Goal: Task Accomplishment & Management: Use online tool/utility

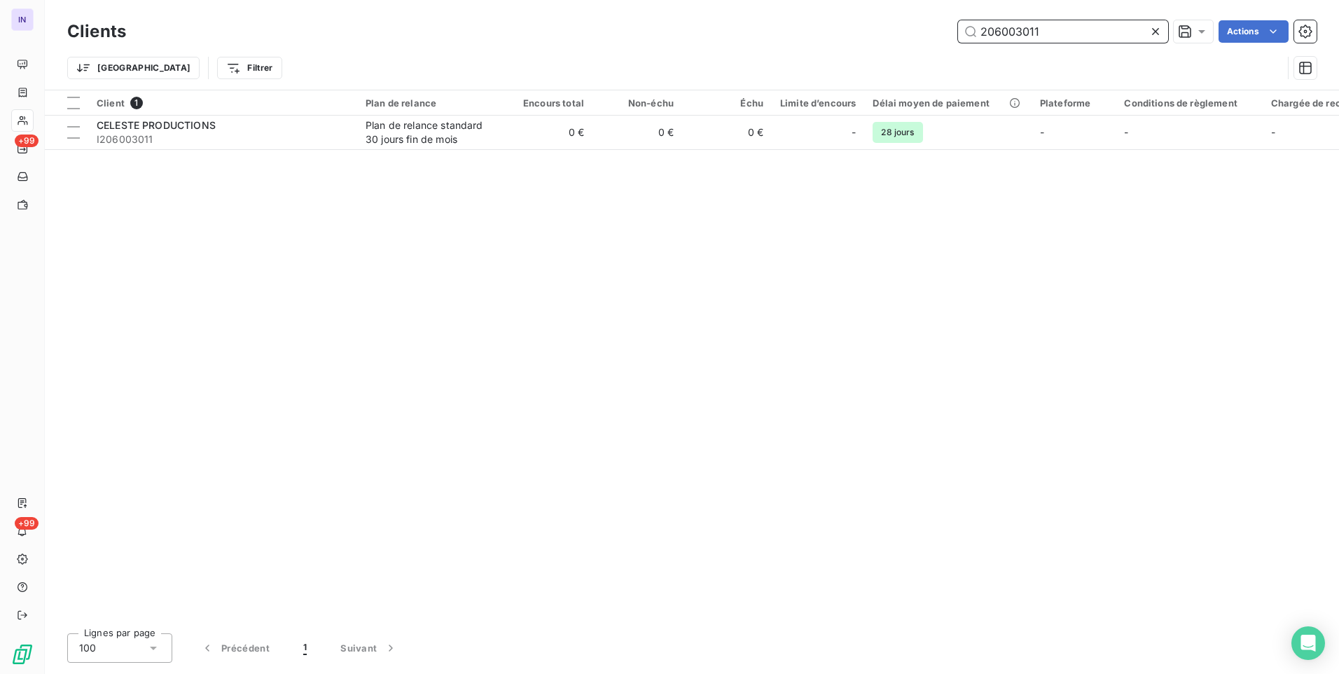
drag, startPoint x: 1073, startPoint y: 36, endPoint x: 919, endPoint y: 32, distance: 154.2
click at [919, 32] on div "206003011 Actions" at bounding box center [730, 31] width 1174 height 22
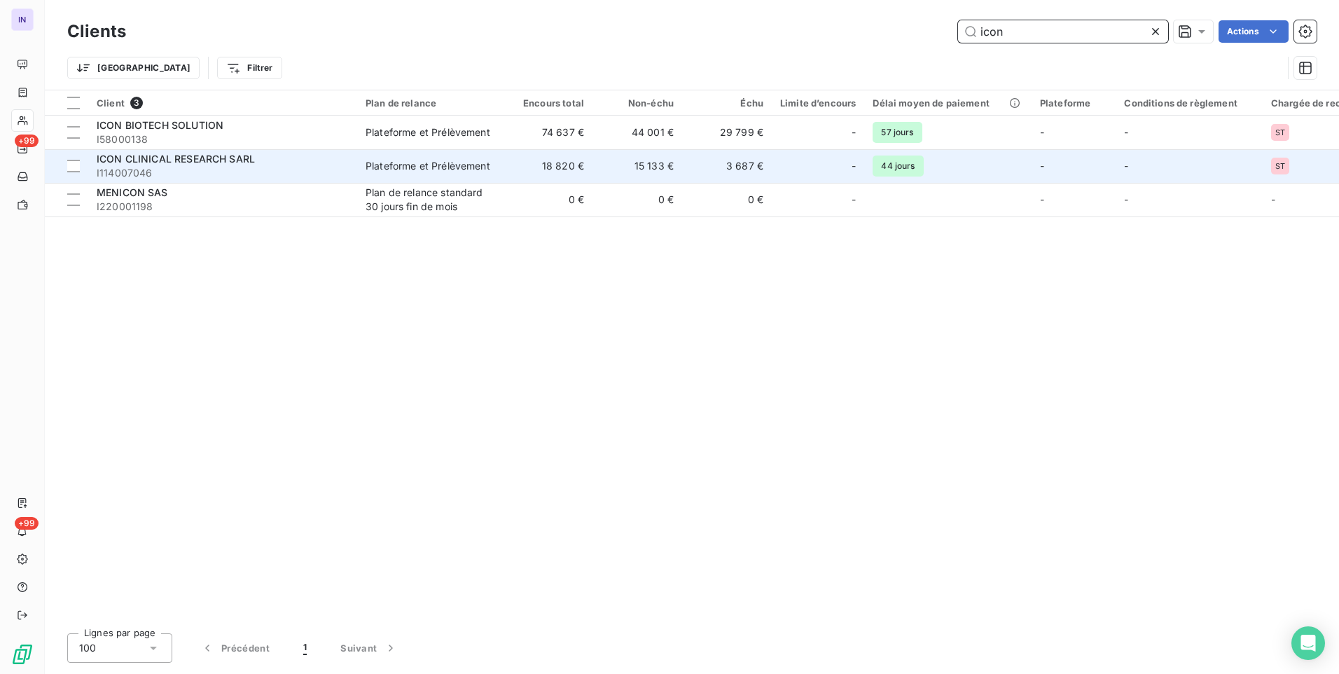
type input "icon"
click at [284, 172] on span "I114007046" at bounding box center [223, 173] width 252 height 14
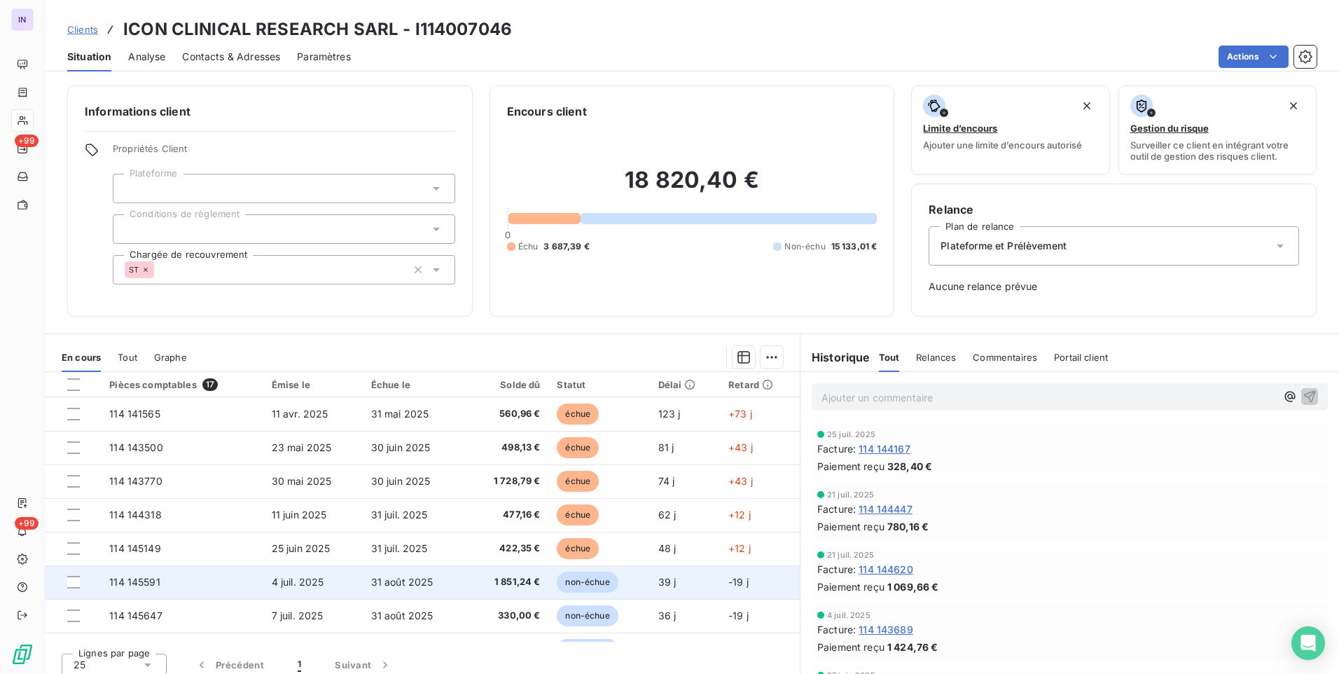
click at [181, 583] on td "114 145591" at bounding box center [182, 582] width 162 height 34
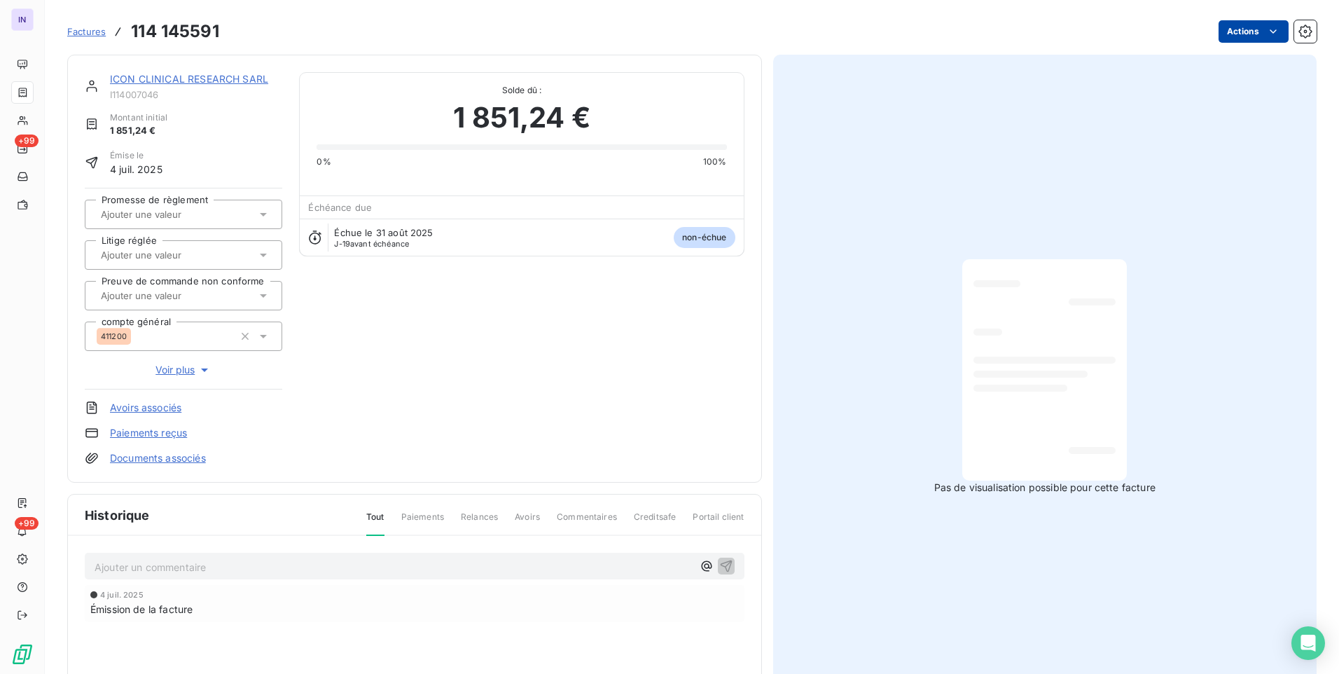
click at [1245, 36] on html "IN +99 +99 Factures 114 145591 Actions ICON CLINICAL RESEARCH SARL I114007046 M…" at bounding box center [669, 337] width 1339 height 674
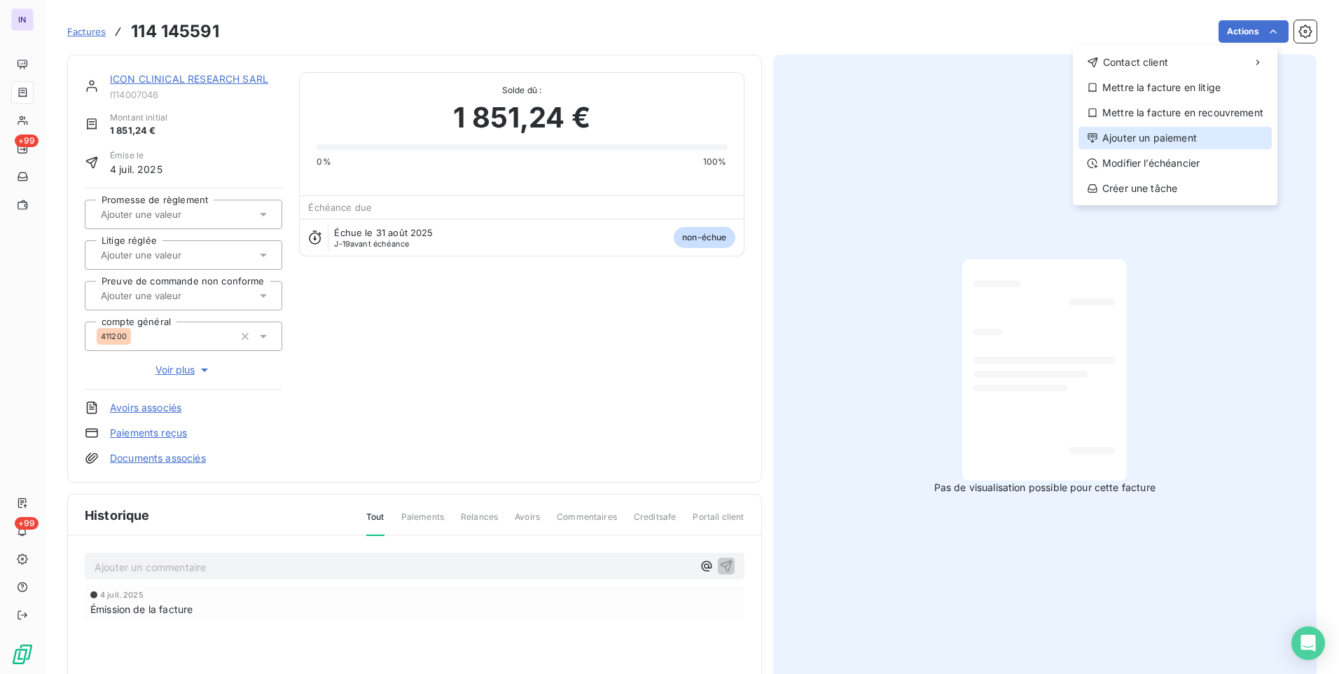
click at [1173, 137] on div "Ajouter un paiement" at bounding box center [1175, 138] width 193 height 22
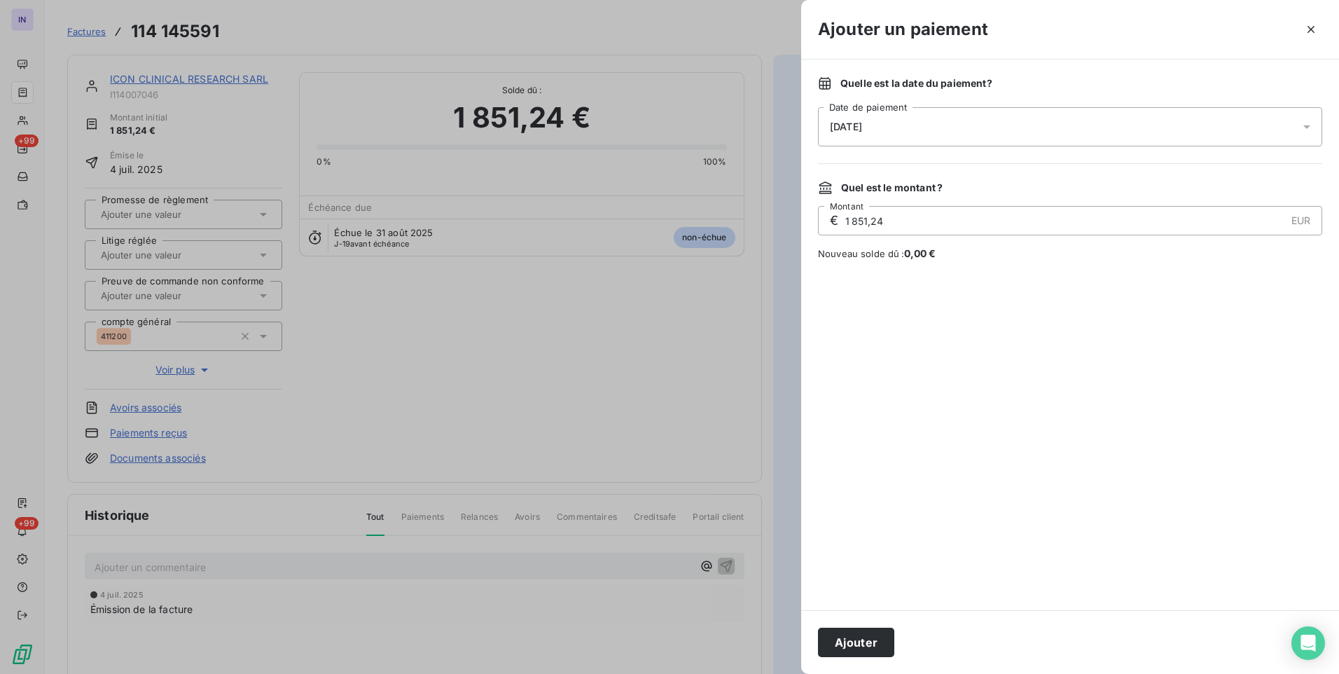
click at [1028, 127] on div "[DATE]" at bounding box center [1070, 126] width 504 height 39
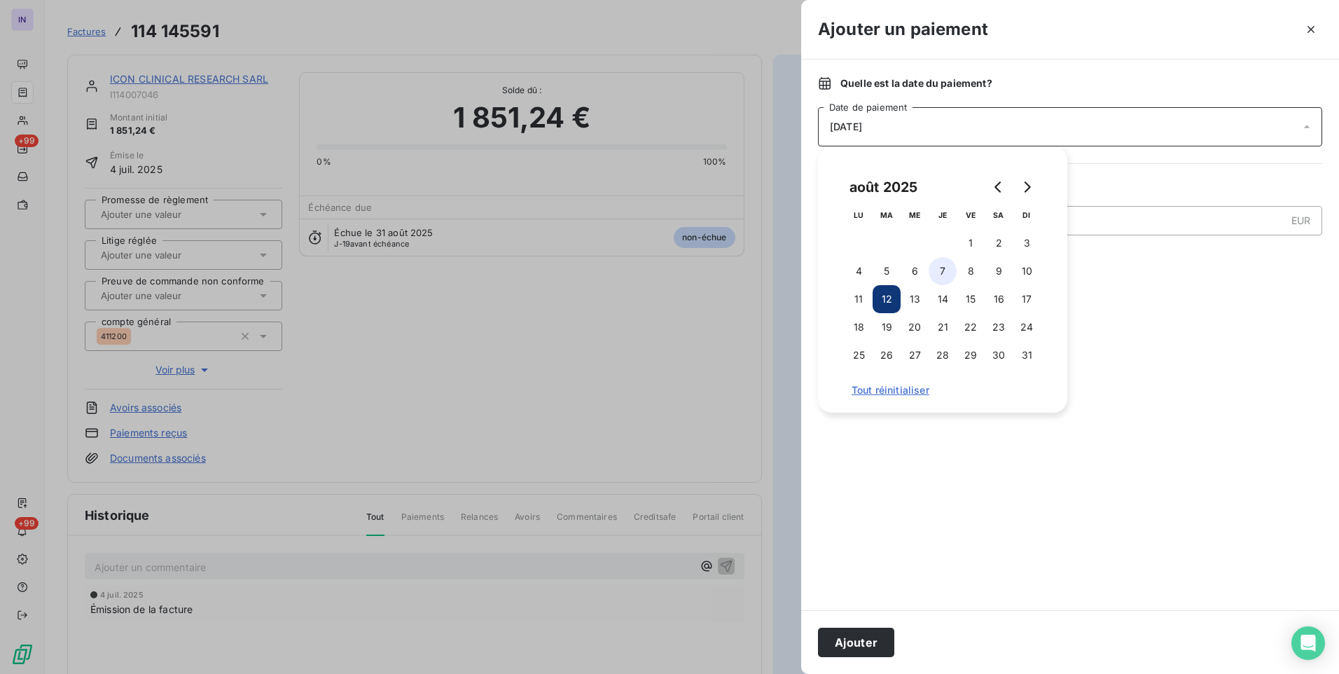
click at [944, 277] on button "7" at bounding box center [943, 271] width 28 height 28
click at [861, 637] on button "Ajouter" at bounding box center [856, 642] width 76 height 29
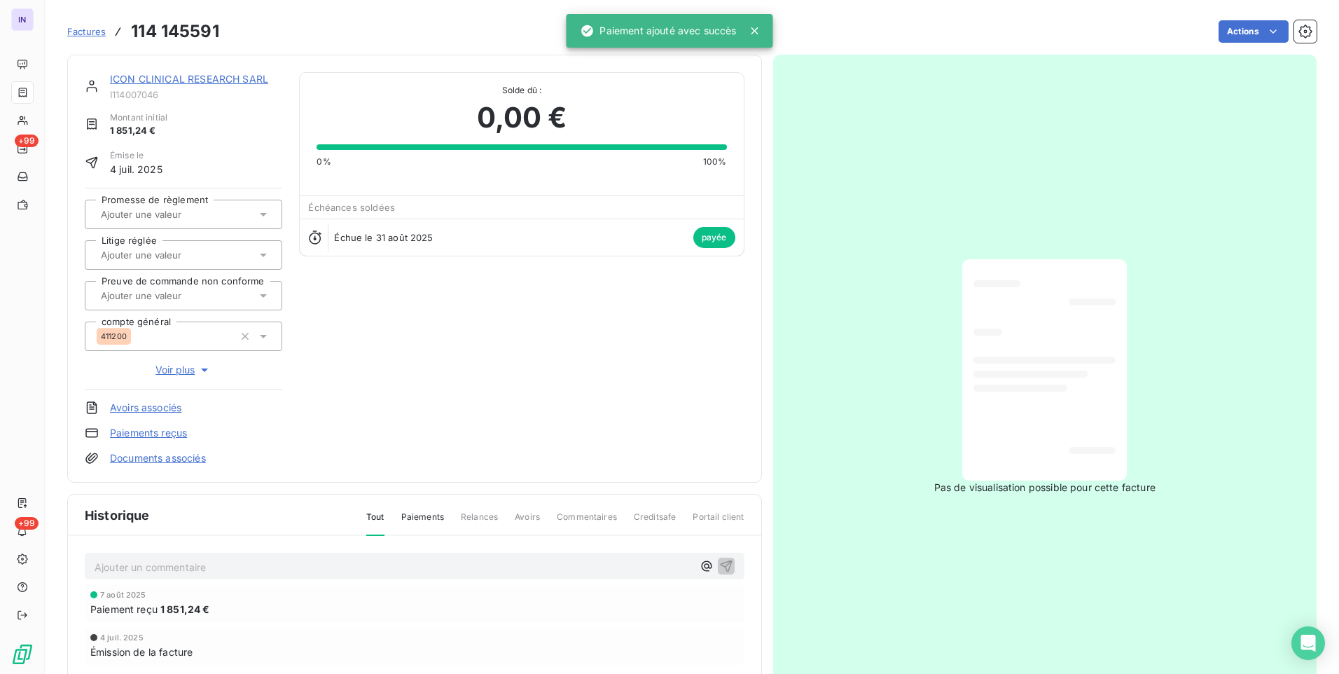
click at [189, 81] on link "ICON CLINICAL RESEARCH SARL" at bounding box center [189, 79] width 158 height 12
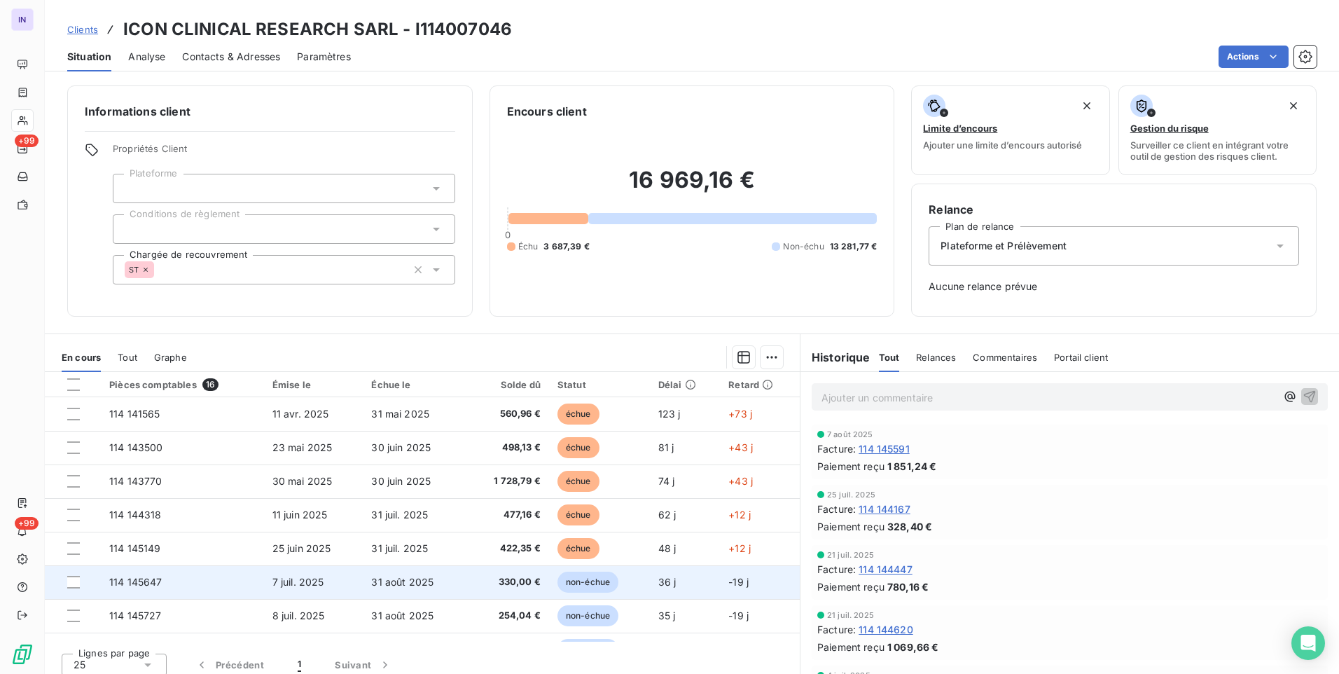
click at [212, 581] on td "114 145647" at bounding box center [182, 582] width 163 height 34
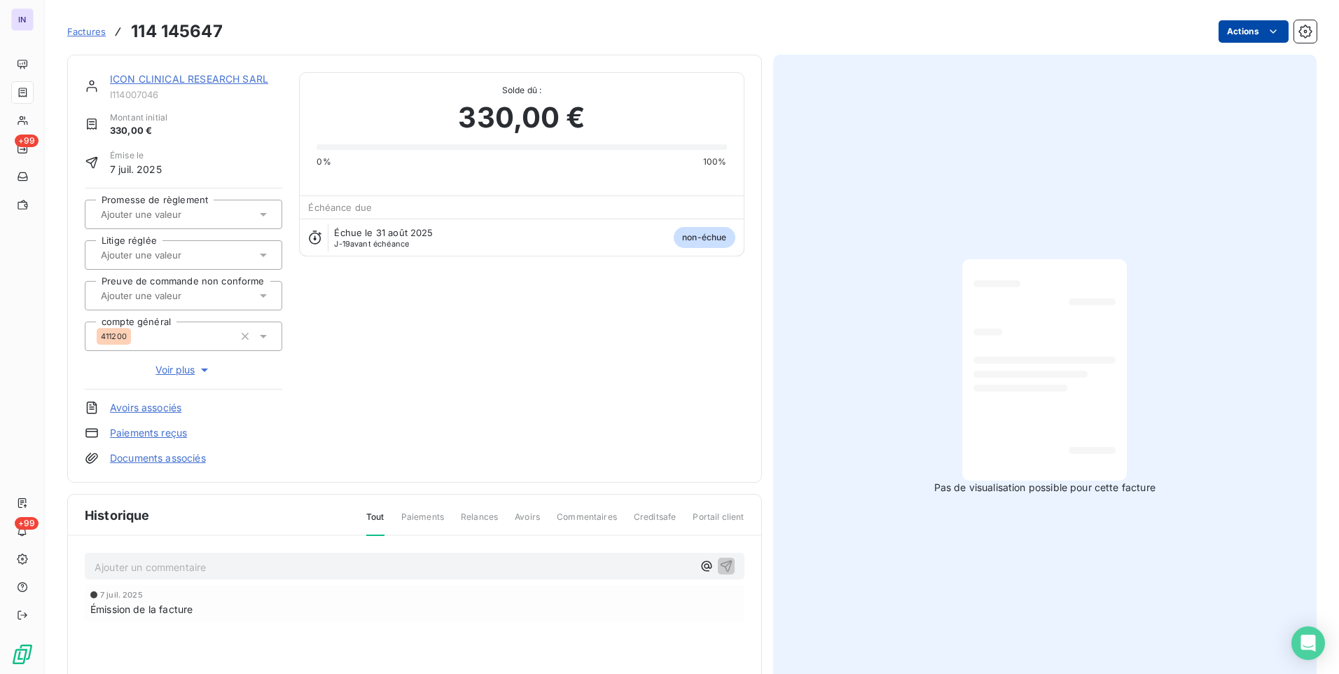
click at [1225, 39] on html "IN +99 +99 Factures 114 145647 Actions ICON CLINICAL RESEARCH SARL I114007046 M…" at bounding box center [669, 337] width 1339 height 674
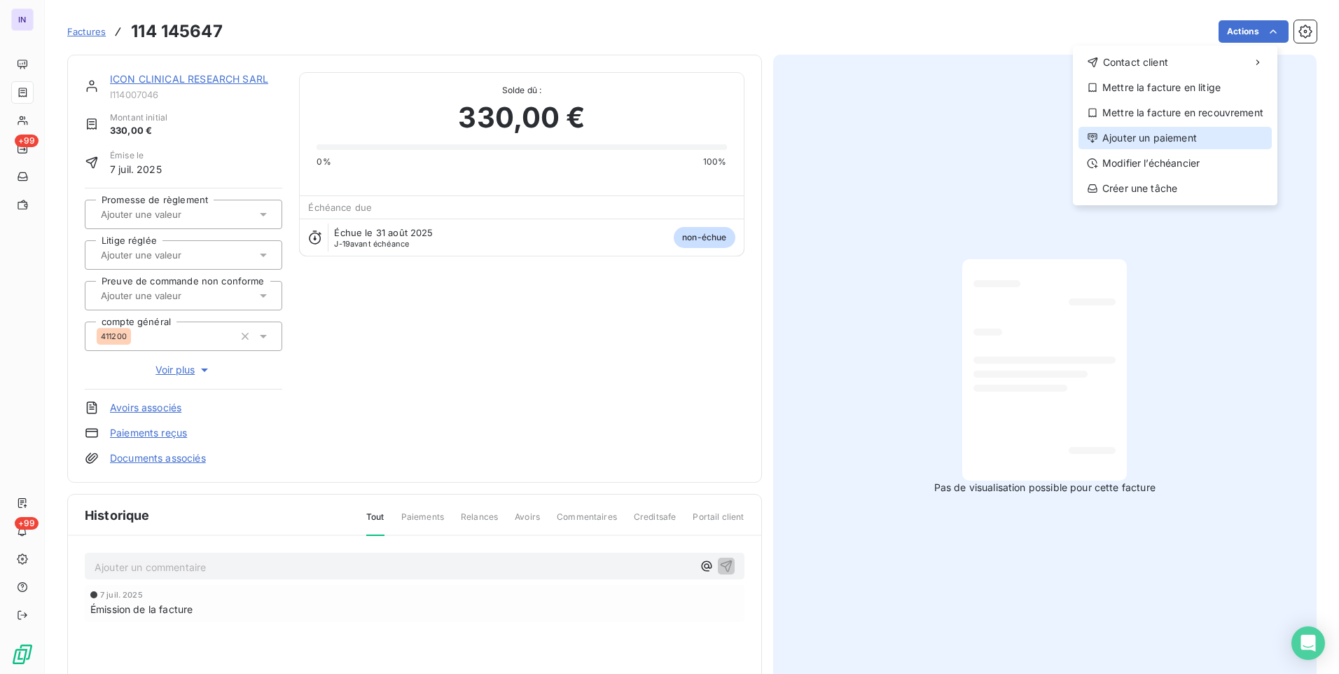
click at [1105, 135] on div "Ajouter un paiement" at bounding box center [1175, 138] width 193 height 22
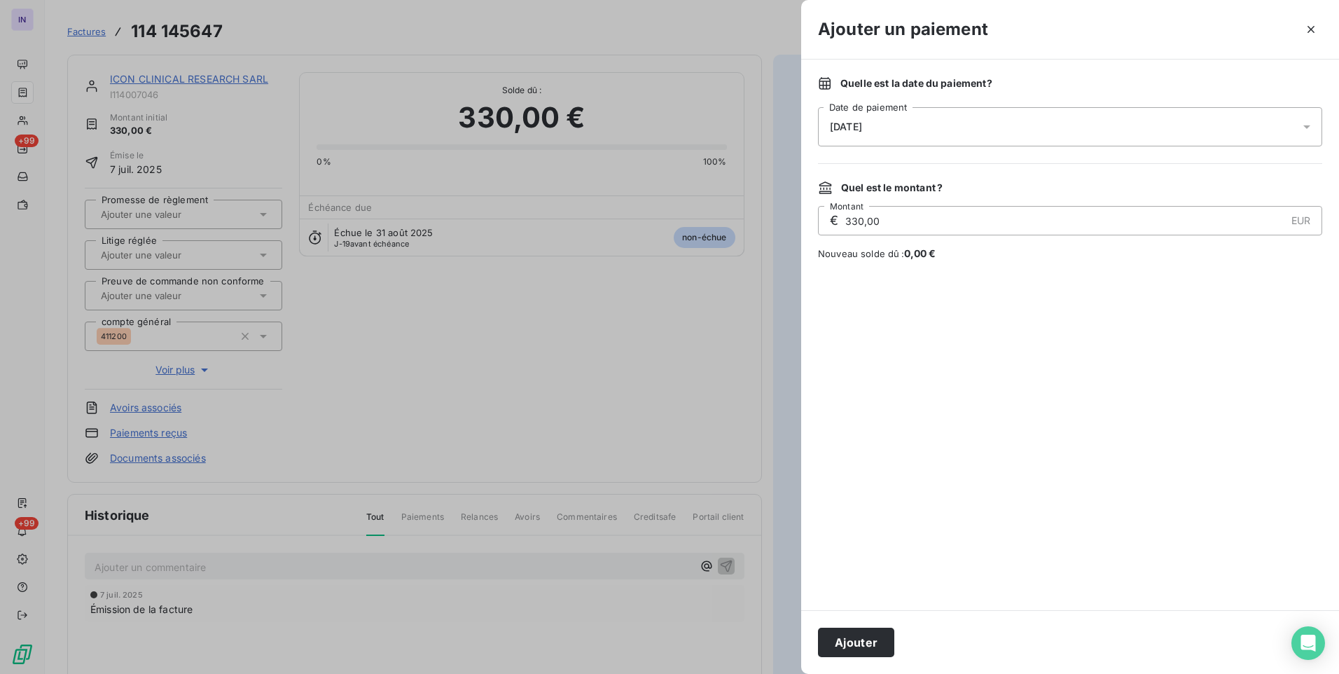
click at [953, 132] on div "[DATE]" at bounding box center [1070, 126] width 504 height 39
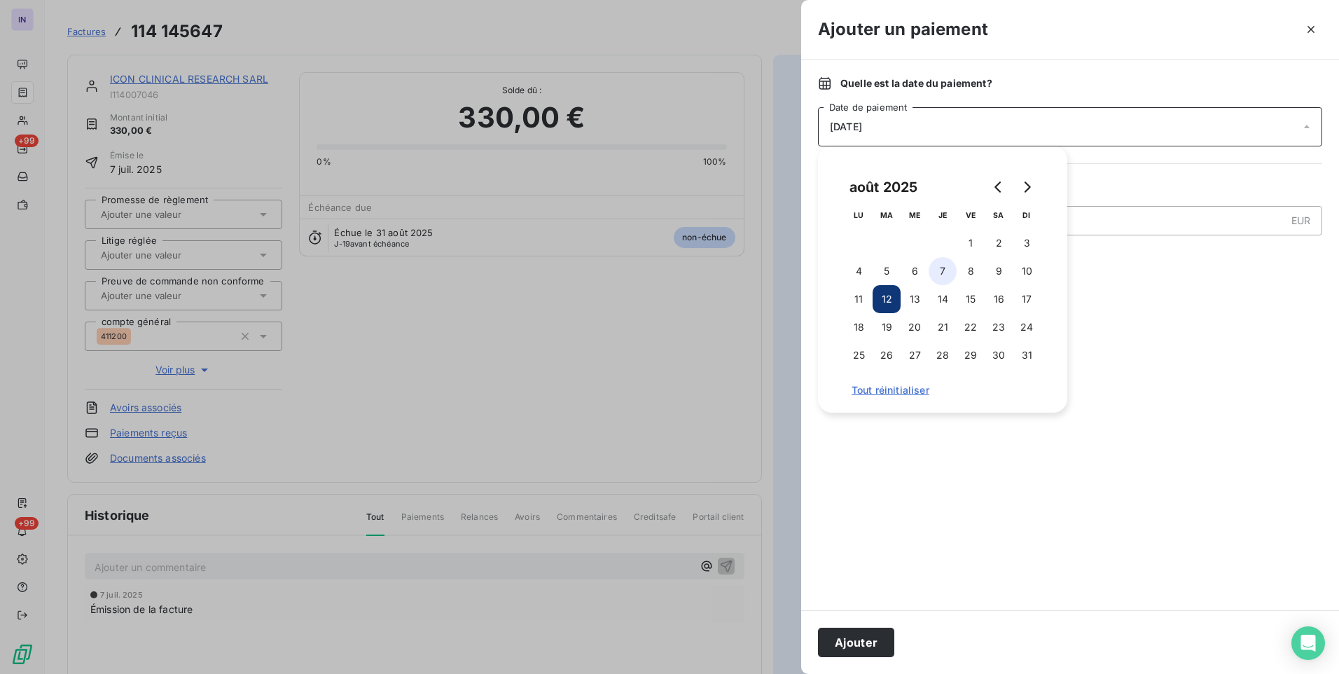
drag, startPoint x: 940, startPoint y: 270, endPoint x: 891, endPoint y: 365, distance: 106.5
click at [940, 272] on button "7" at bounding box center [943, 271] width 28 height 28
click at [869, 639] on button "Ajouter" at bounding box center [856, 642] width 76 height 29
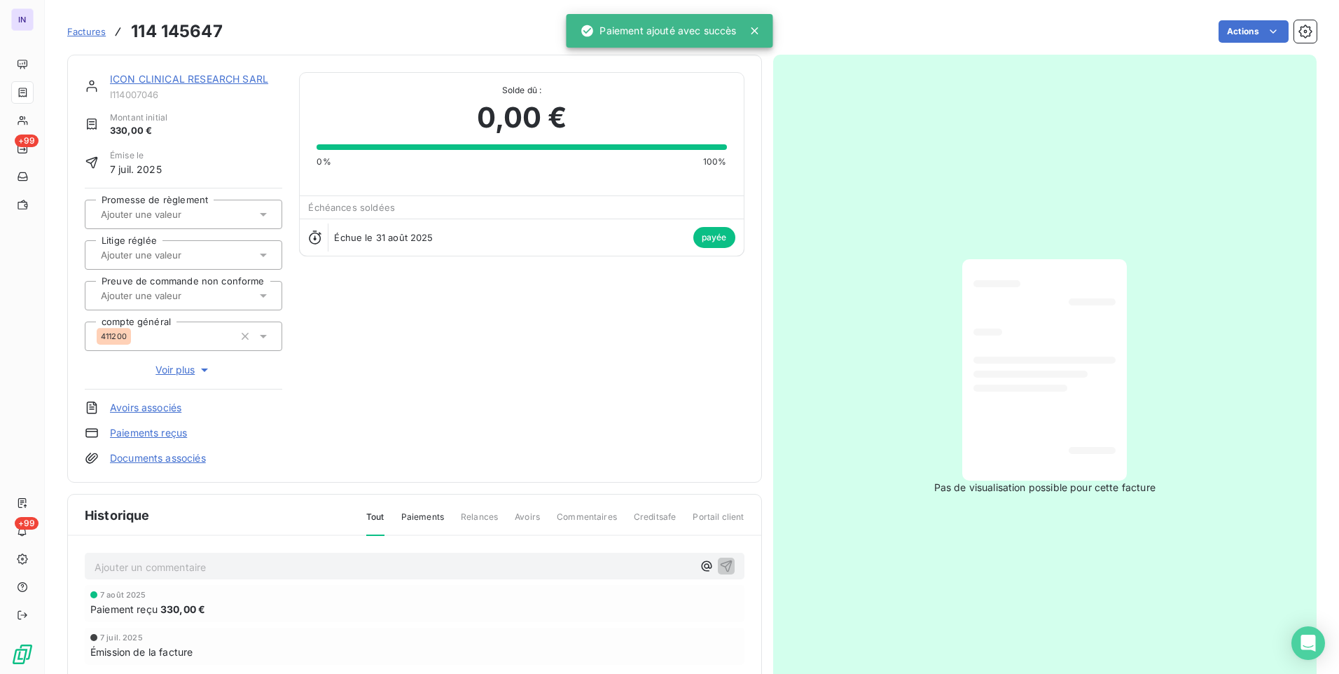
click at [232, 73] on link "ICON CLINICAL RESEARCH SARL" at bounding box center [189, 79] width 158 height 12
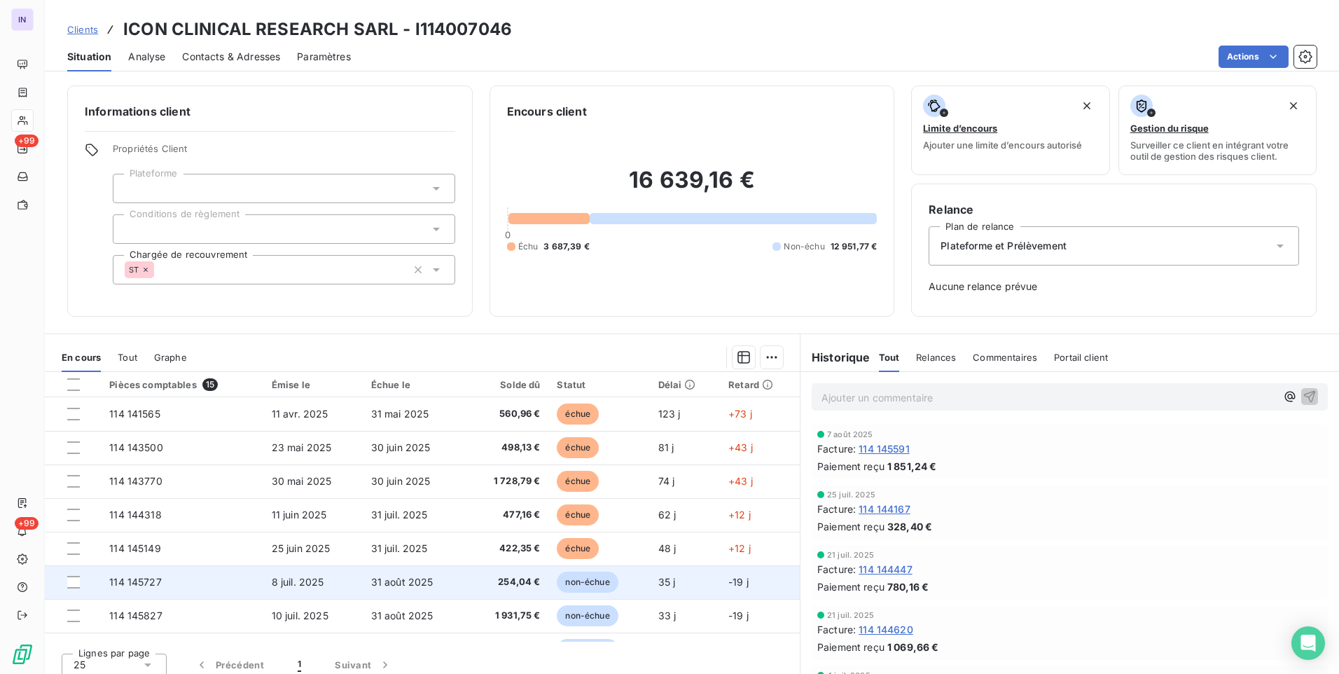
click at [166, 585] on td "114 145727" at bounding box center [182, 582] width 162 height 34
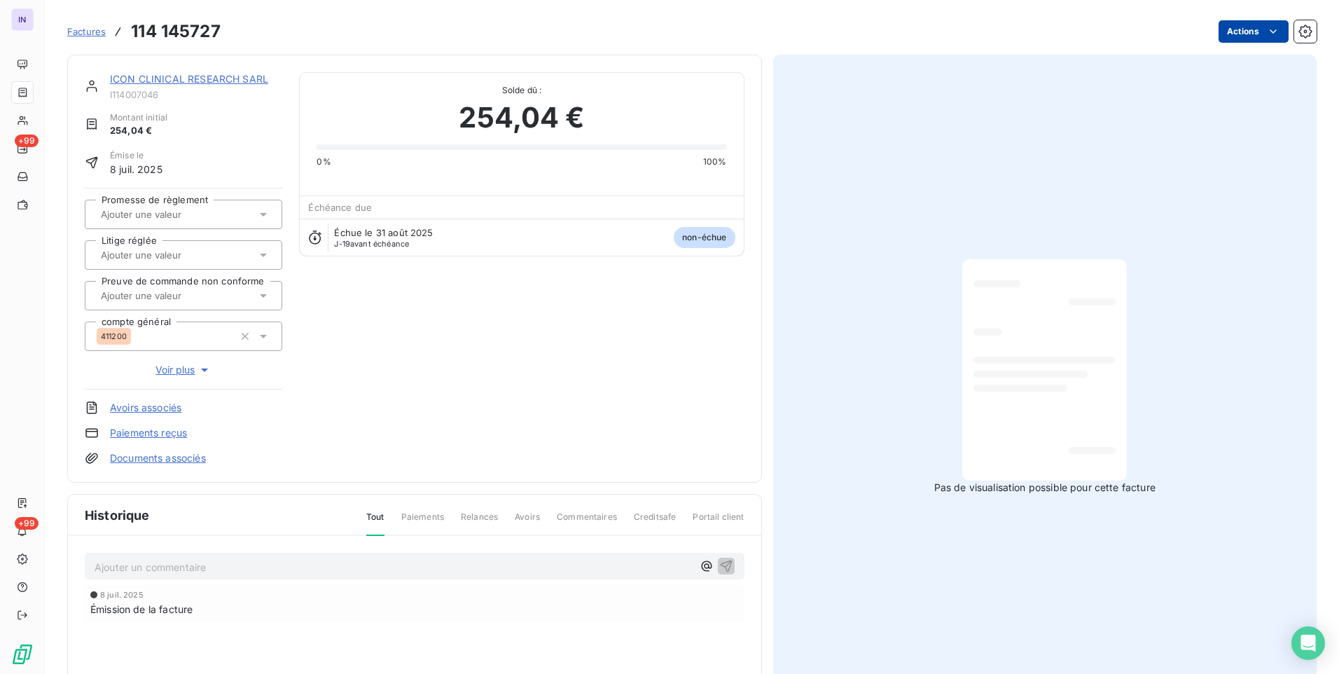
click at [1230, 35] on html "IN +99 +99 Factures 114 145727 Actions ICON CLINICAL RESEARCH SARL I114007046 M…" at bounding box center [669, 337] width 1339 height 674
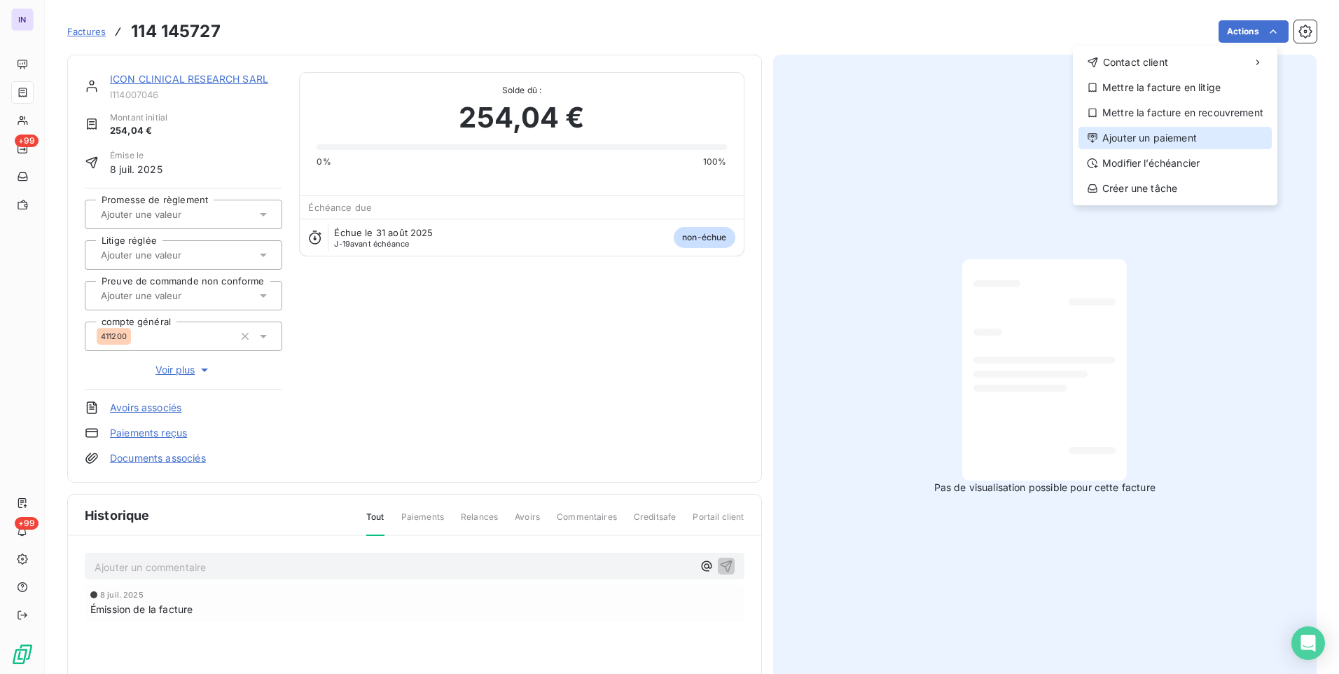
click at [1177, 135] on div "Ajouter un paiement" at bounding box center [1175, 138] width 193 height 22
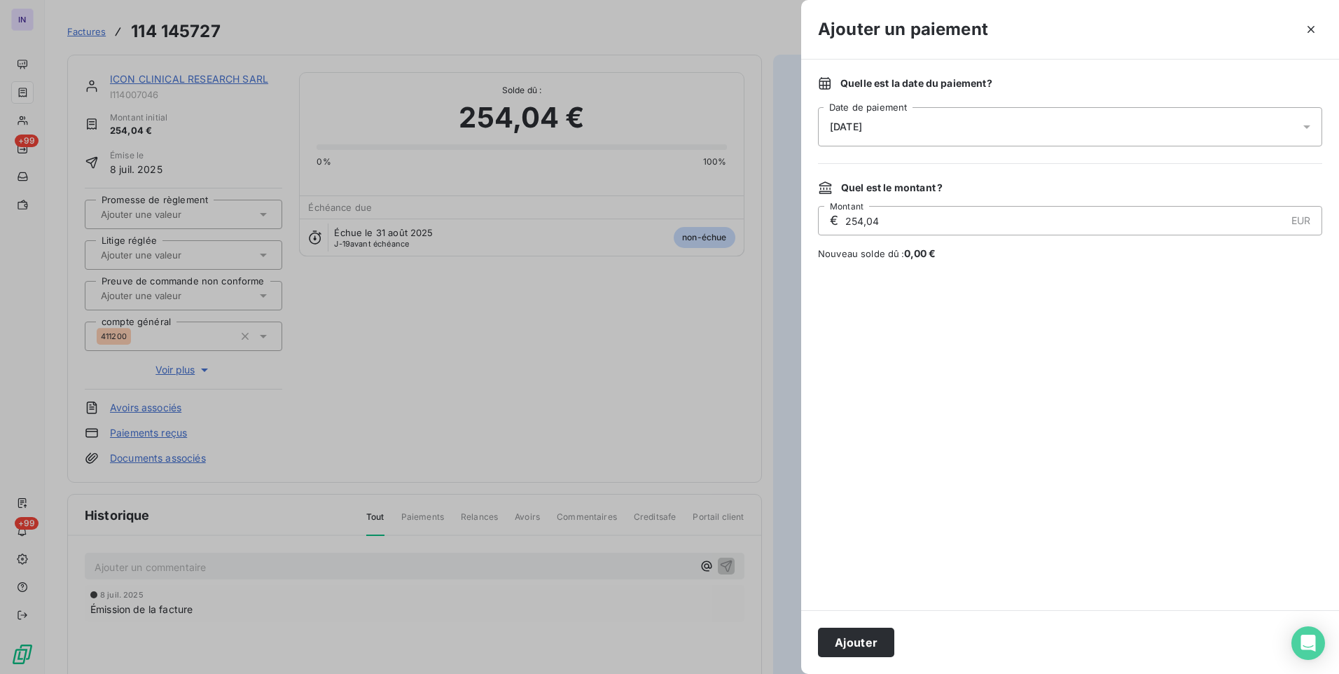
click at [1024, 125] on div "[DATE]" at bounding box center [1070, 126] width 504 height 39
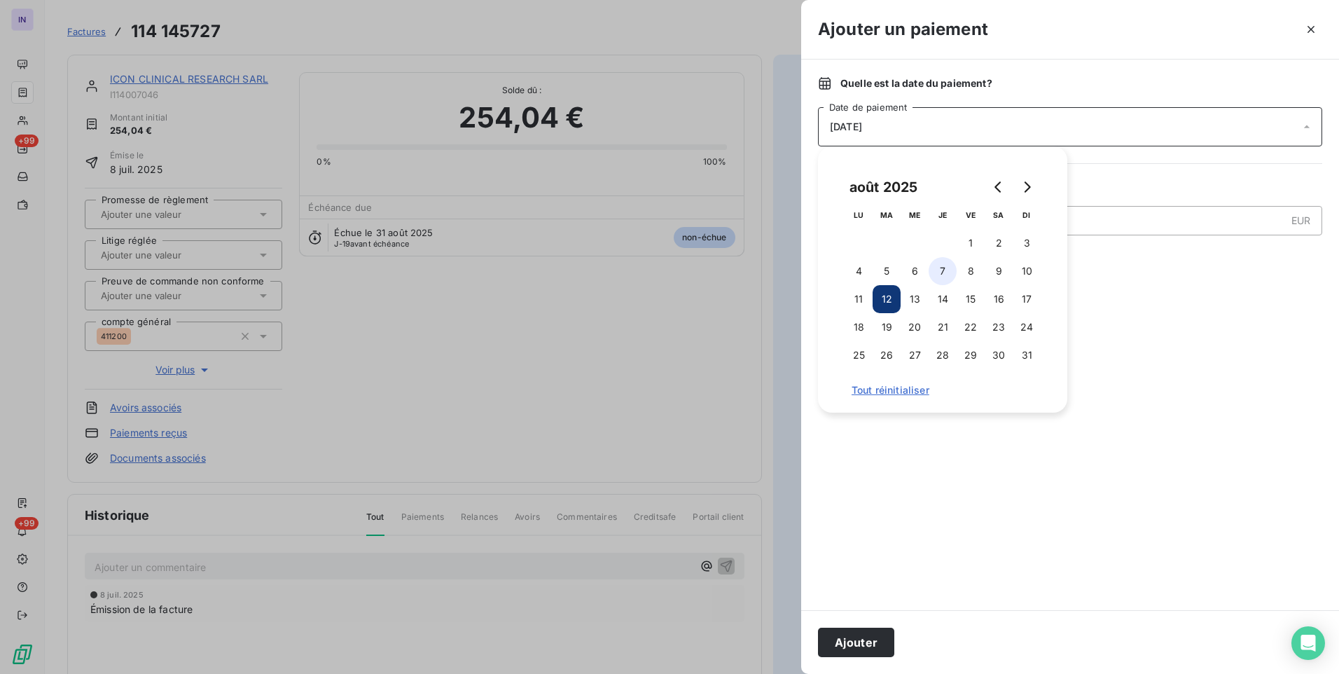
click at [944, 268] on button "7" at bounding box center [943, 271] width 28 height 28
click at [859, 639] on button "Ajouter" at bounding box center [856, 642] width 76 height 29
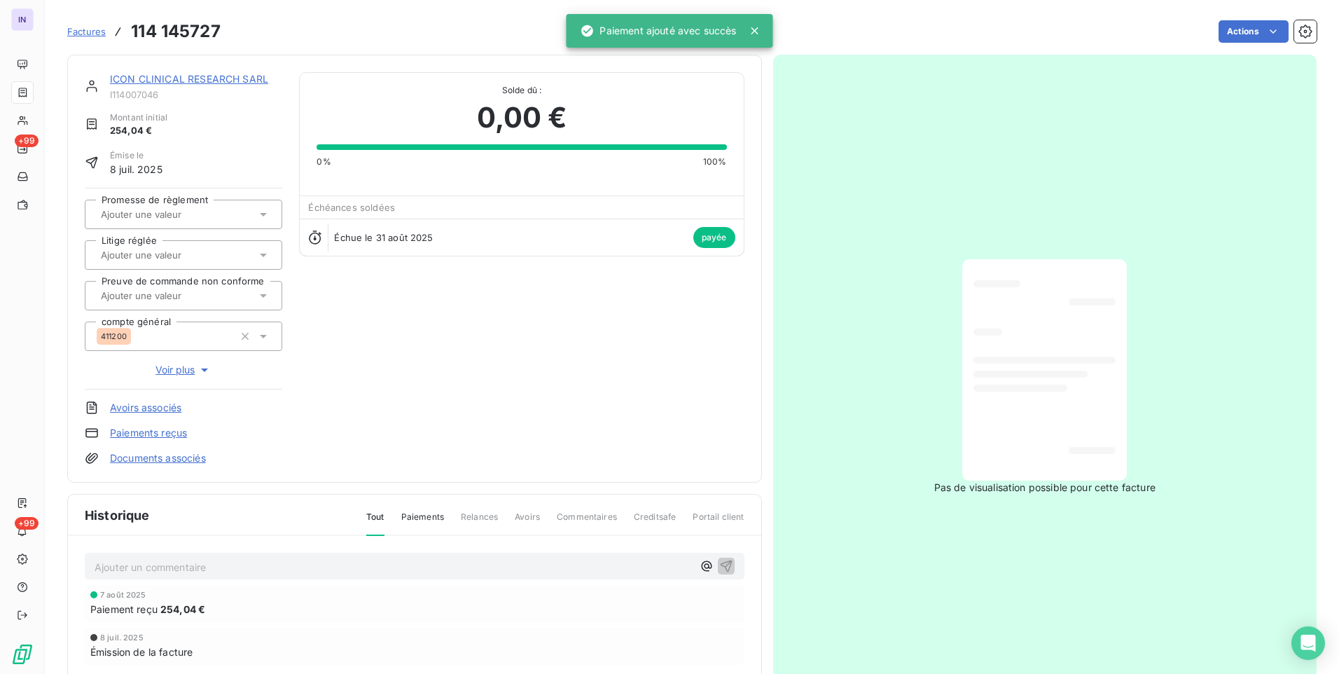
click at [192, 79] on link "ICON CLINICAL RESEARCH SARL" at bounding box center [189, 79] width 158 height 12
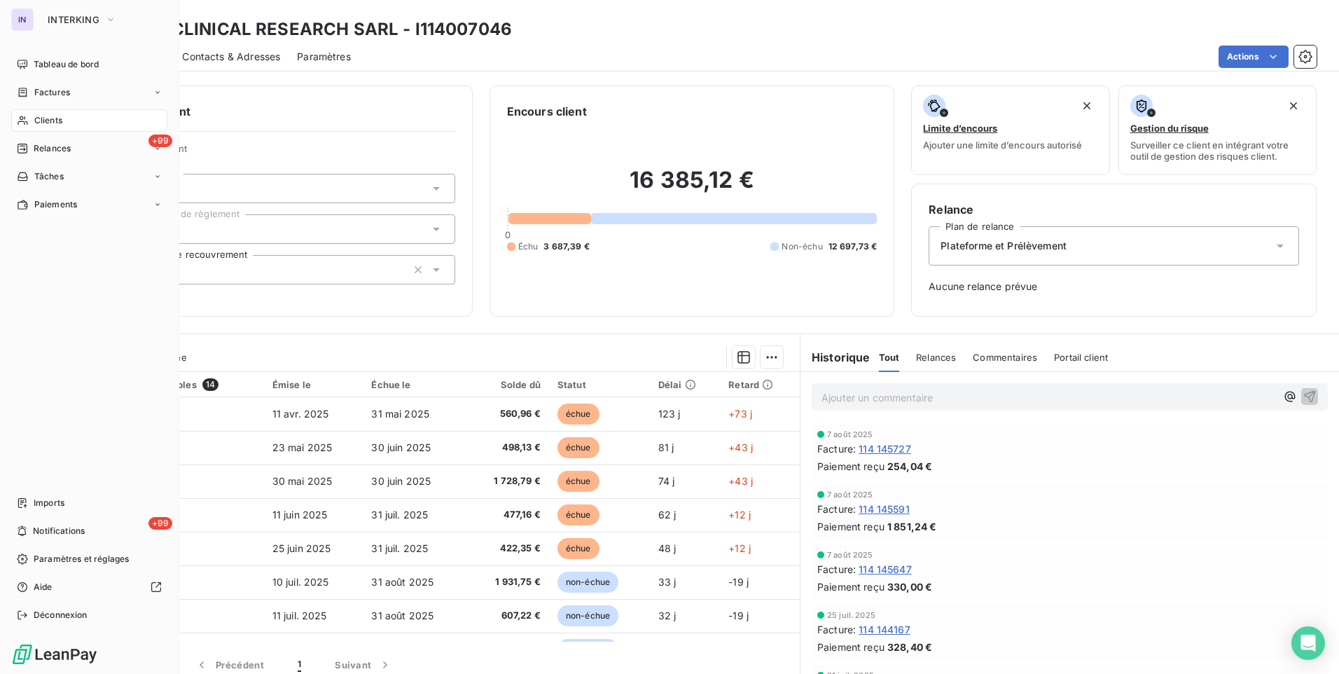
click at [48, 120] on span "Clients" at bounding box center [48, 120] width 28 height 13
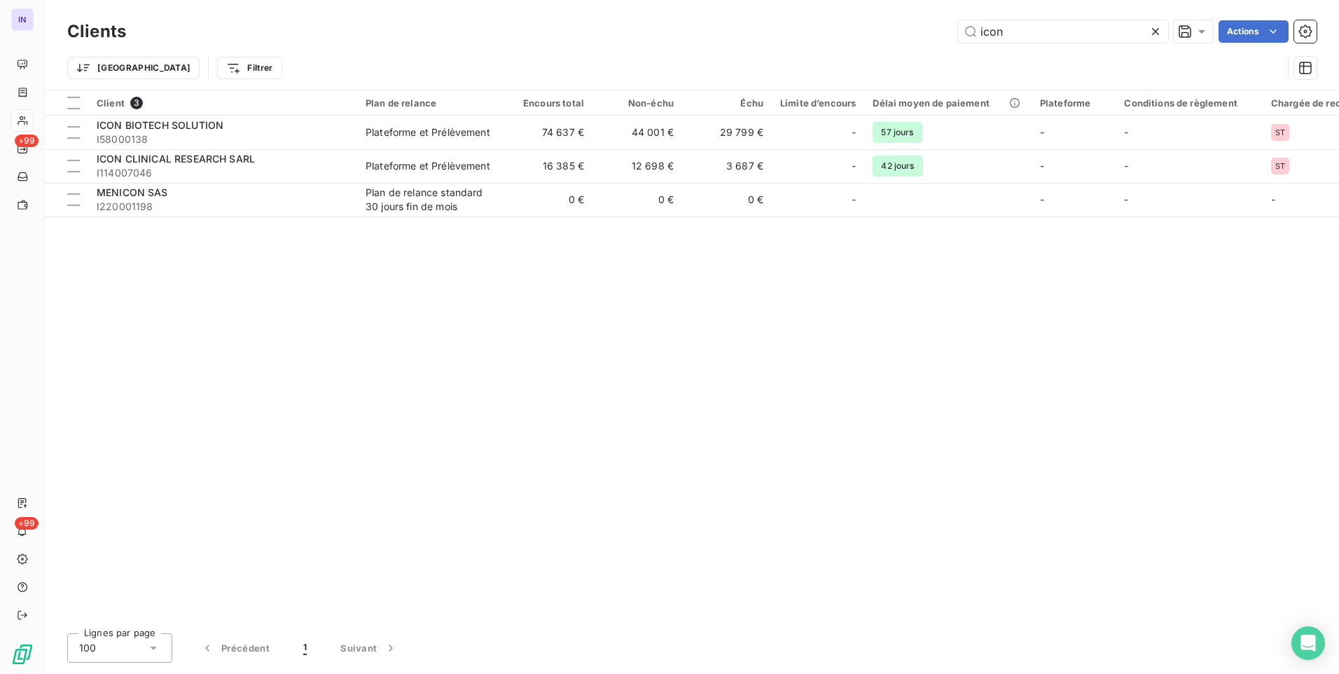
drag, startPoint x: 1030, startPoint y: 35, endPoint x: 895, endPoint y: 34, distance: 134.5
click at [895, 34] on div "icon Actions" at bounding box center [730, 31] width 1174 height 22
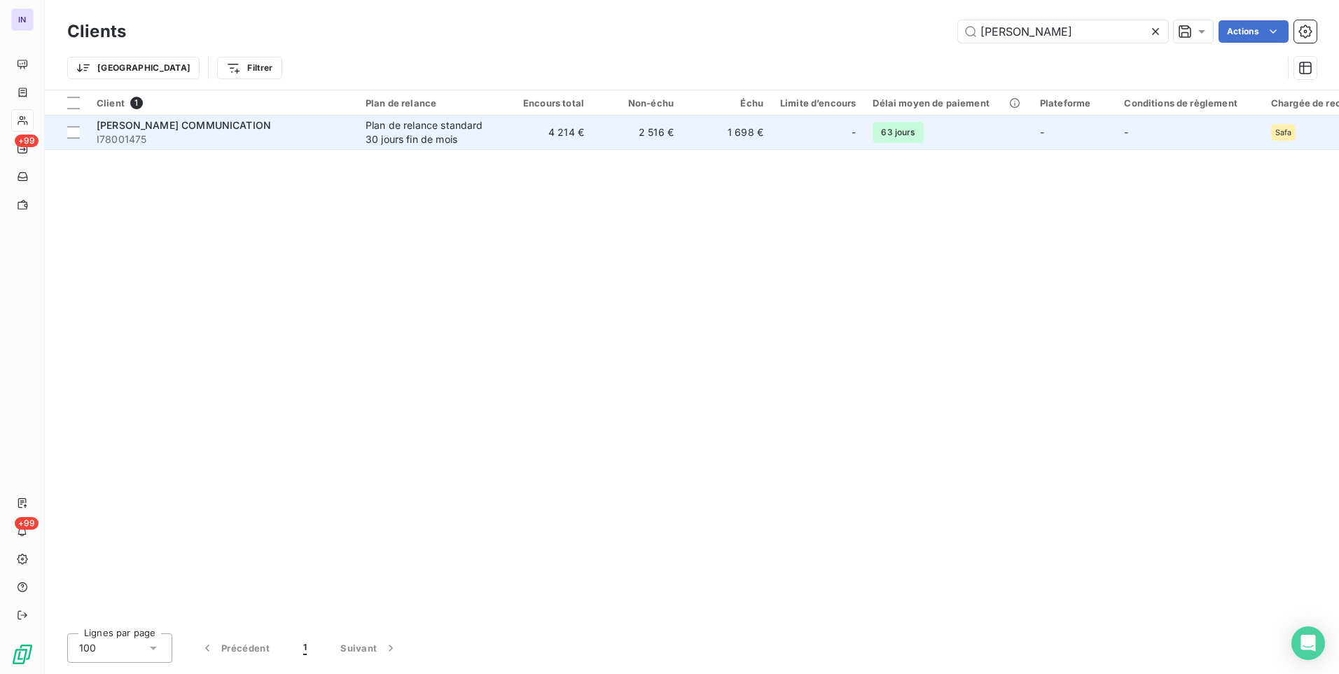
type input "[PERSON_NAME]"
click at [349, 130] on td "[PERSON_NAME] COMMUNICATION I78001475" at bounding box center [222, 133] width 269 height 34
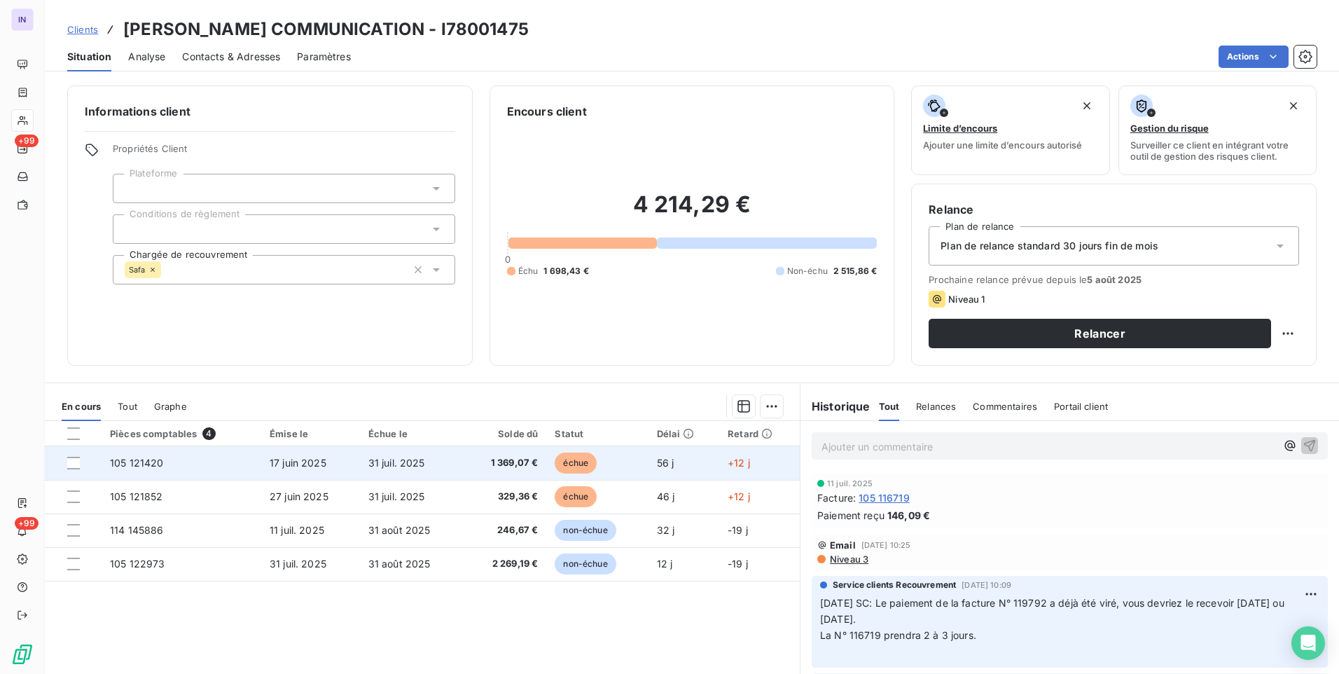
click at [403, 464] on span "31 juil. 2025" at bounding box center [396, 463] width 57 height 12
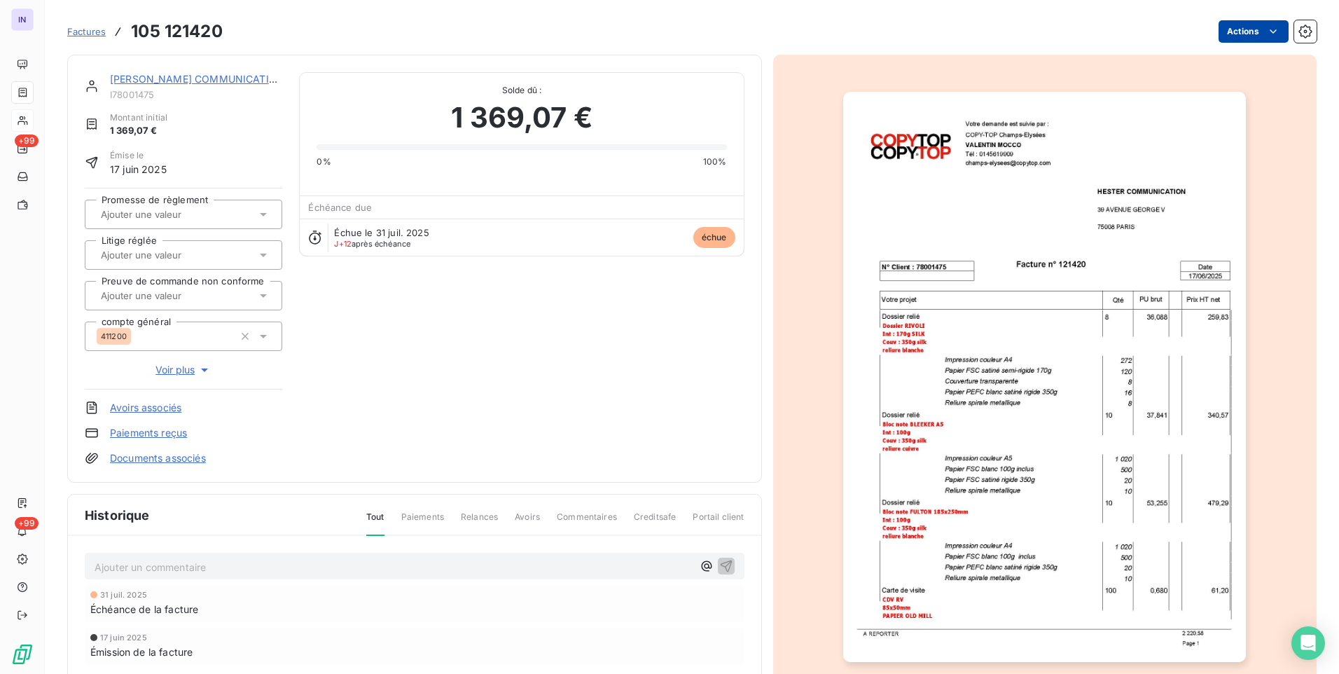
click at [1245, 25] on html "IN +99 +99 Factures 105 121420 Actions [PERSON_NAME] COMMUNICATION I78001475 Mo…" at bounding box center [669, 337] width 1339 height 674
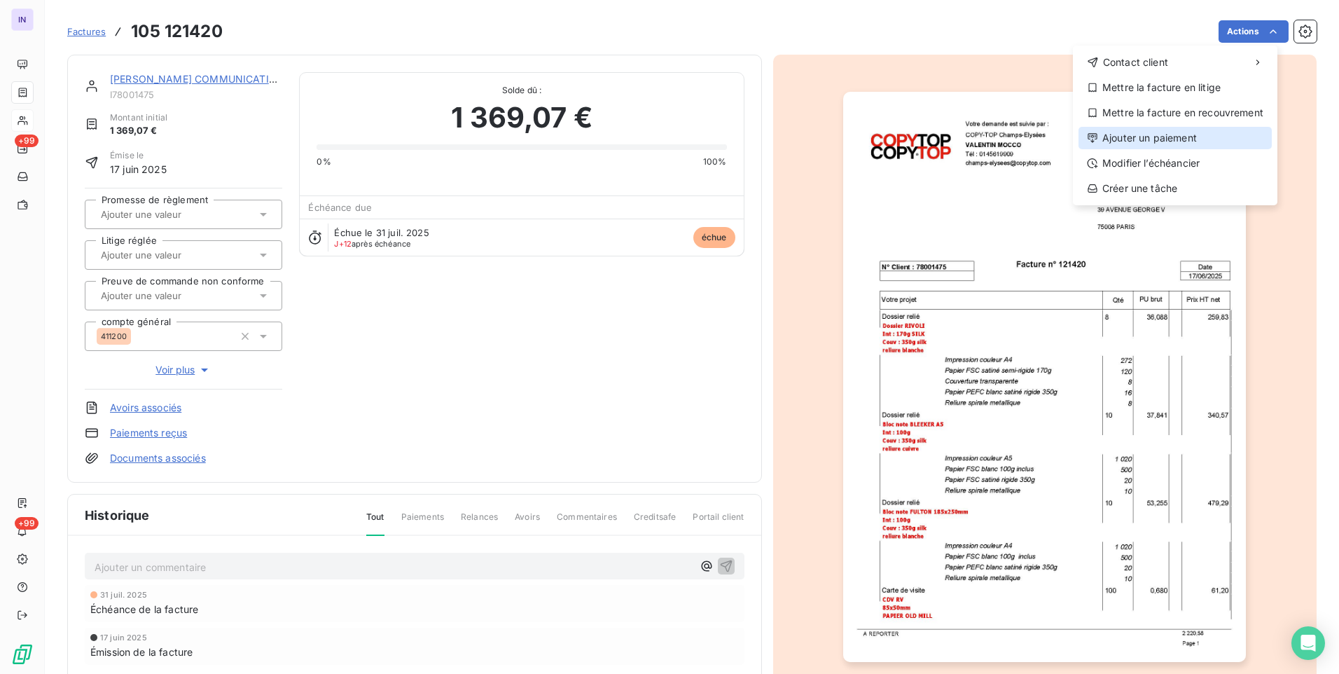
click at [1162, 130] on div "Ajouter un paiement" at bounding box center [1175, 138] width 193 height 22
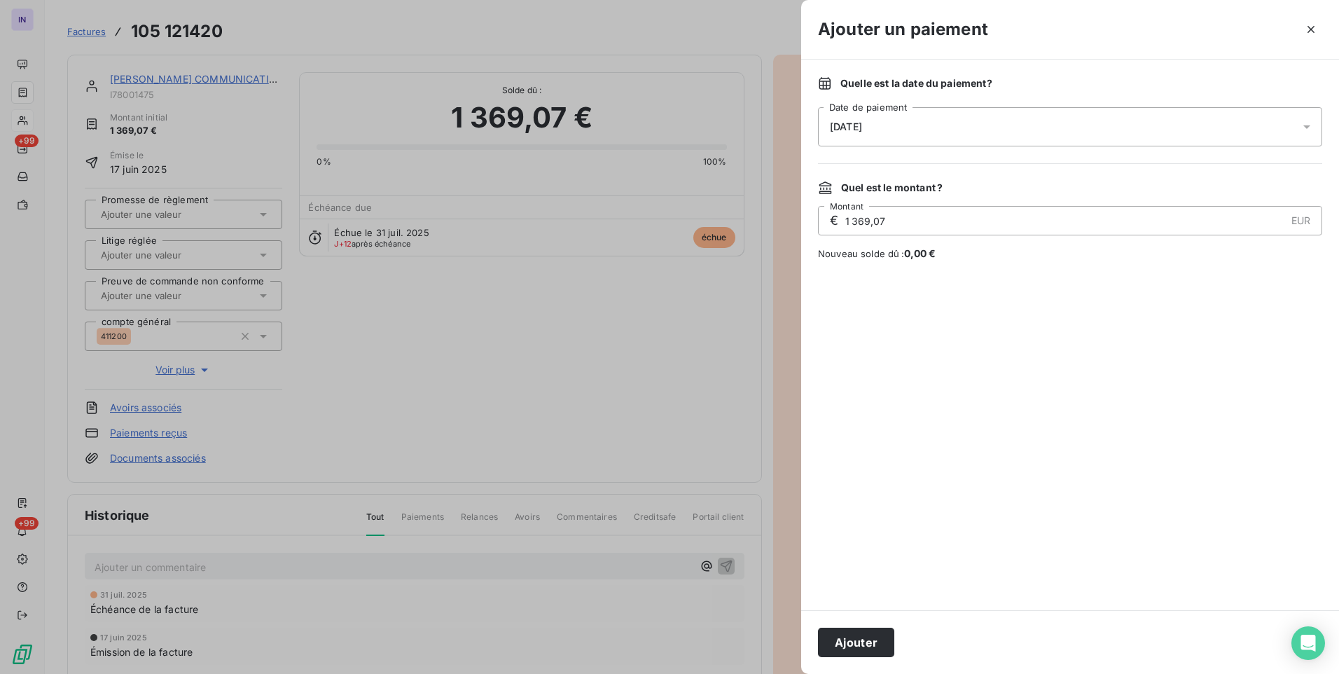
click at [989, 128] on div "[DATE]" at bounding box center [1070, 126] width 504 height 39
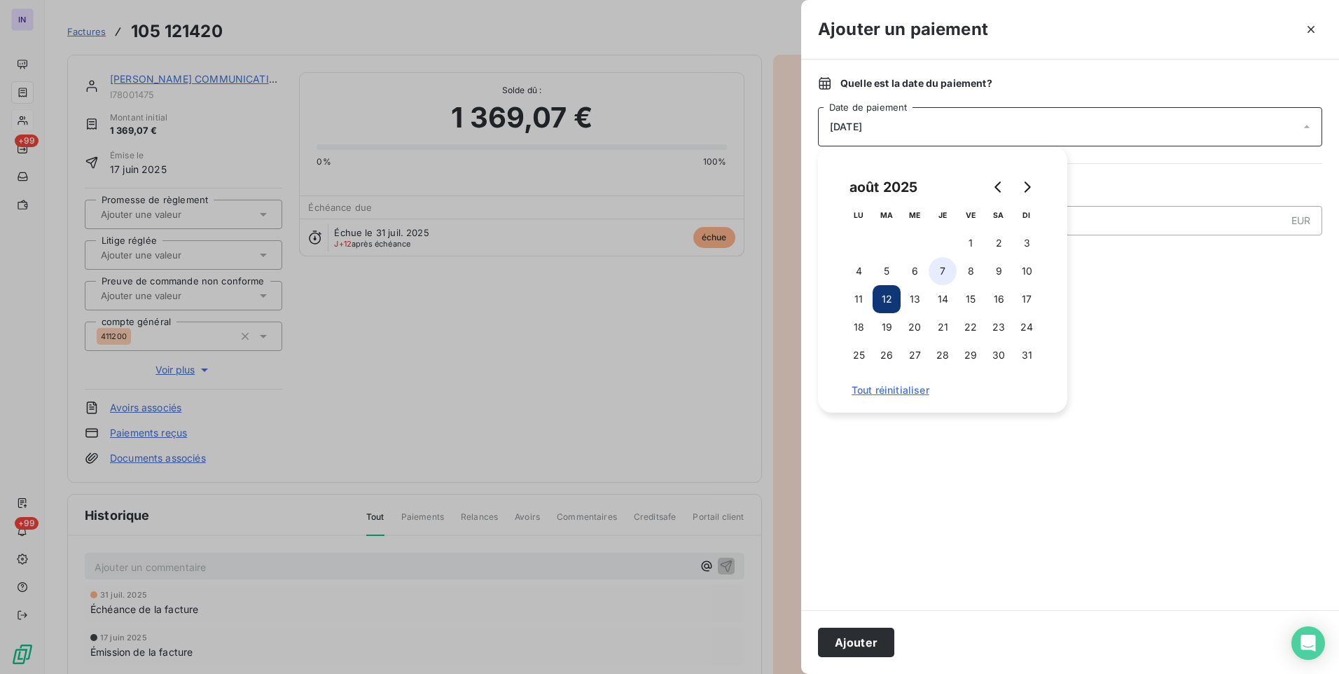
click at [946, 270] on button "7" at bounding box center [943, 271] width 28 height 28
click at [859, 649] on button "Ajouter" at bounding box center [856, 642] width 76 height 29
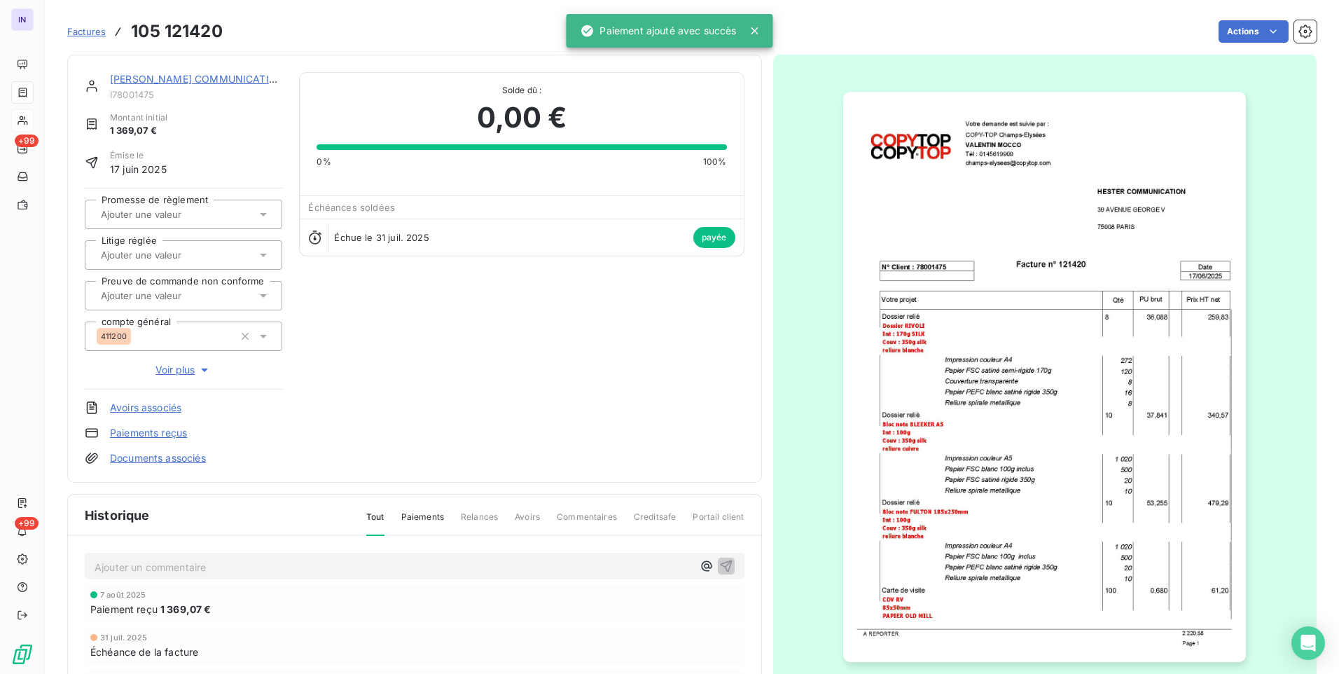
click at [216, 77] on link "[PERSON_NAME] COMMUNICATION" at bounding box center [197, 79] width 174 height 12
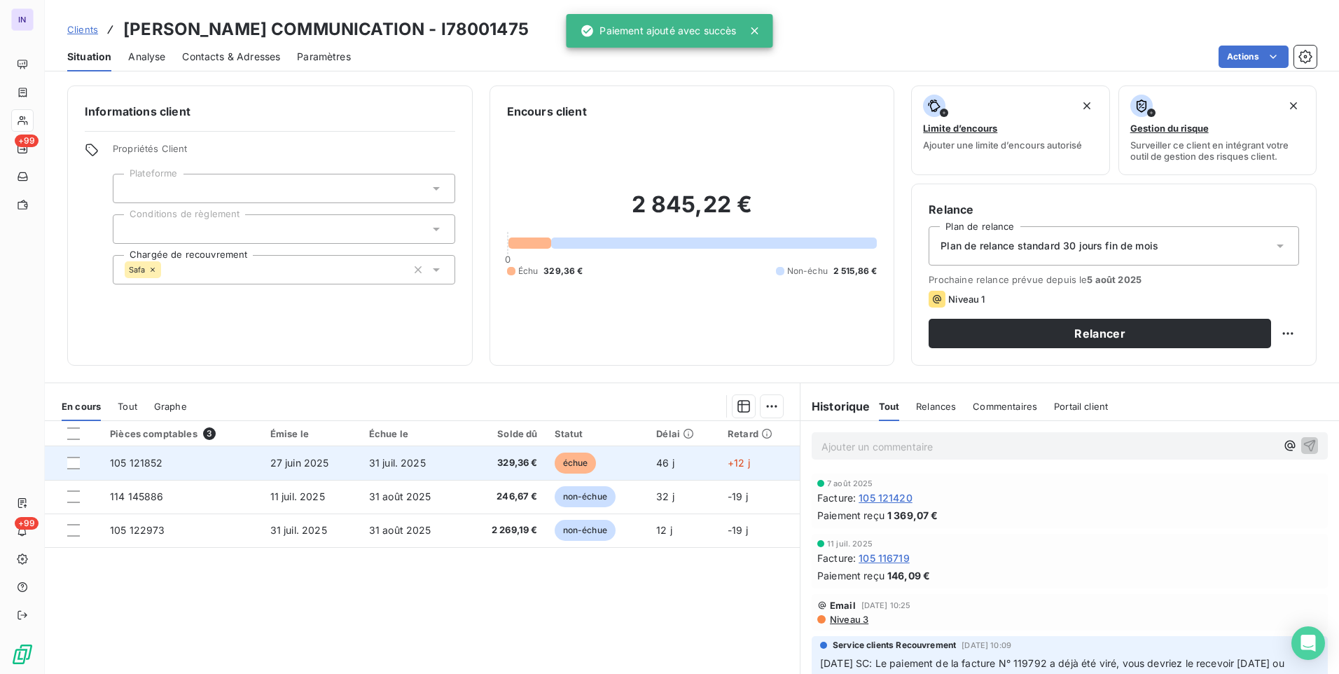
click at [451, 460] on td "31 juil. 2025" at bounding box center [413, 463] width 104 height 34
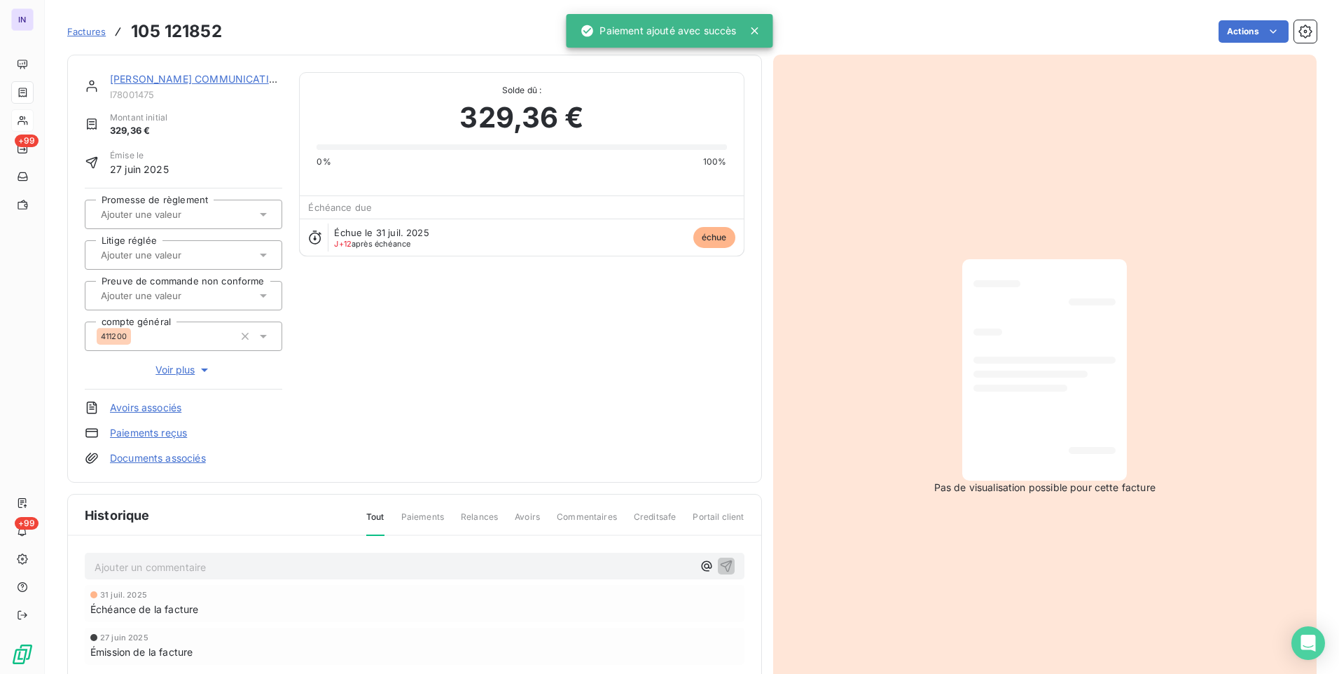
click at [1243, 15] on div "Factures 105 121852 Actions" at bounding box center [692, 23] width 1250 height 46
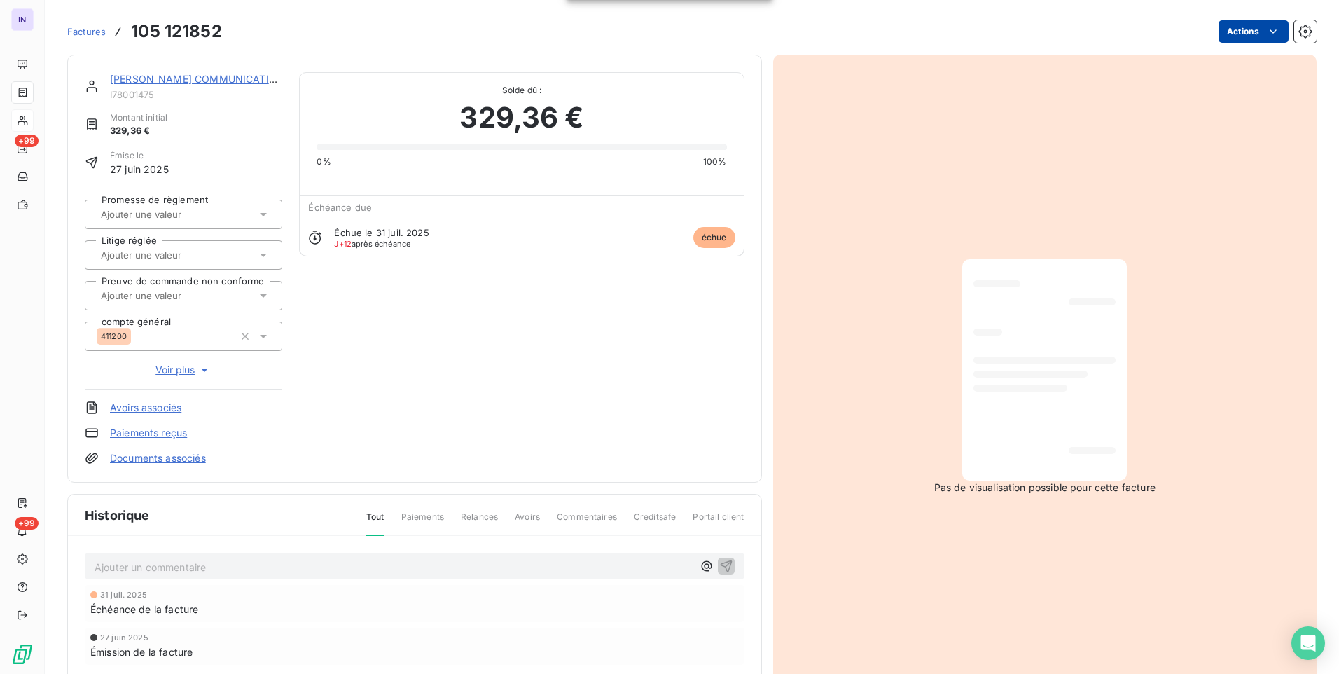
click at [1236, 30] on html "IN +99 +99 Factures 105 121852 Actions [PERSON_NAME] COMMUNICATION I78001475 Mo…" at bounding box center [669, 337] width 1339 height 674
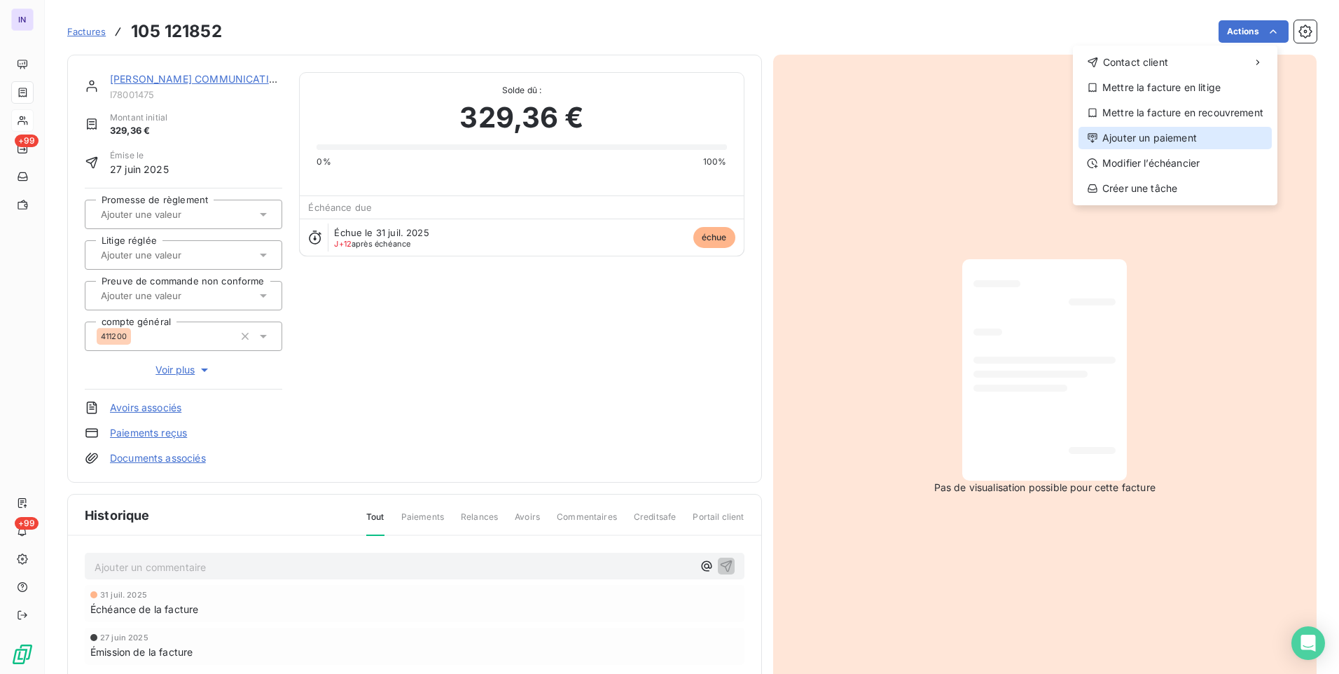
click at [1109, 145] on div "Ajouter un paiement" at bounding box center [1175, 138] width 193 height 22
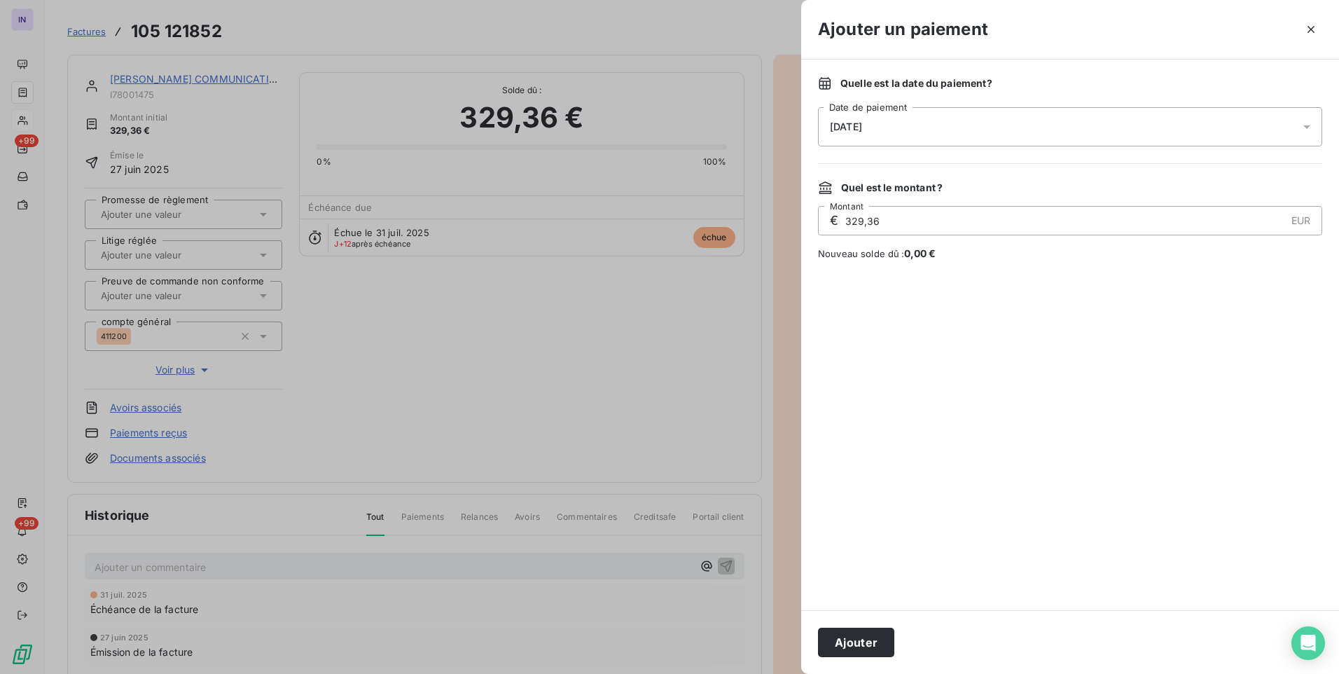
click at [1025, 130] on div "[DATE]" at bounding box center [1070, 126] width 504 height 39
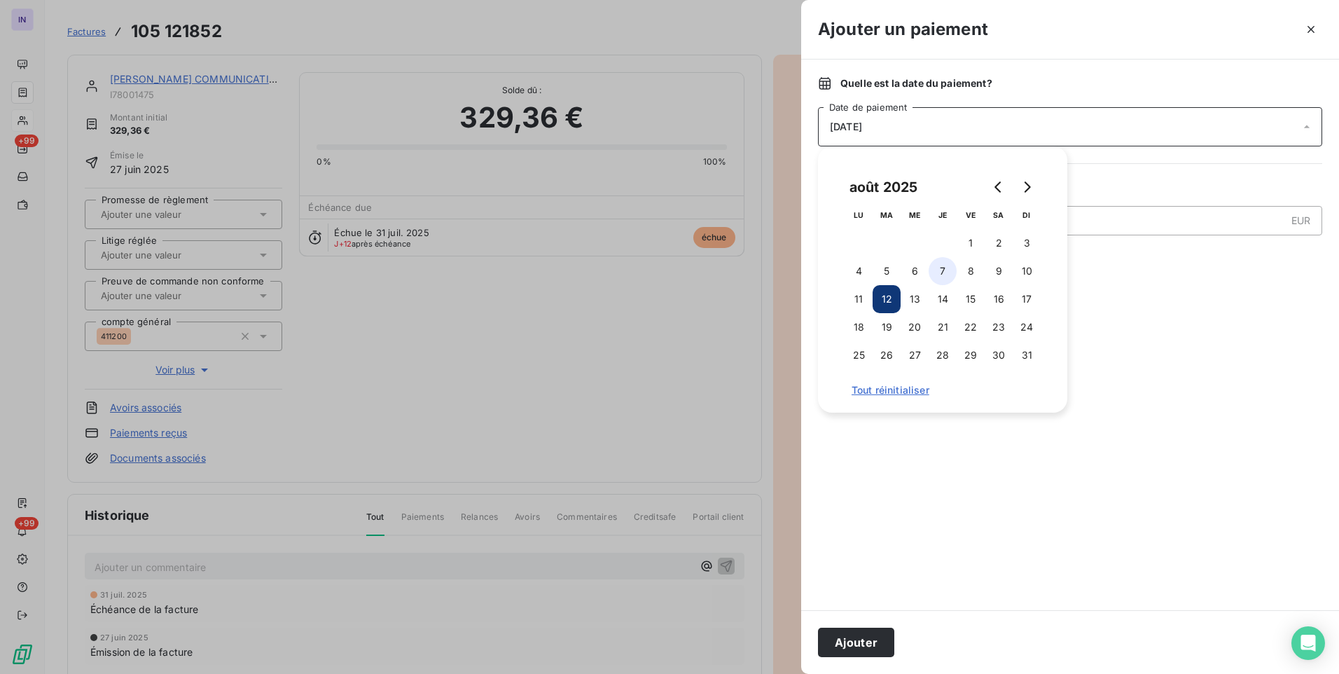
click at [946, 270] on button "7" at bounding box center [943, 271] width 28 height 28
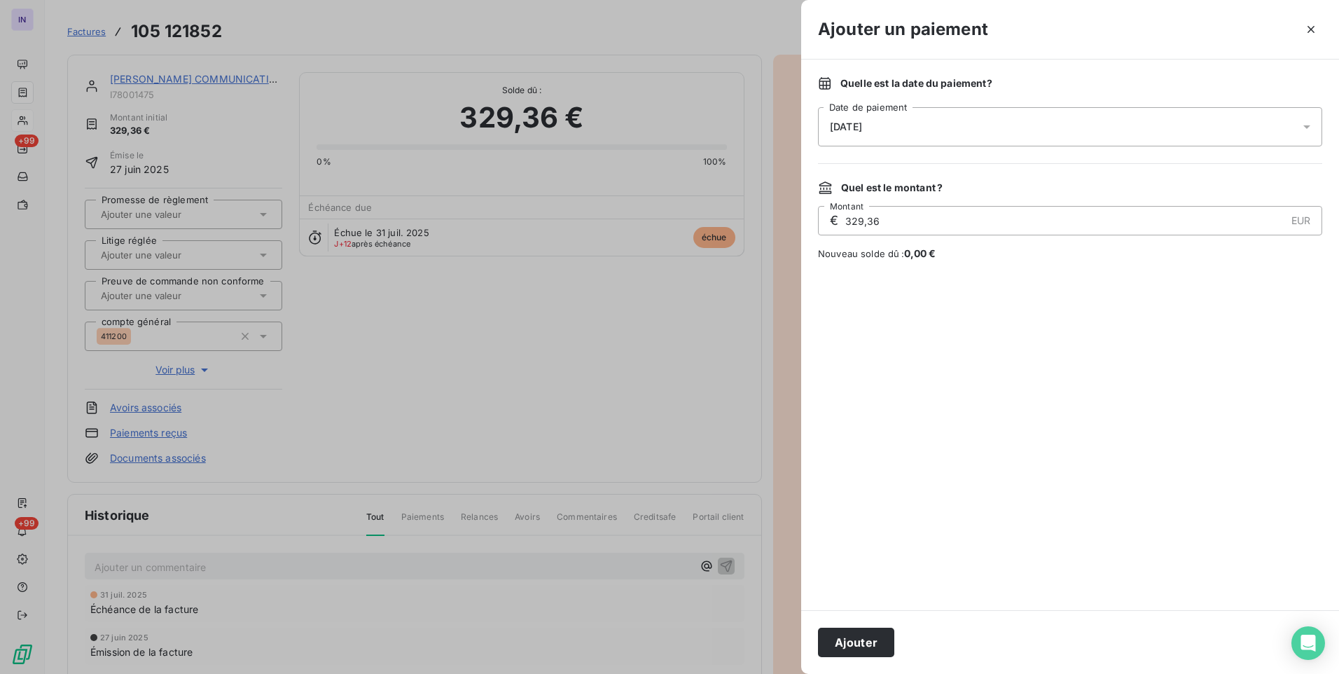
drag, startPoint x: 863, startPoint y: 636, endPoint x: 340, endPoint y: 300, distance: 621.3
click at [862, 632] on button "Ajouter" at bounding box center [856, 642] width 76 height 29
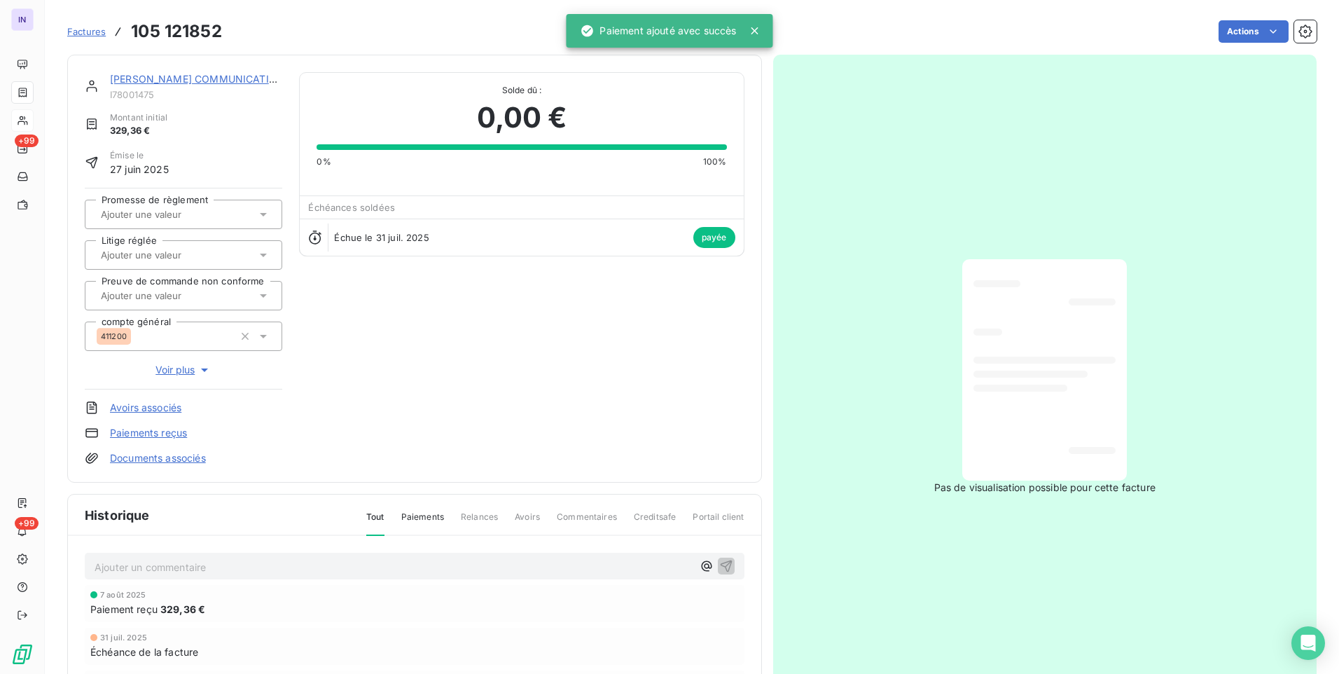
click at [205, 75] on link "[PERSON_NAME] COMMUNICATION" at bounding box center [197, 79] width 174 height 12
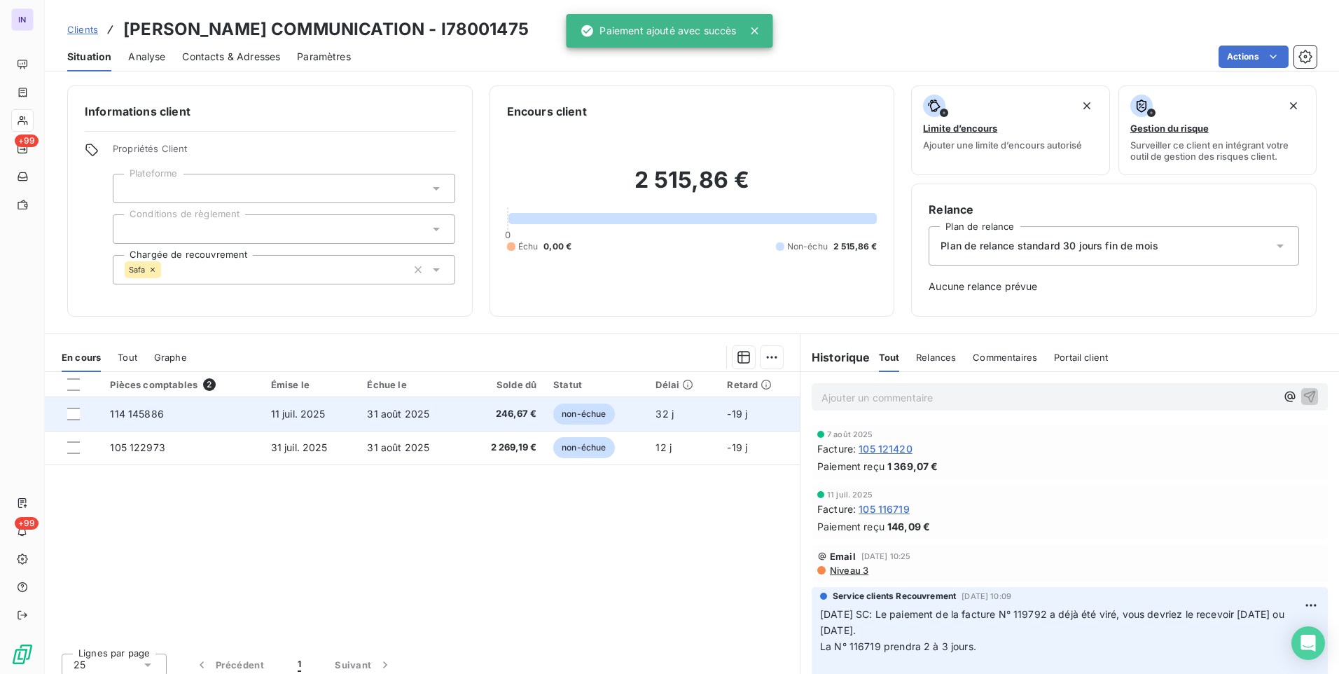
click at [375, 414] on span "31 août 2025" at bounding box center [398, 414] width 62 height 12
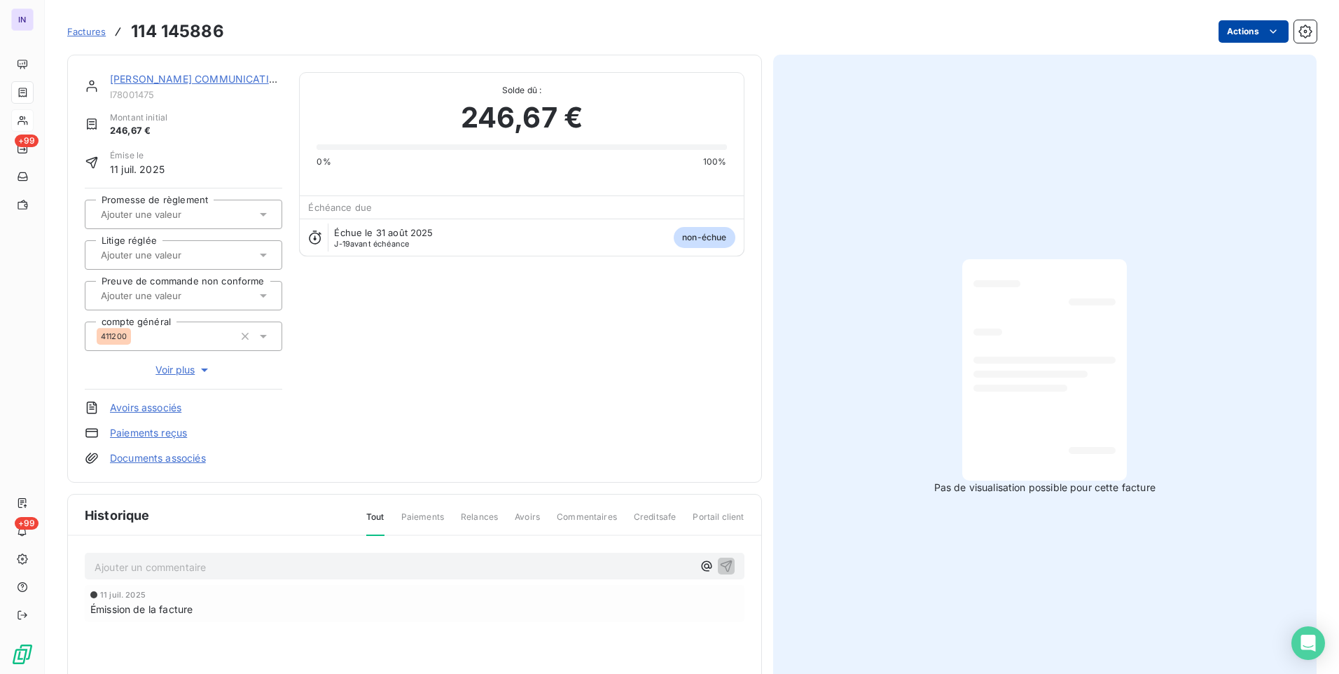
click at [1217, 45] on html "IN +99 +99 Factures 114 145886 Actions [PERSON_NAME] COMMUNICATION I78001475 Mo…" at bounding box center [669, 337] width 1339 height 674
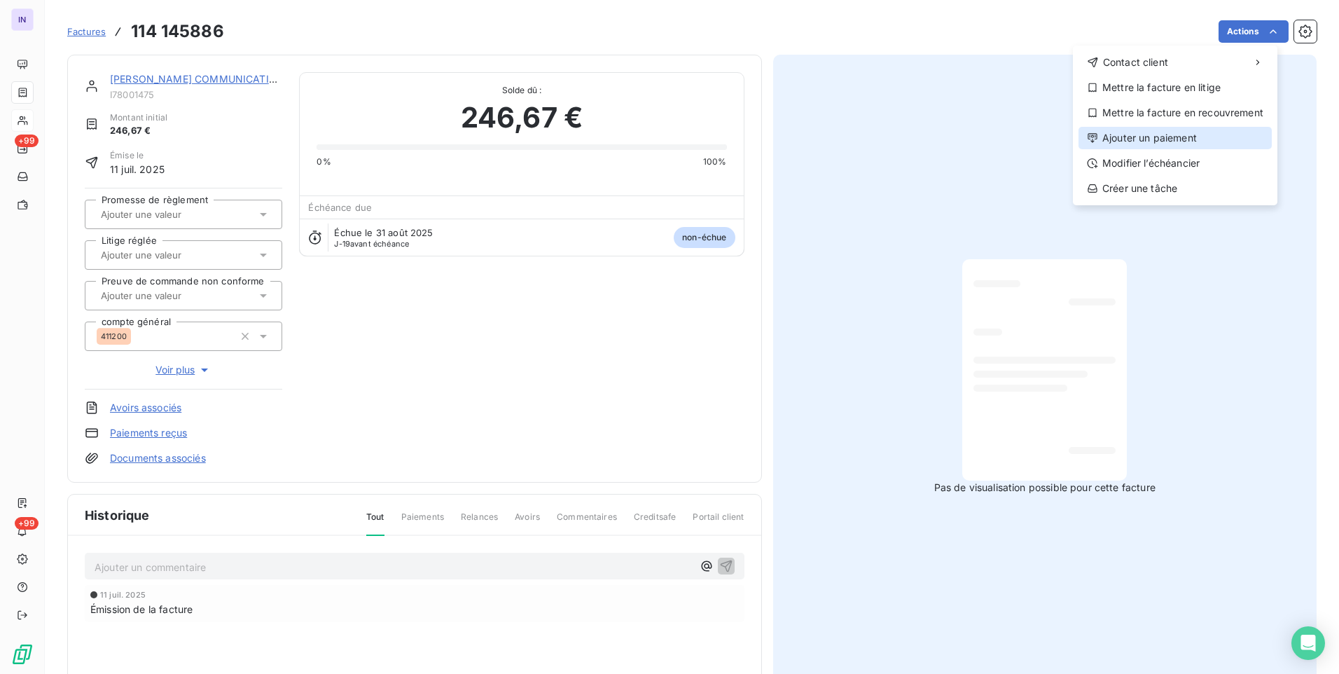
click at [1146, 144] on div "Ajouter un paiement" at bounding box center [1175, 138] width 193 height 22
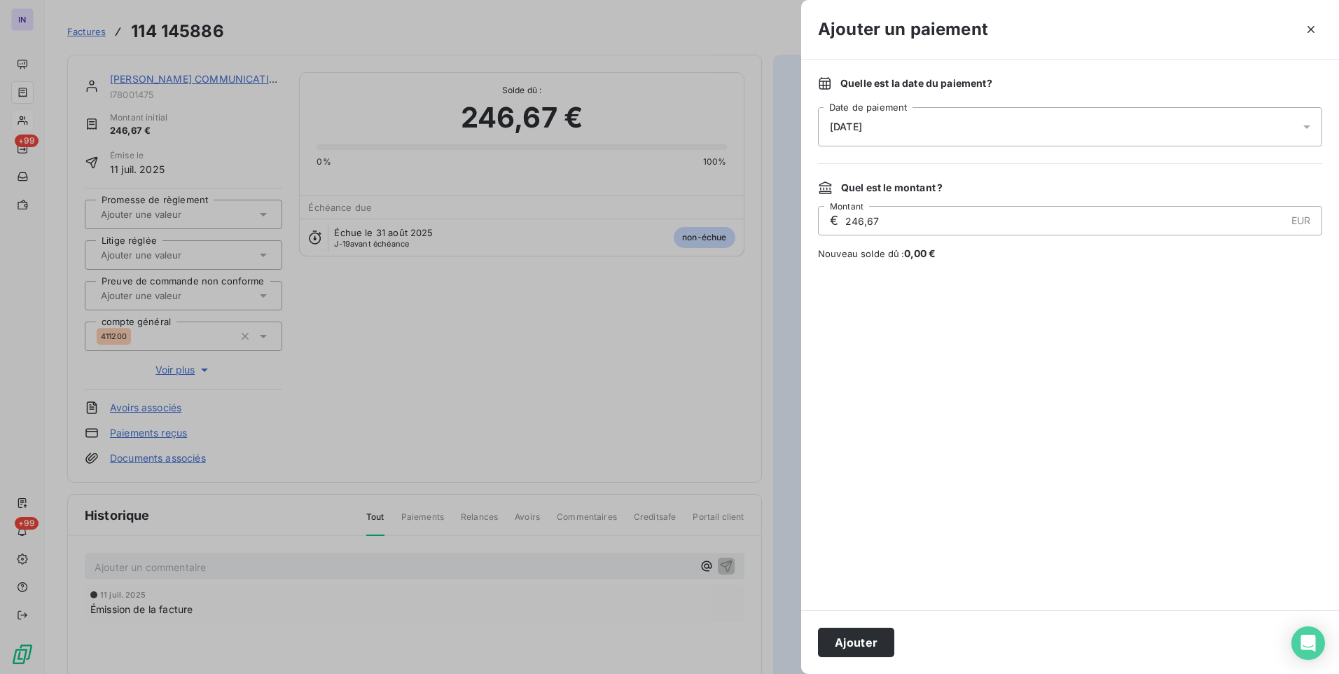
click at [983, 124] on div "[DATE]" at bounding box center [1070, 126] width 504 height 39
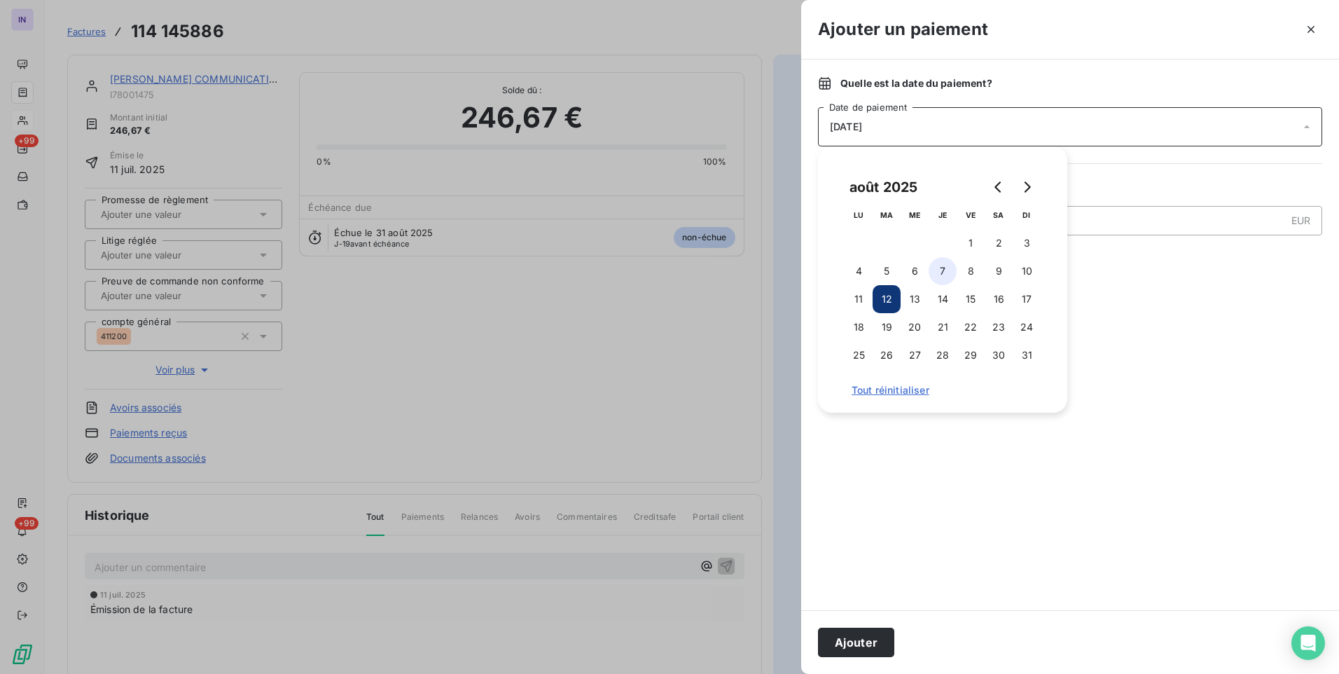
click at [943, 270] on button "7" at bounding box center [943, 271] width 28 height 28
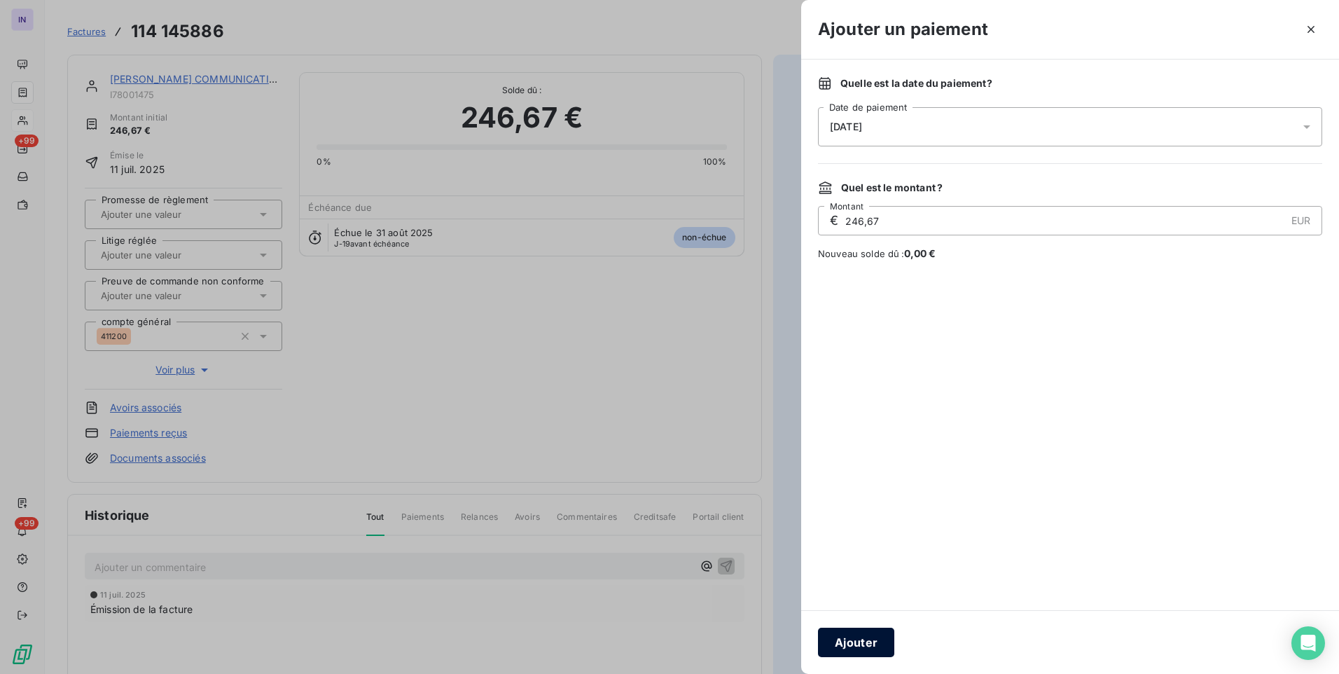
click at [854, 638] on button "Ajouter" at bounding box center [856, 642] width 76 height 29
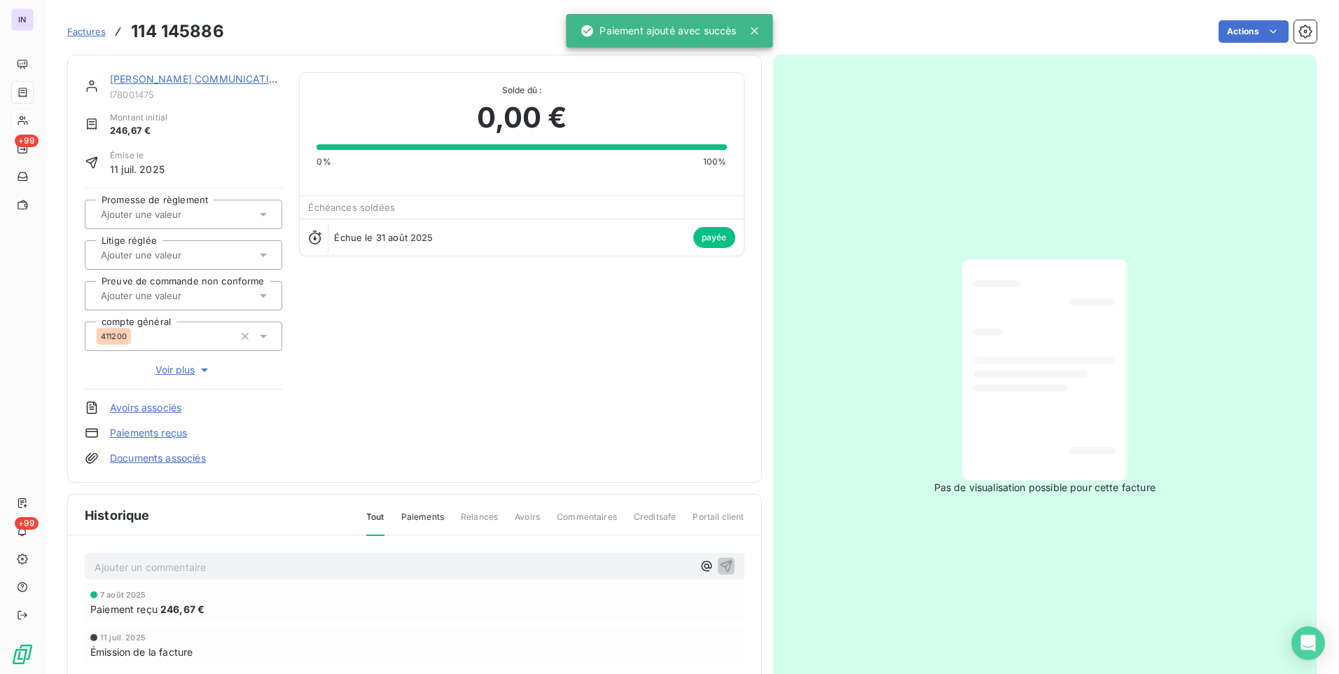
click at [146, 76] on link "[PERSON_NAME] COMMUNICATION" at bounding box center [197, 79] width 174 height 12
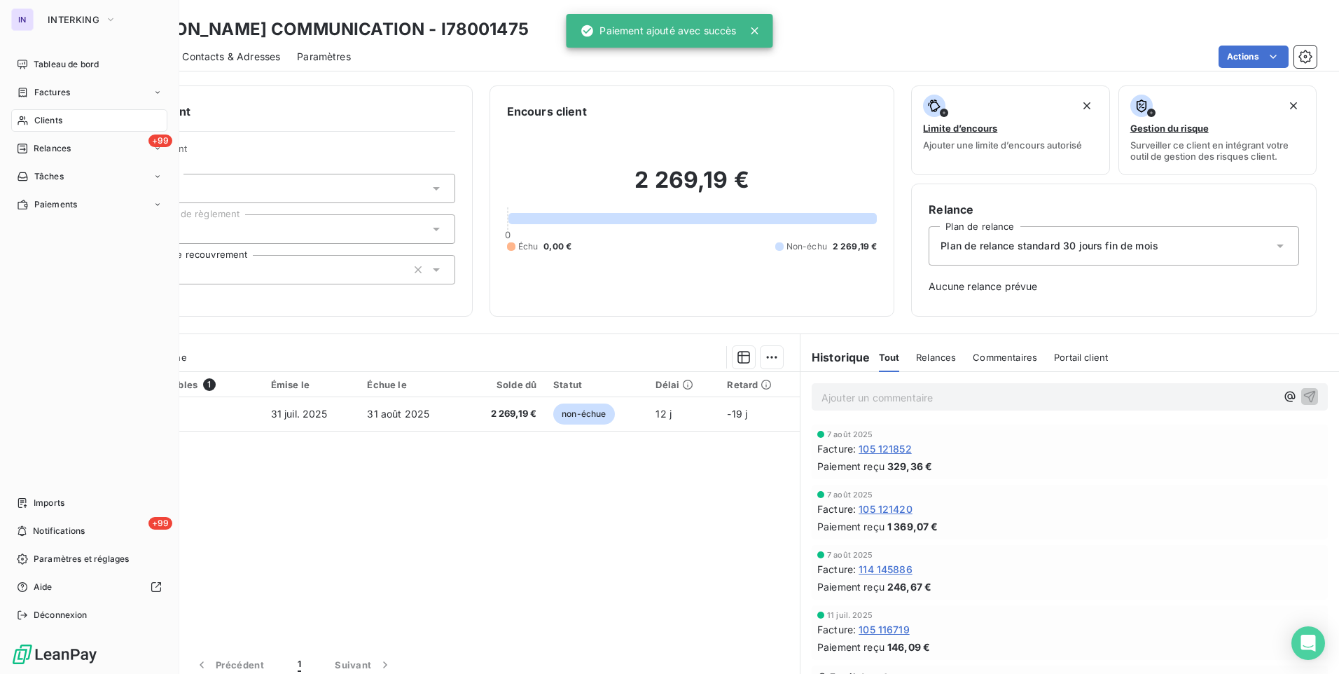
drag, startPoint x: 55, startPoint y: 126, endPoint x: 85, endPoint y: 116, distance: 31.0
click at [55, 126] on span "Clients" at bounding box center [48, 120] width 28 height 13
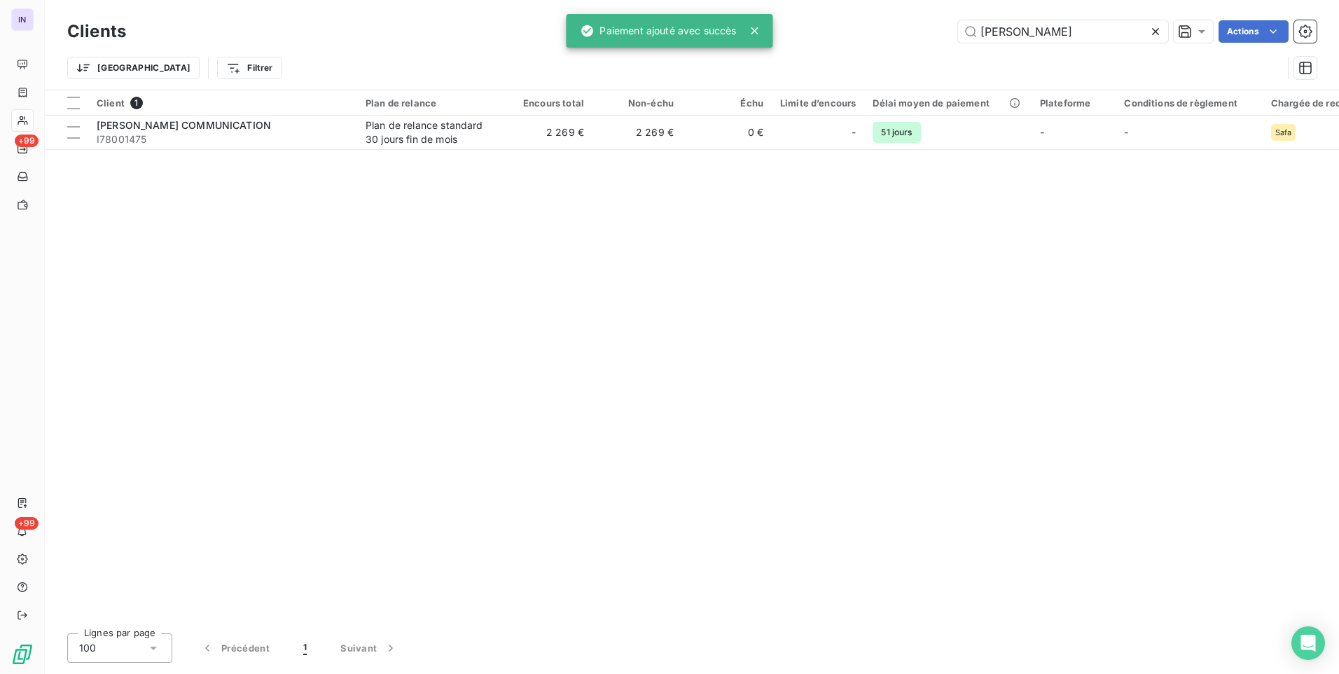
click at [920, 32] on div "[PERSON_NAME] Actions" at bounding box center [730, 31] width 1174 height 22
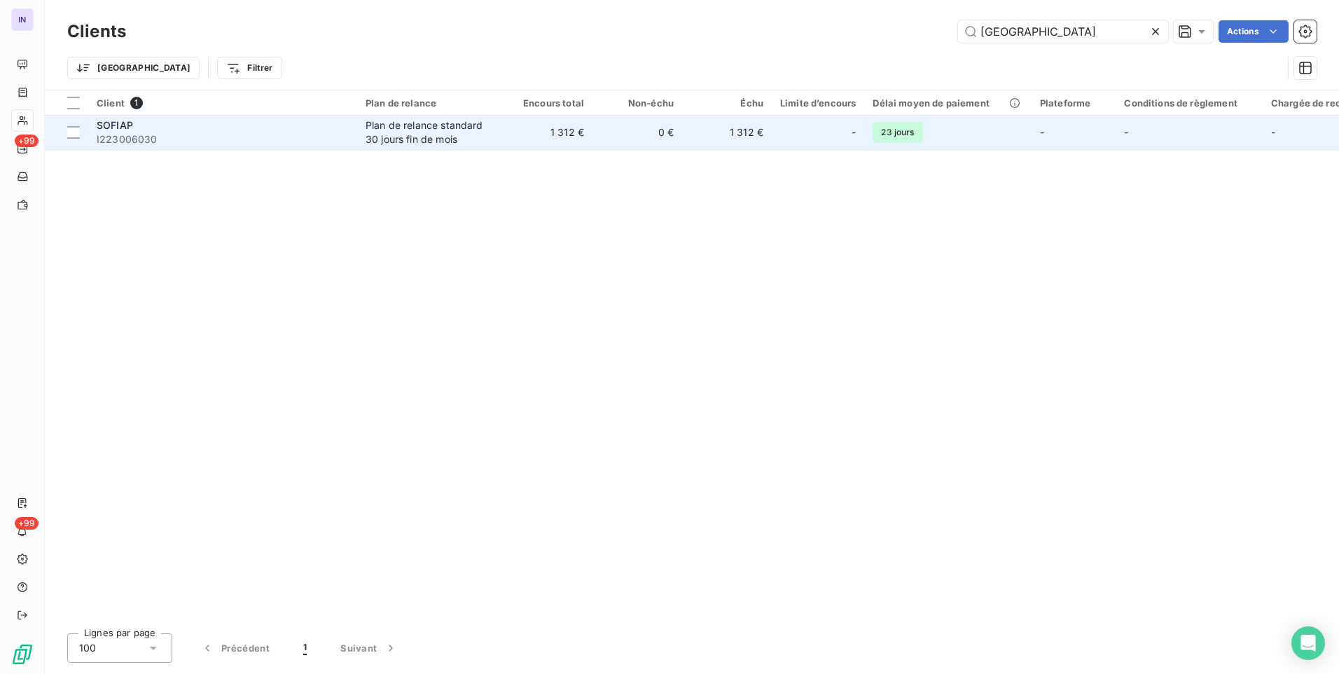
type input "[GEOGRAPHIC_DATA]"
click at [338, 130] on div "SOFIAP" at bounding box center [223, 125] width 252 height 14
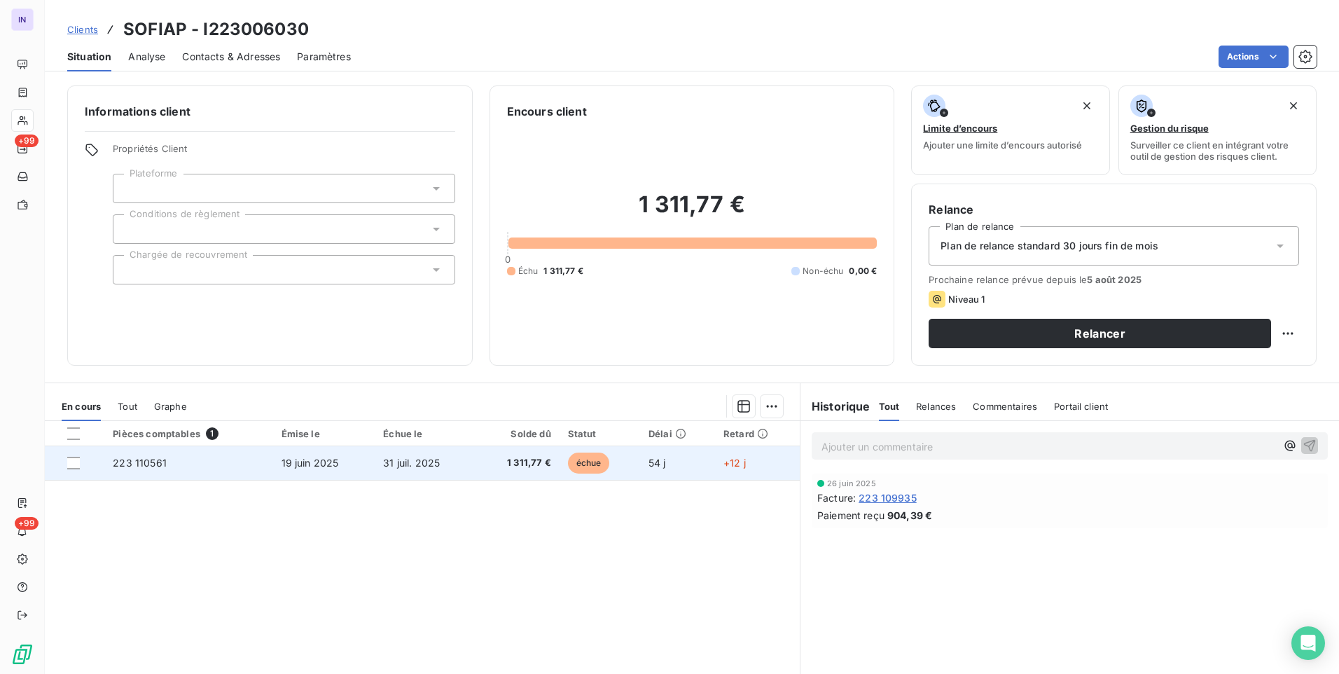
click at [403, 461] on span "31 juil. 2025" at bounding box center [411, 463] width 57 height 12
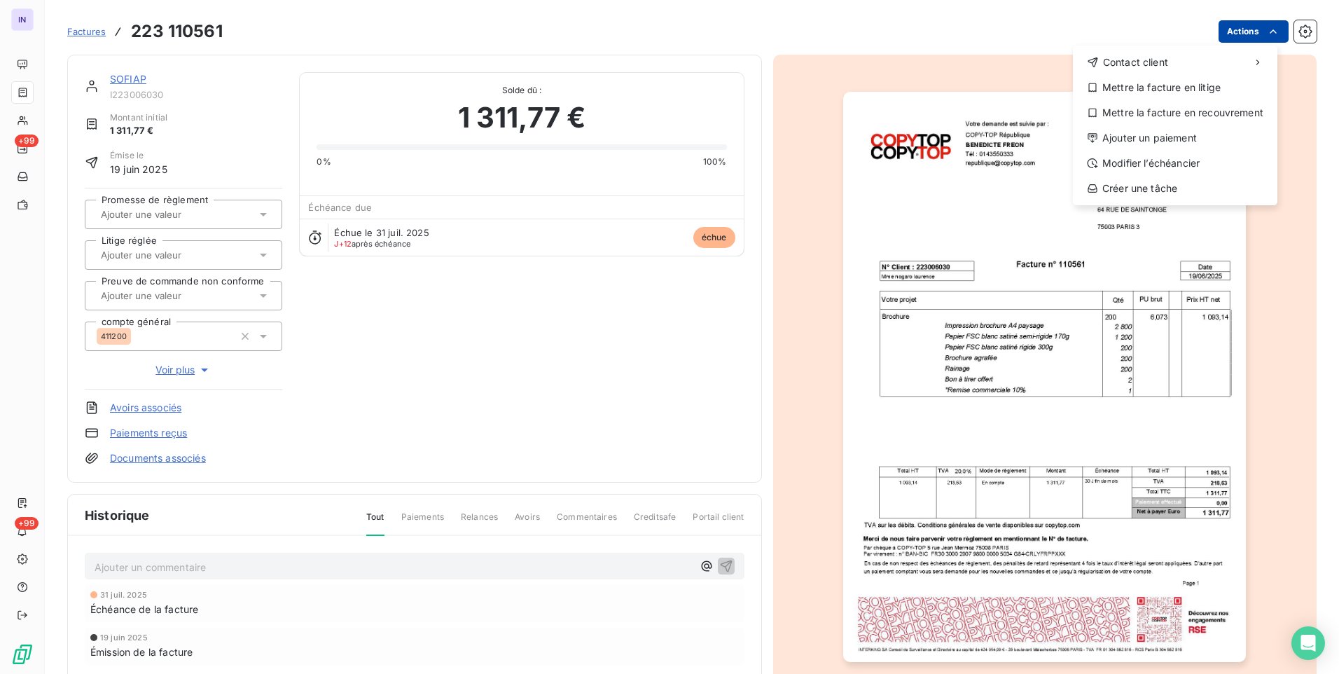
click at [1252, 36] on html "IN +99 +99 Factures [PHONE_NUMBER] Actions Contact client Mettre la facture en …" at bounding box center [669, 337] width 1339 height 674
click at [1156, 146] on div "Ajouter un paiement" at bounding box center [1175, 138] width 193 height 22
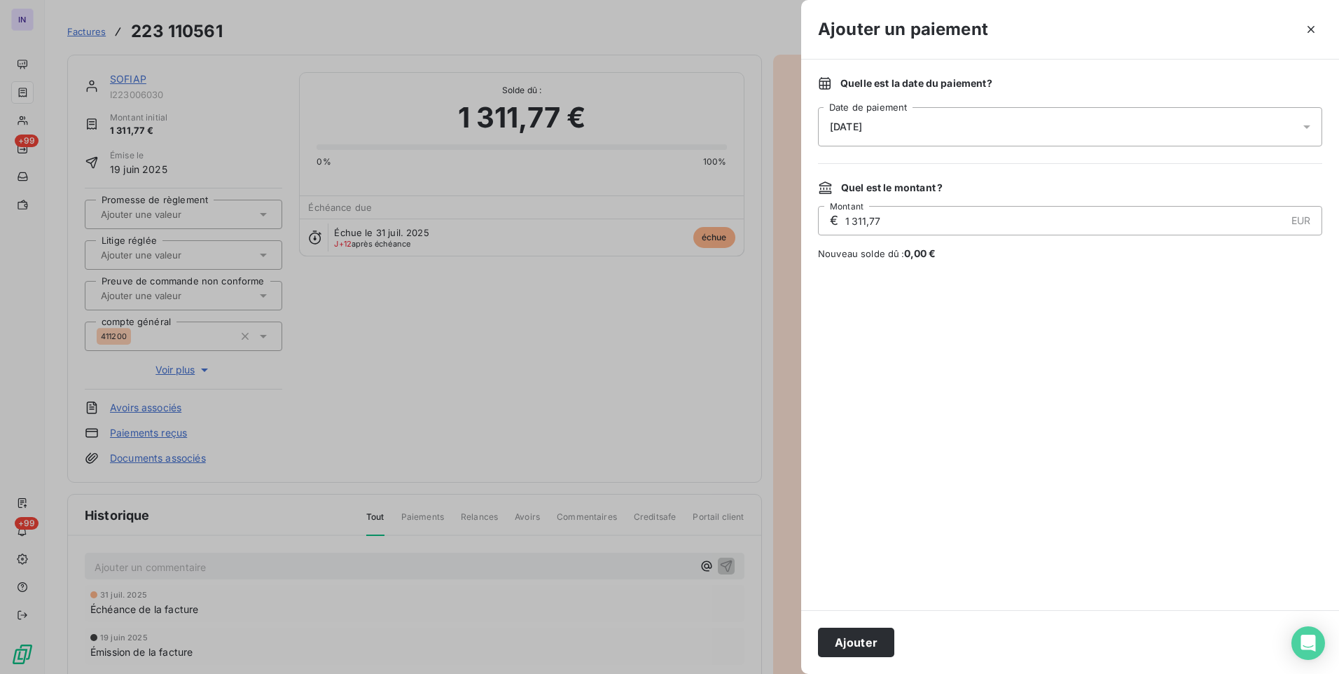
click at [991, 132] on div "[DATE]" at bounding box center [1070, 126] width 504 height 39
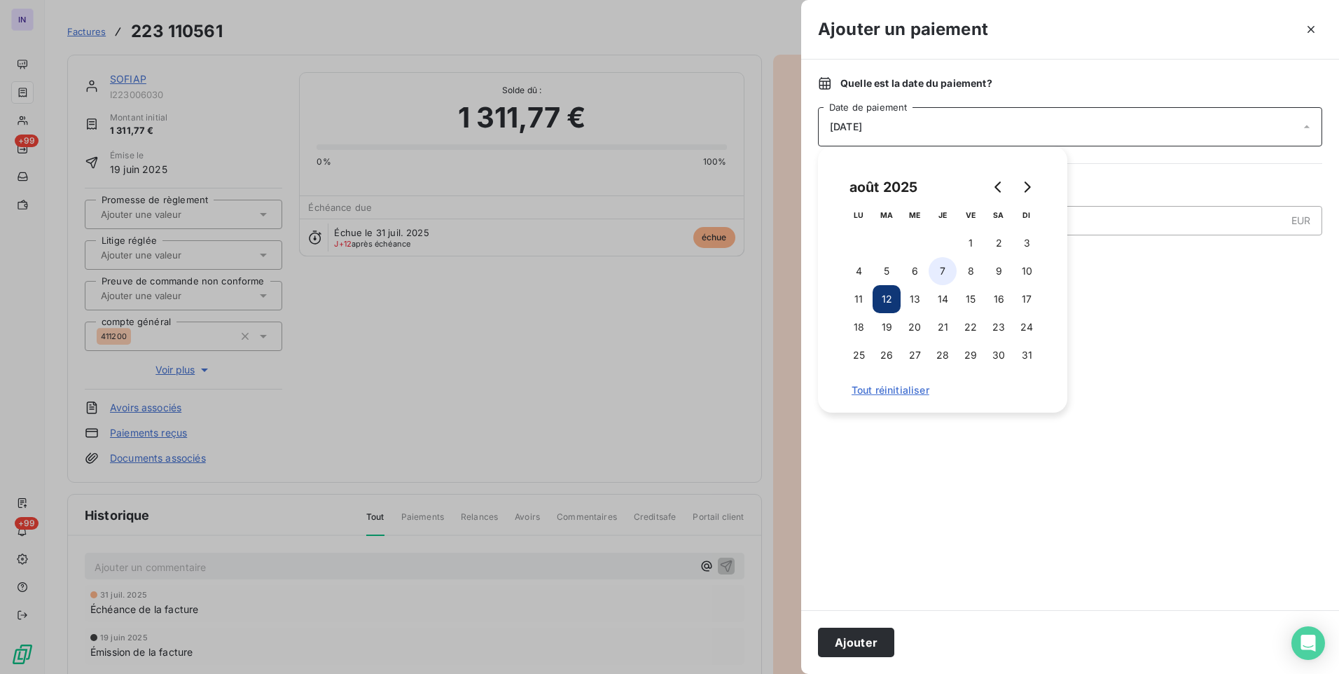
drag, startPoint x: 942, startPoint y: 265, endPoint x: 892, endPoint y: 439, distance: 181.4
click at [943, 266] on button "7" at bounding box center [943, 271] width 28 height 28
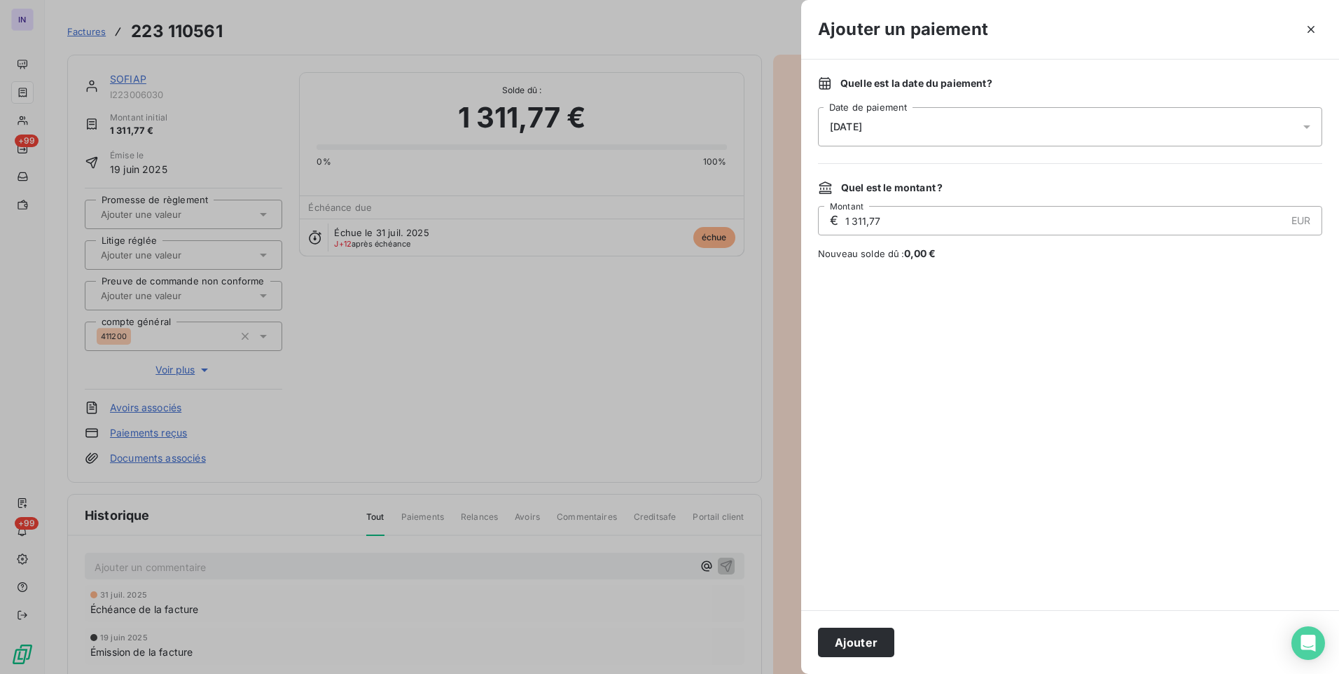
drag, startPoint x: 854, startPoint y: 646, endPoint x: 542, endPoint y: 368, distance: 418.1
click at [853, 644] on button "Ajouter" at bounding box center [856, 642] width 76 height 29
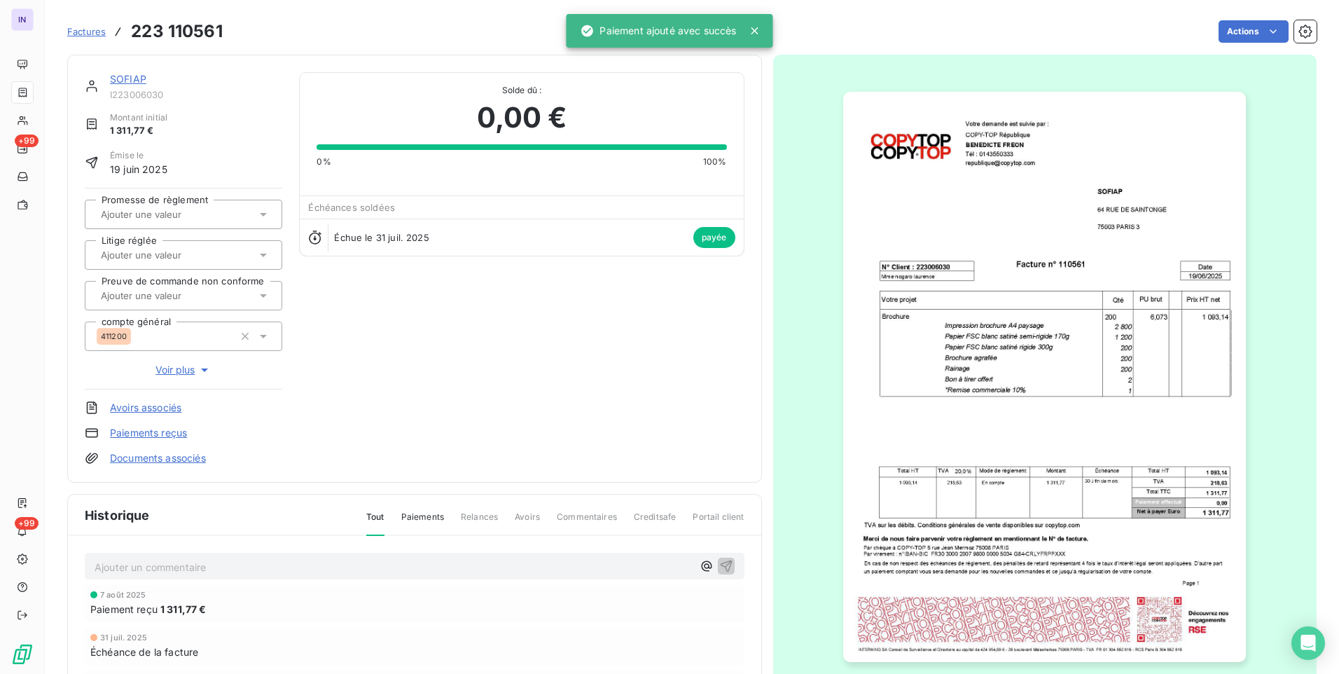
click at [143, 78] on link "SOFIAP" at bounding box center [128, 79] width 36 height 12
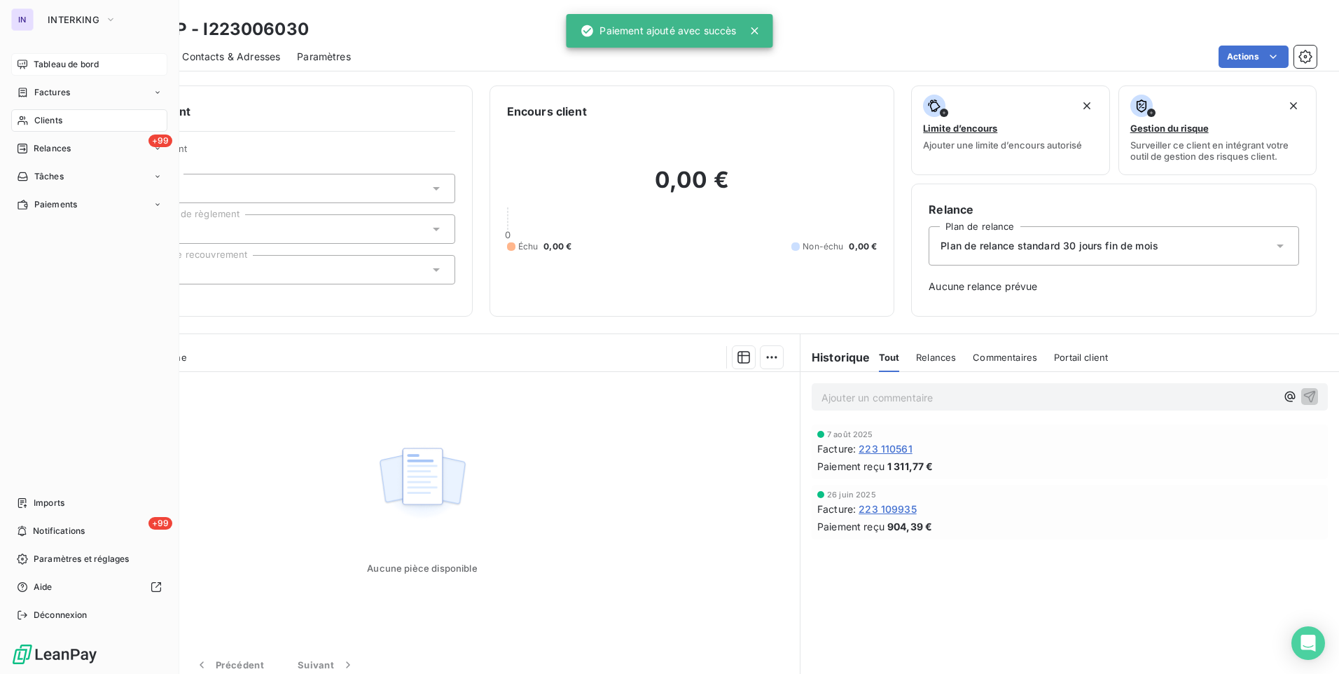
drag, startPoint x: 48, startPoint y: 61, endPoint x: 45, endPoint y: 69, distance: 9.1
click at [48, 61] on span "Tableau de bord" at bounding box center [66, 64] width 65 height 13
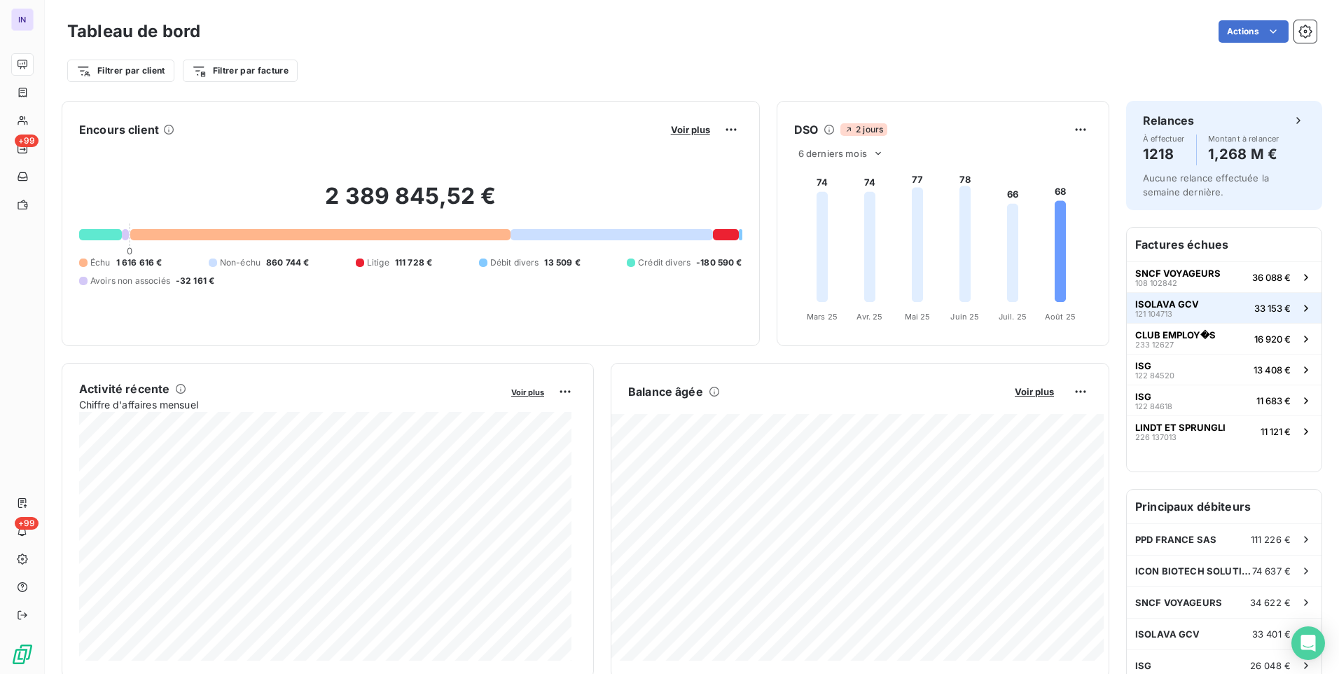
click at [1140, 310] on span "121 104713" at bounding box center [1153, 314] width 37 height 8
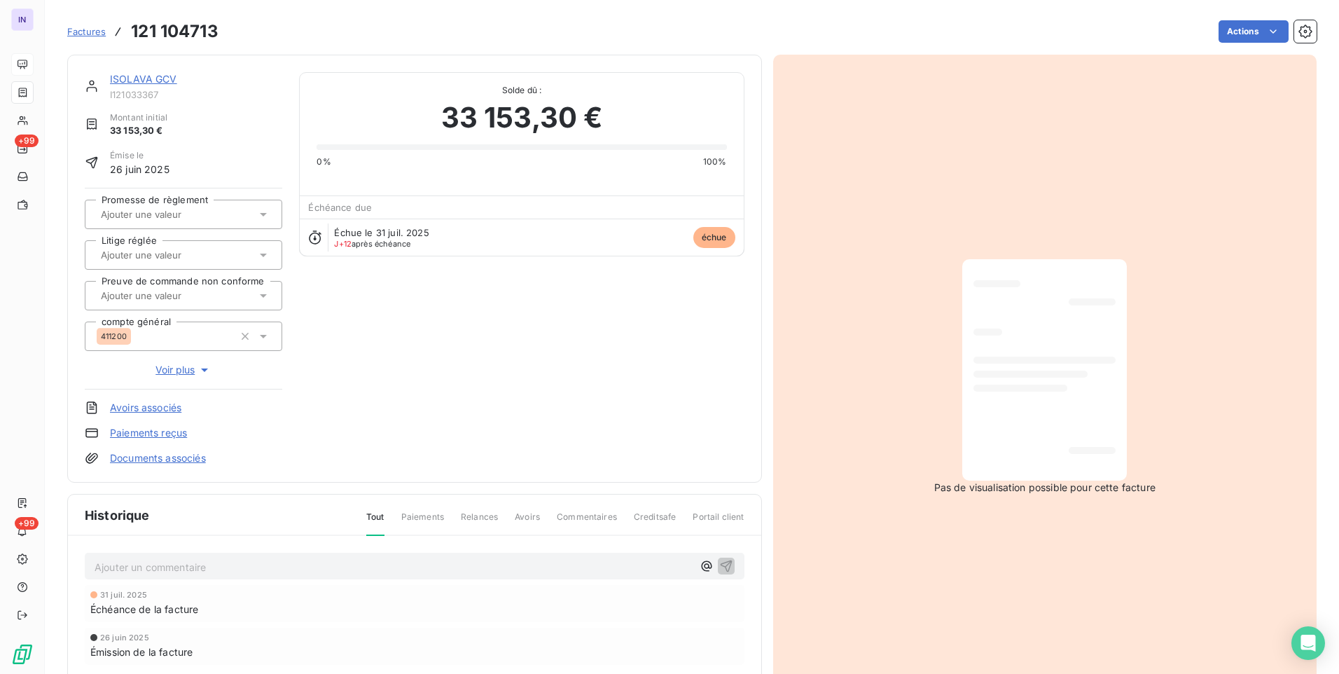
click at [159, 74] on link "ISOLAVA GCV" at bounding box center [143, 79] width 67 height 12
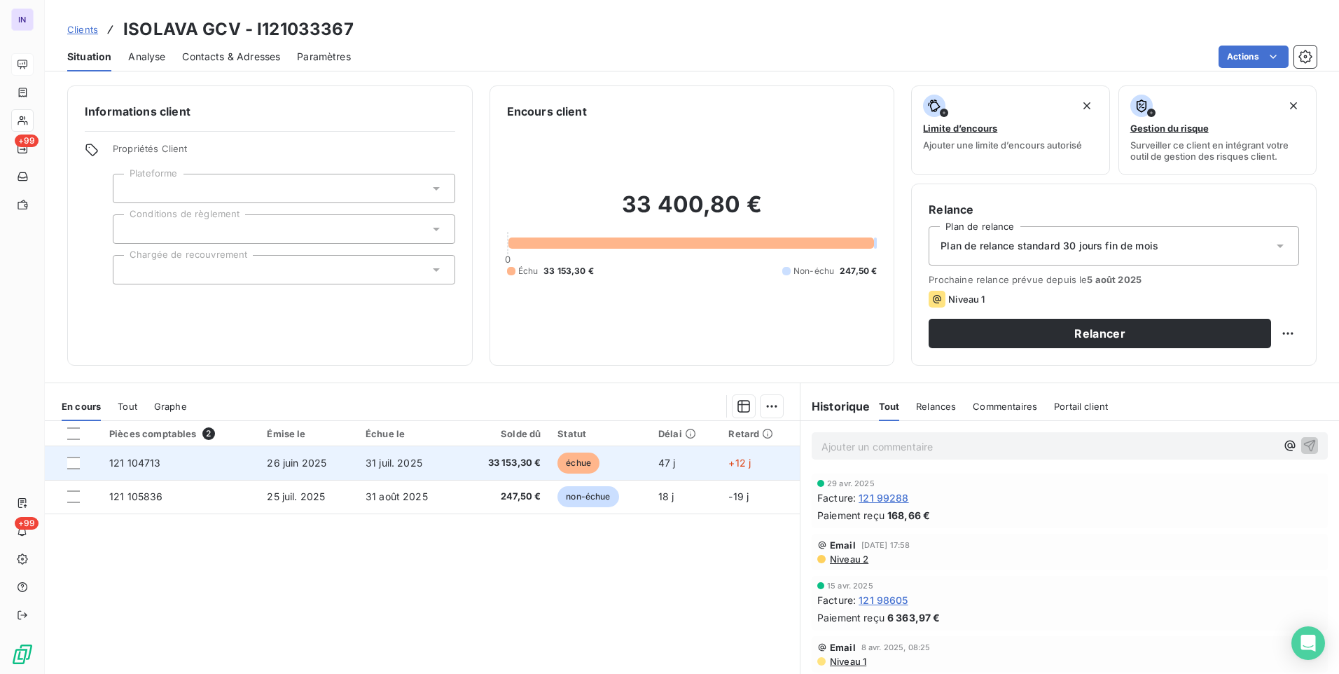
click at [358, 461] on td "31 juil. 2025" at bounding box center [408, 463] width 102 height 34
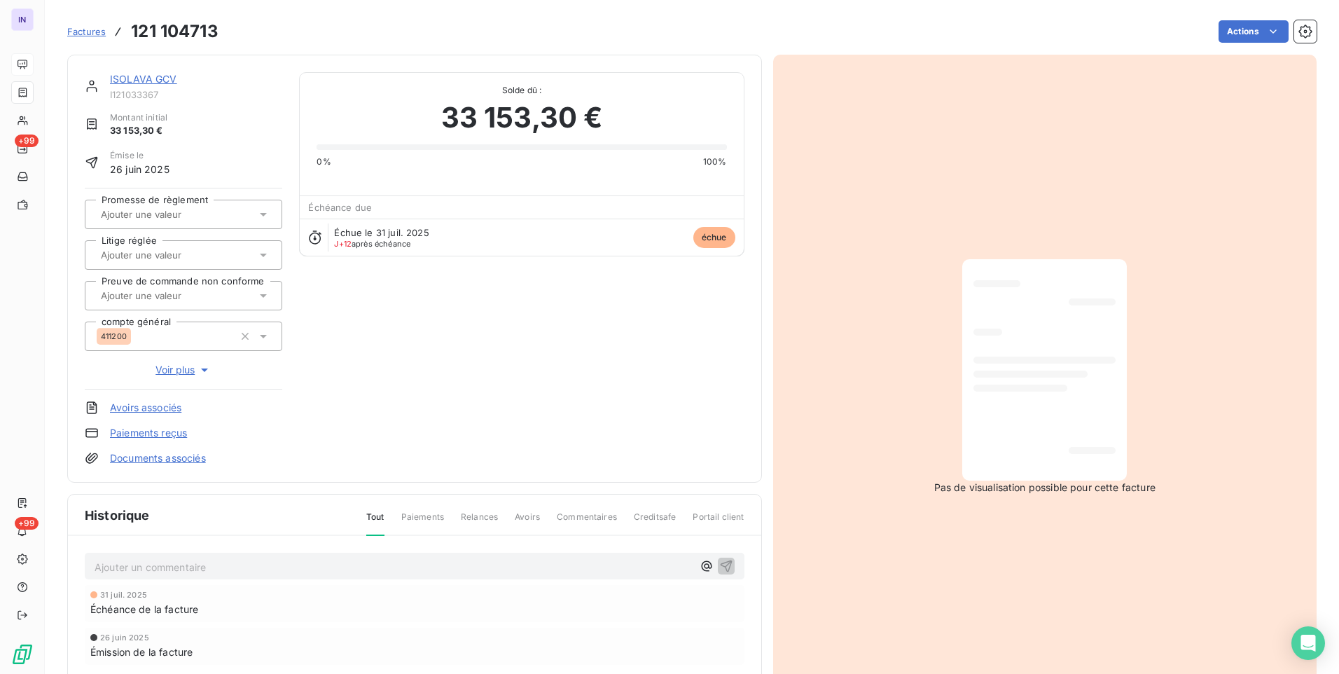
click at [148, 81] on link "ISOLAVA GCV" at bounding box center [143, 79] width 67 height 12
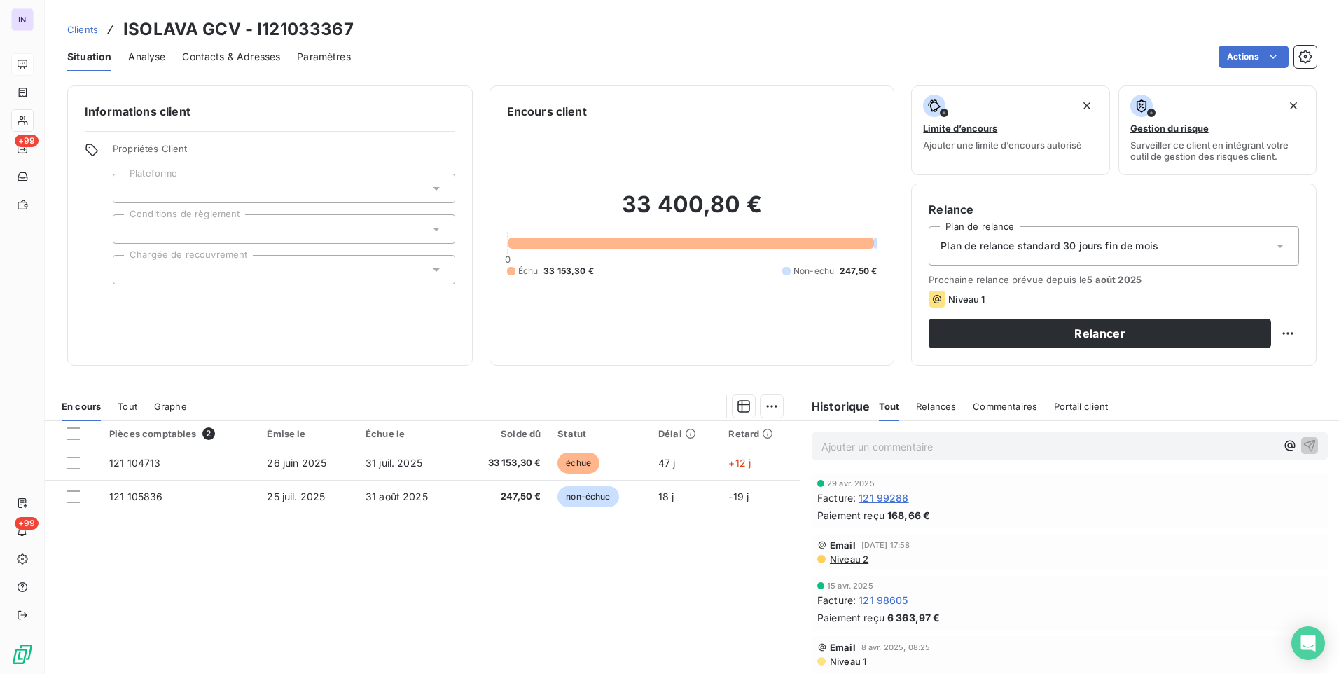
click at [241, 66] on div "Contacts & Adresses" at bounding box center [231, 56] width 98 height 29
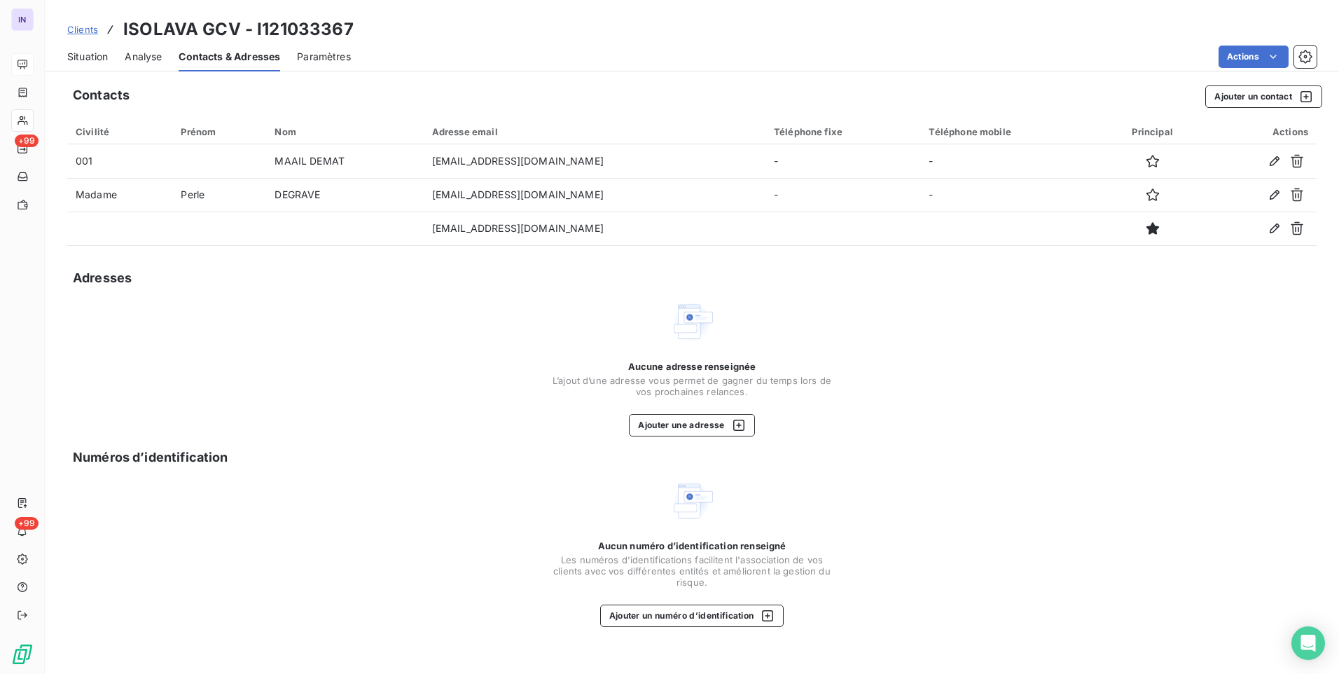
click at [92, 55] on span "Situation" at bounding box center [87, 57] width 41 height 14
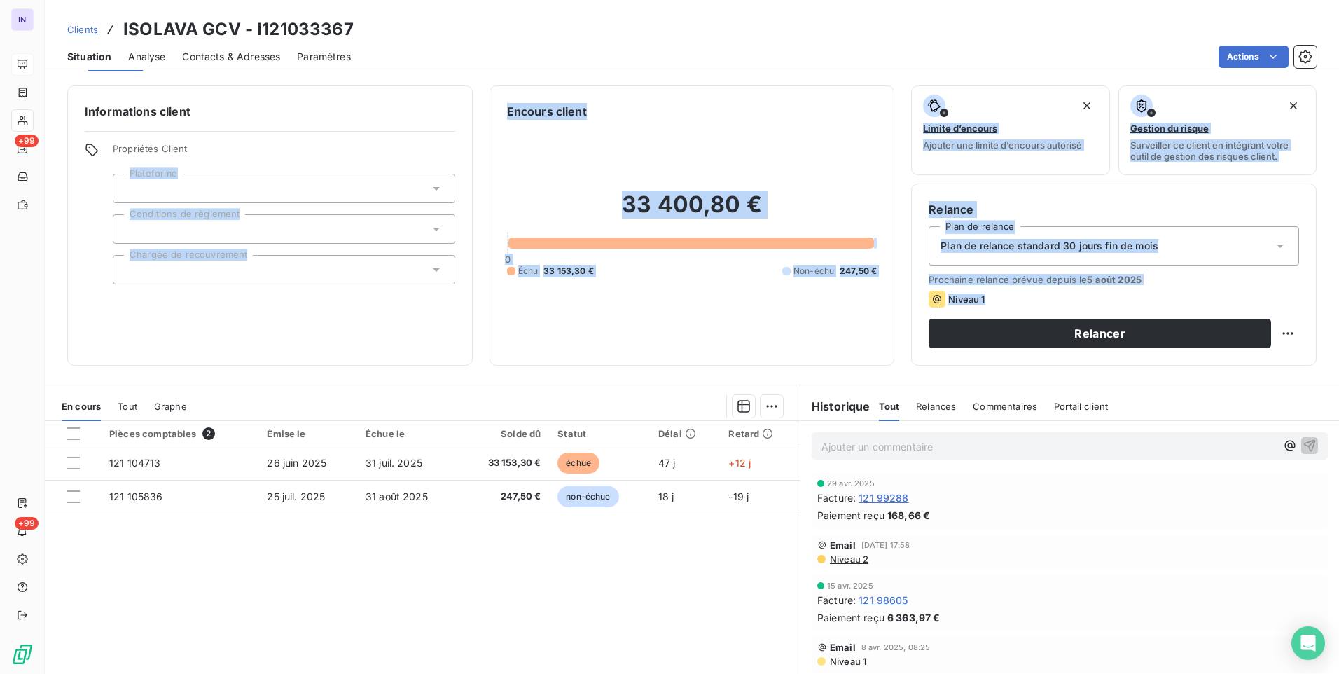
click at [1333, 391] on div "Informations client Propriétés Client Plateforme Conditions de règlement Chargé…" at bounding box center [692, 375] width 1294 height 597
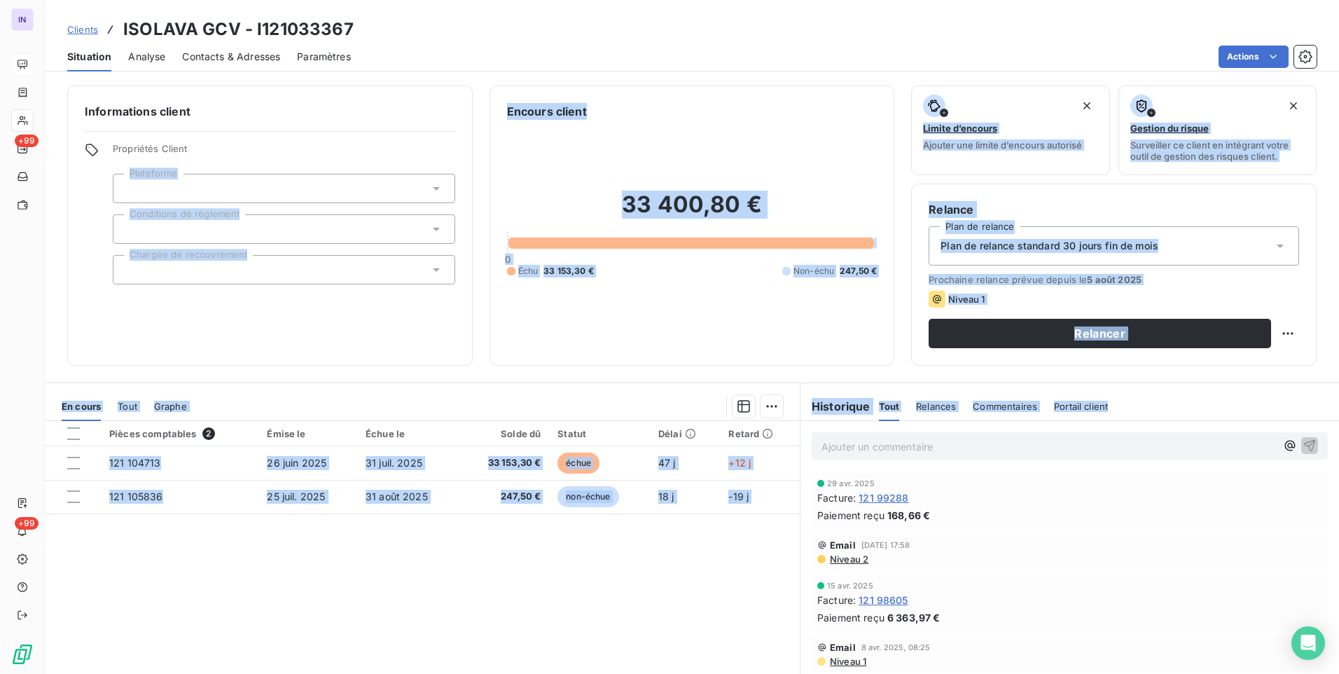
click at [675, 352] on div "Encours client 33 400,80 € 0 Échu 33 153,30 € Non-échu 247,50 €" at bounding box center [693, 225] width 406 height 280
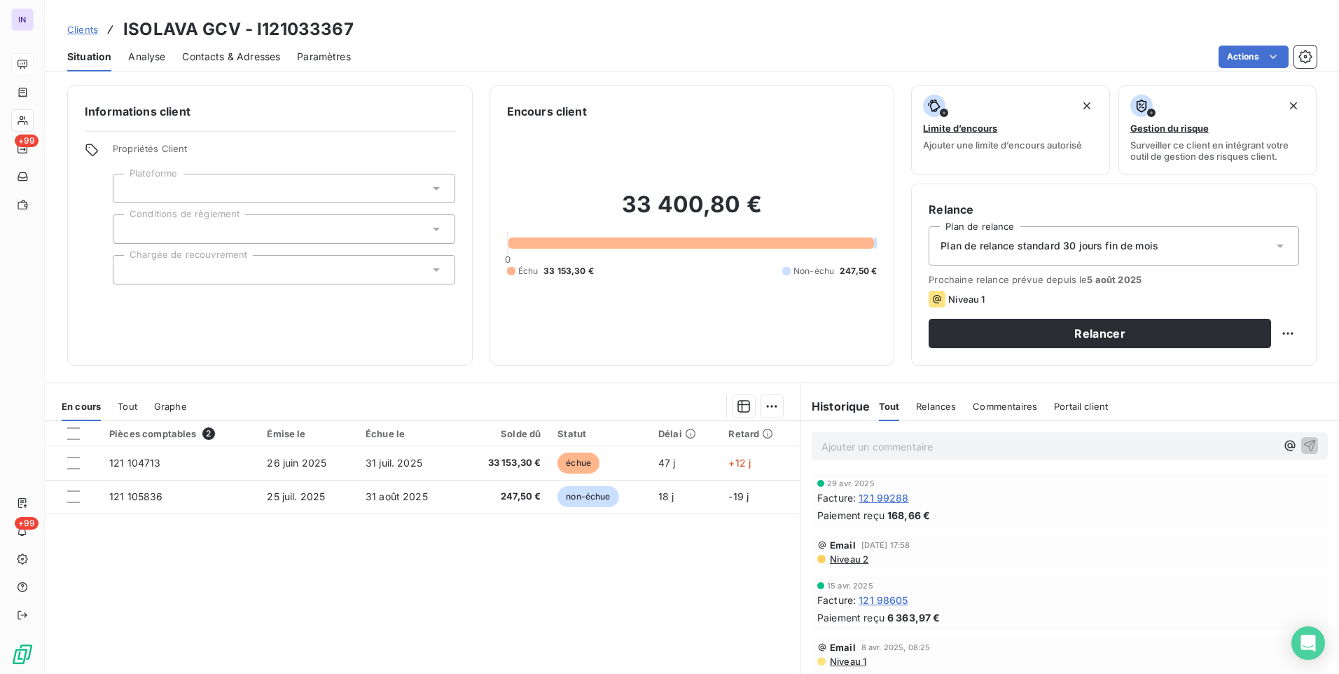
click at [254, 235] on div at bounding box center [284, 228] width 342 height 29
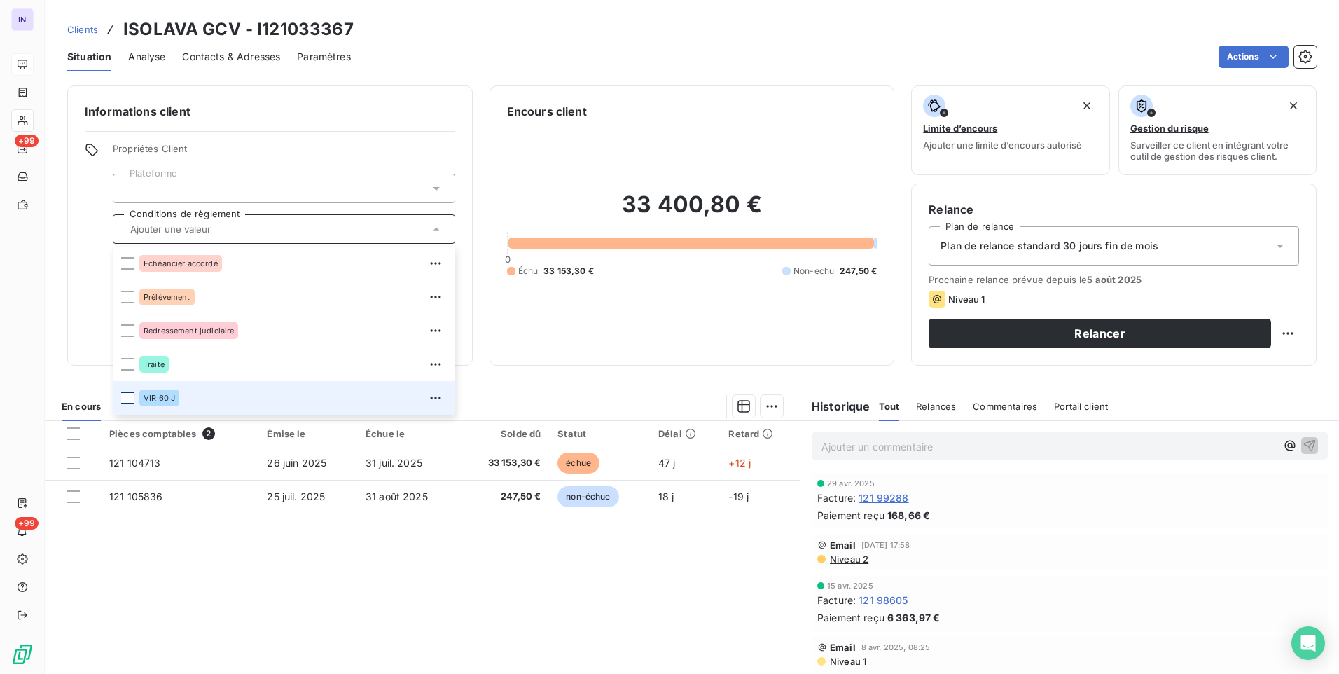
click at [130, 396] on div at bounding box center [127, 398] width 13 height 13
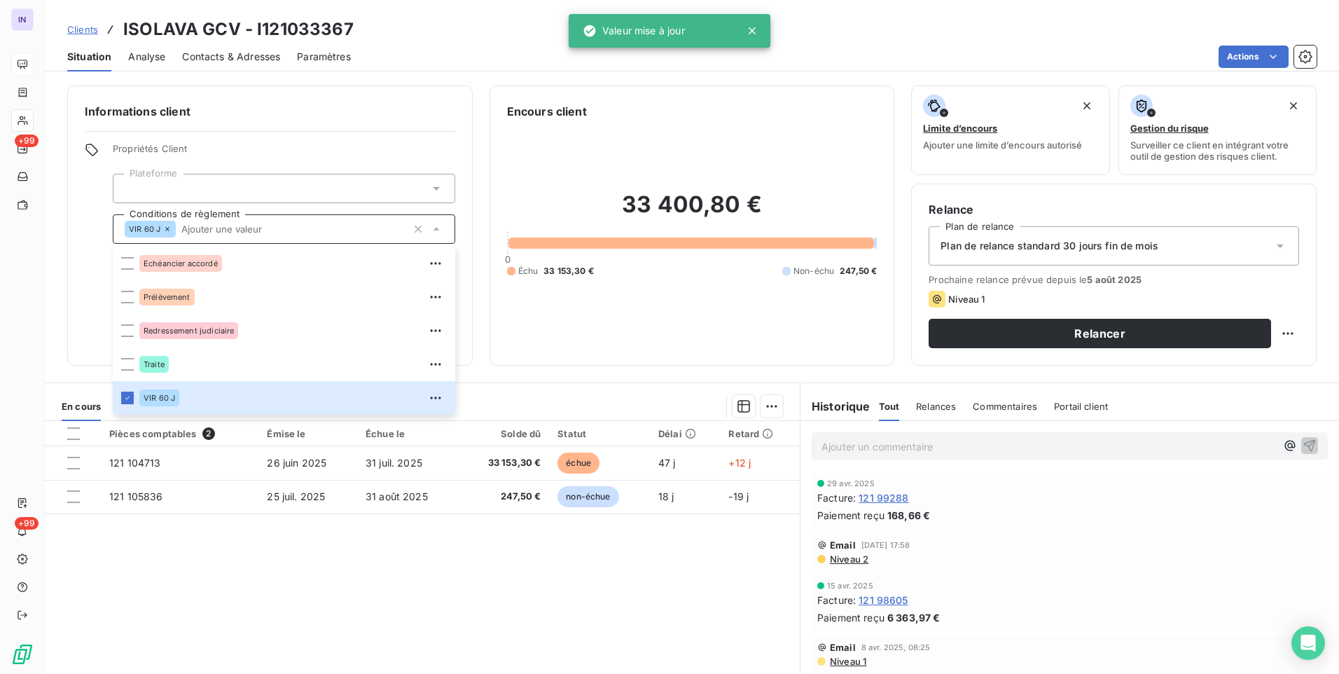
click at [710, 330] on div "33 400,80 € 0 Échu 33 153,30 € Non-échu 247,50 €" at bounding box center [692, 234] width 371 height 228
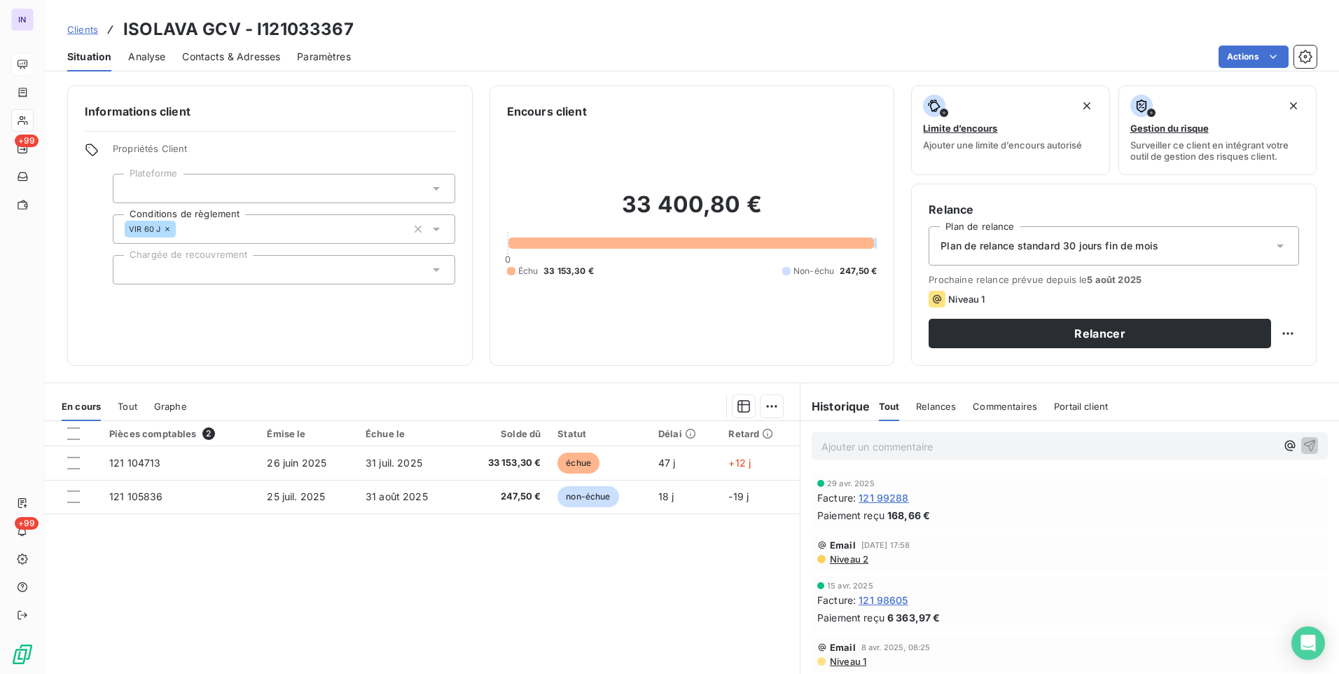
click at [226, 57] on span "Contacts & Adresses" at bounding box center [231, 57] width 98 height 14
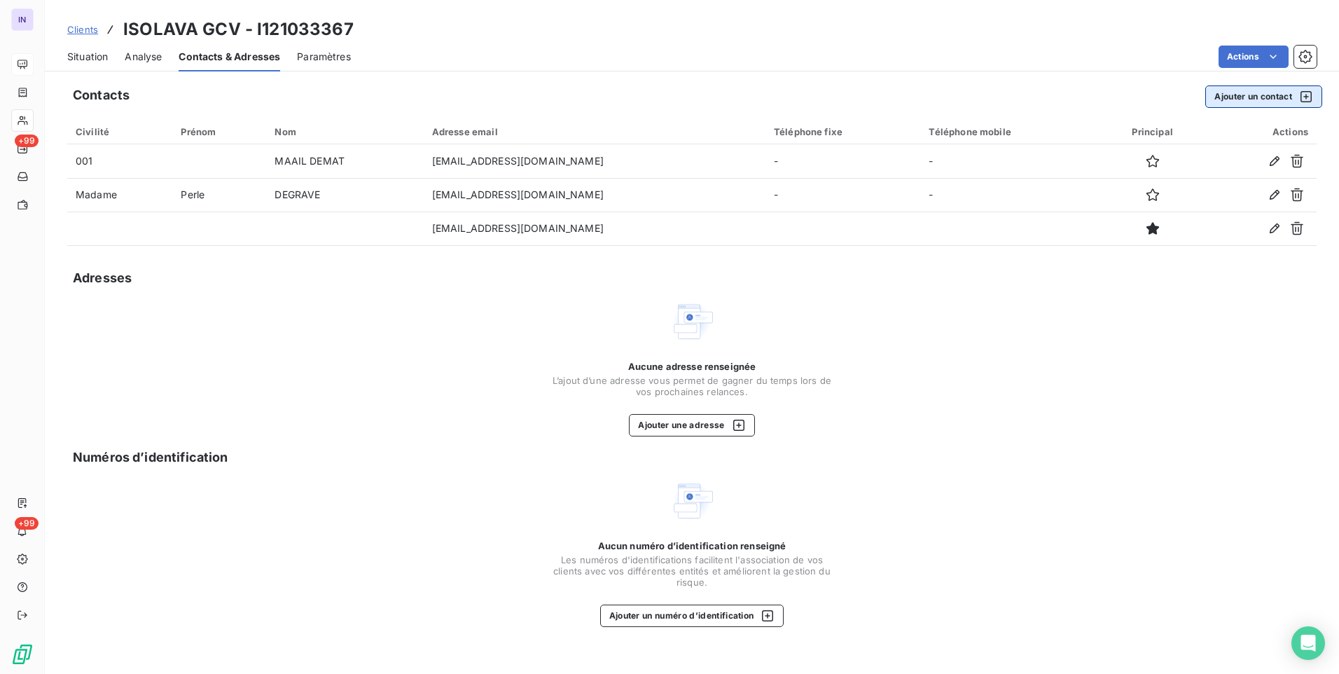
click at [1269, 96] on button "Ajouter un contact" at bounding box center [1263, 96] width 117 height 22
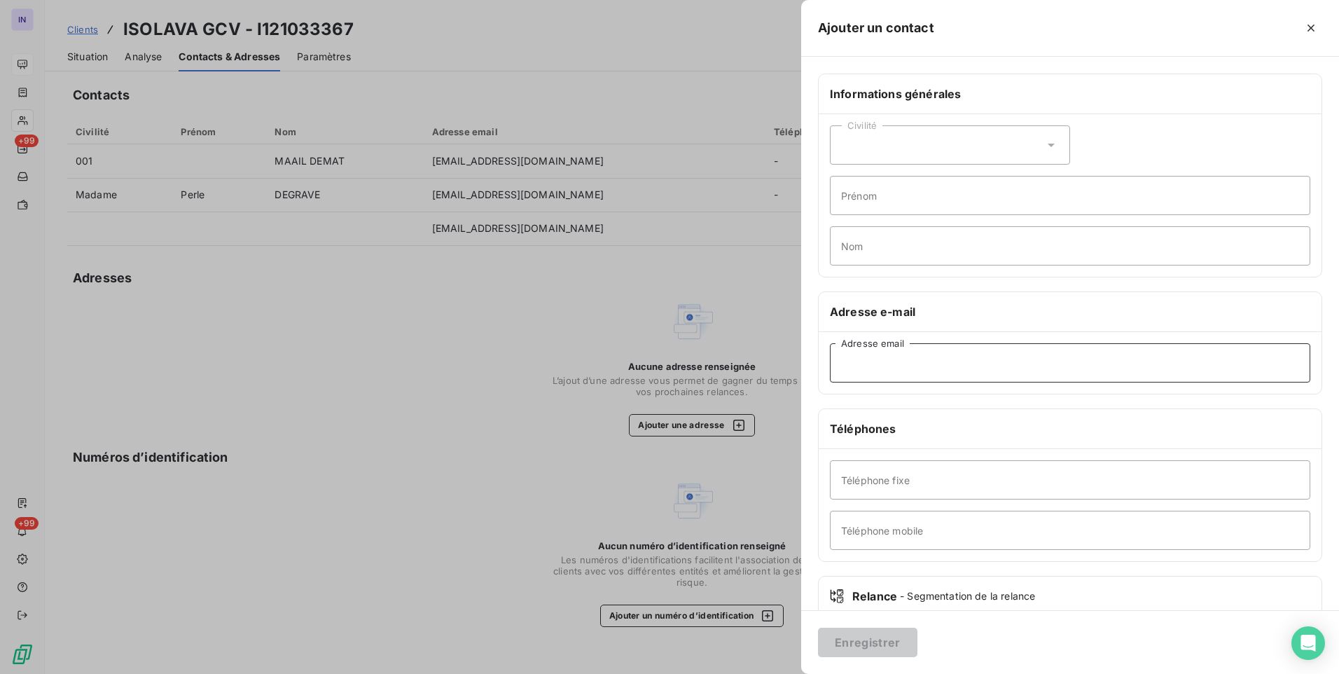
click at [886, 356] on input "Adresse email" at bounding box center [1070, 362] width 480 height 39
type input "H"
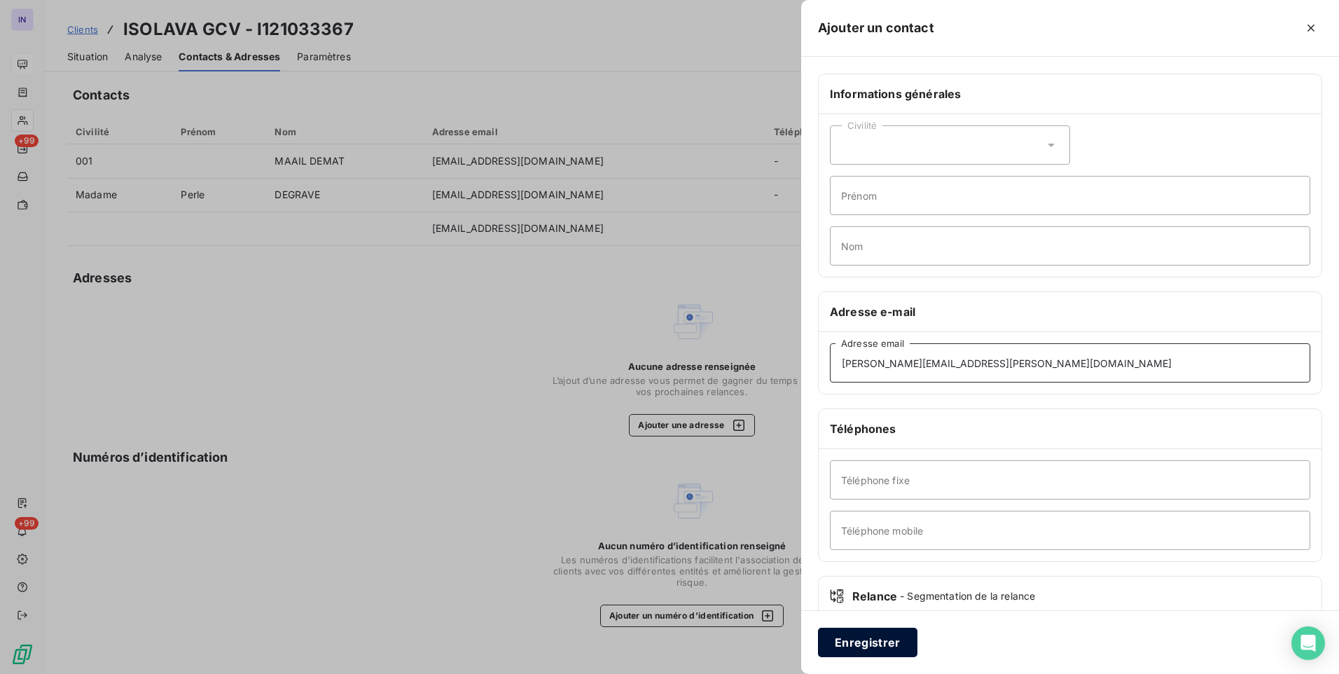
type input "[PERSON_NAME][EMAIL_ADDRESS][PERSON_NAME][DOMAIN_NAME]"
click at [869, 640] on button "Enregistrer" at bounding box center [867, 642] width 99 height 29
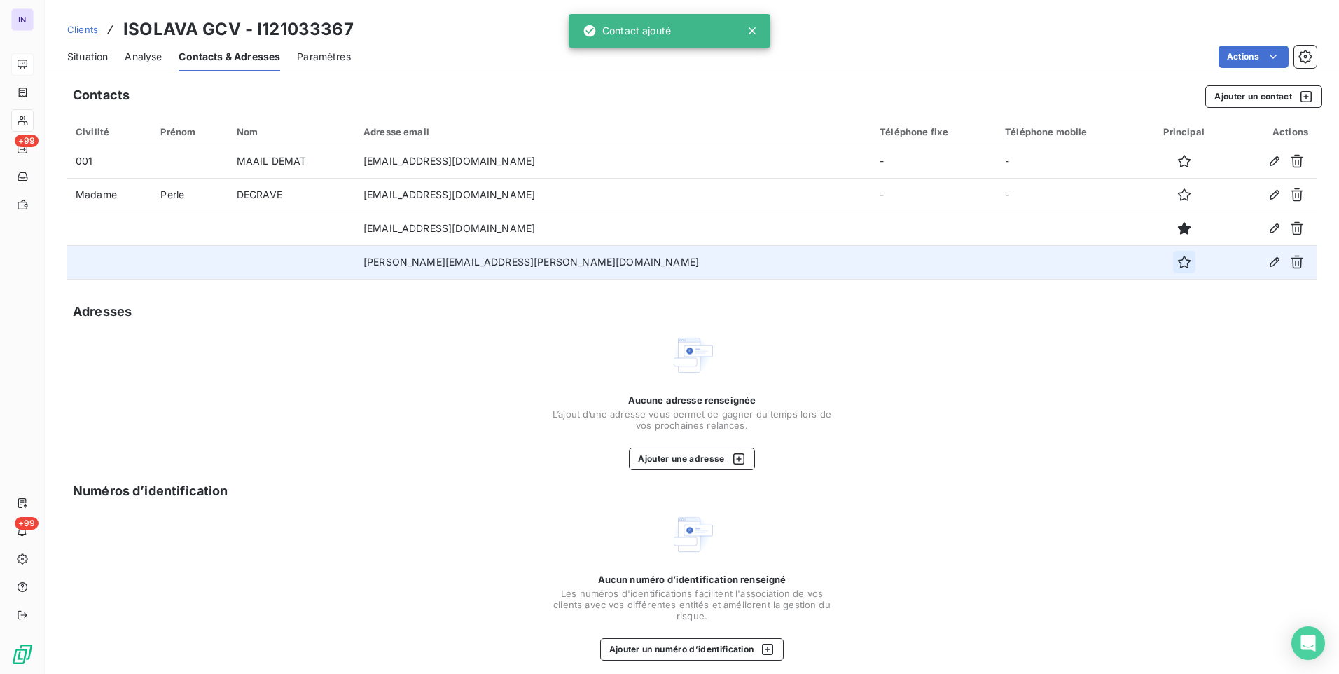
click at [1177, 263] on icon "button" at bounding box center [1184, 262] width 14 height 14
click at [98, 55] on span "Situation" at bounding box center [87, 57] width 41 height 14
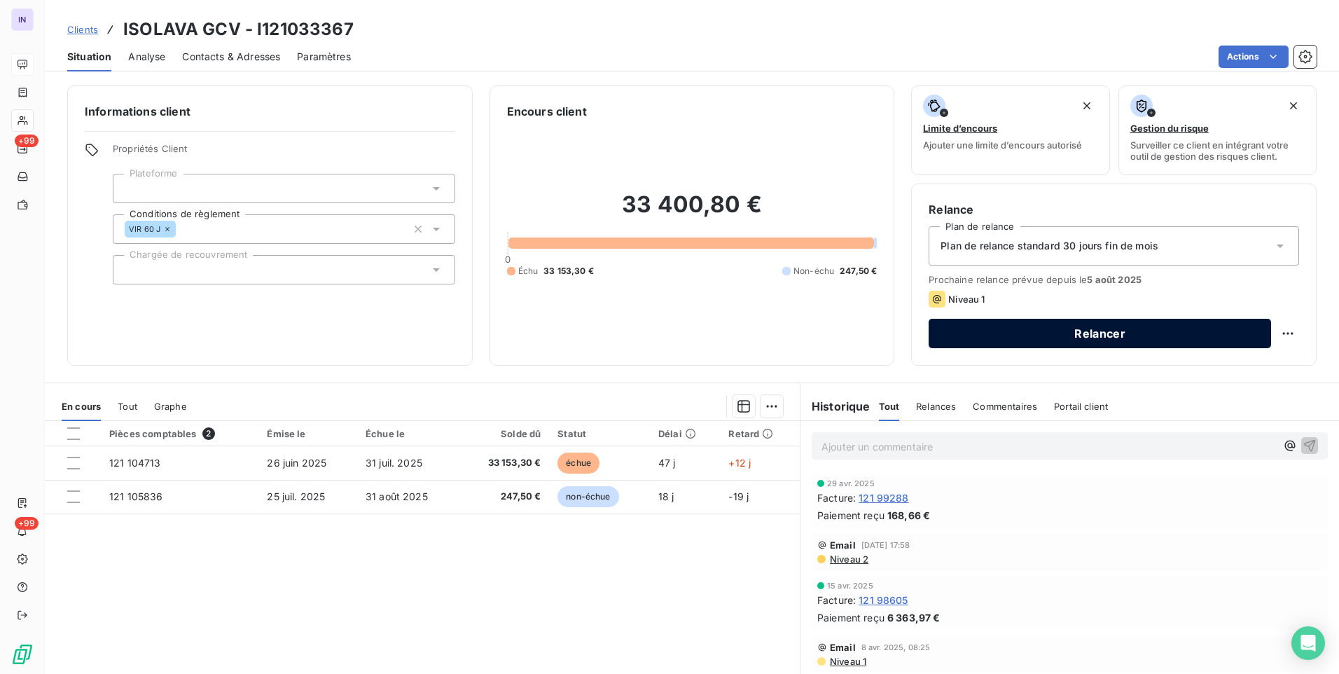
click at [1079, 334] on button "Relancer" at bounding box center [1100, 333] width 342 height 29
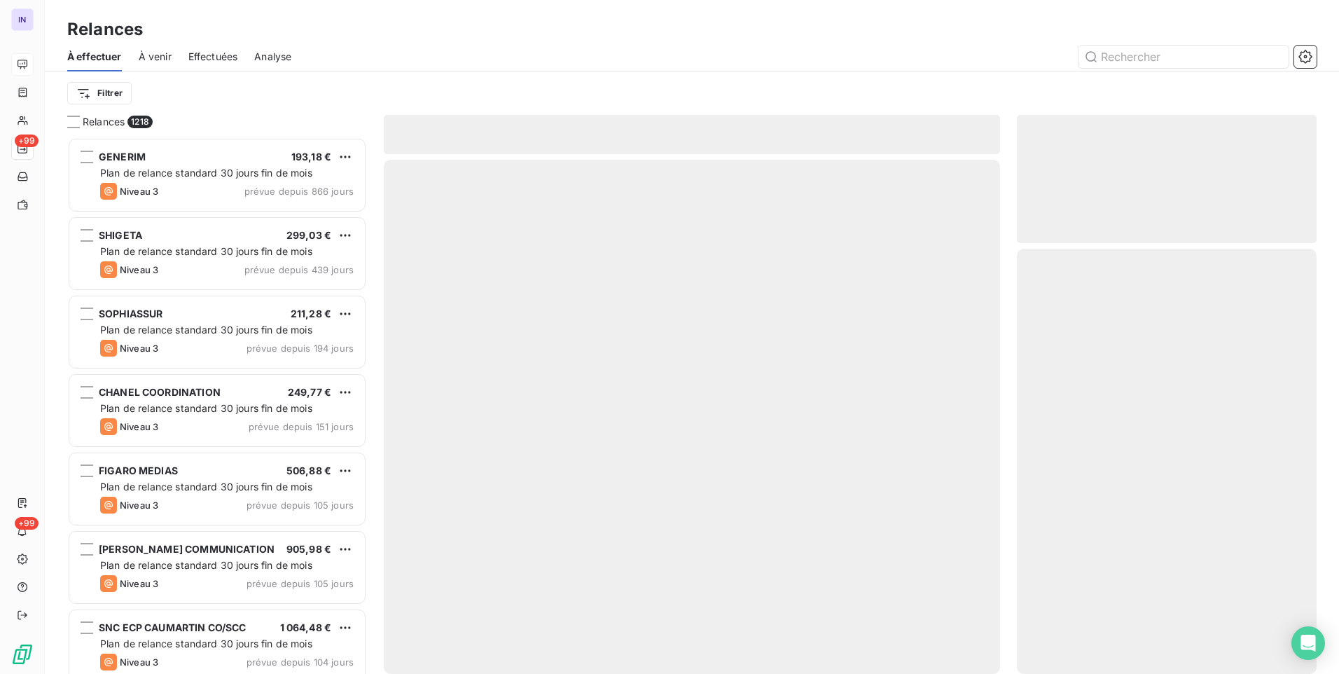
scroll to position [526, 289]
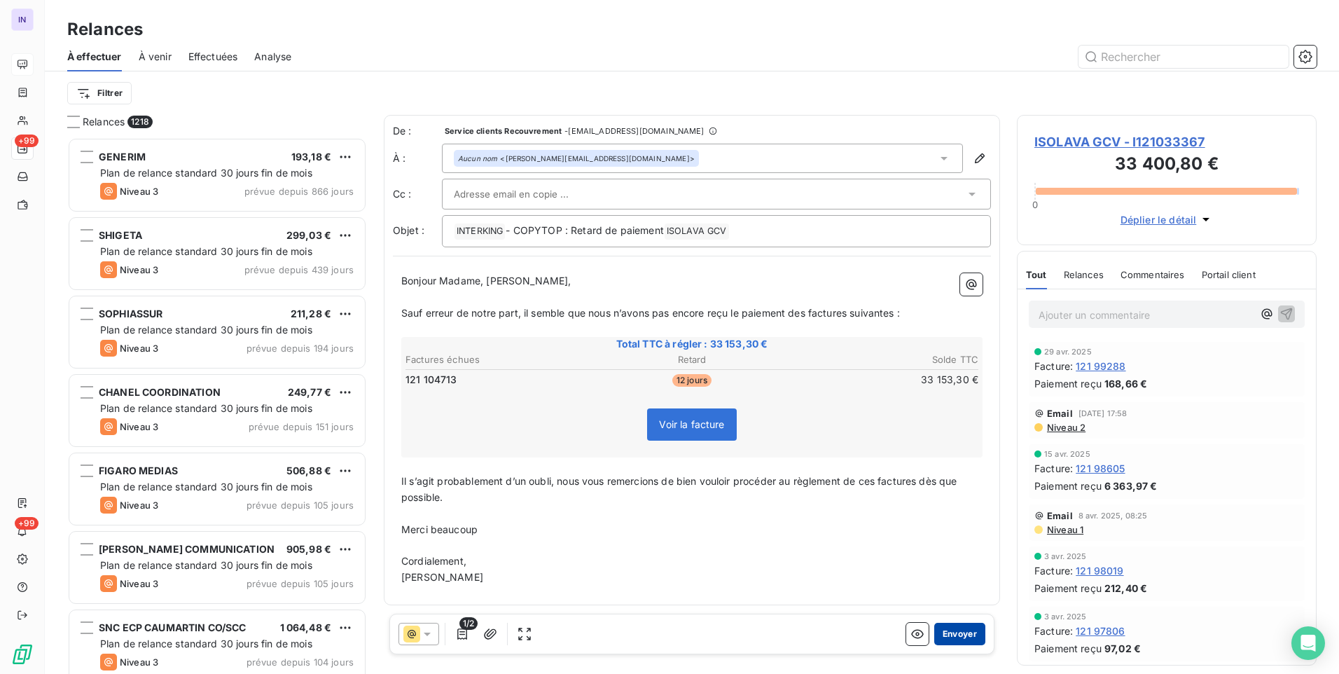
click at [967, 635] on button "Envoyer" at bounding box center [959, 634] width 51 height 22
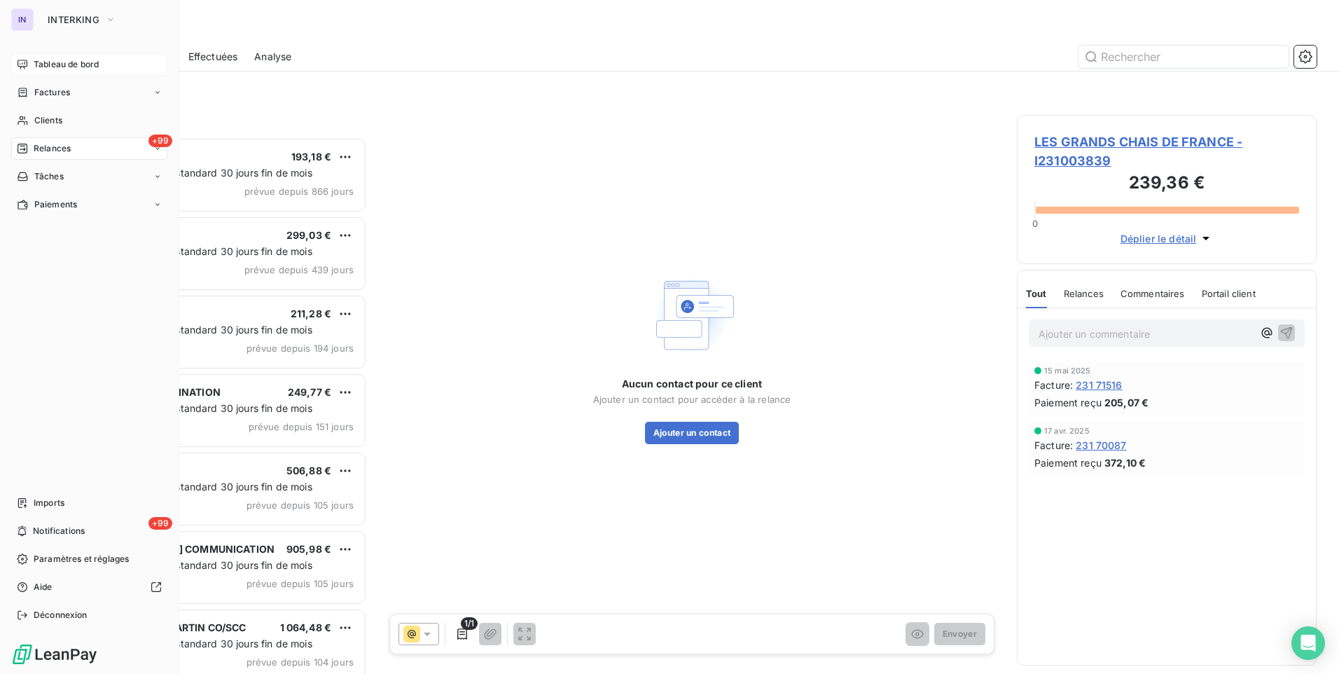
click at [53, 65] on span "Tableau de bord" at bounding box center [66, 64] width 65 height 13
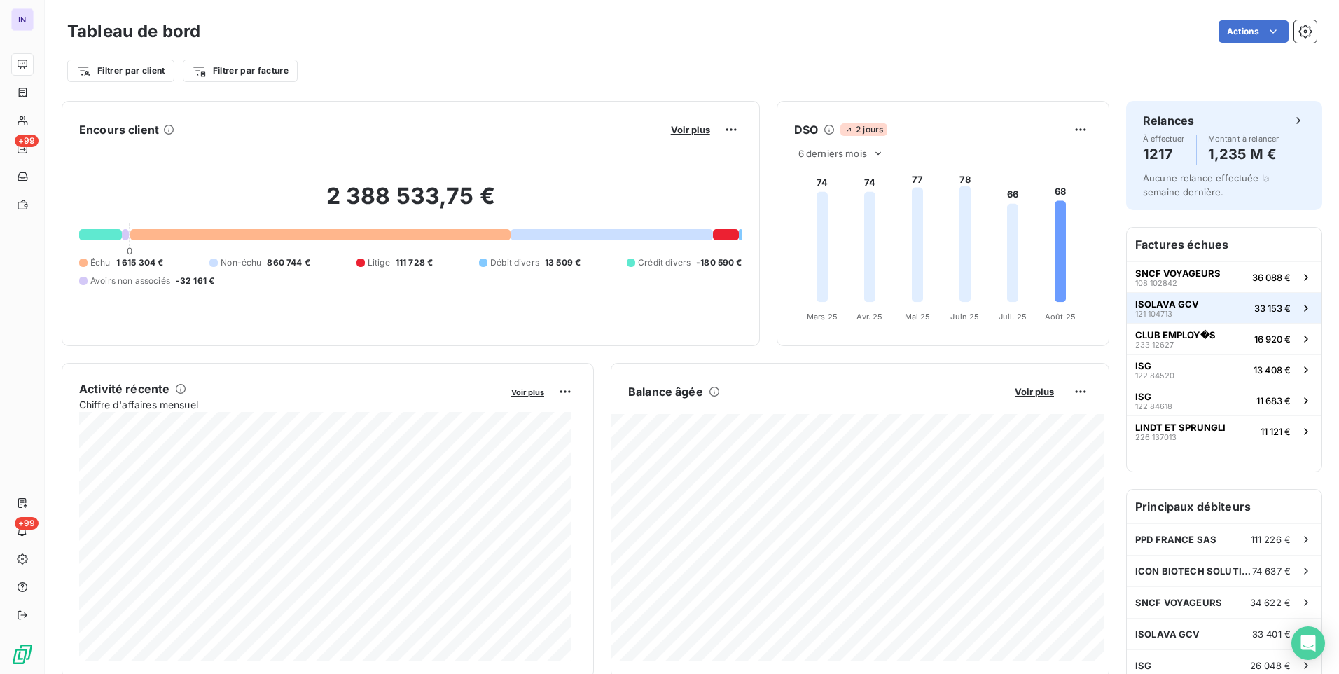
click at [1213, 310] on button "ISOLAVA GCV 121 104713 33 153 €" at bounding box center [1224, 307] width 195 height 31
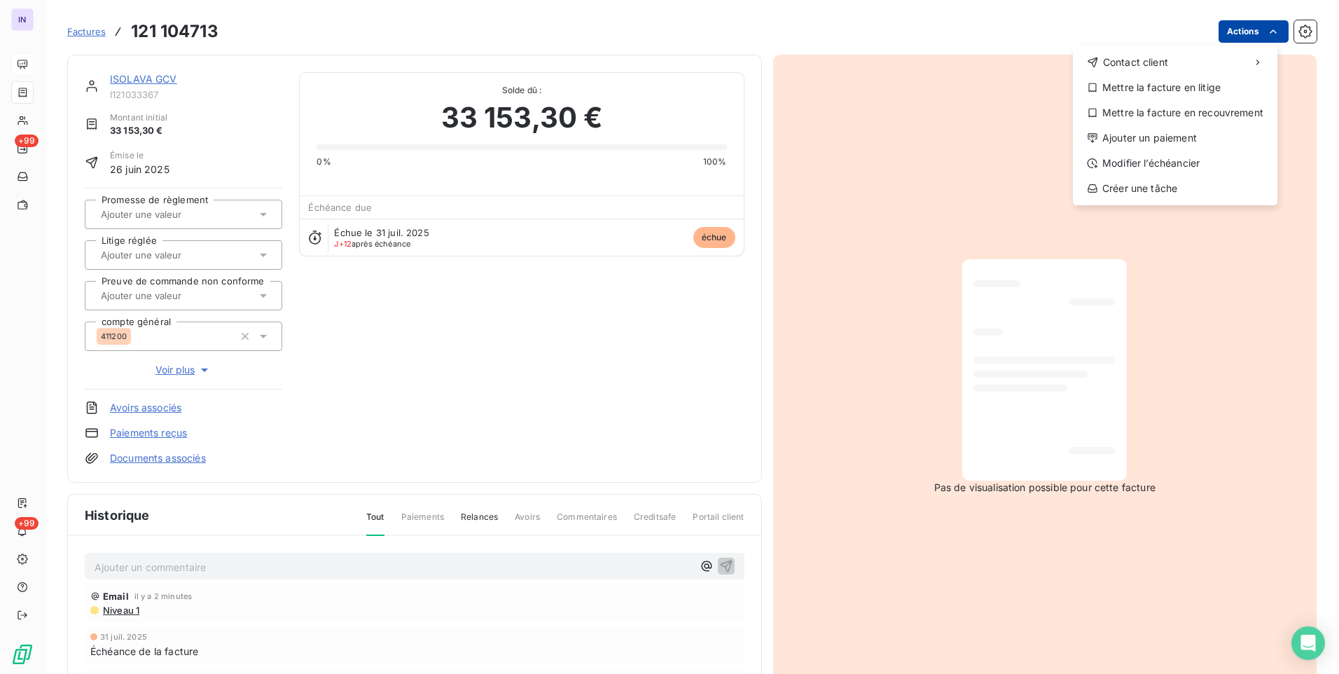
click at [1233, 35] on html "IN +99 +99 Factures [PHONE_NUMBER] Actions Contact client Mettre la facture en …" at bounding box center [669, 337] width 1339 height 674
click at [1195, 165] on div "Modifier l’échéancier" at bounding box center [1175, 163] width 193 height 22
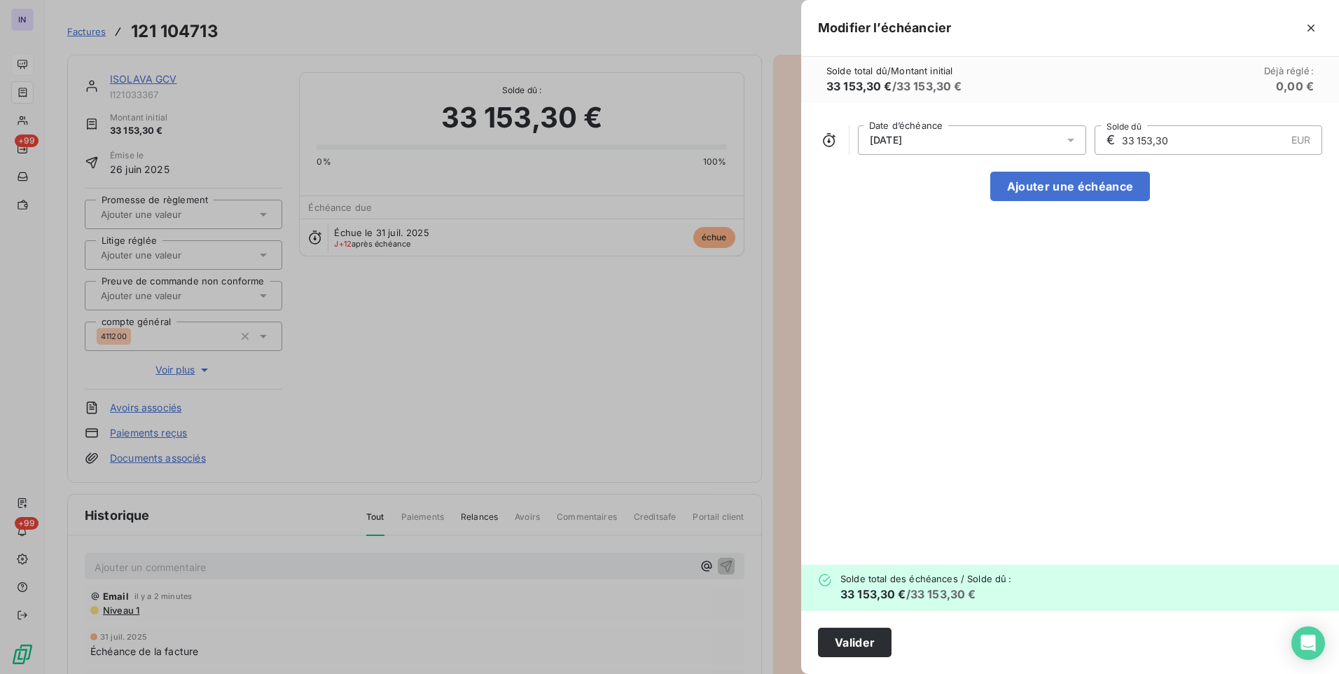
click at [1067, 139] on icon at bounding box center [1071, 140] width 14 height 14
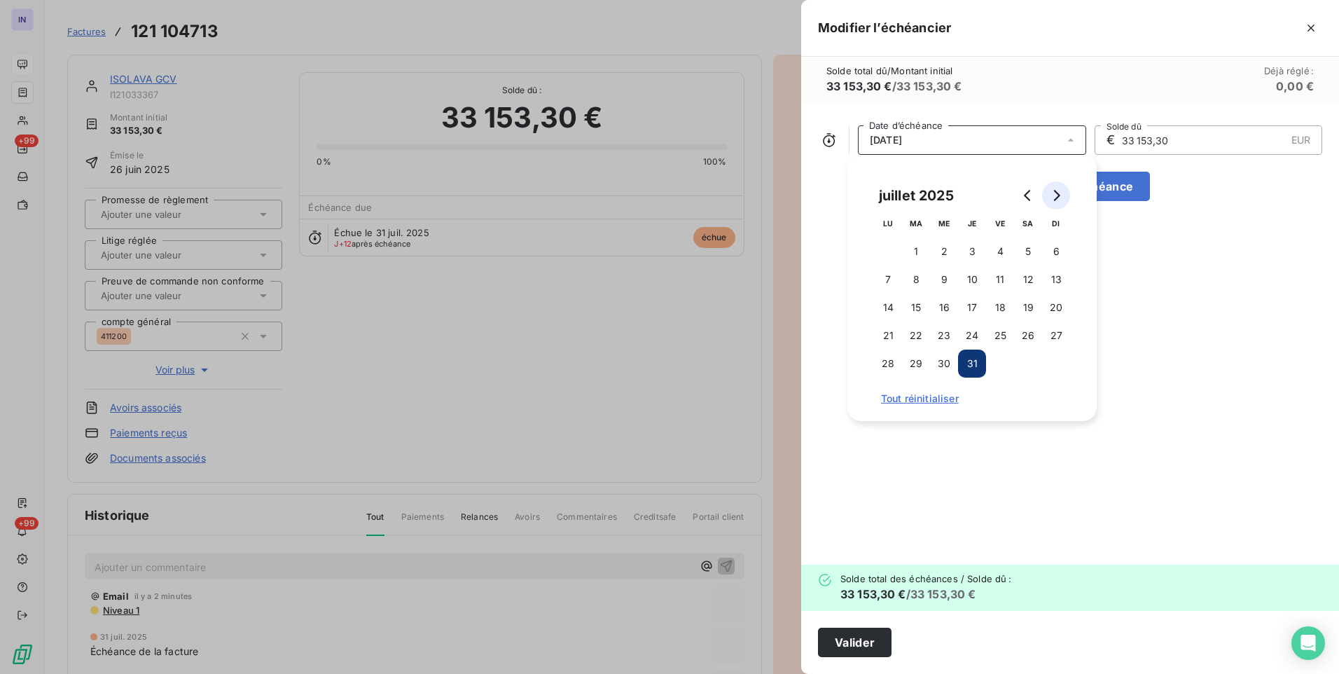
click at [1053, 193] on icon "Go to next month" at bounding box center [1056, 195] width 11 height 11
click at [914, 359] on button "26" at bounding box center [916, 363] width 28 height 28
click at [1215, 298] on div "[DATE] Date d’échéance € 33 153,30 EUR Solde dû Ajouter une échéance" at bounding box center [1070, 334] width 538 height 462
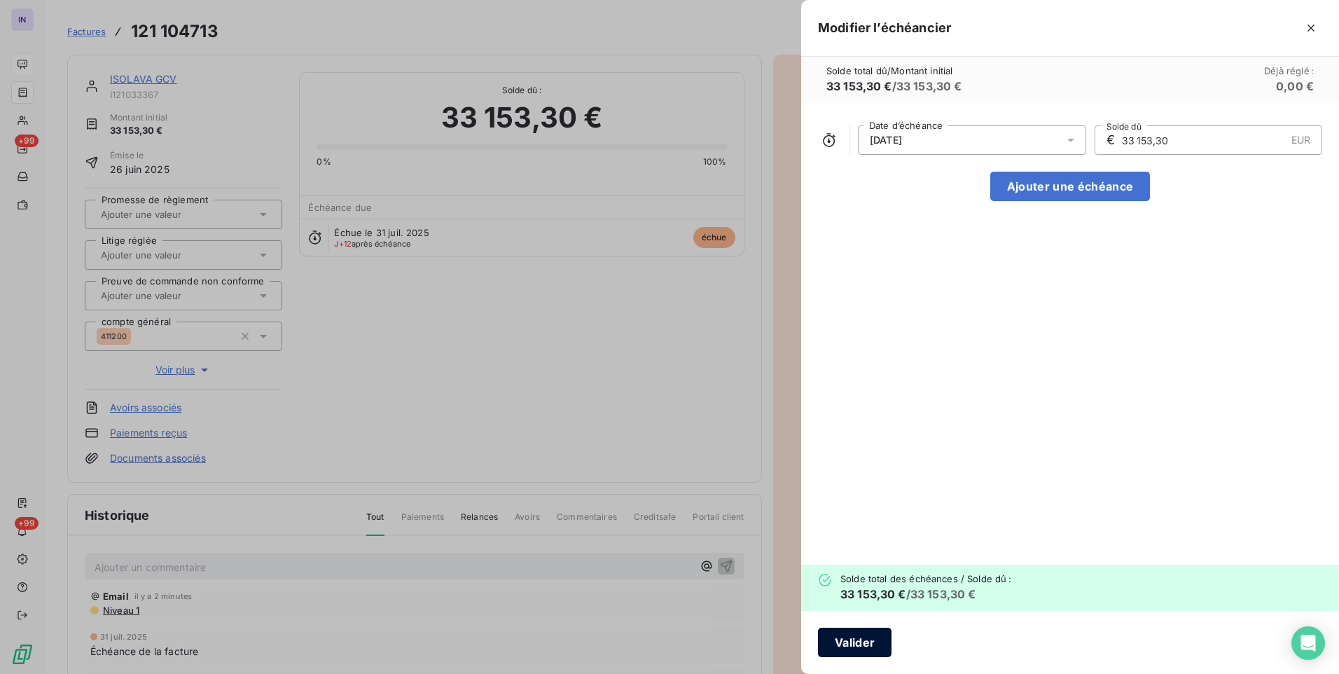
click at [859, 642] on button "Valider" at bounding box center [855, 642] width 74 height 29
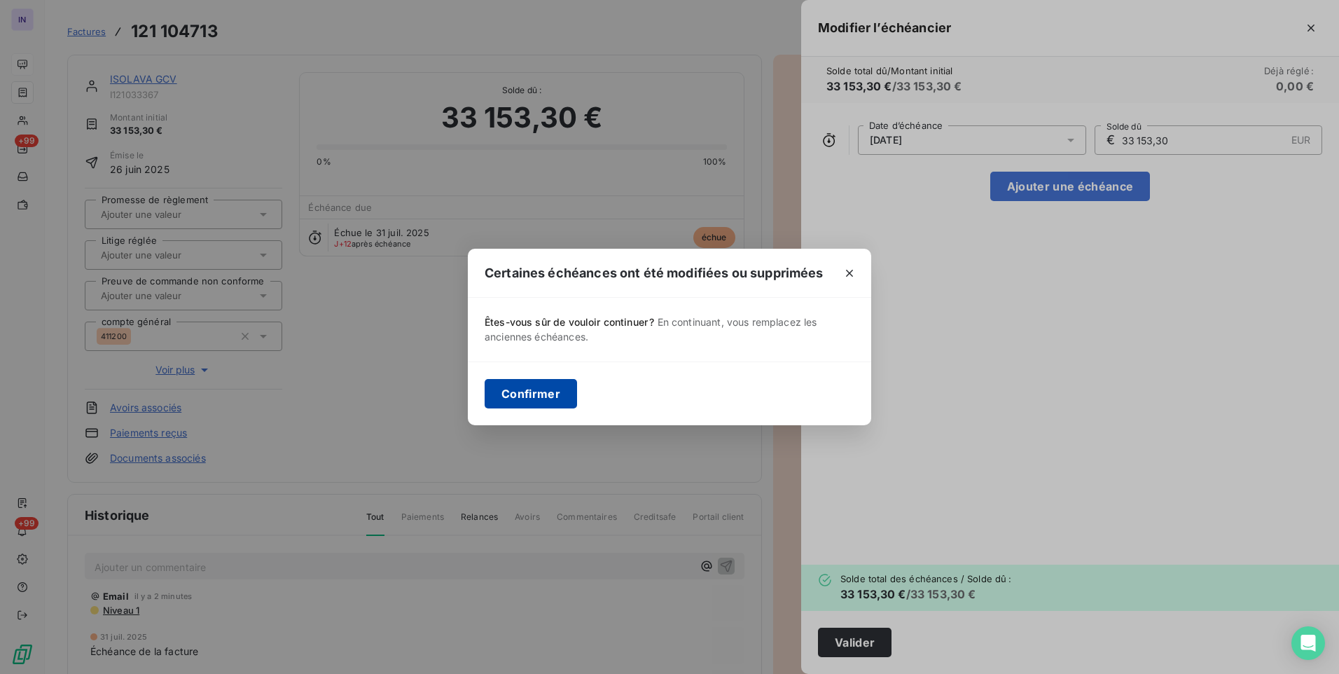
click at [533, 394] on button "Confirmer" at bounding box center [531, 393] width 92 height 29
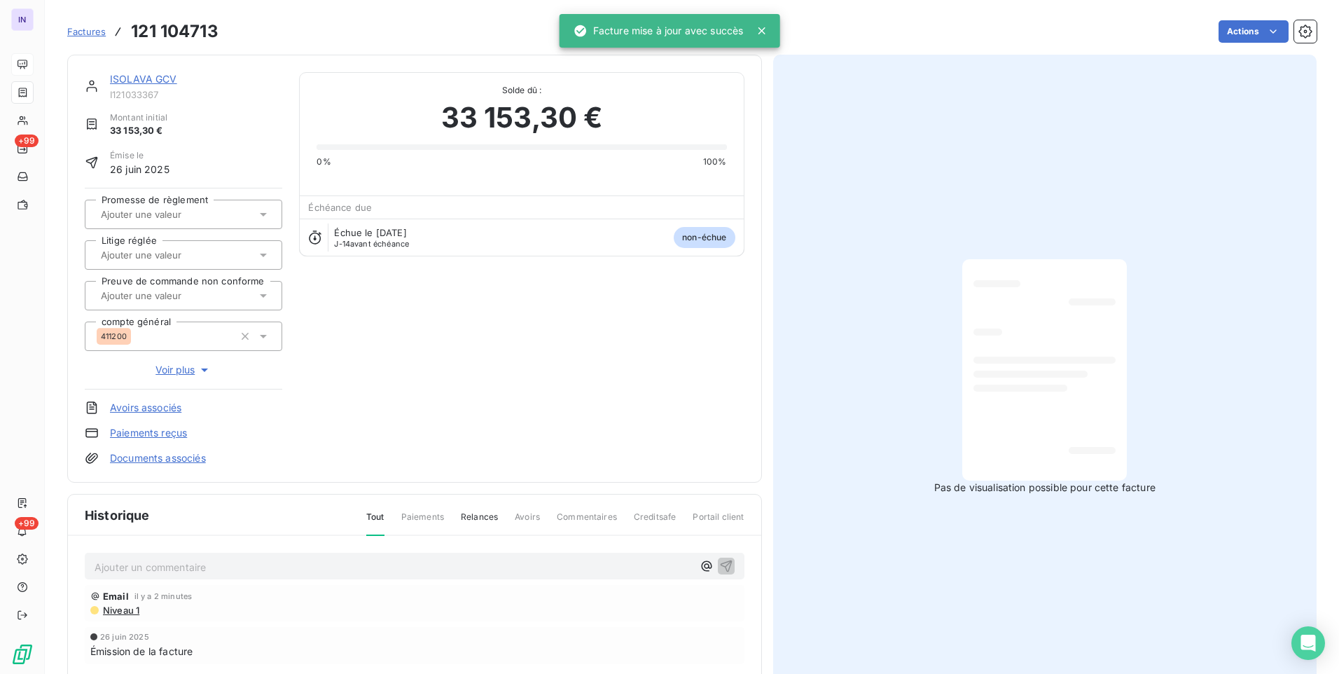
click at [160, 76] on link "ISOLAVA GCV" at bounding box center [143, 79] width 67 height 12
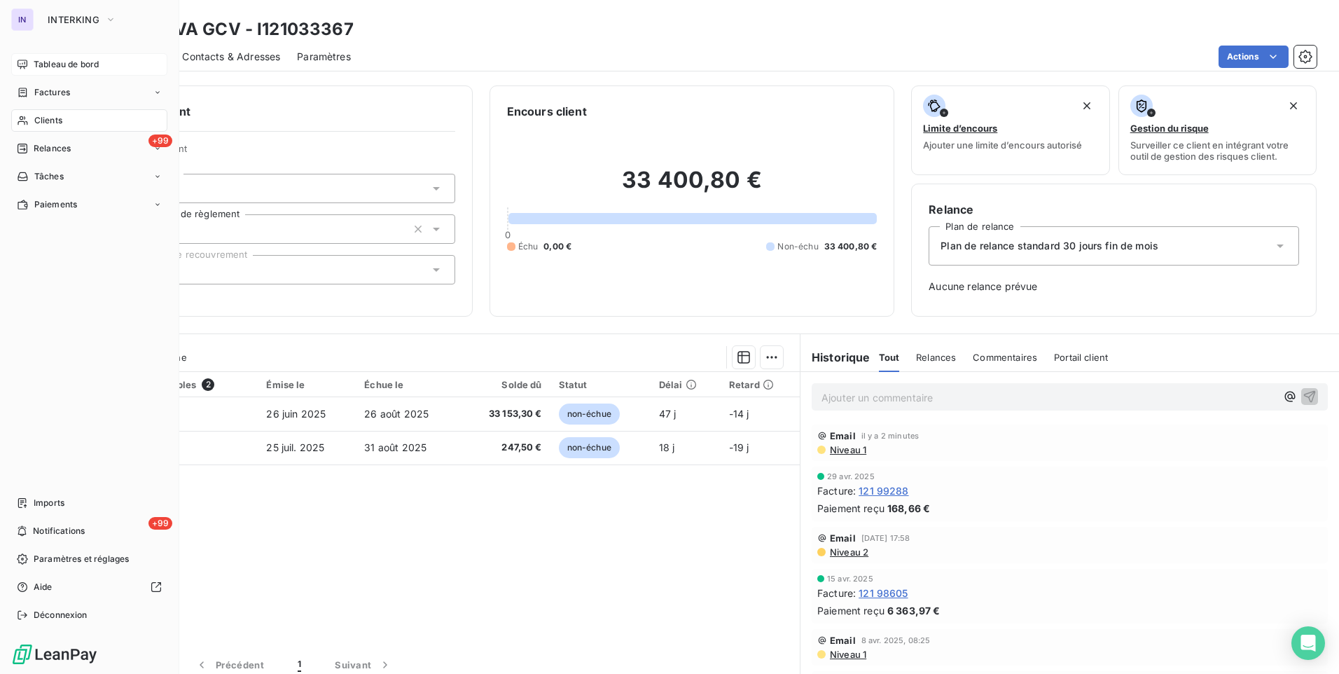
drag, startPoint x: 48, startPoint y: 59, endPoint x: 63, endPoint y: 72, distance: 20.4
click at [48, 59] on span "Tableau de bord" at bounding box center [66, 64] width 65 height 13
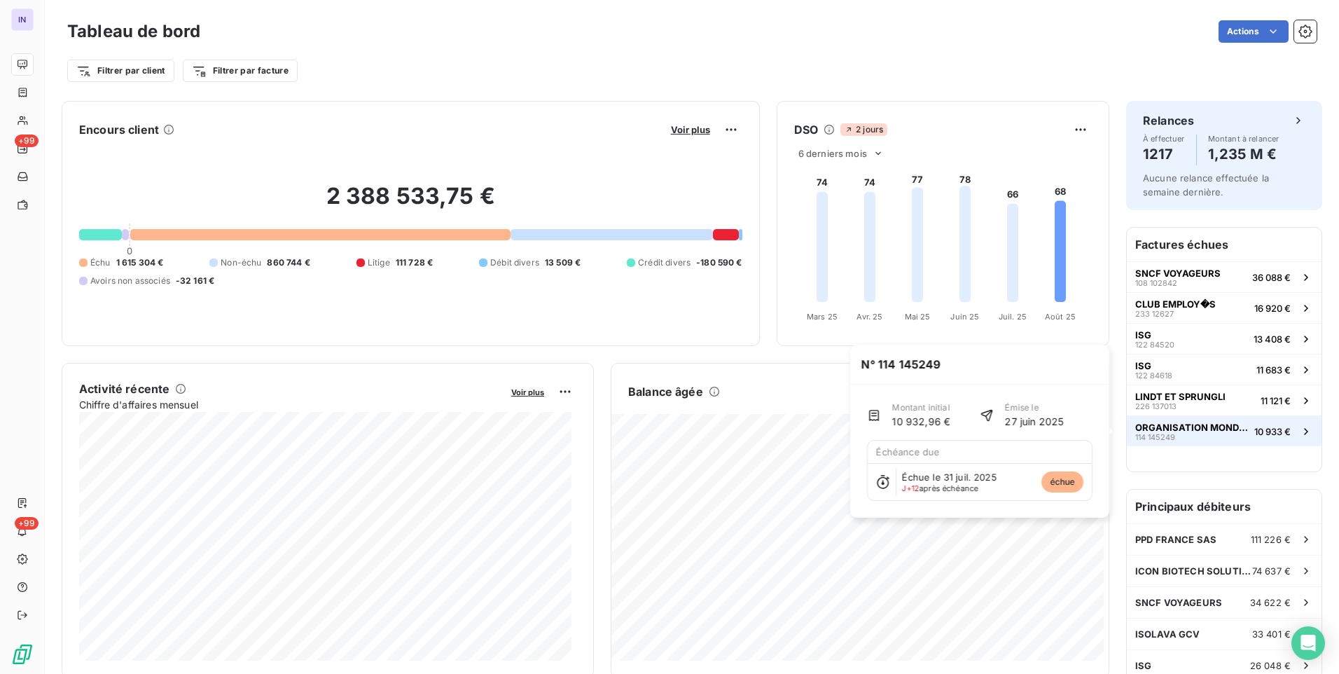
click at [1199, 431] on span "ORGANISATION MONDIALE DE LA [DEMOGRAPHIC_DATA]" at bounding box center [1191, 427] width 113 height 11
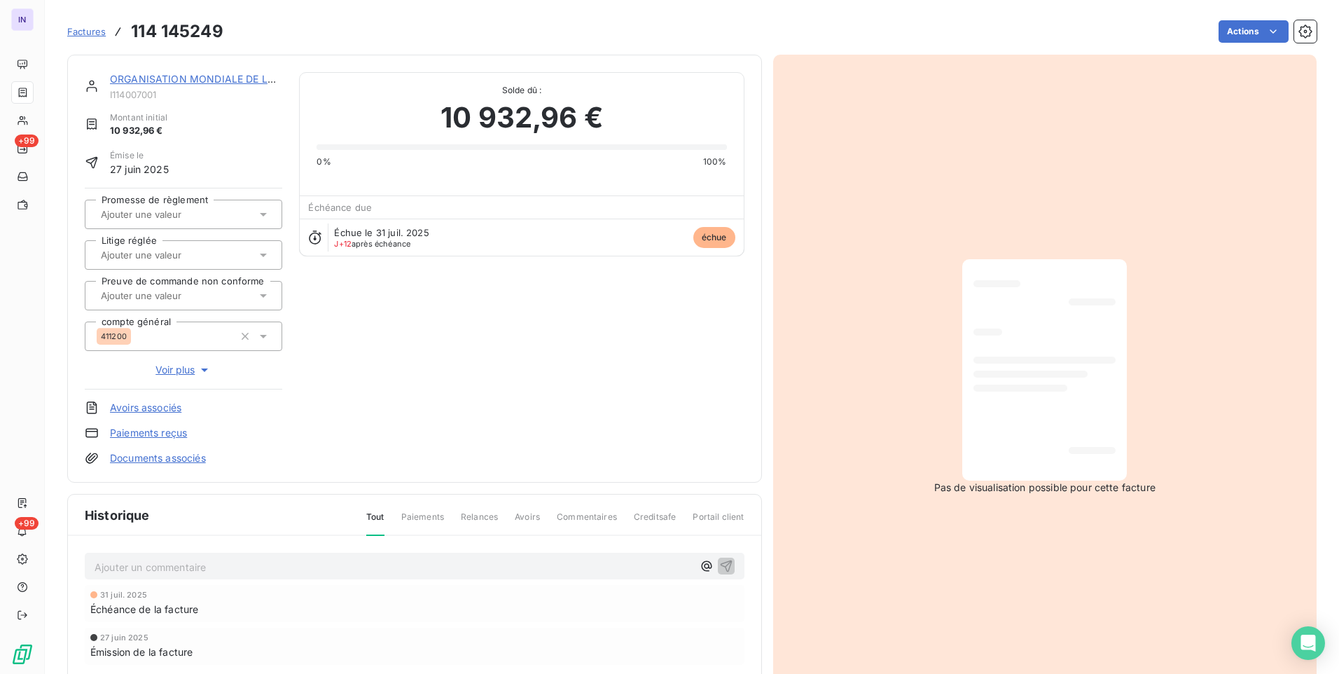
click at [256, 78] on link "ORGANISATION MONDIALE DE LA [DEMOGRAPHIC_DATA]" at bounding box center [249, 79] width 279 height 12
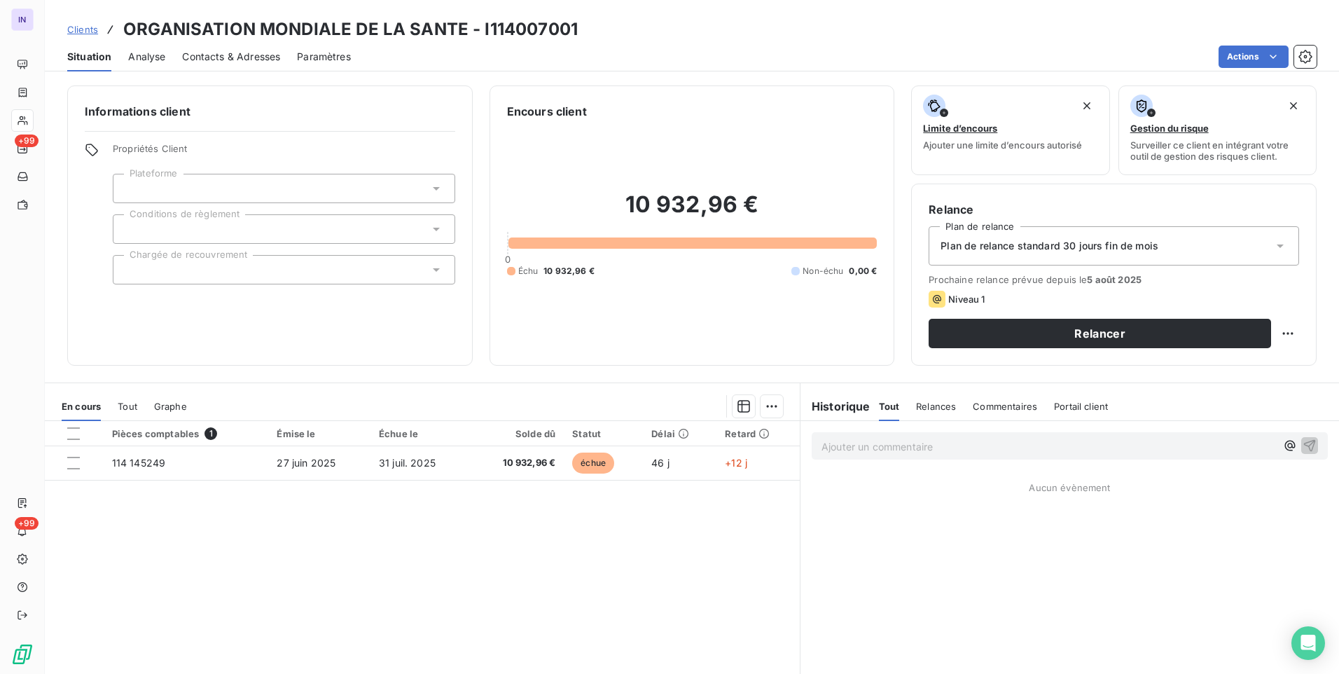
click at [228, 55] on span "Contacts & Adresses" at bounding box center [231, 57] width 98 height 14
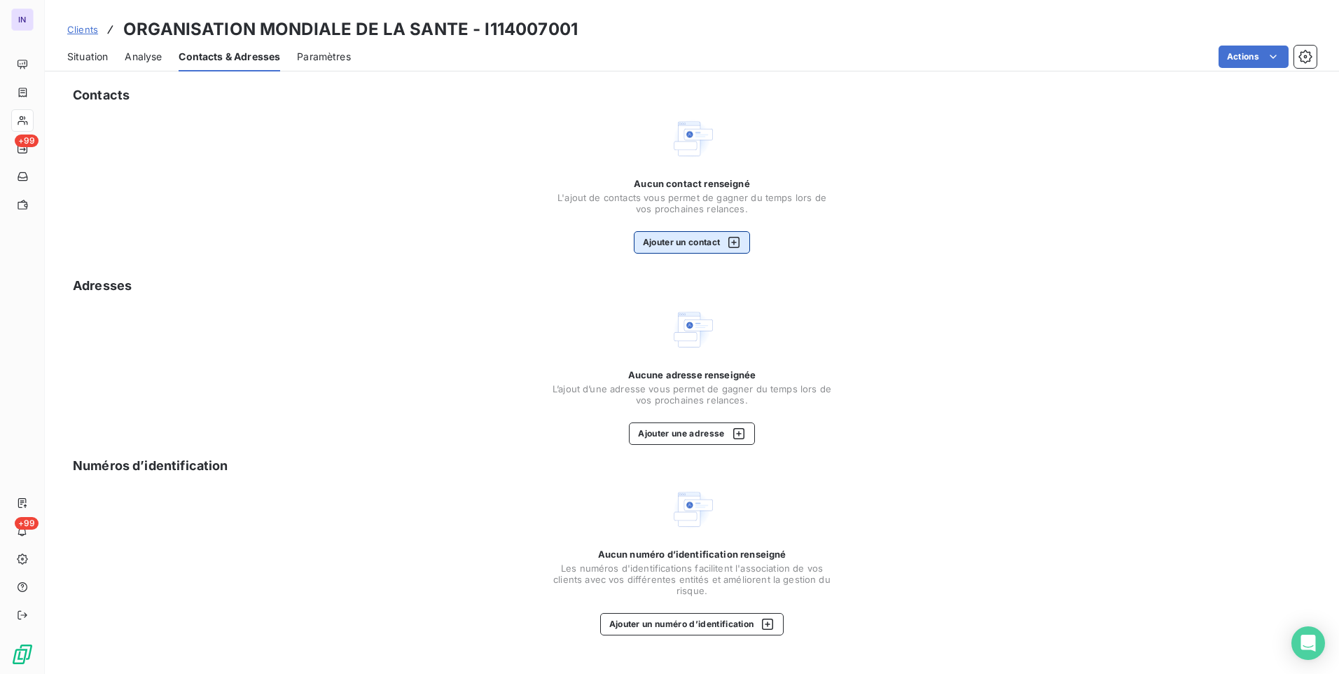
click at [704, 244] on button "Ajouter un contact" at bounding box center [692, 242] width 117 height 22
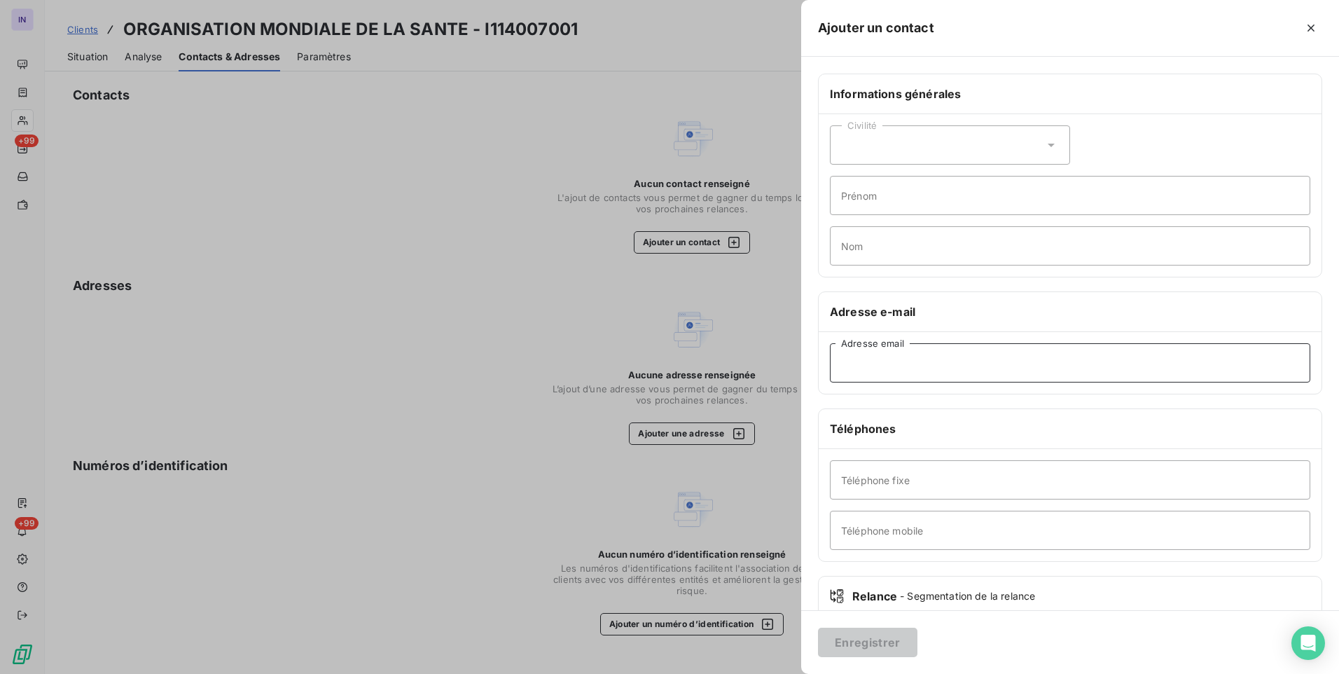
click at [888, 364] on input "Adresse email" at bounding box center [1070, 362] width 480 height 39
type input "[EMAIL_ADDRESS][DOMAIN_NAME]"
click at [871, 639] on button "Enregistrer" at bounding box center [867, 642] width 99 height 29
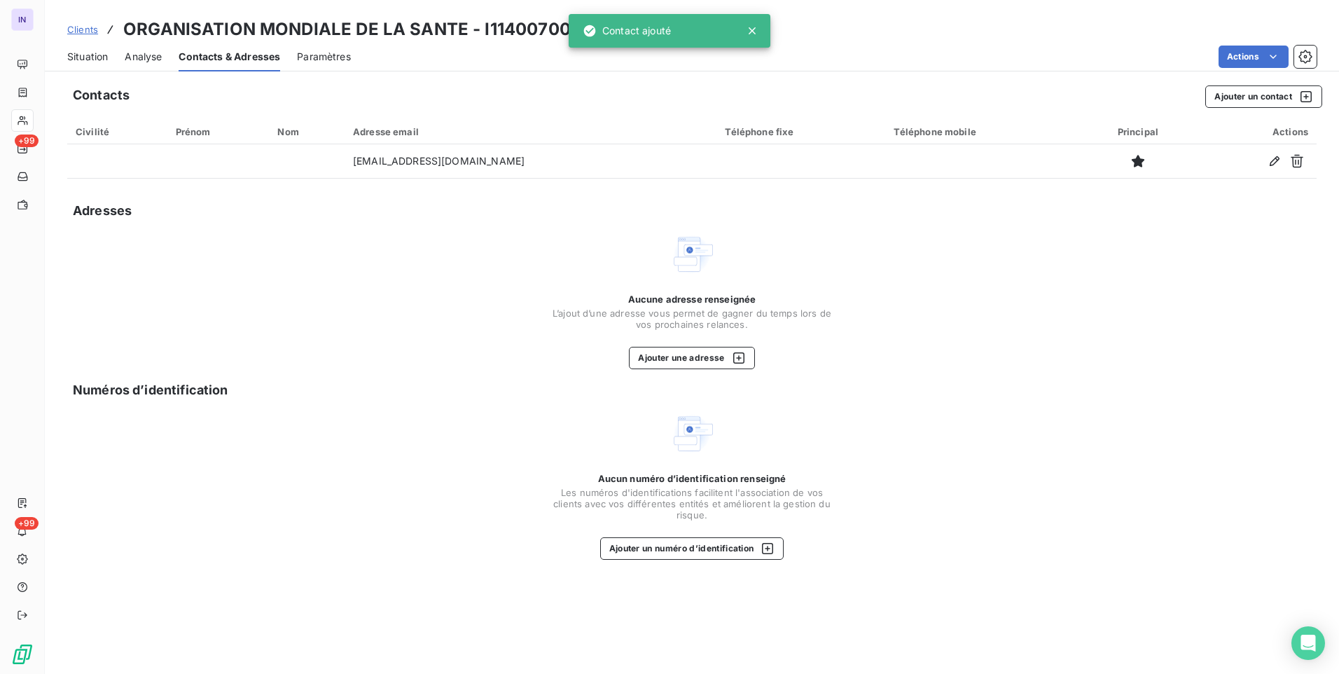
click at [81, 59] on span "Situation" at bounding box center [87, 57] width 41 height 14
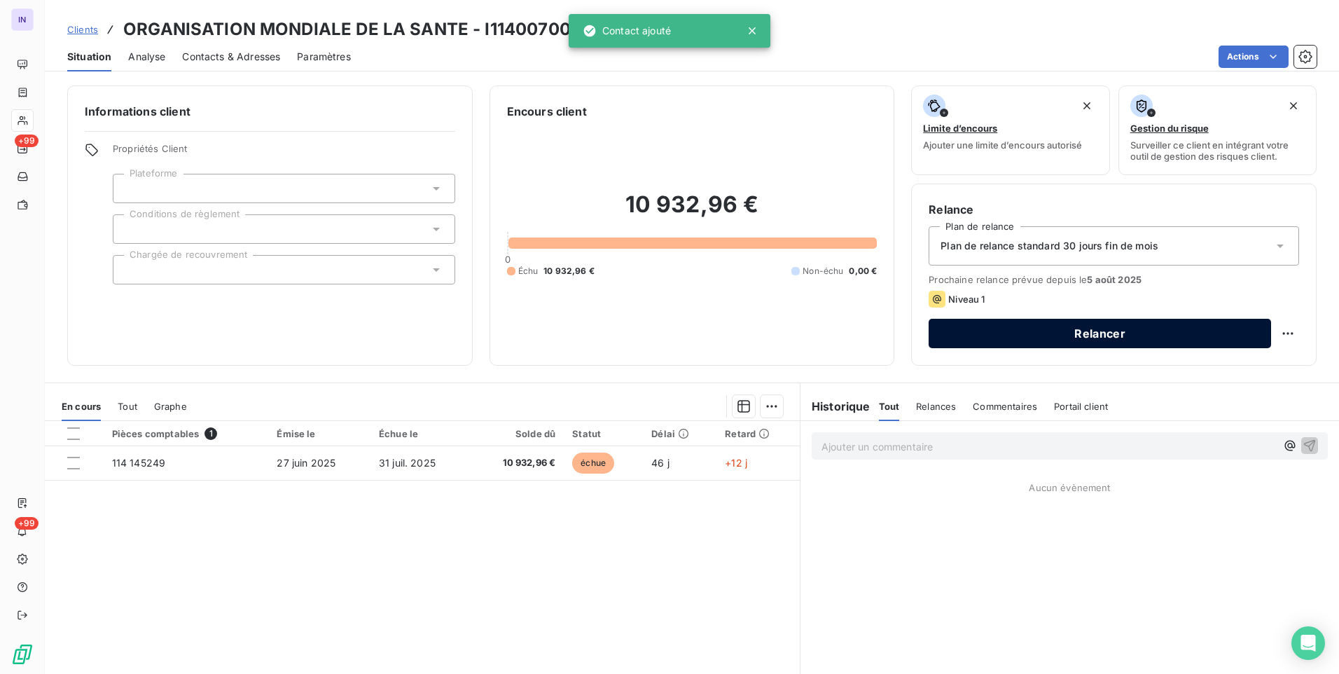
click at [1121, 331] on button "Relancer" at bounding box center [1100, 333] width 342 height 29
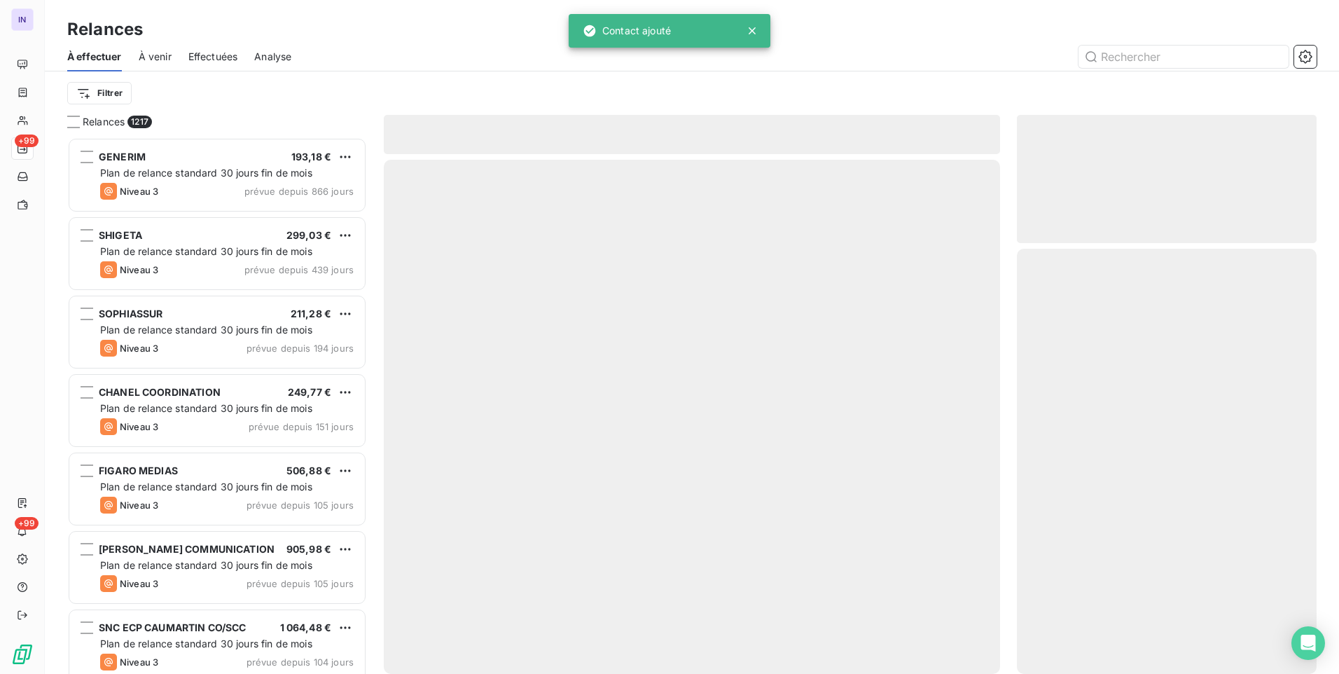
scroll to position [526, 289]
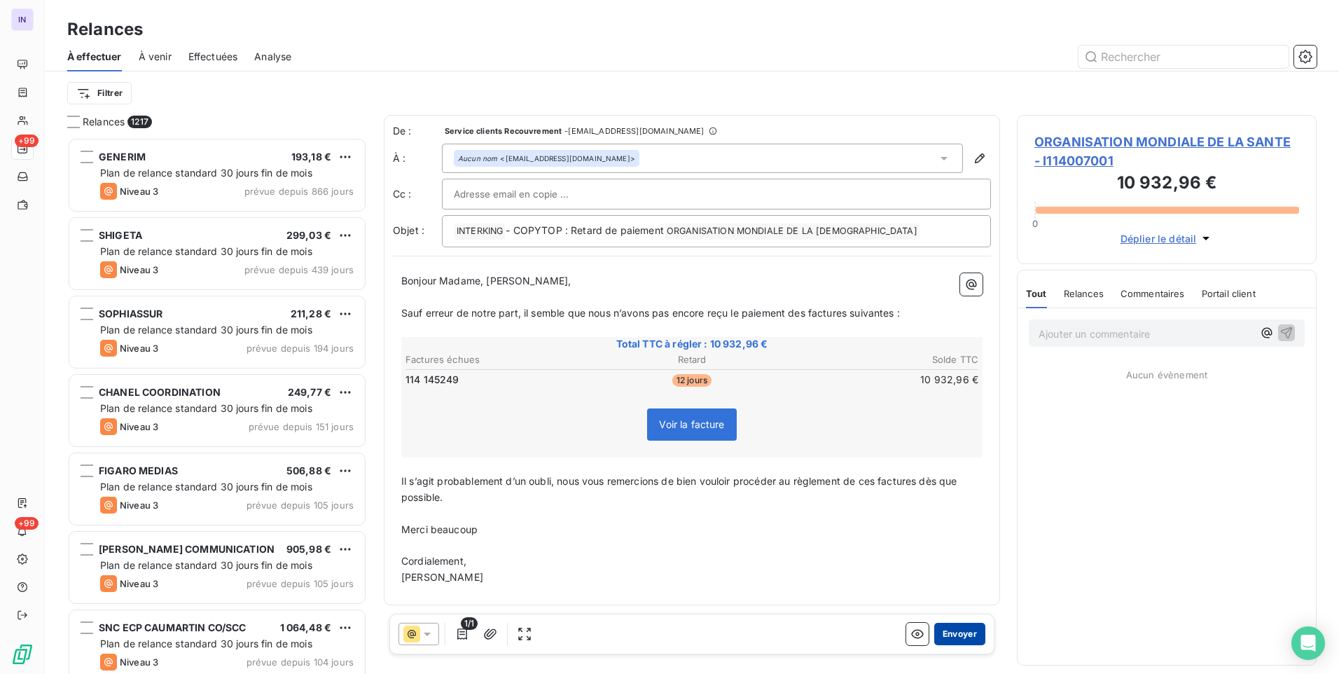
click at [948, 626] on button "Envoyer" at bounding box center [959, 634] width 51 height 22
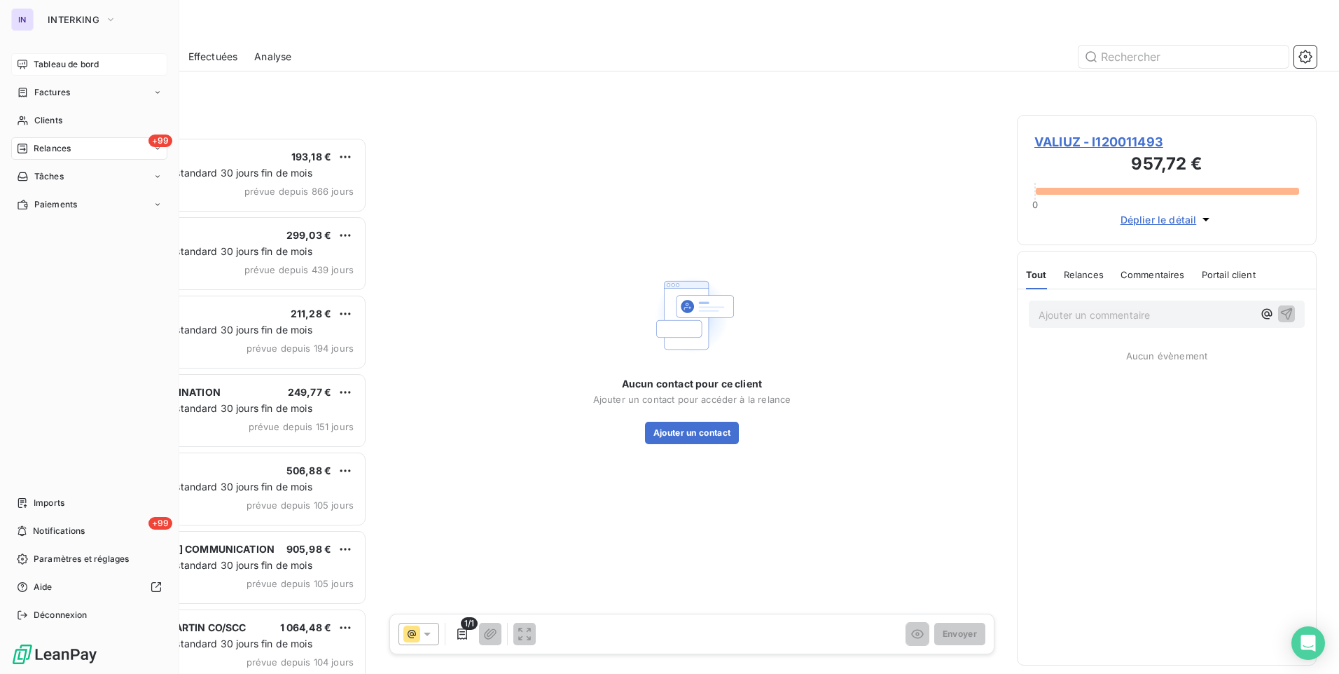
click at [55, 64] on span "Tableau de bord" at bounding box center [66, 64] width 65 height 13
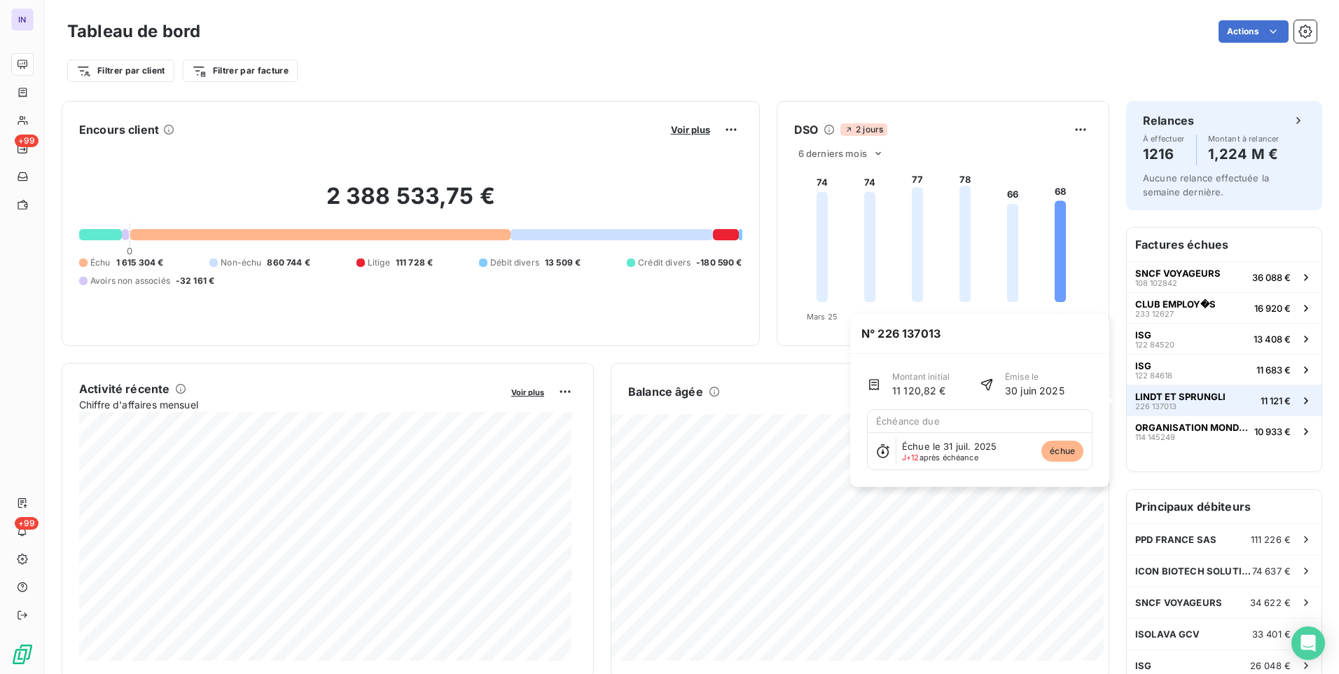
click at [1193, 401] on span "LINDT ET SPRUNGLI" at bounding box center [1180, 396] width 90 height 11
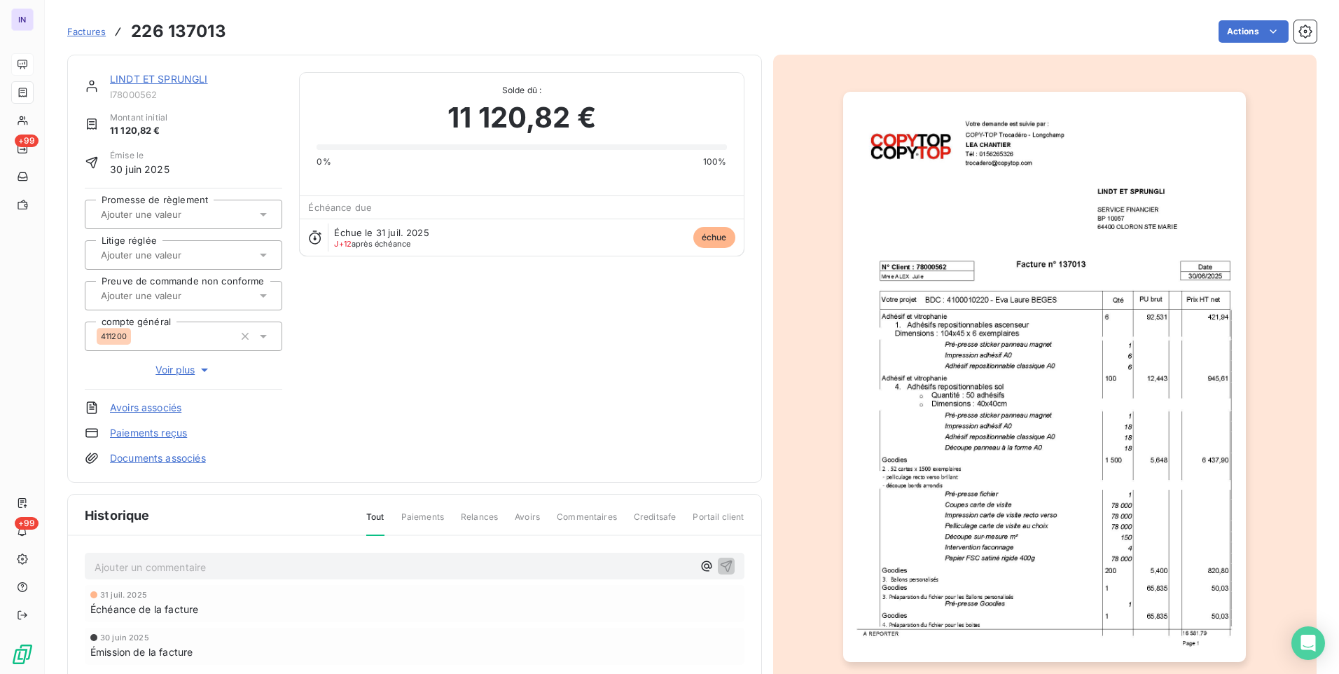
click at [177, 78] on link "LINDT ET SPRUNGLI" at bounding box center [159, 79] width 98 height 12
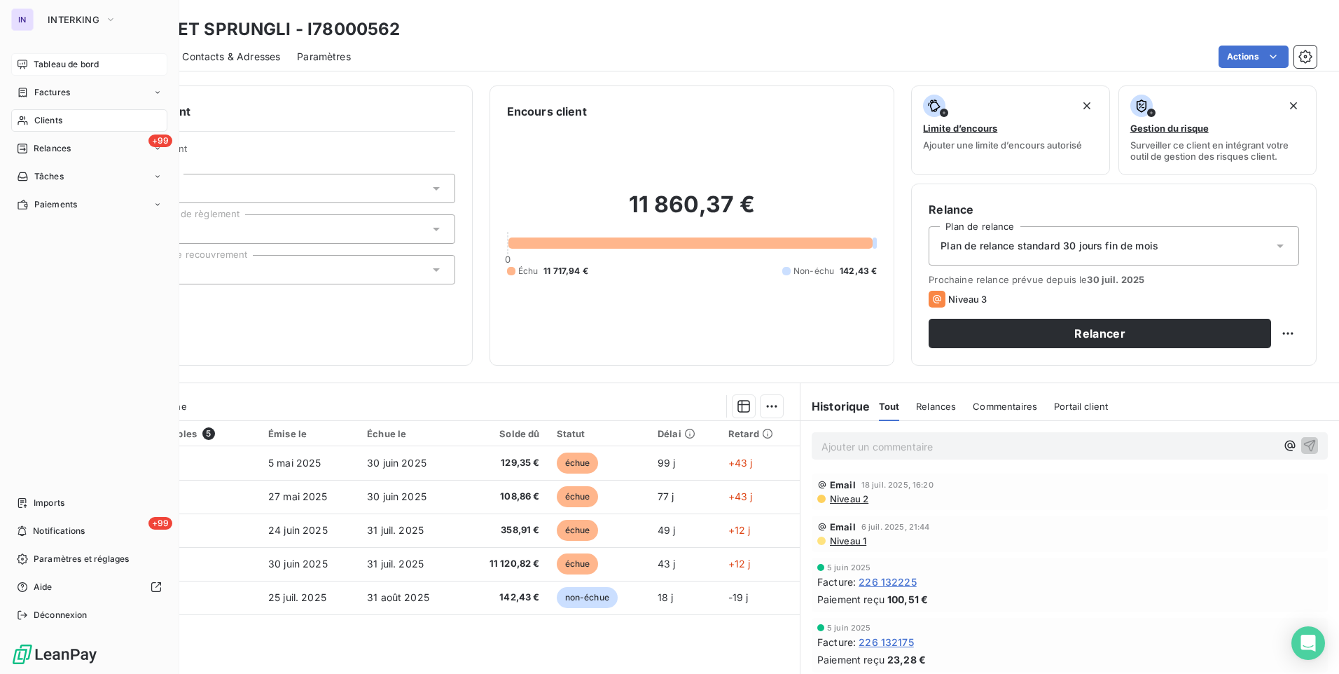
click at [62, 63] on span "Tableau de bord" at bounding box center [66, 64] width 65 height 13
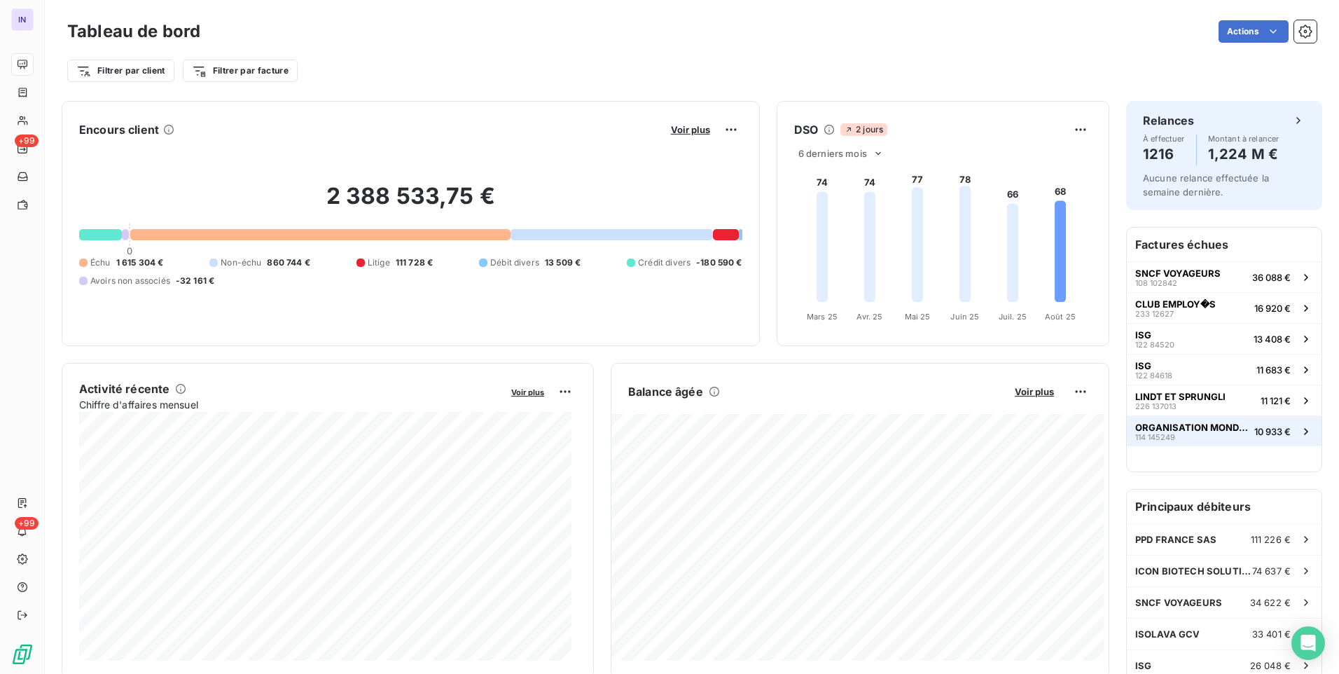
click at [1160, 434] on span "114 145249" at bounding box center [1155, 437] width 40 height 8
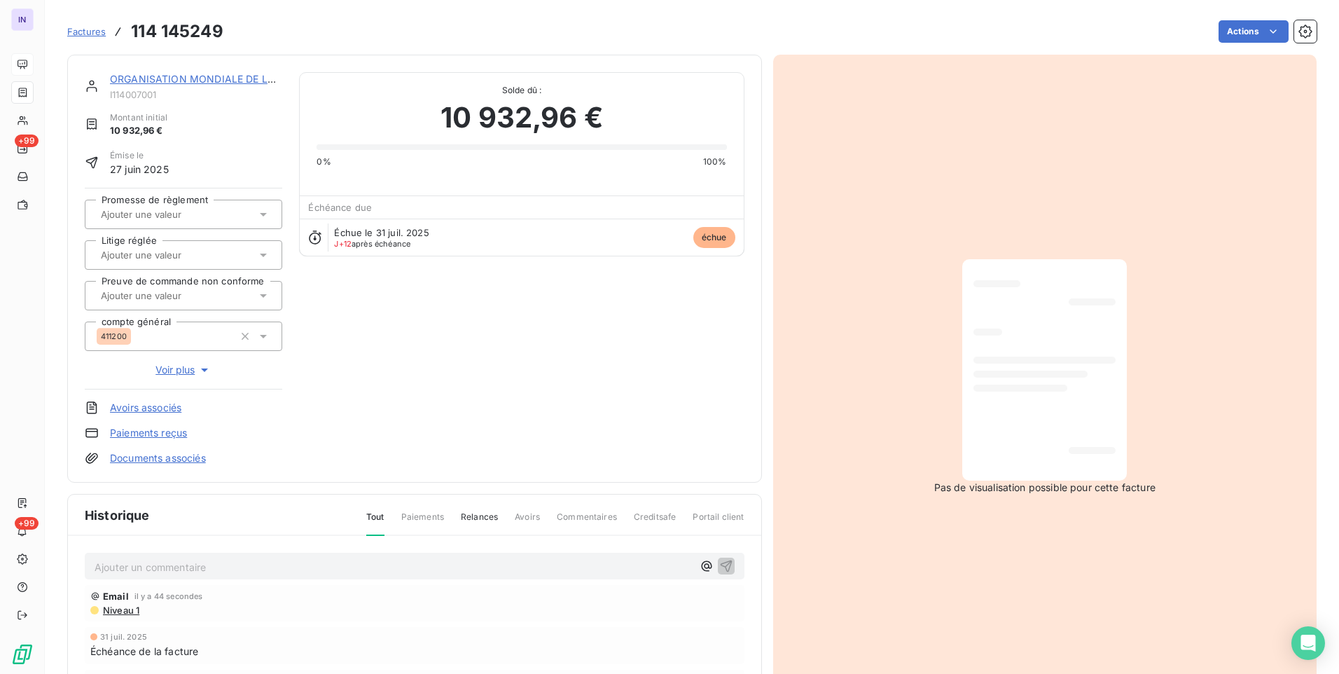
click at [209, 76] on link "ORGANISATION MONDIALE DE LA [DEMOGRAPHIC_DATA]" at bounding box center [249, 79] width 279 height 12
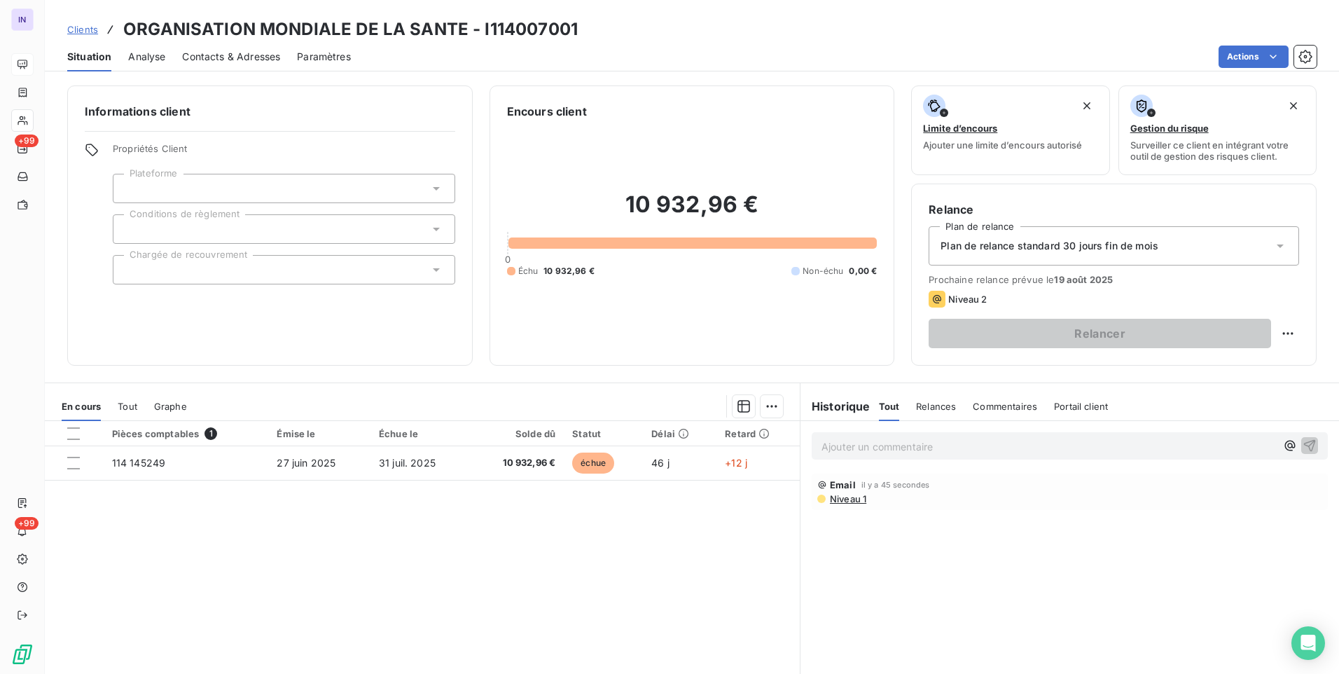
click at [271, 54] on span "Contacts & Adresses" at bounding box center [231, 57] width 98 height 14
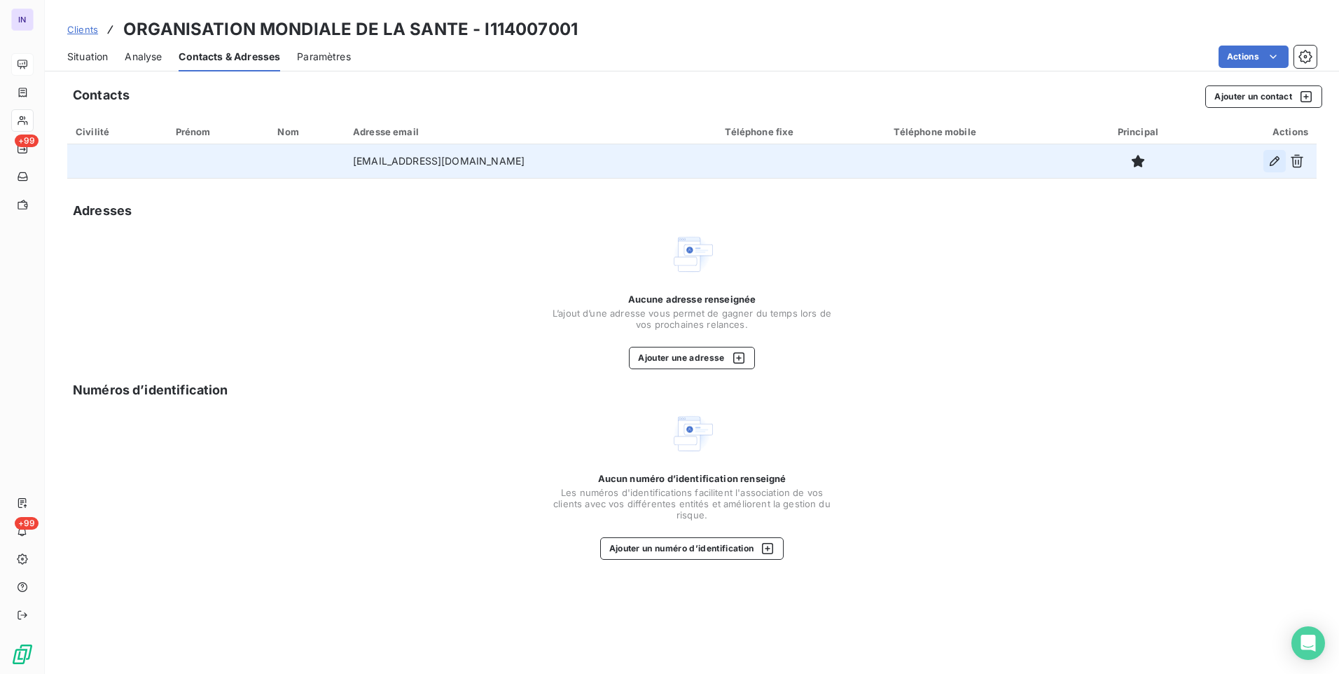
click at [1275, 162] on icon "button" at bounding box center [1275, 161] width 14 height 14
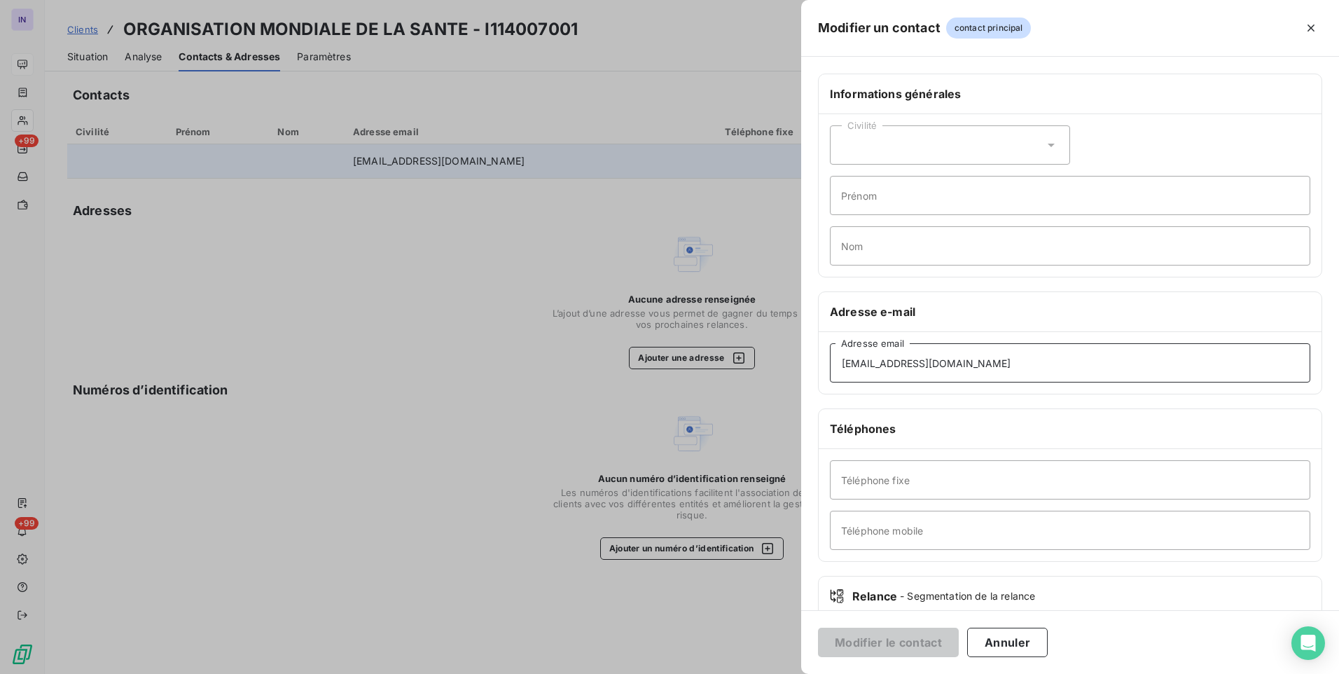
drag, startPoint x: 1015, startPoint y: 366, endPoint x: 752, endPoint y: 356, distance: 263.6
click at [752, 673] on div "Modifier un contact contact principal Informations générales Civilité Prénom No…" at bounding box center [669, 674] width 1339 height 0
paste input "[EMAIL_ADDRESS][DOMAIN_NAME]."
type input "[EMAIL_ADDRESS][DOMAIN_NAME]"
click at [897, 642] on button "Modifier le contact" at bounding box center [888, 642] width 141 height 29
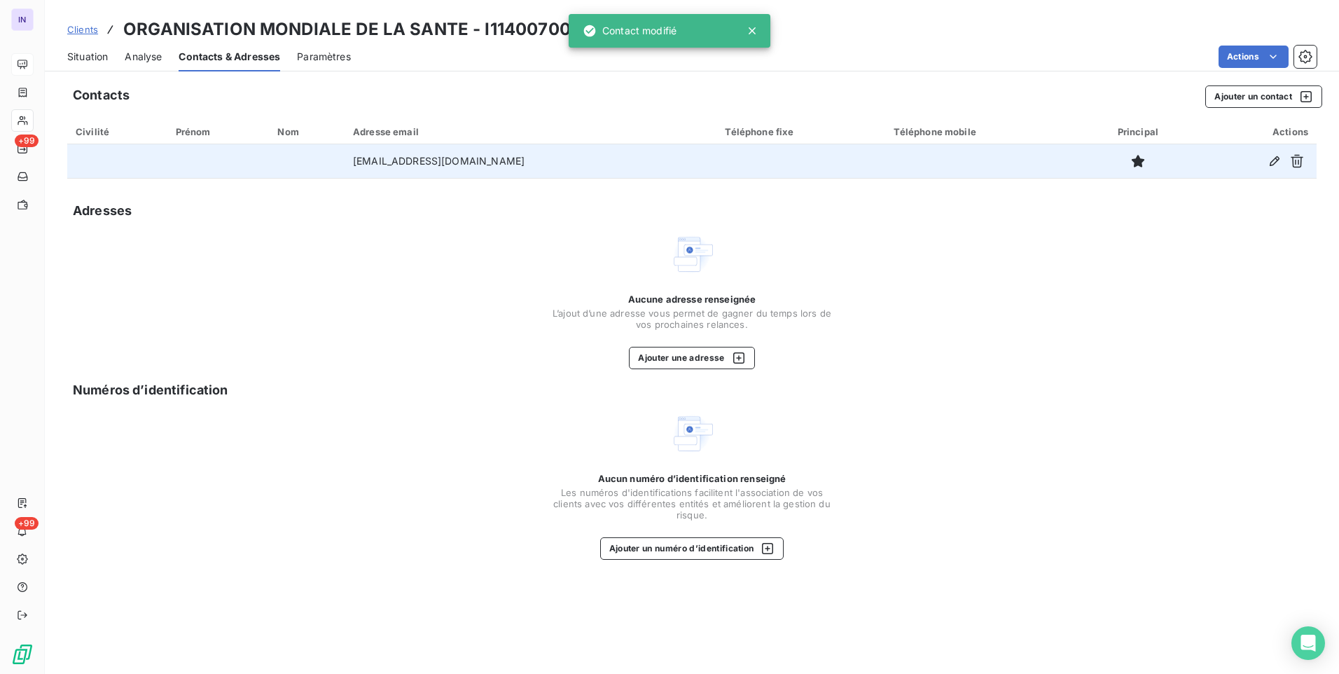
click at [91, 55] on span "Situation" at bounding box center [87, 57] width 41 height 14
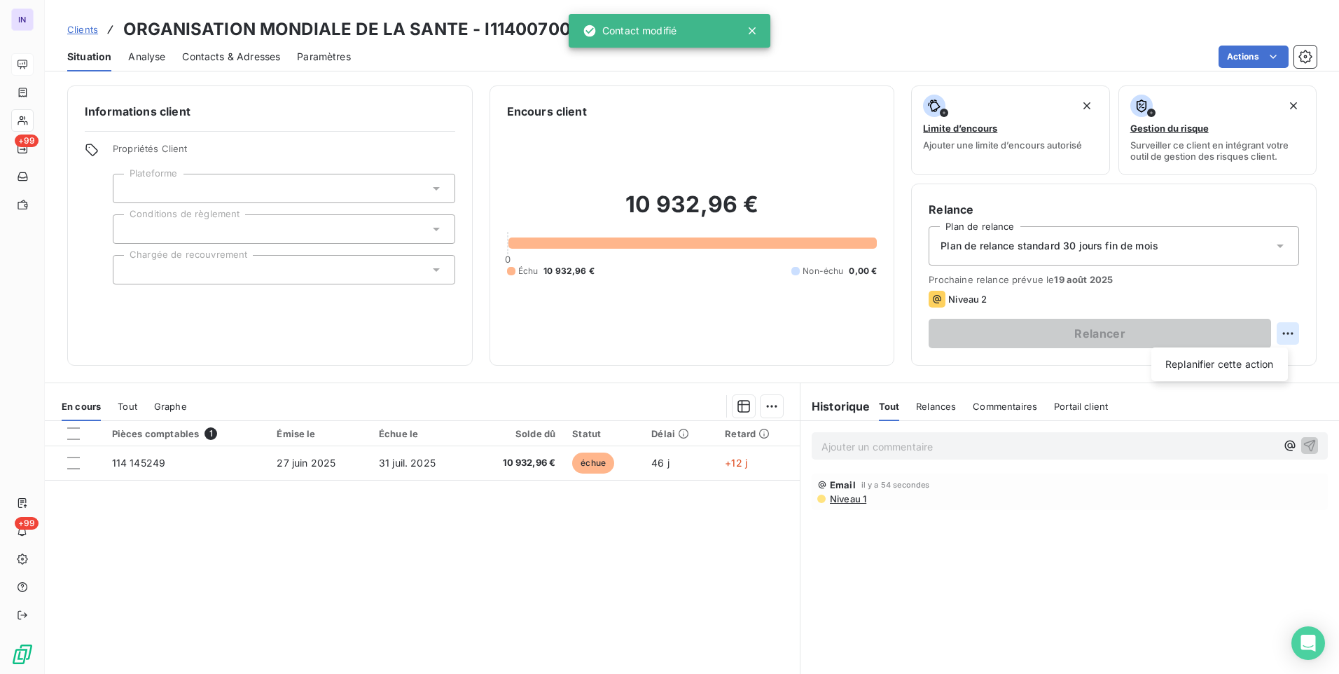
click at [1280, 334] on html "IN +99 +99 Clients ORGANISATION MONDIALE DE LA SANTE - I114007001 Situation Ana…" at bounding box center [669, 337] width 1339 height 674
click at [1257, 364] on div "Replanifier cette action" at bounding box center [1219, 364] width 125 height 22
select select "7"
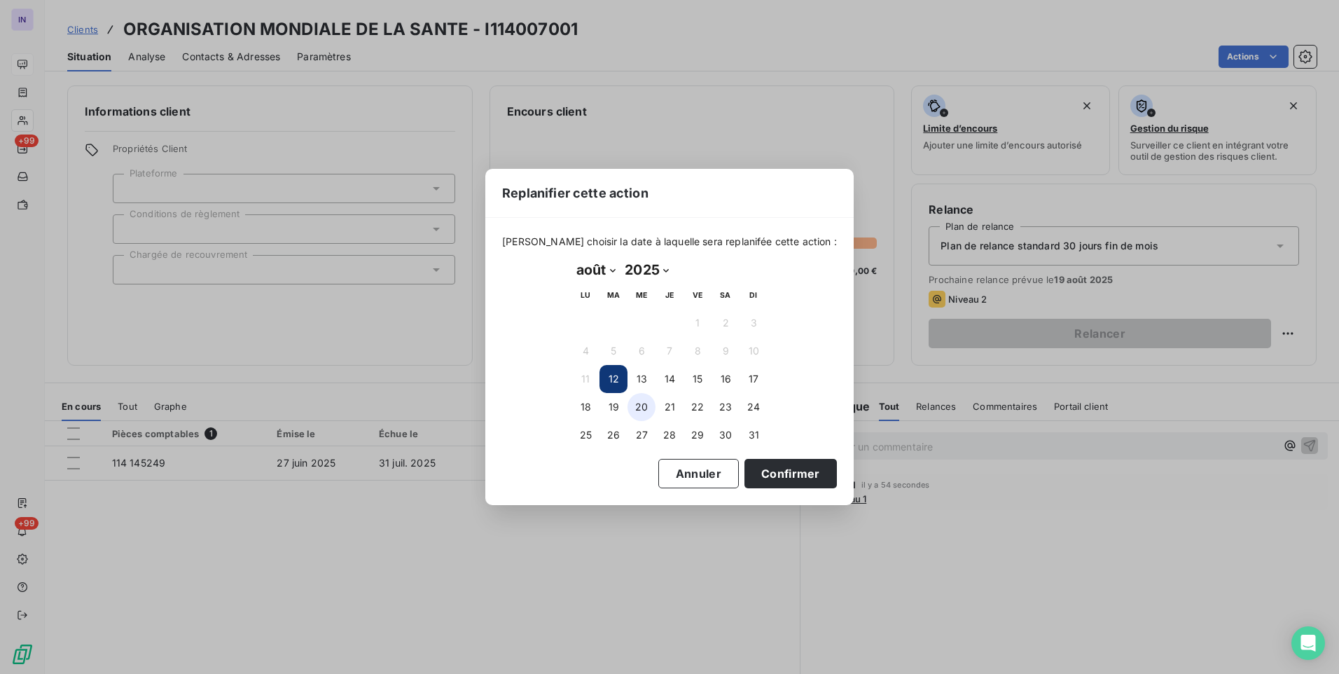
drag, startPoint x: 612, startPoint y: 371, endPoint x: 648, endPoint y: 417, distance: 59.0
click at [614, 373] on button "12" at bounding box center [614, 379] width 28 height 28
click at [610, 374] on button "12" at bounding box center [614, 379] width 28 height 28
click at [763, 470] on button "Confirmer" at bounding box center [791, 473] width 92 height 29
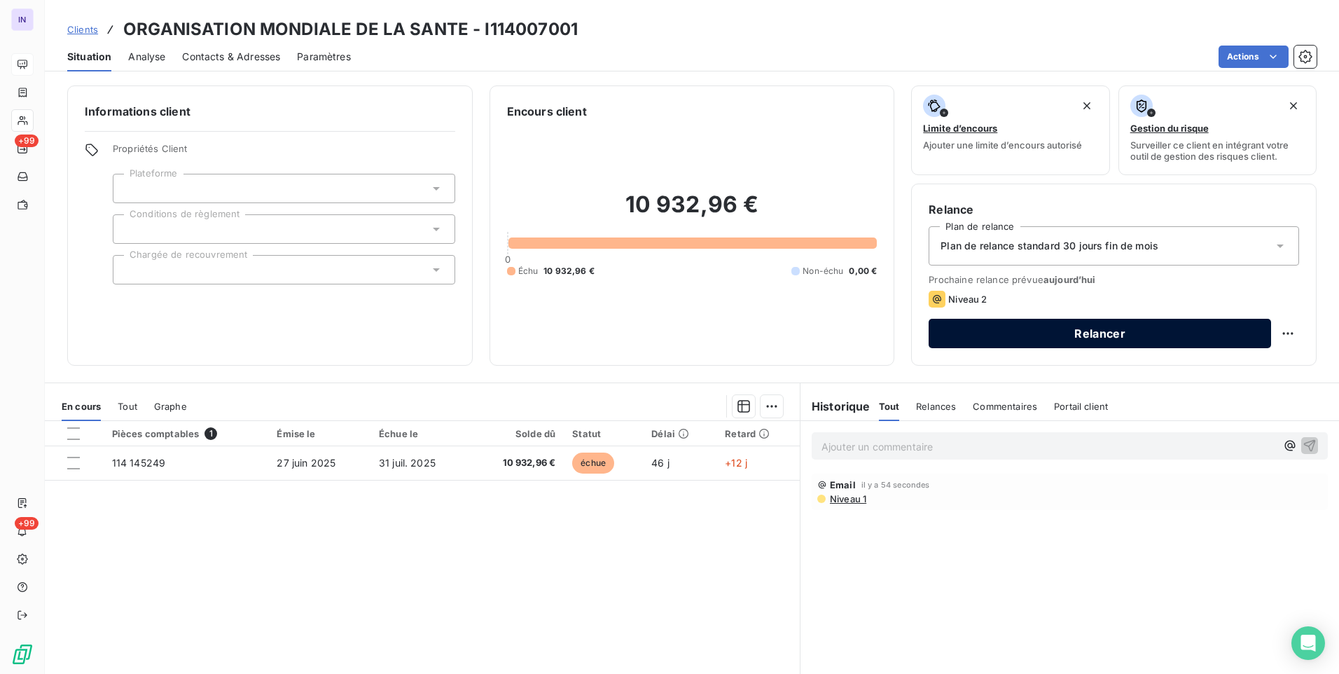
click at [1140, 335] on button "Relancer" at bounding box center [1100, 333] width 342 height 29
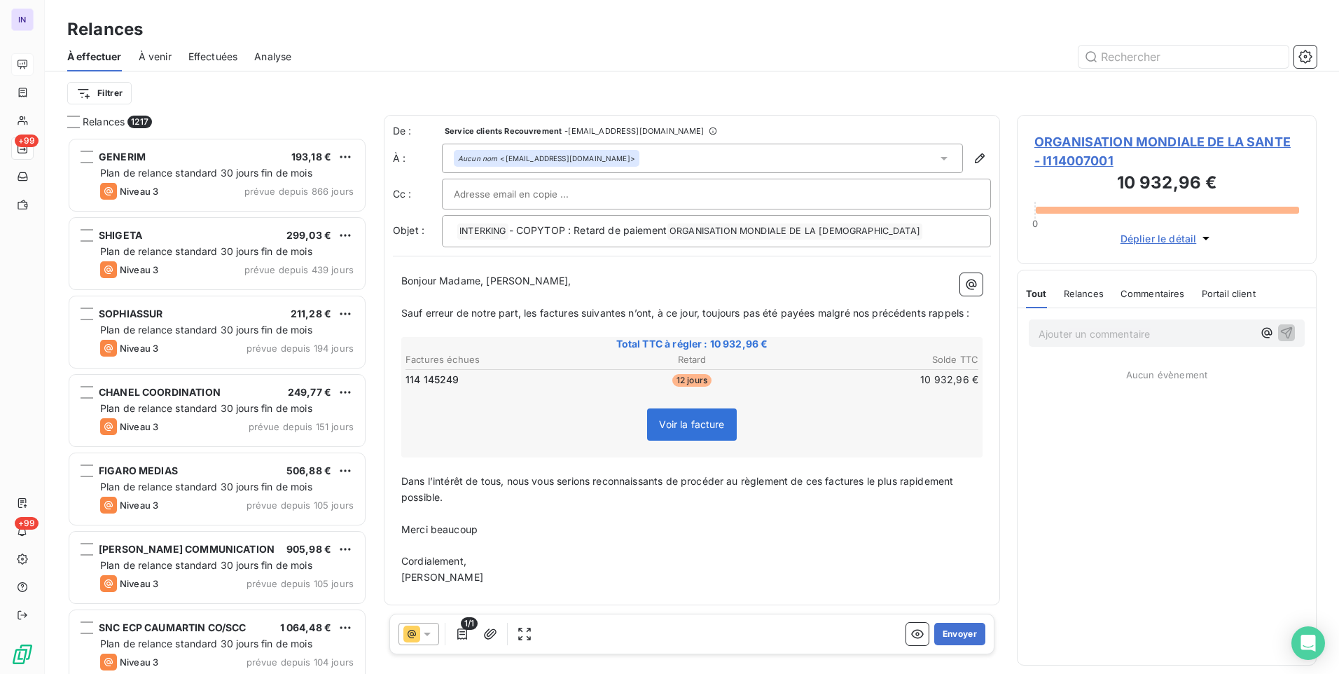
scroll to position [526, 289]
click at [947, 630] on button "Envoyer" at bounding box center [959, 634] width 51 height 22
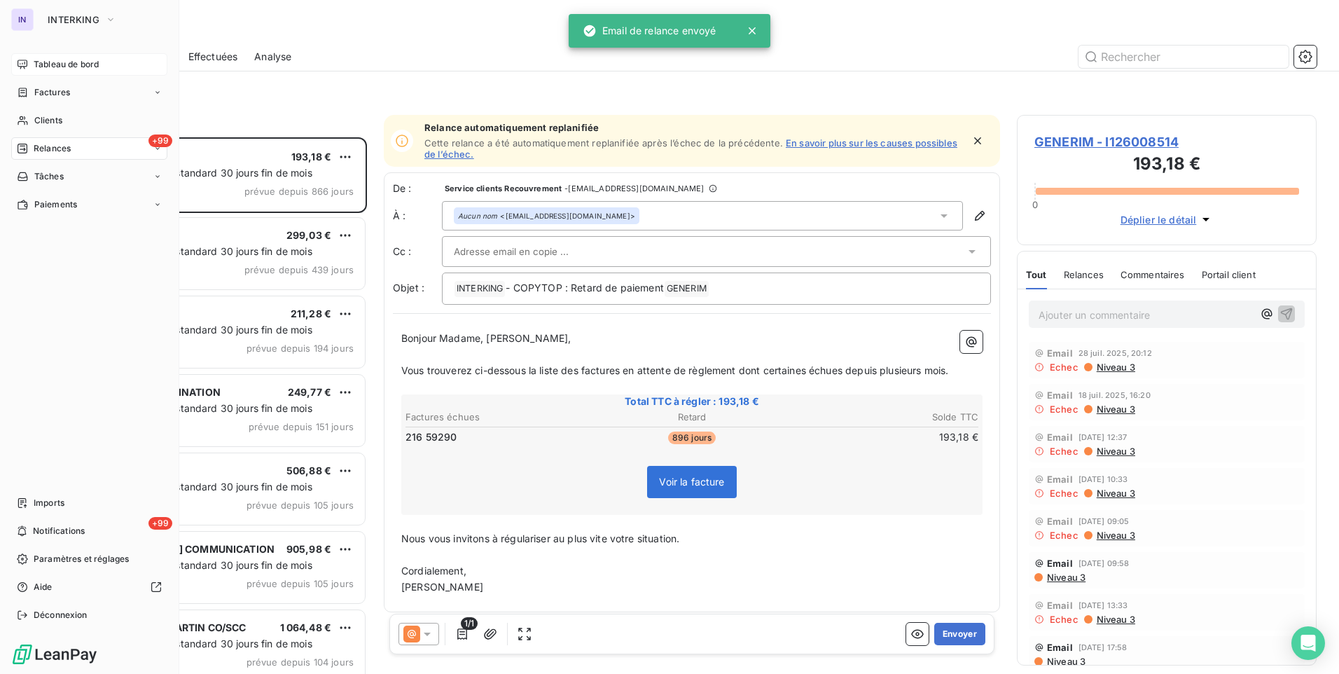
drag, startPoint x: 40, startPoint y: 61, endPoint x: 53, endPoint y: 73, distance: 17.3
click at [40, 61] on span "Tableau de bord" at bounding box center [66, 64] width 65 height 13
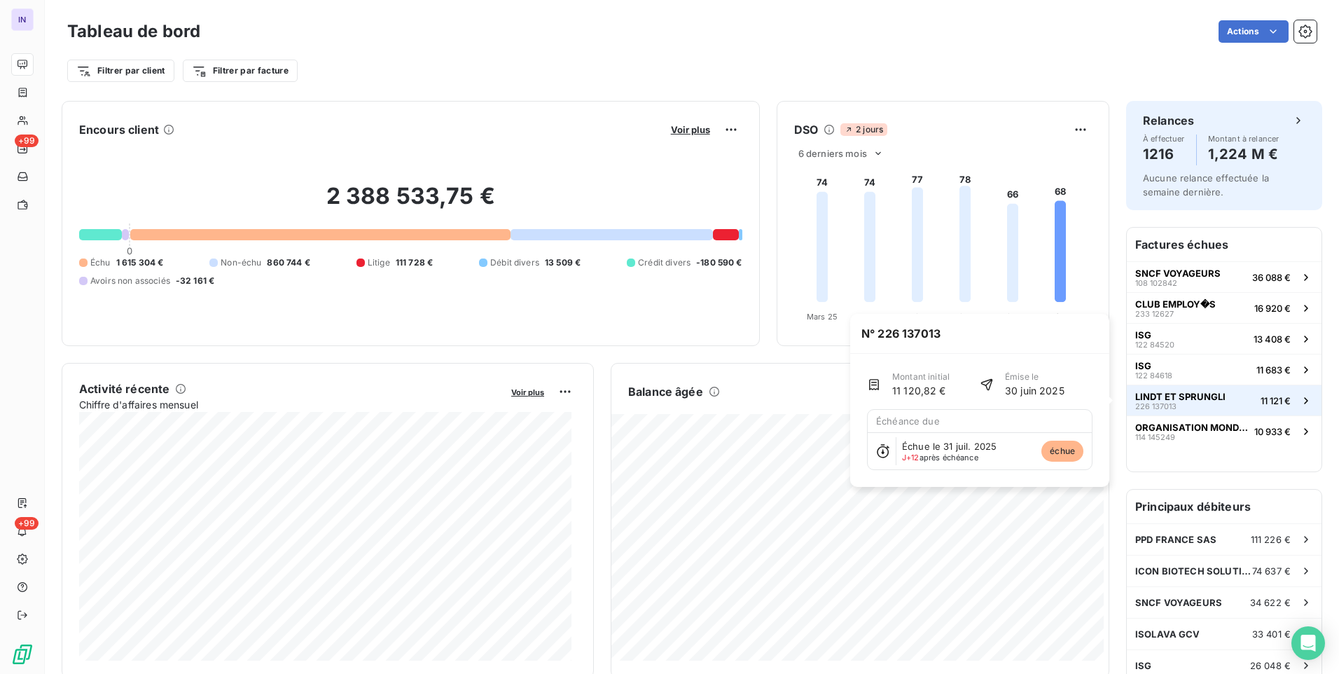
click at [1175, 405] on div "LINDT ET SPRUNGLI 226 137013" at bounding box center [1180, 401] width 90 height 20
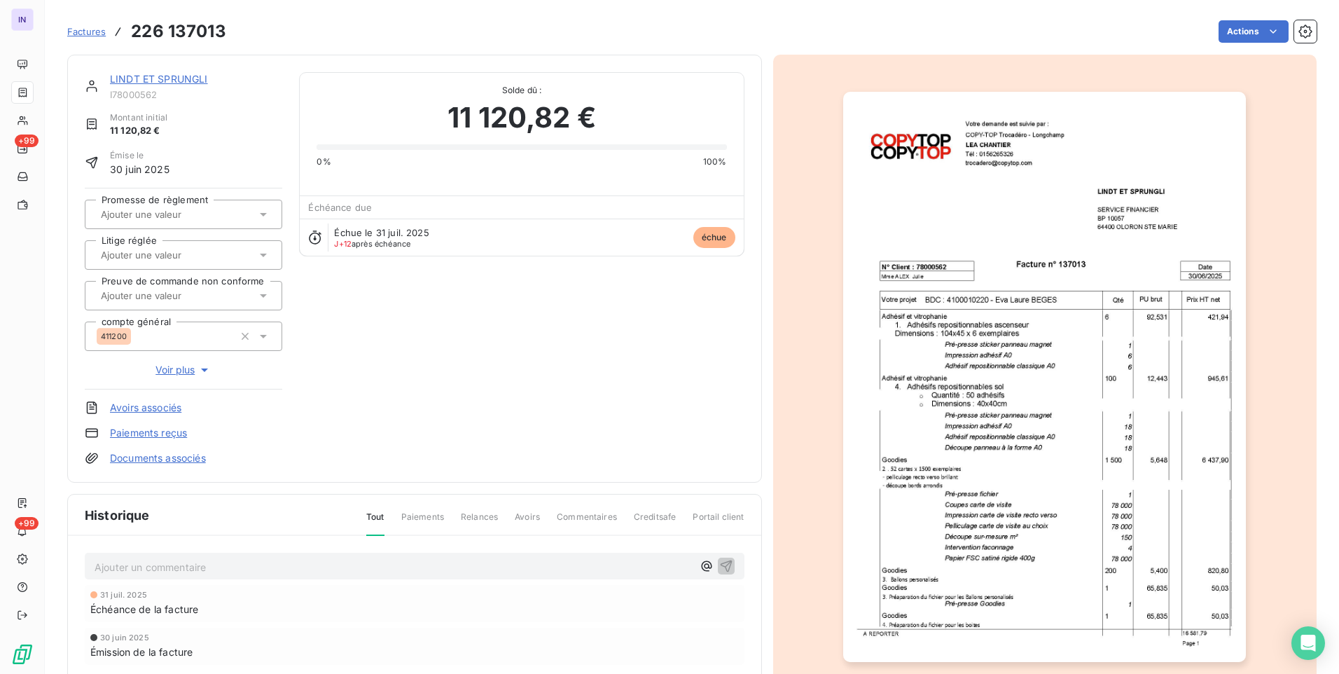
click at [179, 78] on link "LINDT ET SPRUNGLI" at bounding box center [159, 79] width 98 height 12
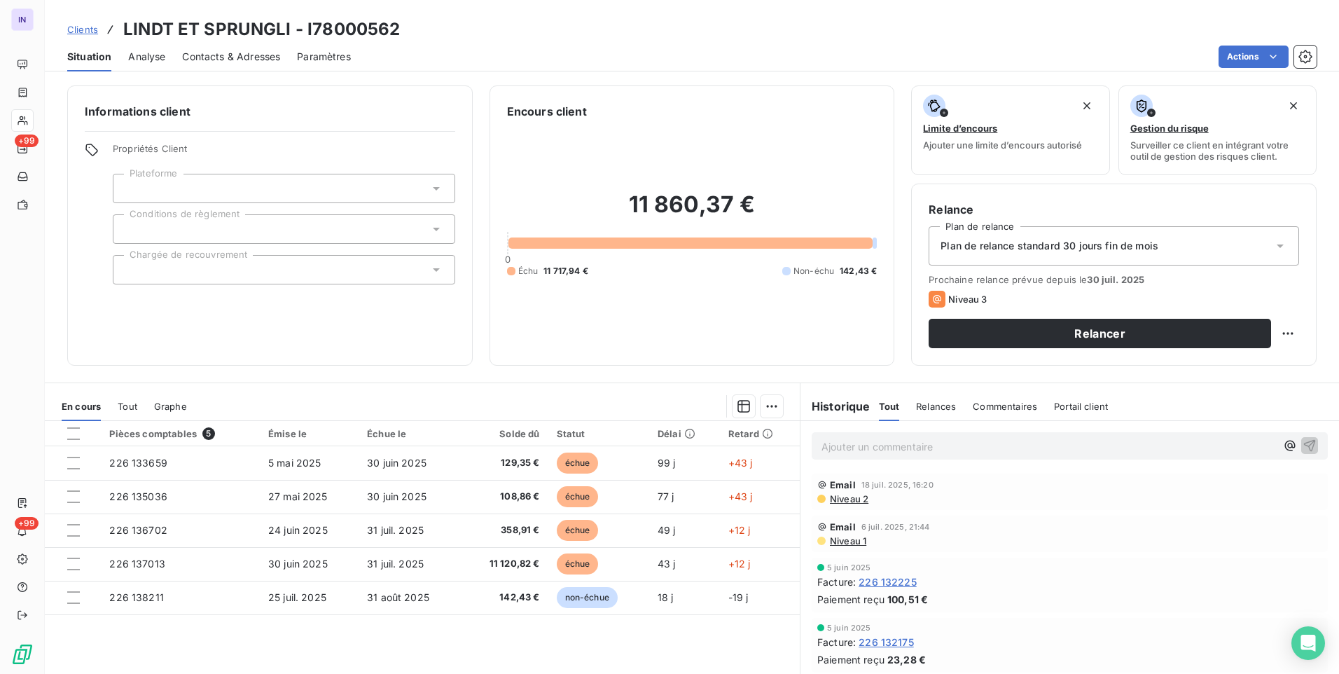
click at [213, 53] on span "Contacts & Adresses" at bounding box center [231, 57] width 98 height 14
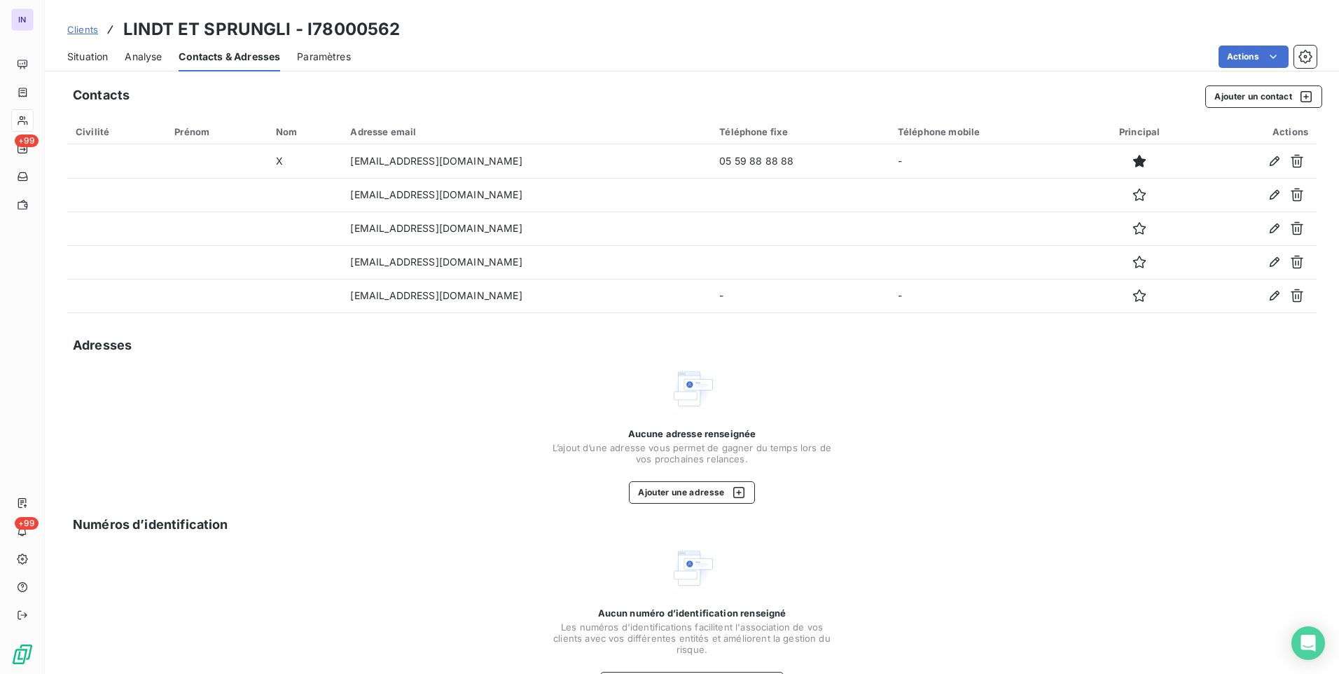
click at [107, 53] on span "Situation" at bounding box center [87, 57] width 41 height 14
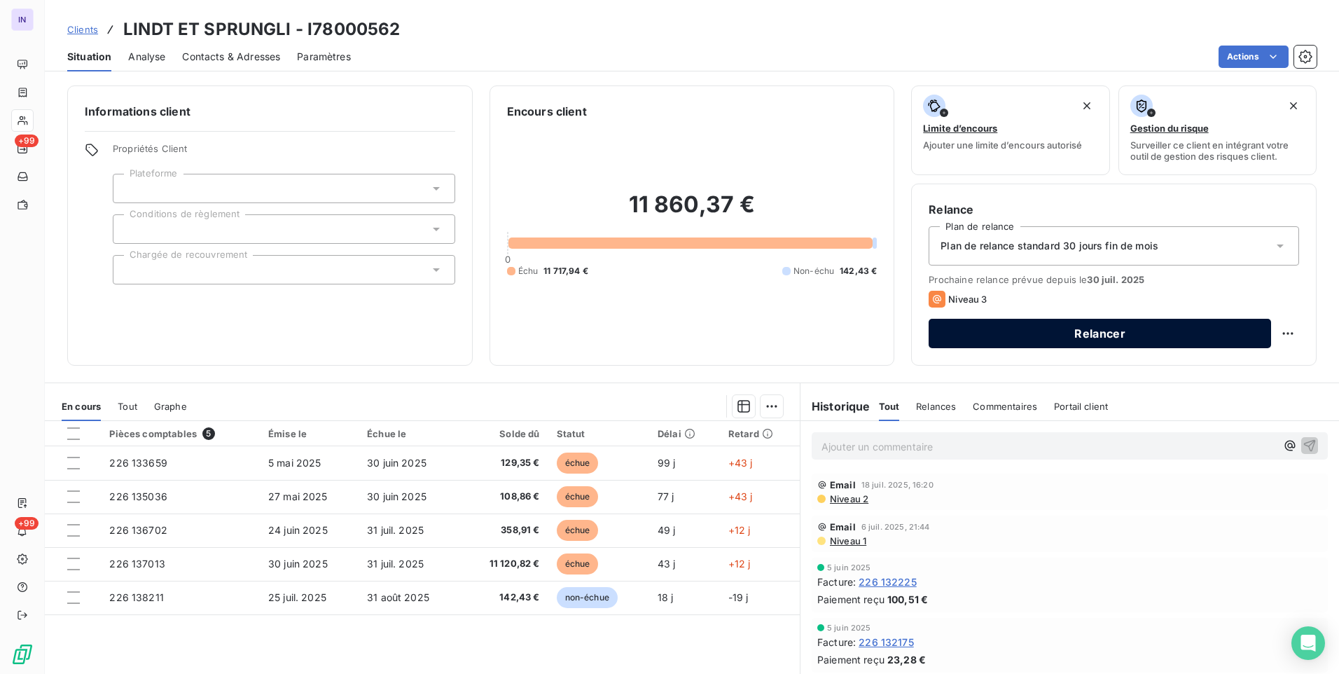
click at [1090, 336] on button "Relancer" at bounding box center [1100, 333] width 342 height 29
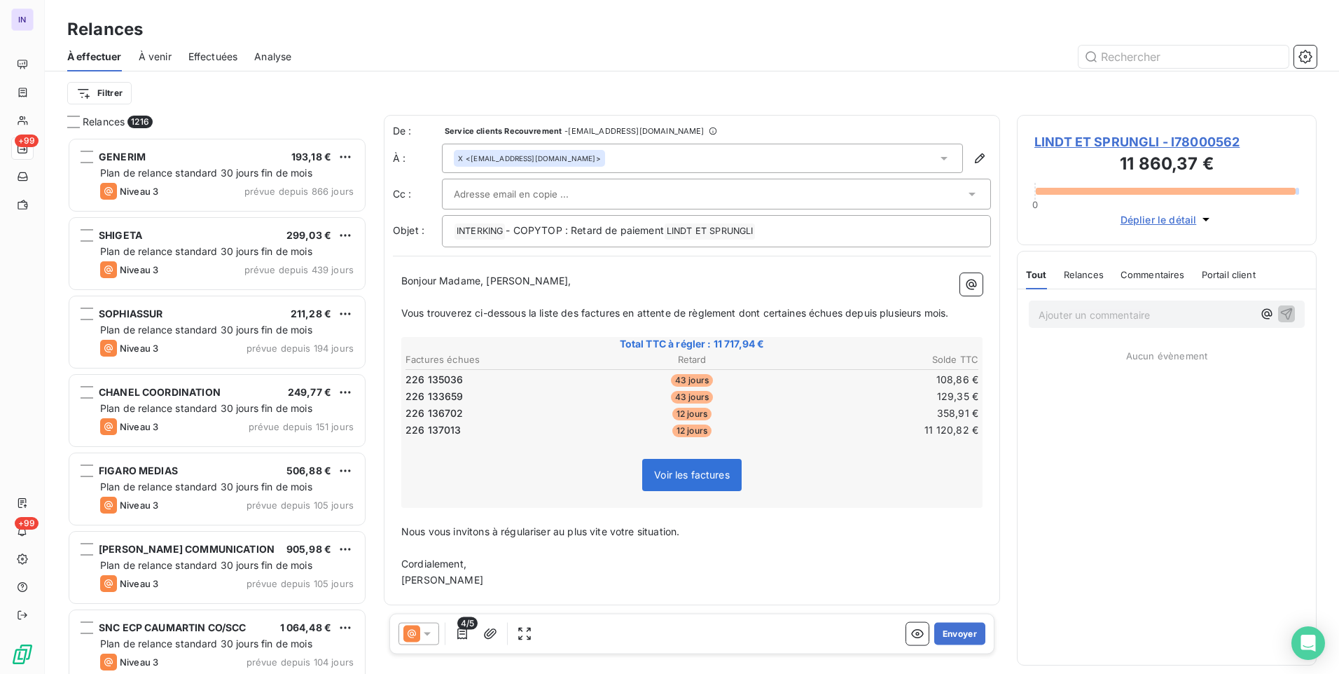
scroll to position [526, 289]
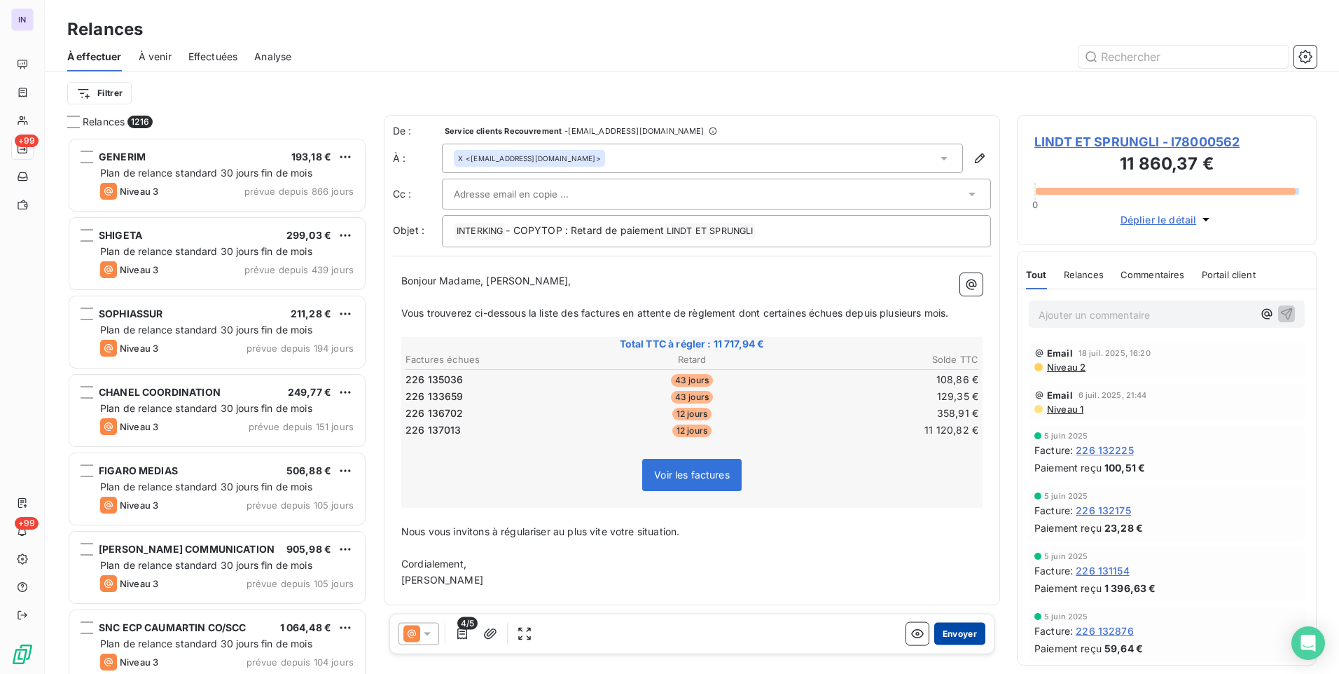
click at [969, 635] on button "Envoyer" at bounding box center [959, 634] width 51 height 22
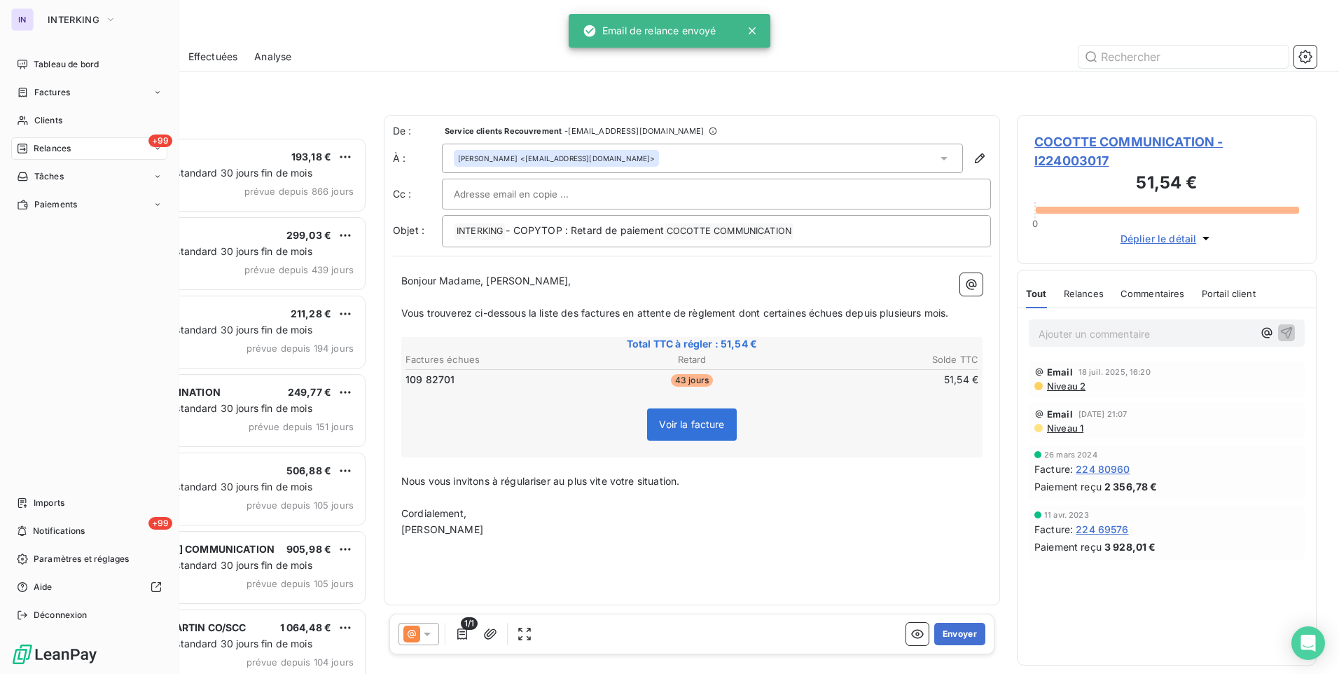
drag, startPoint x: 77, startPoint y: 57, endPoint x: 120, endPoint y: 81, distance: 49.5
click at [77, 57] on div "Tableau de bord" at bounding box center [89, 64] width 156 height 22
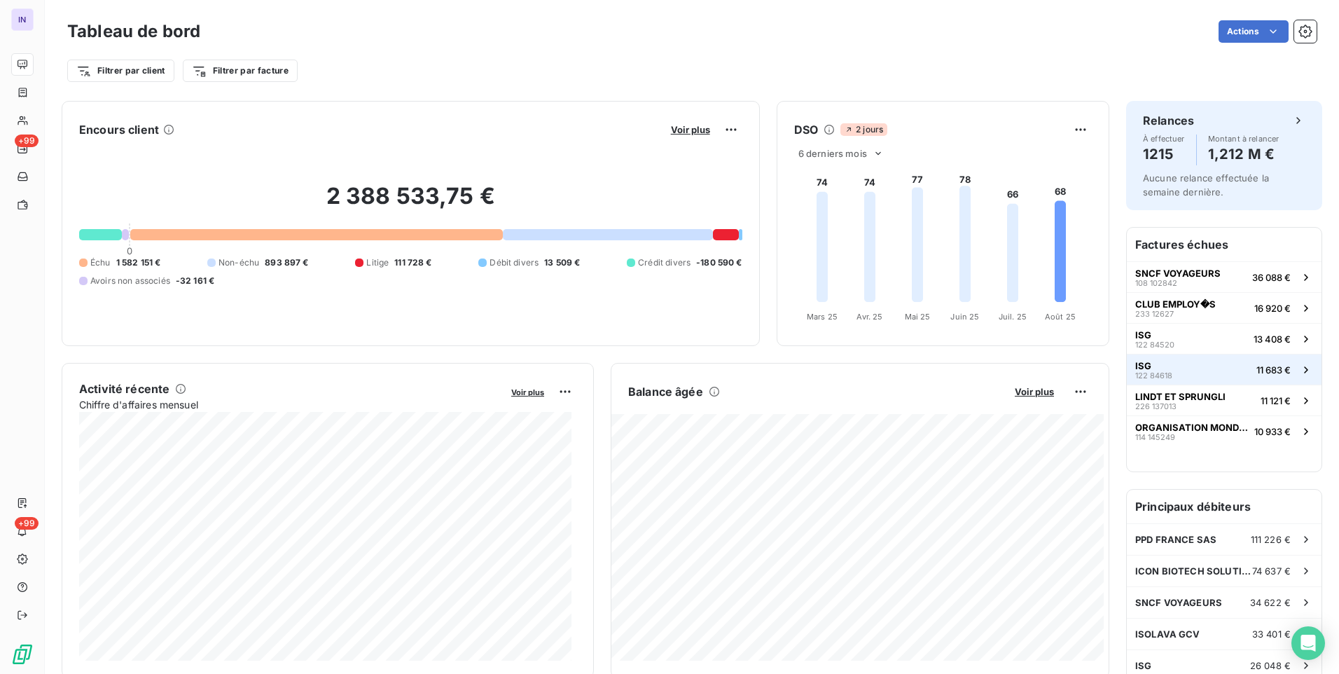
click at [1146, 366] on div "ISG 122 84618" at bounding box center [1153, 370] width 37 height 20
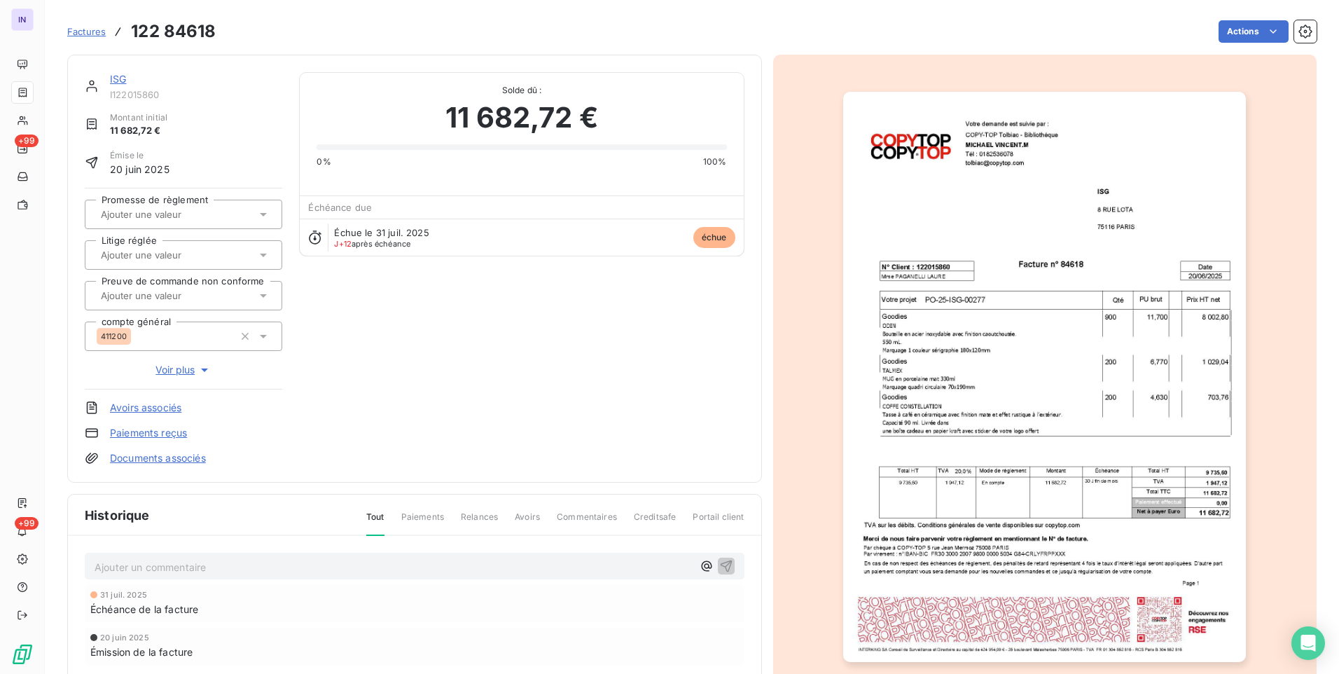
click at [116, 76] on link "ISG" at bounding box center [118, 79] width 16 height 12
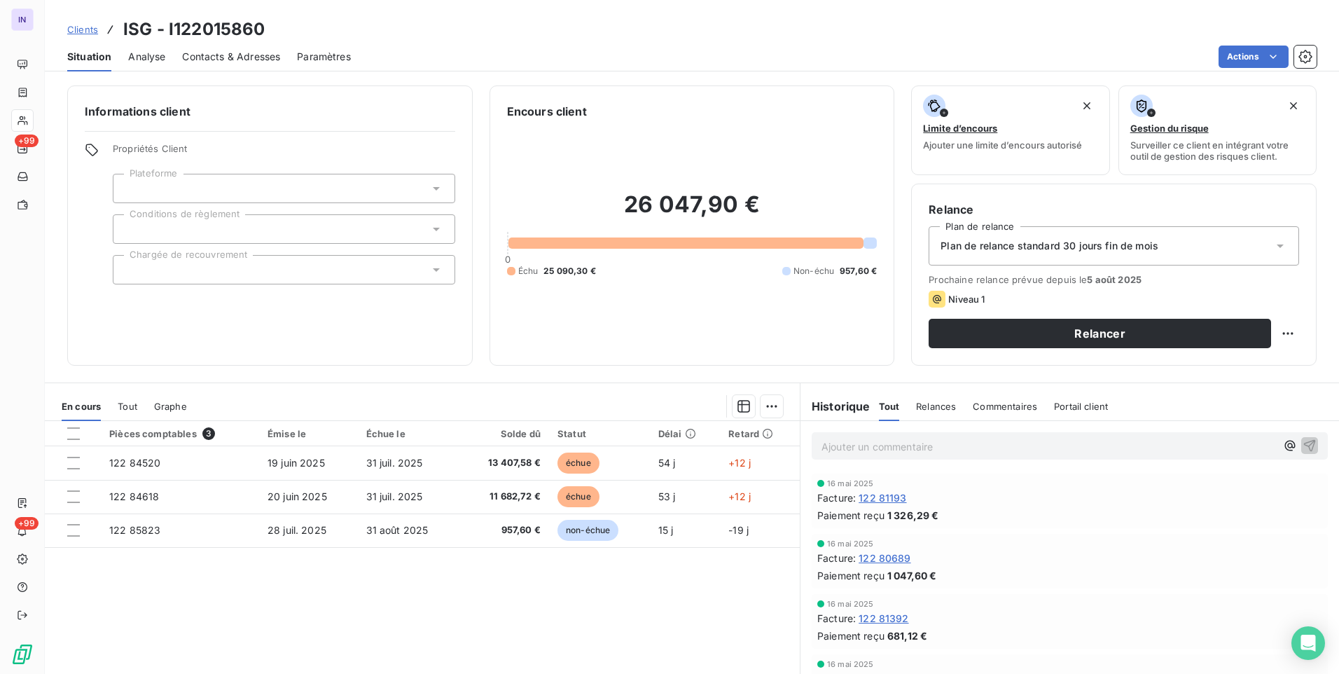
click at [237, 60] on span "Contacts & Adresses" at bounding box center [231, 57] width 98 height 14
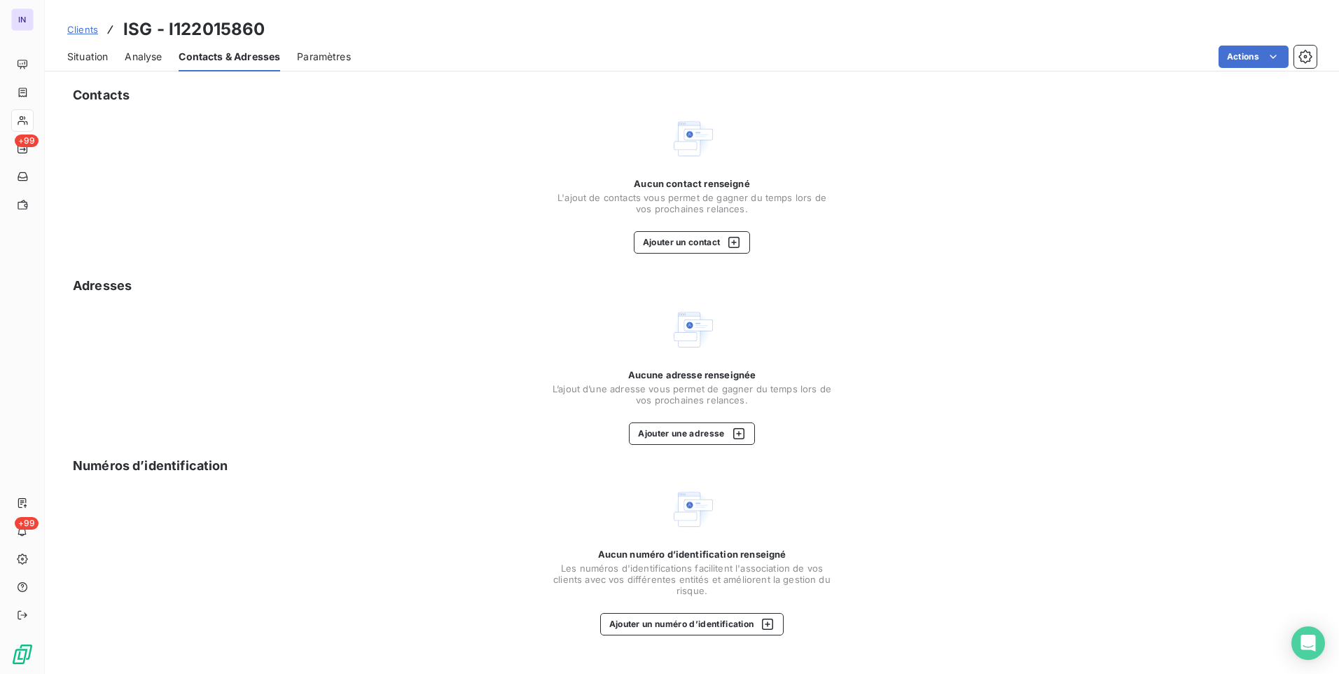
click at [103, 60] on span "Situation" at bounding box center [87, 57] width 41 height 14
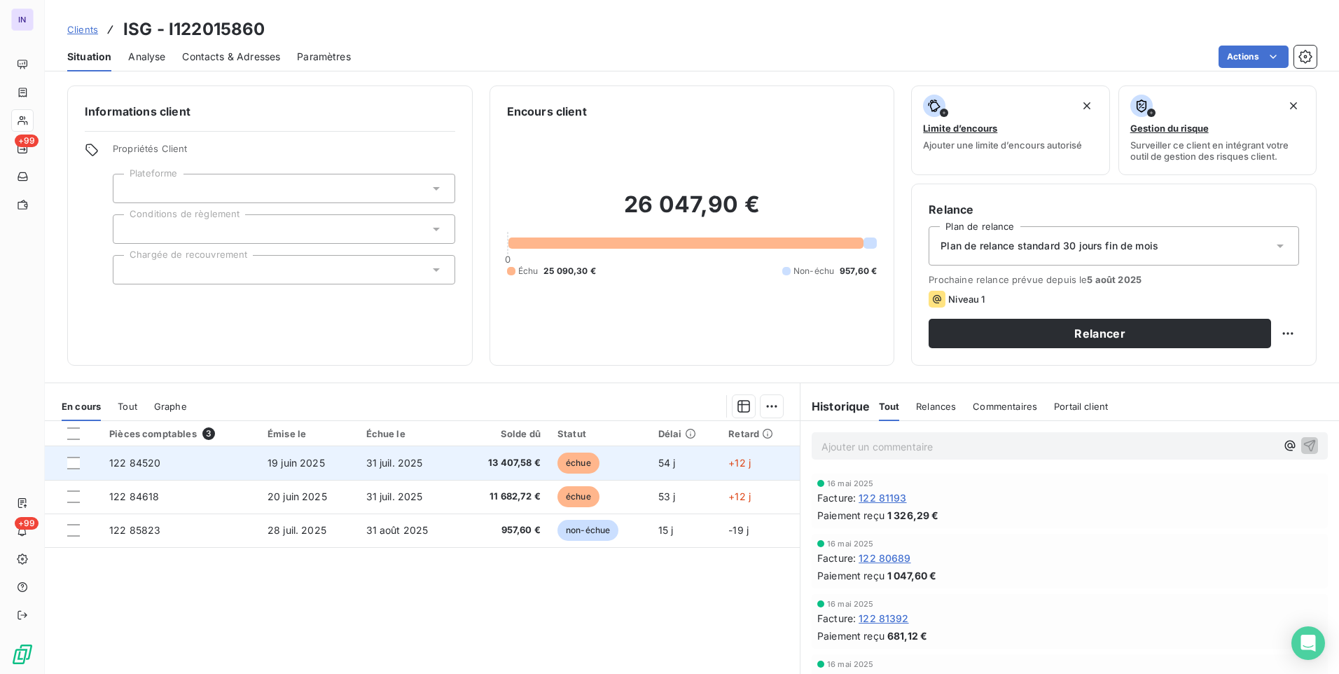
click at [471, 478] on td "13 407,58 €" at bounding box center [504, 463] width 90 height 34
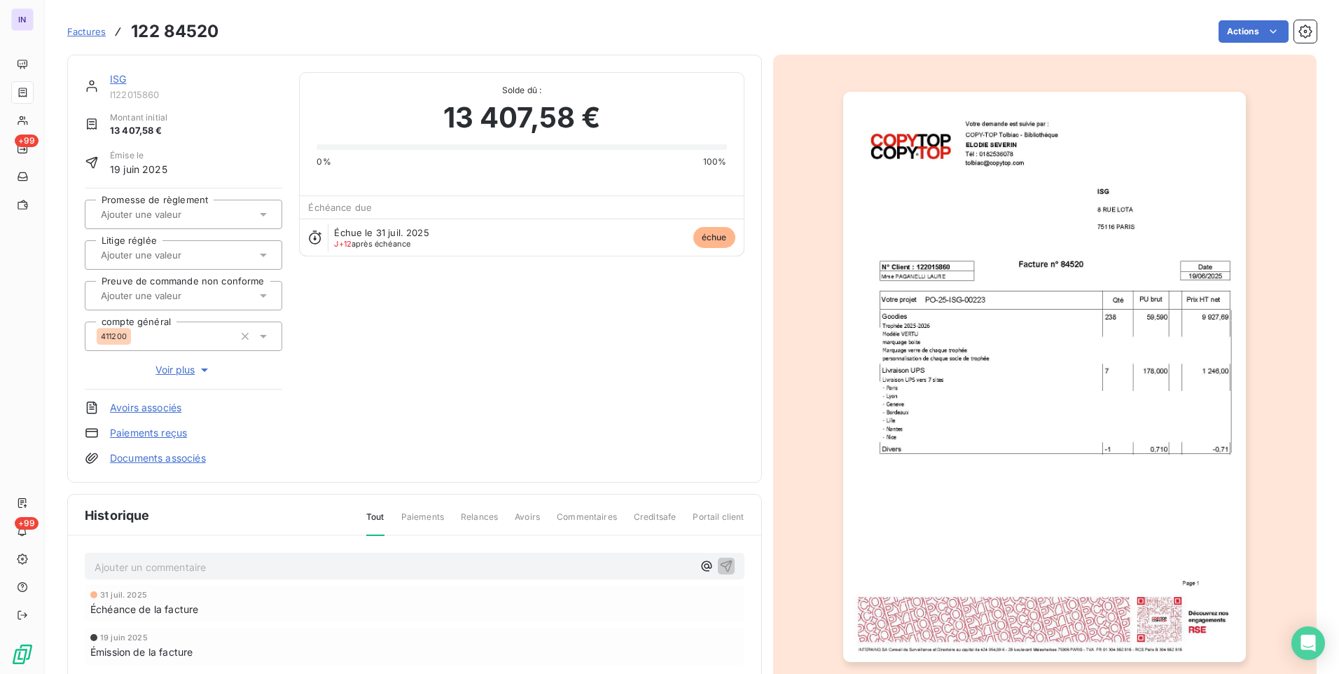
click at [188, 459] on link "Documents associés" at bounding box center [158, 458] width 96 height 14
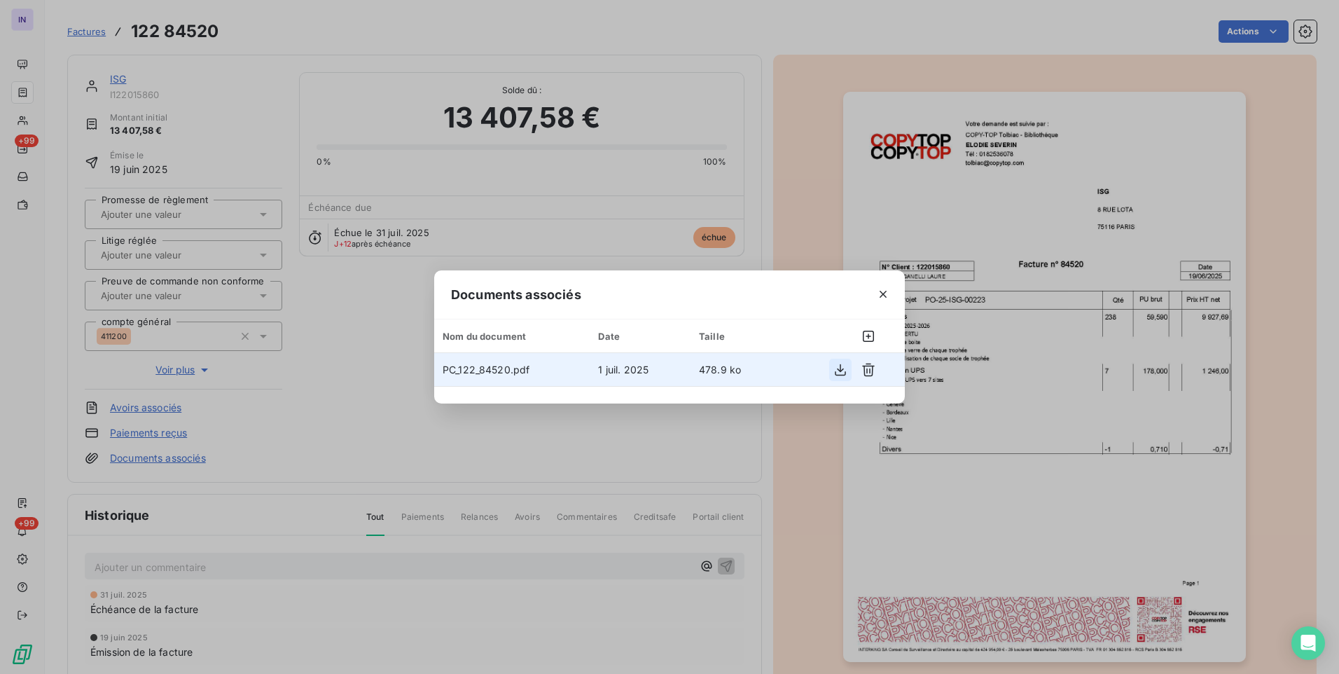
click at [844, 373] on icon "button" at bounding box center [840, 370] width 14 height 14
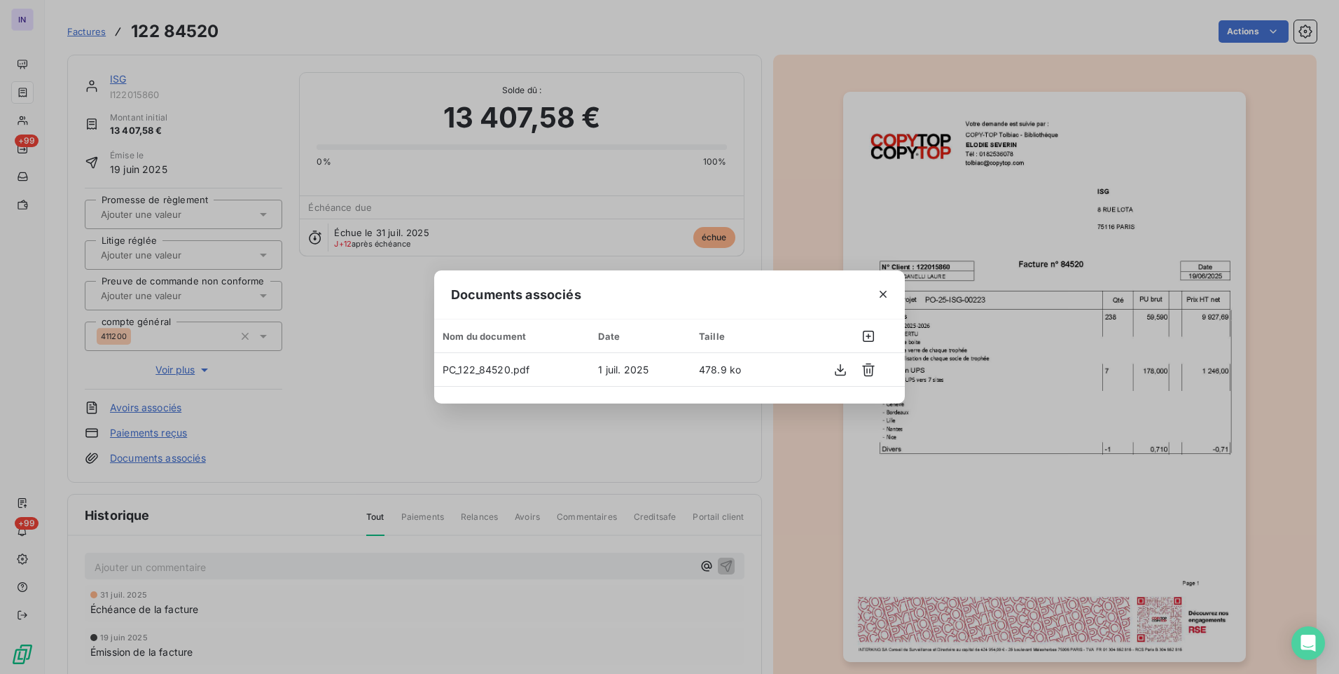
drag, startPoint x: 883, startPoint y: 293, endPoint x: 331, endPoint y: 88, distance: 588.6
click at [876, 289] on icon "button" at bounding box center [883, 294] width 14 height 14
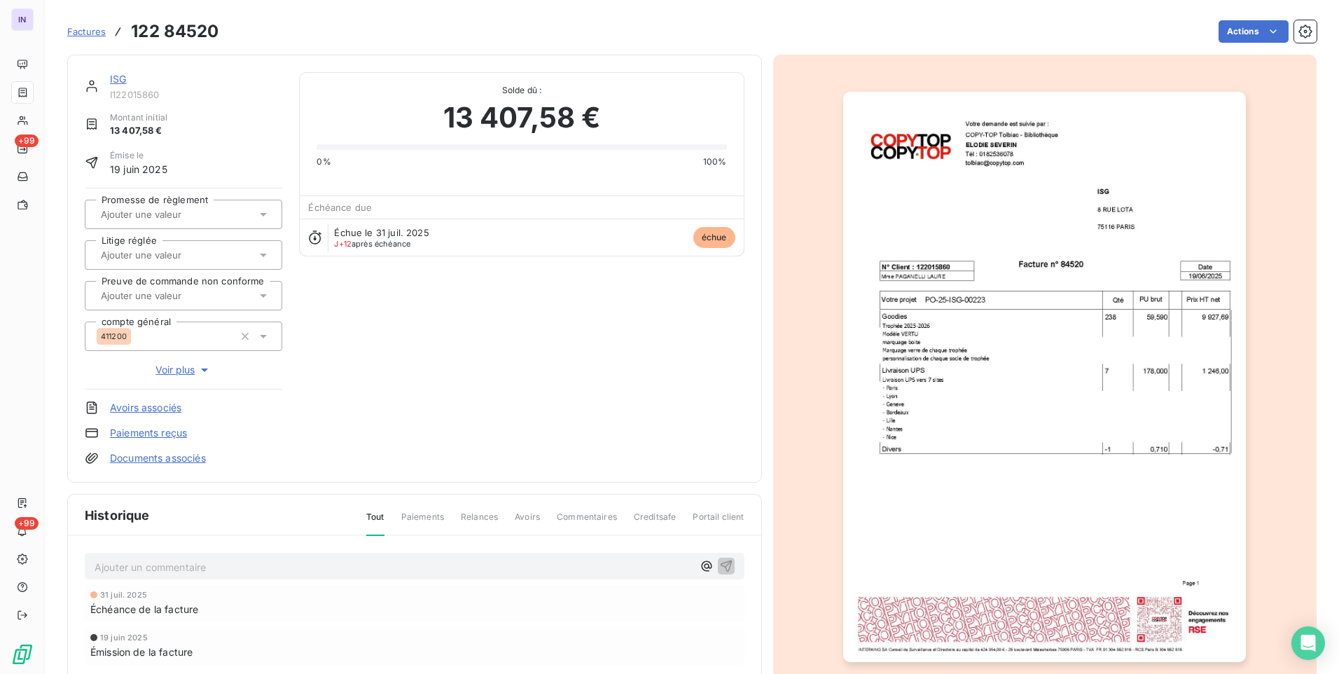
click at [120, 76] on link "ISG" at bounding box center [118, 79] width 16 height 12
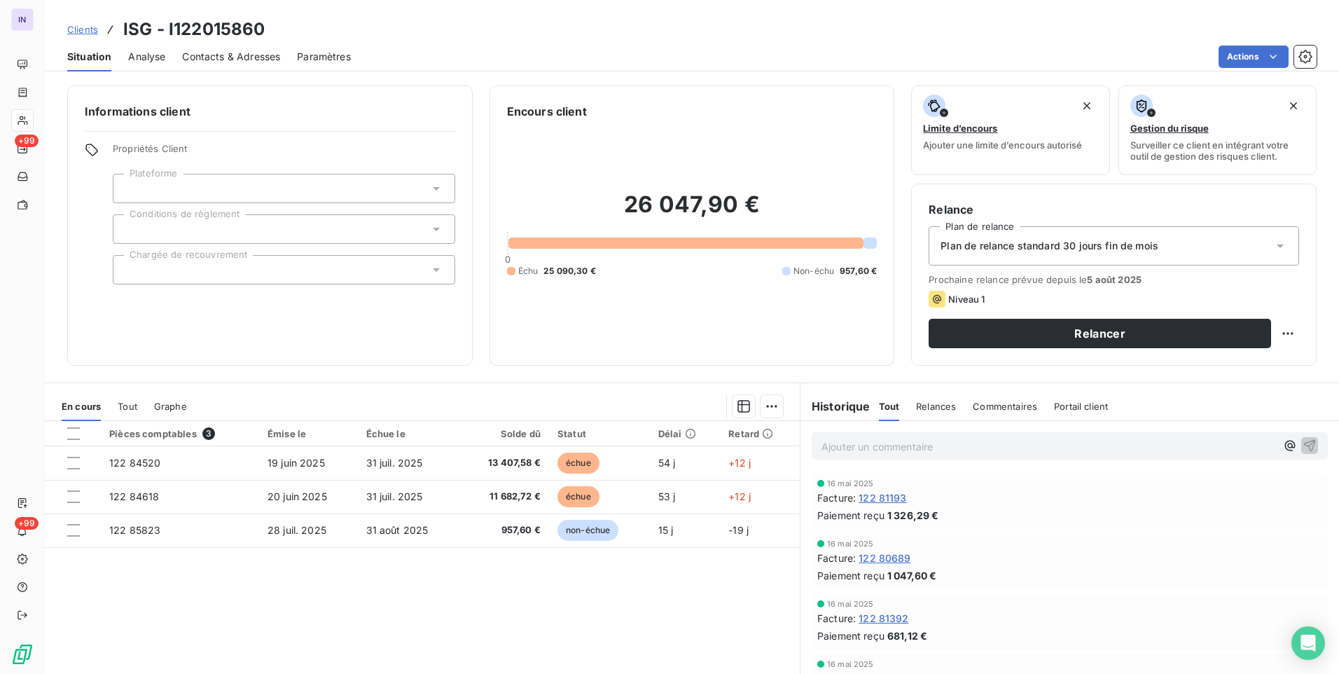
click at [230, 48] on div "Contacts & Adresses" at bounding box center [231, 56] width 98 height 29
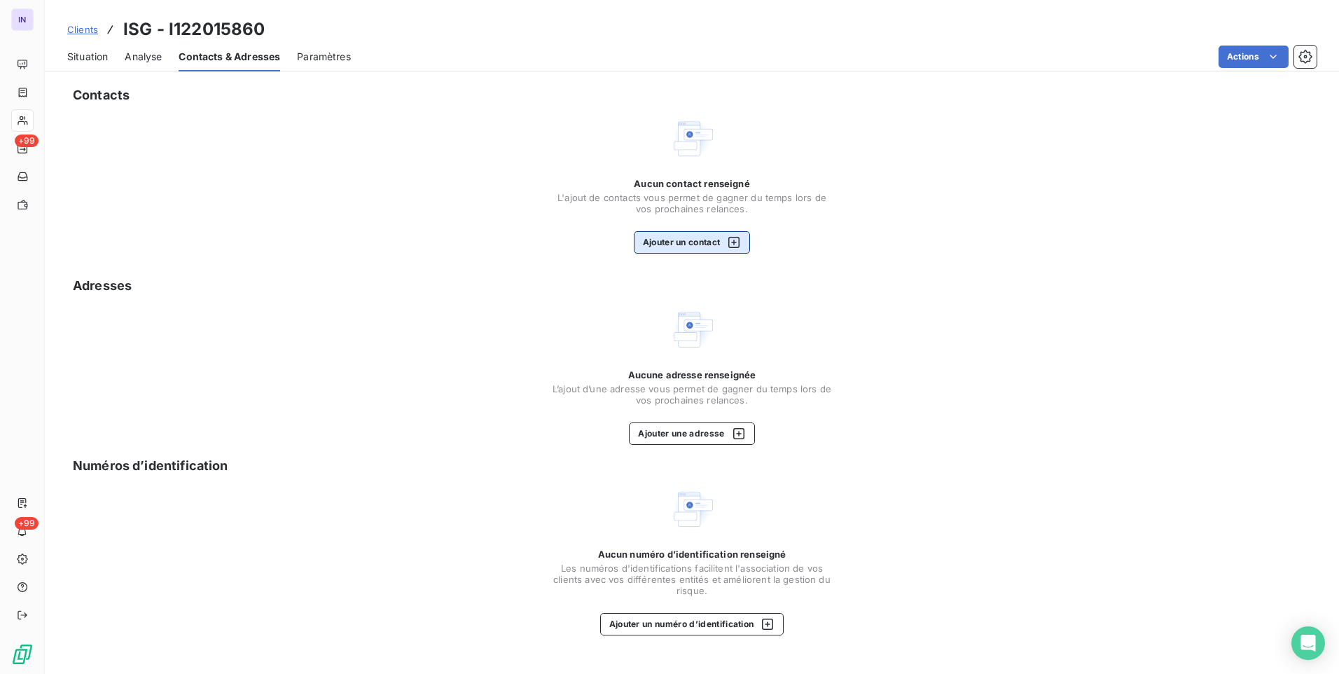
click at [706, 238] on button "Ajouter un contact" at bounding box center [692, 242] width 117 height 22
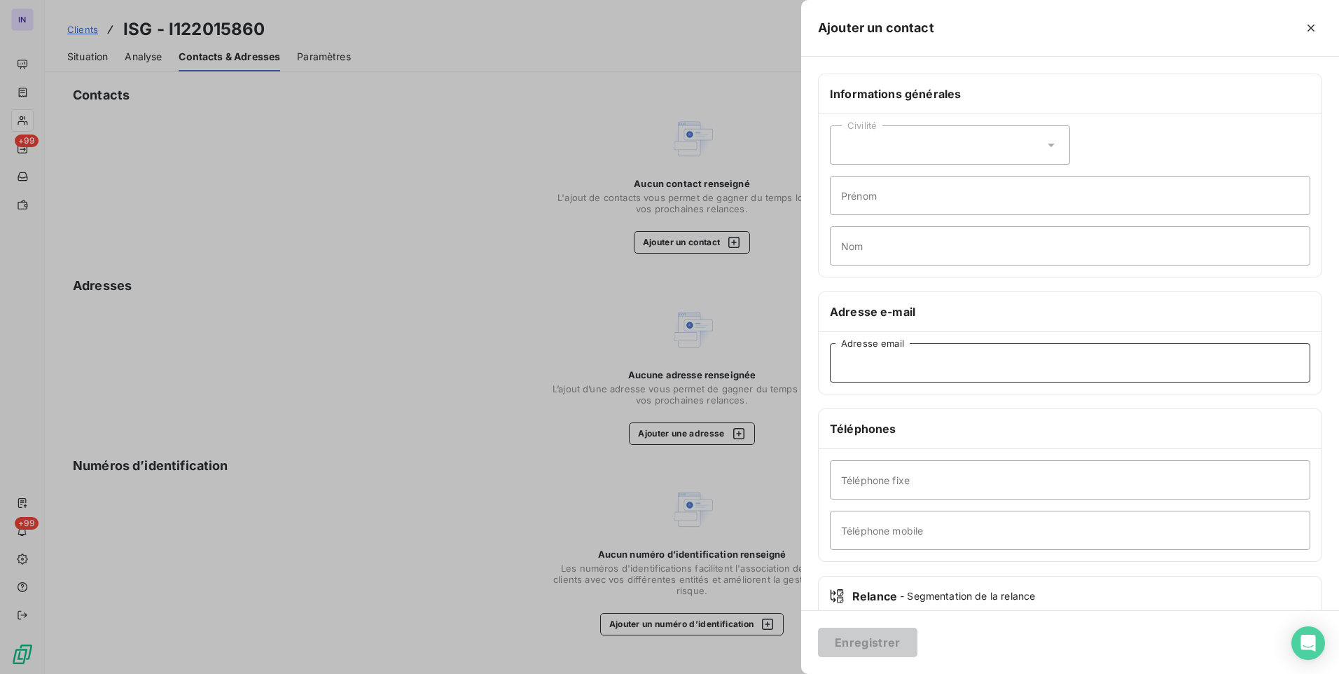
click at [889, 356] on input "Adresse email" at bounding box center [1070, 362] width 480 height 39
paste input "[EMAIL_ADDRESS][DOMAIN_NAME]"
type input "[EMAIL_ADDRESS][DOMAIN_NAME]"
click at [880, 649] on button "Enregistrer" at bounding box center [867, 642] width 99 height 29
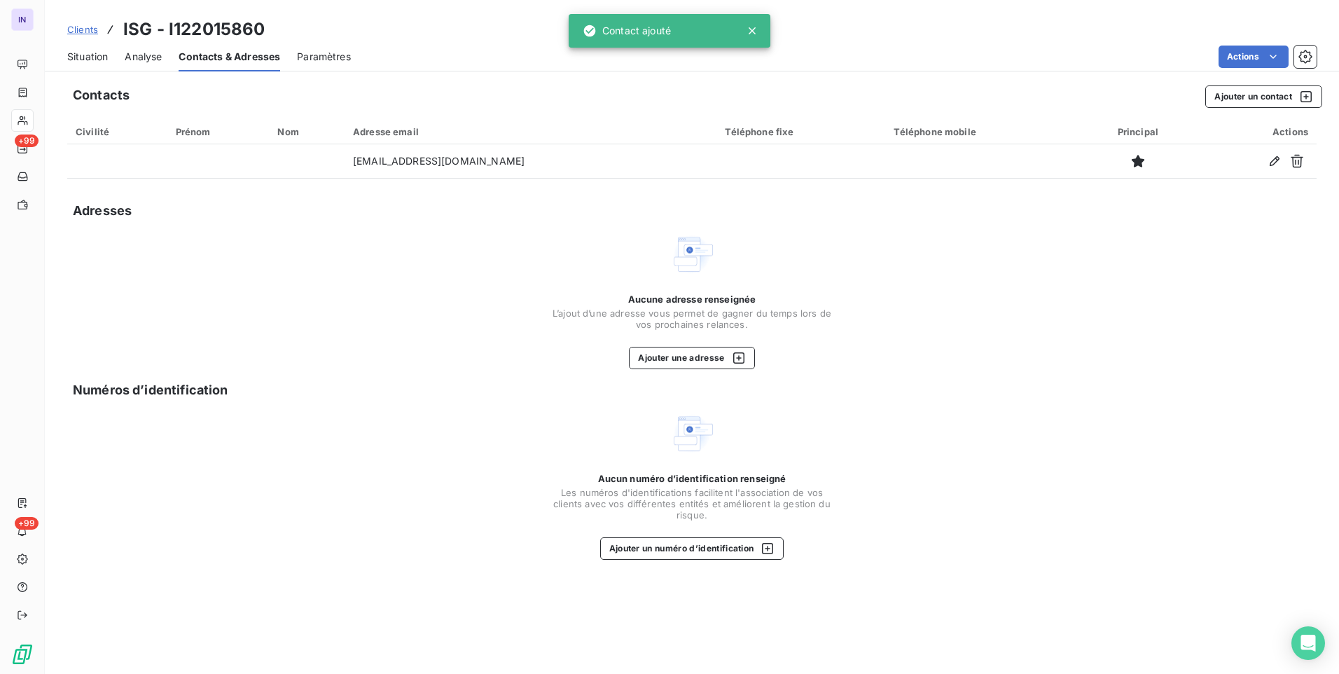
drag, startPoint x: 88, startPoint y: 50, endPoint x: 125, endPoint y: 74, distance: 44.7
click at [88, 51] on span "Situation" at bounding box center [87, 57] width 41 height 14
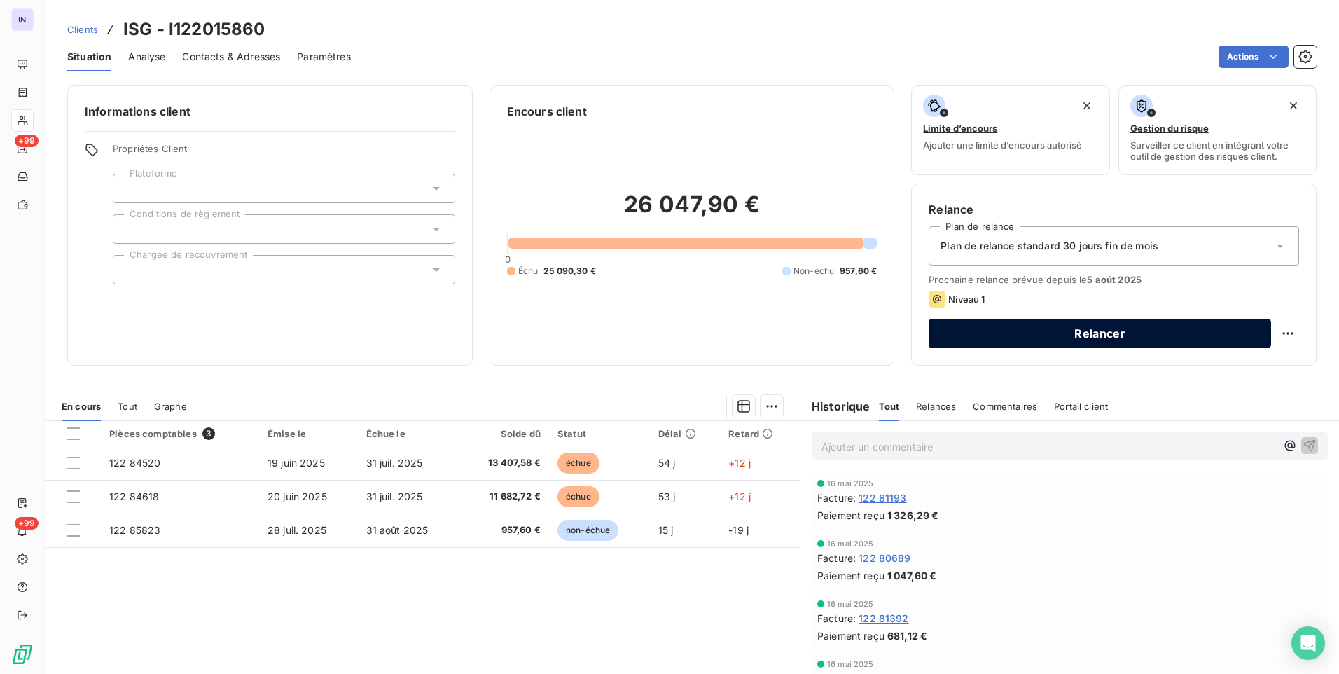
click at [1140, 336] on button "Relancer" at bounding box center [1100, 333] width 342 height 29
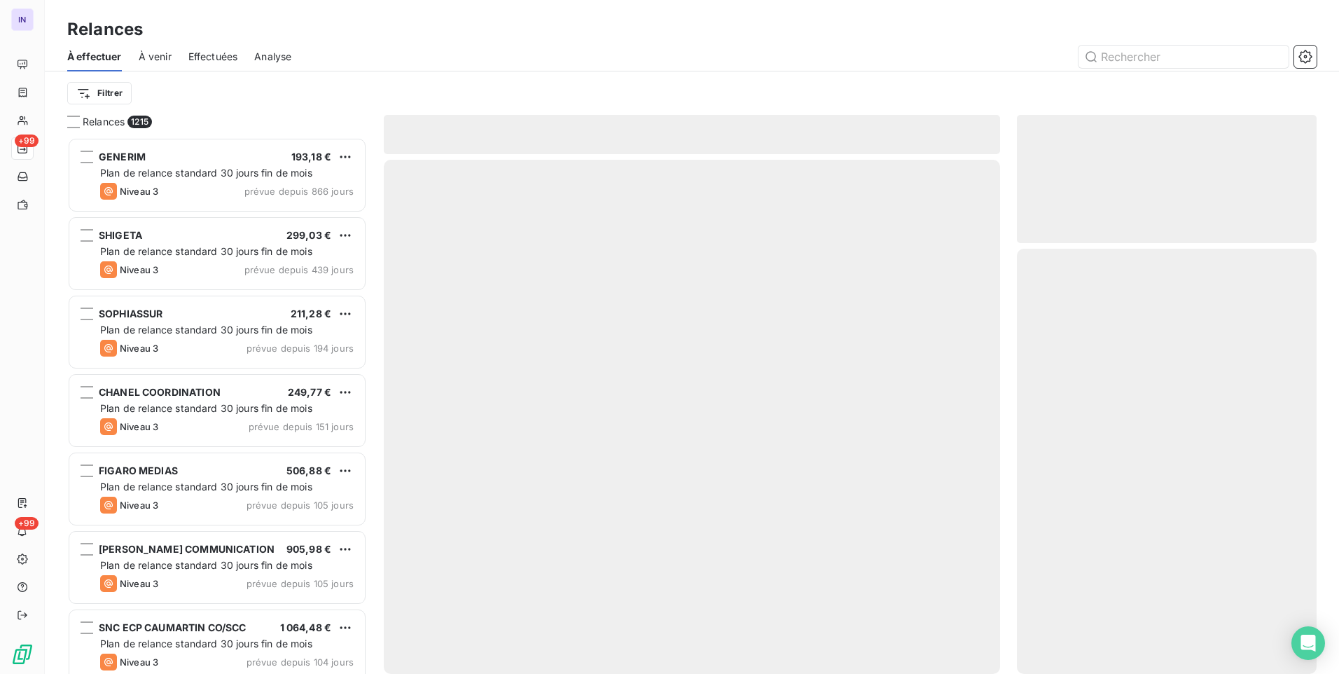
scroll to position [526, 289]
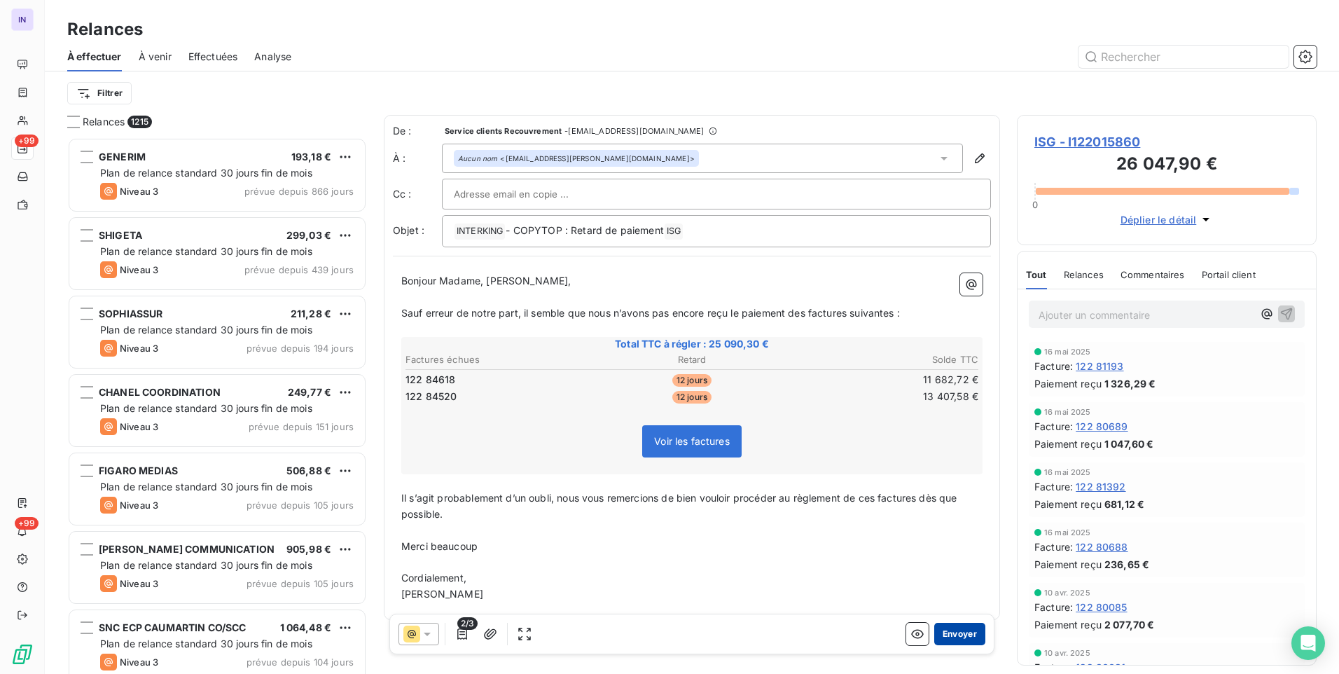
click at [957, 630] on button "Envoyer" at bounding box center [959, 634] width 51 height 22
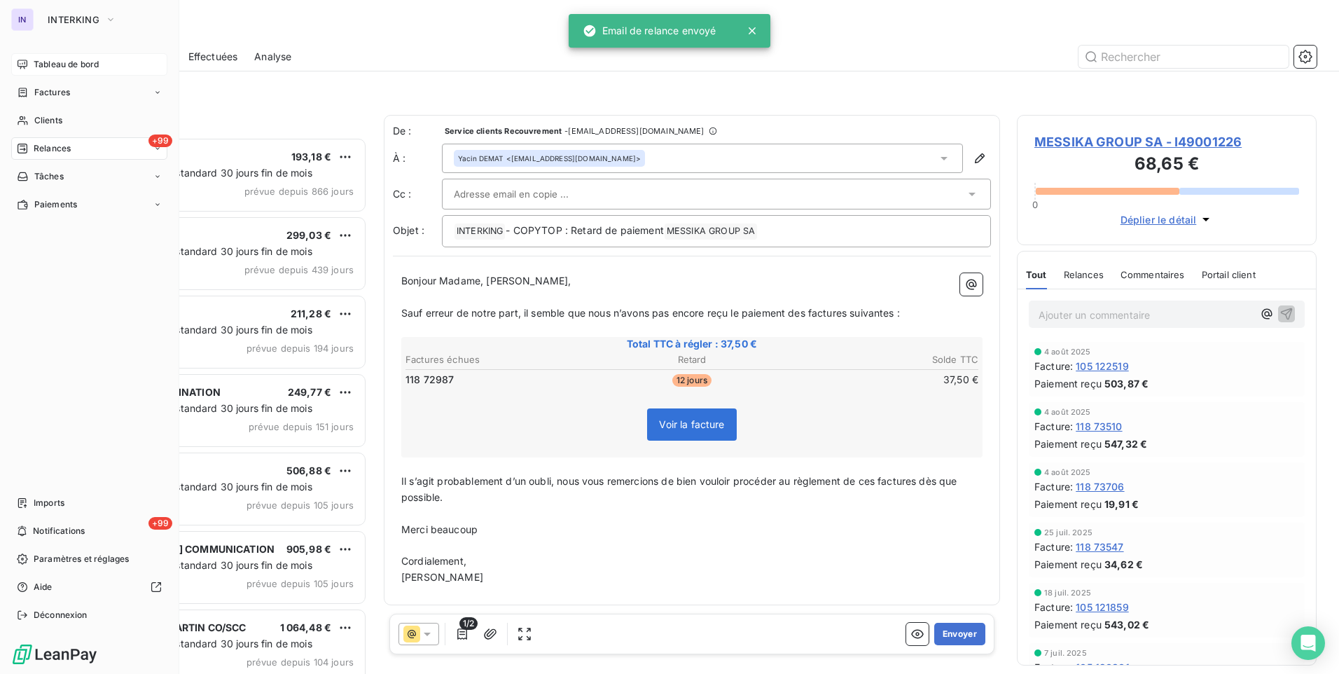
drag, startPoint x: 74, startPoint y: 60, endPoint x: 176, endPoint y: 139, distance: 128.9
click at [74, 62] on span "Tableau de bord" at bounding box center [66, 64] width 65 height 13
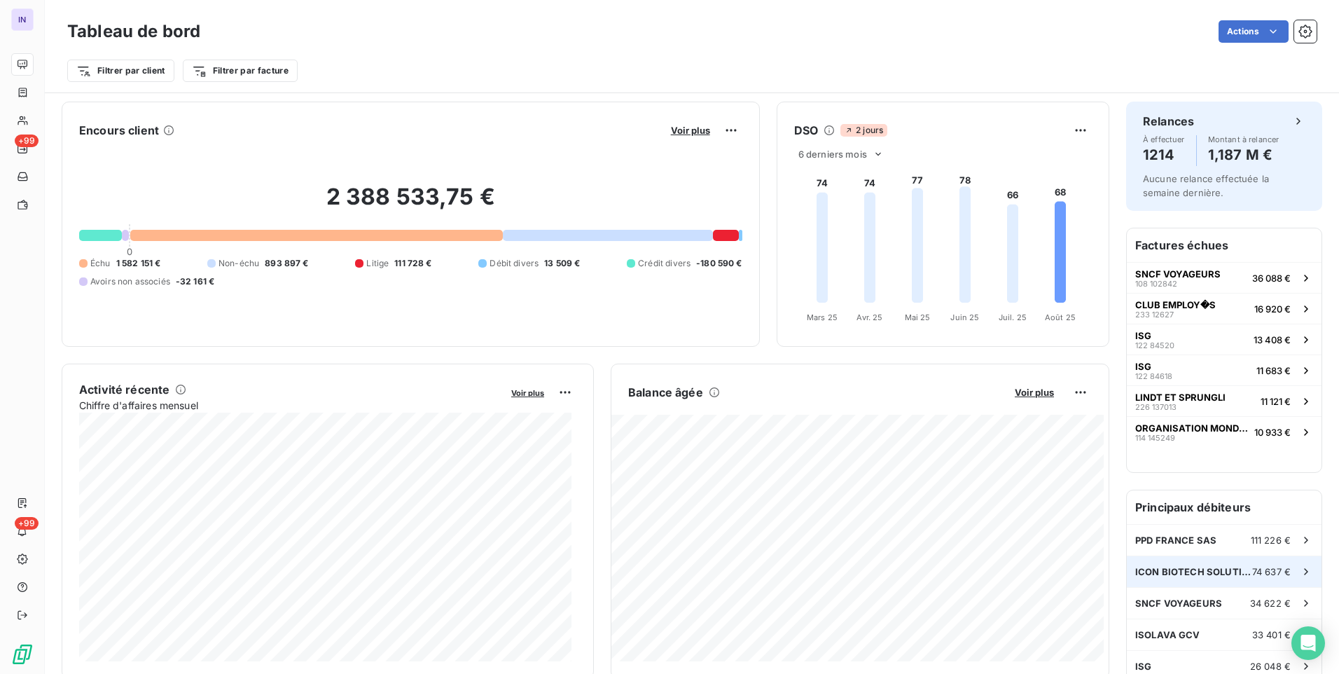
scroll to position [71, 0]
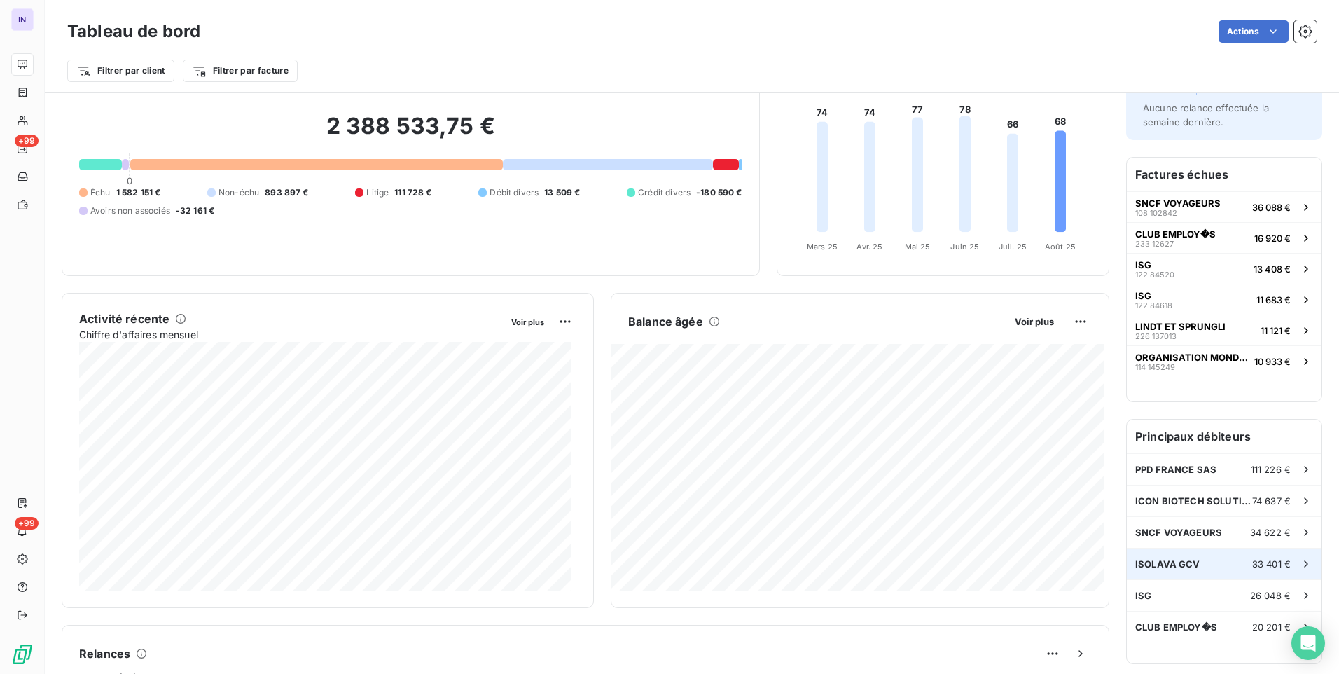
click at [1214, 569] on div "ISOLAVA GCV 33 401 €" at bounding box center [1224, 563] width 195 height 31
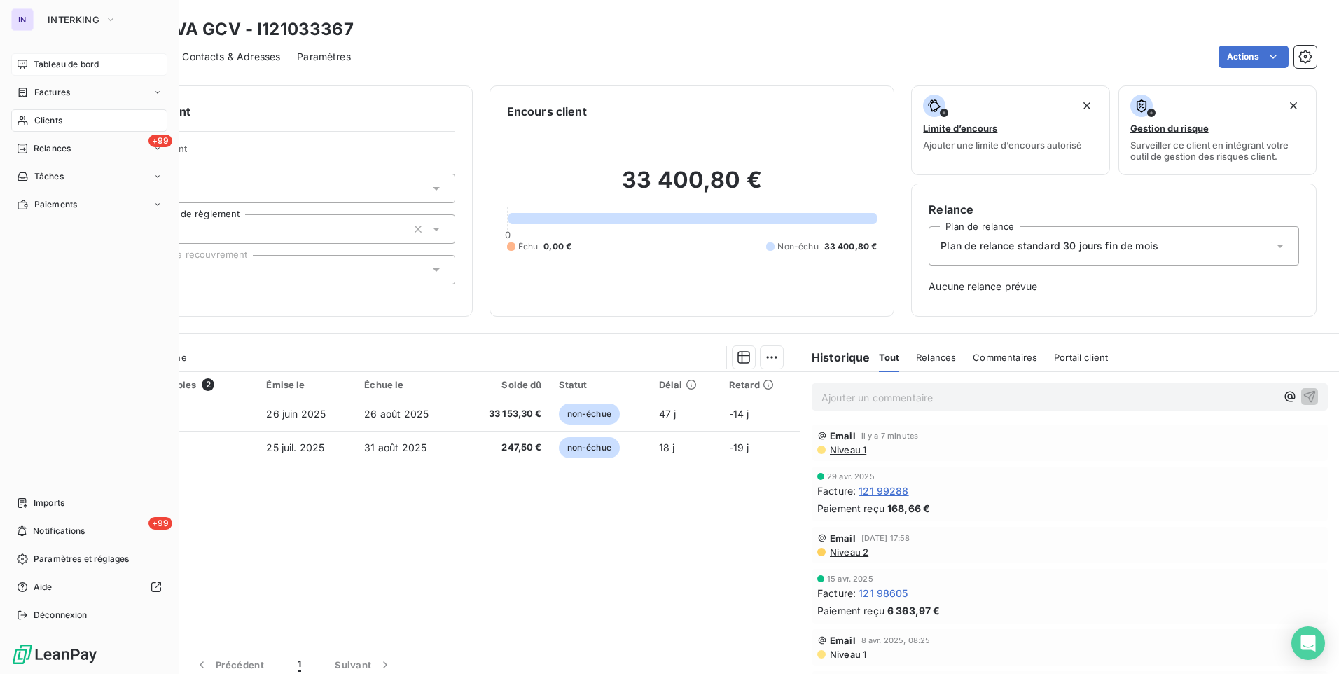
click at [69, 64] on span "Tableau de bord" at bounding box center [66, 64] width 65 height 13
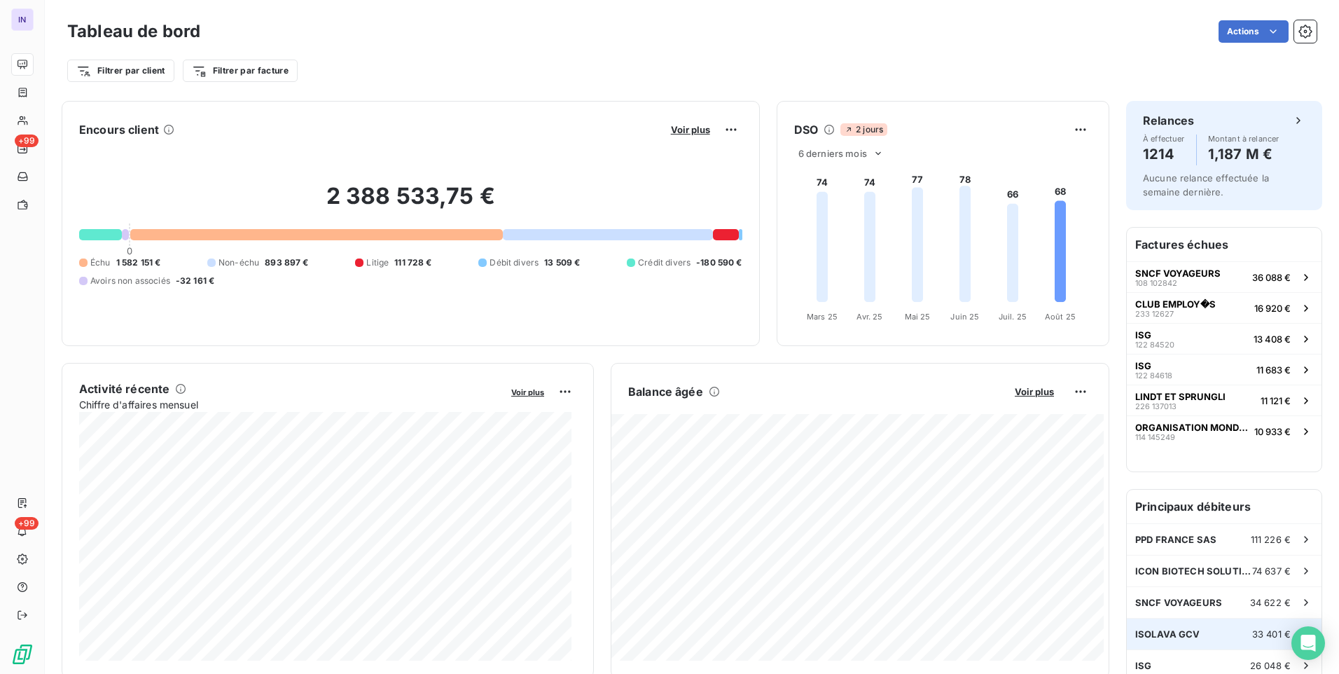
click at [1183, 632] on span "ISOLAVA GCV" at bounding box center [1167, 633] width 65 height 11
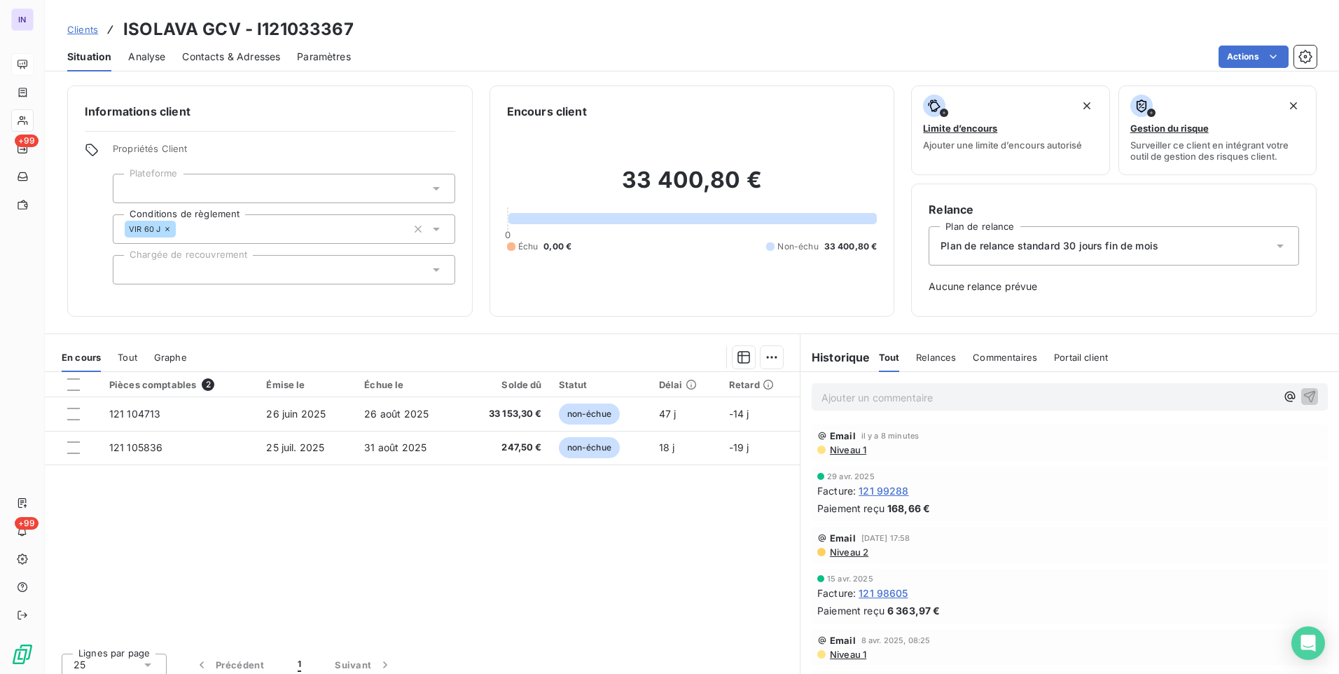
click at [904, 403] on p "Ajouter un commentaire ﻿" at bounding box center [1049, 398] width 455 height 18
drag, startPoint x: 864, startPoint y: 403, endPoint x: 862, endPoint y: 412, distance: 9.3
click at [864, 403] on p "Ajouter un commentaire ﻿" at bounding box center [1049, 398] width 455 height 18
click at [990, 393] on p "[DATE] ST - Mail reçu de" at bounding box center [1049, 397] width 455 height 16
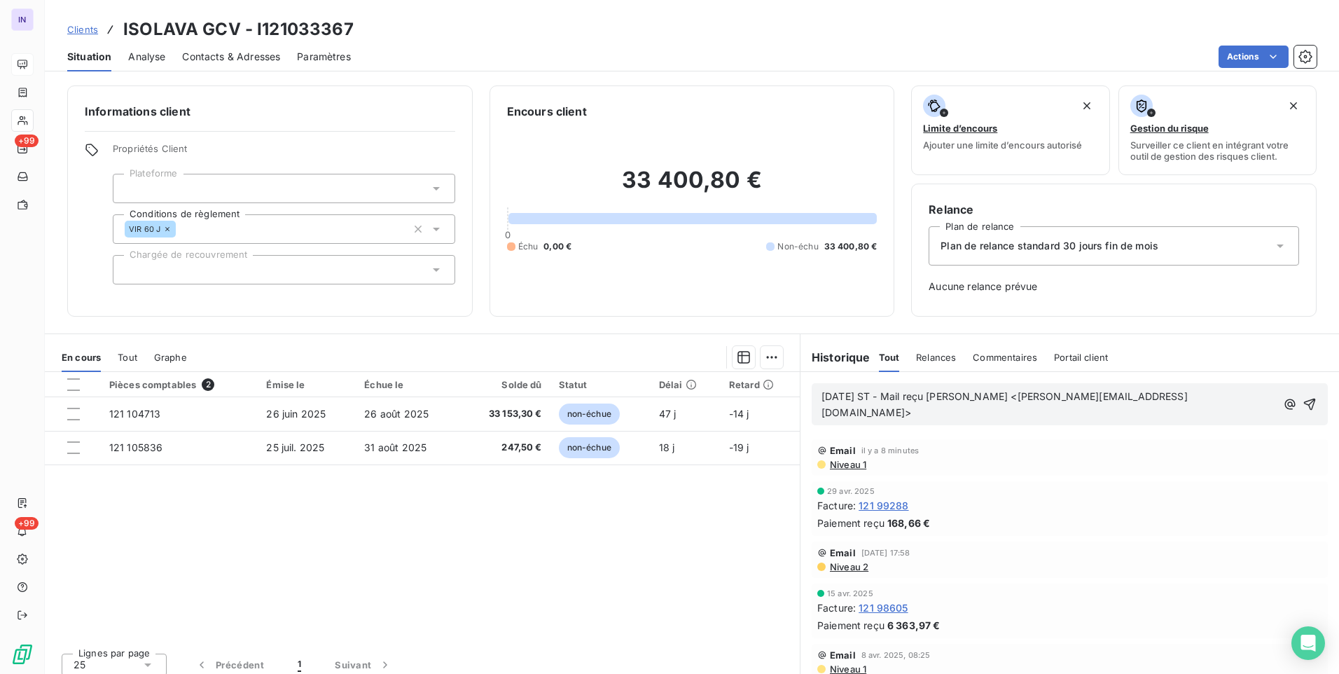
click at [892, 416] on p "[DATE] ST - Mail reçu [PERSON_NAME] <[PERSON_NAME][EMAIL_ADDRESS][DOMAIN_NAME]>" at bounding box center [1049, 405] width 455 height 32
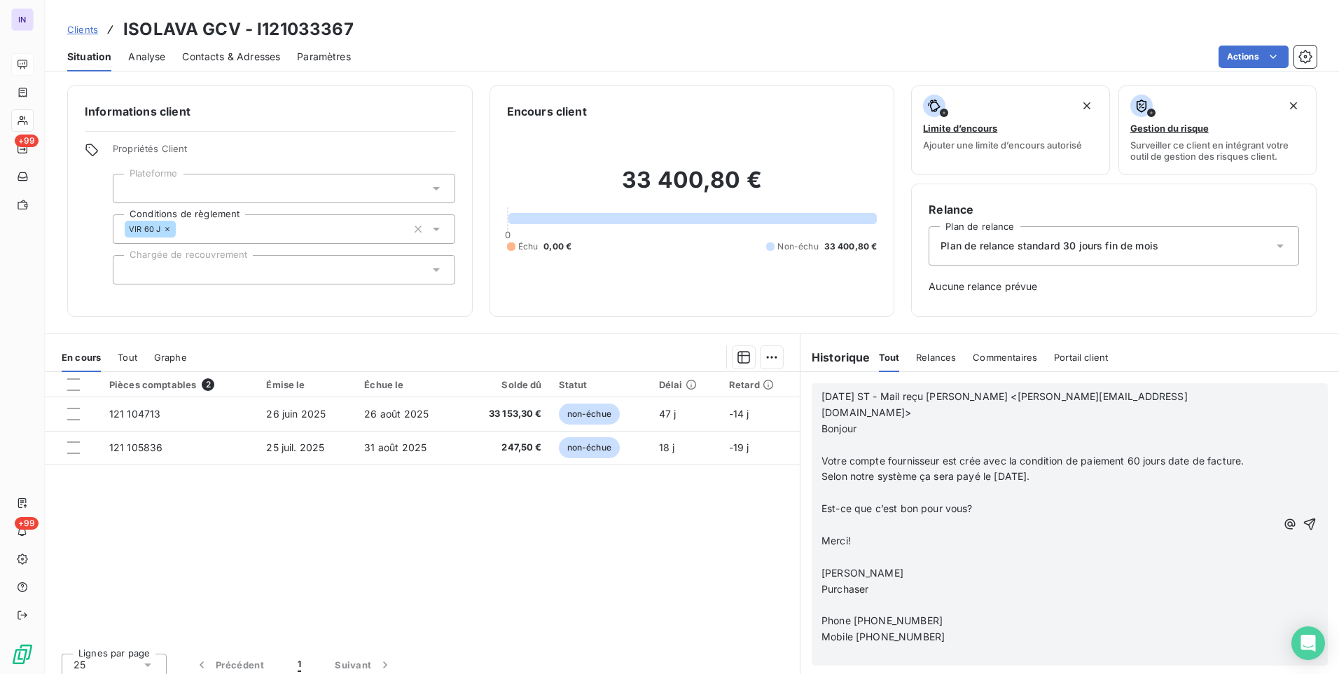
click at [833, 437] on p "﻿" at bounding box center [1049, 445] width 455 height 16
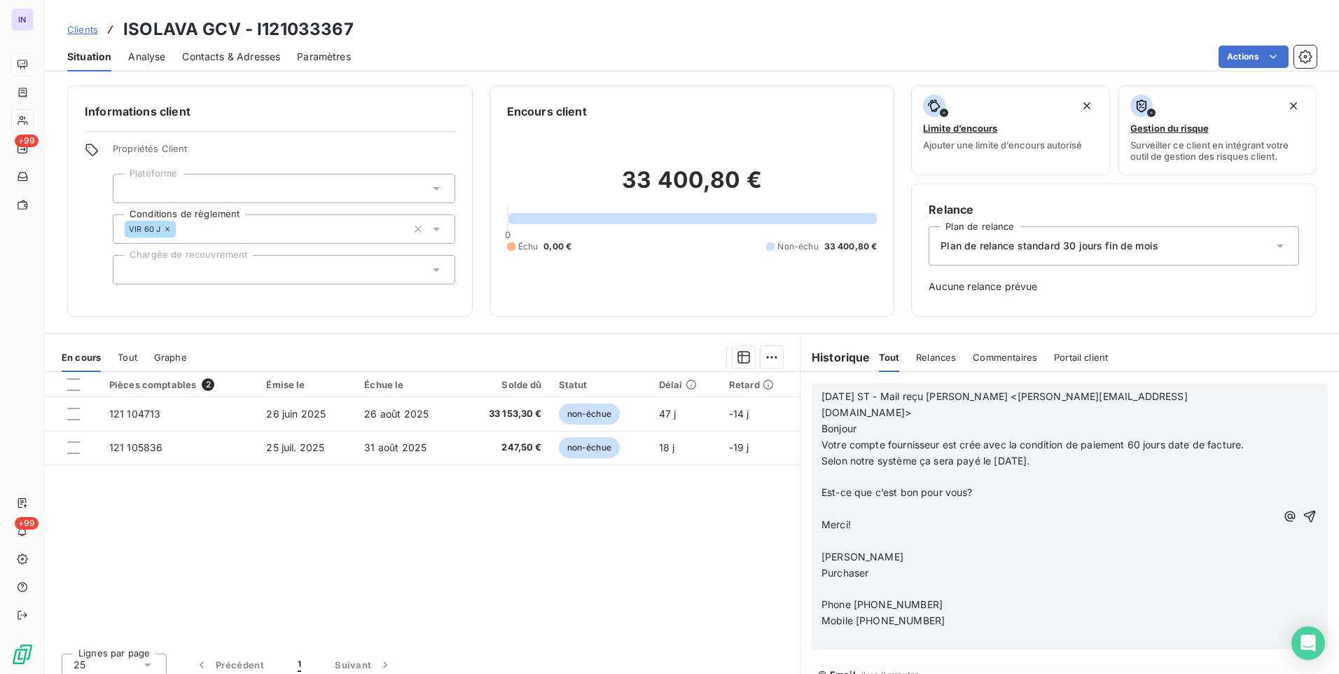
drag, startPoint x: 826, startPoint y: 462, endPoint x: 829, endPoint y: 471, distance: 9.5
click at [827, 469] on p "﻿" at bounding box center [1049, 477] width 455 height 16
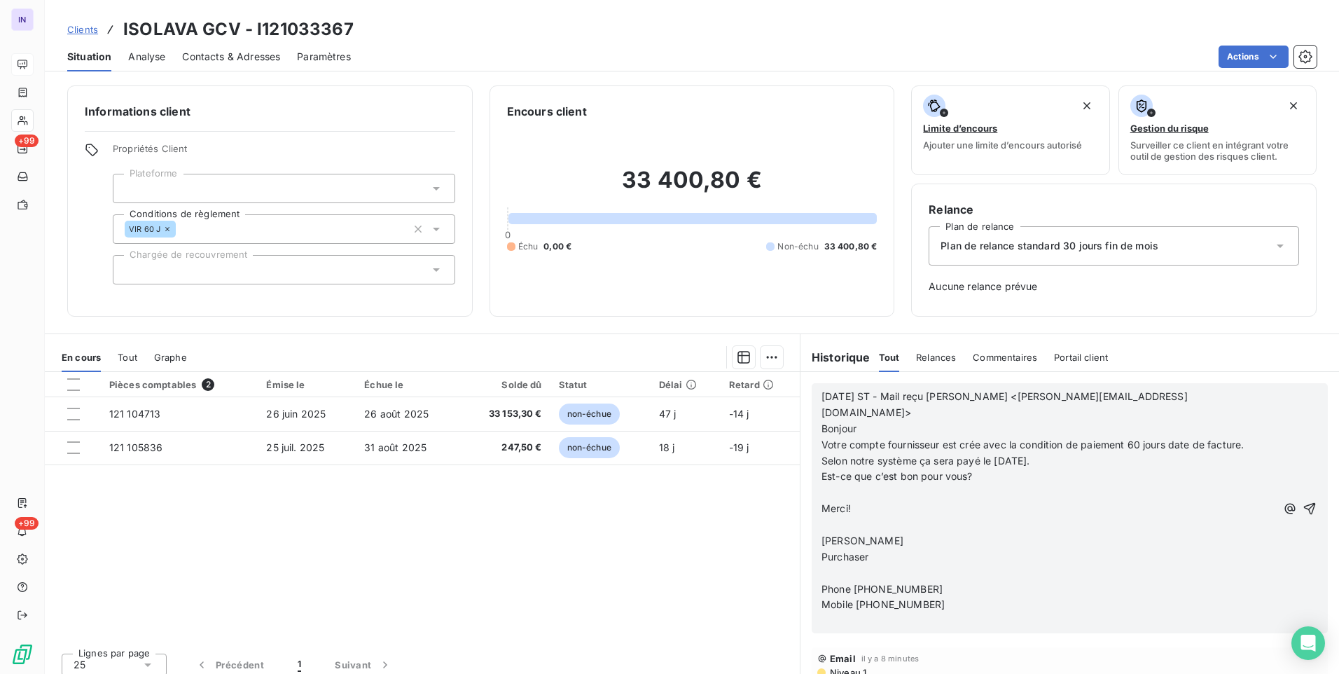
click at [828, 485] on p "﻿" at bounding box center [1049, 493] width 455 height 16
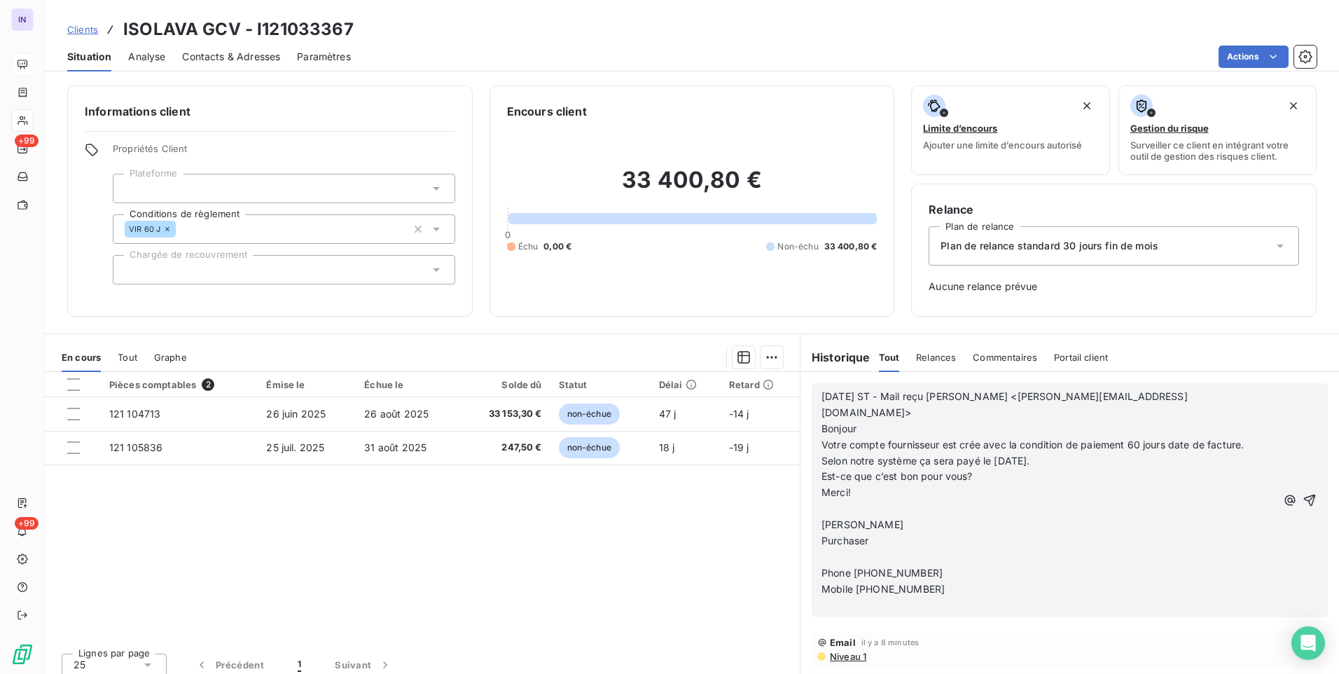
click at [829, 501] on p "﻿" at bounding box center [1049, 509] width 455 height 16
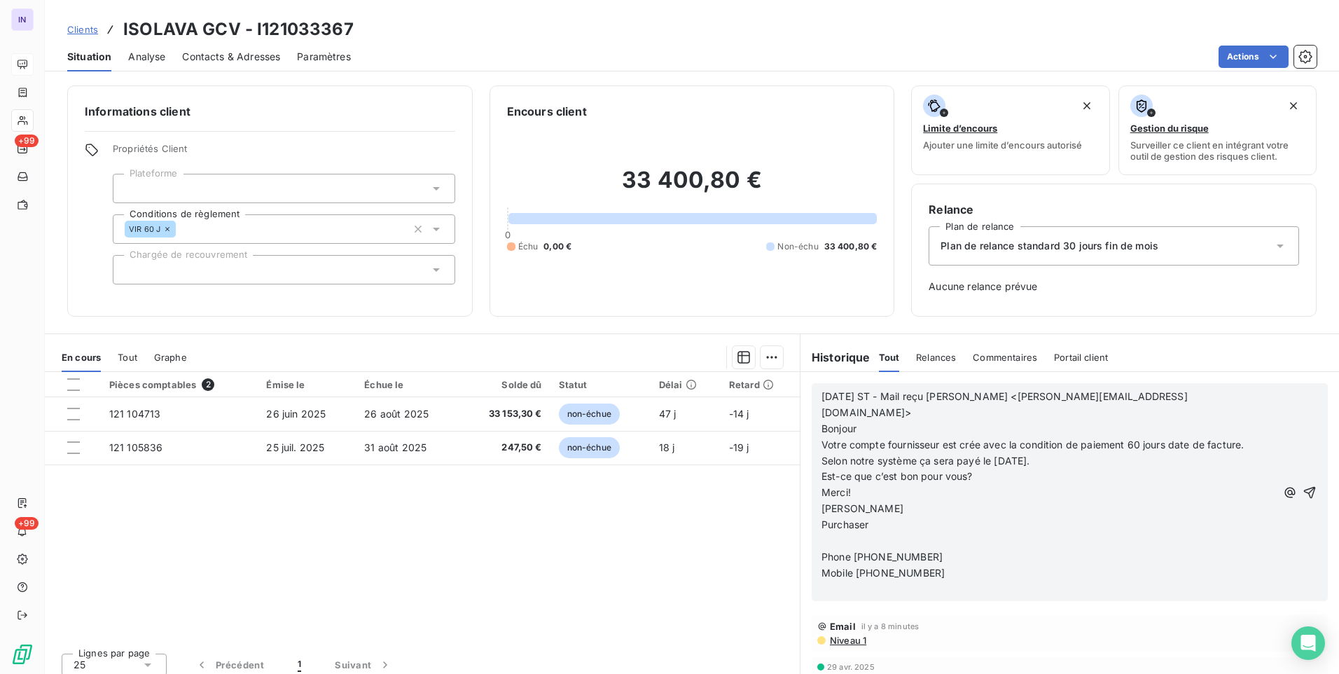
click at [829, 533] on p "﻿" at bounding box center [1049, 541] width 455 height 16
click at [829, 565] on p "﻿" at bounding box center [1049, 573] width 455 height 16
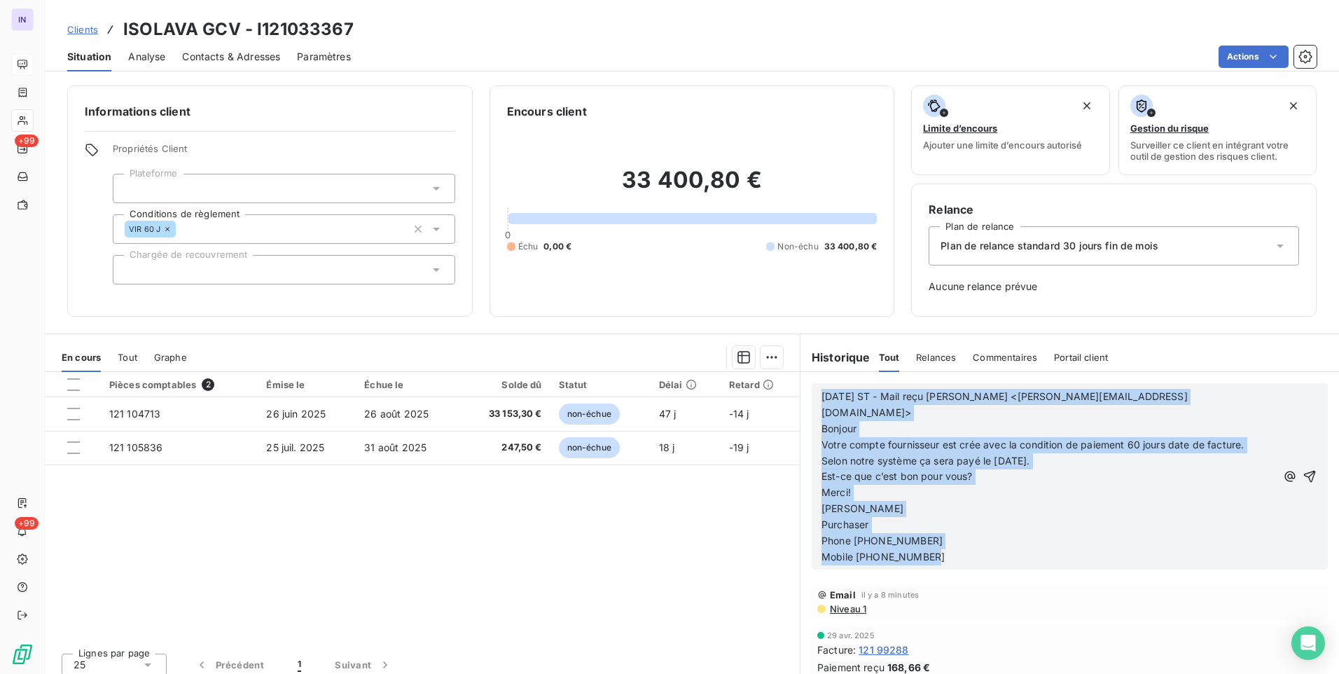
drag, startPoint x: 935, startPoint y: 541, endPoint x: 785, endPoint y: 385, distance: 216.0
click at [785, 385] on div "En cours Tout Graphe Pièces comptables 2 Émise le Échue le Solde dû Statut Déla…" at bounding box center [692, 508] width 1294 height 350
copy div "[DATE] ST - Mail reçu [PERSON_NAME] <[PERSON_NAME][EMAIL_ADDRESS][DOMAIN_NAME]>…"
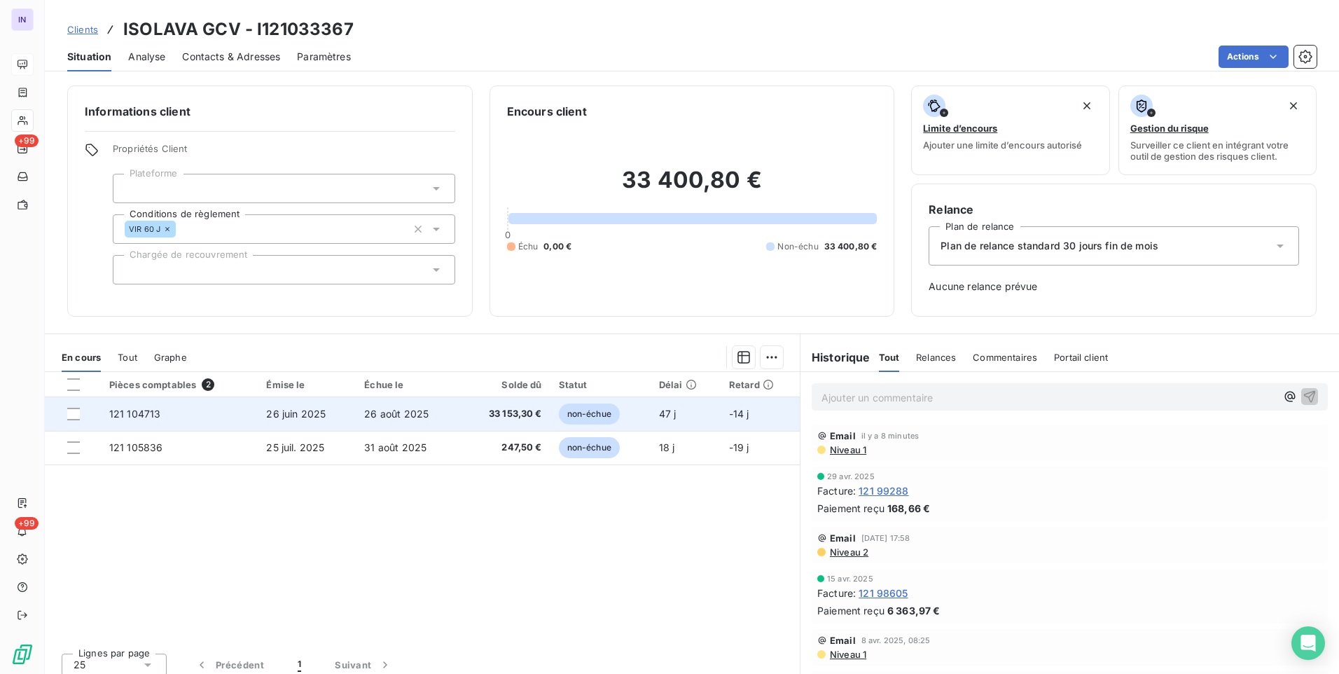
click at [376, 415] on span "26 août 2025" at bounding box center [396, 414] width 64 height 12
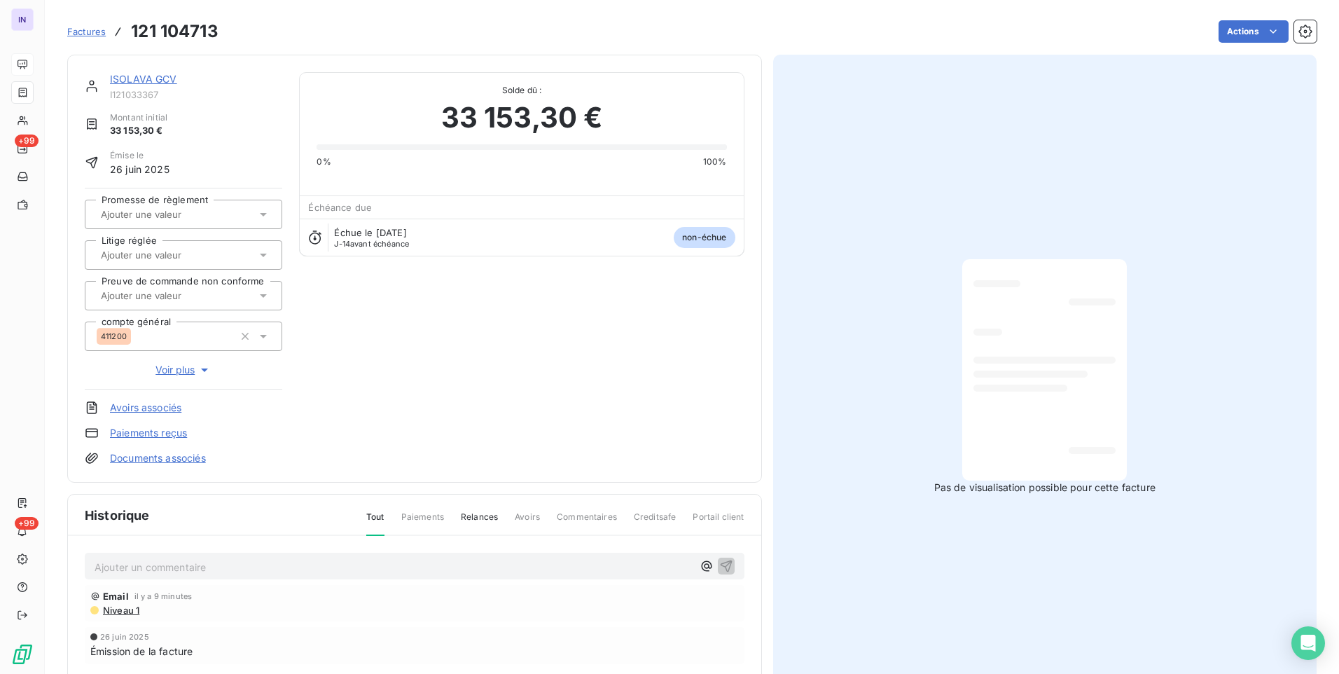
click at [254, 563] on p "Ajouter un commentaire ﻿" at bounding box center [394, 567] width 598 height 18
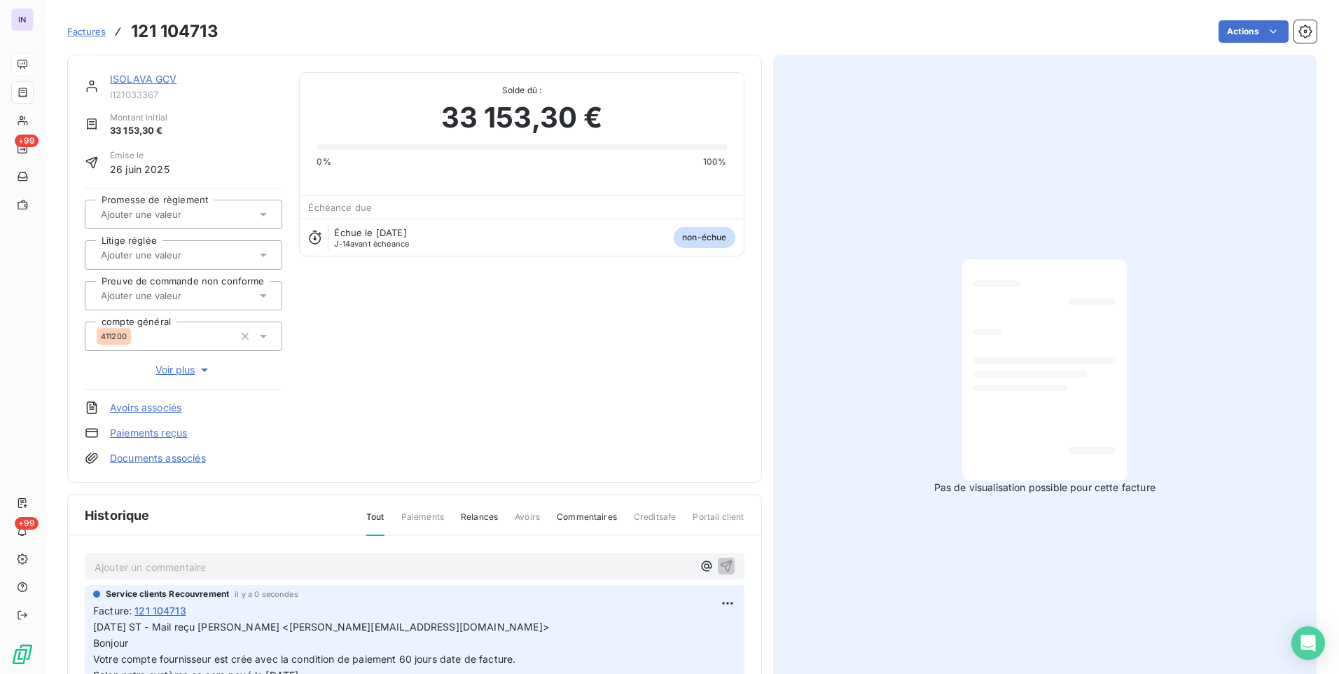
click at [143, 78] on link "ISOLAVA GCV" at bounding box center [143, 79] width 67 height 12
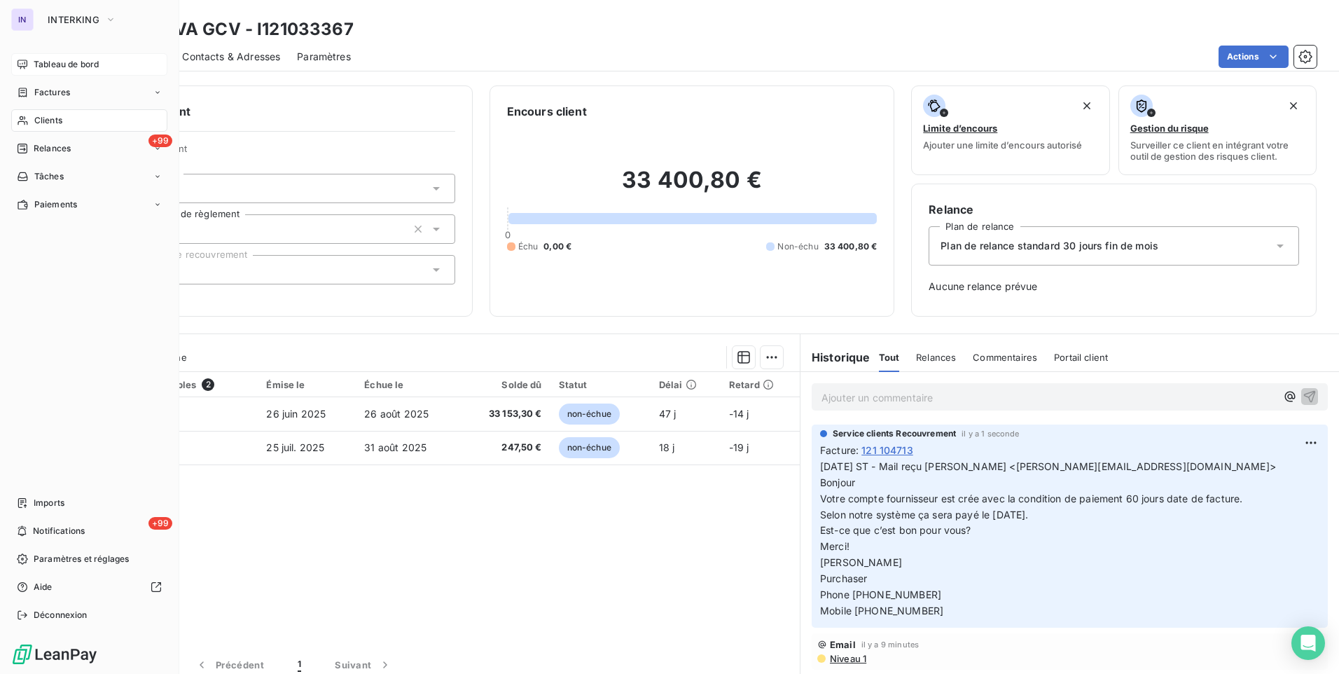
click at [53, 64] on span "Tableau de bord" at bounding box center [66, 64] width 65 height 13
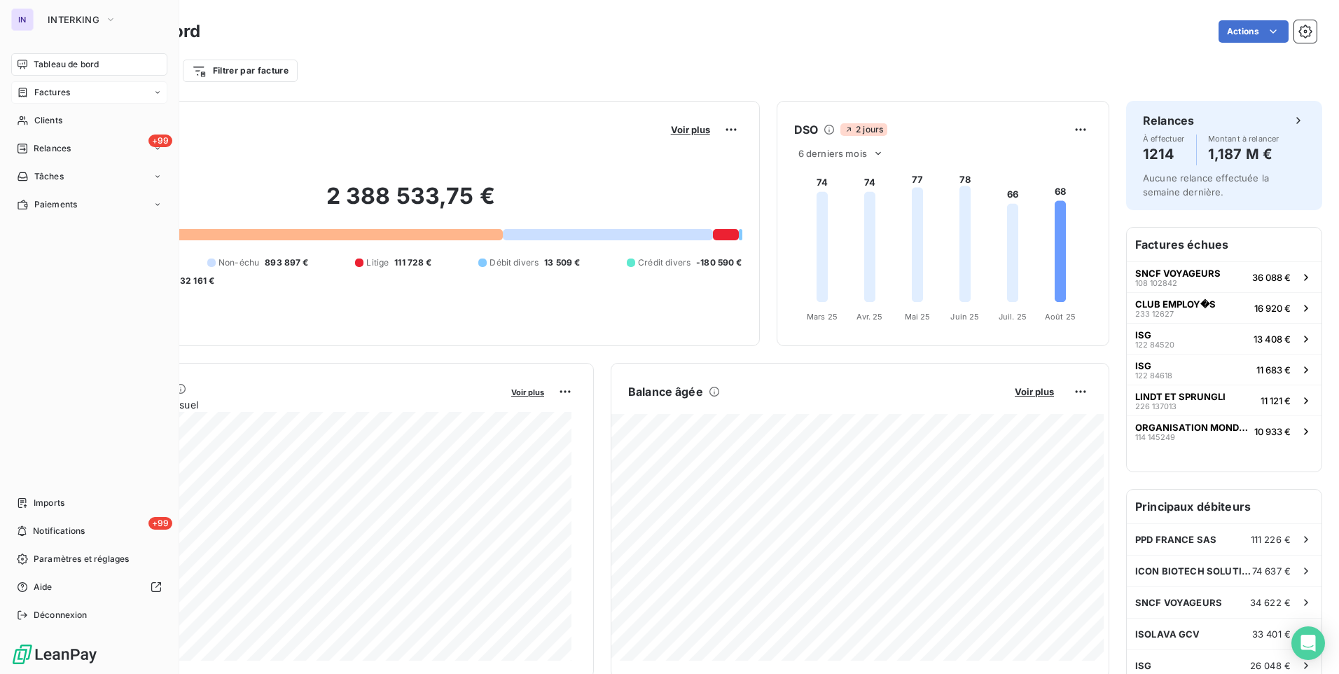
click at [47, 99] on div "Factures" at bounding box center [89, 92] width 156 height 22
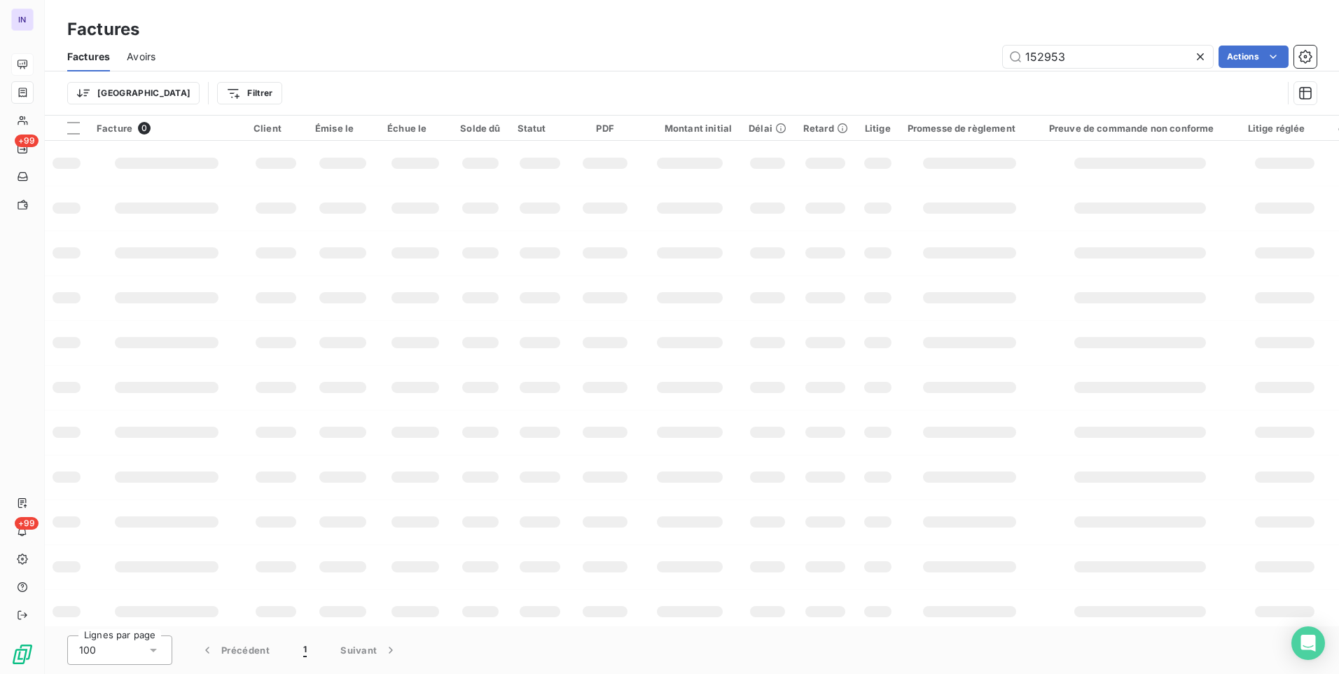
click at [969, 64] on div "152953 Actions" at bounding box center [744, 57] width 1144 height 22
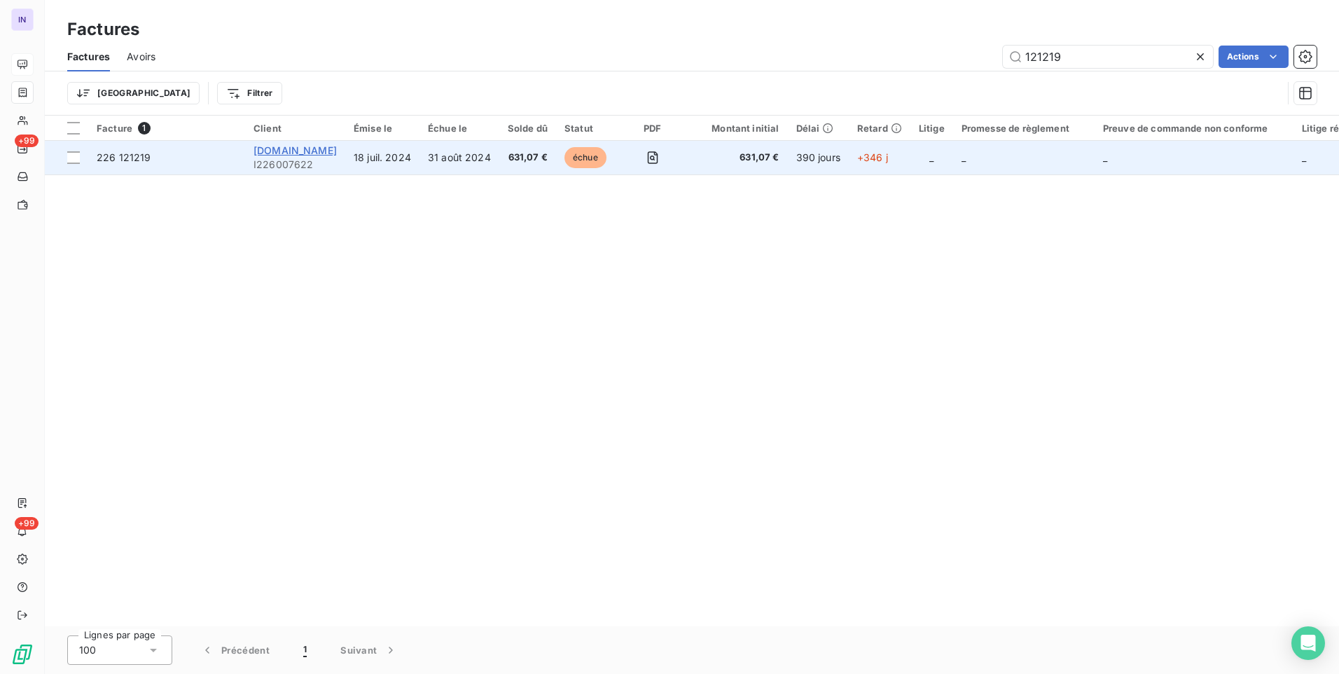
type input "121219"
click at [321, 152] on span "[DOMAIN_NAME]" at bounding box center [295, 150] width 83 height 12
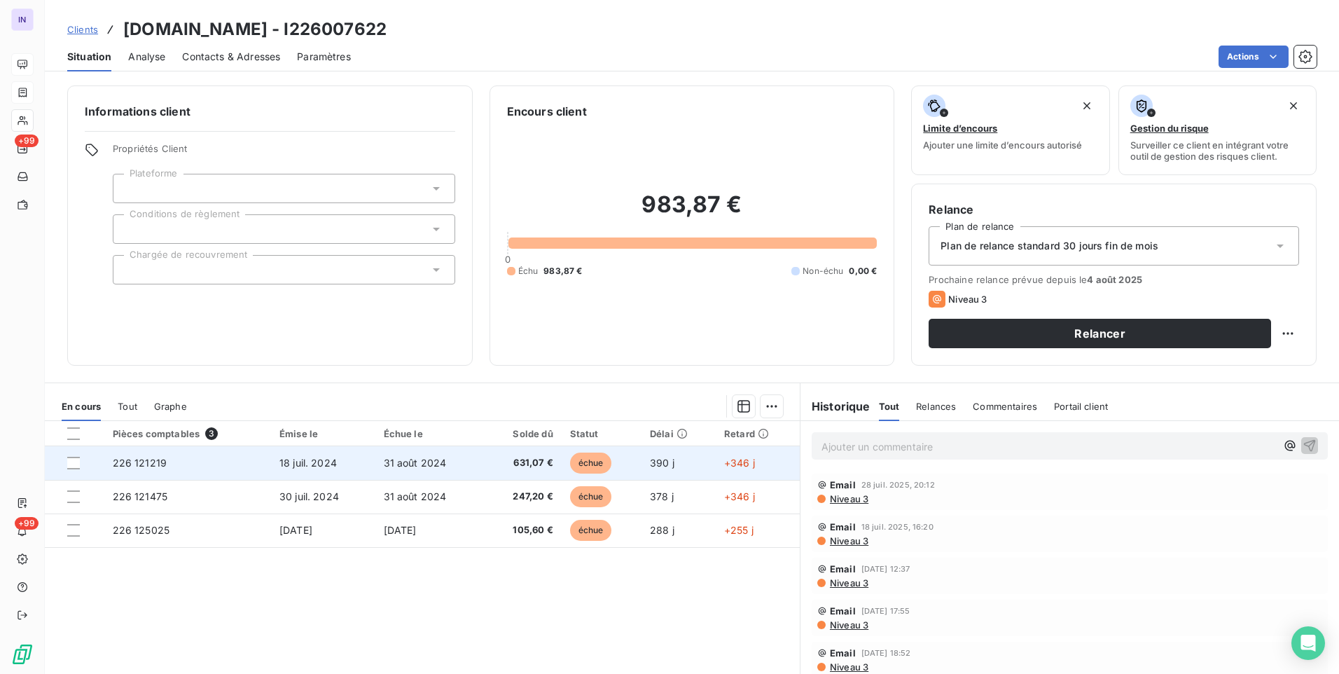
click at [430, 473] on td "31 août 2024" at bounding box center [429, 463] width 109 height 34
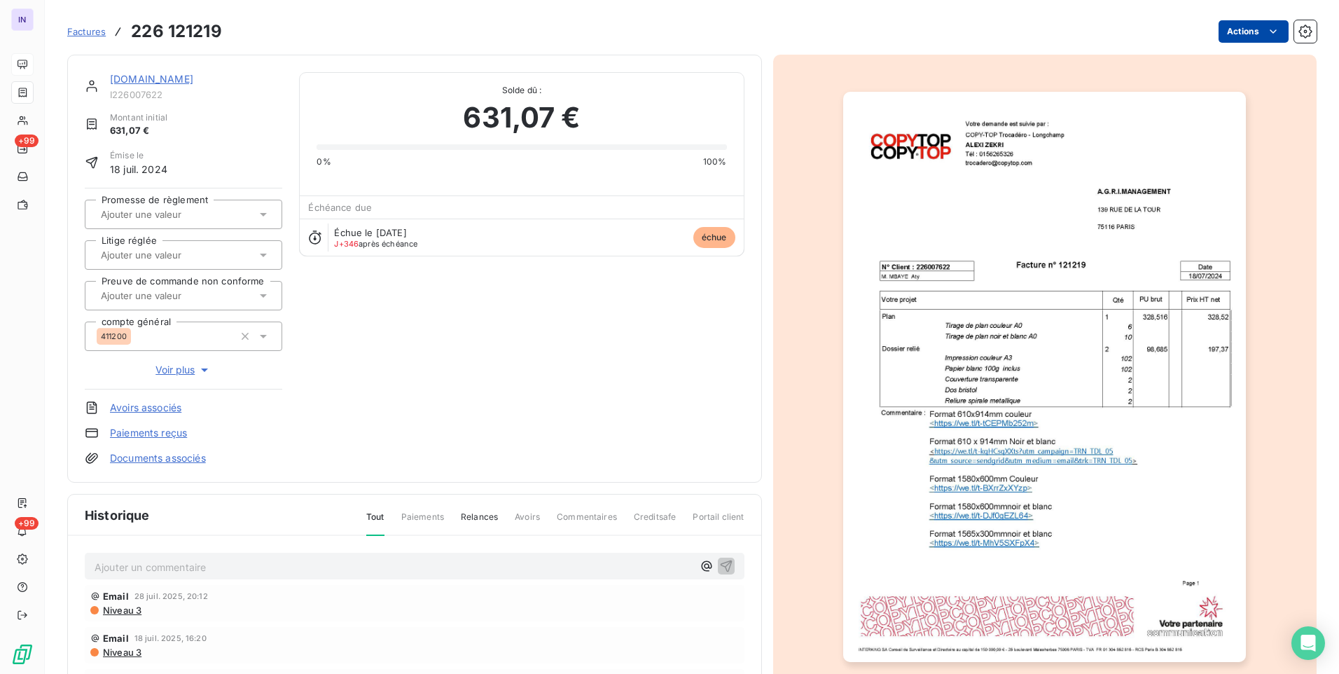
click at [1219, 43] on html "IN +99 +99 Factures 226 121219 Actions [DOMAIN_NAME] I226007622 Montant initial…" at bounding box center [669, 337] width 1339 height 674
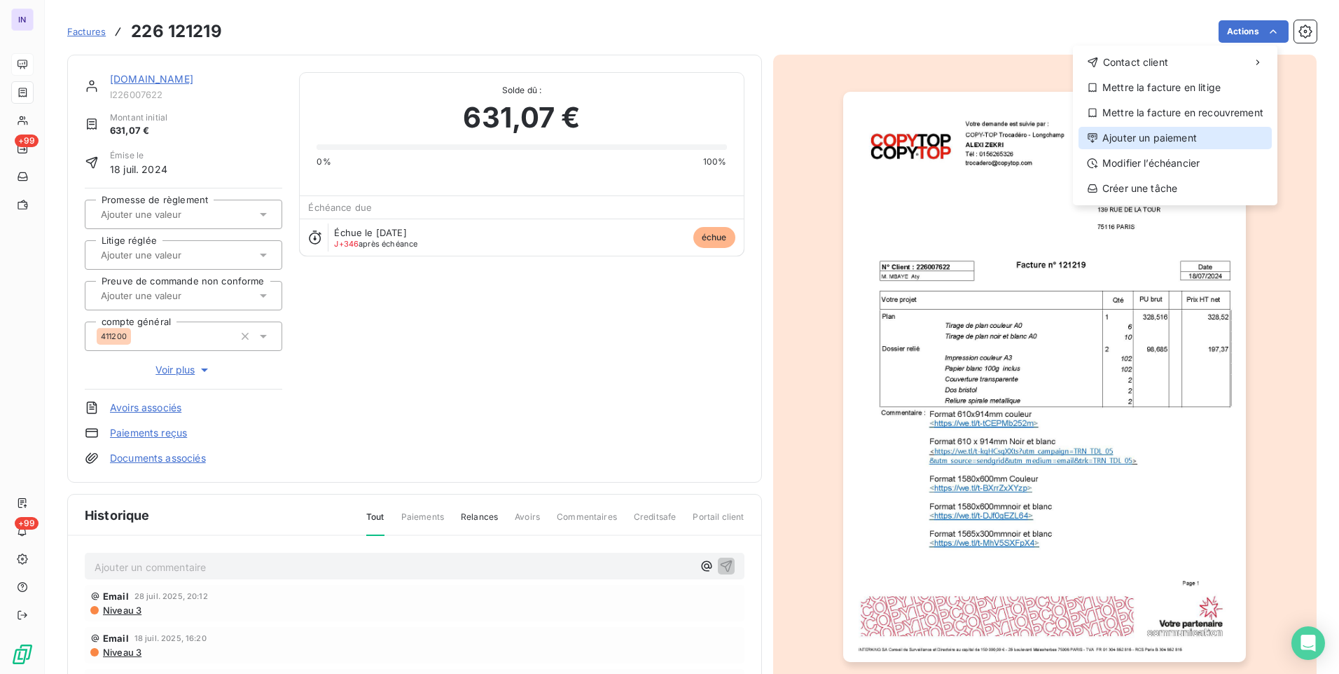
click at [1184, 134] on div "Ajouter un paiement" at bounding box center [1175, 138] width 193 height 22
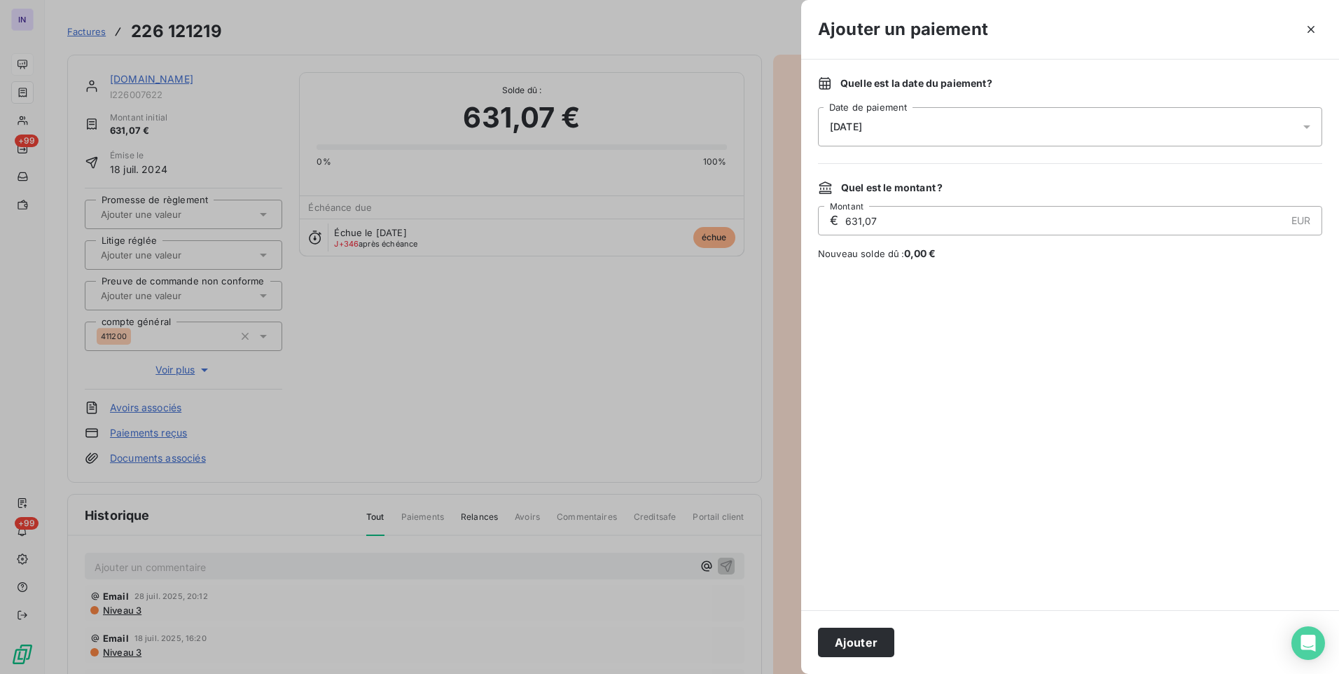
click at [925, 124] on div "[DATE]" at bounding box center [1070, 126] width 504 height 39
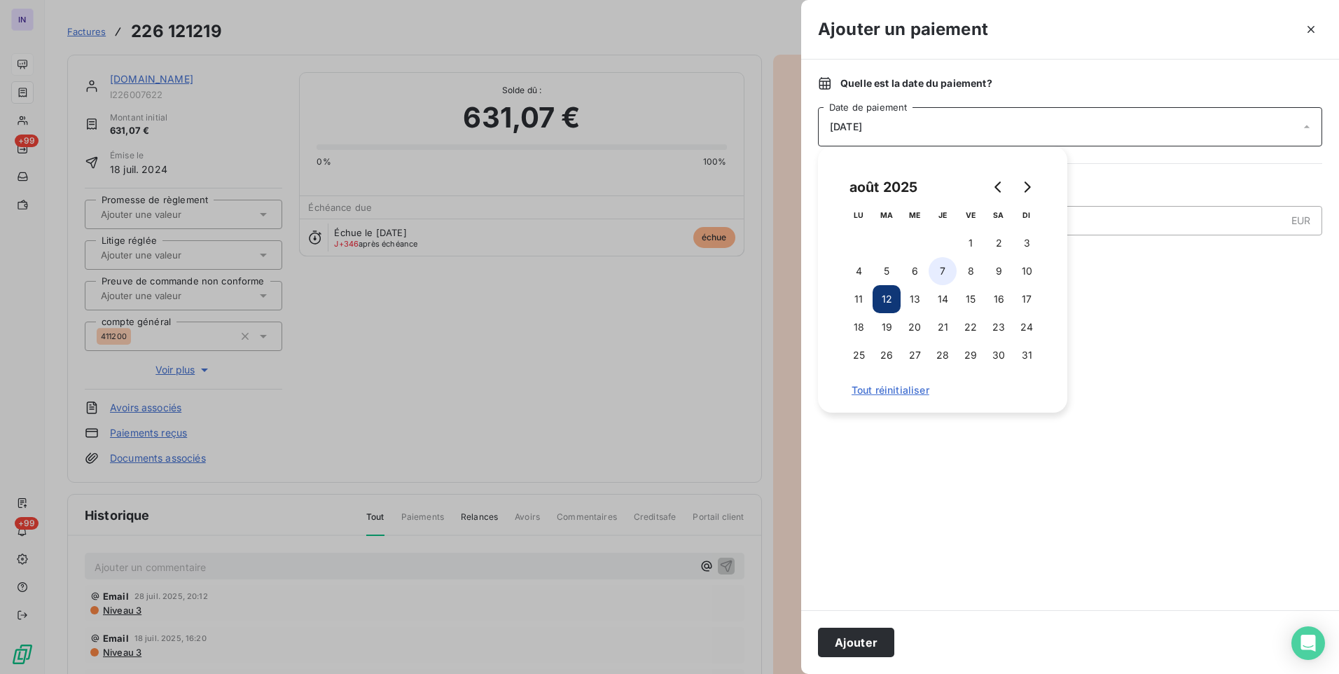
click at [944, 272] on button "7" at bounding box center [943, 271] width 28 height 28
click at [853, 649] on button "Ajouter" at bounding box center [856, 642] width 76 height 29
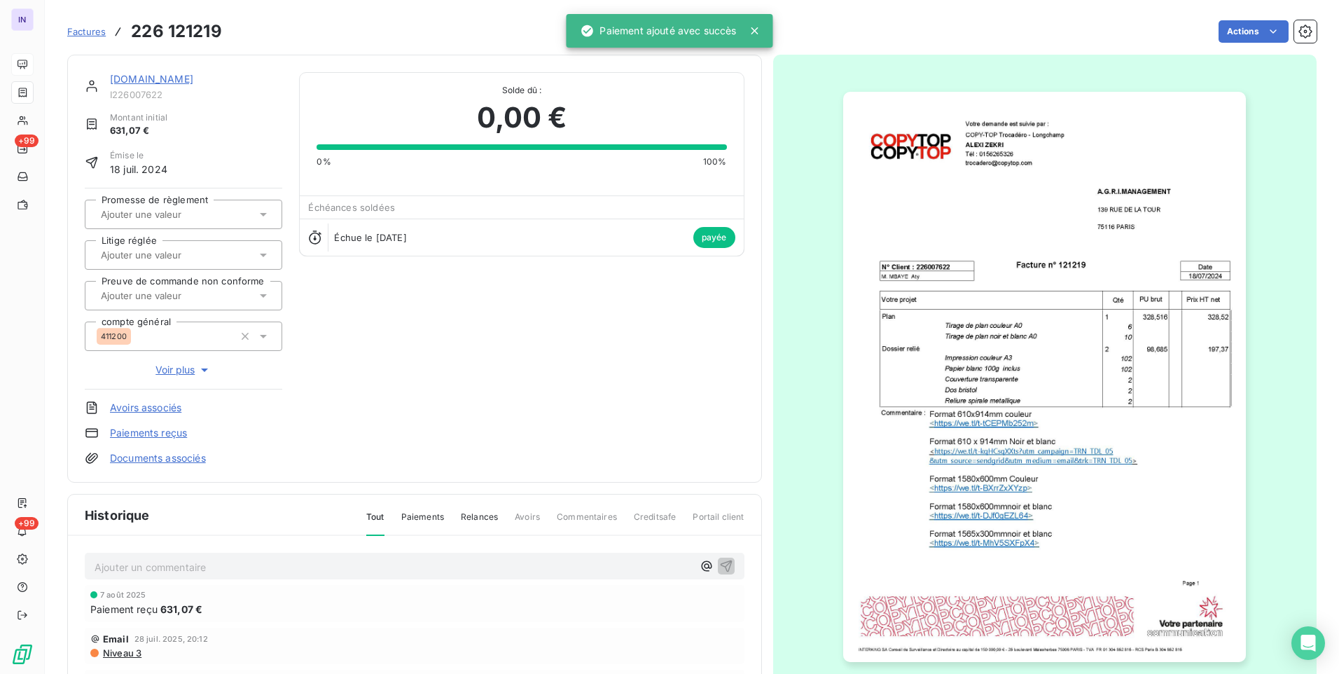
click at [166, 75] on link "[DOMAIN_NAME]" at bounding box center [151, 79] width 83 height 12
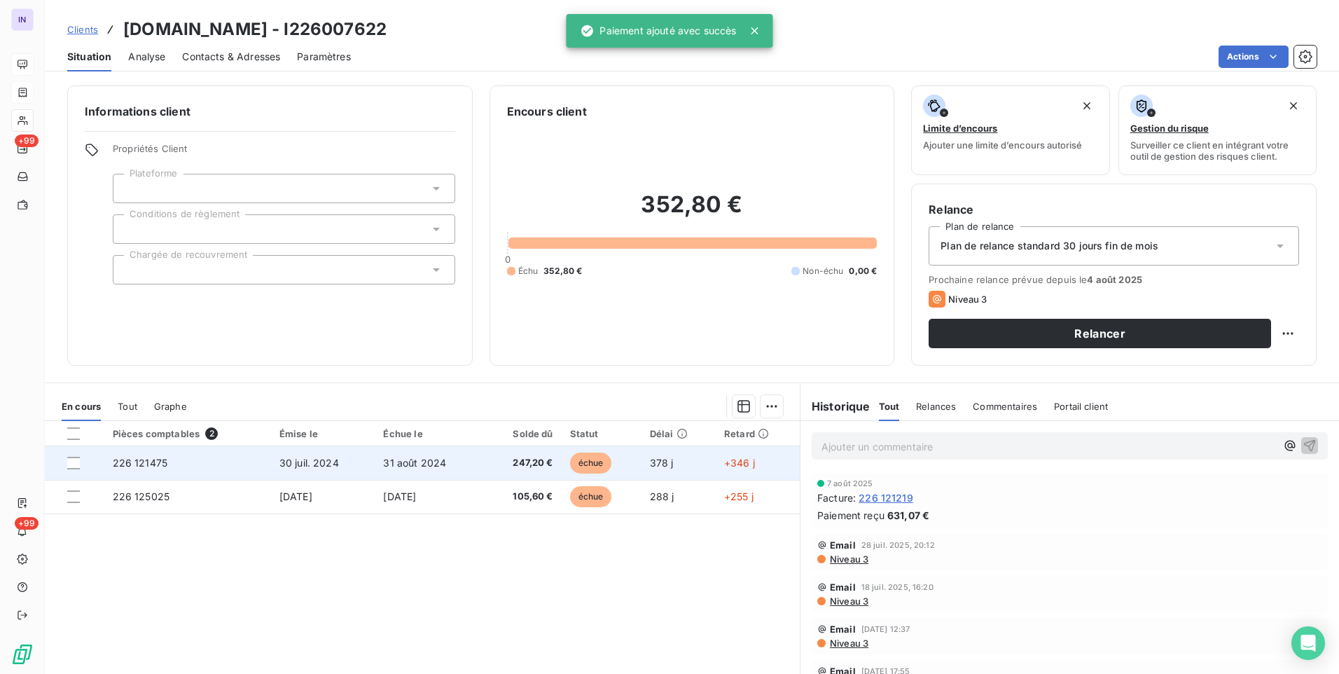
click at [382, 457] on td "31 août 2024" at bounding box center [429, 463] width 109 height 34
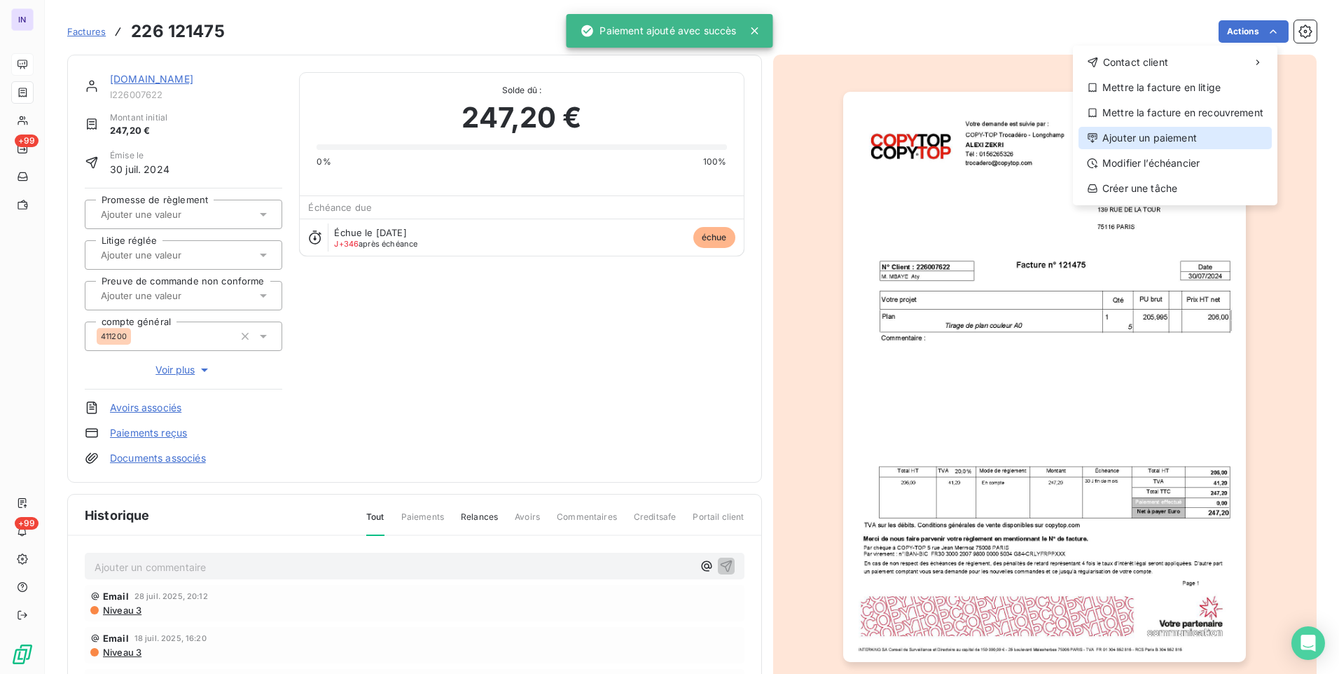
click at [1158, 139] on div "Ajouter un paiement" at bounding box center [1175, 138] width 193 height 22
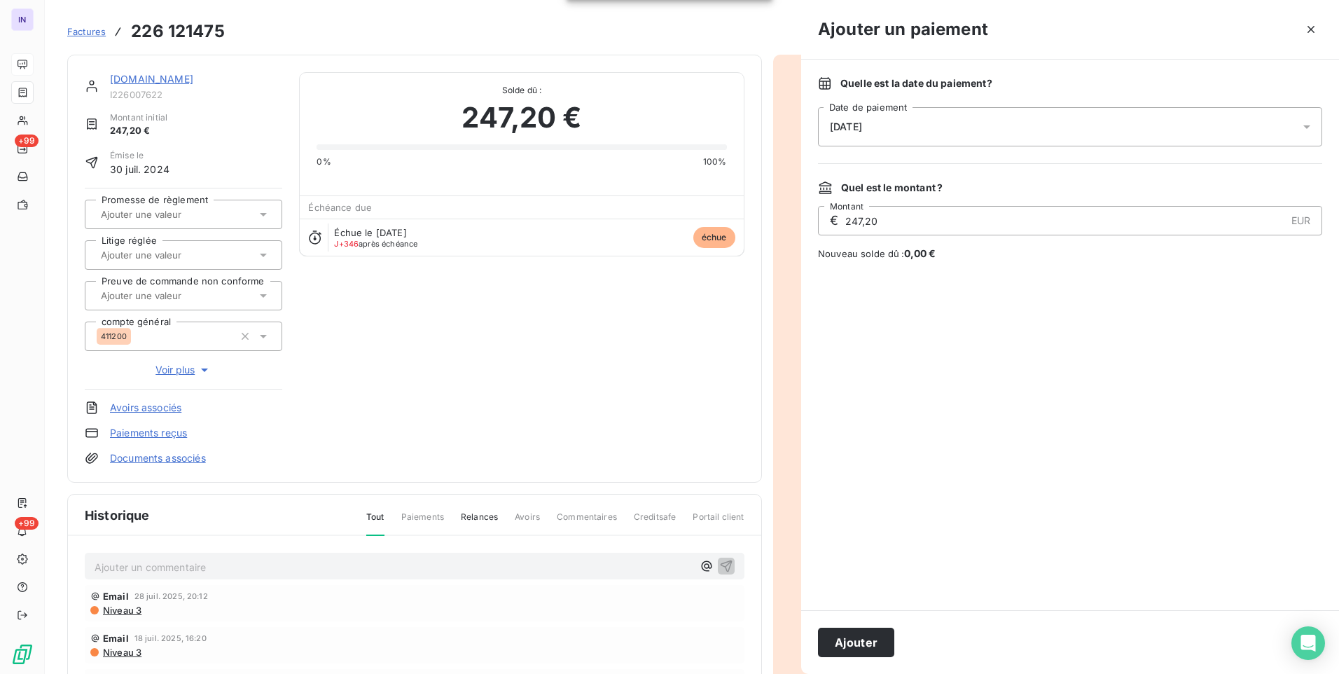
click at [1015, 127] on div "[DATE]" at bounding box center [1070, 126] width 504 height 39
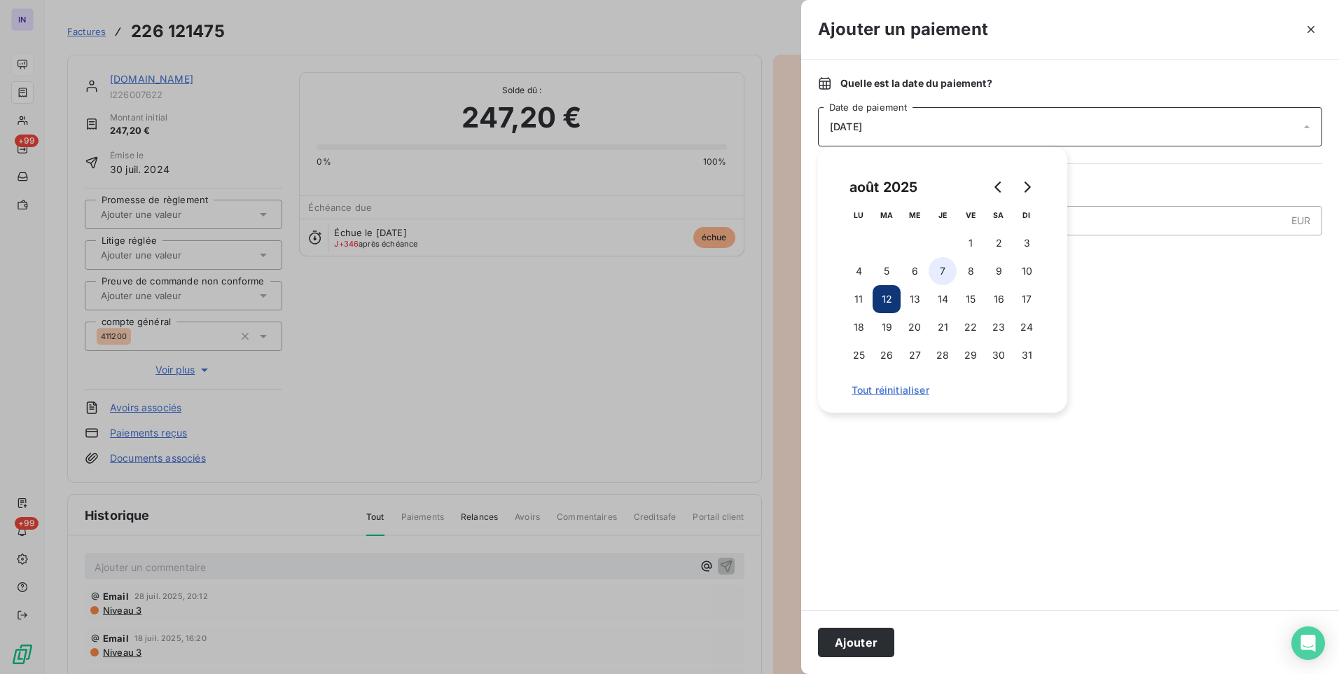
drag, startPoint x: 943, startPoint y: 270, endPoint x: 922, endPoint y: 308, distance: 43.3
click at [943, 271] on button "7" at bounding box center [943, 271] width 28 height 28
click at [861, 642] on button "Ajouter" at bounding box center [856, 642] width 76 height 29
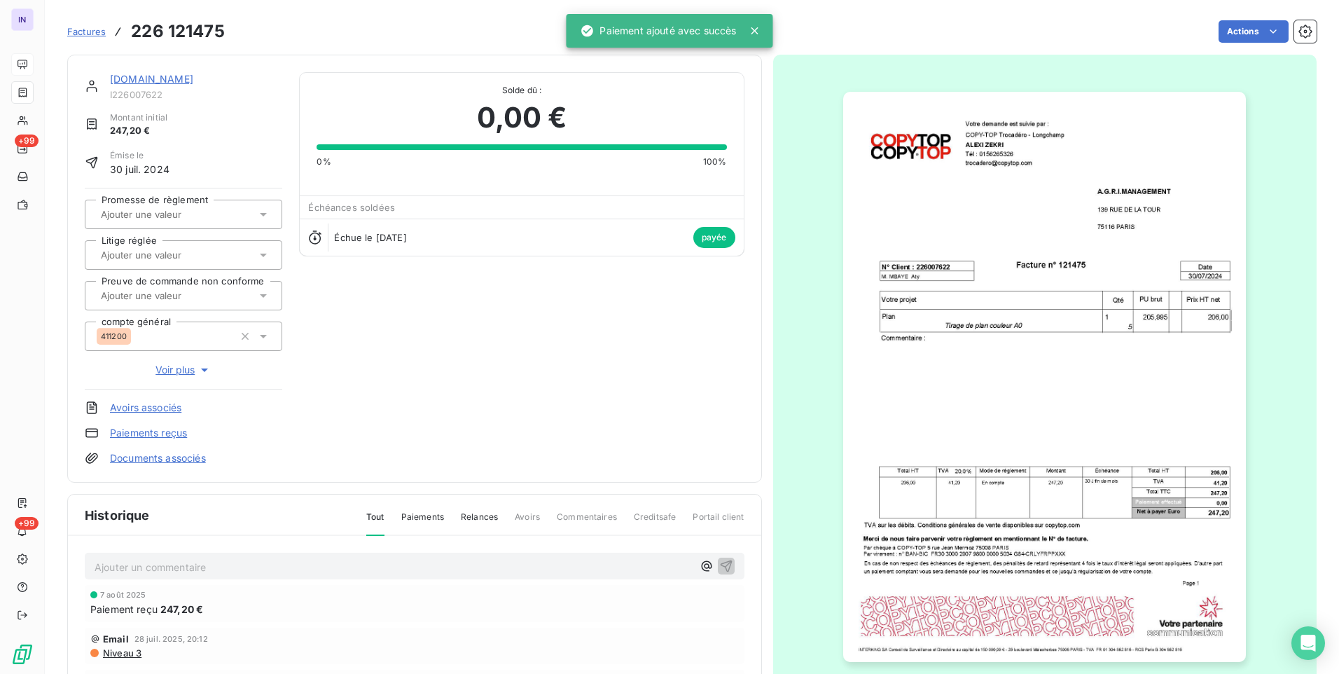
click at [161, 78] on link "[DOMAIN_NAME]" at bounding box center [151, 79] width 83 height 12
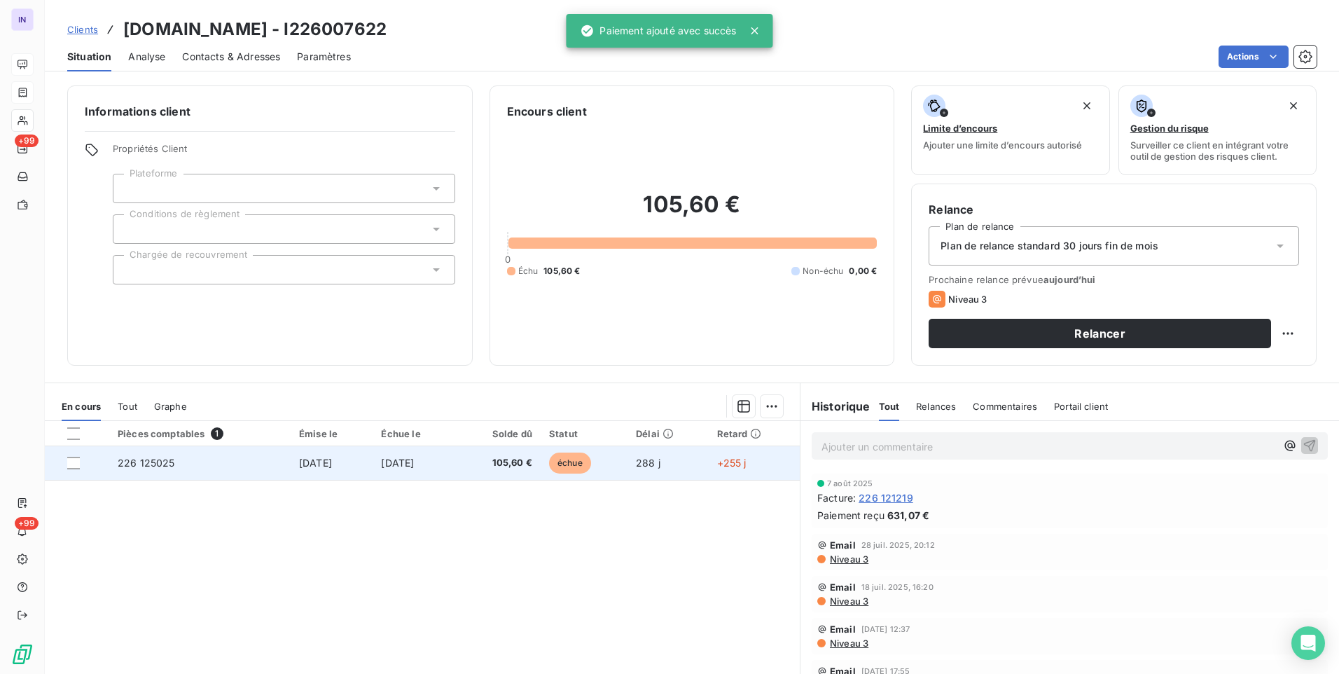
click at [367, 451] on td "[DATE]" at bounding box center [332, 463] width 83 height 34
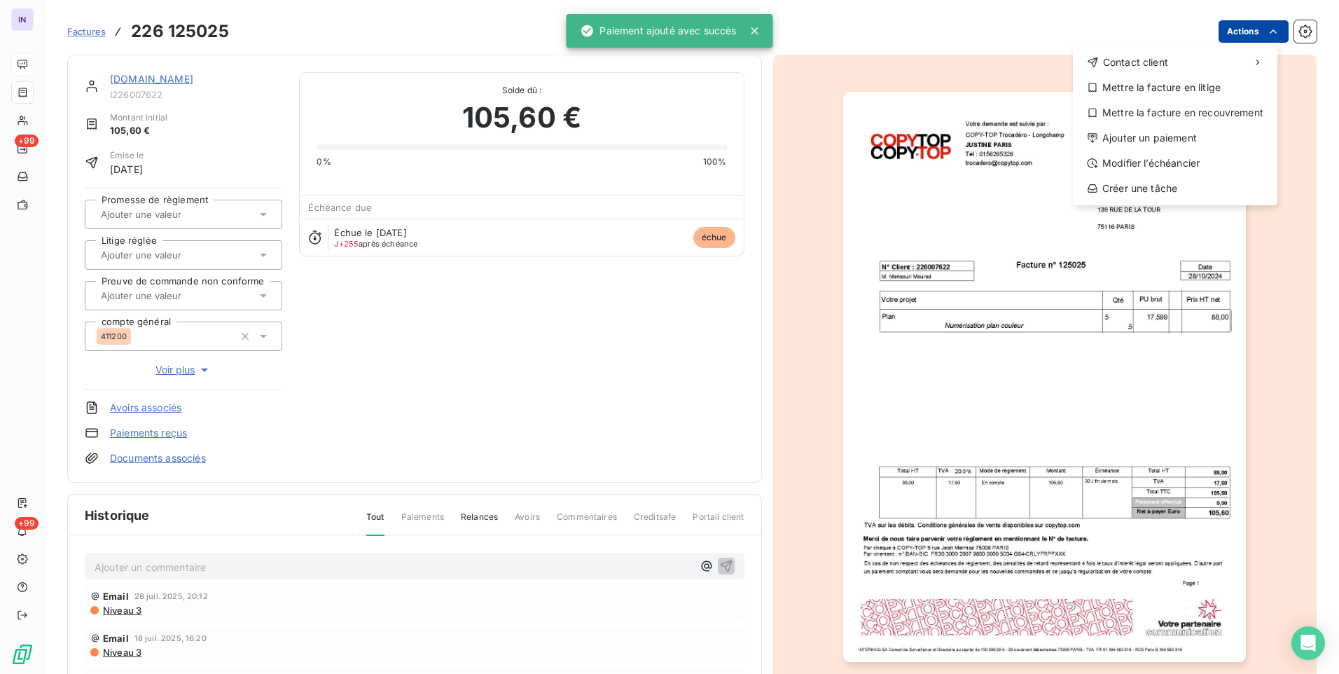
click at [1230, 33] on html "IN +99 +99 Factures [PHONE_NUMBER] Actions Contact client Mettre la facture en …" at bounding box center [669, 337] width 1339 height 674
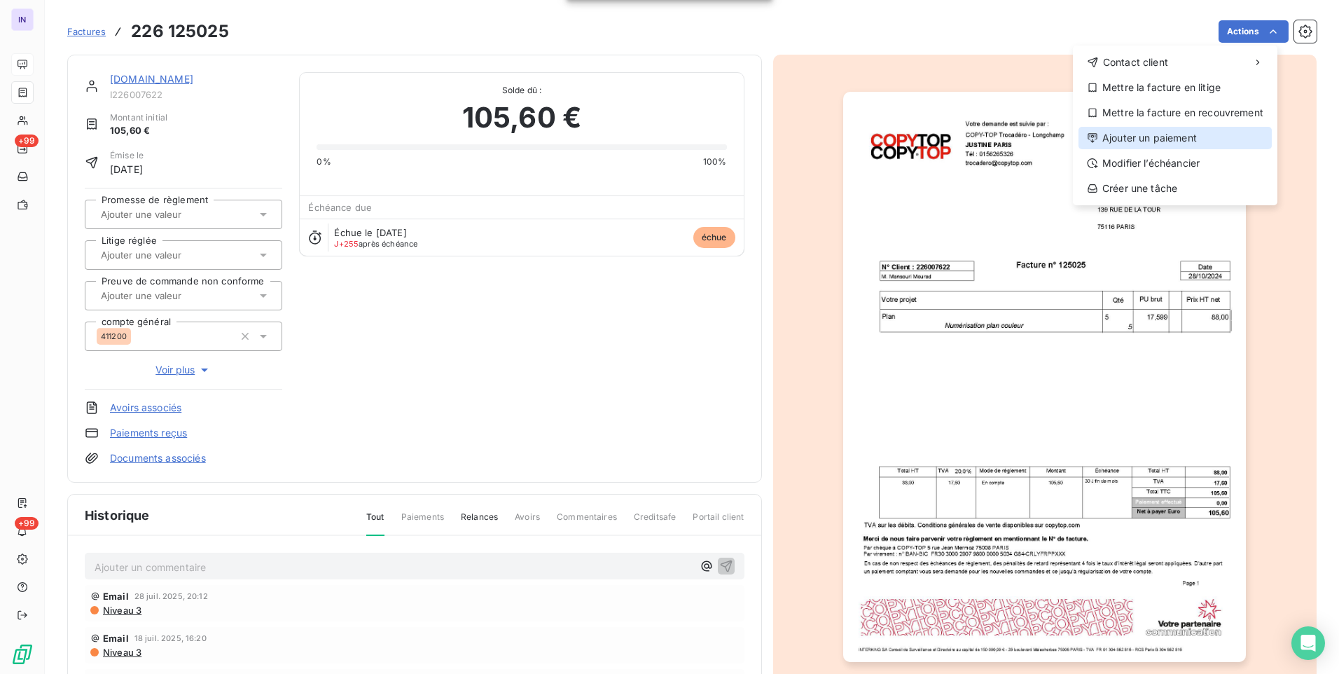
click at [1172, 141] on div "Ajouter un paiement" at bounding box center [1175, 138] width 193 height 22
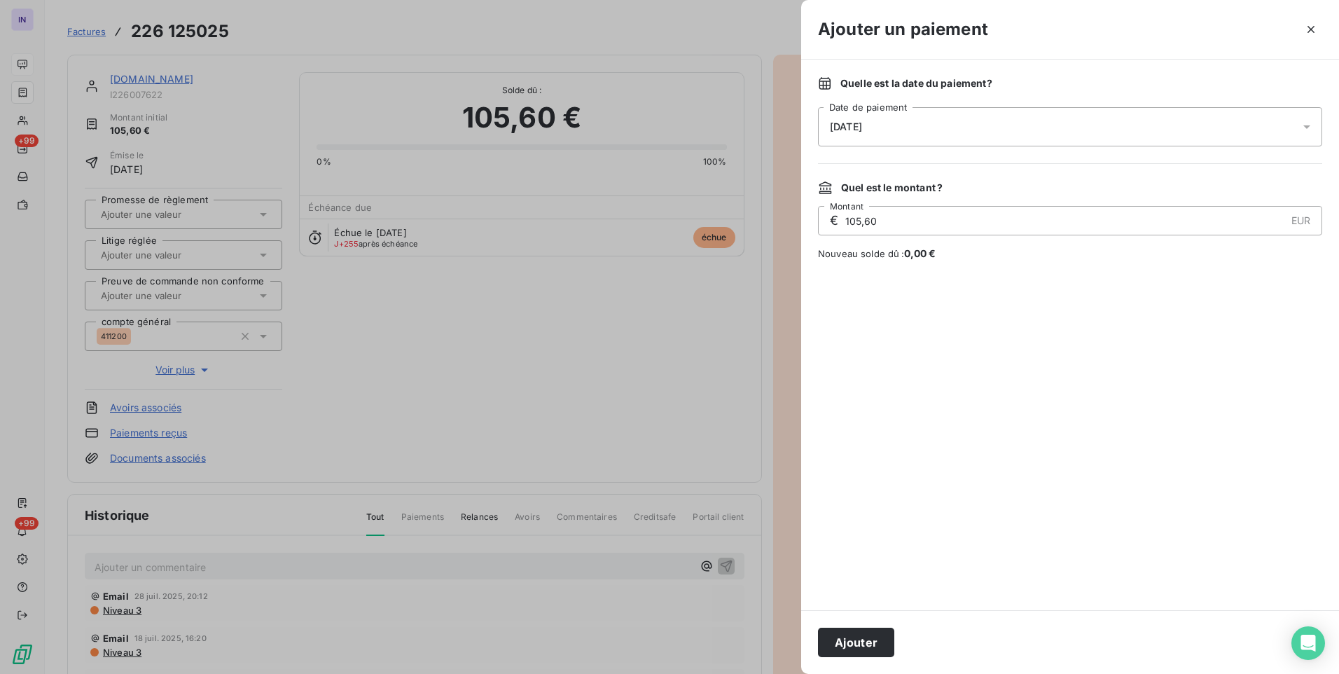
click at [988, 119] on div "[DATE]" at bounding box center [1070, 126] width 504 height 39
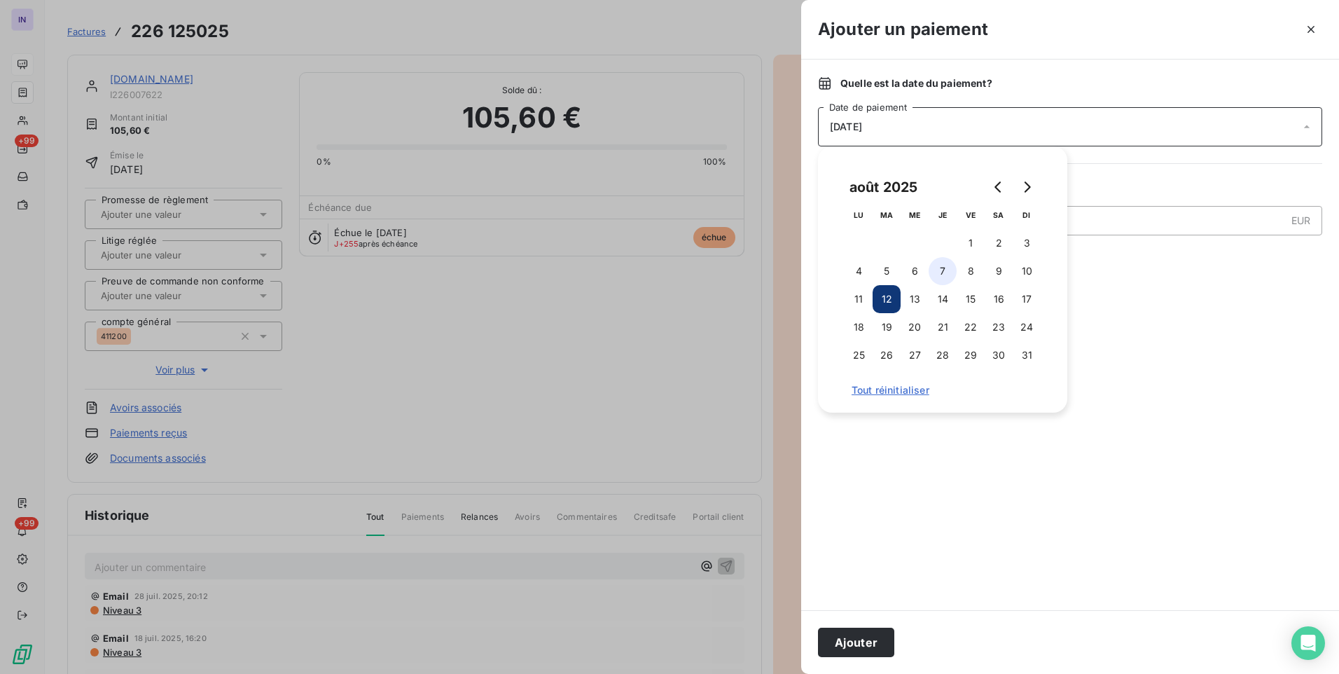
click at [942, 265] on button "7" at bounding box center [943, 271] width 28 height 28
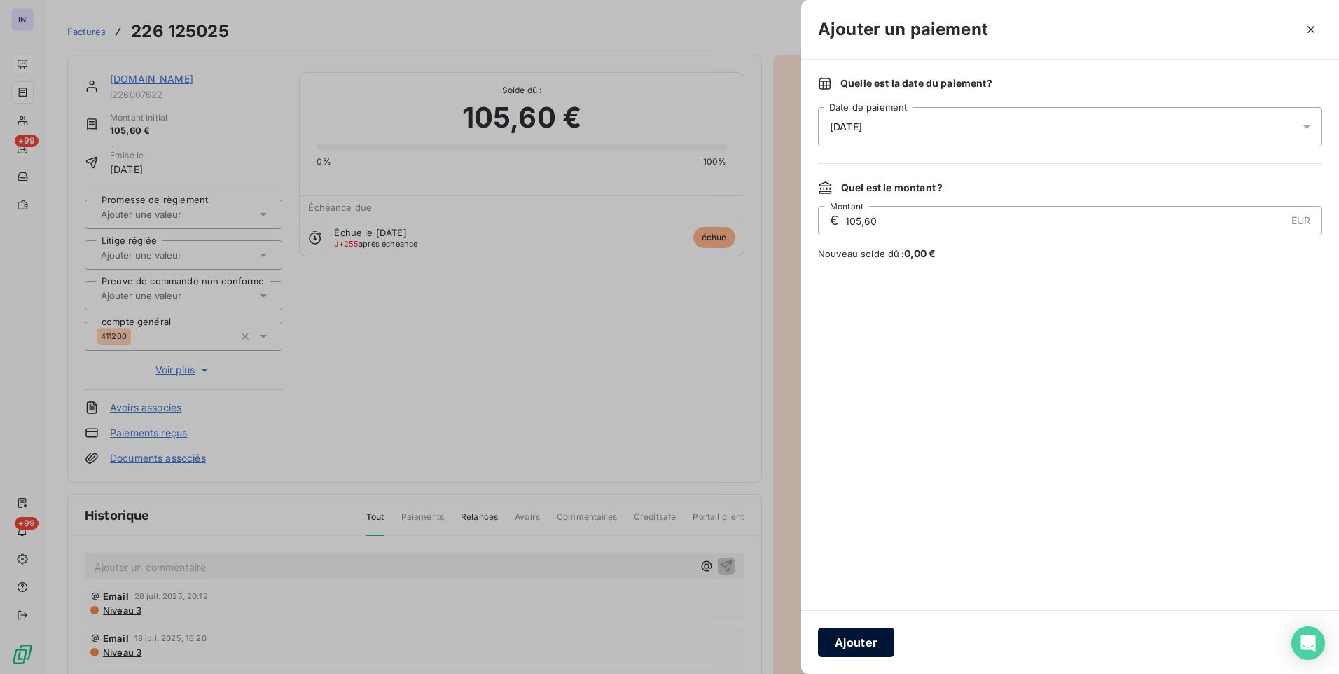
drag, startPoint x: 871, startPoint y: 649, endPoint x: 931, endPoint y: 630, distance: 62.5
click at [871, 648] on button "Ajouter" at bounding box center [856, 642] width 76 height 29
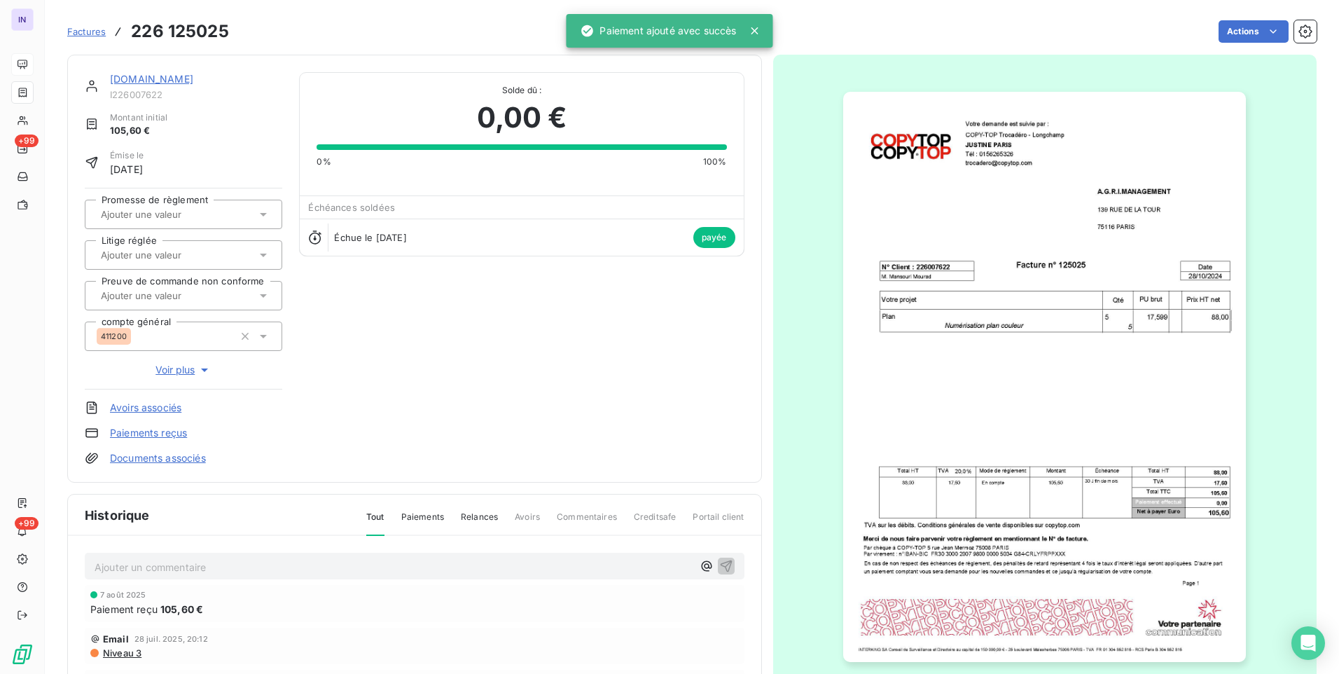
click at [189, 77] on link "[DOMAIN_NAME]" at bounding box center [151, 79] width 83 height 12
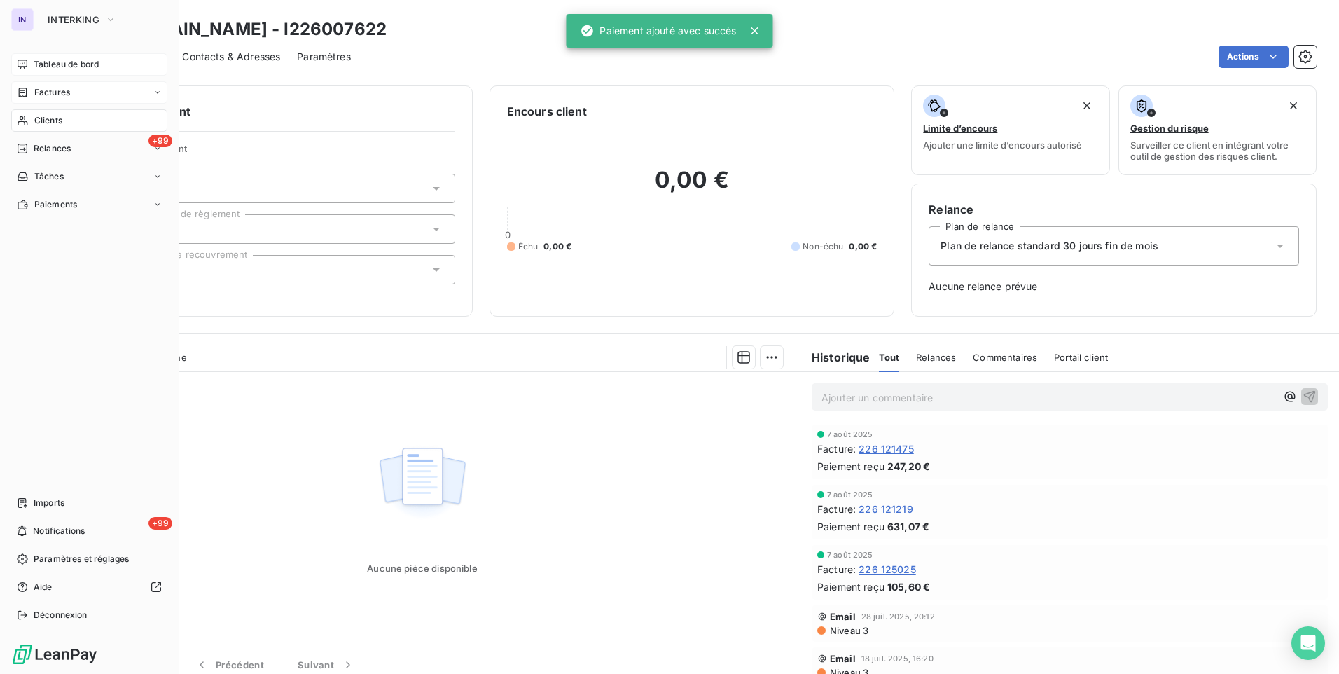
drag, startPoint x: 35, startPoint y: 89, endPoint x: 85, endPoint y: 82, distance: 50.2
click at [35, 89] on span "Factures" at bounding box center [52, 92] width 36 height 13
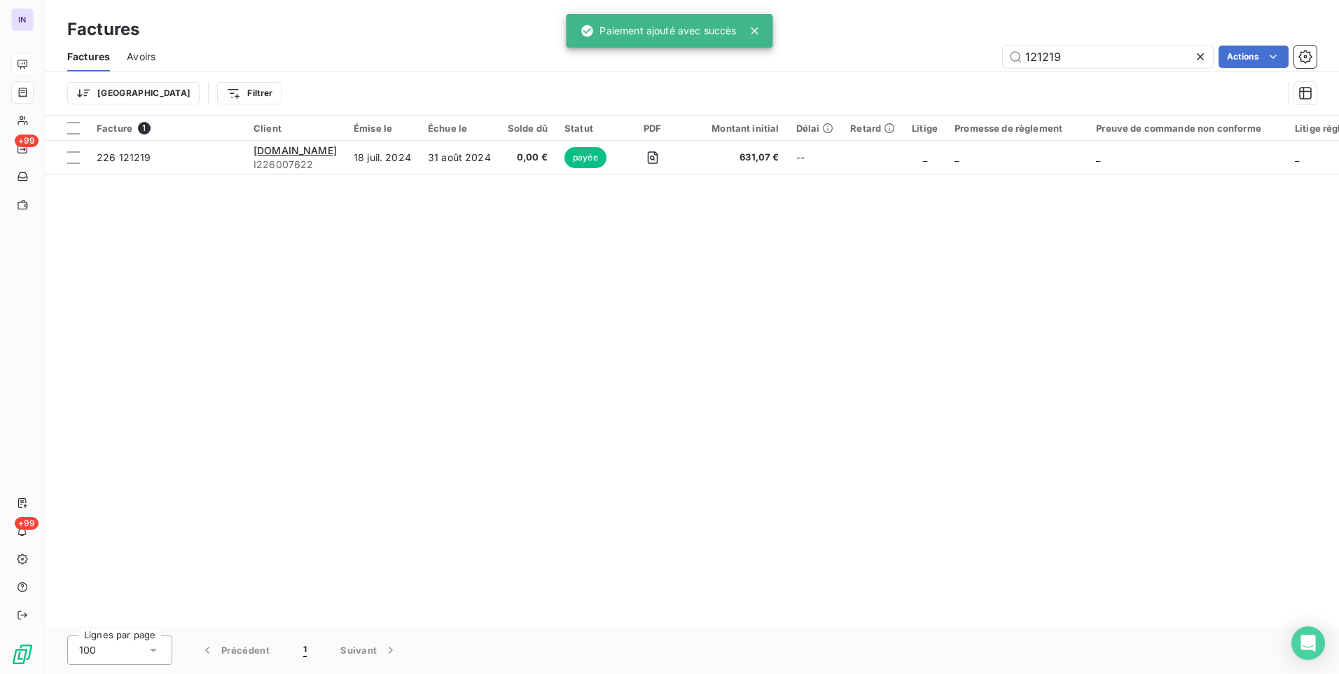
drag, startPoint x: 1073, startPoint y: 59, endPoint x: 832, endPoint y: 46, distance: 241.3
click at [839, 48] on div "121219 Actions" at bounding box center [744, 57] width 1144 height 22
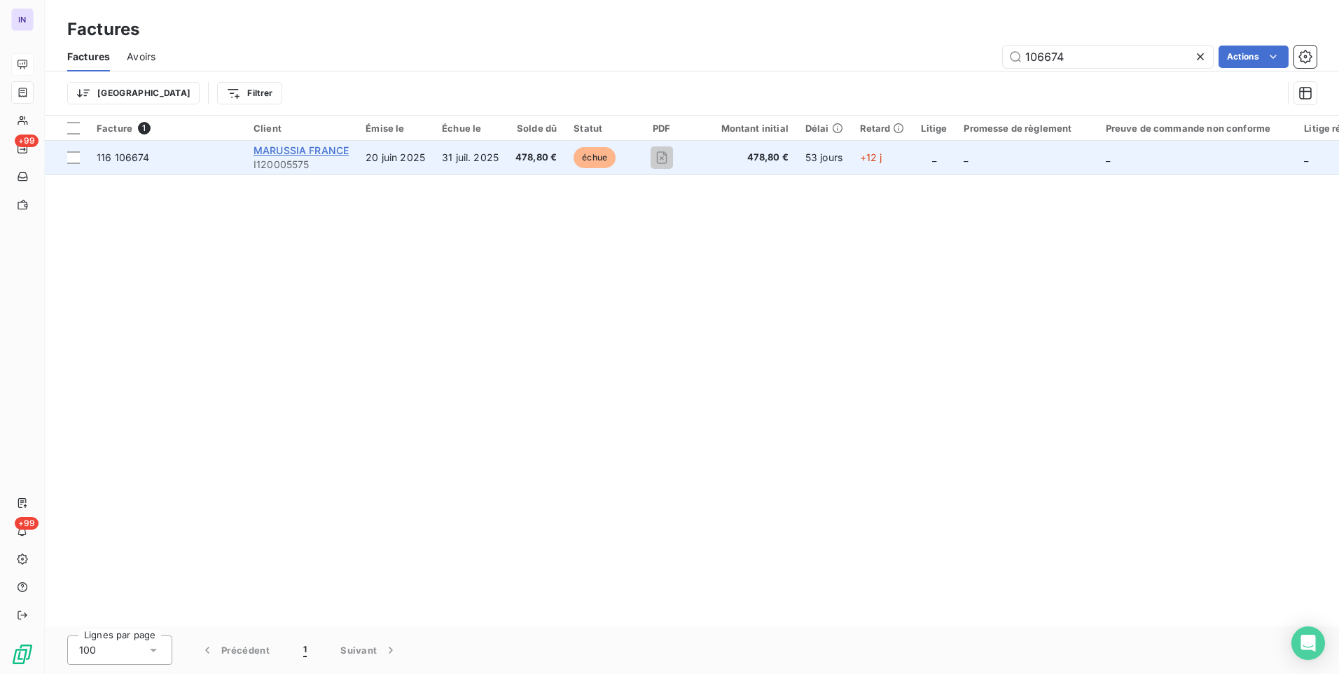
type input "106674"
click at [335, 150] on span "MARUSSIA FRANCE" at bounding box center [301, 150] width 95 height 12
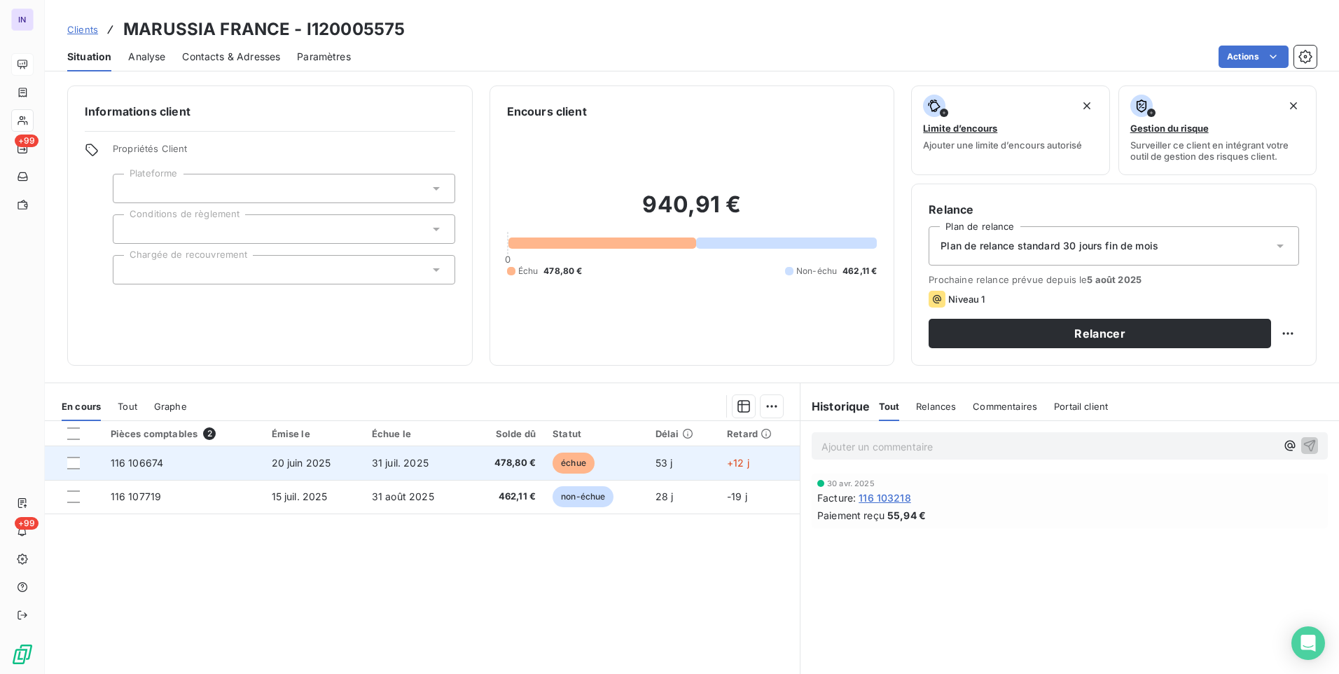
click at [457, 466] on td "31 juil. 2025" at bounding box center [416, 463] width 104 height 34
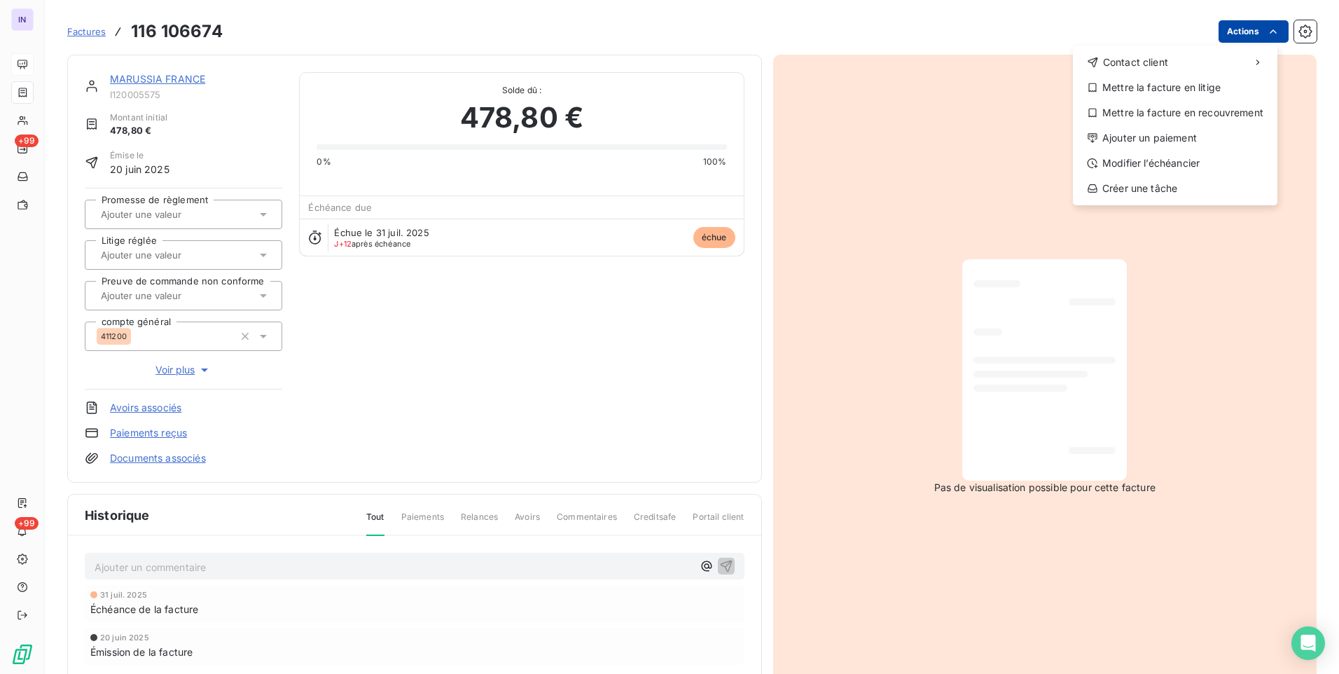
click at [1230, 35] on html "IN +99 +99 Factures [PHONE_NUMBER] Actions Contact client Mettre la facture en …" at bounding box center [669, 337] width 1339 height 674
click at [1118, 133] on div "Ajouter un paiement" at bounding box center [1175, 138] width 193 height 22
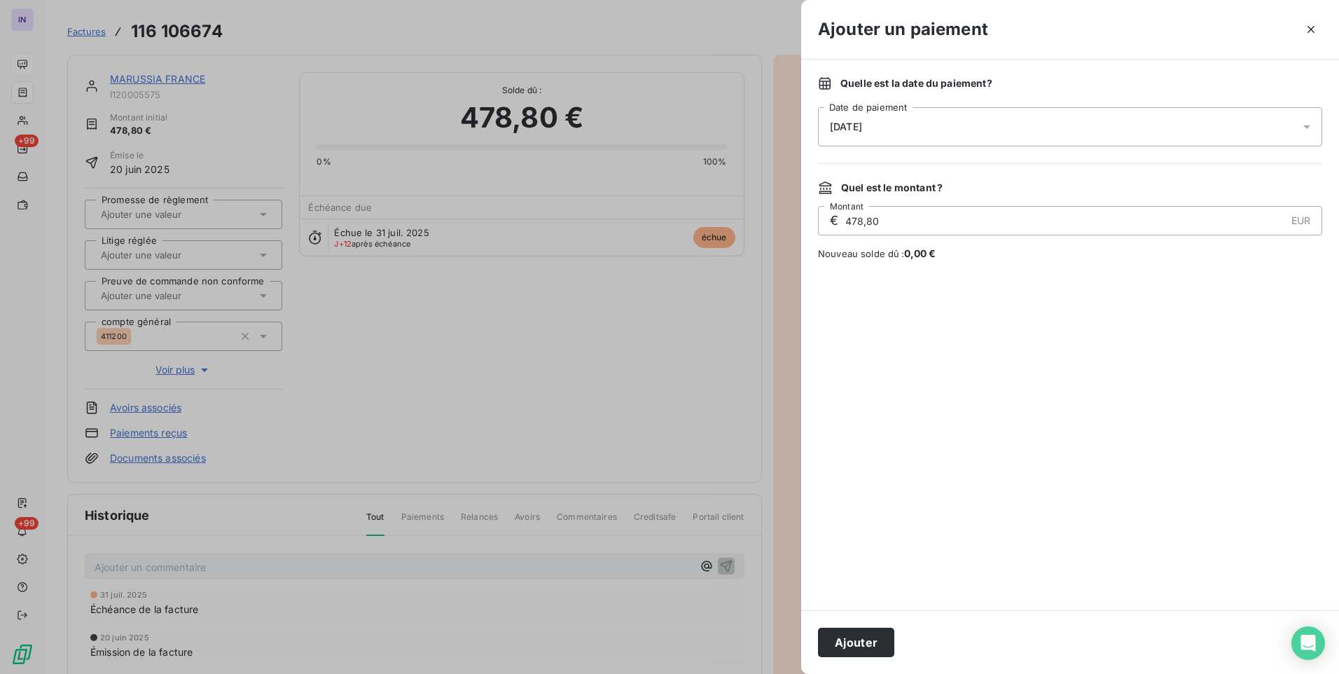
click at [890, 130] on div "[DATE]" at bounding box center [1070, 126] width 504 height 39
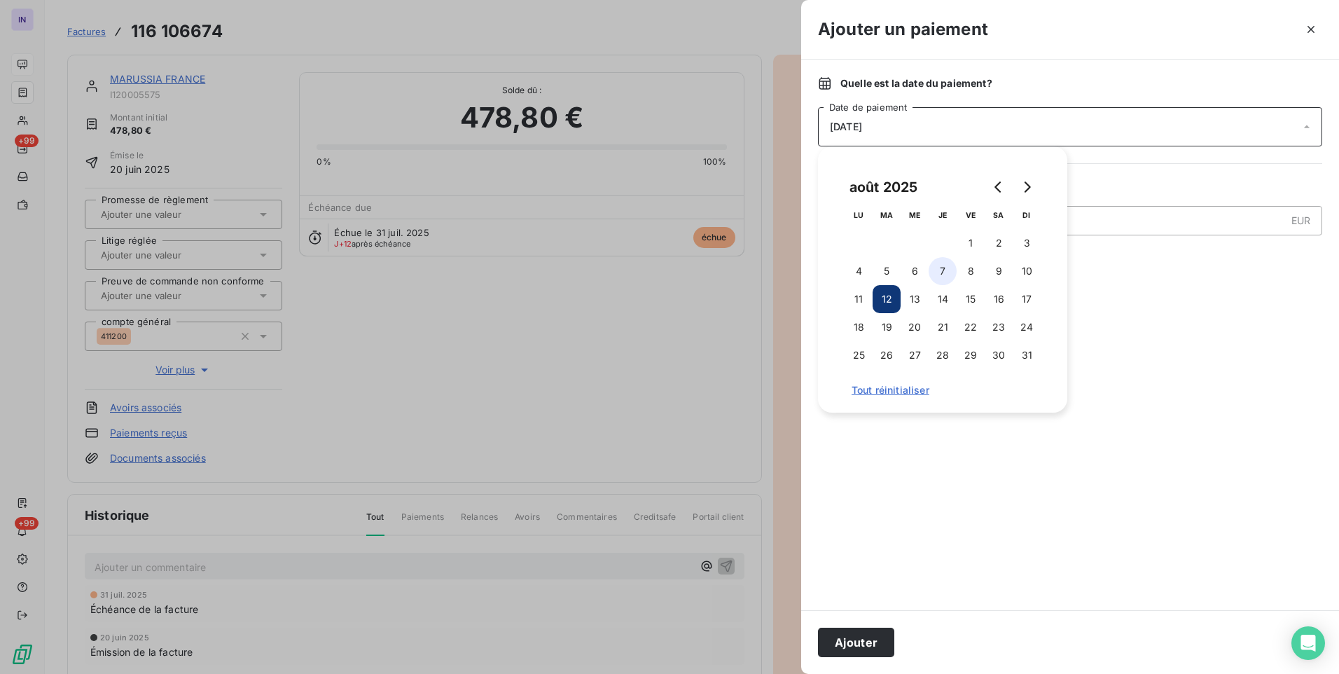
click at [949, 271] on button "7" at bounding box center [943, 271] width 28 height 28
click at [868, 639] on button "Ajouter" at bounding box center [856, 642] width 76 height 29
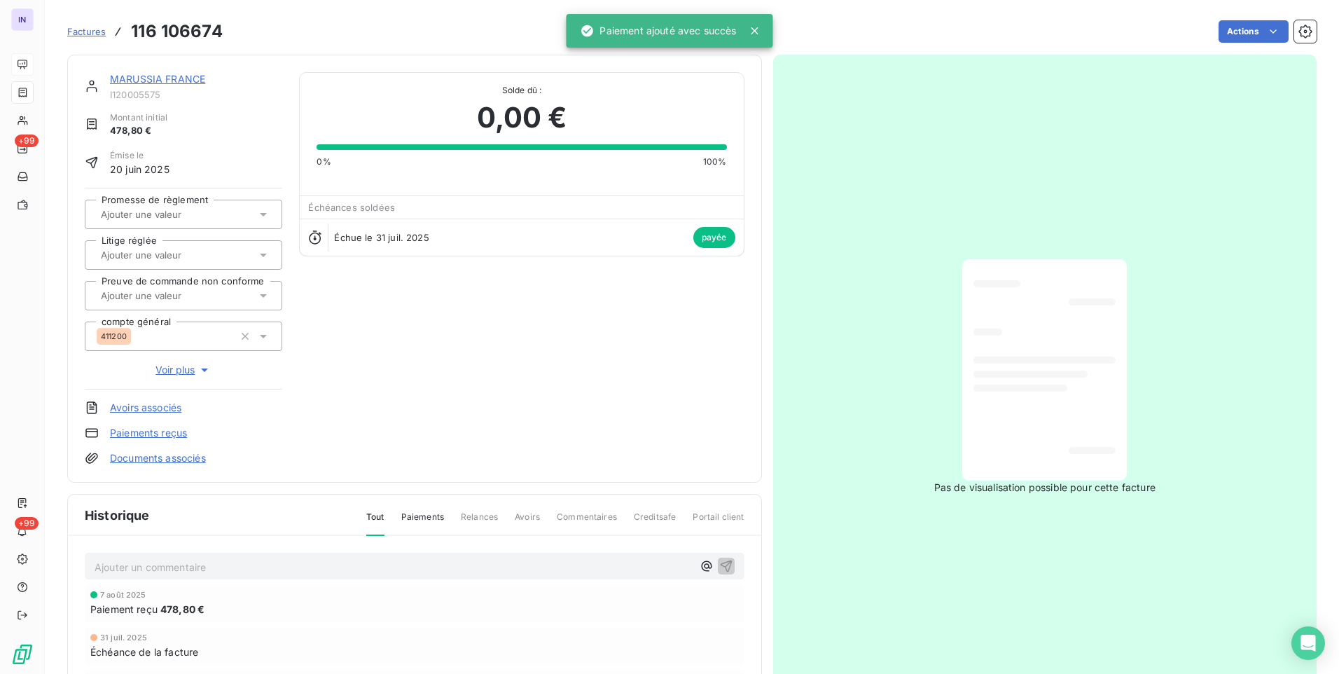
click at [181, 76] on link "MARUSSIA FRANCE" at bounding box center [157, 79] width 95 height 12
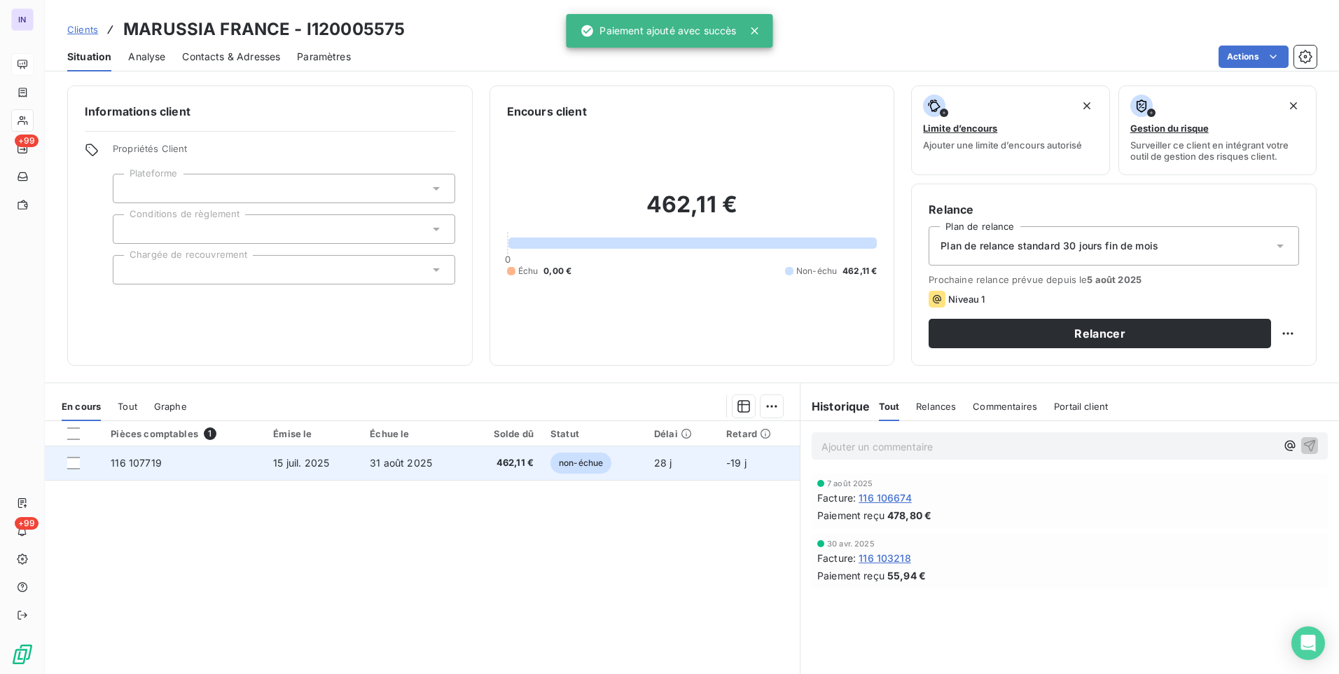
click at [341, 464] on td "15 juil. 2025" at bounding box center [313, 463] width 97 height 34
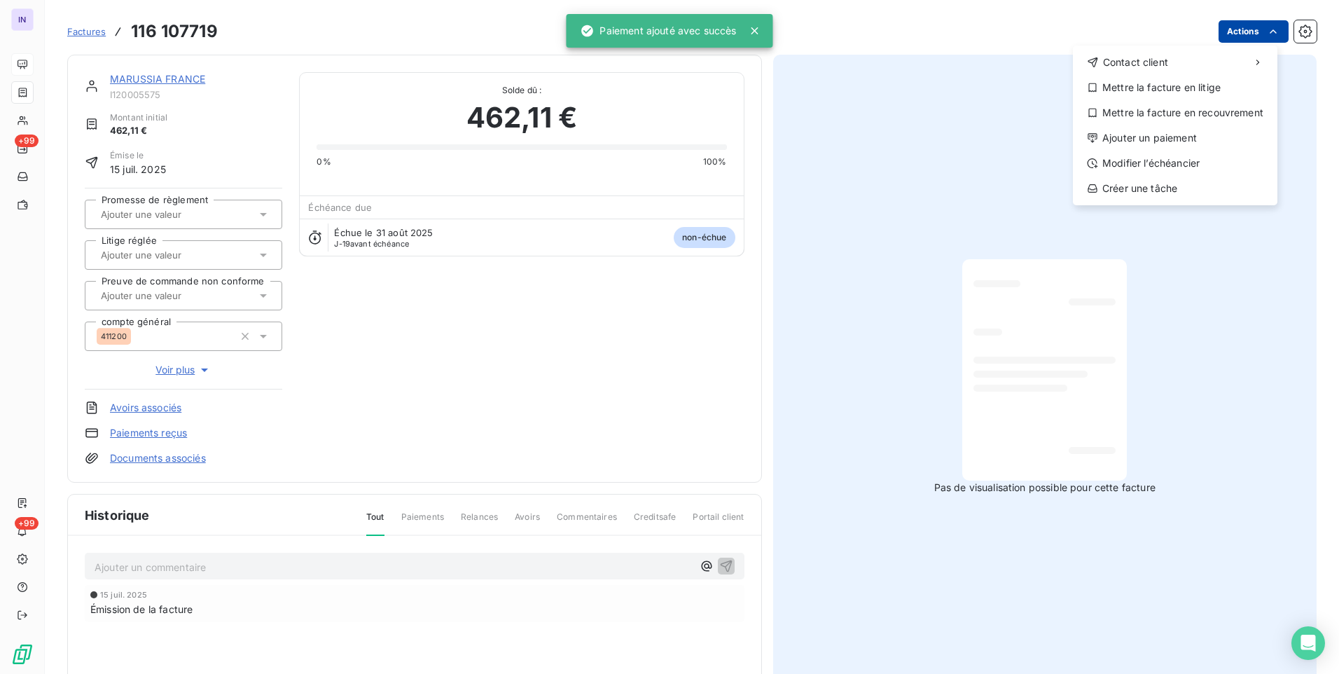
click at [1243, 32] on html "IN +99 +99 Factures [PHONE_NUMBER] Actions Contact client Mettre la facture en …" at bounding box center [669, 337] width 1339 height 674
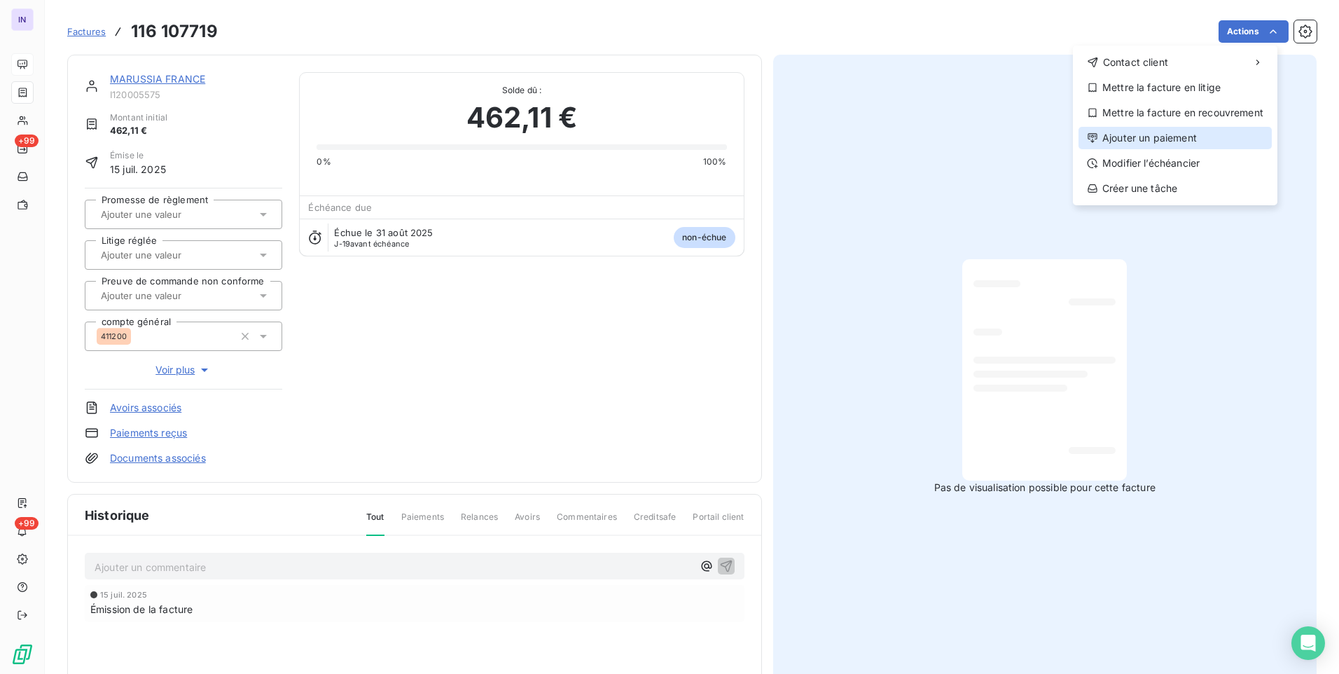
click at [1140, 135] on div "Ajouter un paiement" at bounding box center [1175, 138] width 193 height 22
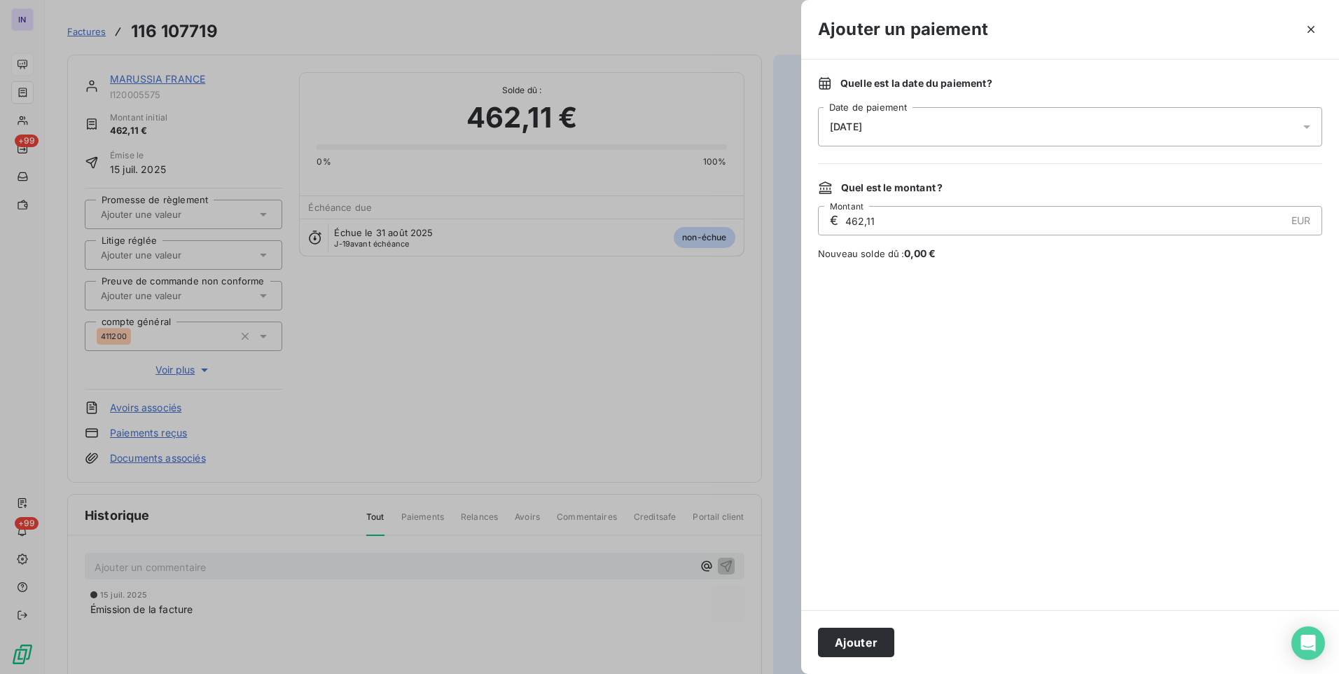
click at [982, 123] on div "[DATE]" at bounding box center [1070, 126] width 504 height 39
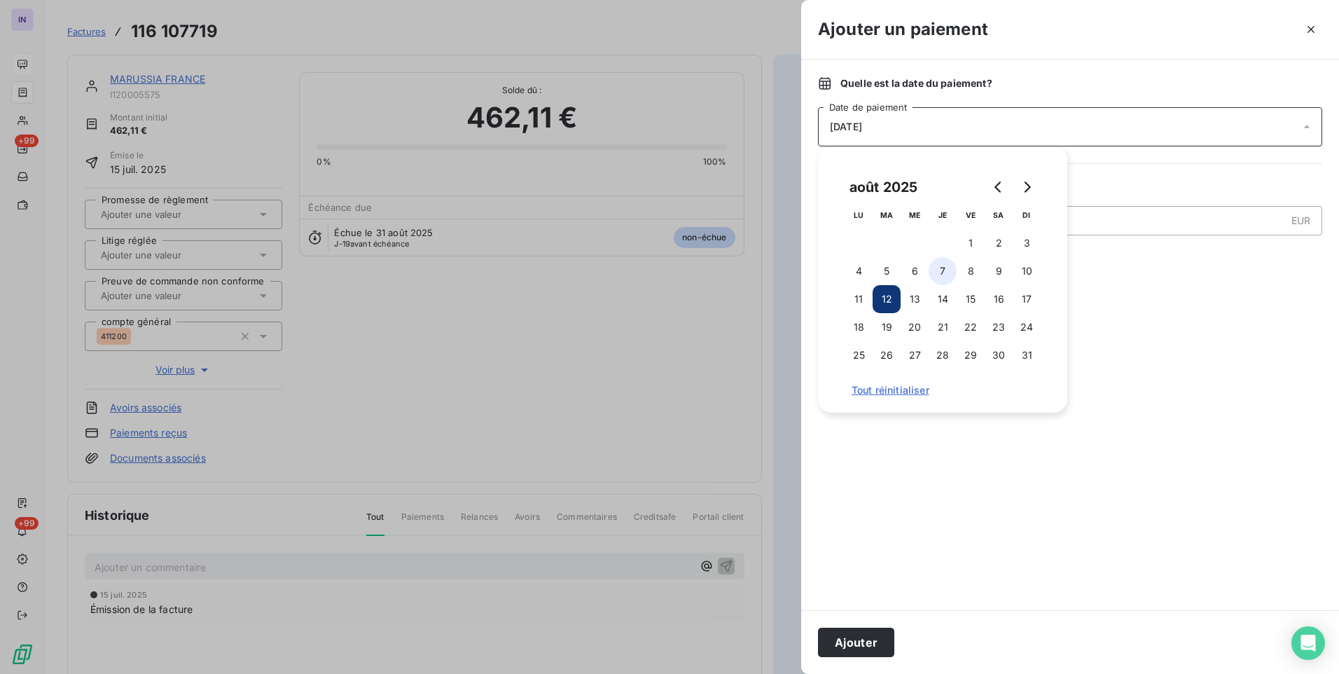
click at [943, 273] on button "7" at bounding box center [943, 271] width 28 height 28
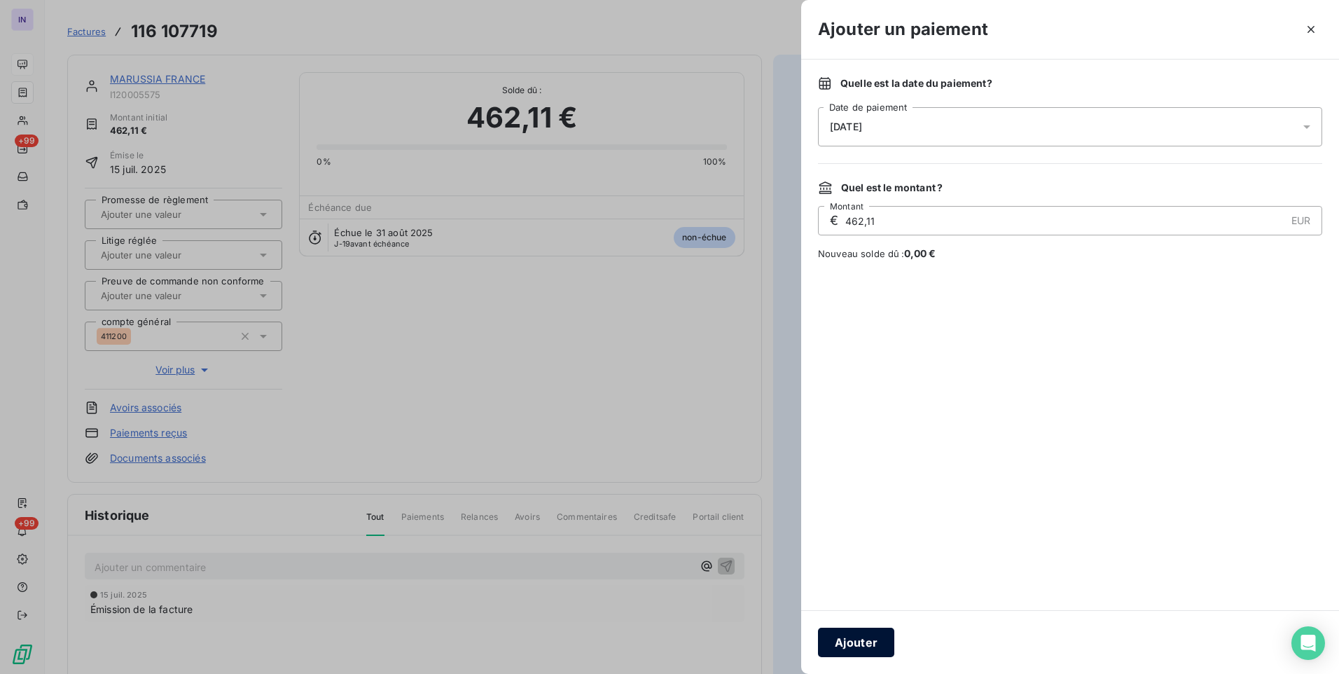
click at [863, 634] on button "Ajouter" at bounding box center [856, 642] width 76 height 29
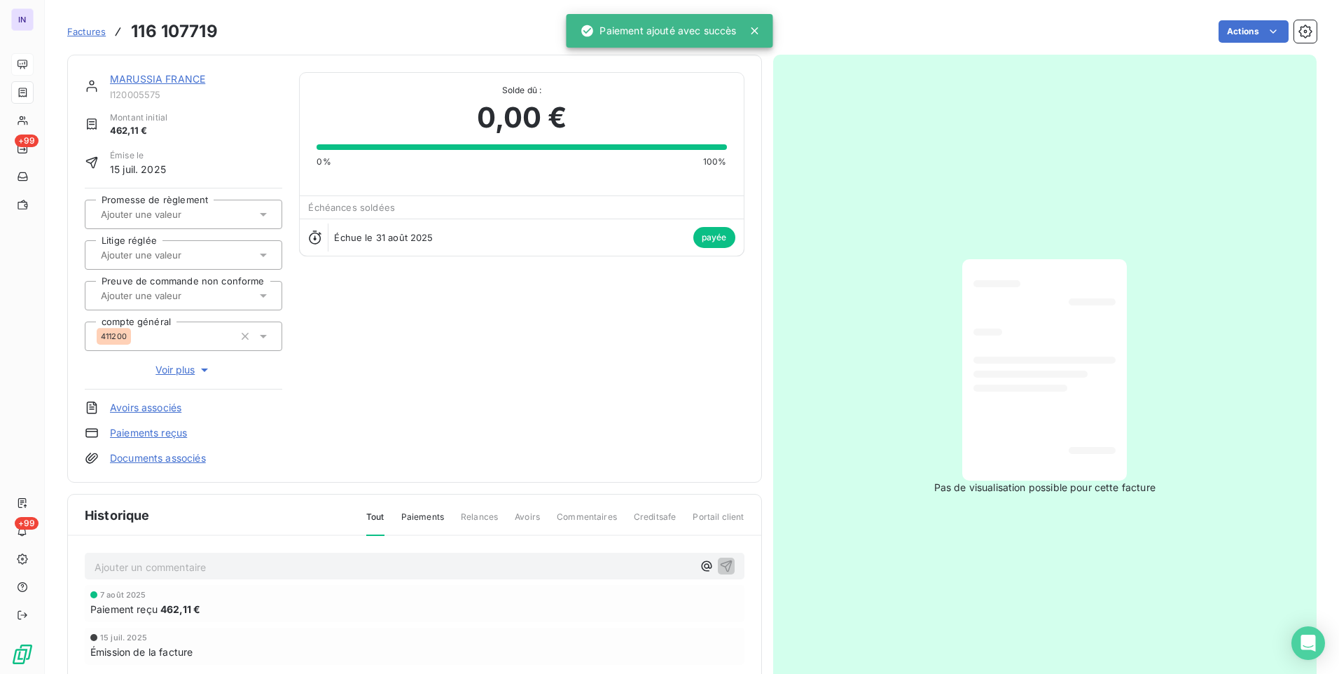
click at [154, 83] on link "MARUSSIA FRANCE" at bounding box center [157, 79] width 95 height 12
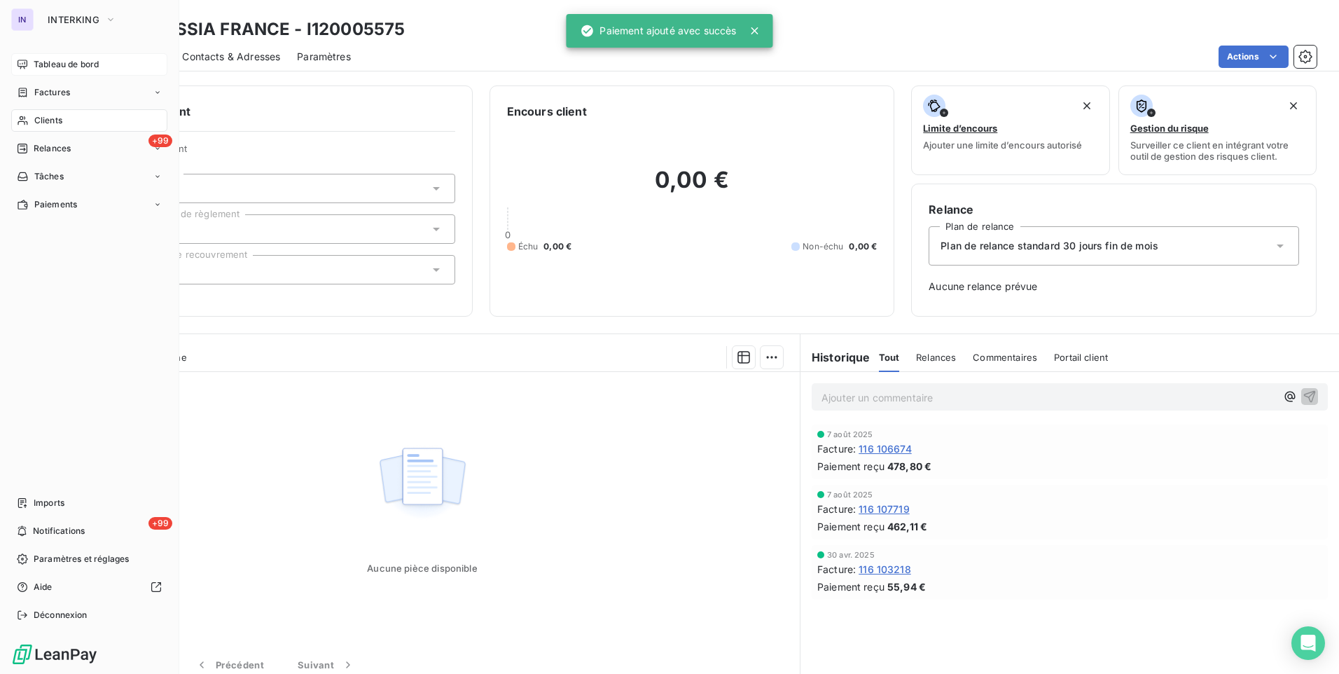
drag, startPoint x: 41, startPoint y: 60, endPoint x: 175, endPoint y: 101, distance: 140.0
click at [41, 60] on span "Tableau de bord" at bounding box center [66, 64] width 65 height 13
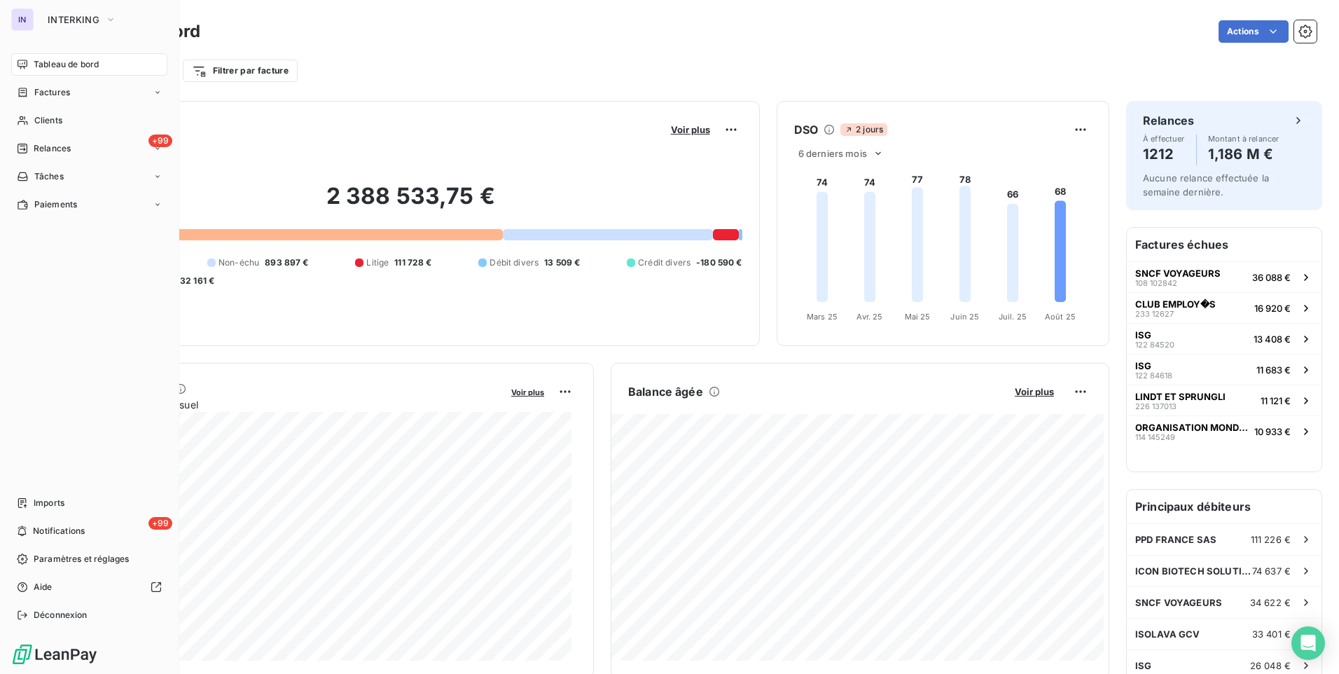
drag, startPoint x: 42, startPoint y: 92, endPoint x: 170, endPoint y: 116, distance: 130.4
click at [42, 92] on span "Factures" at bounding box center [52, 92] width 36 height 13
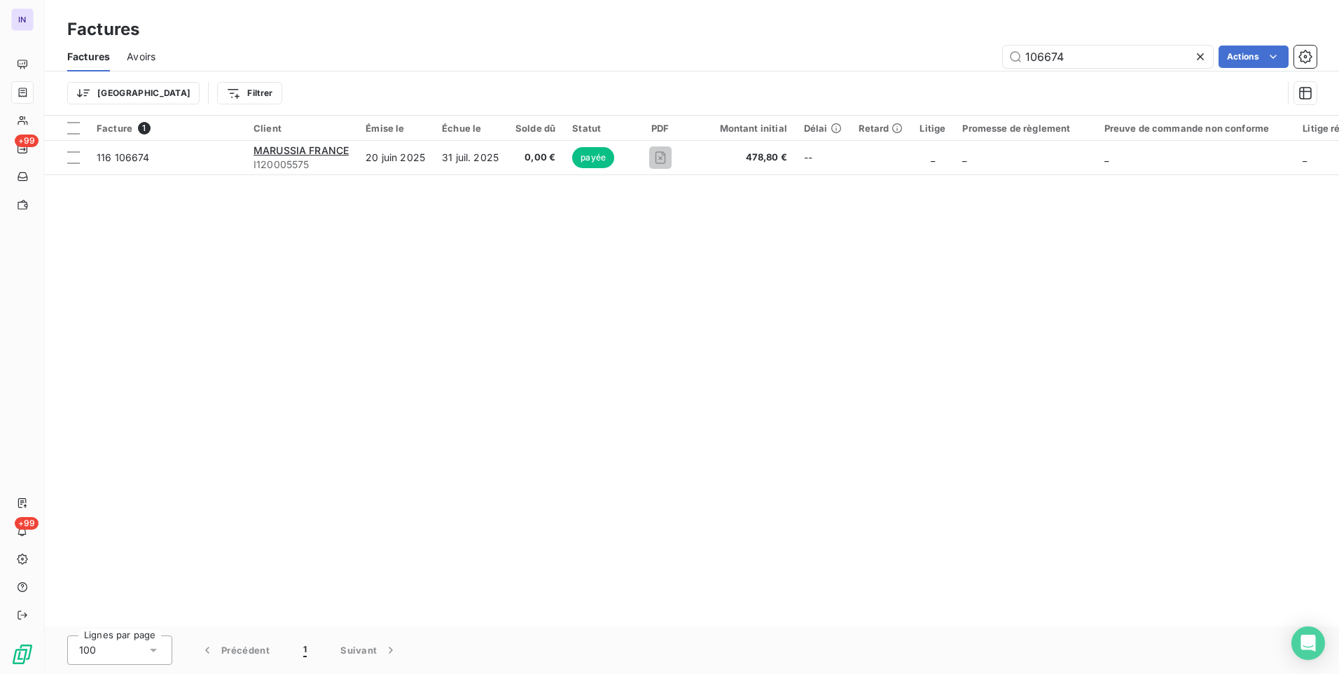
drag, startPoint x: 1058, startPoint y: 55, endPoint x: 933, endPoint y: 54, distance: 124.7
click at [934, 54] on div "106674 Actions" at bounding box center [744, 57] width 1144 height 22
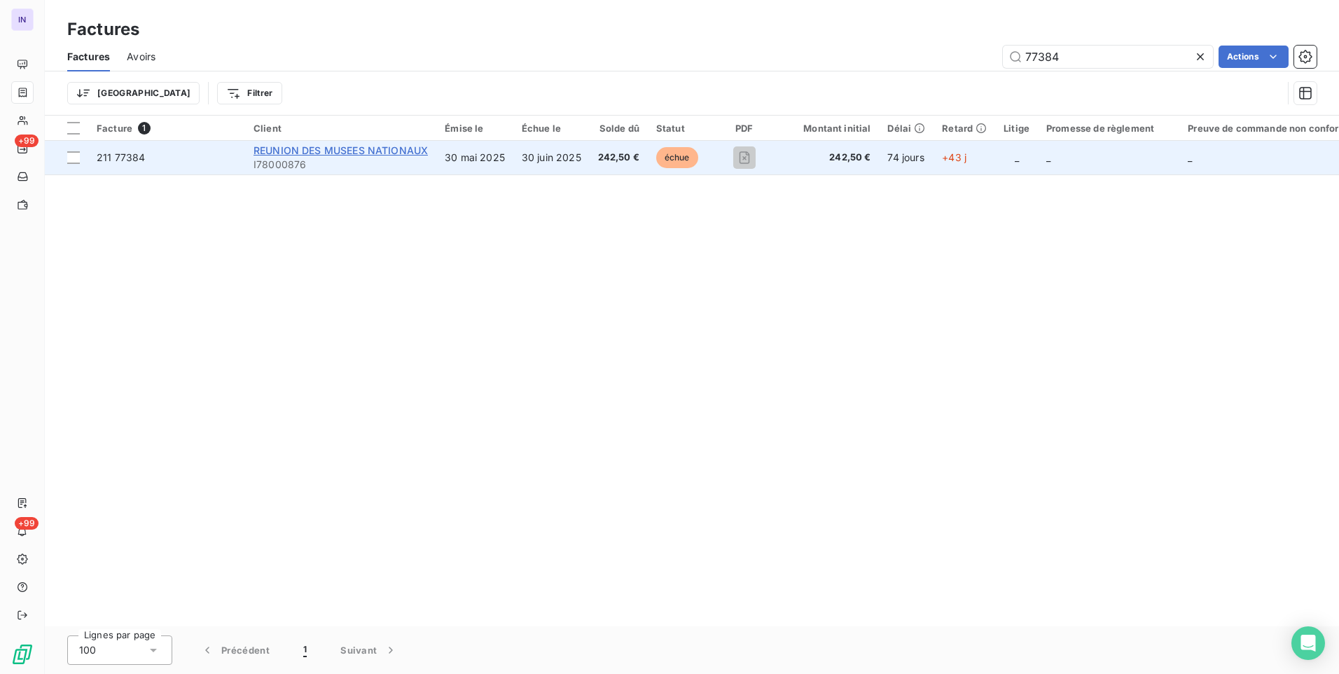
type input "77384"
click at [357, 150] on span "REUNION DES MUSEES NATIONAUX" at bounding box center [341, 150] width 174 height 12
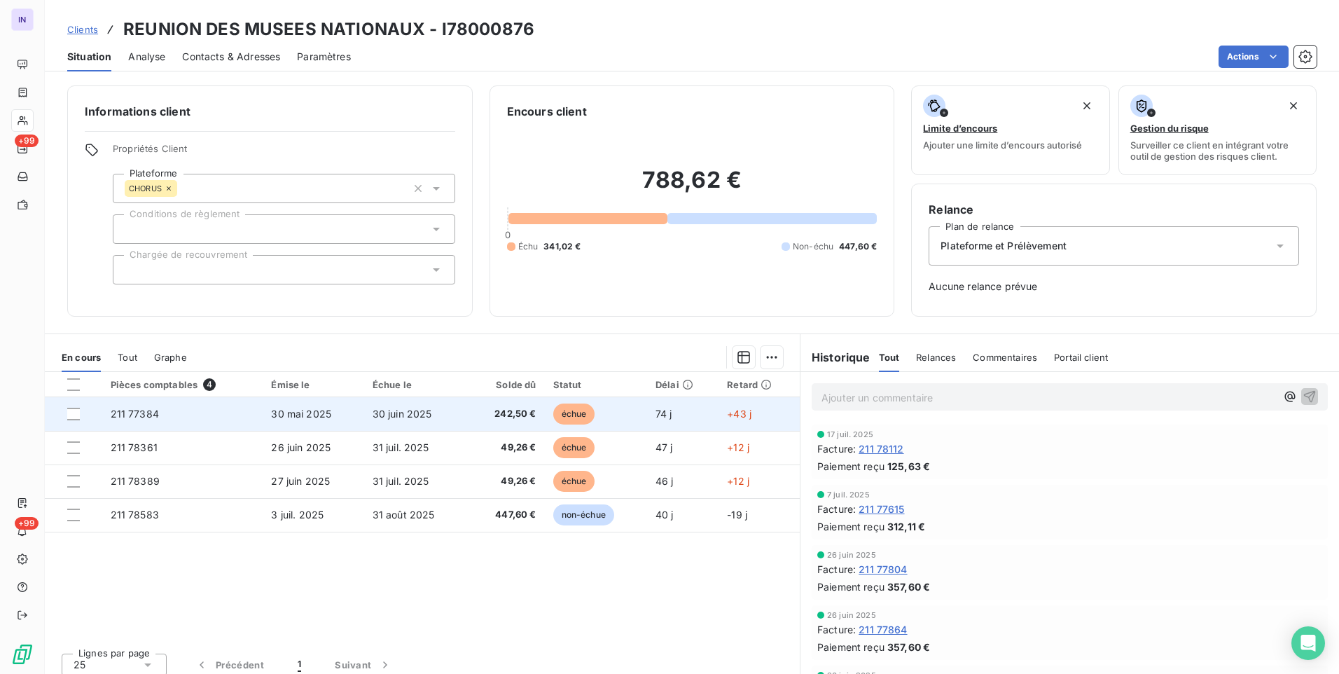
click at [345, 410] on td "30 mai 2025" at bounding box center [313, 414] width 101 height 34
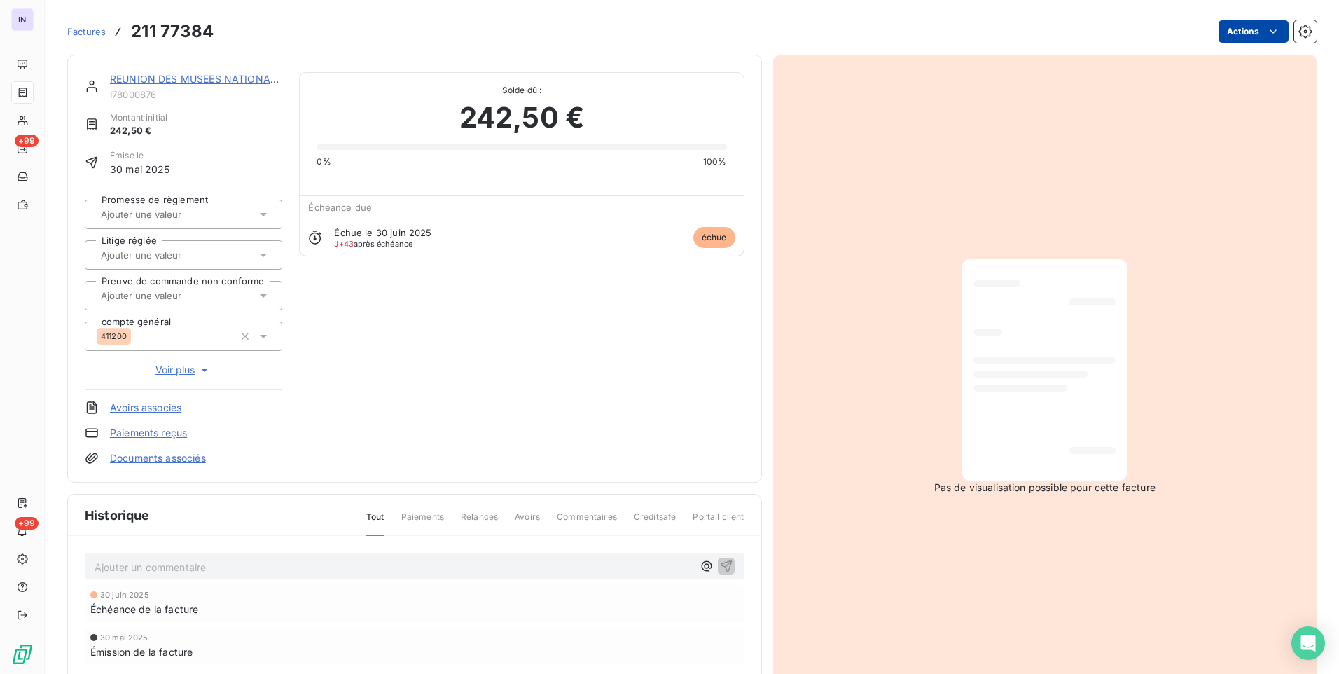
click at [1245, 39] on html "IN +99 +99 Factures 211 77384 Actions REUNION DES MUSEES NATIONAUX I78000876 Mo…" at bounding box center [669, 337] width 1339 height 674
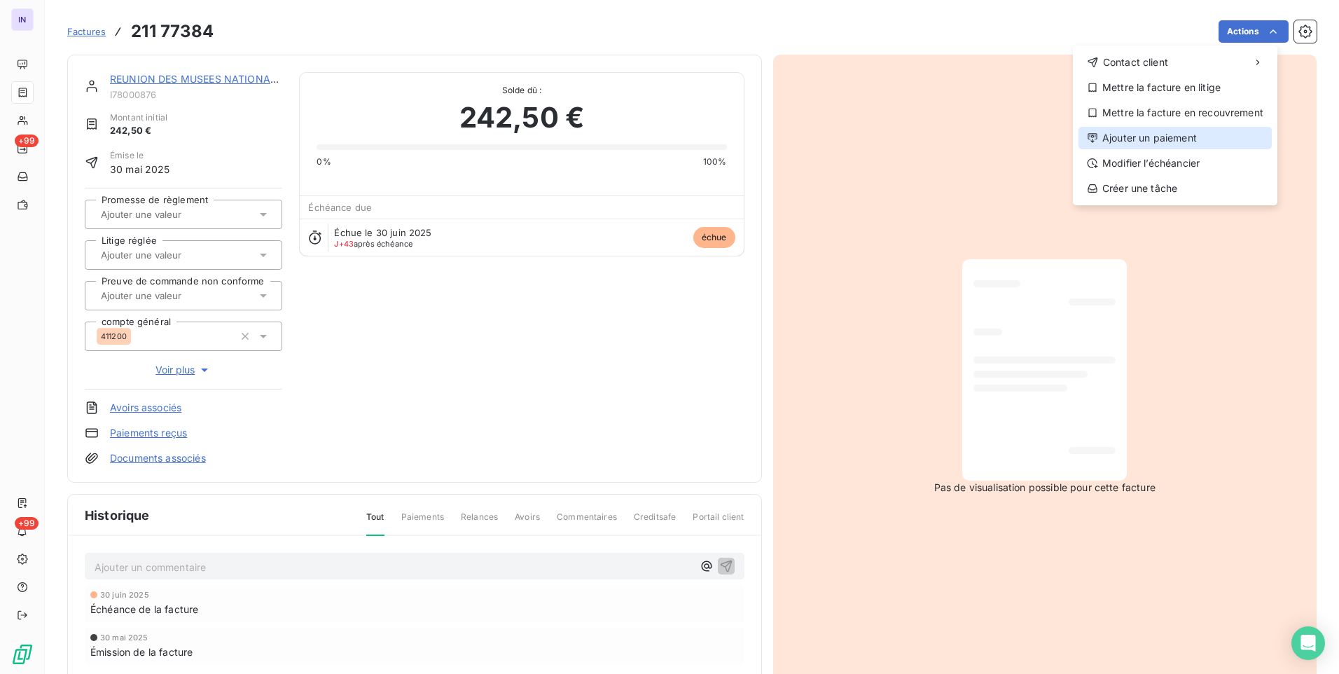
click at [1161, 136] on div "Ajouter un paiement" at bounding box center [1175, 138] width 193 height 22
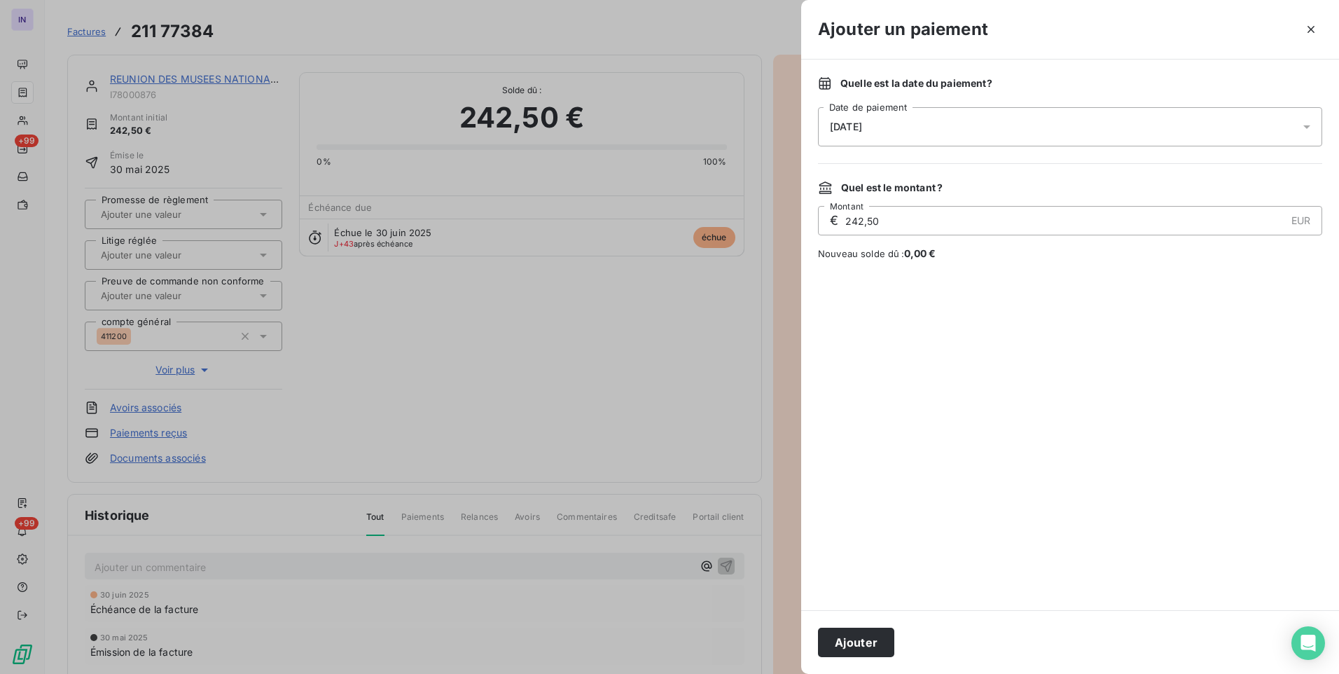
click at [939, 122] on div "[DATE]" at bounding box center [1070, 126] width 504 height 39
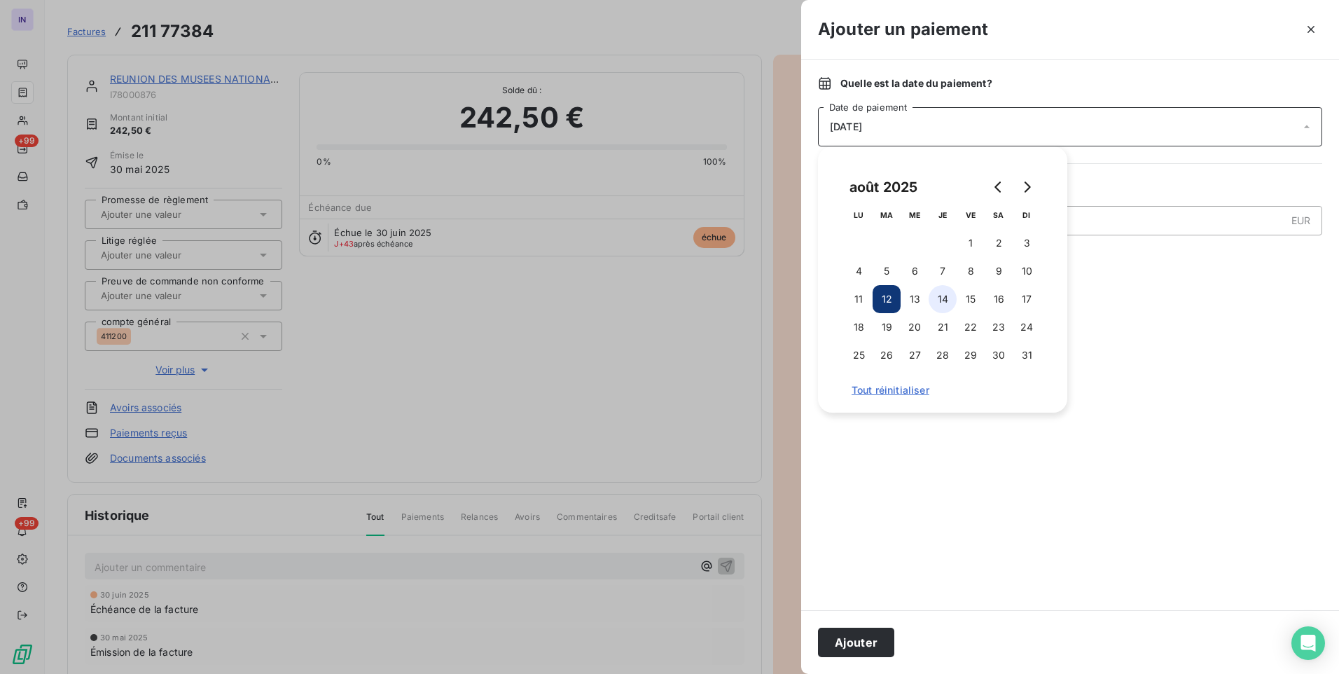
drag, startPoint x: 942, startPoint y: 265, endPoint x: 947, endPoint y: 311, distance: 46.5
click at [943, 268] on button "7" at bounding box center [943, 271] width 28 height 28
click at [861, 637] on button "Ajouter" at bounding box center [856, 642] width 76 height 29
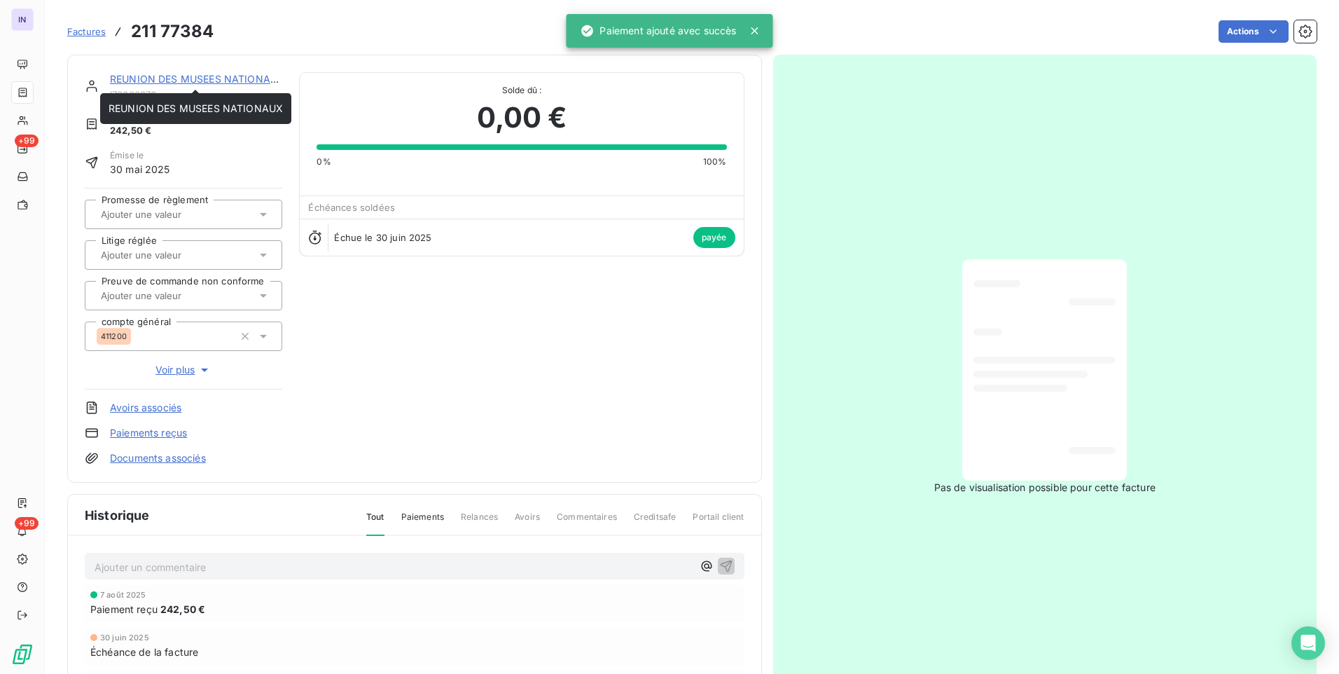
click at [202, 78] on link "REUNION DES MUSEES NATIONAUX" at bounding box center [197, 79] width 174 height 12
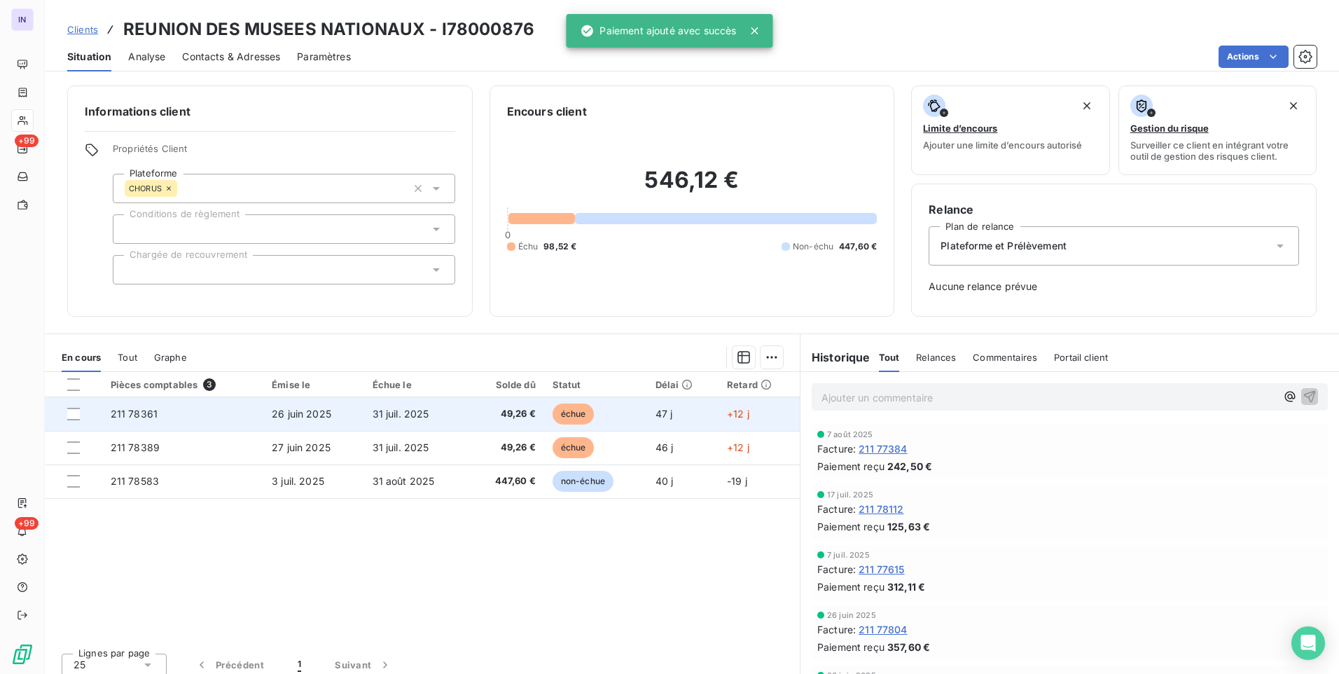
click at [345, 408] on td "26 juin 2025" at bounding box center [313, 414] width 100 height 34
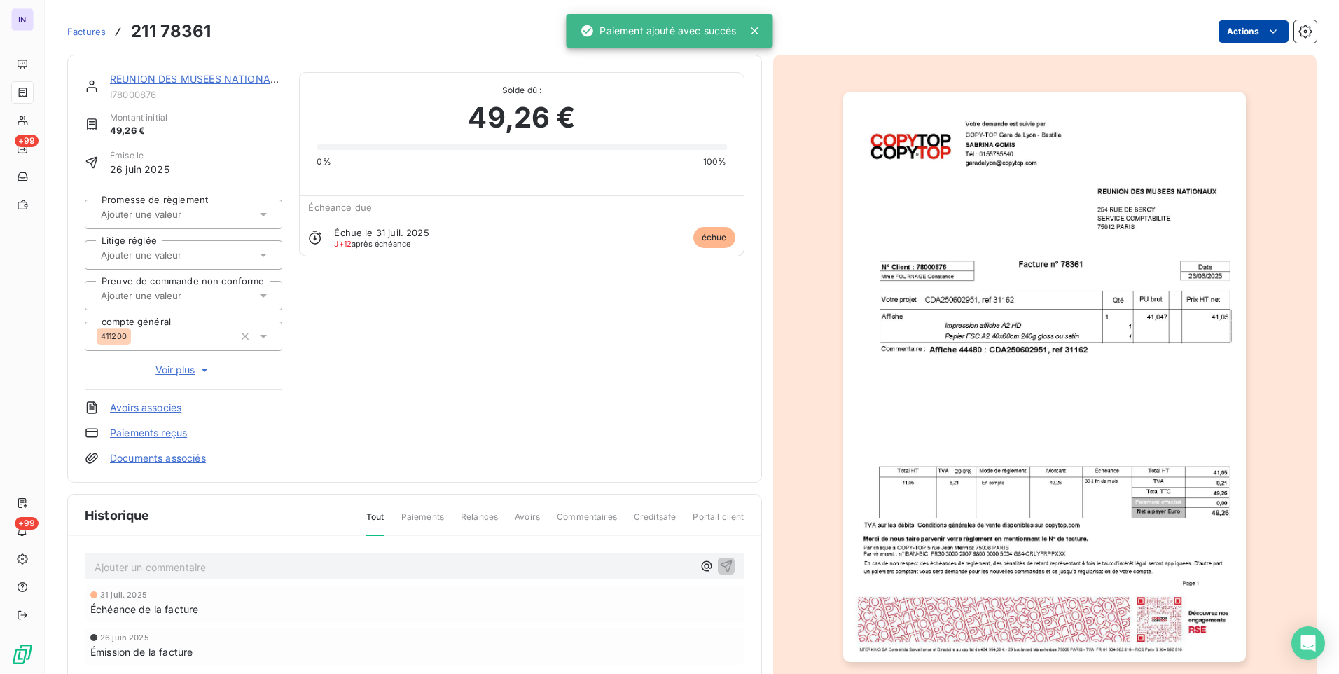
click at [1227, 36] on html "IN +99 +99 Factures 211 78361 Actions REUNION DES MUSEES NATIONAUX I78000876 Mo…" at bounding box center [669, 337] width 1339 height 674
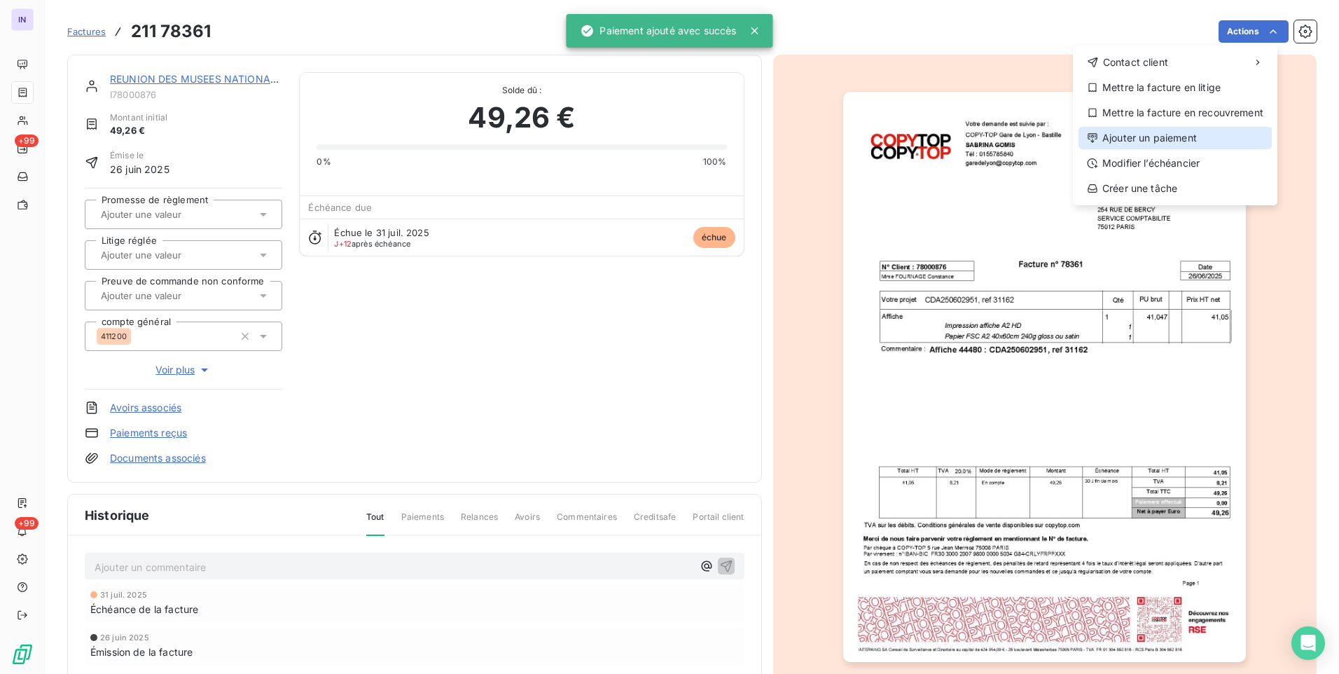
click at [1179, 148] on div "Ajouter un paiement" at bounding box center [1175, 138] width 193 height 22
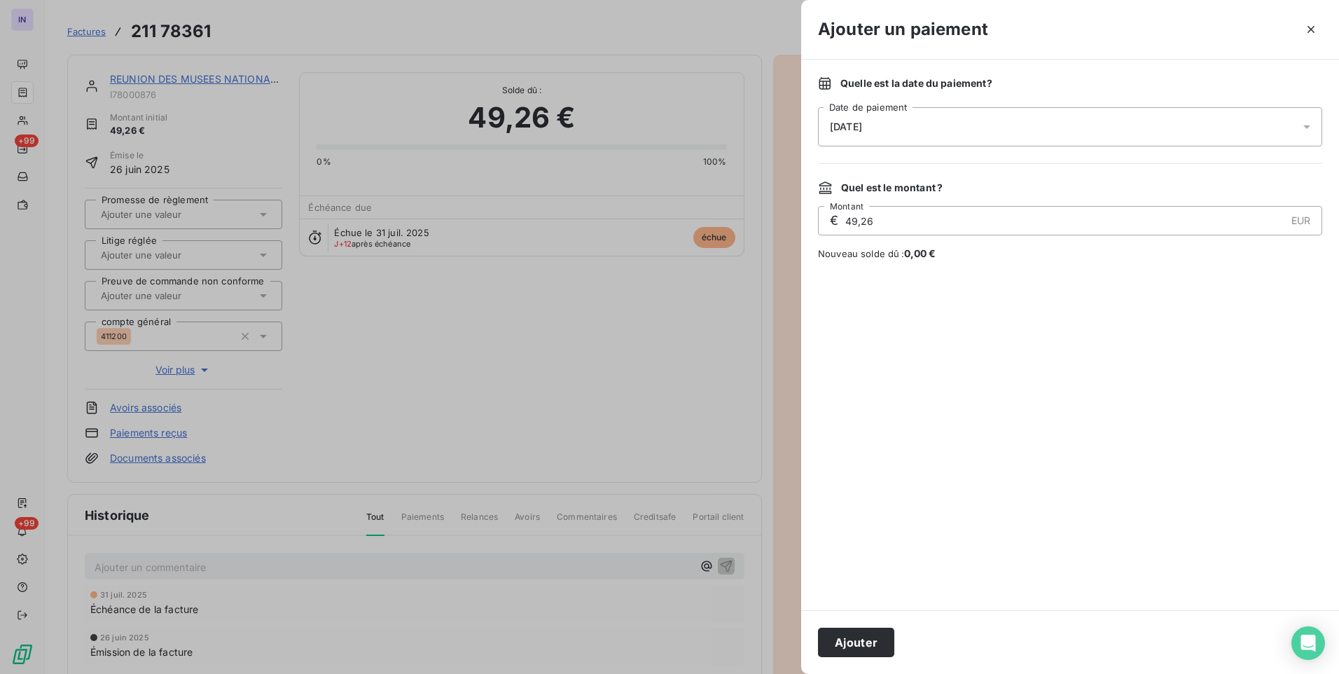
click at [981, 123] on div "[DATE]" at bounding box center [1070, 126] width 504 height 39
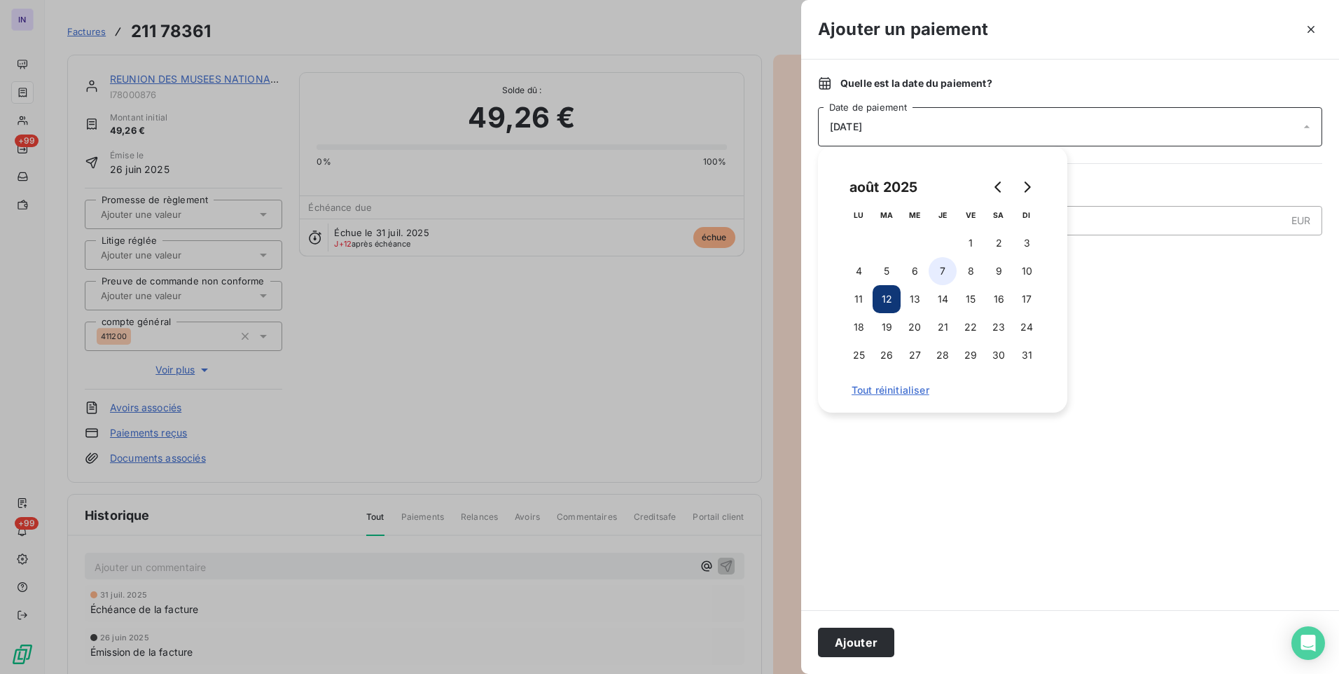
click at [945, 275] on button "7" at bounding box center [943, 271] width 28 height 28
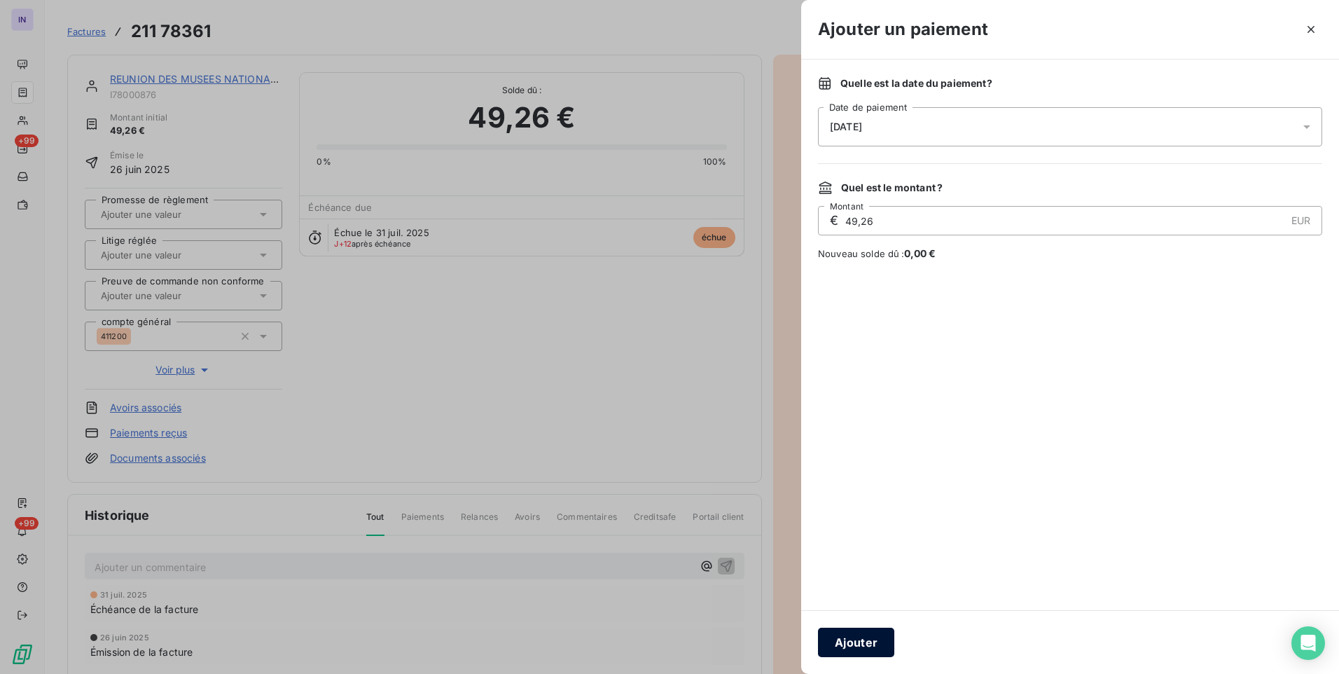
click at [855, 632] on button "Ajouter" at bounding box center [856, 642] width 76 height 29
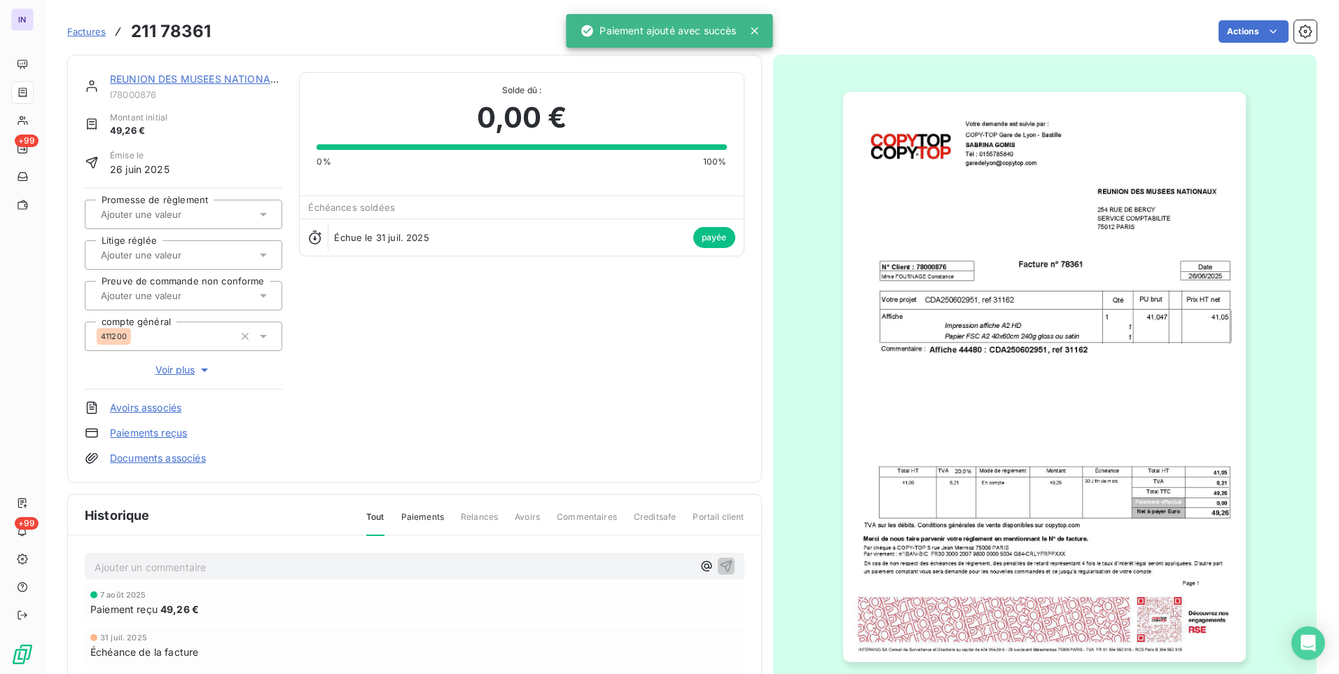
click at [251, 77] on link "REUNION DES MUSEES NATIONAUX" at bounding box center [197, 79] width 174 height 12
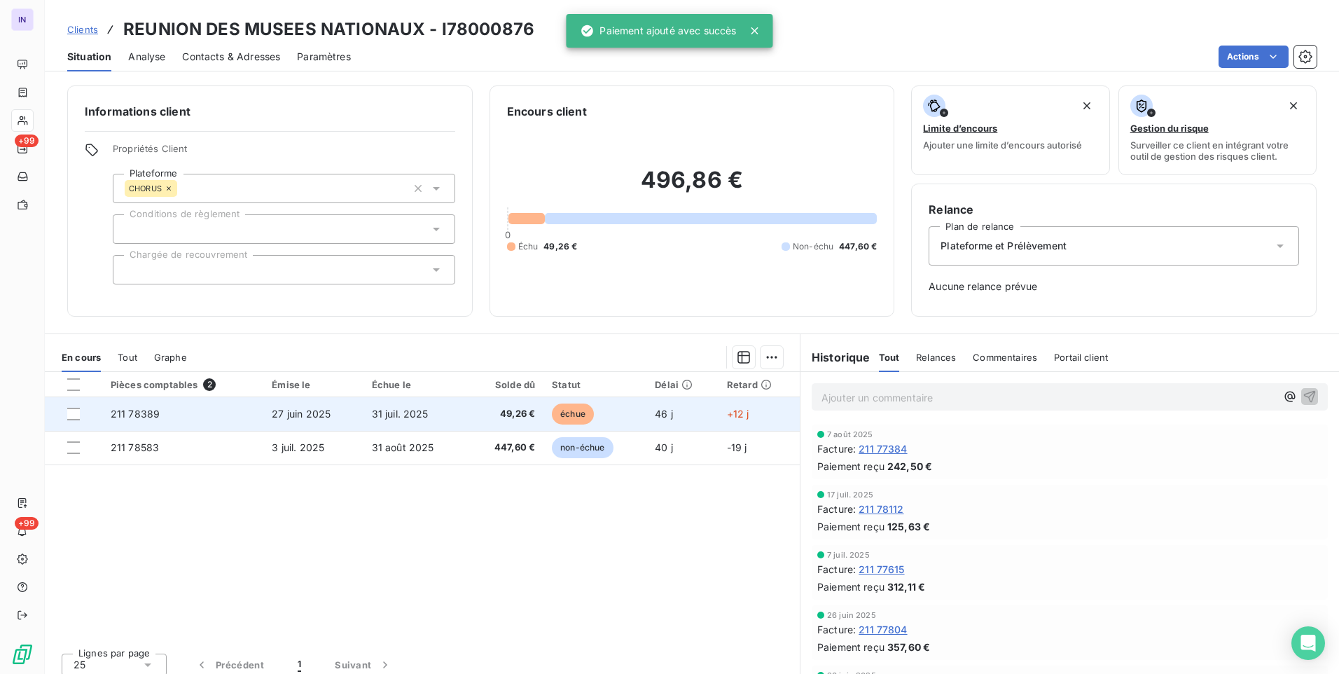
click at [338, 415] on td "27 juin 2025" at bounding box center [312, 414] width 99 height 34
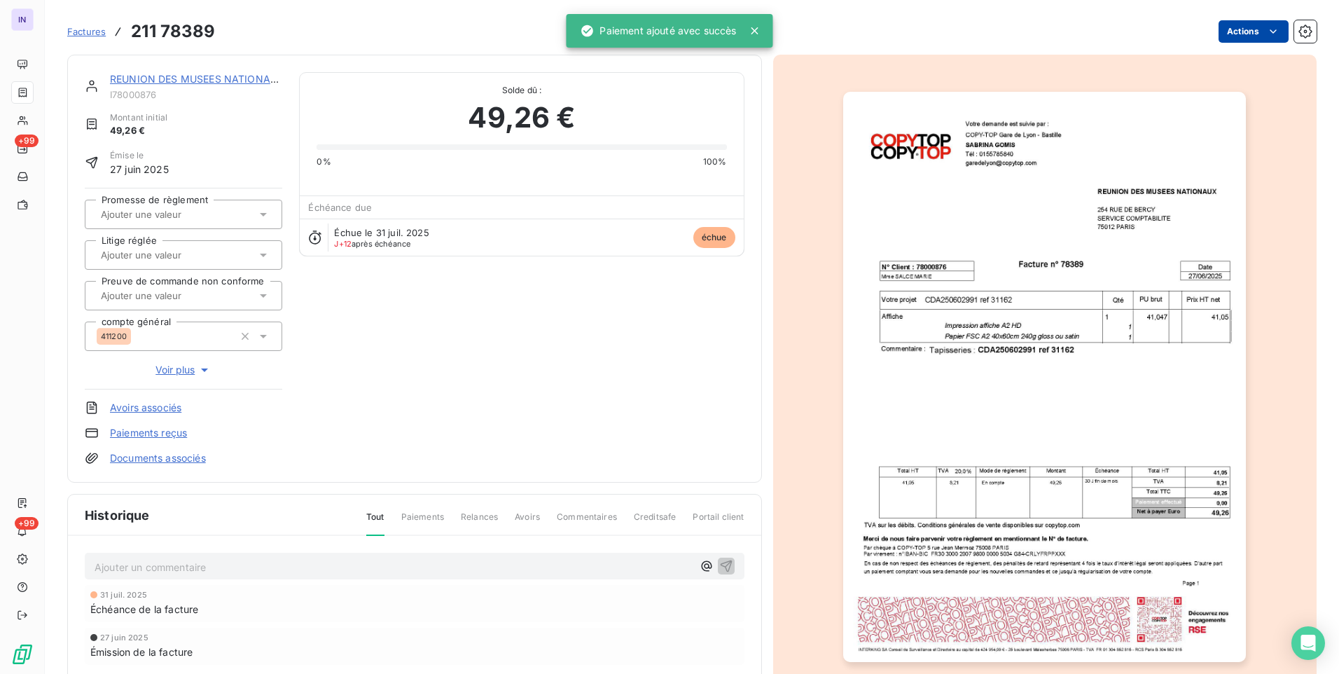
click at [1240, 34] on html "IN +99 +99 Factures 211 78389 Actions REUNION DES MUSEES NATIONAUX I78000876 Mo…" at bounding box center [669, 337] width 1339 height 674
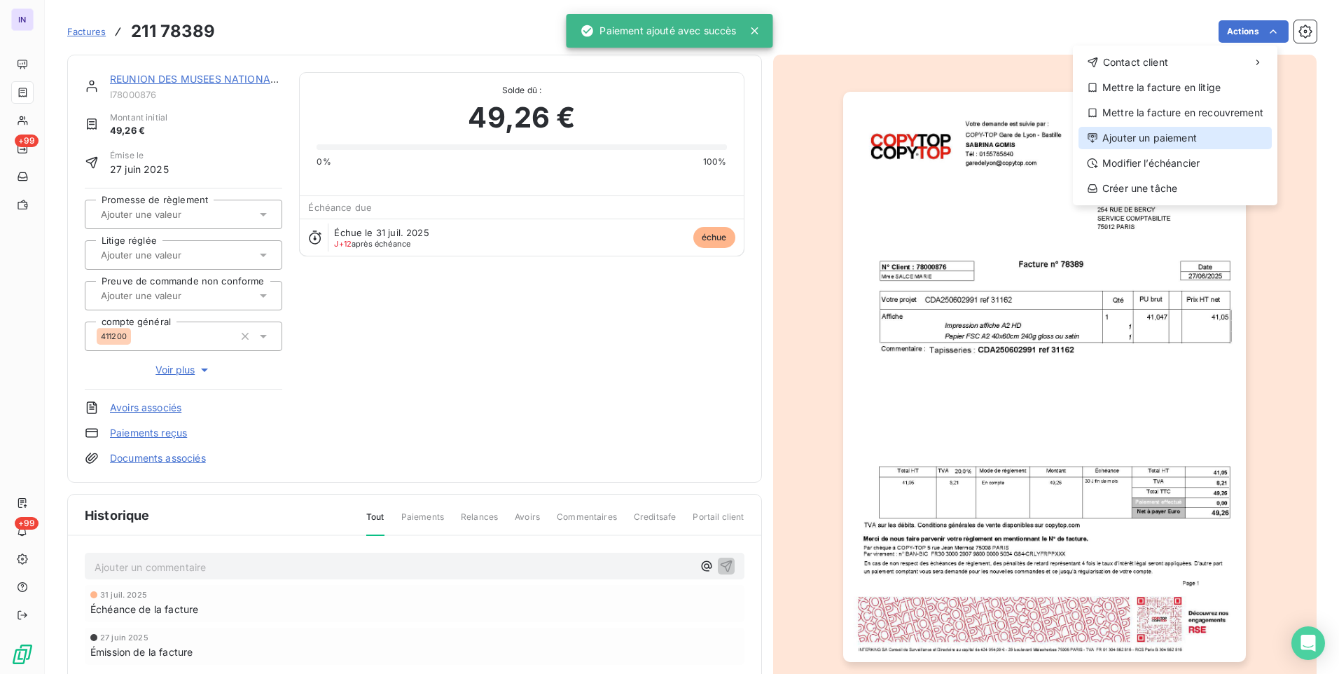
click at [1168, 133] on div "Ajouter un paiement" at bounding box center [1175, 138] width 193 height 22
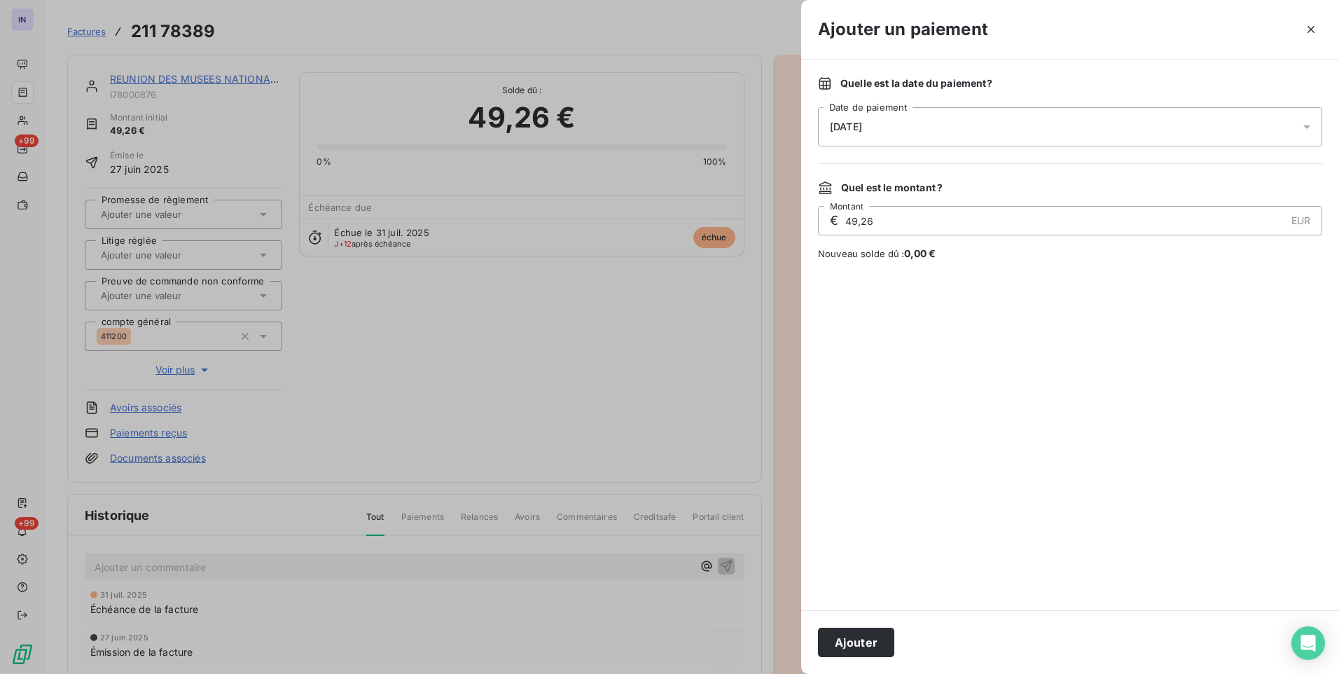
click at [974, 130] on div "[DATE]" at bounding box center [1070, 126] width 504 height 39
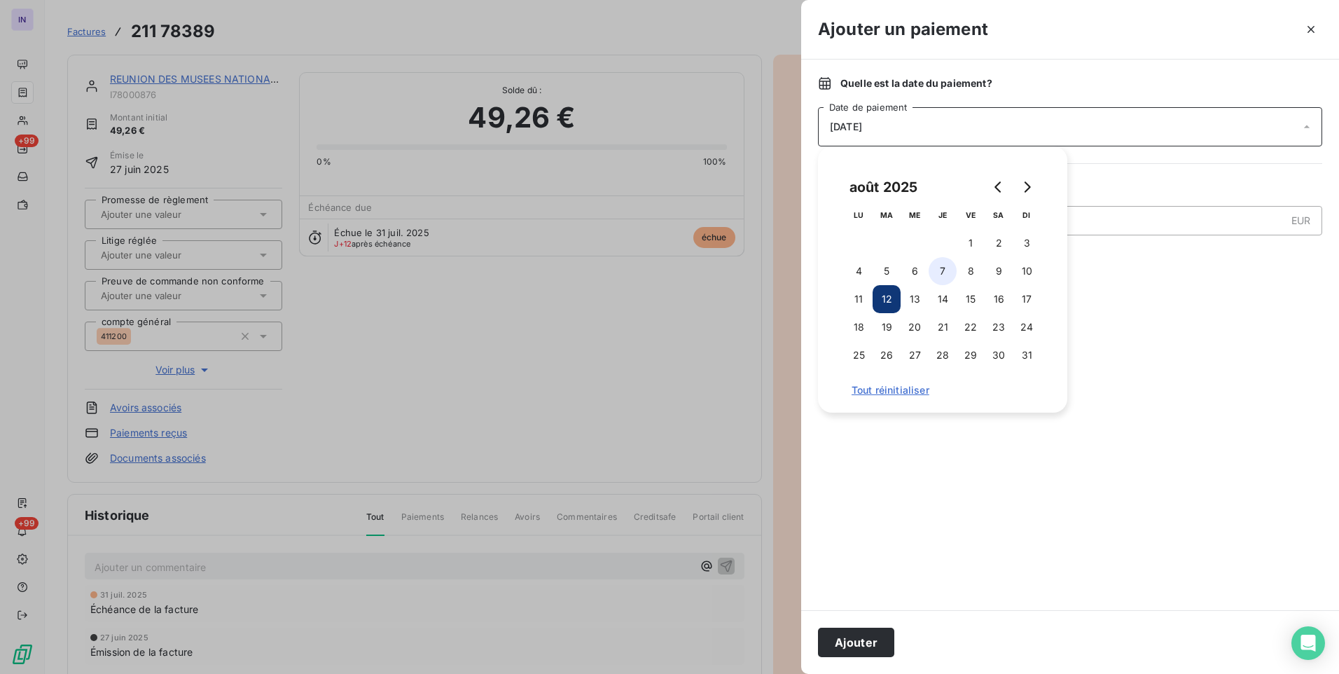
click at [948, 262] on button "7" at bounding box center [943, 271] width 28 height 28
drag, startPoint x: 871, startPoint y: 650, endPoint x: 877, endPoint y: 618, distance: 32.0
click at [872, 650] on button "Ajouter" at bounding box center [856, 642] width 76 height 29
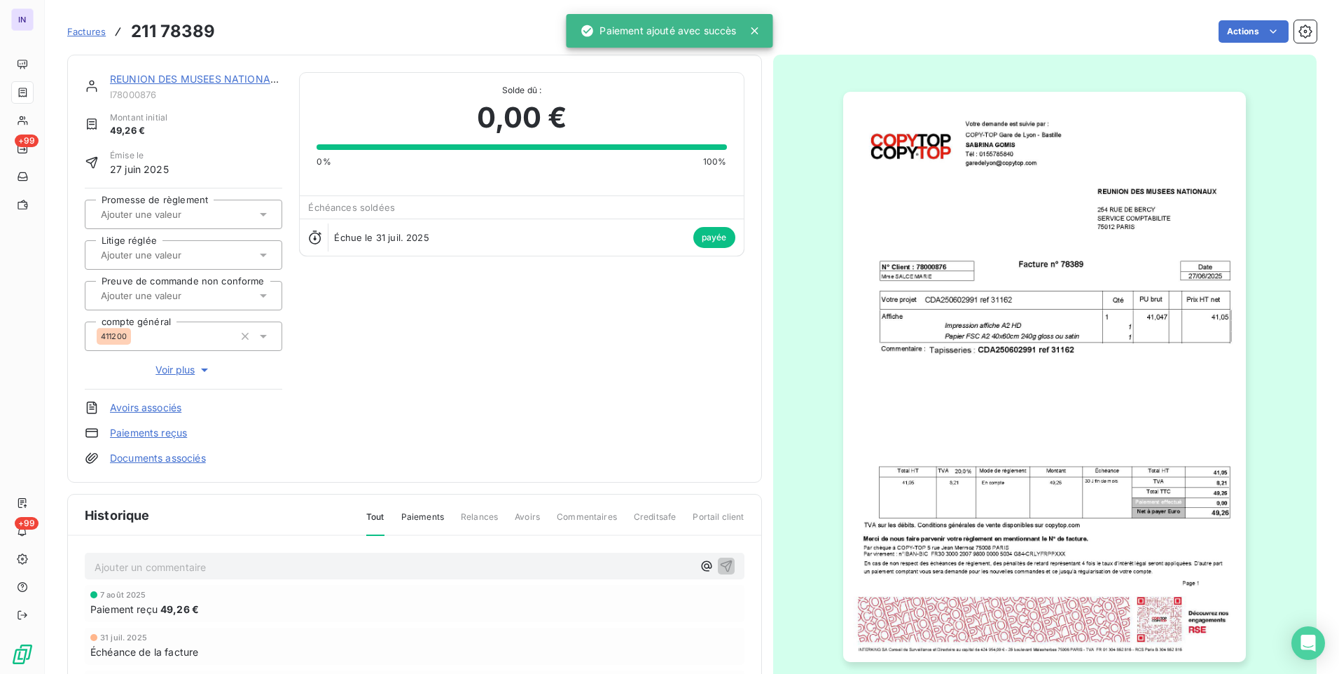
click at [198, 79] on link "REUNION DES MUSEES NATIONAUX" at bounding box center [197, 79] width 174 height 12
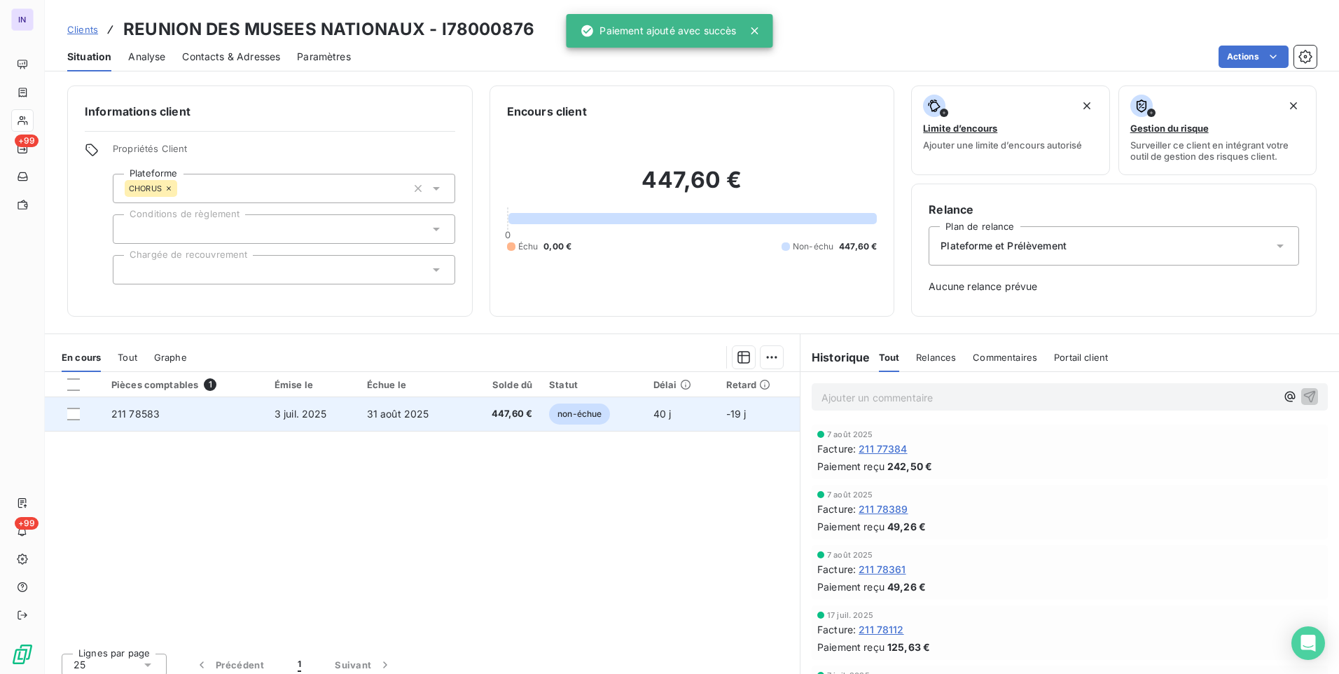
click at [271, 417] on td "3 juil. 2025" at bounding box center [312, 414] width 92 height 34
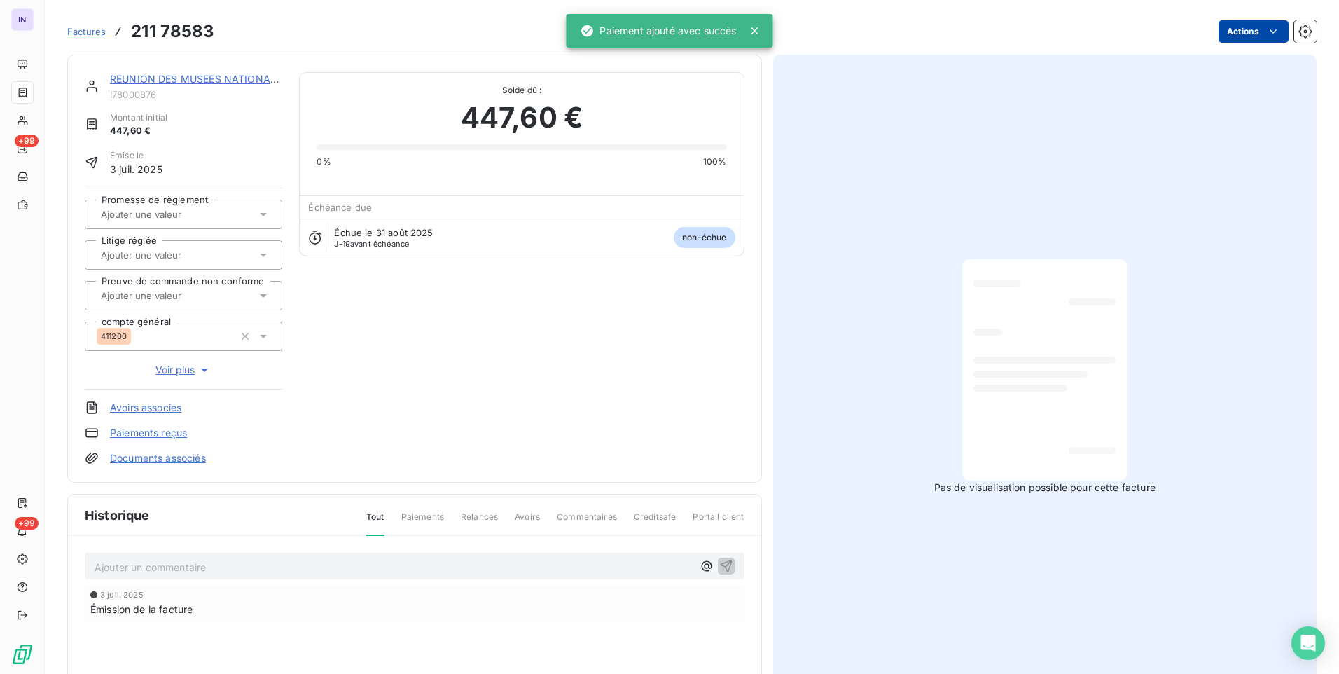
click at [1261, 24] on html "IN +99 +99 Factures 211 78583 Actions REUNION DES MUSEES NATIONAUX I78000876 Mo…" at bounding box center [669, 337] width 1339 height 674
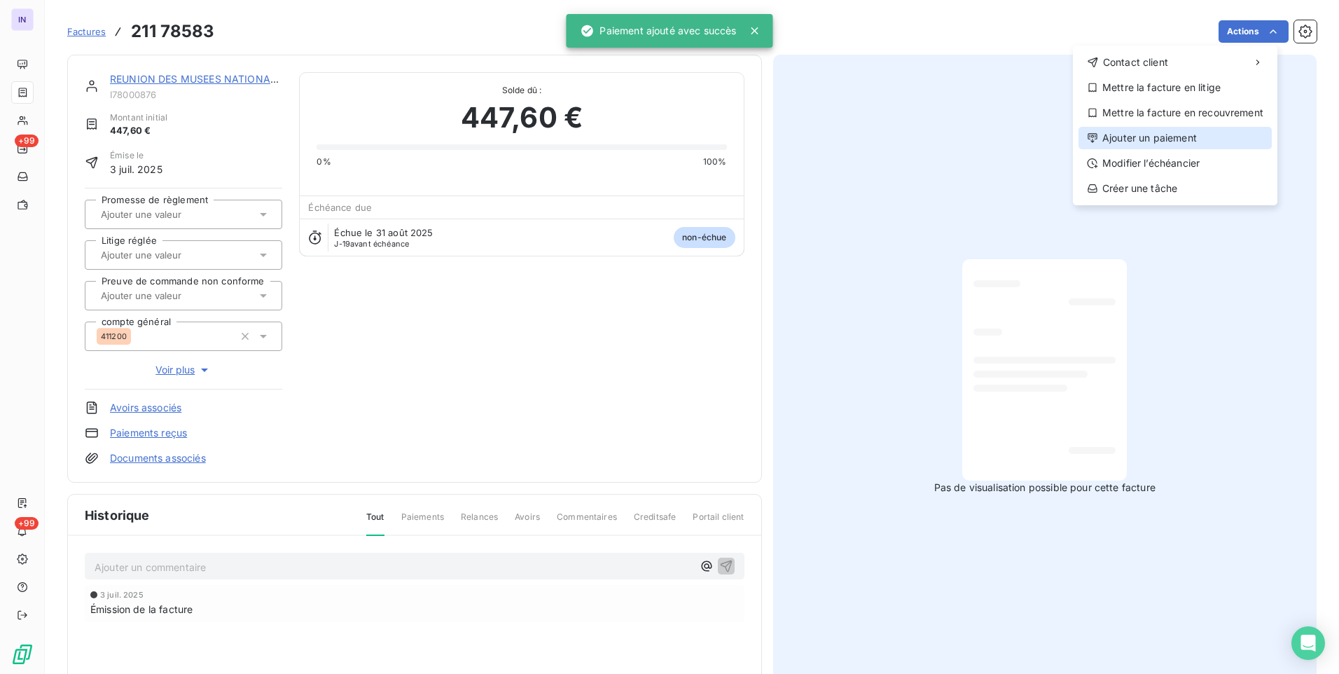
click at [1096, 139] on icon at bounding box center [1092, 137] width 9 height 9
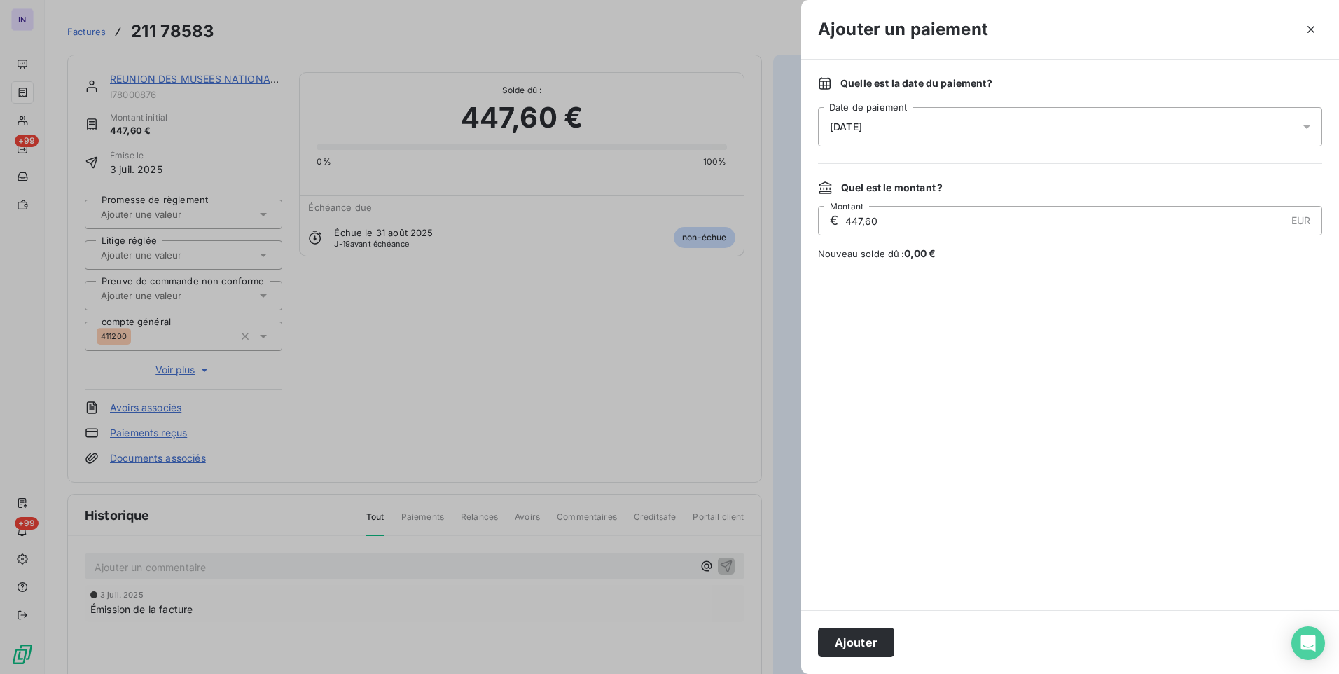
drag, startPoint x: 929, startPoint y: 130, endPoint x: 927, endPoint y: 140, distance: 10.7
click at [929, 132] on div "[DATE]" at bounding box center [1070, 126] width 504 height 39
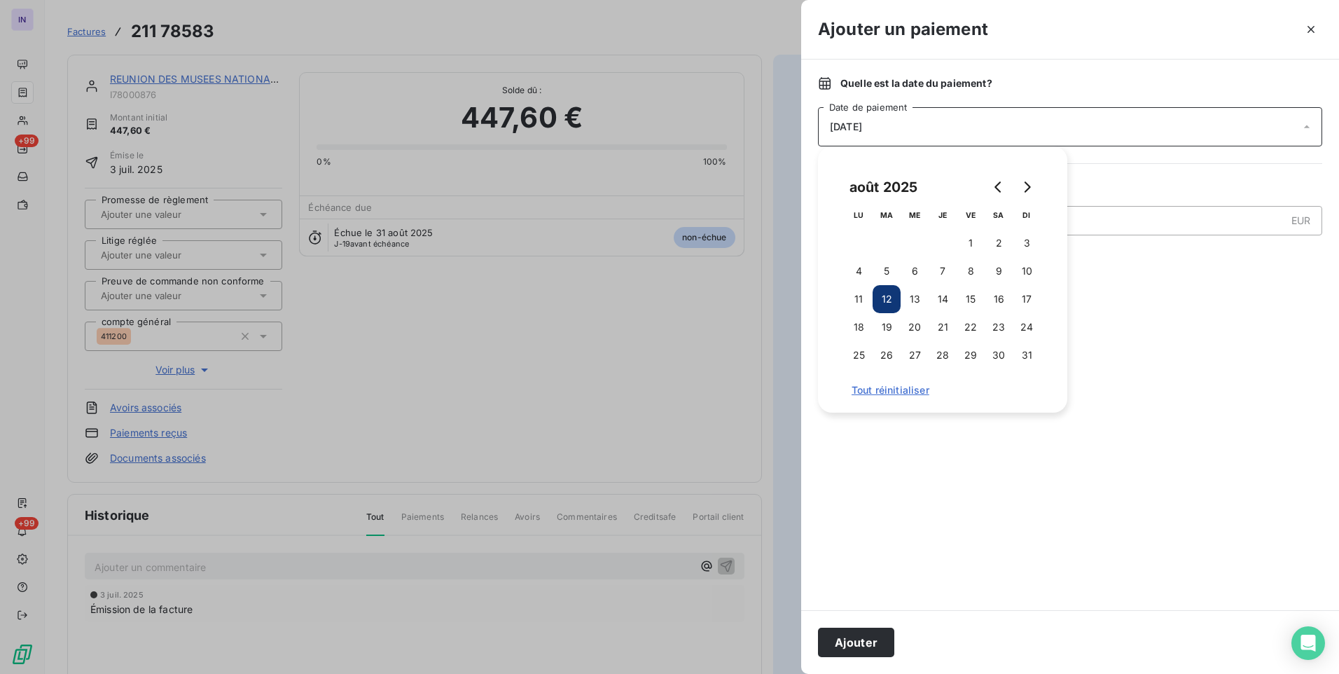
drag, startPoint x: 939, startPoint y: 269, endPoint x: 904, endPoint y: 379, distance: 115.4
click at [938, 271] on button "7" at bounding box center [943, 271] width 28 height 28
click at [868, 632] on button "Ajouter" at bounding box center [856, 642] width 76 height 29
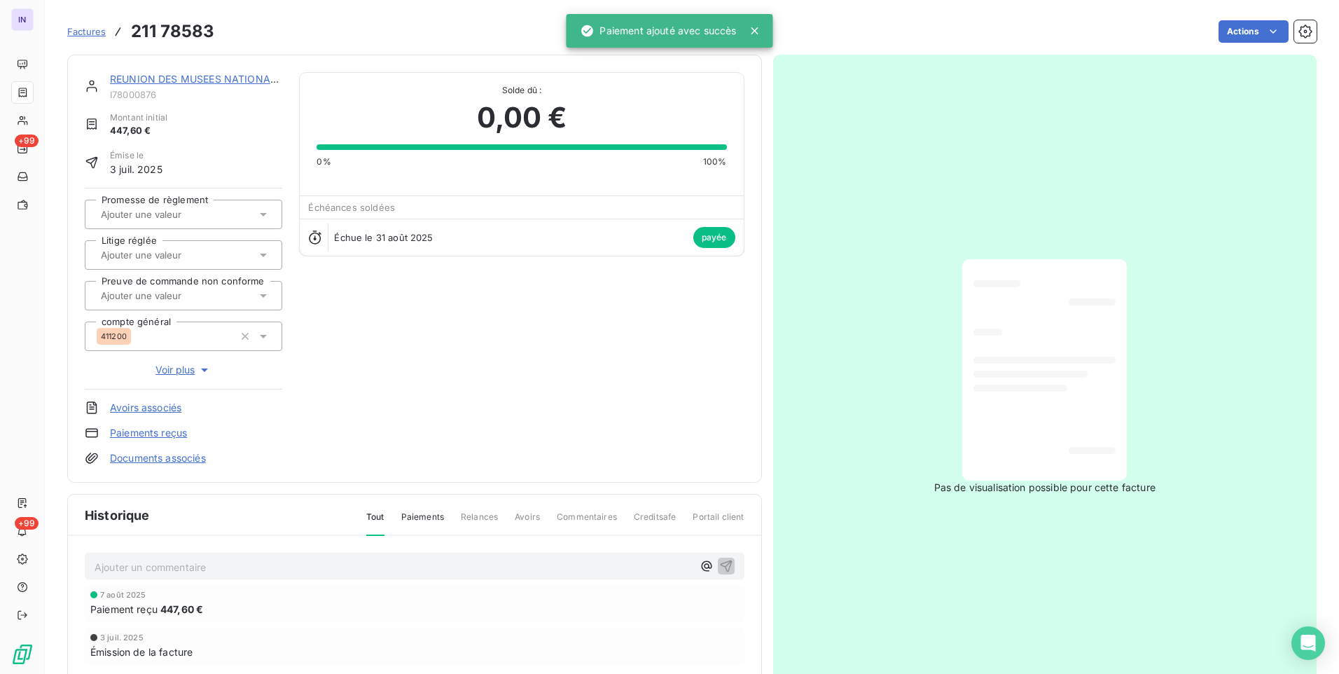
click at [256, 74] on link "REUNION DES MUSEES NATIONAUX" at bounding box center [197, 79] width 174 height 12
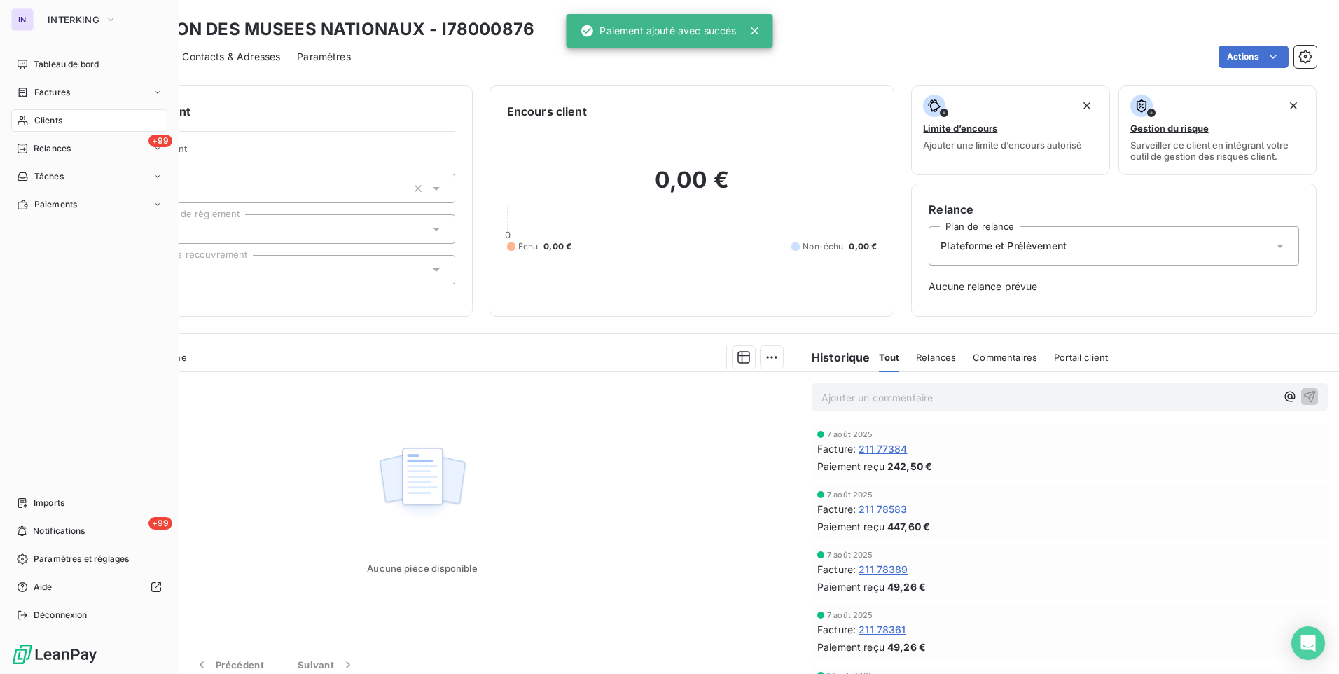
drag, startPoint x: 52, startPoint y: 95, endPoint x: 81, endPoint y: 107, distance: 31.1
click at [52, 95] on span "Factures" at bounding box center [52, 92] width 36 height 13
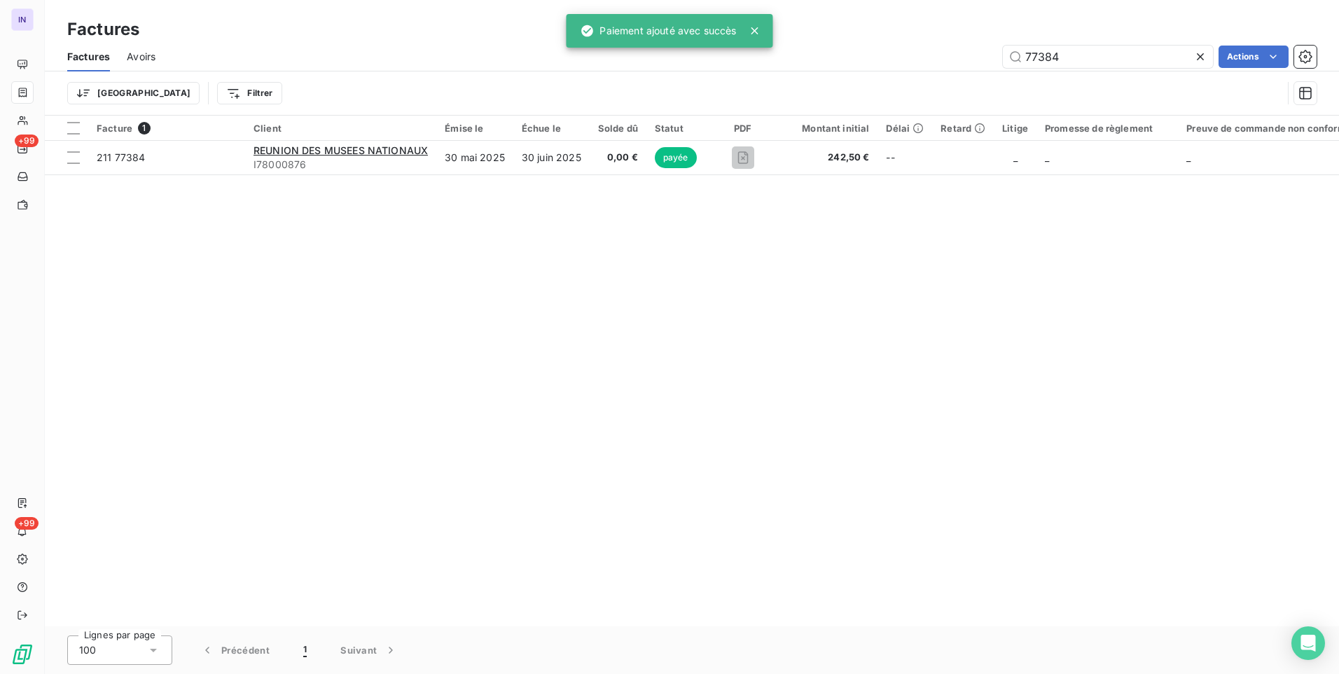
click at [879, 53] on div "77384 Actions" at bounding box center [744, 57] width 1144 height 22
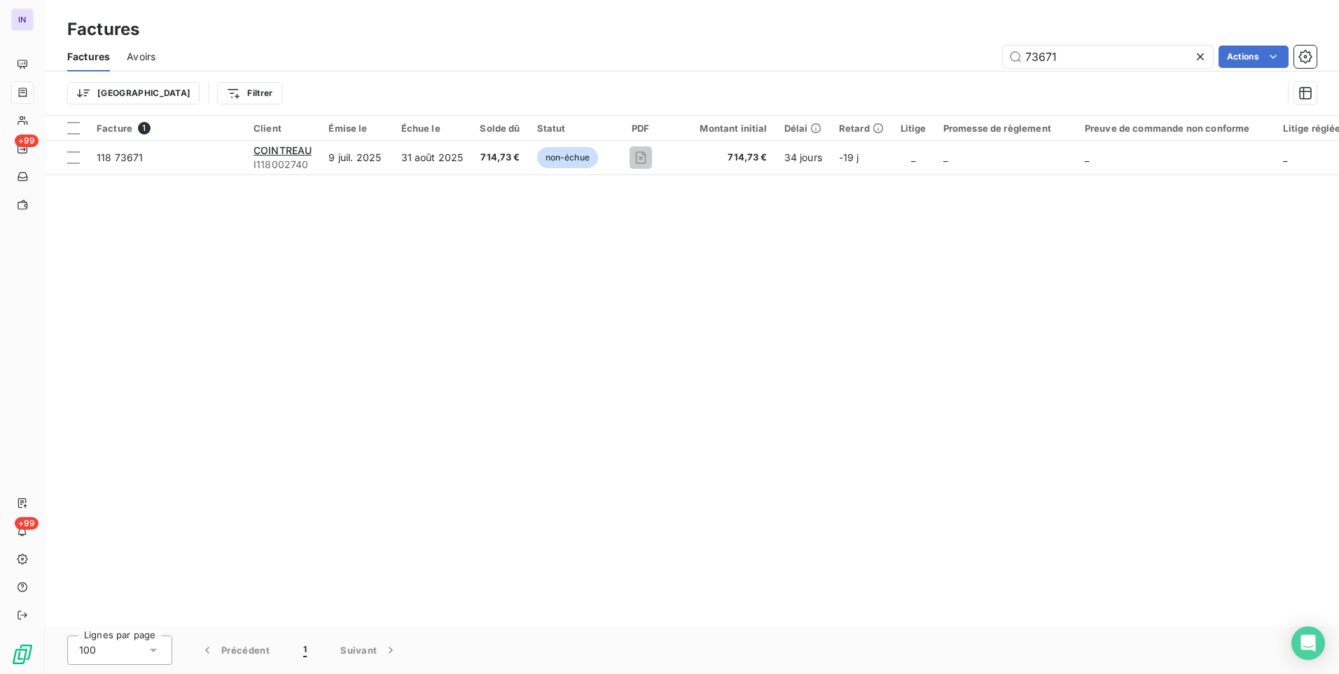
type input "73671"
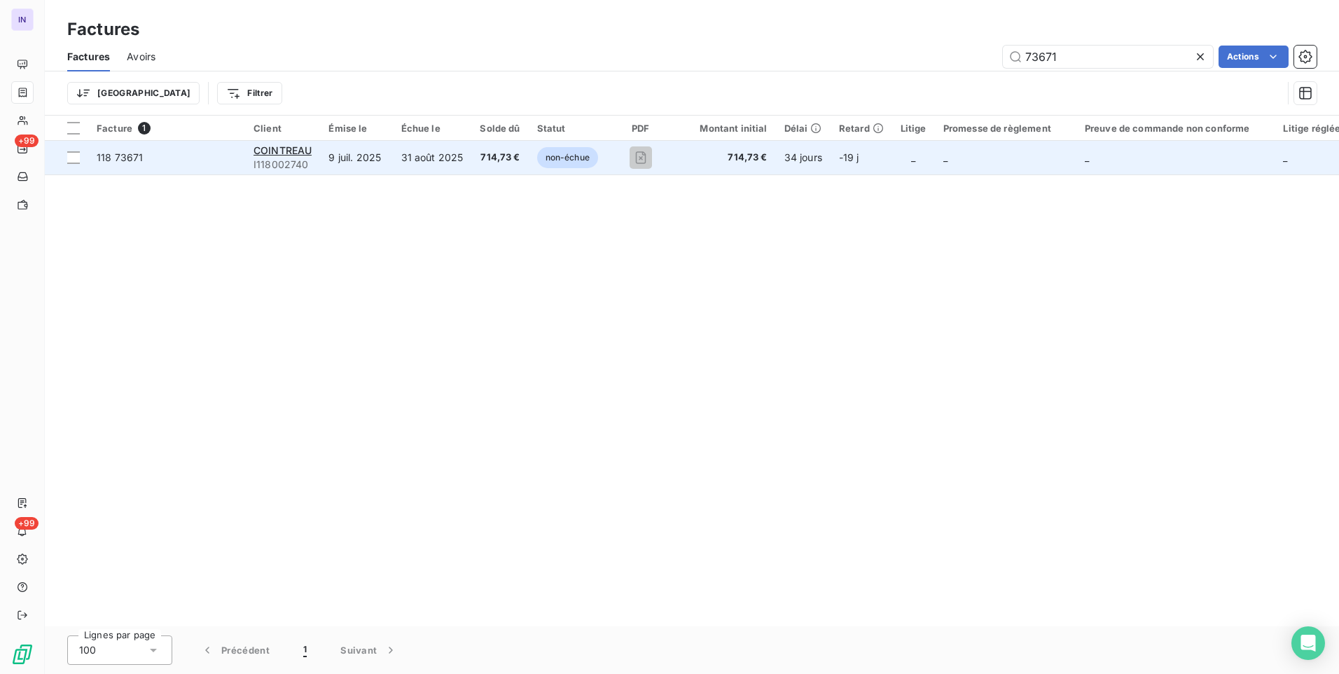
click at [505, 153] on span "714,73 €" at bounding box center [500, 158] width 40 height 14
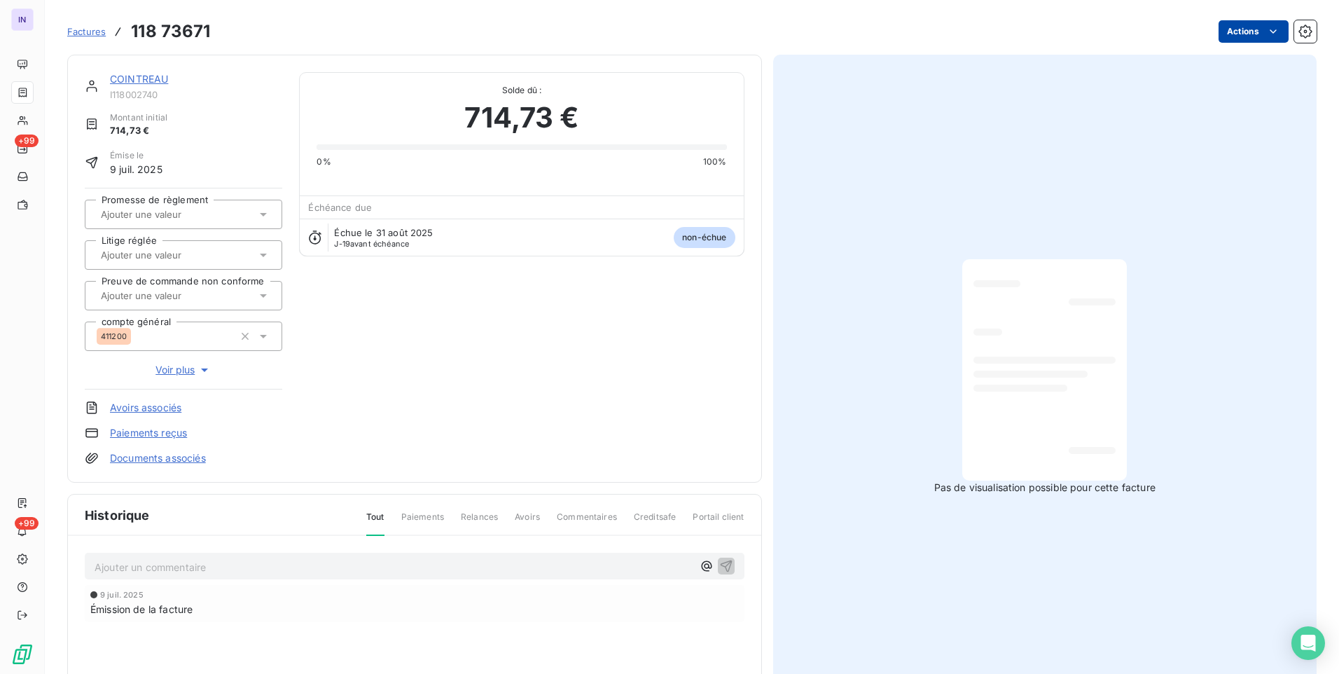
click at [1247, 34] on html "IN +99 +99 Factures 118 73671 Actions COINTREAU I118002740 Montant initial 714,…" at bounding box center [669, 337] width 1339 height 674
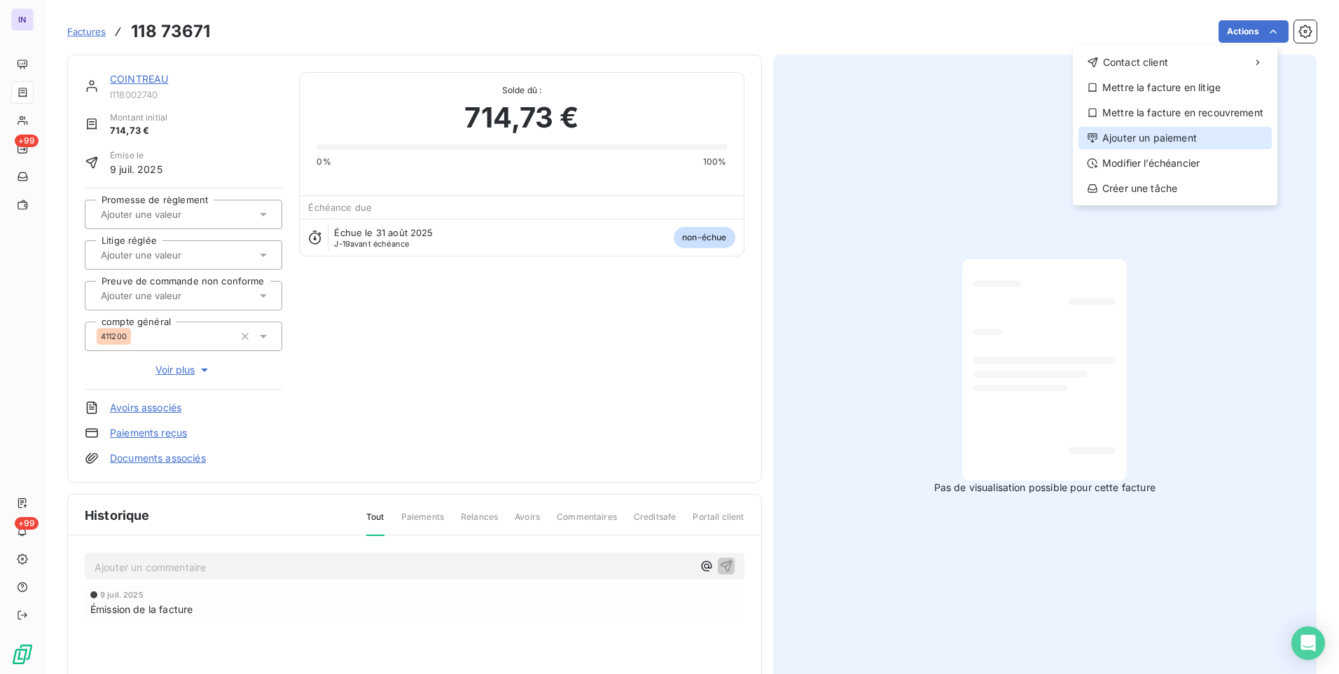
click at [1177, 132] on div "Ajouter un paiement" at bounding box center [1175, 138] width 193 height 22
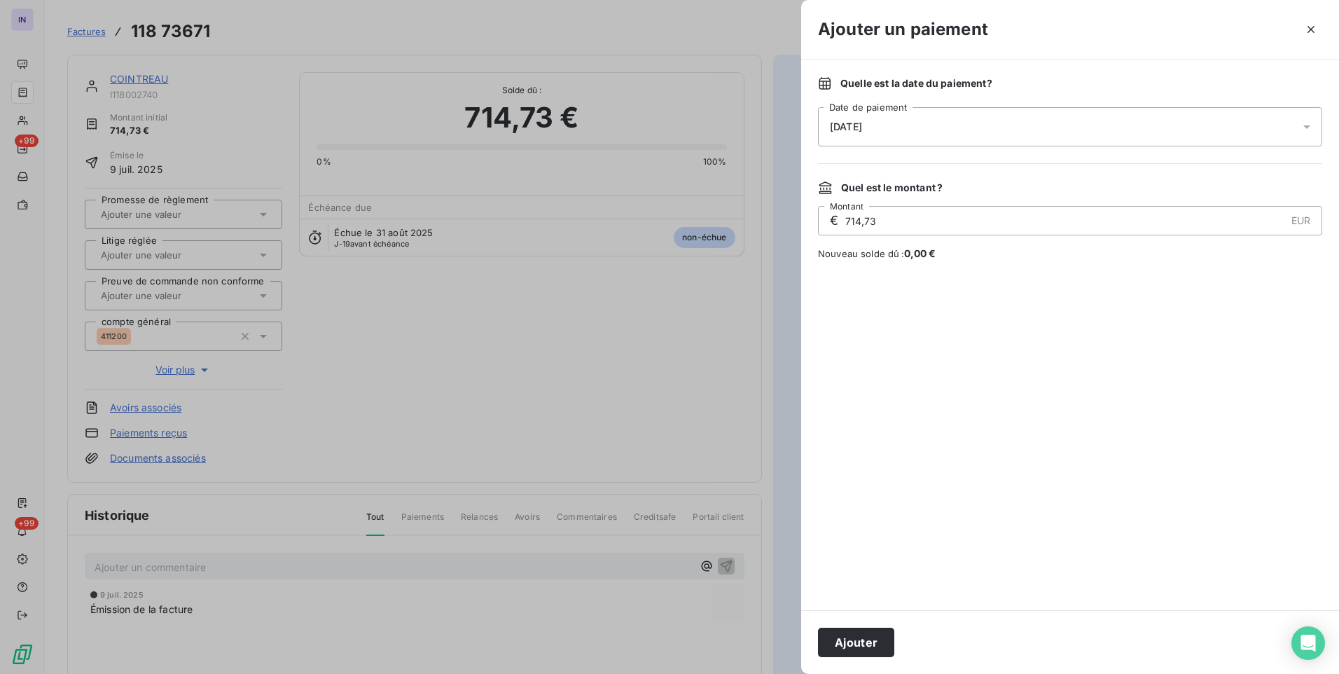
click at [957, 134] on div "[DATE]" at bounding box center [1070, 126] width 504 height 39
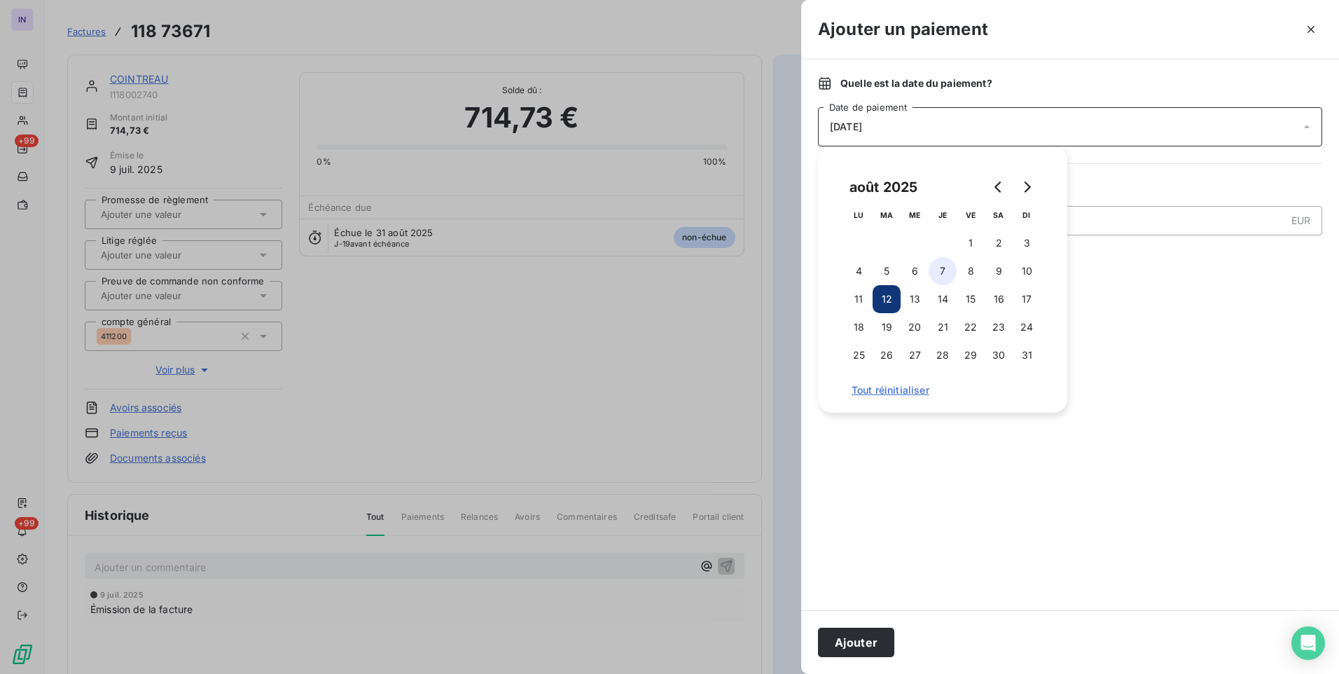
click at [939, 263] on button "7" at bounding box center [943, 271] width 28 height 28
click at [879, 639] on button "Ajouter" at bounding box center [856, 642] width 76 height 29
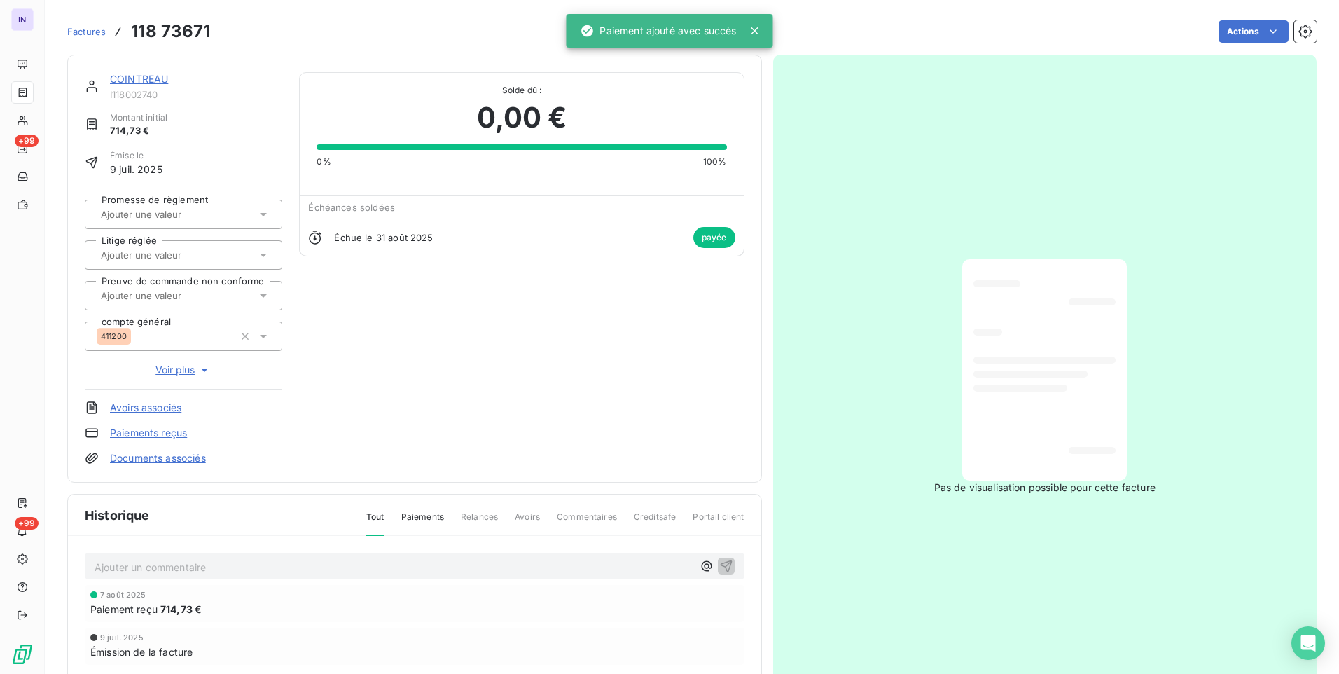
click at [128, 81] on link "COINTREAU" at bounding box center [139, 79] width 58 height 12
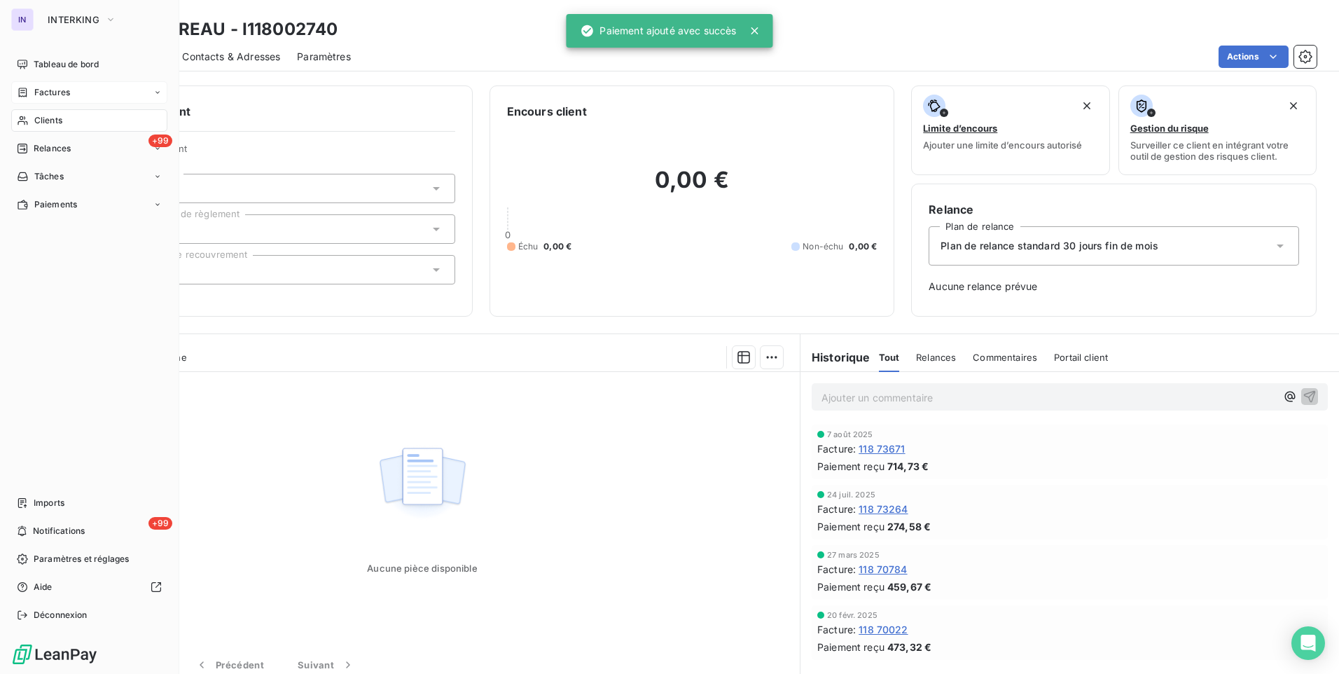
click at [49, 89] on span "Factures" at bounding box center [52, 92] width 36 height 13
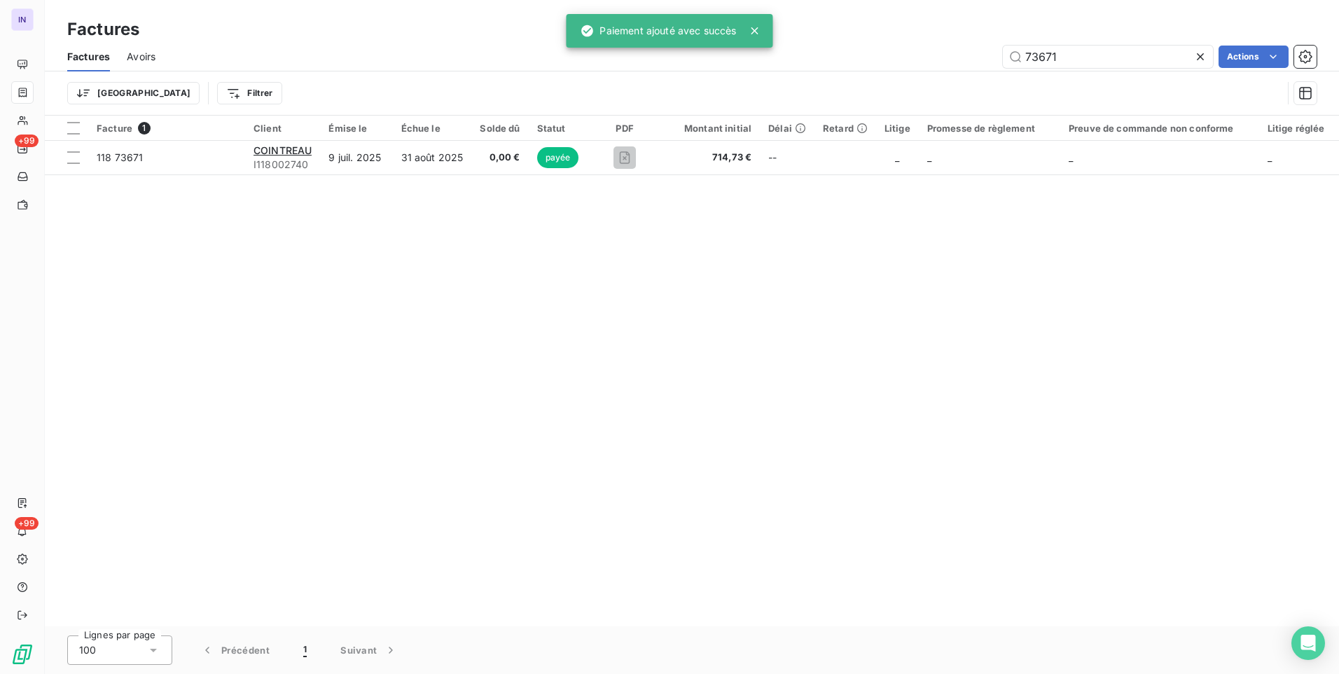
drag, startPoint x: 909, startPoint y: 56, endPoint x: 841, endPoint y: 55, distance: 68.0
click at [859, 56] on div "73671 Actions" at bounding box center [744, 57] width 1144 height 22
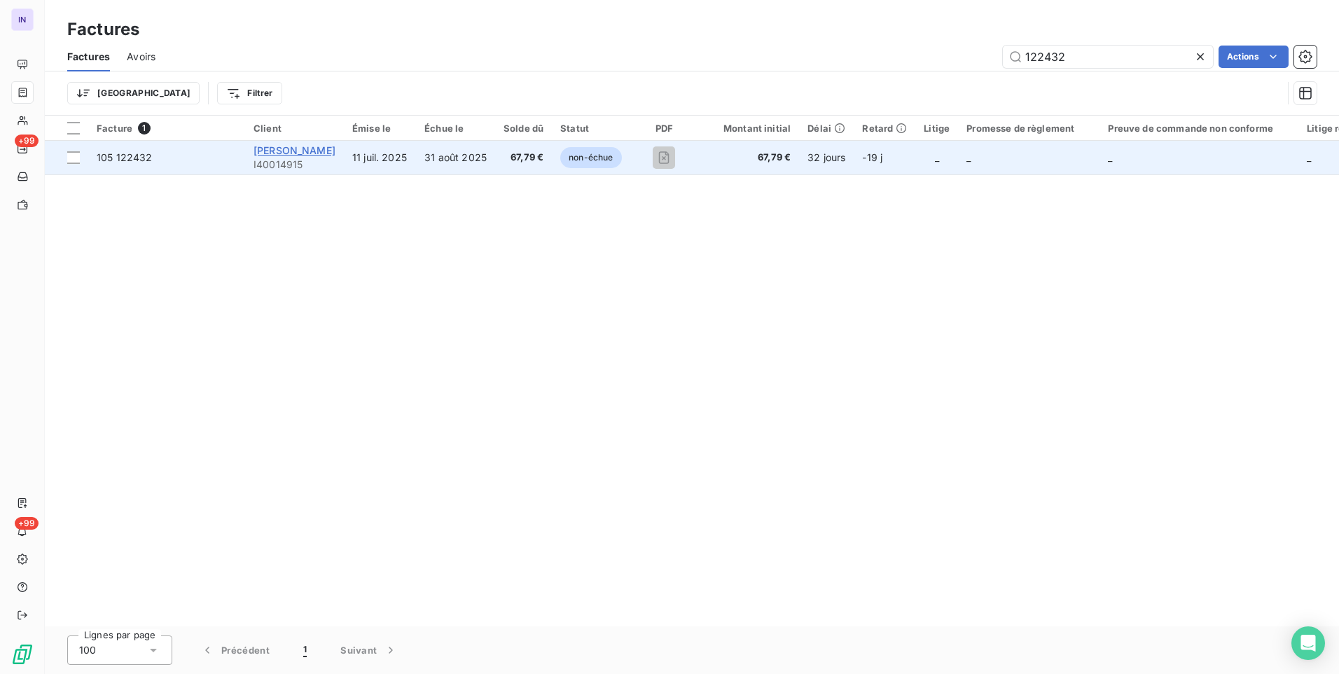
type input "122432"
click at [317, 146] on span "[PERSON_NAME]" at bounding box center [295, 150] width 82 height 12
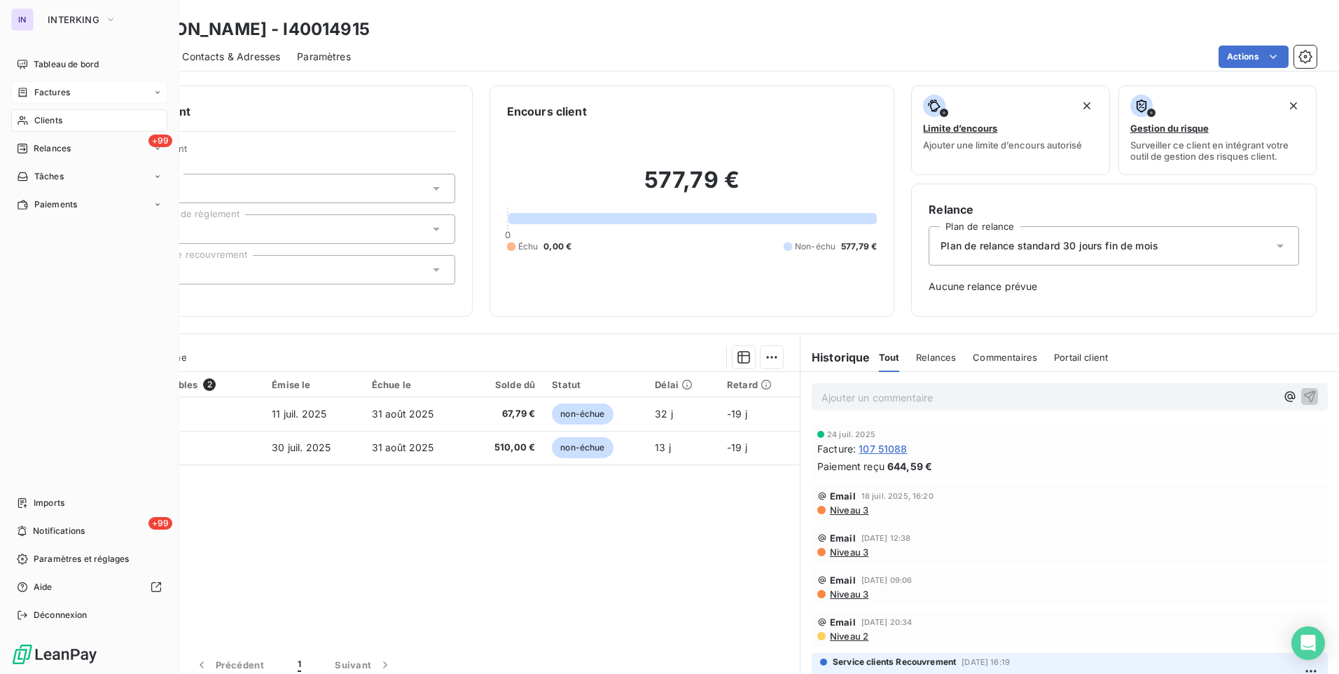
drag, startPoint x: 62, startPoint y: 90, endPoint x: 134, endPoint y: 95, distance: 73.0
click at [64, 90] on span "Factures" at bounding box center [52, 92] width 36 height 13
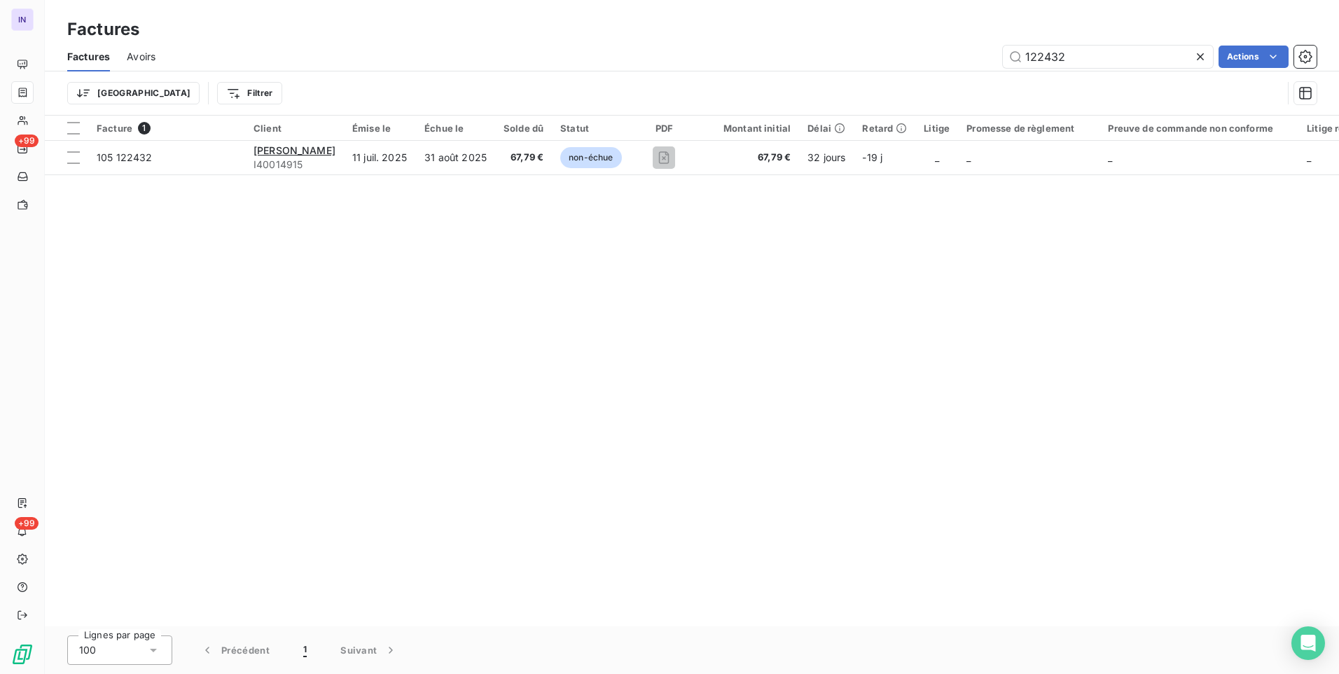
drag, startPoint x: 1074, startPoint y: 61, endPoint x: 896, endPoint y: 59, distance: 177.9
click at [895, 59] on div "122432 Actions" at bounding box center [744, 57] width 1144 height 22
click at [1085, 62] on input "122432" at bounding box center [1108, 57] width 210 height 22
drag, startPoint x: 1071, startPoint y: 62, endPoint x: 950, endPoint y: 62, distance: 120.5
click at [950, 62] on div "122432 Actions" at bounding box center [744, 57] width 1144 height 22
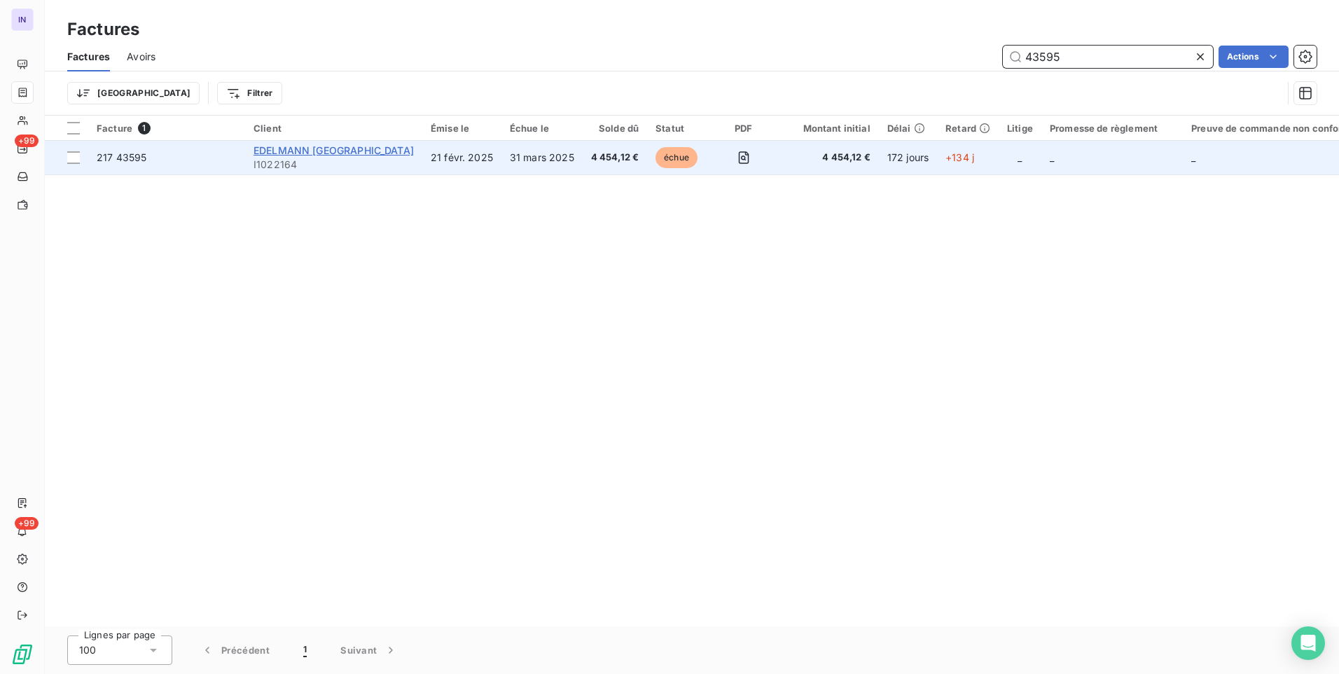
type input "43595"
click at [315, 153] on span "EDELMANN [GEOGRAPHIC_DATA]" at bounding box center [334, 150] width 160 height 12
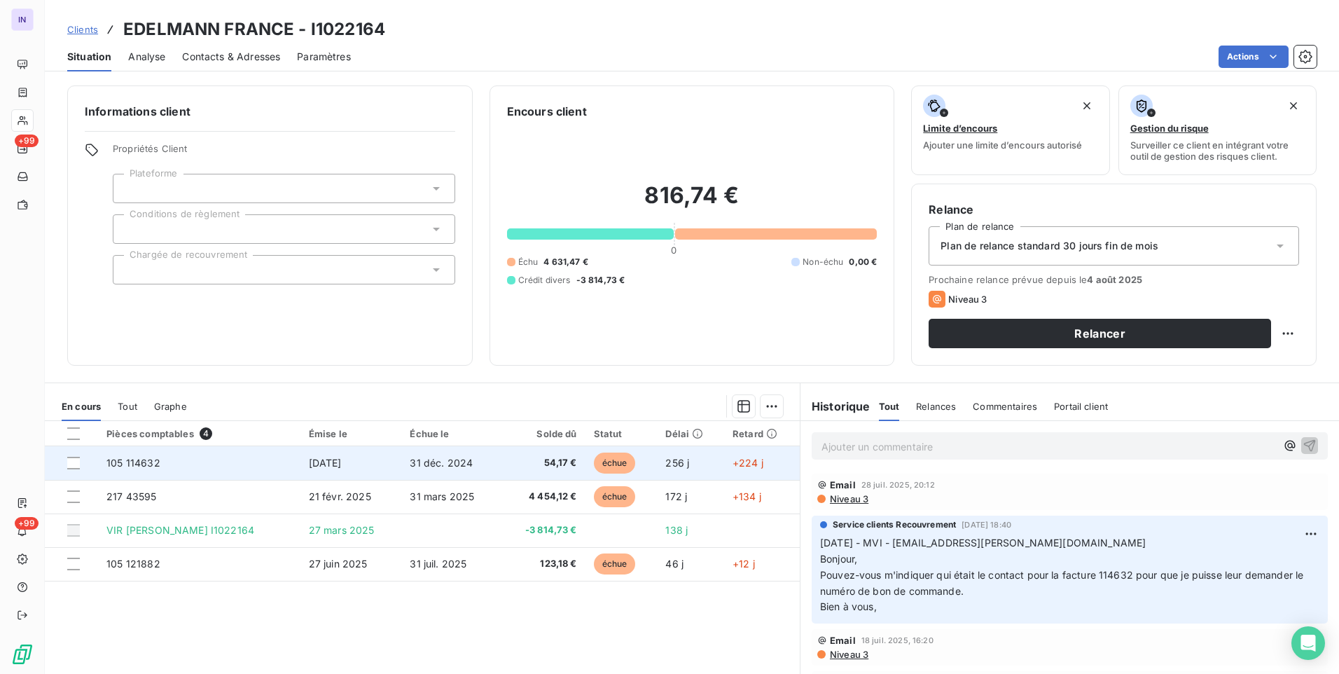
click at [244, 476] on td "105 114632" at bounding box center [199, 463] width 202 height 34
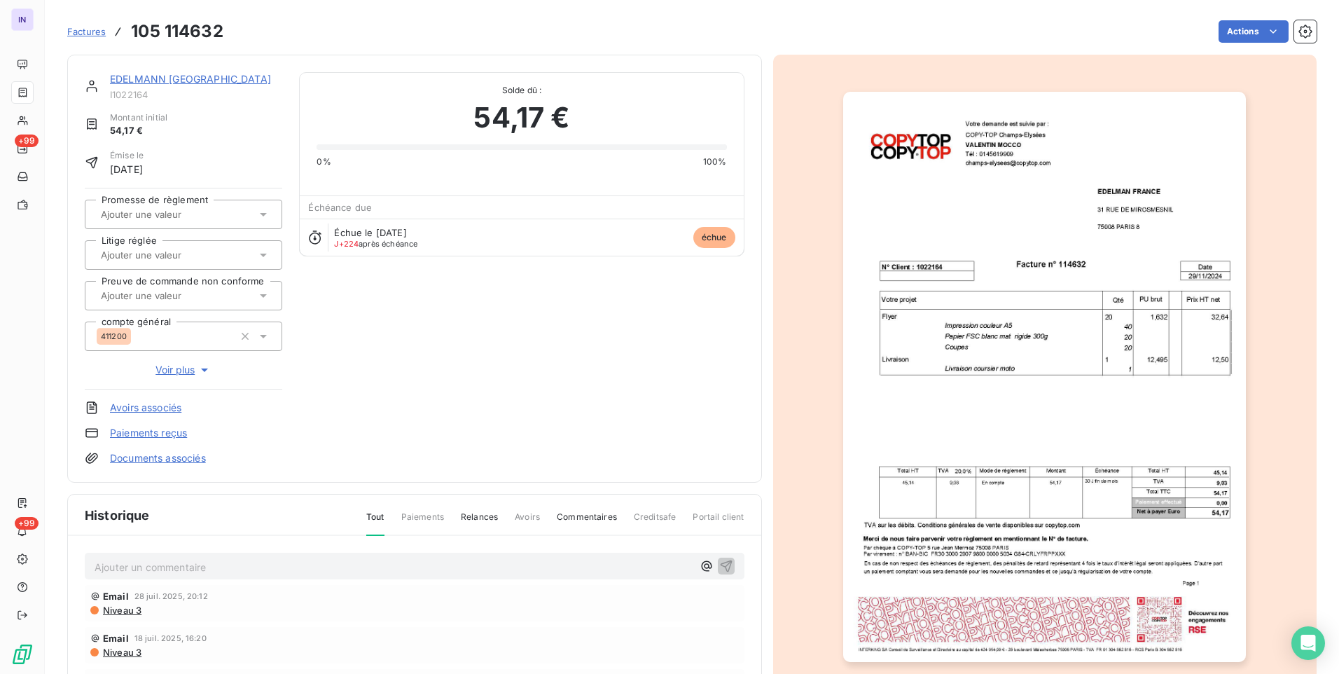
click at [132, 77] on link "EDELMANN [GEOGRAPHIC_DATA]" at bounding box center [190, 79] width 161 height 12
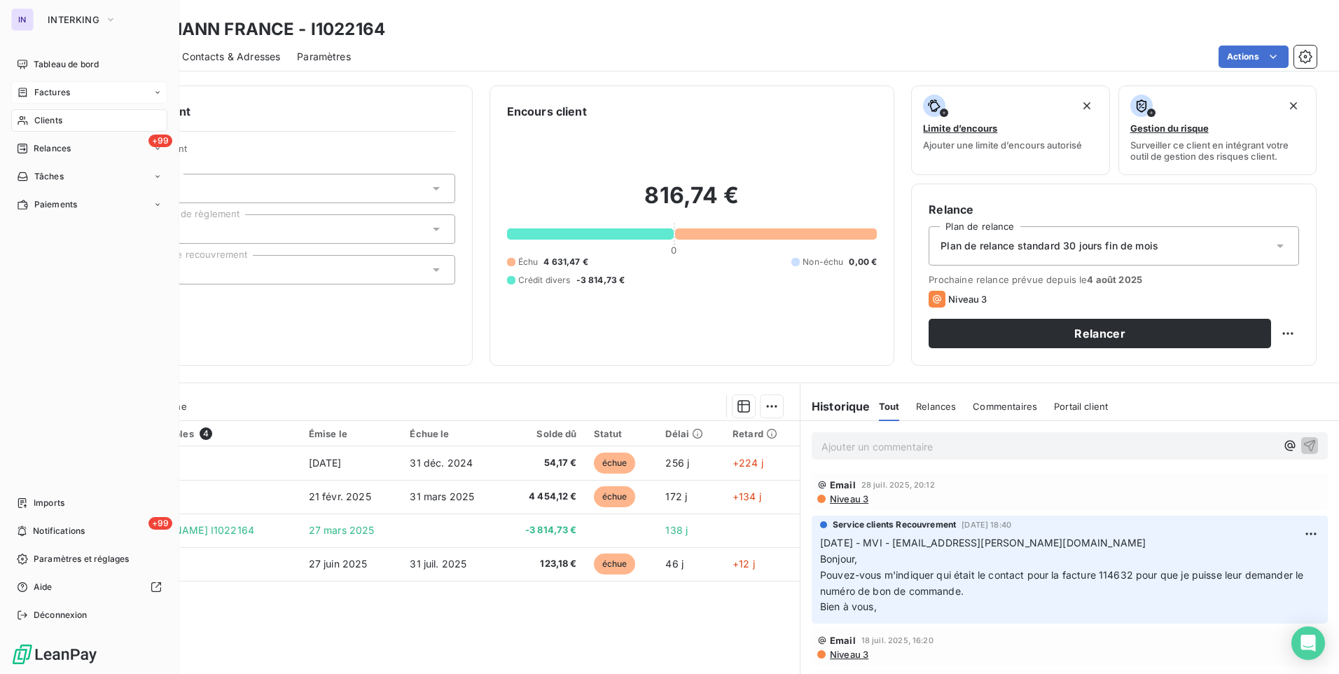
click at [60, 92] on span "Factures" at bounding box center [52, 92] width 36 height 13
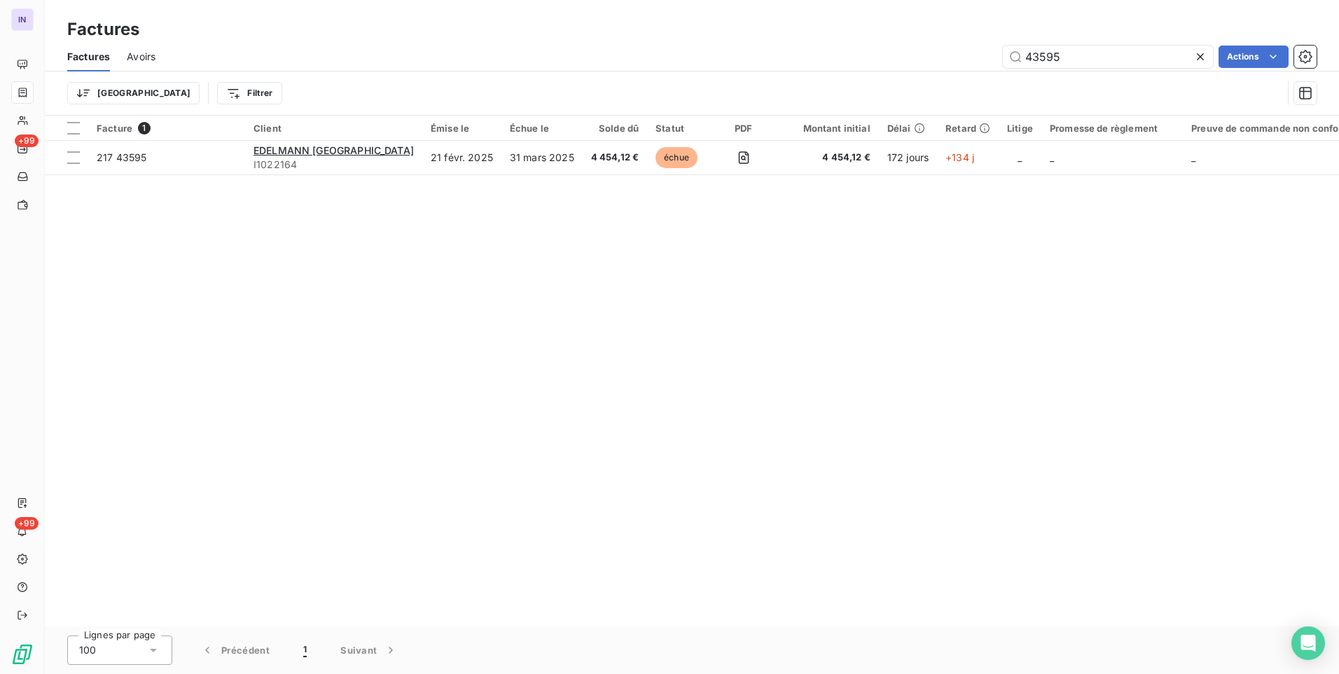
drag, startPoint x: 999, startPoint y: 60, endPoint x: 906, endPoint y: 57, distance: 92.5
click at [915, 56] on div "43595 Actions" at bounding box center [744, 57] width 1144 height 22
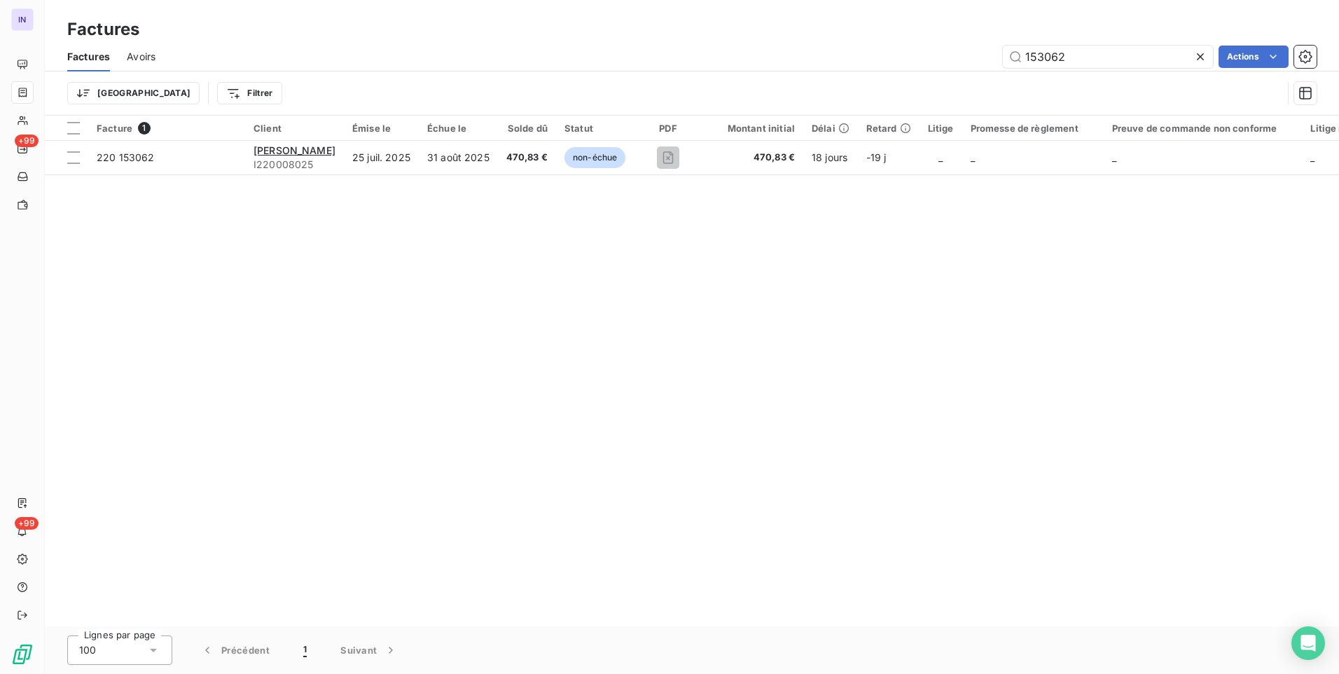
type input "153062"
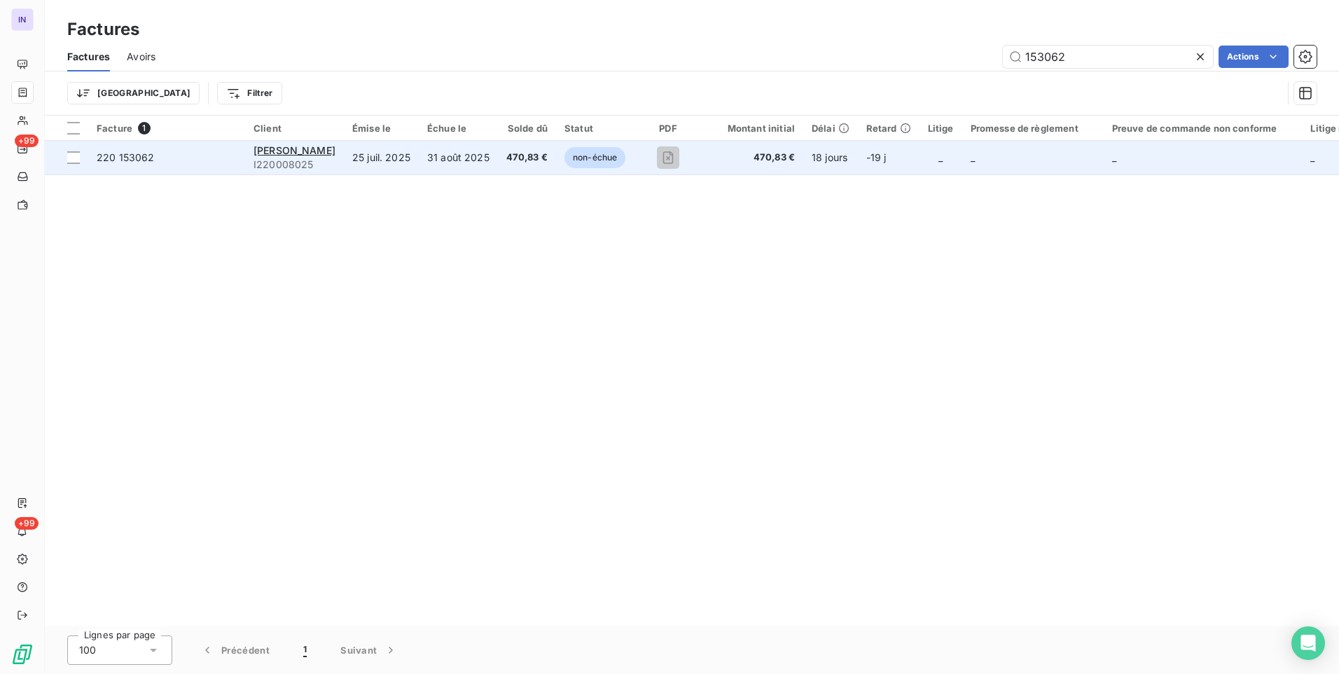
click at [506, 158] on span "470,83 €" at bounding box center [526, 158] width 41 height 14
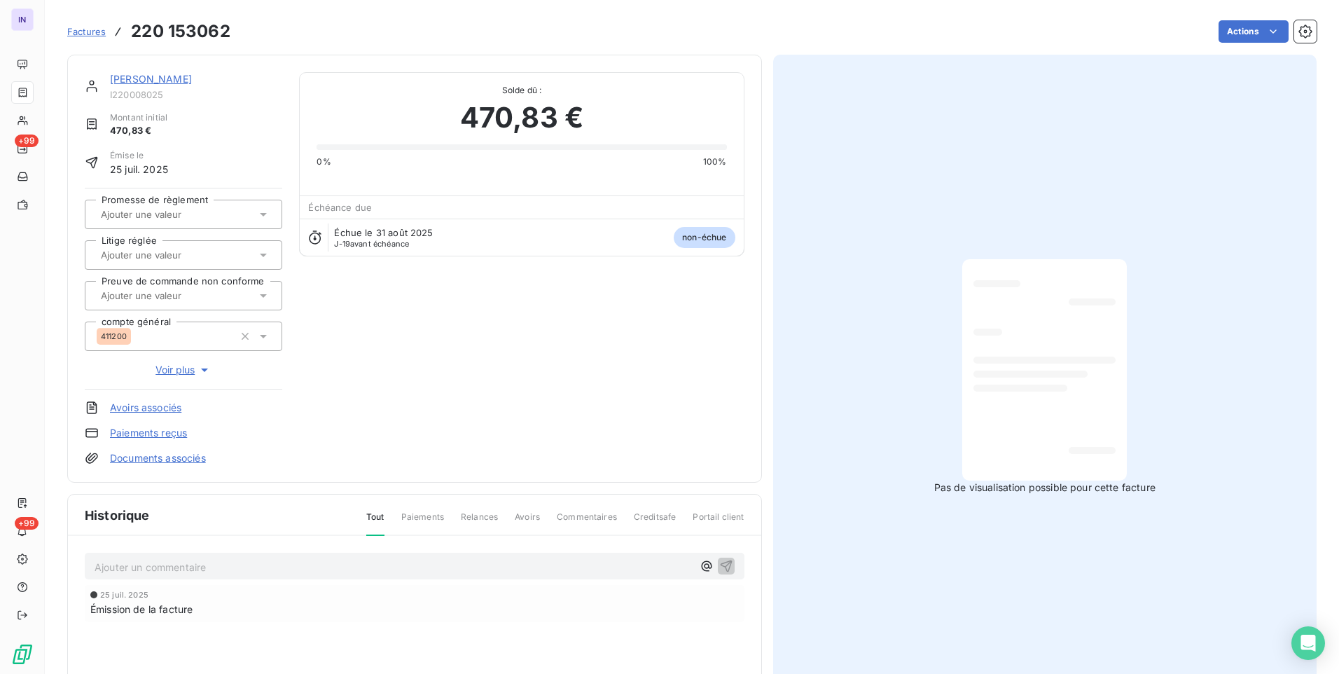
click at [1245, 36] on html "IN +99 +99 Factures 220 153062 Actions [PERSON_NAME] I220008025 Montant initial…" at bounding box center [669, 337] width 1339 height 674
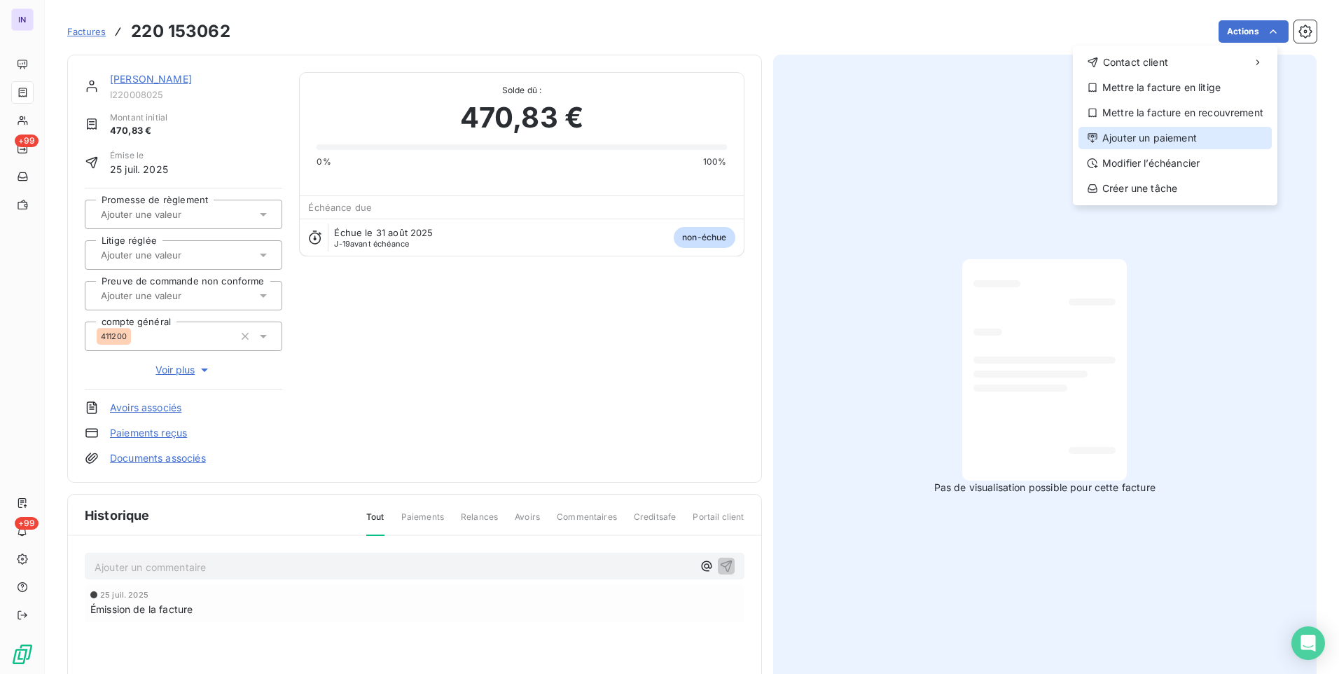
click at [1173, 137] on div "Ajouter un paiement" at bounding box center [1175, 138] width 193 height 22
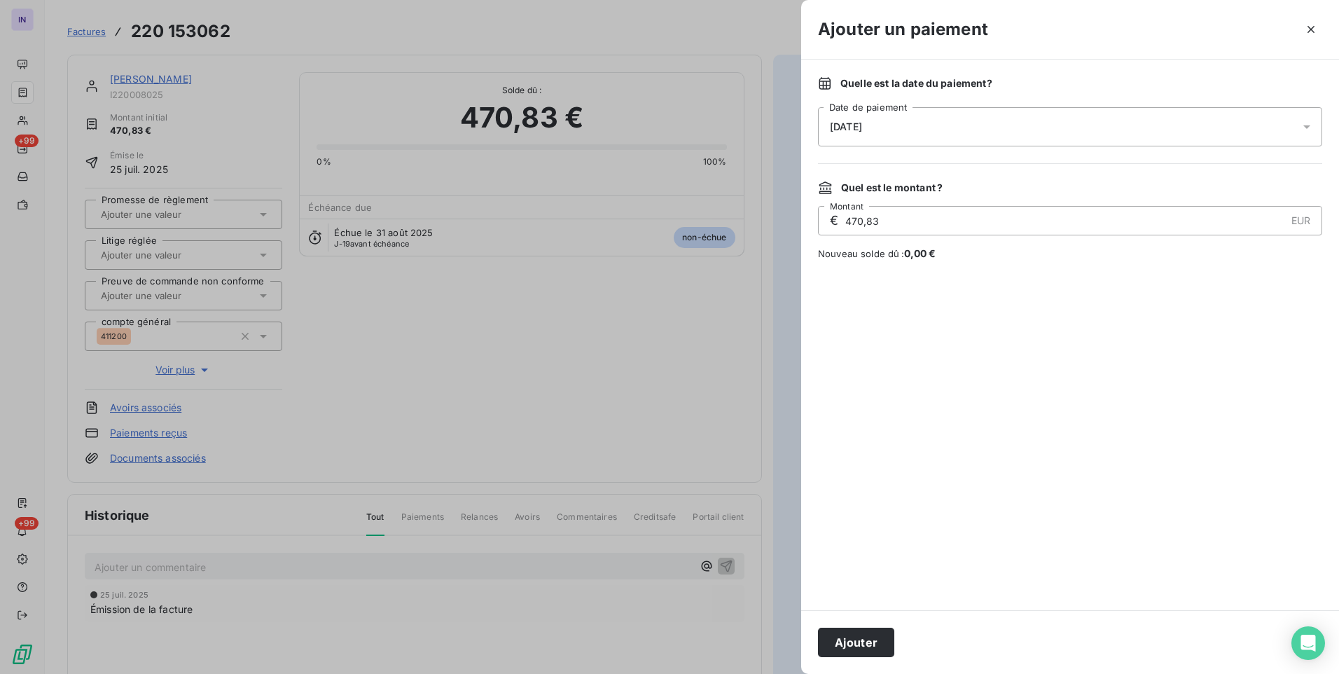
click at [998, 145] on div "[DATE]" at bounding box center [1070, 126] width 504 height 39
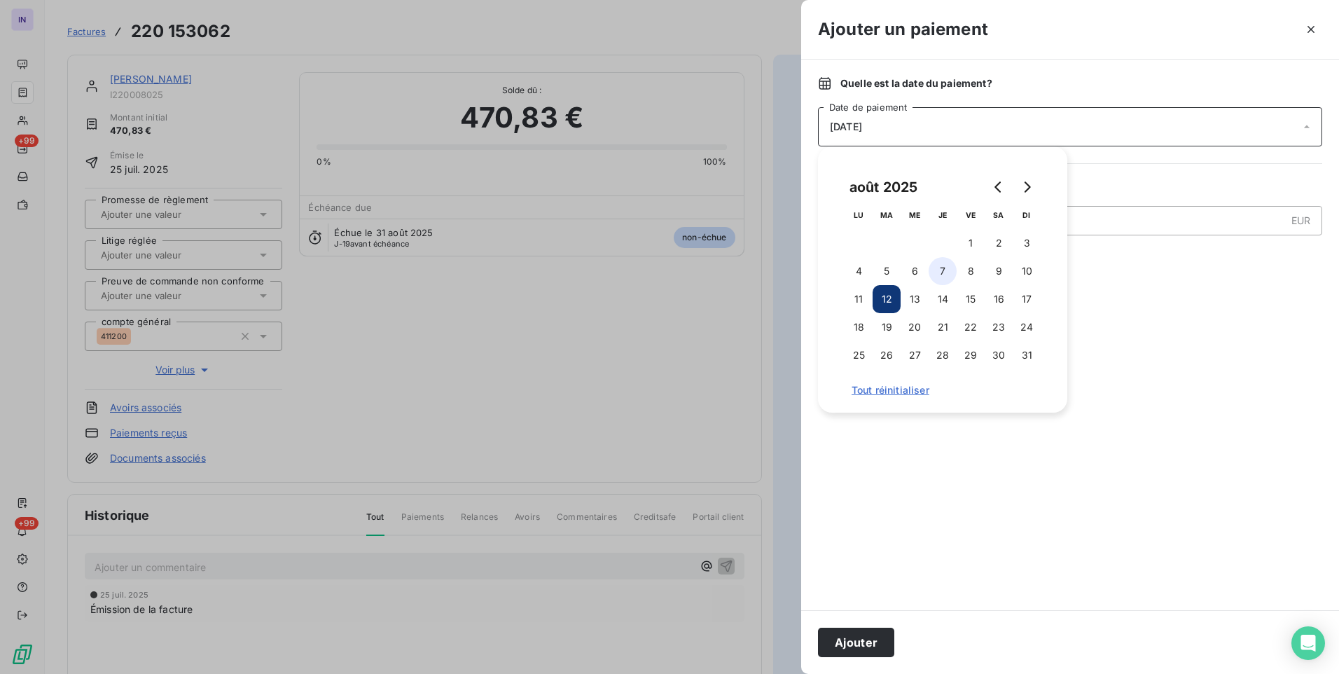
drag, startPoint x: 942, startPoint y: 263, endPoint x: 946, endPoint y: 277, distance: 14.0
click at [944, 264] on button "7" at bounding box center [943, 271] width 28 height 28
click at [866, 642] on button "Ajouter" at bounding box center [856, 642] width 76 height 29
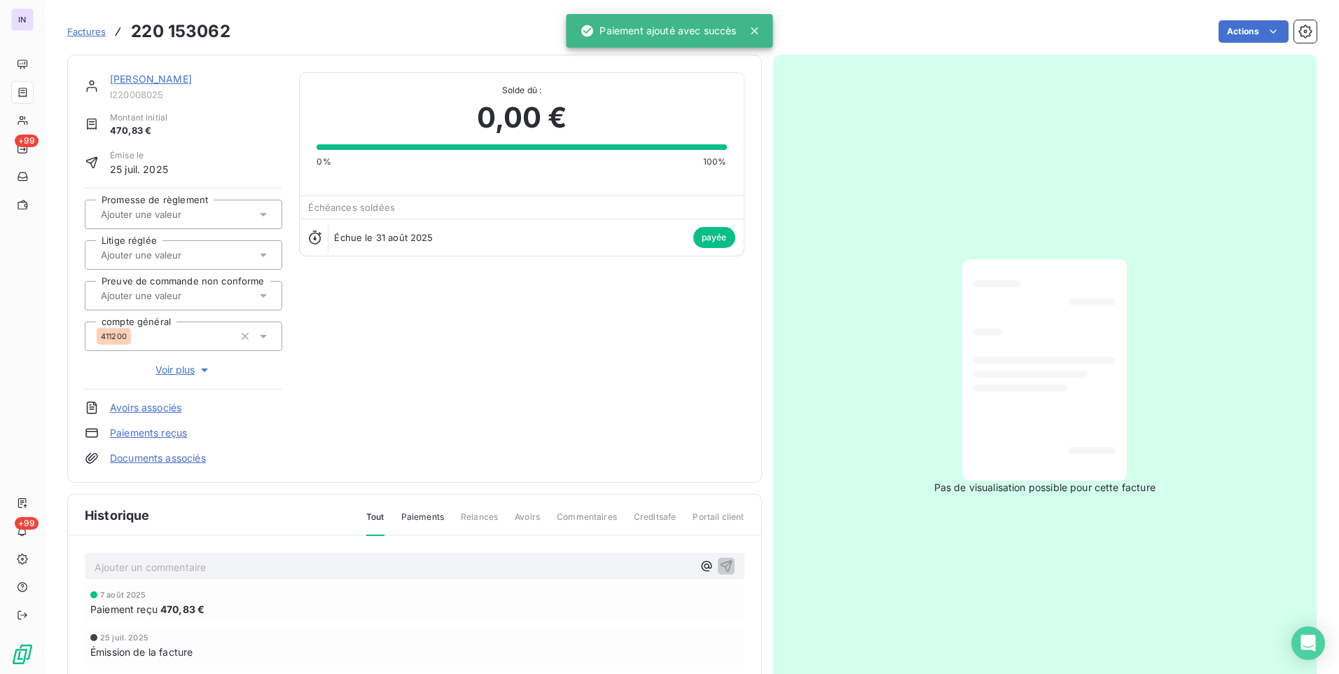
click at [124, 78] on link "[PERSON_NAME]" at bounding box center [151, 79] width 82 height 12
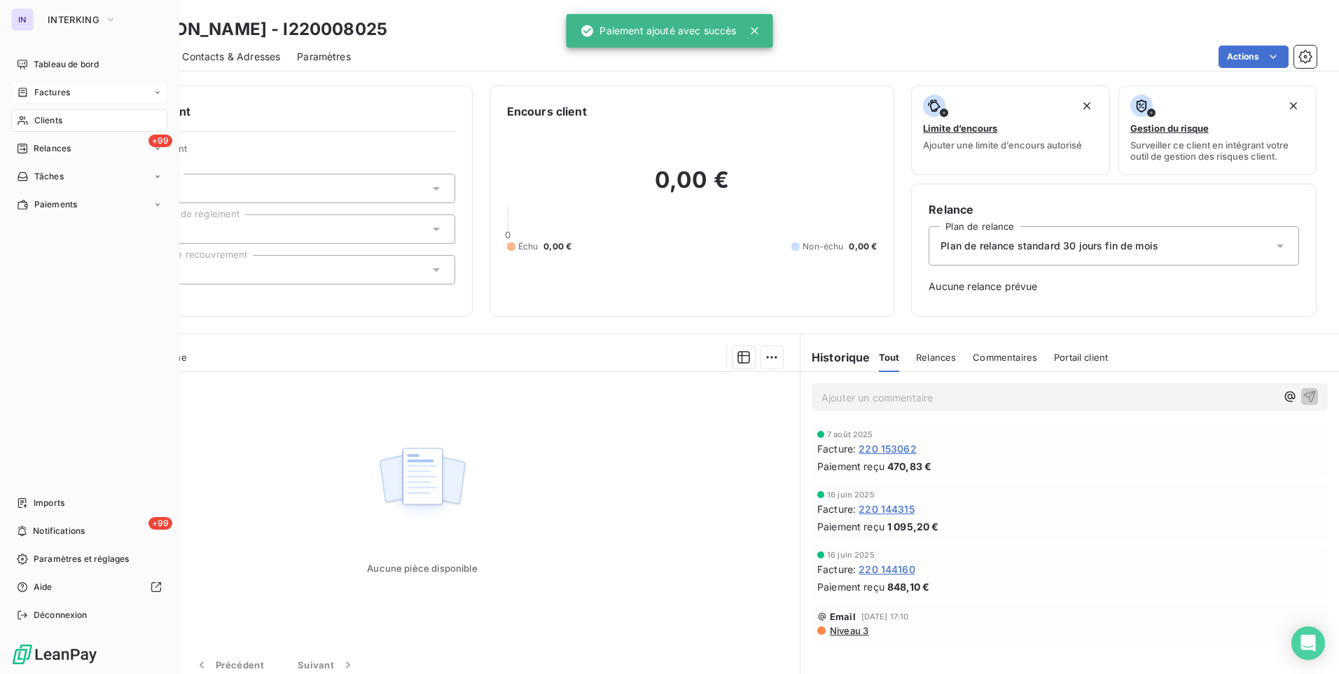
drag, startPoint x: 41, startPoint y: 94, endPoint x: 77, endPoint y: 99, distance: 36.7
click at [41, 94] on span "Factures" at bounding box center [52, 92] width 36 height 13
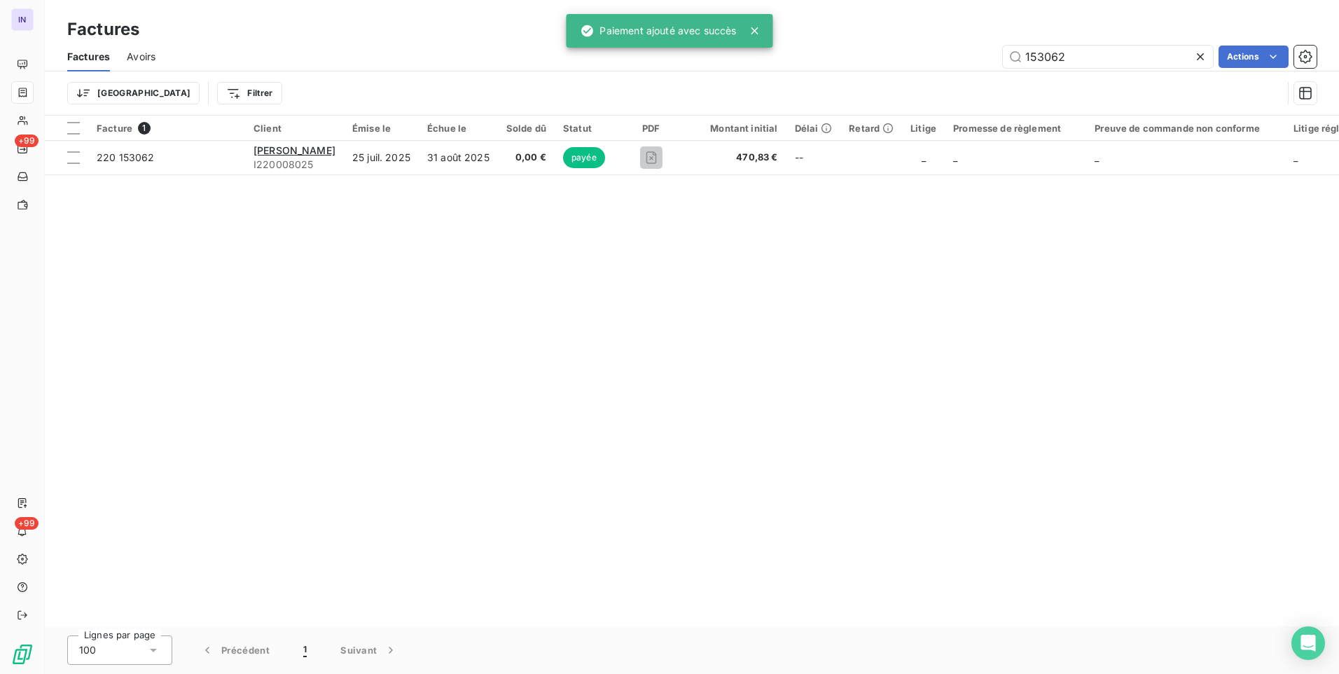
drag, startPoint x: 1084, startPoint y: 55, endPoint x: 885, endPoint y: 59, distance: 198.9
click at [890, 57] on div "153062 Actions" at bounding box center [744, 57] width 1144 height 22
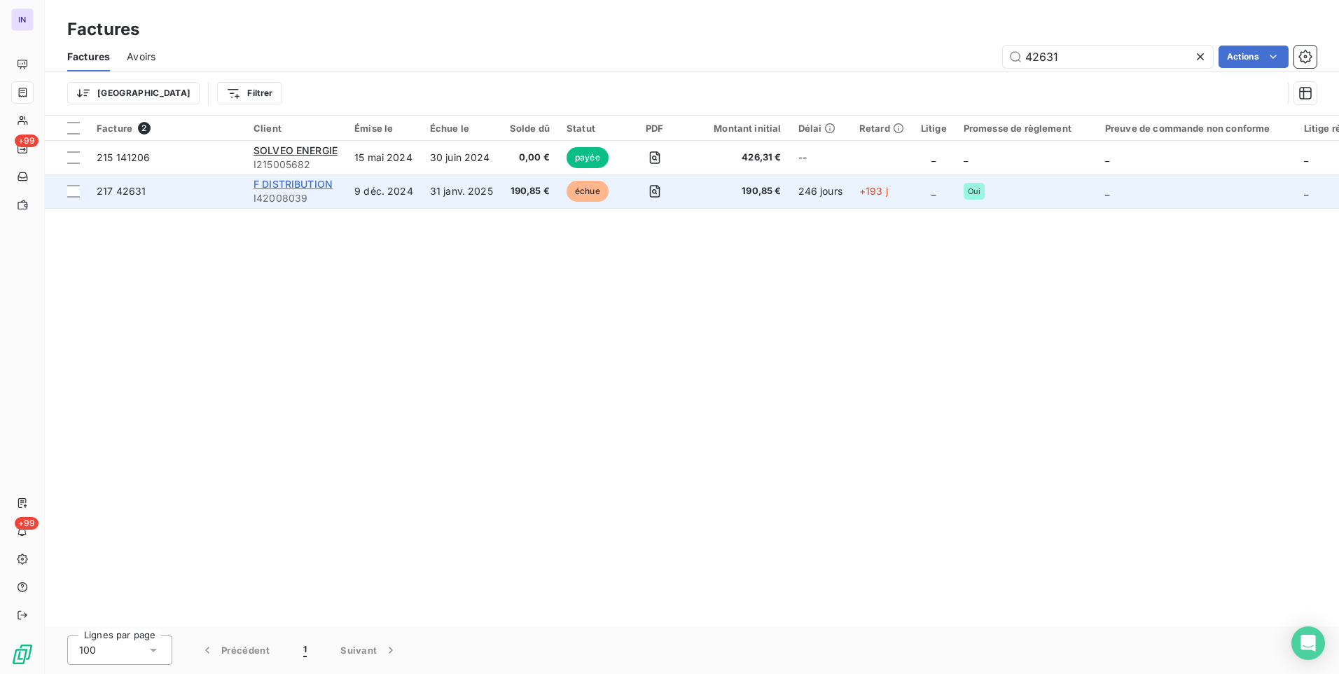
type input "42631"
click at [302, 184] on span "F DISTRIBUTION" at bounding box center [293, 184] width 79 height 12
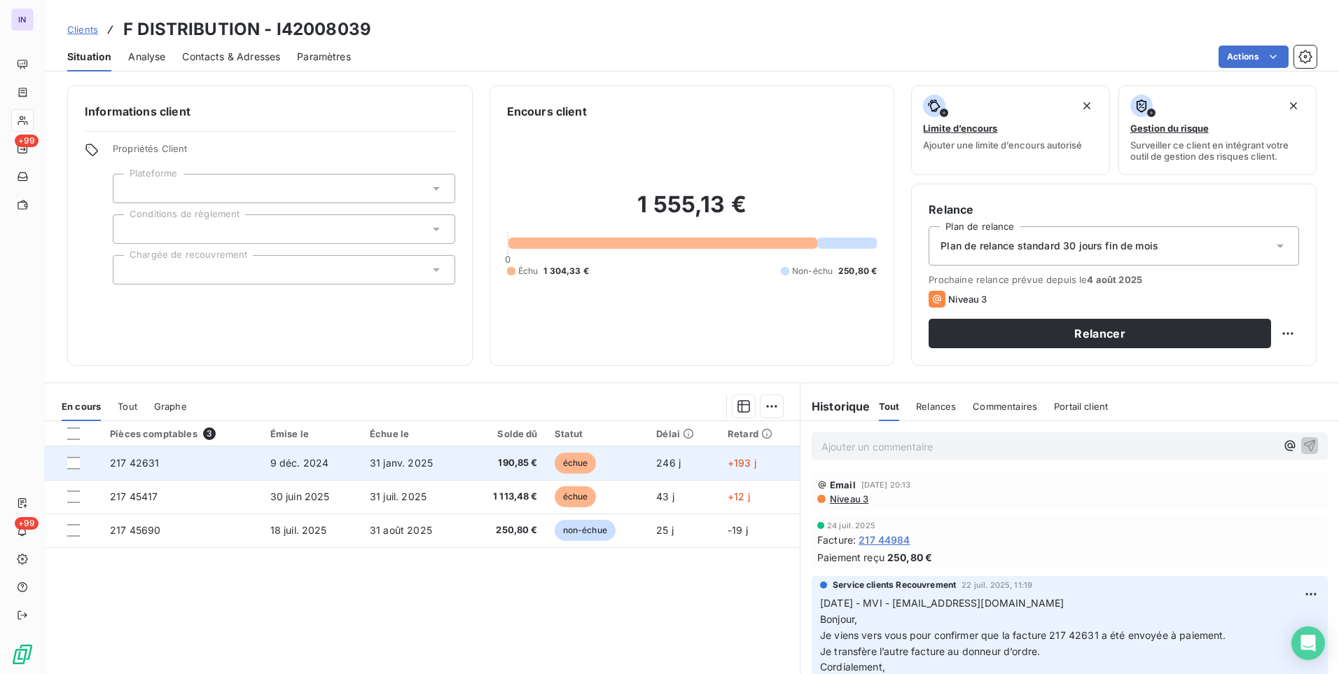
click at [385, 468] on span "31 janv. 2025" at bounding box center [401, 463] width 63 height 12
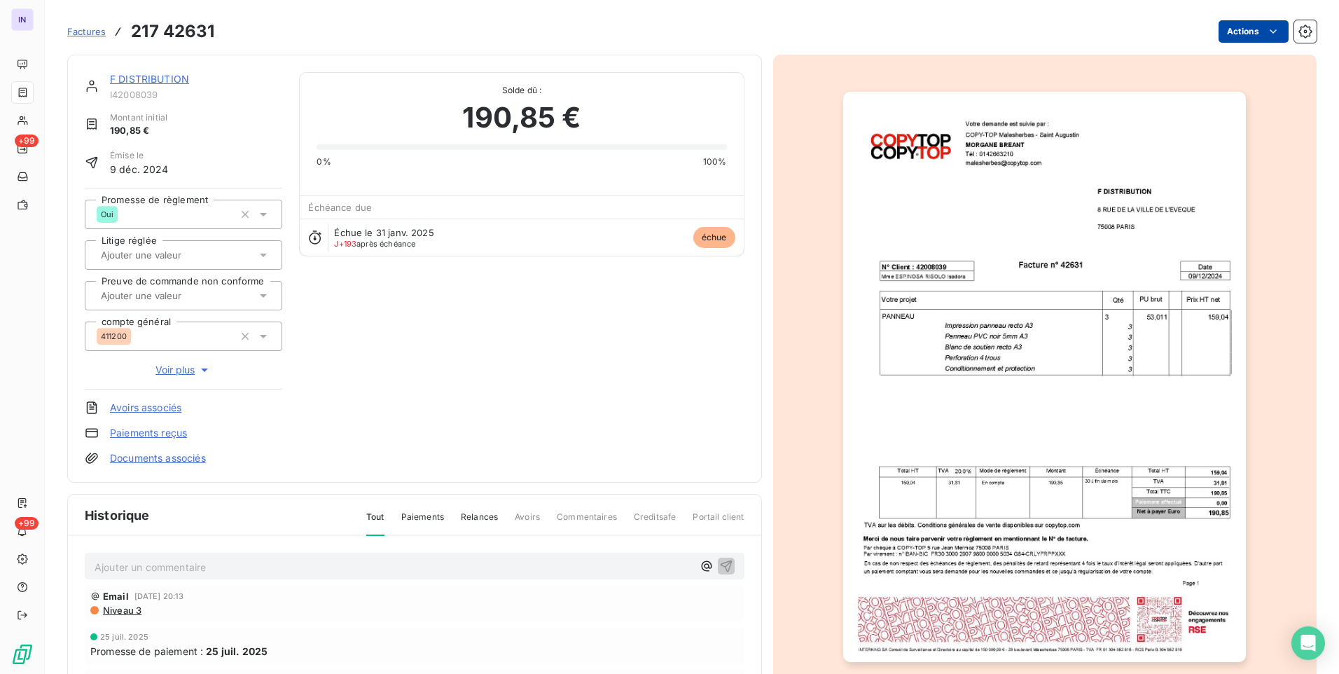
click at [1222, 28] on html "IN +99 +99 Factures 217 42631 Actions F DISTRIBUTION I42008039 Montant initial …" at bounding box center [669, 337] width 1339 height 674
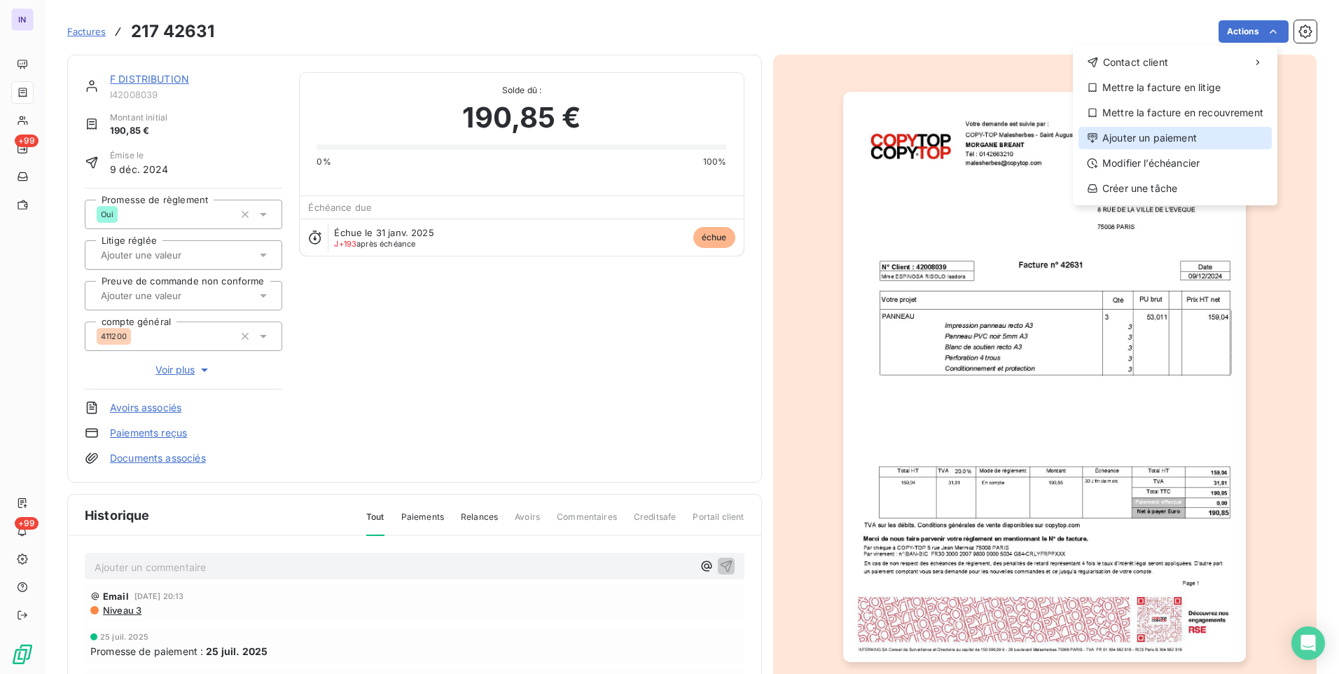
click at [1149, 132] on div "Ajouter un paiement" at bounding box center [1175, 138] width 193 height 22
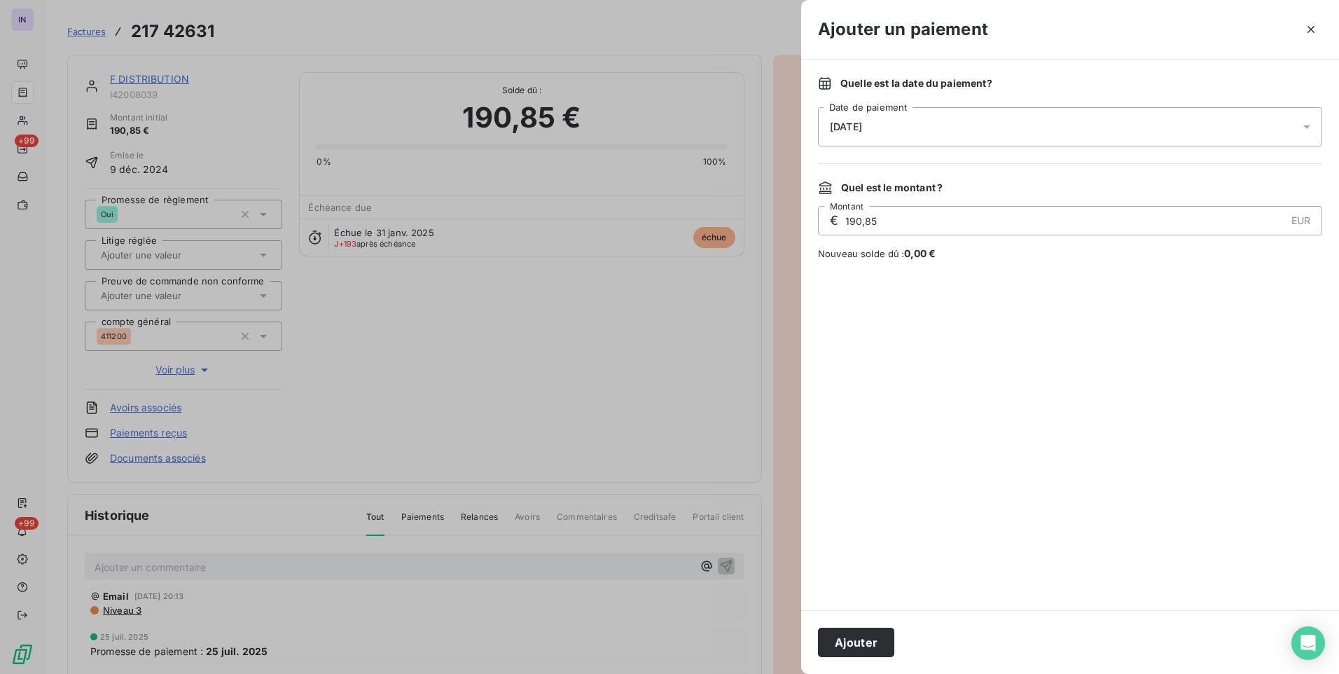
click at [983, 129] on div "[DATE]" at bounding box center [1070, 126] width 504 height 39
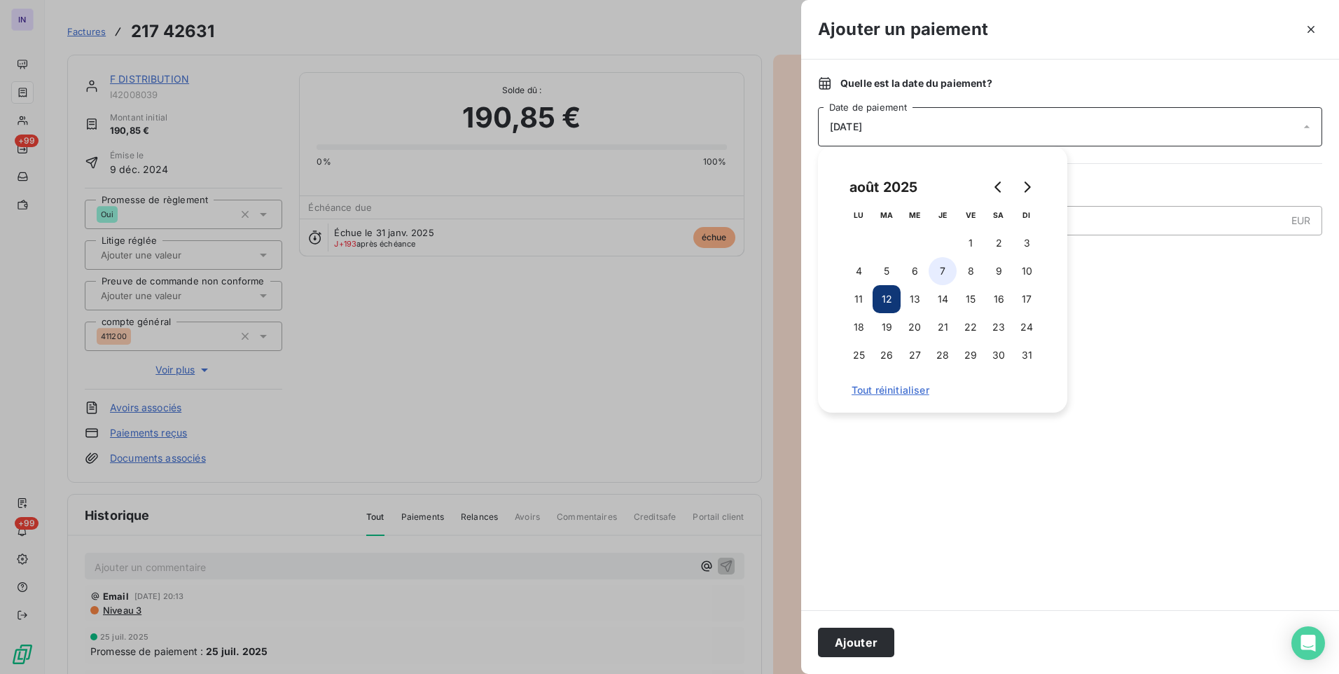
drag, startPoint x: 939, startPoint y: 272, endPoint x: 925, endPoint y: 521, distance: 249.1
click at [940, 276] on button "7" at bounding box center [943, 271] width 28 height 28
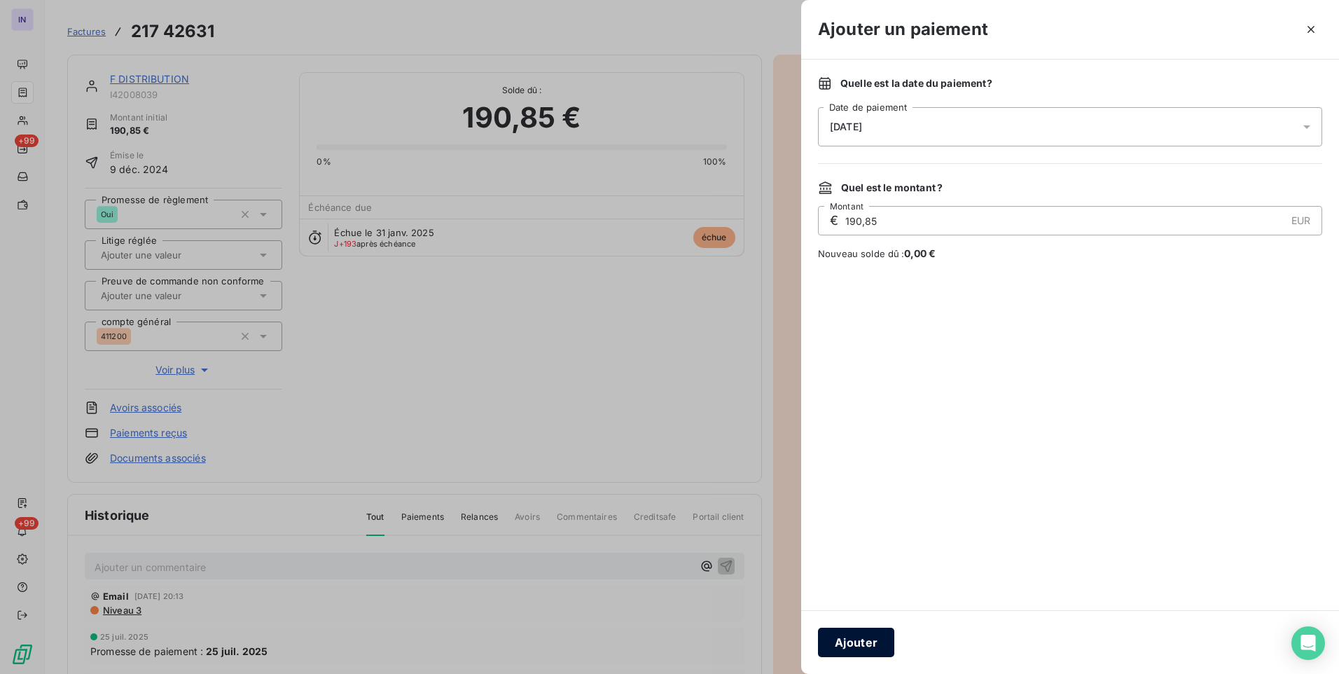
click at [868, 634] on button "Ajouter" at bounding box center [856, 642] width 76 height 29
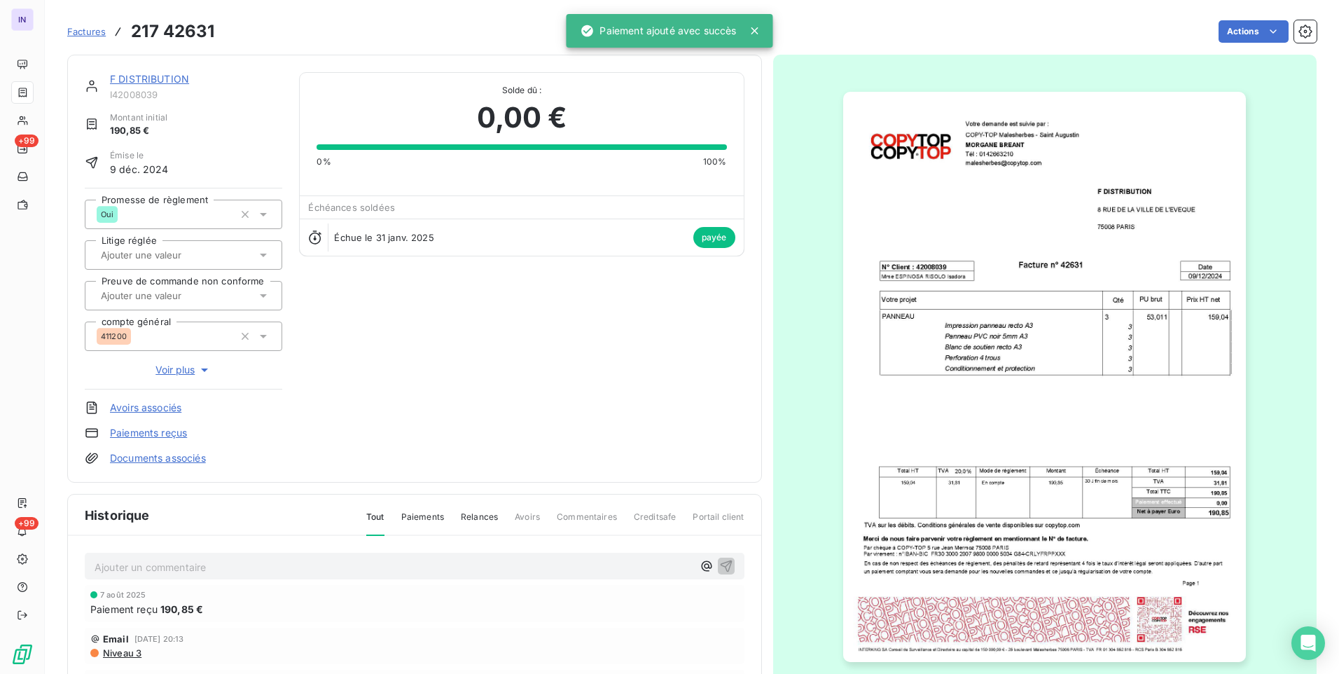
click at [176, 78] on link "F DISTRIBUTION" at bounding box center [149, 79] width 79 height 12
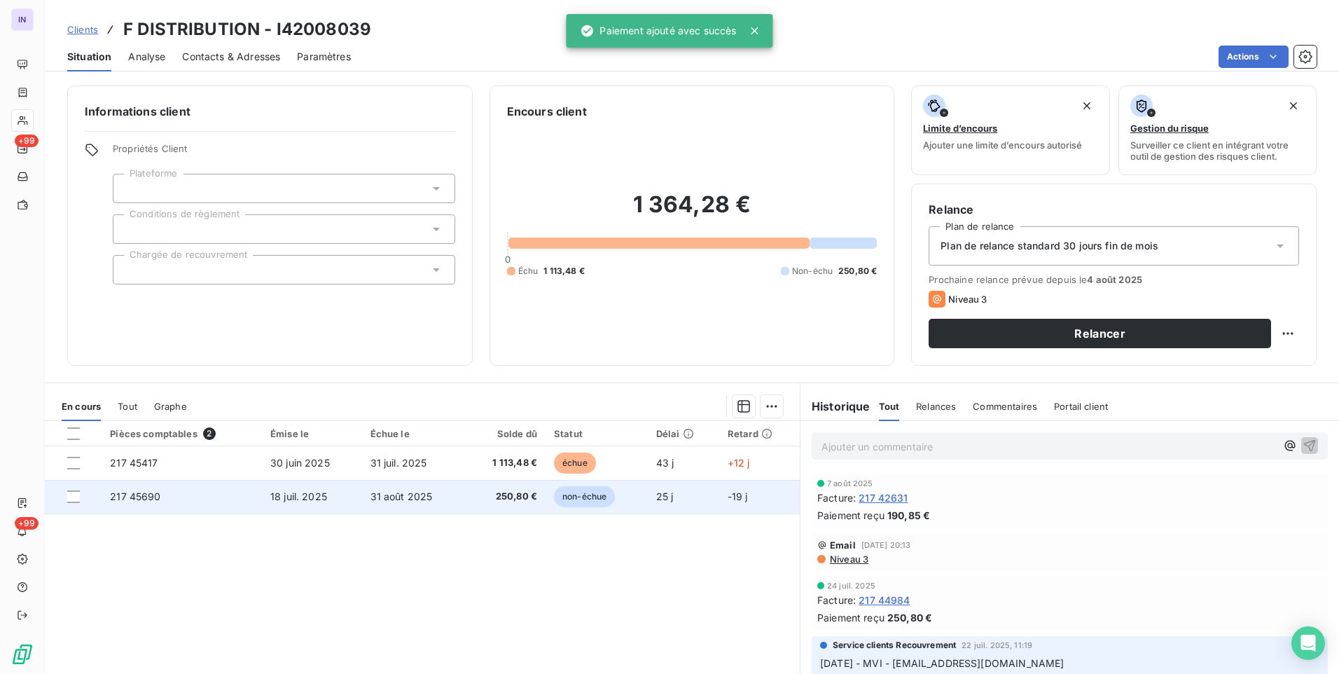
click at [378, 494] on span "31 août 2025" at bounding box center [402, 496] width 62 height 12
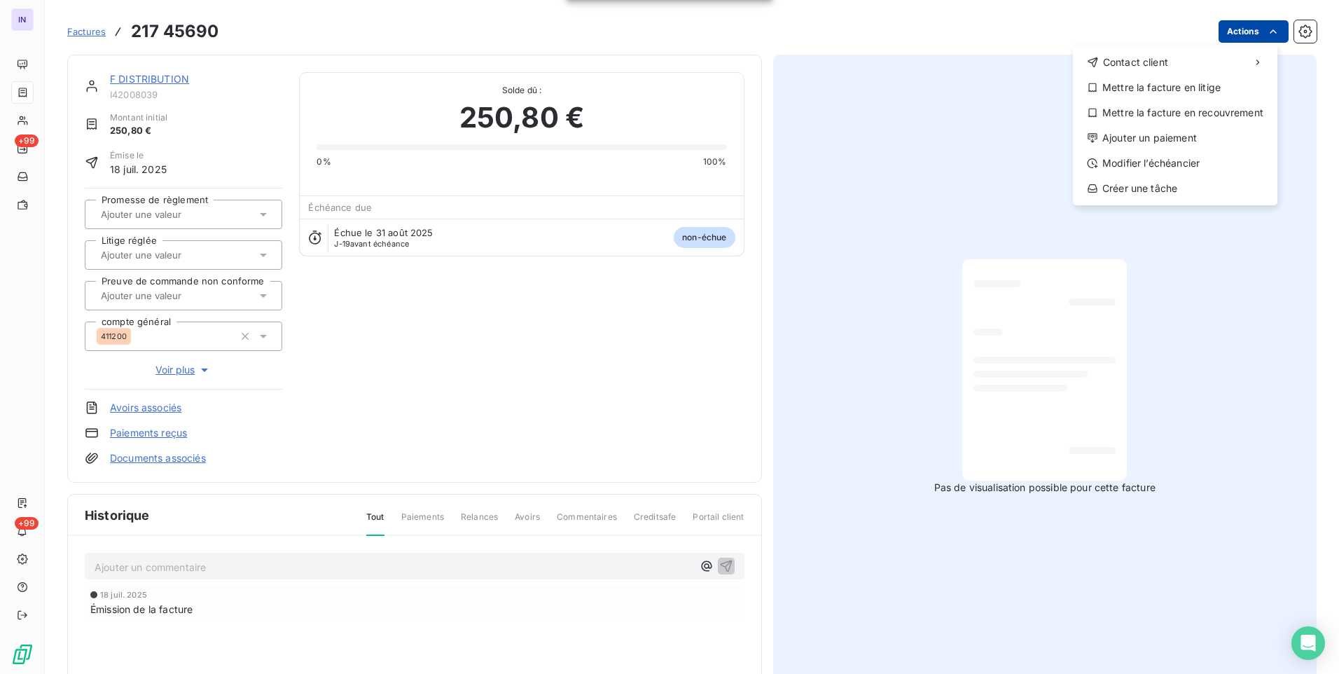
click at [1250, 30] on html "IN +99 +99 Factures [PHONE_NUMBER] Actions Contact client Mettre la facture en …" at bounding box center [669, 337] width 1339 height 674
click at [1165, 140] on div "Ajouter un paiement" at bounding box center [1175, 138] width 193 height 22
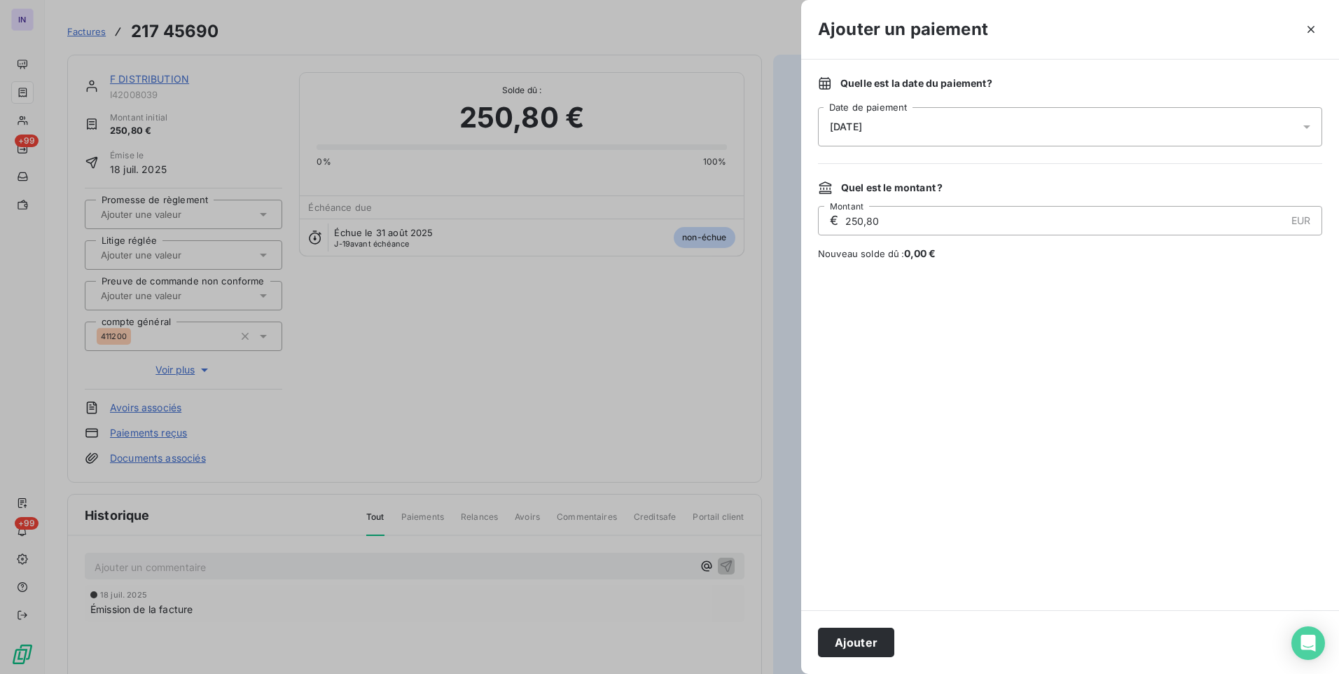
click at [990, 128] on div "[DATE]" at bounding box center [1070, 126] width 504 height 39
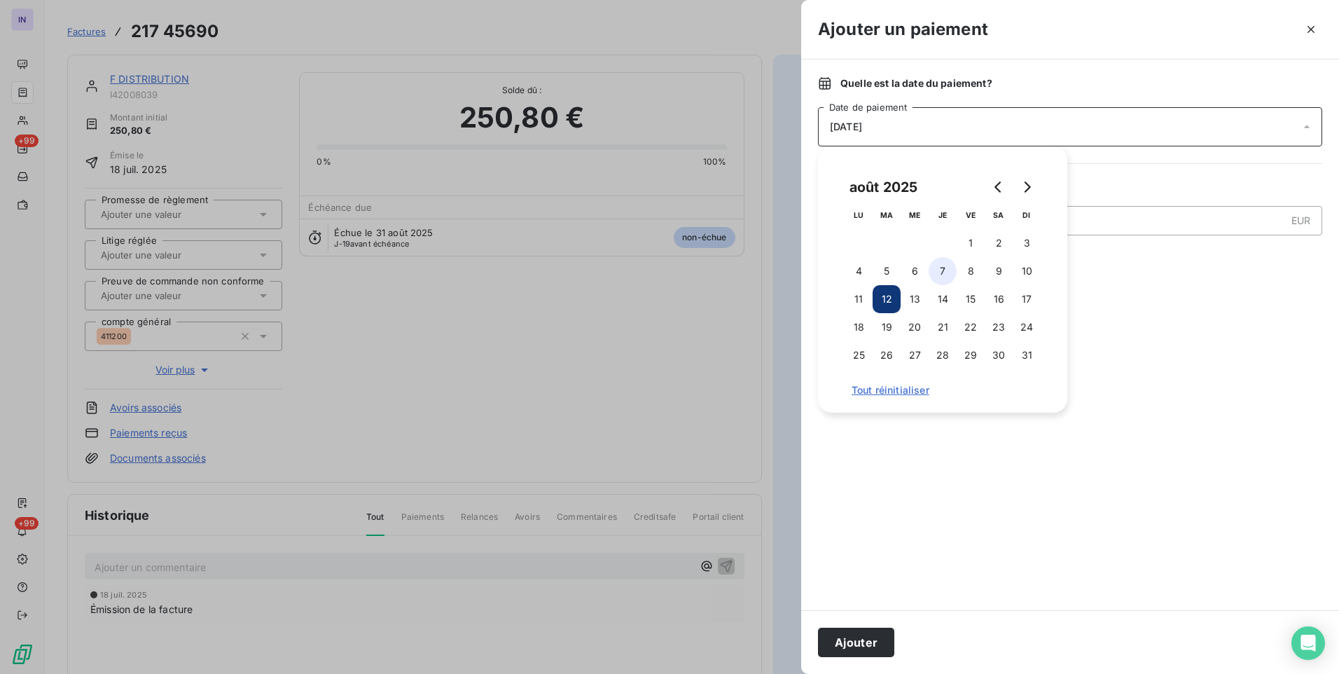
click at [929, 267] on button "7" at bounding box center [943, 271] width 28 height 28
click at [874, 633] on button "Ajouter" at bounding box center [856, 642] width 76 height 29
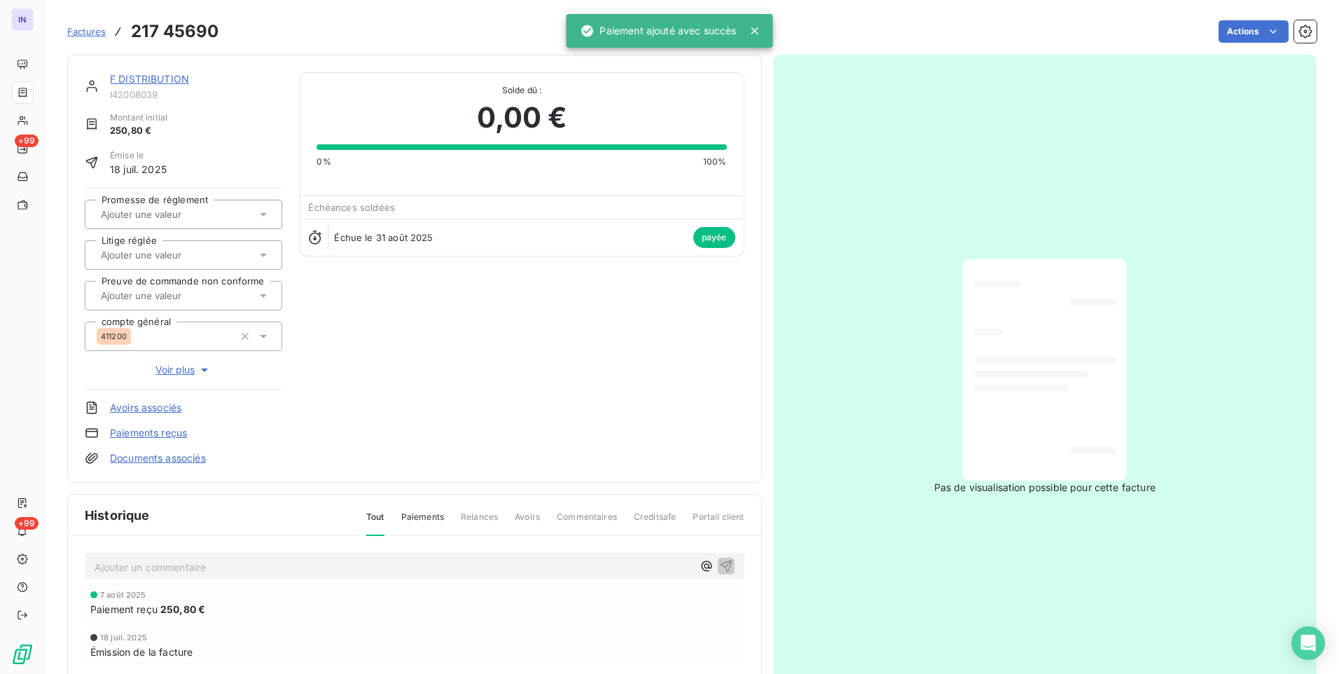
click at [152, 76] on link "F DISTRIBUTION" at bounding box center [149, 79] width 79 height 12
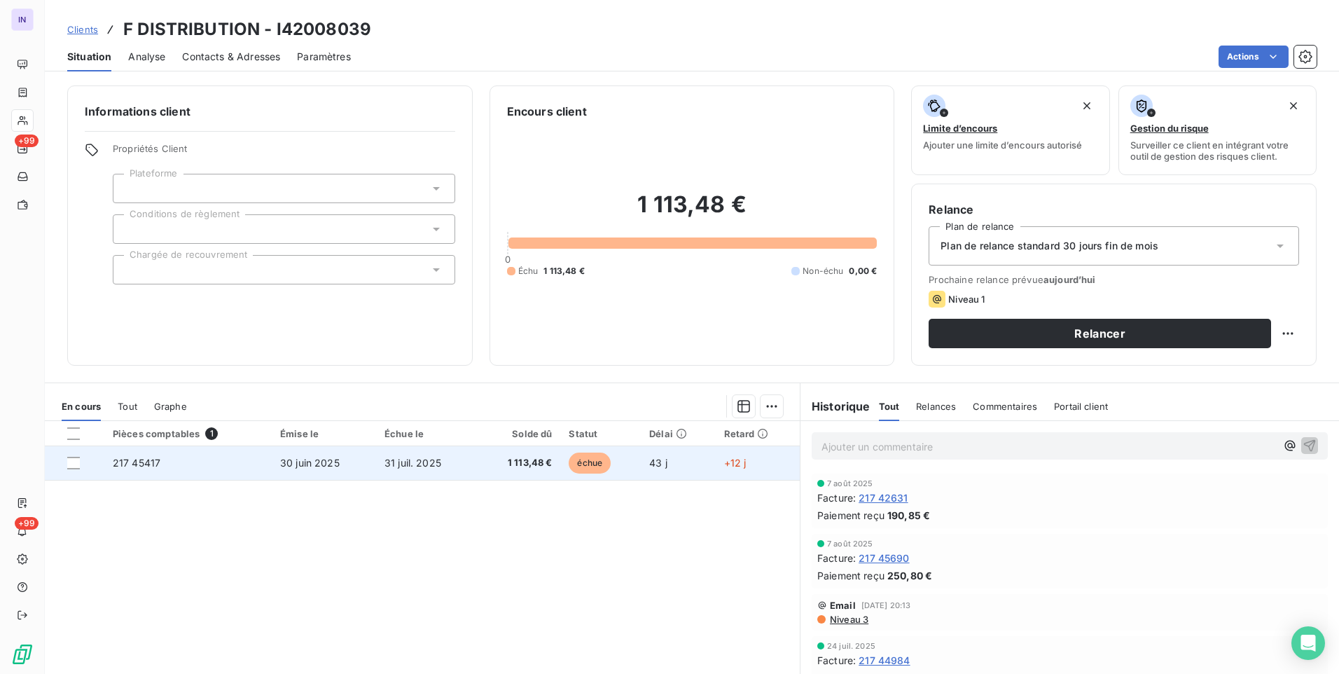
click at [490, 462] on span "1 113,48 €" at bounding box center [518, 463] width 67 height 14
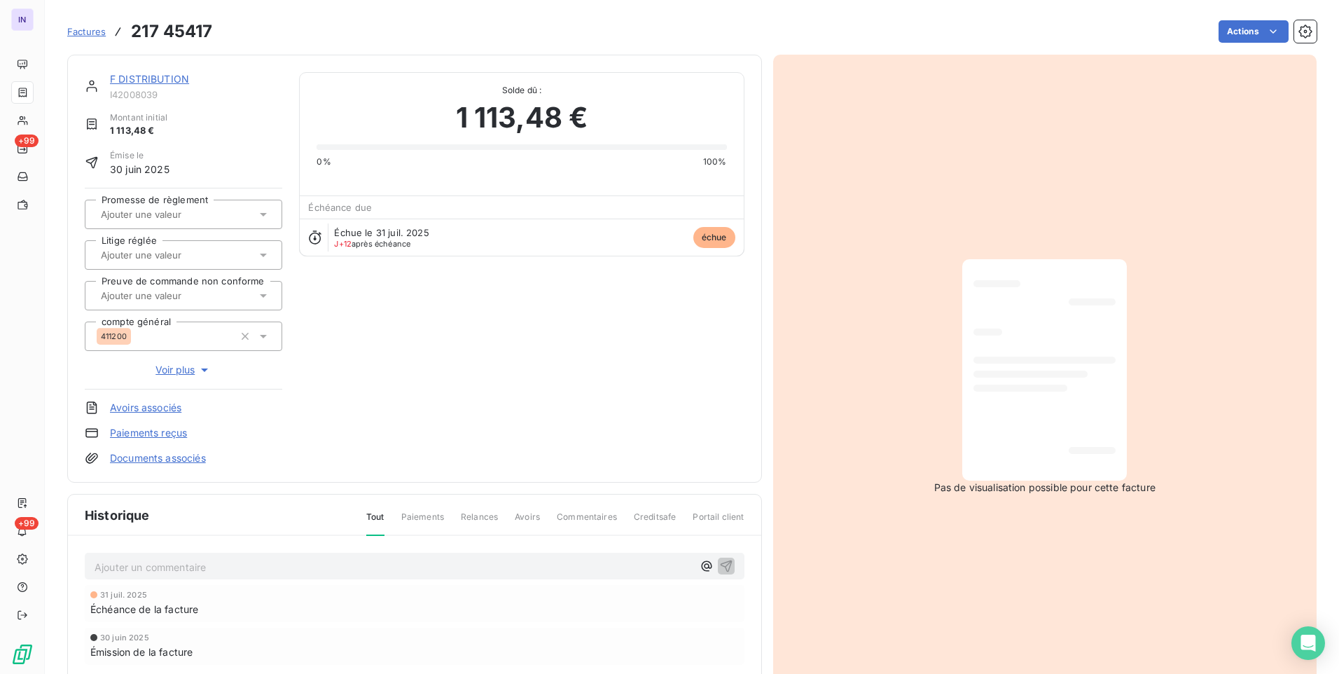
click at [152, 83] on link "F DISTRIBUTION" at bounding box center [149, 79] width 79 height 12
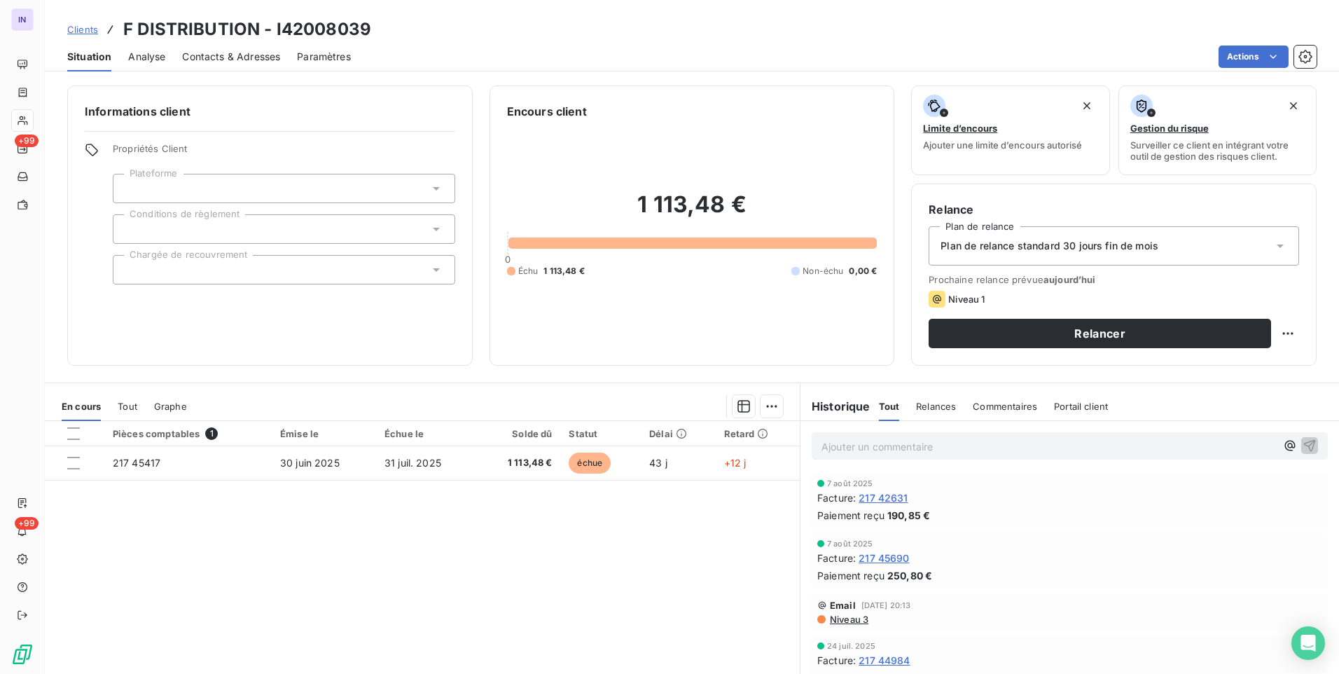
drag, startPoint x: 261, startPoint y: 57, endPoint x: 268, endPoint y: 71, distance: 16.6
click at [261, 57] on span "Contacts & Adresses" at bounding box center [231, 57] width 98 height 14
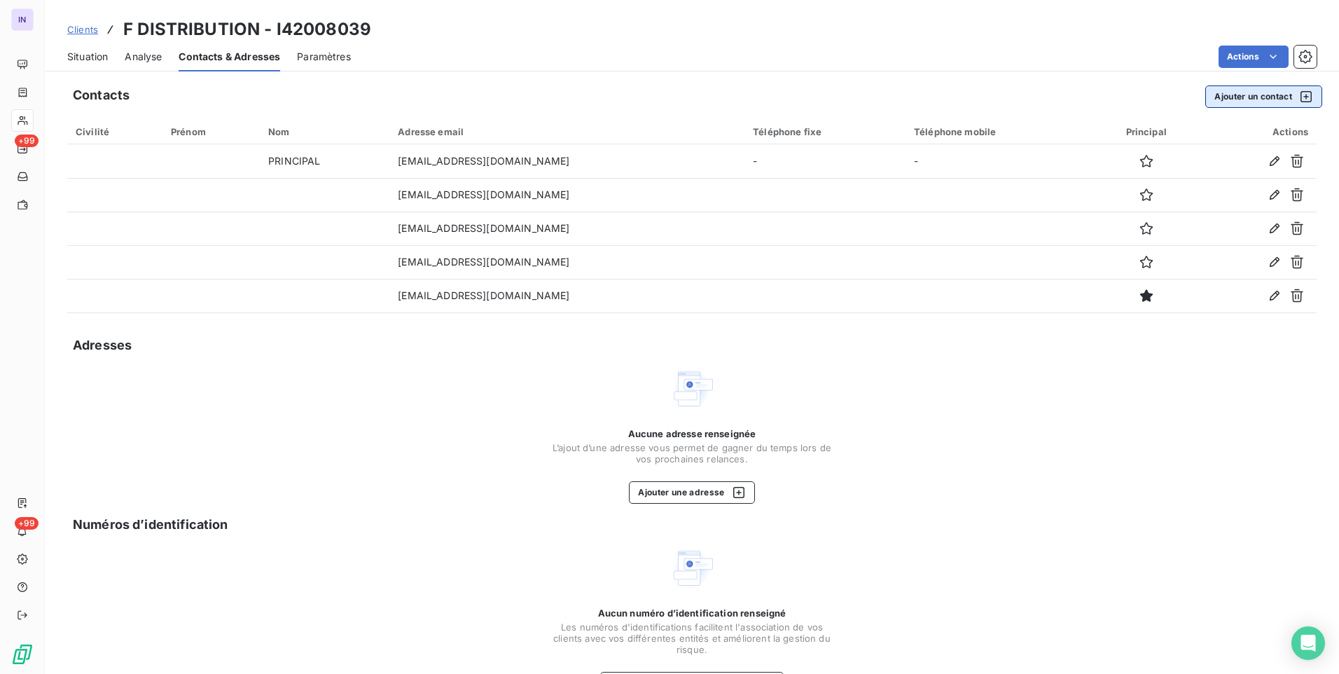
click at [1217, 102] on button "Ajouter un contact" at bounding box center [1263, 96] width 117 height 22
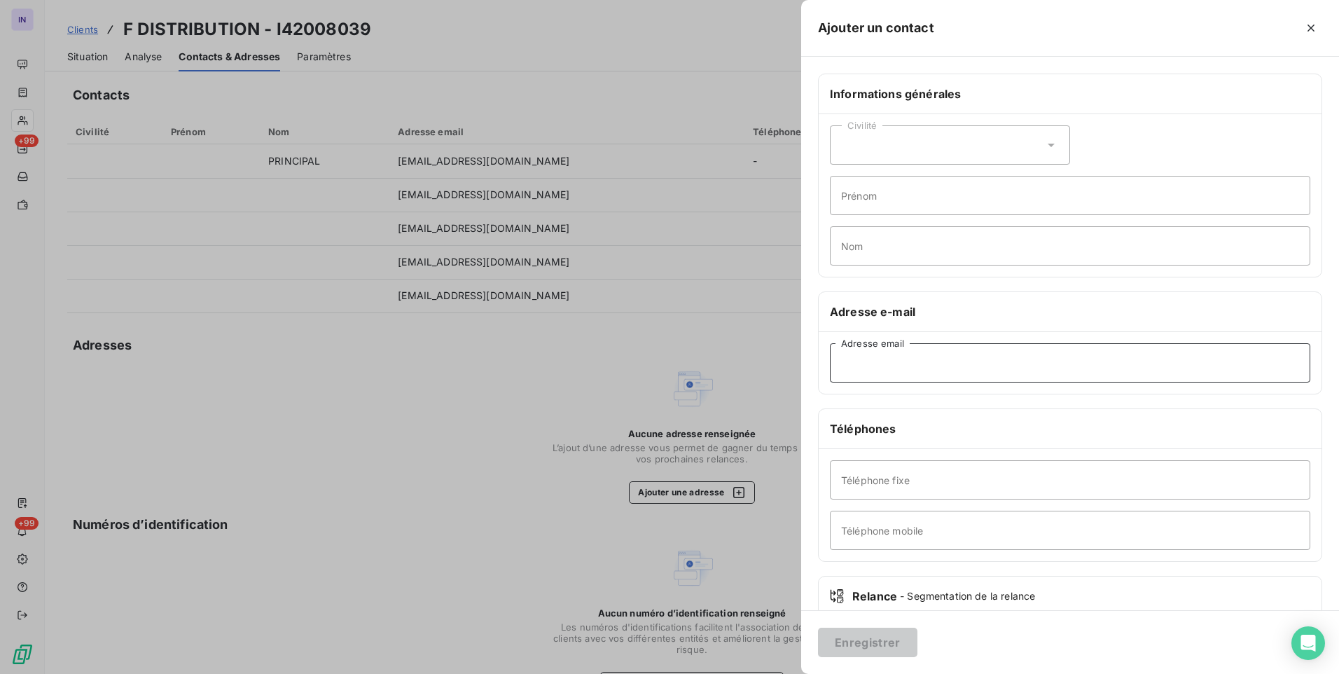
click at [919, 366] on input "Adresse email" at bounding box center [1070, 362] width 480 height 39
paste input "[EMAIL_ADDRESS][DOMAIN_NAME]"
type input "[EMAIL_ADDRESS][DOMAIN_NAME]"
click at [880, 637] on button "Enregistrer" at bounding box center [867, 642] width 99 height 29
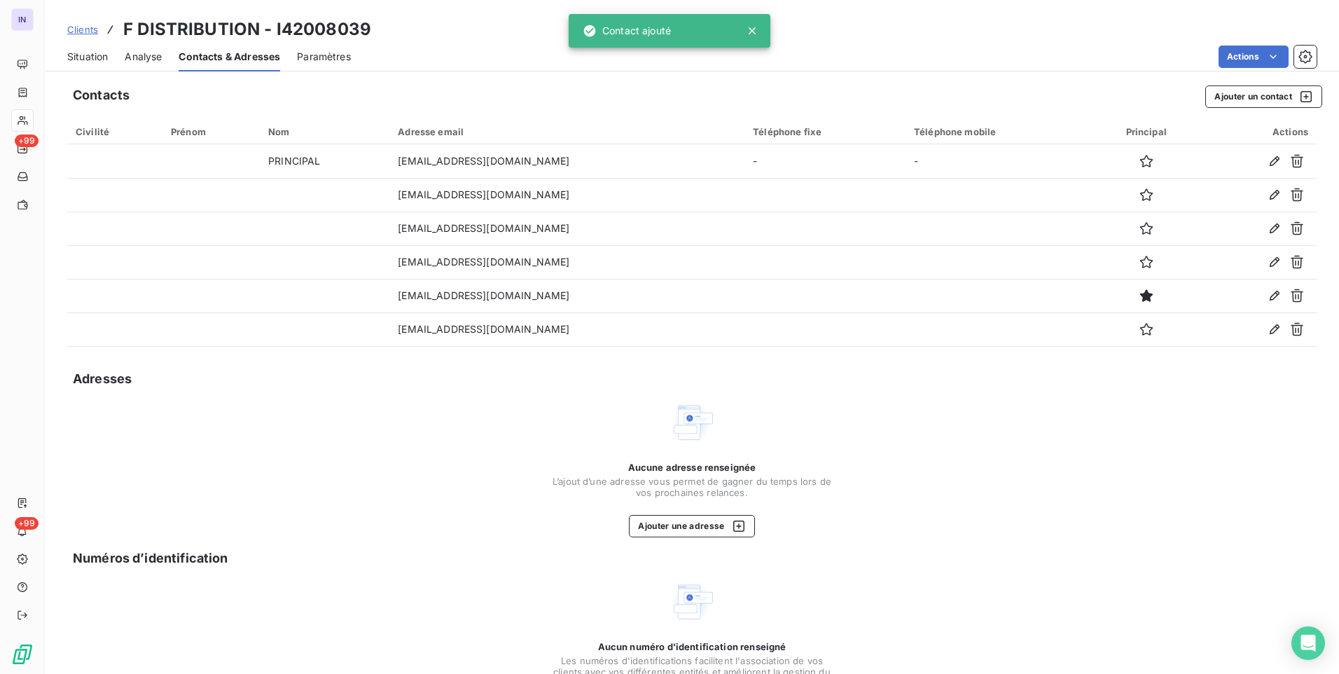
drag, startPoint x: 1123, startPoint y: 330, endPoint x: 1120, endPoint y: 349, distance: 19.1
click at [1140, 330] on icon "button" at bounding box center [1147, 329] width 14 height 14
click at [95, 56] on span "Situation" at bounding box center [87, 57] width 41 height 14
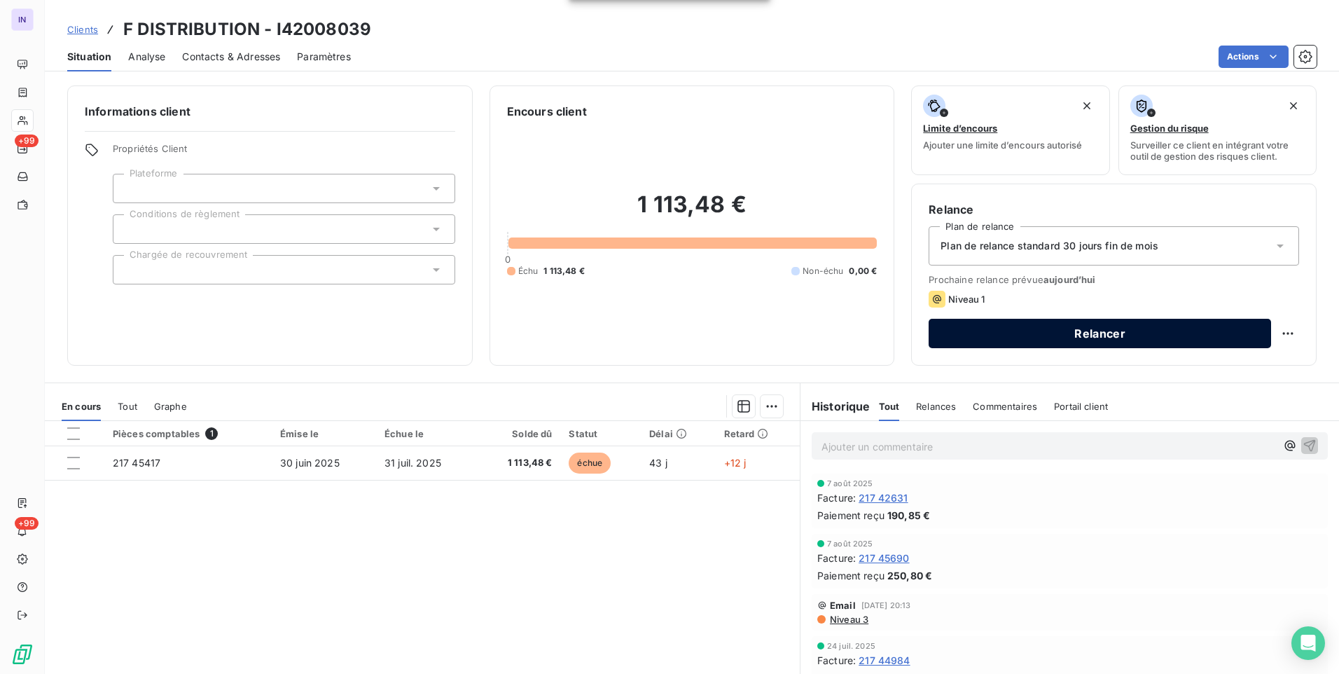
click at [1090, 340] on button "Relancer" at bounding box center [1100, 333] width 342 height 29
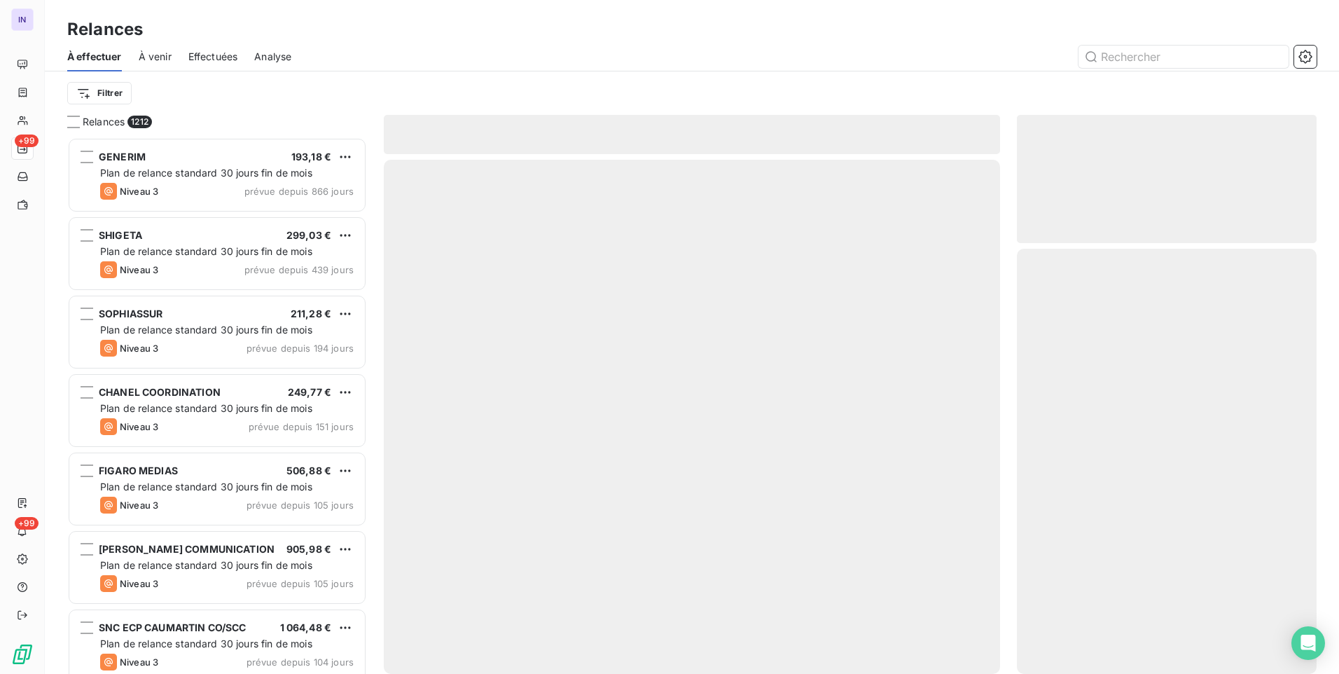
scroll to position [526, 289]
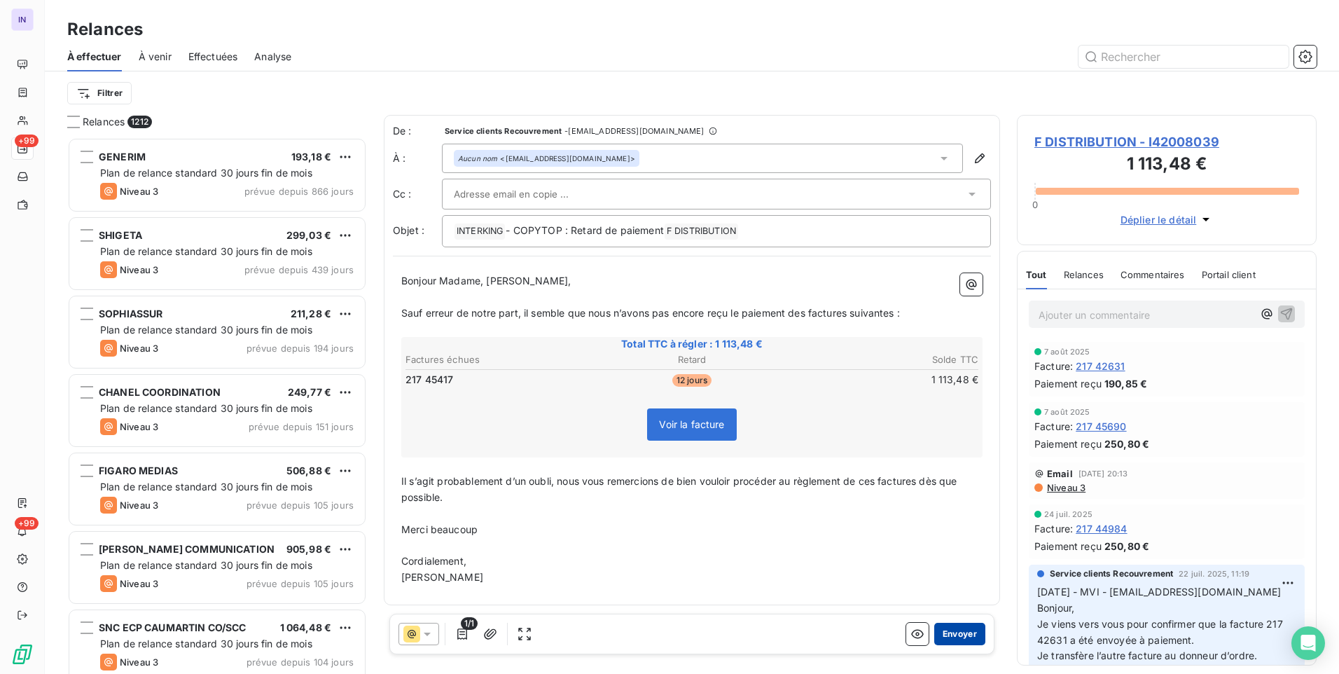
click at [958, 633] on button "Envoyer" at bounding box center [959, 634] width 51 height 22
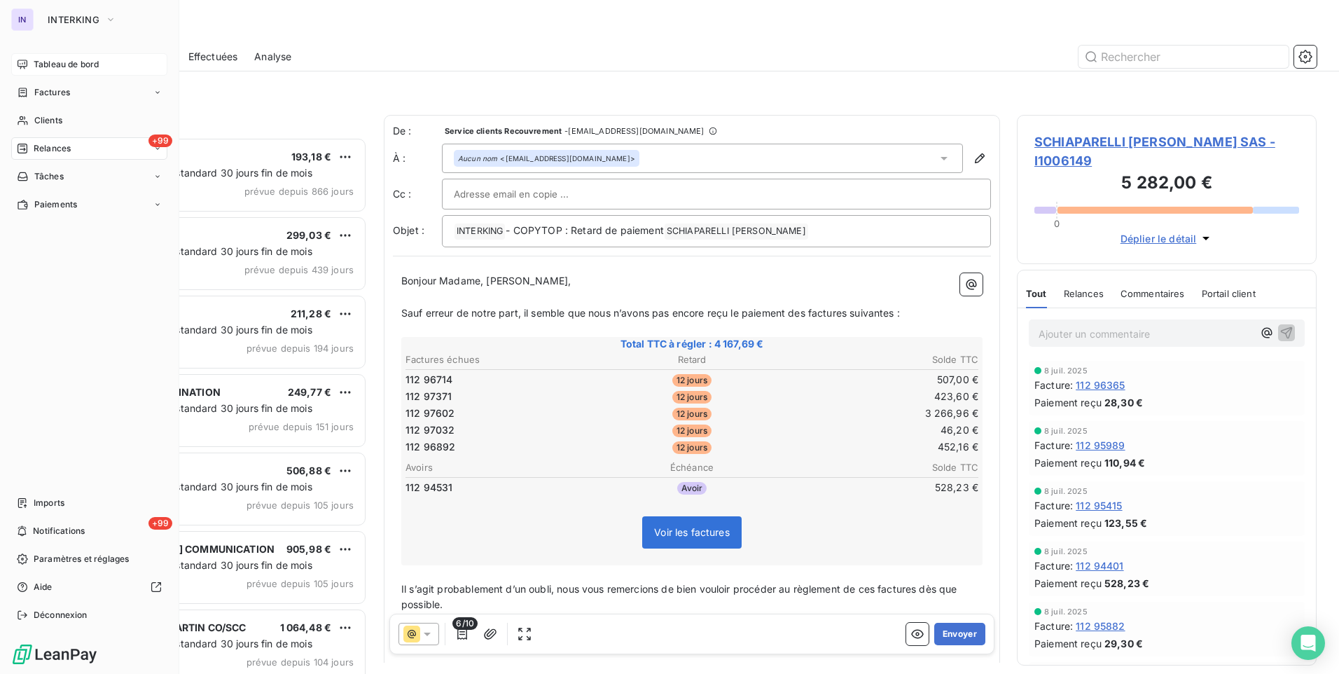
click at [43, 65] on span "Tableau de bord" at bounding box center [66, 64] width 65 height 13
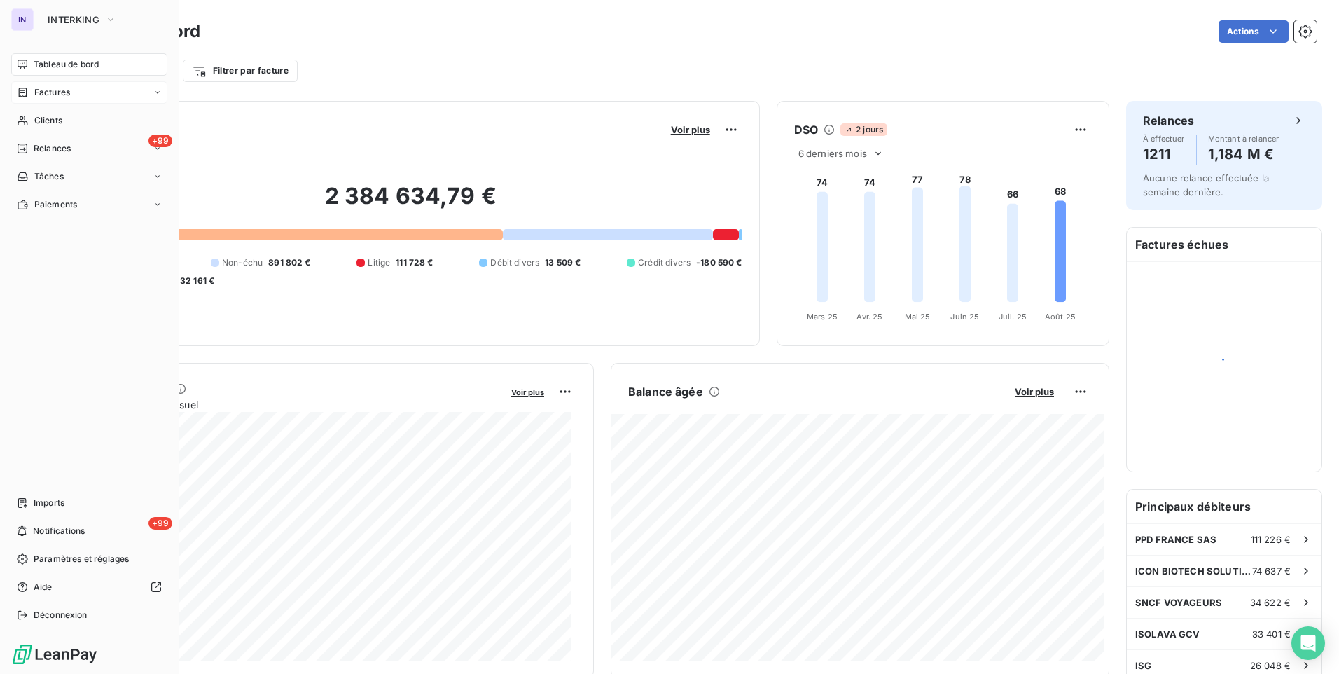
drag, startPoint x: 53, startPoint y: 92, endPoint x: 160, endPoint y: 92, distance: 106.5
click at [53, 92] on span "Factures" at bounding box center [52, 92] width 36 height 13
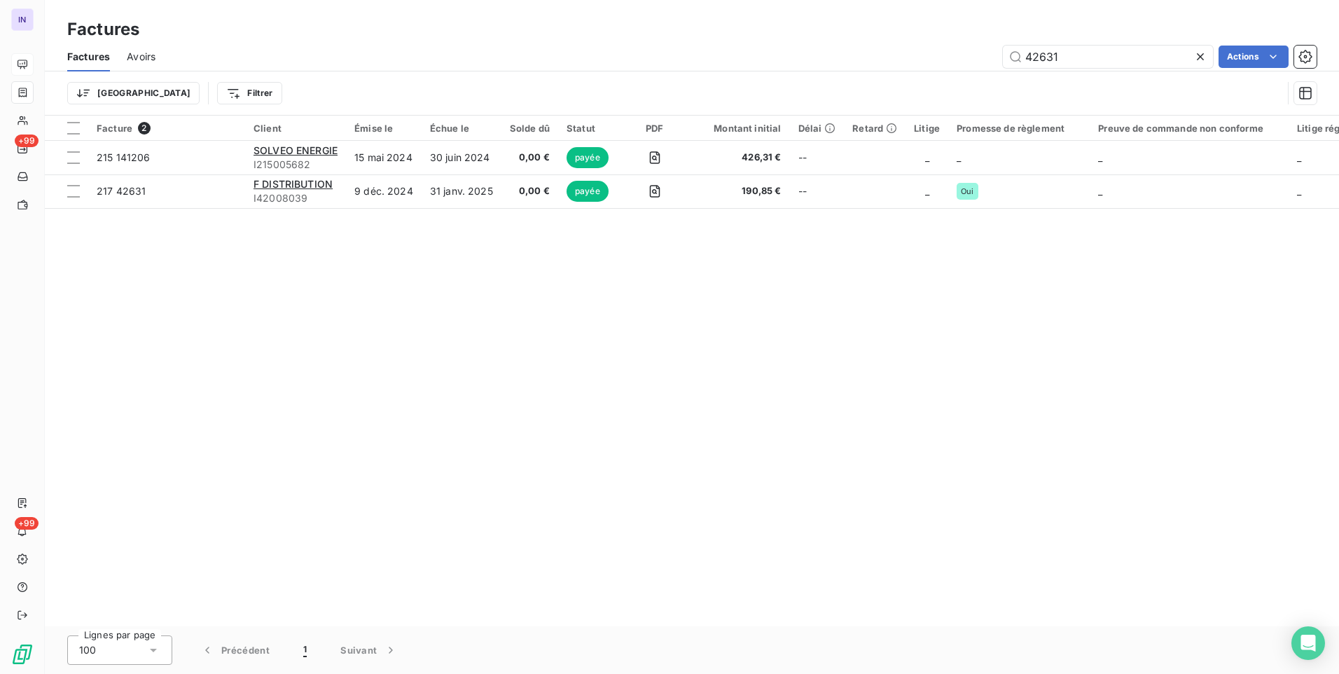
drag, startPoint x: 1094, startPoint y: 63, endPoint x: 960, endPoint y: 60, distance: 134.5
click at [960, 60] on div "42631 Actions" at bounding box center [744, 57] width 1144 height 22
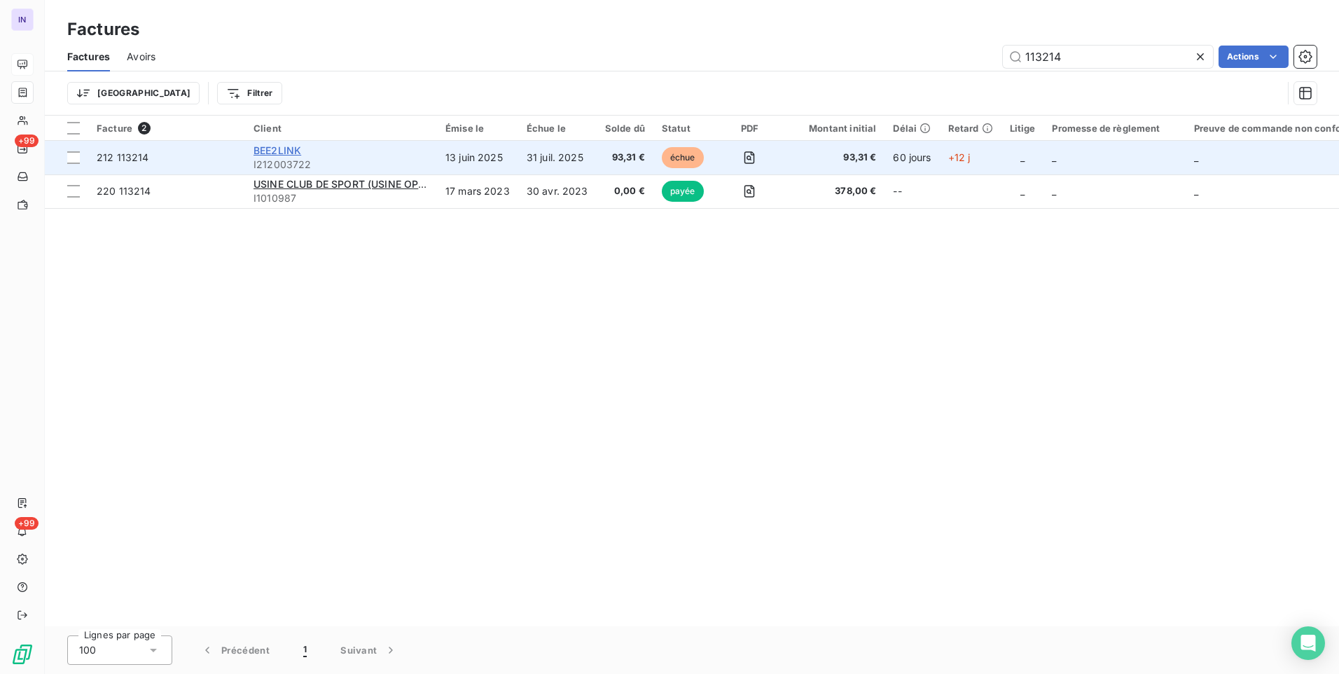
type input "113214"
click at [281, 144] on span "BEE2LINK" at bounding box center [278, 150] width 48 height 12
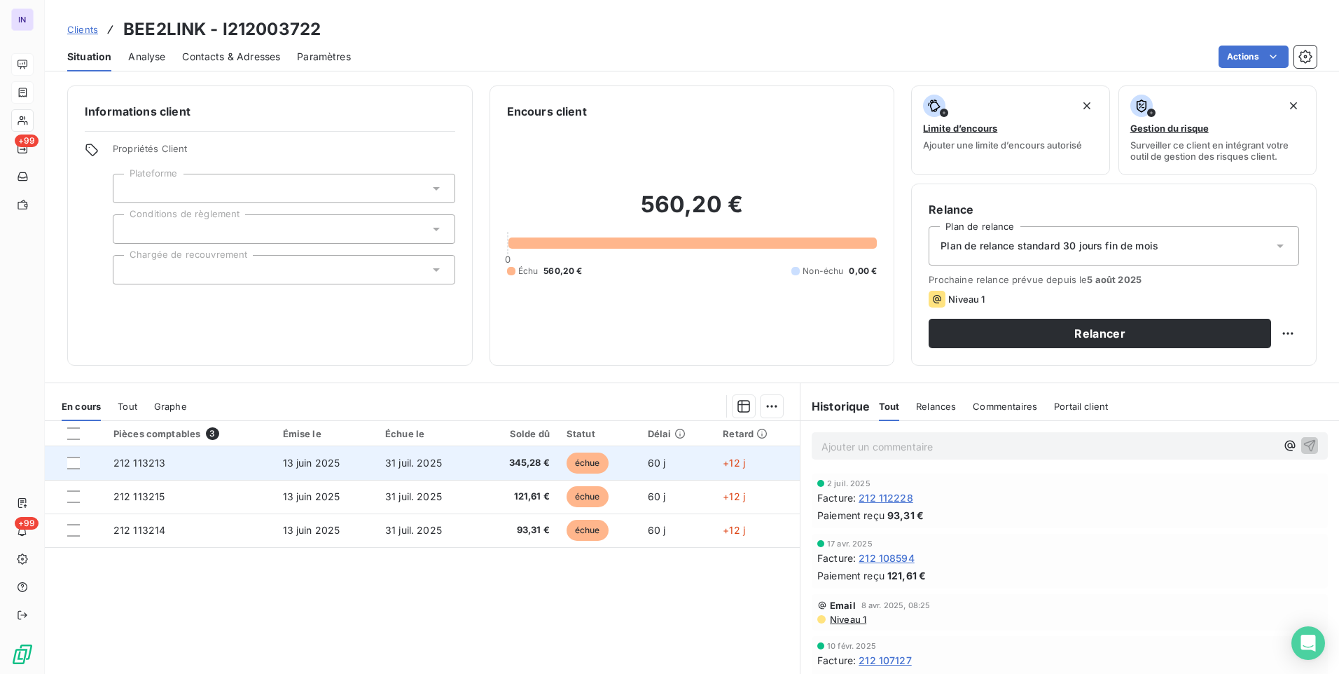
click at [237, 462] on td "212 113213" at bounding box center [189, 463] width 169 height 34
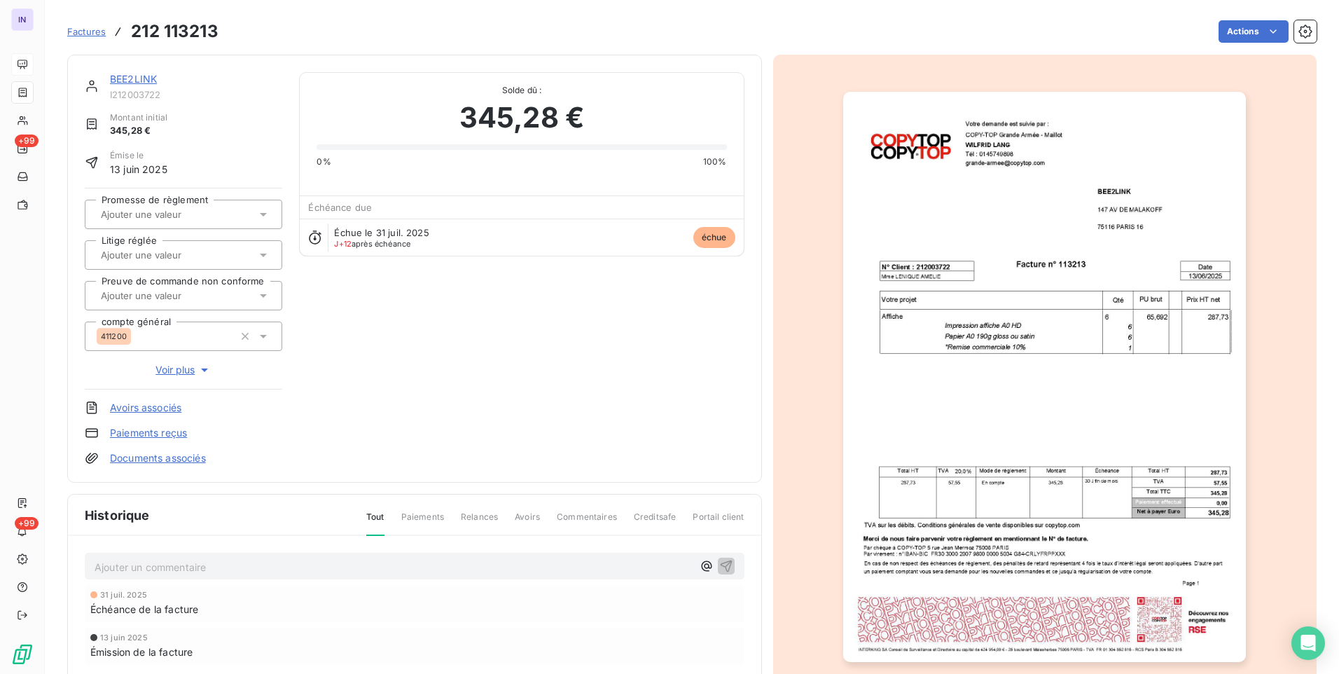
click at [132, 78] on link "BEE2LINK" at bounding box center [133, 79] width 47 height 12
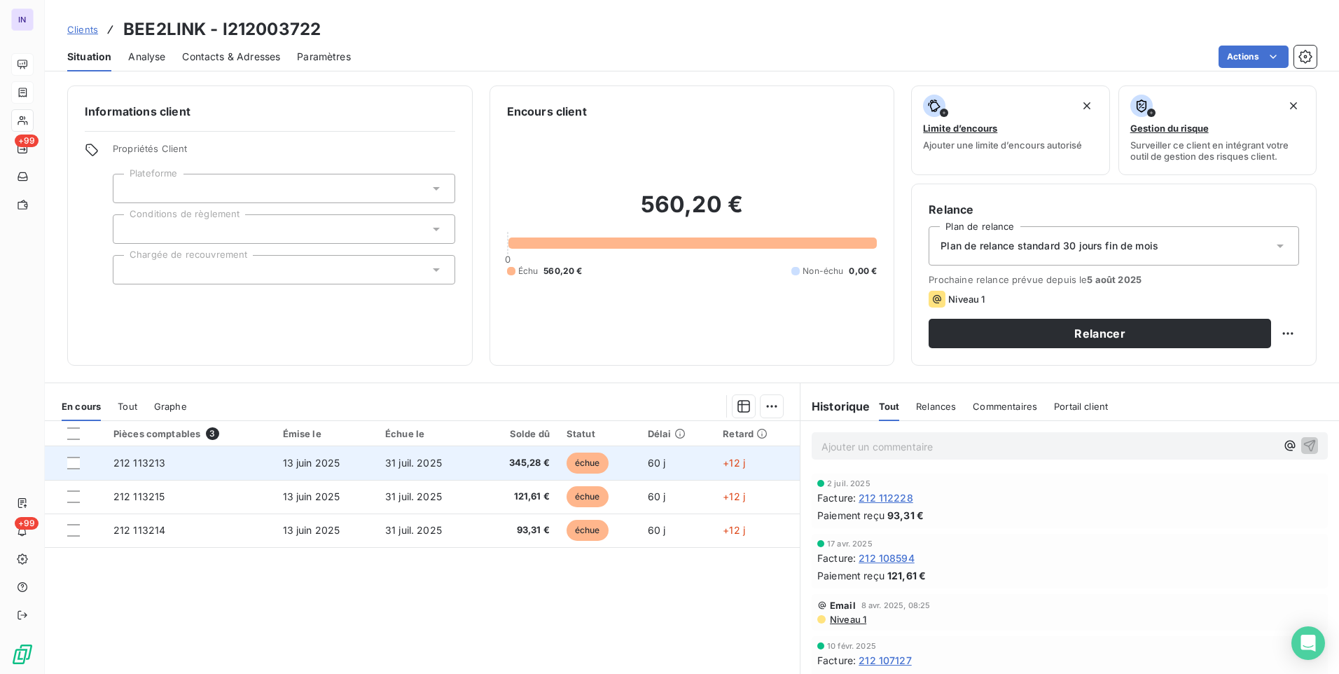
click at [327, 468] on span "13 juin 2025" at bounding box center [311, 463] width 57 height 12
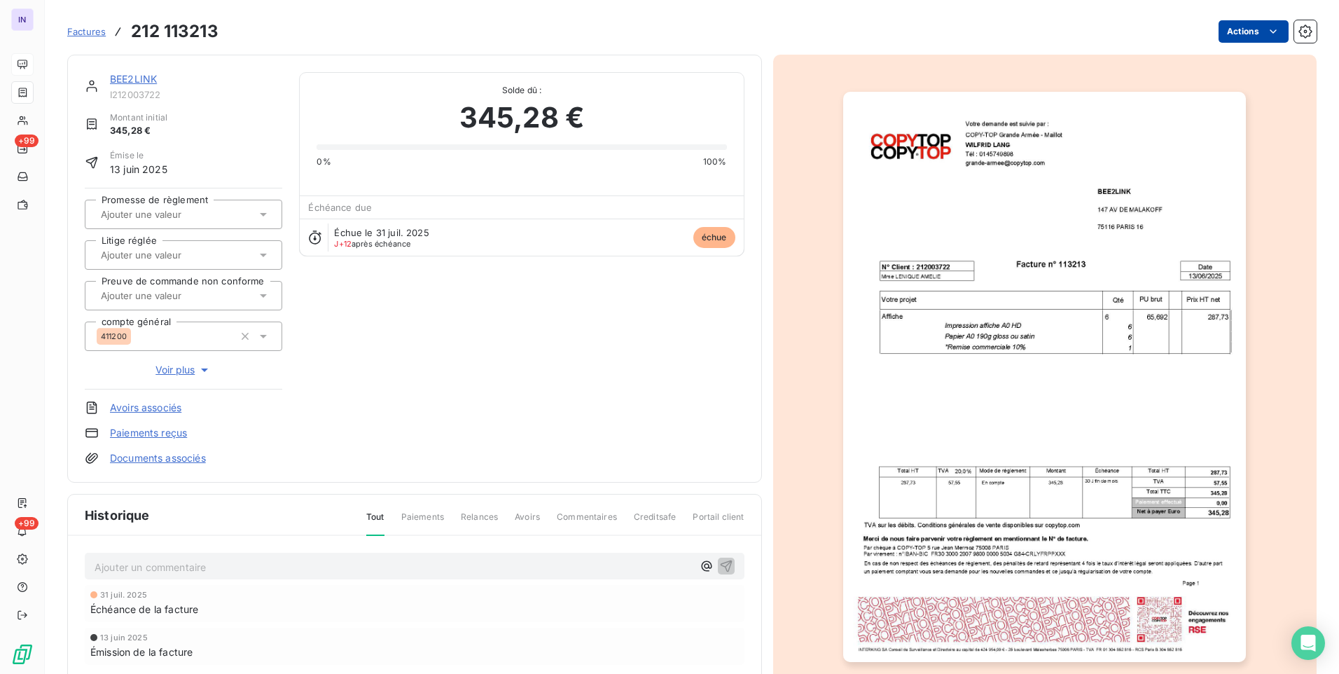
click at [1247, 36] on html "IN +99 +99 Factures 212 113213 Actions BEE2LINK I212003722 Montant initial 345,…" at bounding box center [669, 337] width 1339 height 674
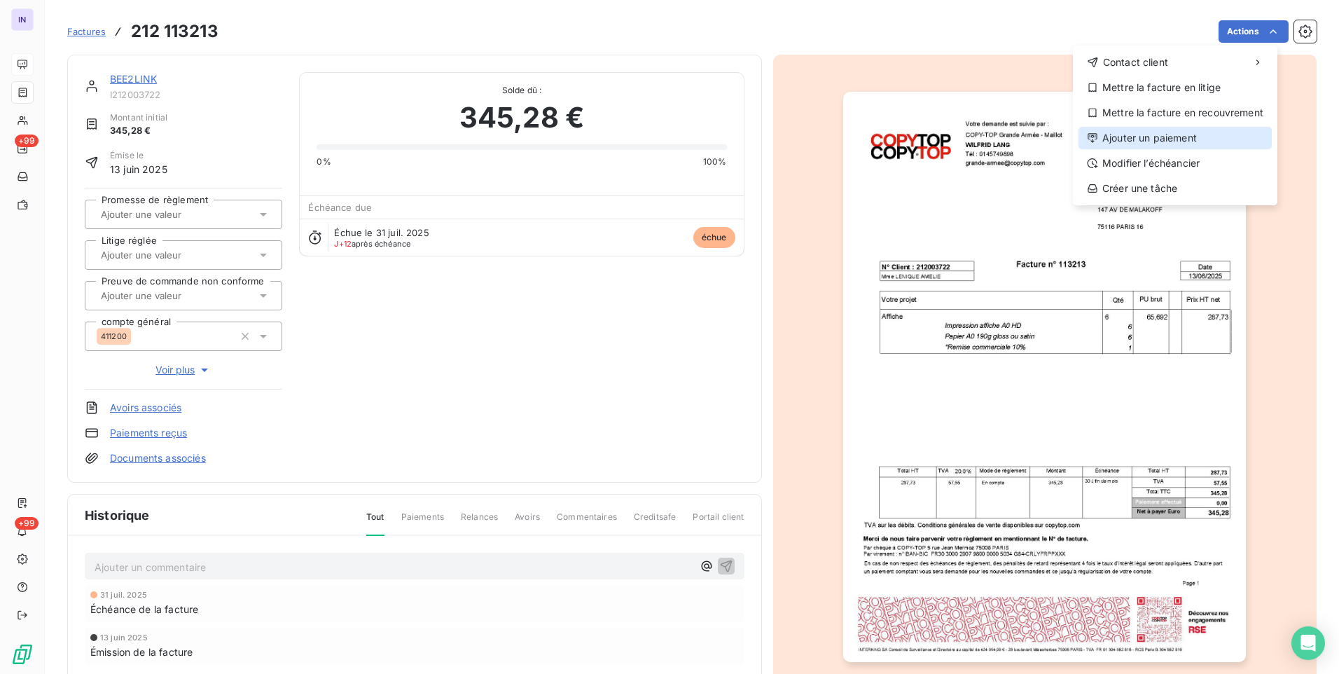
click at [1118, 143] on div "Ajouter un paiement" at bounding box center [1175, 138] width 193 height 22
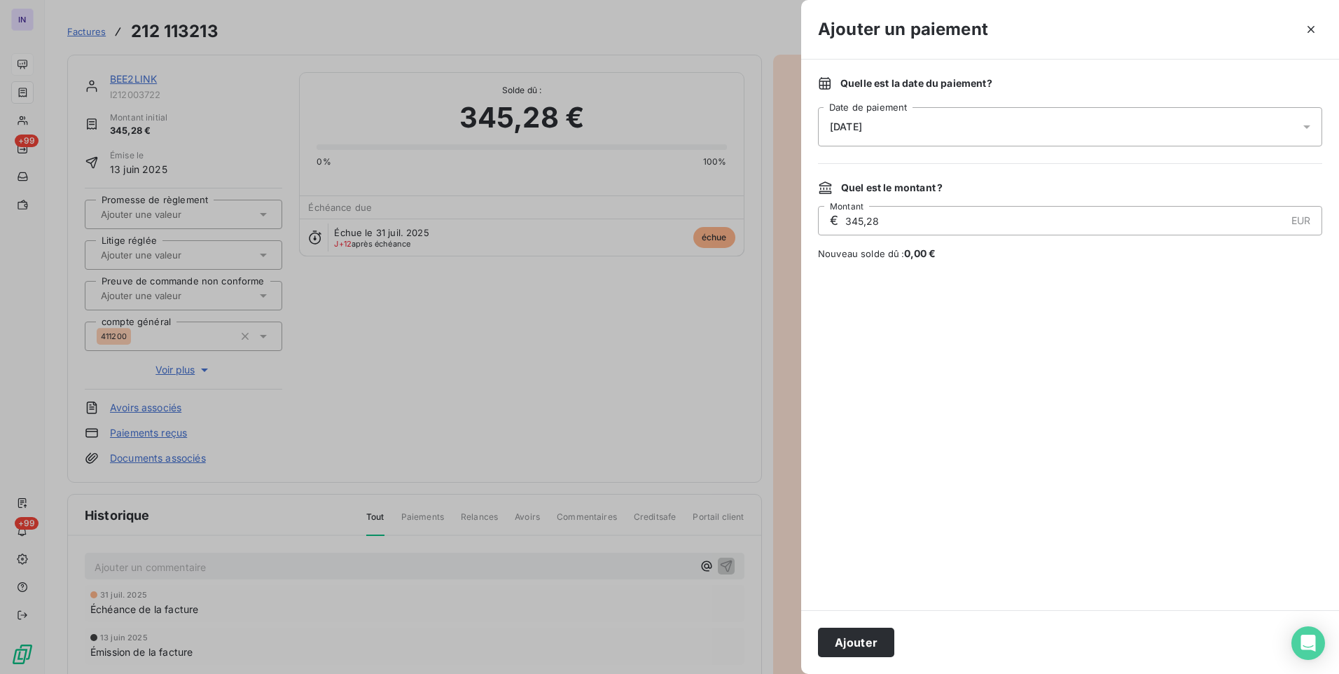
click at [1012, 120] on div "[DATE]" at bounding box center [1070, 126] width 504 height 39
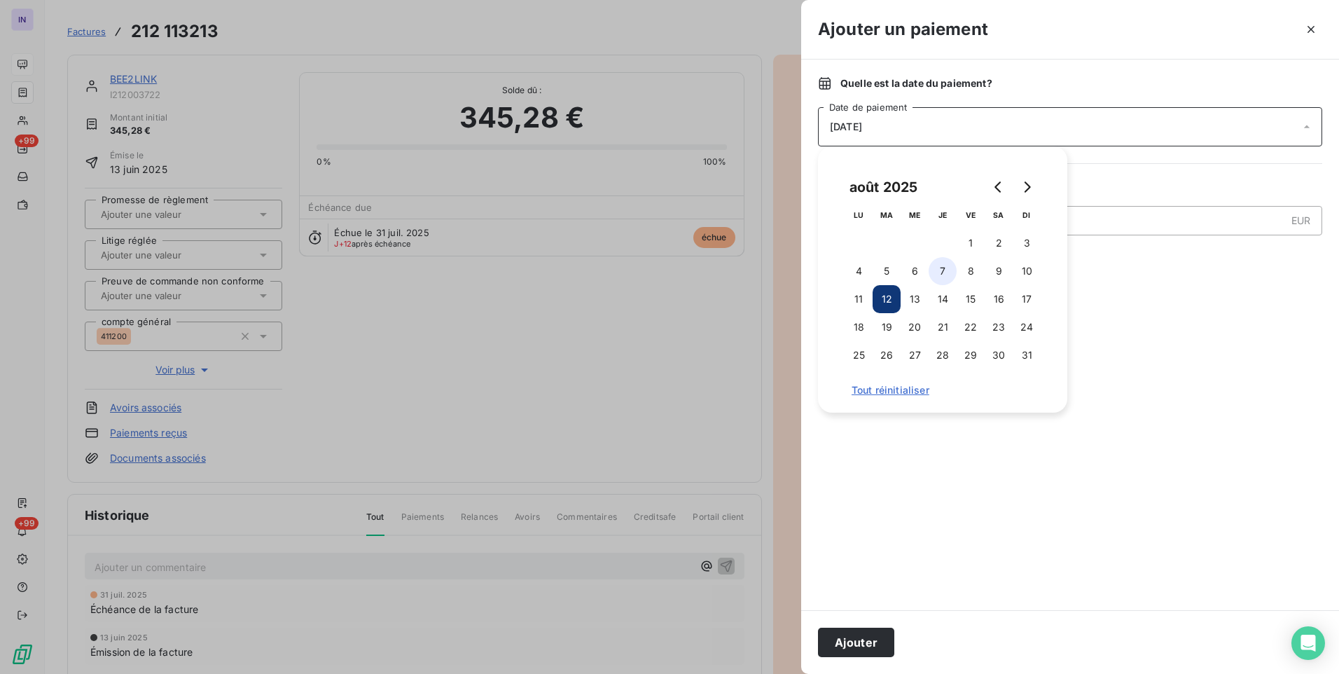
click at [944, 268] on button "7" at bounding box center [943, 271] width 28 height 28
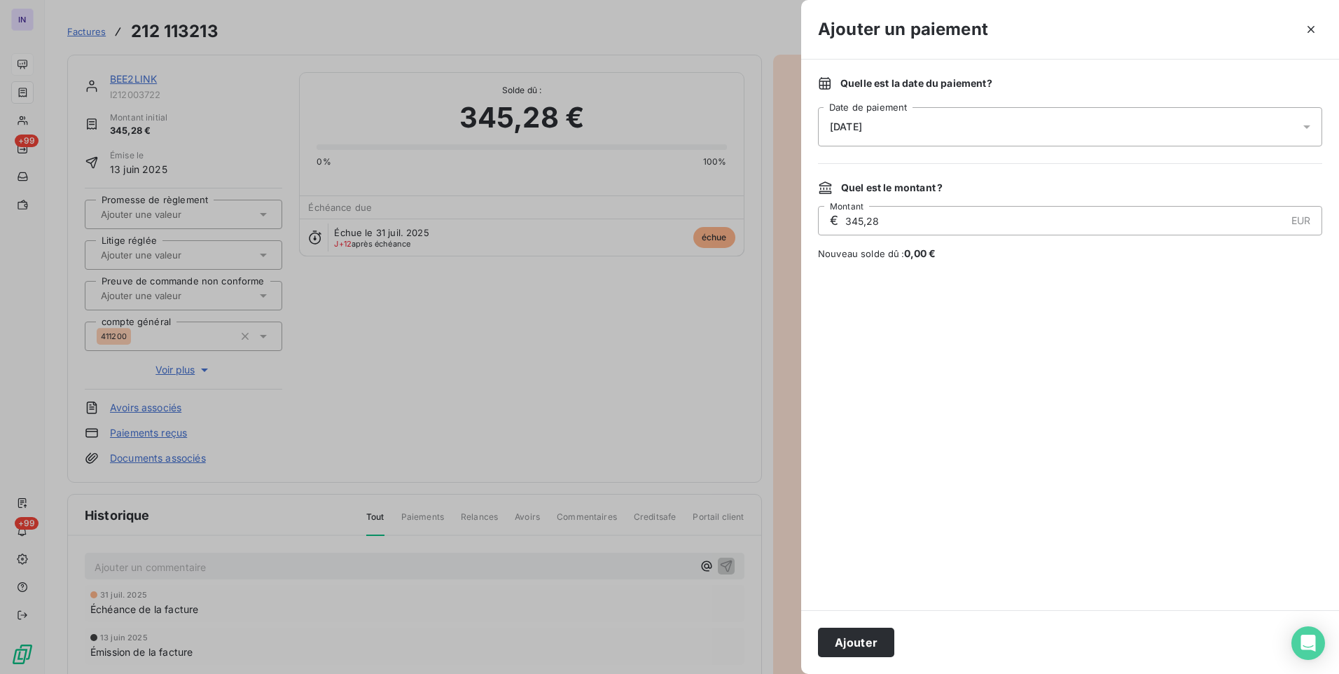
drag, startPoint x: 848, startPoint y: 651, endPoint x: 749, endPoint y: 544, distance: 146.2
click at [848, 645] on button "Ajouter" at bounding box center [856, 642] width 76 height 29
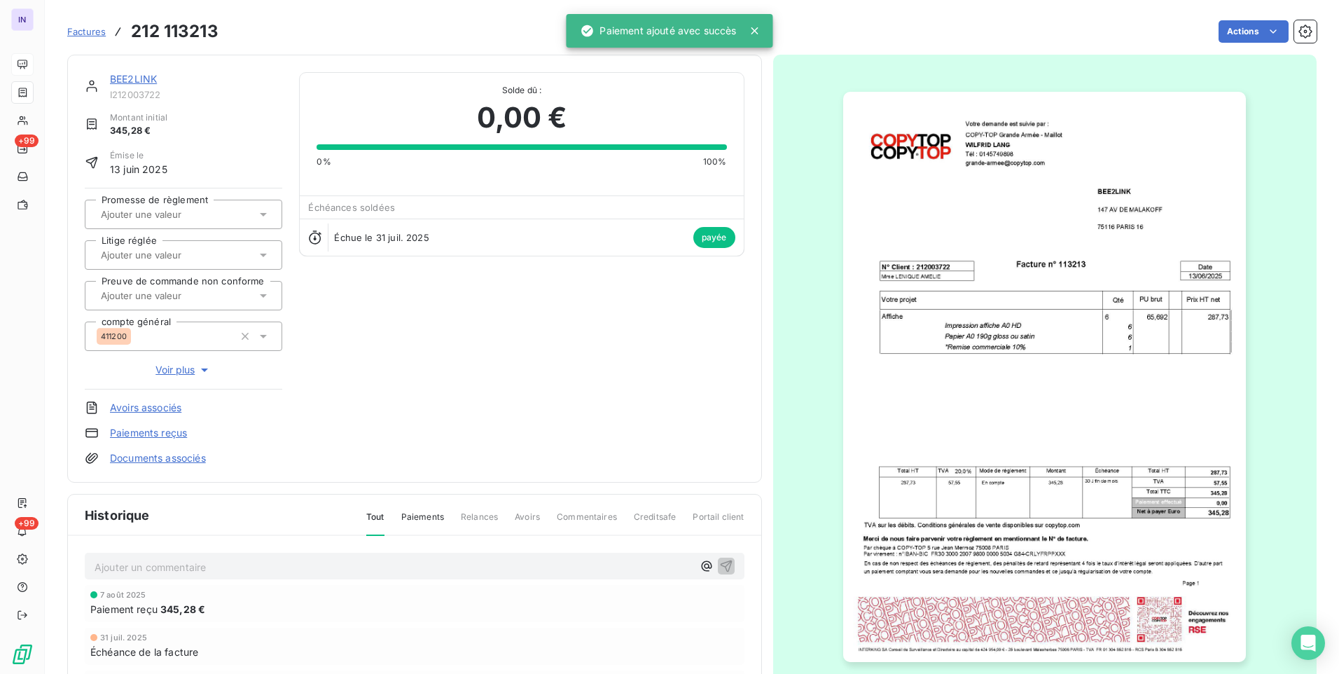
click at [145, 77] on link "BEE2LINK" at bounding box center [133, 79] width 47 height 12
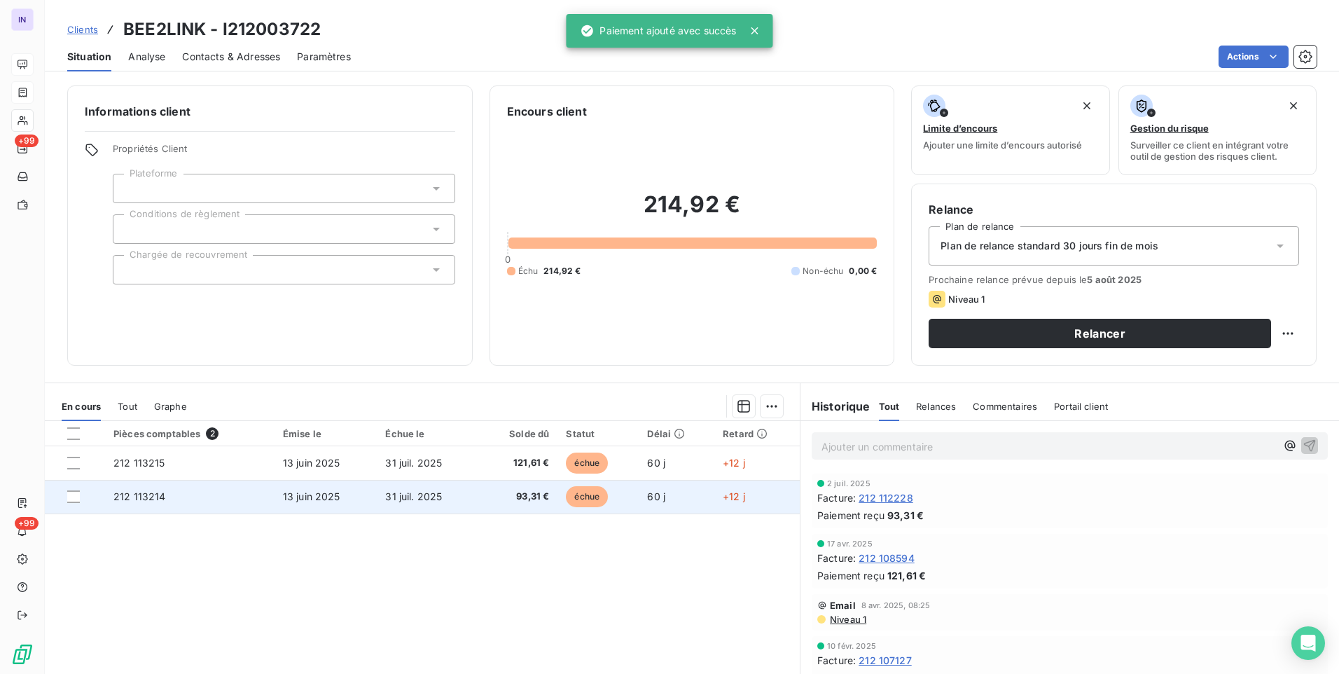
click at [261, 497] on td "212 113214" at bounding box center [189, 497] width 169 height 34
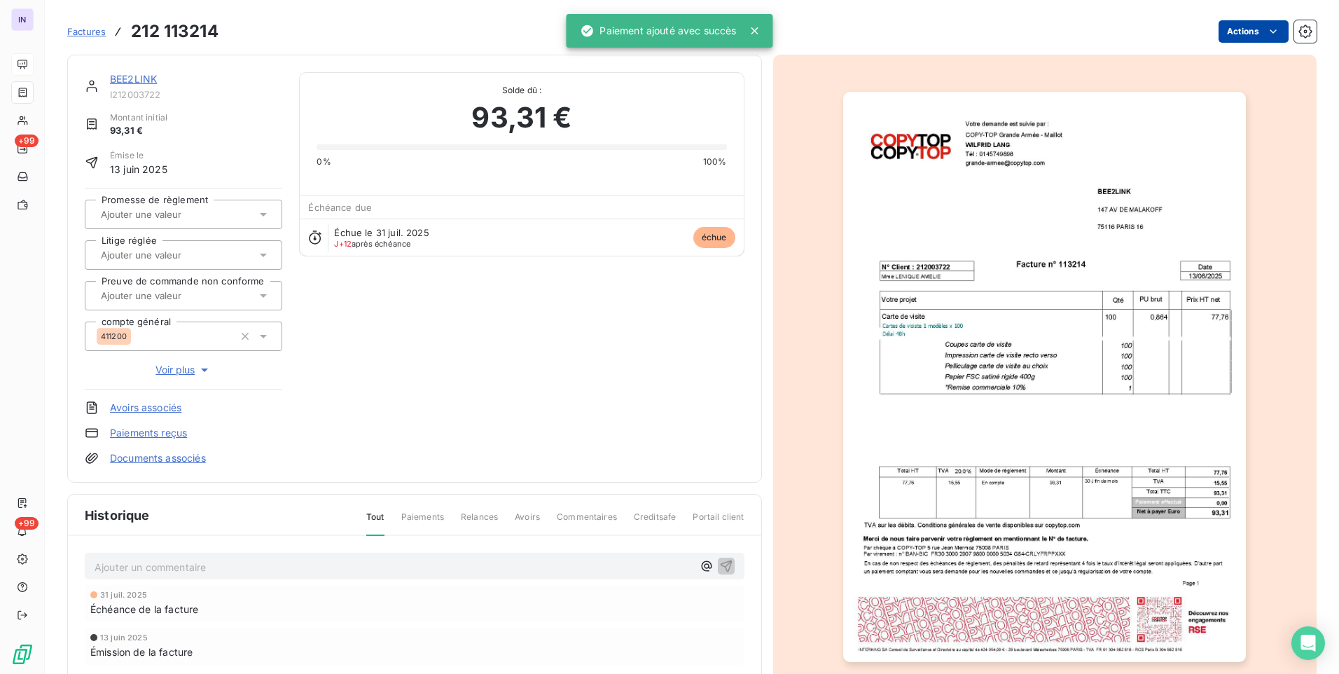
click at [1231, 26] on html "IN +99 +99 Factures 212 113214 Actions BEE2LINK I212003722 Montant initial 93,3…" at bounding box center [669, 337] width 1339 height 674
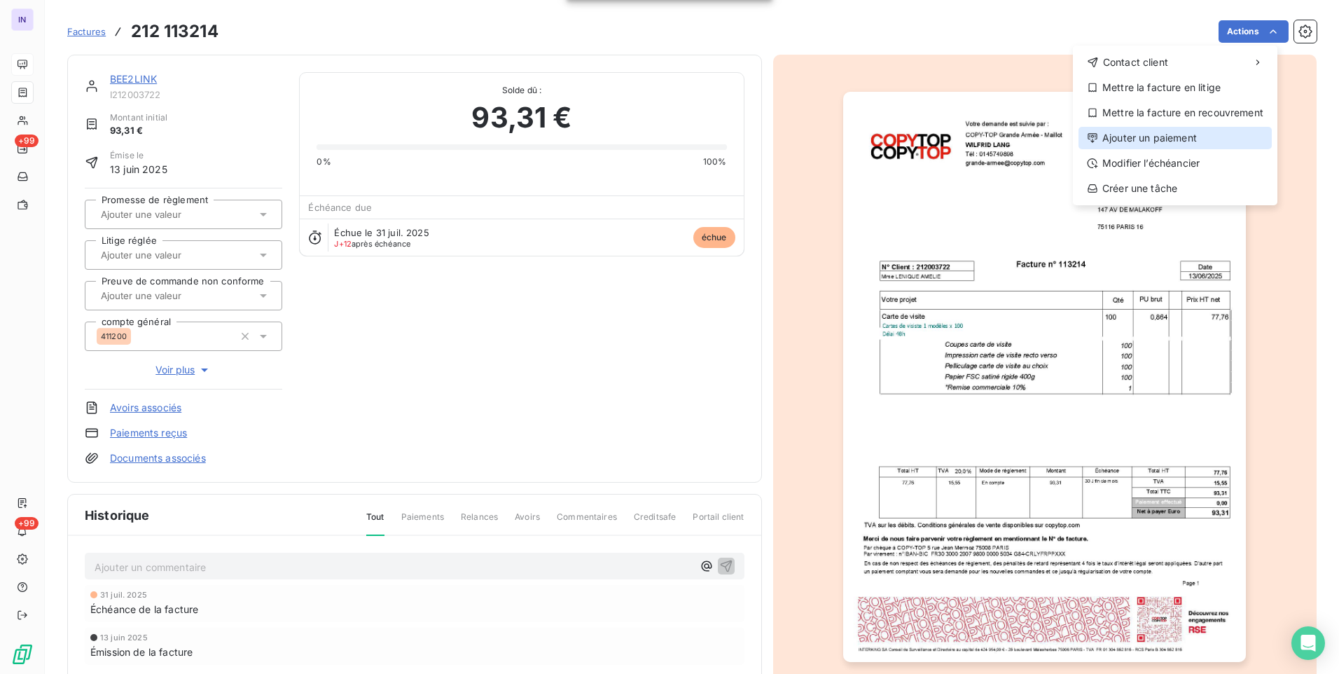
click at [1150, 132] on div "Ajouter un paiement" at bounding box center [1175, 138] width 193 height 22
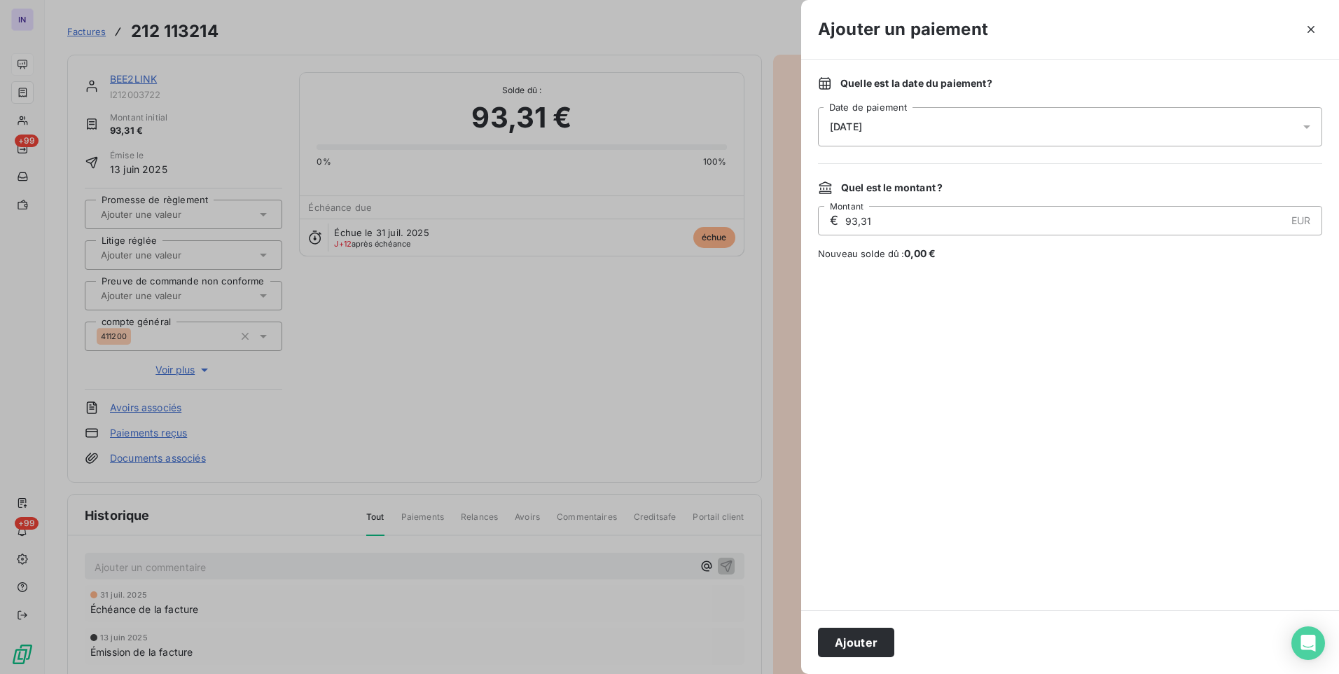
click at [956, 130] on div "[DATE]" at bounding box center [1070, 126] width 504 height 39
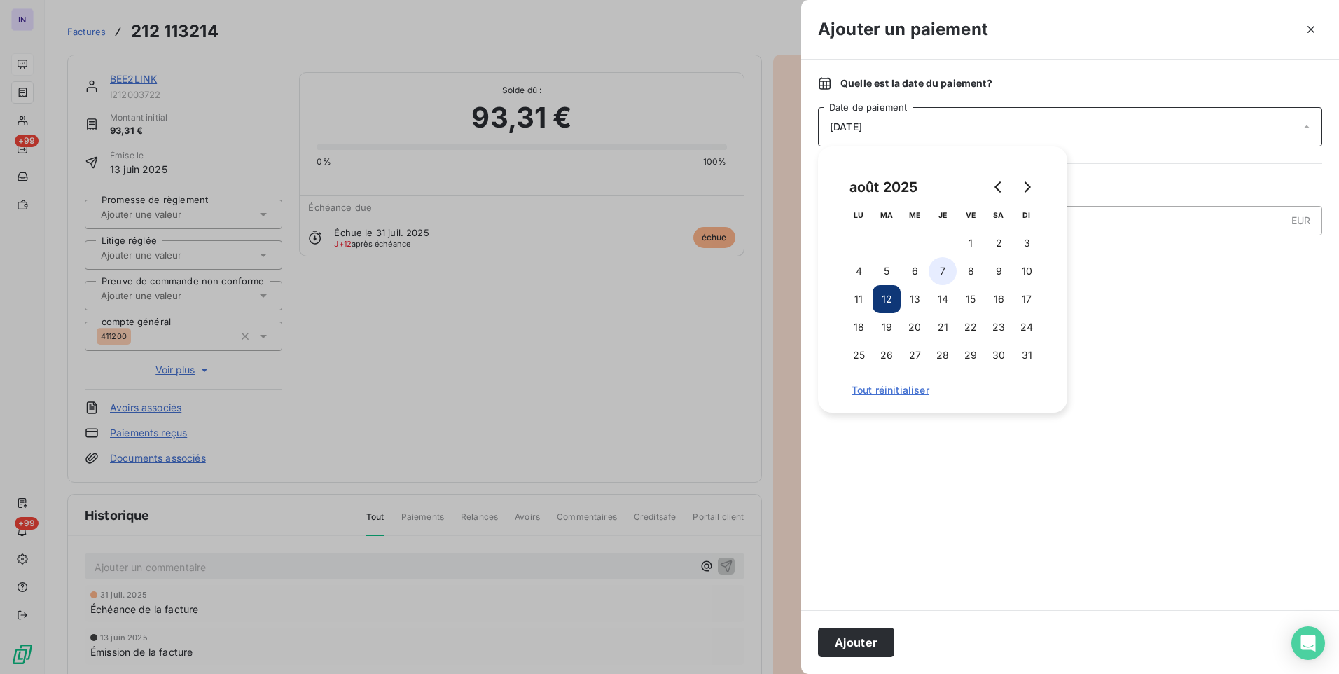
click at [948, 262] on button "7" at bounding box center [943, 271] width 28 height 28
click at [873, 637] on button "Ajouter" at bounding box center [856, 642] width 76 height 29
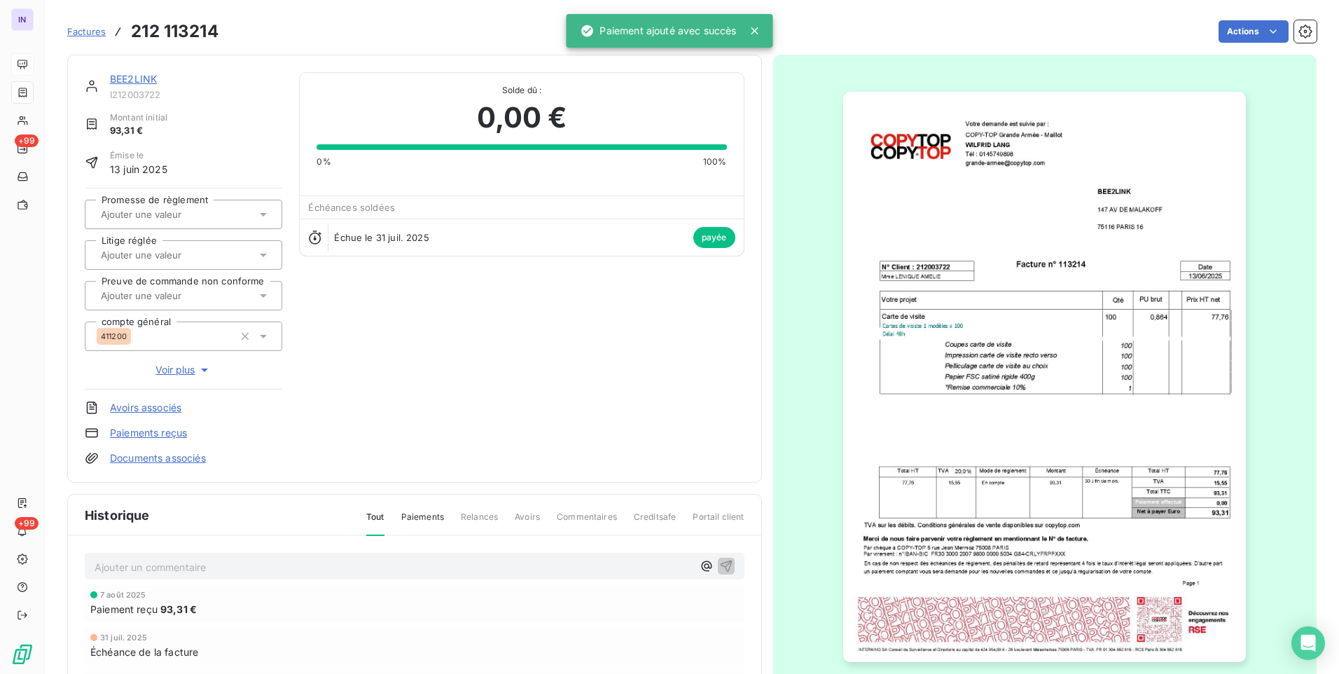
click at [139, 74] on link "BEE2LINK" at bounding box center [133, 79] width 47 height 12
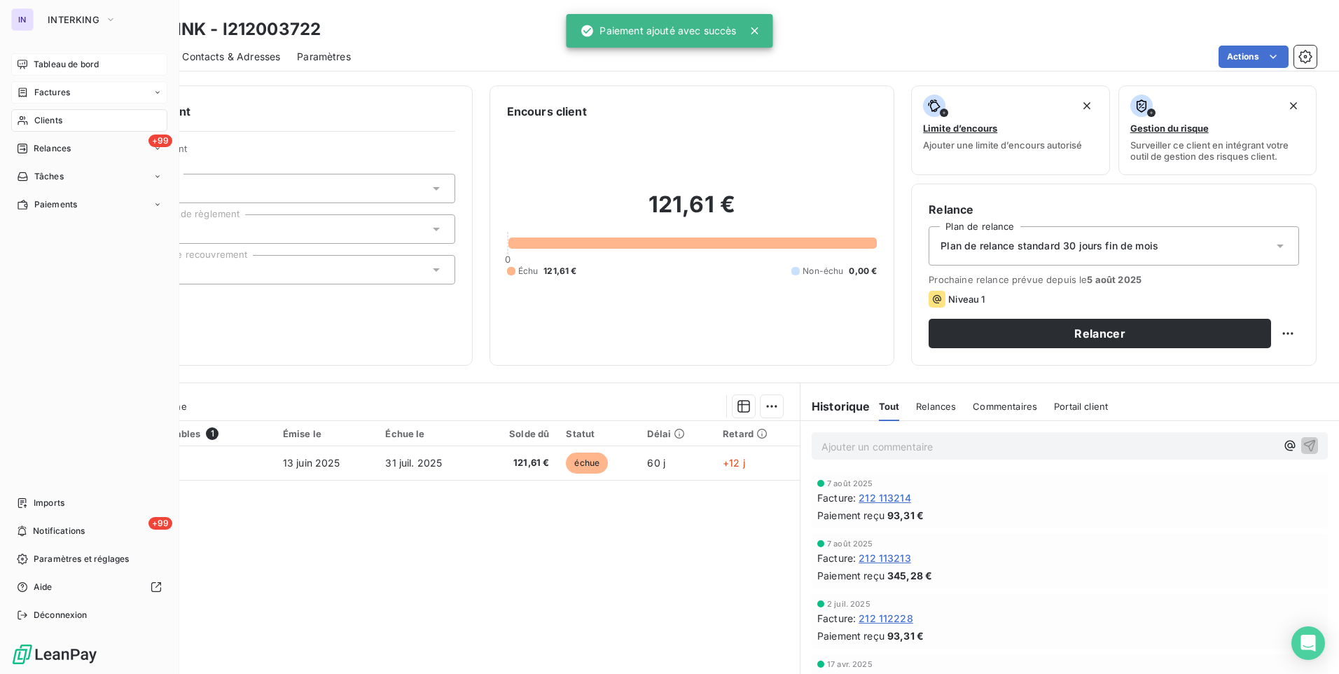
click at [63, 117] on div "Clients" at bounding box center [89, 120] width 156 height 22
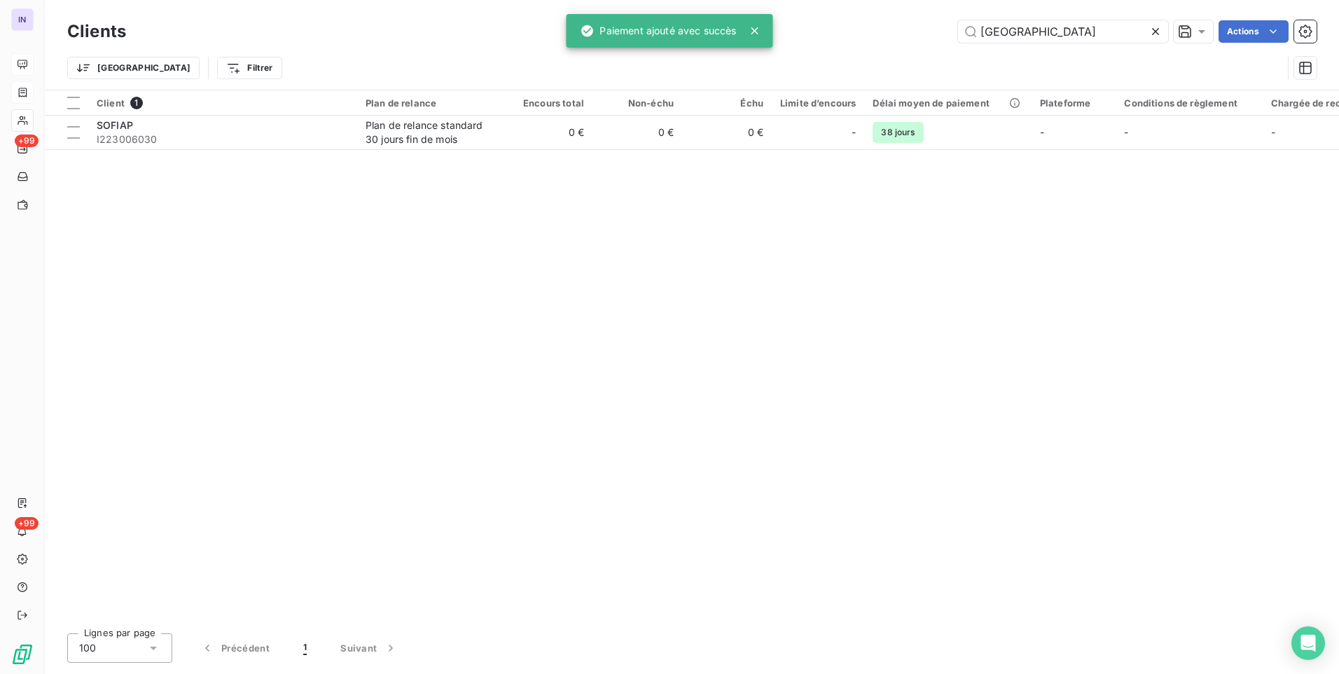
drag, startPoint x: 1041, startPoint y: 27, endPoint x: 864, endPoint y: 34, distance: 177.3
click at [864, 34] on div "SOFIA Actions" at bounding box center [730, 31] width 1174 height 22
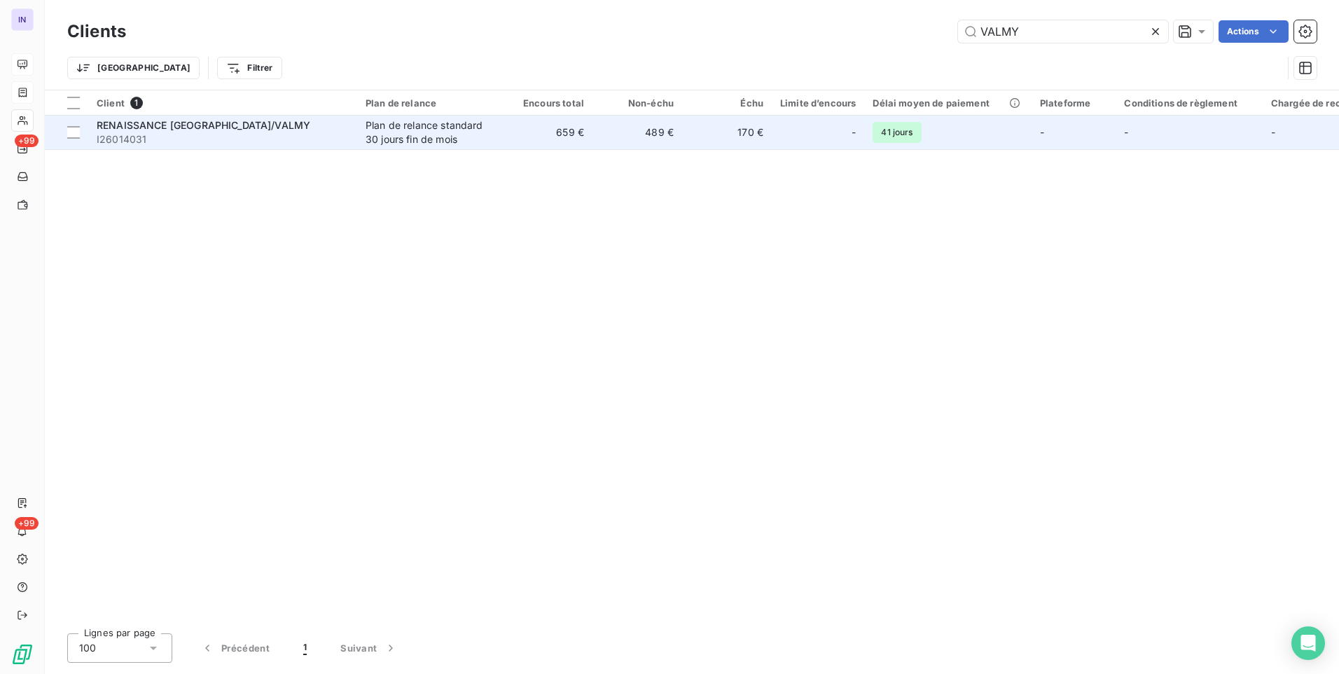
type input "VALMY"
click at [434, 132] on div "Plan de relance standard 30 jours fin de mois" at bounding box center [430, 132] width 129 height 28
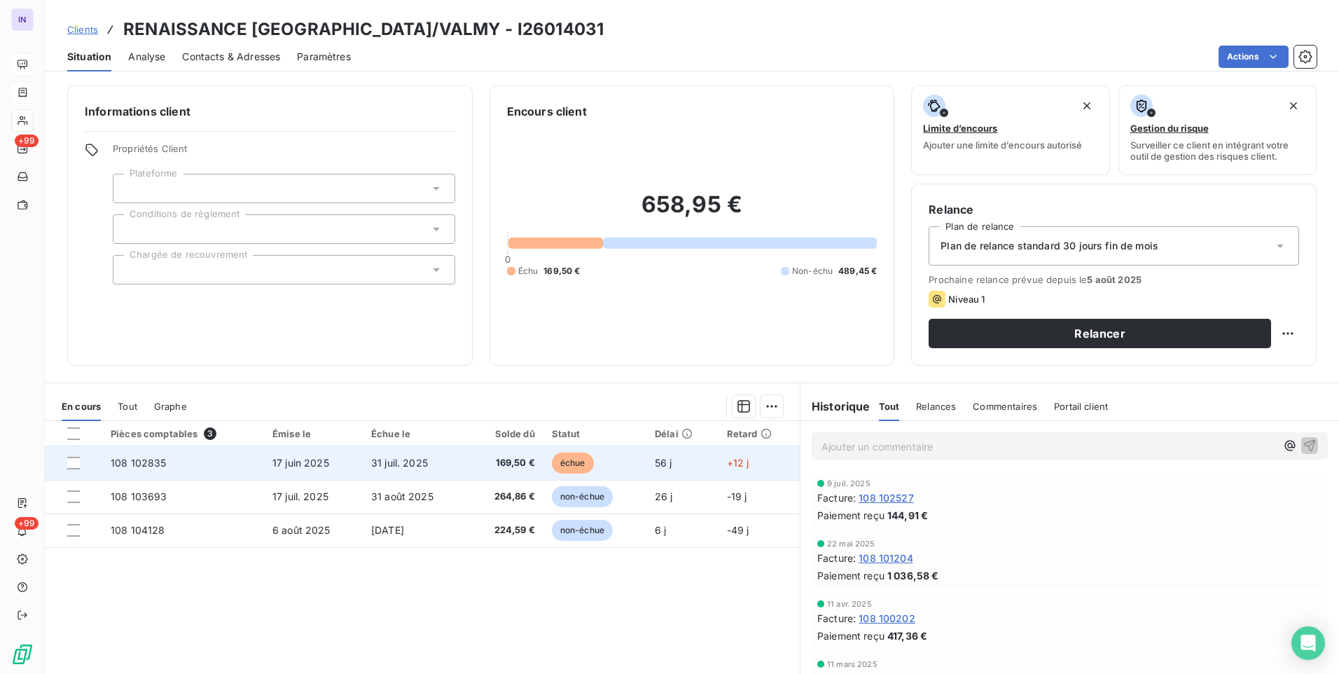
click at [478, 472] on td "169,50 €" at bounding box center [505, 463] width 76 height 34
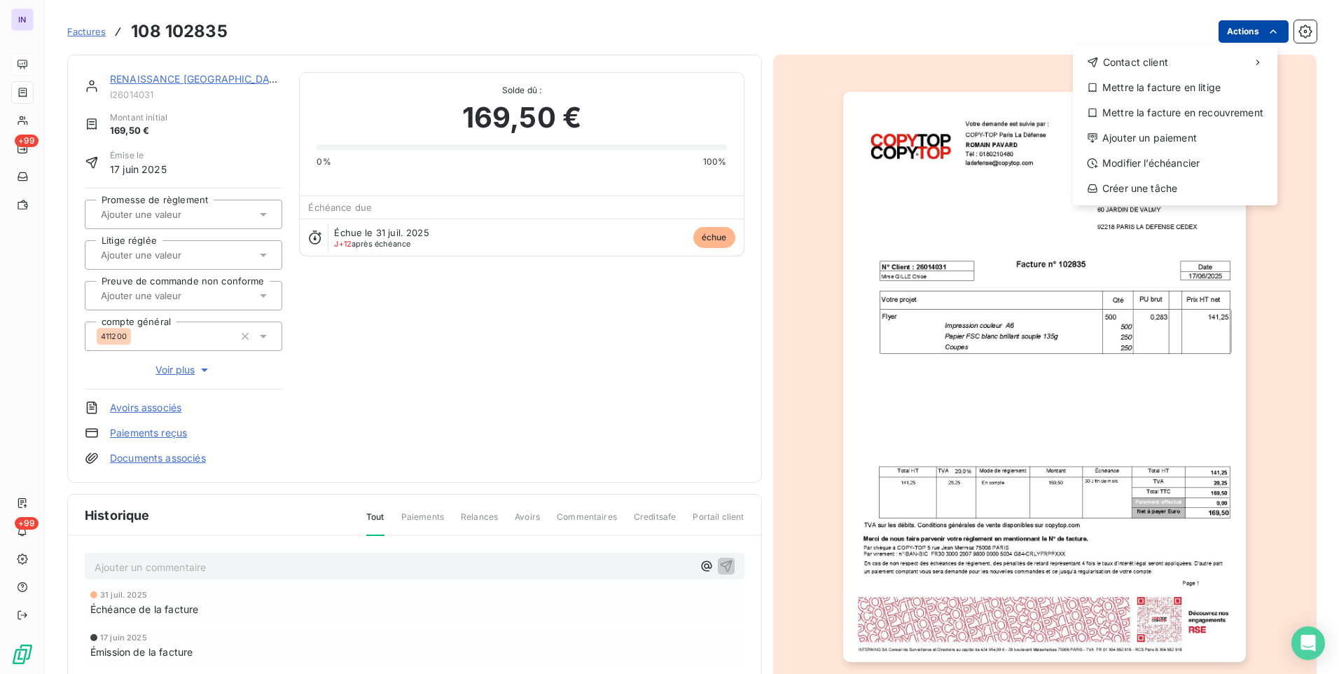
click at [1224, 29] on html "IN +99 +99 Factures [PHONE_NUMBER] Actions Contact client Mettre la facture en …" at bounding box center [669, 337] width 1339 height 674
click at [1150, 139] on div "Ajouter un paiement" at bounding box center [1175, 138] width 193 height 22
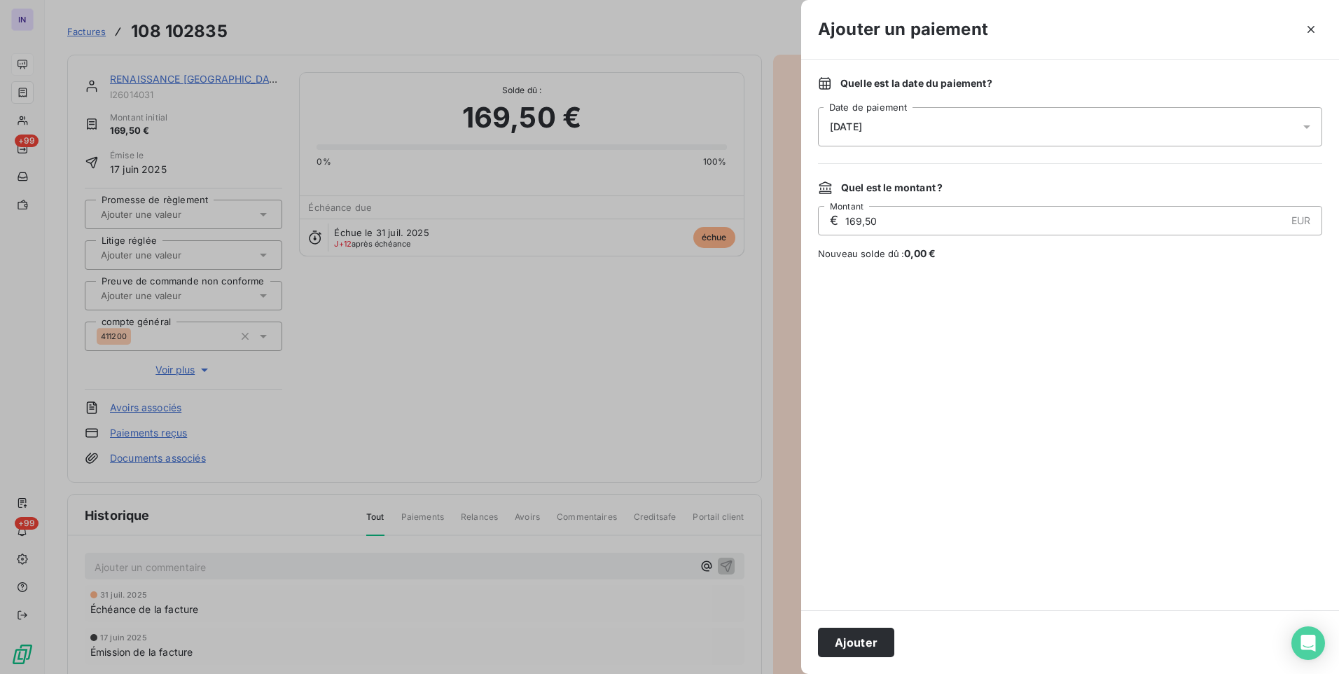
click at [978, 130] on div "[DATE]" at bounding box center [1070, 126] width 504 height 39
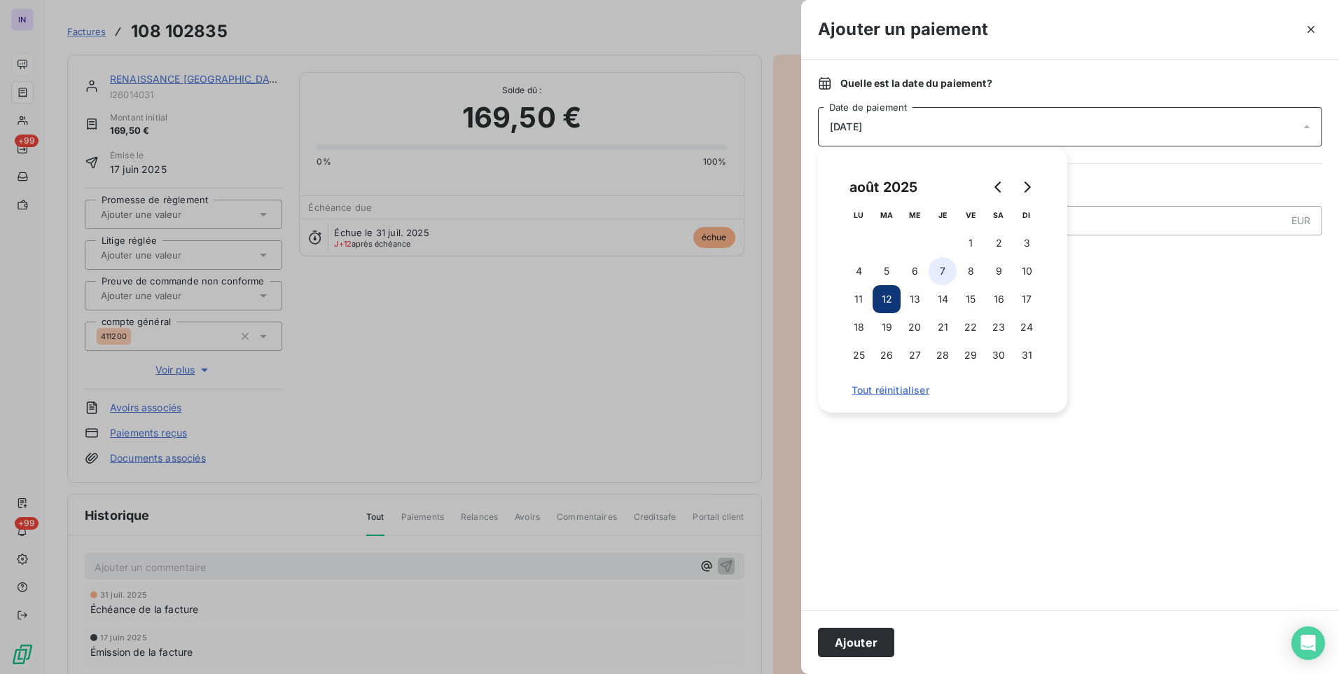
click at [950, 271] on button "7" at bounding box center [943, 271] width 28 height 28
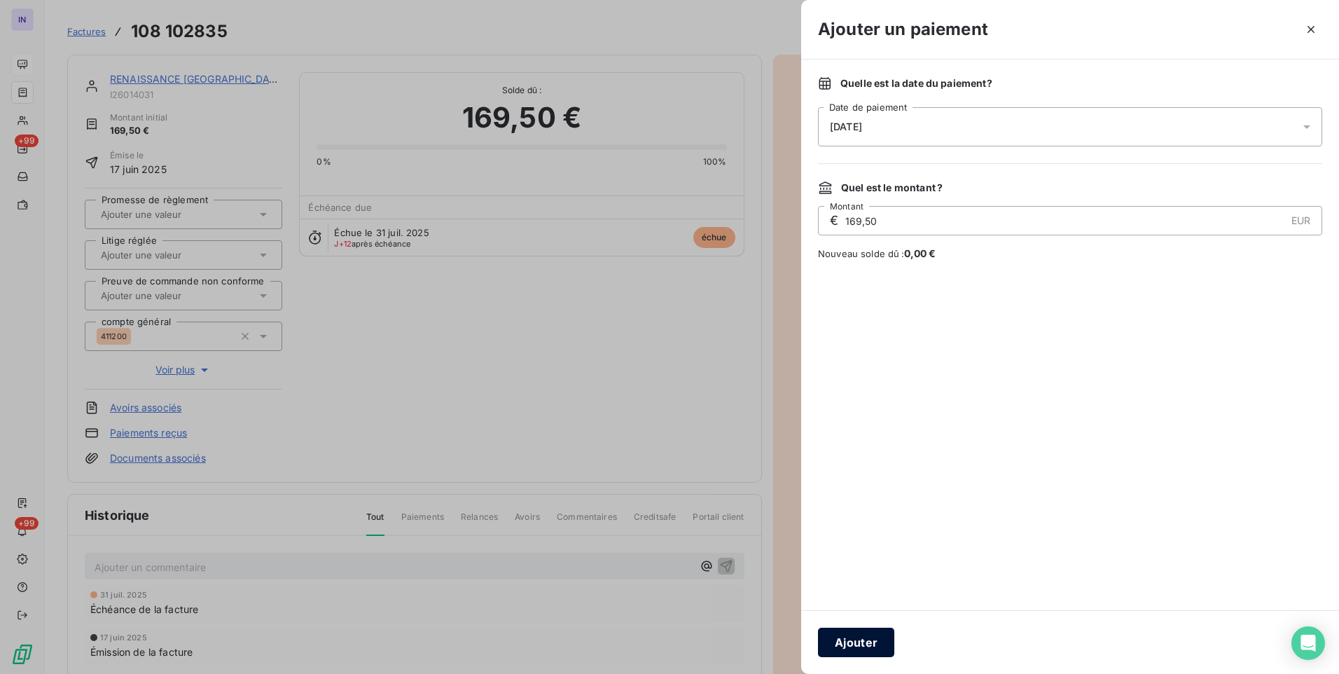
click at [853, 637] on button "Ajouter" at bounding box center [856, 642] width 76 height 29
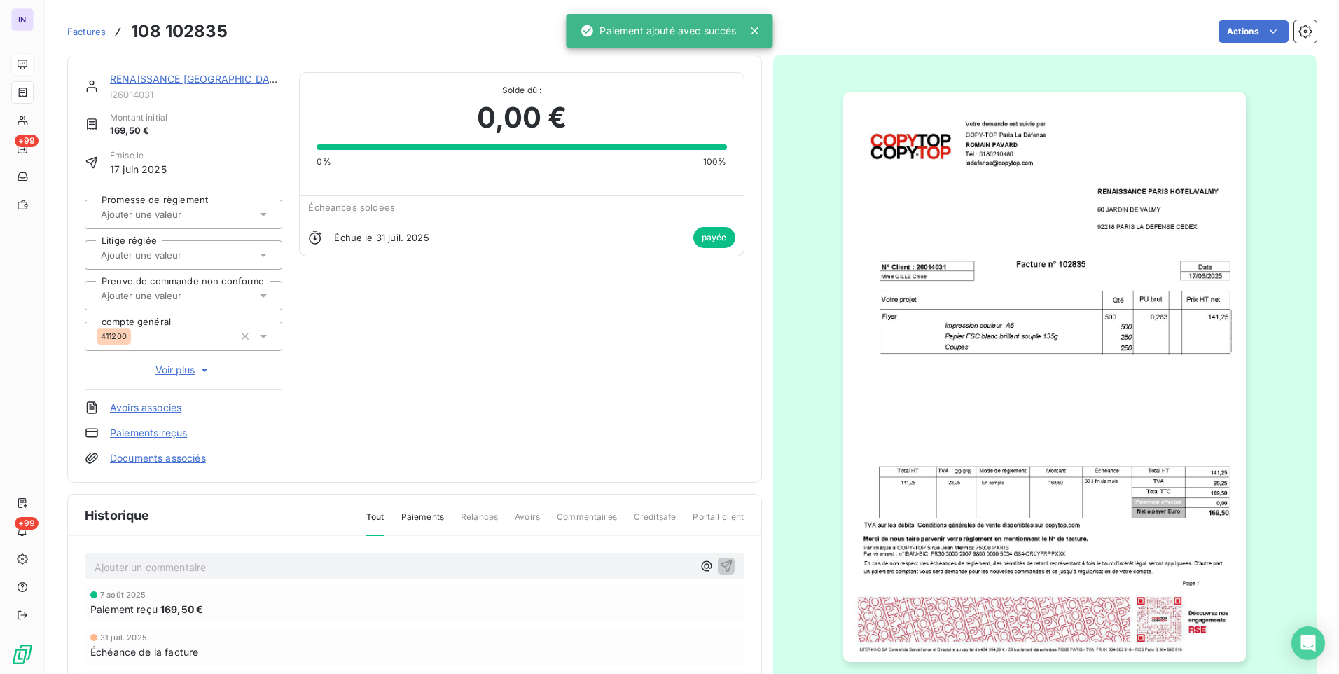
drag, startPoint x: 226, startPoint y: 70, endPoint x: 226, endPoint y: 78, distance: 8.4
click at [226, 75] on div "RENAISSANCE [GEOGRAPHIC_DATA]/VALMY I26014031 Montant initial 169,50 € Émise le…" at bounding box center [414, 269] width 695 height 428
click at [226, 78] on link "RENAISSANCE [GEOGRAPHIC_DATA]/VALMY" at bounding box center [217, 79] width 214 height 12
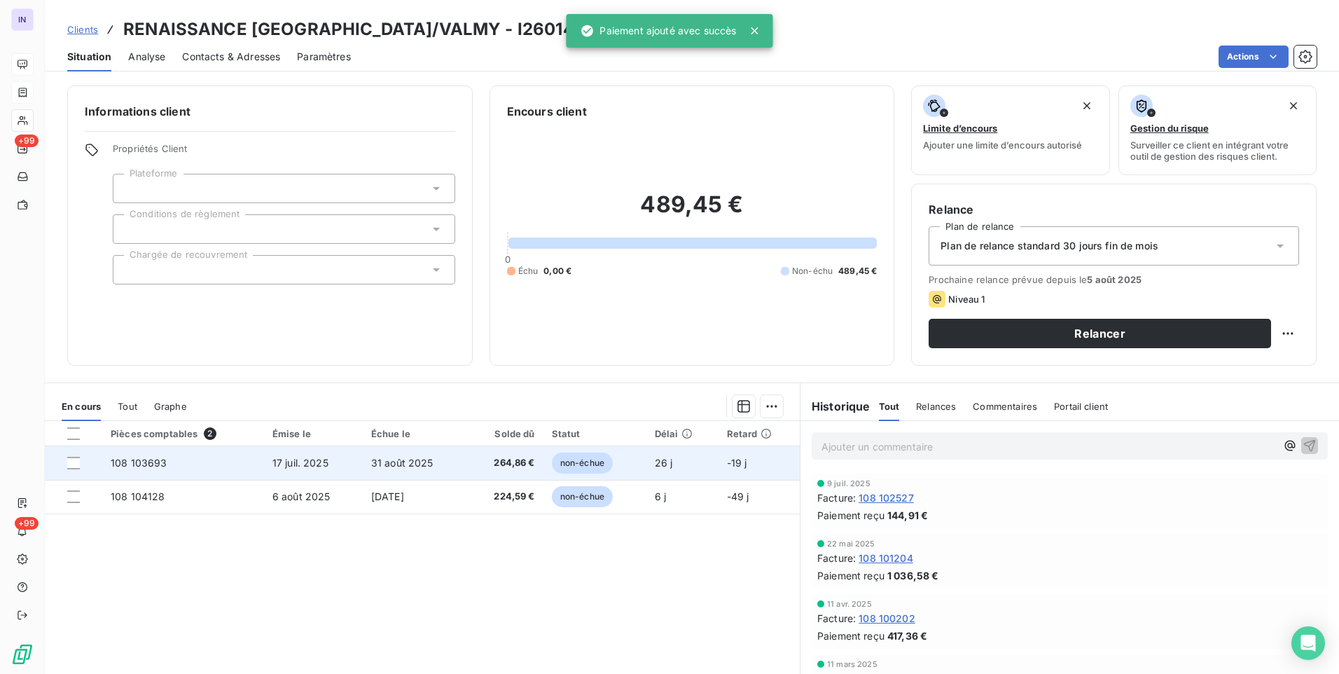
click at [363, 460] on td "31 août 2025" at bounding box center [415, 463] width 104 height 34
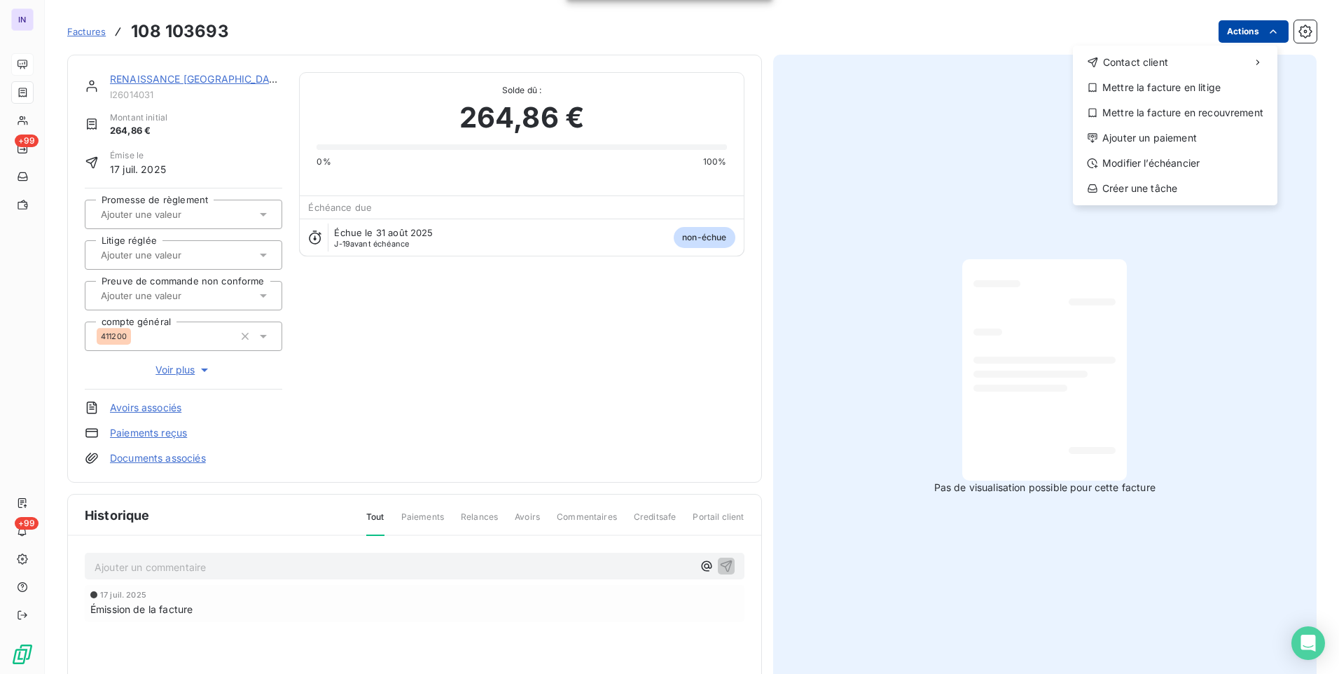
click at [1222, 37] on html "IN +99 +99 Factures [PHONE_NUMBER] Actions Contact client Mettre la facture en …" at bounding box center [669, 337] width 1339 height 674
click at [1121, 137] on div "Ajouter un paiement" at bounding box center [1175, 138] width 193 height 22
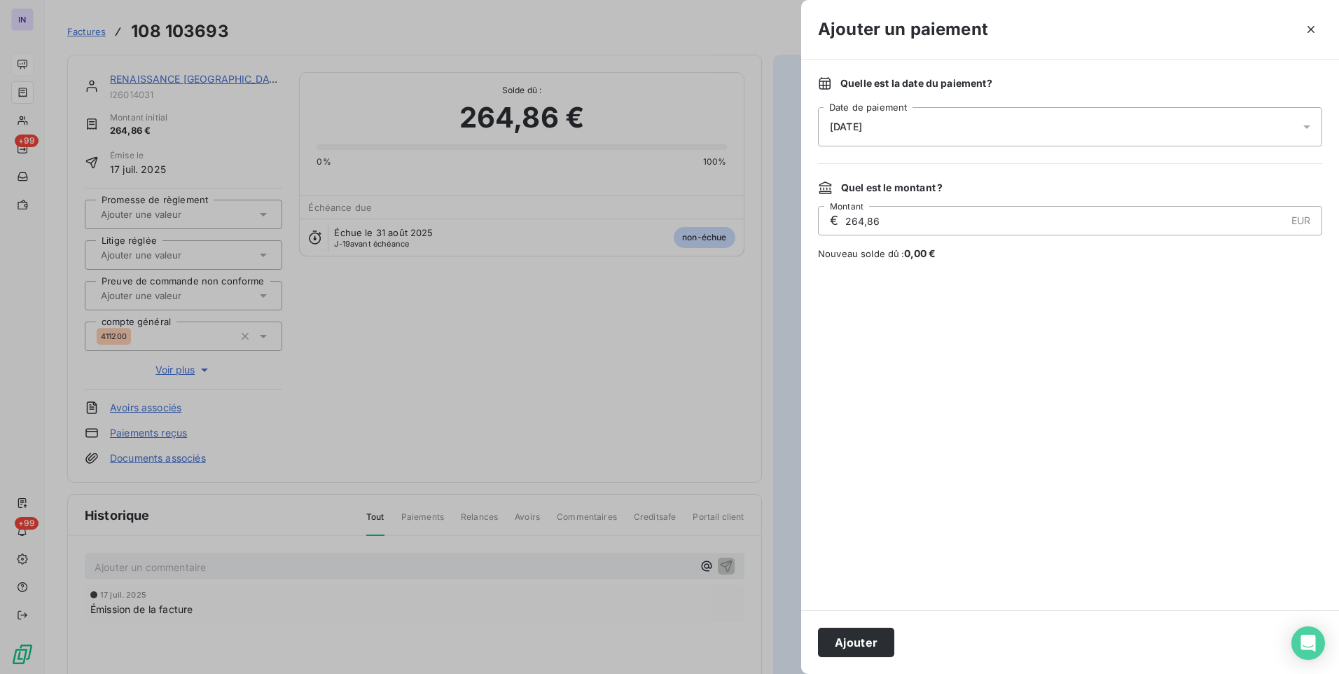
click at [1015, 125] on div "[DATE]" at bounding box center [1070, 126] width 504 height 39
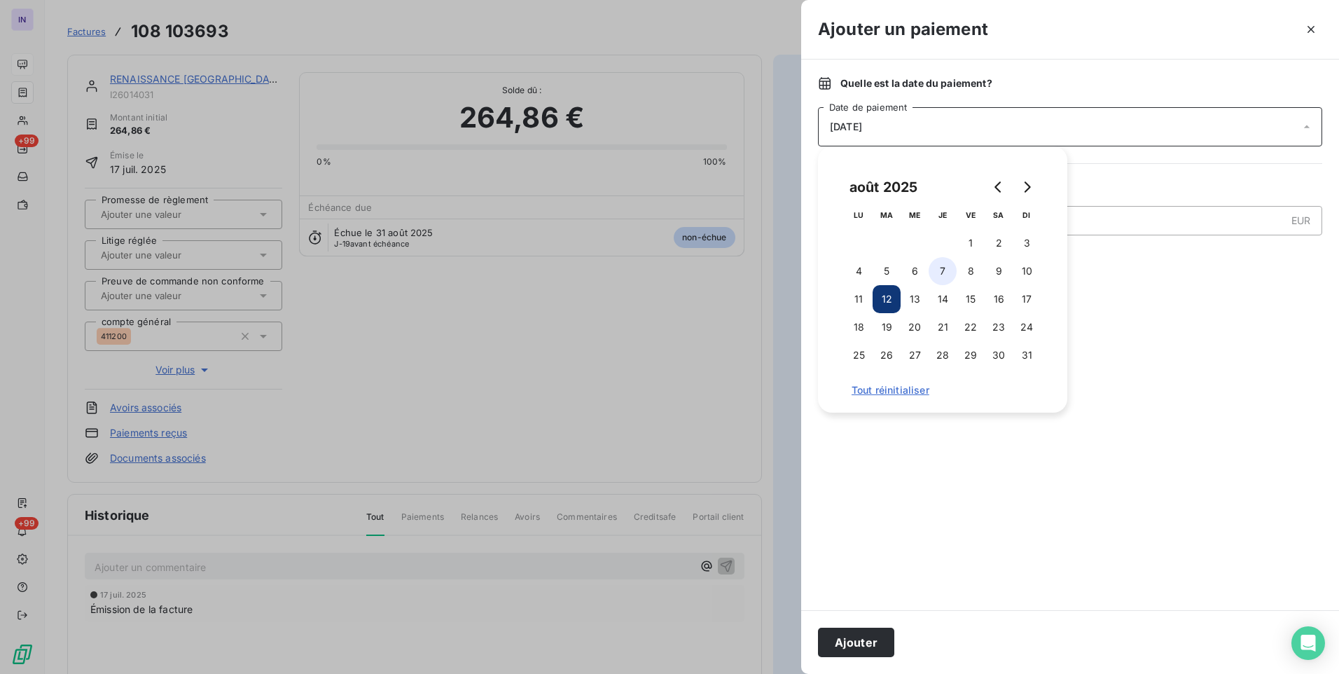
click at [941, 269] on button "7" at bounding box center [943, 271] width 28 height 28
click at [854, 644] on button "Ajouter" at bounding box center [856, 642] width 76 height 29
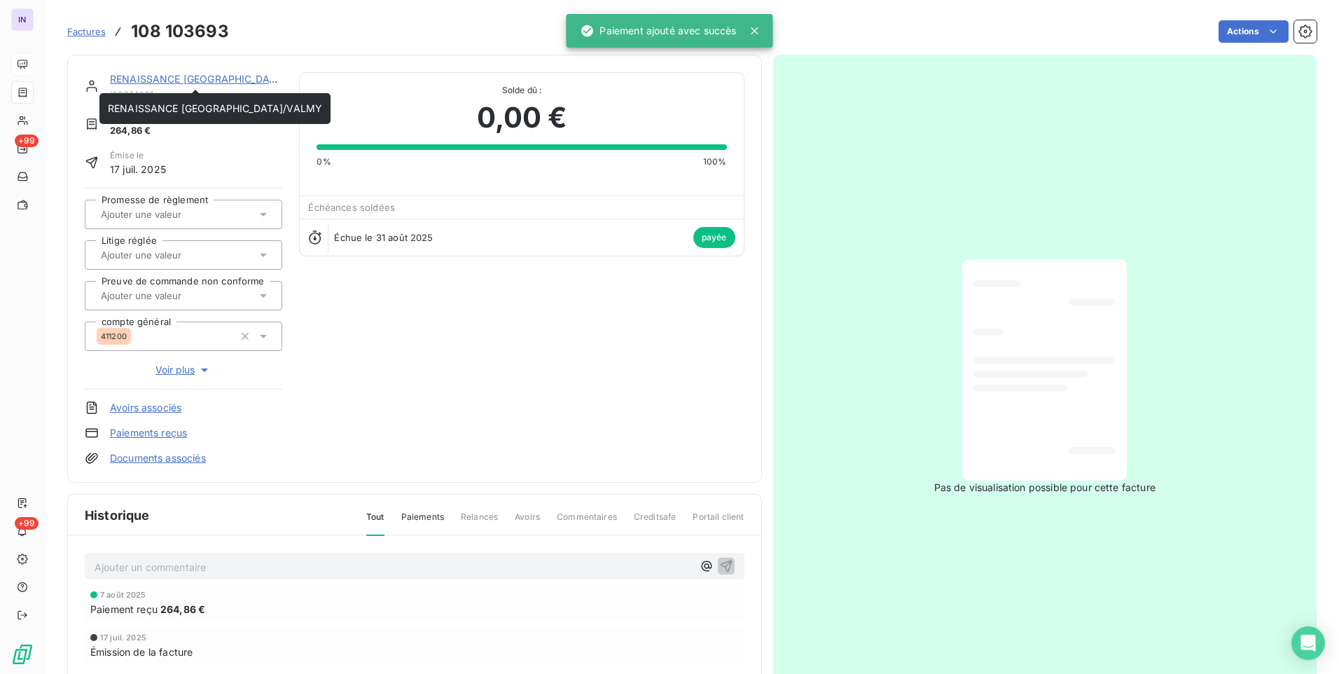
click at [233, 82] on link "RENAISSANCE [GEOGRAPHIC_DATA]/VALMY" at bounding box center [217, 79] width 214 height 12
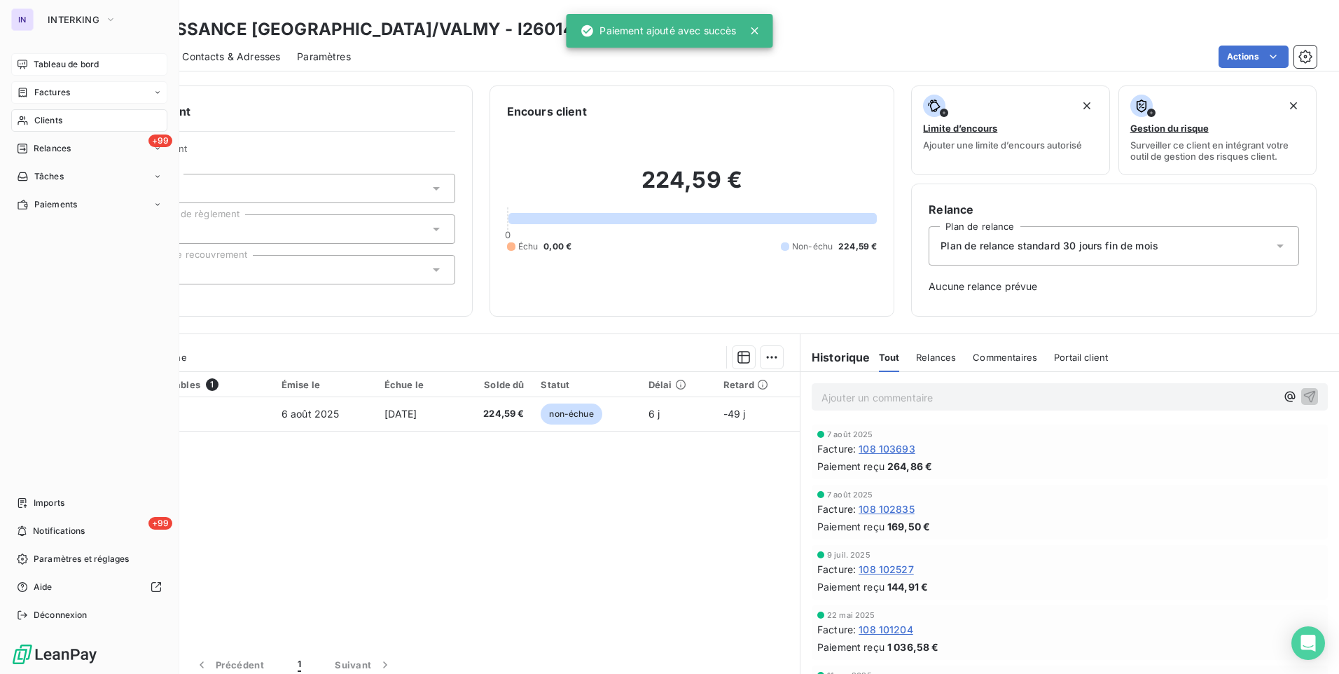
click at [43, 92] on span "Factures" at bounding box center [52, 92] width 36 height 13
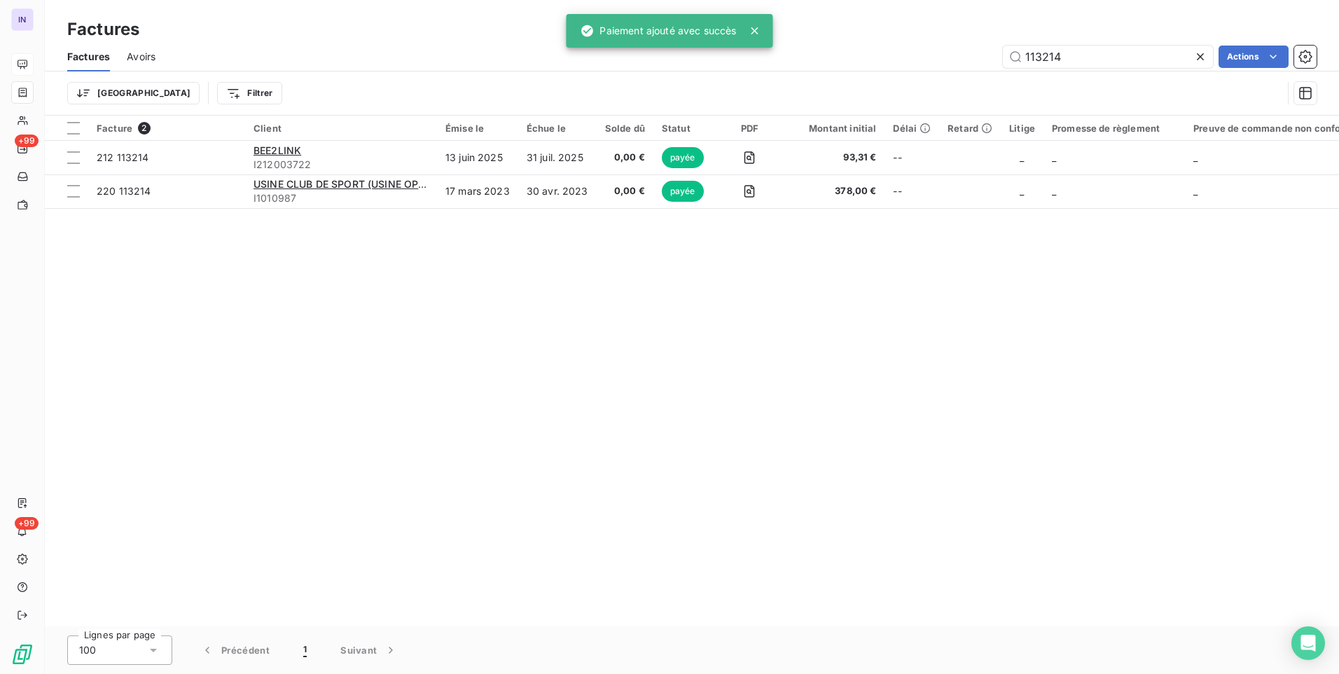
drag, startPoint x: 1077, startPoint y: 58, endPoint x: 835, endPoint y: 62, distance: 241.7
click at [839, 60] on div "113214 Actions" at bounding box center [744, 57] width 1144 height 22
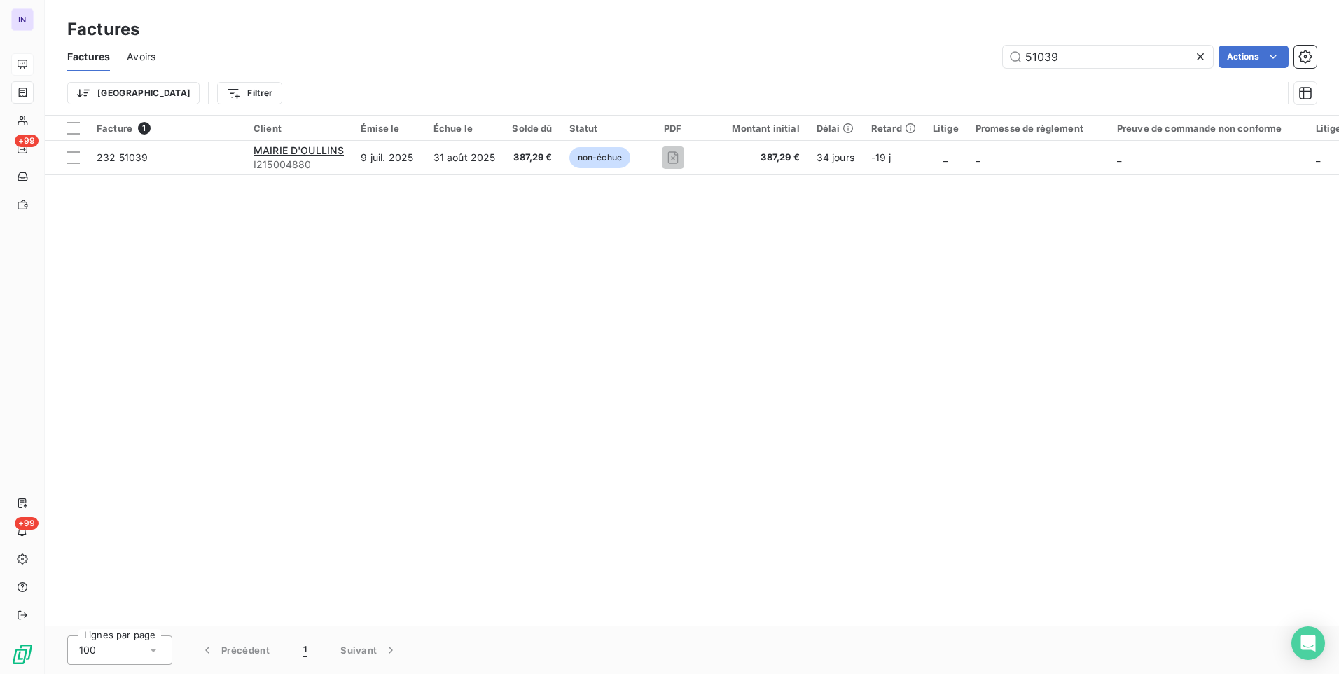
type input "51039"
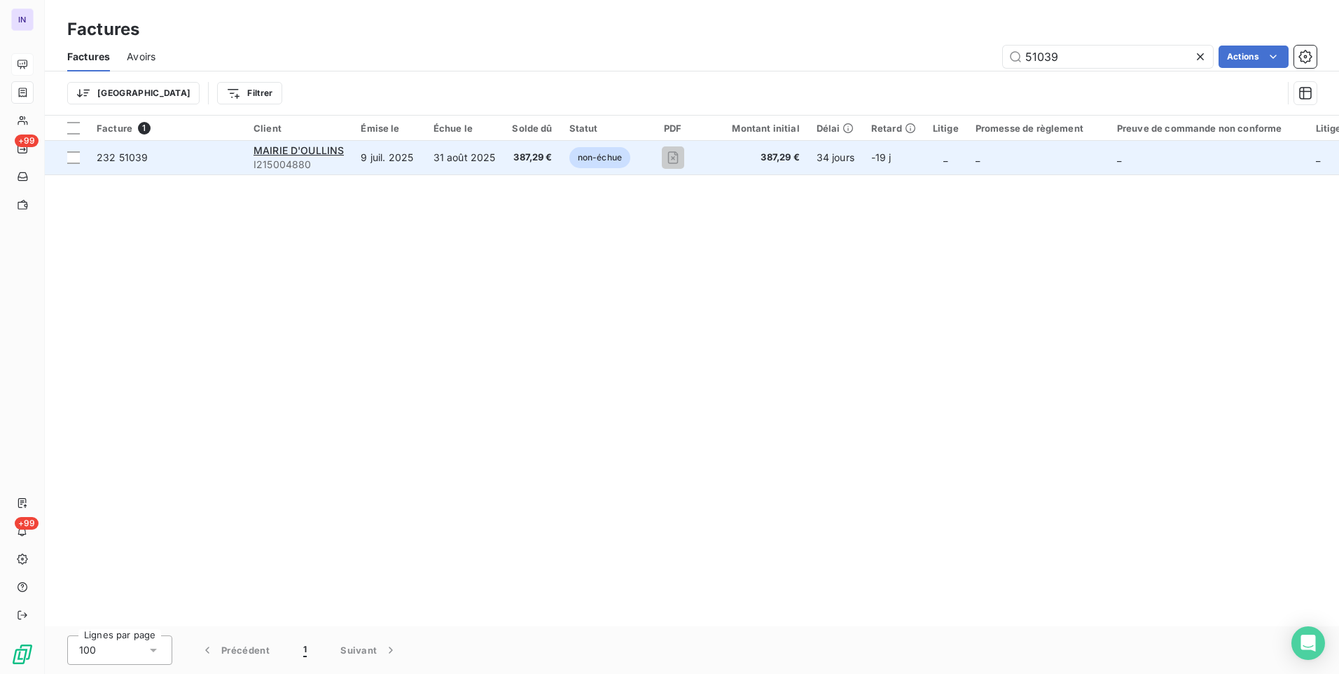
click at [417, 167] on td "9 juil. 2025" at bounding box center [388, 158] width 72 height 34
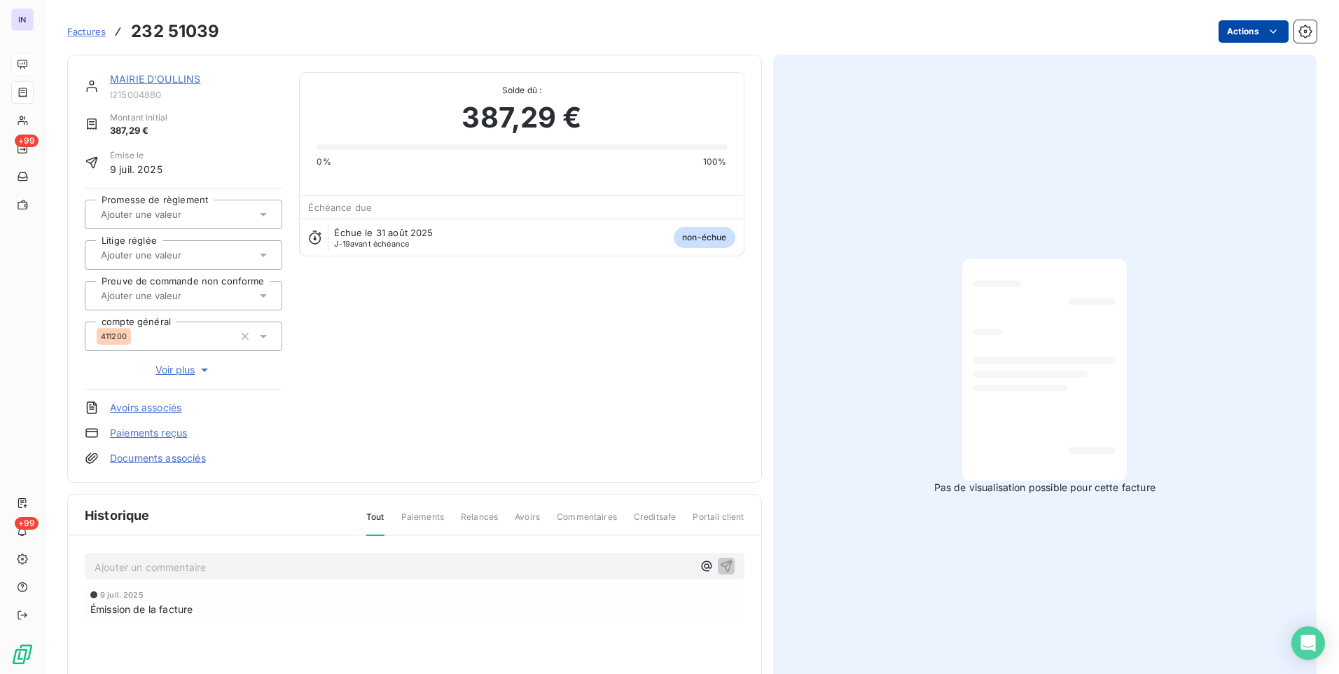
click at [1252, 39] on html "IN +99 +99 Factures 232 51039 Actions MAIRIE D'OULLINS I215004880 Montant initi…" at bounding box center [669, 337] width 1339 height 674
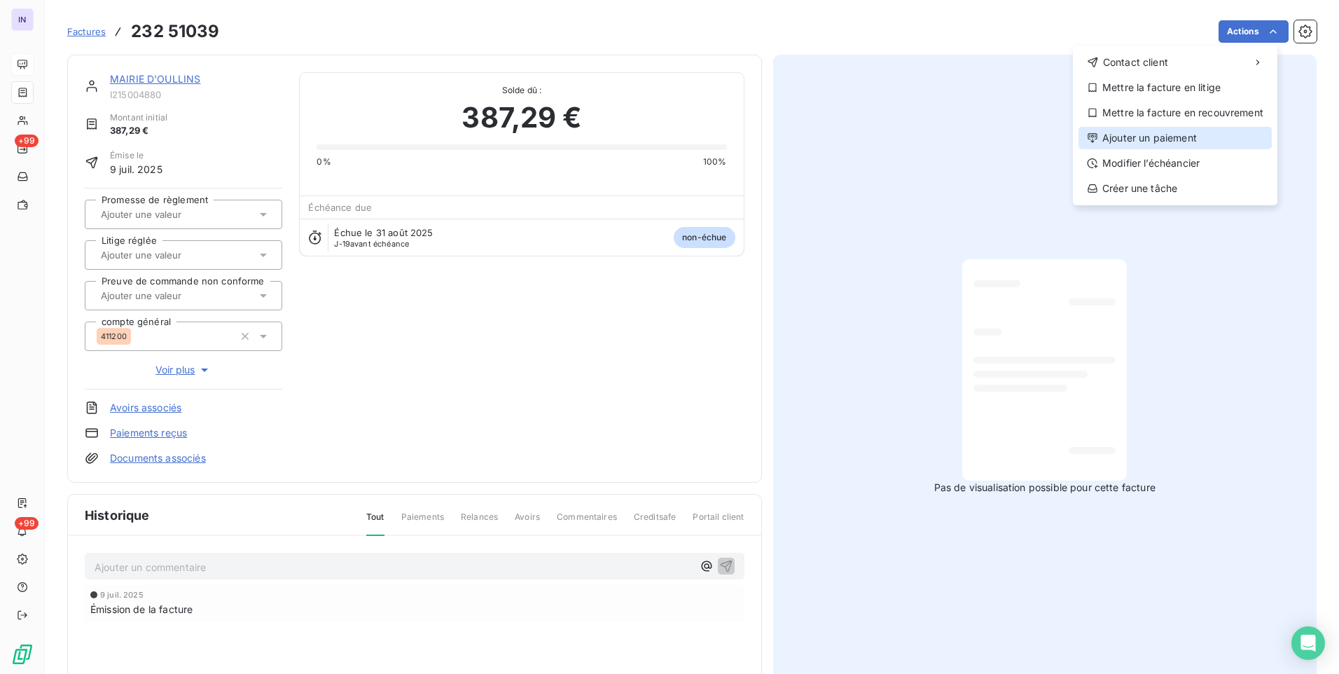
click at [1167, 138] on div "Ajouter un paiement" at bounding box center [1175, 138] width 193 height 22
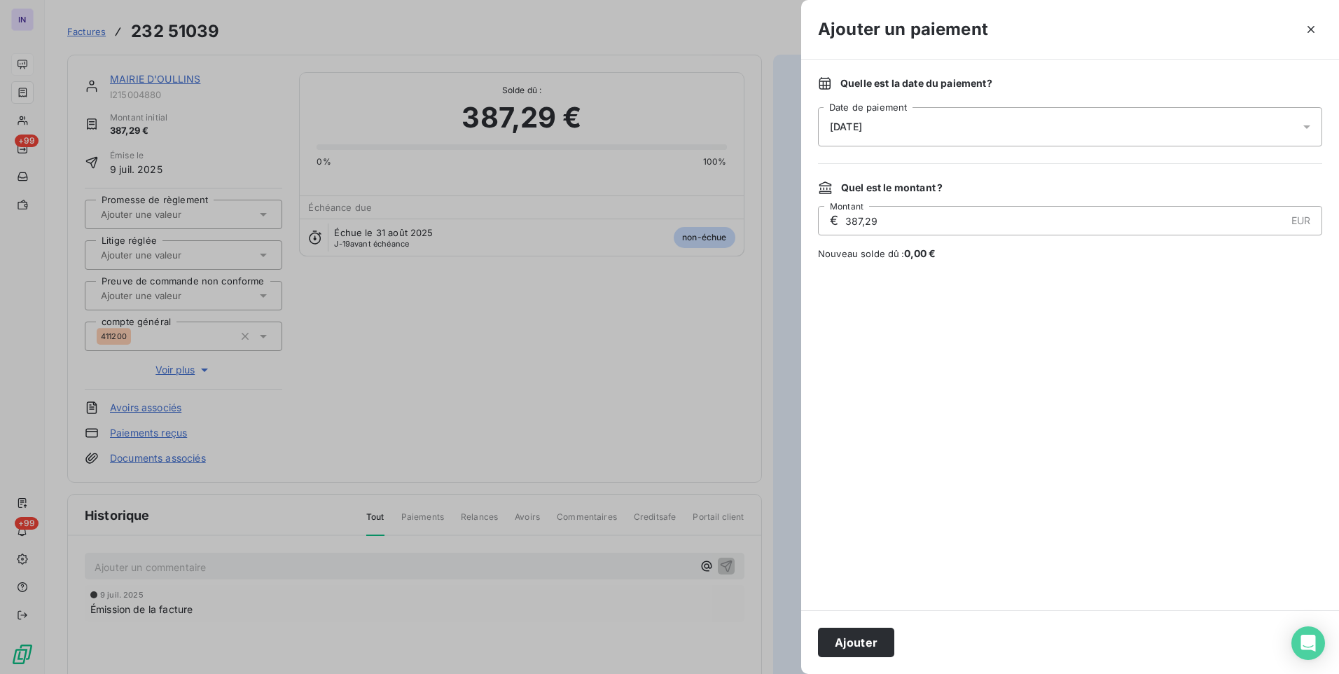
drag, startPoint x: 951, startPoint y: 125, endPoint x: 942, endPoint y: 142, distance: 19.1
click at [951, 127] on div "[DATE]" at bounding box center [1070, 126] width 504 height 39
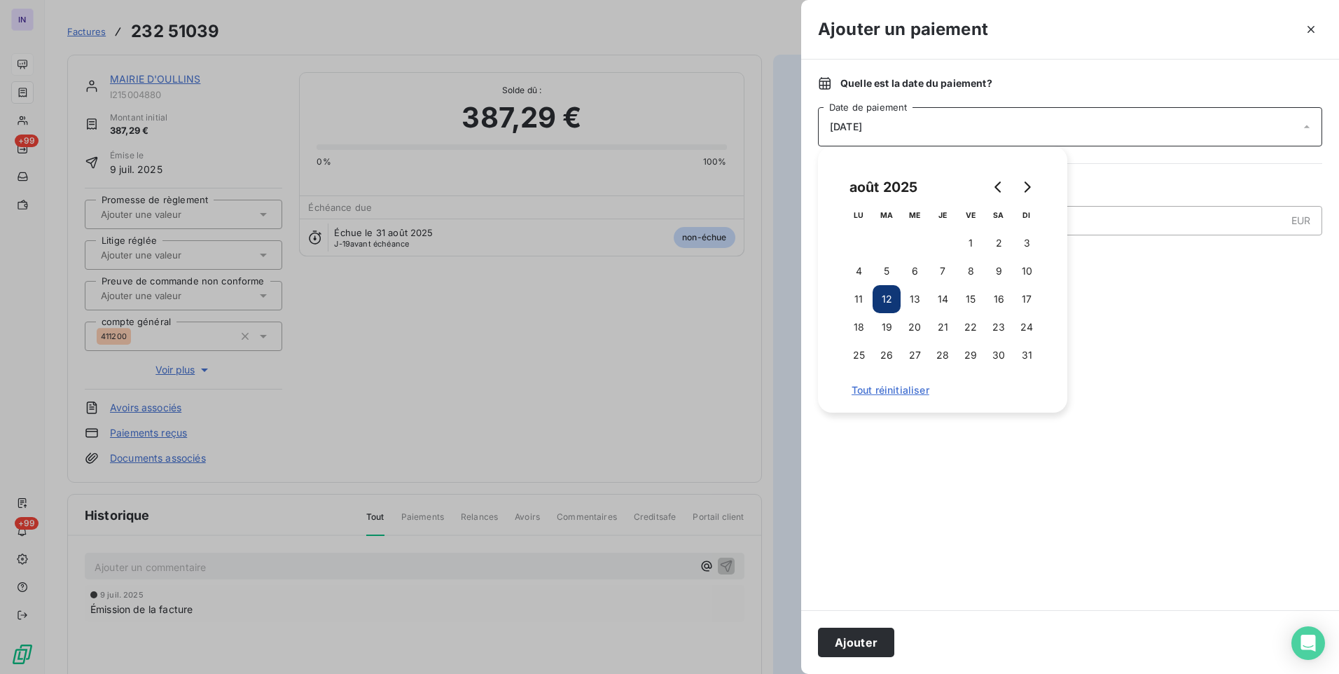
drag, startPoint x: 941, startPoint y: 274, endPoint x: 930, endPoint y: 314, distance: 41.3
click at [941, 275] on button "7" at bounding box center [943, 271] width 28 height 28
click at [846, 637] on button "Ajouter" at bounding box center [856, 642] width 76 height 29
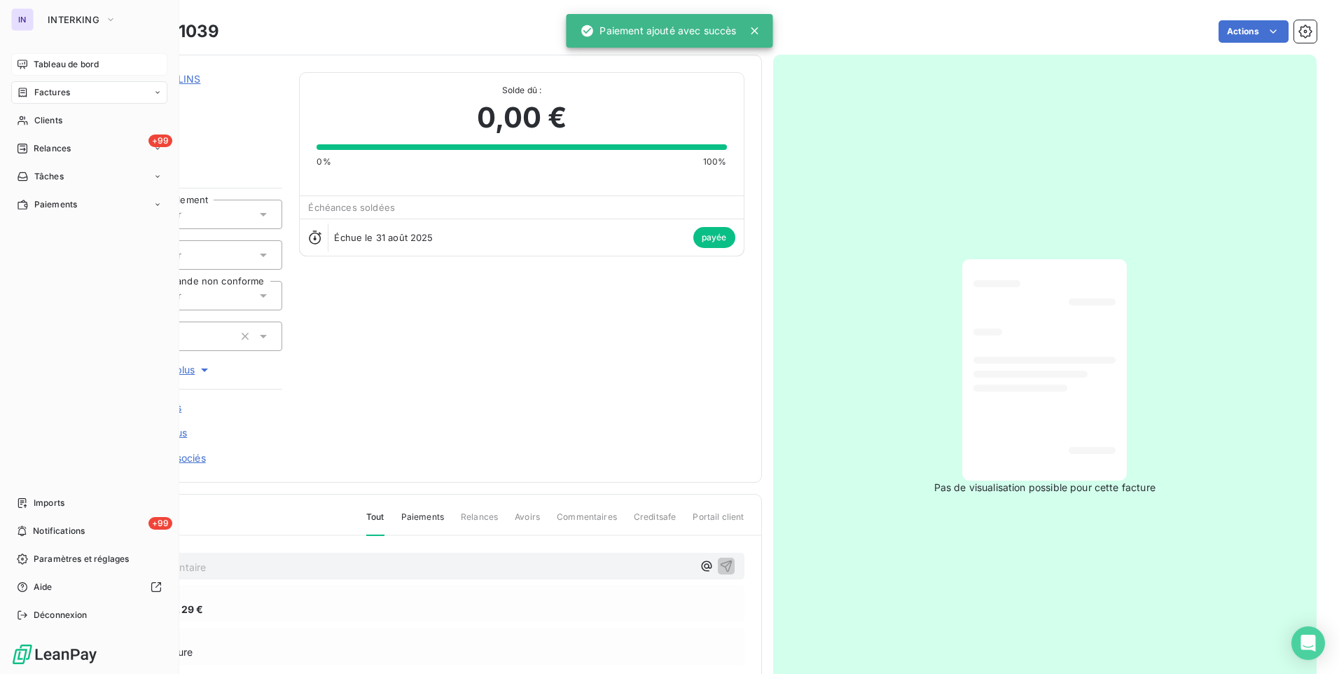
click at [42, 95] on span "Factures" at bounding box center [52, 92] width 36 height 13
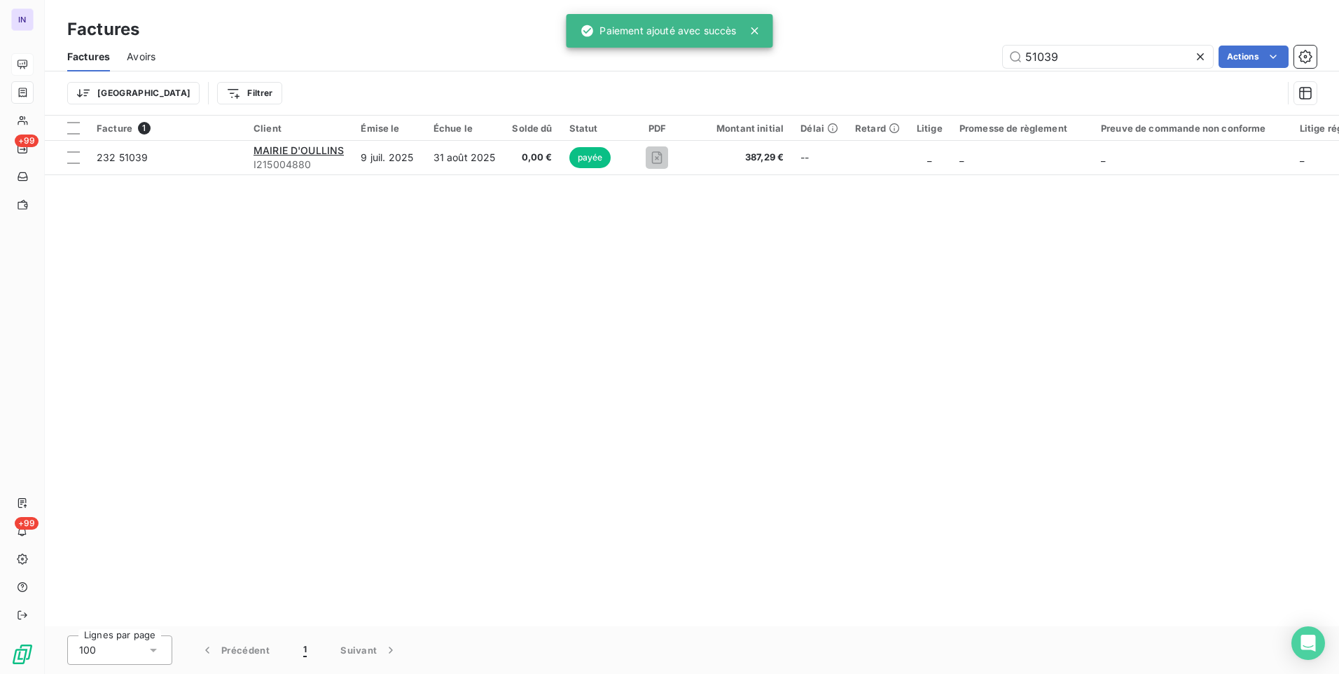
drag, startPoint x: 1075, startPoint y: 60, endPoint x: 880, endPoint y: 63, distance: 195.4
click at [908, 66] on div "51039 Actions" at bounding box center [744, 57] width 1144 height 22
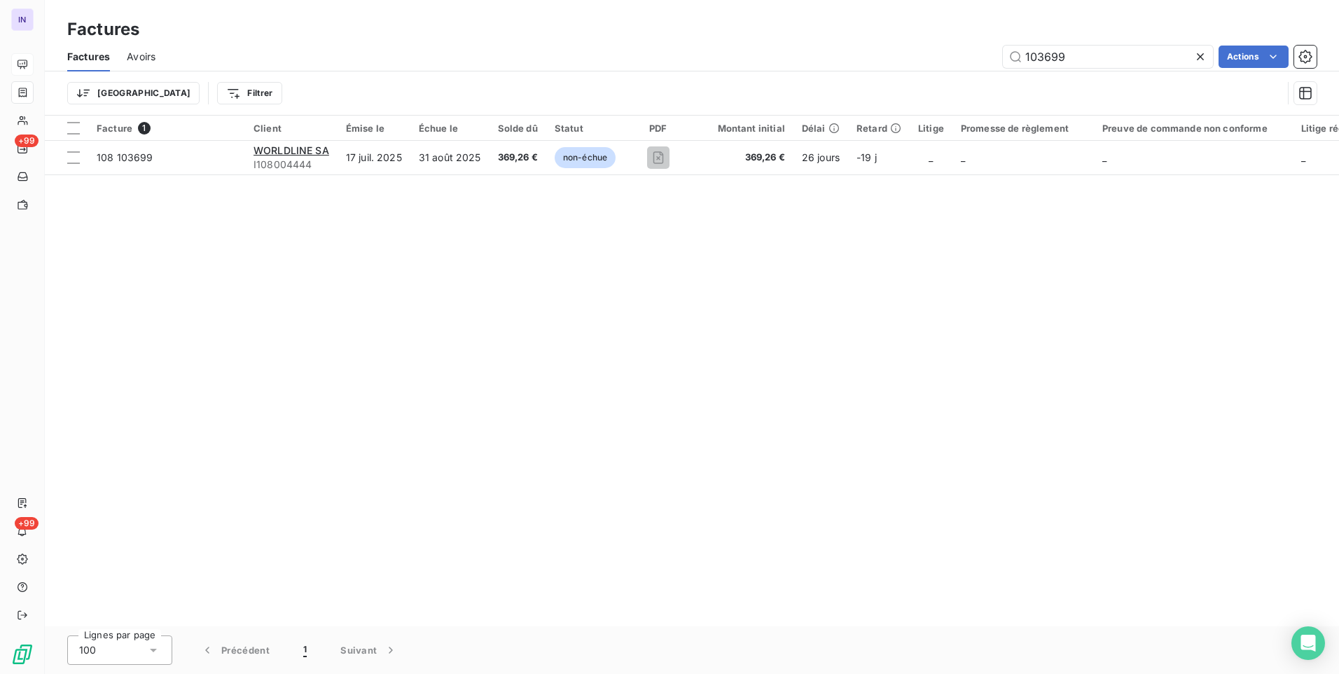
type input "103699"
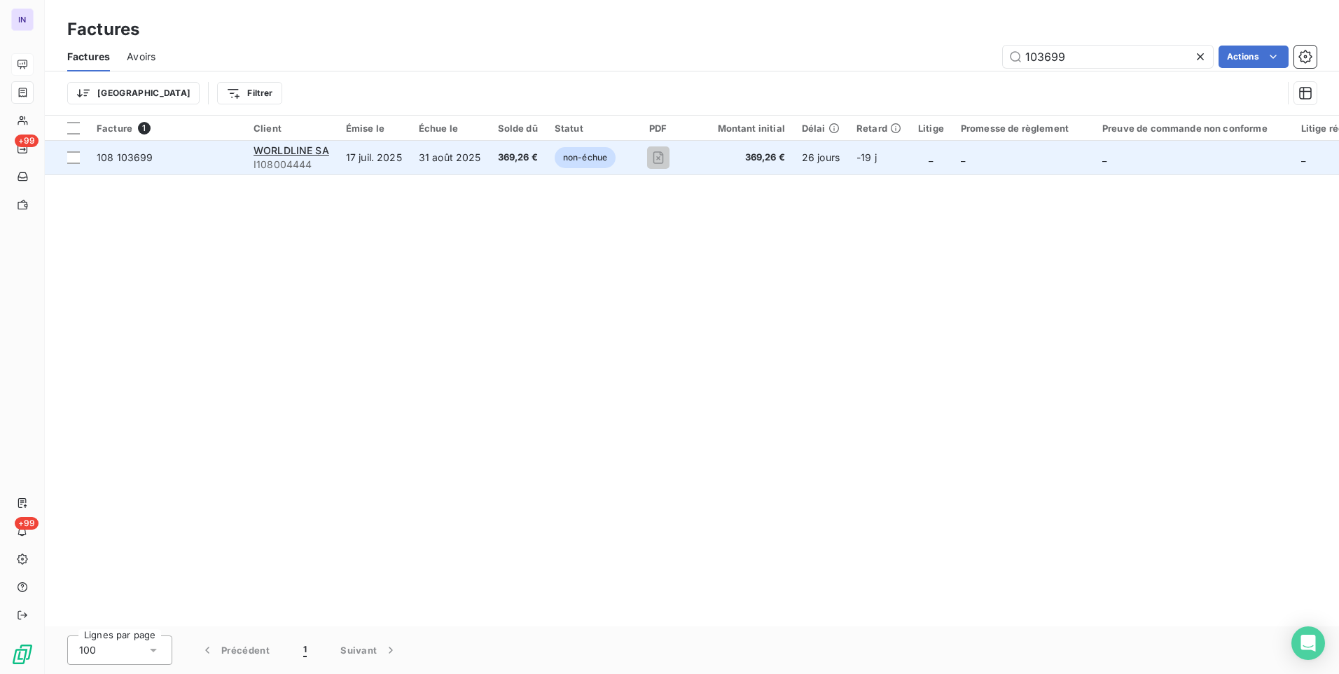
click at [485, 155] on td "31 août 2025" at bounding box center [449, 158] width 79 height 34
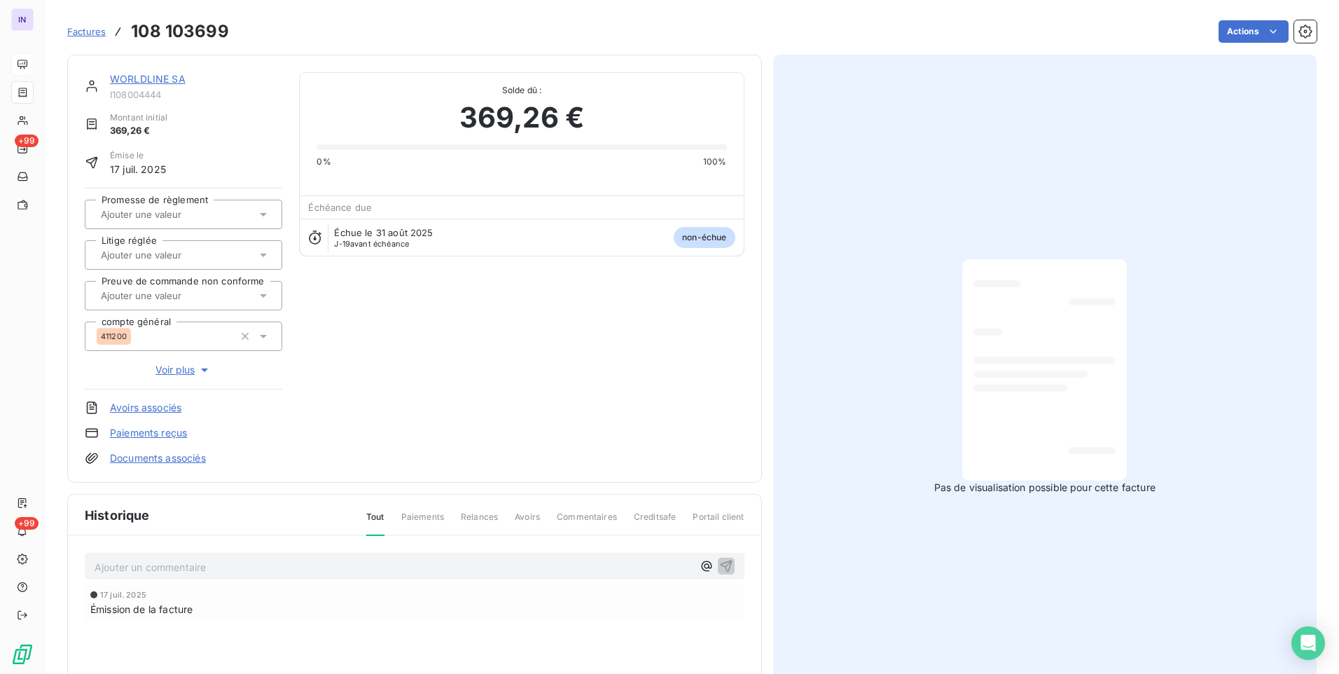
click at [1243, 27] on html "IN +99 +99 Factures 108 103699 Actions WORLDLINE SA I108004444 Montant initial …" at bounding box center [669, 337] width 1339 height 674
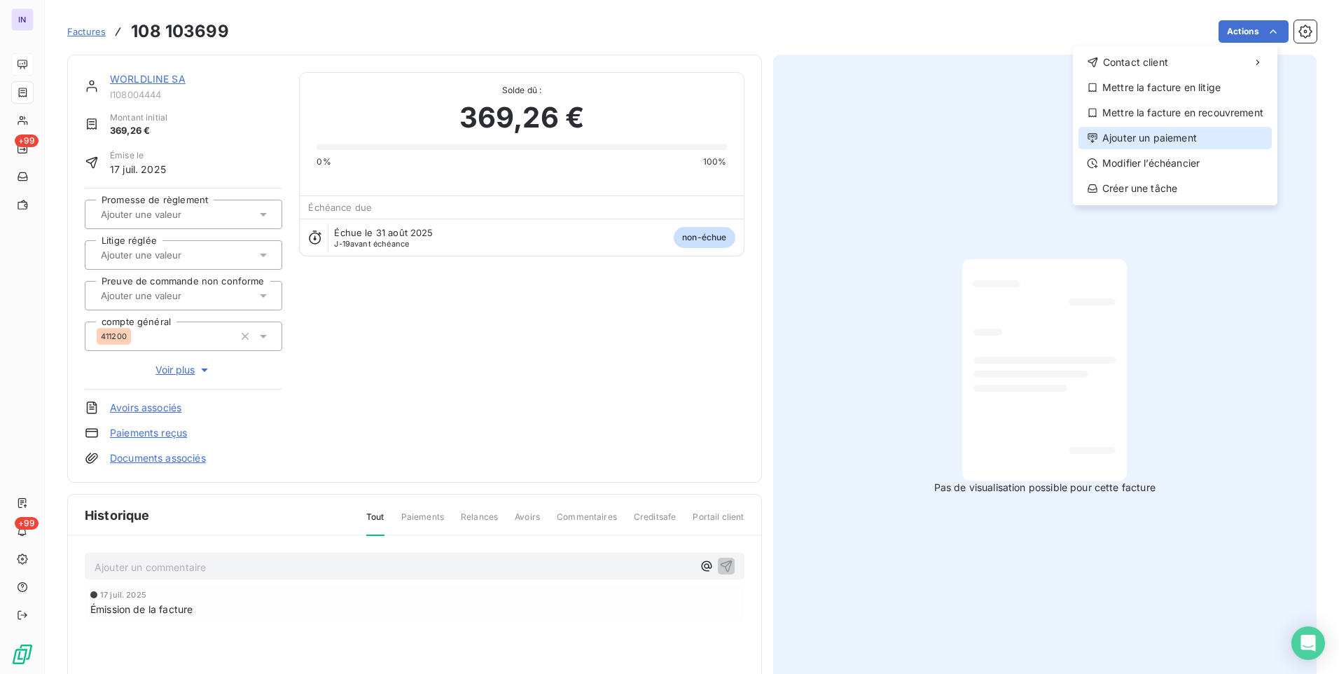
click at [1160, 136] on div "Ajouter un paiement" at bounding box center [1175, 138] width 193 height 22
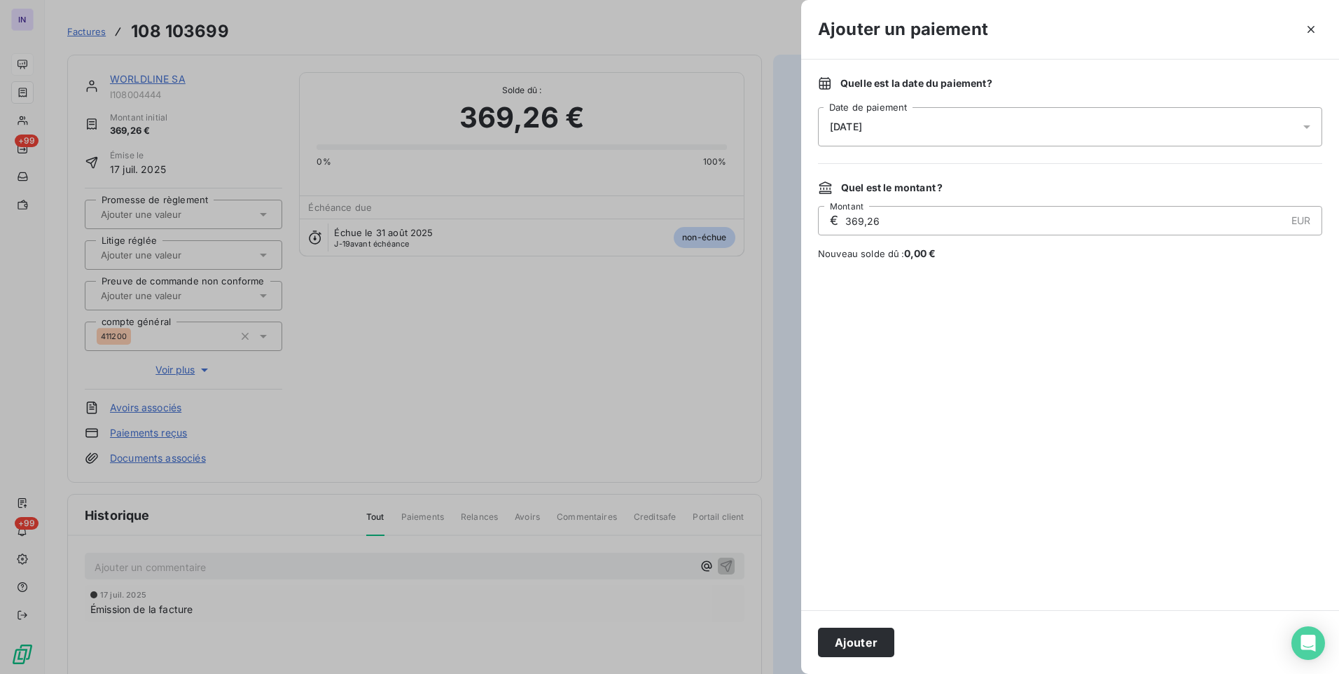
click at [969, 125] on div "[DATE]" at bounding box center [1070, 126] width 504 height 39
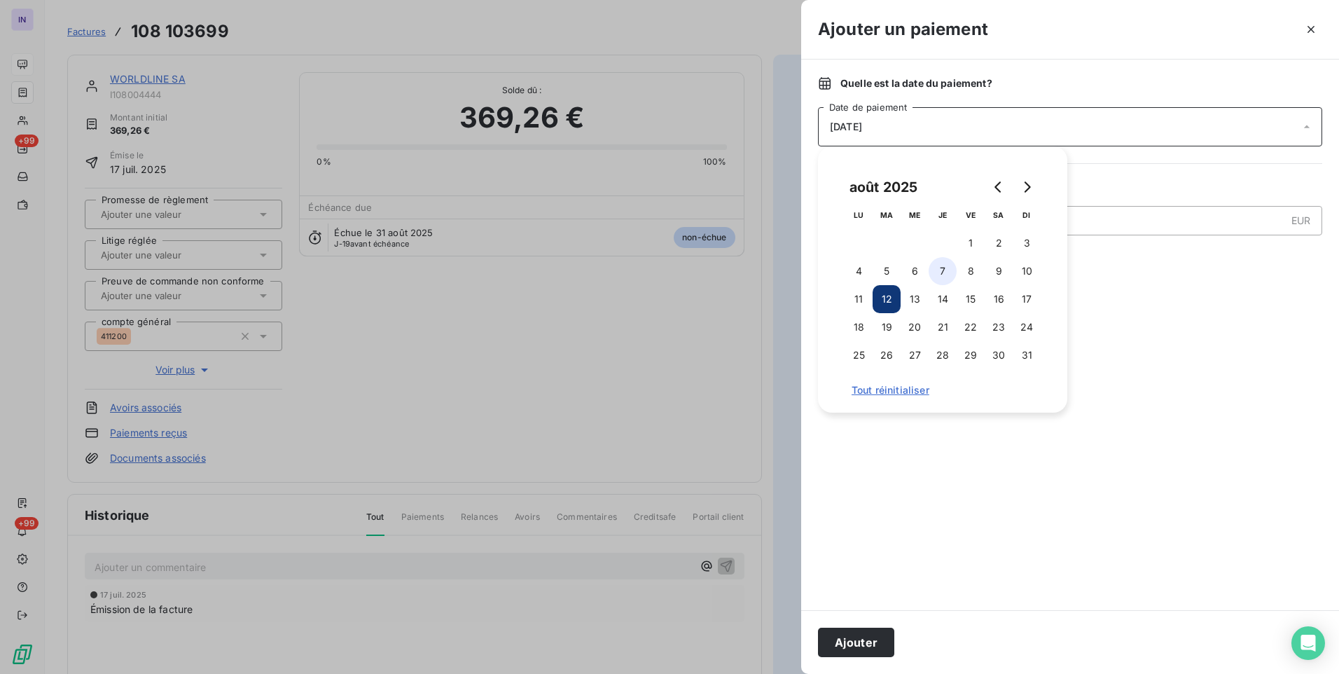
click at [947, 271] on button "7" at bounding box center [943, 271] width 28 height 28
click at [864, 644] on button "Ajouter" at bounding box center [856, 642] width 76 height 29
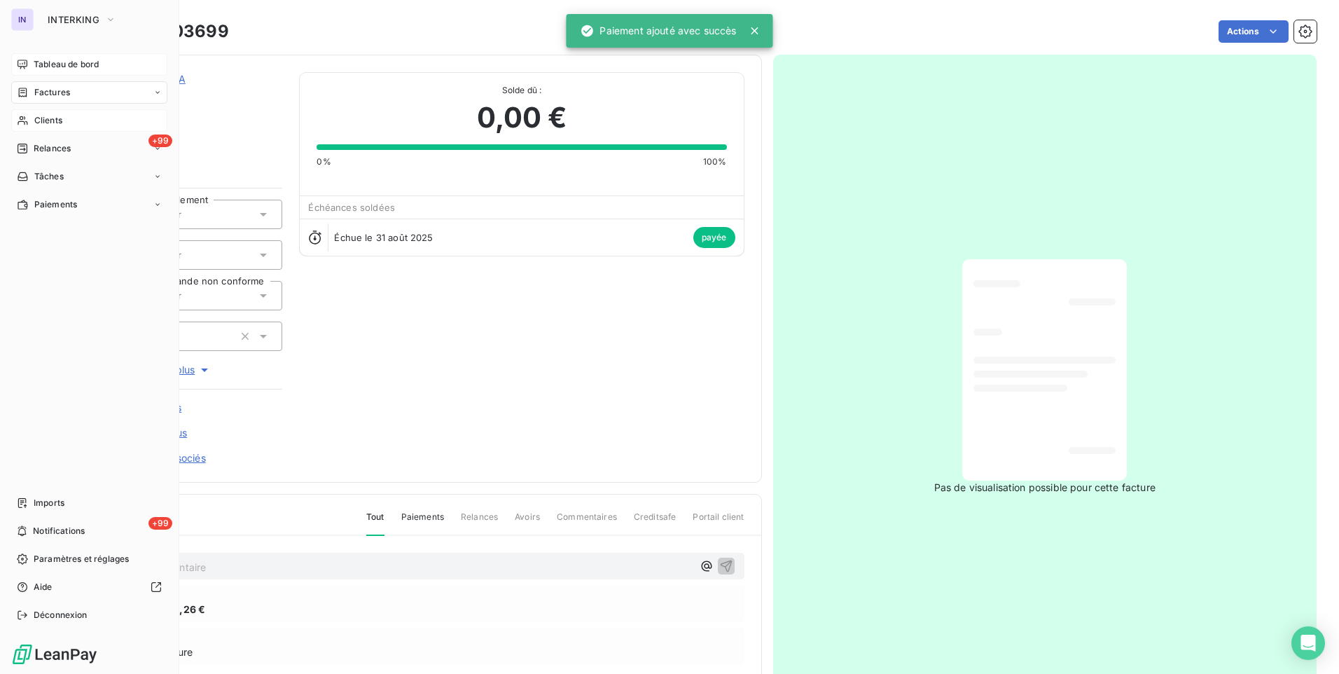
click at [45, 120] on span "Clients" at bounding box center [48, 120] width 28 height 13
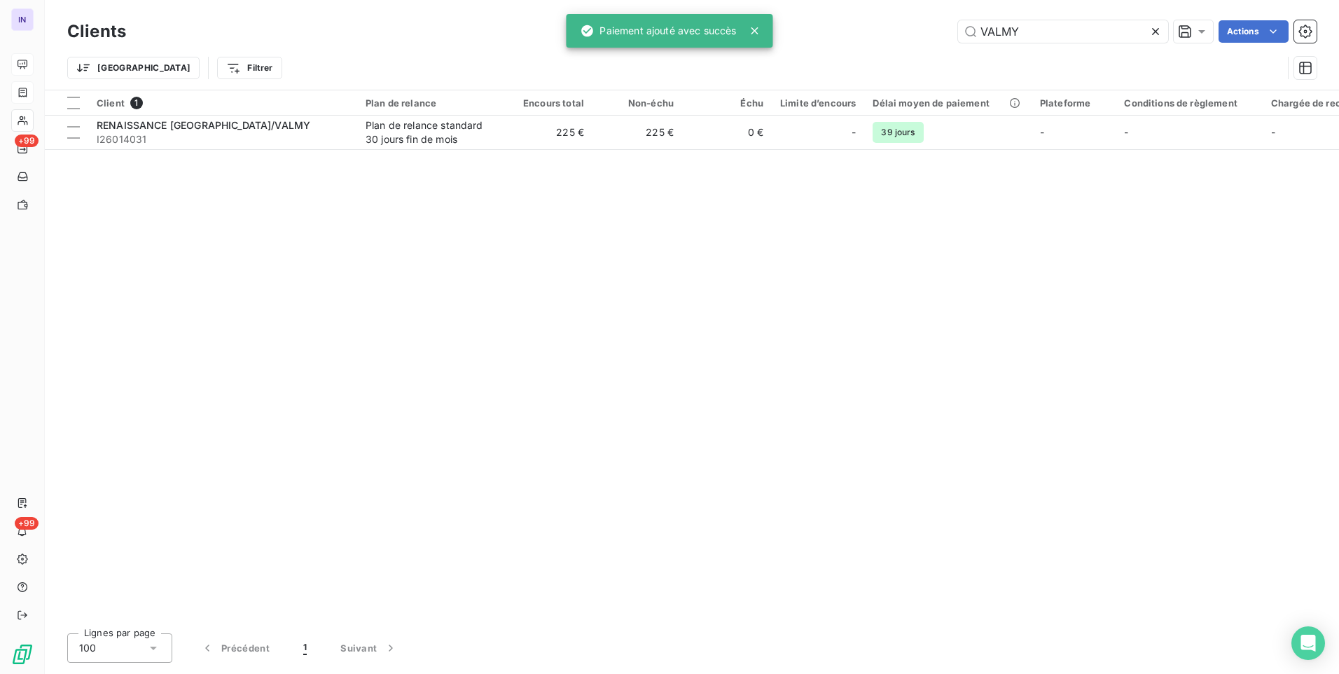
drag, startPoint x: 1051, startPoint y: 28, endPoint x: 889, endPoint y: 41, distance: 162.3
click at [891, 36] on div "VALMY Actions" at bounding box center [730, 31] width 1174 height 22
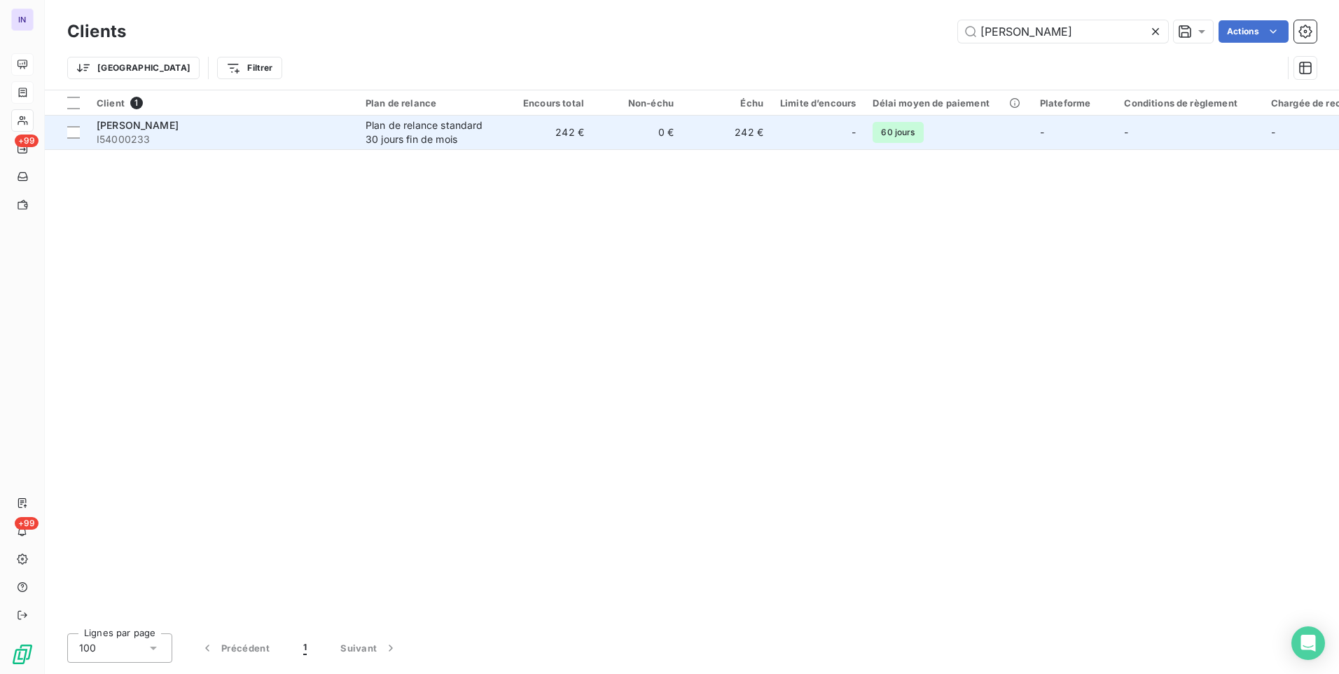
type input "[PERSON_NAME]"
click at [327, 137] on span "I54000233" at bounding box center [223, 139] width 252 height 14
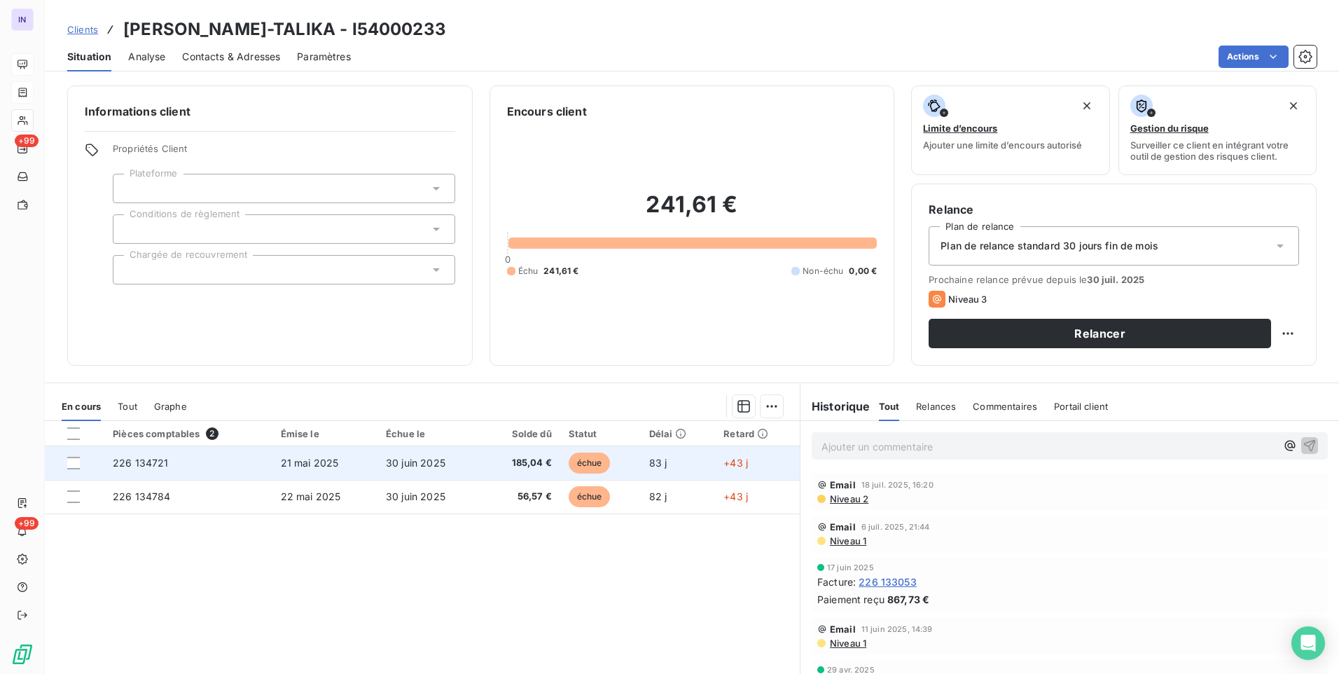
click at [490, 457] on span "185,04 €" at bounding box center [520, 463] width 61 height 14
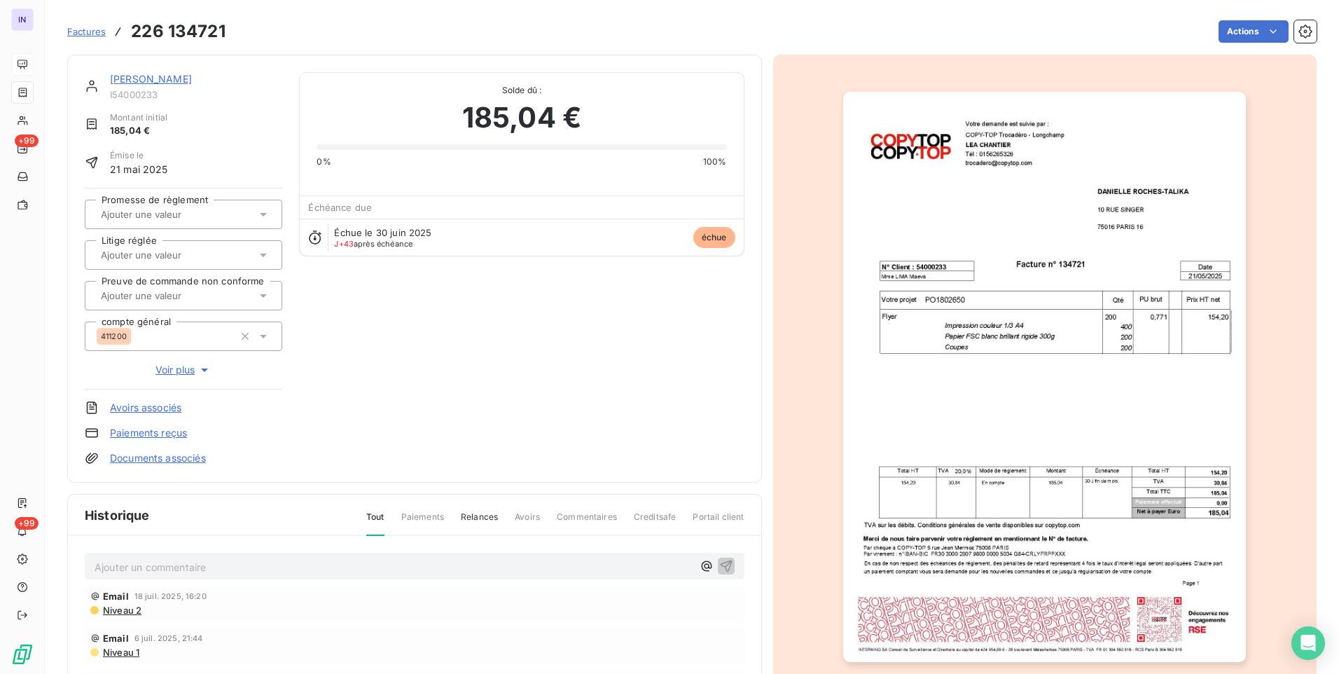
click at [1258, 20] on div "Factures 226 134721 Actions" at bounding box center [692, 31] width 1250 height 29
drag, startPoint x: 1224, startPoint y: 44, endPoint x: 1209, endPoint y: 64, distance: 25.5
click at [1225, 44] on div "Factures 226 134721 Actions" at bounding box center [692, 31] width 1250 height 29
click at [1220, 32] on html "IN +99 +99 Factures 226 134721 Actions [PERSON_NAME]-TALIKA I54000233 Montant i…" at bounding box center [669, 337] width 1339 height 674
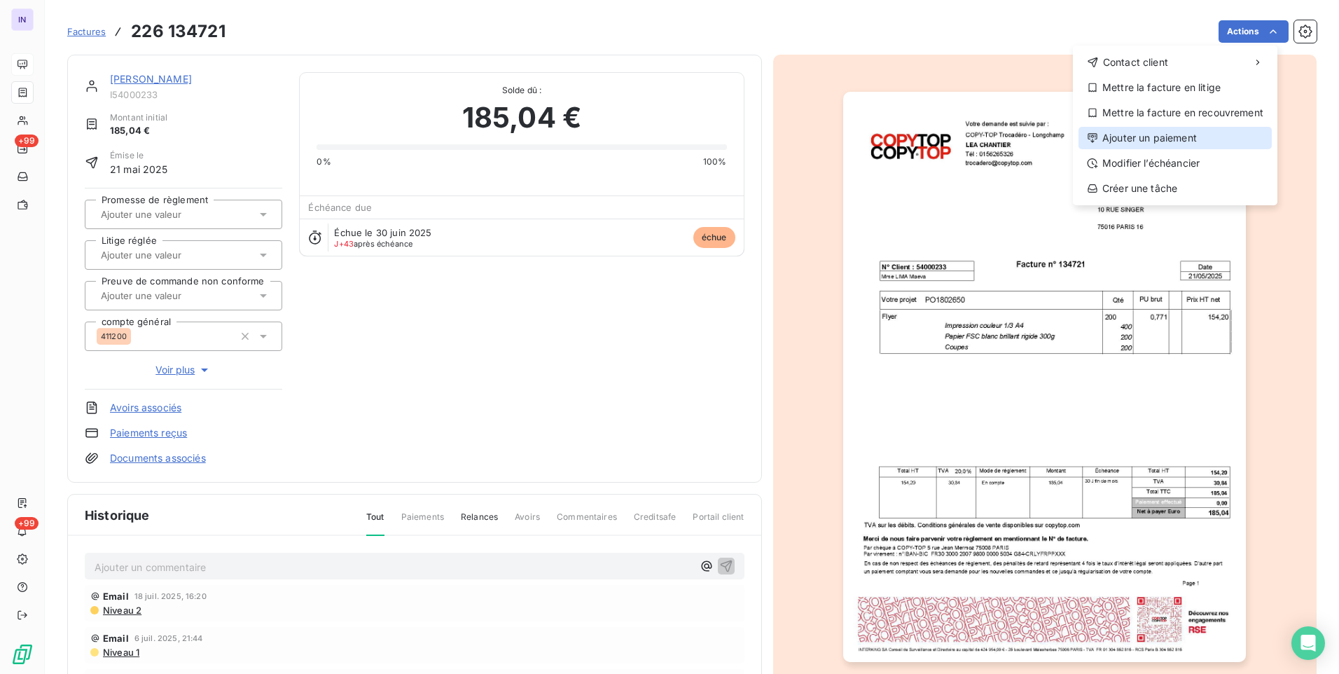
click at [1155, 139] on div "Ajouter un paiement" at bounding box center [1175, 138] width 193 height 22
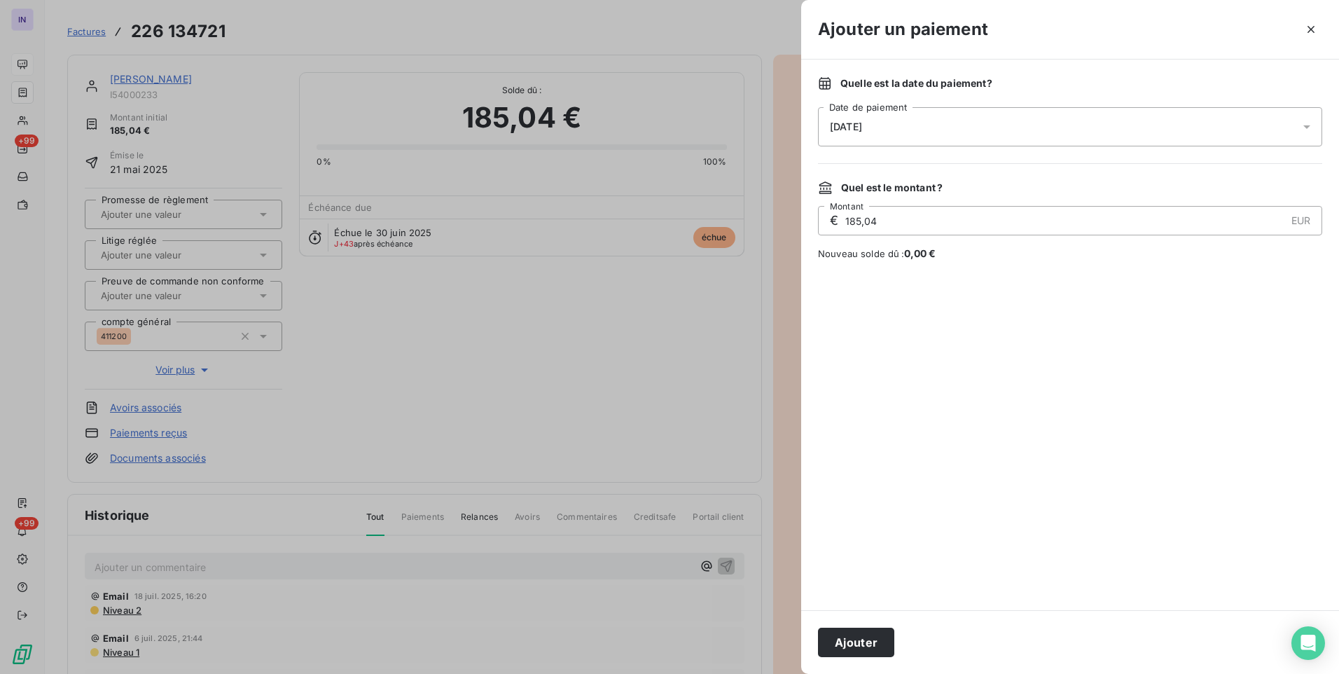
click at [974, 126] on div "[DATE]" at bounding box center [1070, 126] width 504 height 39
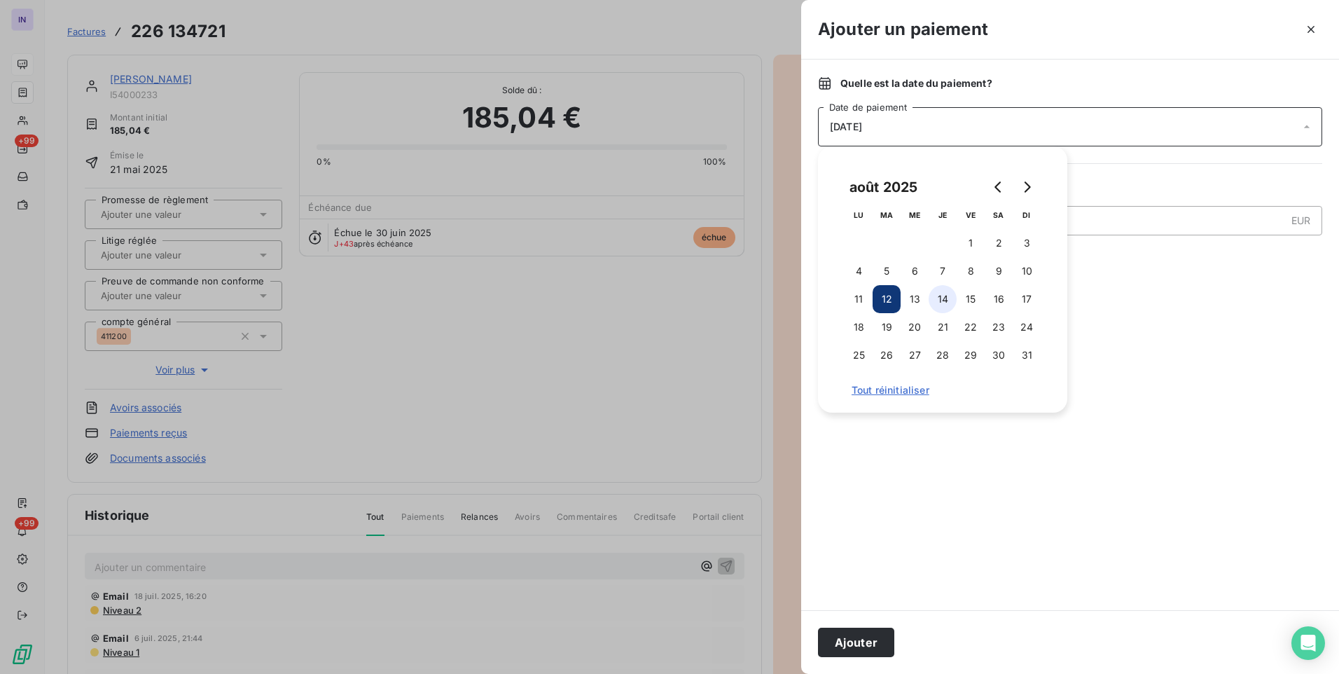
drag, startPoint x: 933, startPoint y: 270, endPoint x: 934, endPoint y: 308, distance: 37.8
click at [936, 272] on button "7" at bounding box center [943, 271] width 28 height 28
drag, startPoint x: 864, startPoint y: 645, endPoint x: 685, endPoint y: 513, distance: 222.3
click at [864, 644] on button "Ajouter" at bounding box center [856, 642] width 76 height 29
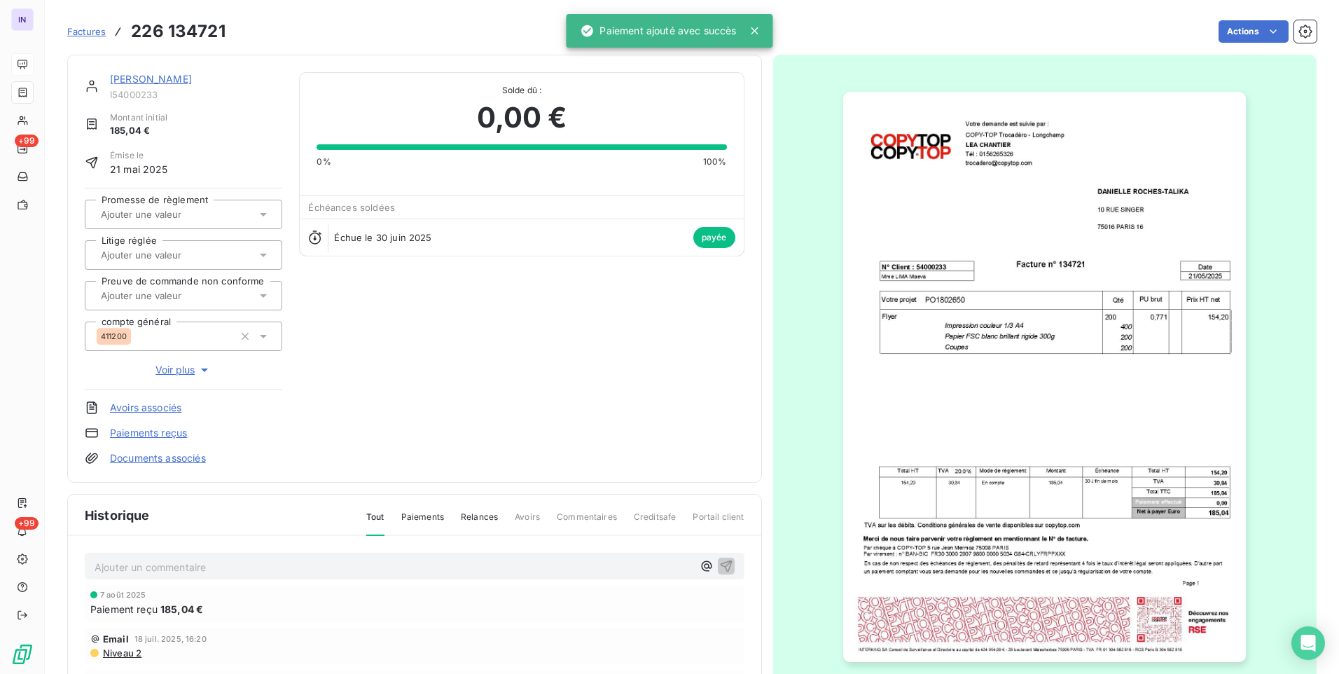
click at [173, 76] on link "[PERSON_NAME]" at bounding box center [151, 79] width 82 height 12
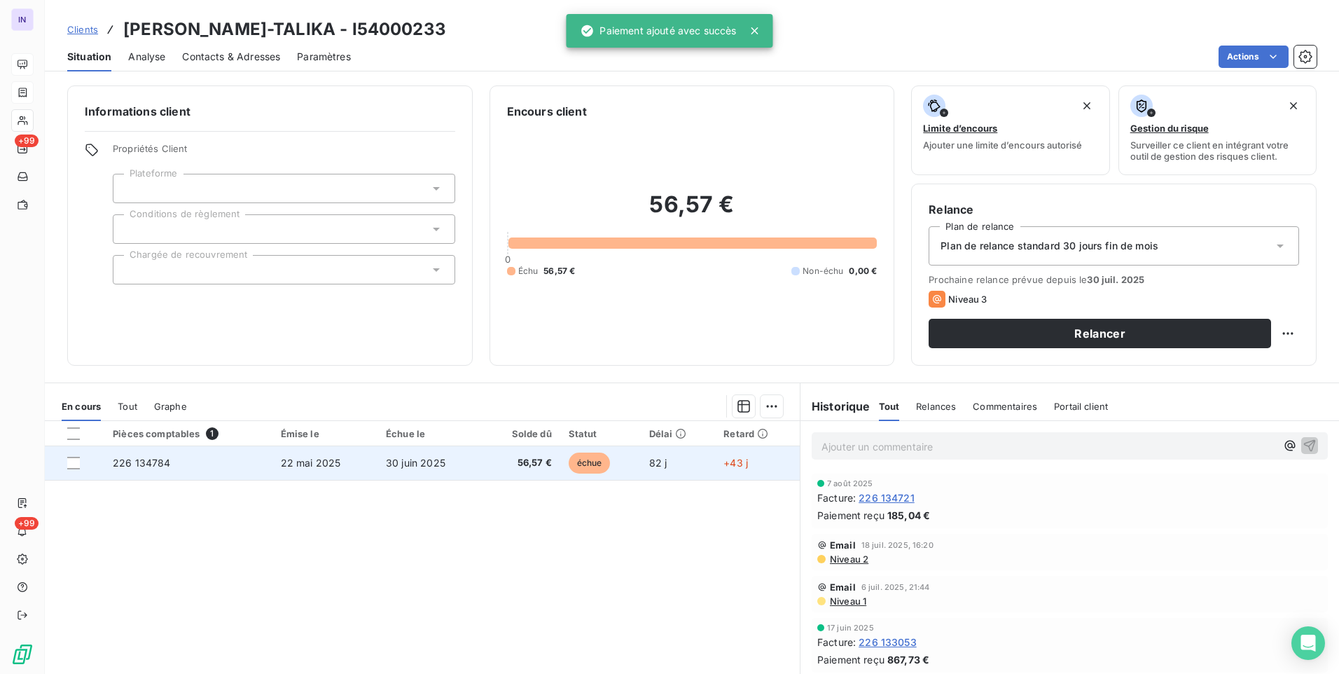
click at [389, 469] on td "30 juin 2025" at bounding box center [430, 463] width 104 height 34
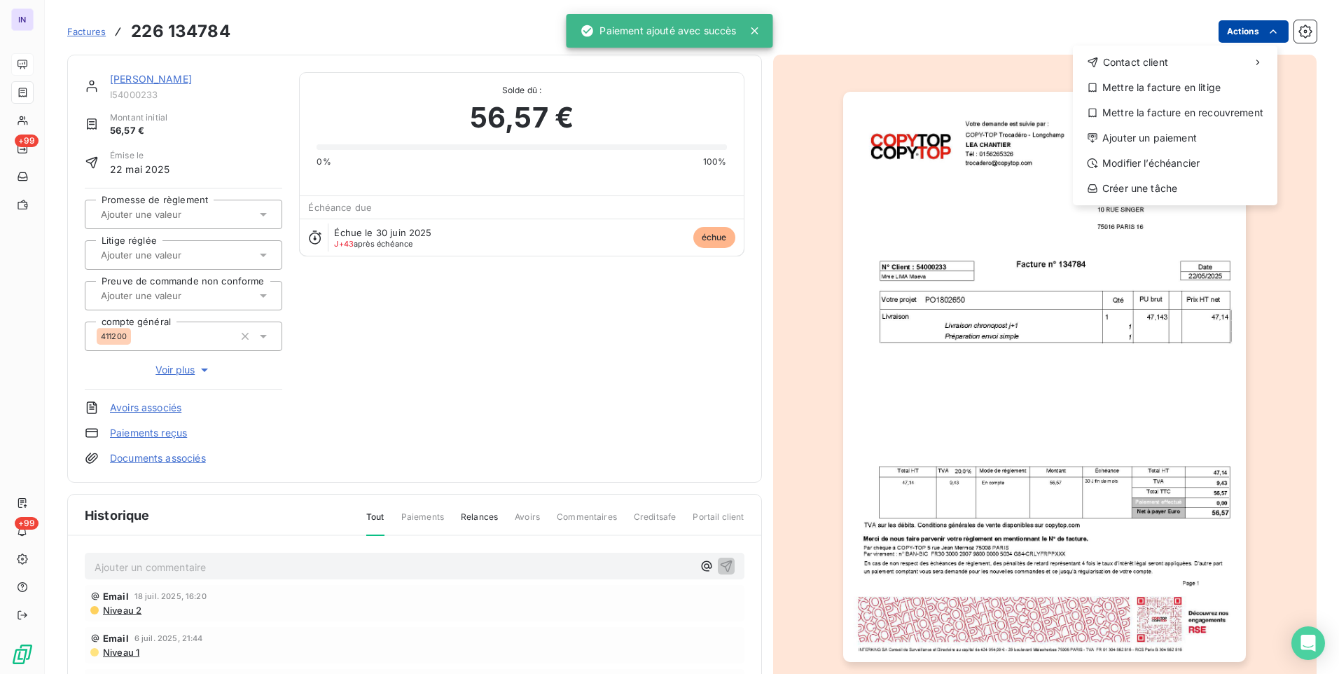
click at [1241, 39] on html "IN +99 +99 Factures [PHONE_NUMBER] Actions Contact client Mettre la facture en …" at bounding box center [669, 337] width 1339 height 674
click at [1170, 134] on div "Ajouter un paiement" at bounding box center [1175, 138] width 193 height 22
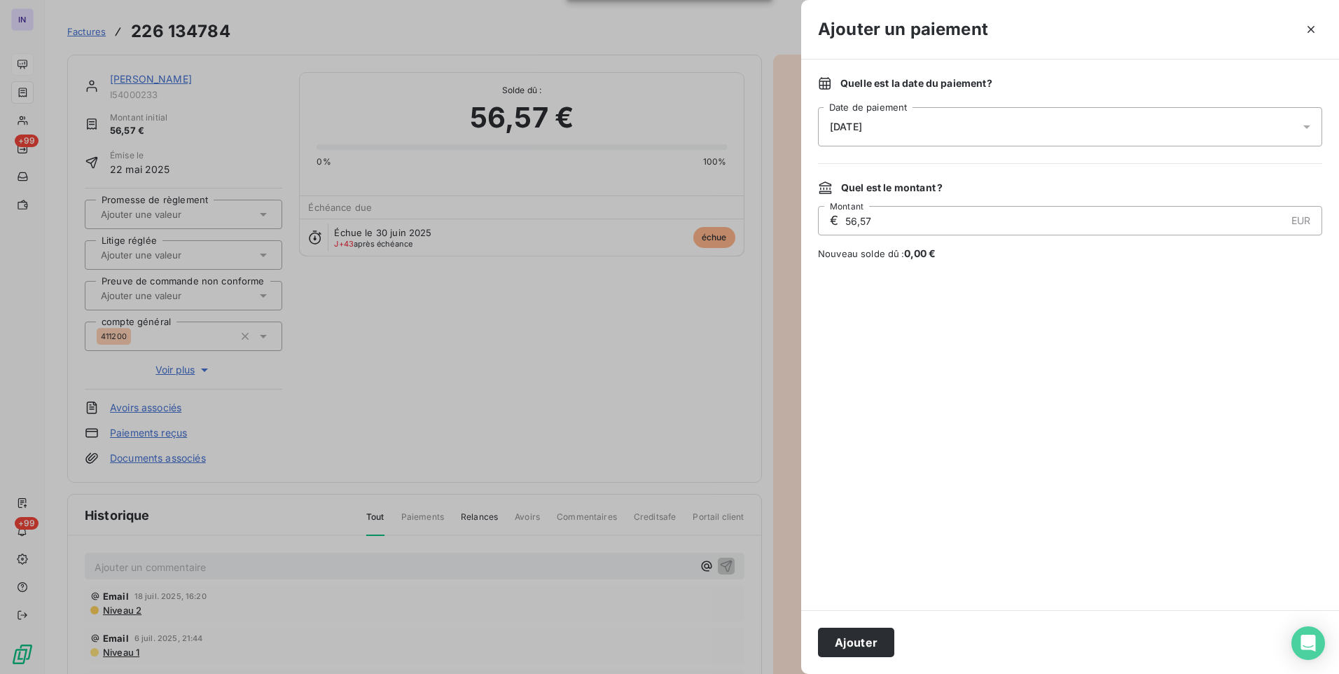
click at [976, 127] on div "[DATE]" at bounding box center [1070, 126] width 504 height 39
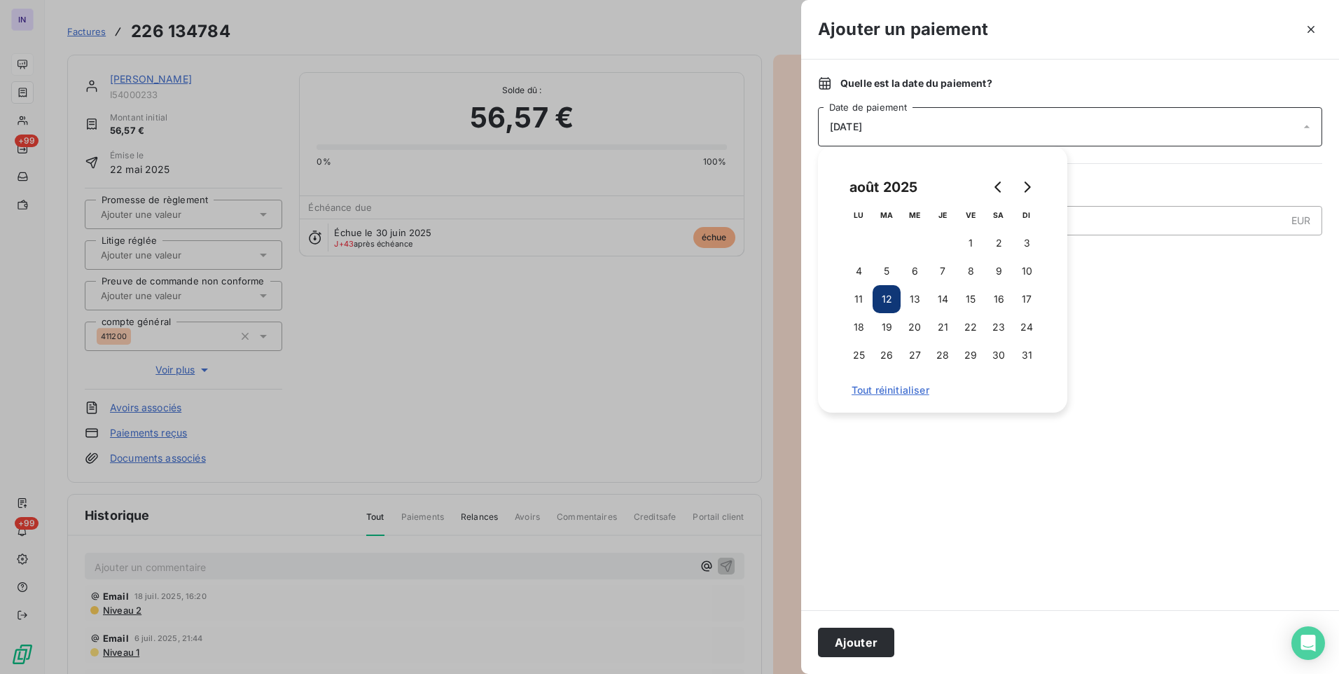
click at [942, 254] on td at bounding box center [943, 243] width 28 height 28
click at [941, 265] on button "7" at bounding box center [943, 271] width 28 height 28
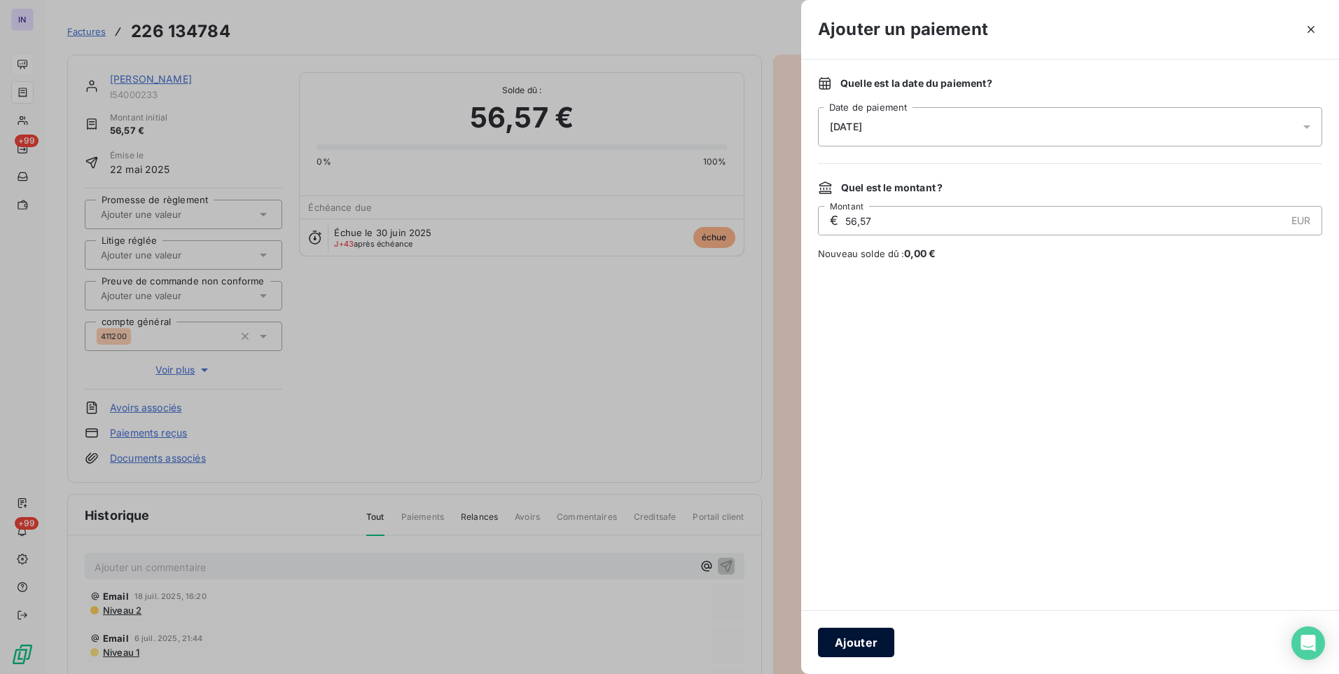
click at [861, 639] on button "Ajouter" at bounding box center [856, 642] width 76 height 29
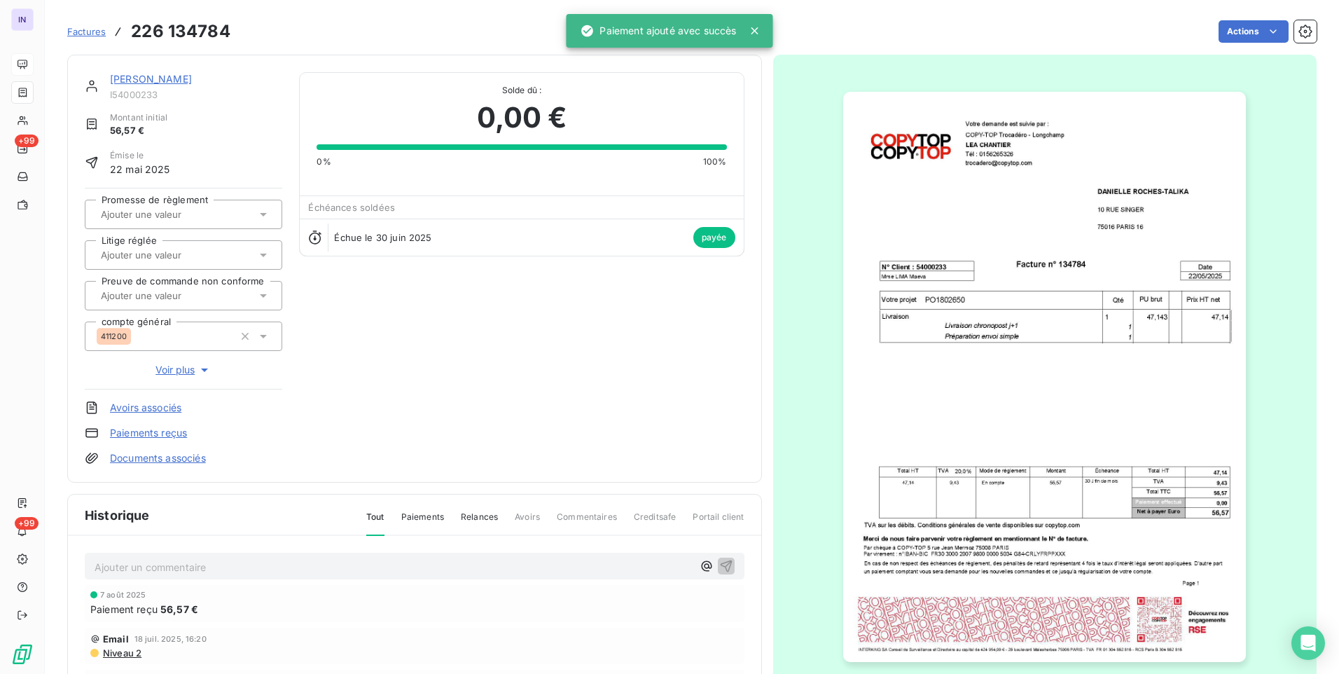
click at [192, 81] on link "[PERSON_NAME]" at bounding box center [151, 79] width 82 height 12
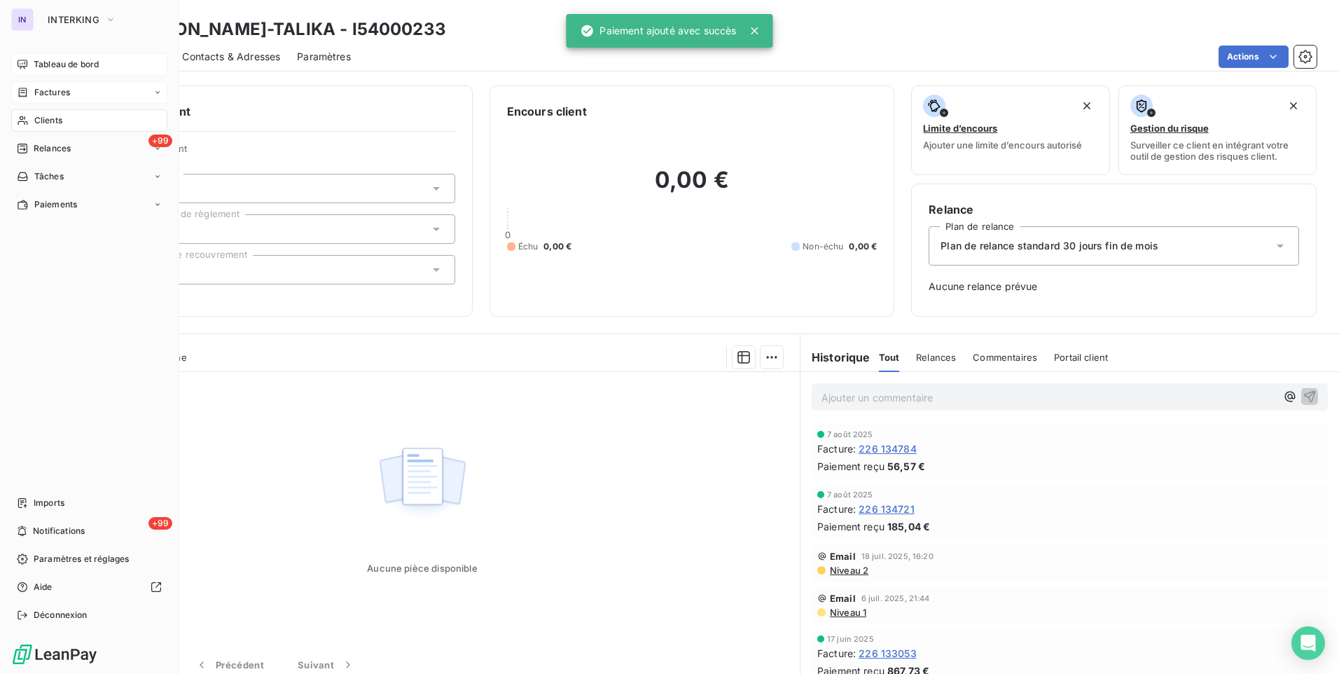
click at [43, 116] on span "Clients" at bounding box center [48, 120] width 28 height 13
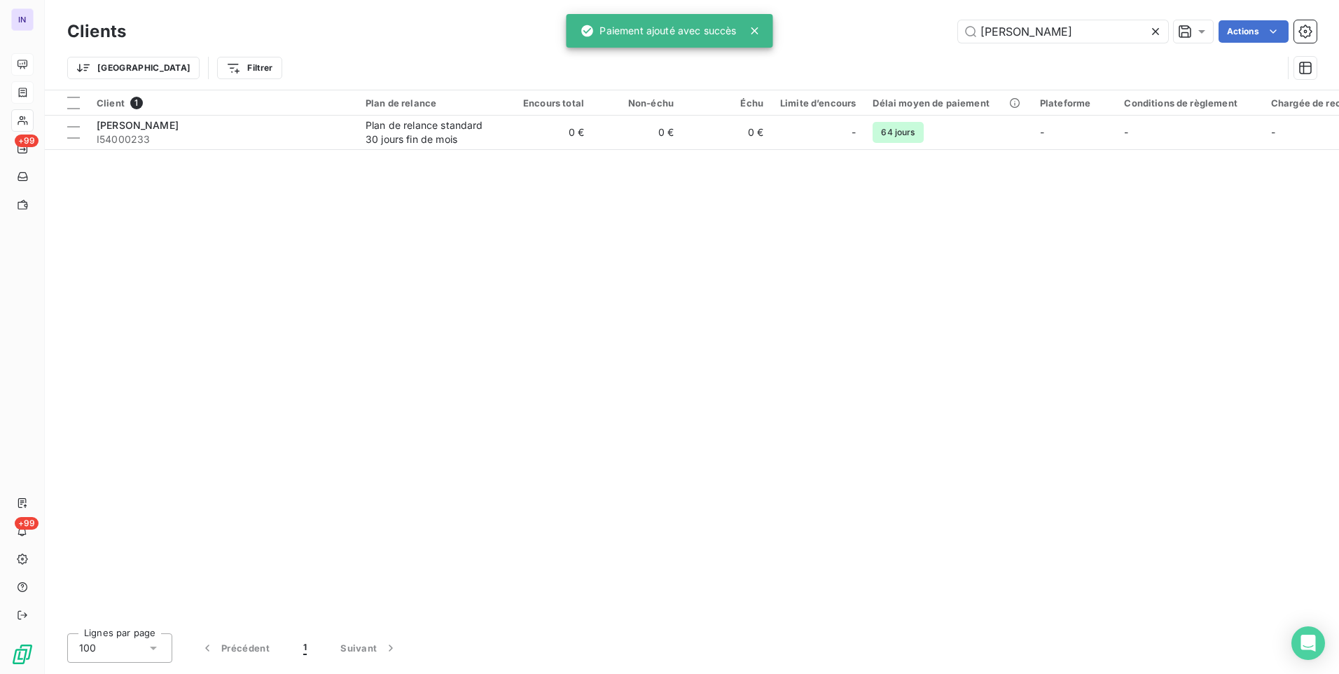
drag, startPoint x: 1083, startPoint y: 32, endPoint x: 839, endPoint y: 33, distance: 243.7
click at [839, 33] on div "[PERSON_NAME] Actions" at bounding box center [730, 31] width 1174 height 22
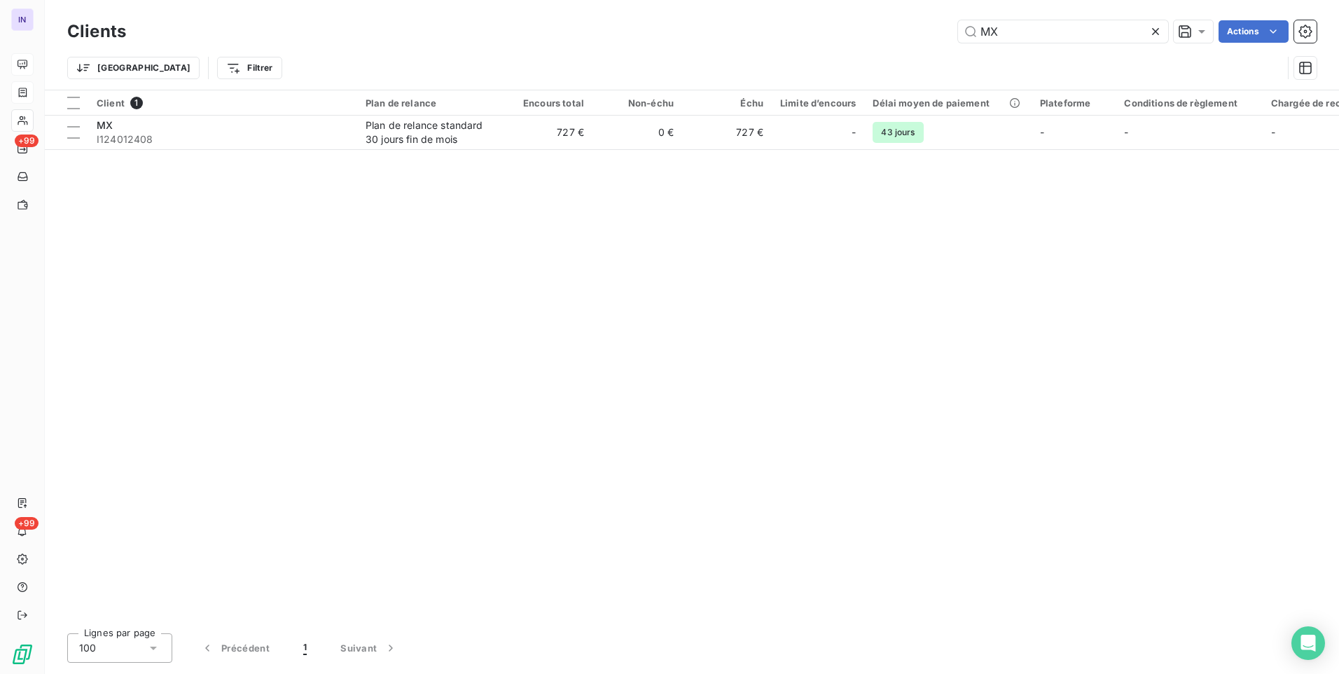
type input "MX"
click at [355, 151] on div "Client 1 Plan de relance Encours total Non-échu Échu Limite d’encours Délai moy…" at bounding box center [692, 356] width 1294 height 532
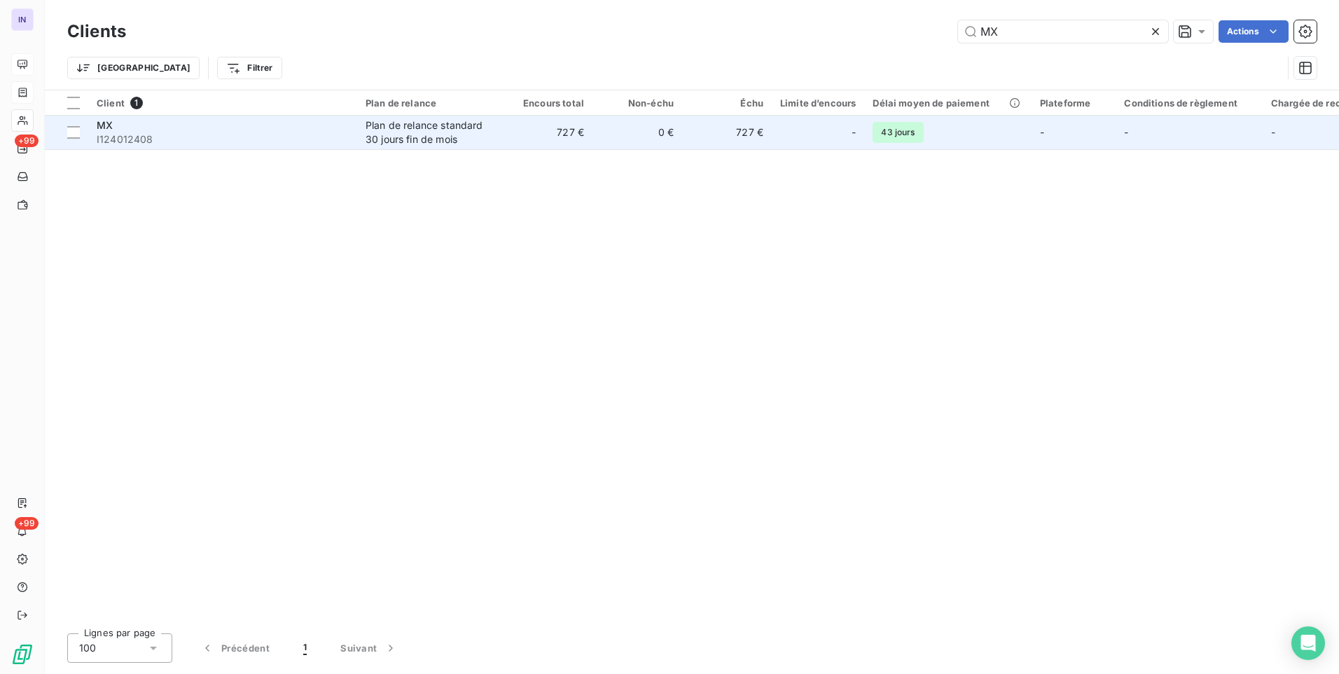
click at [350, 137] on td "MX I124012408" at bounding box center [222, 133] width 269 height 34
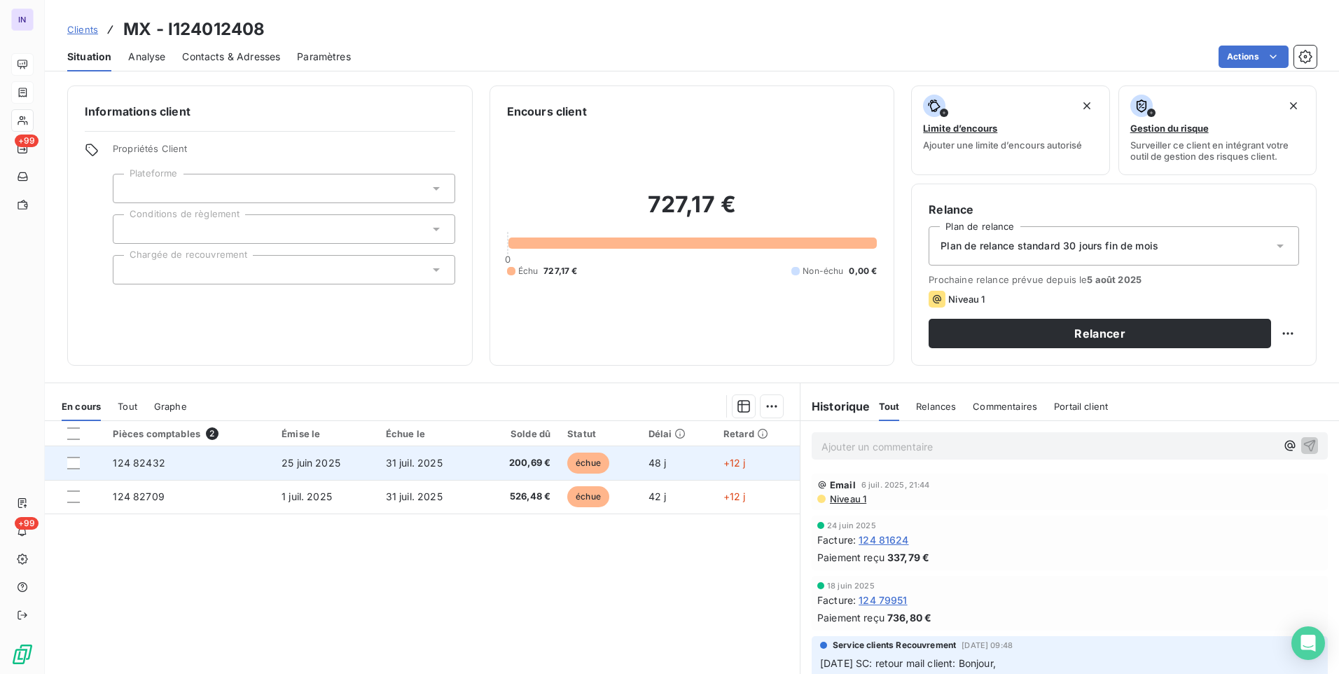
click at [487, 461] on span "200,69 €" at bounding box center [519, 463] width 64 height 14
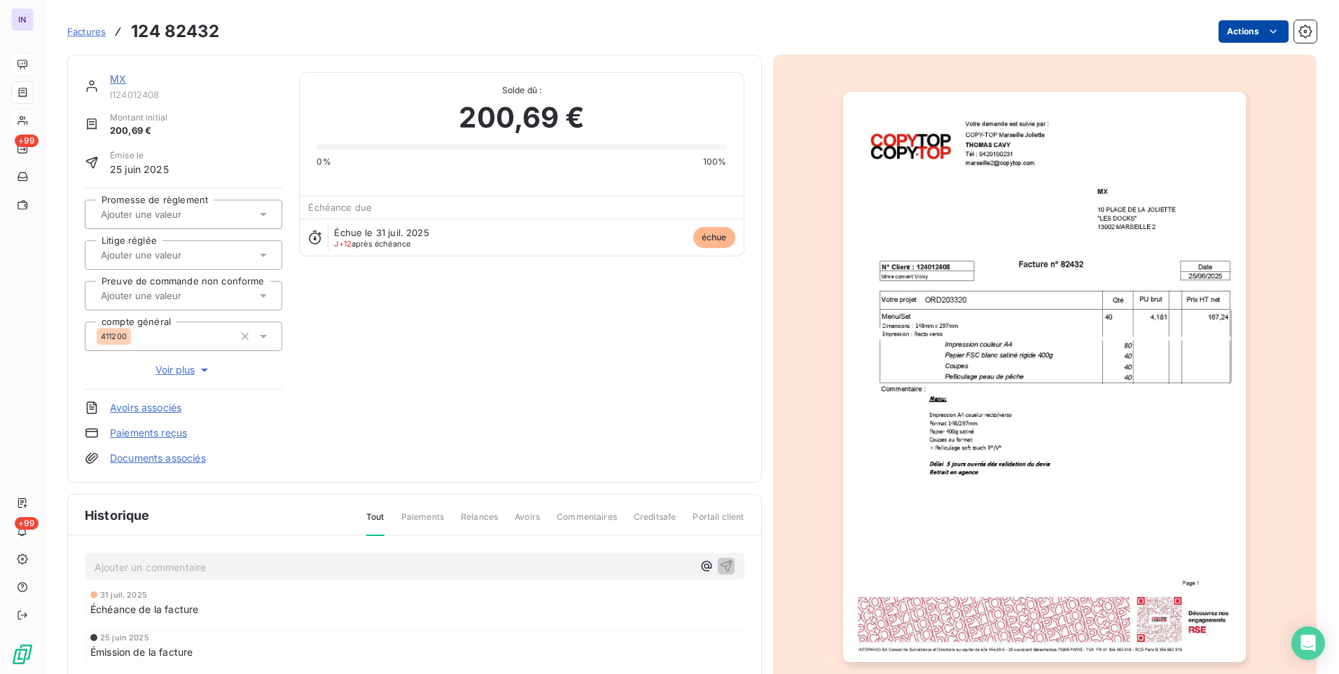
click at [1247, 29] on html "IN +99 +99 Factures 124 82432 Actions MX I124012408 Montant initial 200,69 € Ém…" at bounding box center [669, 337] width 1339 height 674
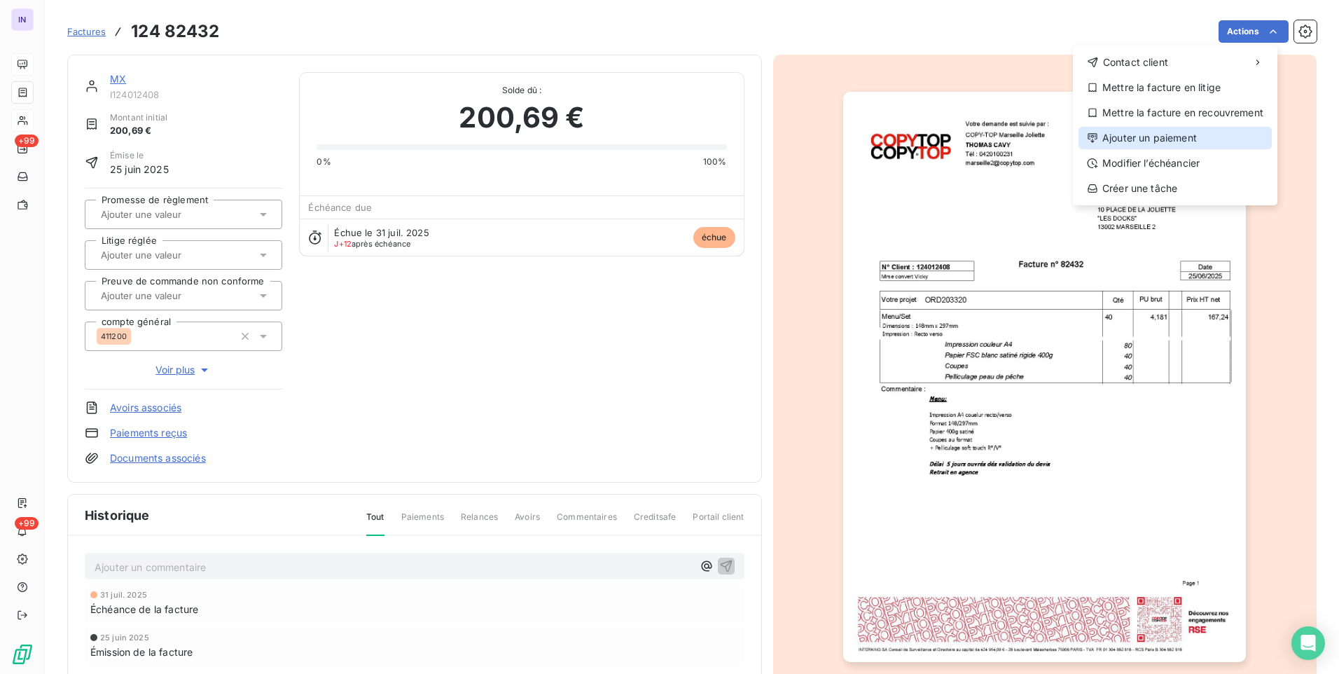
click at [1147, 134] on div "Ajouter un paiement" at bounding box center [1175, 138] width 193 height 22
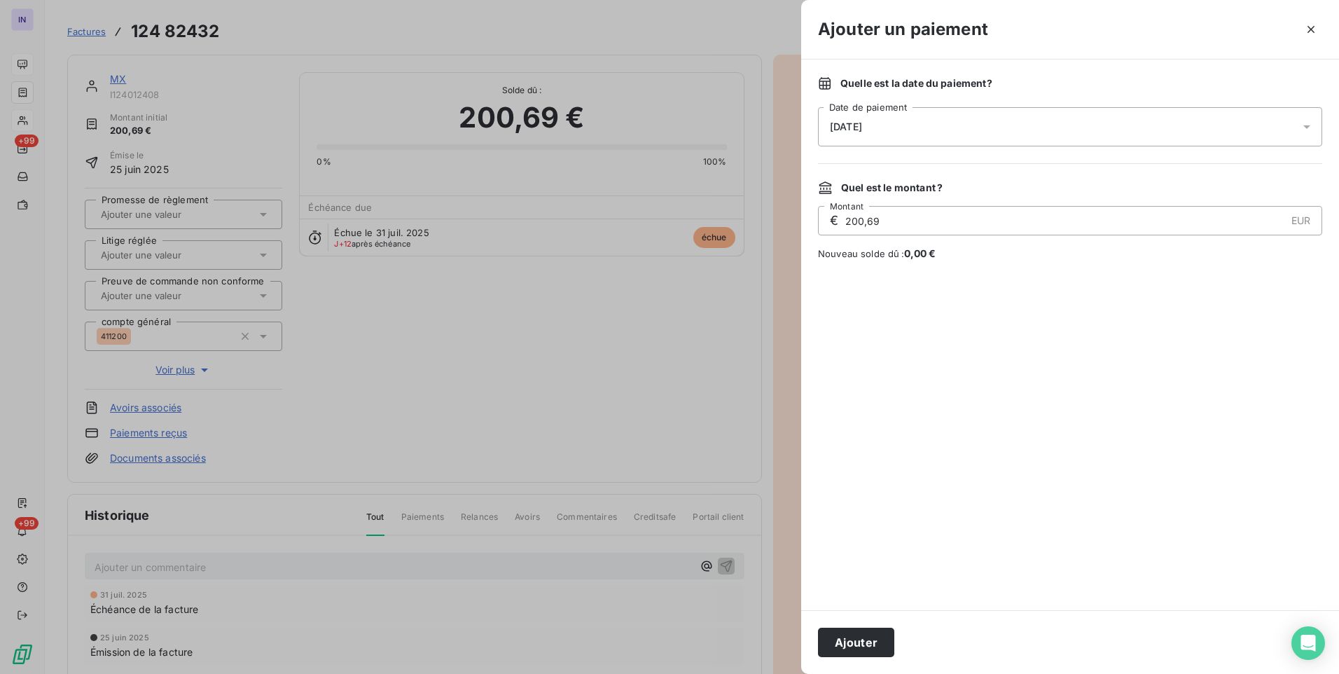
click at [973, 134] on div "[DATE]" at bounding box center [1070, 126] width 504 height 39
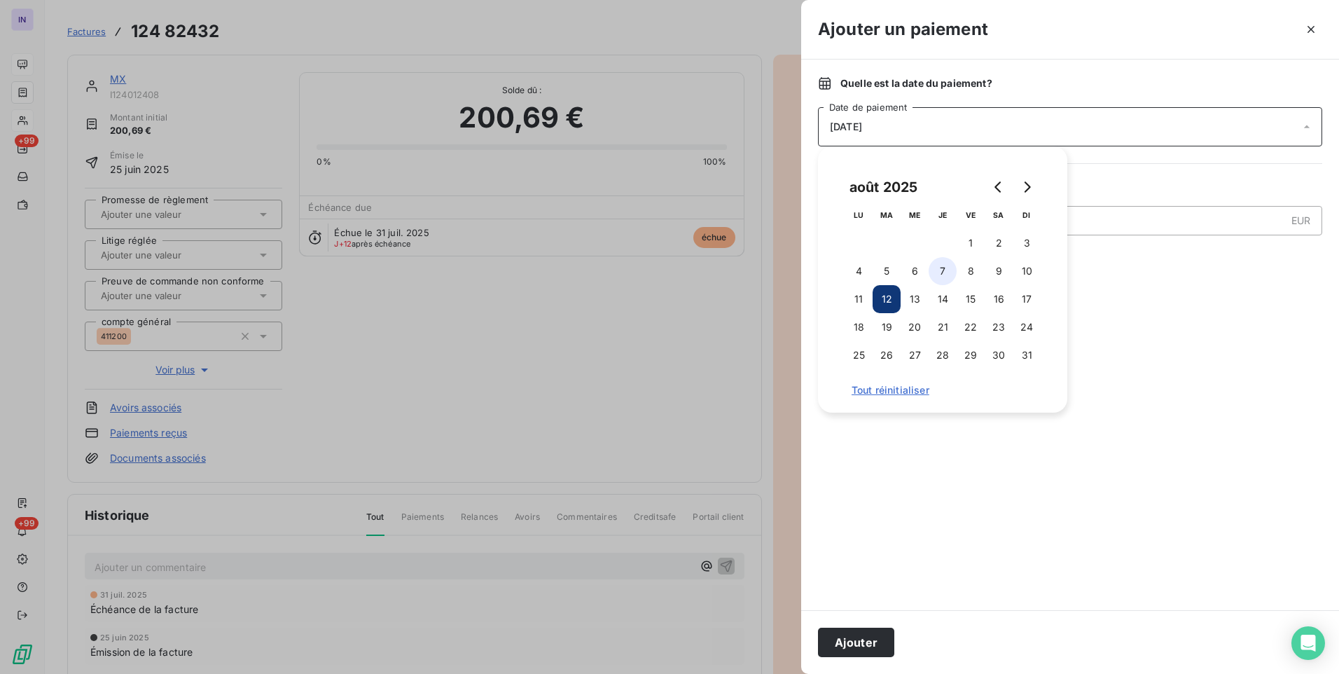
click at [948, 264] on button "7" at bounding box center [943, 271] width 28 height 28
click at [856, 642] on button "Ajouter" at bounding box center [856, 642] width 76 height 29
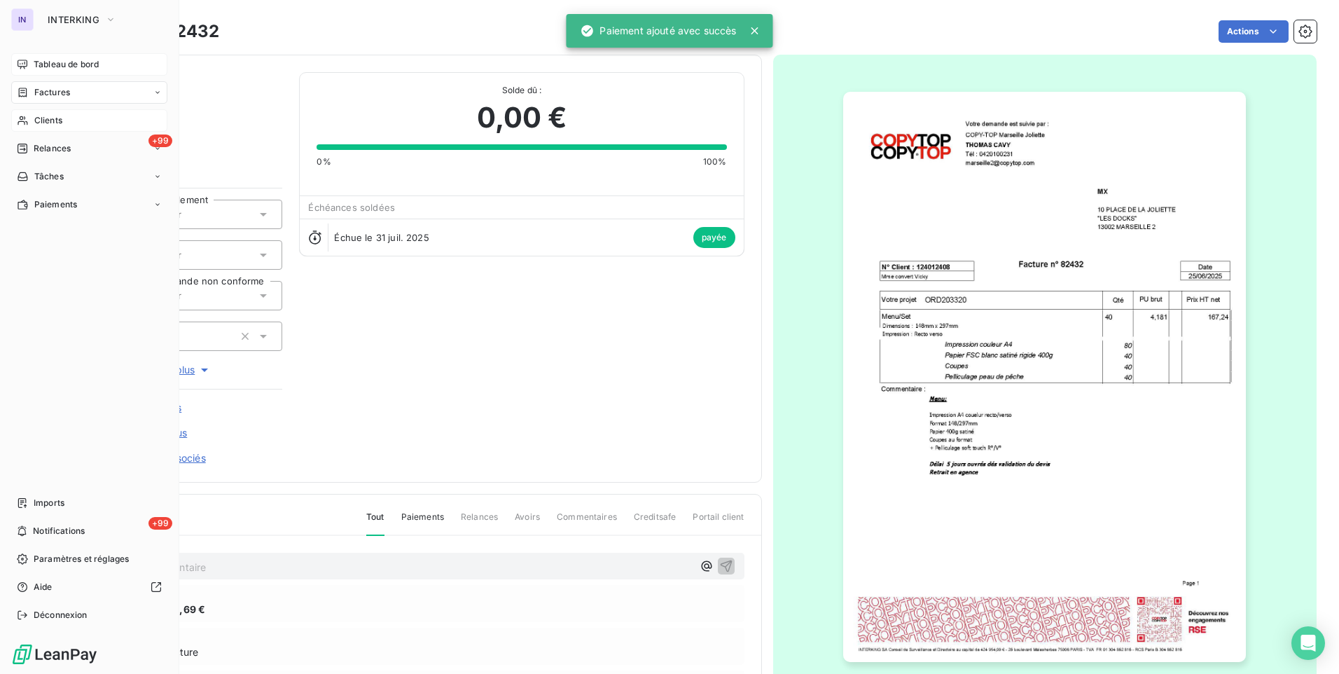
drag, startPoint x: 52, startPoint y: 120, endPoint x: 160, endPoint y: 120, distance: 107.9
click at [52, 120] on span "Clients" at bounding box center [48, 120] width 28 height 13
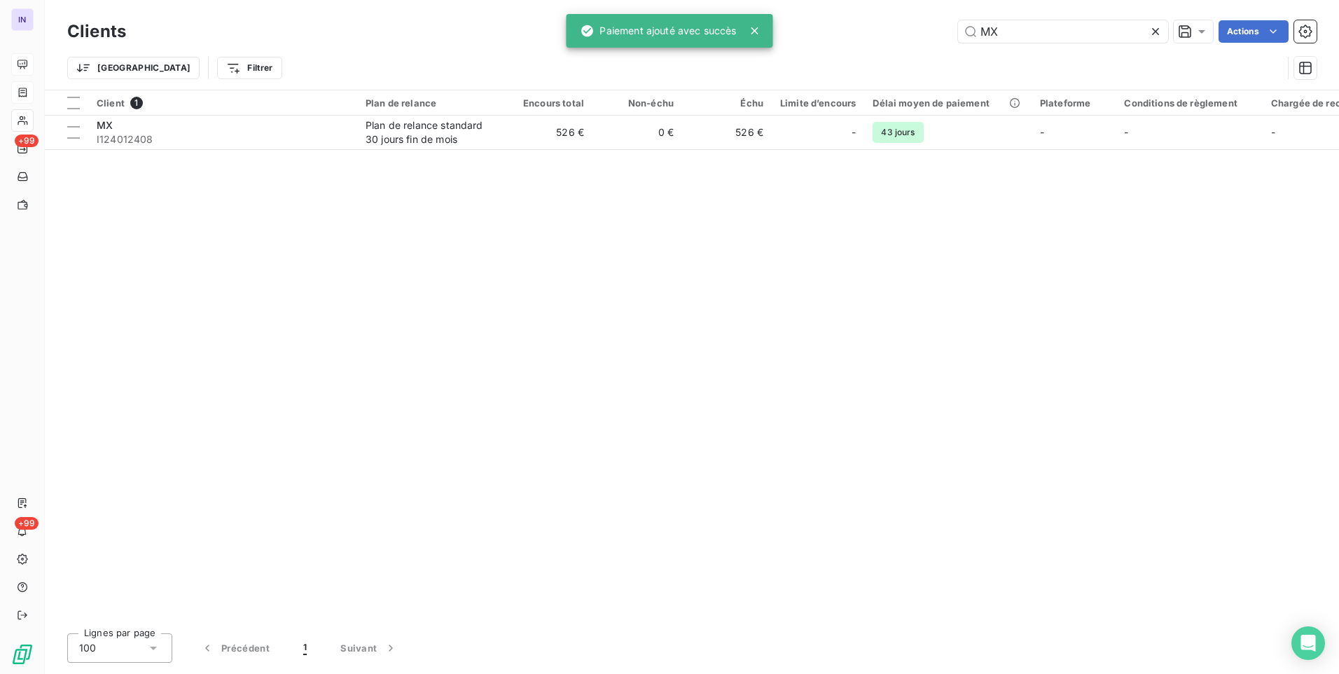
drag, startPoint x: 943, startPoint y: 32, endPoint x: 870, endPoint y: 41, distance: 74.0
click at [871, 36] on div "MX Actions" at bounding box center [730, 31] width 1174 height 22
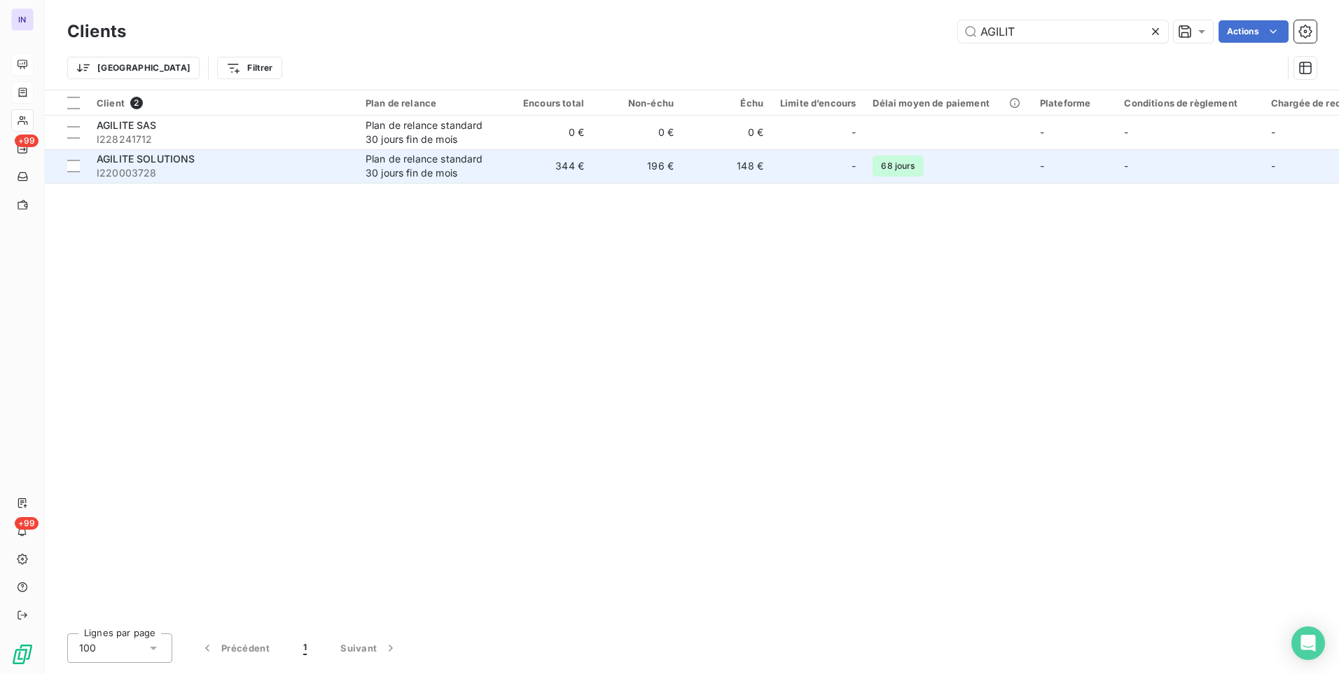
type input "AGILIT"
click at [272, 176] on span "I220003728" at bounding box center [223, 173] width 252 height 14
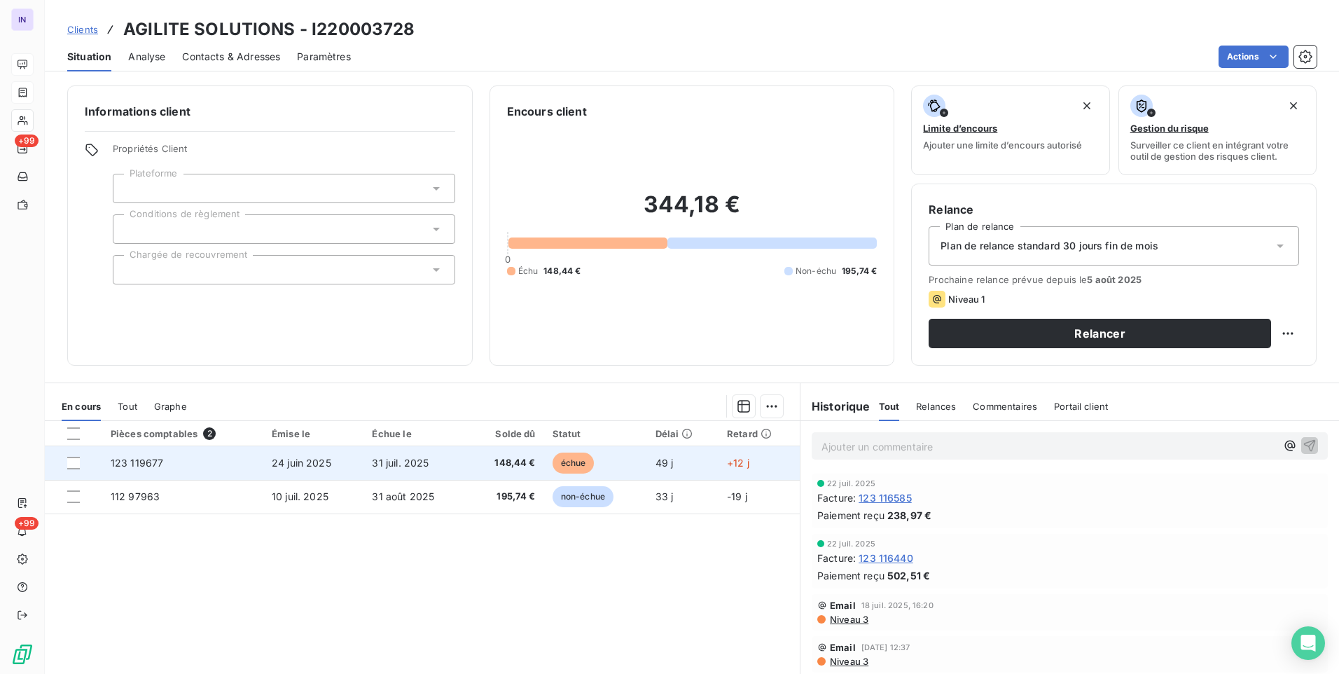
click at [492, 462] on span "148,44 €" at bounding box center [505, 463] width 59 height 14
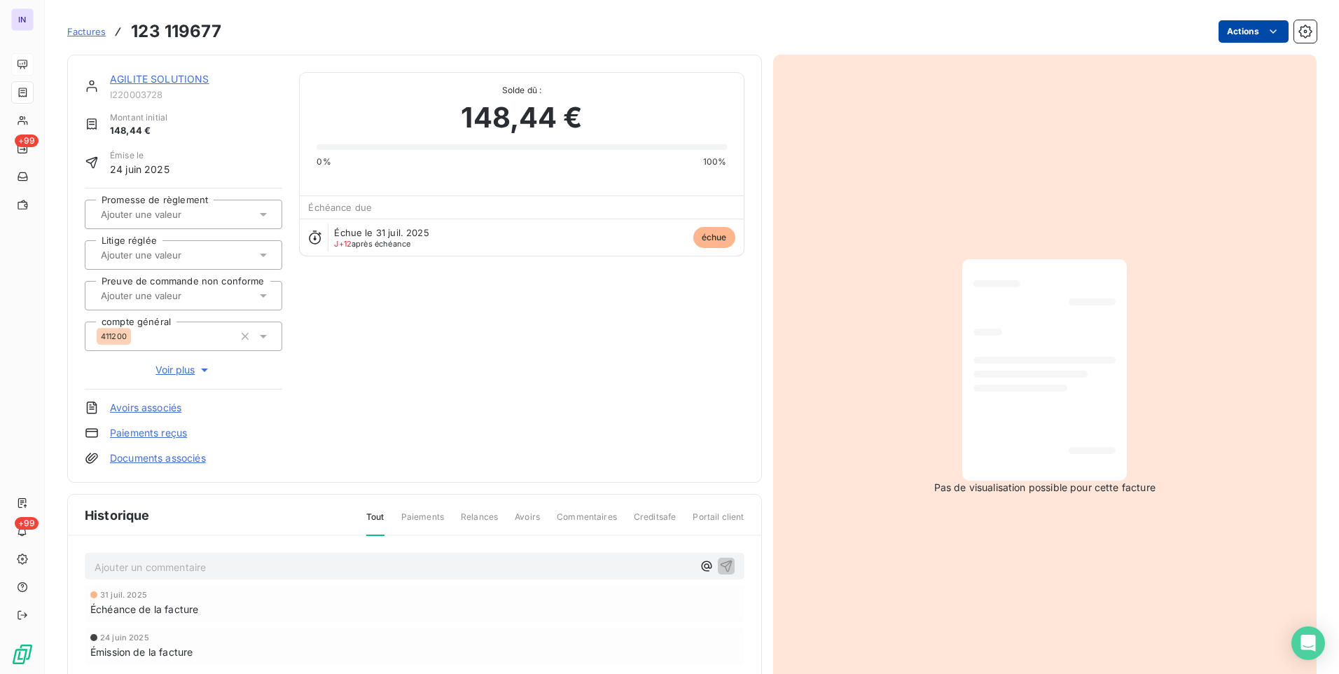
click at [1233, 34] on html "IN +99 +99 Factures 123 119677 Actions AGILITE SOLUTIONS I220003728 Montant ini…" at bounding box center [669, 337] width 1339 height 674
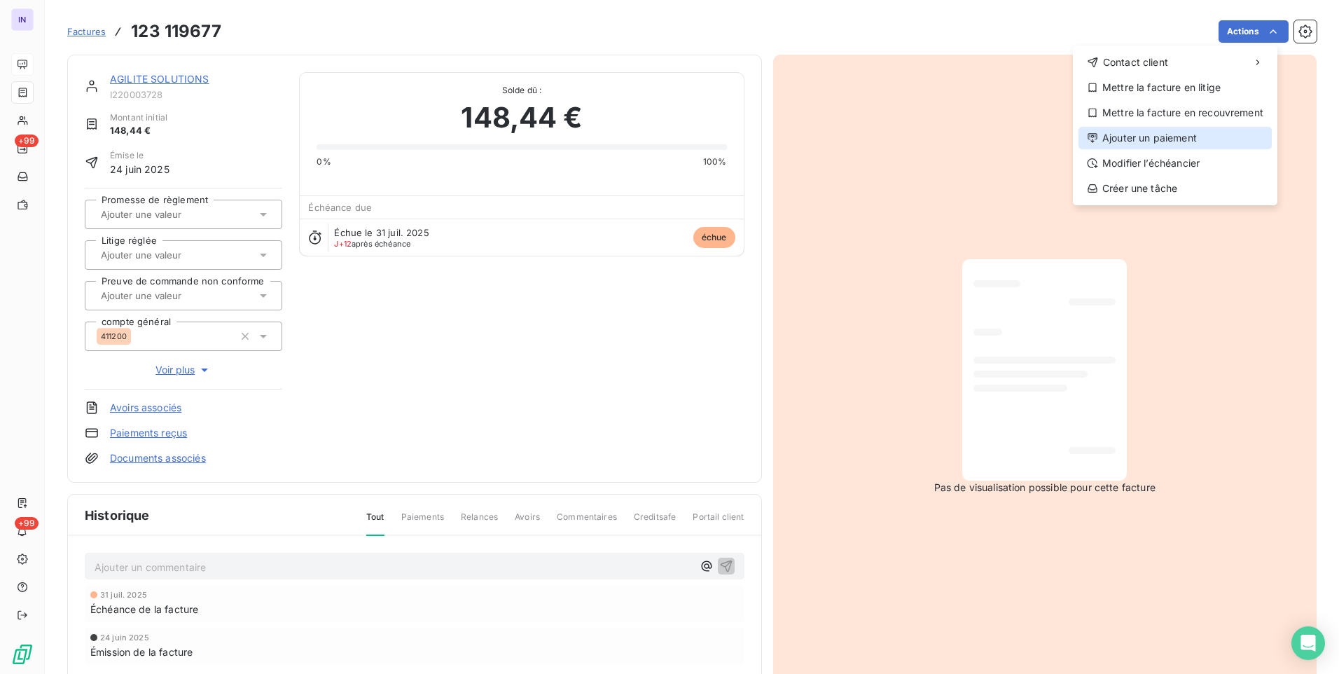
click at [1163, 142] on div "Ajouter un paiement" at bounding box center [1175, 138] width 193 height 22
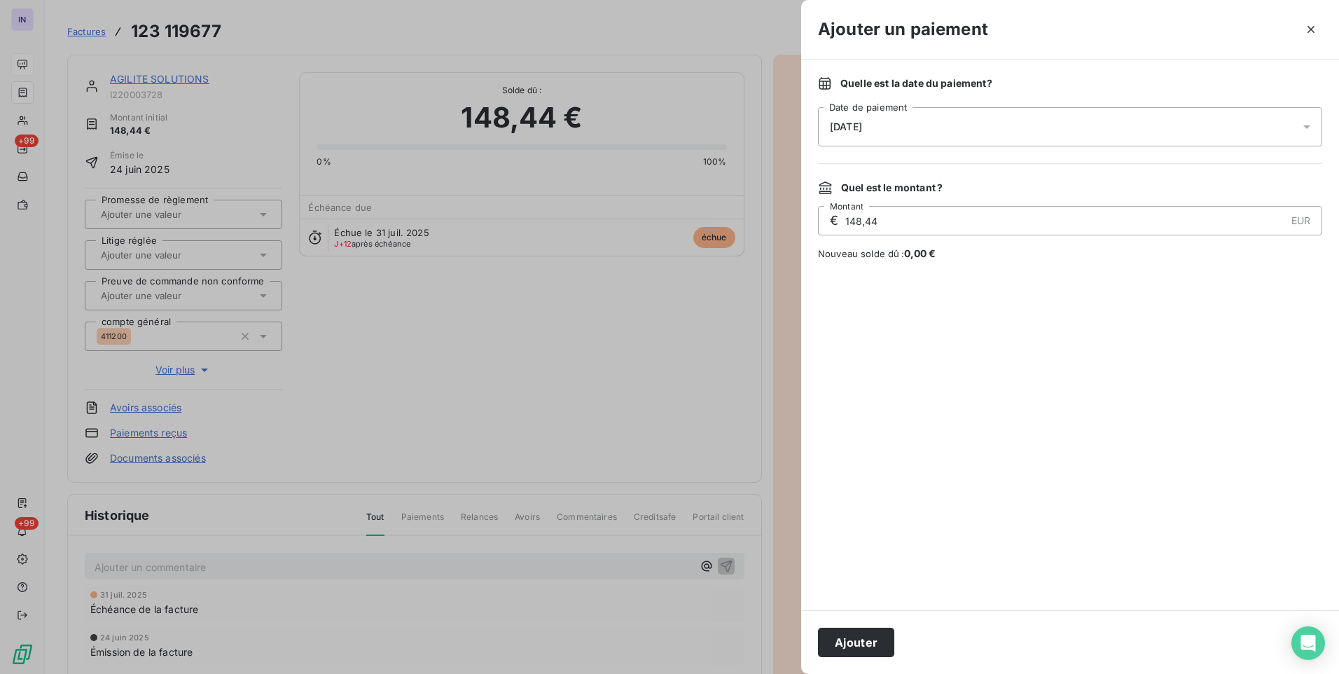
click at [997, 127] on div "[DATE]" at bounding box center [1070, 126] width 504 height 39
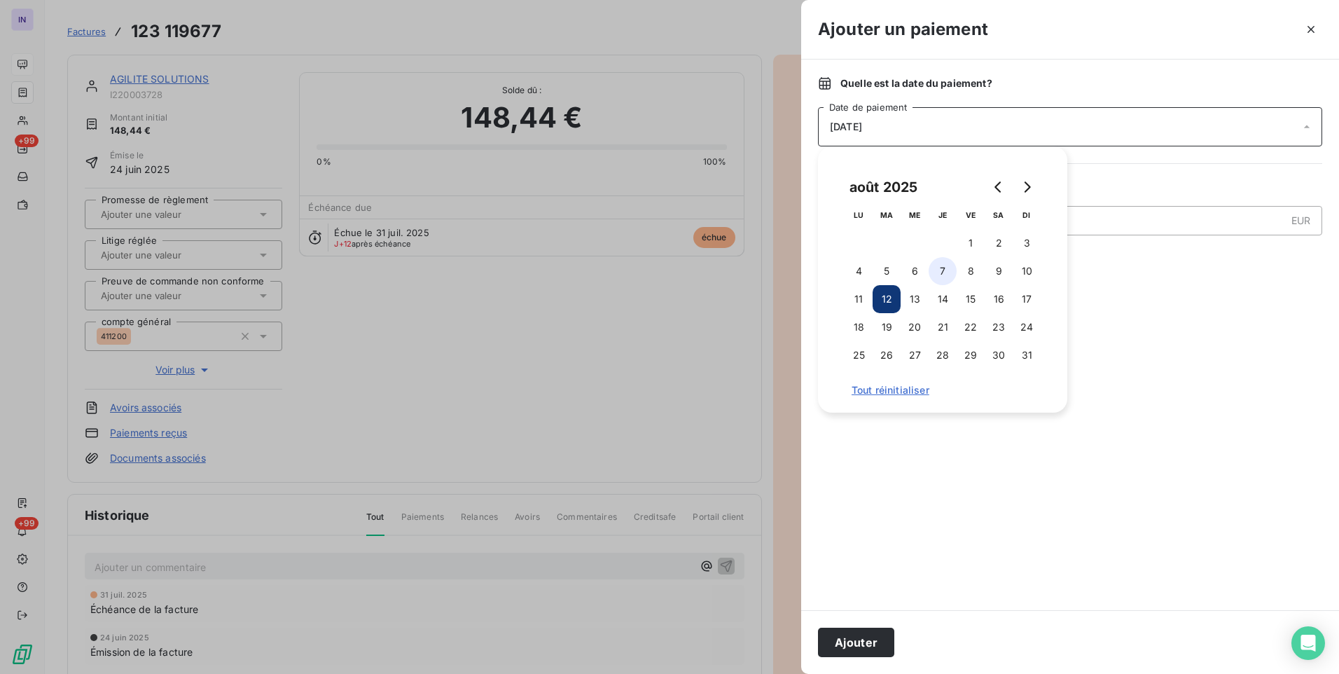
click at [948, 272] on button "7" at bounding box center [943, 271] width 28 height 28
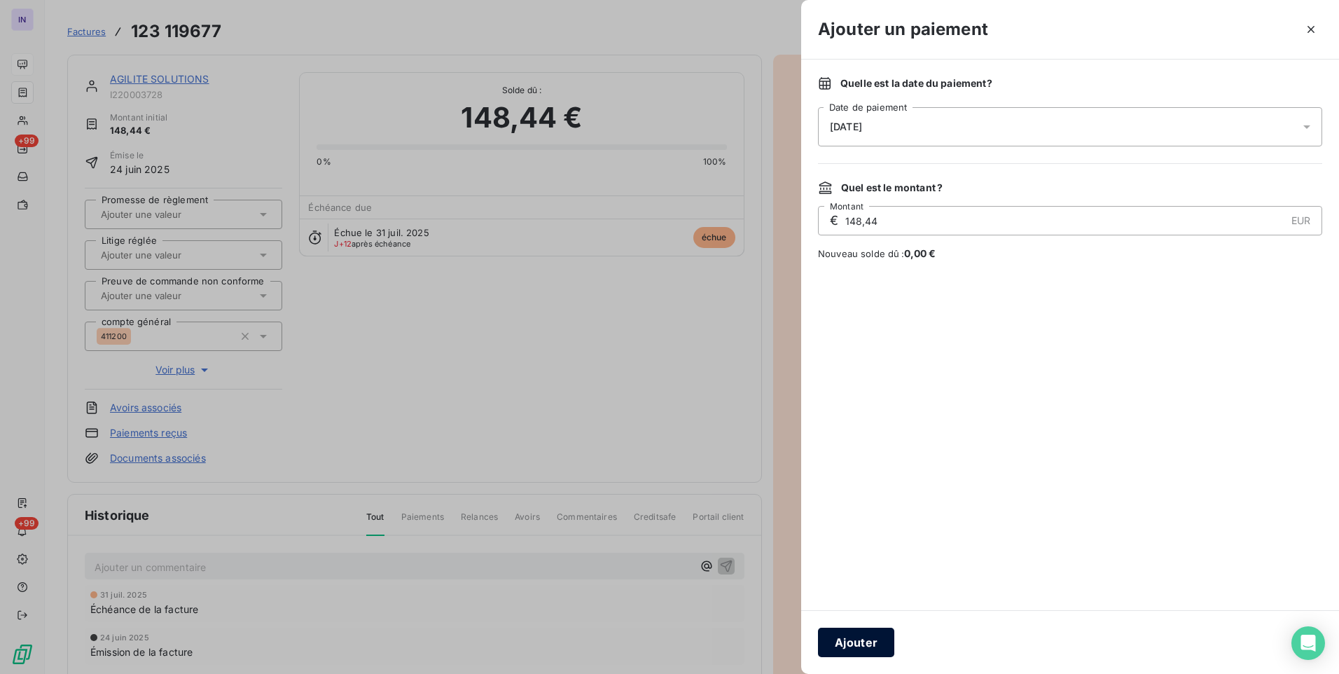
click at [857, 634] on button "Ajouter" at bounding box center [856, 642] width 76 height 29
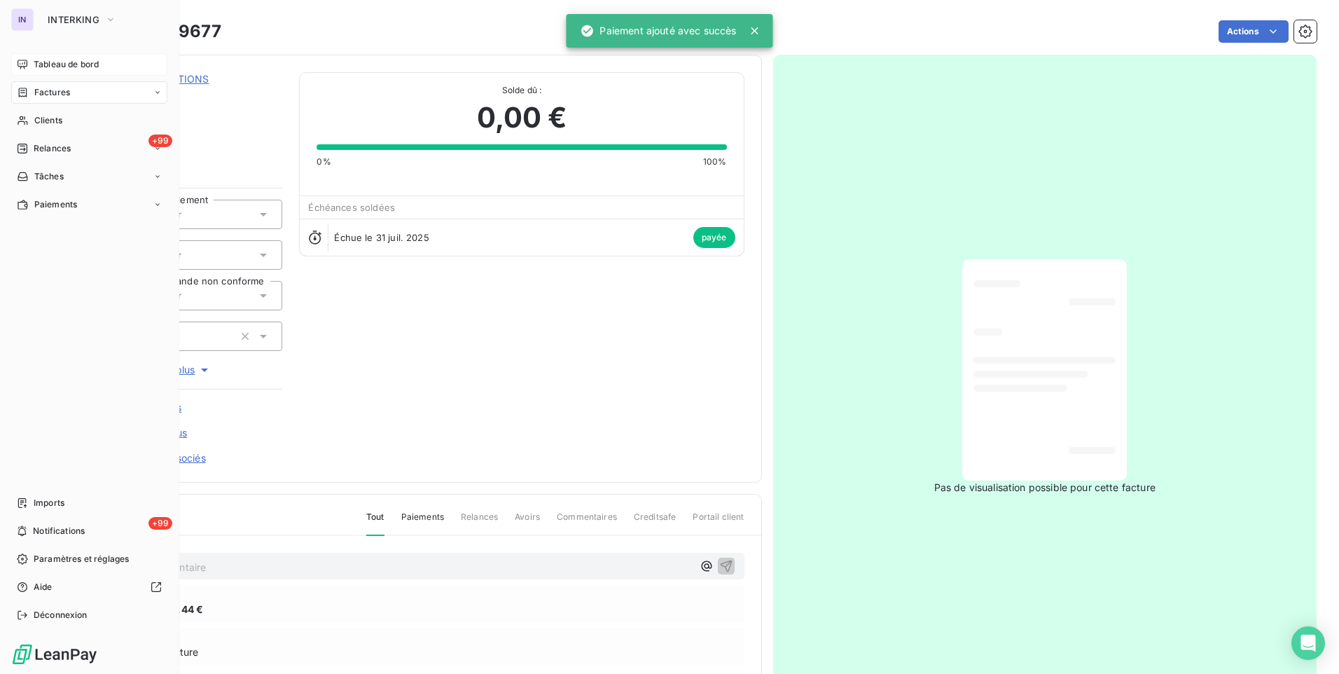
drag, startPoint x: 48, startPoint y: 97, endPoint x: 69, endPoint y: 99, distance: 21.1
click at [48, 97] on span "Factures" at bounding box center [52, 92] width 36 height 13
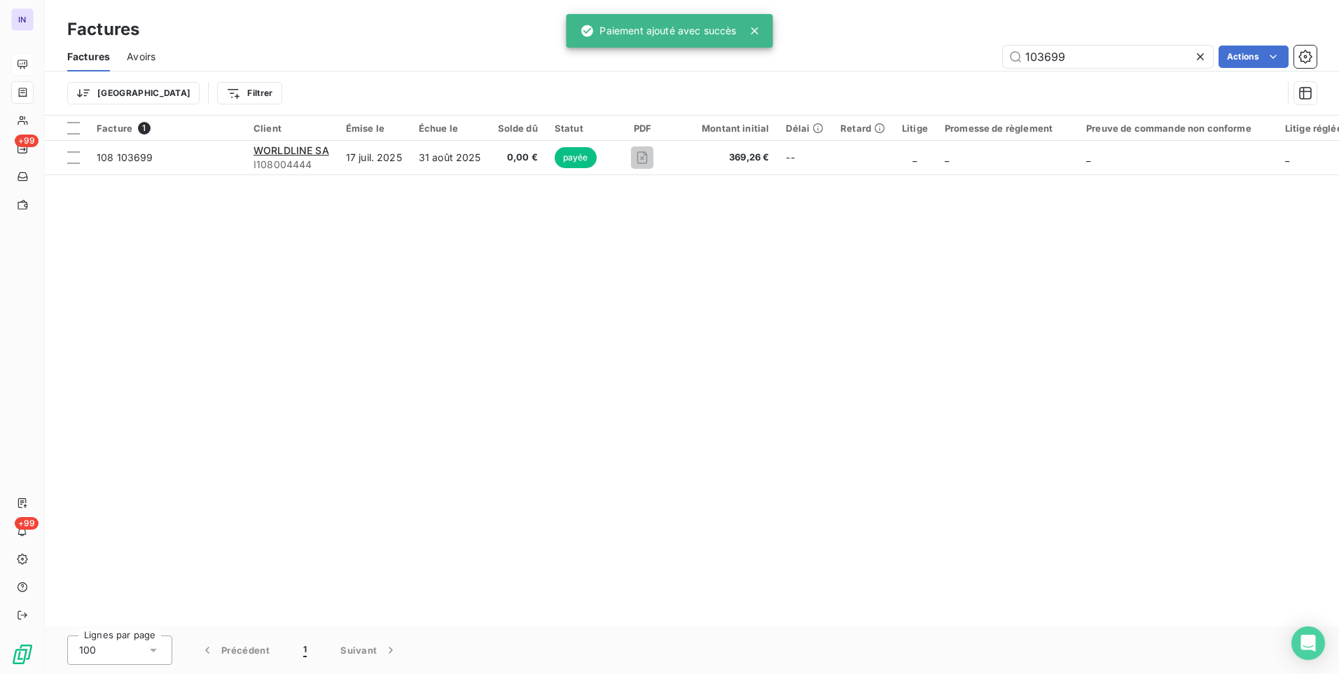
drag, startPoint x: 1098, startPoint y: 62, endPoint x: 917, endPoint y: 70, distance: 181.6
click at [931, 70] on div "Factures Avoirs 103699 Actions" at bounding box center [692, 56] width 1294 height 29
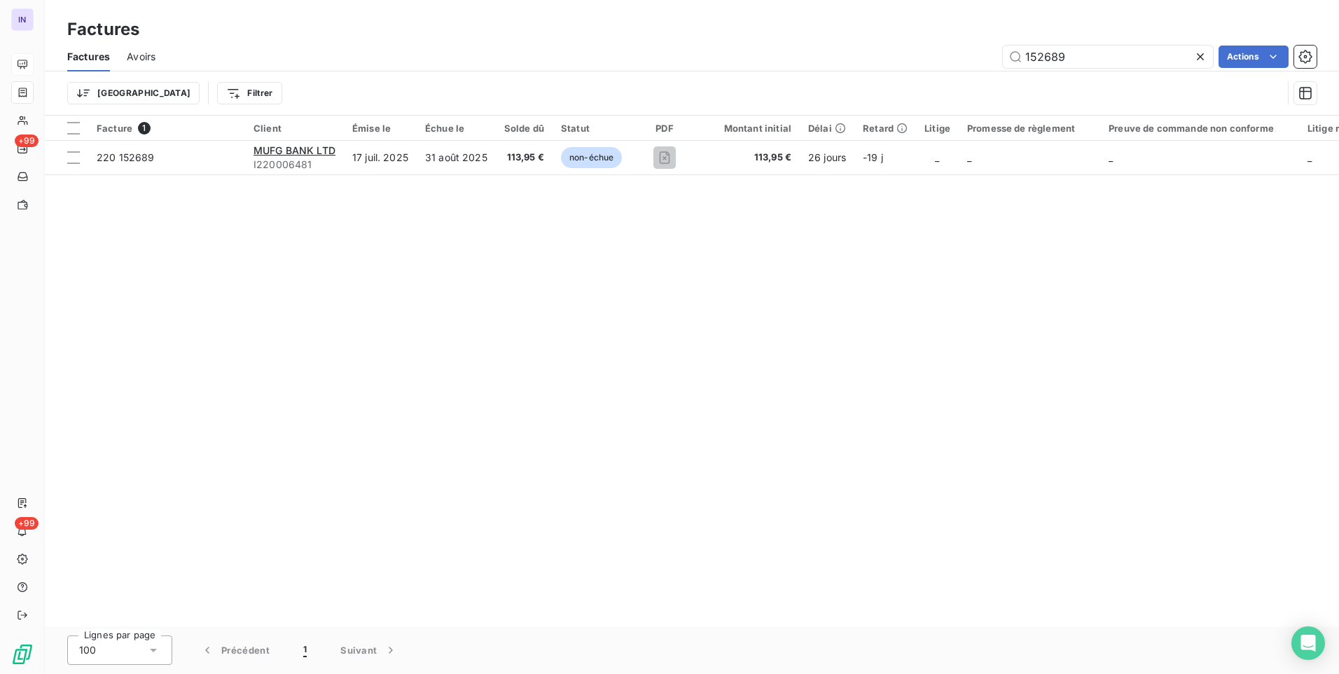
type input "152689"
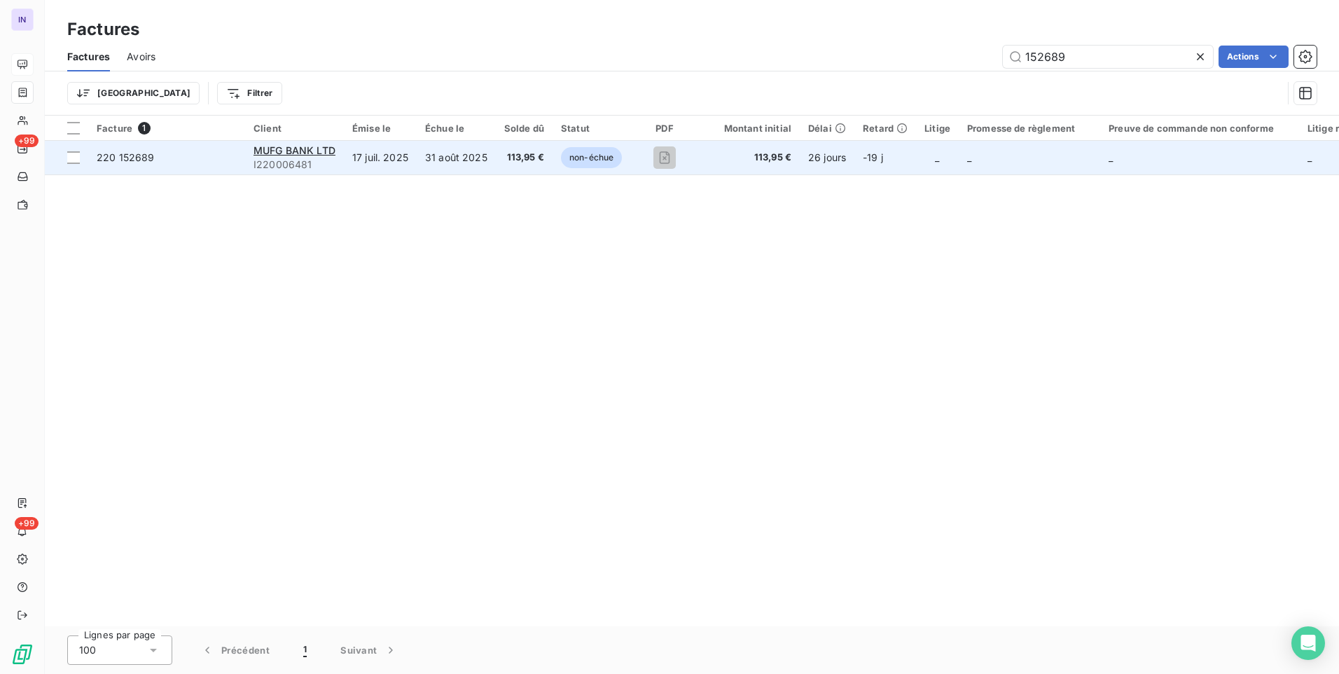
click at [422, 165] on td "31 août 2025" at bounding box center [456, 158] width 79 height 34
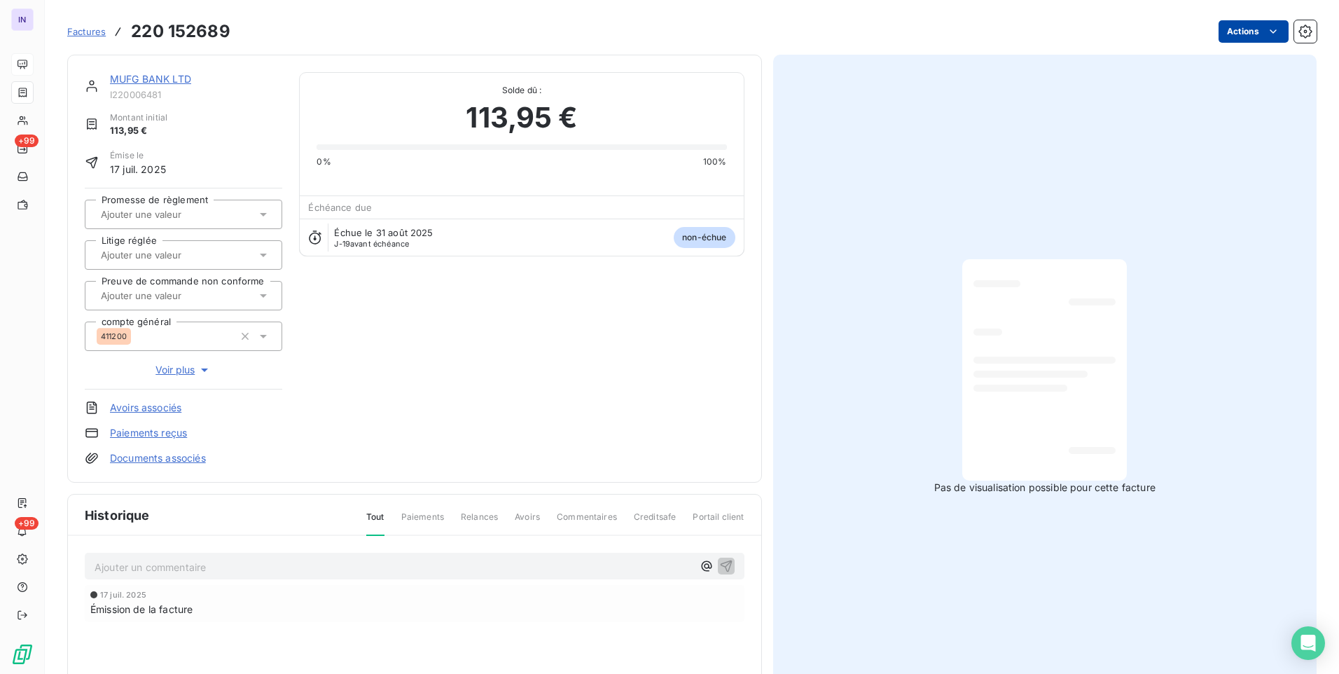
click at [1237, 36] on html "IN +99 +99 Factures 220 152689 Actions MUFG BANK LTD I220006481 Montant initial…" at bounding box center [669, 337] width 1339 height 674
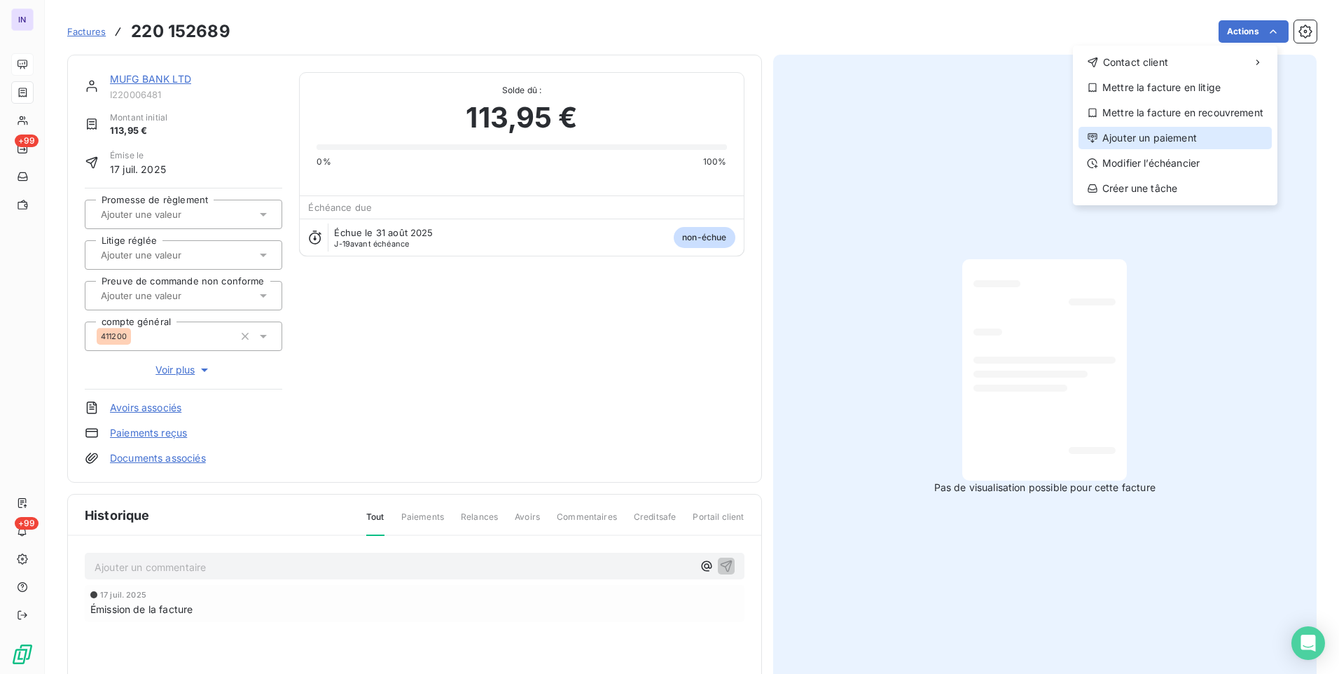
click at [1179, 138] on div "Ajouter un paiement" at bounding box center [1175, 138] width 193 height 22
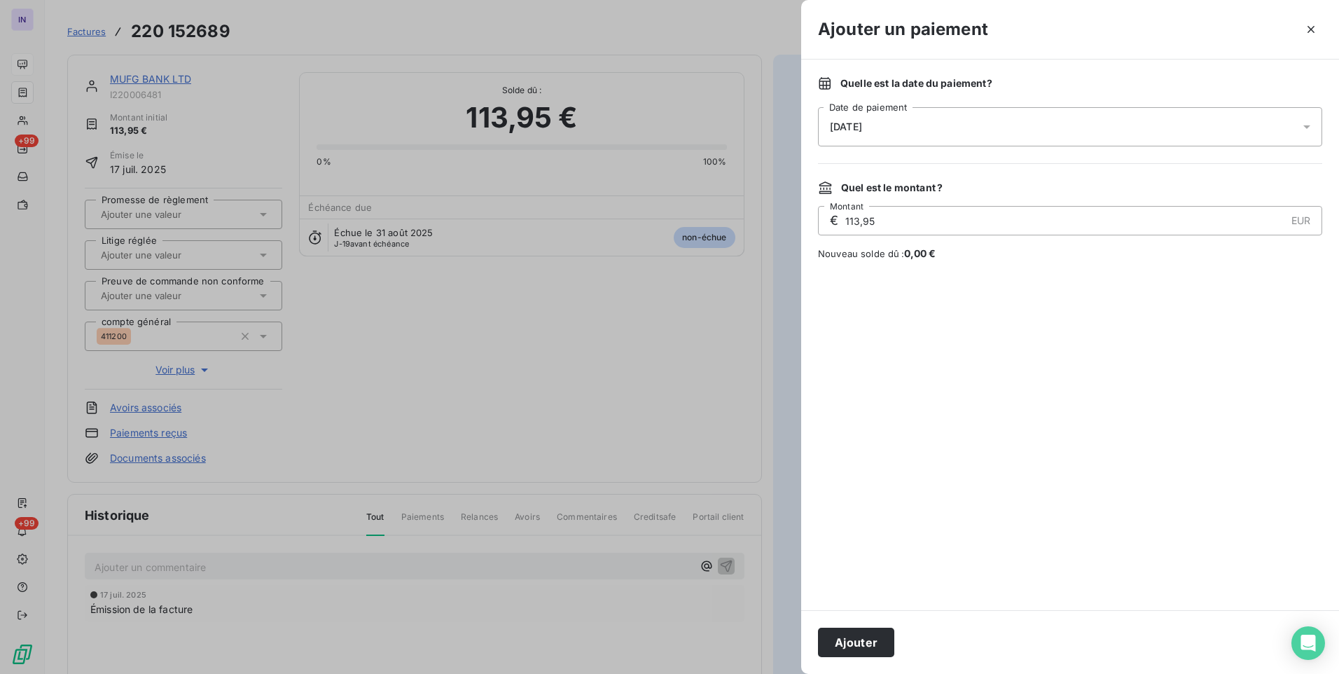
drag, startPoint x: 857, startPoint y: 122, endPoint x: 861, endPoint y: 145, distance: 23.6
click at [857, 122] on span "[DATE]" at bounding box center [846, 126] width 32 height 11
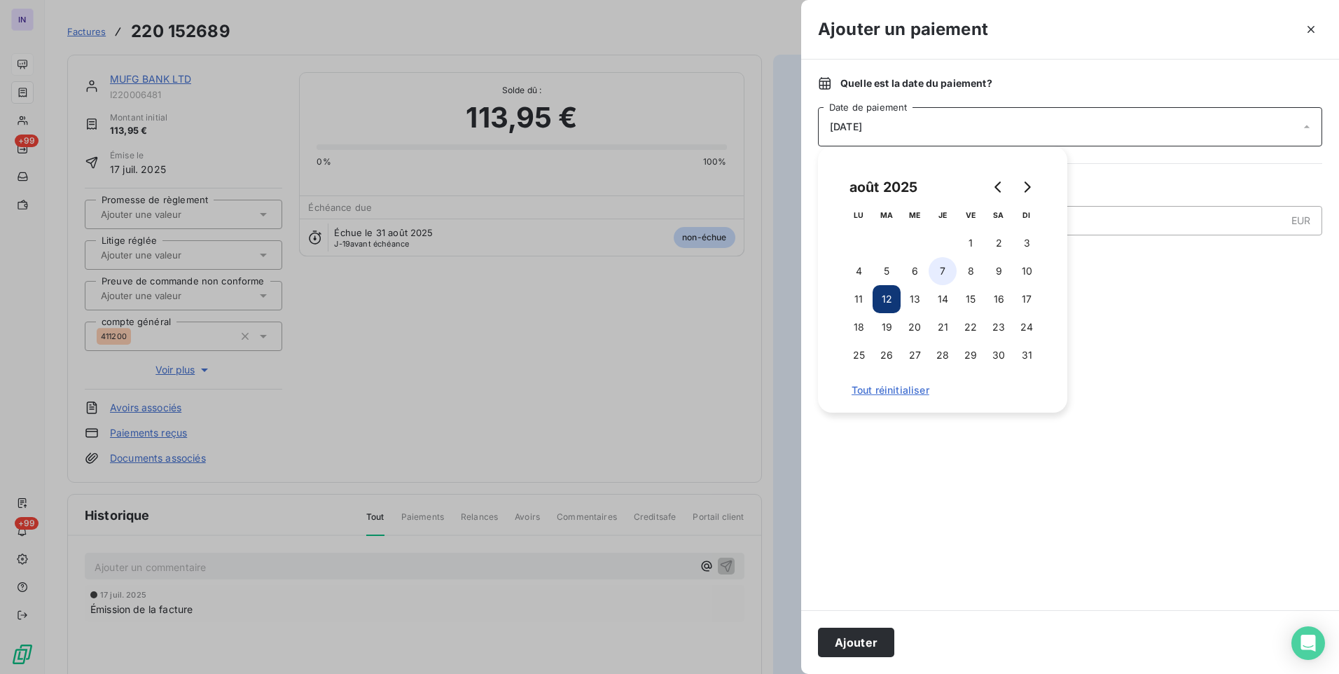
click at [946, 268] on button "7" at bounding box center [943, 271] width 28 height 28
click at [868, 648] on button "Ajouter" at bounding box center [856, 642] width 76 height 29
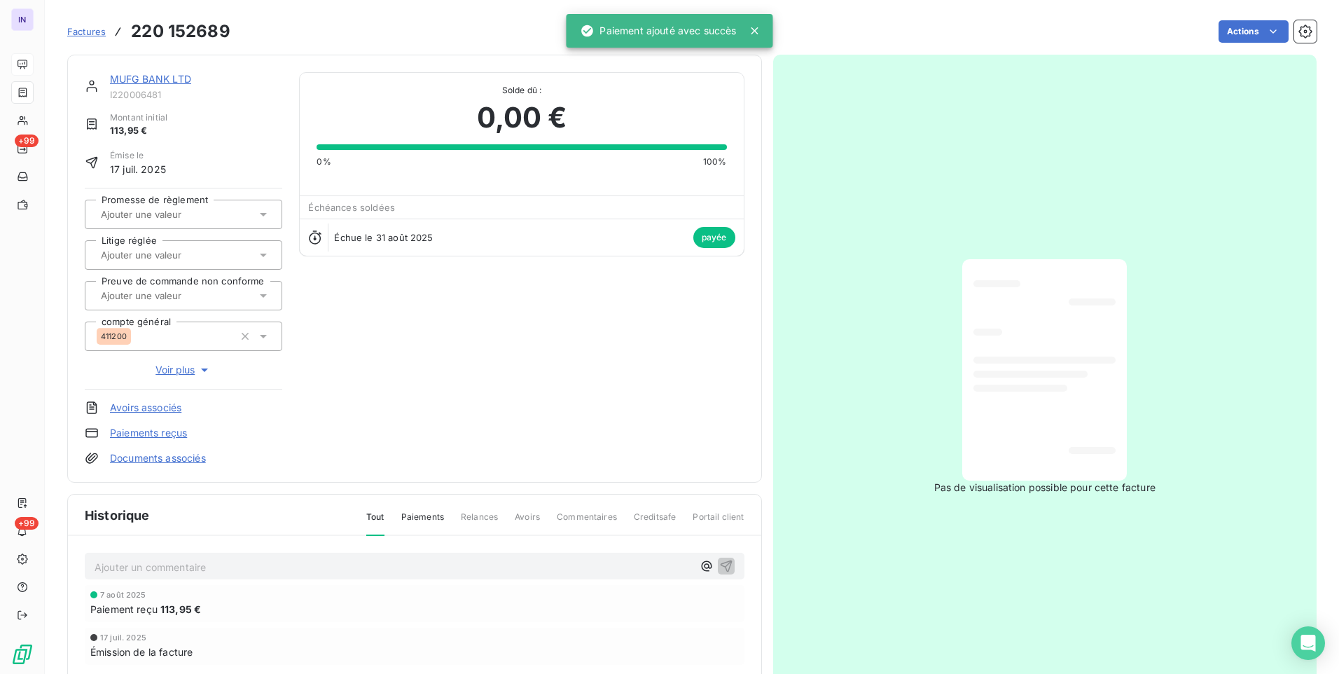
click at [166, 77] on link "MUFG BANK LTD" at bounding box center [150, 79] width 81 height 12
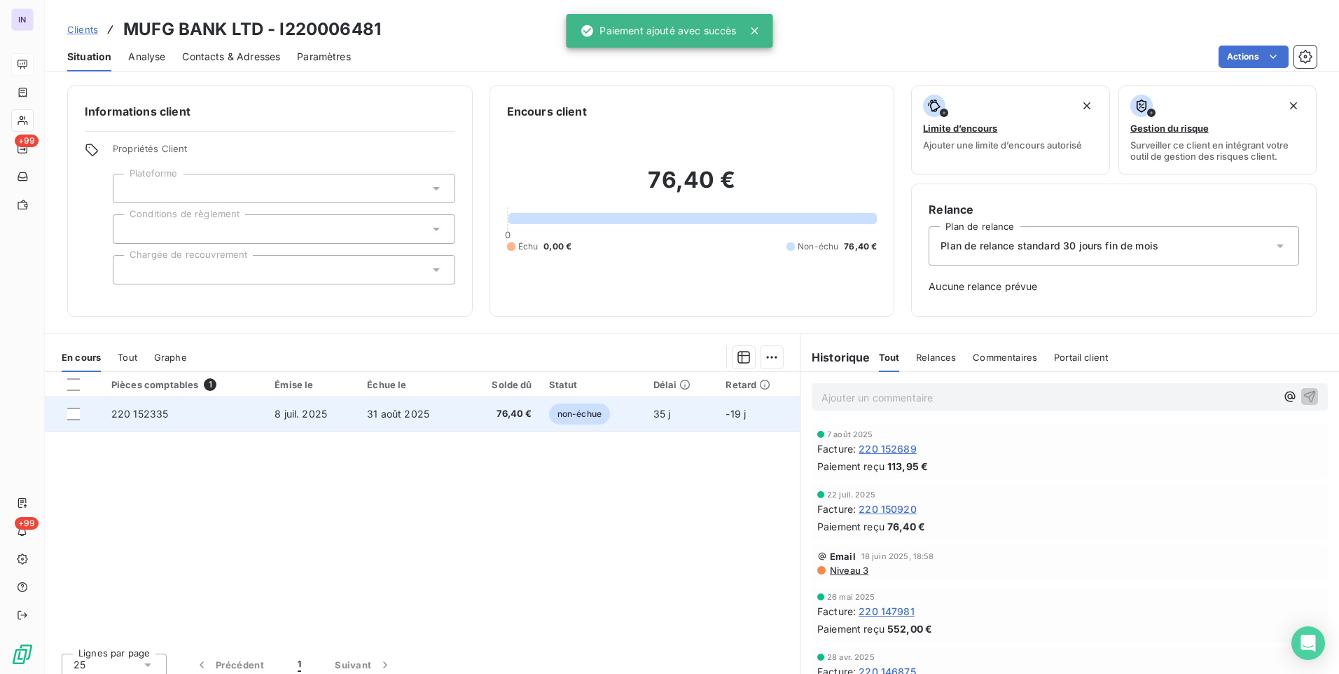
click at [487, 417] on span "76,40 €" at bounding box center [503, 414] width 60 height 14
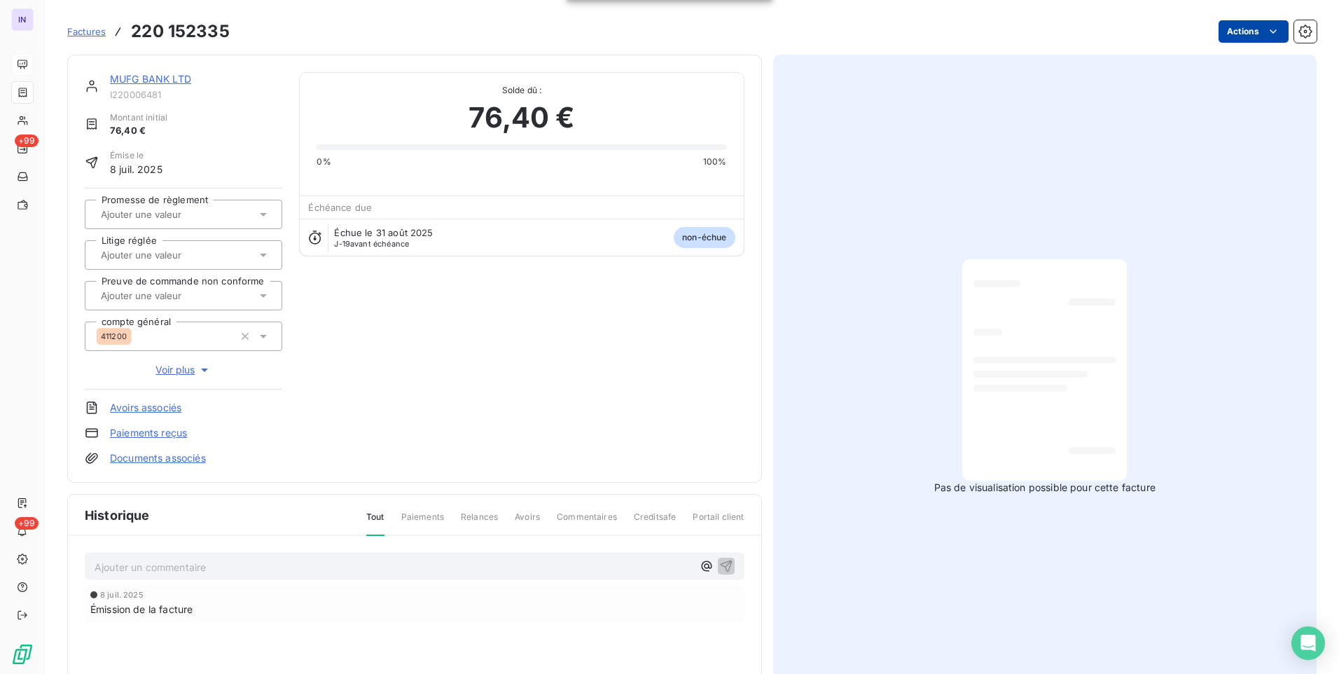
click at [1217, 36] on html "IN +99 +99 Factures 220 152335 Actions MUFG BANK LTD I220006481 Montant initial…" at bounding box center [669, 337] width 1339 height 674
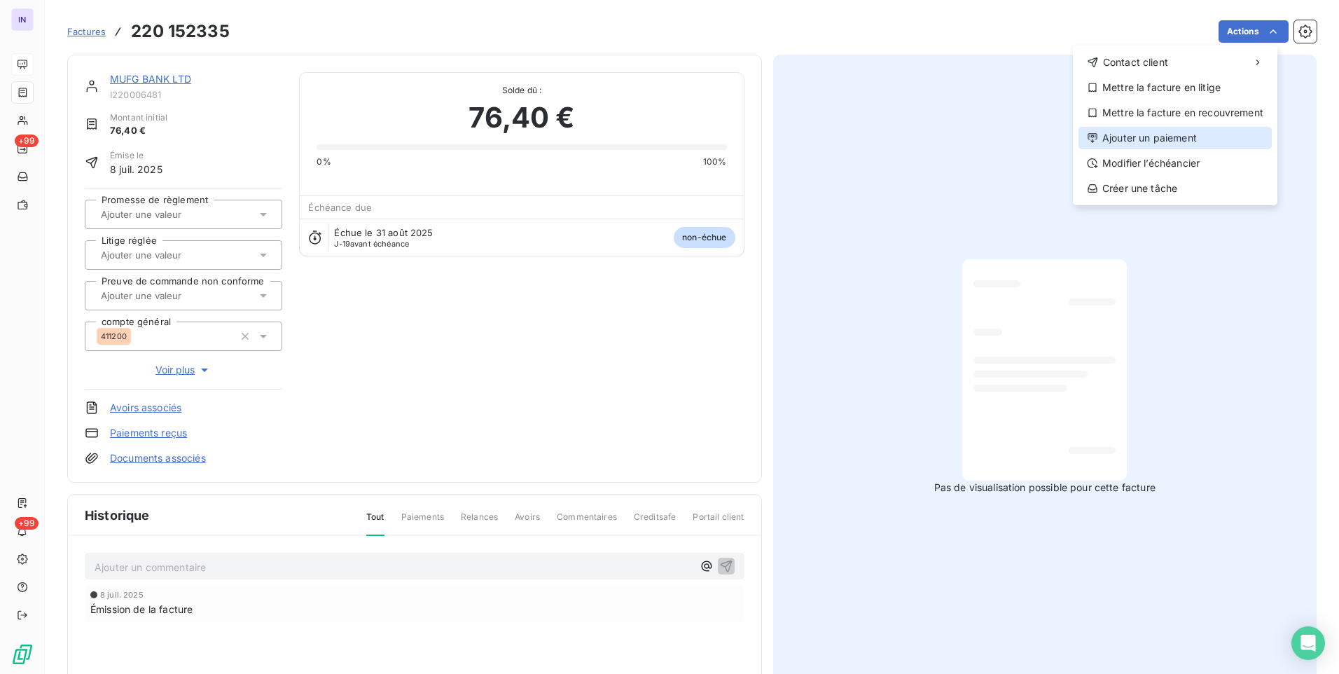
click at [1147, 141] on div "Ajouter un paiement" at bounding box center [1175, 138] width 193 height 22
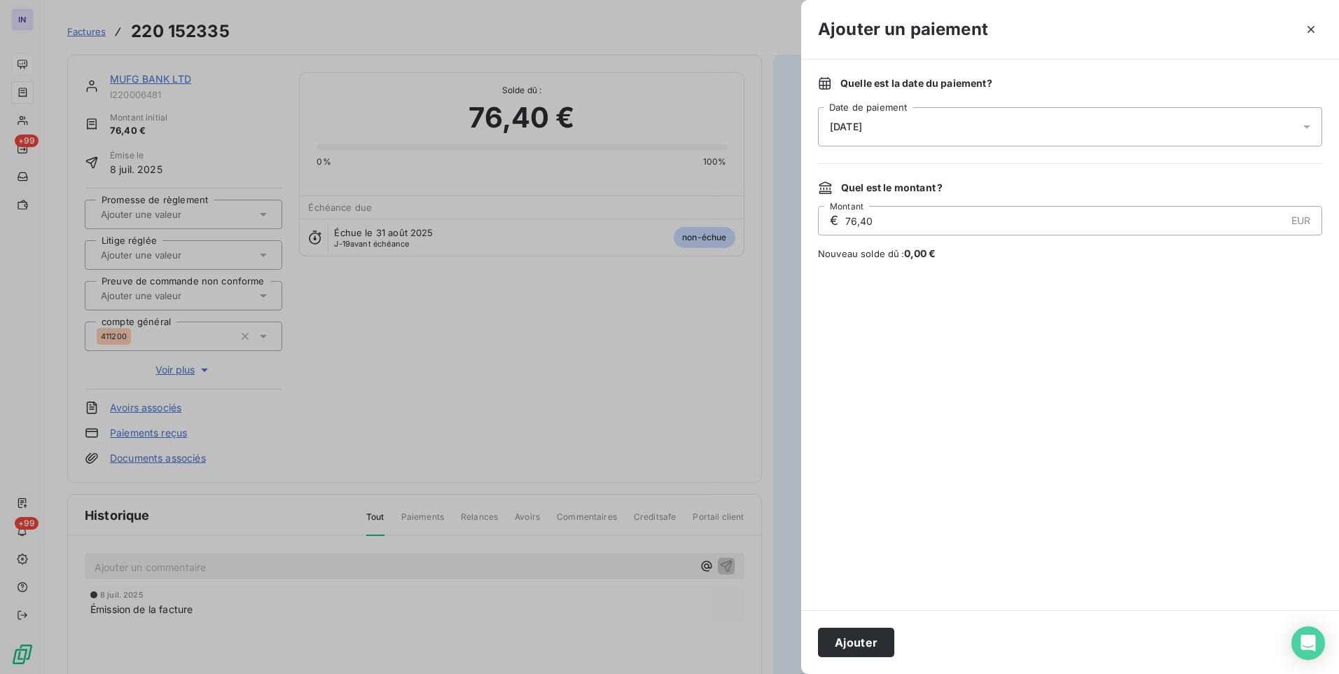
click at [1034, 115] on div "[DATE]" at bounding box center [1070, 126] width 504 height 39
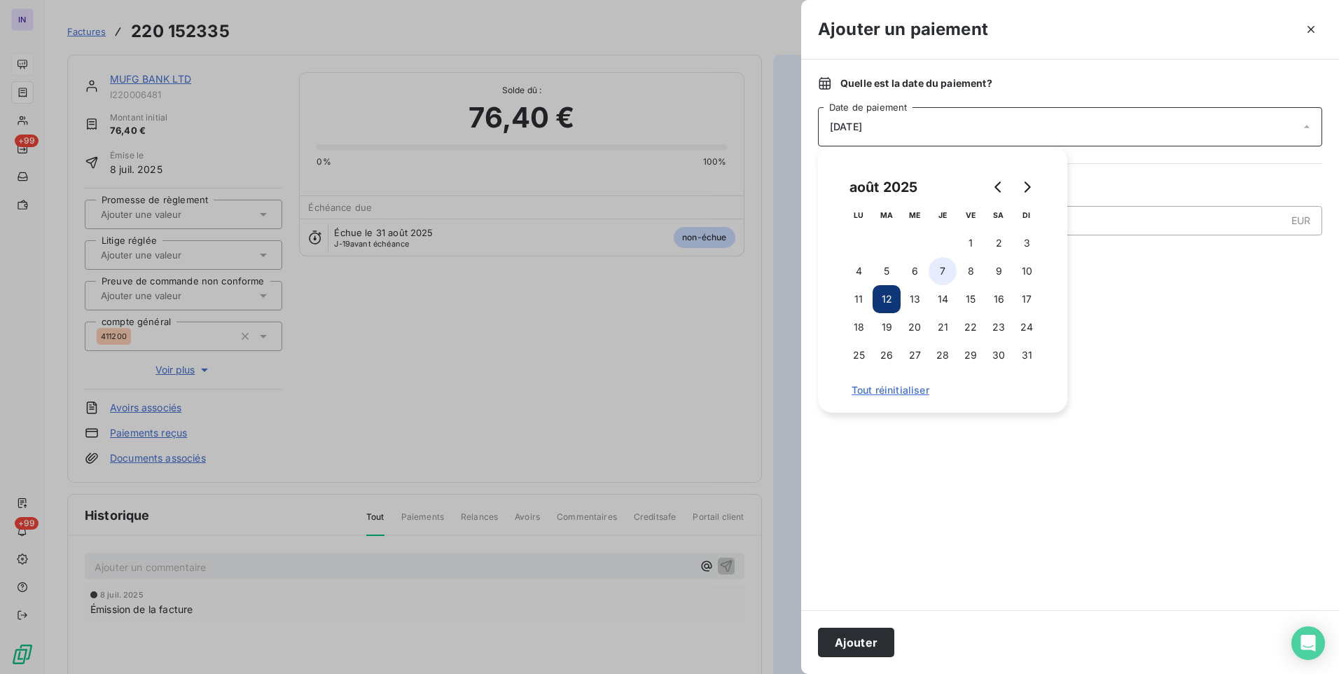
click at [948, 266] on button "7" at bounding box center [943, 271] width 28 height 28
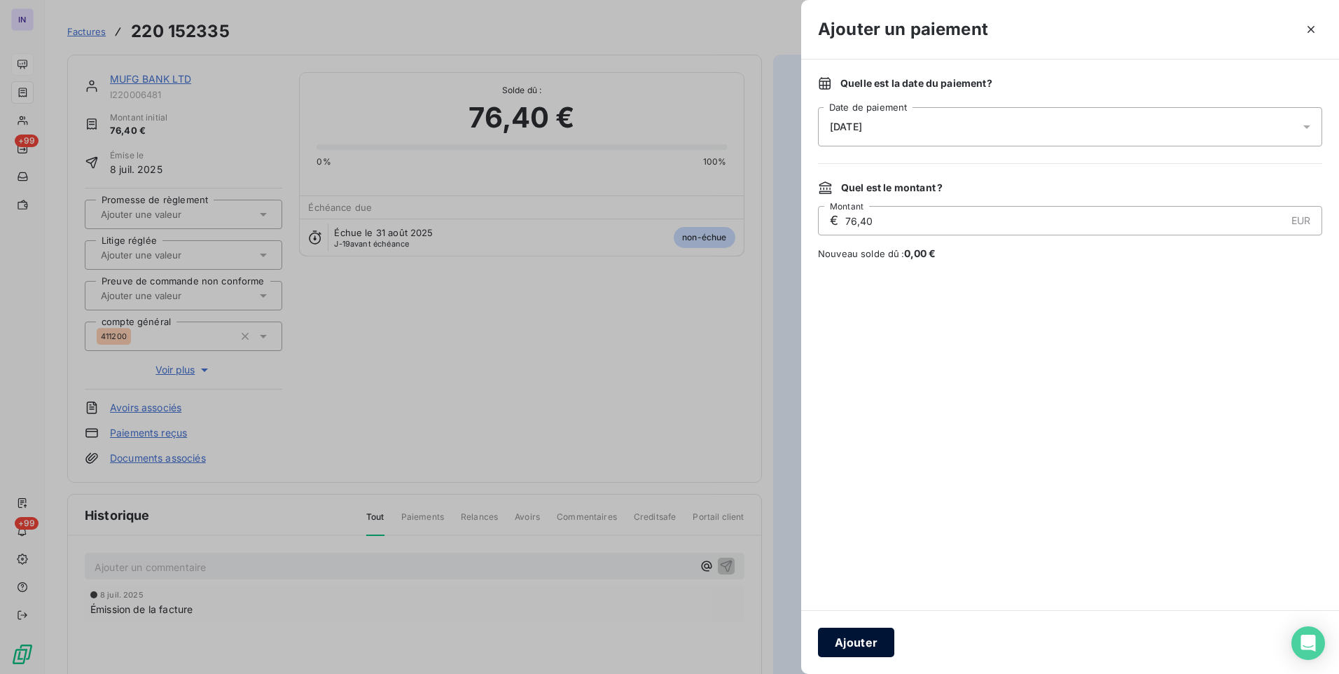
drag, startPoint x: 874, startPoint y: 649, endPoint x: 519, endPoint y: 409, distance: 428.7
click at [874, 649] on button "Ajouter" at bounding box center [856, 642] width 76 height 29
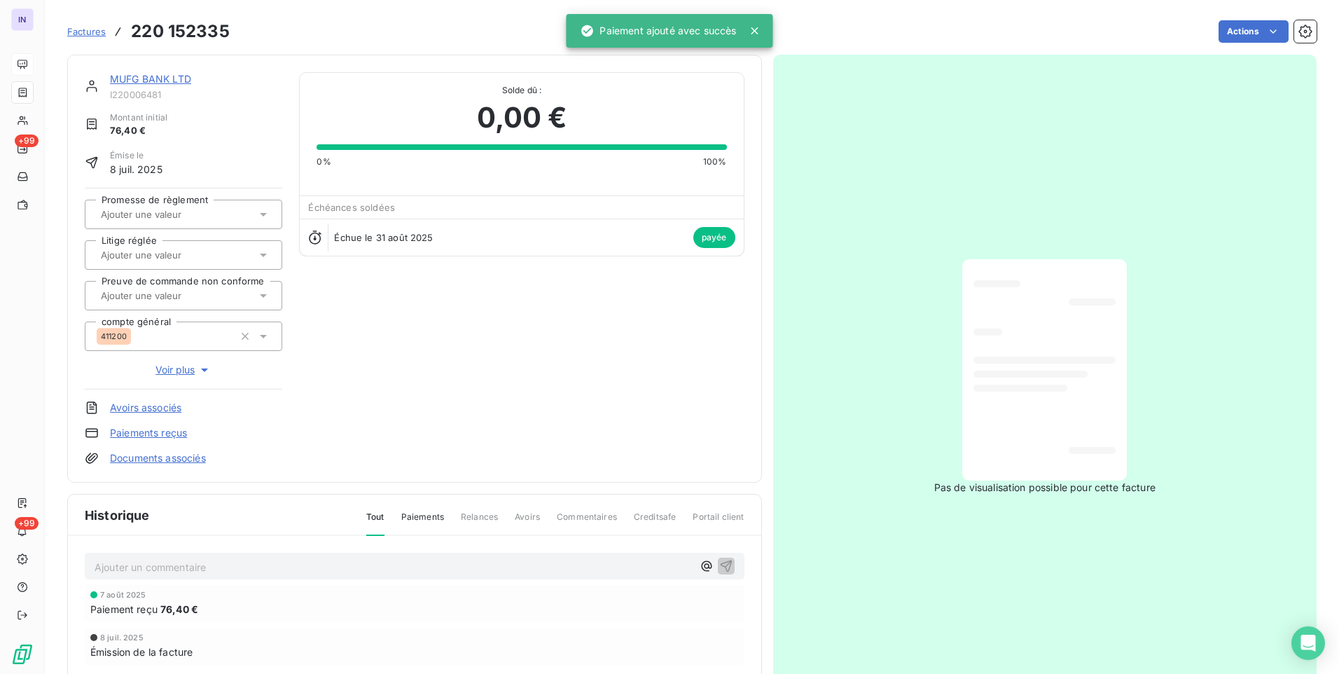
click at [173, 74] on link "MUFG BANK LTD" at bounding box center [150, 79] width 81 height 12
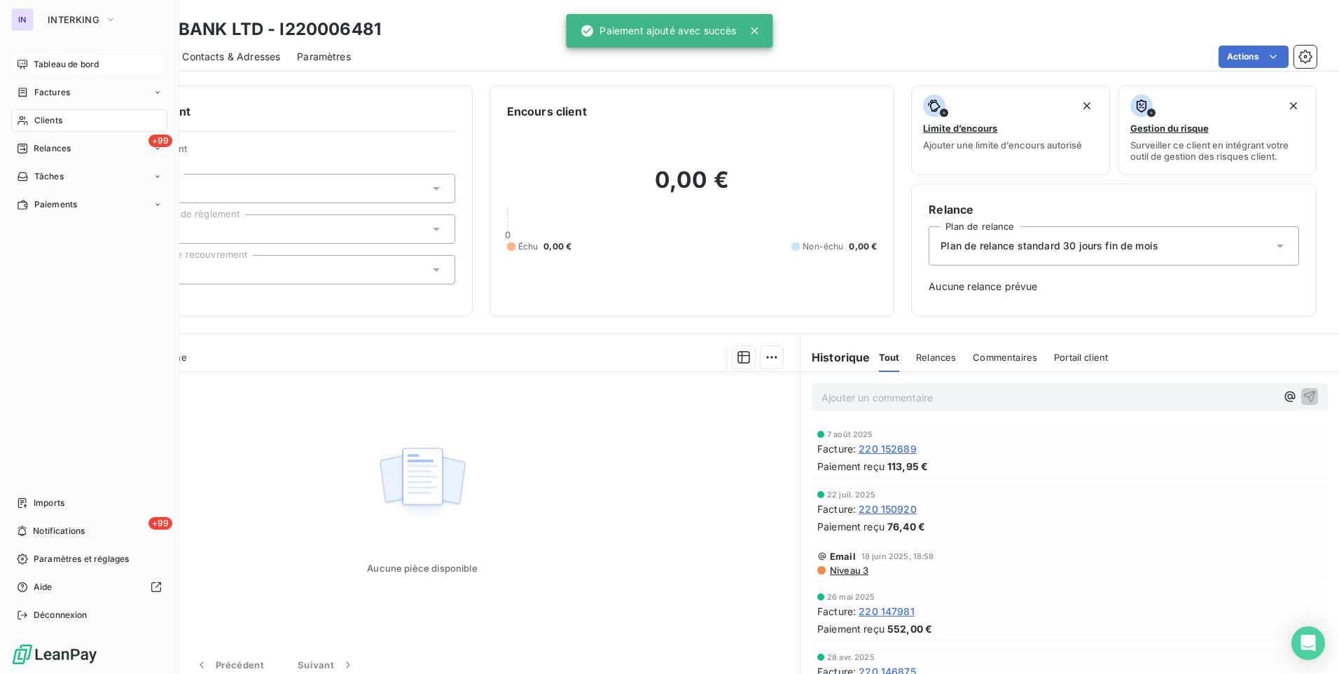
drag, startPoint x: 52, startPoint y: 93, endPoint x: 99, endPoint y: 111, distance: 50.1
click at [52, 93] on span "Factures" at bounding box center [52, 92] width 36 height 13
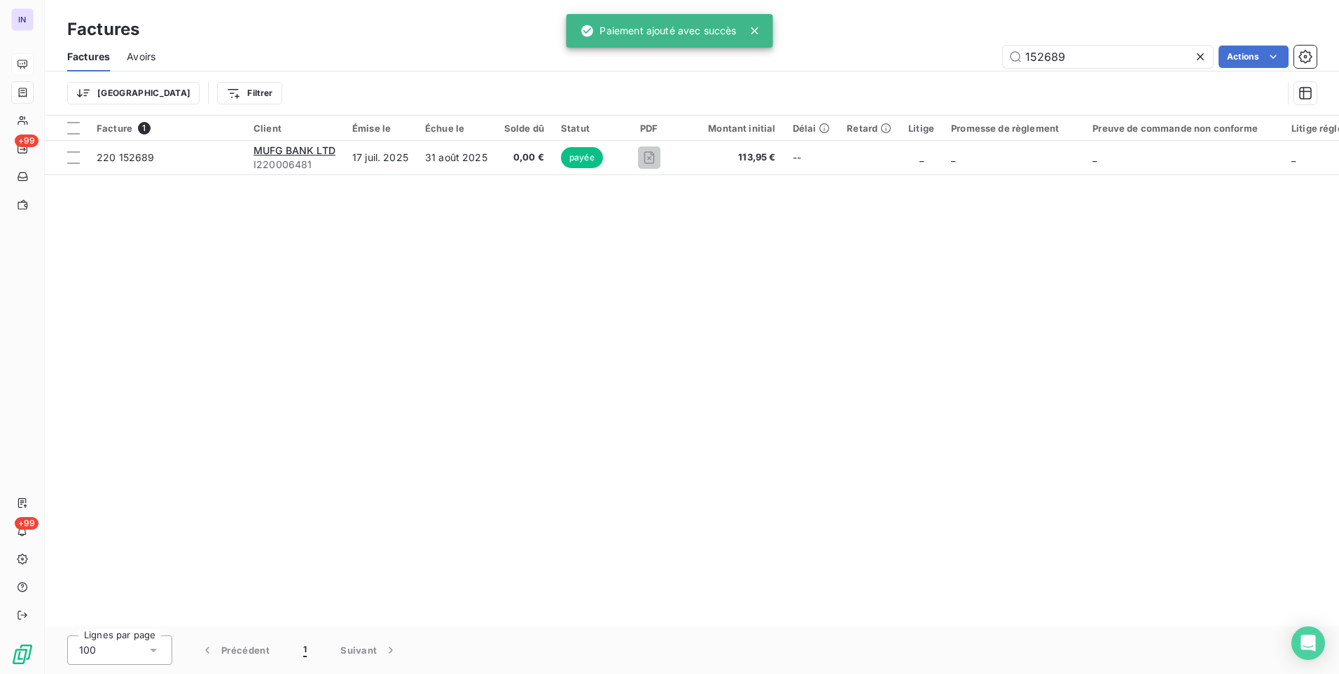
click at [878, 77] on div "Factures Avoirs 152689 Actions Trier Filtrer" at bounding box center [692, 78] width 1294 height 73
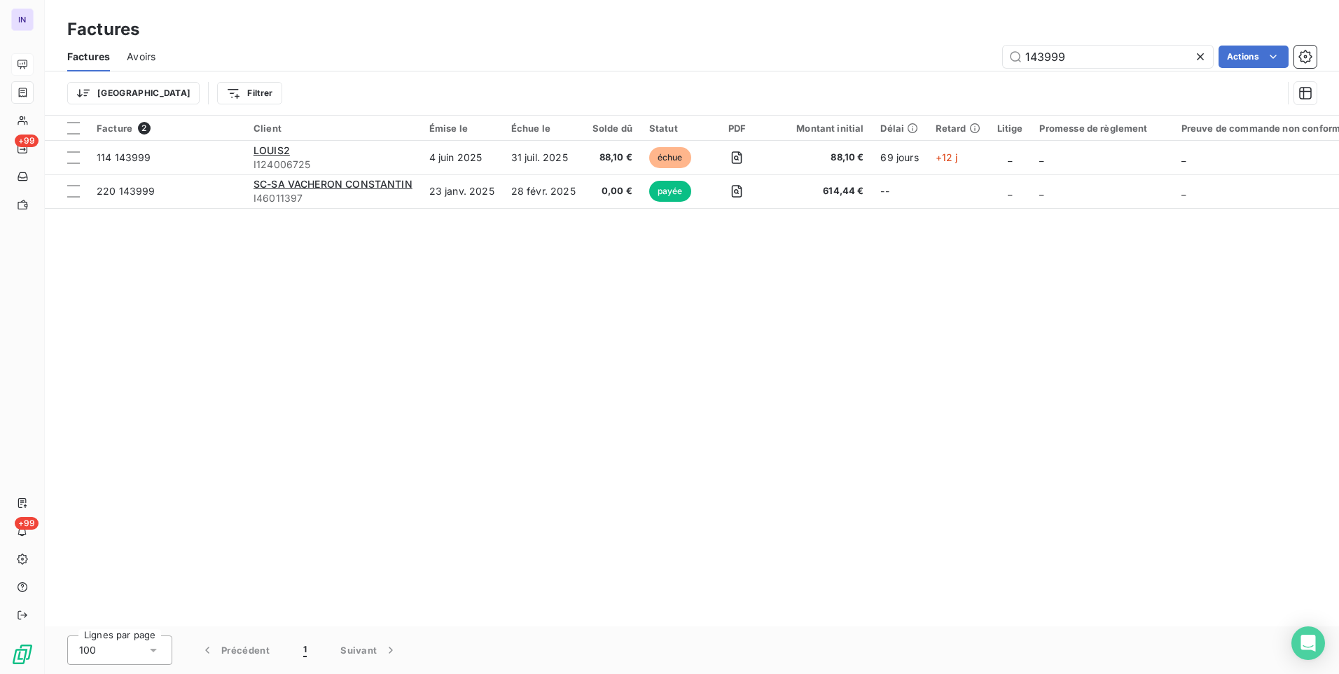
type input "143999"
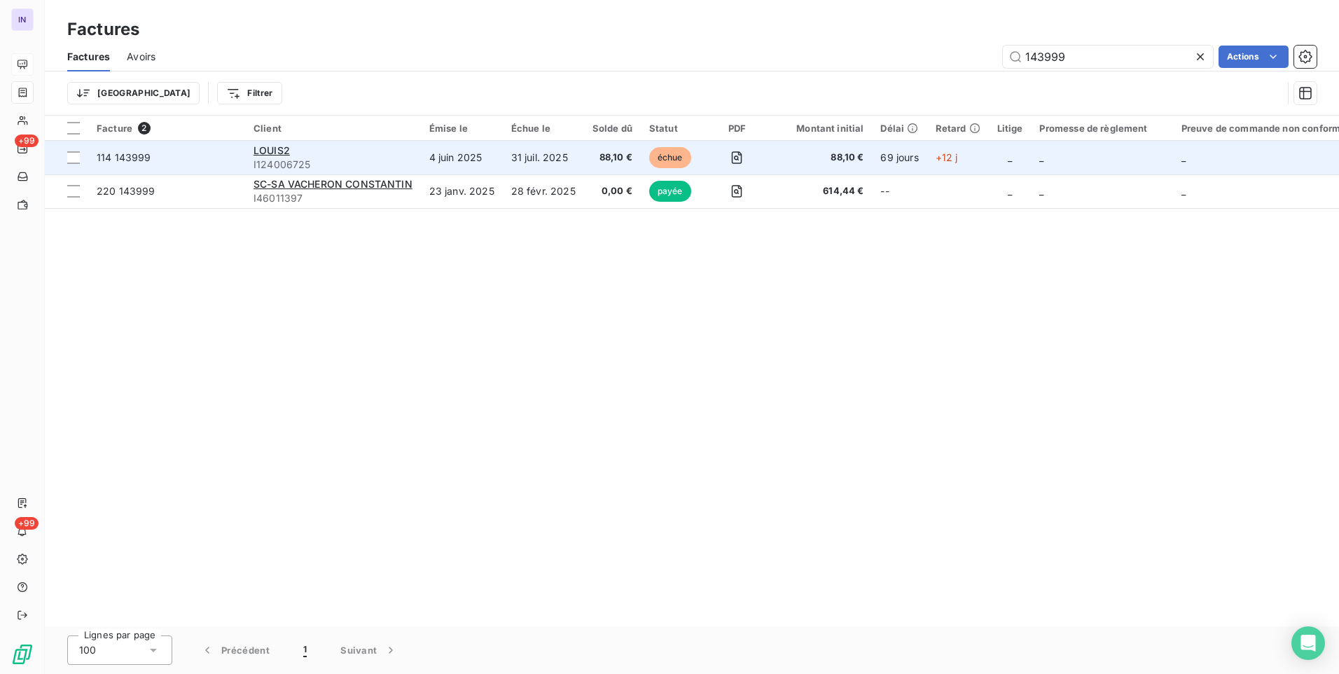
click at [586, 158] on td "88,10 €" at bounding box center [612, 158] width 57 height 34
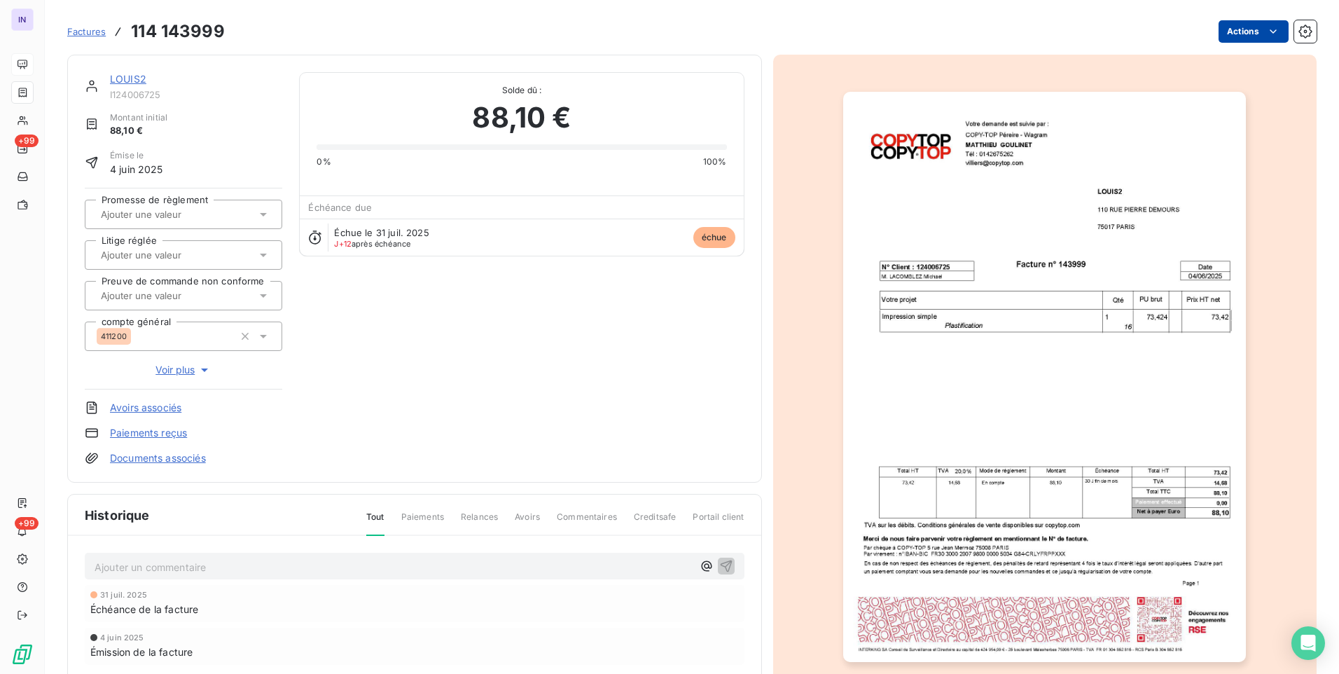
click at [1247, 29] on html "IN +99 +99 Factures 114 143999 Actions LOUIS2 I124006725 Montant initial 88,10 …" at bounding box center [669, 337] width 1339 height 674
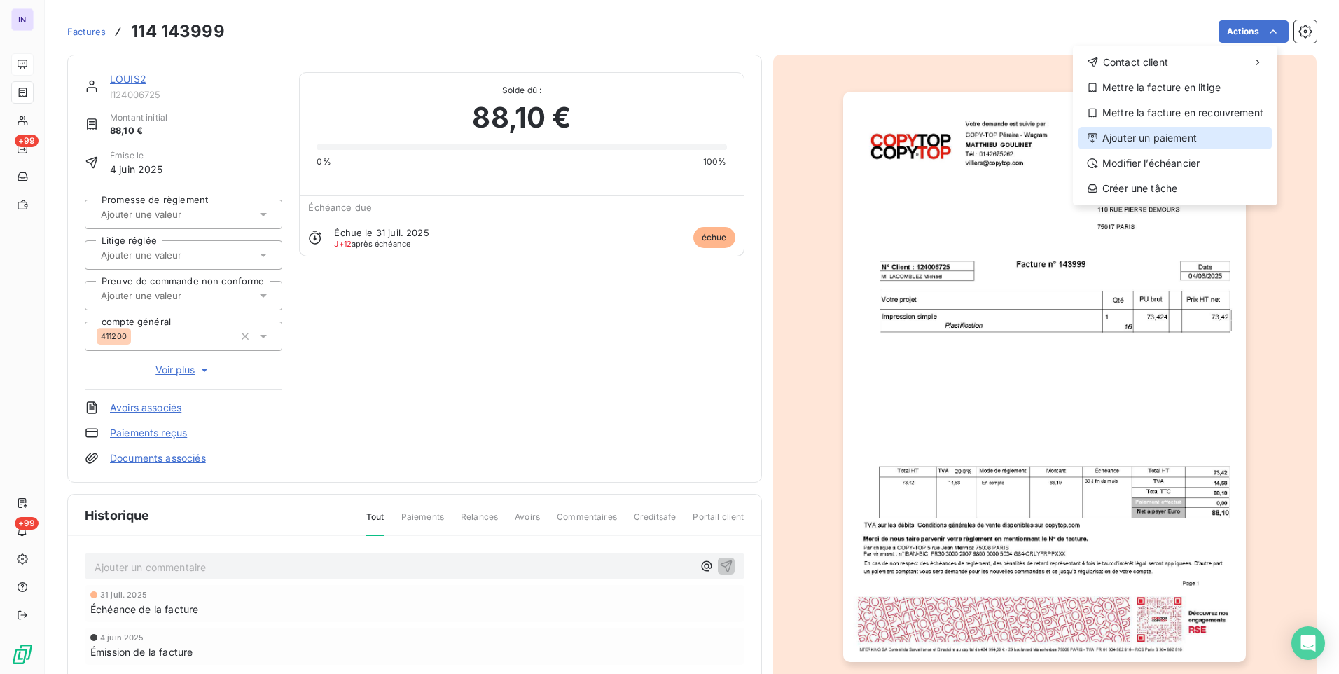
click at [1159, 135] on div "Ajouter un paiement" at bounding box center [1175, 138] width 193 height 22
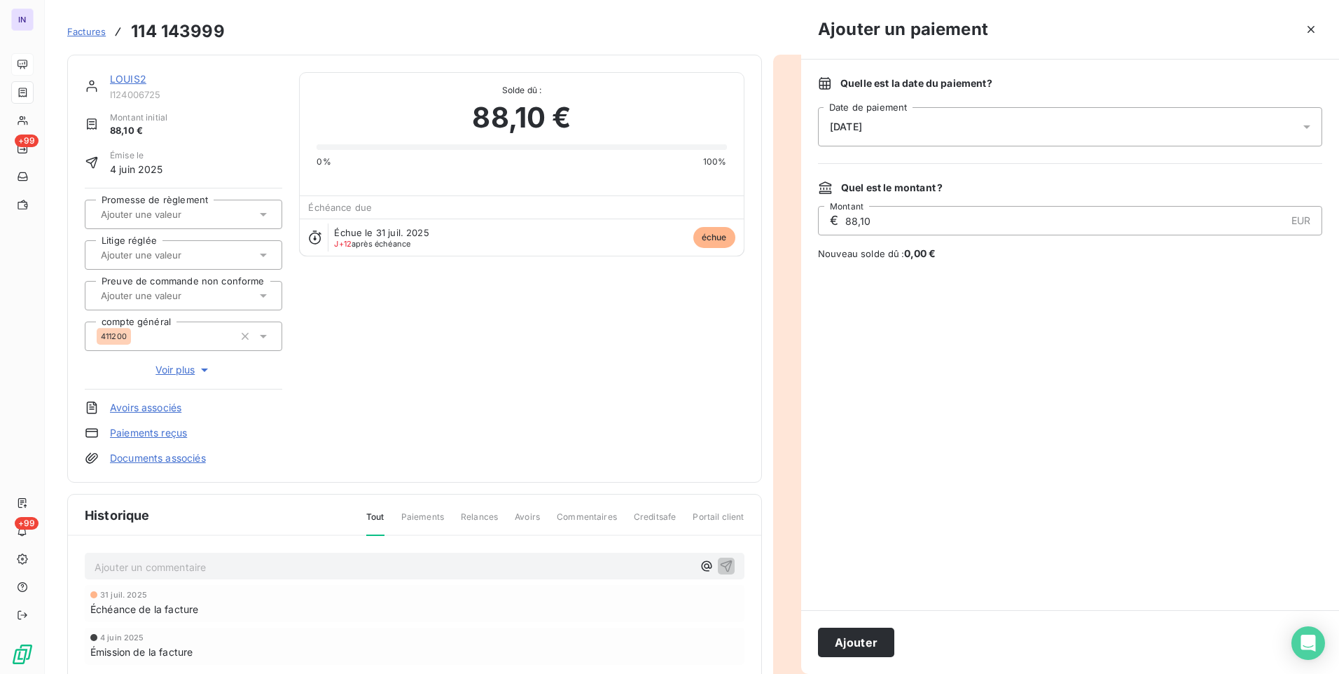
click at [974, 126] on div "[DATE]" at bounding box center [1070, 126] width 504 height 39
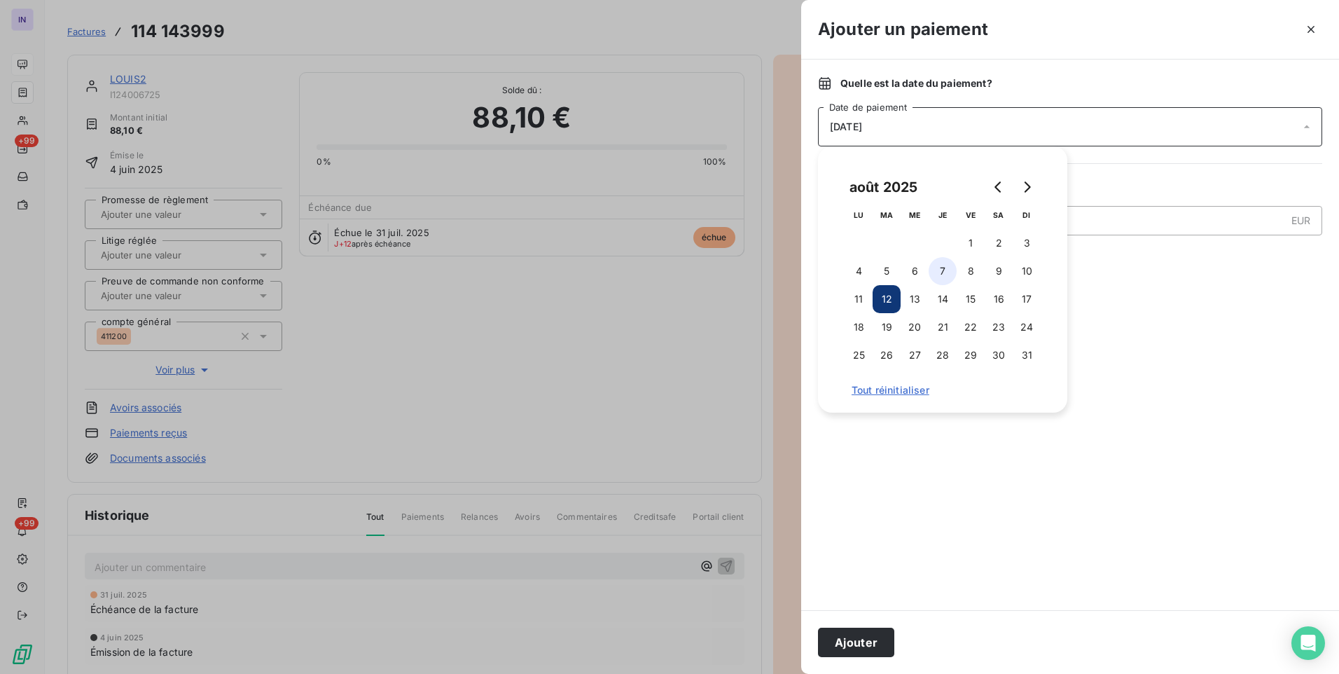
click at [947, 267] on button "7" at bounding box center [943, 271] width 28 height 28
click at [871, 638] on button "Ajouter" at bounding box center [856, 642] width 76 height 29
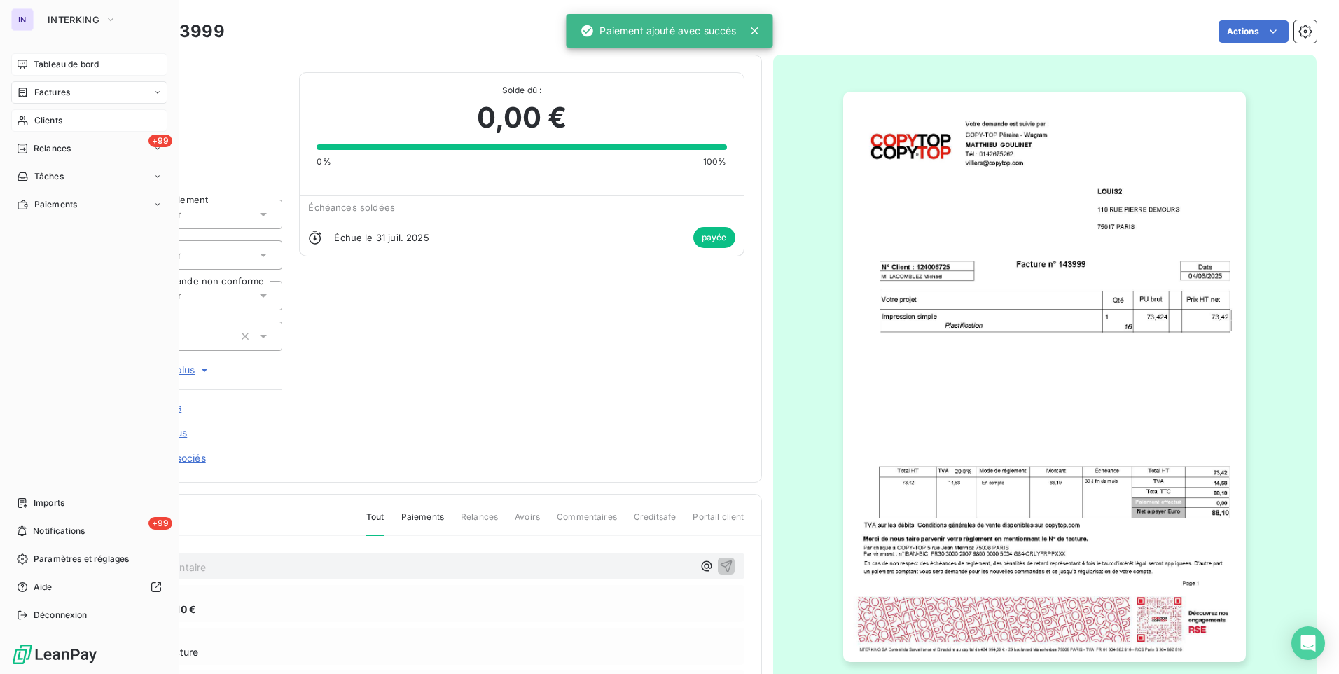
drag, startPoint x: 44, startPoint y: 125, endPoint x: 152, endPoint y: 134, distance: 108.2
click at [43, 123] on span "Clients" at bounding box center [48, 120] width 28 height 13
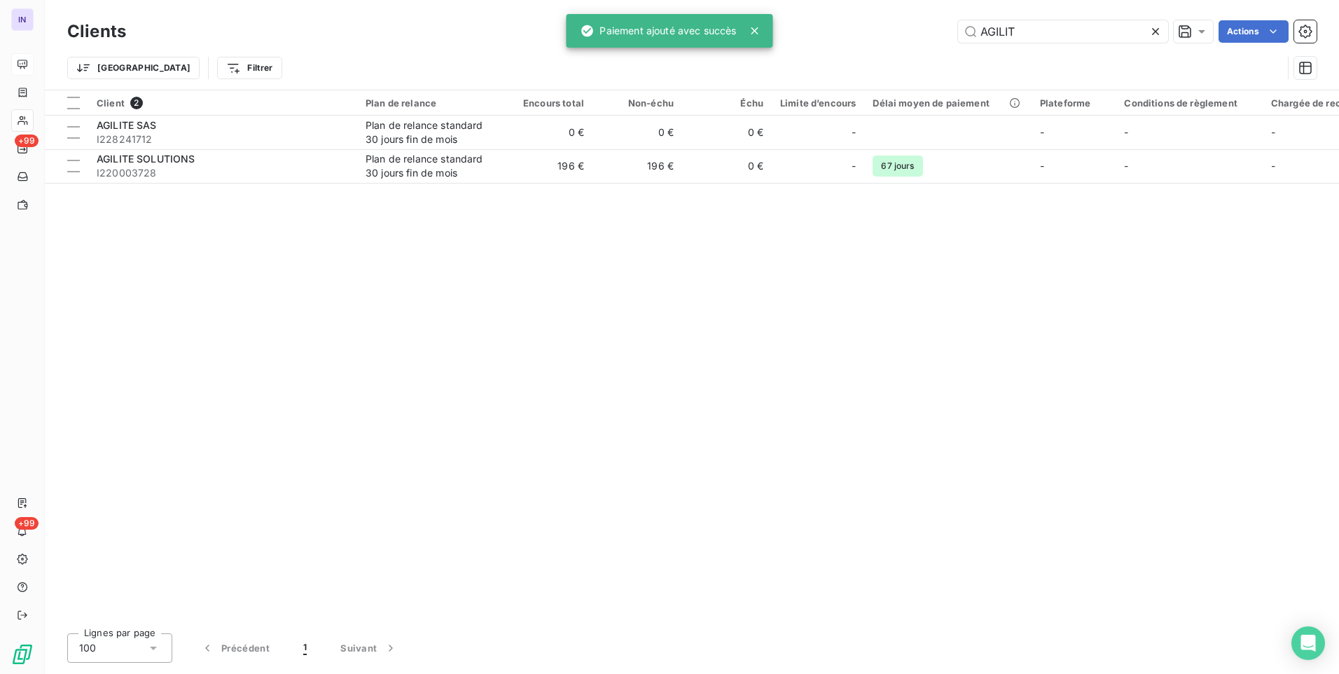
click at [875, 36] on div "AGILIT Actions" at bounding box center [730, 31] width 1174 height 22
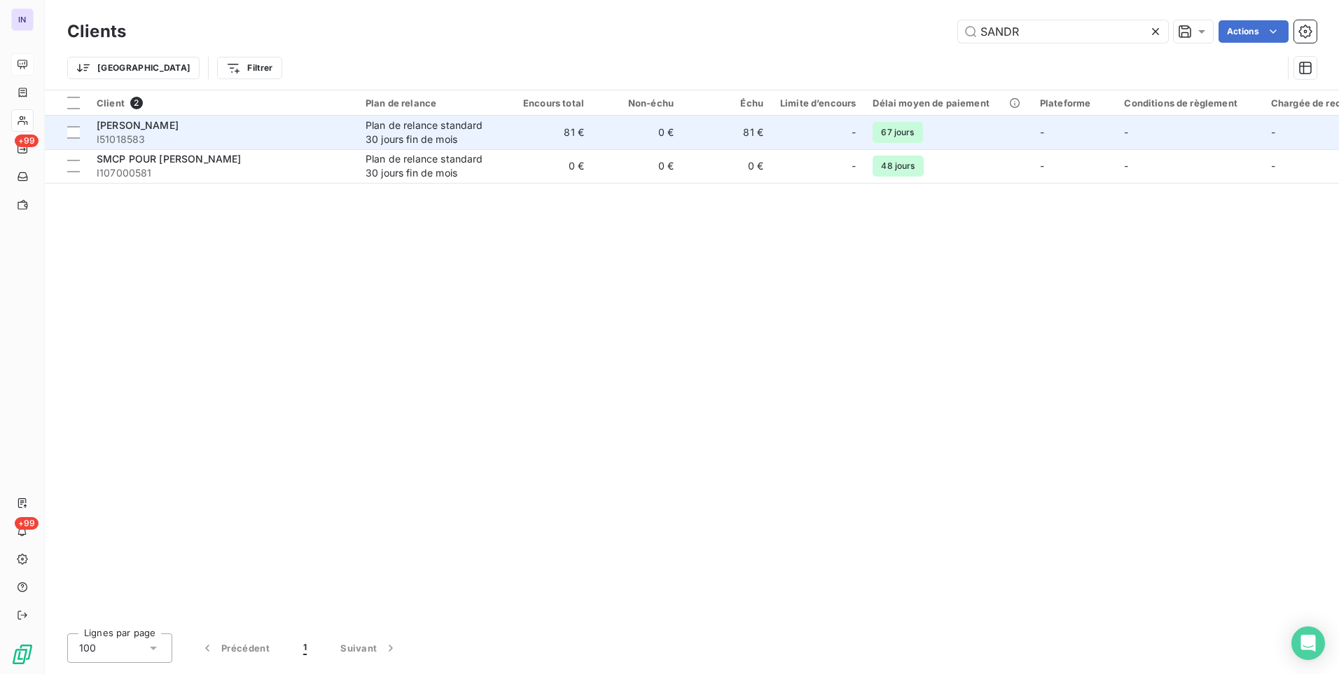
type input "SANDR"
click at [259, 132] on span "I51018583" at bounding box center [223, 139] width 252 height 14
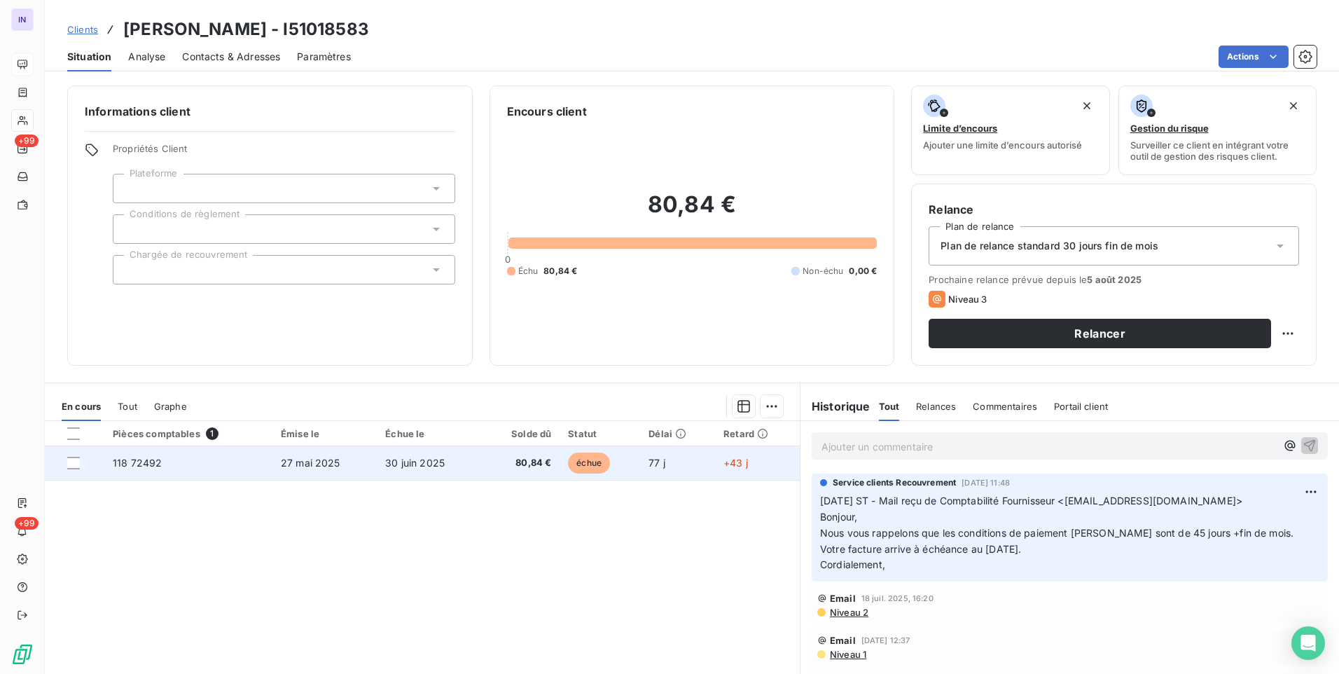
click at [448, 460] on td "30 juin 2025" at bounding box center [429, 463] width 104 height 34
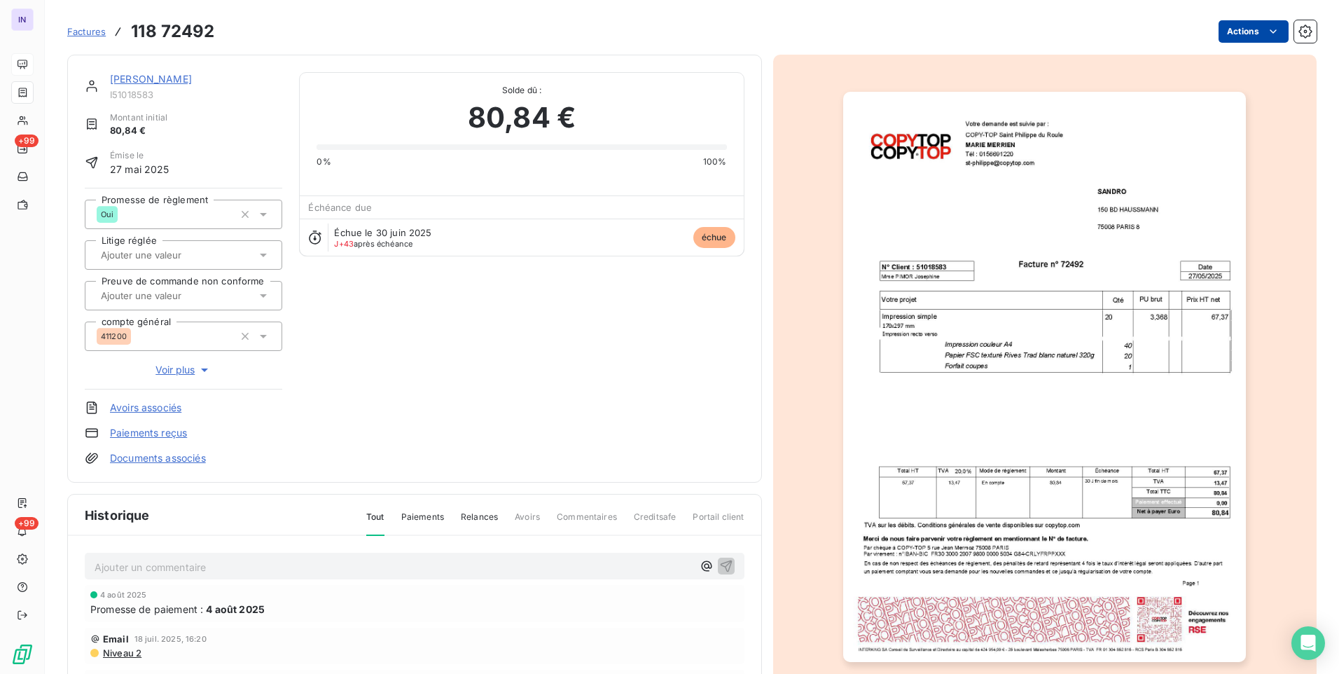
click at [1221, 39] on html "IN +99 +99 Factures 118 72492 Actions [PERSON_NAME] I51018583 Montant initial 8…" at bounding box center [669, 337] width 1339 height 674
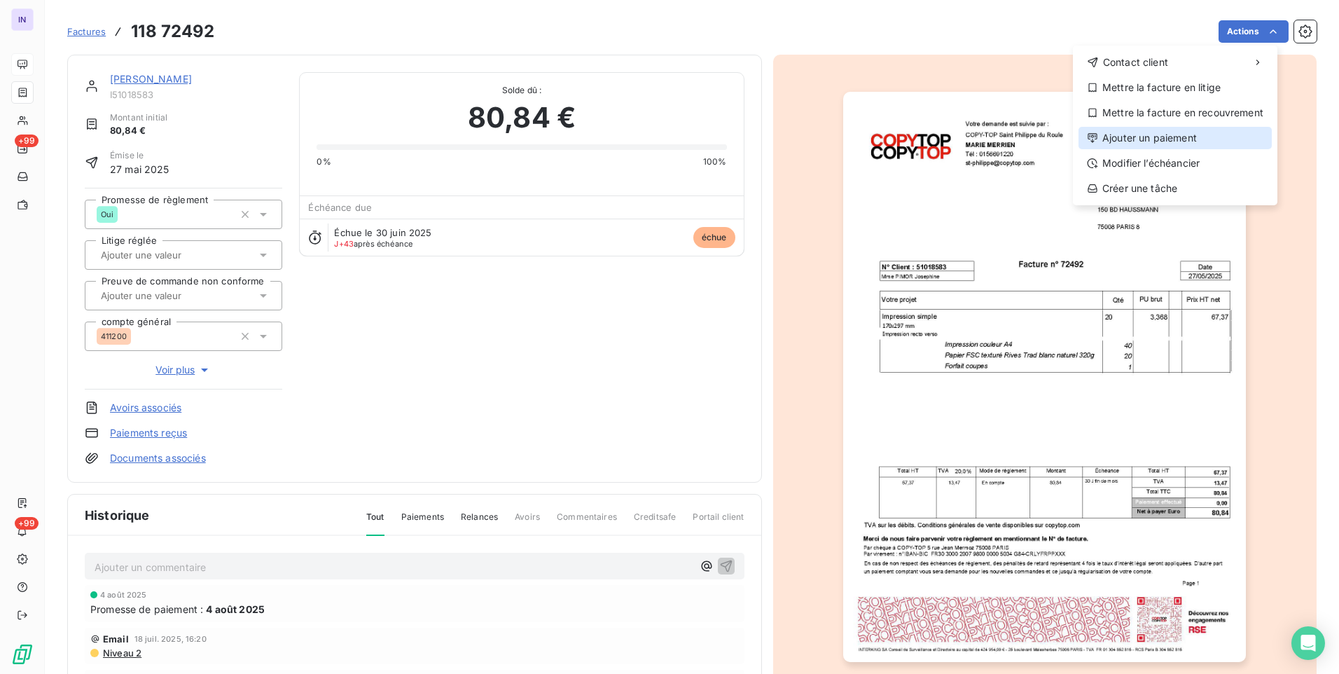
click at [1165, 136] on div "Ajouter un paiement" at bounding box center [1175, 138] width 193 height 22
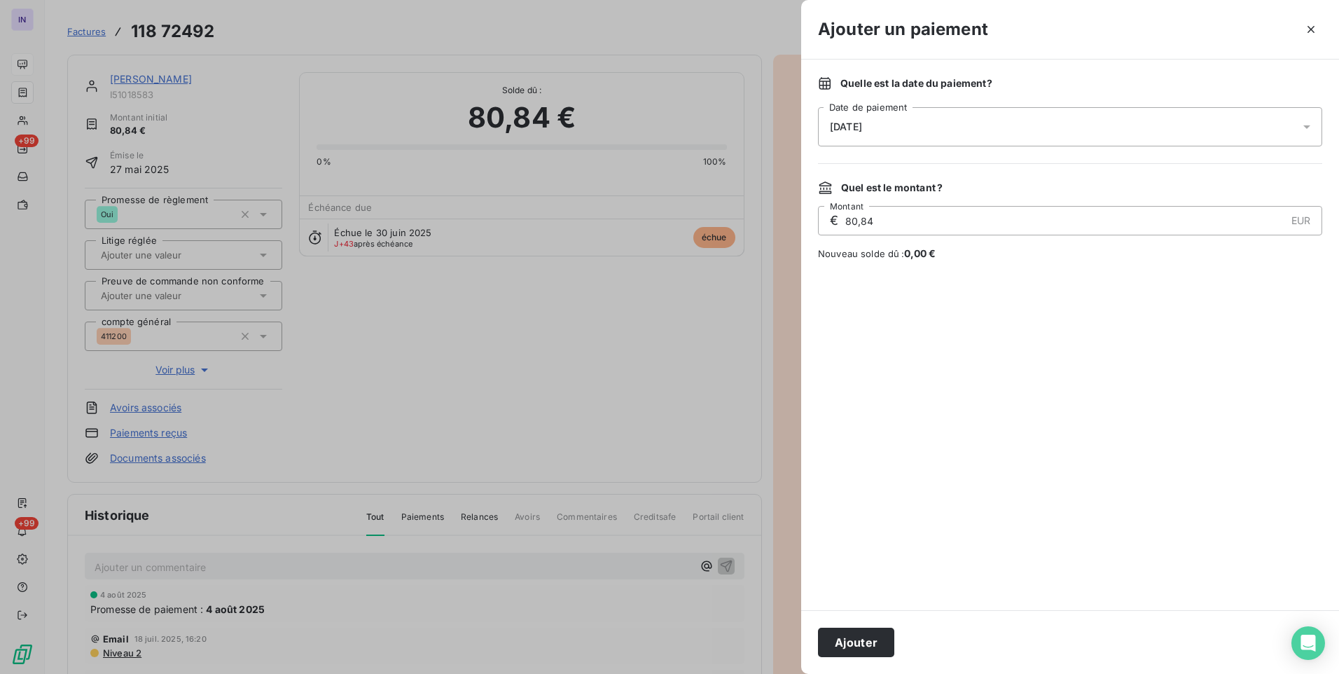
click at [862, 125] on span "[DATE]" at bounding box center [846, 126] width 32 height 11
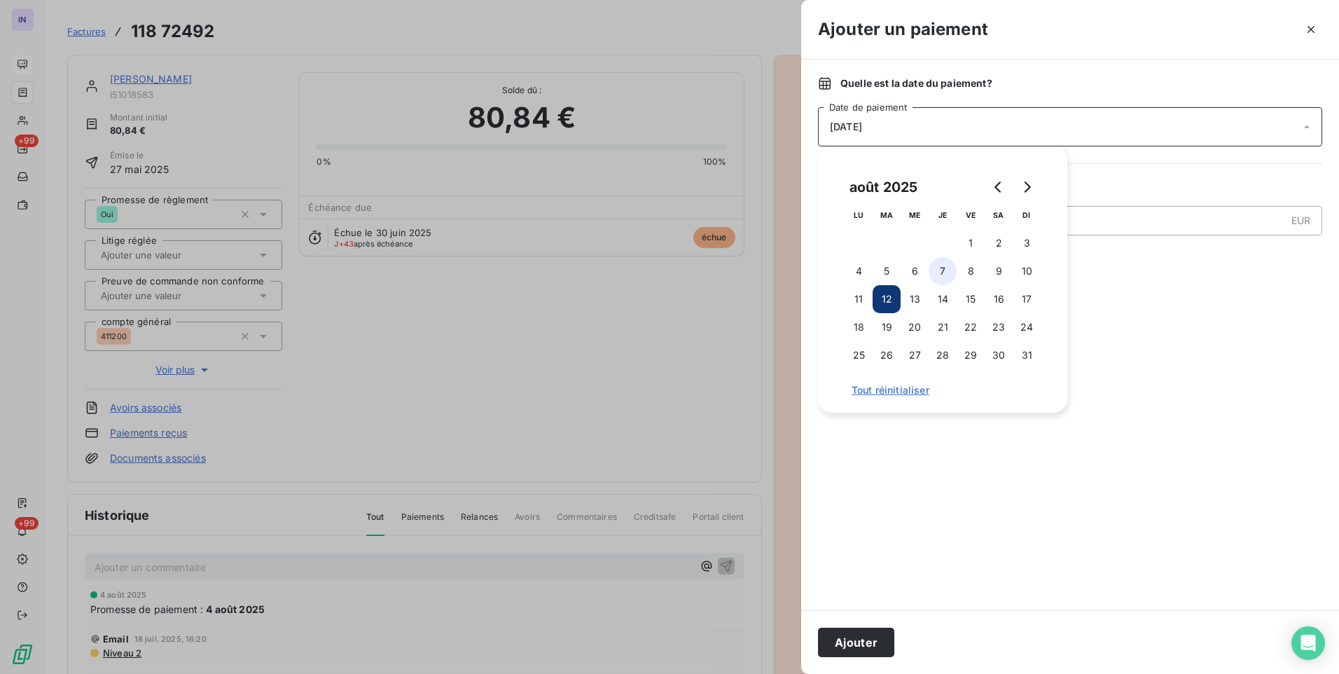
click at [946, 267] on button "7" at bounding box center [943, 271] width 28 height 28
click at [868, 641] on button "Ajouter" at bounding box center [856, 642] width 76 height 29
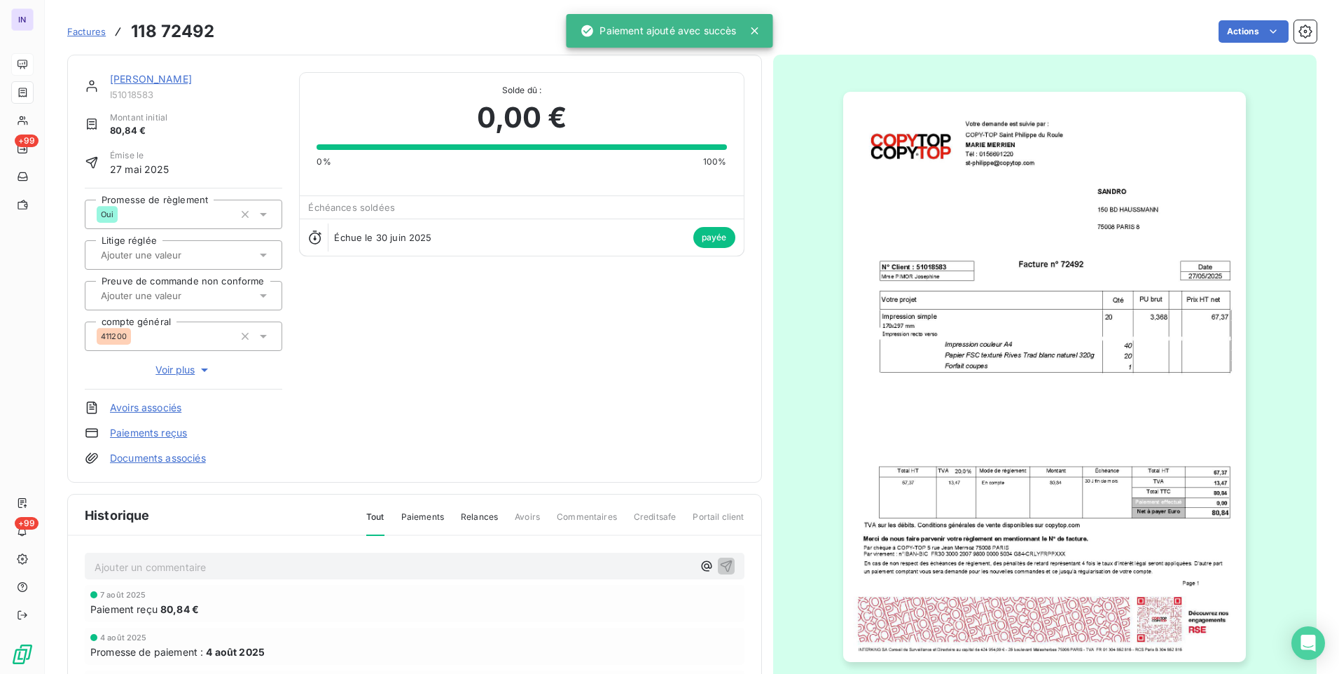
click at [133, 76] on link "[PERSON_NAME]" at bounding box center [151, 79] width 82 height 12
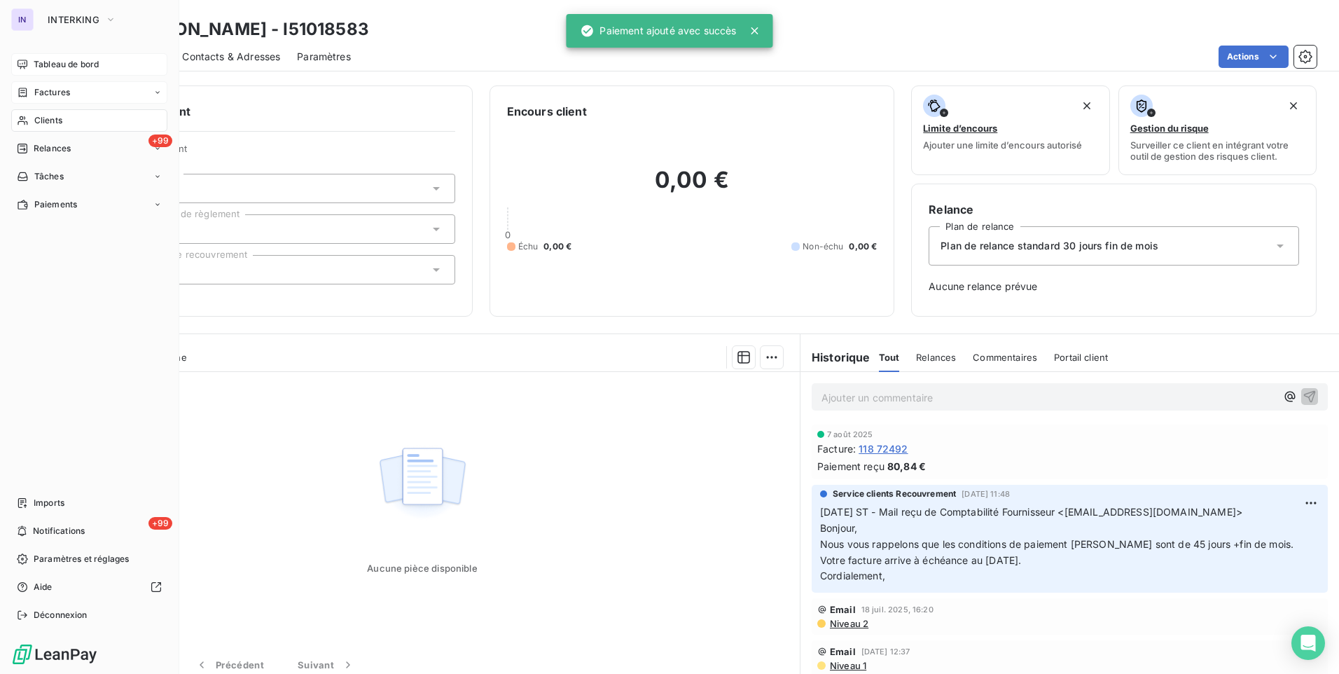
drag, startPoint x: 39, startPoint y: 90, endPoint x: 167, endPoint y: 80, distance: 129.3
click at [39, 91] on span "Factures" at bounding box center [52, 92] width 36 height 13
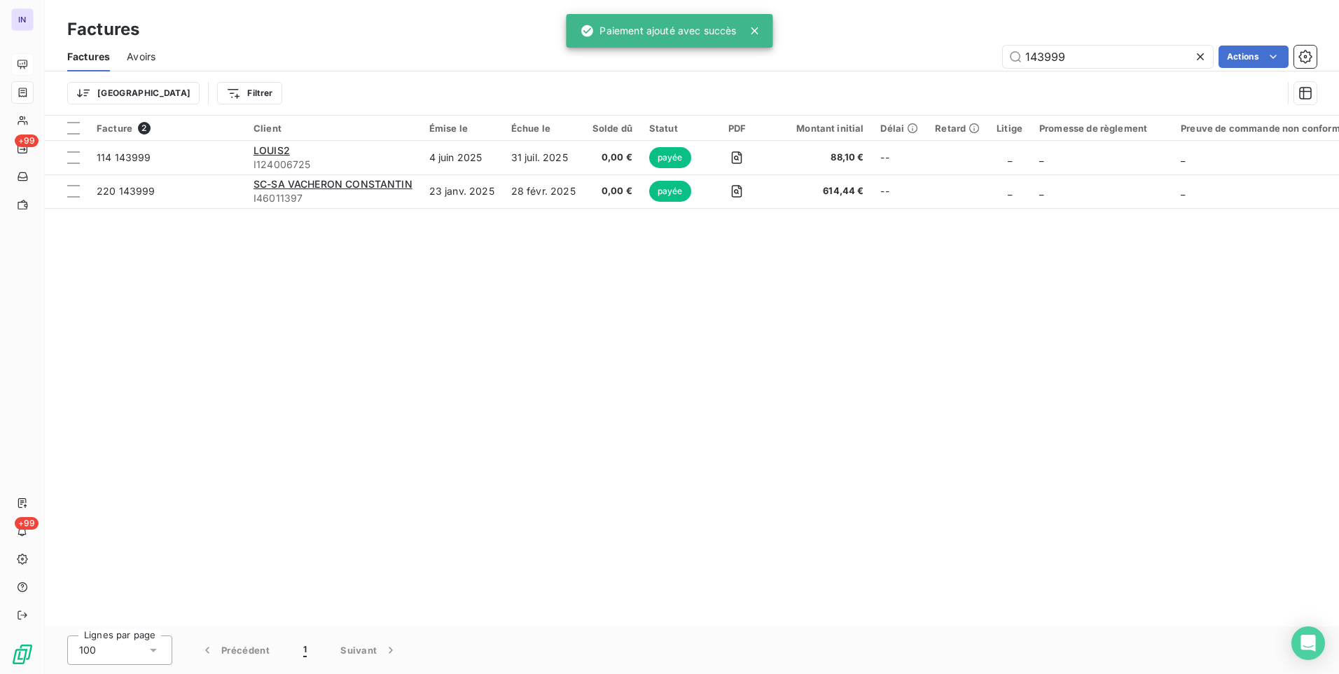
drag, startPoint x: 1067, startPoint y: 56, endPoint x: 910, endPoint y: 61, distance: 157.0
click at [916, 64] on div "143999 Actions" at bounding box center [744, 57] width 1144 height 22
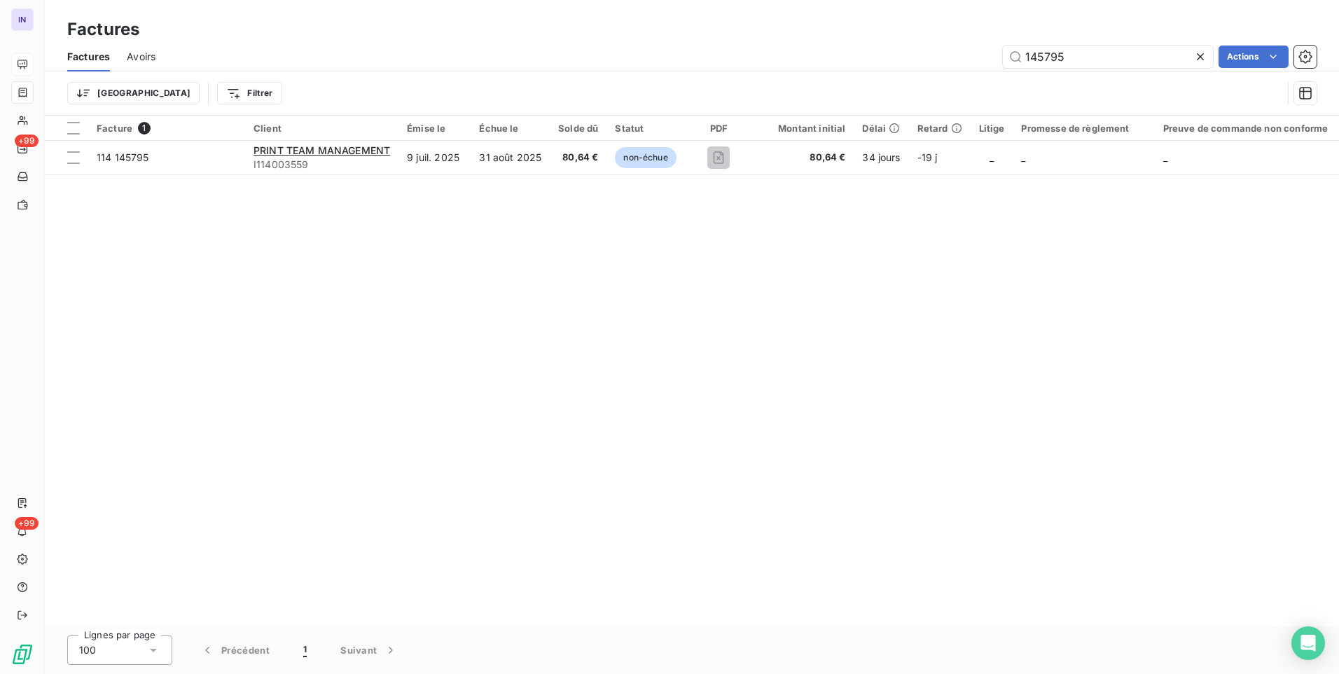
type input "145795"
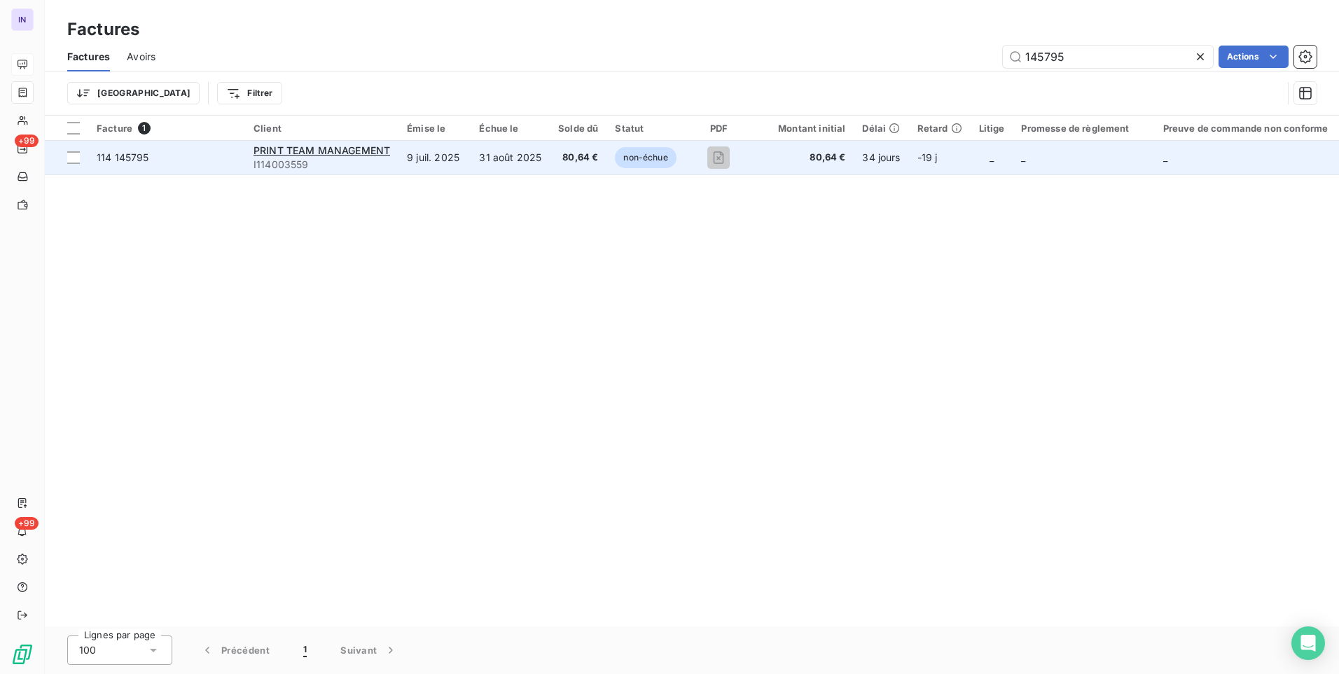
click at [513, 151] on td "31 août 2025" at bounding box center [510, 158] width 79 height 34
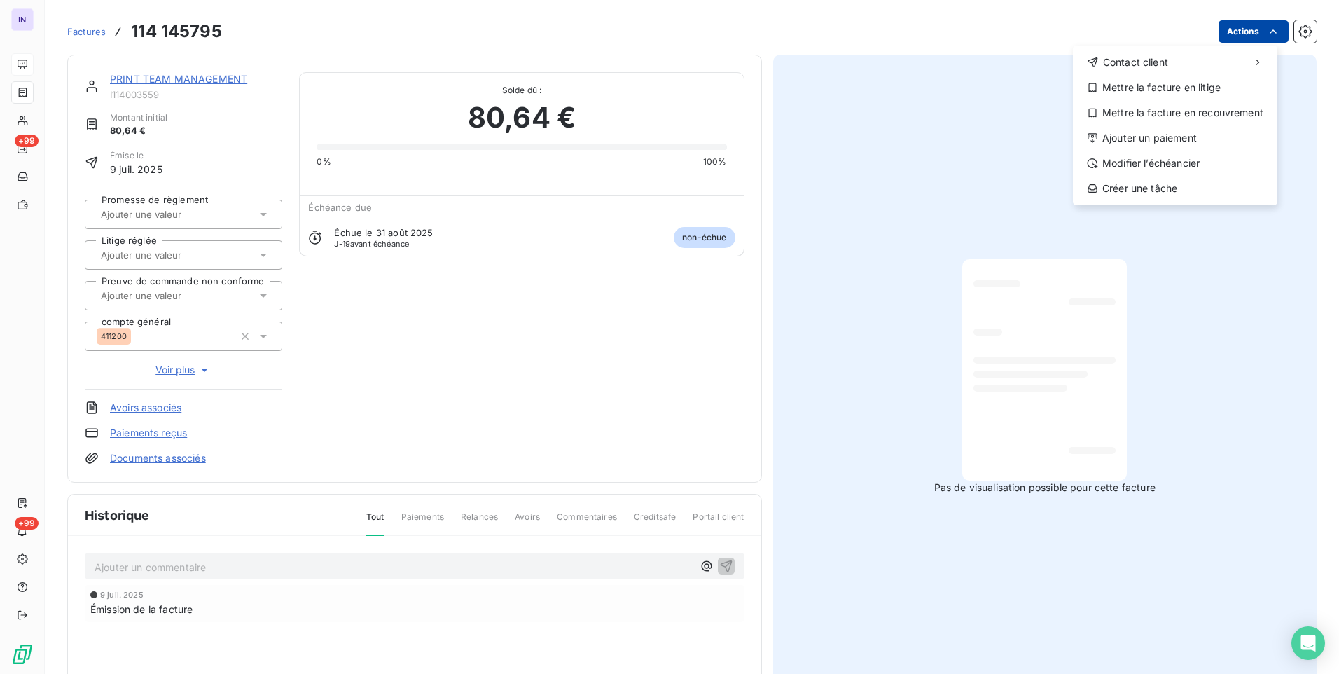
click at [1221, 35] on html "IN +99 +99 Factures [PHONE_NUMBER] Actions Contact client Mettre la facture en …" at bounding box center [669, 337] width 1339 height 674
click at [1108, 139] on div "Ajouter un paiement" at bounding box center [1175, 138] width 193 height 22
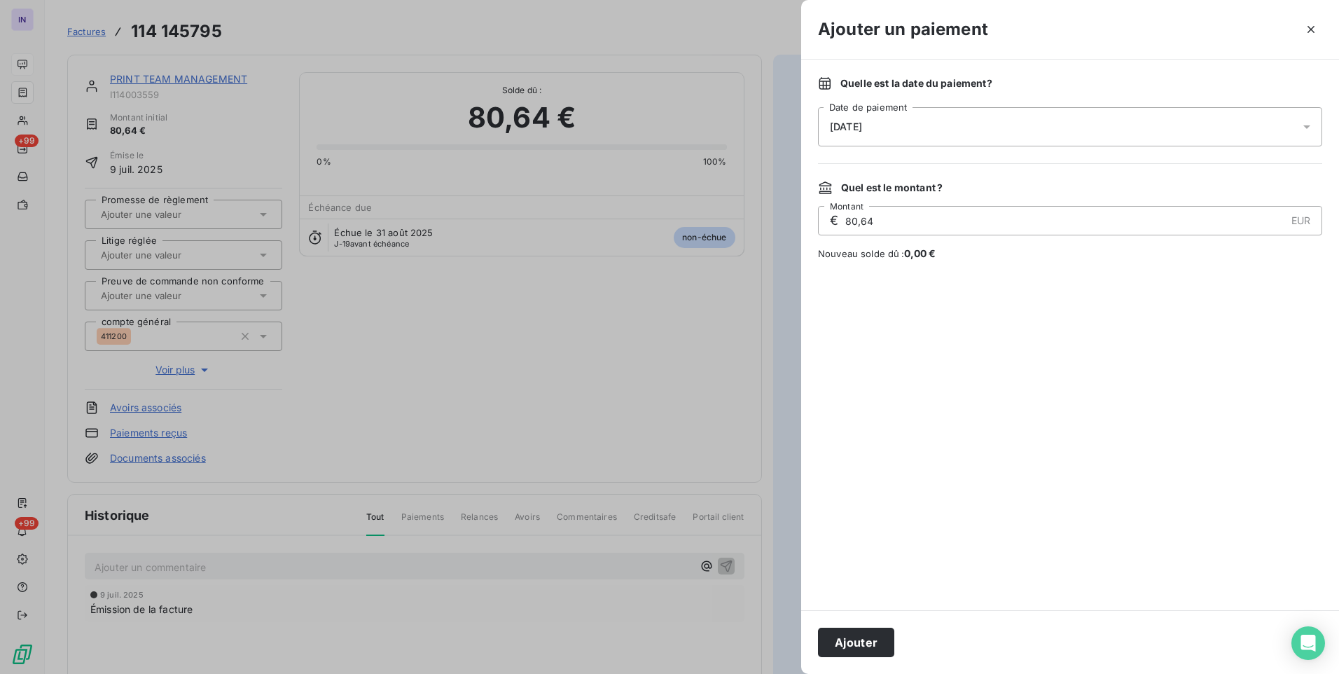
click at [901, 139] on div "[DATE]" at bounding box center [1070, 126] width 504 height 39
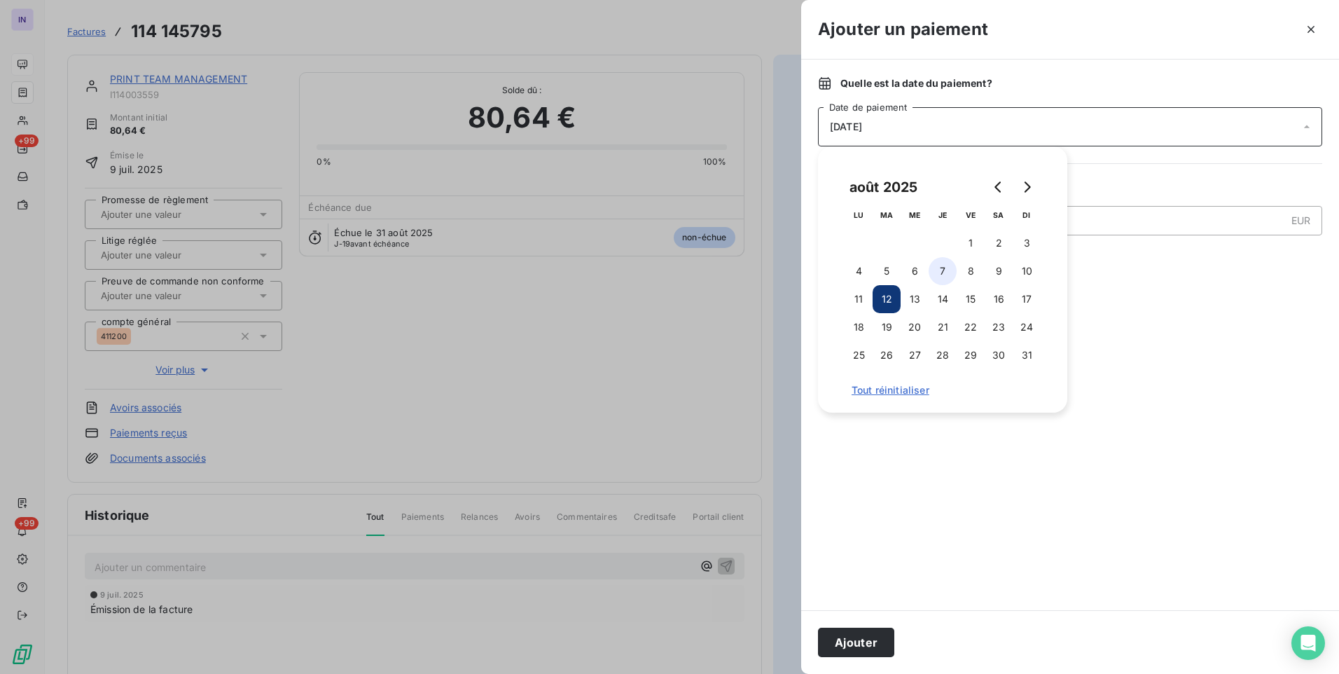
click at [936, 272] on button "7" at bounding box center [943, 271] width 28 height 28
drag, startPoint x: 855, startPoint y: 637, endPoint x: 823, endPoint y: 644, distance: 33.1
click at [853, 637] on button "Ajouter" at bounding box center [856, 642] width 76 height 29
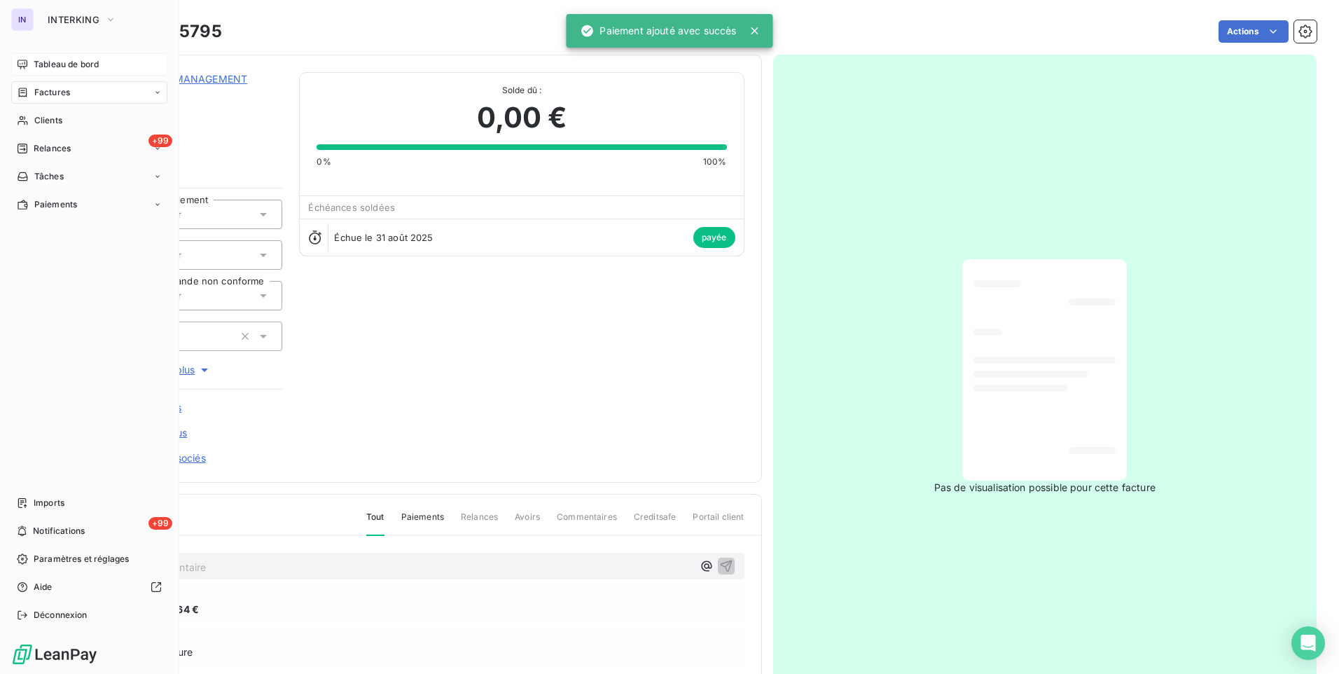
click at [52, 88] on span "Factures" at bounding box center [52, 92] width 36 height 13
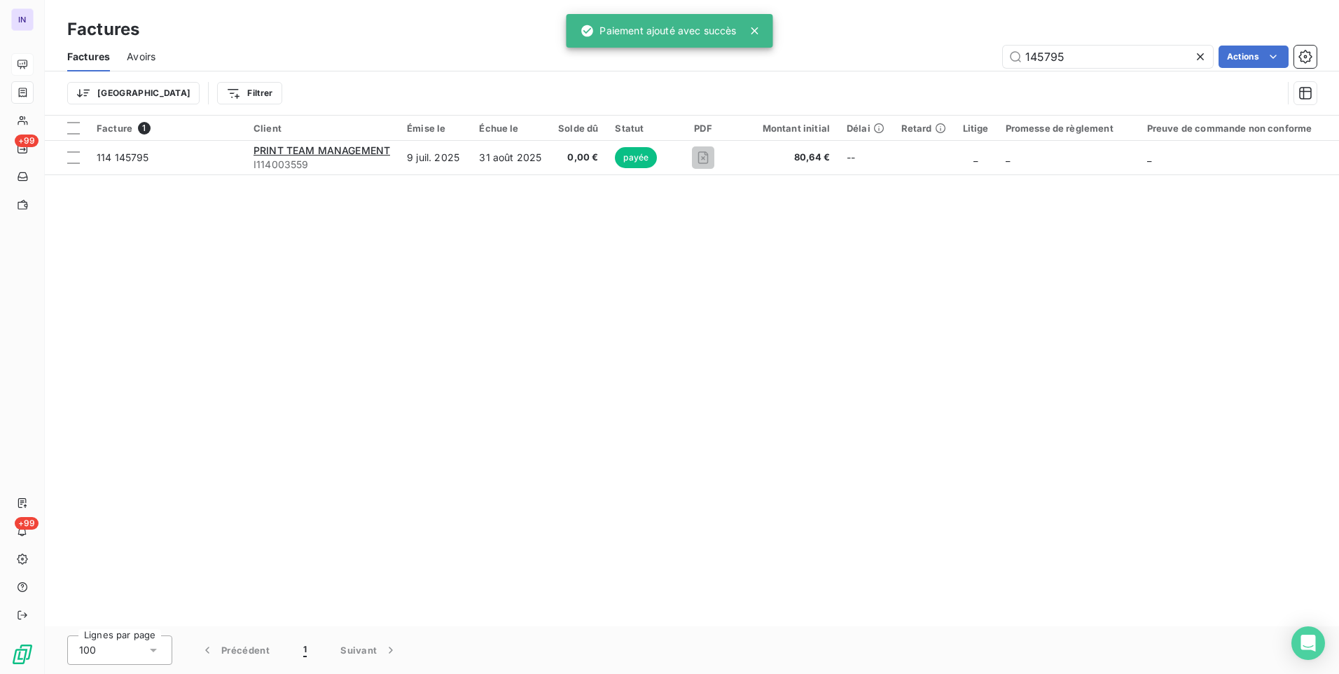
drag, startPoint x: 1085, startPoint y: 59, endPoint x: 844, endPoint y: 65, distance: 241.0
click at [855, 67] on div "145795 Actions" at bounding box center [744, 57] width 1144 height 22
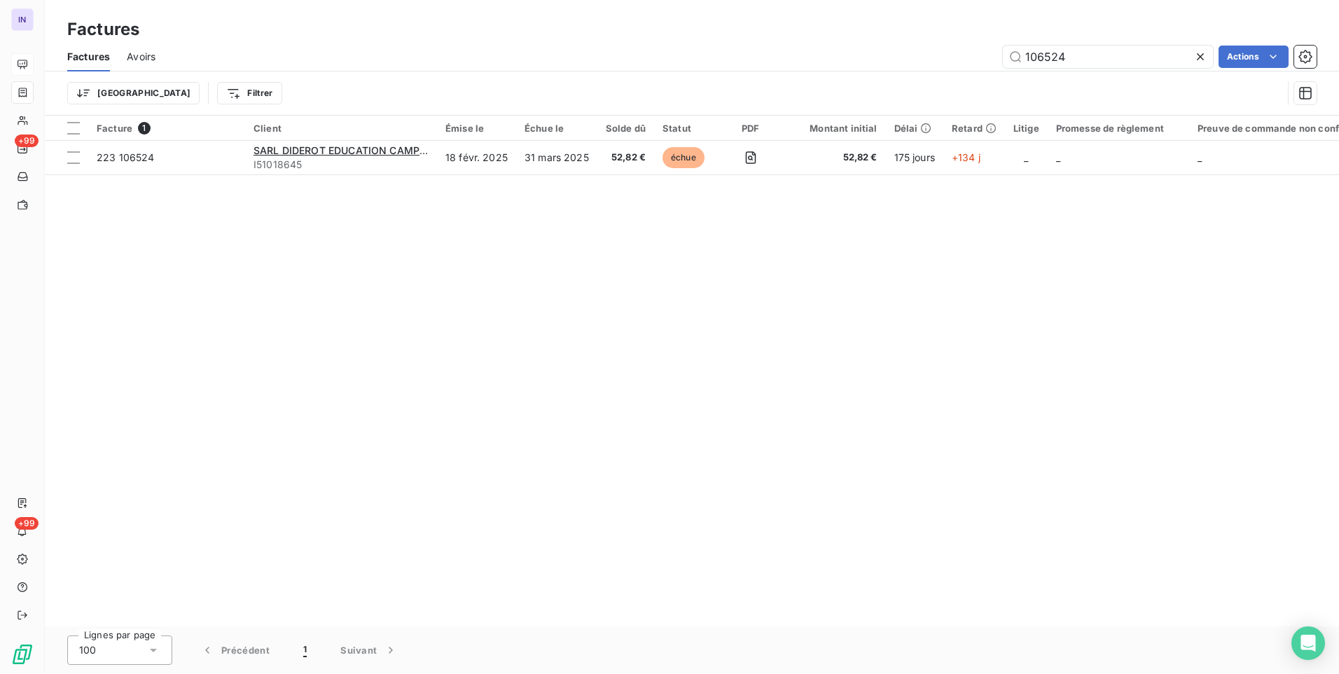
type input "106524"
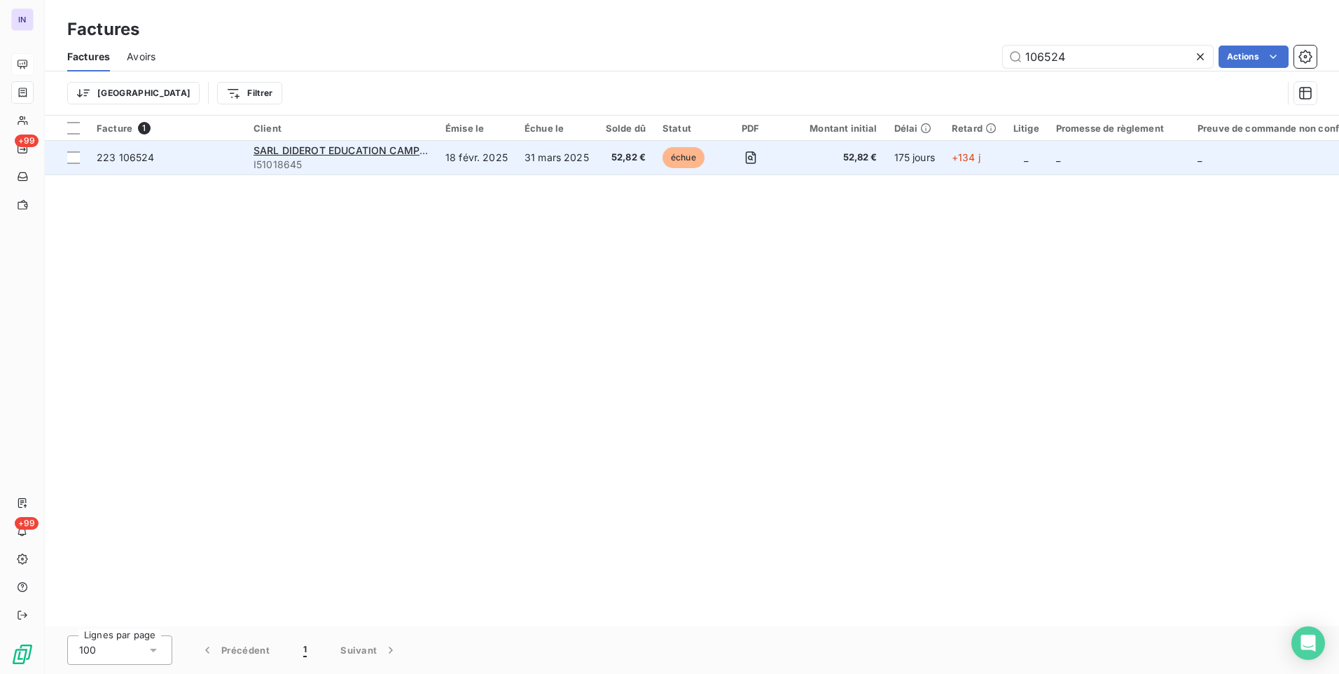
click at [624, 165] on td "52,82 €" at bounding box center [625, 158] width 57 height 34
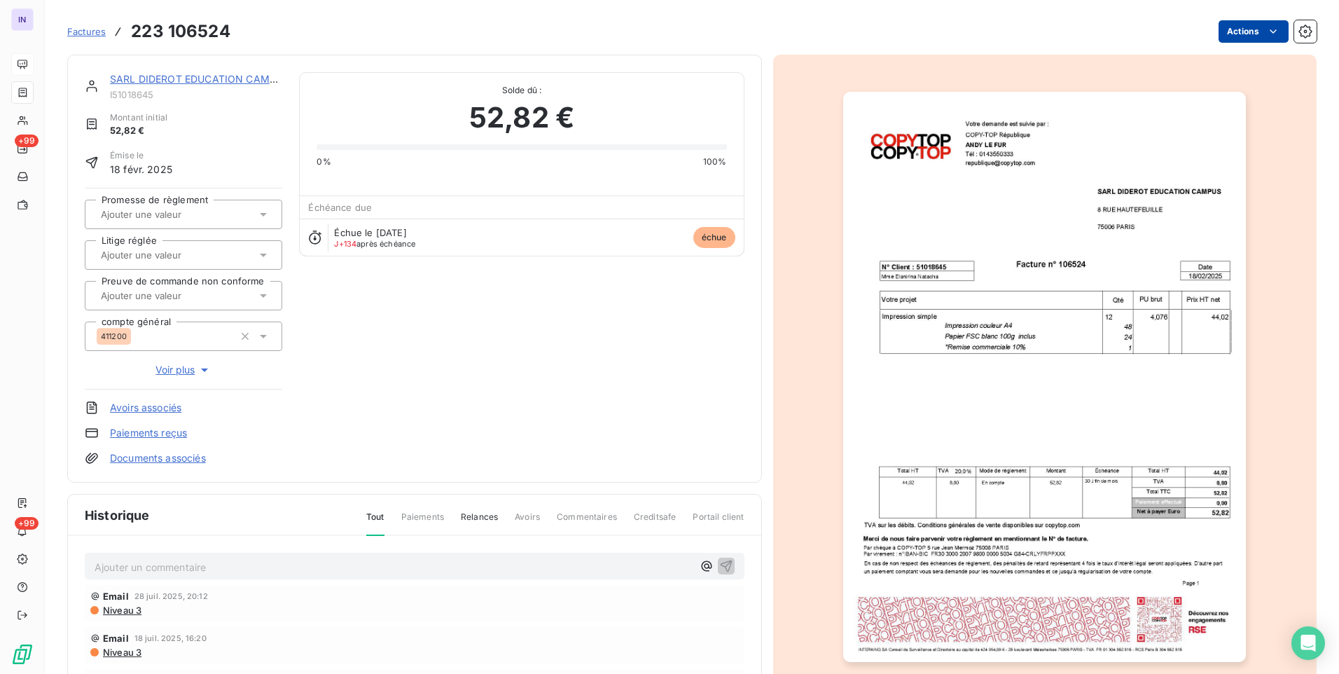
click at [1240, 34] on html "IN +99 +99 Factures 223 106524 Actions SARL DIDEROT EDUCATION CAMPUS I51018645 …" at bounding box center [669, 337] width 1339 height 674
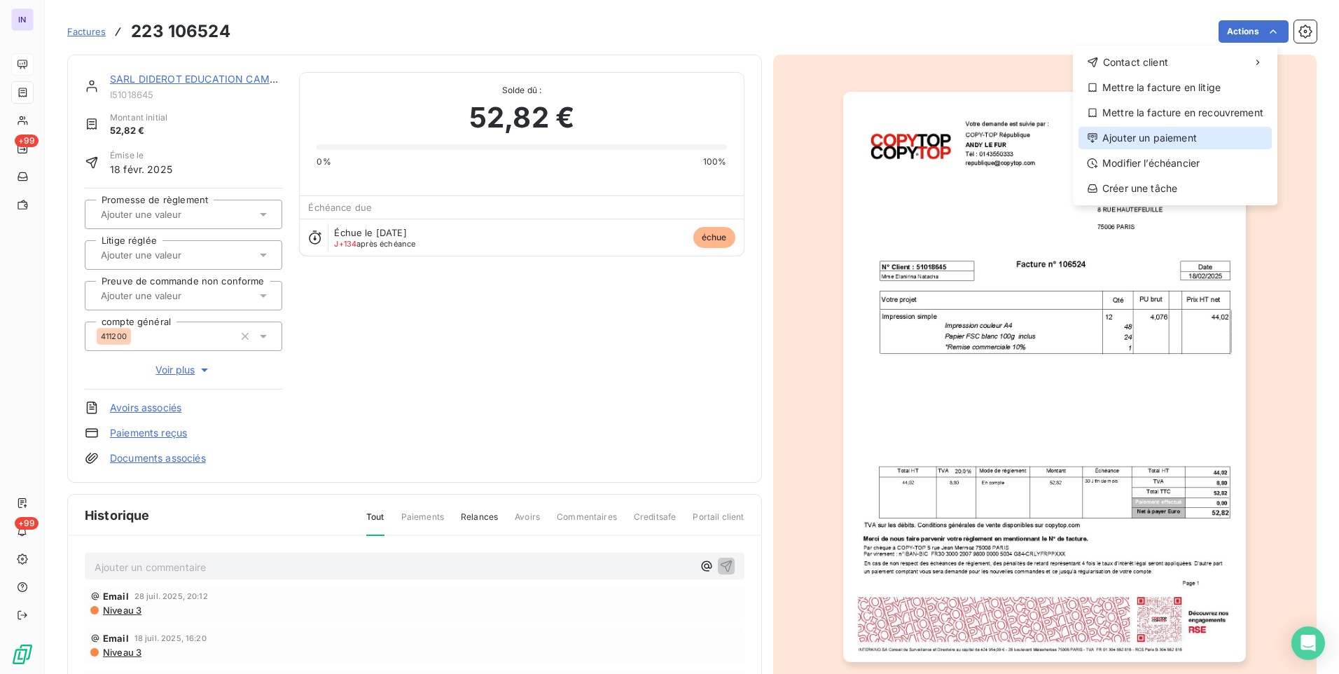
click at [1169, 144] on div "Ajouter un paiement" at bounding box center [1175, 138] width 193 height 22
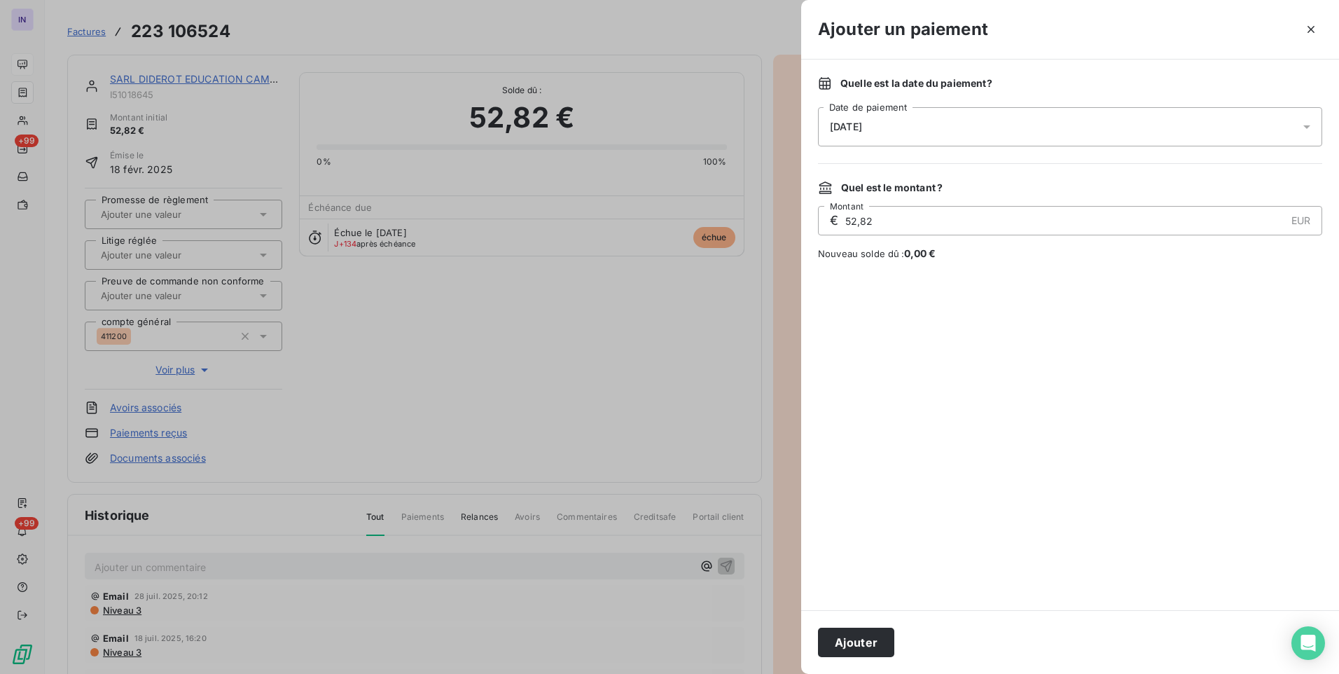
drag, startPoint x: 897, startPoint y: 123, endPoint x: 904, endPoint y: 140, distance: 19.1
click at [897, 123] on div "[DATE]" at bounding box center [1070, 126] width 504 height 39
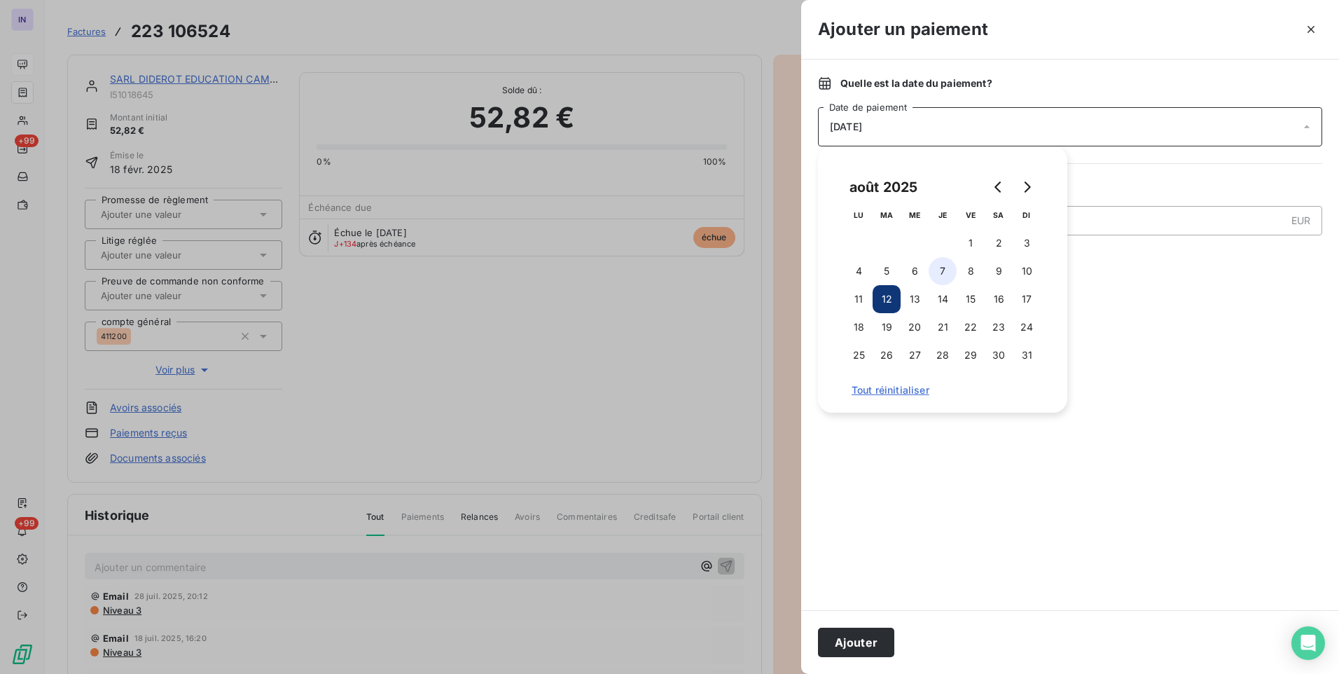
click at [944, 268] on button "7" at bounding box center [943, 271] width 28 height 28
drag, startPoint x: 869, startPoint y: 644, endPoint x: 876, endPoint y: 633, distance: 12.6
click at [870, 637] on button "Ajouter" at bounding box center [856, 642] width 76 height 29
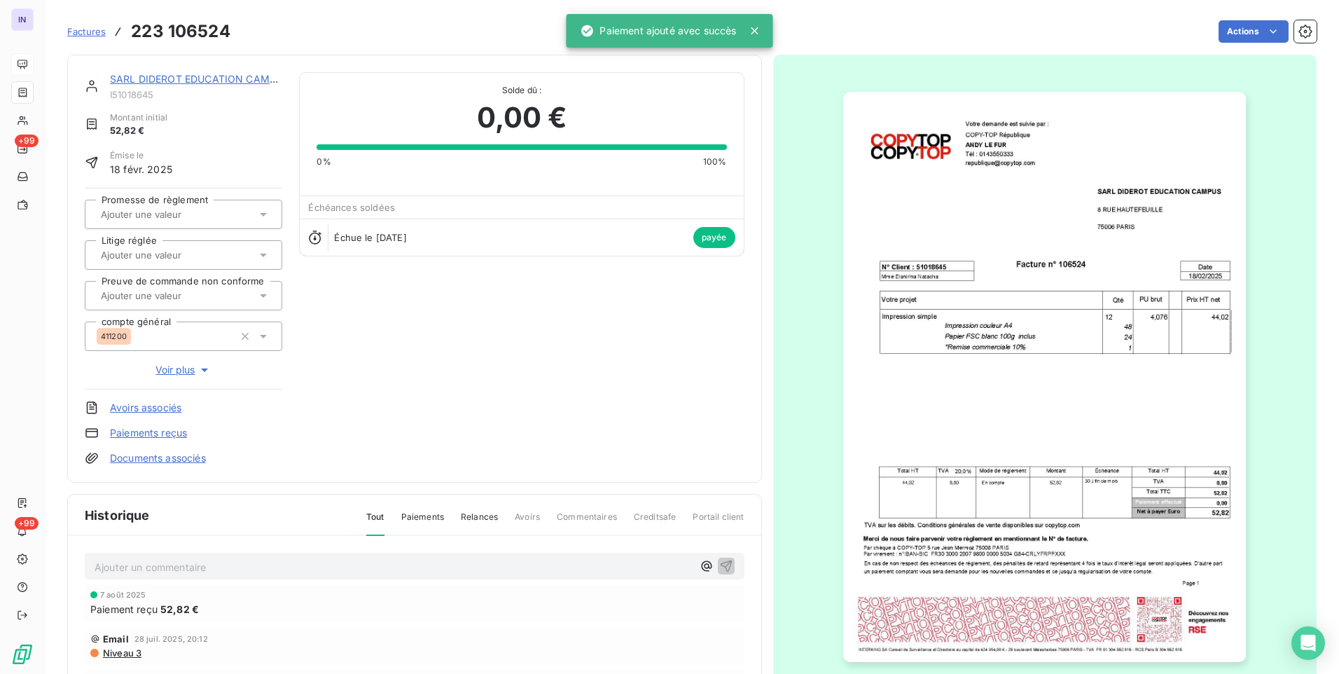
click at [226, 78] on link "SARL DIDEROT EDUCATION CAMPUS" at bounding box center [199, 79] width 179 height 12
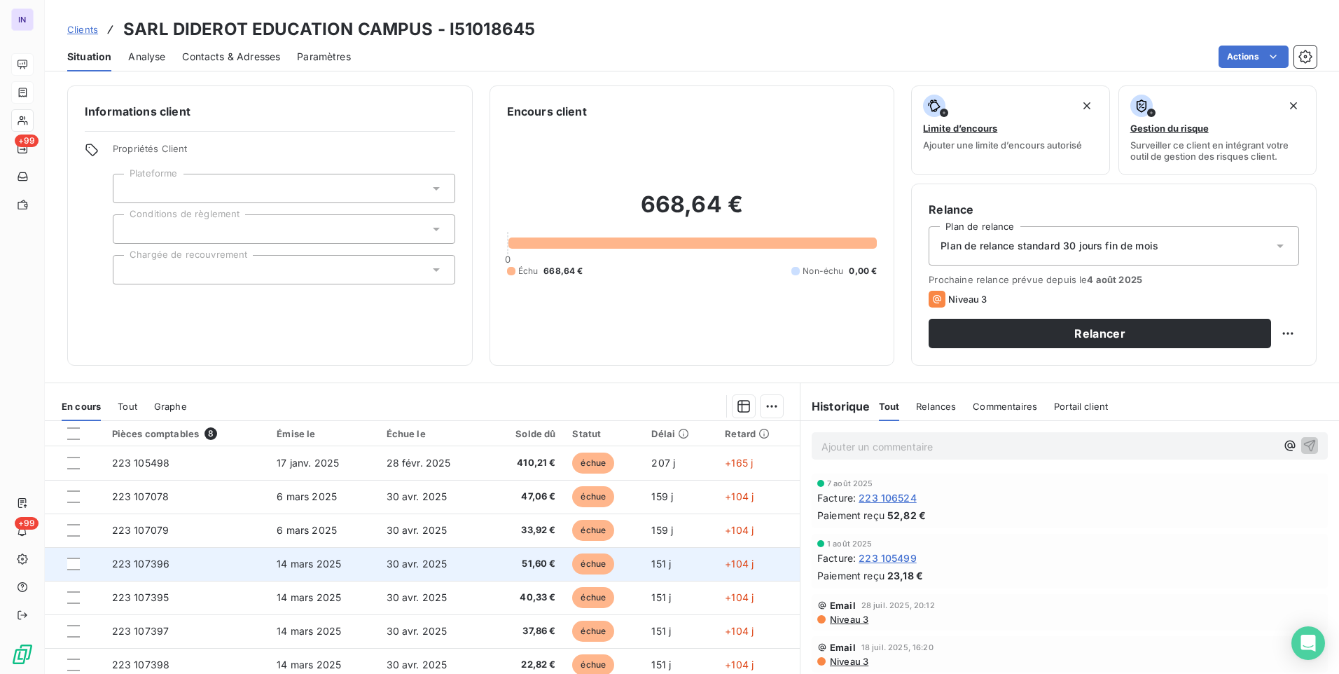
click at [373, 564] on td "14 mars 2025" at bounding box center [322, 564] width 109 height 34
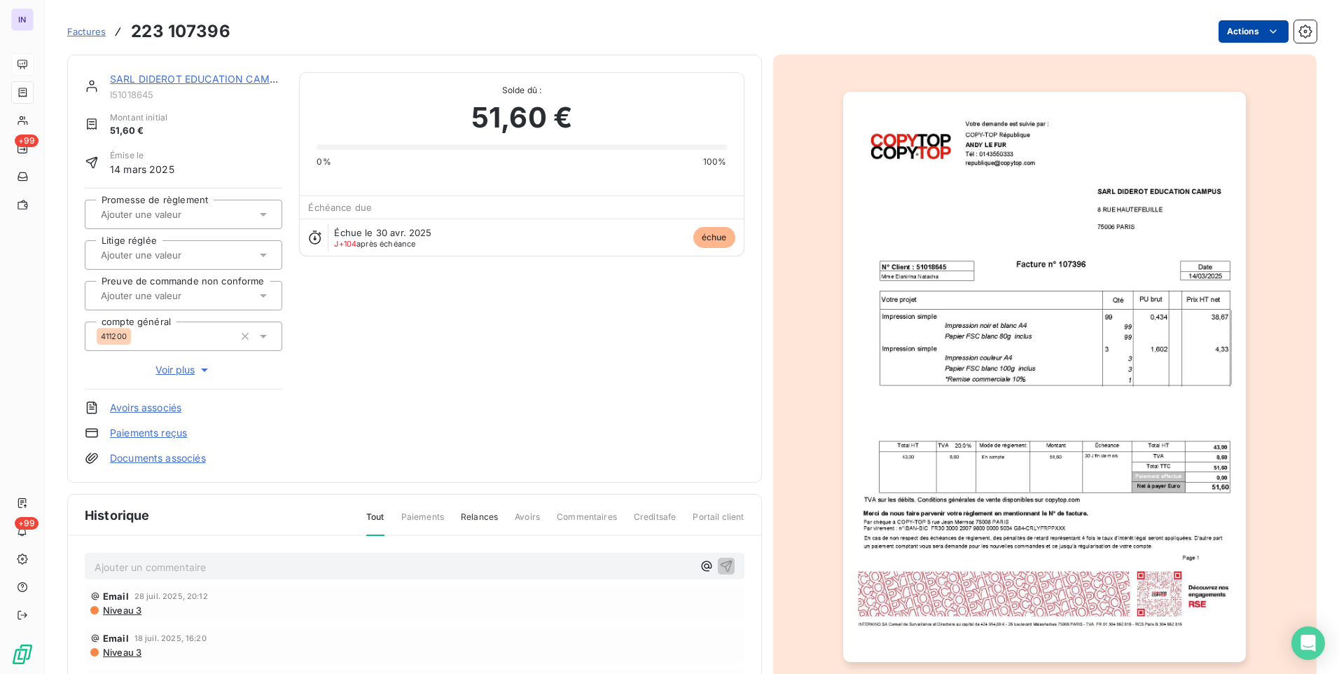
click at [1247, 33] on html "IN +99 +99 Factures 223 107396 Actions SARL DIDEROT EDUCATION CAMPUS I51018645 …" at bounding box center [669, 337] width 1339 height 674
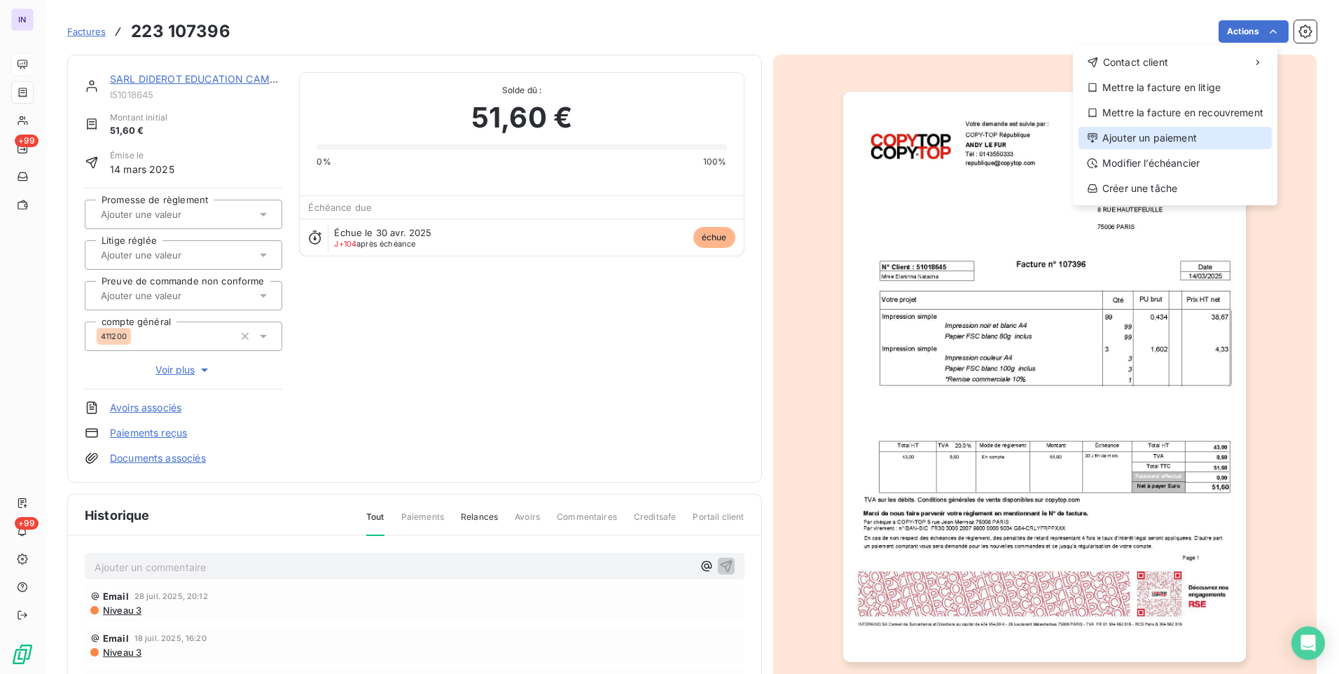
click at [1161, 144] on div "Ajouter un paiement" at bounding box center [1175, 138] width 193 height 22
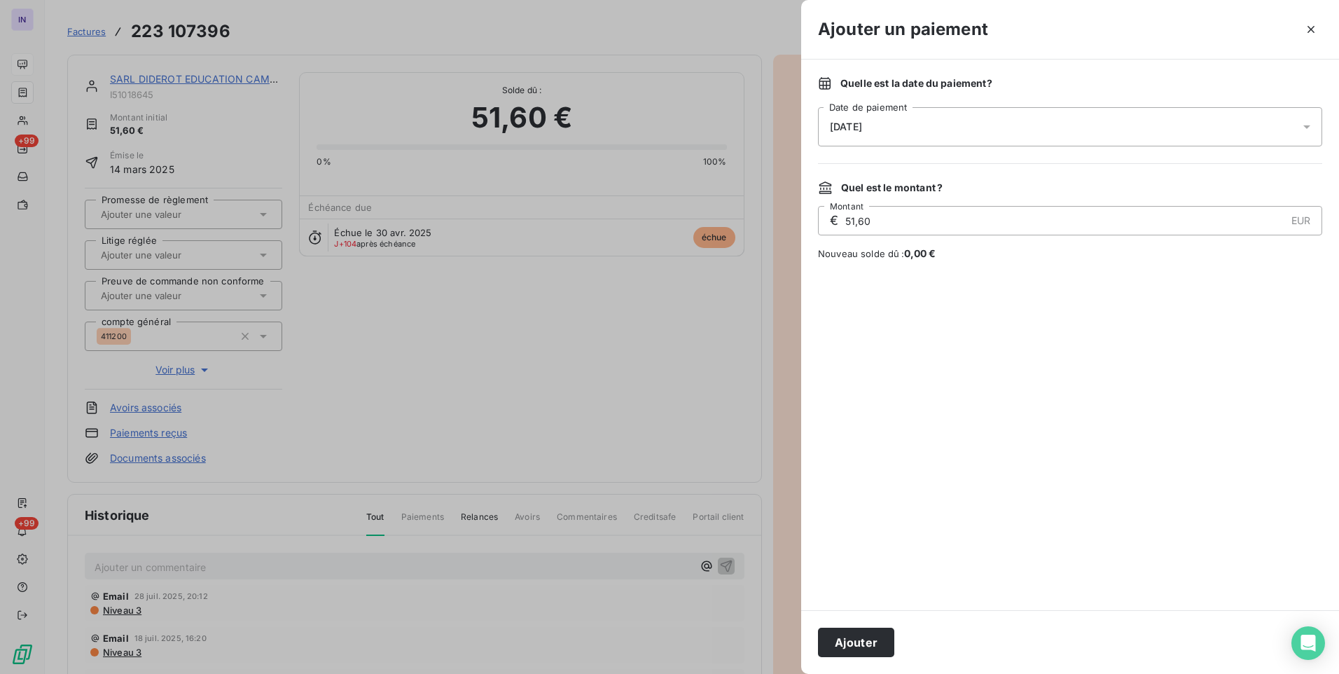
click at [977, 130] on div "[DATE]" at bounding box center [1070, 126] width 504 height 39
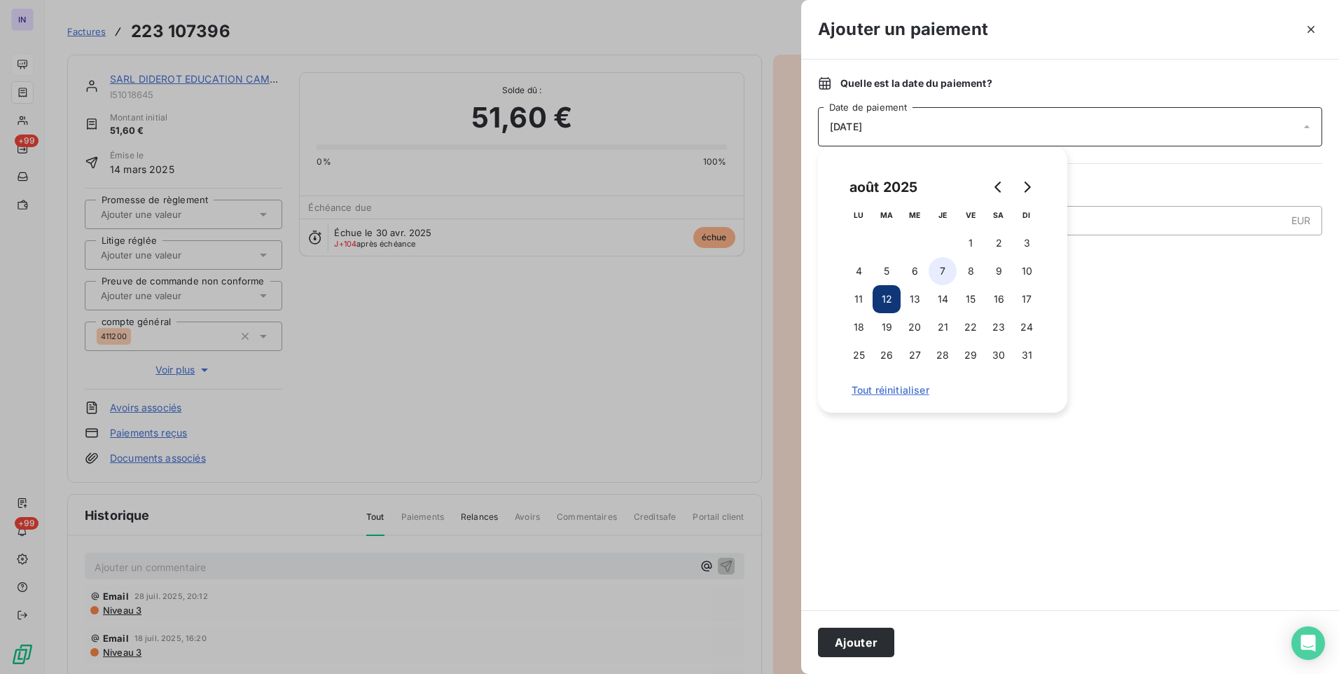
click at [943, 275] on button "7" at bounding box center [943, 271] width 28 height 28
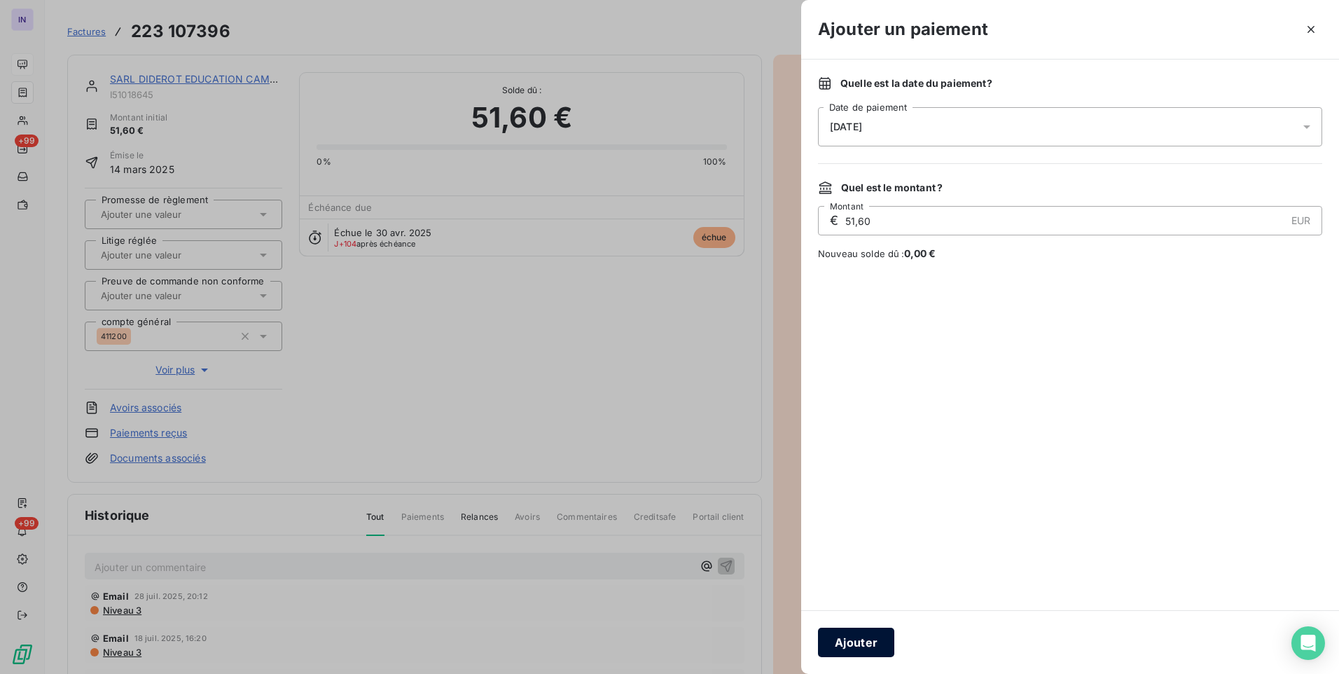
drag, startPoint x: 850, startPoint y: 645, endPoint x: 784, endPoint y: 590, distance: 86.0
click at [850, 644] on button "Ajouter" at bounding box center [856, 642] width 76 height 29
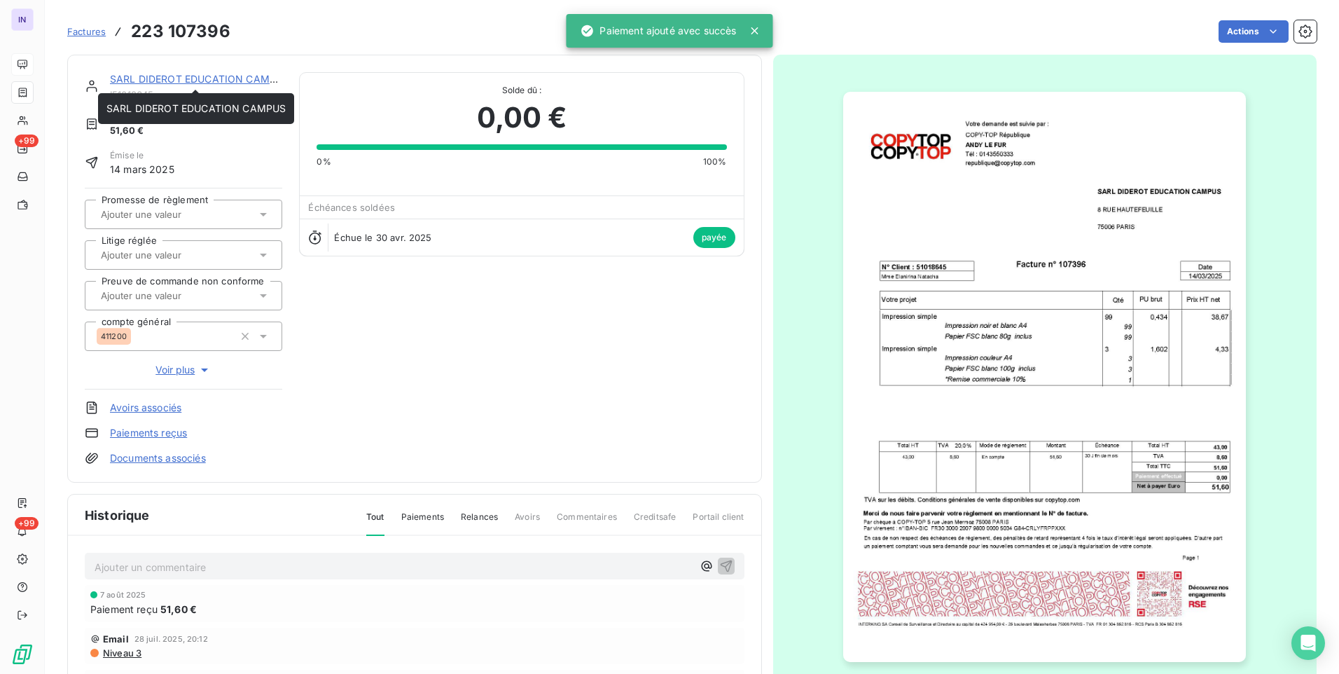
click at [181, 78] on link "SARL DIDEROT EDUCATION CAMPUS" at bounding box center [199, 79] width 179 height 12
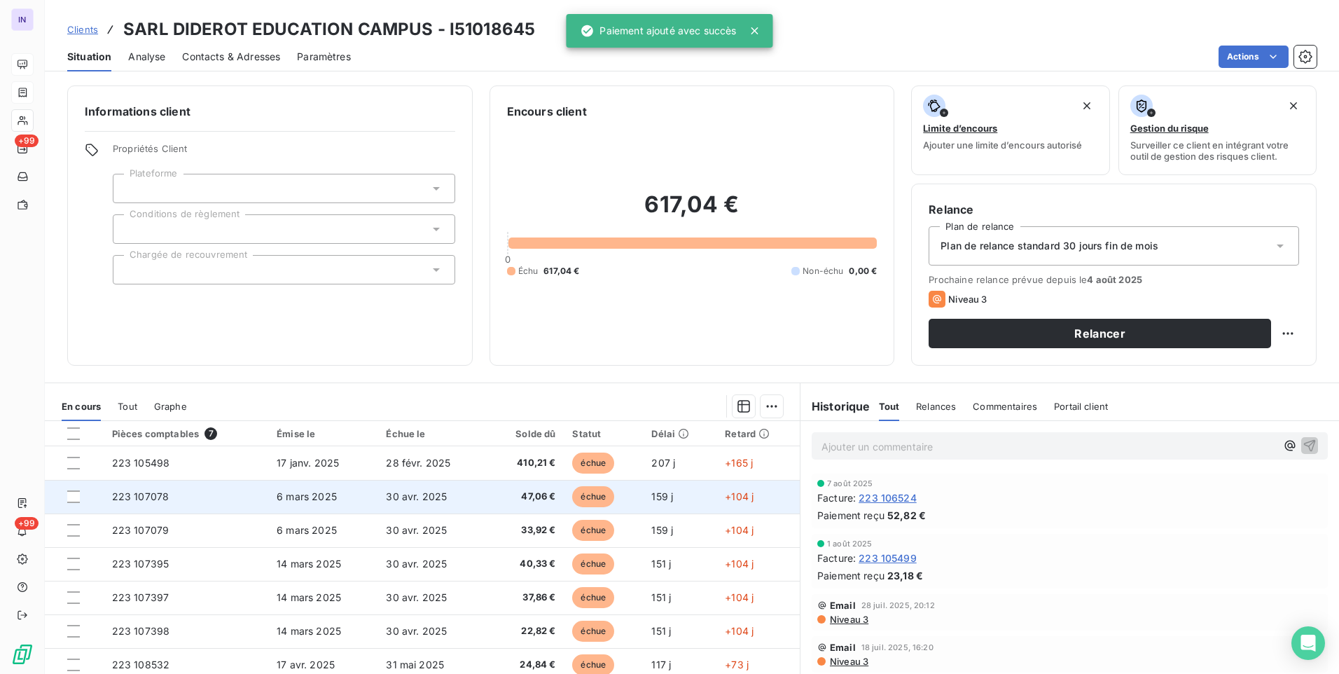
click at [536, 499] on span "47,06 €" at bounding box center [526, 497] width 60 height 14
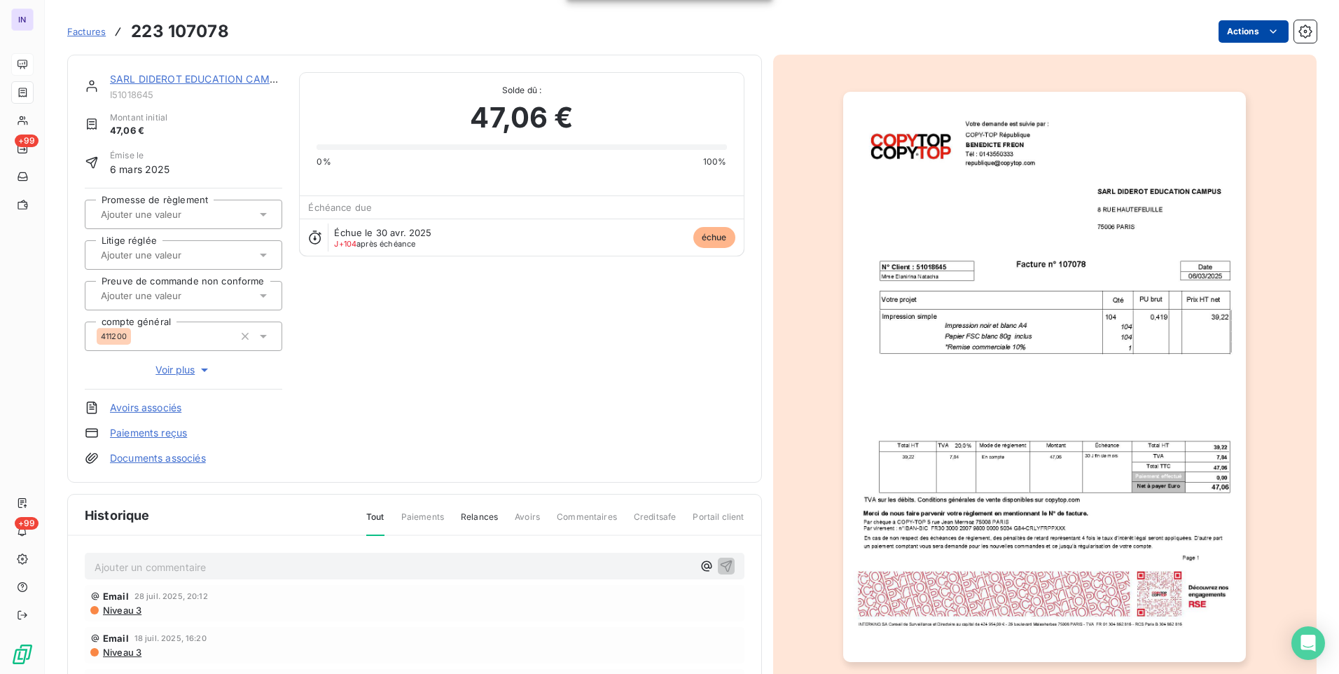
click at [1244, 35] on html "IN +99 +99 Factures 223 107078 Actions SARL DIDEROT EDUCATION CAMPUS I51018645 …" at bounding box center [669, 337] width 1339 height 674
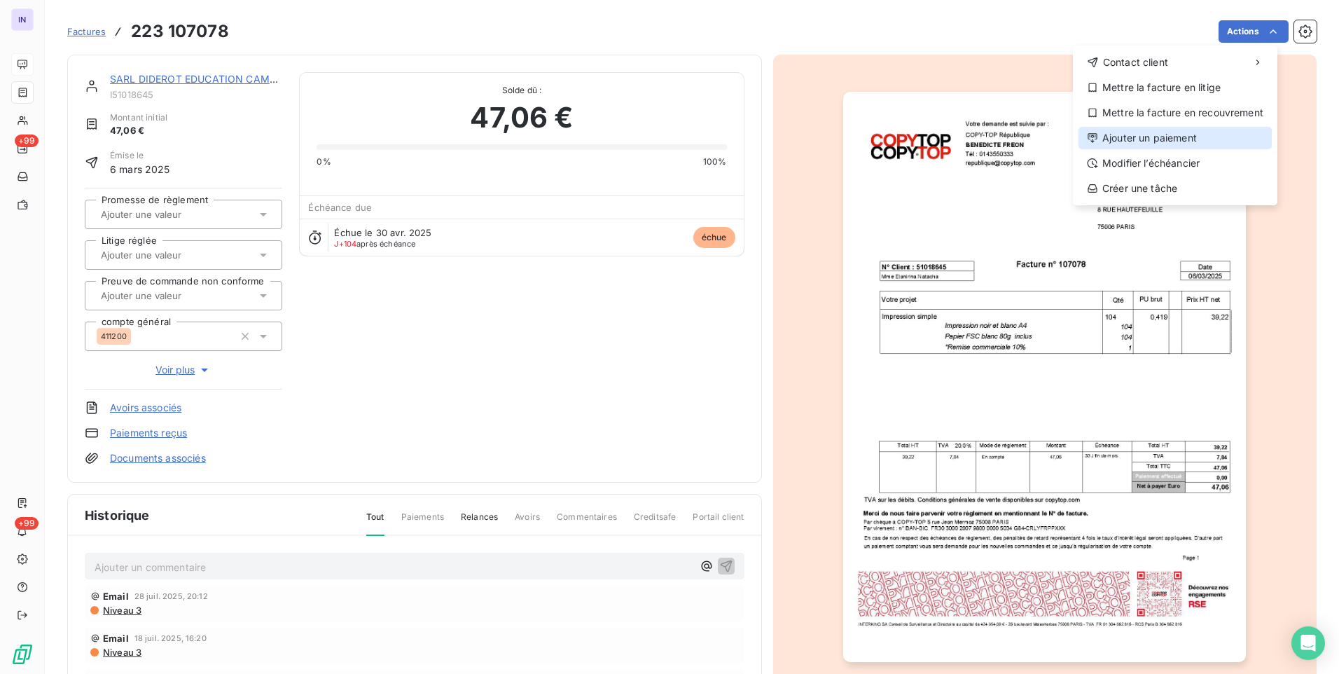
click at [1155, 142] on div "Ajouter un paiement" at bounding box center [1175, 138] width 193 height 22
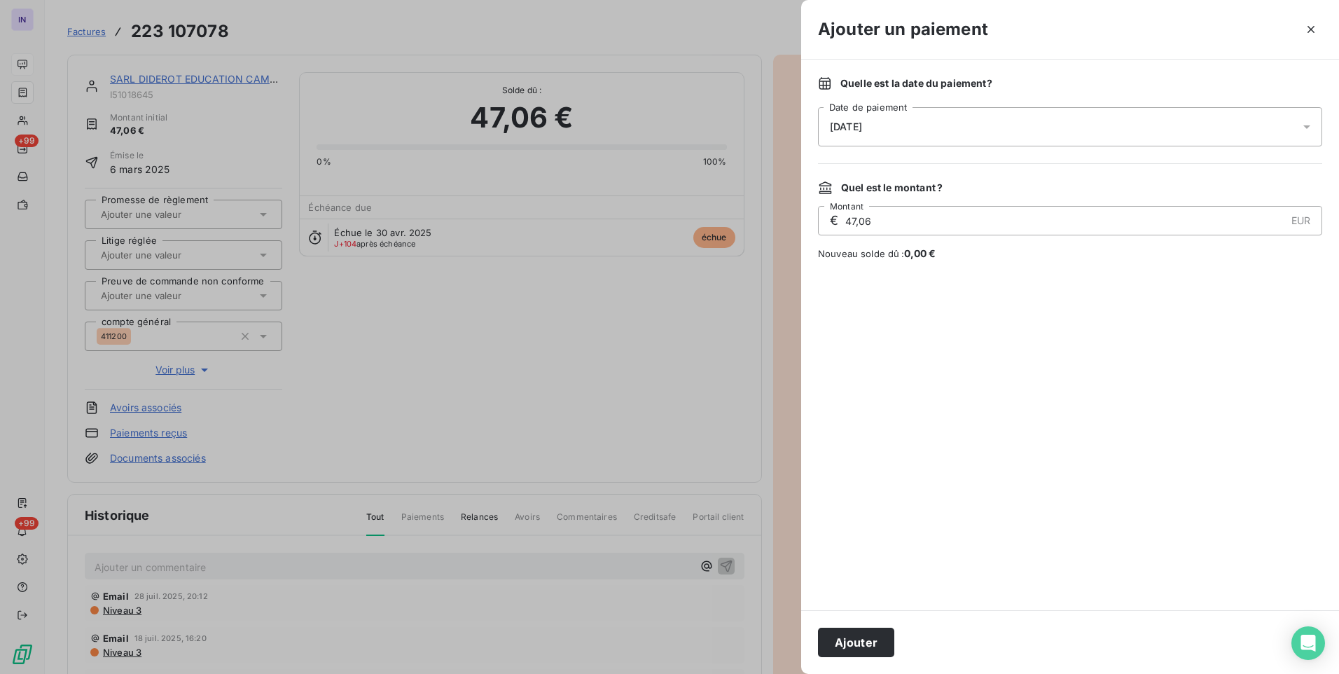
click at [965, 127] on div "[DATE]" at bounding box center [1070, 126] width 504 height 39
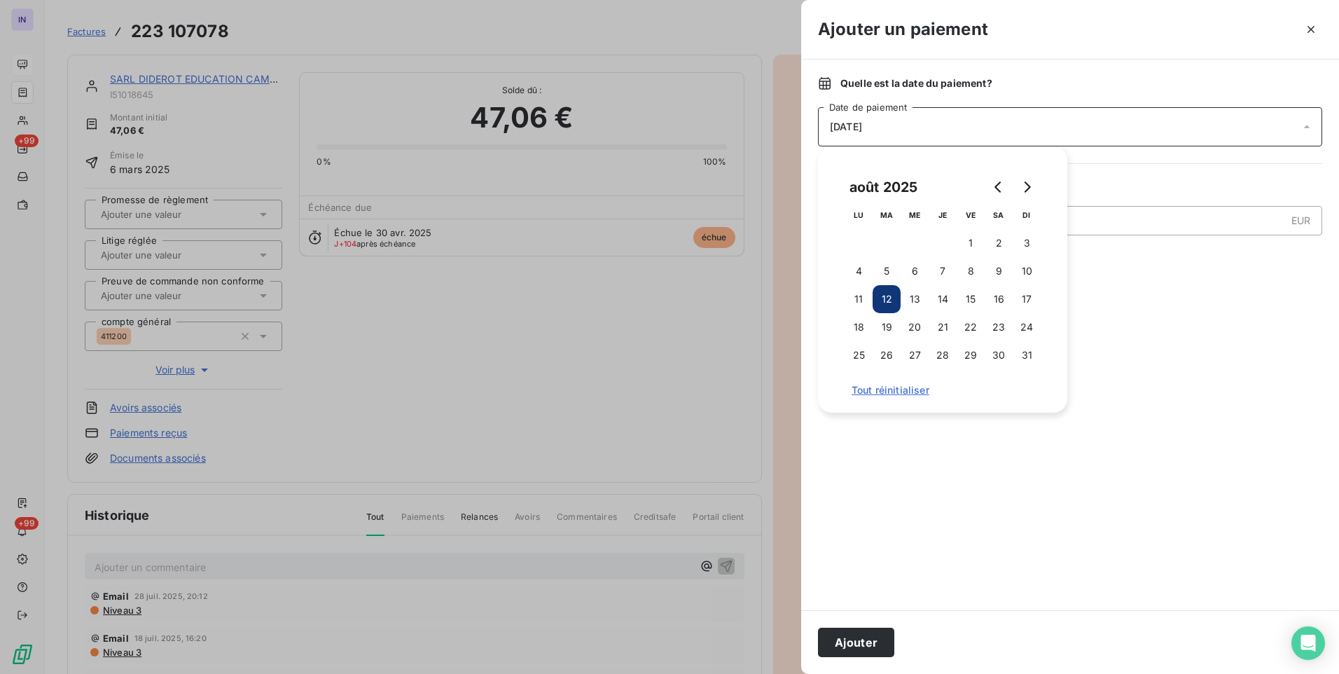
drag, startPoint x: 939, startPoint y: 270, endPoint x: 885, endPoint y: 386, distance: 127.5
click at [941, 272] on button "7" at bounding box center [943, 271] width 28 height 28
drag, startPoint x: 849, startPoint y: 650, endPoint x: 822, endPoint y: 608, distance: 49.7
click at [850, 648] on button "Ajouter" at bounding box center [856, 642] width 76 height 29
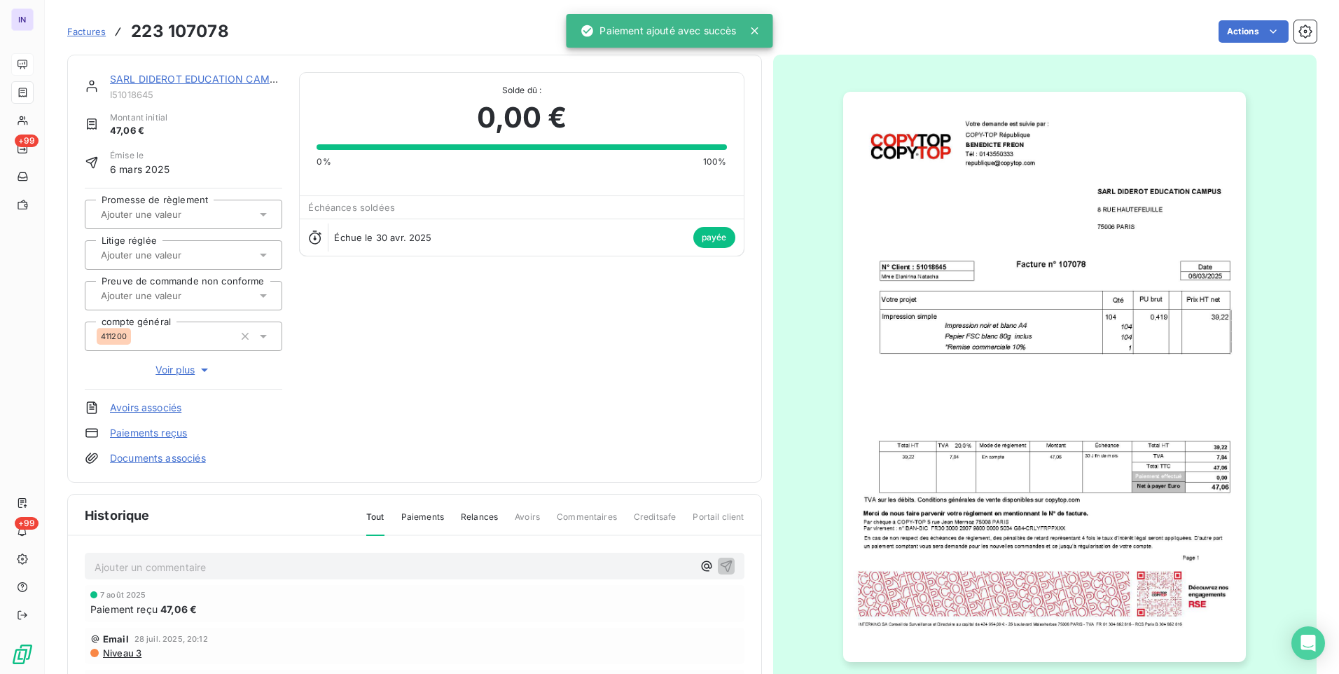
click at [210, 74] on link "SARL DIDEROT EDUCATION CAMPUS" at bounding box center [199, 79] width 179 height 12
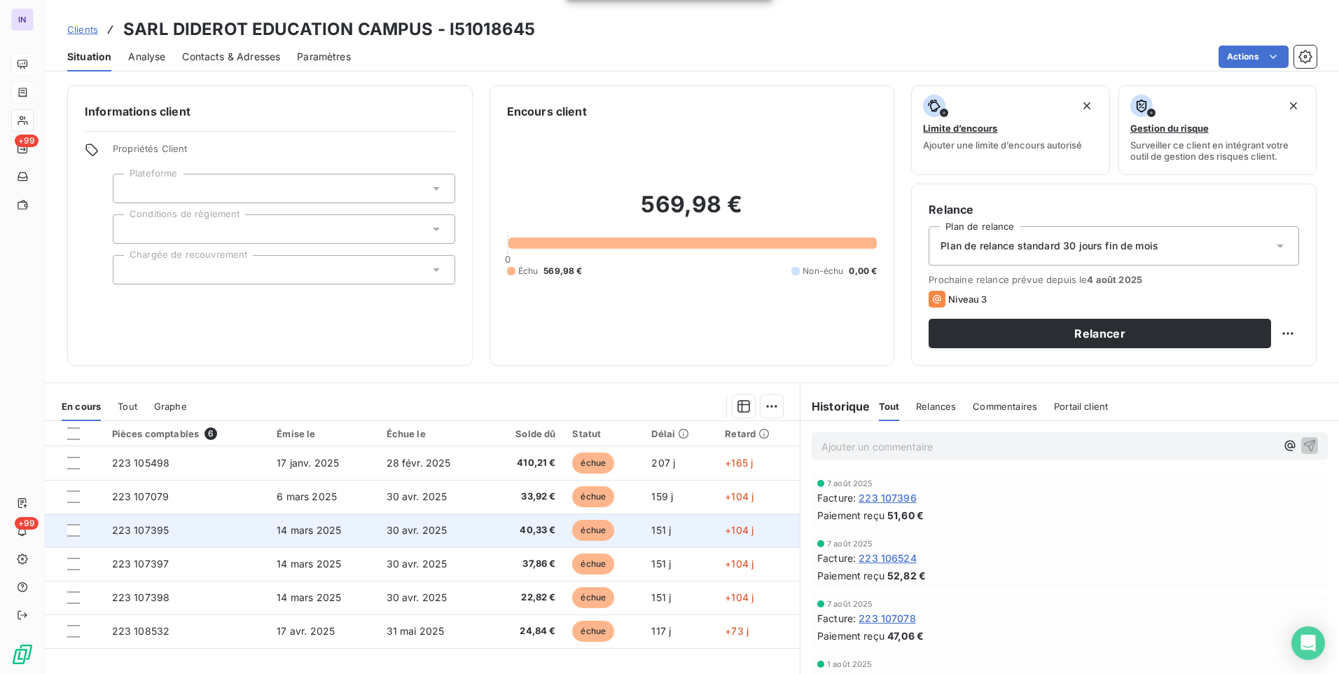
click at [487, 546] on td "40,33 €" at bounding box center [525, 530] width 77 height 34
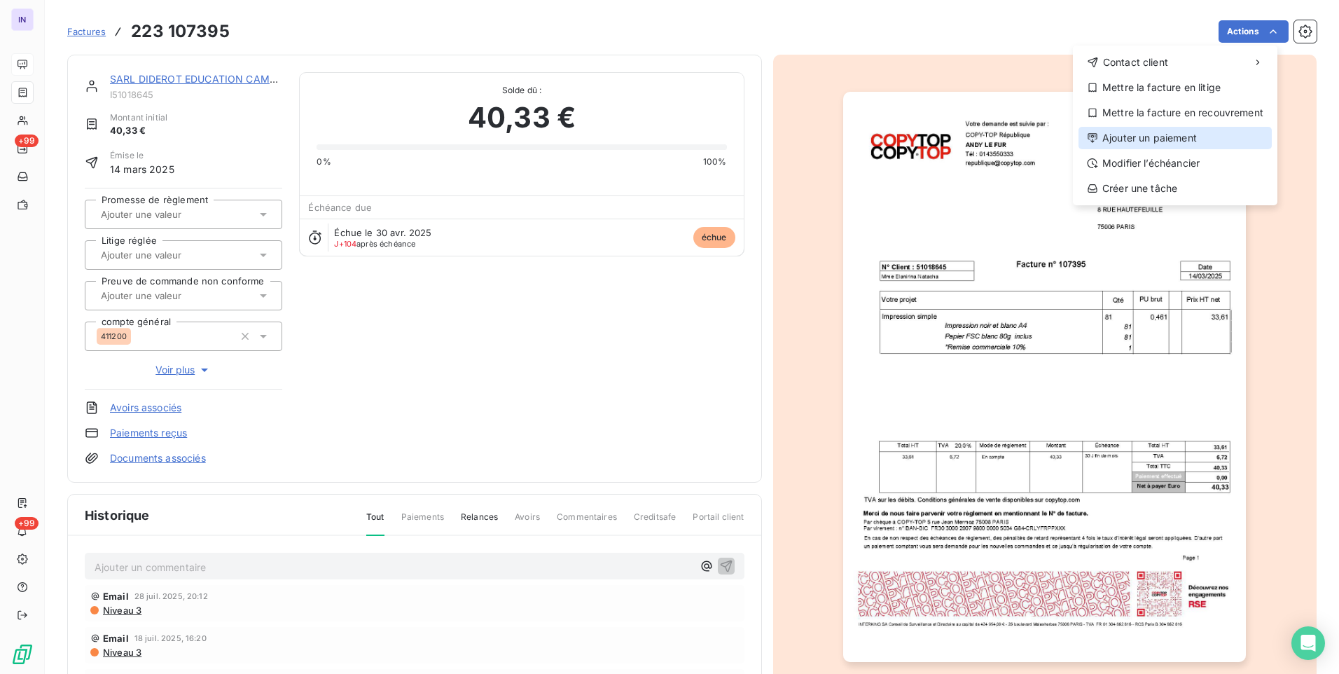
click at [1147, 139] on div "Ajouter un paiement" at bounding box center [1175, 138] width 193 height 22
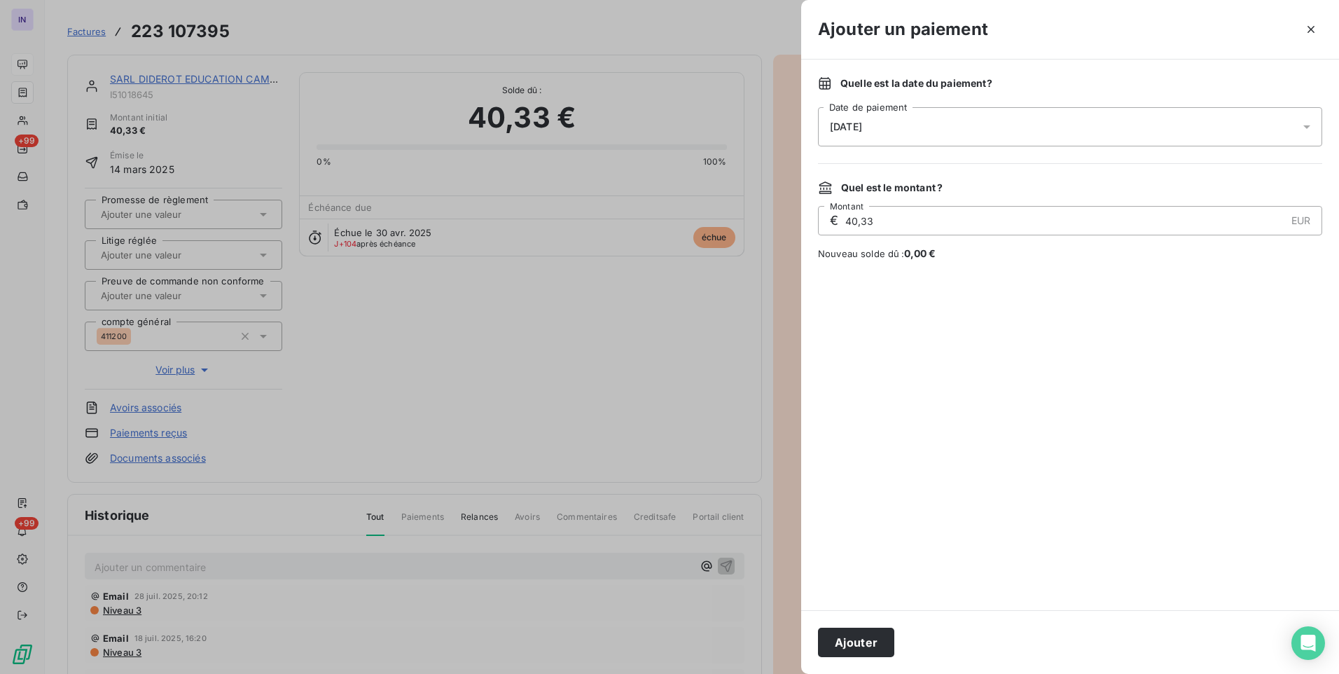
click at [979, 109] on div "[DATE]" at bounding box center [1070, 126] width 504 height 39
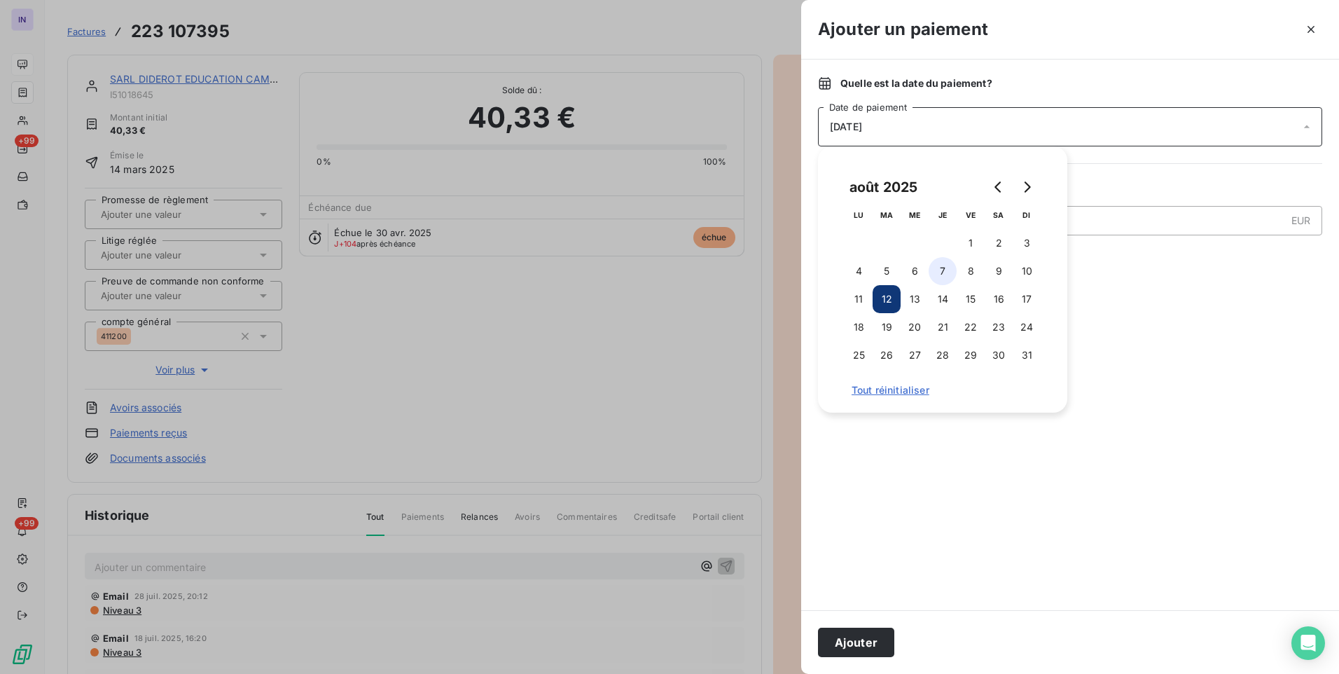
click at [944, 270] on button "7" at bounding box center [943, 271] width 28 height 28
click at [875, 649] on button "Ajouter" at bounding box center [856, 642] width 76 height 29
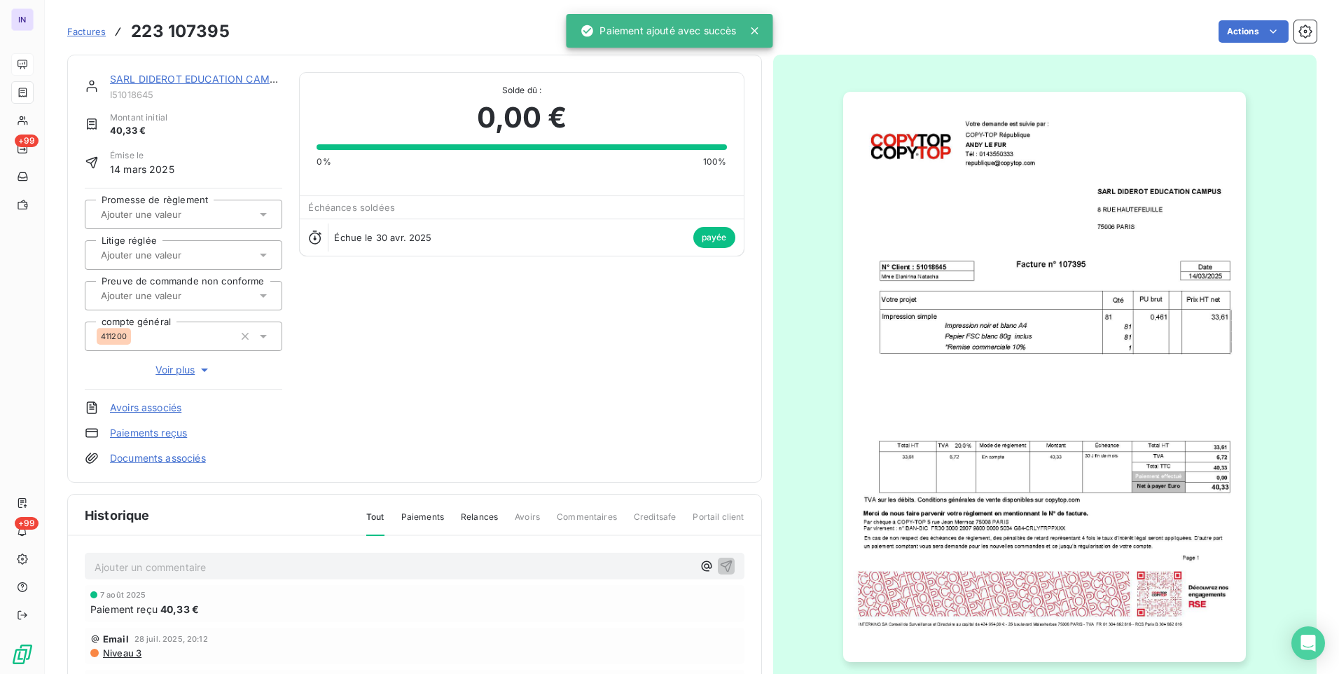
click at [249, 73] on link "SARL DIDEROT EDUCATION CAMPUS" at bounding box center [199, 79] width 179 height 12
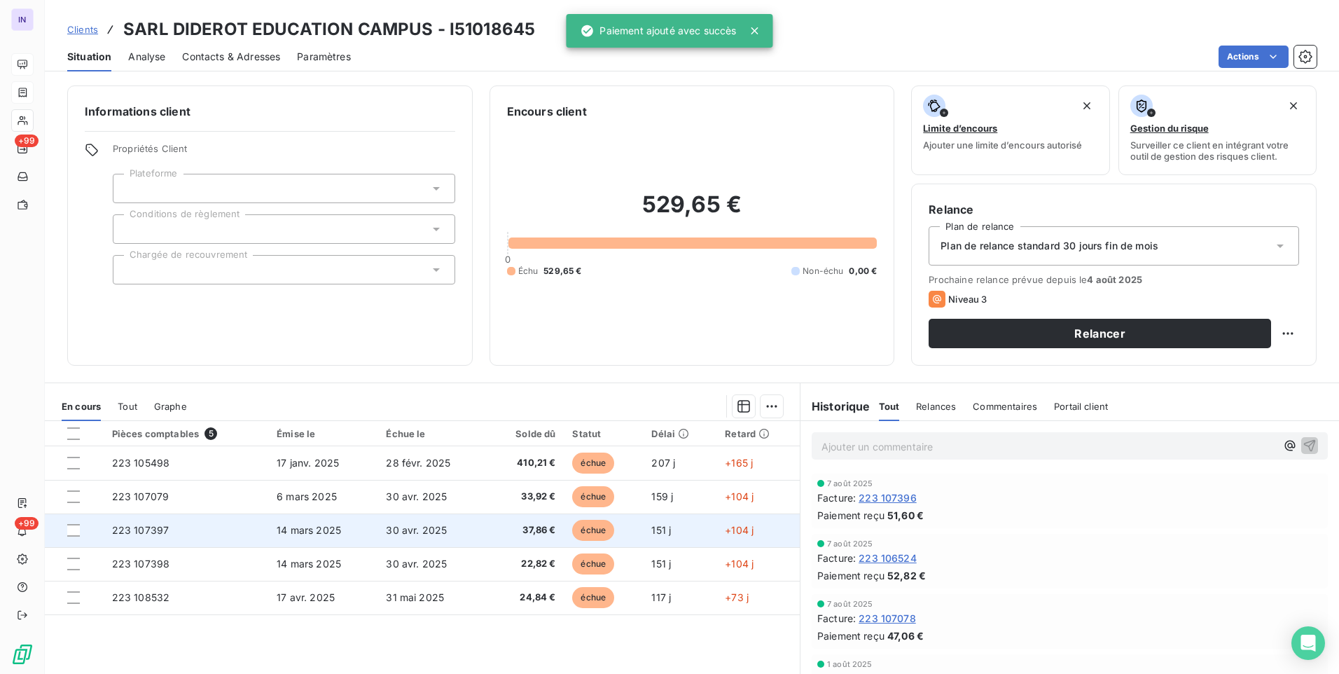
click at [404, 537] on td "30 avr. 2025" at bounding box center [432, 530] width 109 height 34
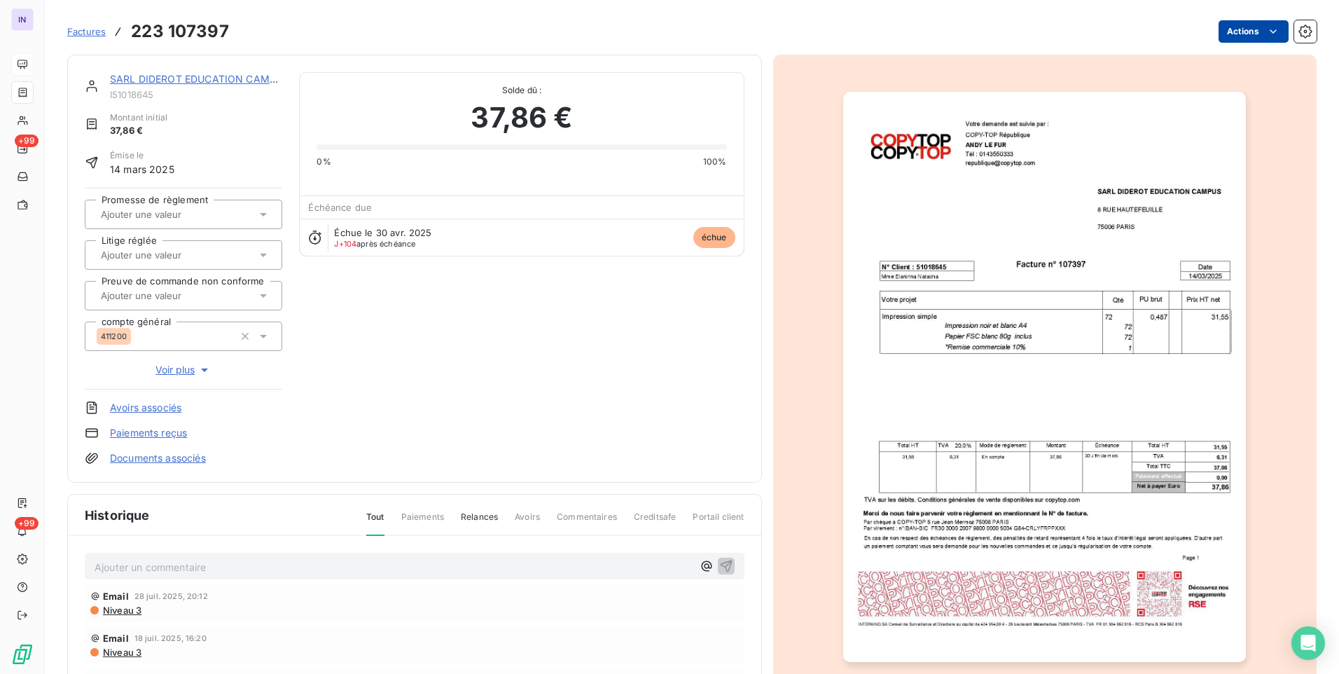
click at [1233, 36] on html "IN +99 +99 Factures 223 107397 Actions SARL DIDEROT EDUCATION CAMPUS I51018645 …" at bounding box center [669, 337] width 1339 height 674
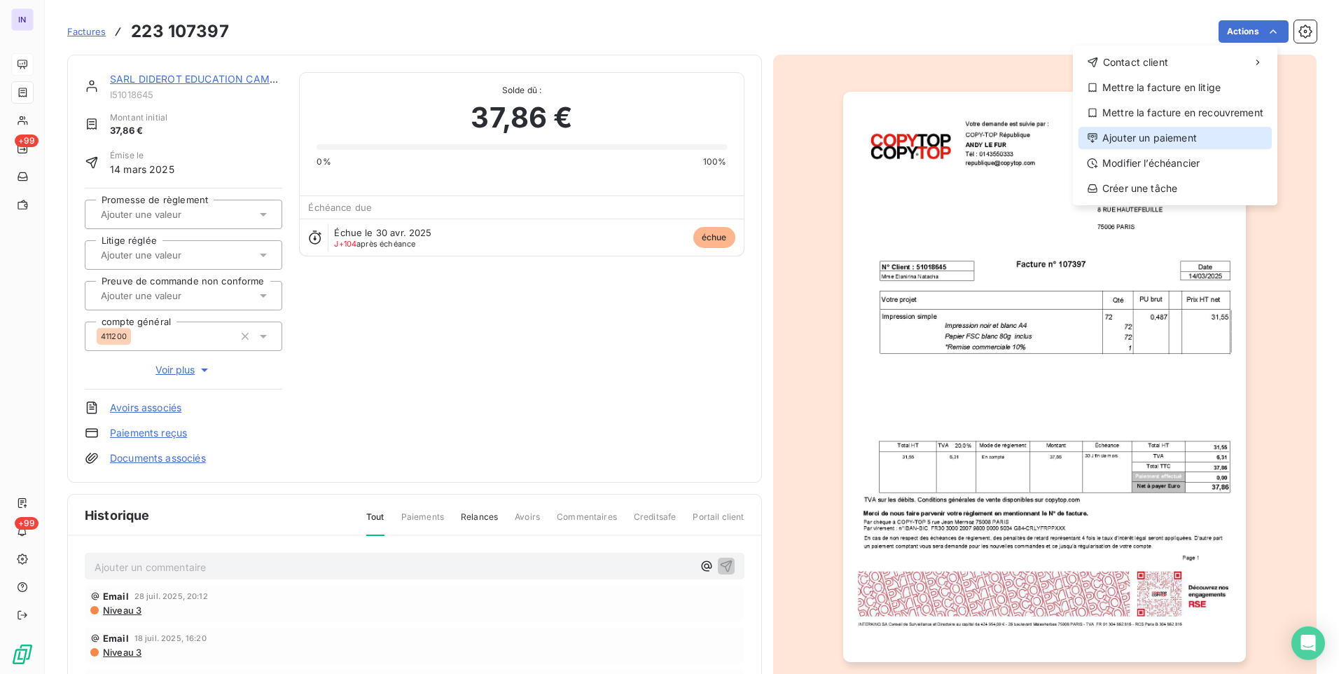
click at [1154, 134] on div "Ajouter un paiement" at bounding box center [1175, 138] width 193 height 22
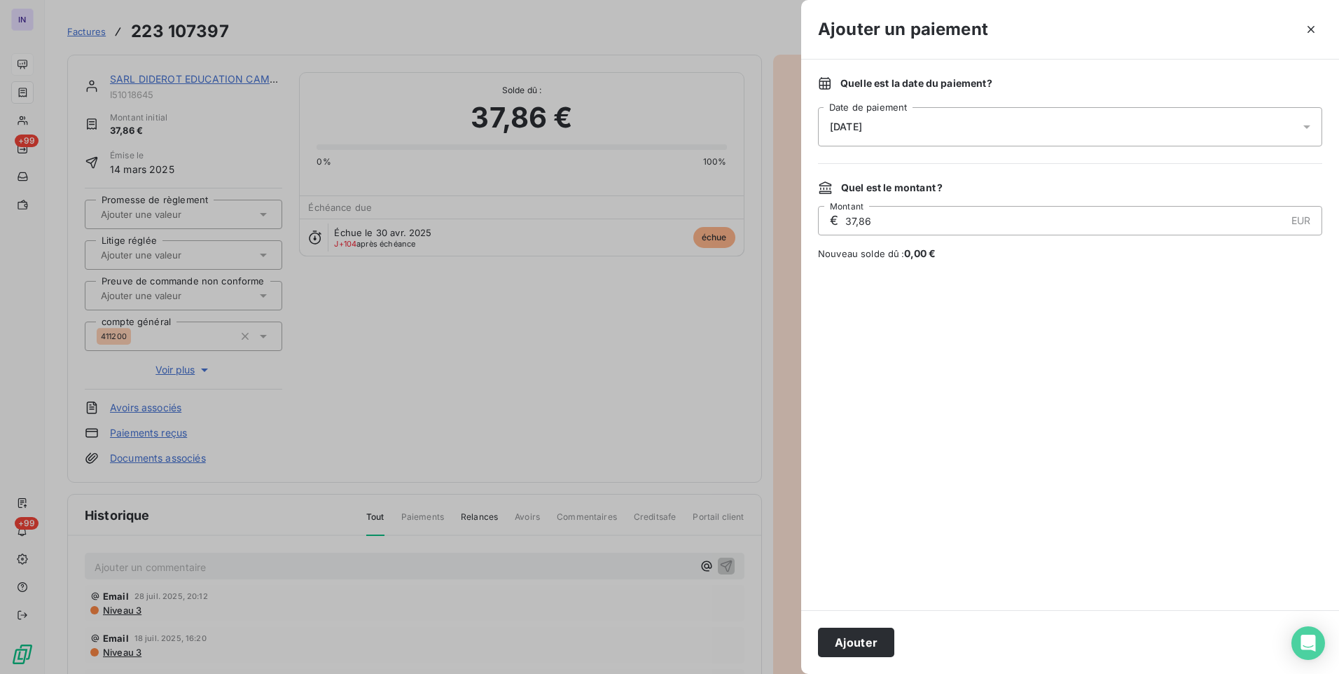
click at [909, 128] on div "[DATE]" at bounding box center [1070, 126] width 504 height 39
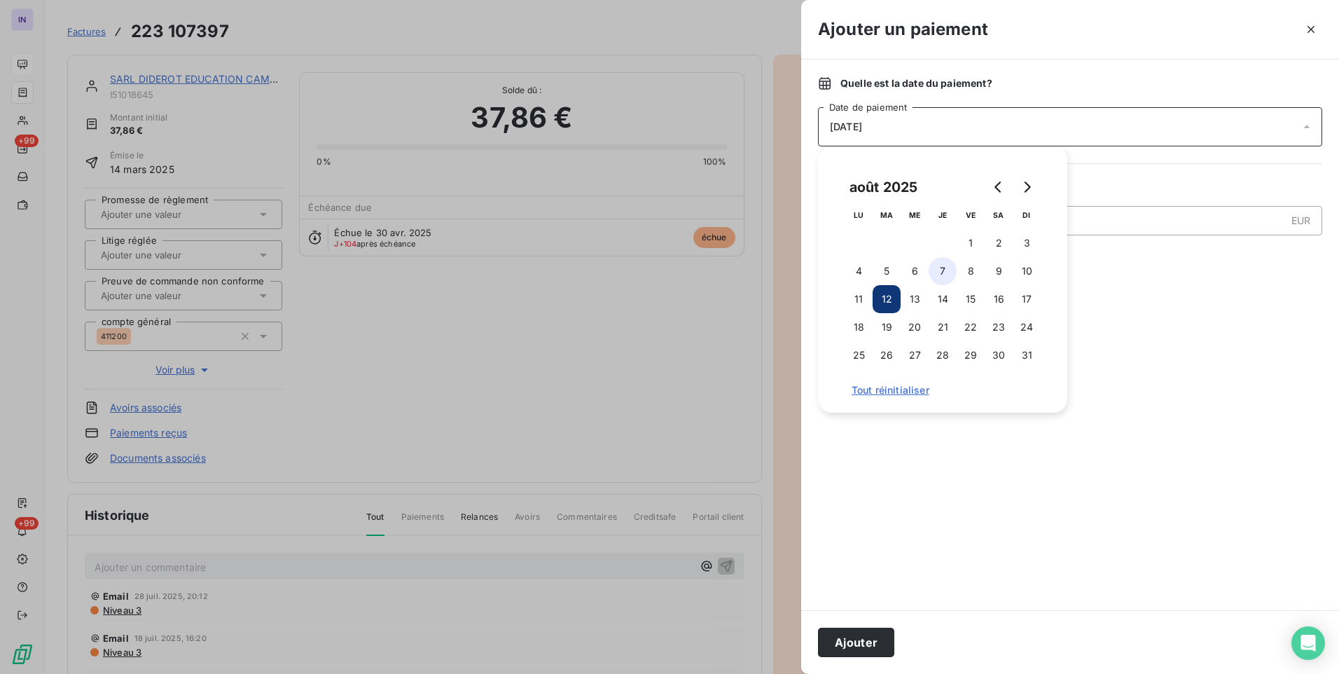
click at [941, 268] on button "7" at bounding box center [943, 271] width 28 height 28
drag, startPoint x: 859, startPoint y: 644, endPoint x: 635, endPoint y: 483, distance: 276.6
click at [859, 644] on button "Ajouter" at bounding box center [856, 642] width 76 height 29
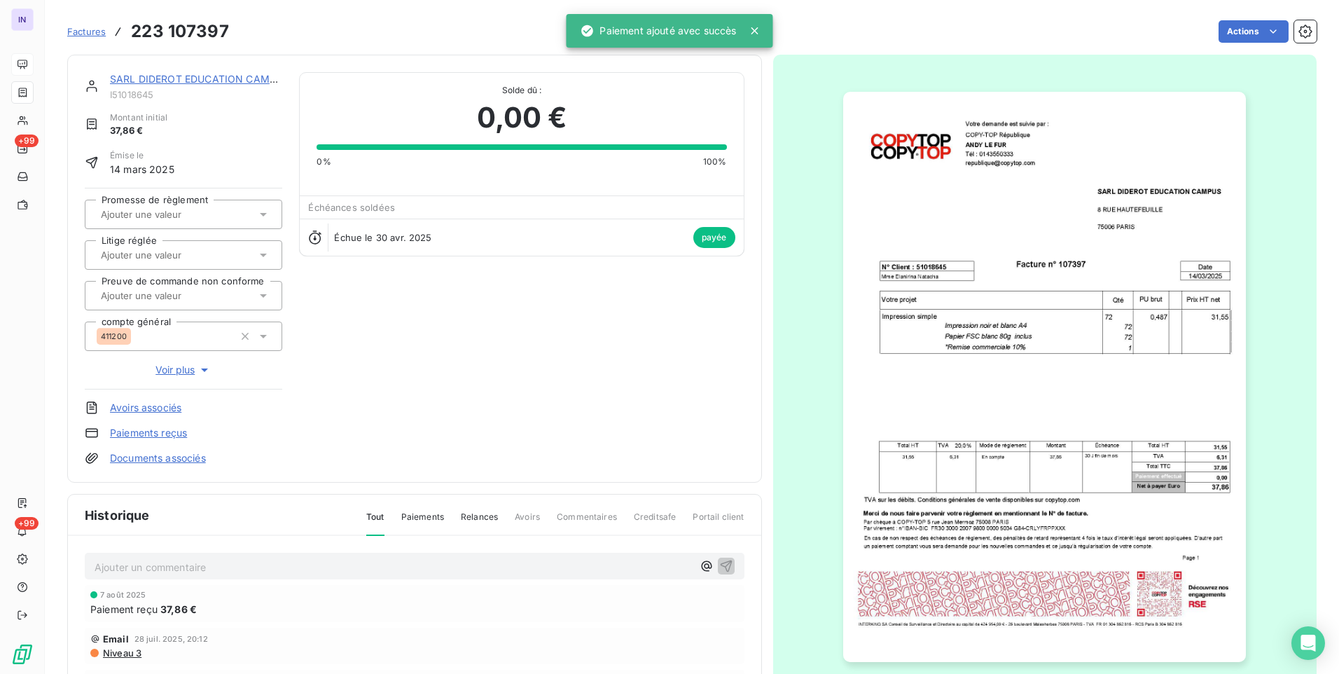
click at [260, 84] on link "SARL DIDEROT EDUCATION CAMPUS" at bounding box center [199, 79] width 179 height 12
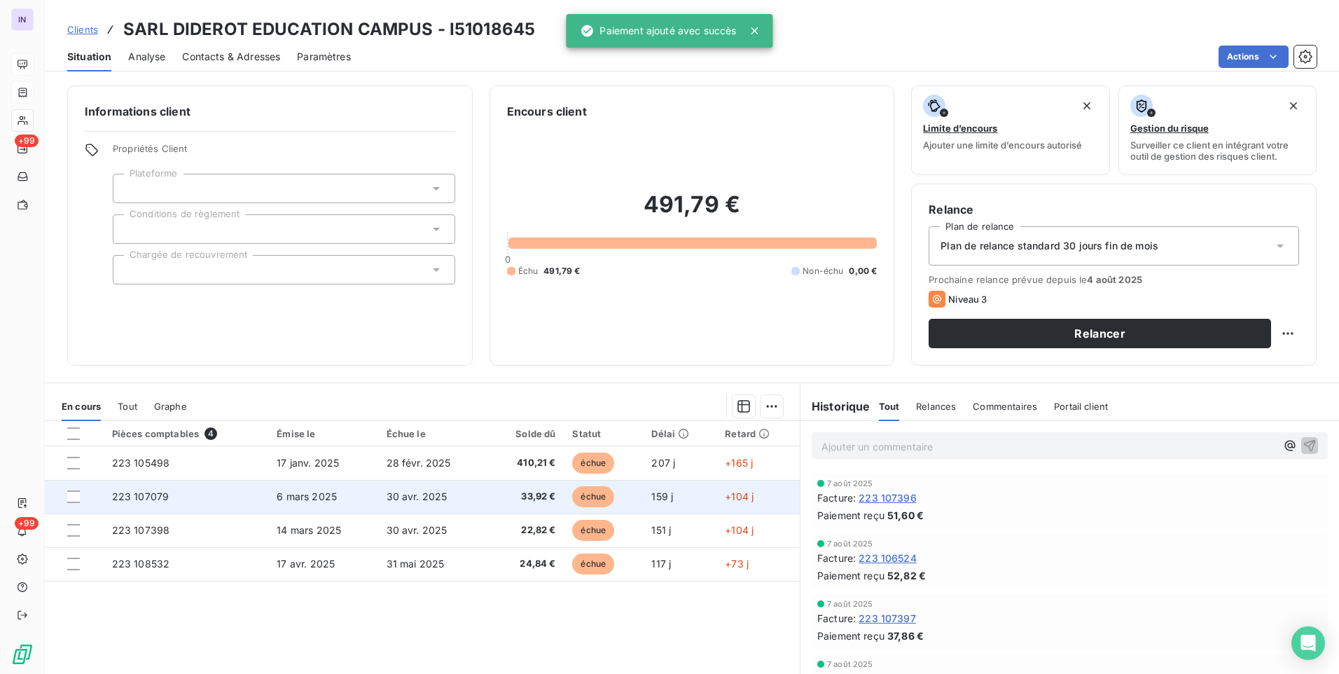
click at [469, 501] on td "30 avr. 2025" at bounding box center [432, 497] width 109 height 34
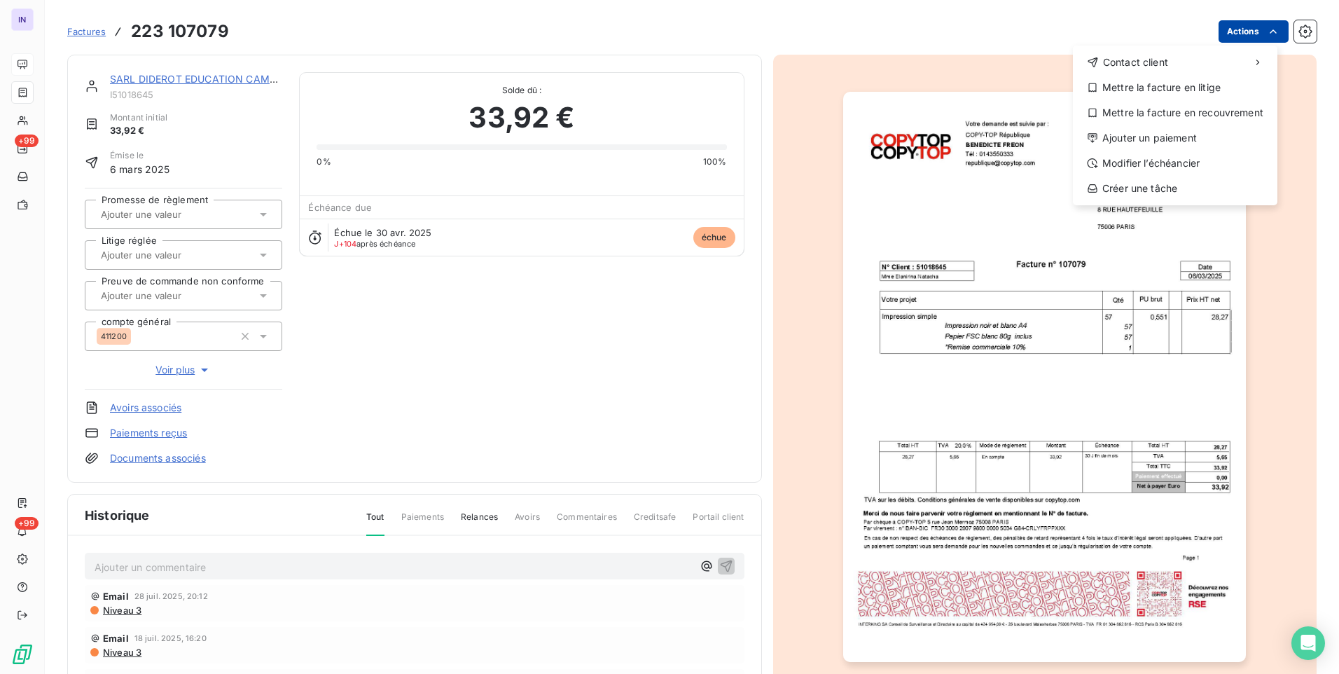
click at [1237, 30] on html "IN +99 +99 Factures [PHONE_NUMBER] Actions Contact client Mettre la facture en …" at bounding box center [669, 337] width 1339 height 674
click at [1163, 142] on div "Ajouter un paiement" at bounding box center [1175, 138] width 193 height 22
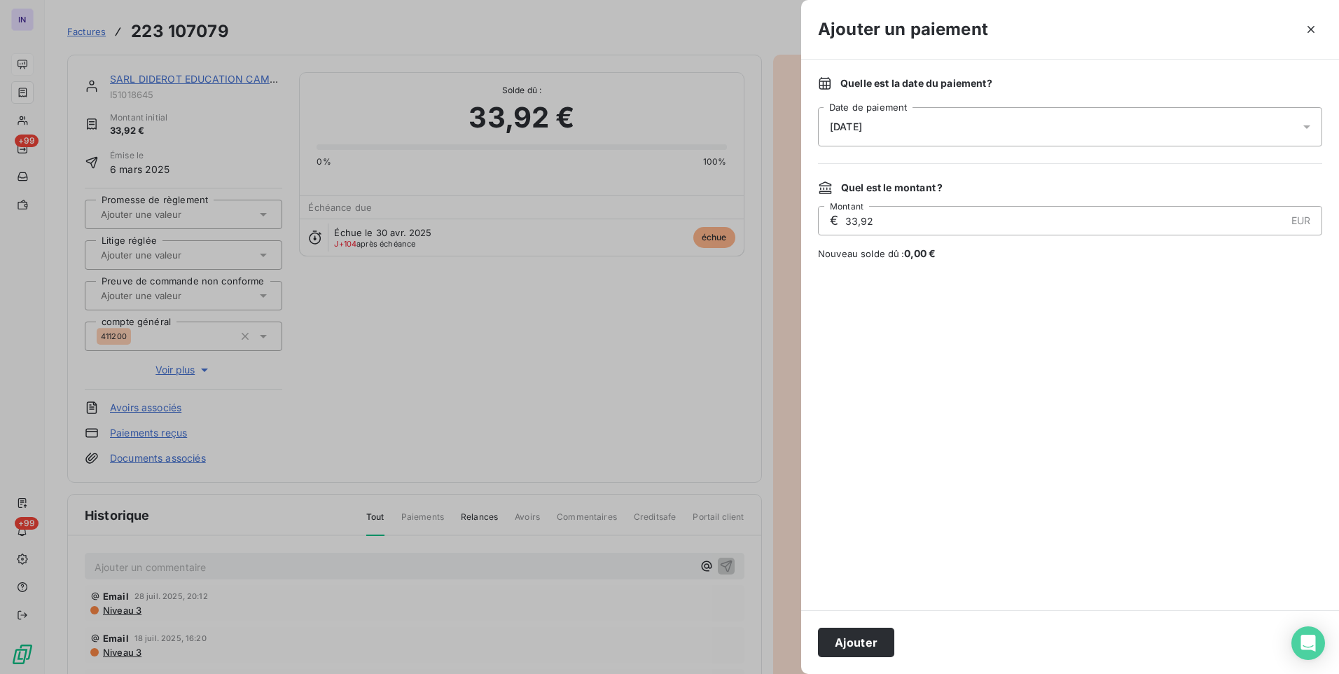
click at [896, 120] on div "[DATE]" at bounding box center [1070, 126] width 504 height 39
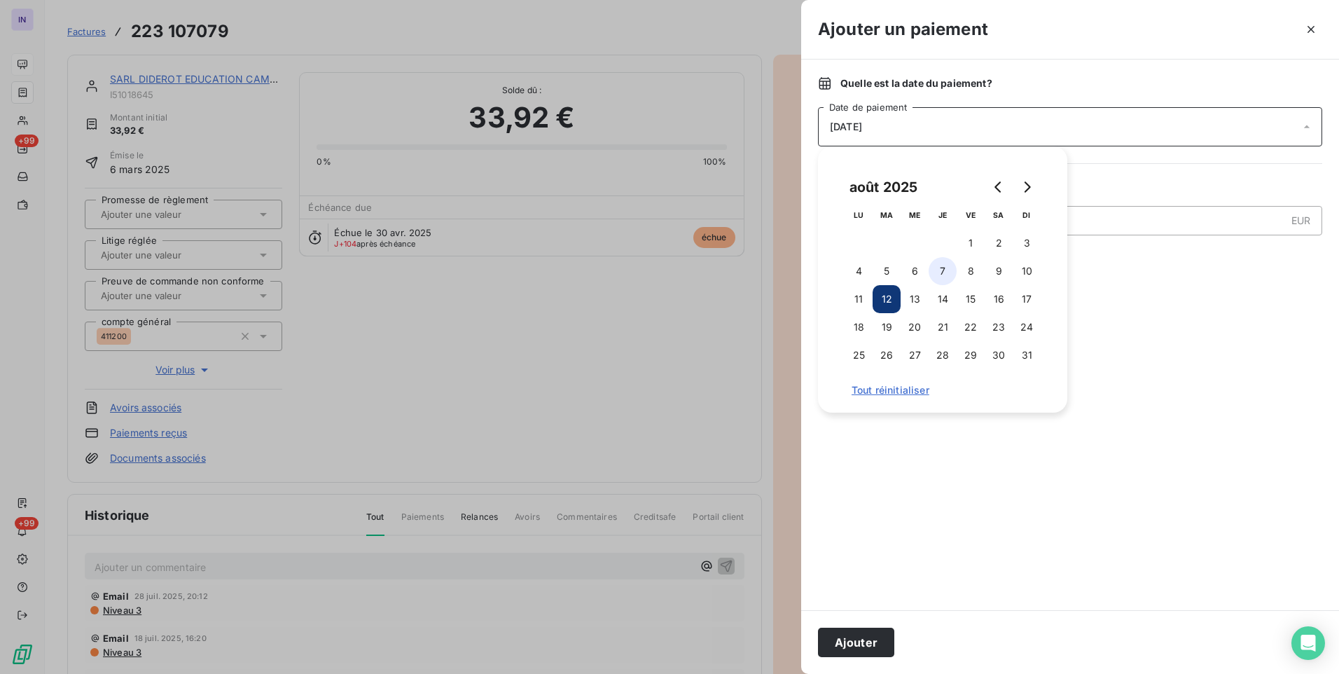
click at [944, 271] on button "7" at bounding box center [943, 271] width 28 height 28
click at [866, 635] on button "Ajouter" at bounding box center [856, 642] width 76 height 29
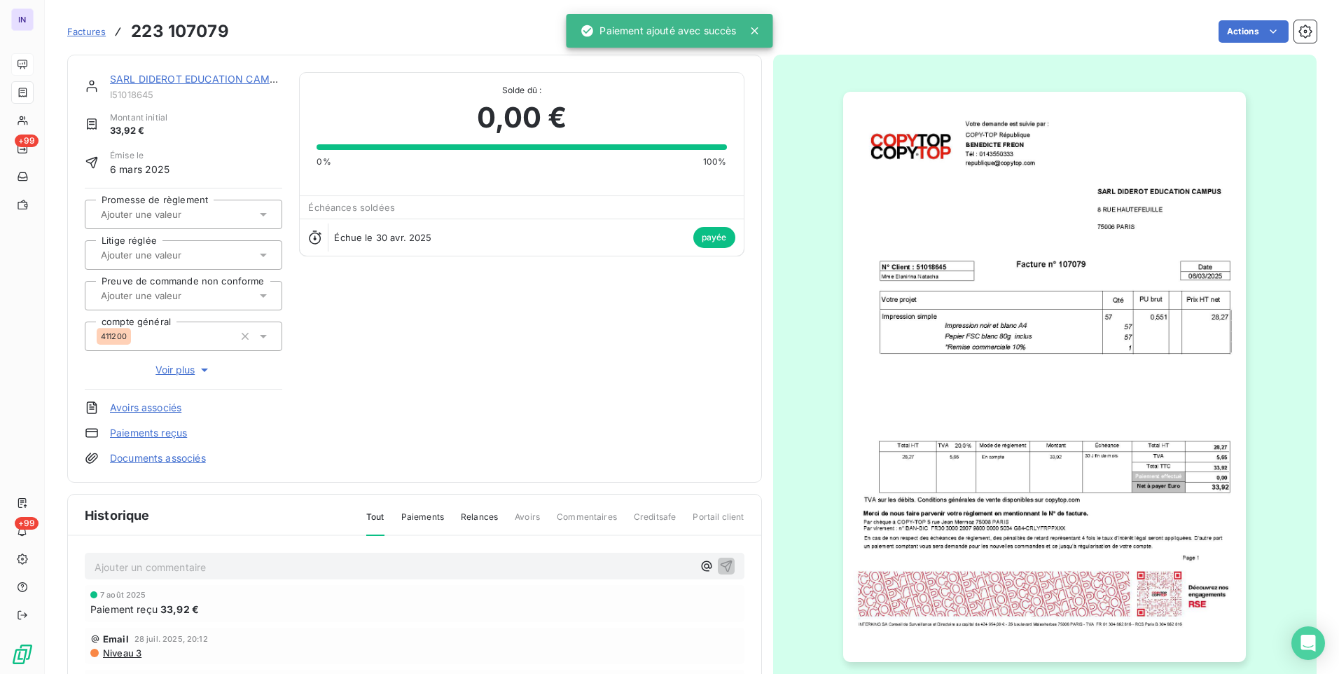
click at [210, 79] on link "SARL DIDEROT EDUCATION CAMPUS" at bounding box center [199, 79] width 179 height 12
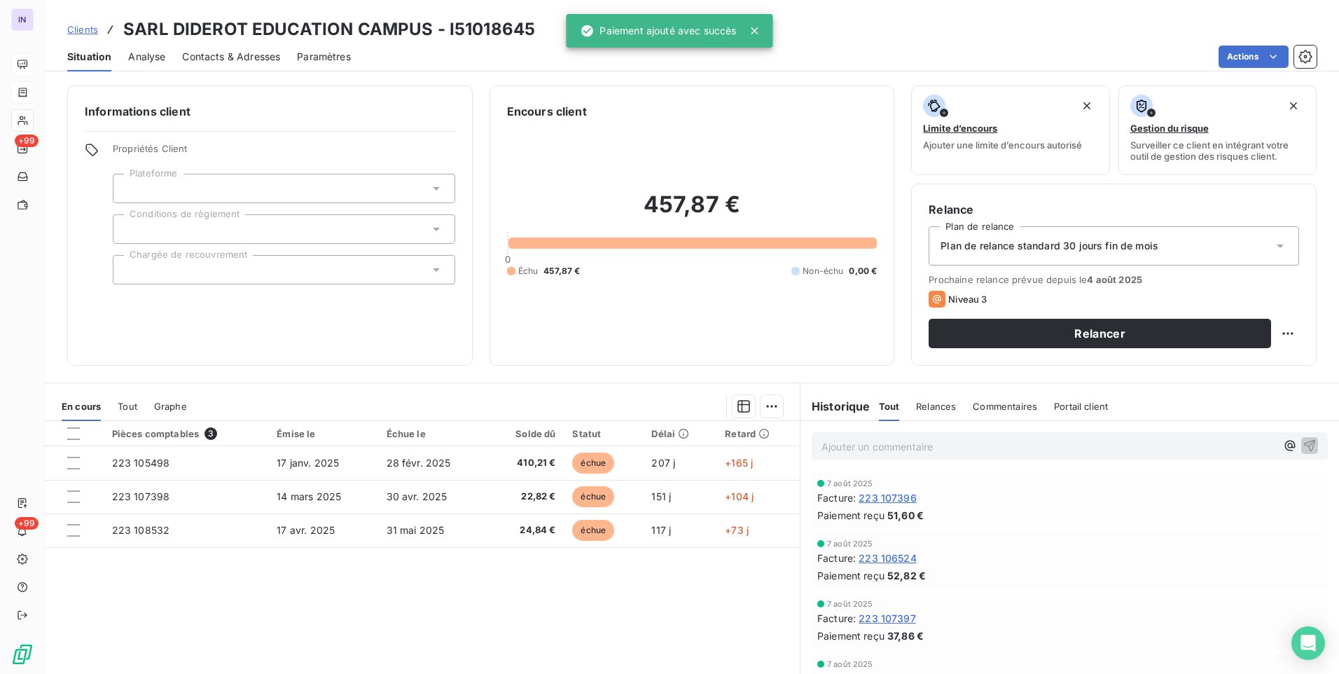
click at [243, 59] on span "Contacts & Adresses" at bounding box center [231, 57] width 98 height 14
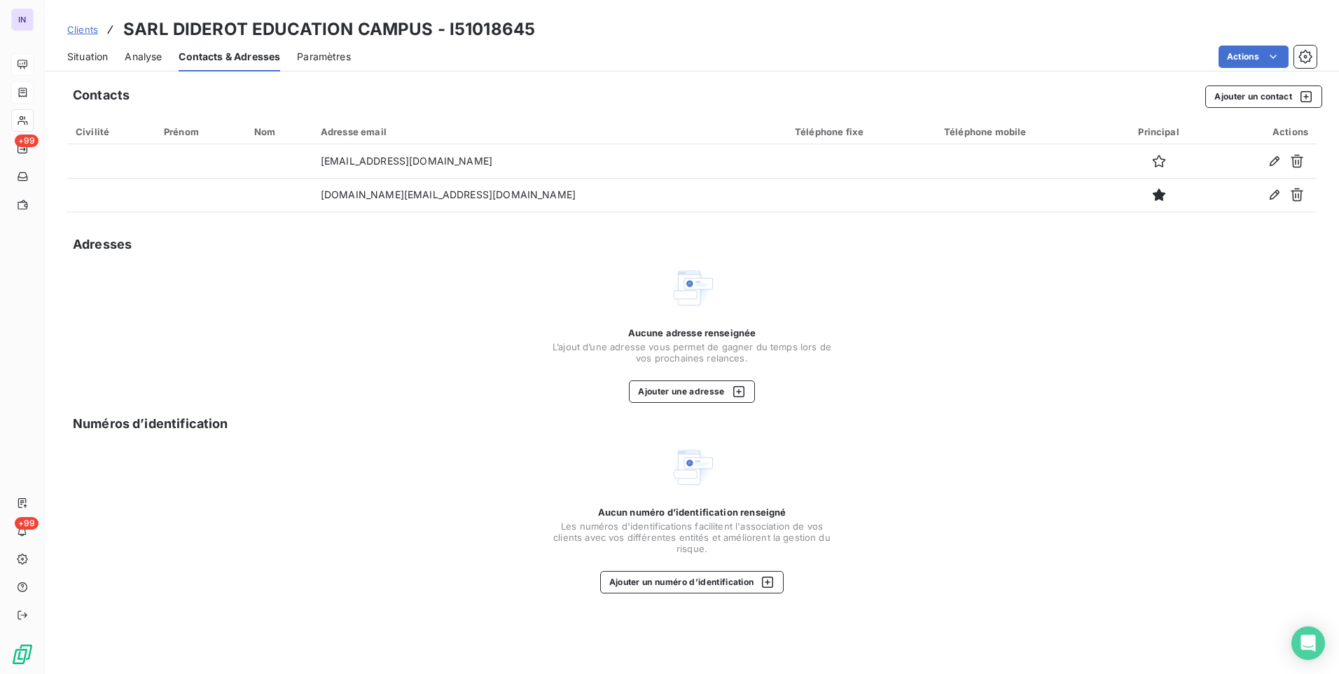
click at [96, 48] on div "Situation" at bounding box center [87, 56] width 41 height 29
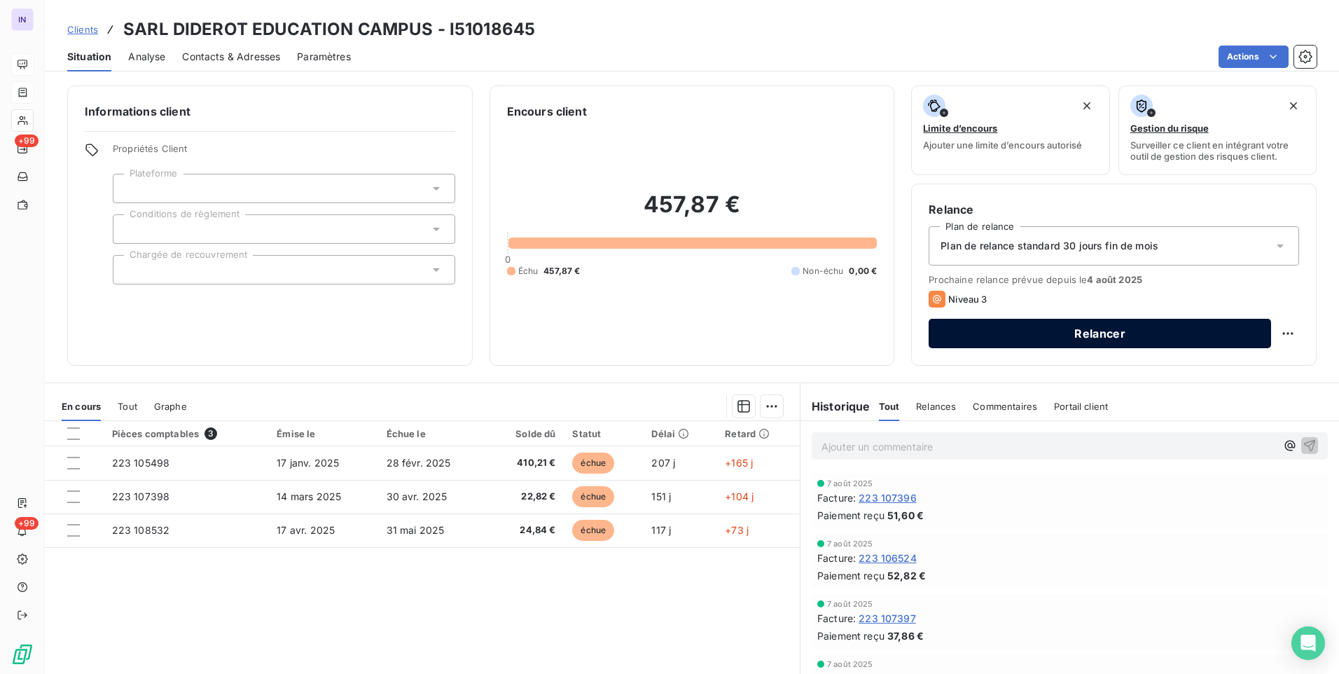
click at [1154, 326] on button "Relancer" at bounding box center [1100, 333] width 342 height 29
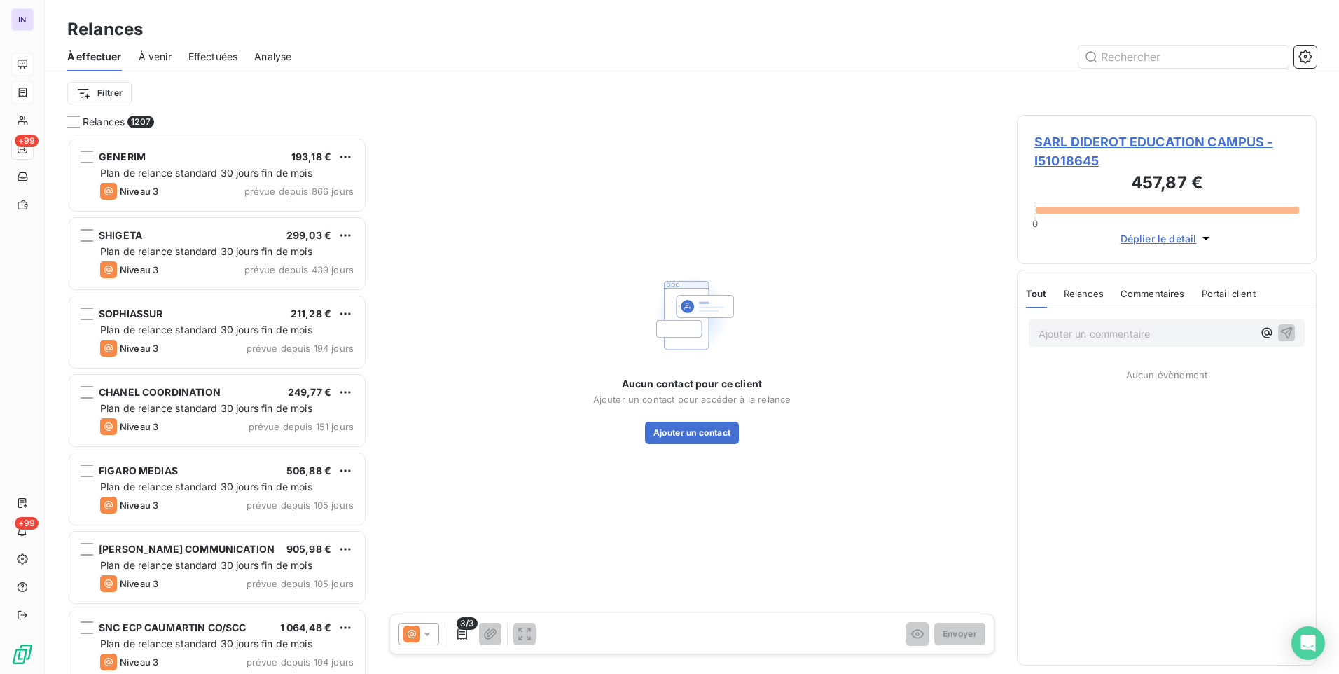
scroll to position [526, 289]
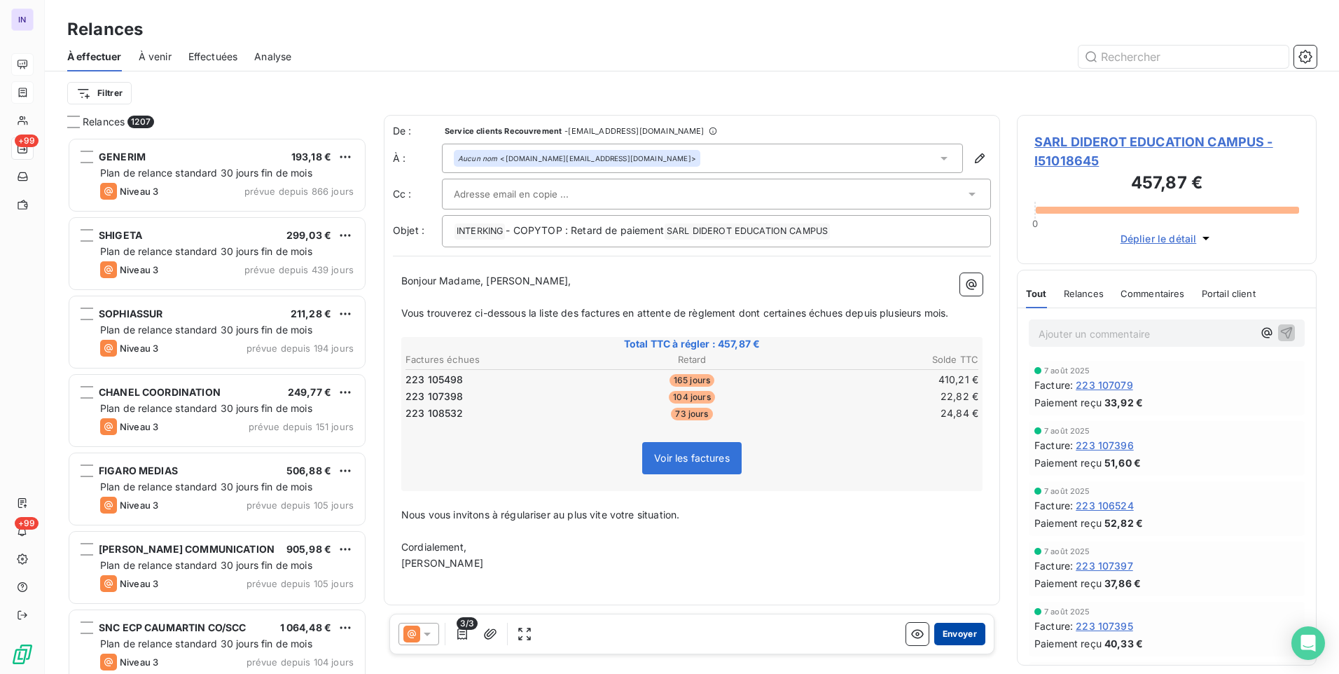
click at [966, 632] on button "Envoyer" at bounding box center [959, 634] width 51 height 22
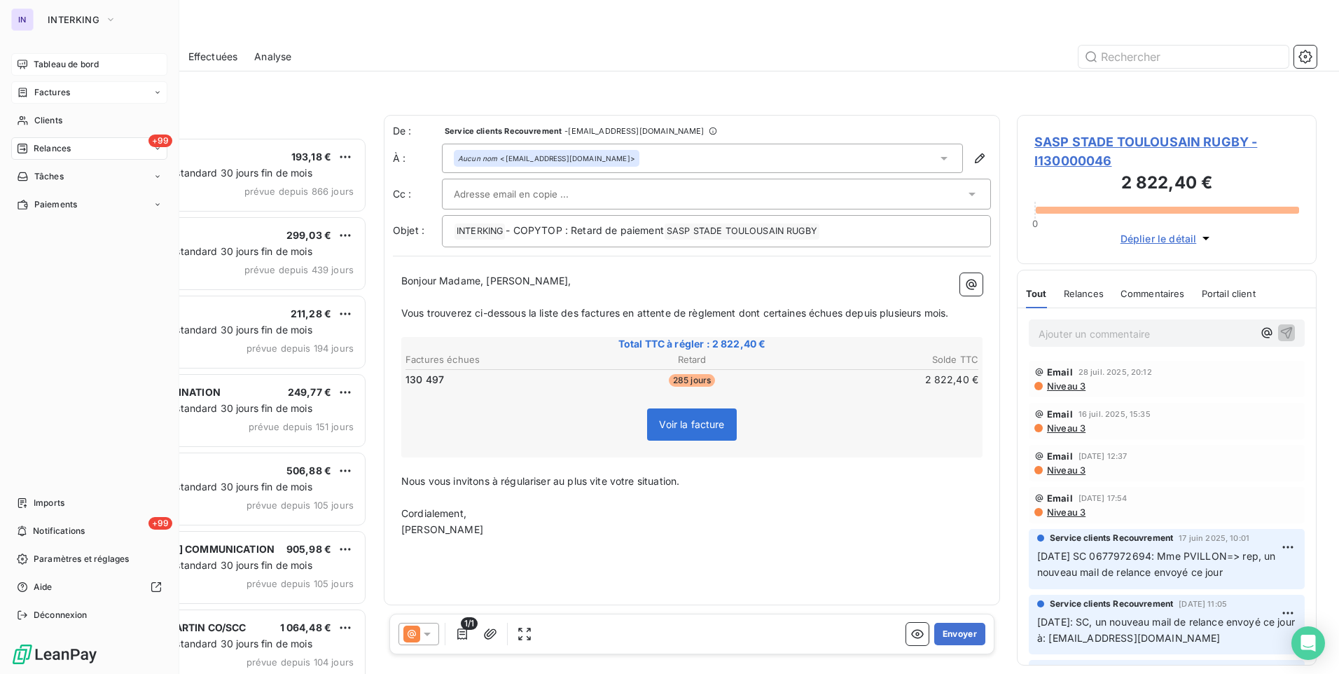
click at [56, 57] on div "Tableau de bord" at bounding box center [89, 64] width 156 height 22
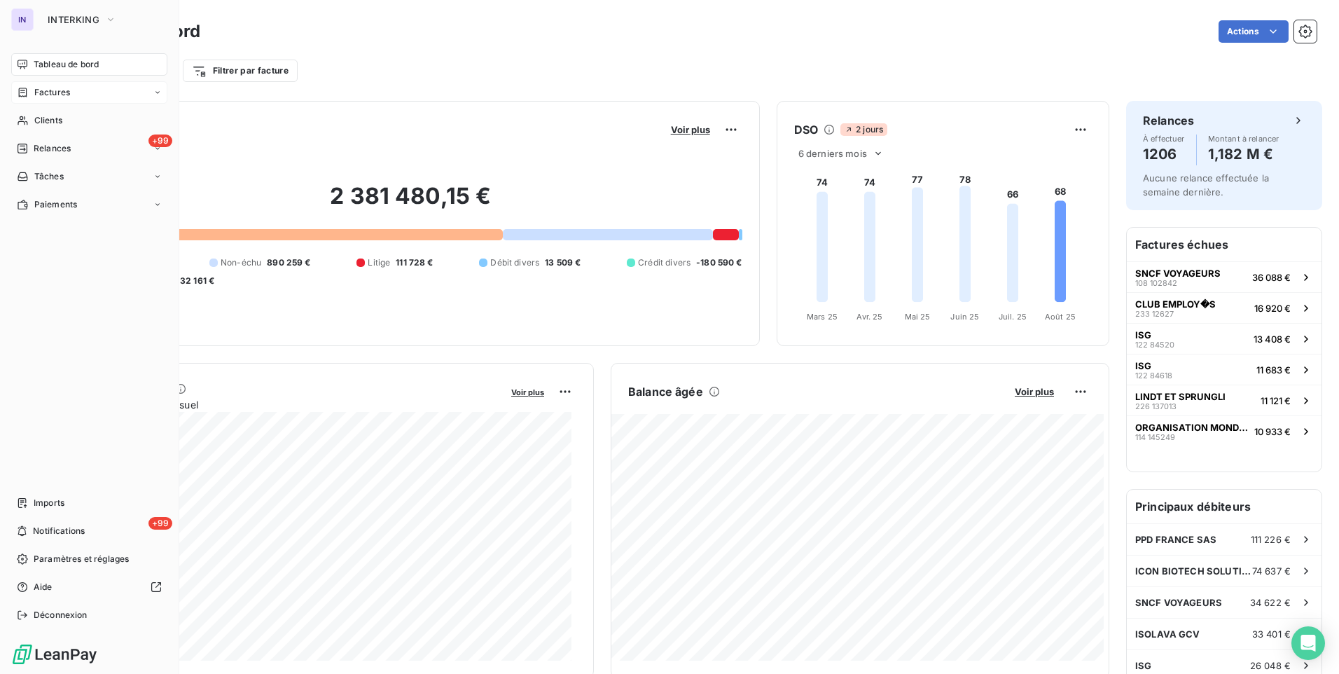
drag, startPoint x: 50, startPoint y: 95, endPoint x: 85, endPoint y: 94, distance: 35.0
click at [49, 95] on span "Factures" at bounding box center [52, 92] width 36 height 13
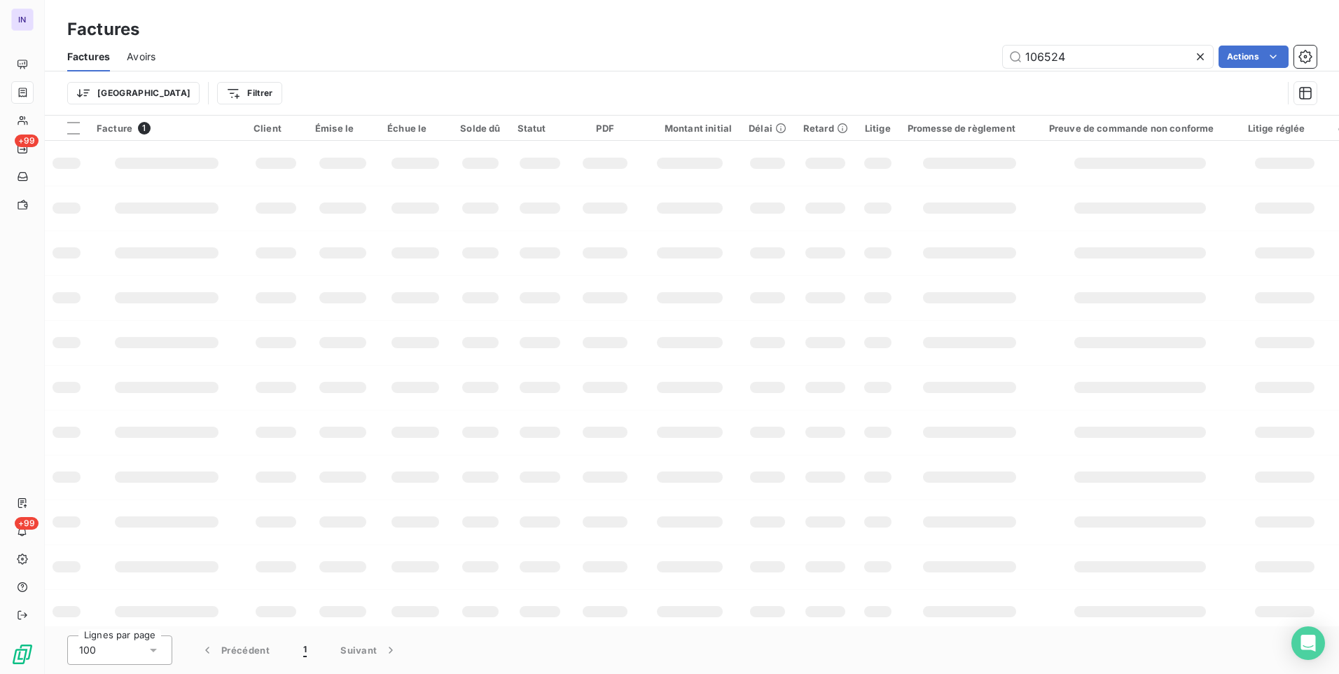
click at [985, 49] on div "106524 Actions" at bounding box center [744, 57] width 1144 height 22
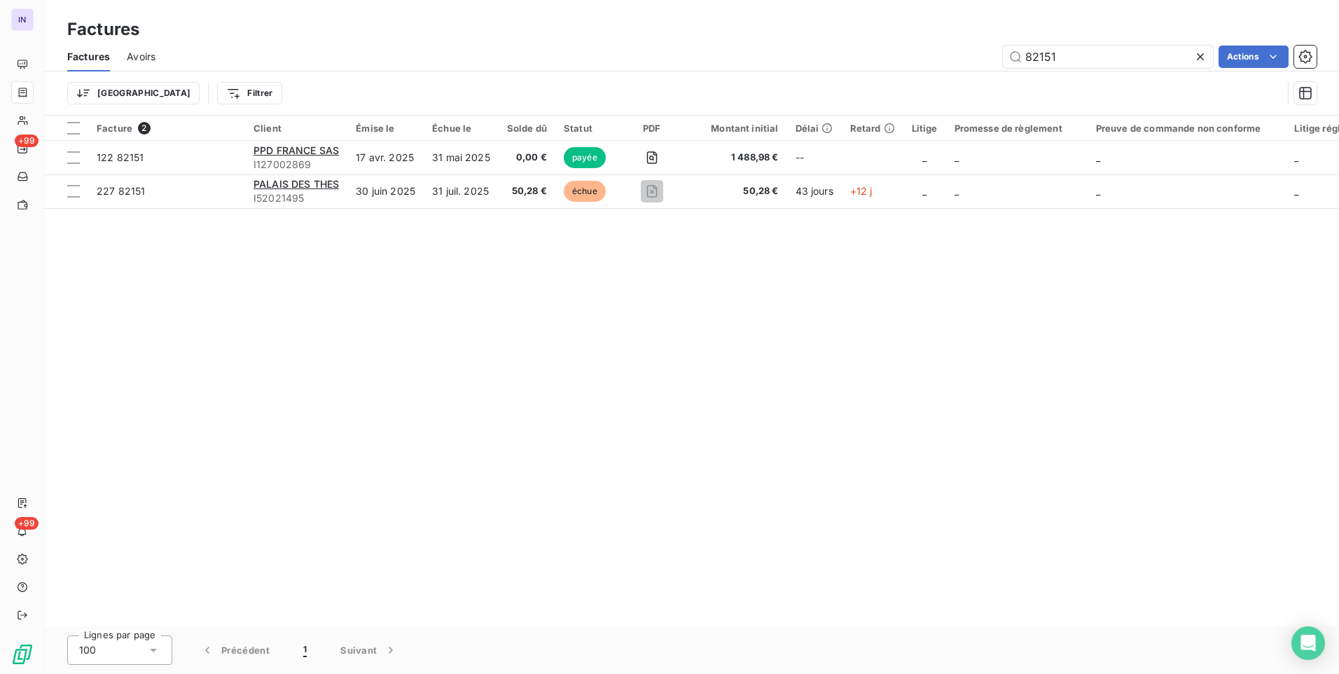
type input "82151"
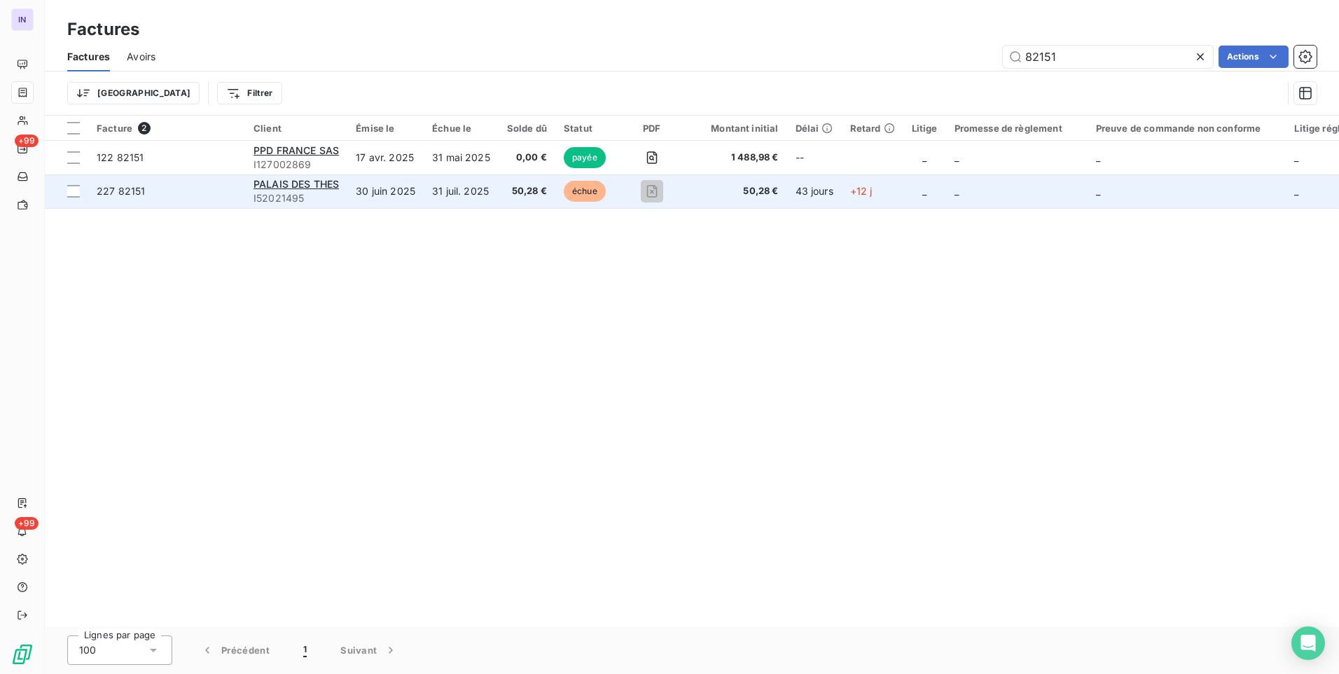
click at [507, 200] on td "50,28 €" at bounding box center [527, 191] width 57 height 34
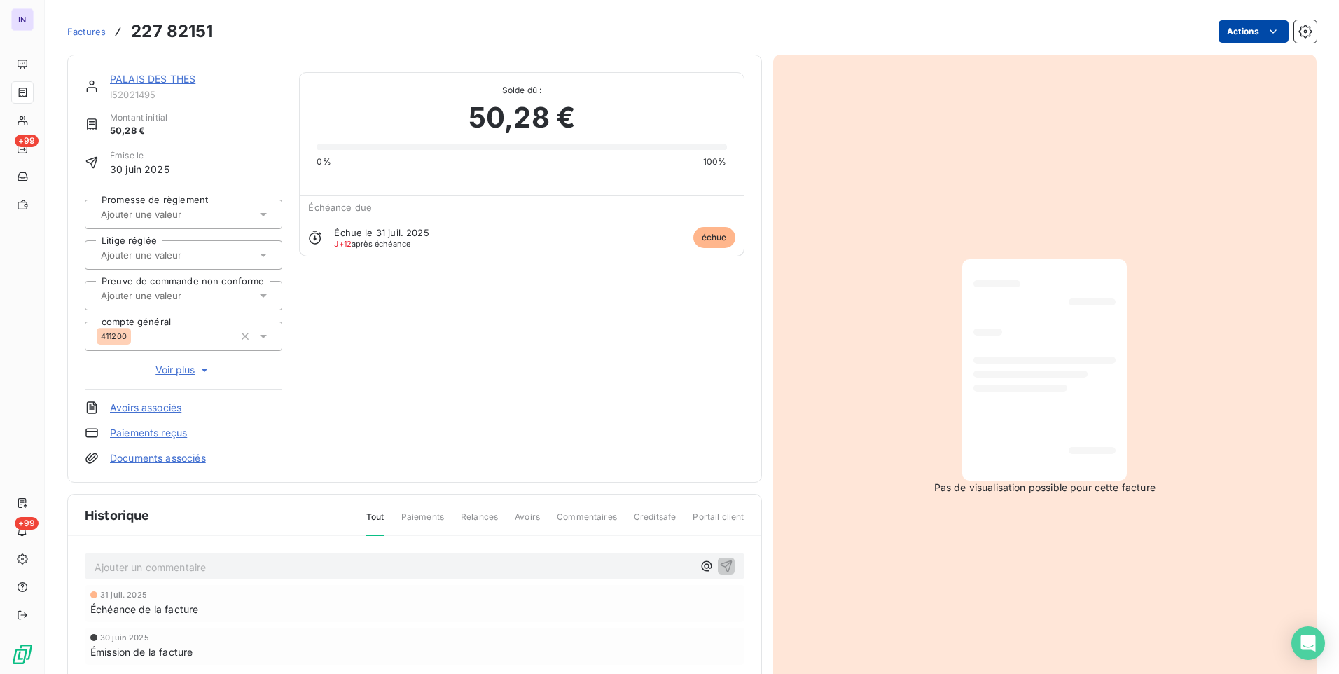
click at [1240, 34] on html "IN +99 +99 Factures 227 82151 Actions PALAIS DES THES I52021495 Montant initial…" at bounding box center [669, 337] width 1339 height 674
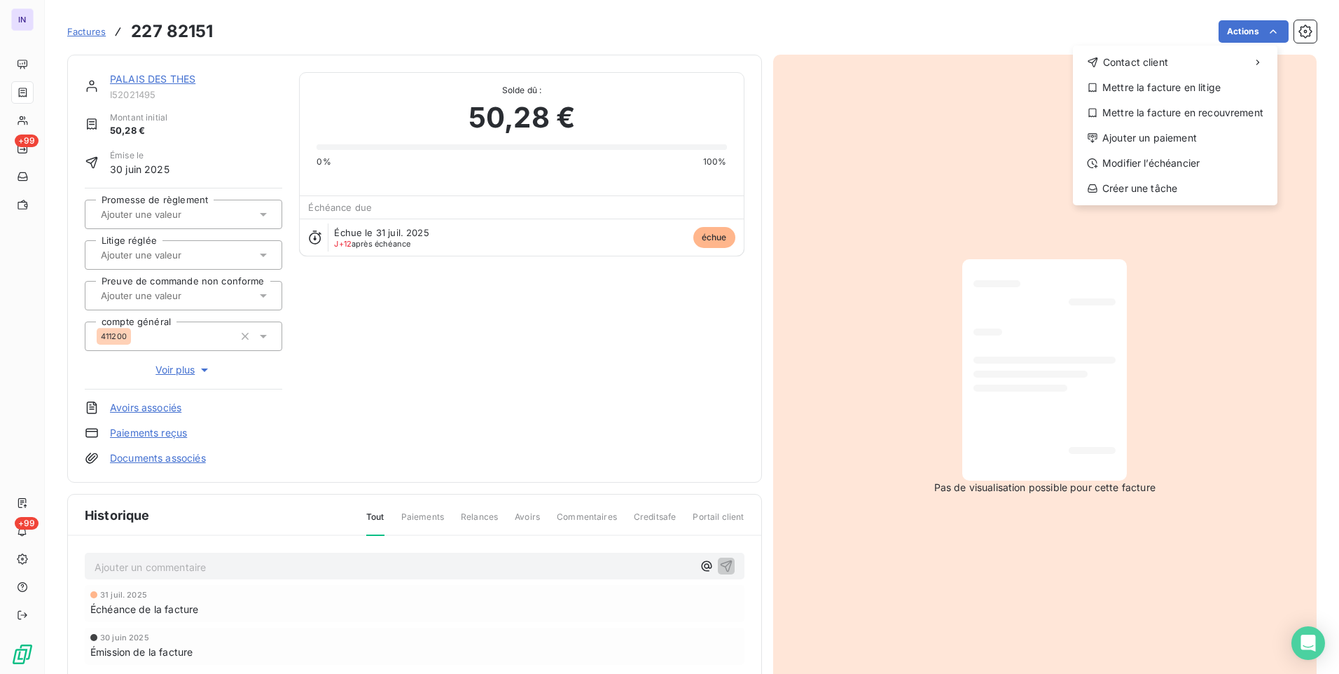
click at [1136, 149] on div "Contact client Mettre la facture en litige Mettre la facture en recouvrement Aj…" at bounding box center [1175, 126] width 205 height 160
click at [1106, 136] on div "Ajouter un paiement" at bounding box center [1175, 138] width 193 height 22
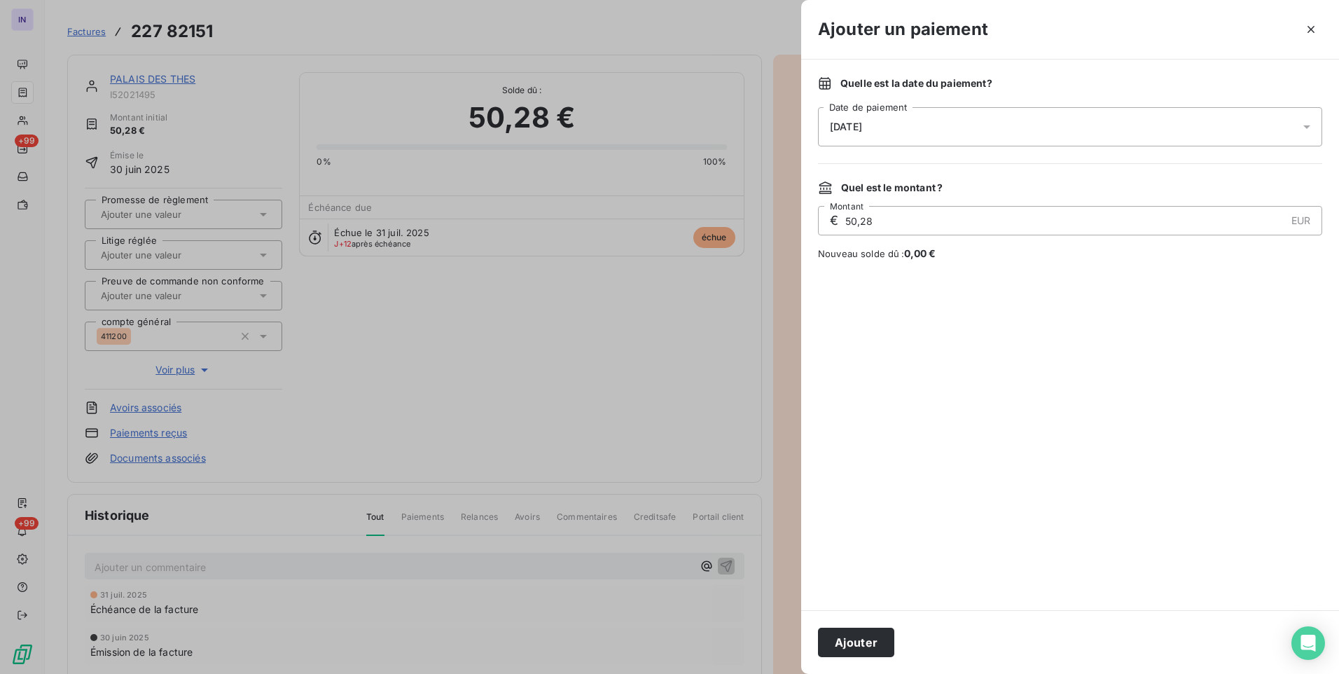
click at [941, 120] on div "[DATE]" at bounding box center [1070, 126] width 504 height 39
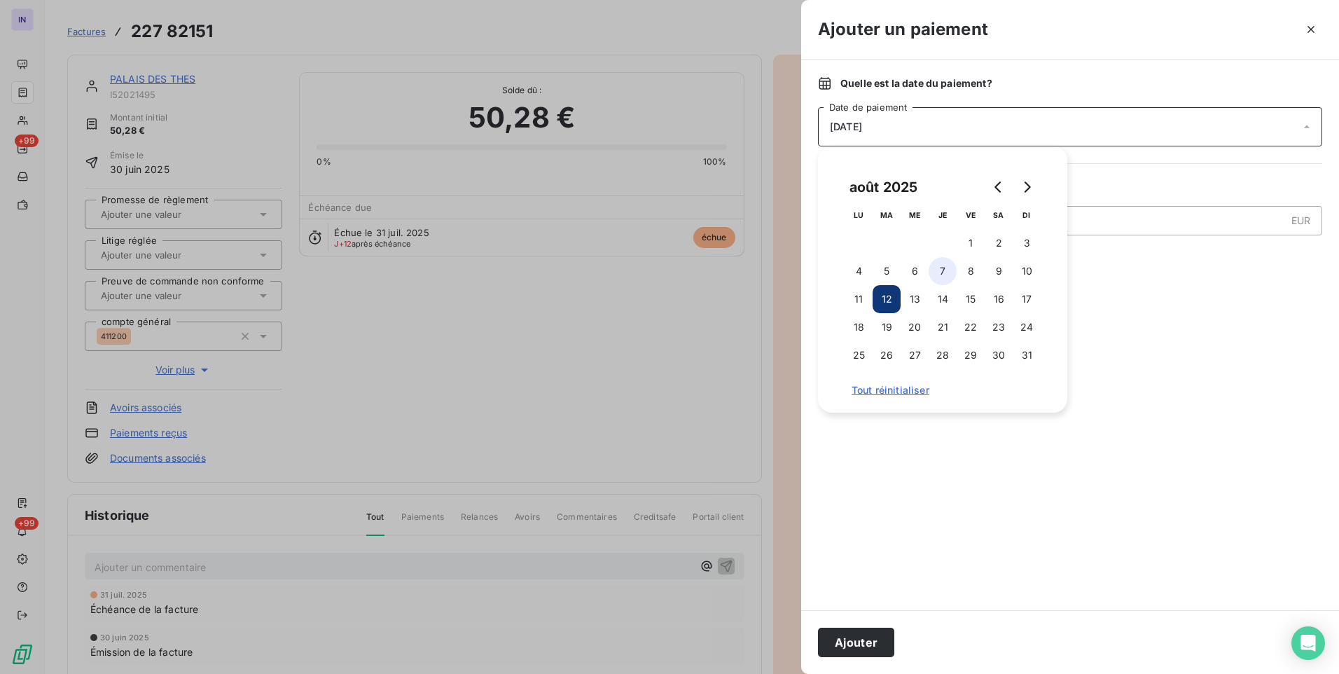
click at [943, 268] on button "7" at bounding box center [943, 271] width 28 height 28
click at [865, 627] on div "Ajouter" at bounding box center [1070, 642] width 538 height 64
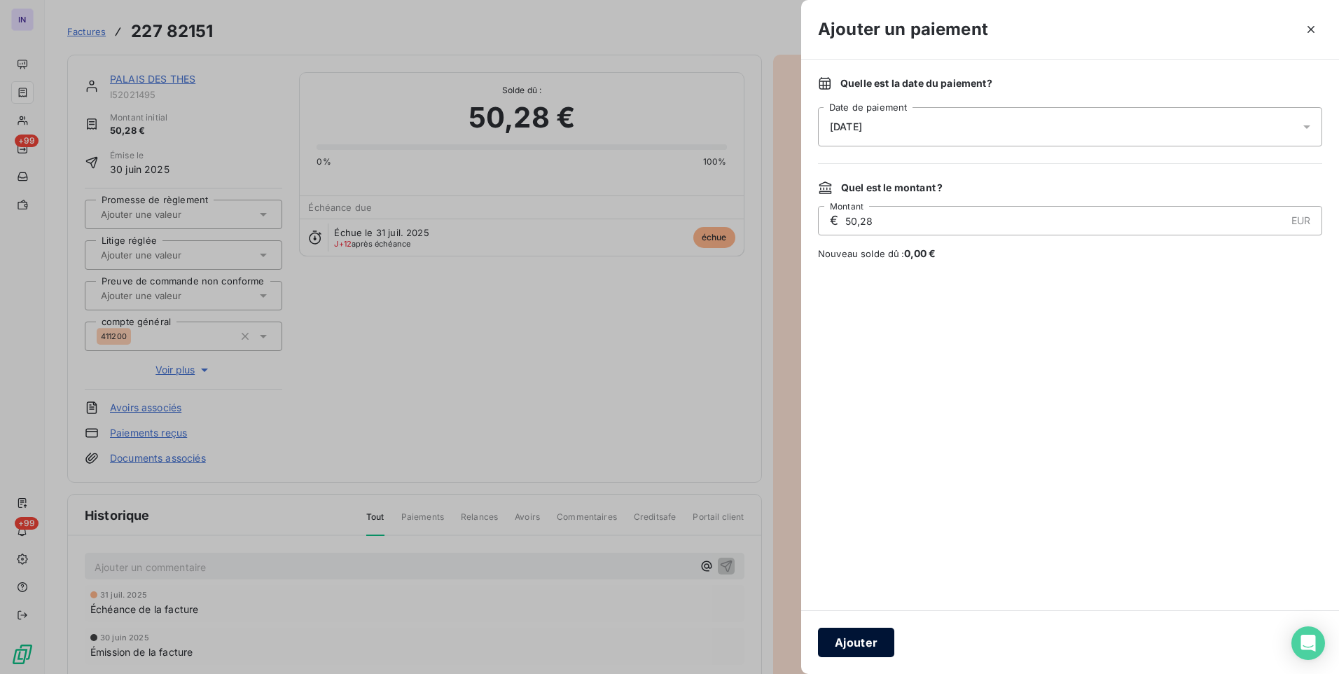
drag, startPoint x: 868, startPoint y: 649, endPoint x: 858, endPoint y: 644, distance: 11.3
click at [861, 646] on button "Ajouter" at bounding box center [856, 642] width 76 height 29
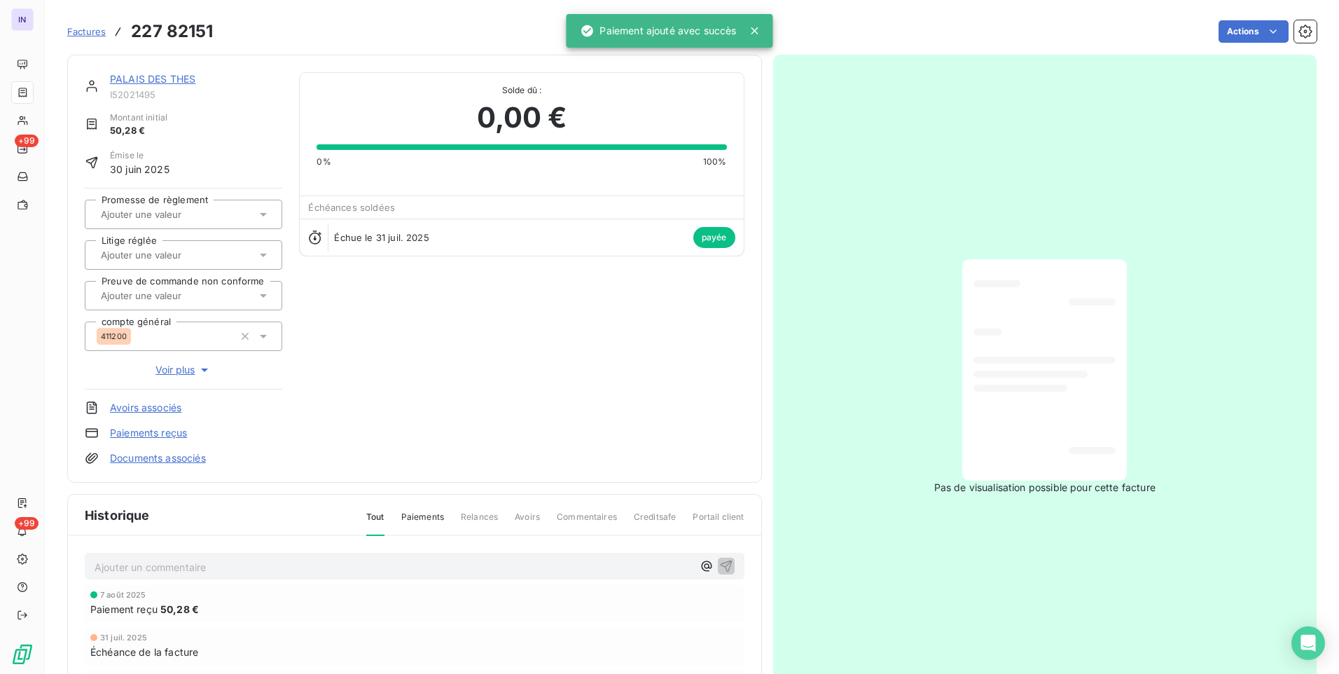
click at [132, 79] on link "PALAIS DES THES" at bounding box center [152, 79] width 85 height 12
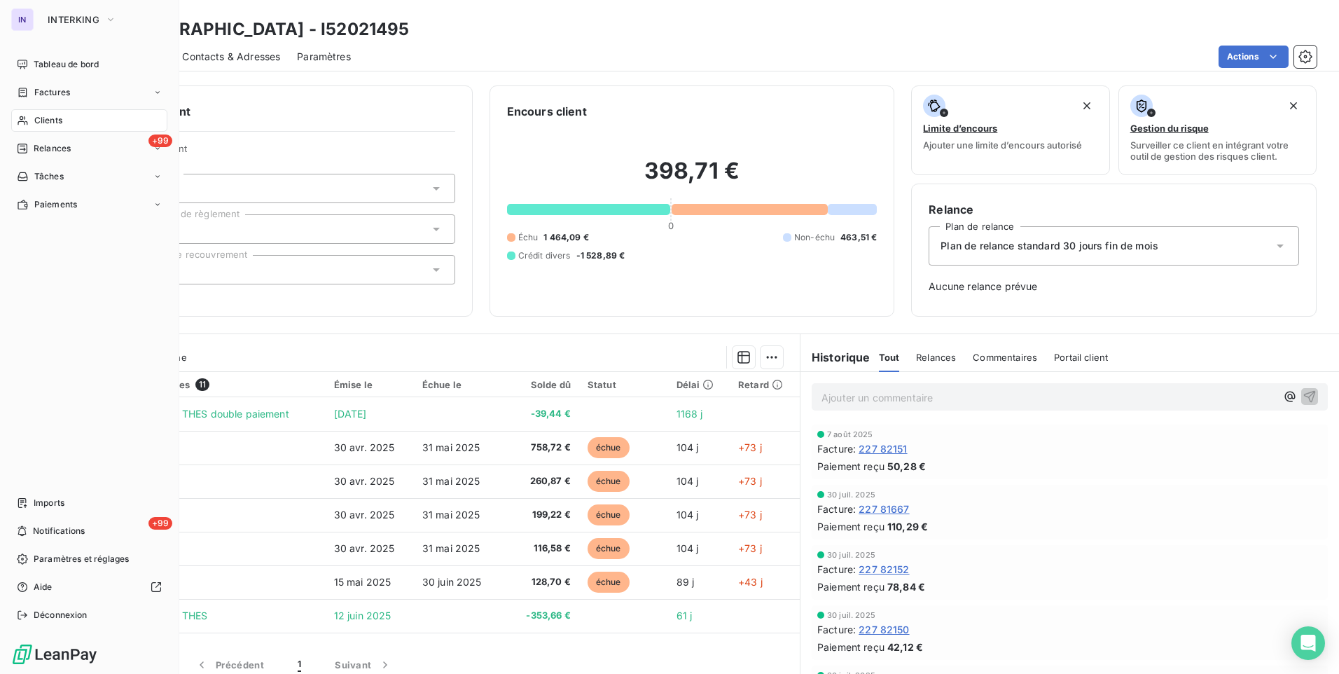
drag, startPoint x: 67, startPoint y: 115, endPoint x: 129, endPoint y: 125, distance: 63.1
click at [67, 115] on div "Clients" at bounding box center [89, 120] width 156 height 22
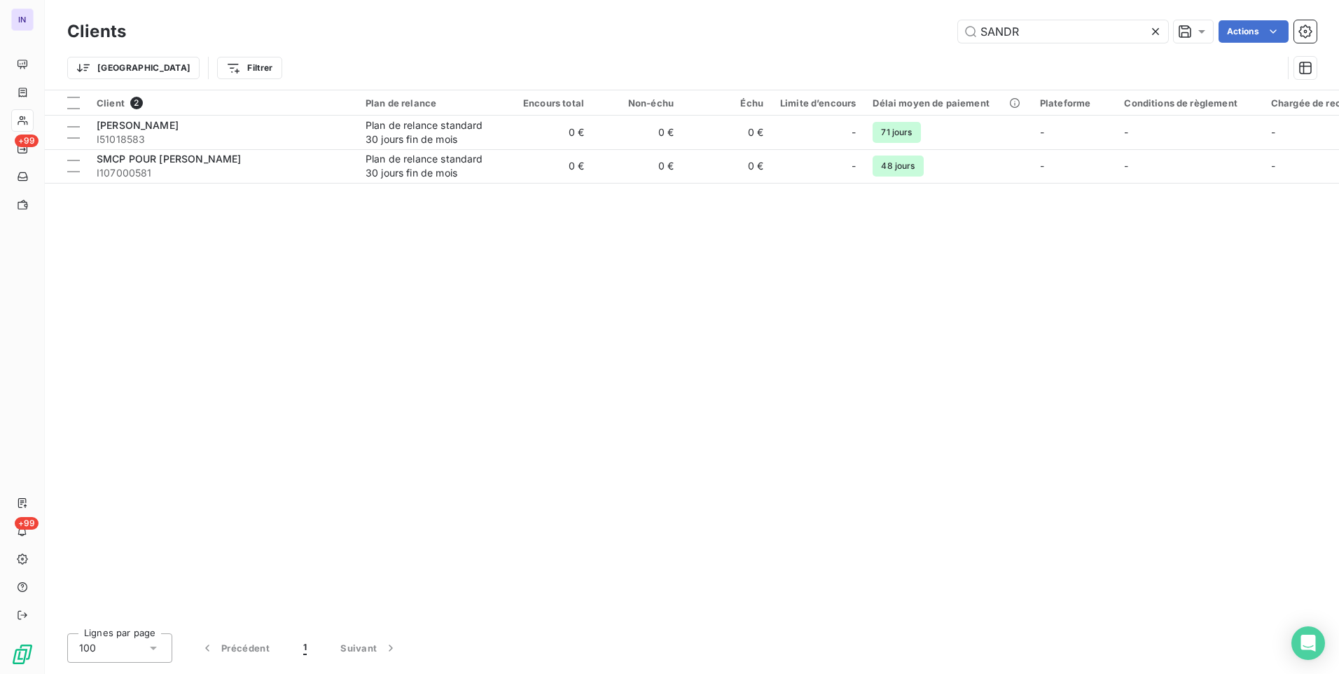
drag, startPoint x: 777, startPoint y: 41, endPoint x: 770, endPoint y: 40, distance: 7.0
click at [775, 41] on div "SANDR Actions" at bounding box center [730, 31] width 1174 height 22
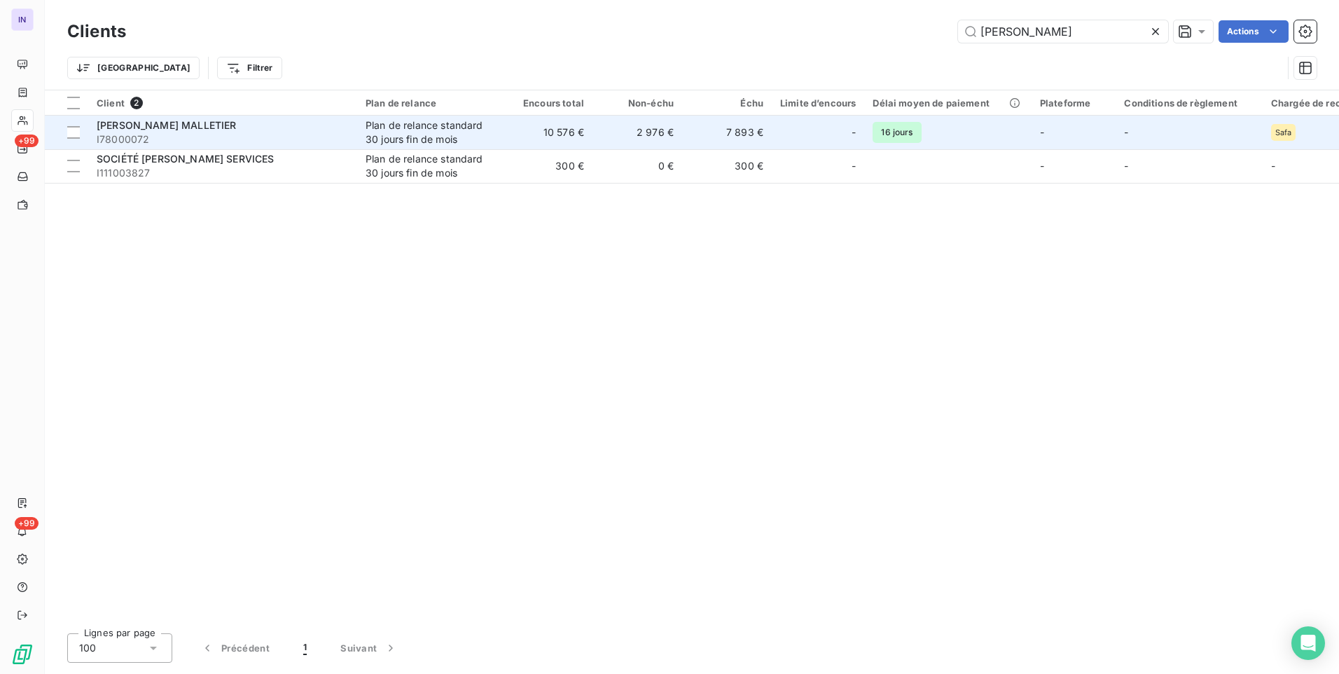
type input "[PERSON_NAME]"
click at [235, 132] on span "I78000072" at bounding box center [223, 139] width 252 height 14
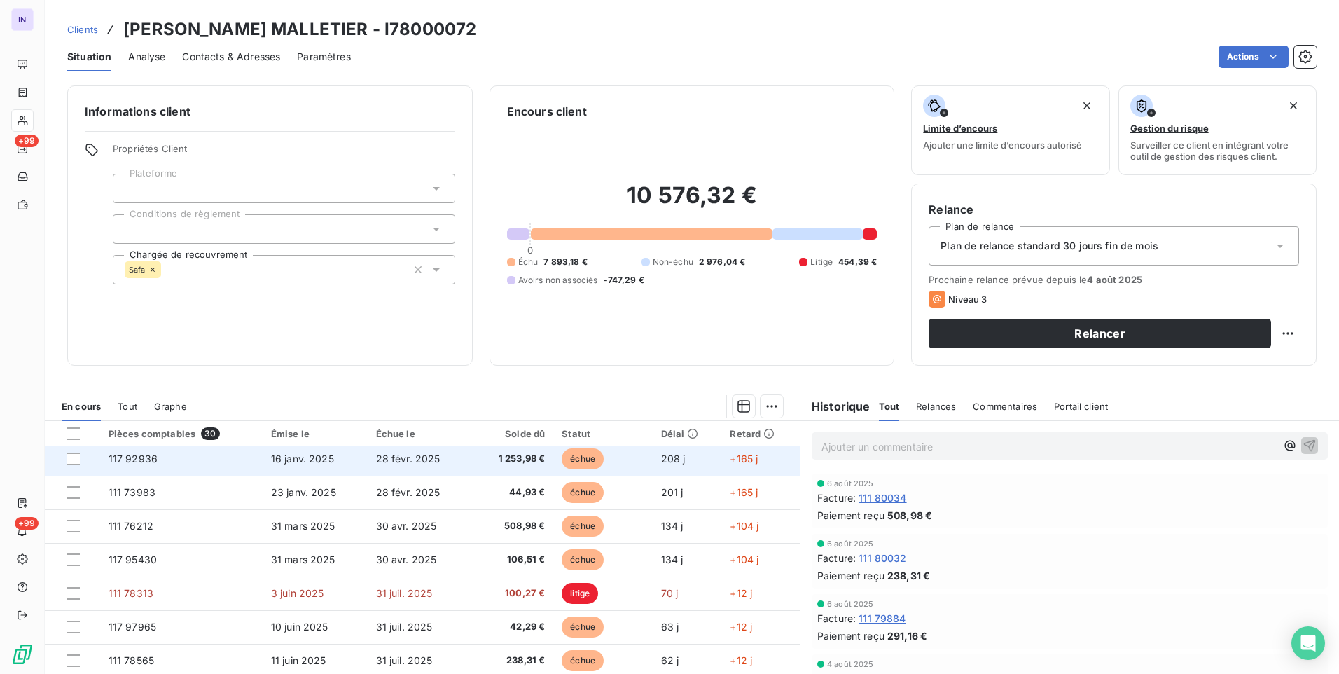
scroll to position [350, 0]
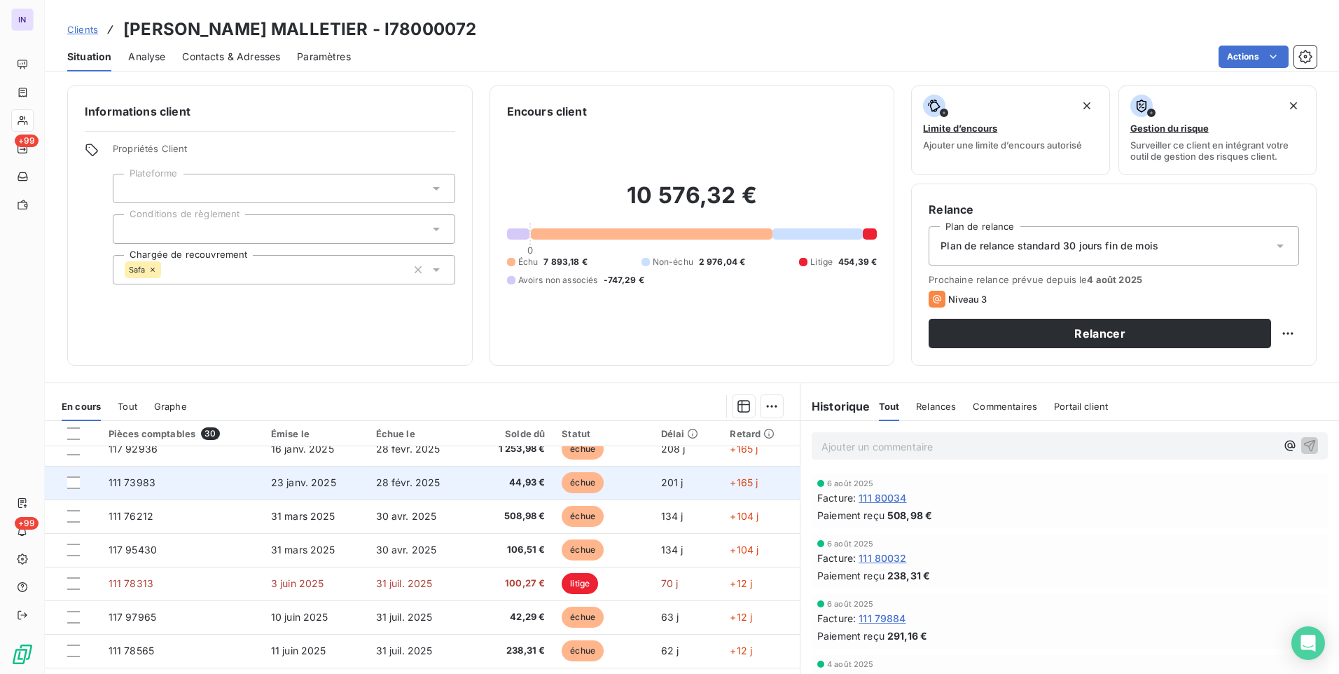
click at [533, 488] on span "44,93 €" at bounding box center [512, 483] width 65 height 14
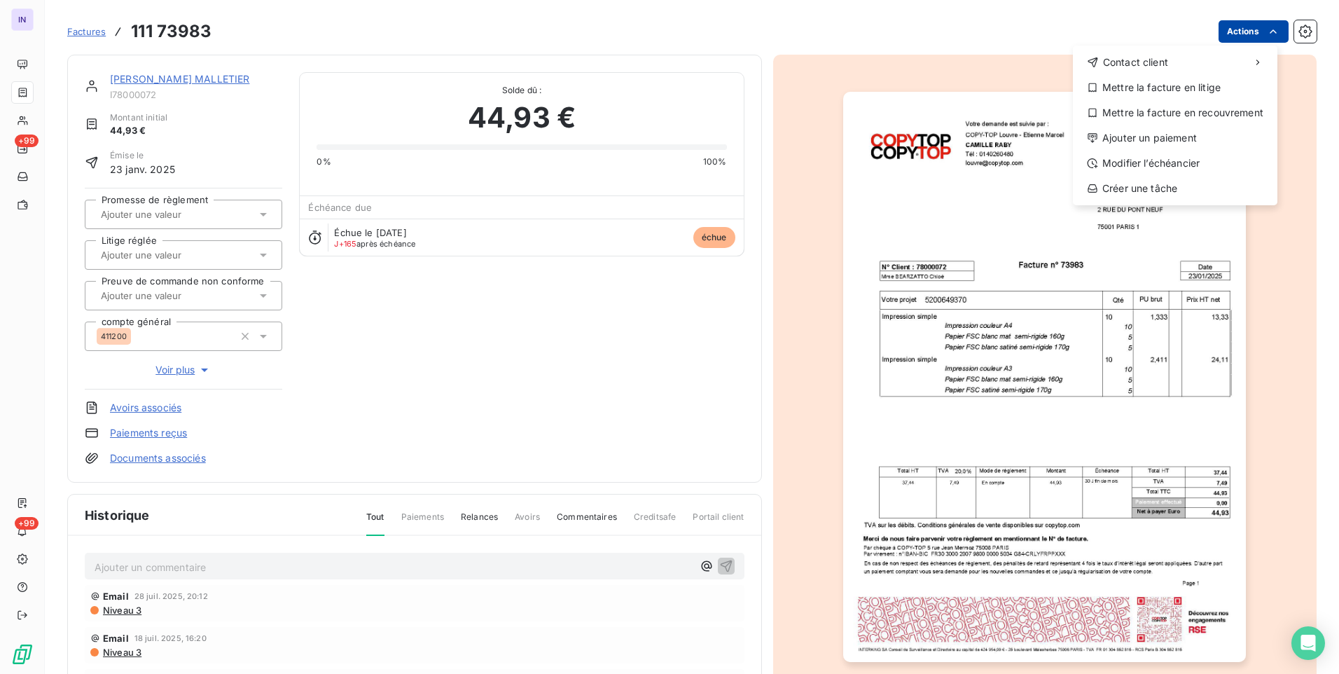
click at [1239, 33] on html "IN +99 +99 Factures [PHONE_NUMBER] Actions Contact client Mettre la facture en …" at bounding box center [669, 337] width 1339 height 674
click at [1179, 135] on div "Ajouter un paiement" at bounding box center [1175, 138] width 193 height 22
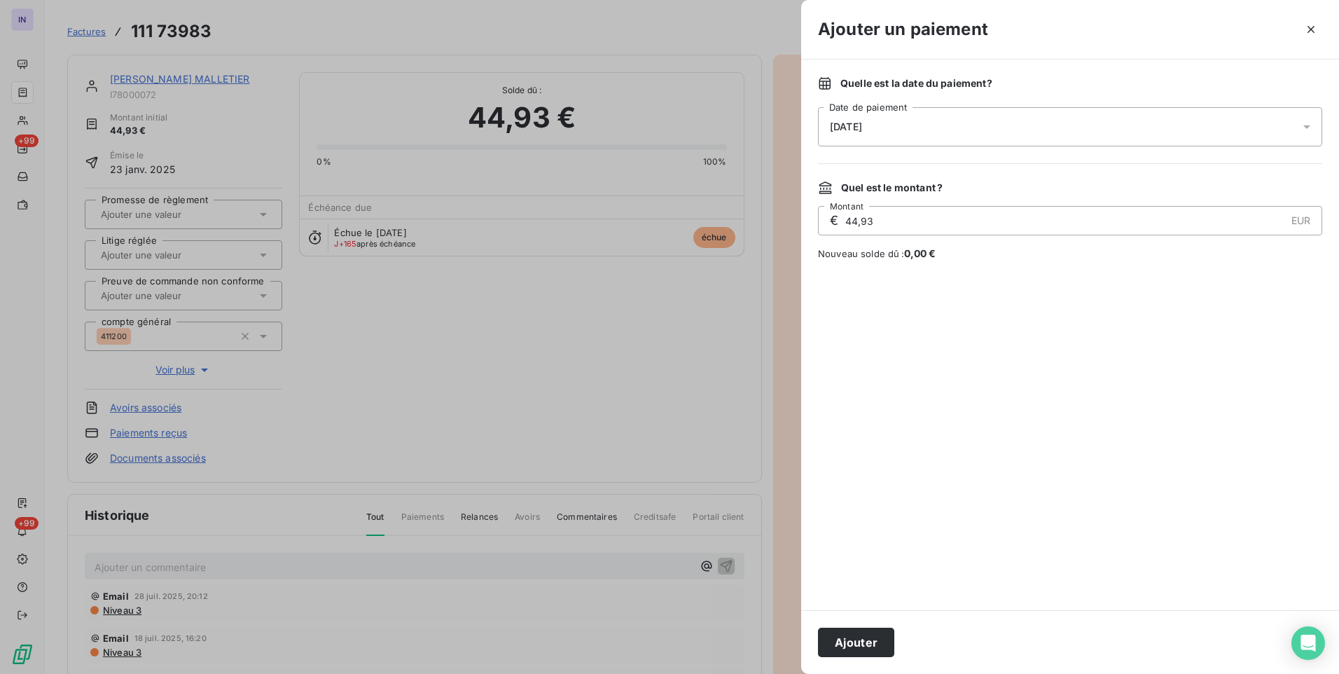
click at [990, 123] on div "[DATE]" at bounding box center [1070, 126] width 504 height 39
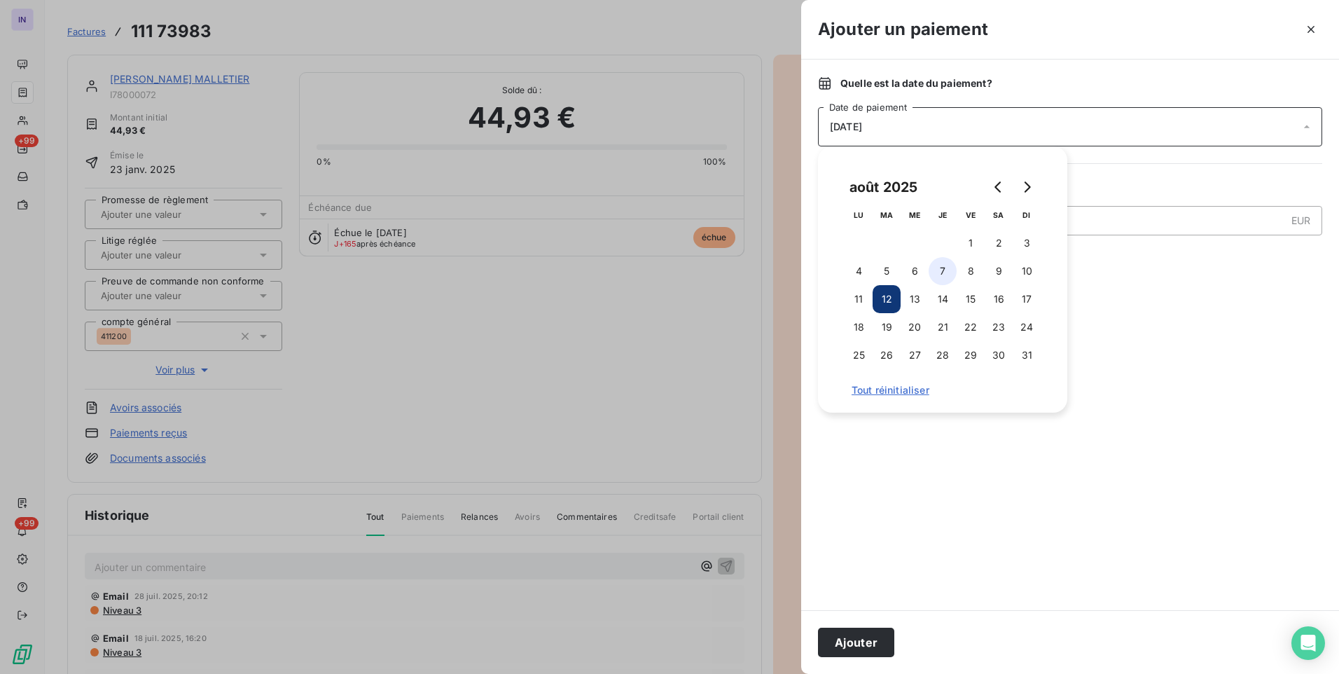
click at [946, 269] on button "7" at bounding box center [943, 271] width 28 height 28
drag, startPoint x: 868, startPoint y: 640, endPoint x: 906, endPoint y: 639, distance: 37.1
click at [869, 639] on button "Ajouter" at bounding box center [856, 642] width 76 height 29
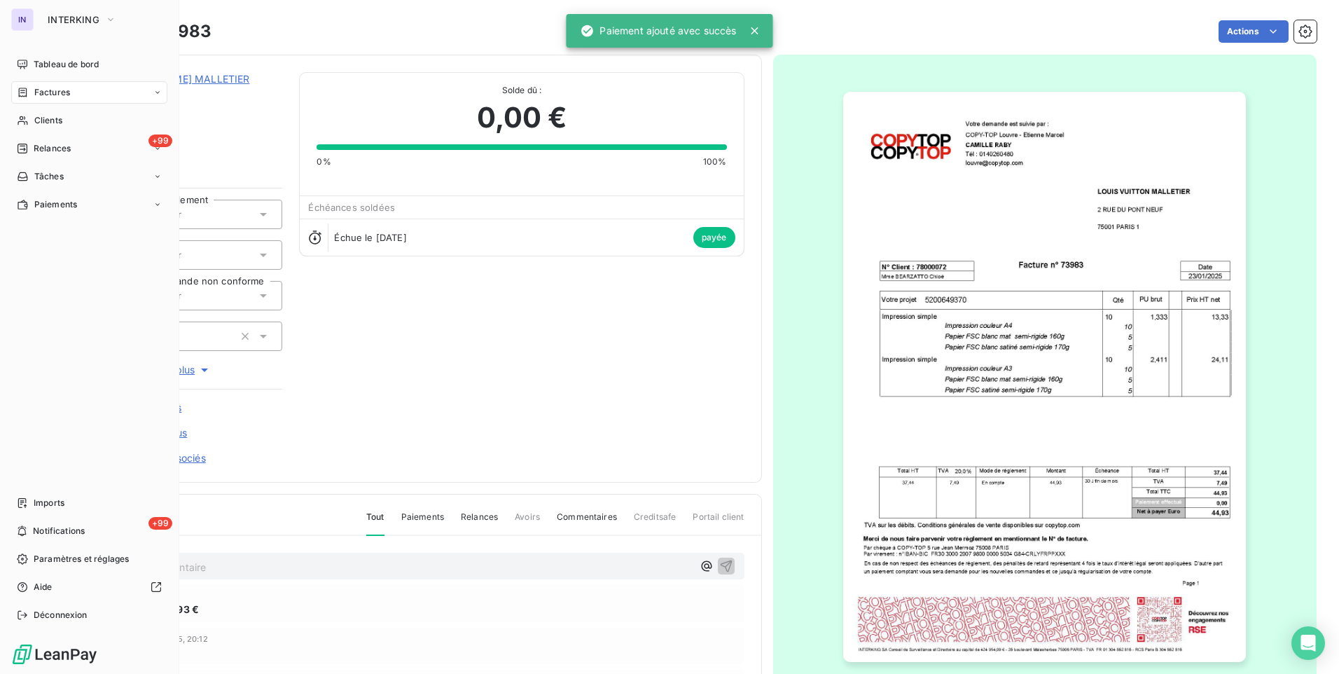
drag, startPoint x: 47, startPoint y: 88, endPoint x: 125, endPoint y: 92, distance: 77.9
click at [47, 88] on span "Factures" at bounding box center [52, 92] width 36 height 13
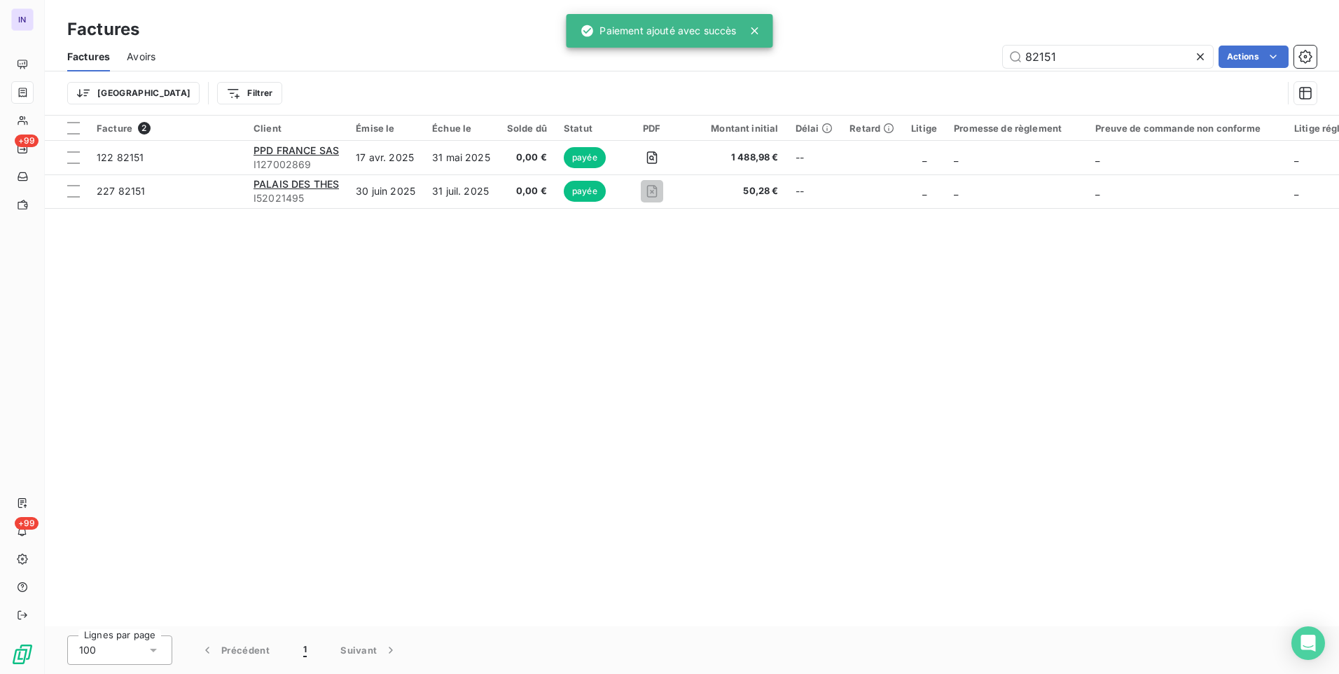
drag, startPoint x: 1052, startPoint y: 57, endPoint x: 891, endPoint y: 55, distance: 161.1
click at [891, 55] on div "82151 Actions" at bounding box center [744, 57] width 1144 height 22
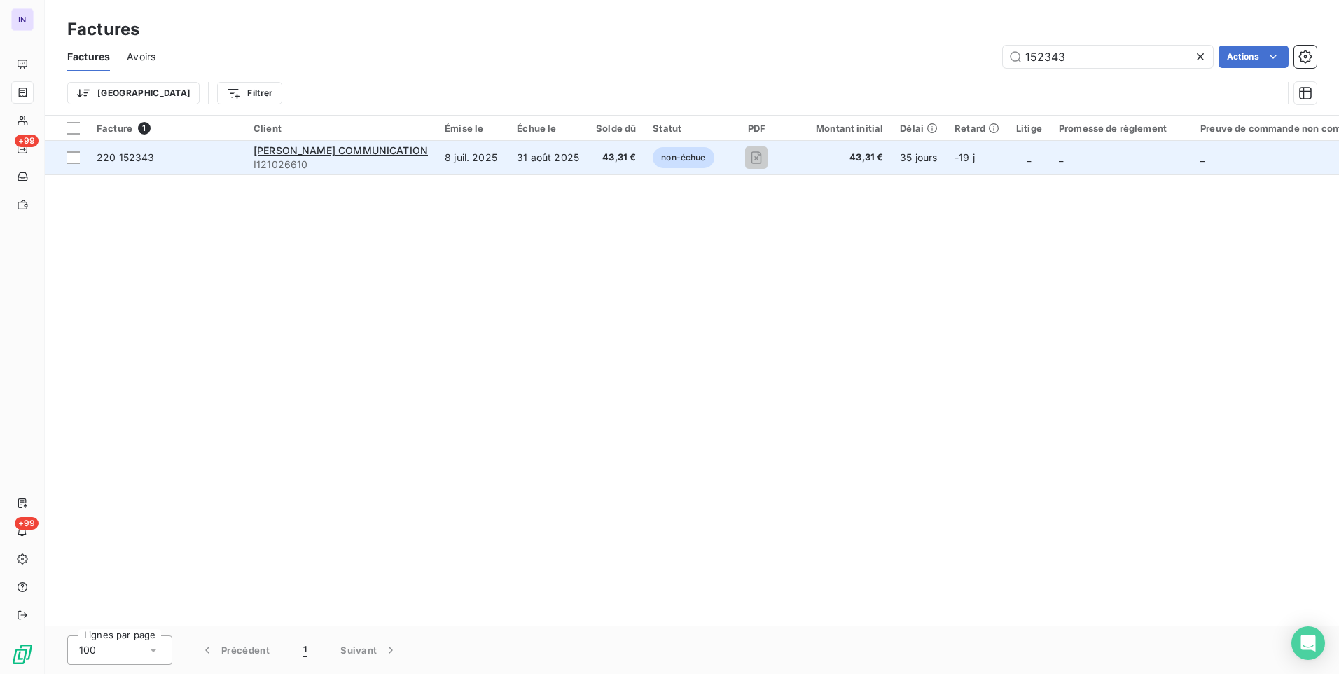
type input "152343"
click at [572, 151] on td "31 août 2025" at bounding box center [547, 158] width 79 height 34
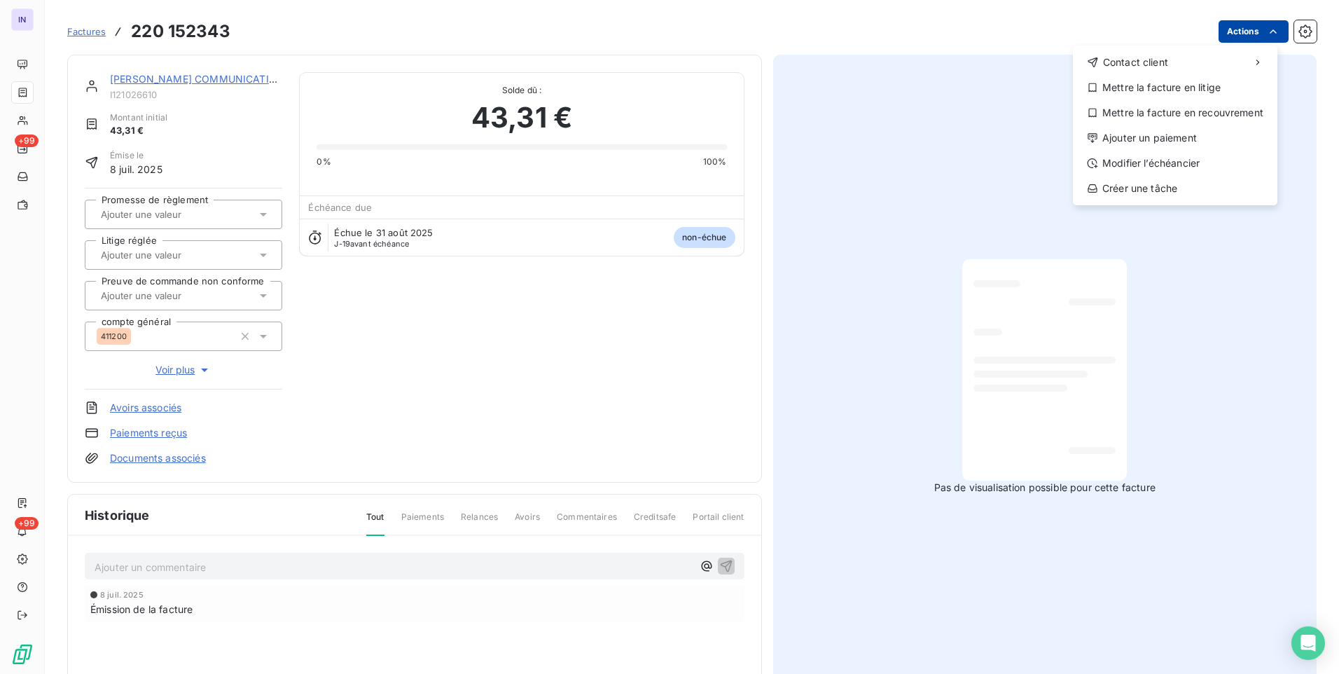
click at [1231, 27] on html "IN +99 +99 Factures [PHONE_NUMBER] Actions Contact client Mettre la facture en …" at bounding box center [669, 337] width 1339 height 674
click at [1177, 143] on div "Ajouter un paiement" at bounding box center [1175, 138] width 193 height 22
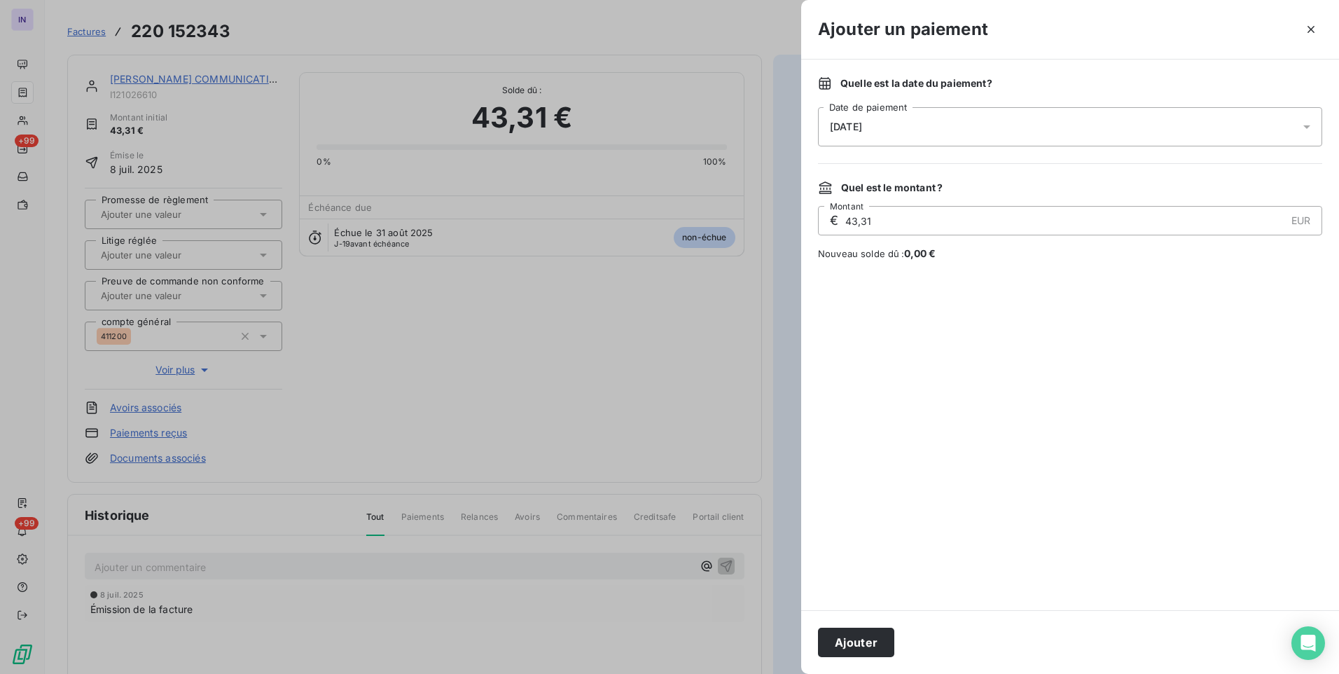
click at [987, 134] on div "[DATE]" at bounding box center [1070, 126] width 504 height 39
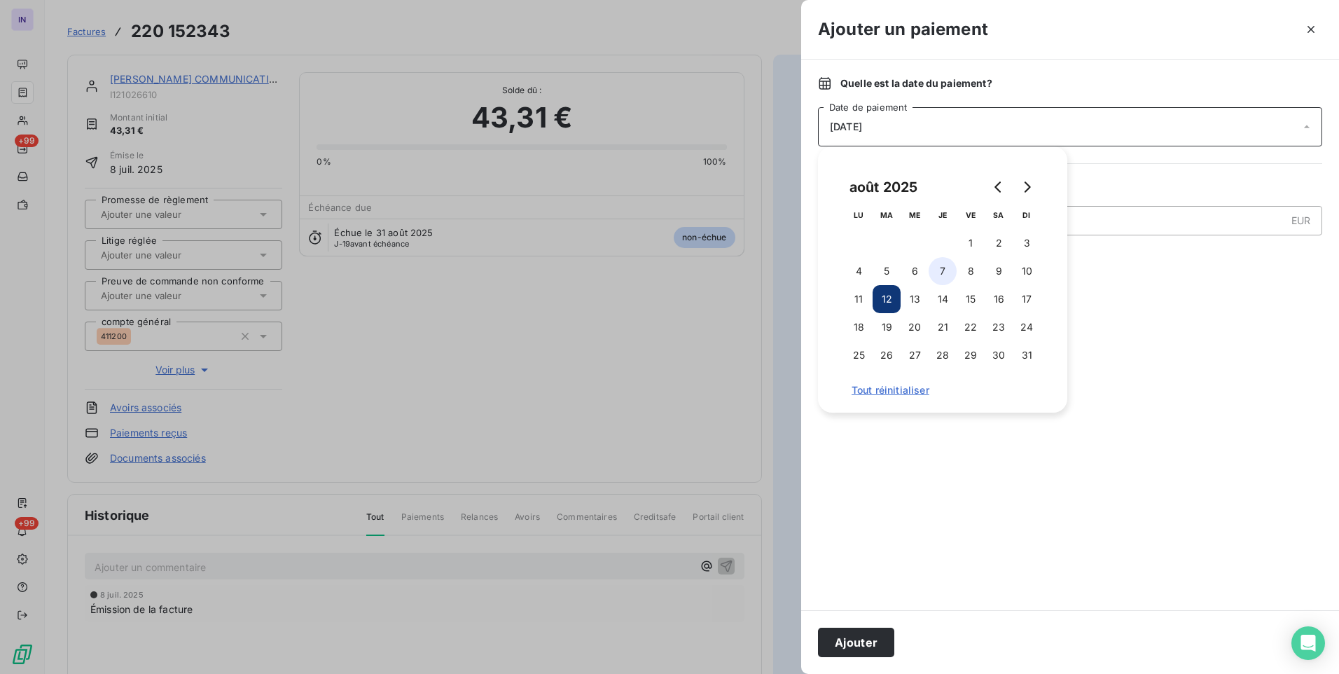
drag, startPoint x: 937, startPoint y: 269, endPoint x: 937, endPoint y: 284, distance: 15.4
click at [938, 270] on button "7" at bounding box center [943, 271] width 28 height 28
click at [854, 643] on button "Ajouter" at bounding box center [856, 642] width 76 height 29
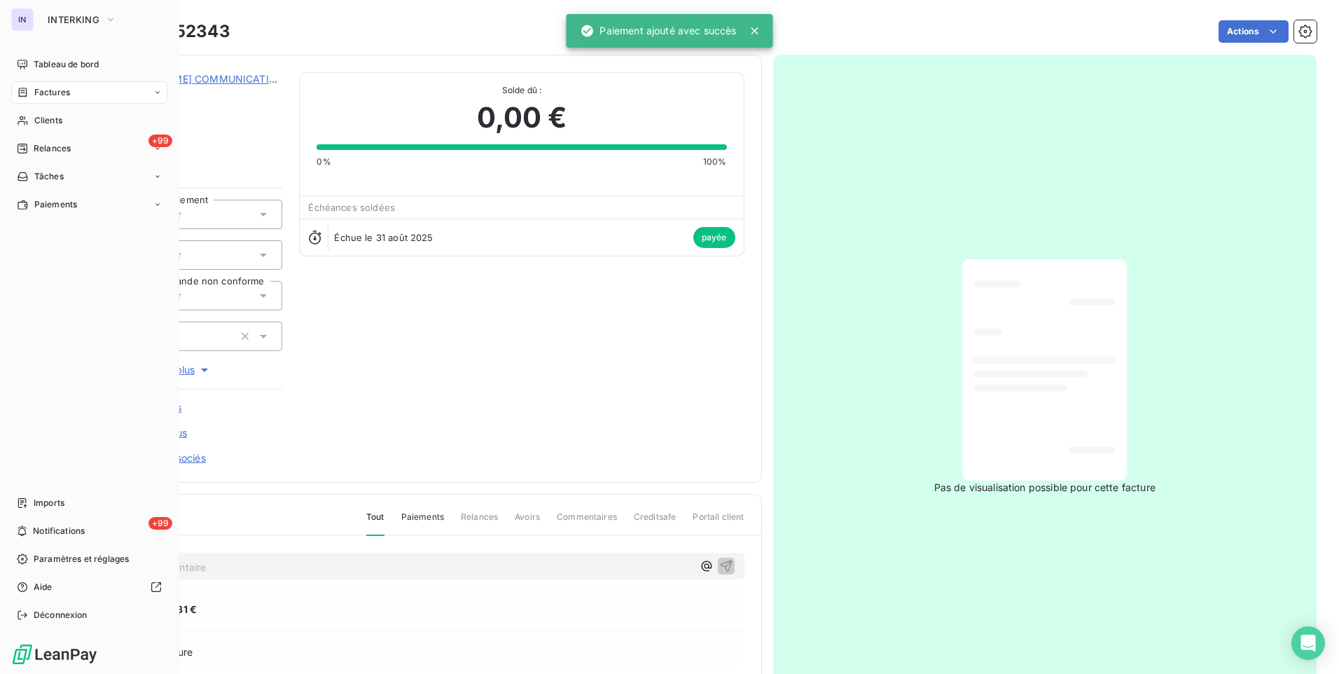
click at [46, 89] on span "Factures" at bounding box center [52, 92] width 36 height 13
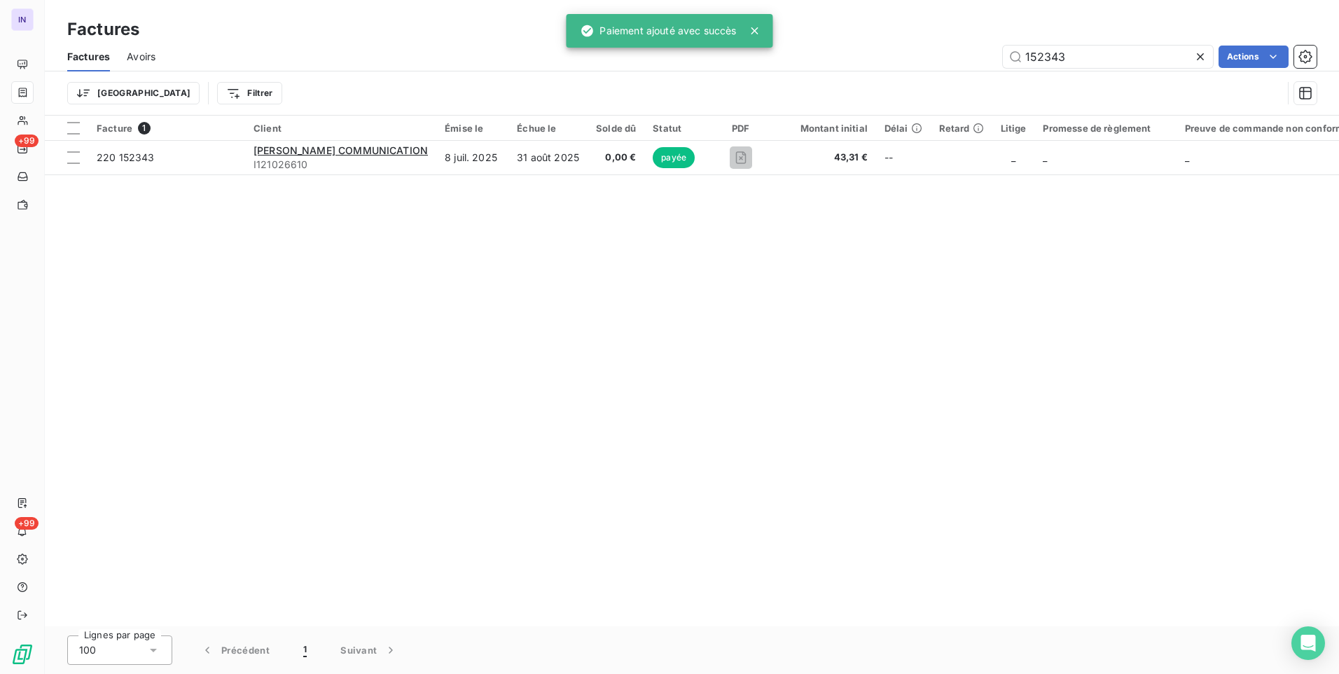
drag, startPoint x: 1067, startPoint y: 54, endPoint x: 900, endPoint y: 56, distance: 167.4
click at [902, 57] on div "152343 Actions" at bounding box center [744, 57] width 1144 height 22
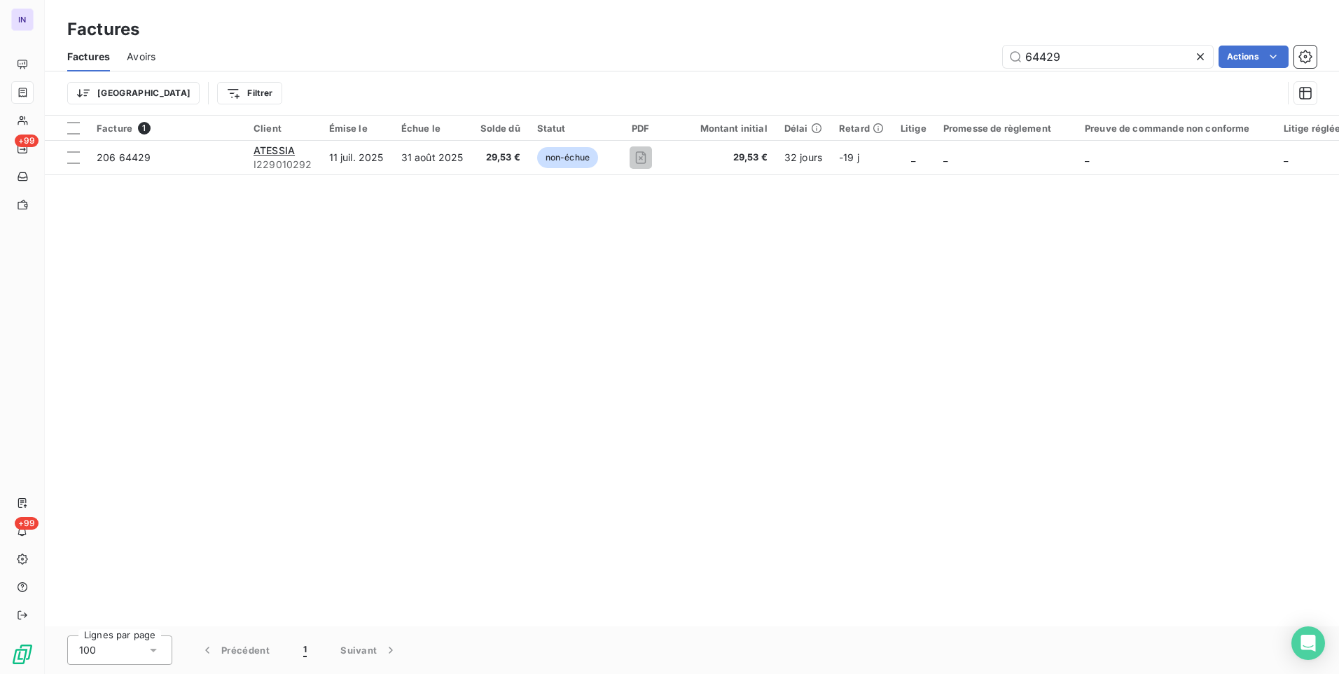
type input "64429"
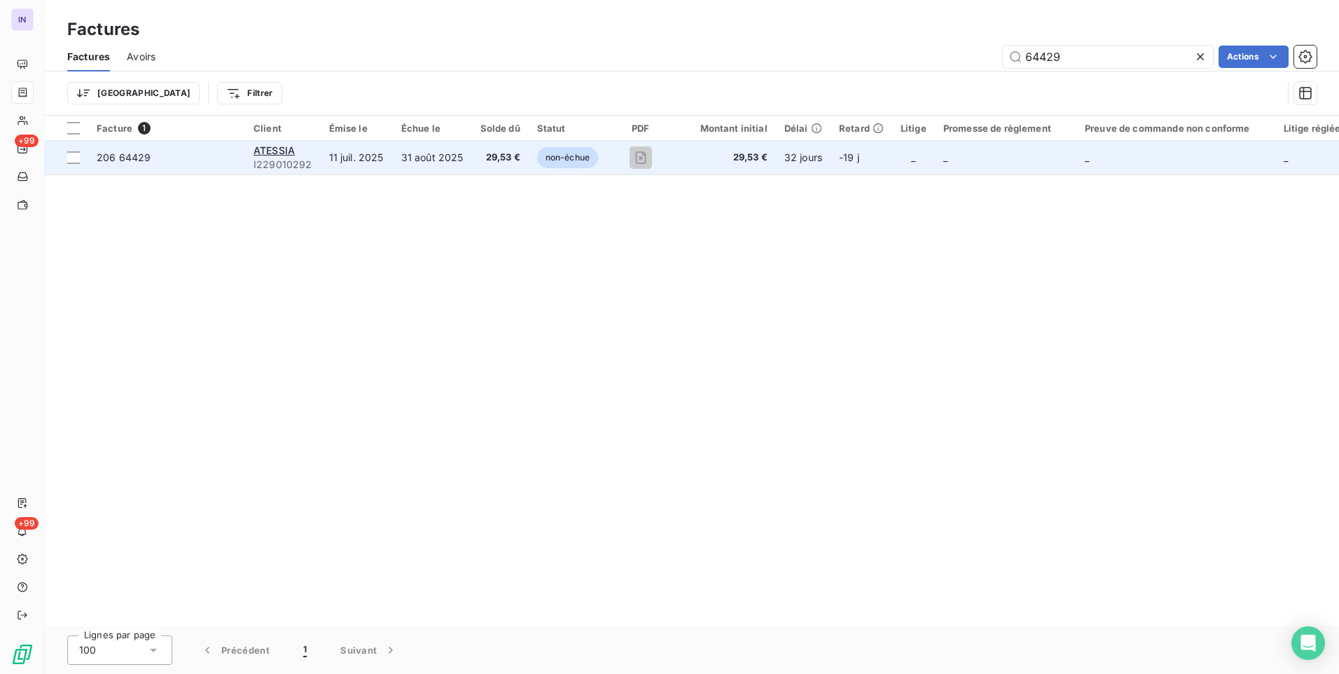
click at [408, 158] on td "31 août 2025" at bounding box center [432, 158] width 79 height 34
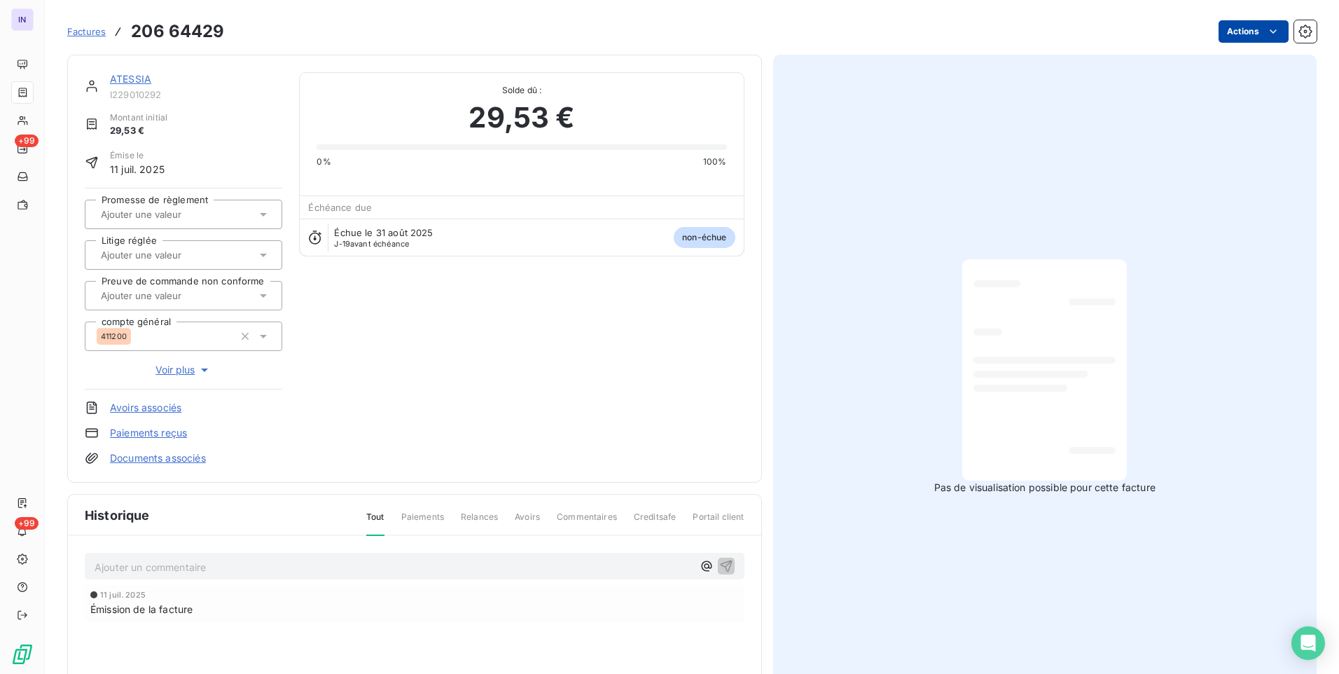
click at [1231, 34] on html "IN +99 +99 Factures 206 64429 Actions ATESSIA I229010292 Montant initial 29,53 …" at bounding box center [669, 337] width 1339 height 674
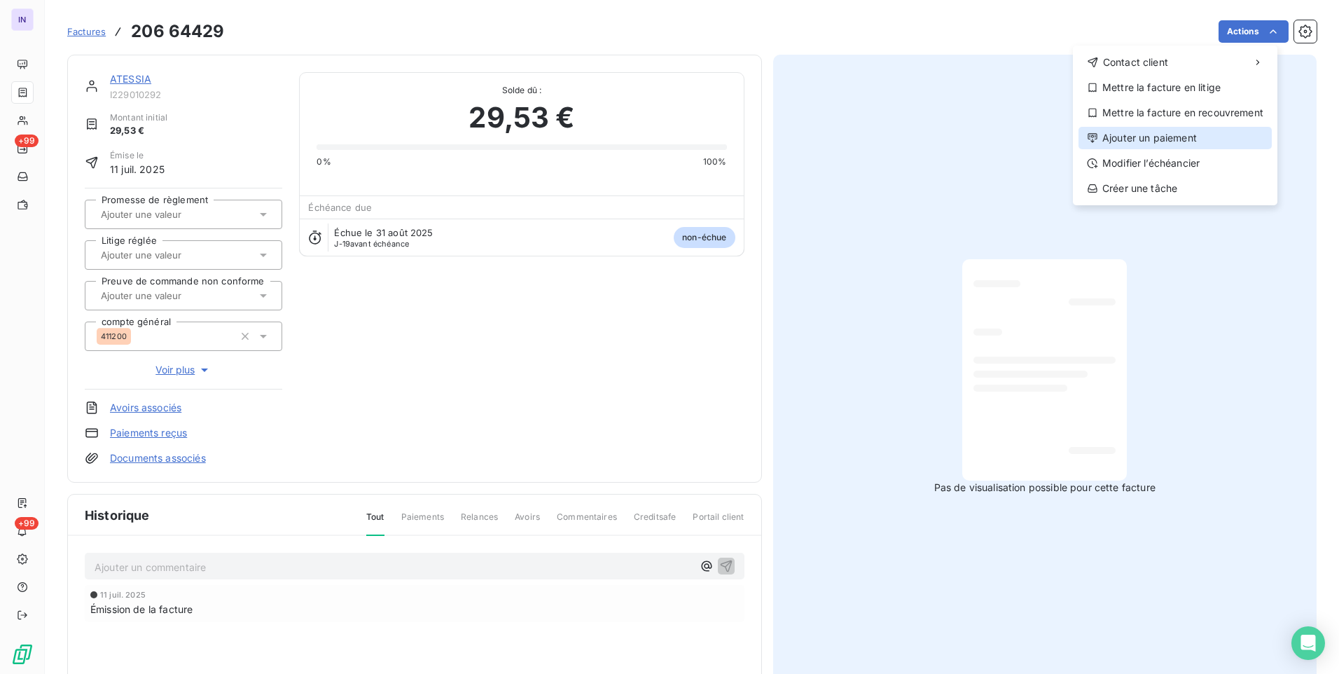
click at [1160, 134] on div "Ajouter un paiement" at bounding box center [1175, 138] width 193 height 22
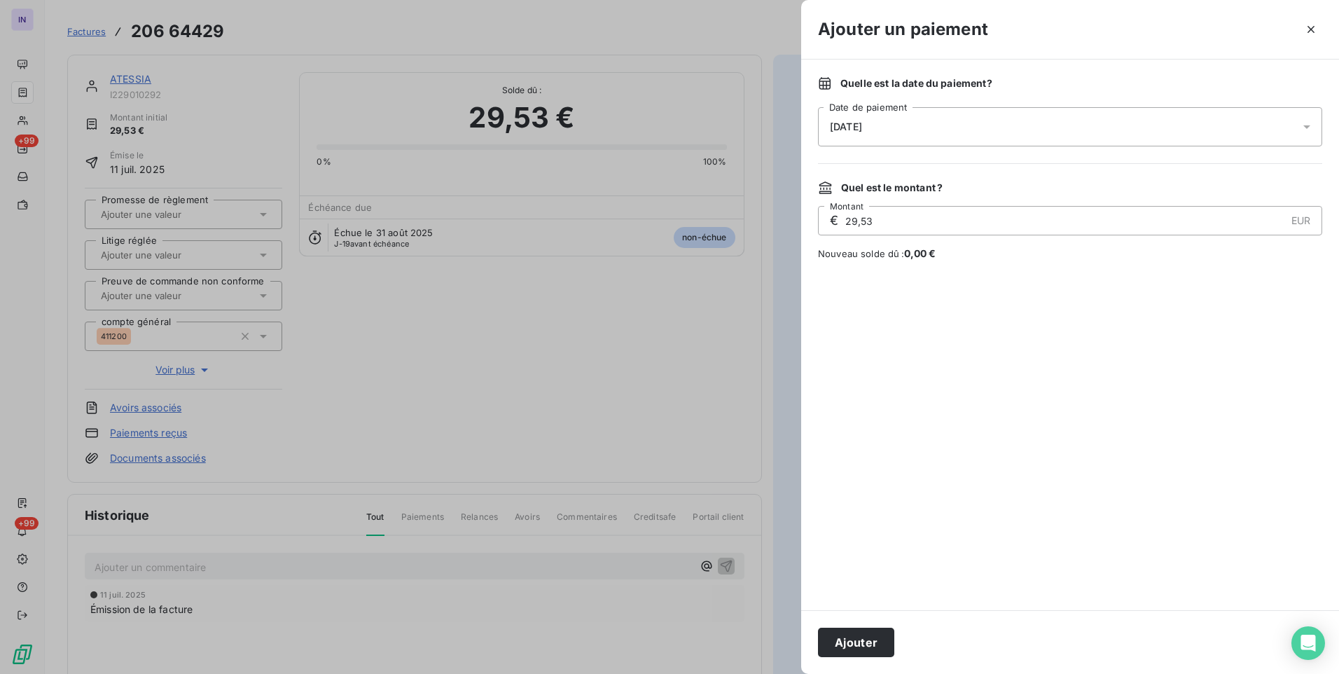
click at [962, 125] on div "[DATE]" at bounding box center [1070, 126] width 504 height 39
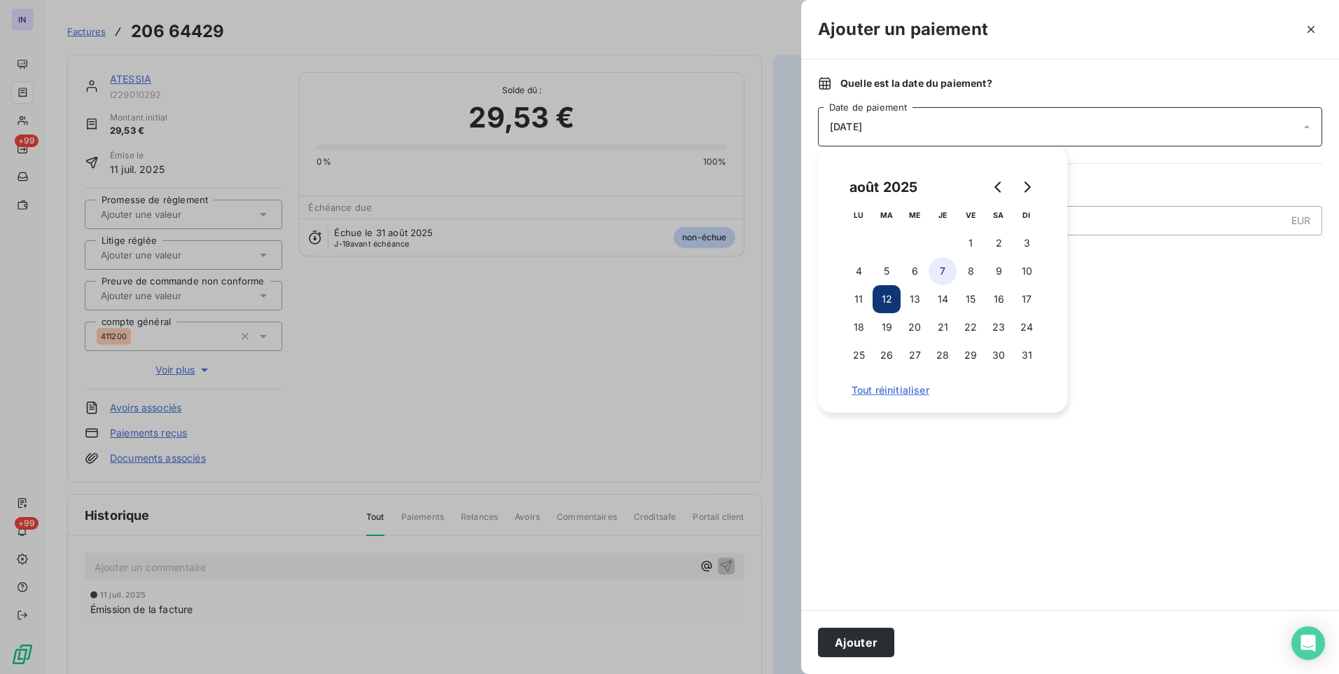
click at [941, 266] on button "7" at bounding box center [943, 271] width 28 height 28
click at [867, 635] on button "Ajouter" at bounding box center [856, 642] width 76 height 29
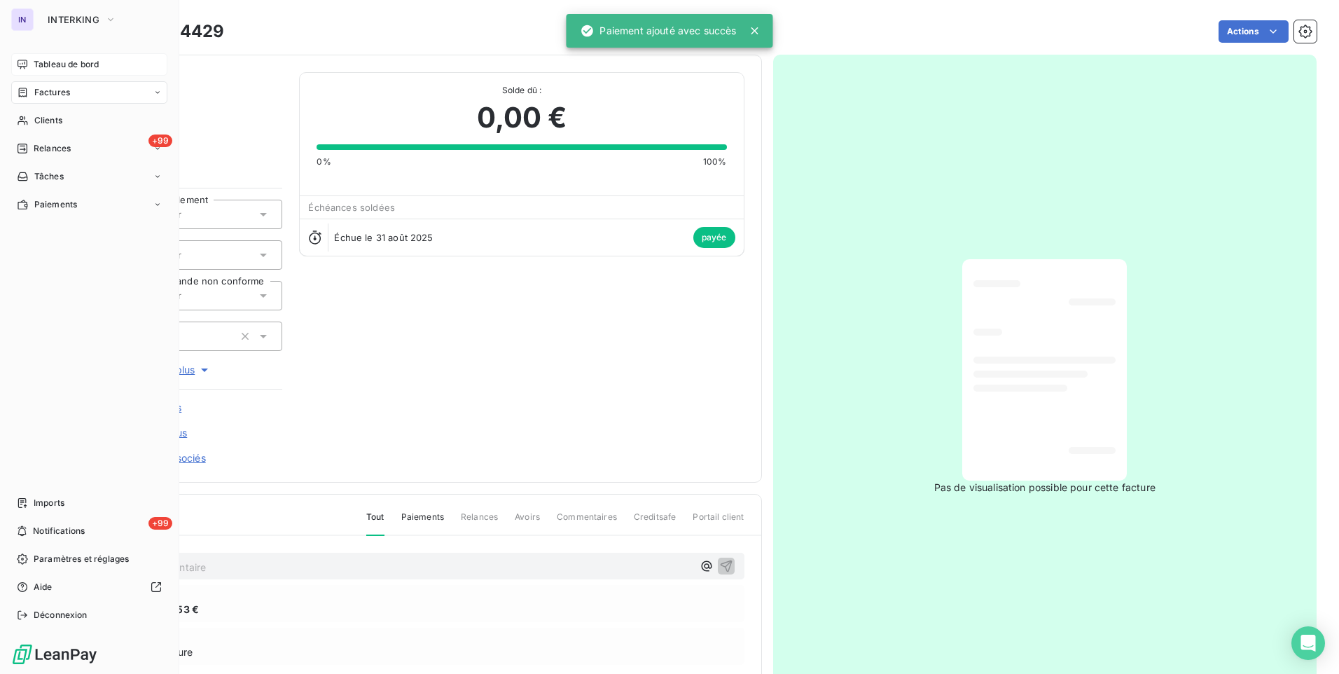
click at [67, 59] on span "Tableau de bord" at bounding box center [66, 64] width 65 height 13
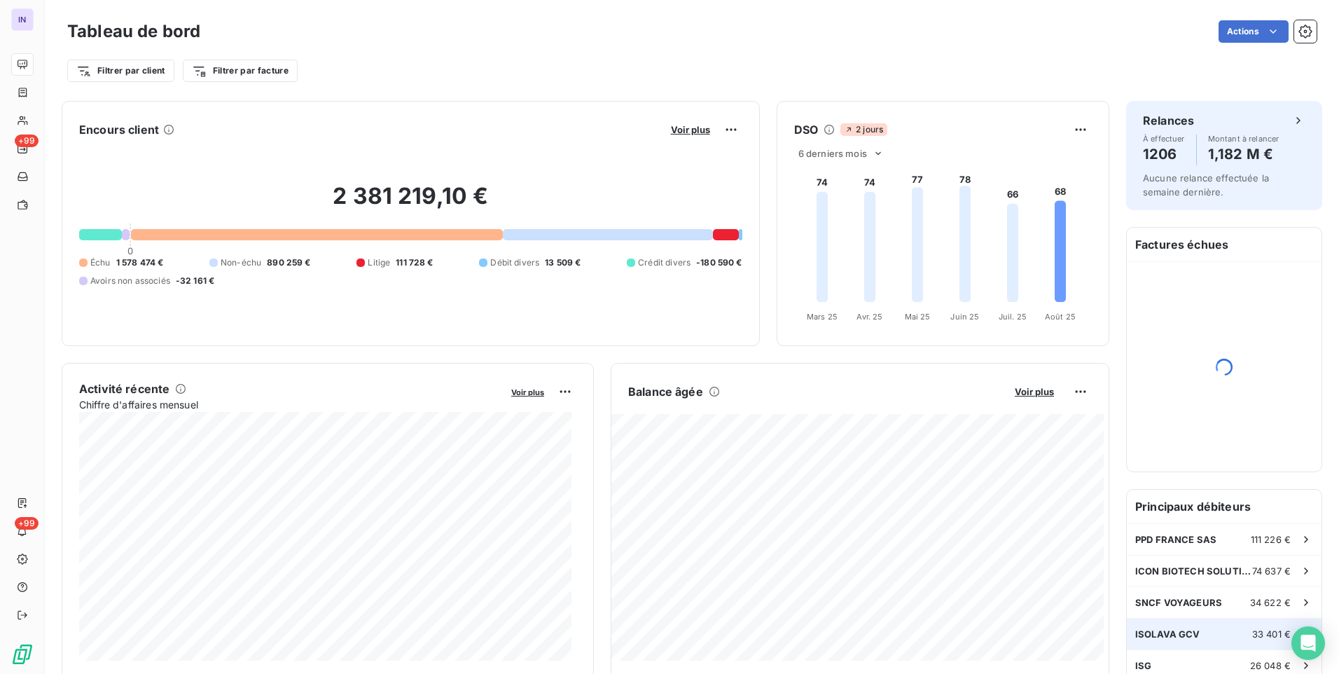
click at [1165, 630] on span "ISOLAVA GCV" at bounding box center [1167, 633] width 65 height 11
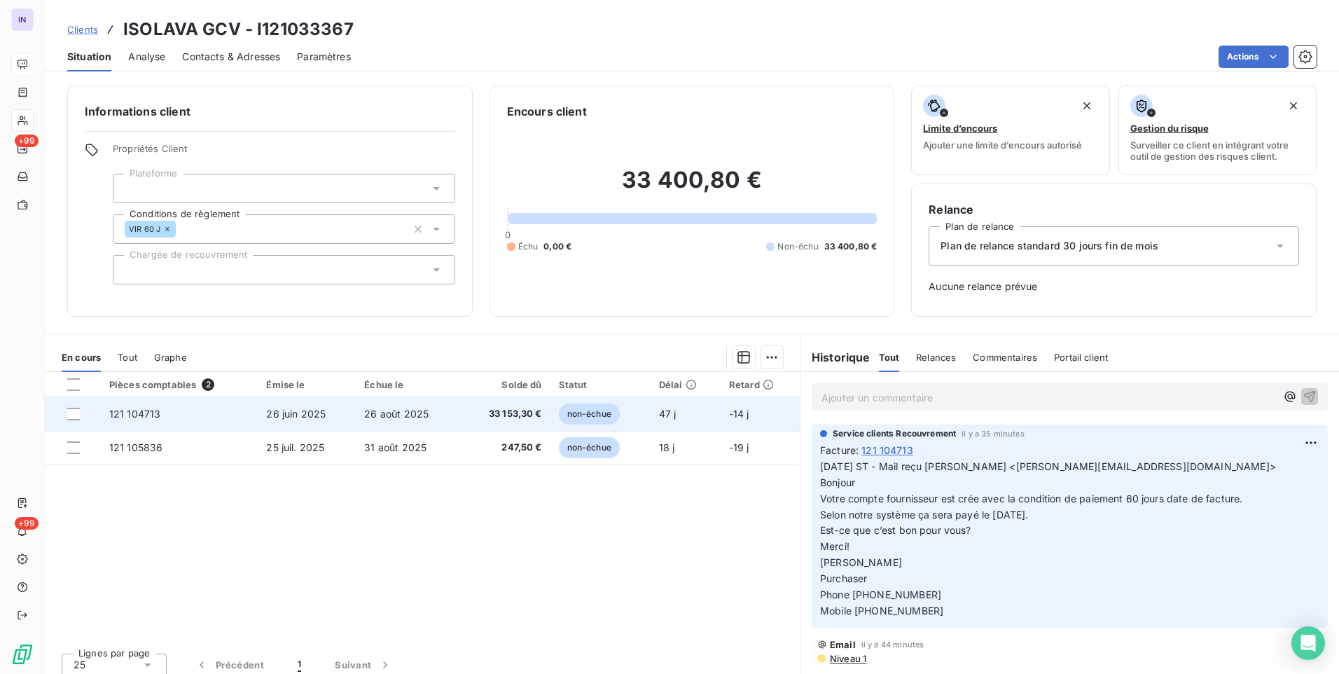
click at [385, 417] on span "26 août 2025" at bounding box center [396, 414] width 64 height 12
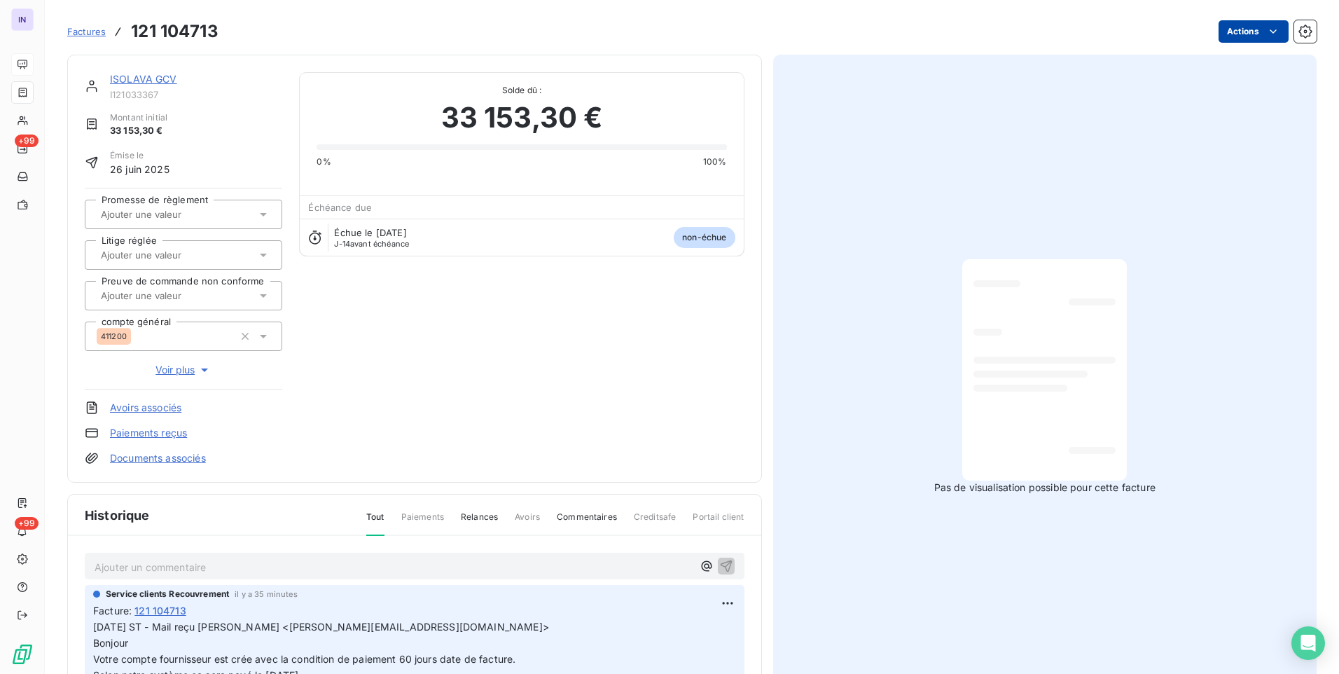
click at [1221, 32] on html "IN +99 +99 Factures 121 104713 Actions ISOLAVA GCV I121033367 Montant initial 3…" at bounding box center [669, 337] width 1339 height 674
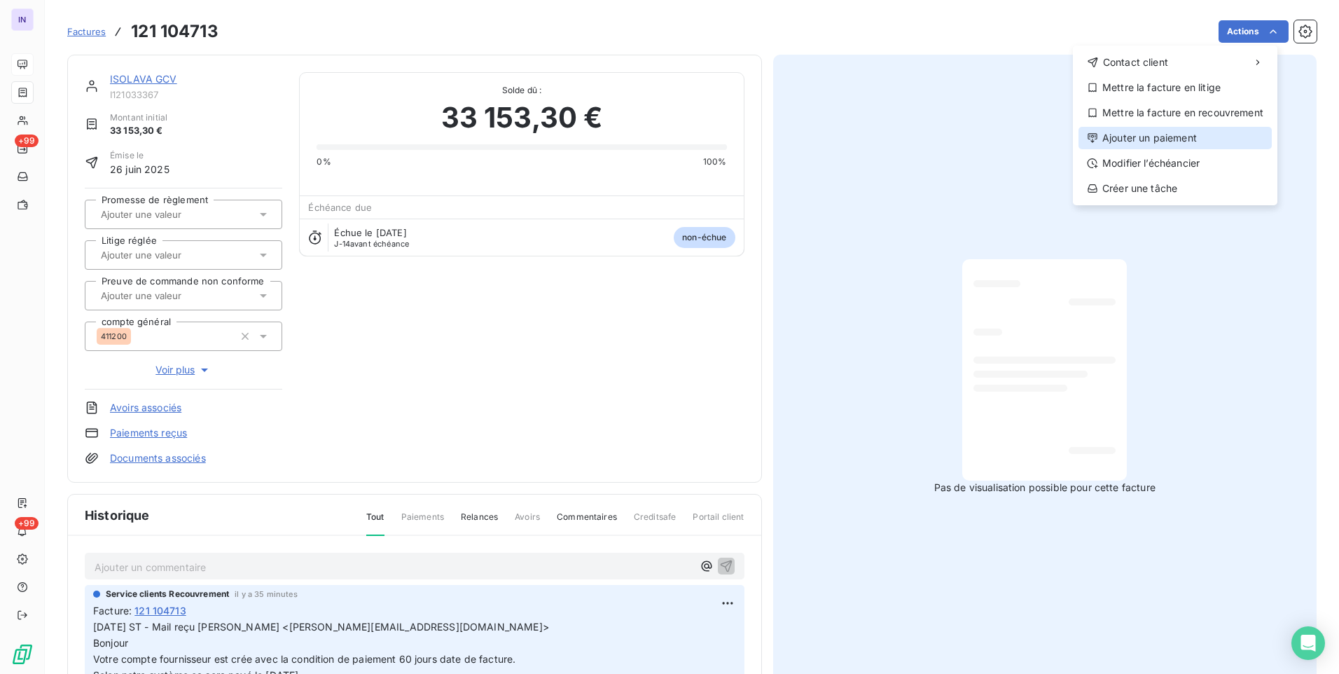
click at [1155, 140] on div "Ajouter un paiement" at bounding box center [1175, 138] width 193 height 22
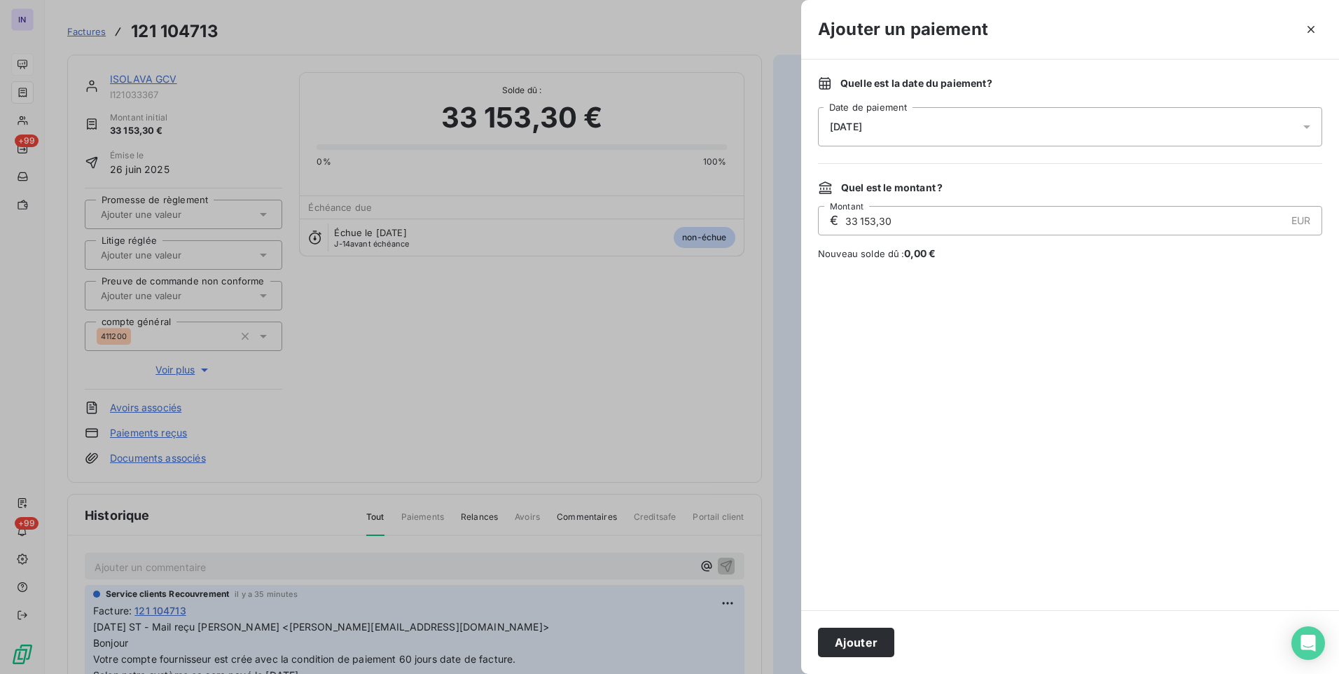
click at [950, 128] on div "[DATE]" at bounding box center [1070, 126] width 504 height 39
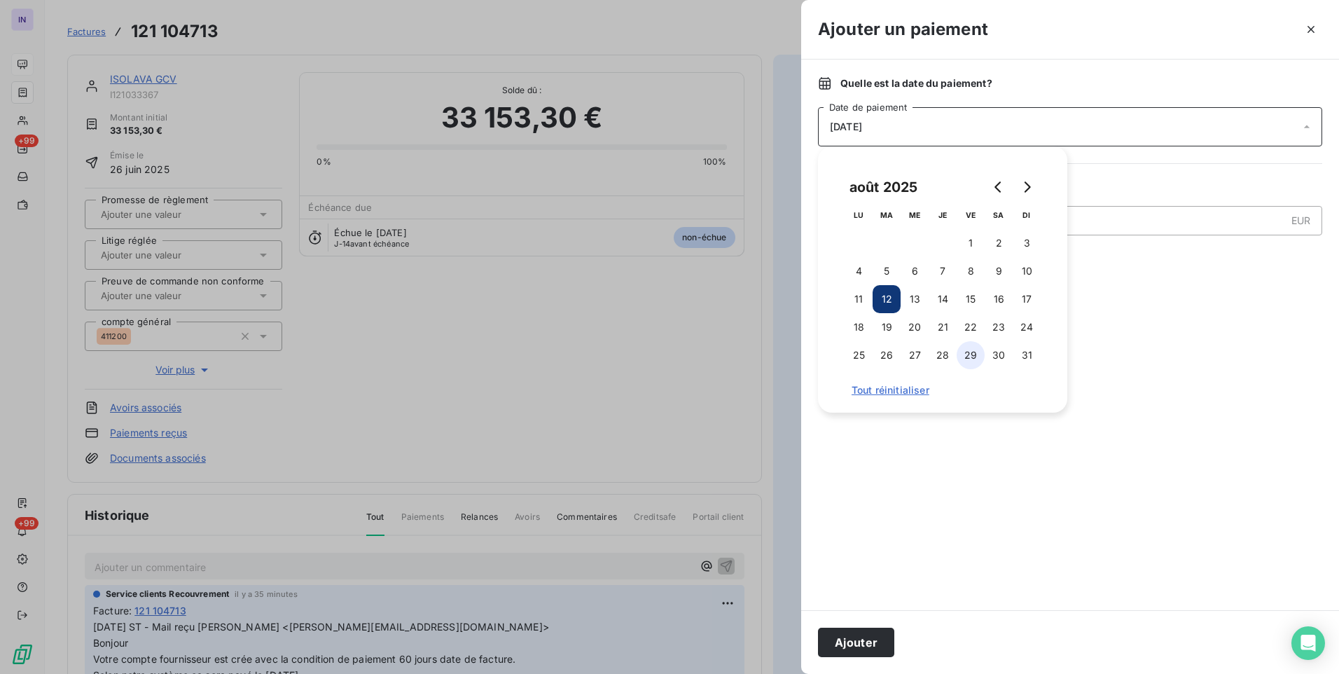
click at [975, 357] on button "29" at bounding box center [971, 355] width 28 height 28
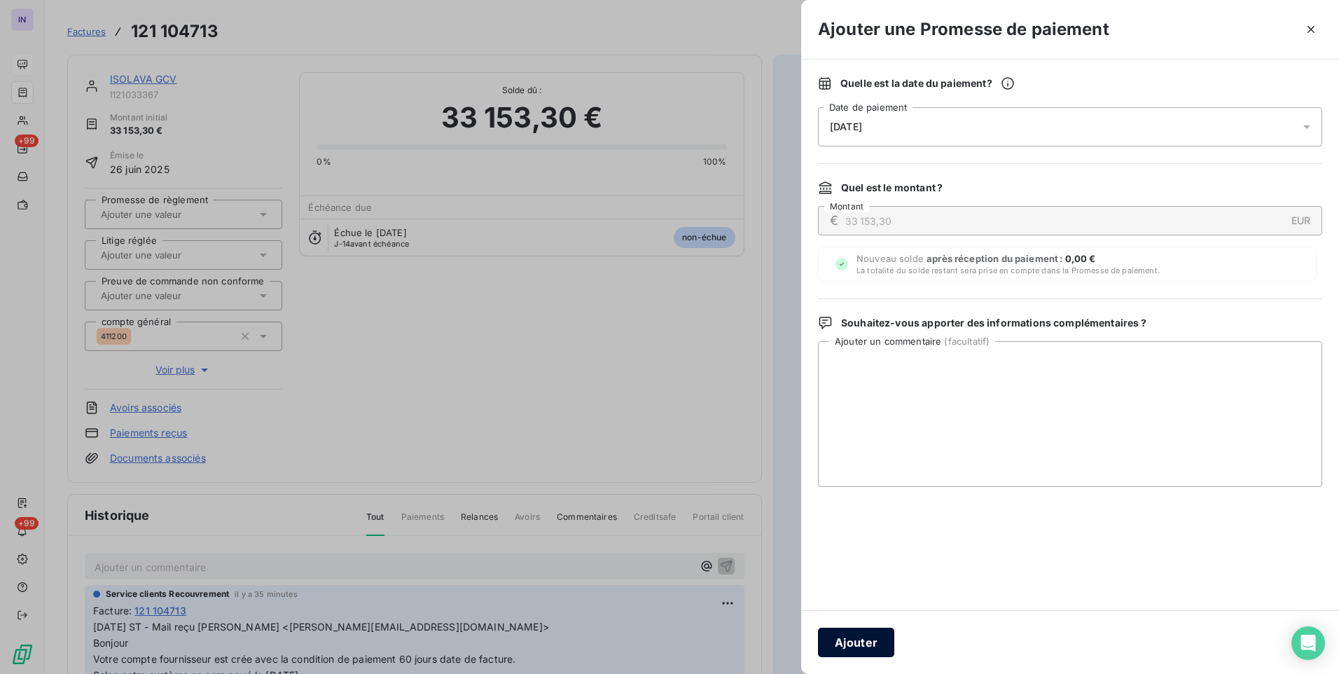
click at [865, 637] on button "Ajouter" at bounding box center [856, 642] width 76 height 29
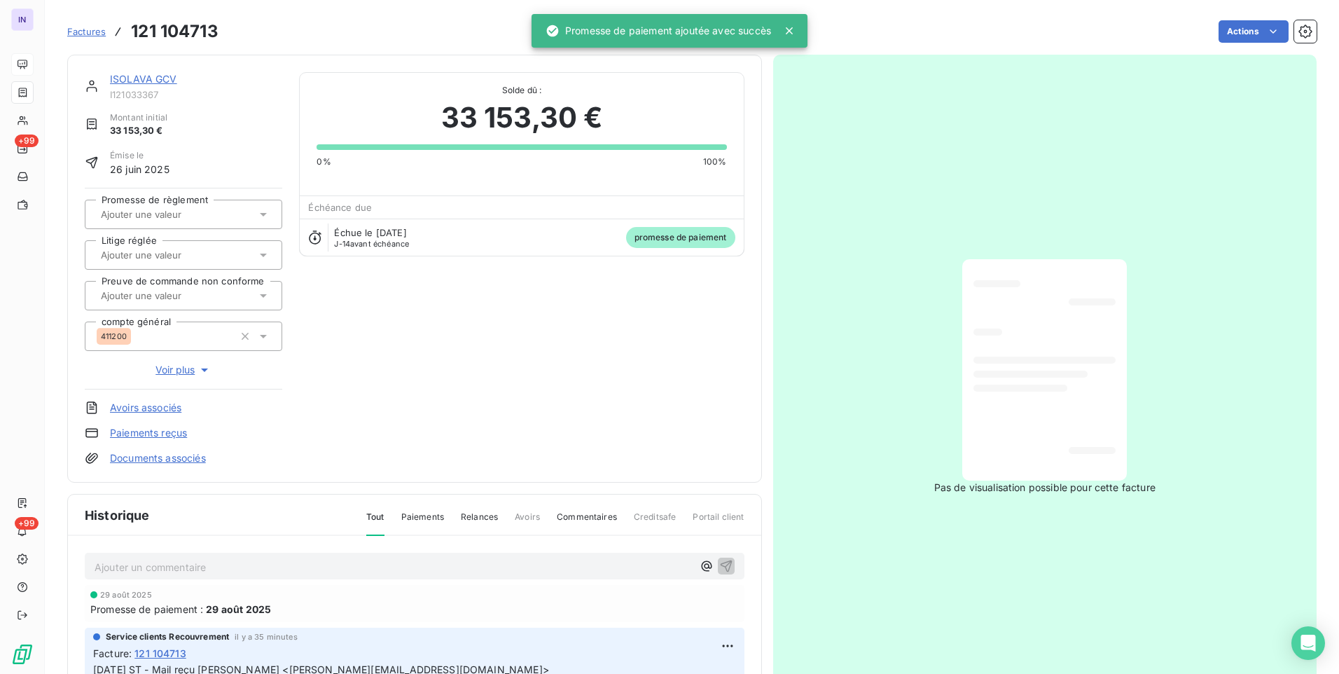
click at [168, 209] on input "text" at bounding box center [169, 214] width 141 height 13
click at [167, 250] on div "Oui" at bounding box center [192, 251] width 158 height 22
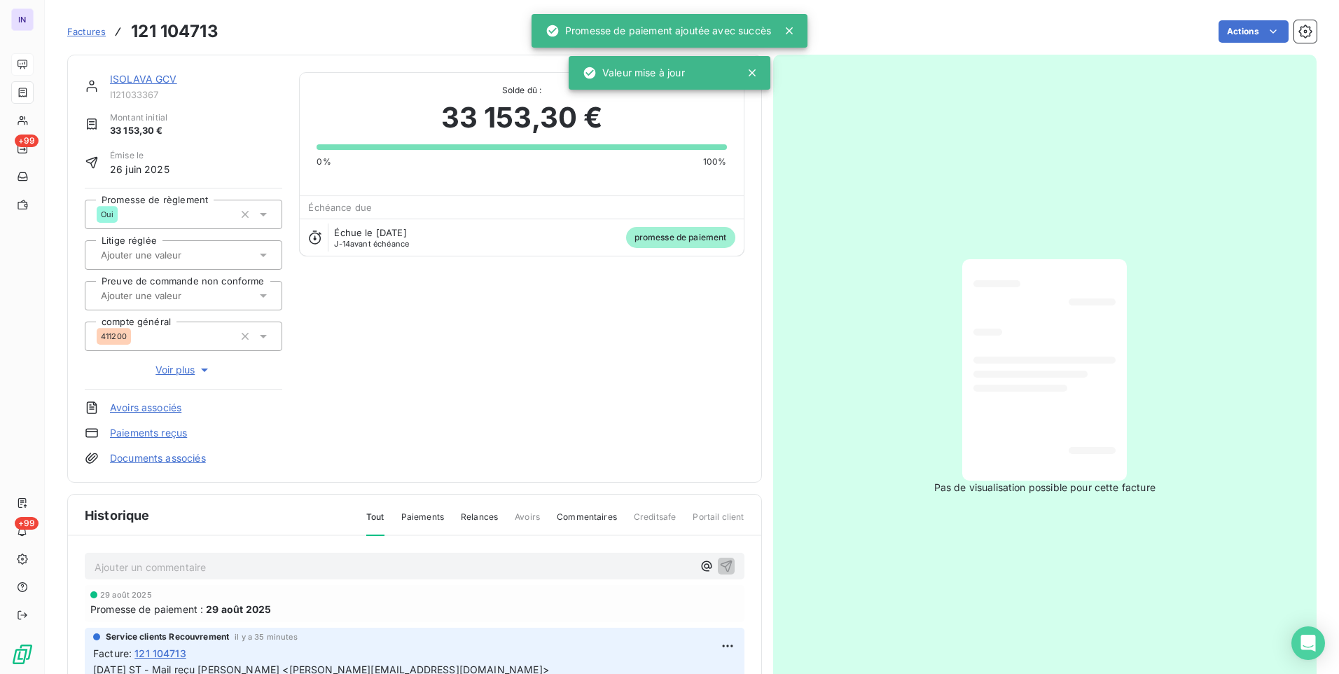
click at [153, 76] on link "ISOLAVA GCV" at bounding box center [143, 79] width 67 height 12
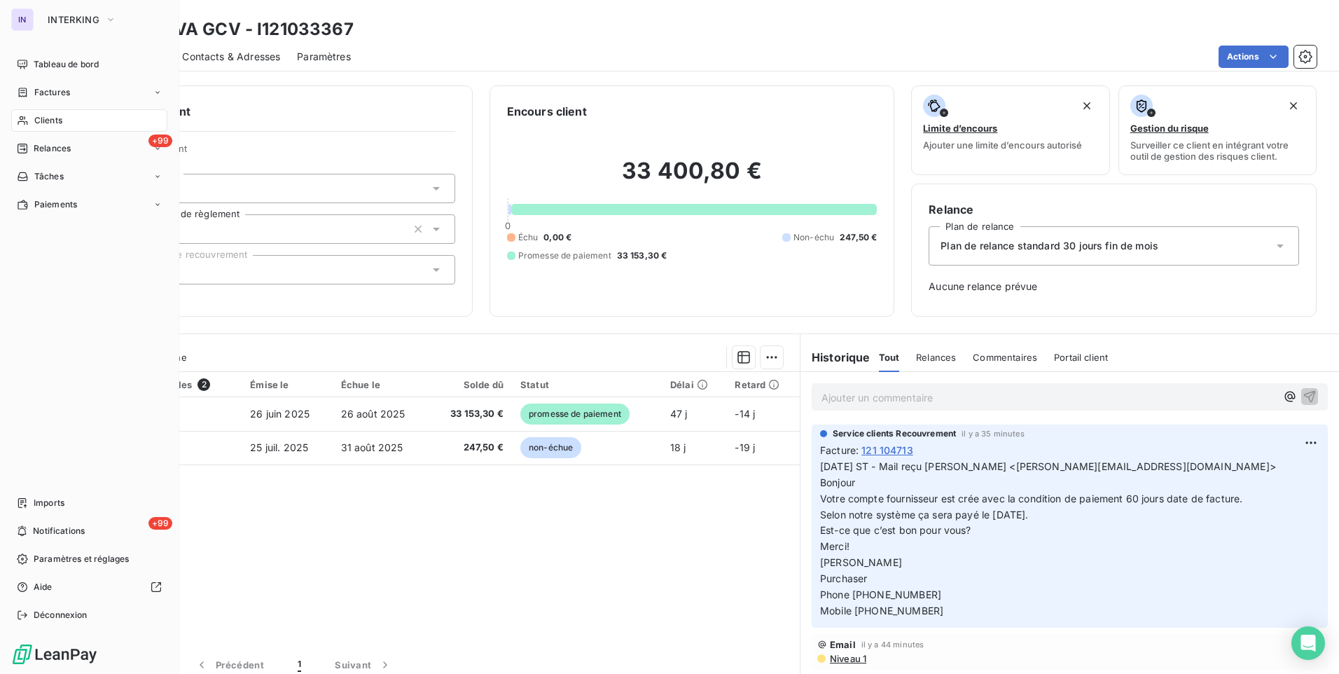
drag, startPoint x: 50, startPoint y: 65, endPoint x: 81, endPoint y: 118, distance: 61.2
click at [50, 65] on span "Tableau de bord" at bounding box center [66, 64] width 65 height 13
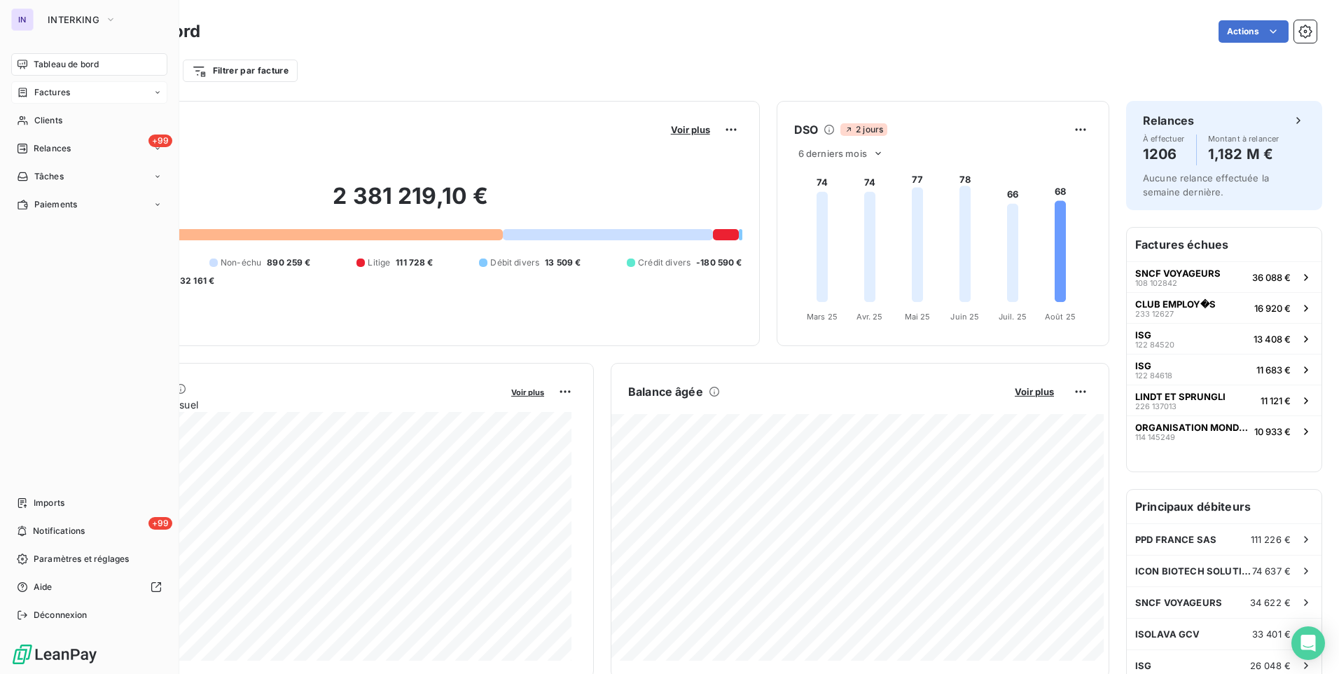
drag, startPoint x: 53, startPoint y: 92, endPoint x: 82, endPoint y: 91, distance: 28.7
click at [53, 92] on span "Factures" at bounding box center [52, 92] width 36 height 13
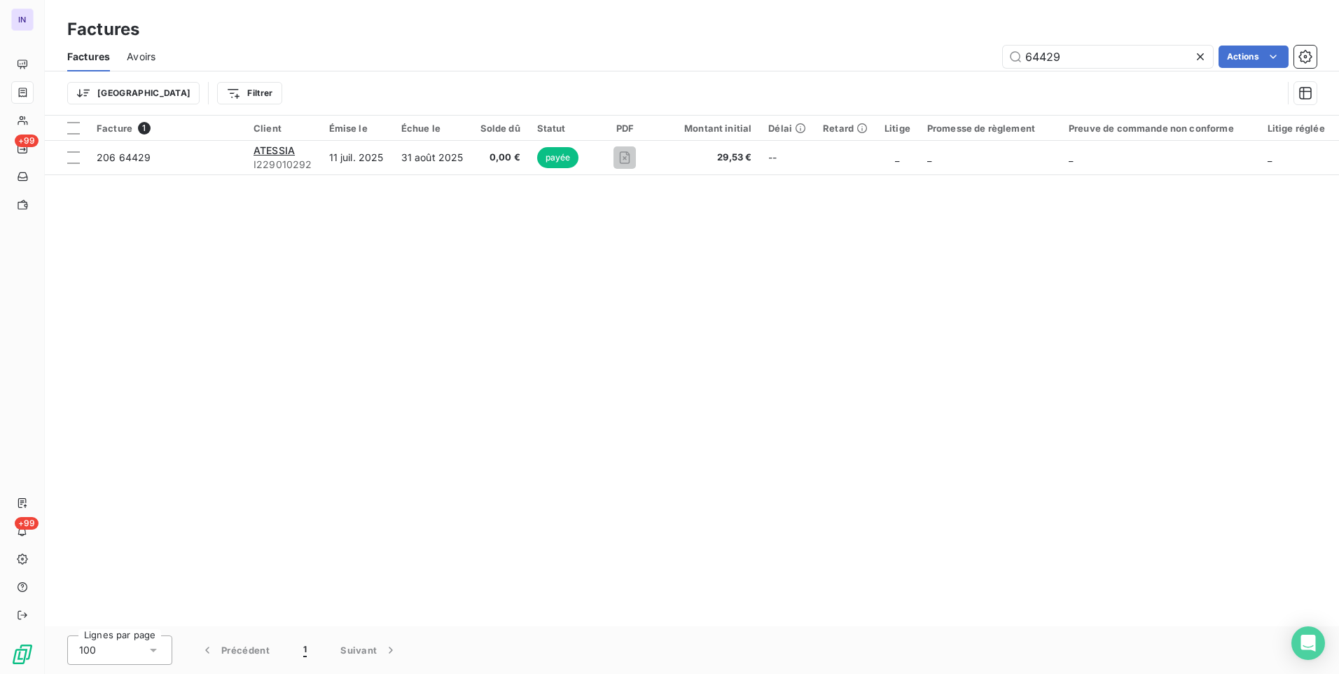
drag, startPoint x: 1060, startPoint y: 57, endPoint x: 956, endPoint y: 62, distance: 104.5
click at [960, 60] on div "64429 Actions" at bounding box center [744, 57] width 1144 height 22
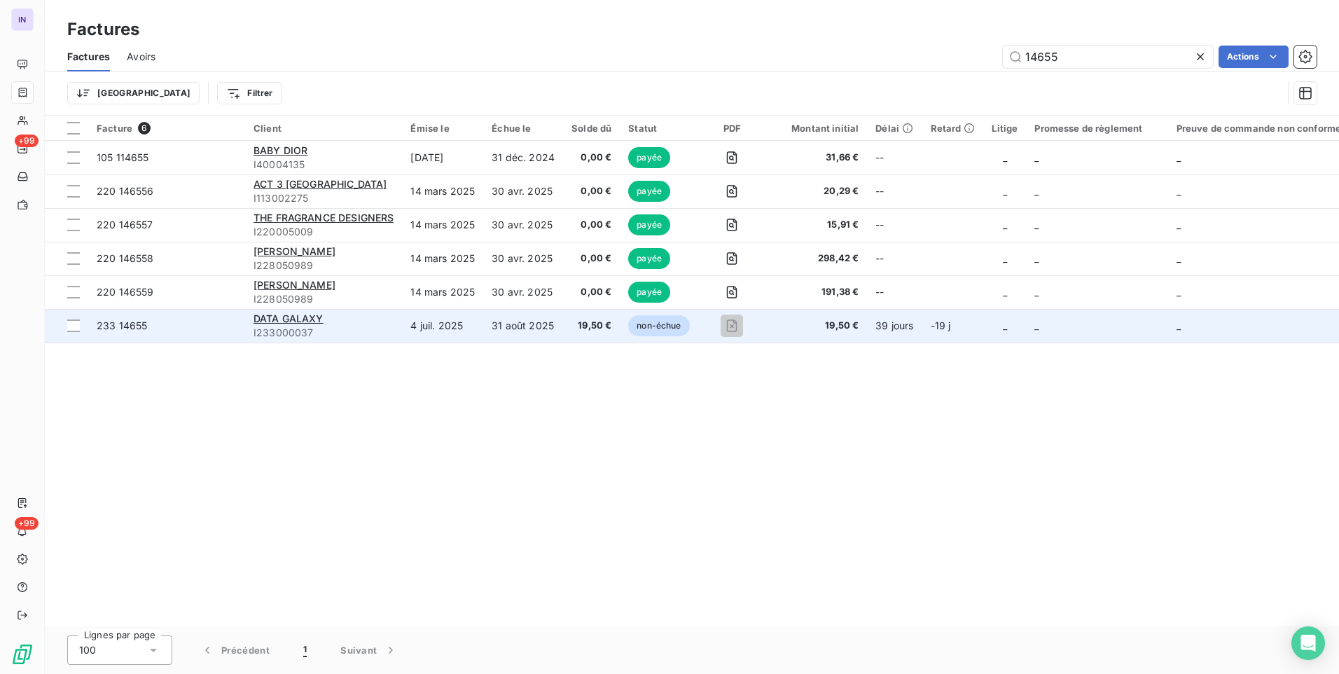
type input "14655"
click at [412, 314] on td "4 juil. 2025" at bounding box center [442, 326] width 81 height 34
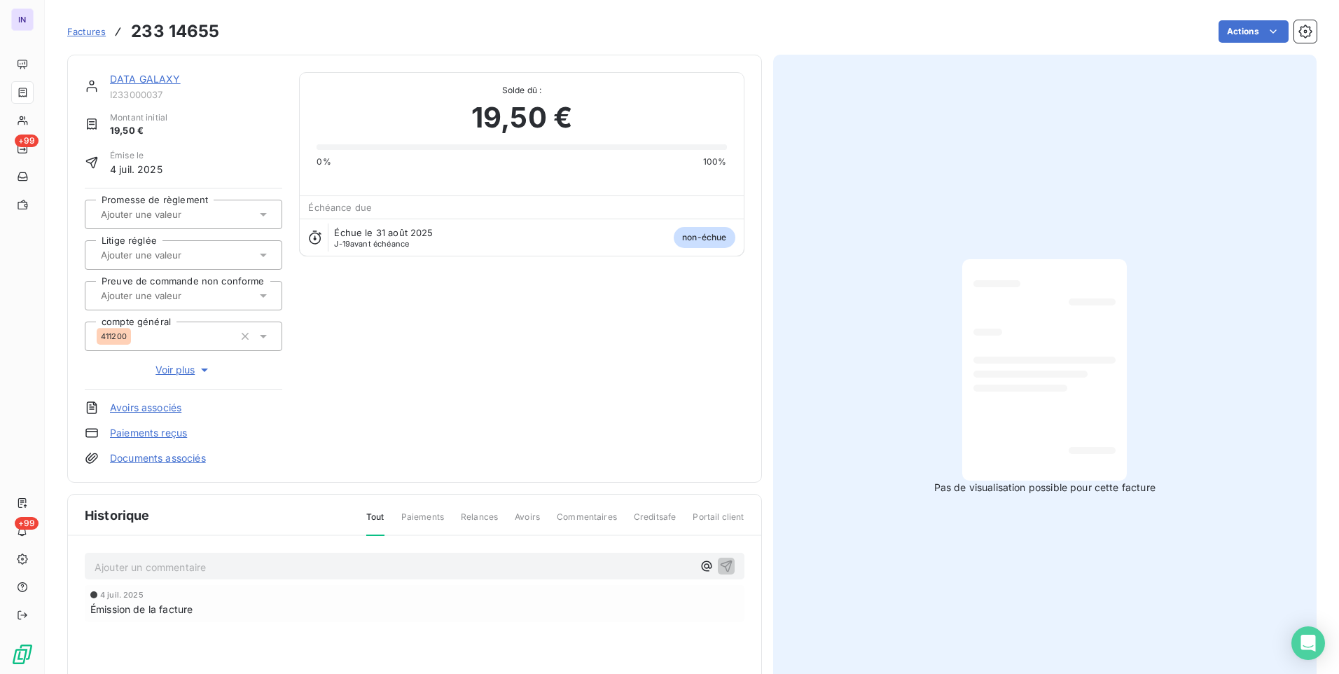
click at [1240, 32] on html "IN +99 +99 Factures 233 14655 Actions DATA GALAXY I233000037 Montant initial 19…" at bounding box center [669, 337] width 1339 height 674
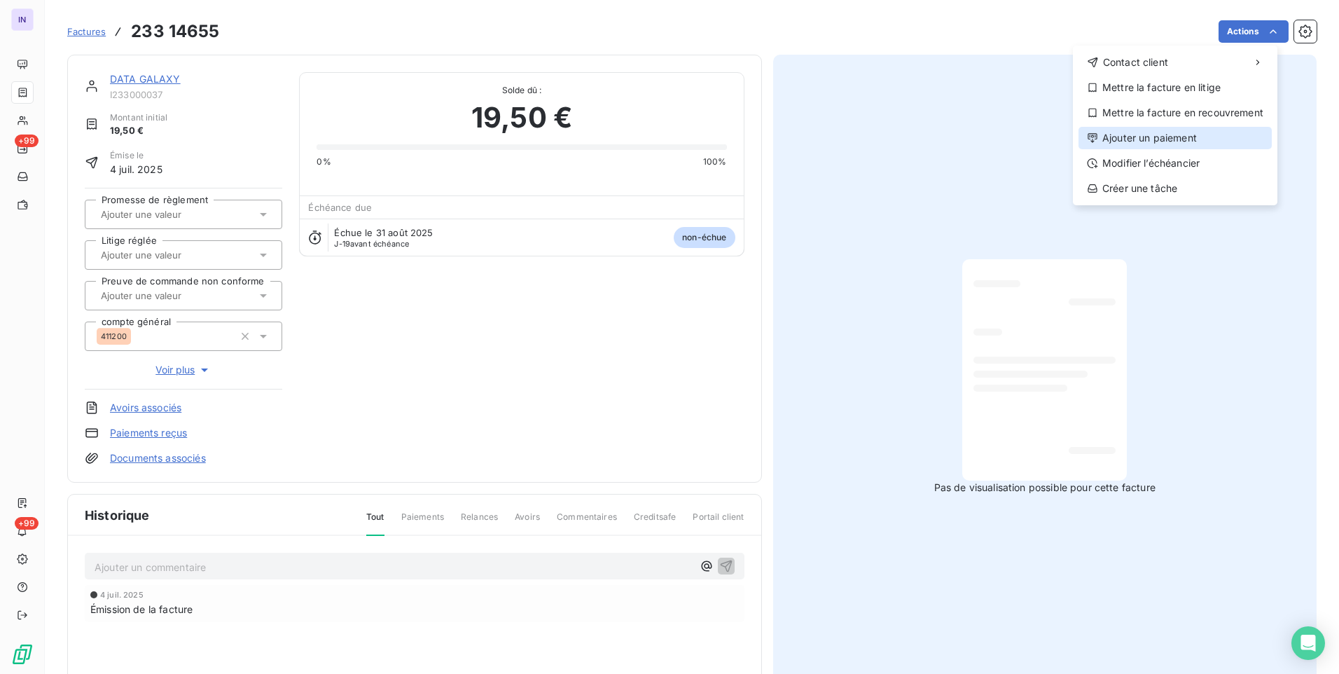
click at [1157, 139] on div "Ajouter un paiement" at bounding box center [1175, 138] width 193 height 22
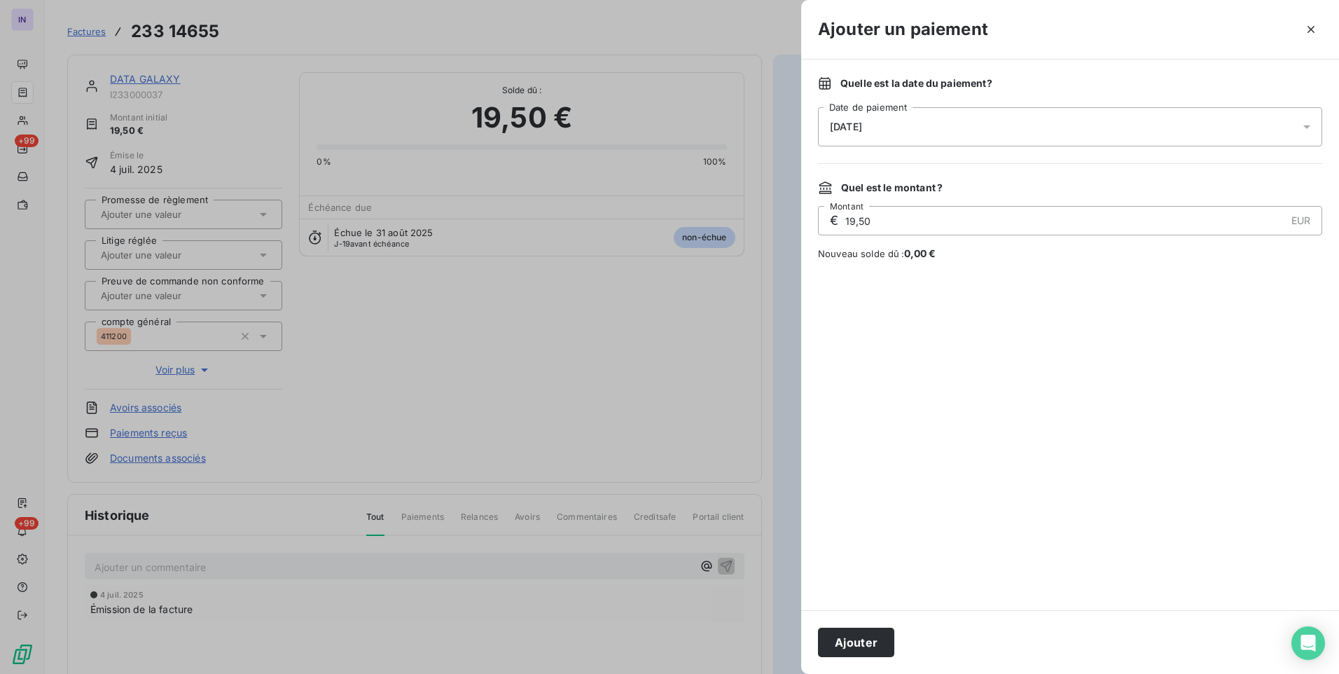
click at [999, 130] on div "[DATE]" at bounding box center [1070, 126] width 504 height 39
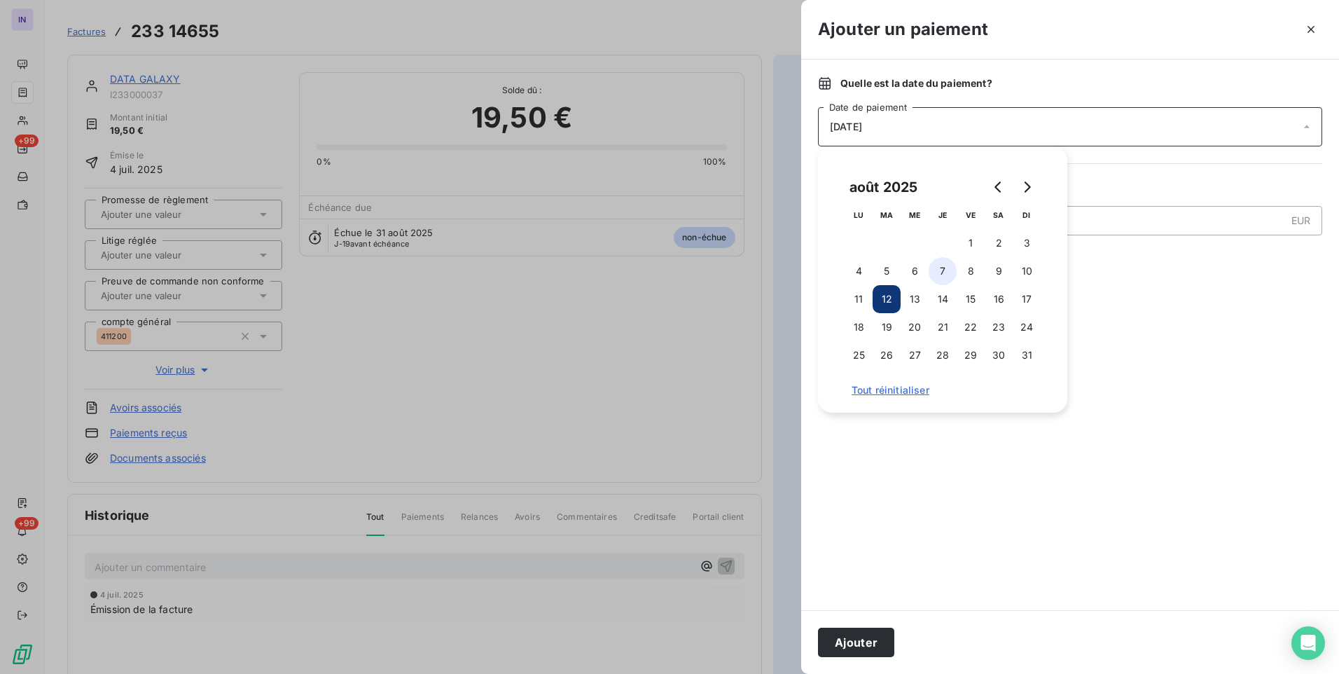
click at [950, 273] on button "7" at bounding box center [943, 271] width 28 height 28
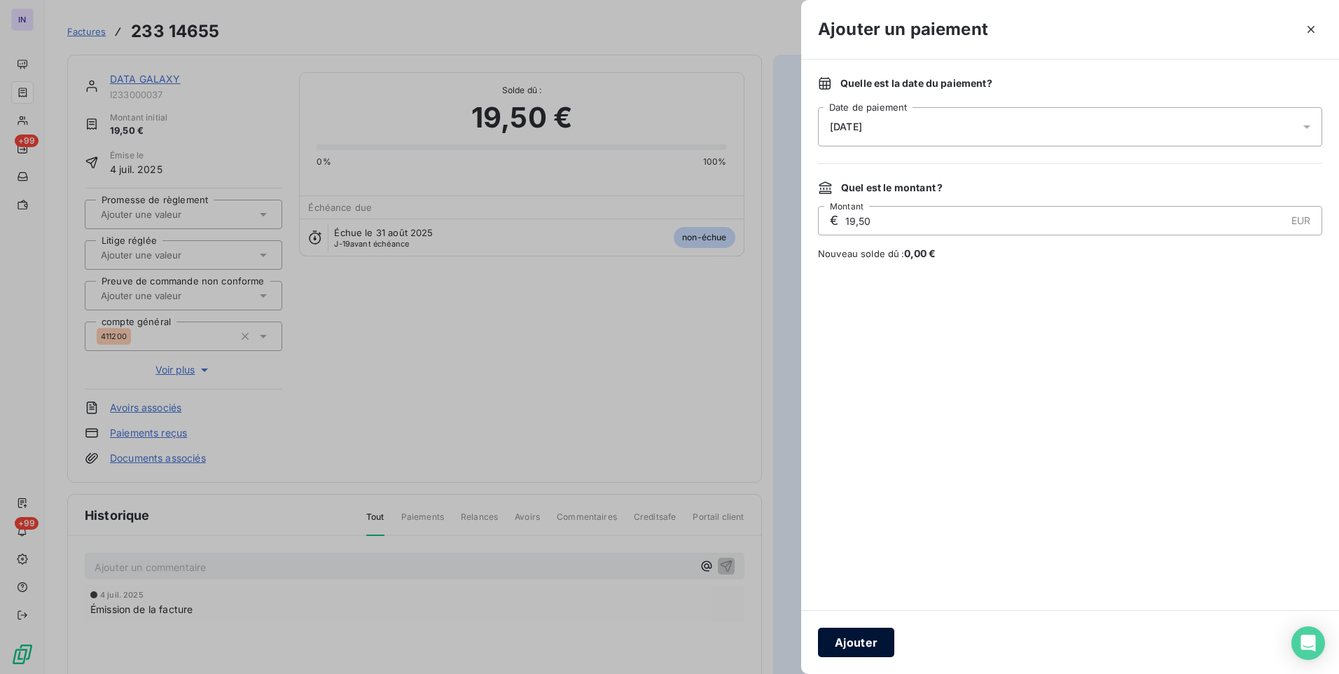
click at [872, 646] on button "Ajouter" at bounding box center [856, 642] width 76 height 29
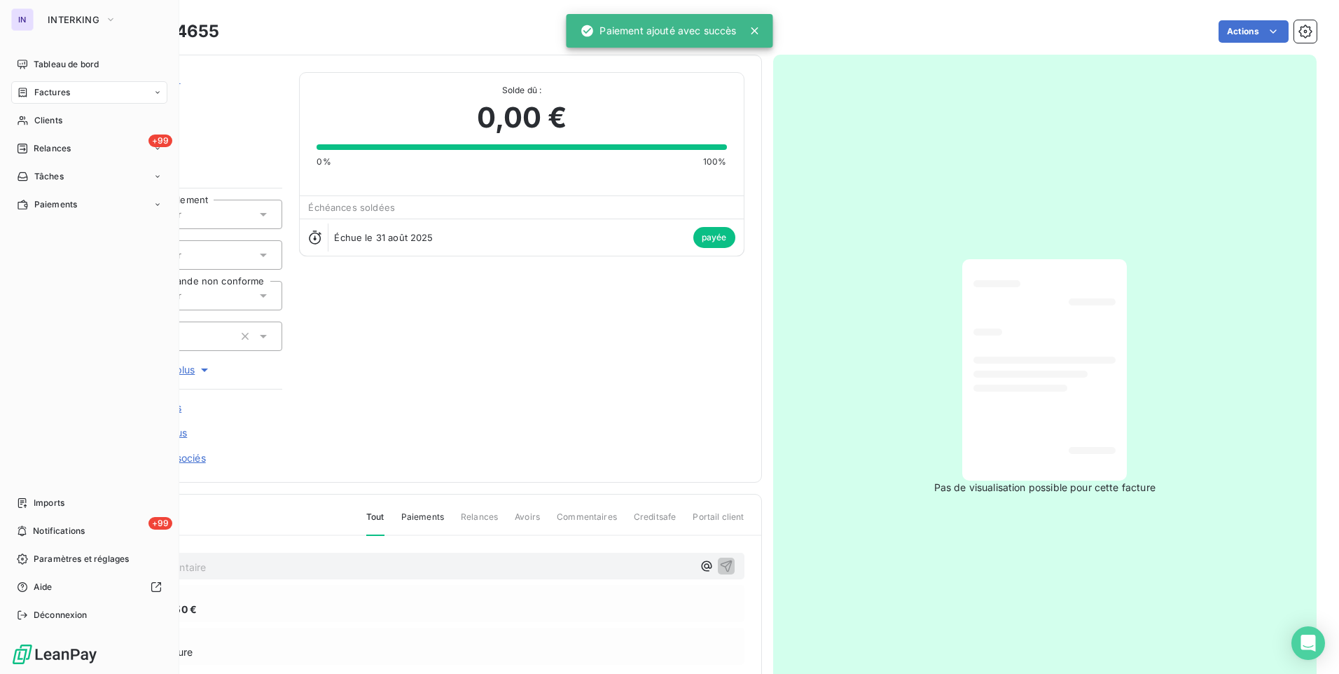
drag, startPoint x: 47, startPoint y: 92, endPoint x: 134, endPoint y: 93, distance: 86.9
click at [47, 94] on span "Factures" at bounding box center [52, 92] width 36 height 13
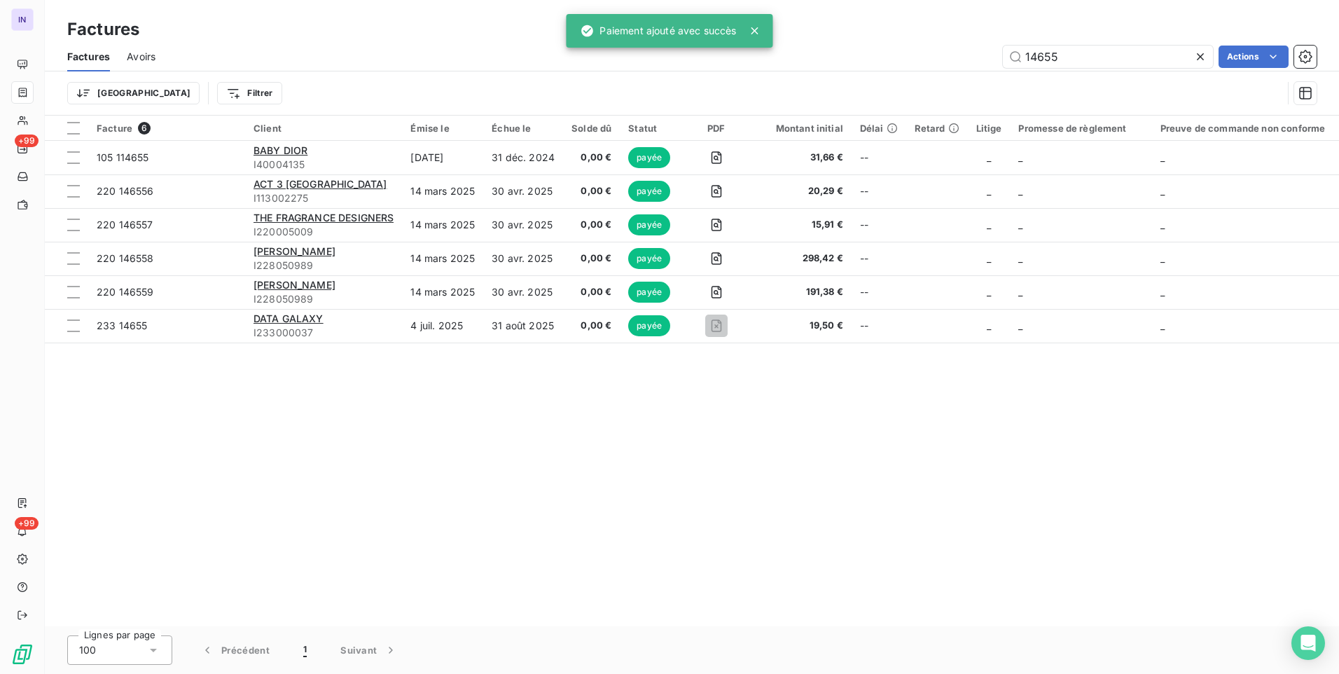
drag, startPoint x: 1084, startPoint y: 53, endPoint x: 914, endPoint y: 63, distance: 170.5
click at [916, 61] on div "14655 Actions" at bounding box center [744, 57] width 1144 height 22
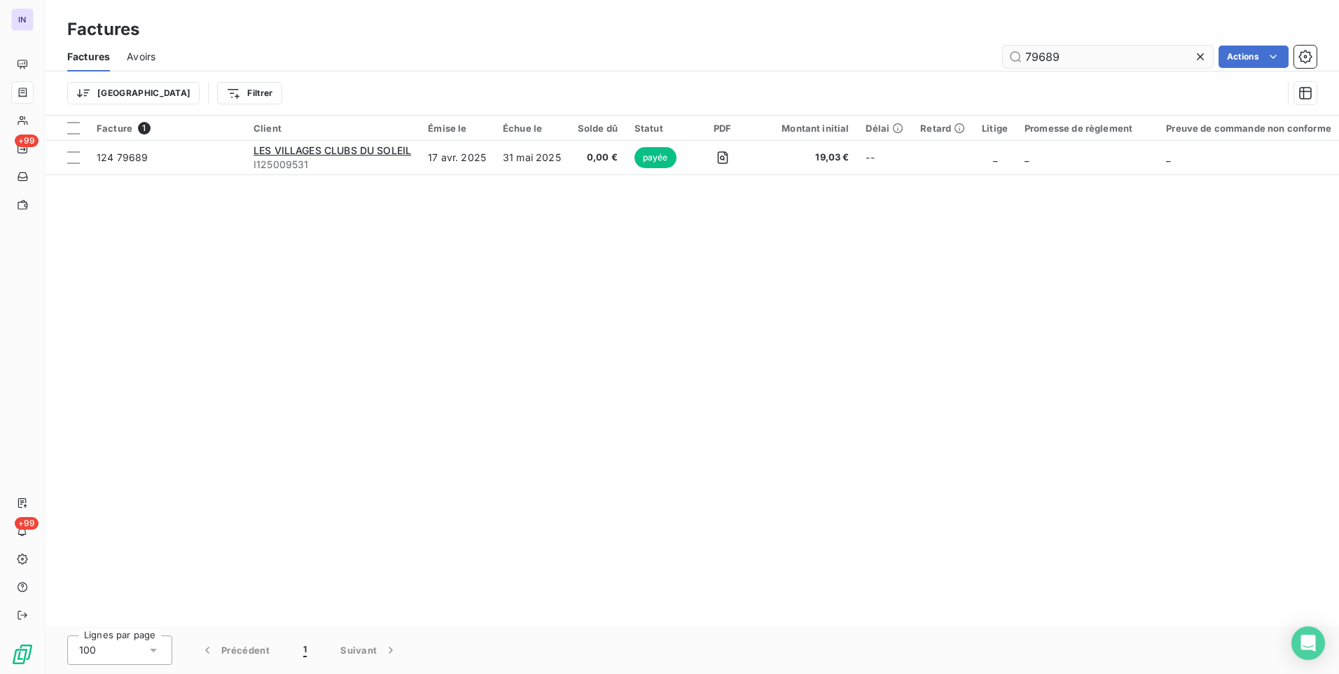
click at [1036, 53] on input "79689" at bounding box center [1108, 57] width 210 height 22
type input "79689"
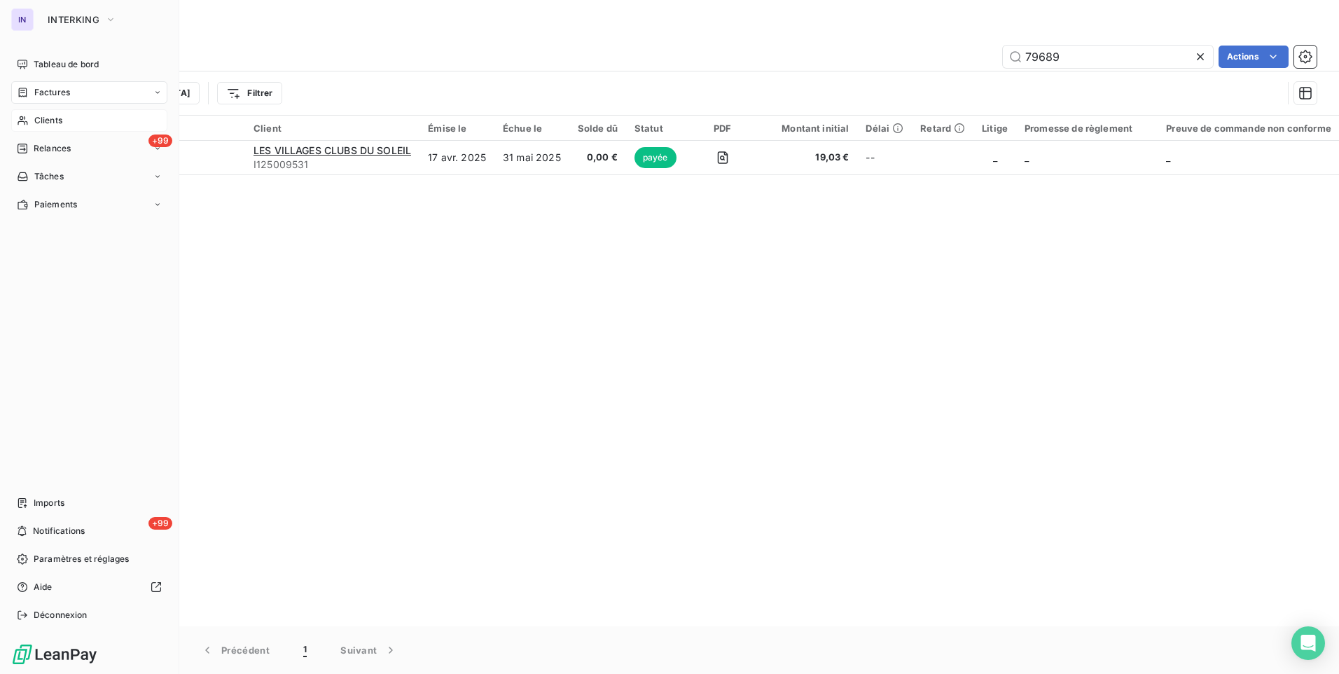
drag, startPoint x: 44, startPoint y: 116, endPoint x: 66, endPoint y: 117, distance: 21.7
click at [44, 116] on span "Clients" at bounding box center [48, 120] width 28 height 13
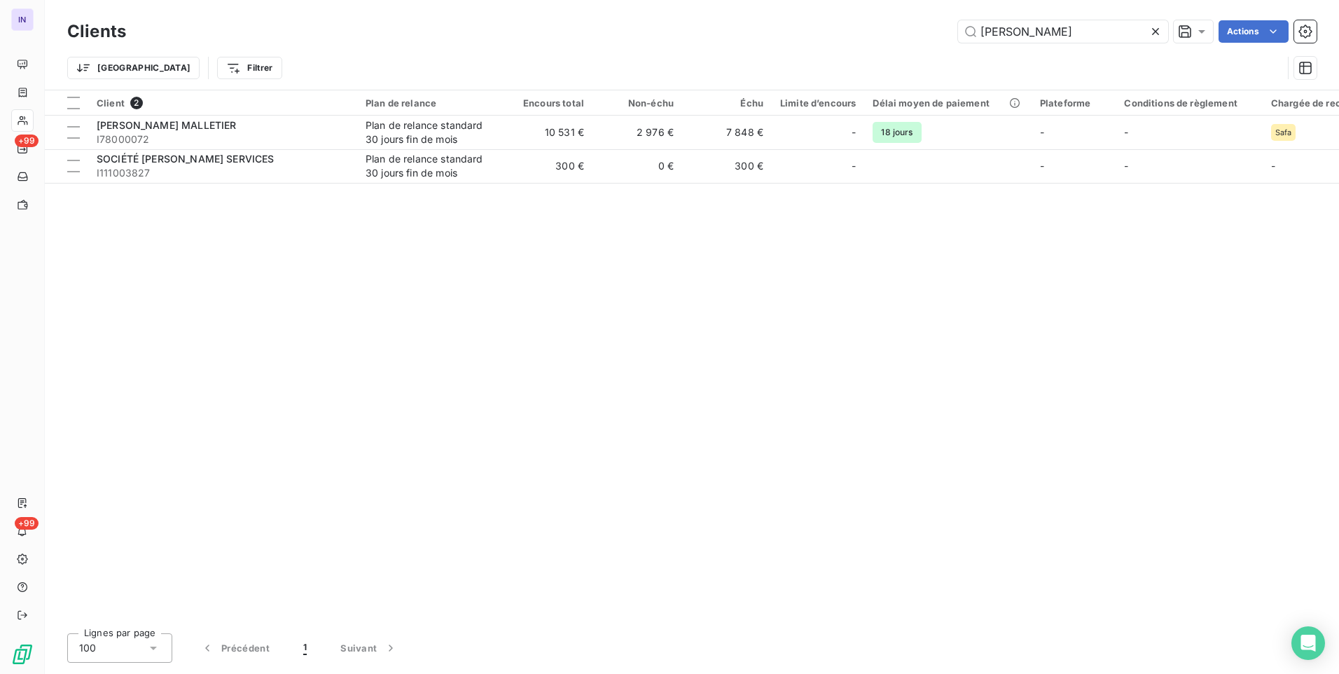
drag, startPoint x: 1060, startPoint y: 29, endPoint x: 854, endPoint y: 31, distance: 205.2
click at [854, 31] on div "[PERSON_NAME] Actions" at bounding box center [730, 31] width 1174 height 22
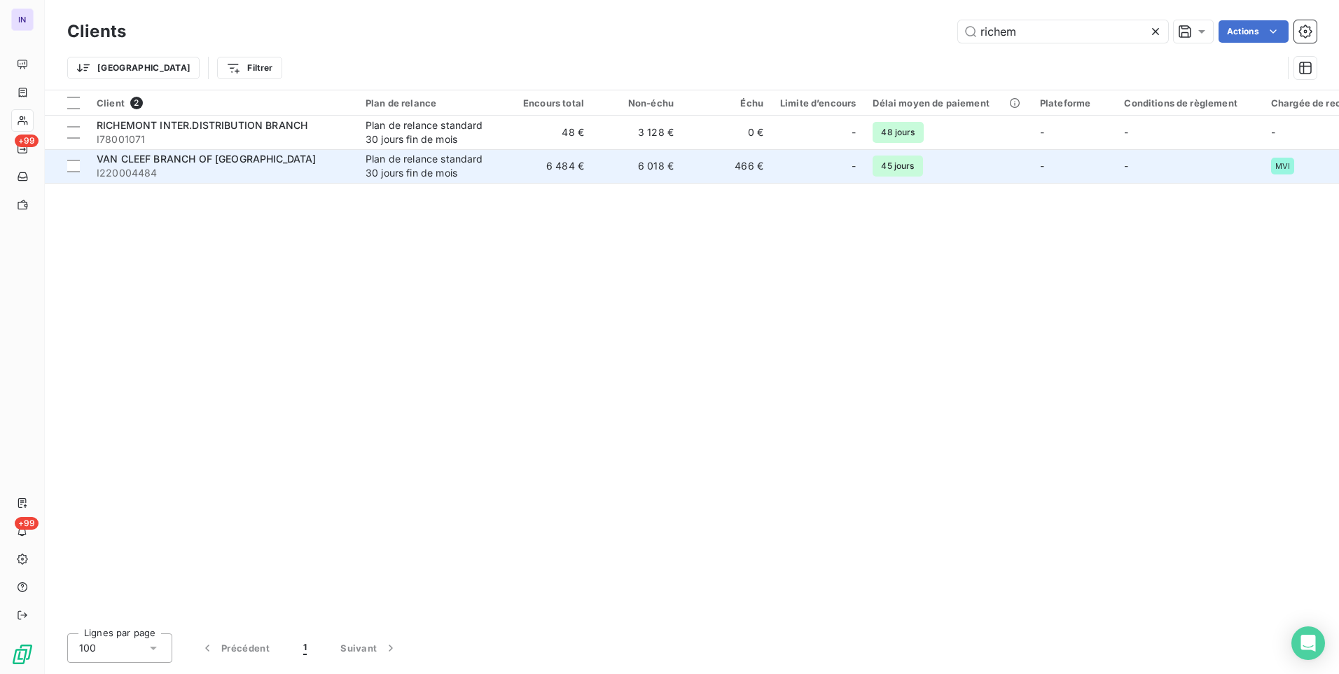
type input "richem"
click at [410, 165] on div "Plan de relance standard 30 jours fin de mois" at bounding box center [430, 166] width 129 height 28
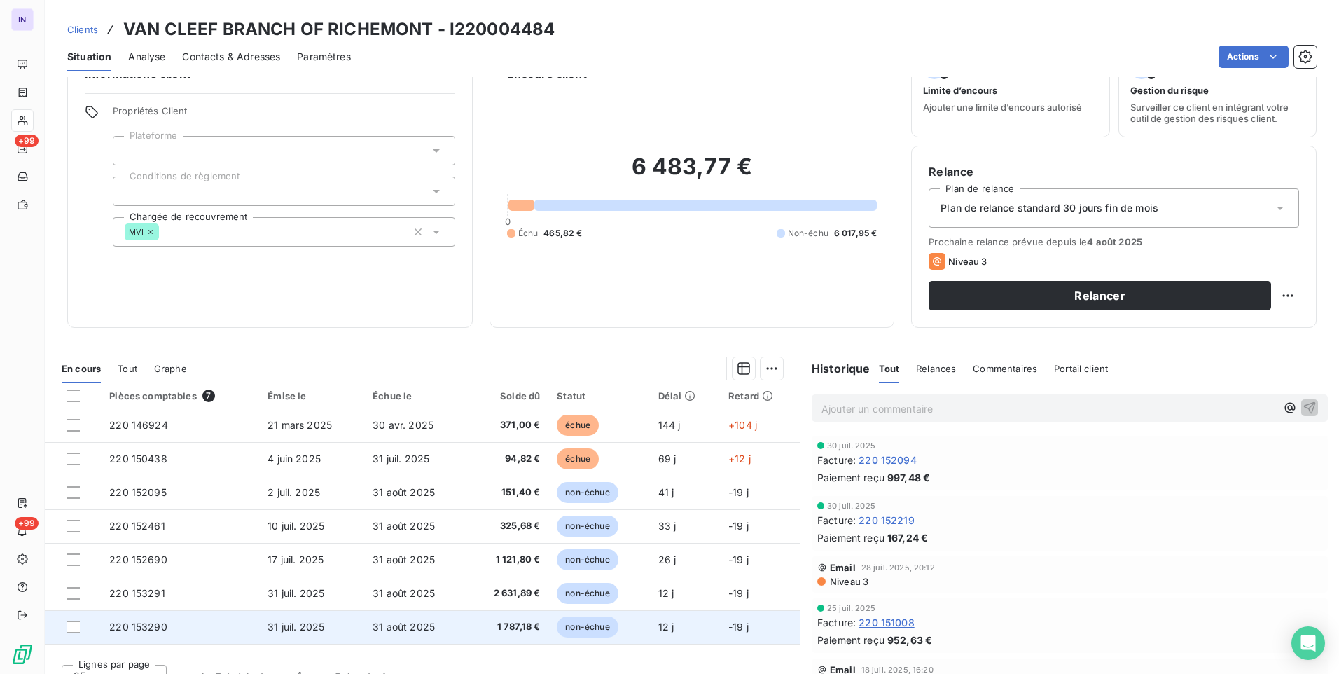
scroll to position [59, 0]
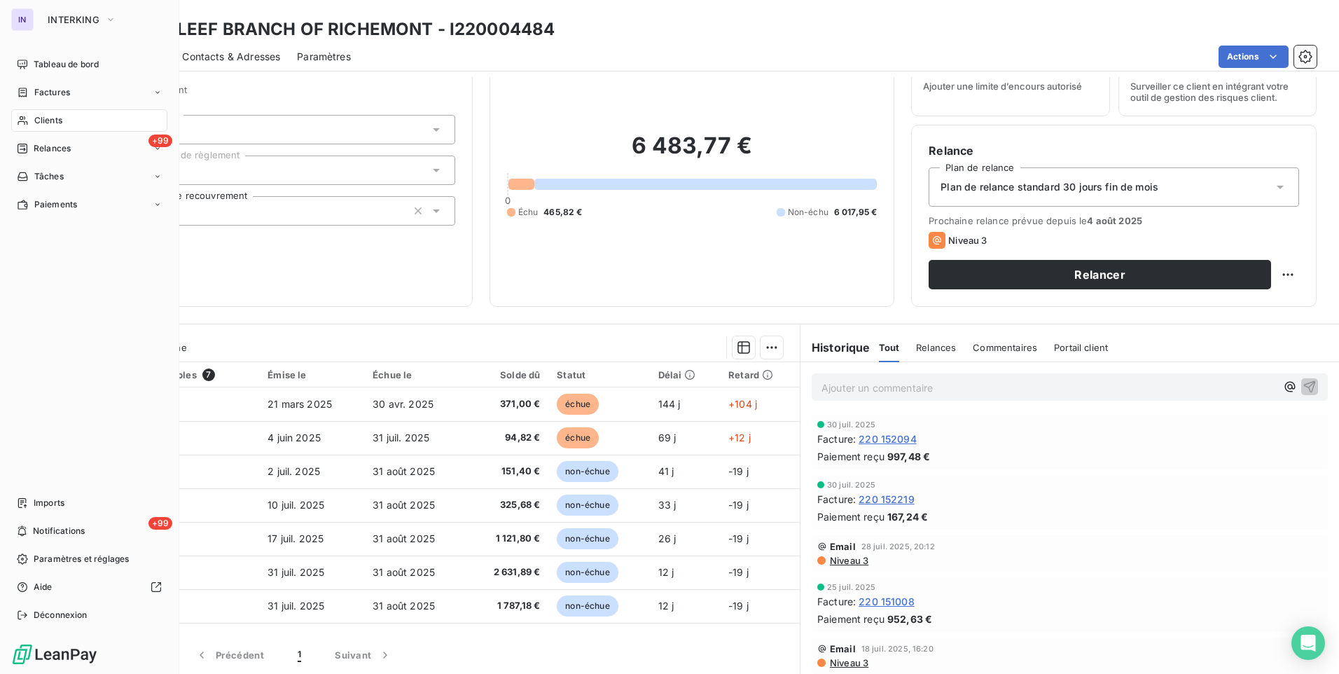
drag, startPoint x: 38, startPoint y: 122, endPoint x: 88, endPoint y: 109, distance: 51.3
click at [38, 122] on span "Clients" at bounding box center [48, 120] width 28 height 13
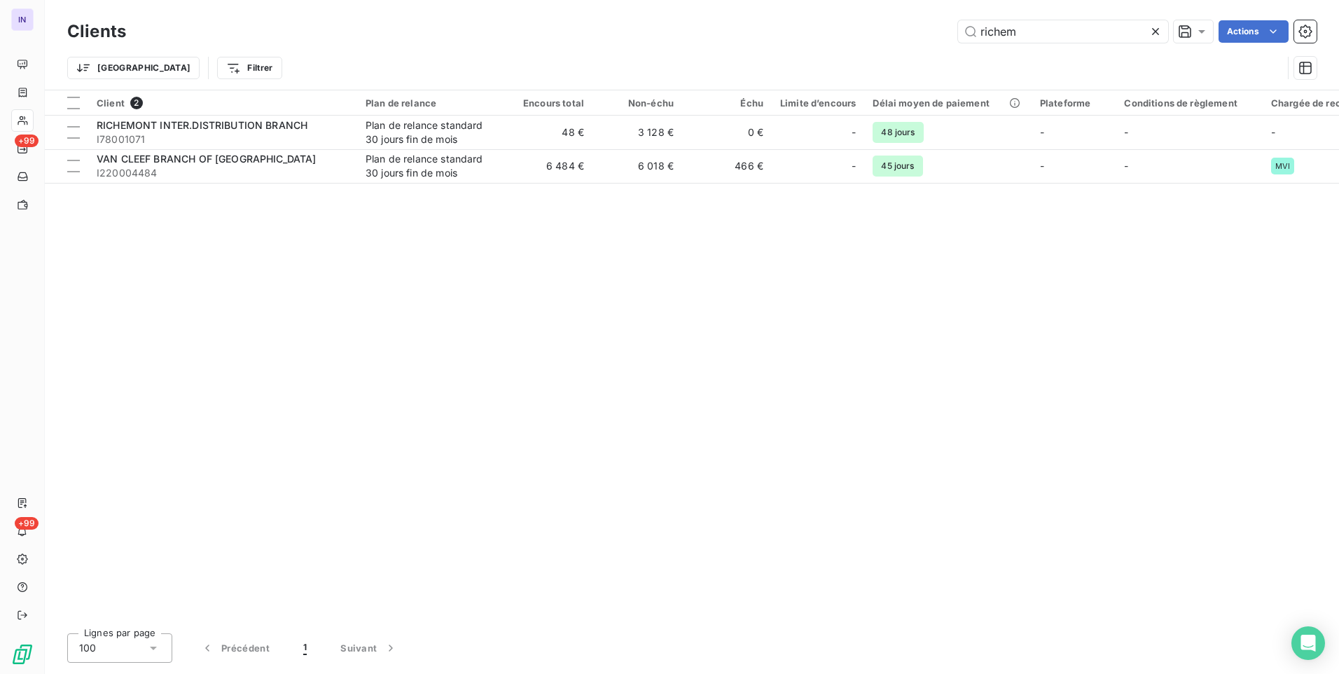
drag, startPoint x: 1043, startPoint y: 23, endPoint x: 883, endPoint y: 36, distance: 160.2
click at [881, 35] on div "richem Actions" at bounding box center [730, 31] width 1174 height 22
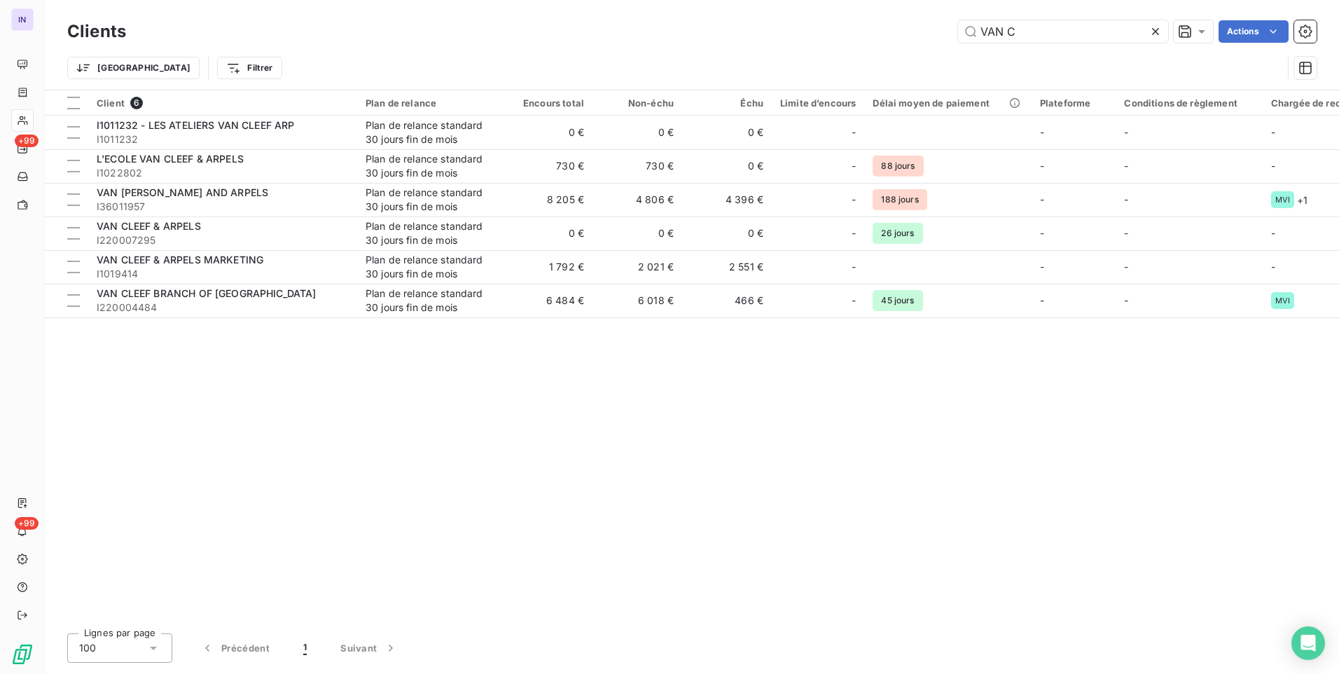
type input "VAN C"
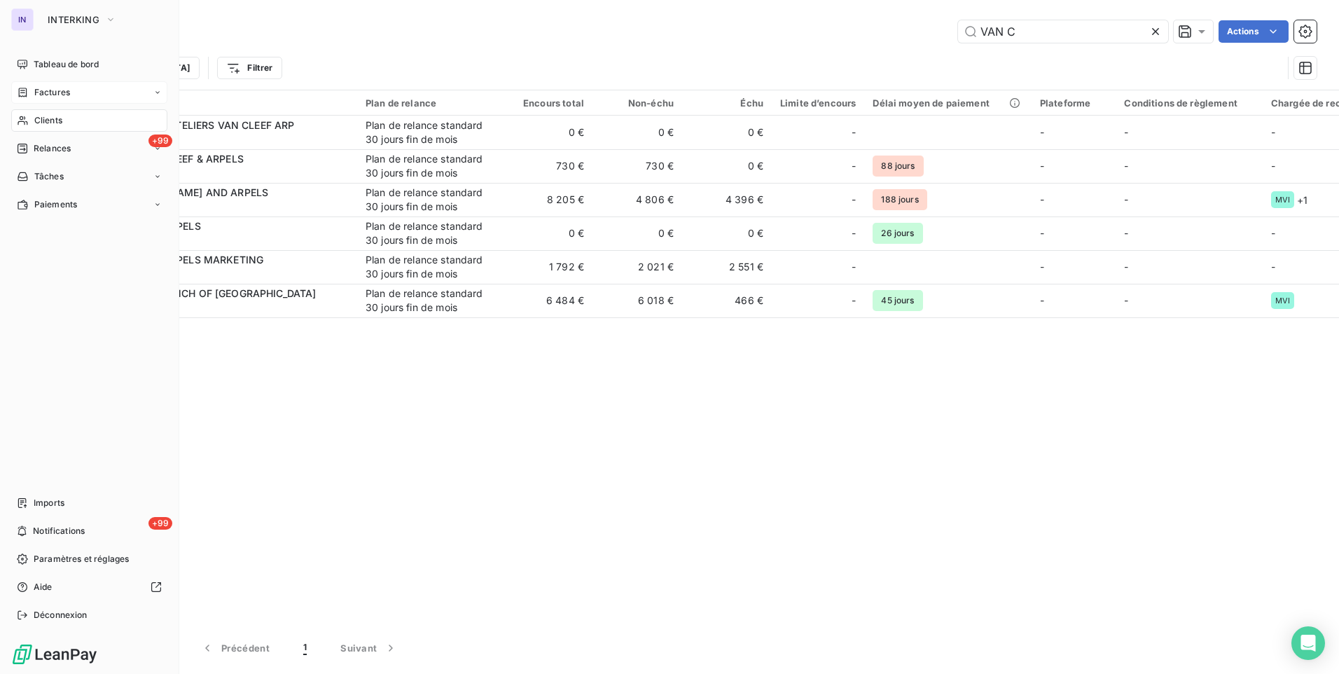
drag, startPoint x: 42, startPoint y: 90, endPoint x: 65, endPoint y: 92, distance: 23.2
click at [42, 90] on span "Factures" at bounding box center [52, 92] width 36 height 13
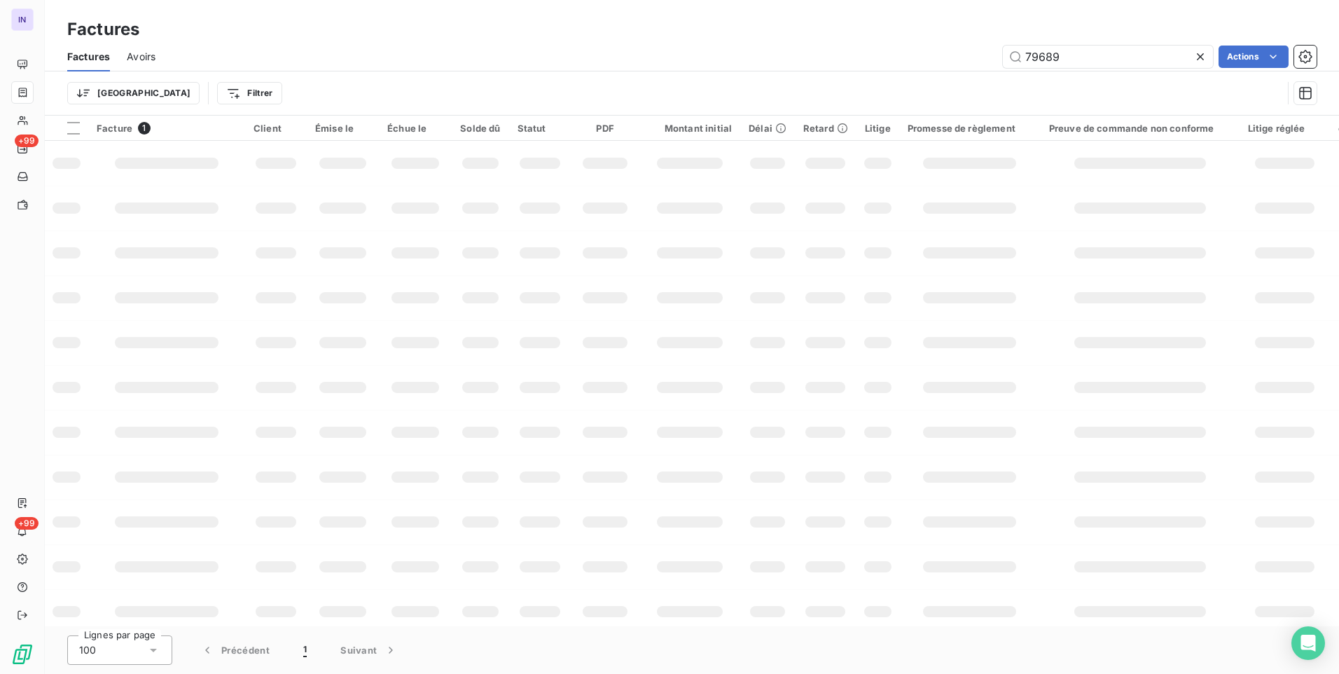
drag, startPoint x: 1087, startPoint y: 48, endPoint x: 805, endPoint y: 57, distance: 281.7
click at [805, 57] on div "79689 Actions" at bounding box center [744, 57] width 1144 height 22
type input "119813"
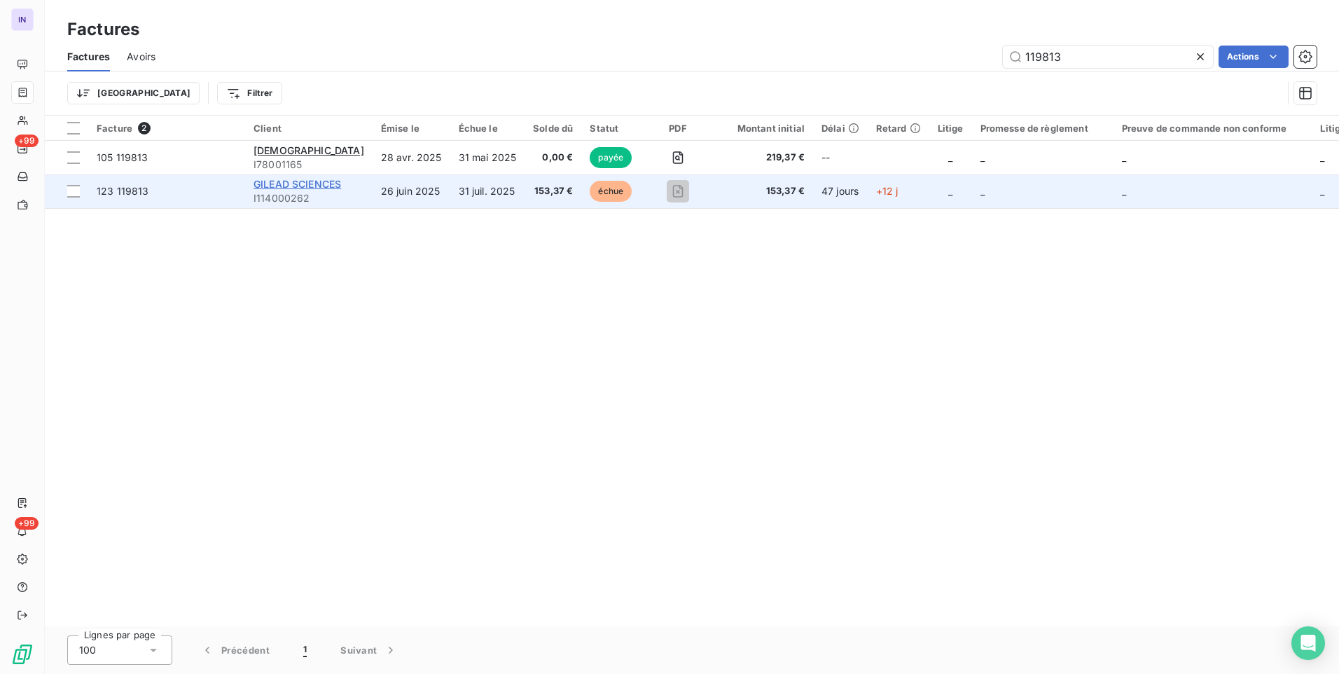
click at [286, 183] on span "GILEAD SCIENCES" at bounding box center [298, 184] width 88 height 12
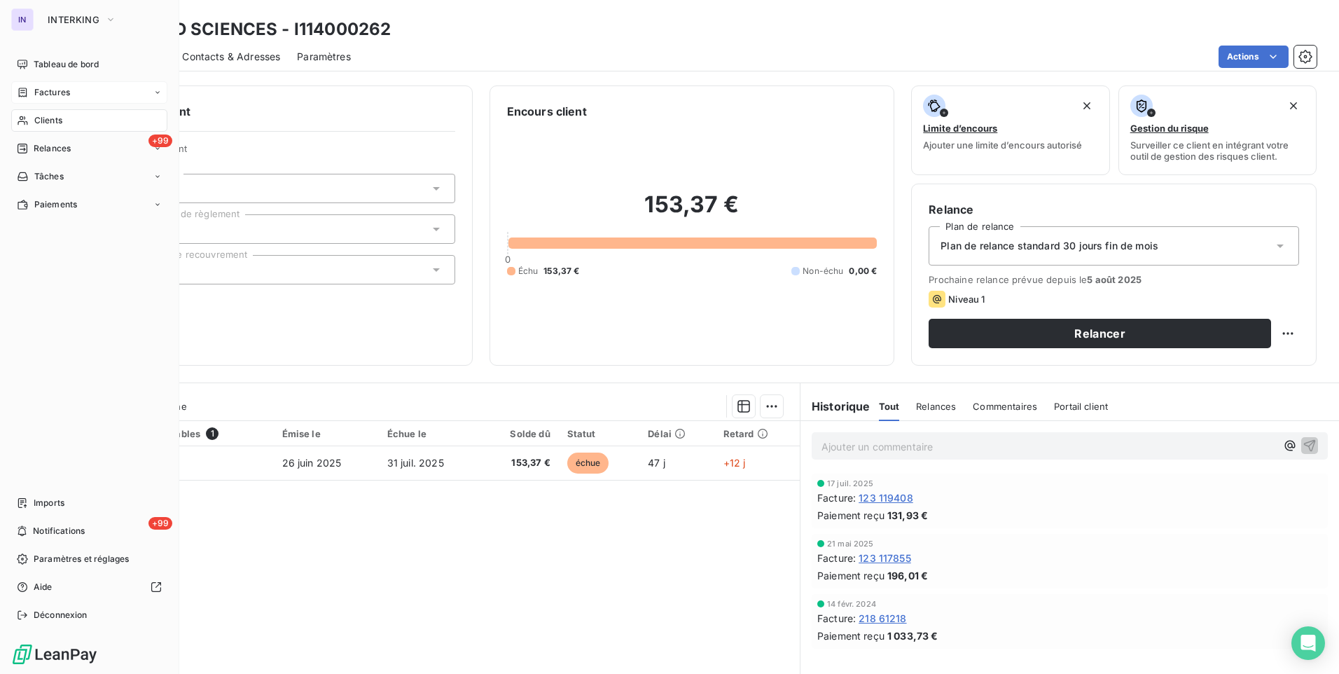
click at [35, 120] on span "Clients" at bounding box center [48, 120] width 28 height 13
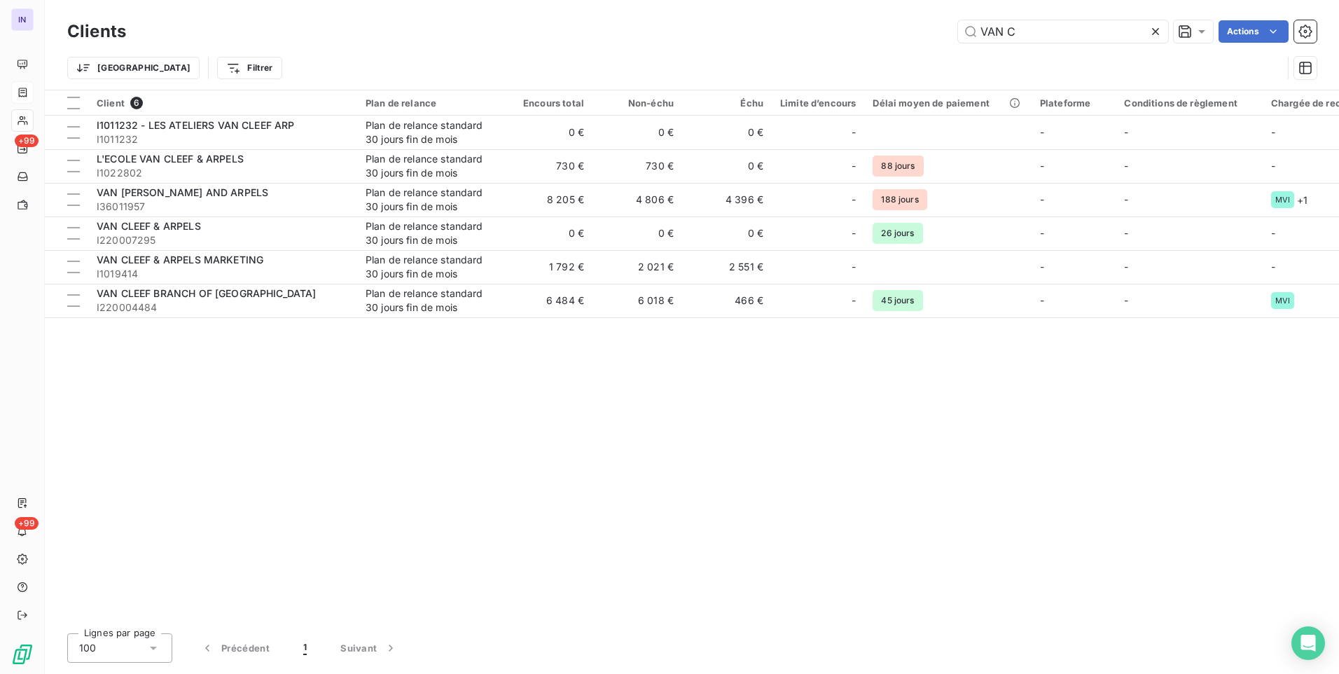
drag, startPoint x: 997, startPoint y: 33, endPoint x: 924, endPoint y: 39, distance: 73.8
click at [924, 39] on div "VAN C Actions" at bounding box center [730, 31] width 1174 height 22
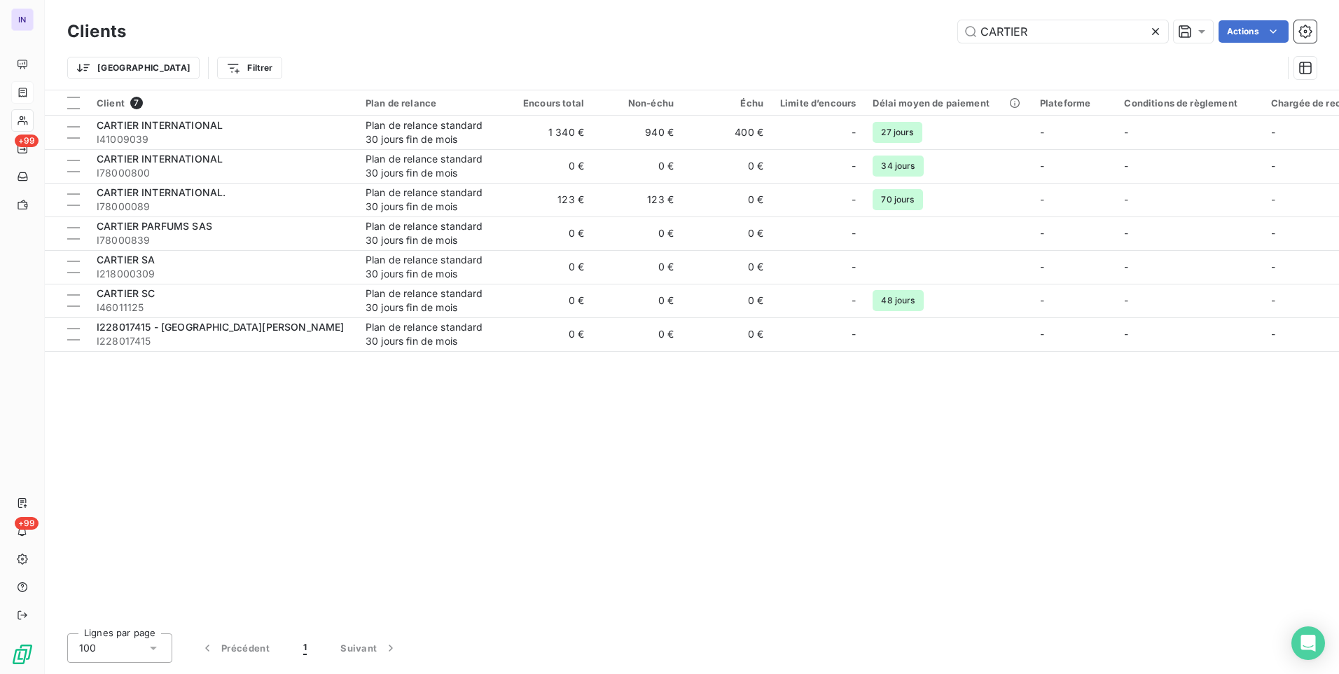
drag, startPoint x: 1027, startPoint y: 33, endPoint x: 850, endPoint y: 36, distance: 177.2
click at [850, 36] on div "CARTIER Actions" at bounding box center [730, 31] width 1174 height 22
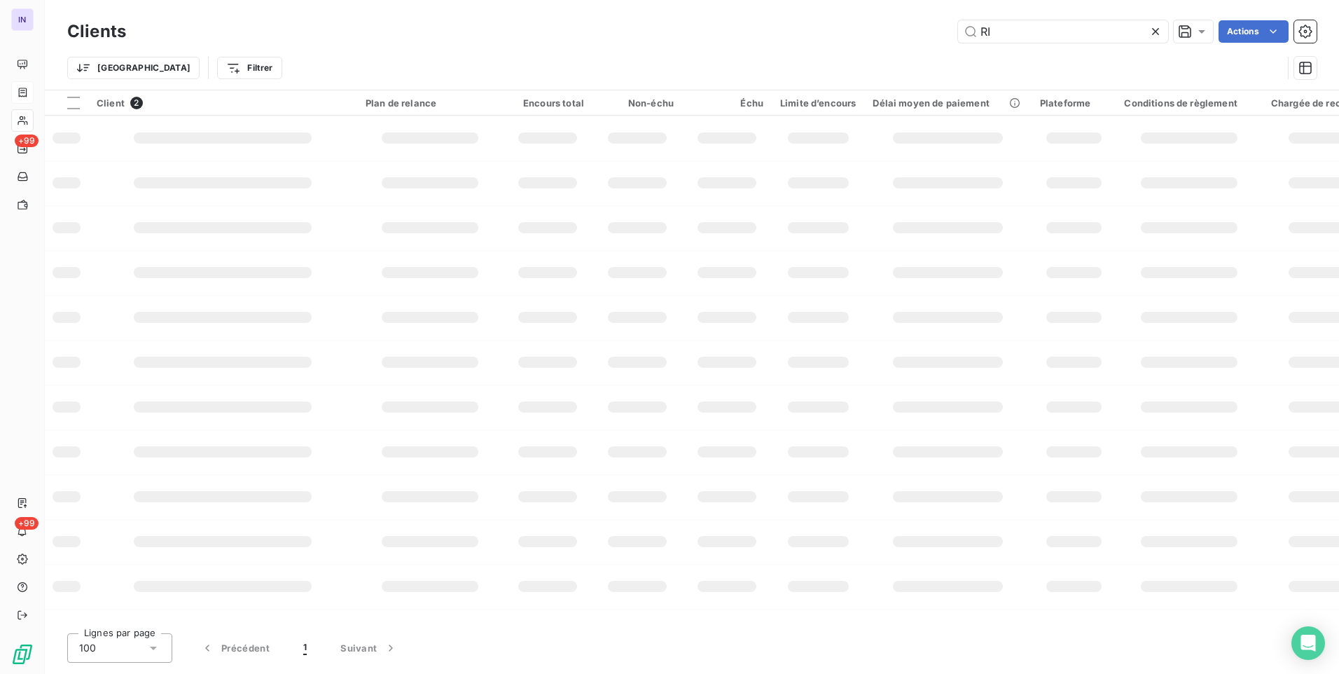
type input "R"
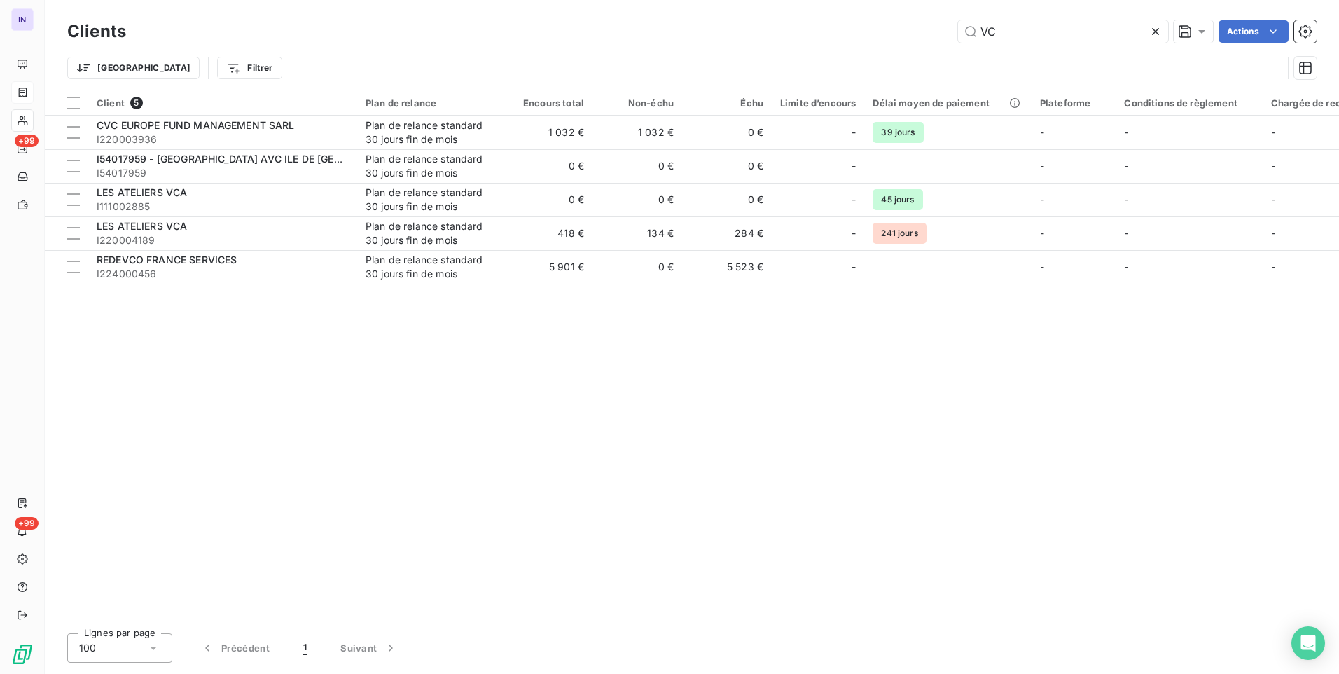
type input "V"
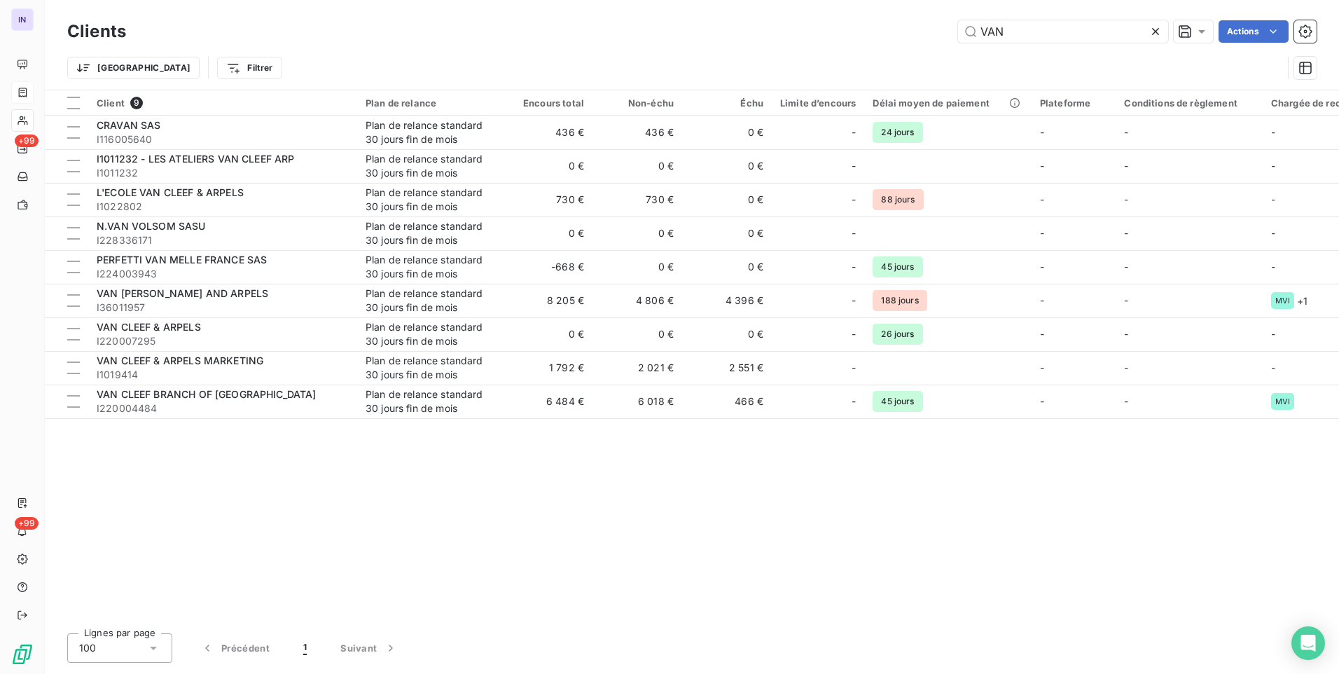
type input "VAN C"
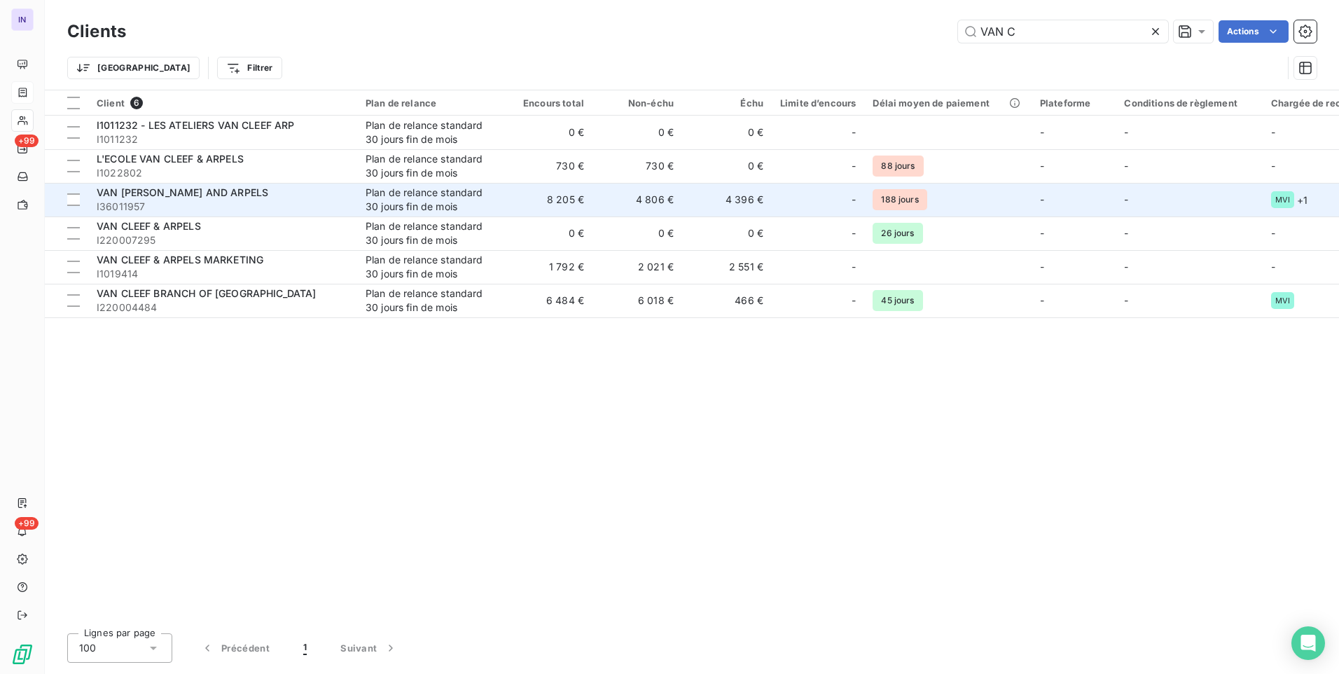
click at [313, 200] on span "I36011957" at bounding box center [223, 207] width 252 height 14
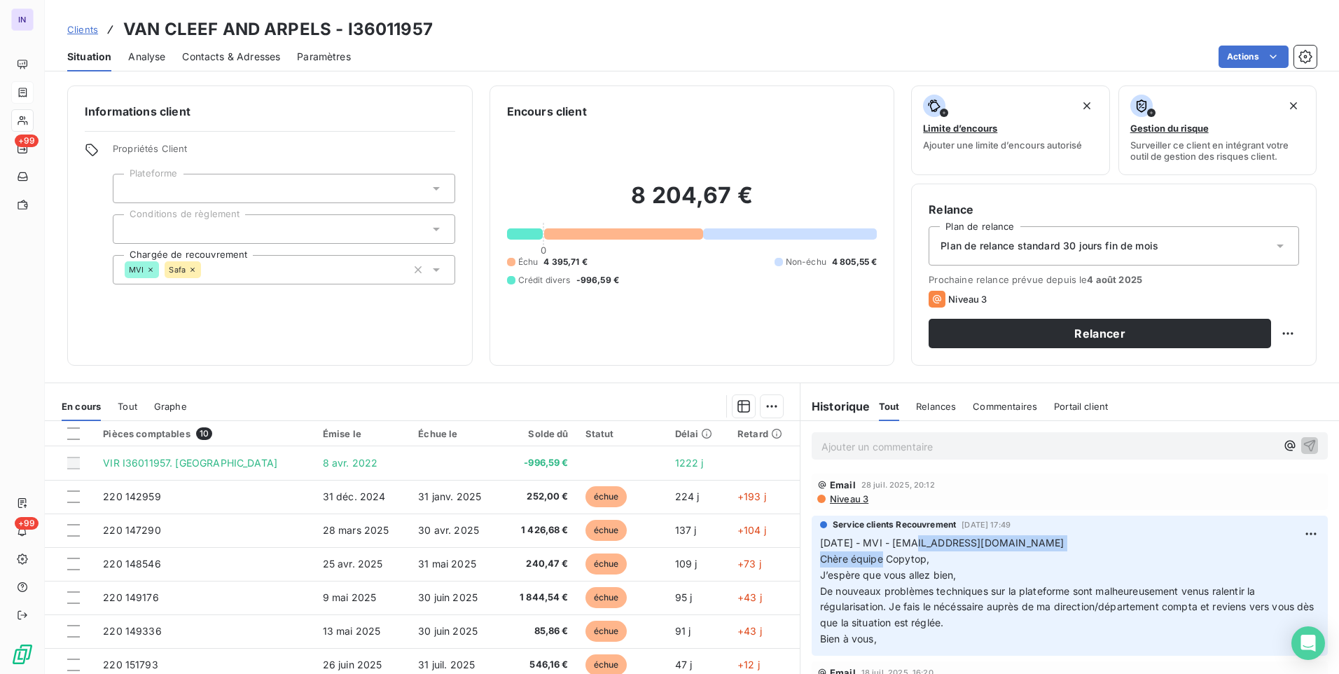
drag, startPoint x: 1093, startPoint y: 544, endPoint x: 911, endPoint y: 544, distance: 181.4
click at [911, 544] on p "[DATE] - MVI - [EMAIL_ADDRESS][DOMAIN_NAME] Chère équipe Copytop, J’espère que …" at bounding box center [1069, 591] width 499 height 112
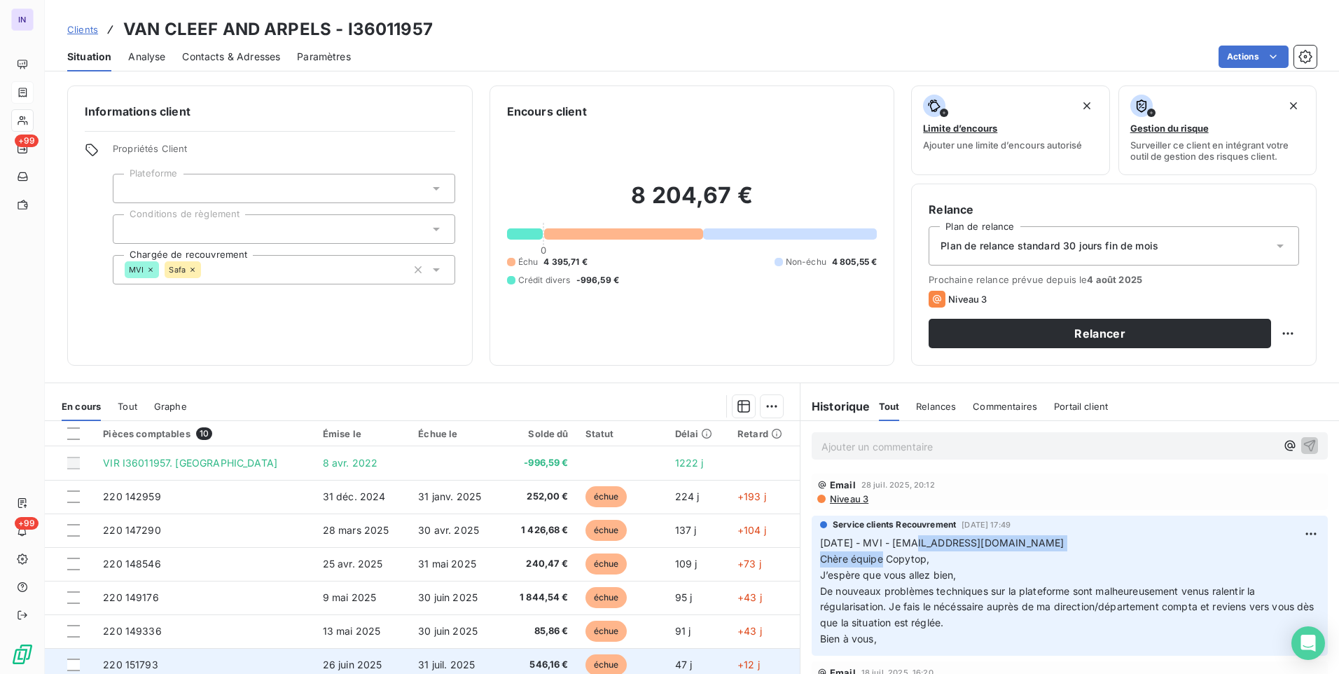
copy span "[EMAIL_ADDRESS][DOMAIN_NAME]"
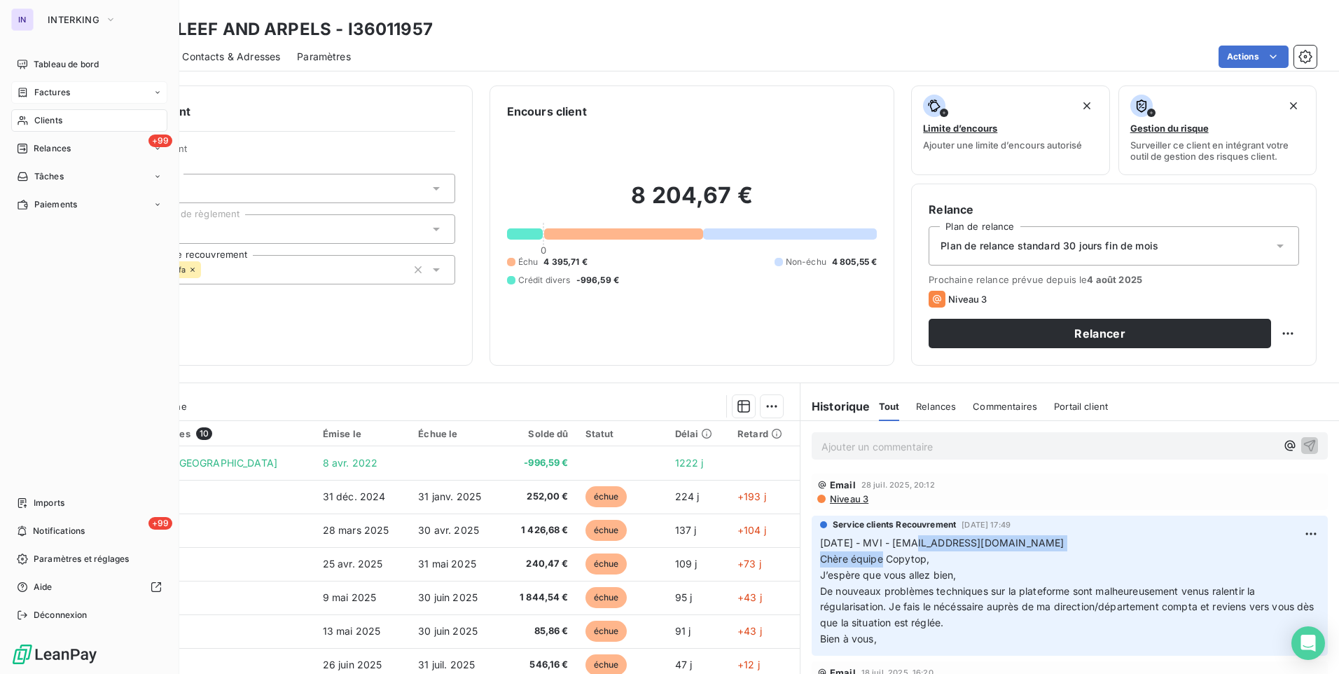
click at [43, 127] on div "Clients" at bounding box center [89, 120] width 156 height 22
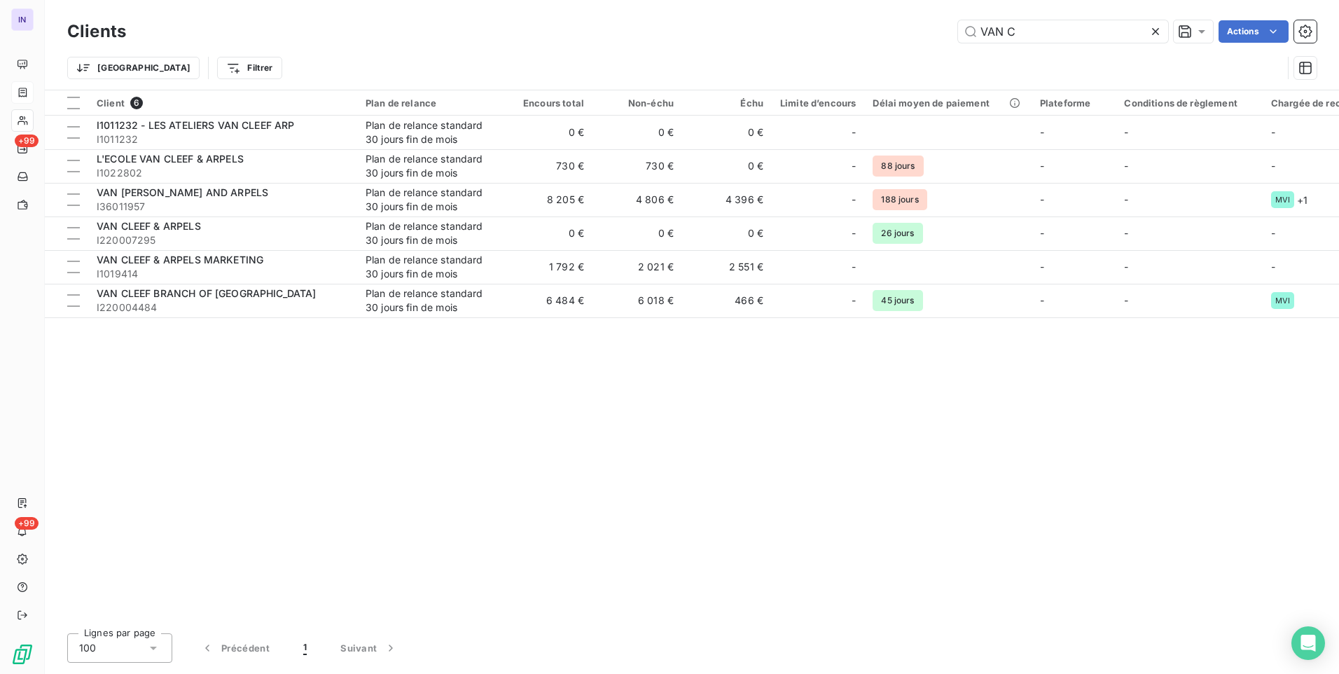
drag, startPoint x: 1061, startPoint y: 34, endPoint x: 885, endPoint y: 25, distance: 176.0
click at [890, 25] on div "VAN C Actions" at bounding box center [730, 31] width 1174 height 22
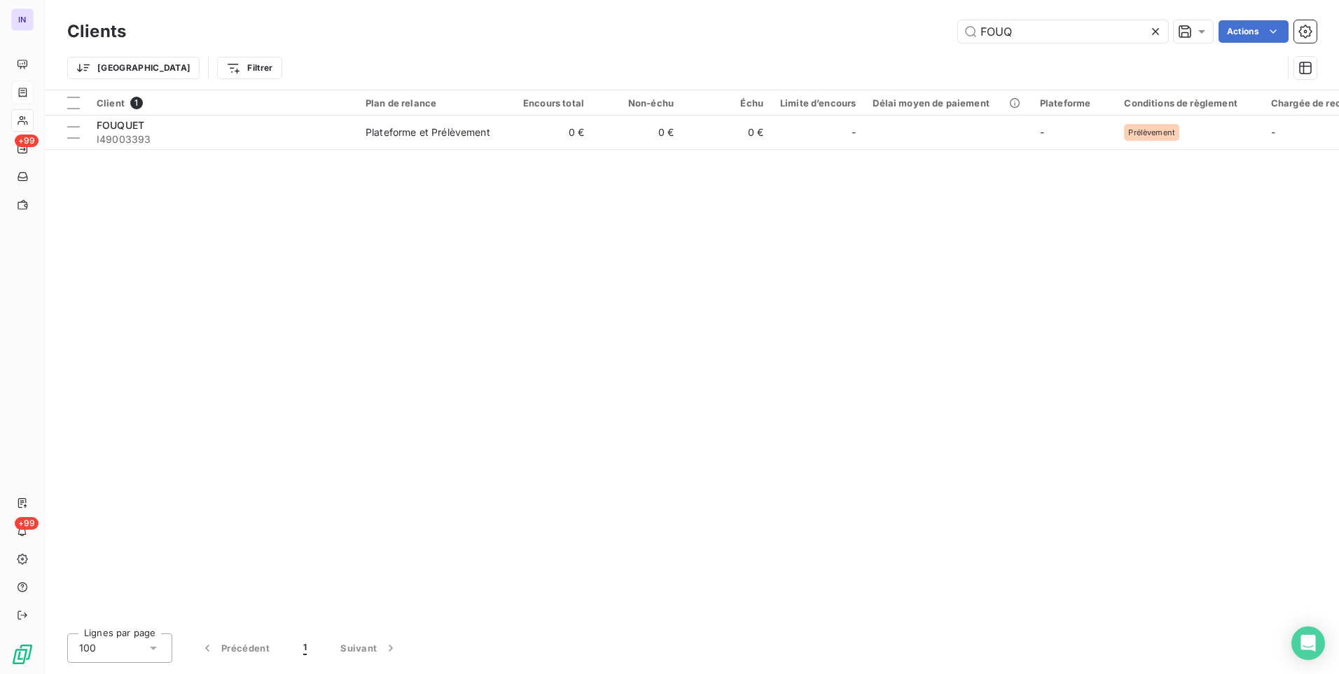
drag, startPoint x: 1037, startPoint y: 31, endPoint x: 918, endPoint y: 42, distance: 118.9
click at [918, 42] on div "FOUQ Actions" at bounding box center [730, 31] width 1174 height 22
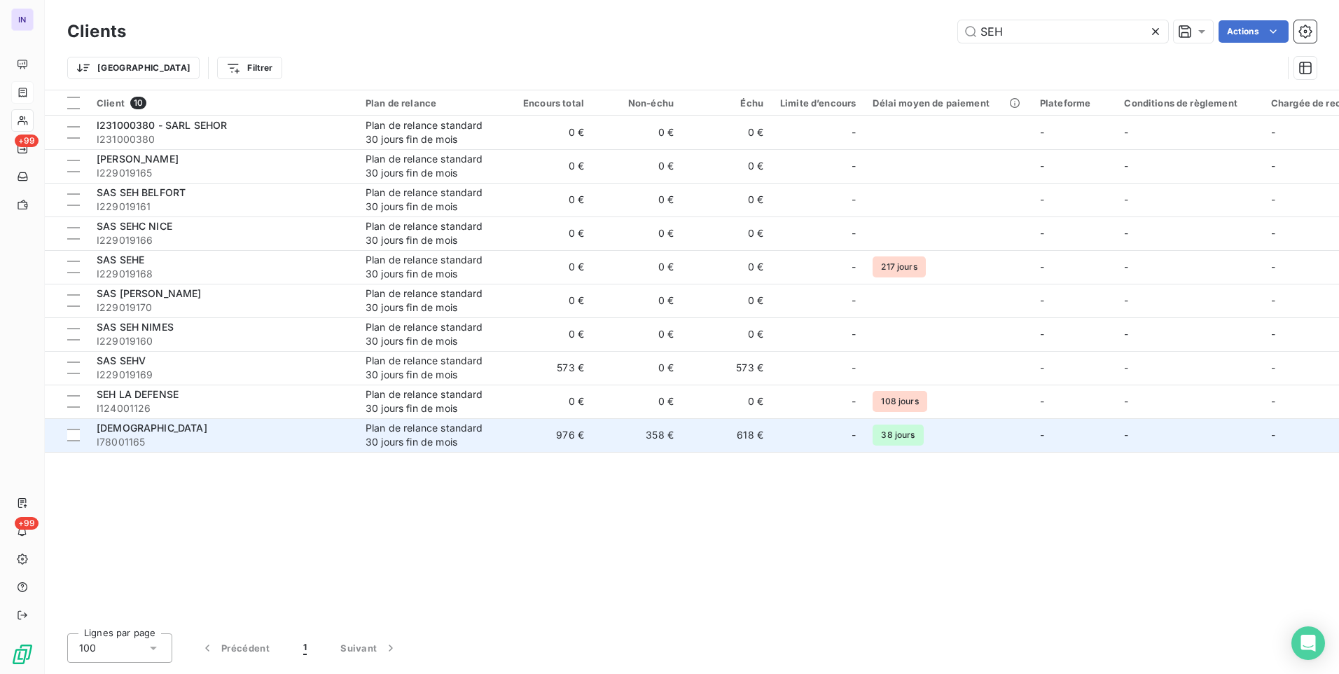
type input "SEH"
click at [368, 445] on div "Plan de relance standard 30 jours fin de mois" at bounding box center [430, 435] width 129 height 28
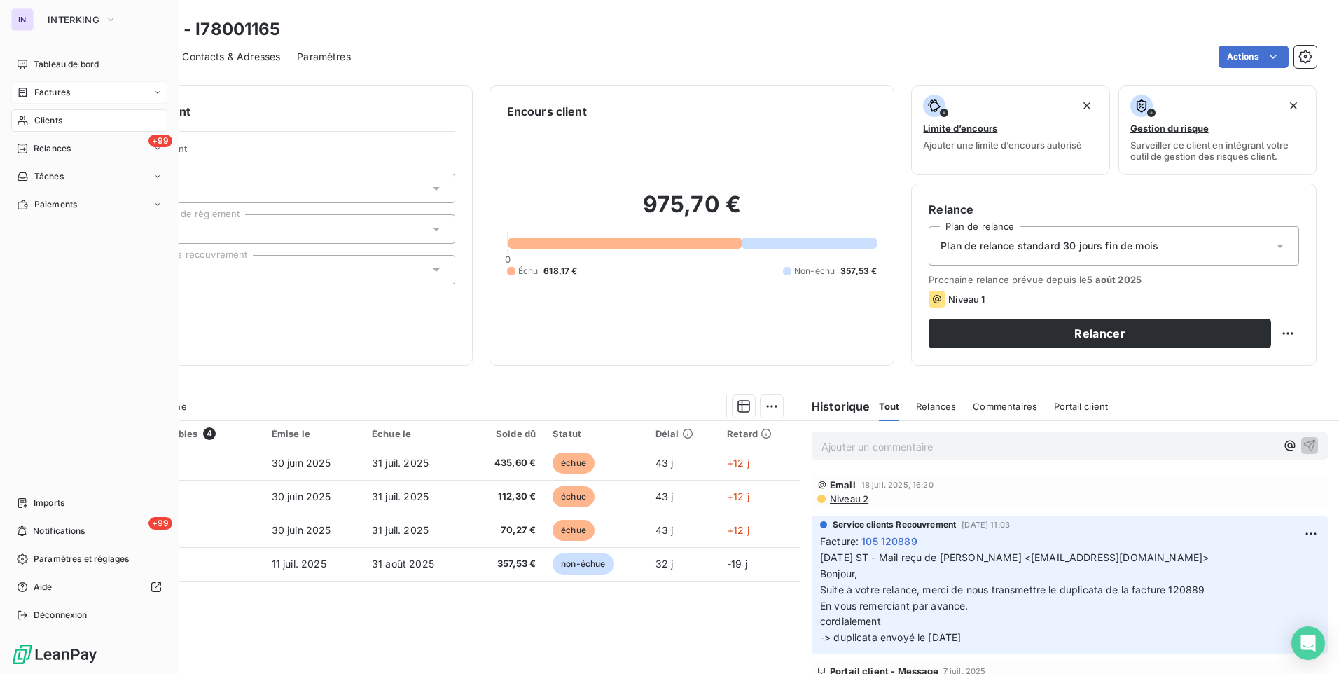
click at [53, 123] on span "Clients" at bounding box center [48, 120] width 28 height 13
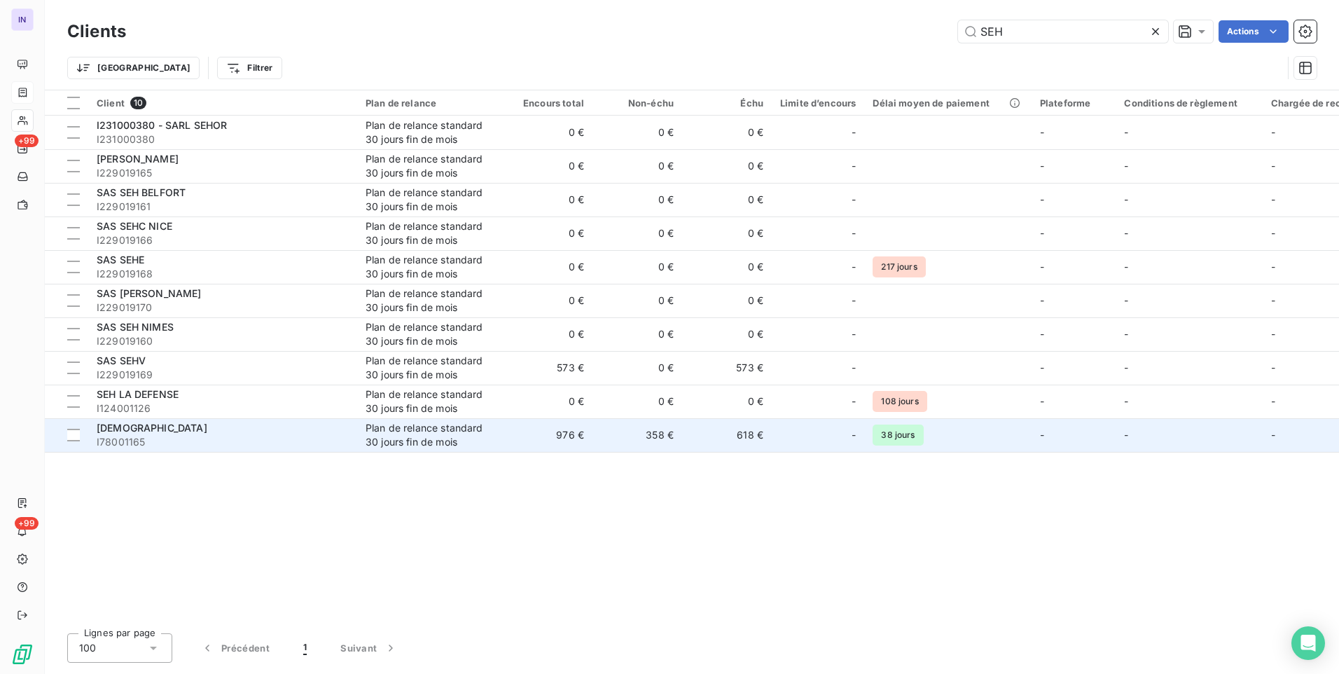
click at [207, 427] on div "[DEMOGRAPHIC_DATA]" at bounding box center [223, 428] width 252 height 14
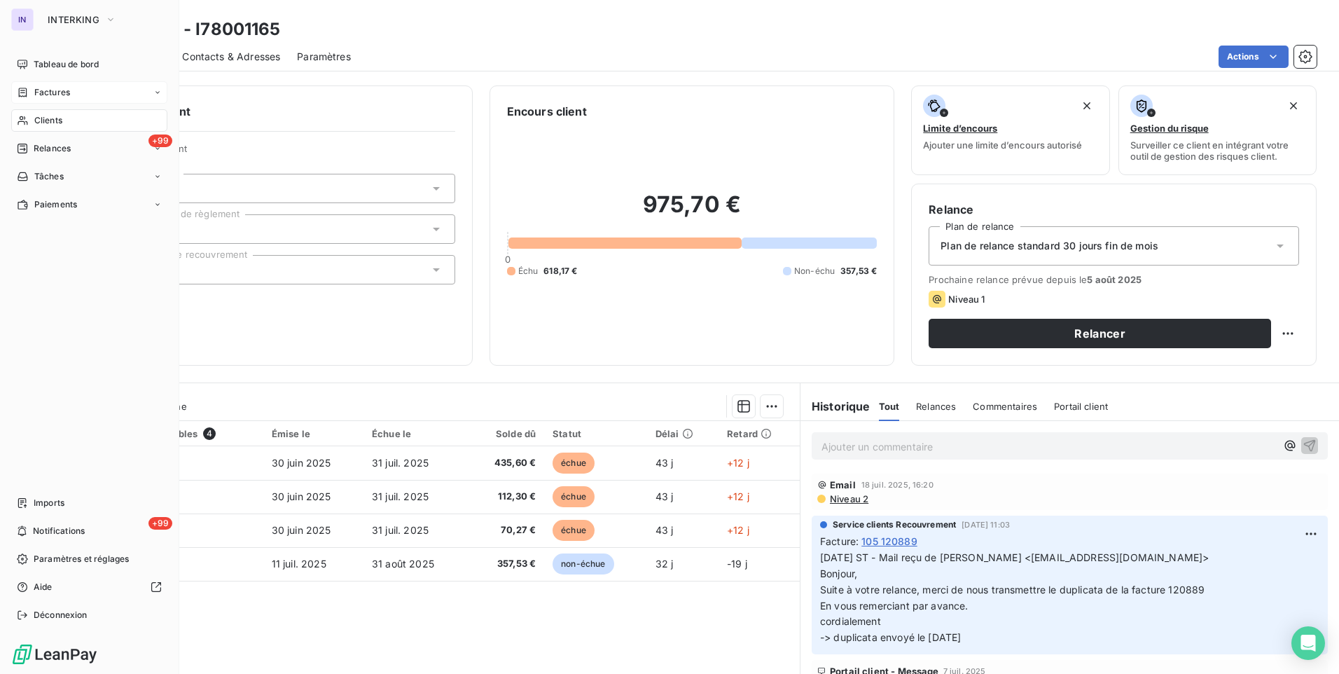
click at [59, 90] on span "Factures" at bounding box center [52, 92] width 36 height 13
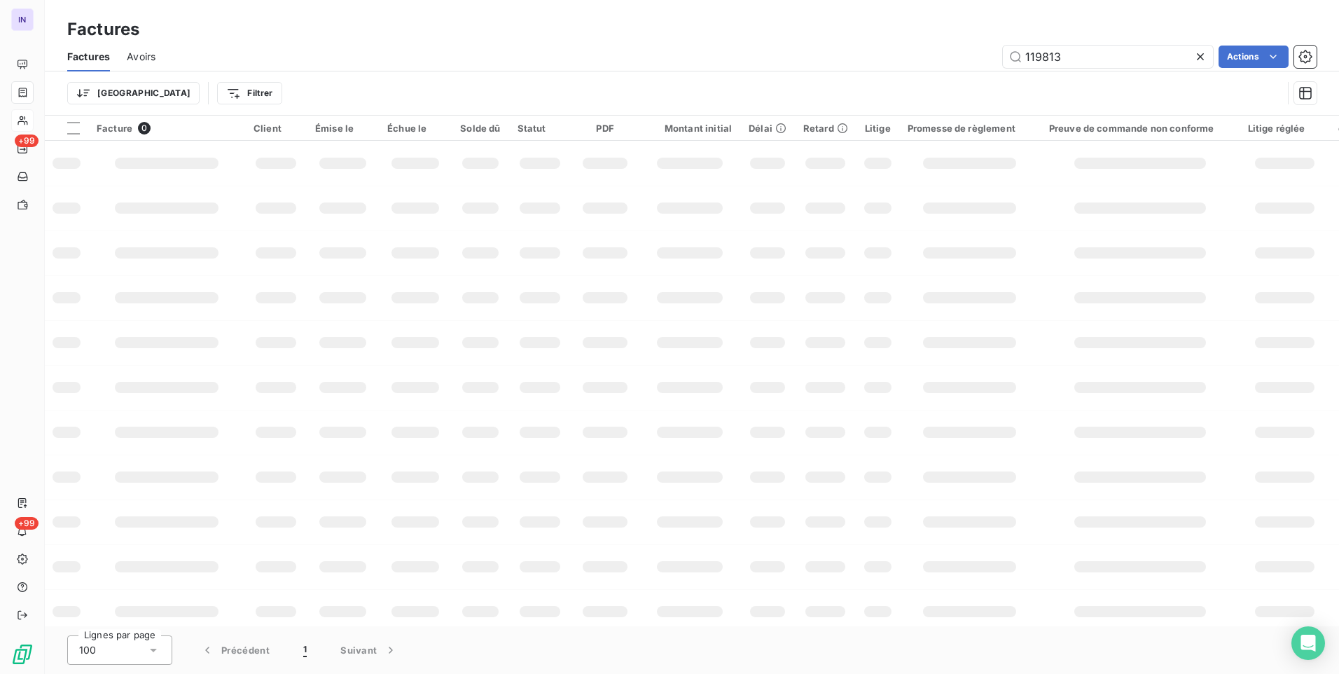
drag, startPoint x: 1025, startPoint y: 63, endPoint x: 961, endPoint y: 66, distance: 63.8
click at [969, 62] on div "119813 Actions" at bounding box center [744, 57] width 1144 height 22
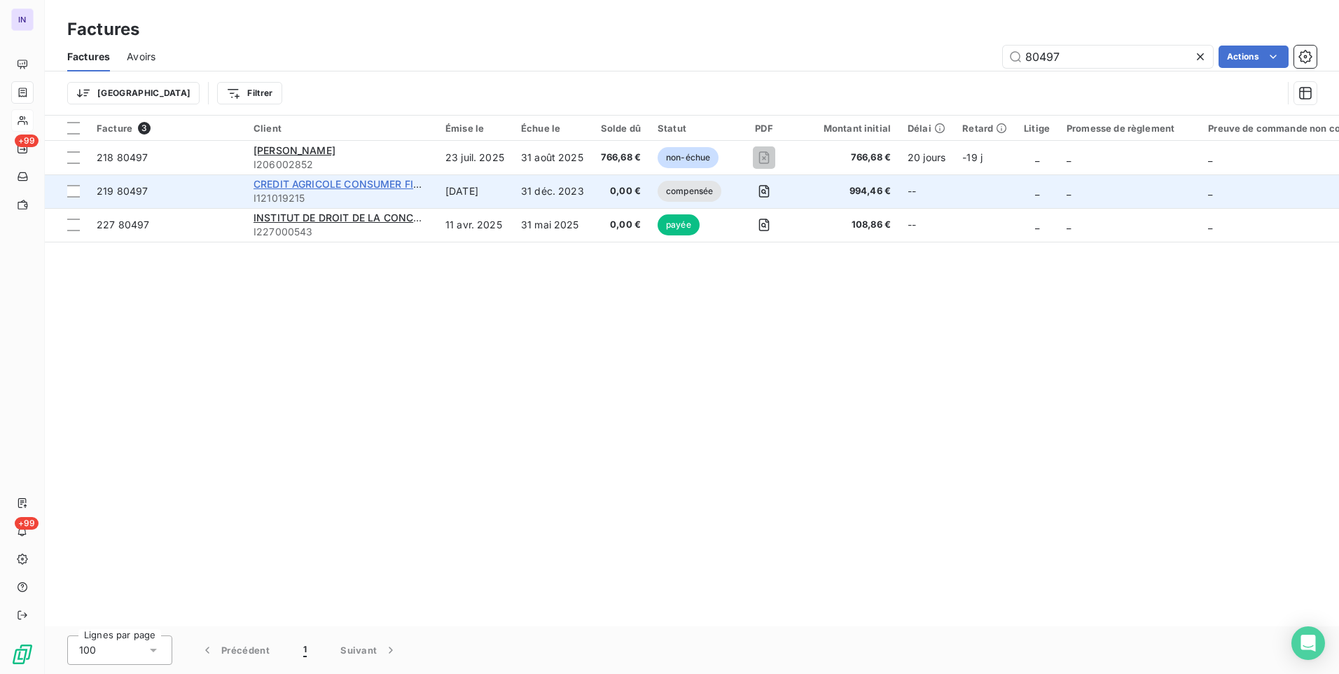
type input "80497"
click at [335, 181] on span "CREDIT AGRICOLE CONSUMER FINANCE" at bounding box center [351, 184] width 195 height 12
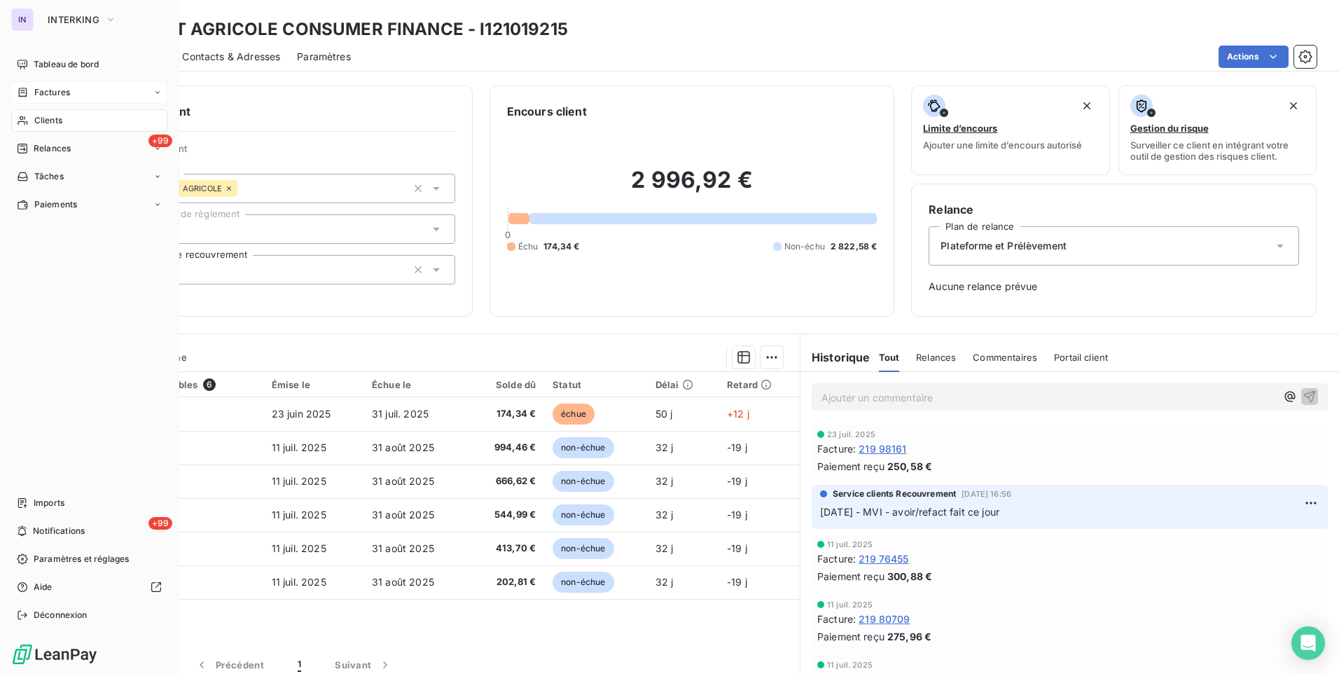
click at [50, 118] on span "Clients" at bounding box center [48, 120] width 28 height 13
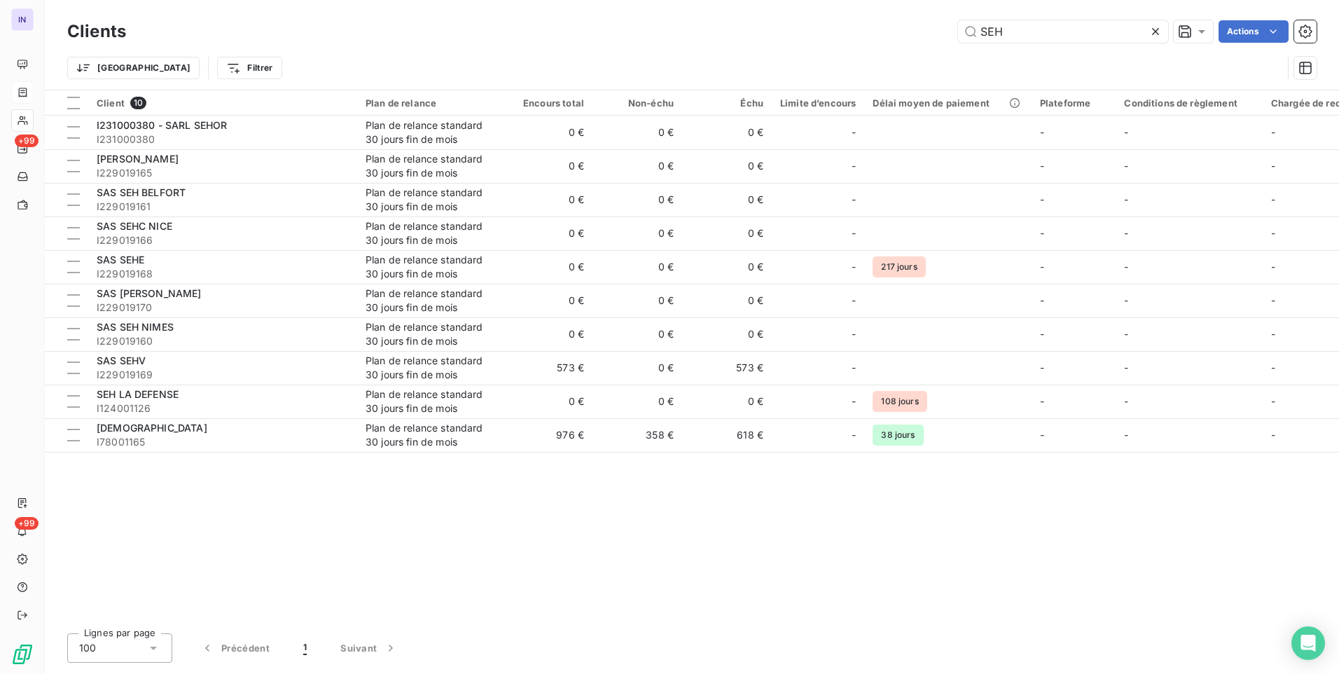
click at [902, 24] on div "SEH Actions" at bounding box center [730, 31] width 1174 height 22
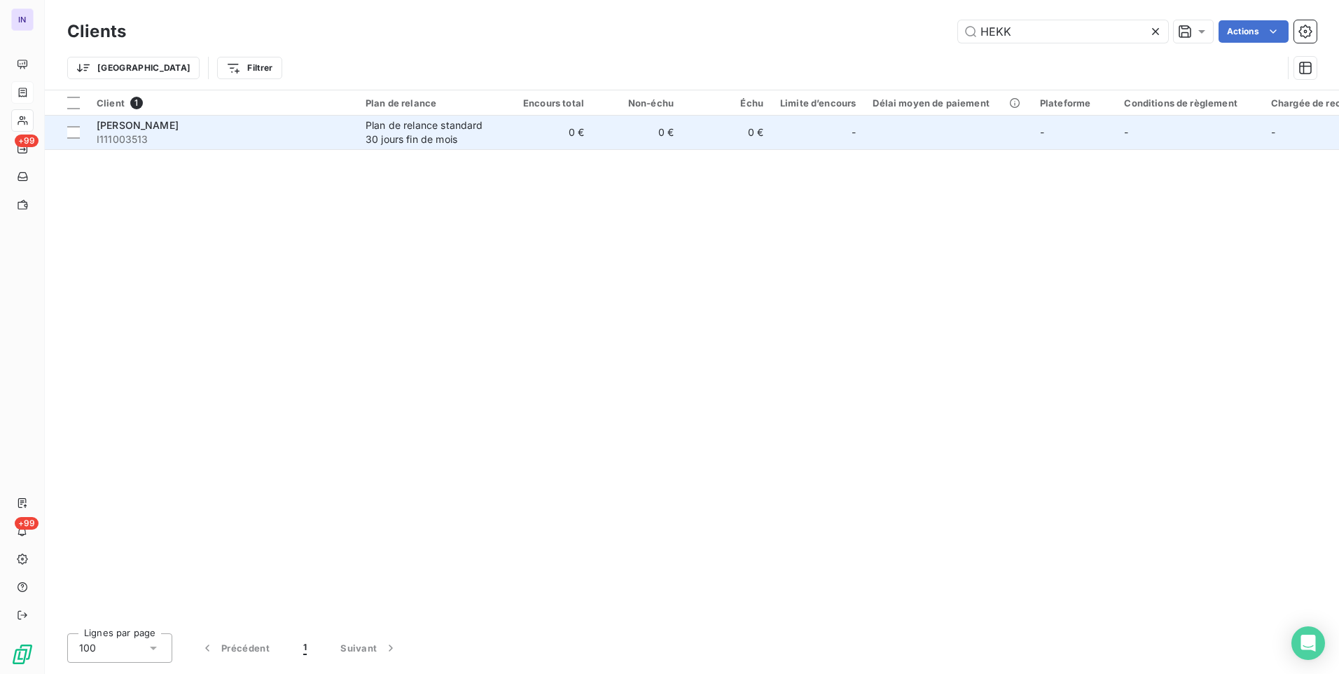
type input "HEKK"
click at [382, 132] on div "Plan de relance standard 30 jours fin de mois" at bounding box center [430, 132] width 129 height 28
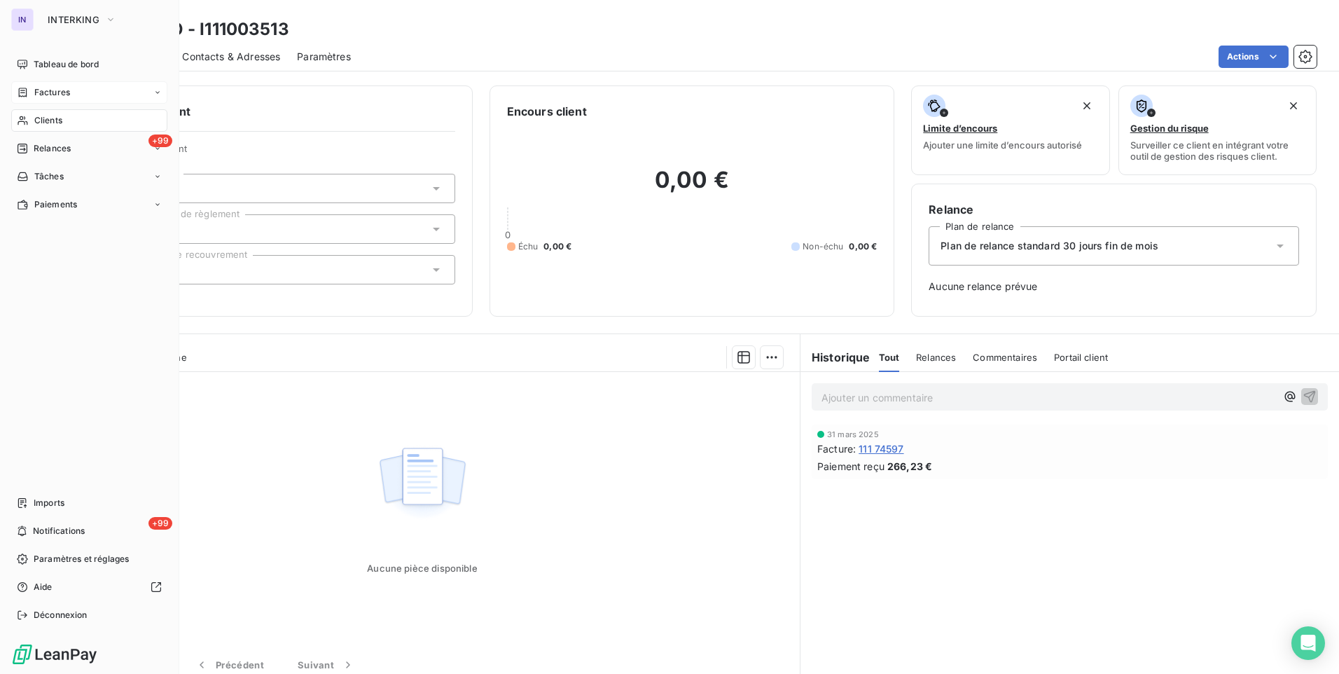
drag, startPoint x: 51, startPoint y: 122, endPoint x: 104, endPoint y: 116, distance: 53.6
click at [51, 122] on span "Clients" at bounding box center [48, 120] width 28 height 13
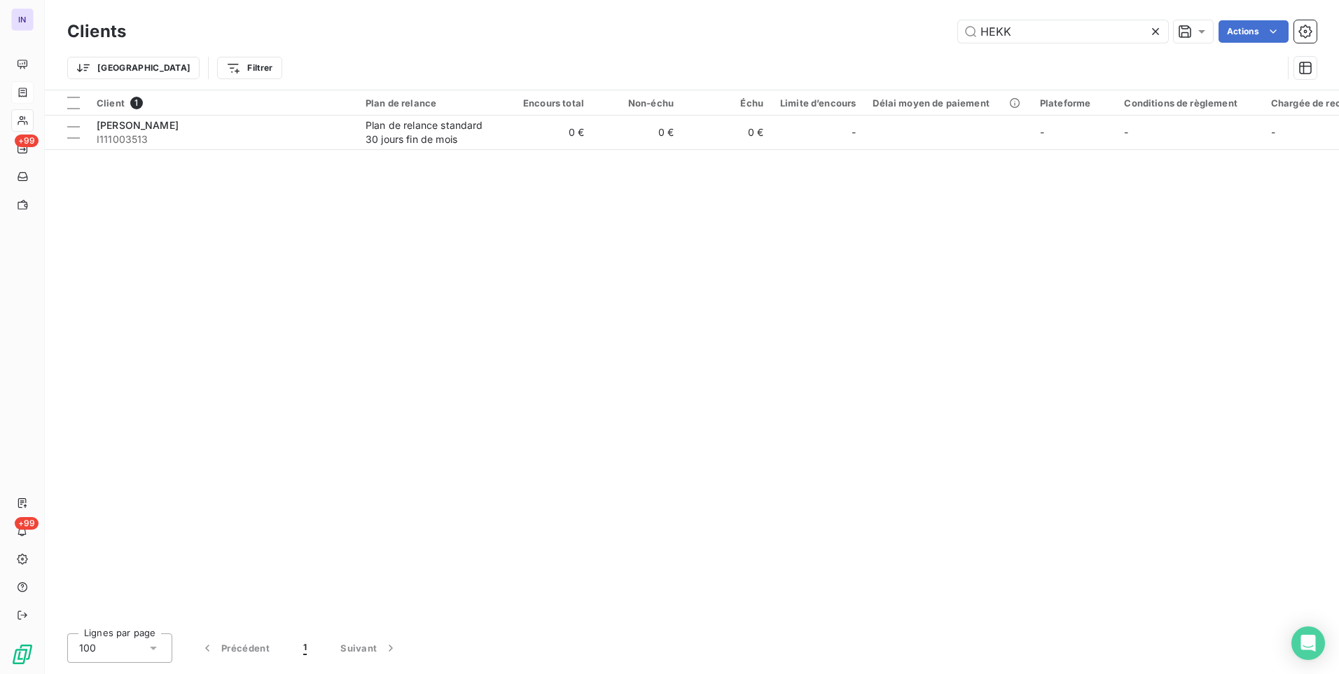
drag, startPoint x: 1020, startPoint y: 27, endPoint x: 899, endPoint y: 27, distance: 121.2
click at [899, 27] on div "HEKK Actions" at bounding box center [730, 31] width 1174 height 22
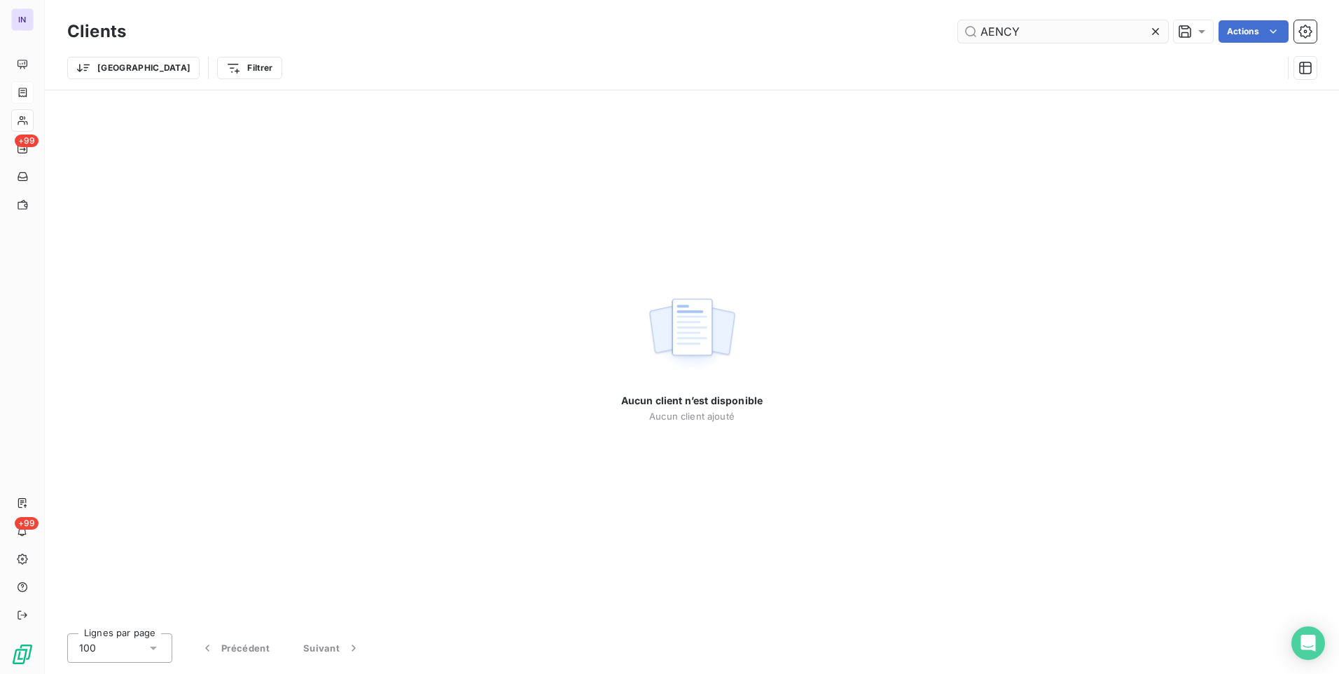
click at [990, 29] on input "AENCY" at bounding box center [1063, 31] width 210 height 22
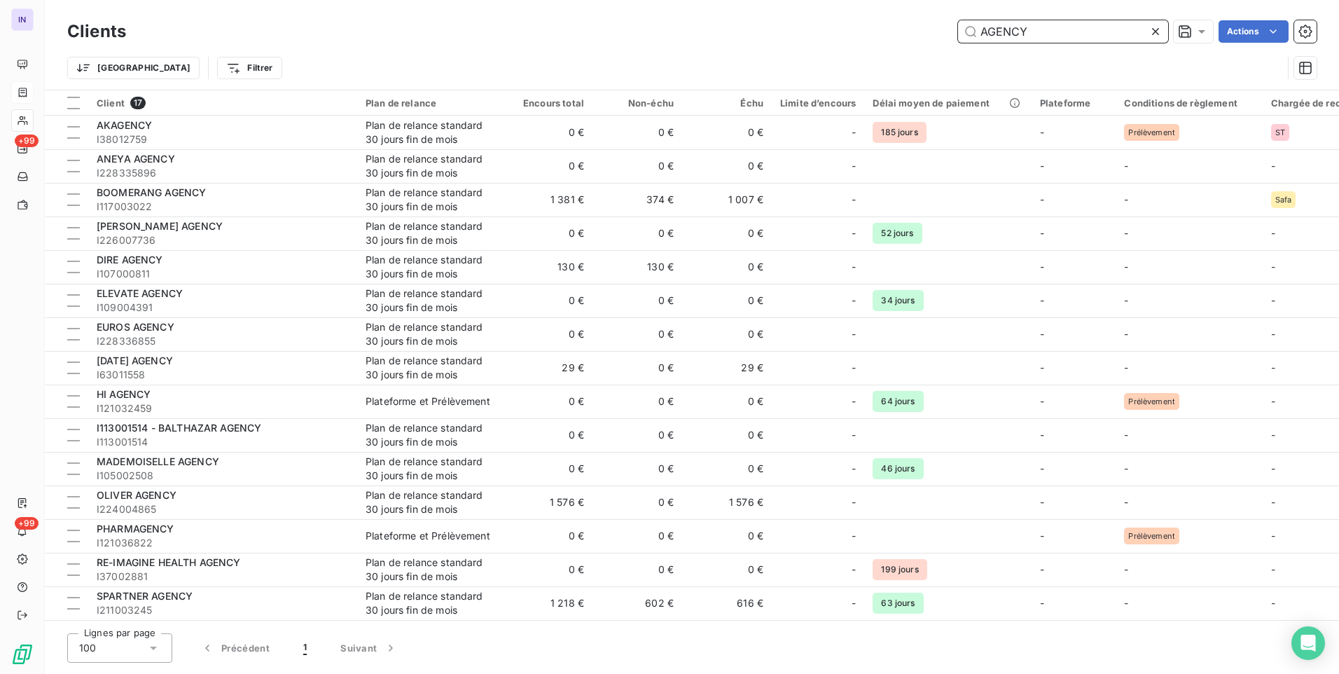
click at [1059, 36] on input "AGENCY" at bounding box center [1063, 31] width 210 height 22
drag, startPoint x: 1005, startPoint y: 33, endPoint x: 953, endPoint y: 30, distance: 52.6
click at [953, 30] on div "AGENCY Actions" at bounding box center [730, 31] width 1174 height 22
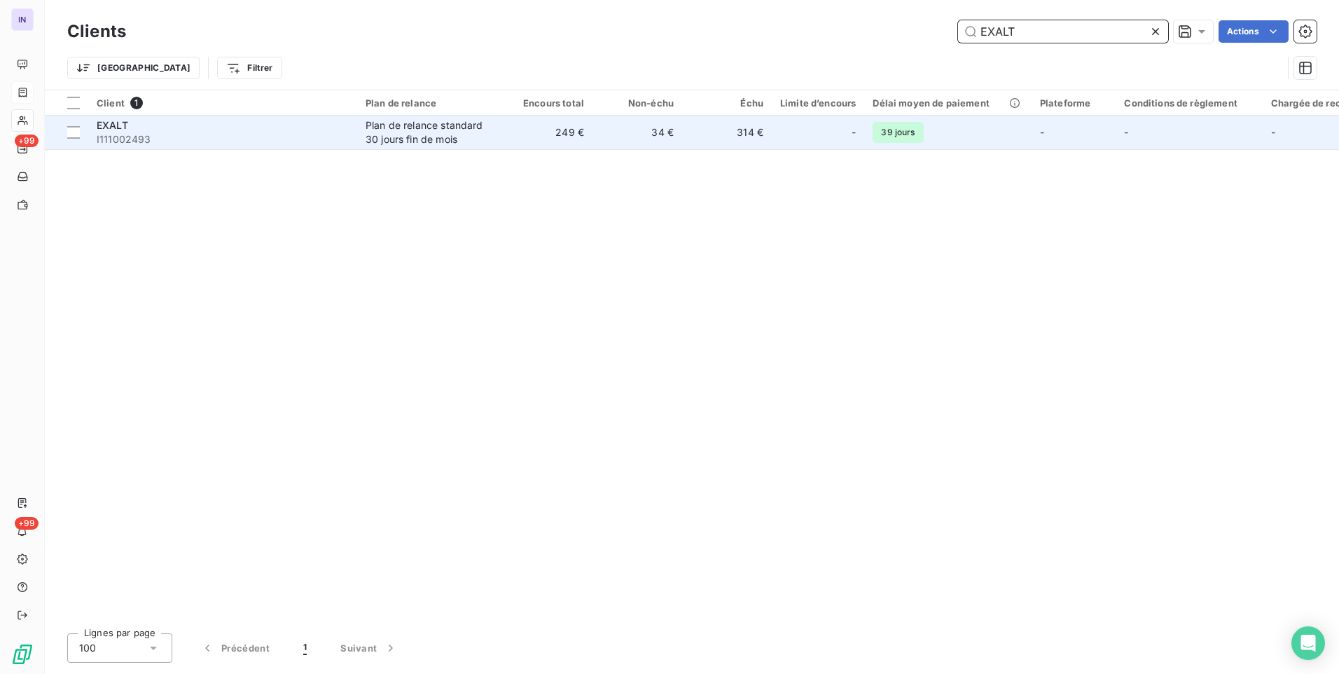
type input "EXALT"
click at [483, 139] on div "Plan de relance standard 30 jours fin de mois" at bounding box center [430, 132] width 129 height 28
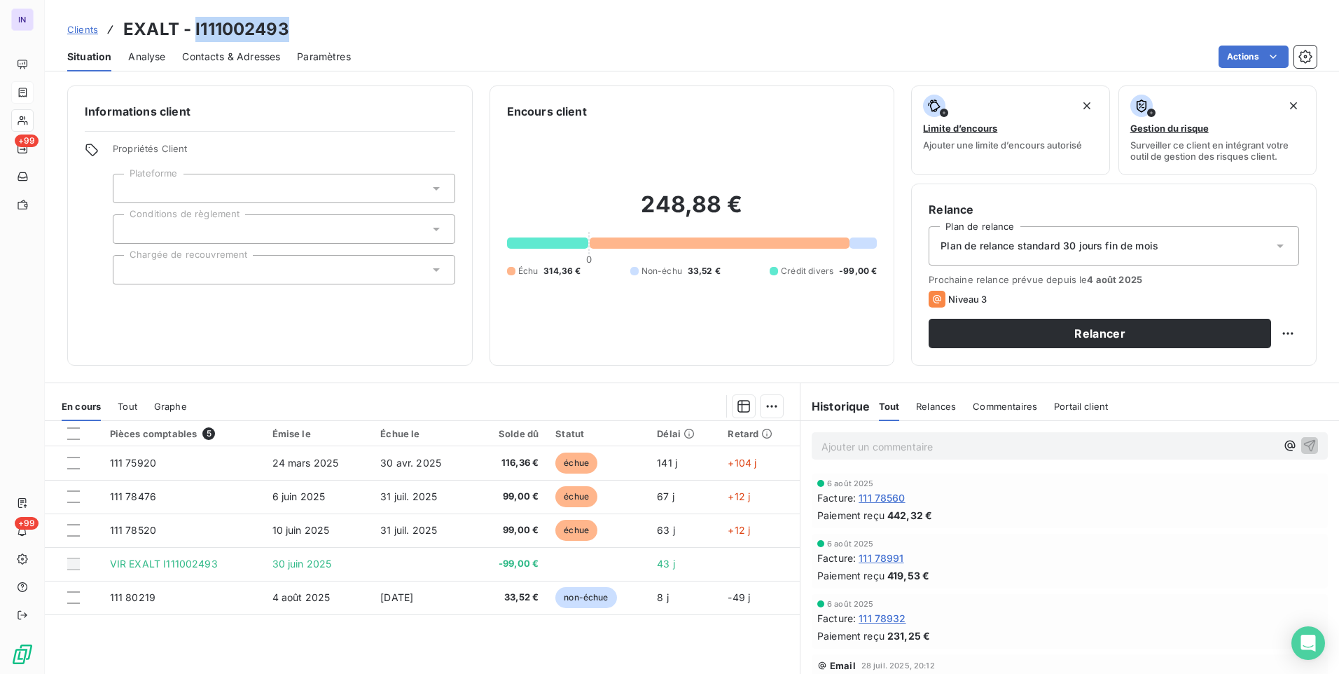
drag, startPoint x: 293, startPoint y: 27, endPoint x: 193, endPoint y: 28, distance: 99.5
click at [193, 28] on div "Clients EXALT - I111002493" at bounding box center [692, 29] width 1294 height 25
copy h3 "I111002493"
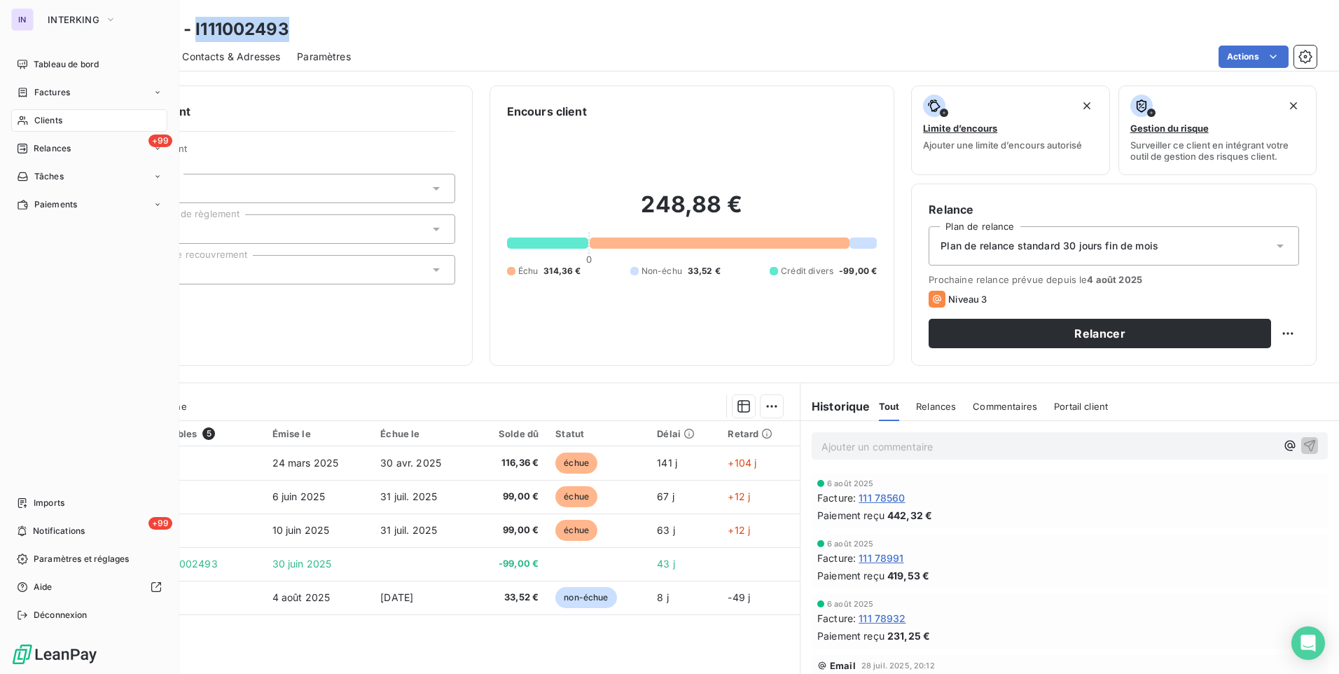
drag, startPoint x: 49, startPoint y: 93, endPoint x: 170, endPoint y: 112, distance: 122.6
click at [49, 93] on span "Factures" at bounding box center [52, 92] width 36 height 13
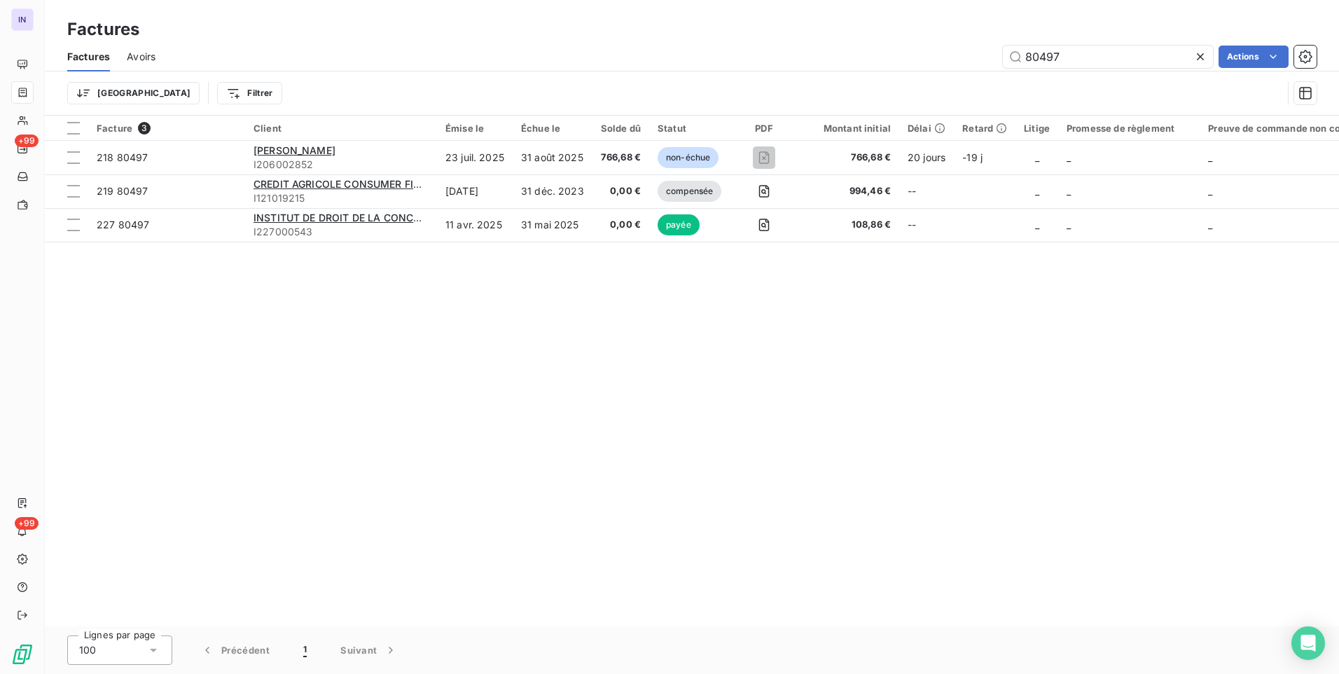
drag, startPoint x: 963, startPoint y: 57, endPoint x: 939, endPoint y: 57, distance: 23.8
click at [939, 57] on div "80497 Actions" at bounding box center [744, 57] width 1144 height 22
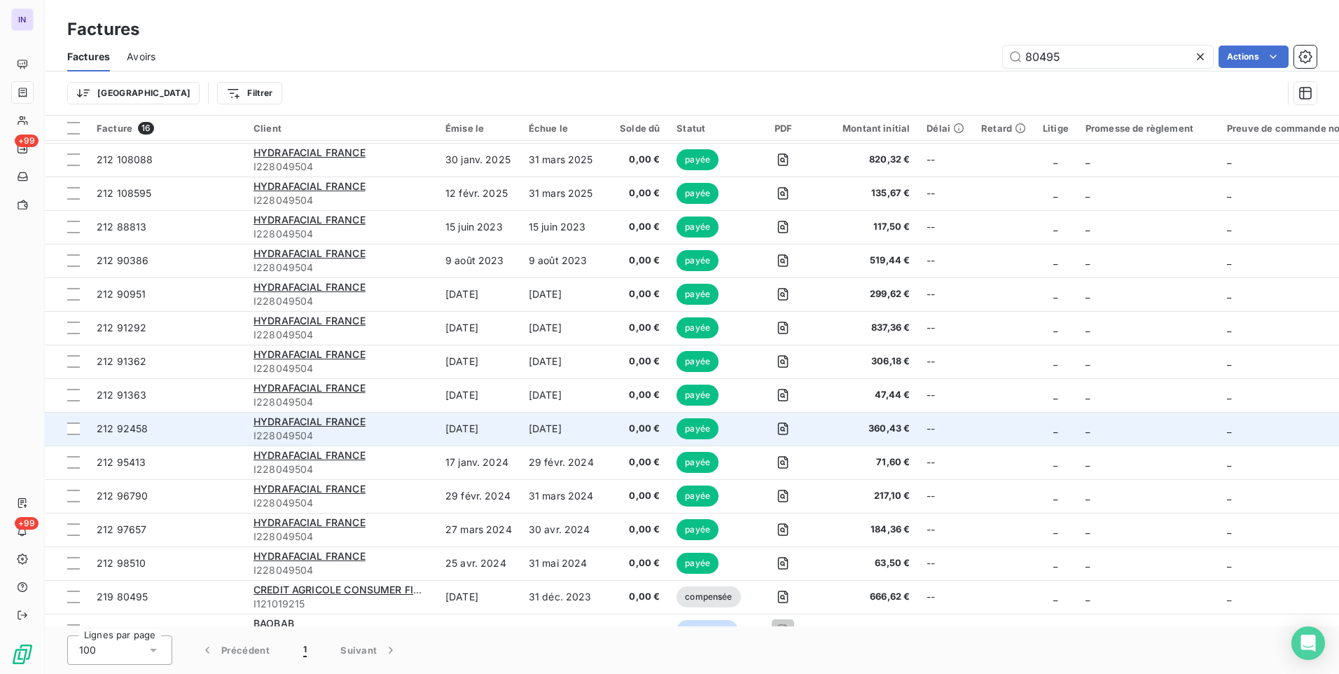
scroll to position [59, 0]
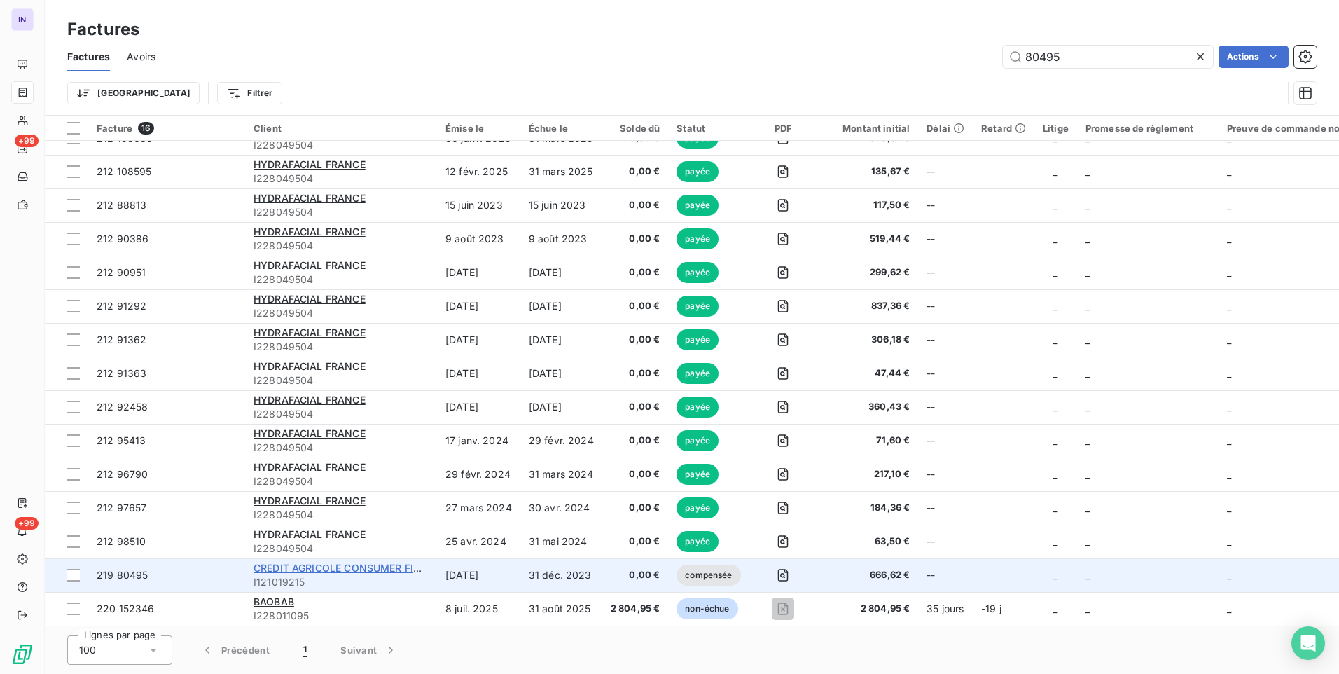
type input "80495"
click at [371, 562] on span "CREDIT AGRICOLE CONSUMER FINANCE" at bounding box center [351, 568] width 195 height 12
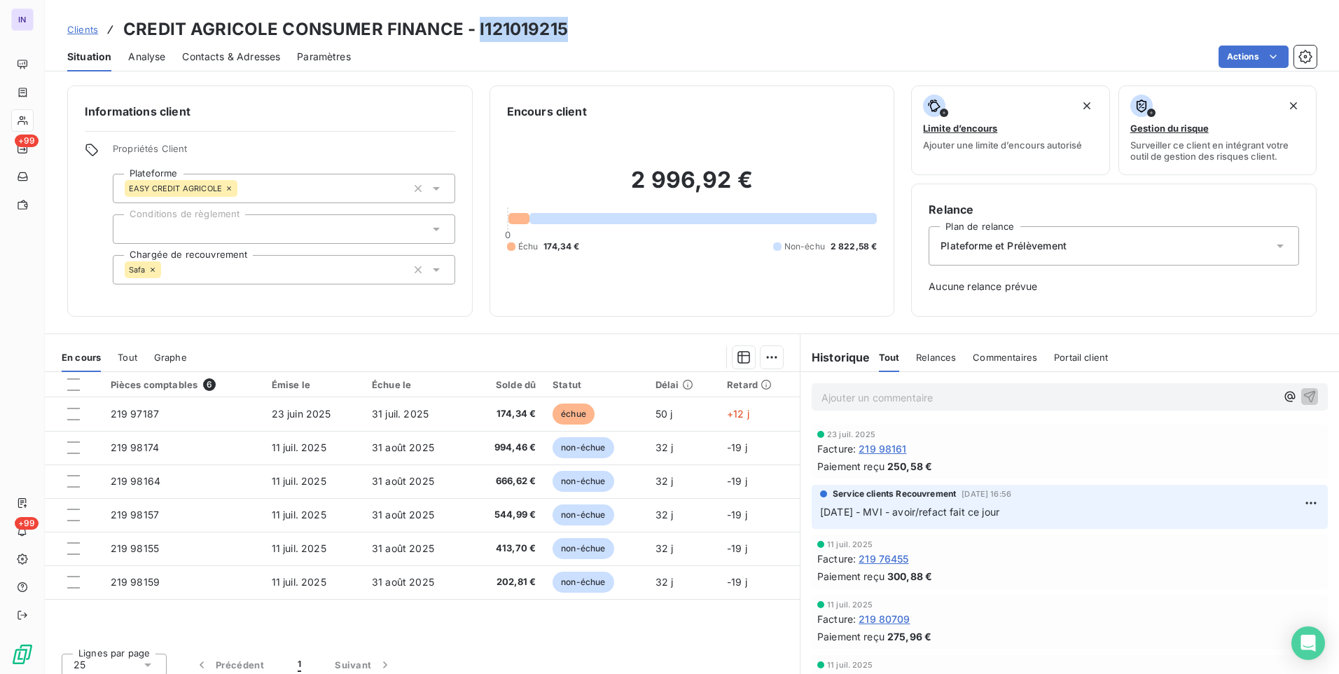
drag, startPoint x: 579, startPoint y: 27, endPoint x: 476, endPoint y: 27, distance: 102.3
click at [476, 27] on div "Clients CREDIT AGRICOLE CONSUMER FINANCE - I121019215" at bounding box center [692, 29] width 1294 height 25
copy h3 "I121019215"
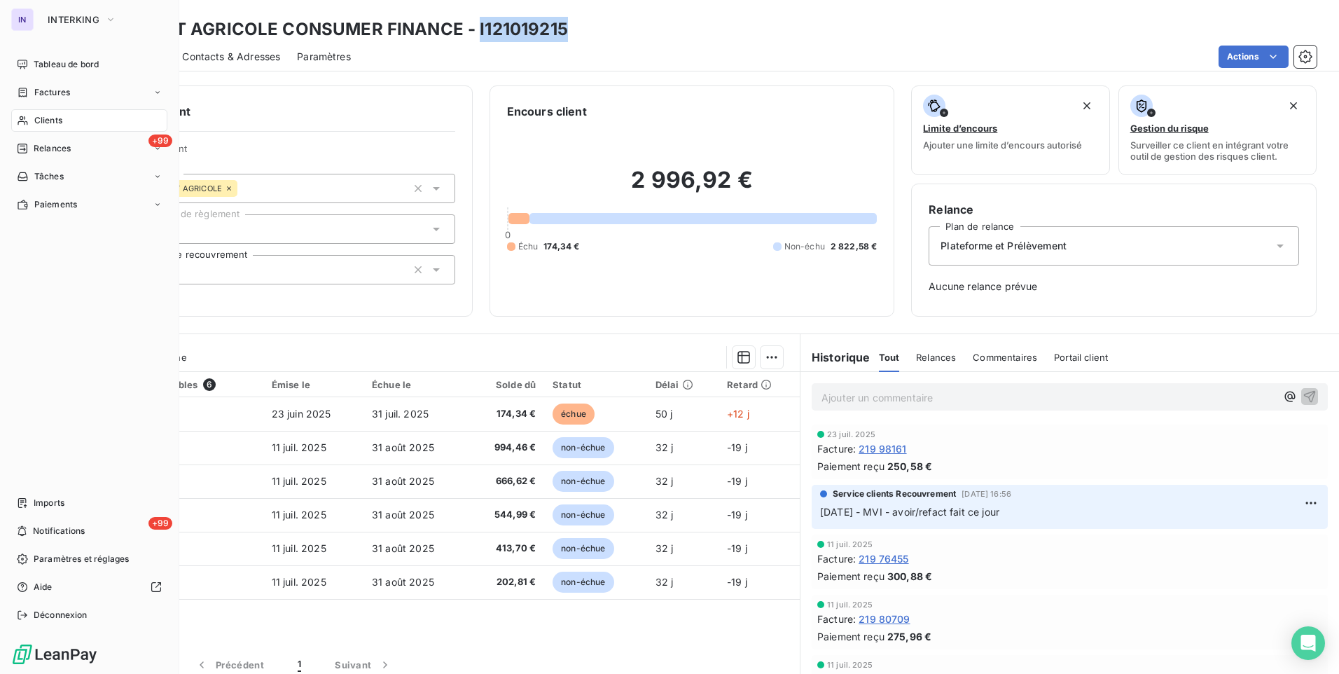
drag, startPoint x: 43, startPoint y: 123, endPoint x: 165, endPoint y: 123, distance: 121.9
click at [43, 123] on span "Clients" at bounding box center [48, 120] width 28 height 13
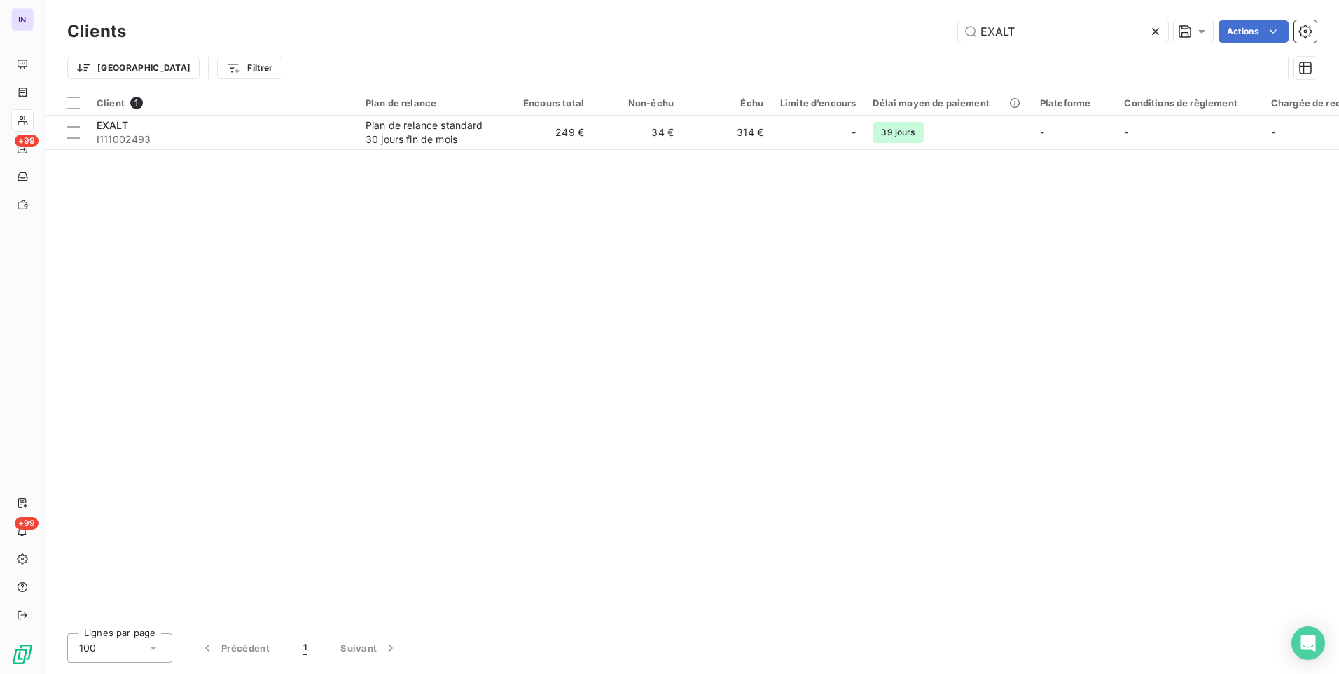
drag, startPoint x: 1035, startPoint y: 28, endPoint x: 919, endPoint y: 19, distance: 116.6
click at [920, 19] on div "Clients EXALT Actions" at bounding box center [692, 31] width 1250 height 29
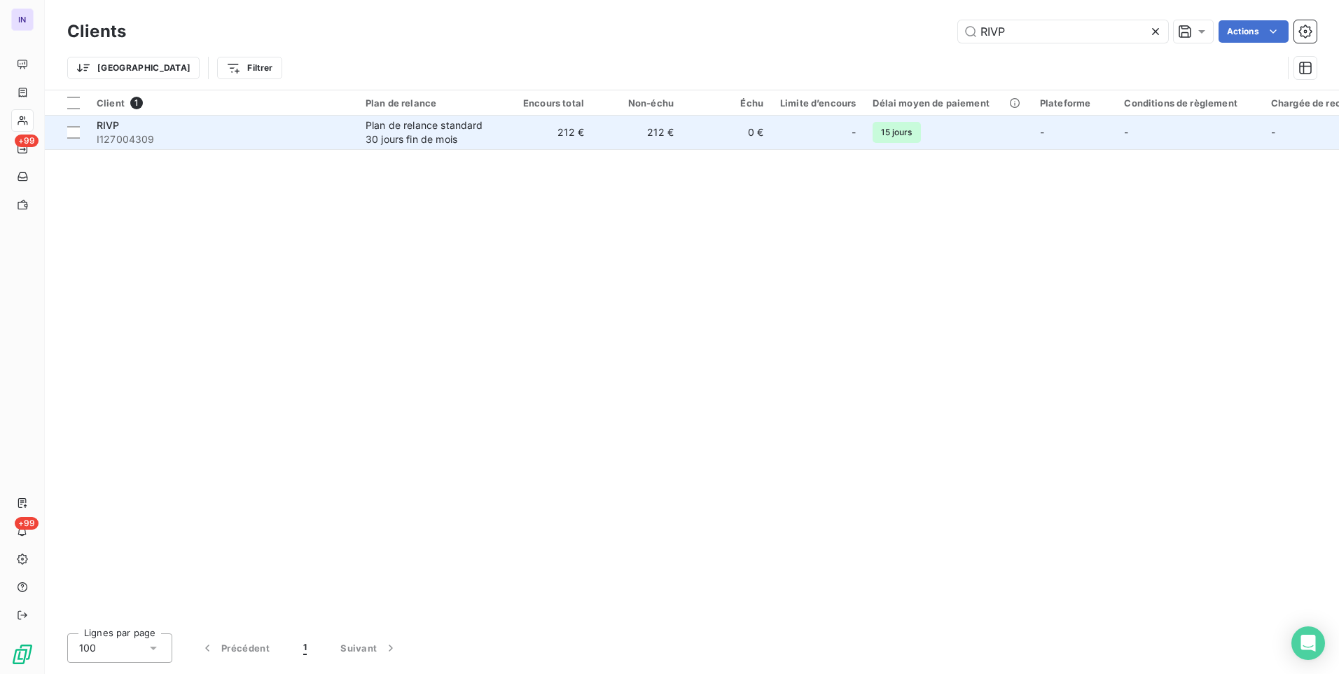
type input "RIVP"
click at [254, 139] on span "I127004309" at bounding box center [223, 139] width 252 height 14
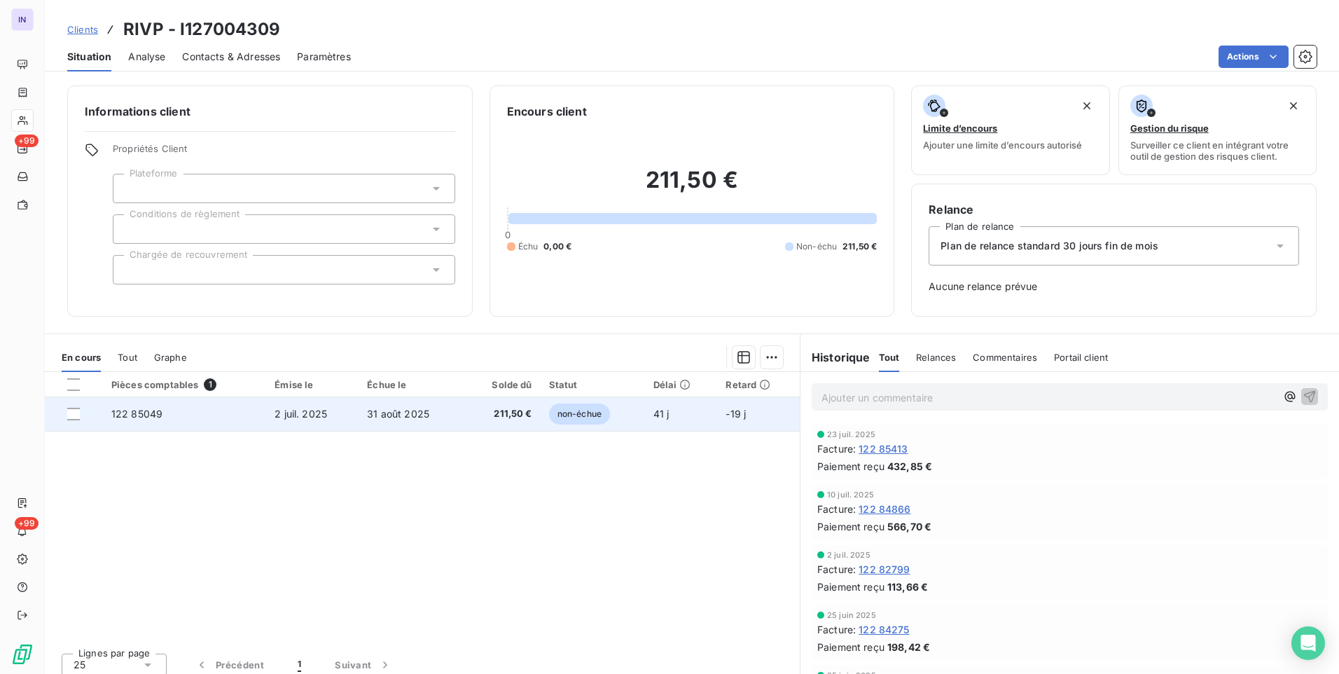
click at [445, 423] on td "31 août 2025" at bounding box center [412, 414] width 106 height 34
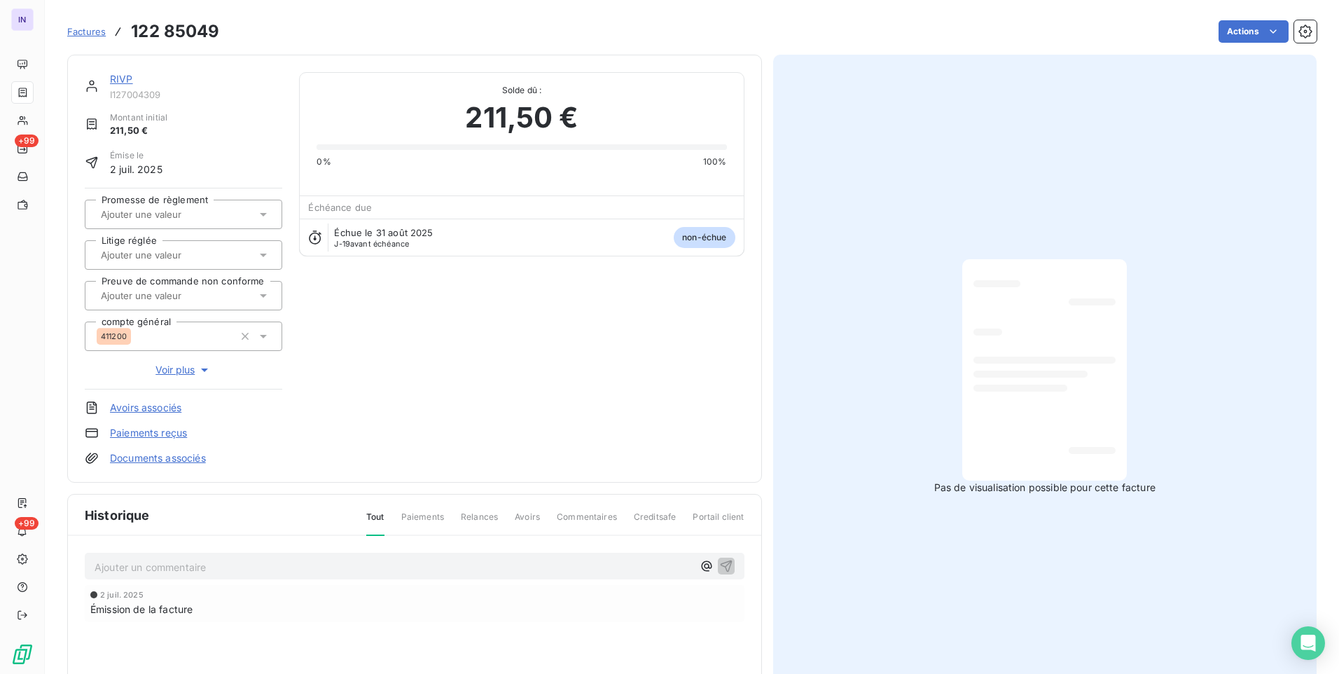
click at [1254, 29] on html "IN +99 +99 Factures 122 85049 Actions RIVP I127004309 Montant initial 211,50 € …" at bounding box center [669, 337] width 1339 height 674
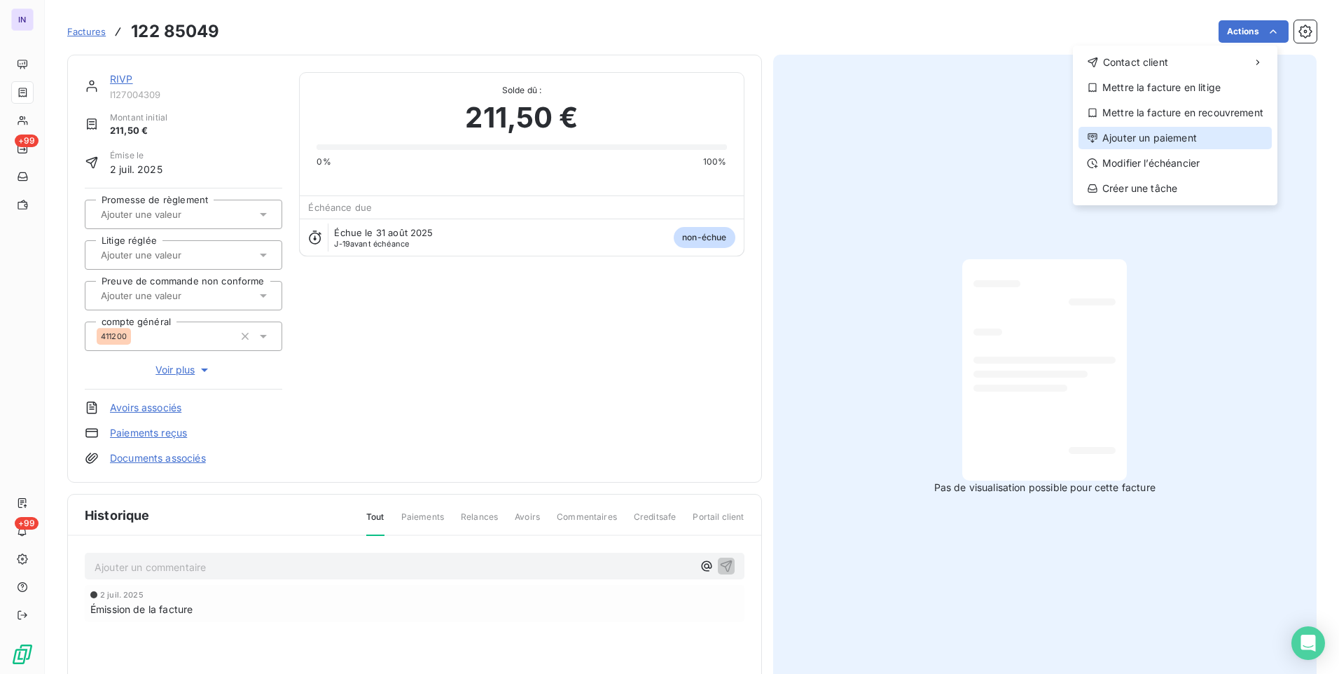
click at [1165, 141] on div "Ajouter un paiement" at bounding box center [1175, 138] width 193 height 22
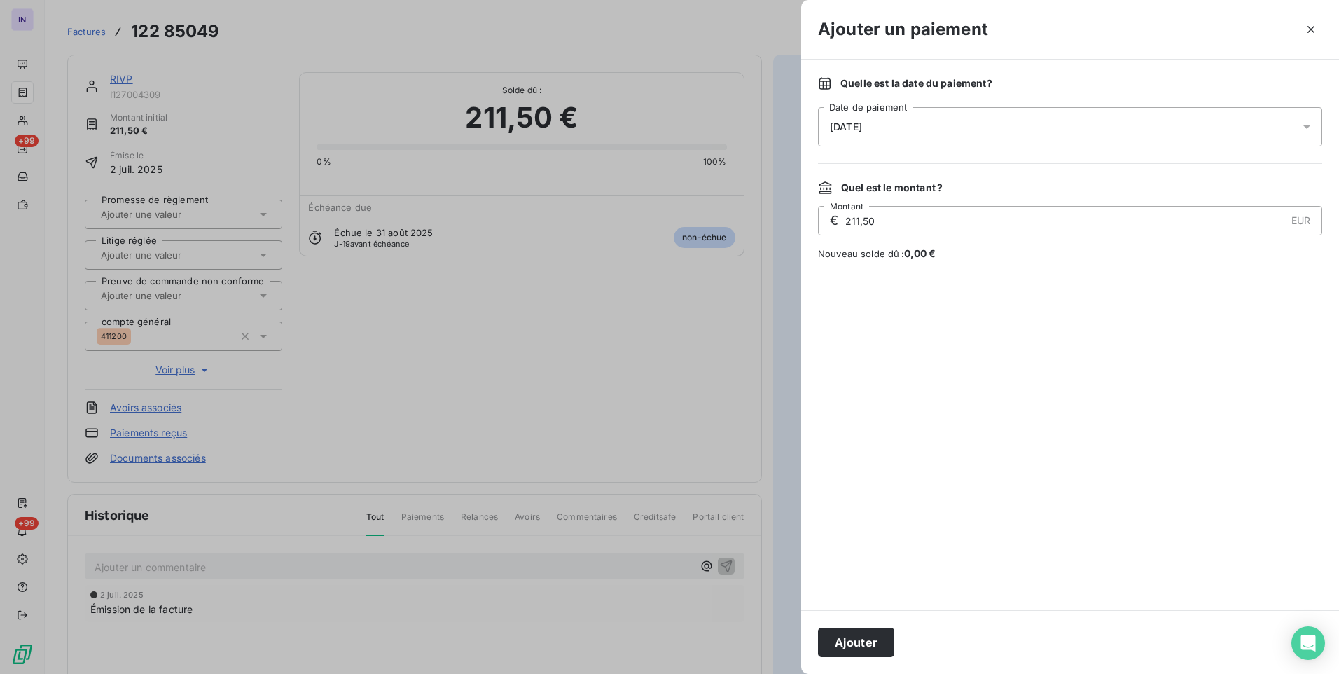
click at [1062, 132] on div "[DATE]" at bounding box center [1070, 126] width 504 height 39
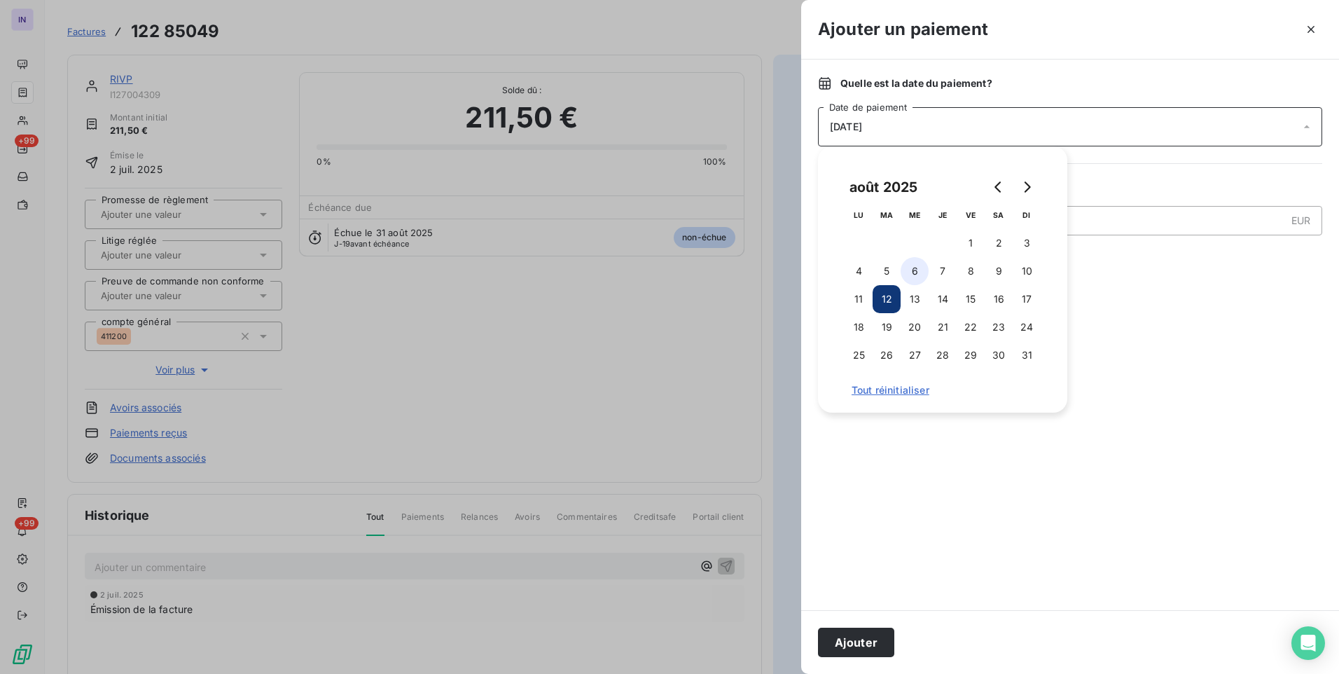
click at [911, 270] on button "6" at bounding box center [915, 271] width 28 height 28
click at [865, 643] on button "Ajouter" at bounding box center [856, 642] width 76 height 29
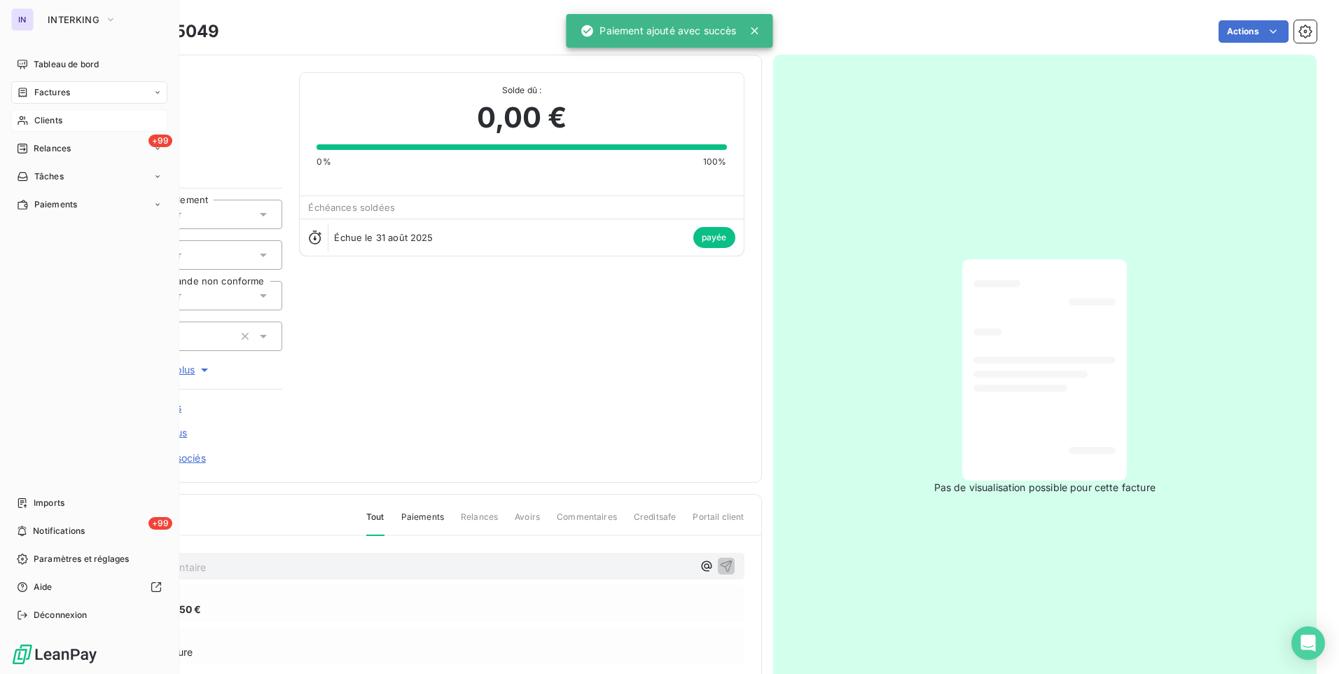
click at [59, 118] on span "Clients" at bounding box center [48, 120] width 28 height 13
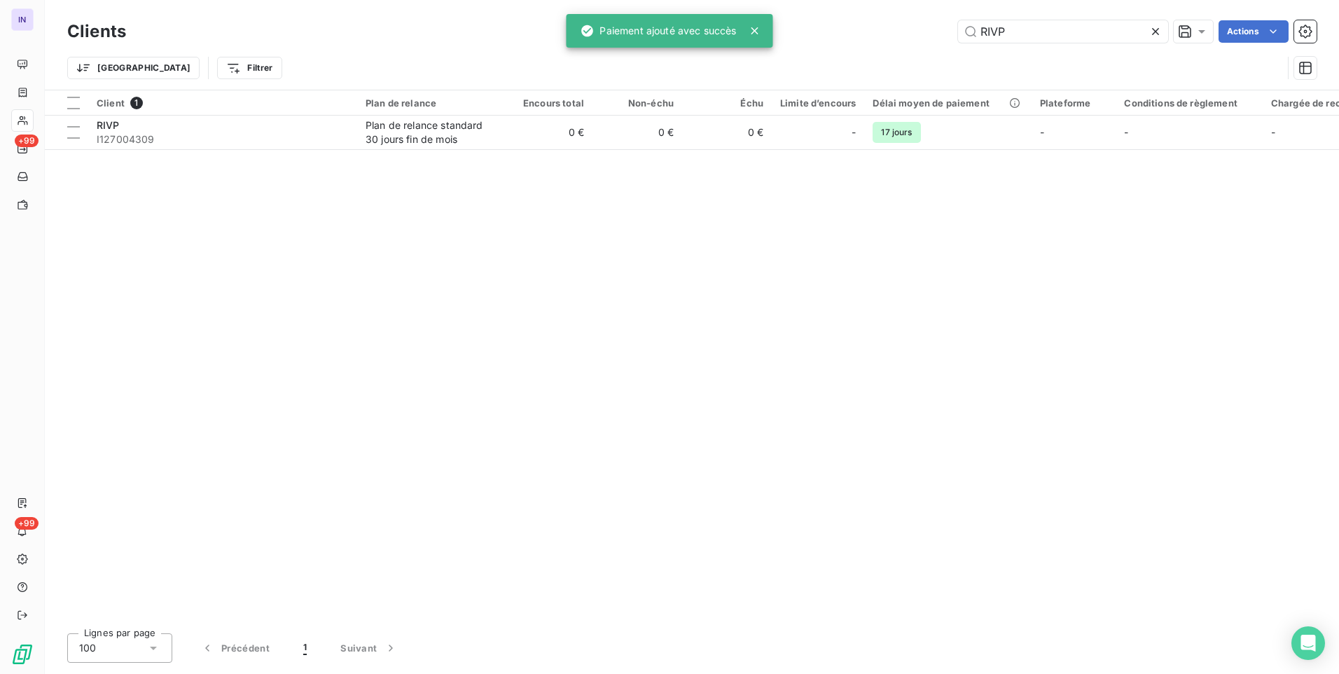
drag, startPoint x: 1021, startPoint y: 32, endPoint x: 894, endPoint y: 38, distance: 126.9
click at [898, 37] on div "RIVP Actions" at bounding box center [730, 31] width 1174 height 22
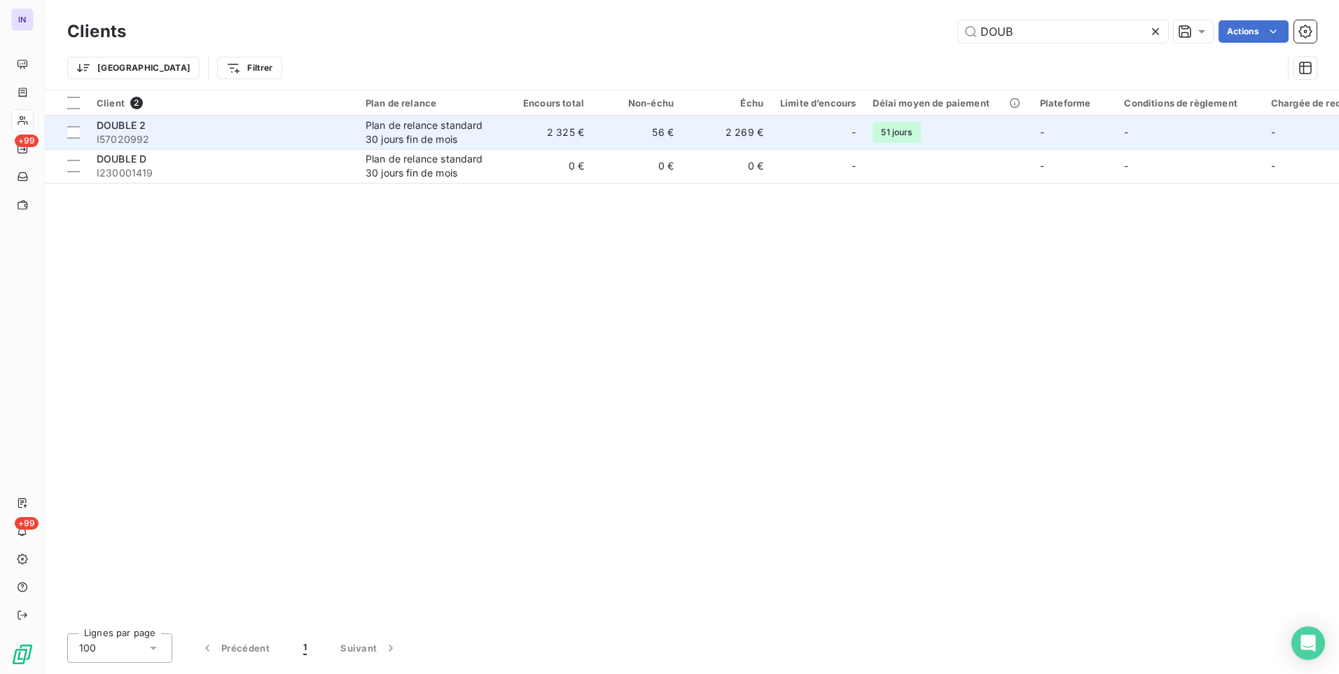
type input "DOUB"
click at [221, 139] on span "I57020992" at bounding box center [223, 139] width 252 height 14
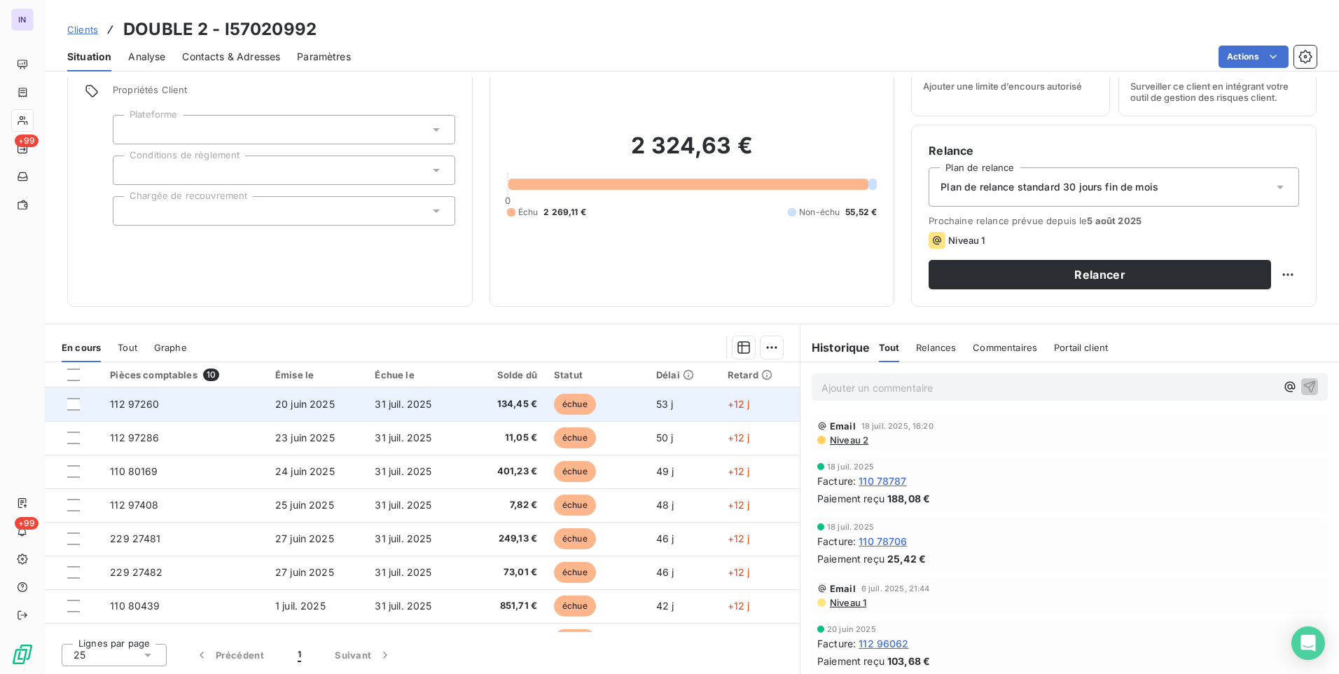
click at [366, 399] on td "31 juil. 2025" at bounding box center [418, 404] width 104 height 34
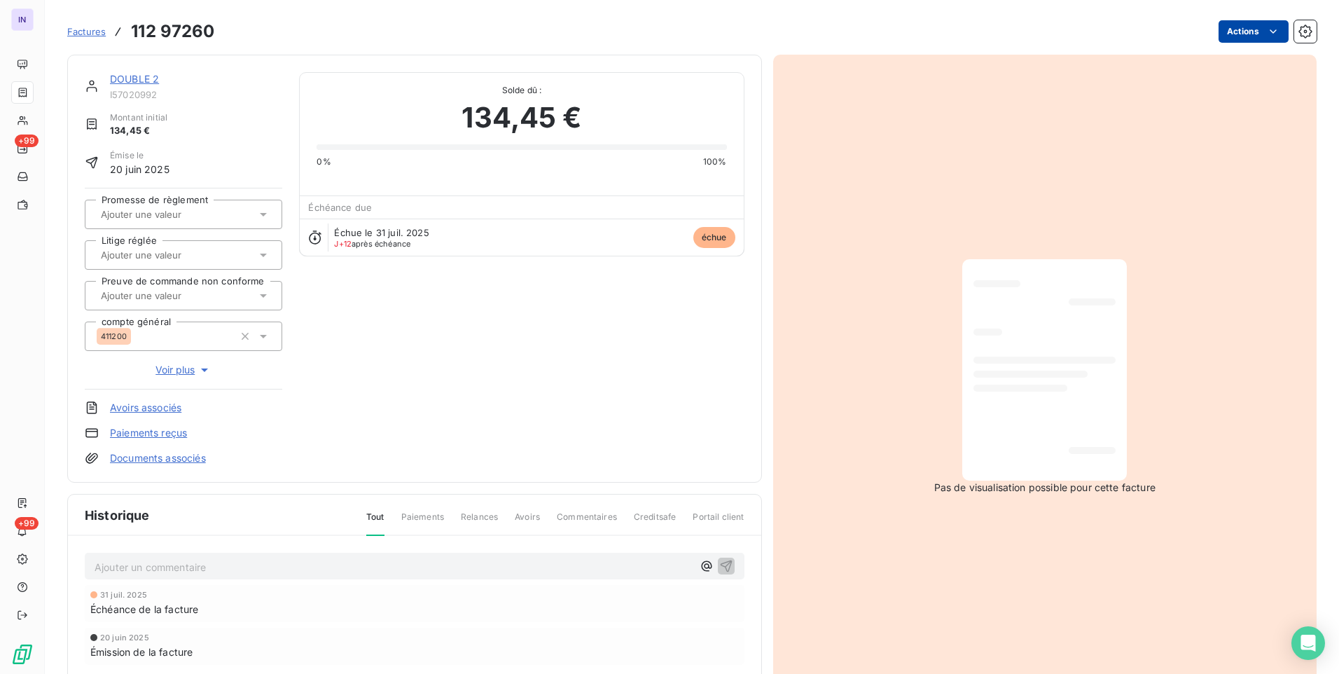
click at [1227, 34] on html "IN +99 +99 Factures 112 97260 Actions DOUBLE 2 I57020992 Montant initial 134,45…" at bounding box center [669, 337] width 1339 height 674
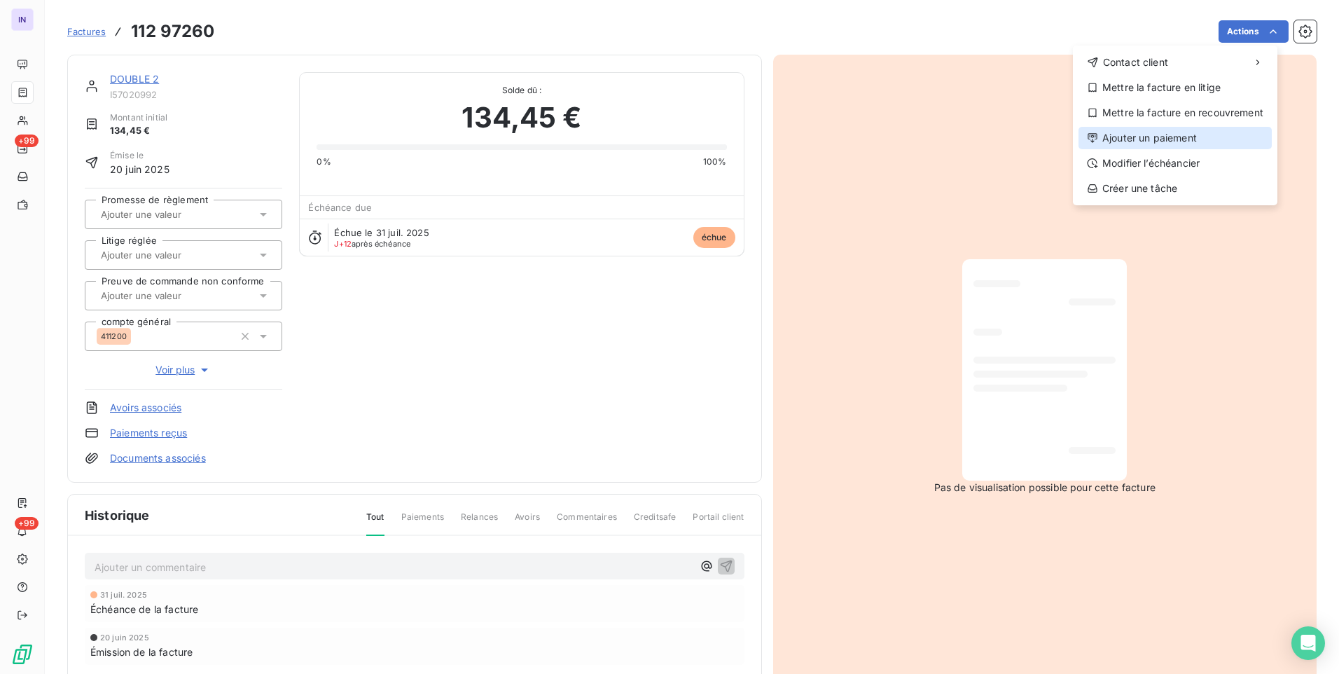
click at [1153, 141] on div "Ajouter un paiement" at bounding box center [1175, 138] width 193 height 22
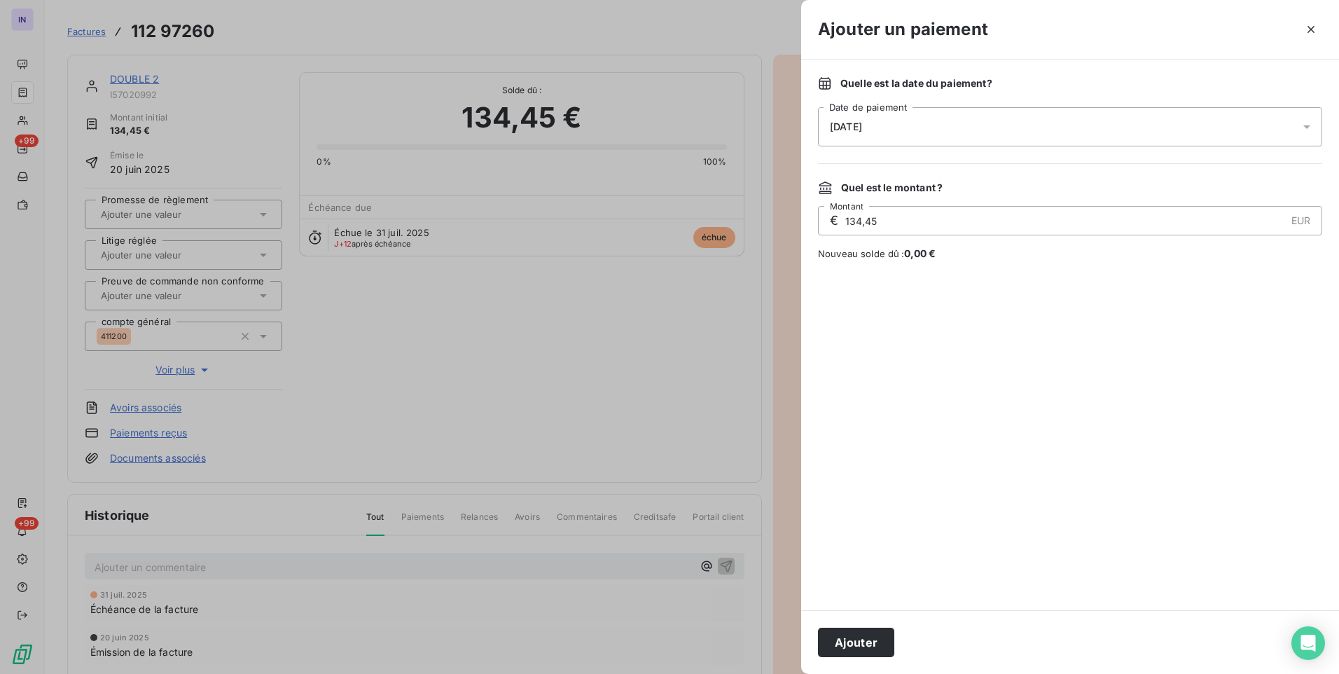
click at [955, 134] on div "[DATE]" at bounding box center [1070, 126] width 504 height 39
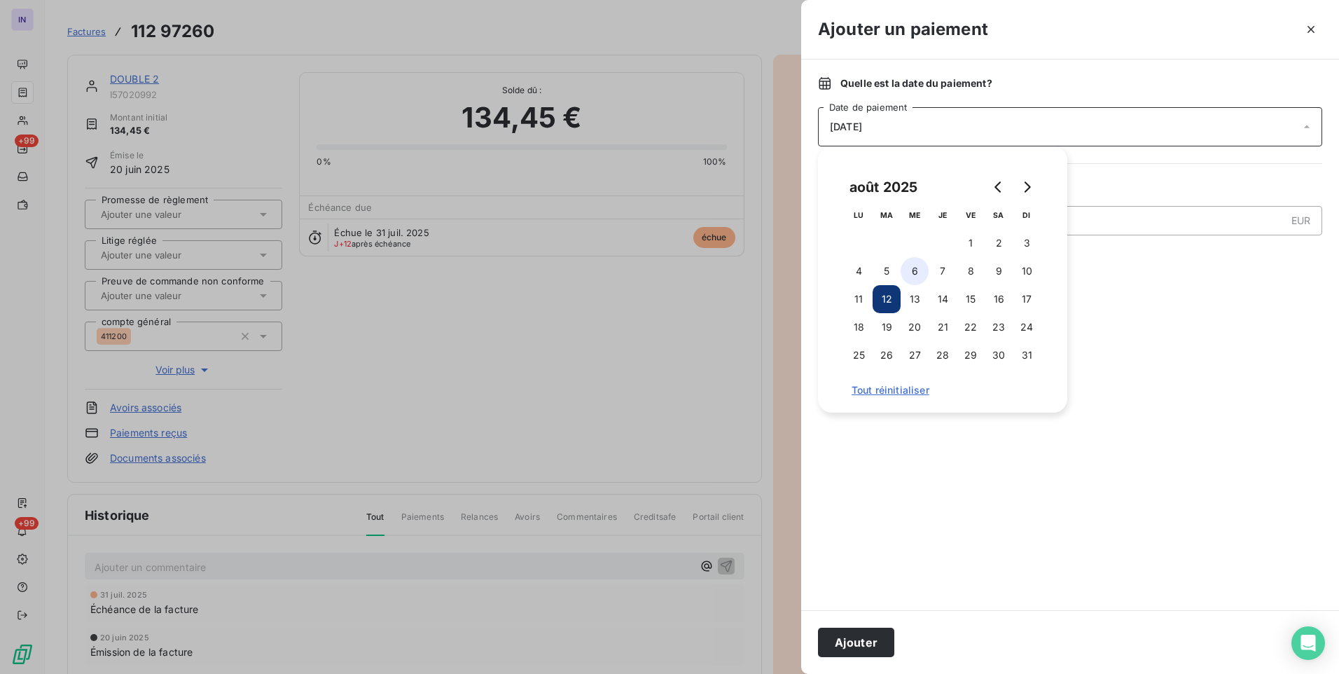
click at [925, 268] on button "6" at bounding box center [915, 271] width 28 height 28
click at [860, 651] on button "Ajouter" at bounding box center [856, 642] width 76 height 29
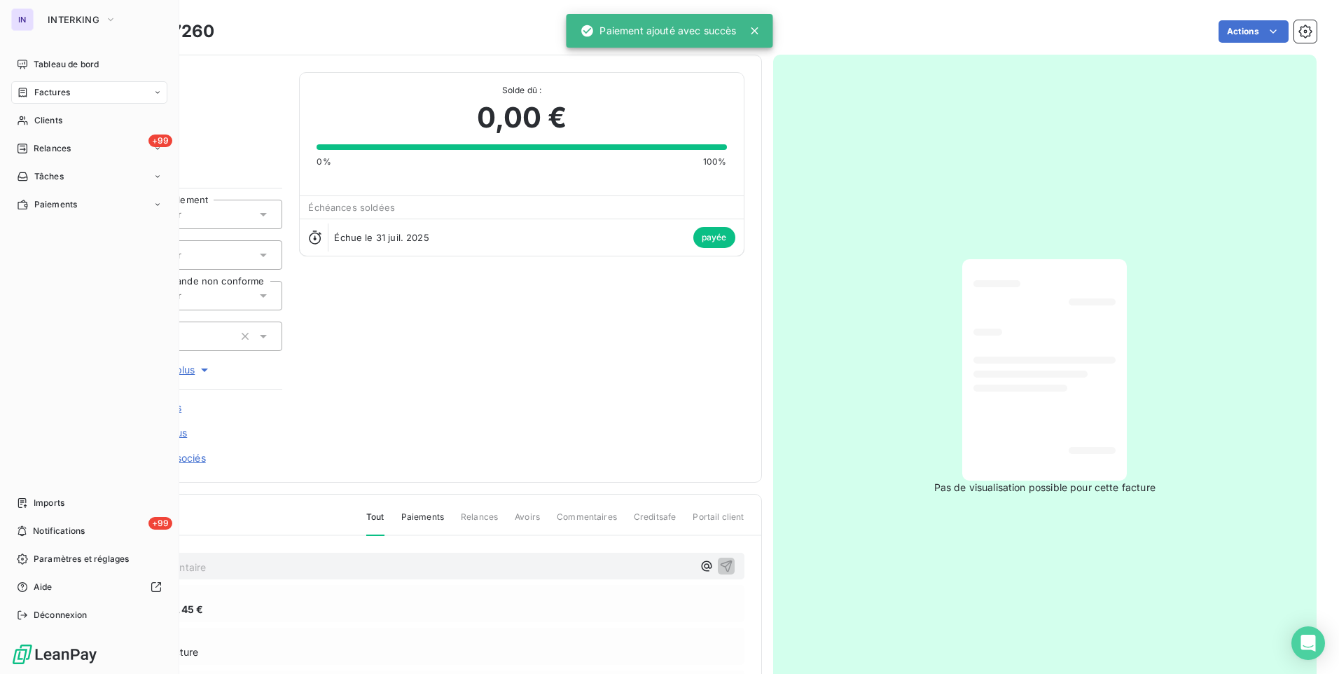
drag, startPoint x: 55, startPoint y: 90, endPoint x: 76, endPoint y: 91, distance: 21.0
click at [55, 90] on span "Factures" at bounding box center [52, 92] width 36 height 13
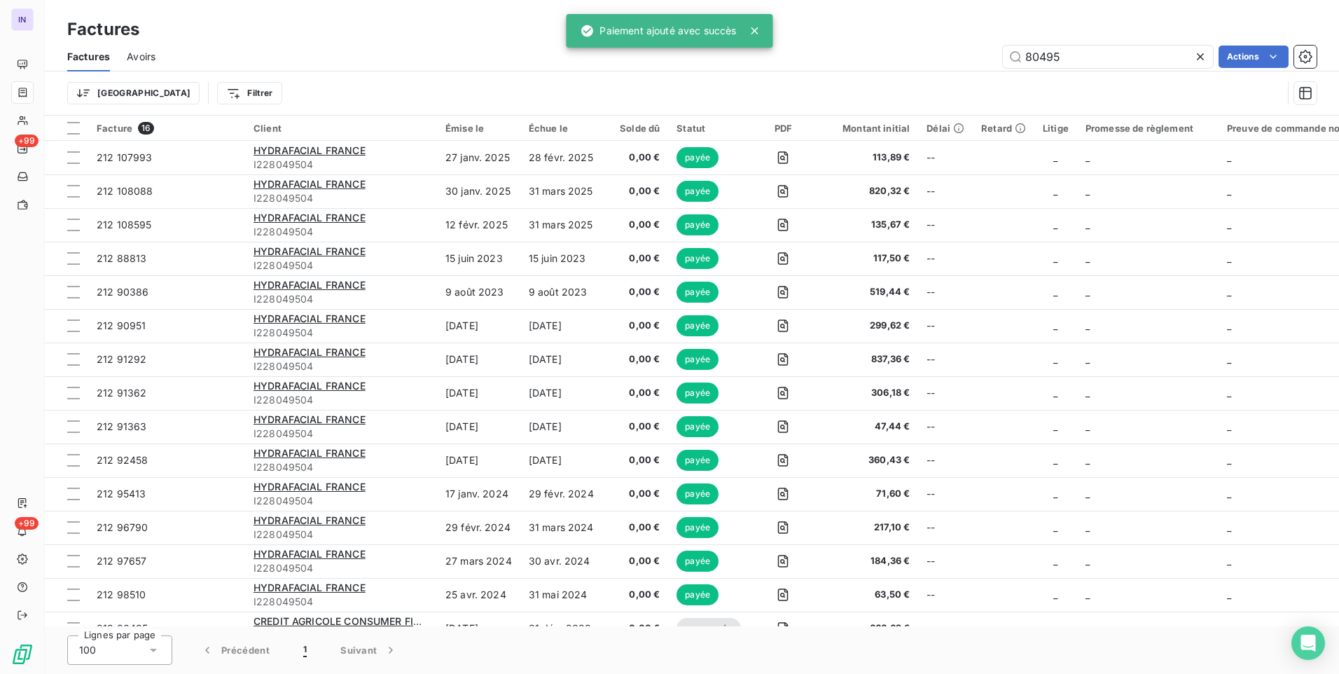
drag, startPoint x: 1076, startPoint y: 57, endPoint x: 732, endPoint y: 74, distance: 344.3
click at [733, 76] on div "Factures Avoirs 80495 Actions Trier Filtrer" at bounding box center [692, 78] width 1294 height 73
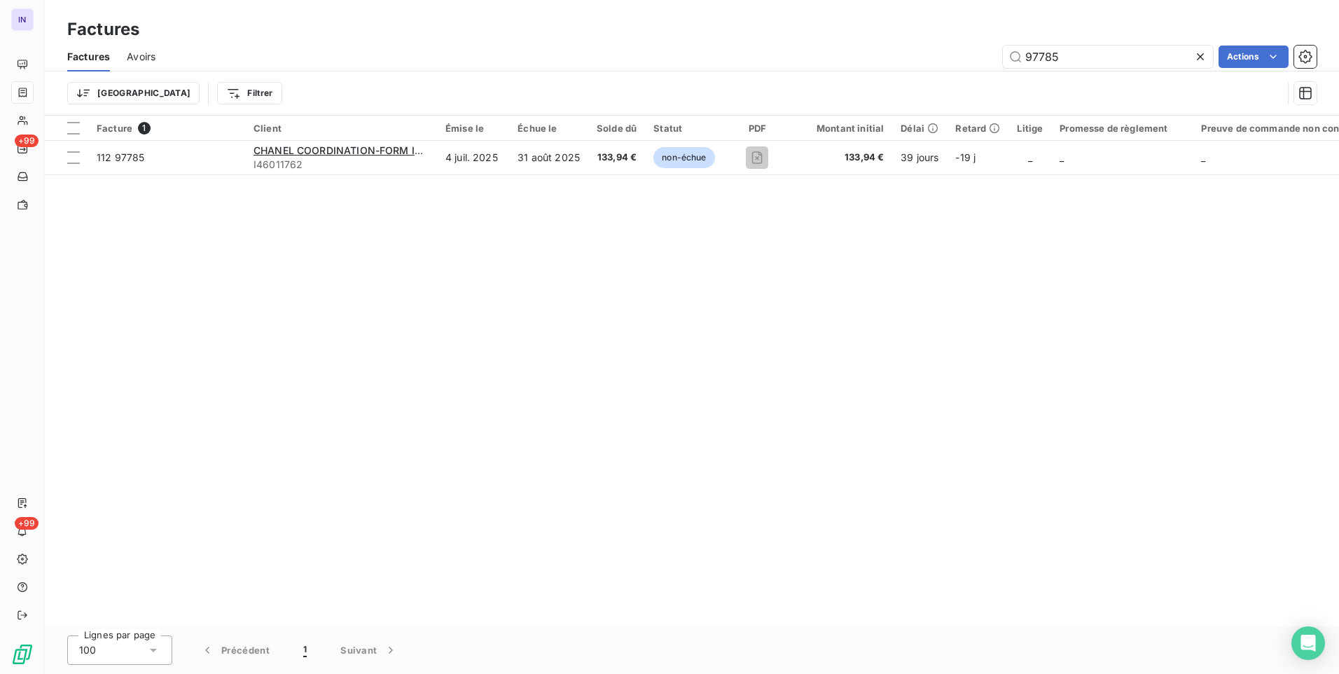
type input "97785"
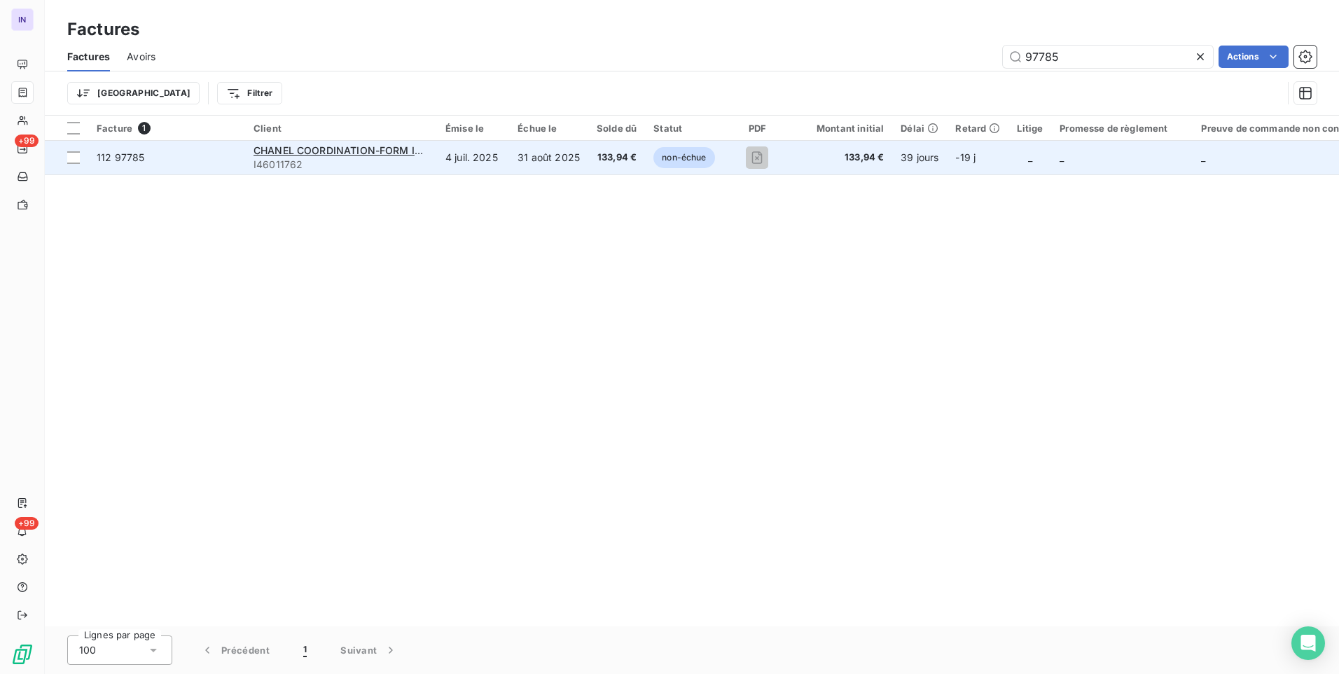
click at [612, 155] on span "133,94 €" at bounding box center [617, 158] width 40 height 14
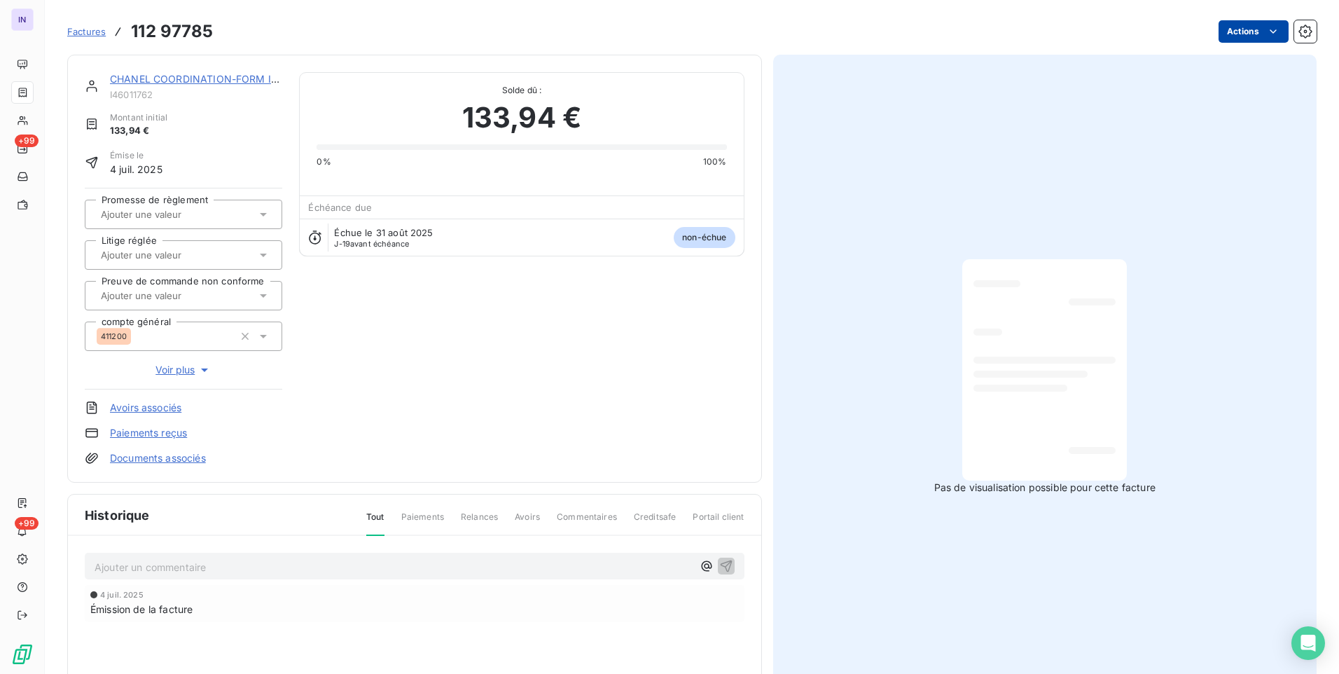
click at [1240, 24] on html "IN +99 +99 Factures 112 97785 Actions CHANEL COORDINATION-FORM INTER I46011762 …" at bounding box center [669, 337] width 1339 height 674
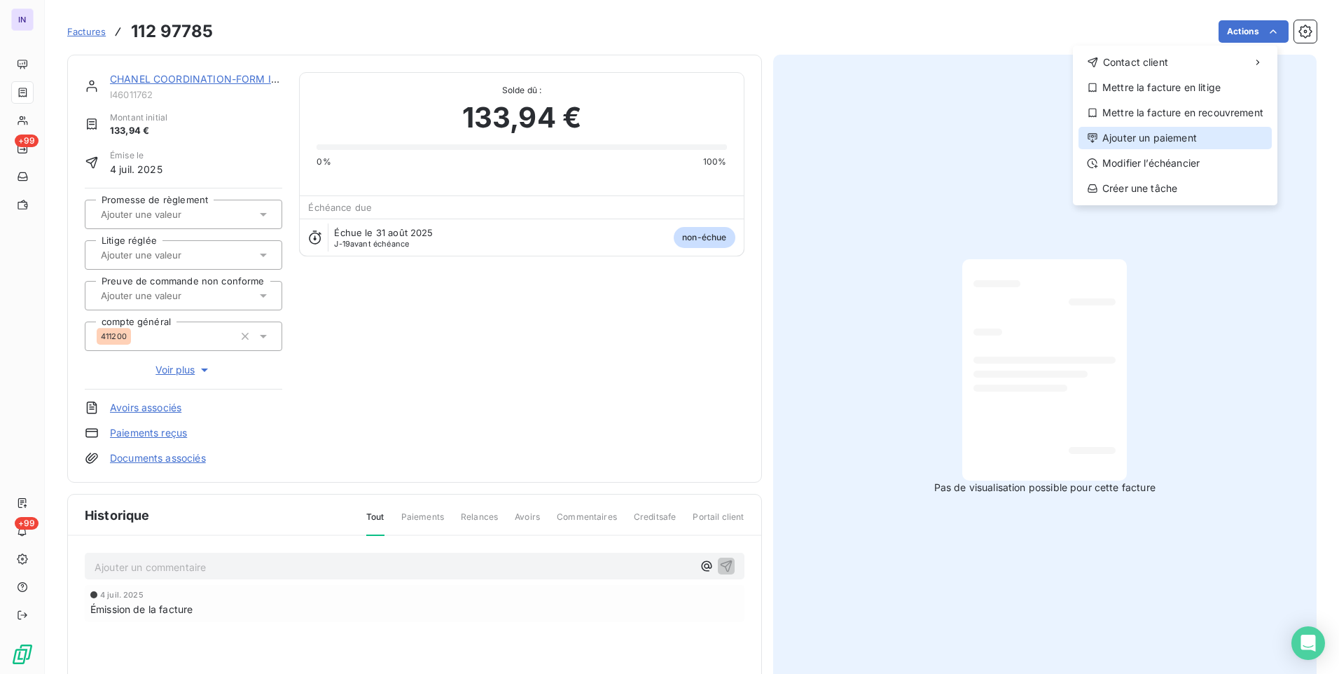
click at [1154, 140] on div "Ajouter un paiement" at bounding box center [1175, 138] width 193 height 22
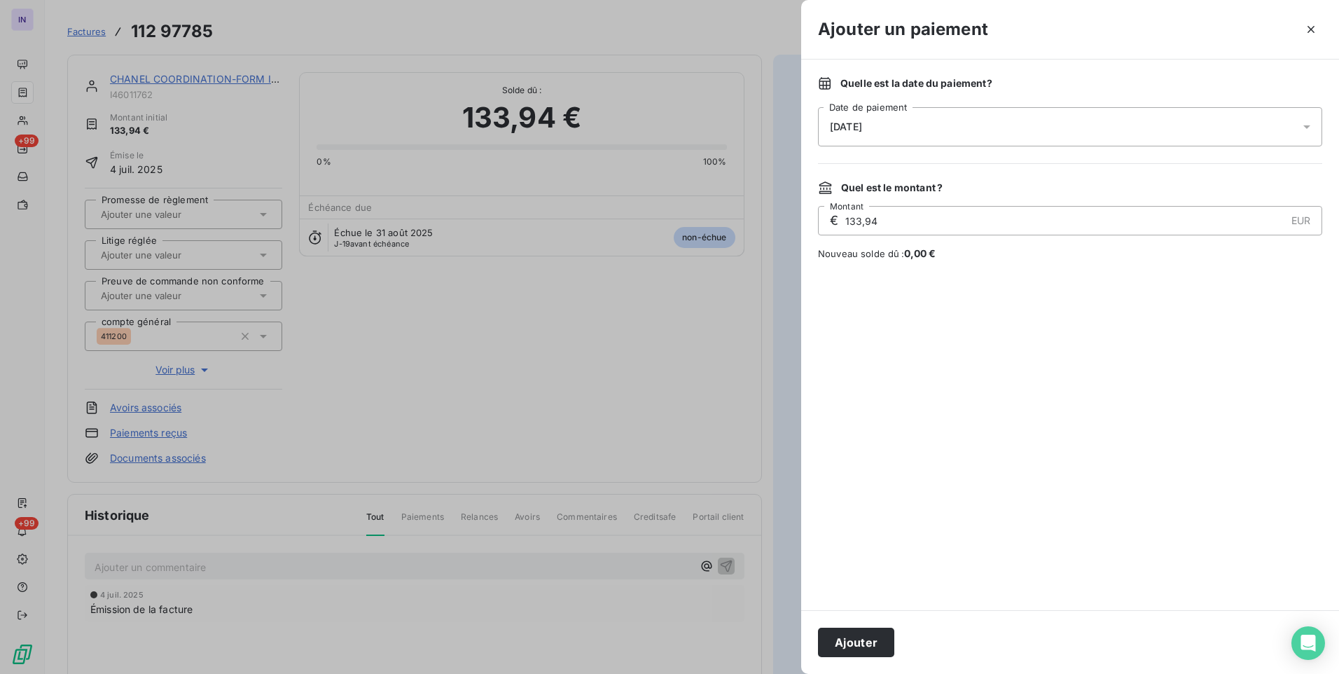
drag, startPoint x: 988, startPoint y: 131, endPoint x: 990, endPoint y: 139, distance: 8.7
click at [989, 132] on div "[DATE]" at bounding box center [1070, 126] width 504 height 39
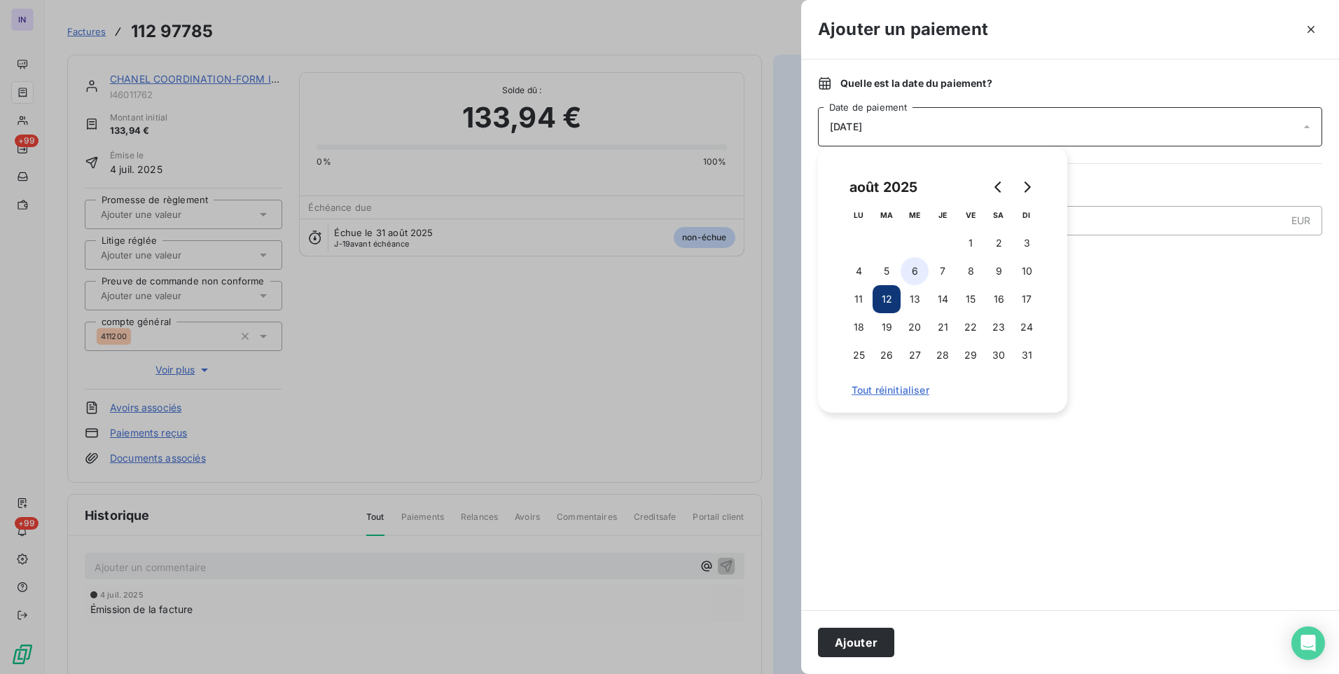
click at [918, 270] on button "6" at bounding box center [915, 271] width 28 height 28
click at [866, 635] on button "Ajouter" at bounding box center [856, 642] width 76 height 29
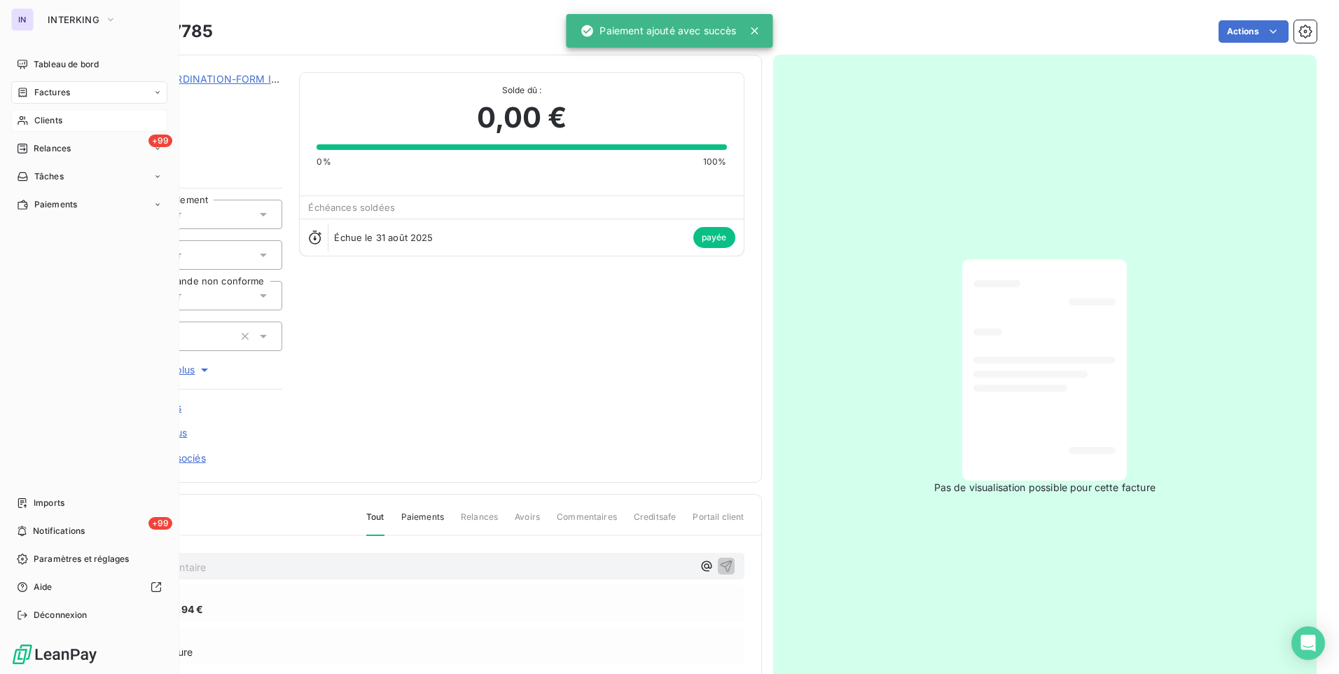
drag, startPoint x: 55, startPoint y: 121, endPoint x: 124, endPoint y: 120, distance: 69.3
click at [55, 121] on span "Clients" at bounding box center [48, 120] width 28 height 13
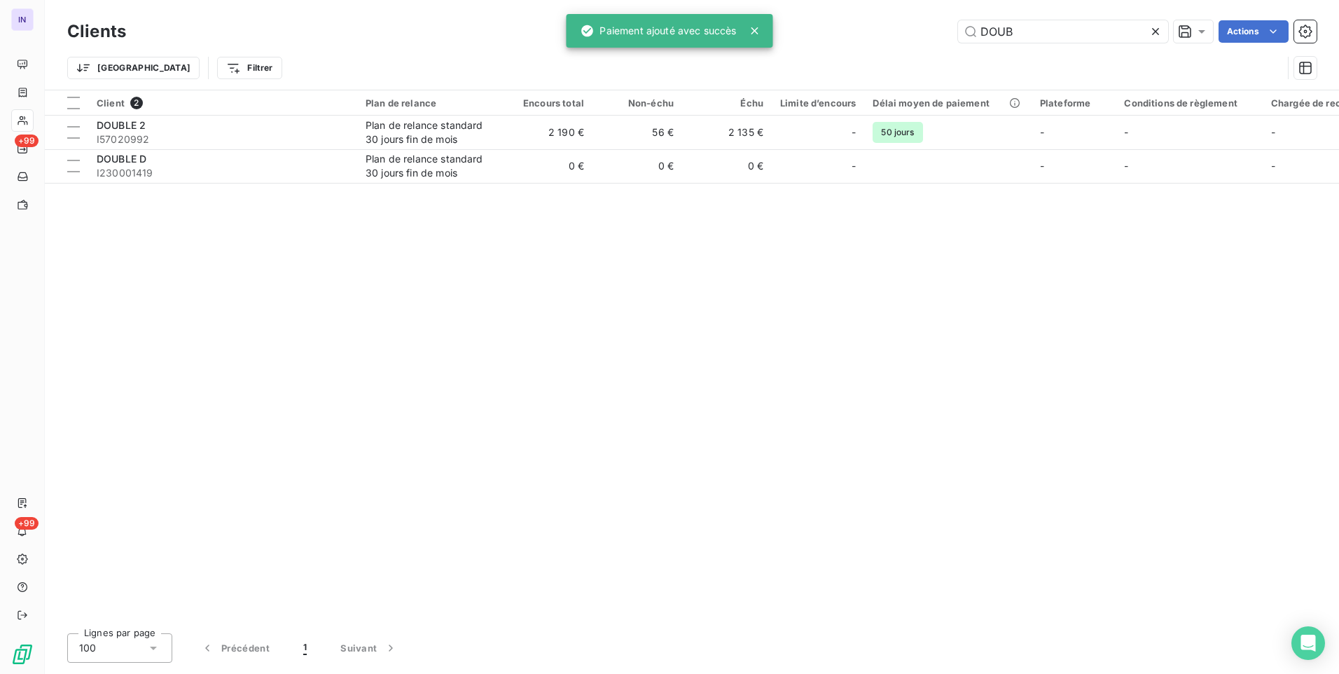
drag, startPoint x: 888, startPoint y: 36, endPoint x: 880, endPoint y: 36, distance: 7.7
click at [883, 36] on div "DOUB Actions" at bounding box center [730, 31] width 1174 height 22
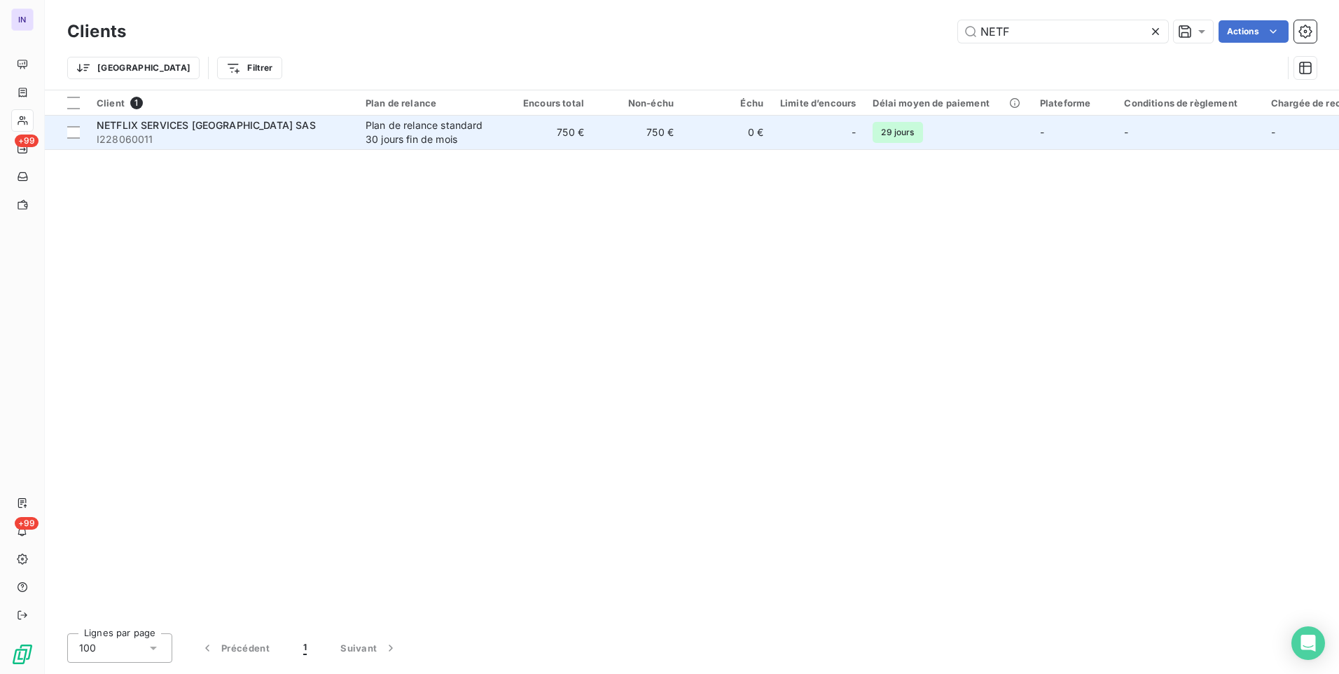
type input "NETF"
click at [329, 136] on span "I228060011" at bounding box center [223, 139] width 252 height 14
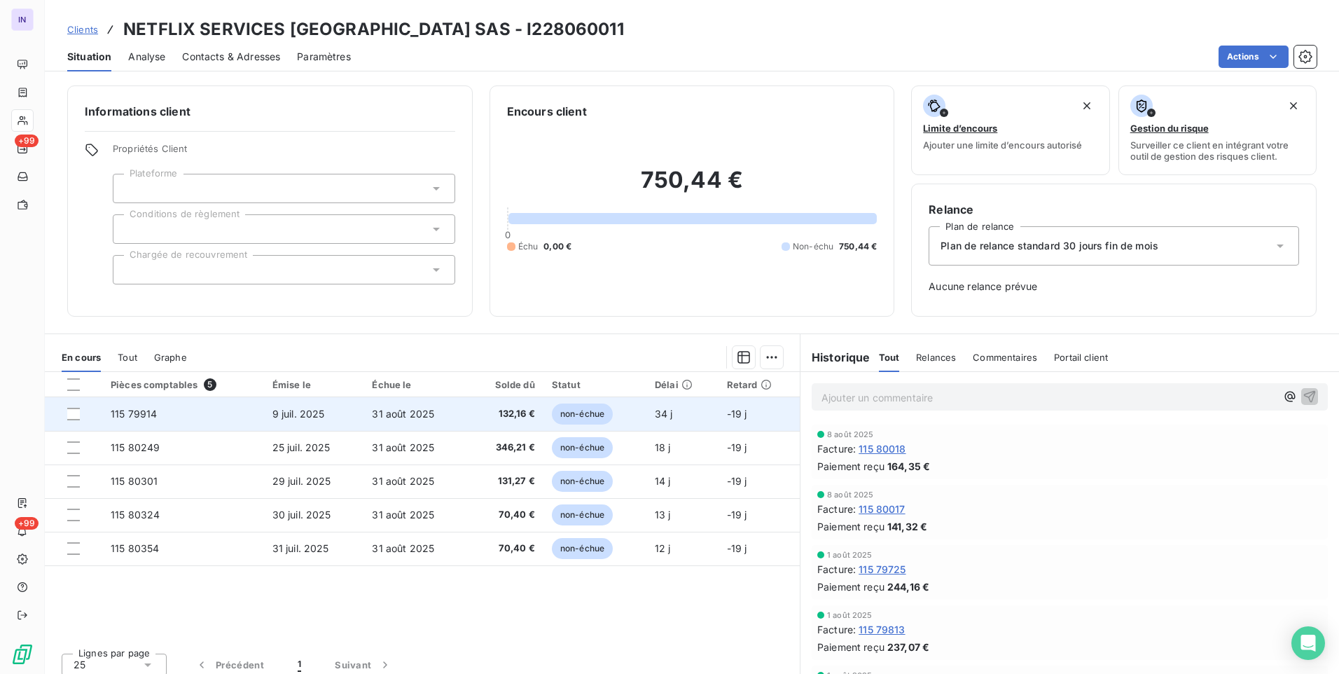
click at [471, 420] on td "132,16 €" at bounding box center [505, 414] width 75 height 34
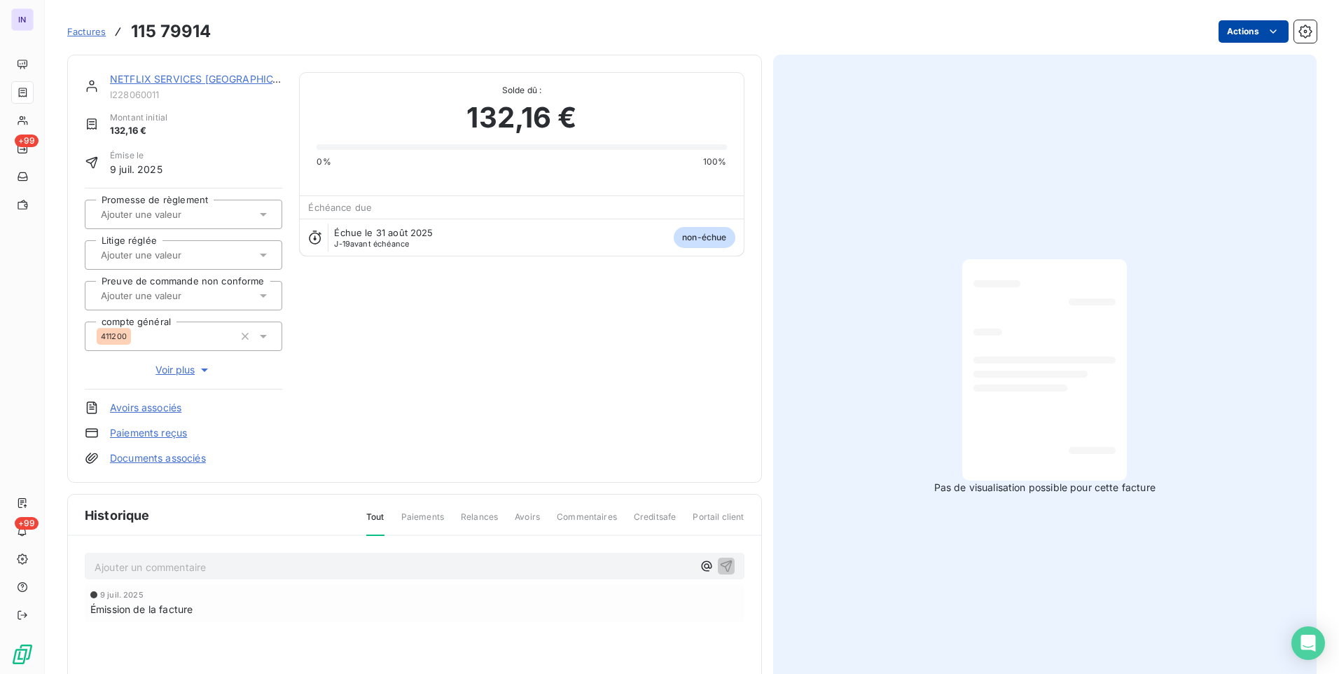
click at [1220, 34] on html "IN +99 +99 Factures 115 79914 Actions NETFLIX SERVICES [GEOGRAPHIC_DATA] SAS I2…" at bounding box center [669, 337] width 1339 height 674
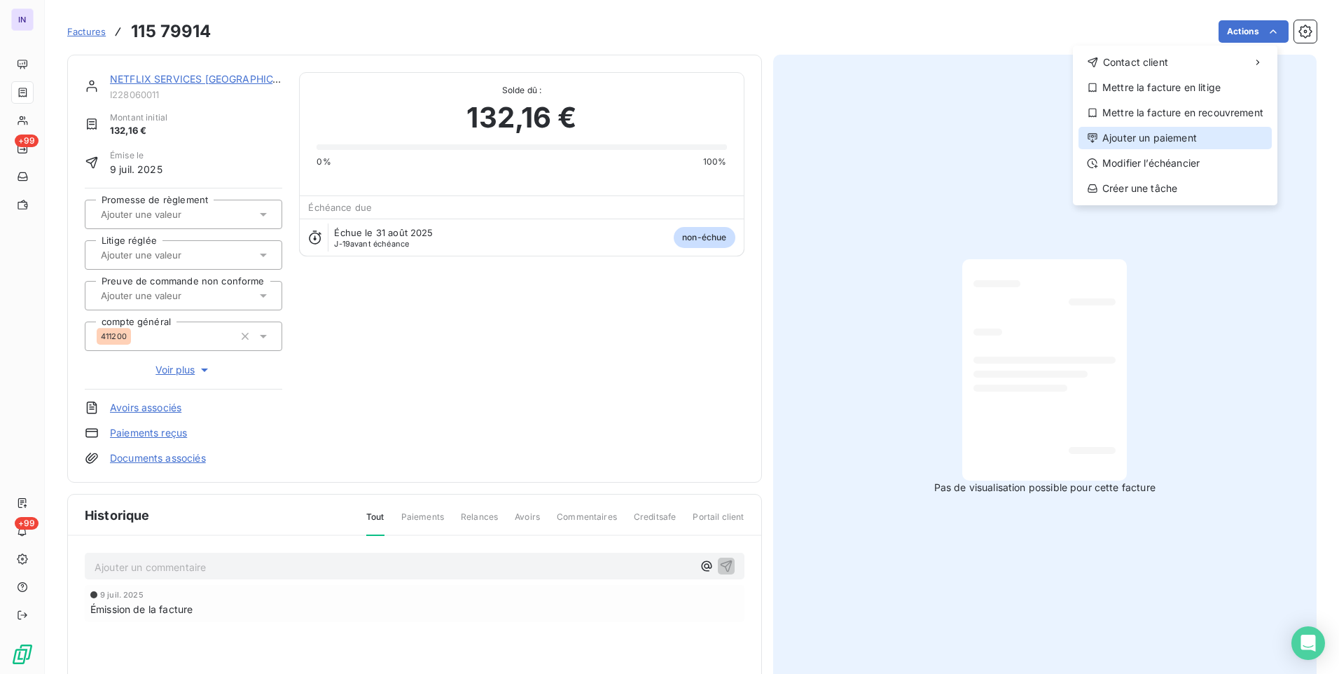
click at [1153, 137] on div "Ajouter un paiement" at bounding box center [1175, 138] width 193 height 22
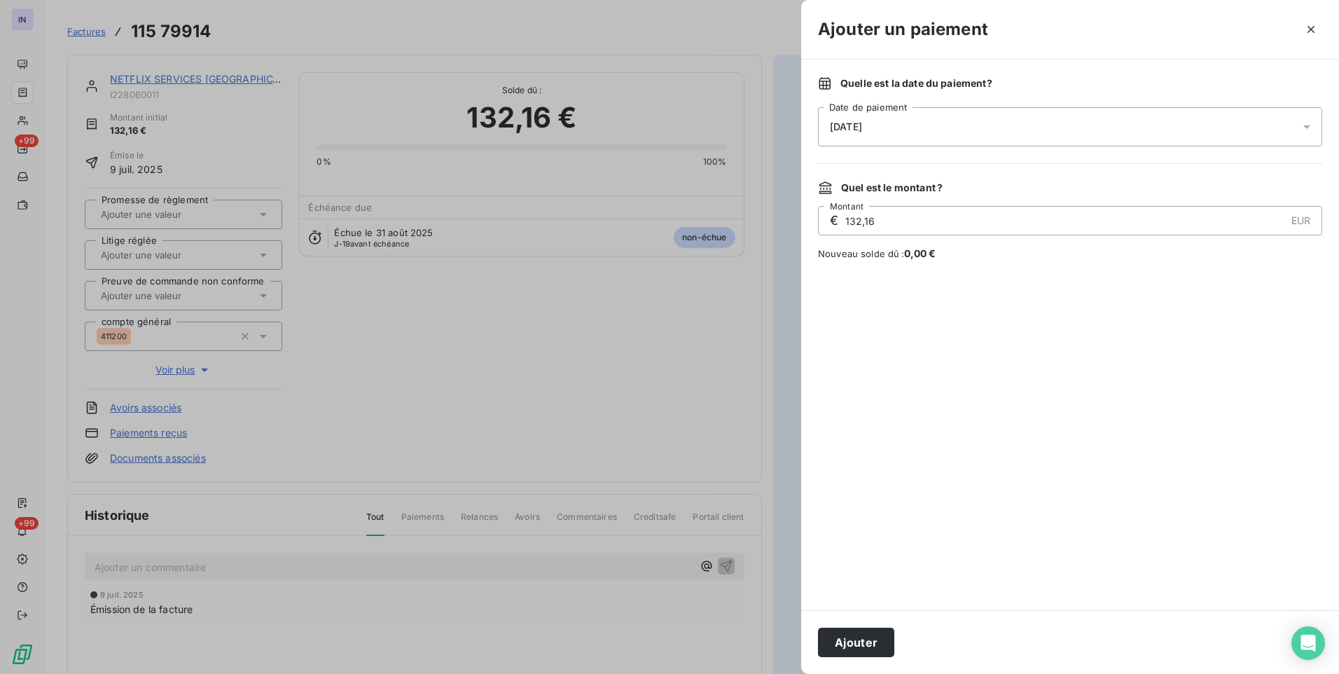
click at [989, 132] on div "[DATE]" at bounding box center [1070, 126] width 504 height 39
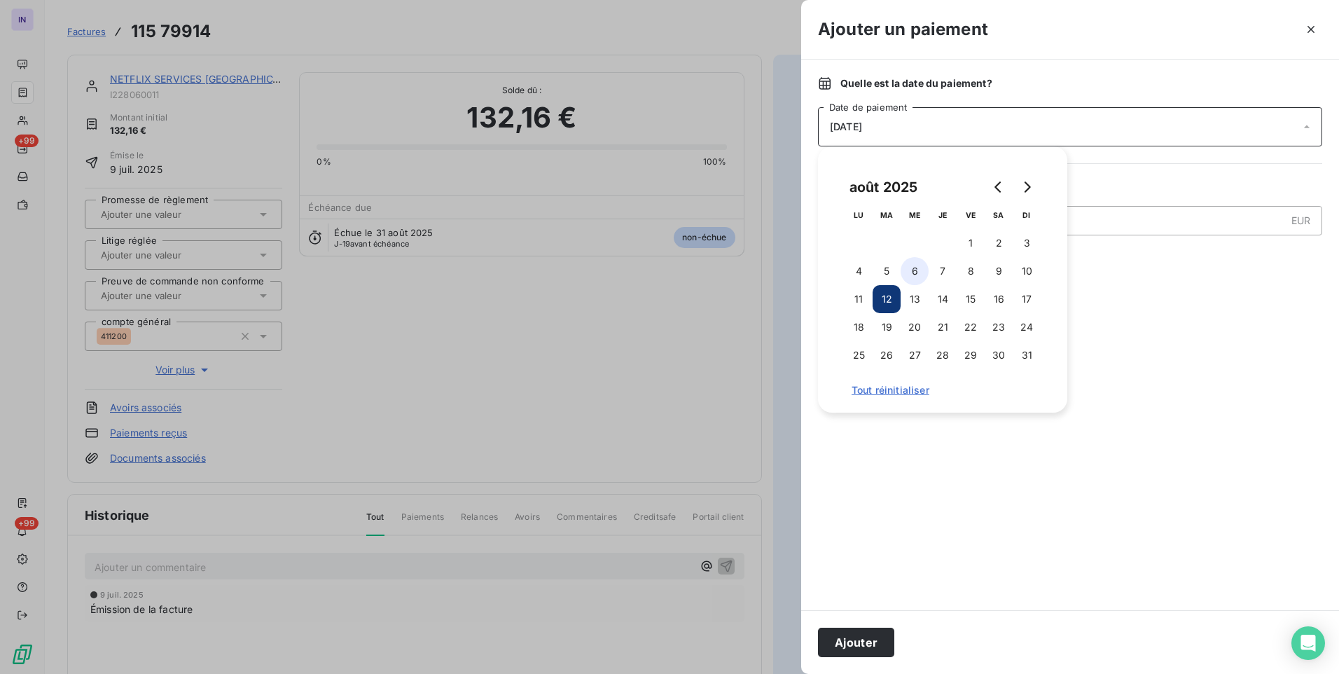
drag, startPoint x: 912, startPoint y: 272, endPoint x: 878, endPoint y: 488, distance: 218.3
click at [913, 274] on button "6" at bounding box center [915, 271] width 28 height 28
click at [850, 642] on button "Ajouter" at bounding box center [856, 642] width 76 height 29
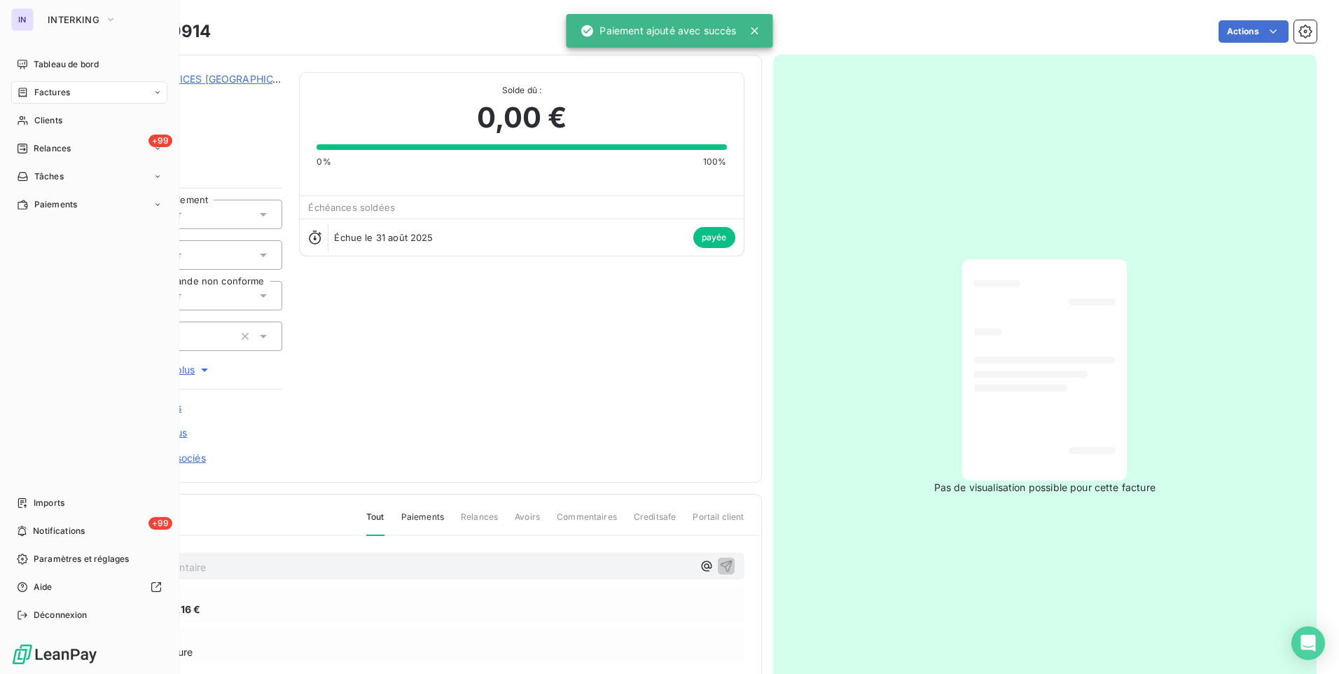
drag, startPoint x: 41, startPoint y: 92, endPoint x: 60, endPoint y: 92, distance: 19.6
click at [41, 92] on span "Factures" at bounding box center [52, 92] width 36 height 13
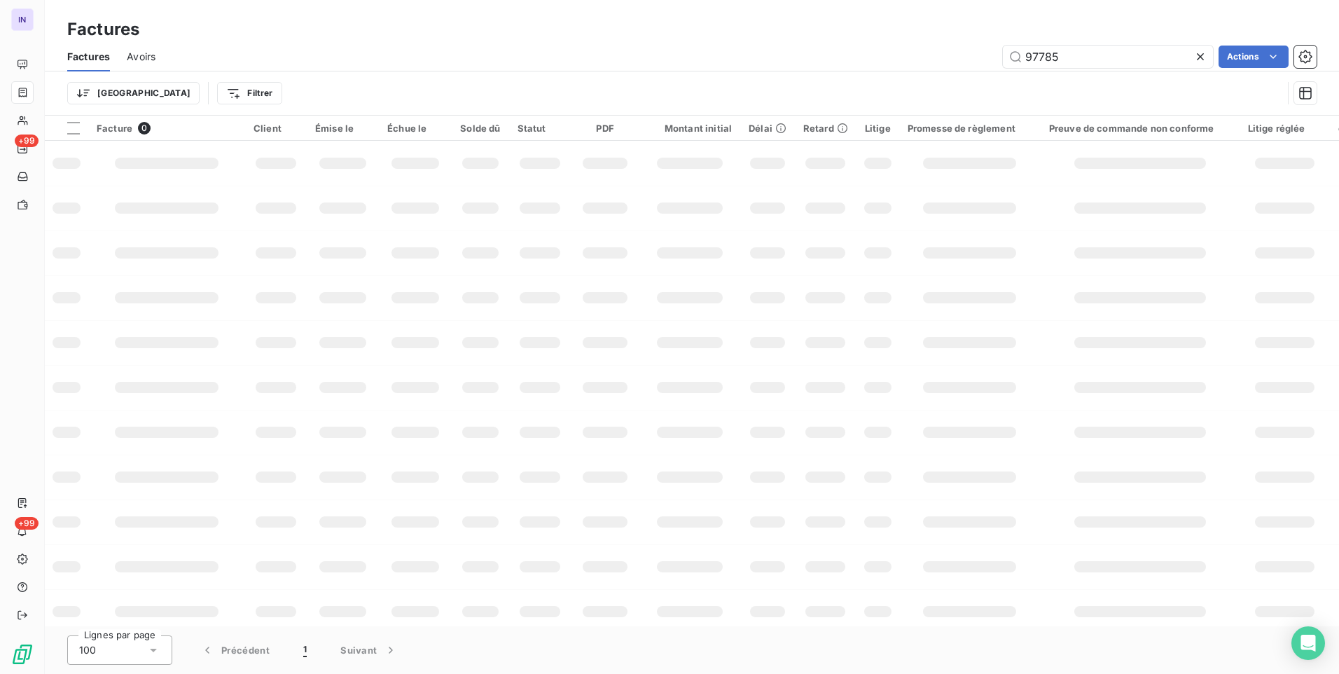
drag, startPoint x: 975, startPoint y: 49, endPoint x: 860, endPoint y: 47, distance: 114.9
click at [860, 47] on div "97785 Actions" at bounding box center [744, 57] width 1144 height 22
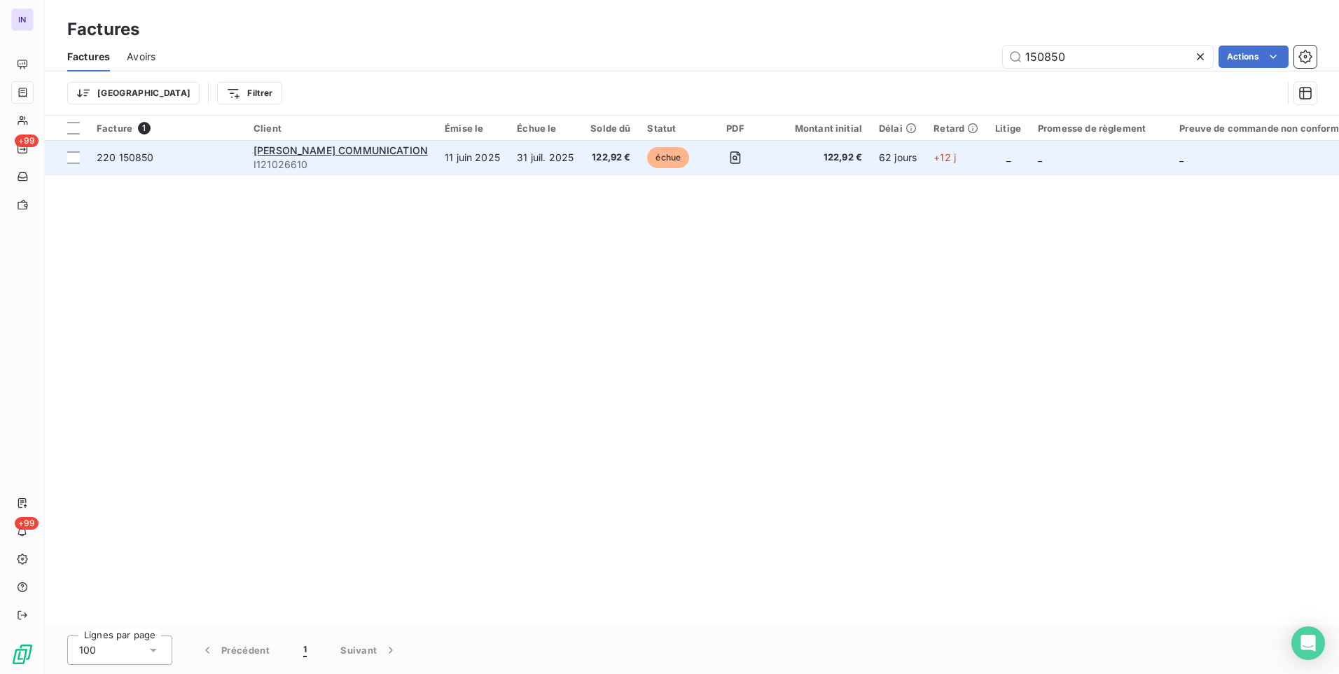
type input "150850"
click at [475, 160] on td "11 juin 2025" at bounding box center [472, 158] width 72 height 34
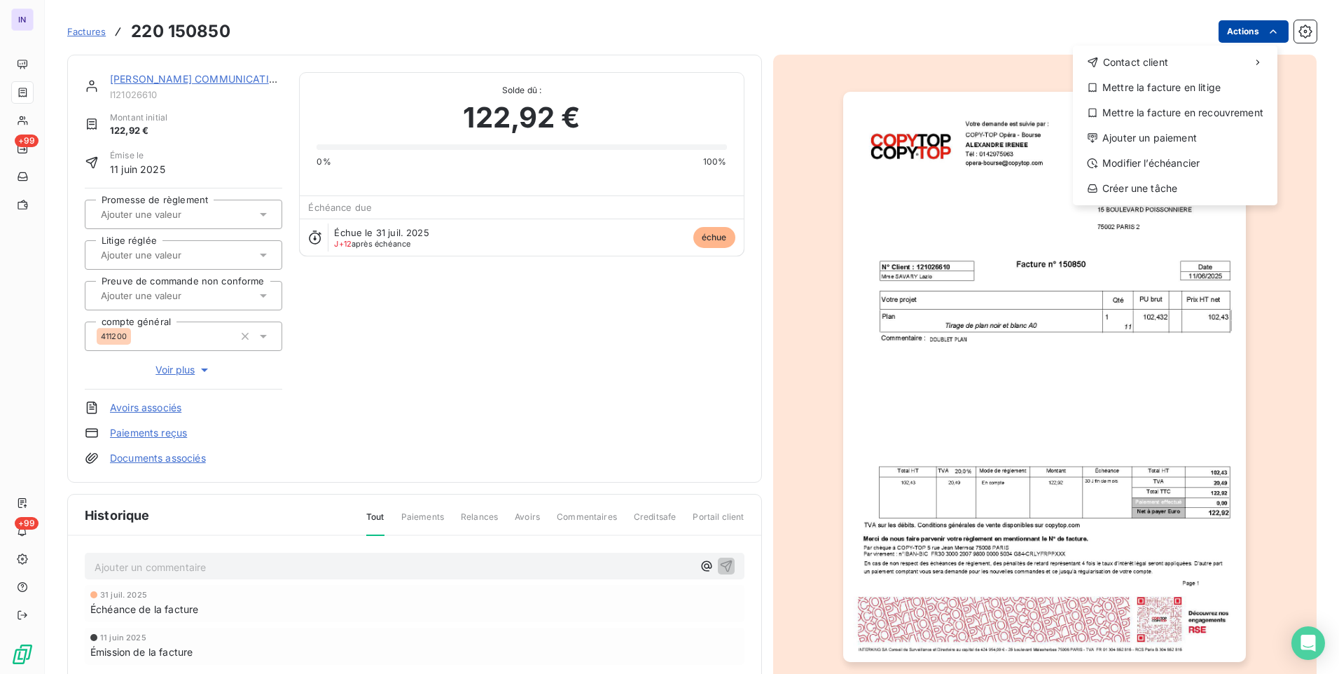
click at [1214, 32] on html "IN +99 +99 Factures [PHONE_NUMBER] Actions Contact client Mettre la facture en …" at bounding box center [669, 337] width 1339 height 674
click at [1154, 135] on div "Ajouter un paiement" at bounding box center [1175, 138] width 193 height 22
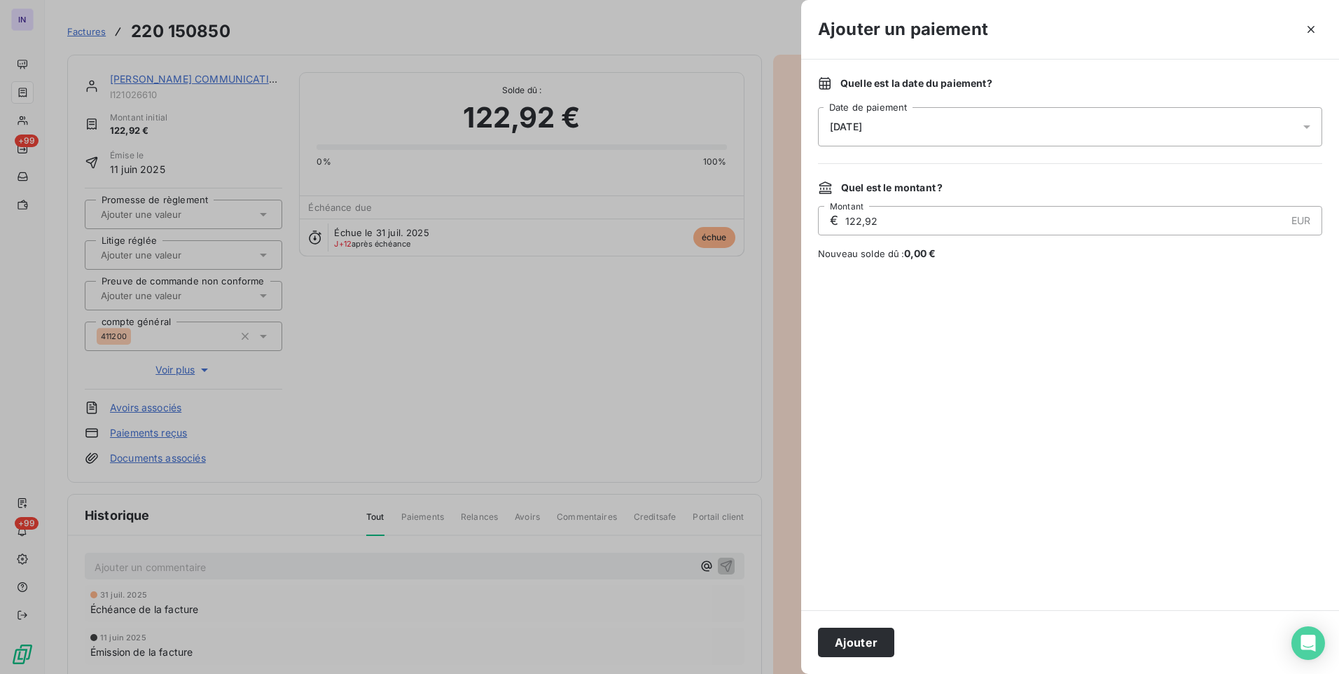
click at [1048, 118] on div "[DATE]" at bounding box center [1070, 126] width 504 height 39
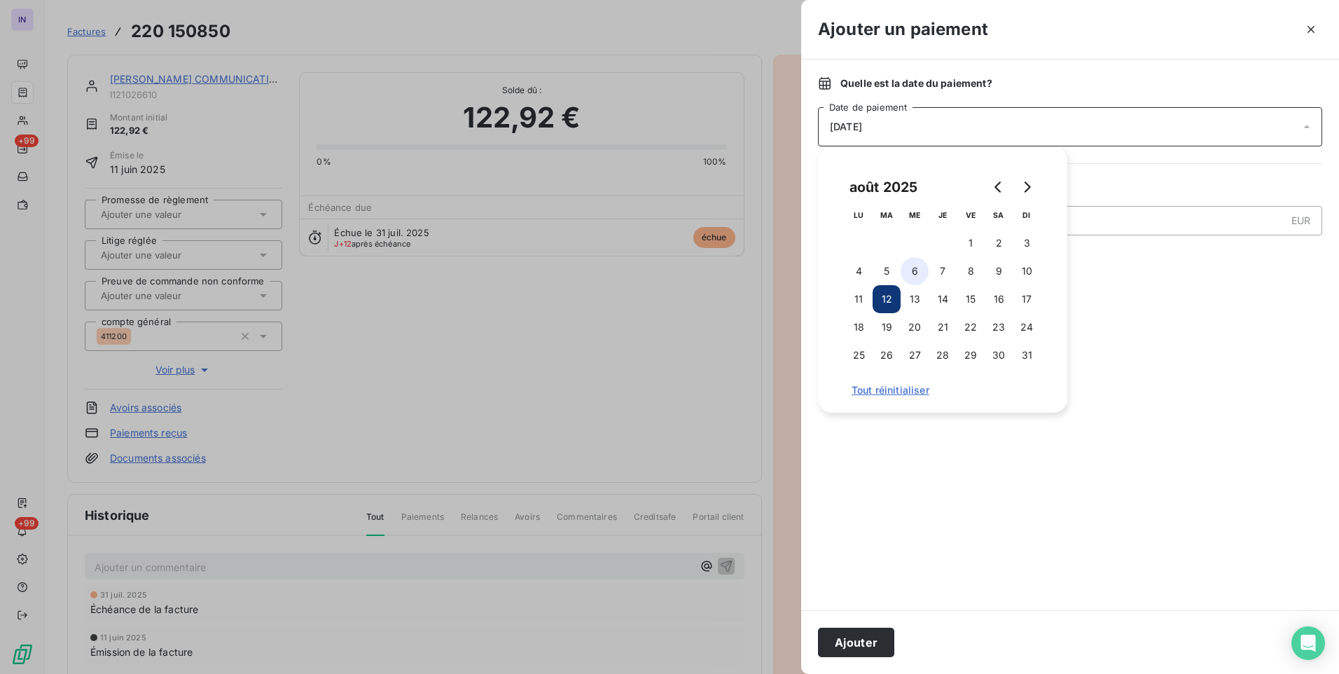
click at [917, 268] on button "6" at bounding box center [915, 271] width 28 height 28
click at [857, 639] on button "Ajouter" at bounding box center [856, 642] width 76 height 29
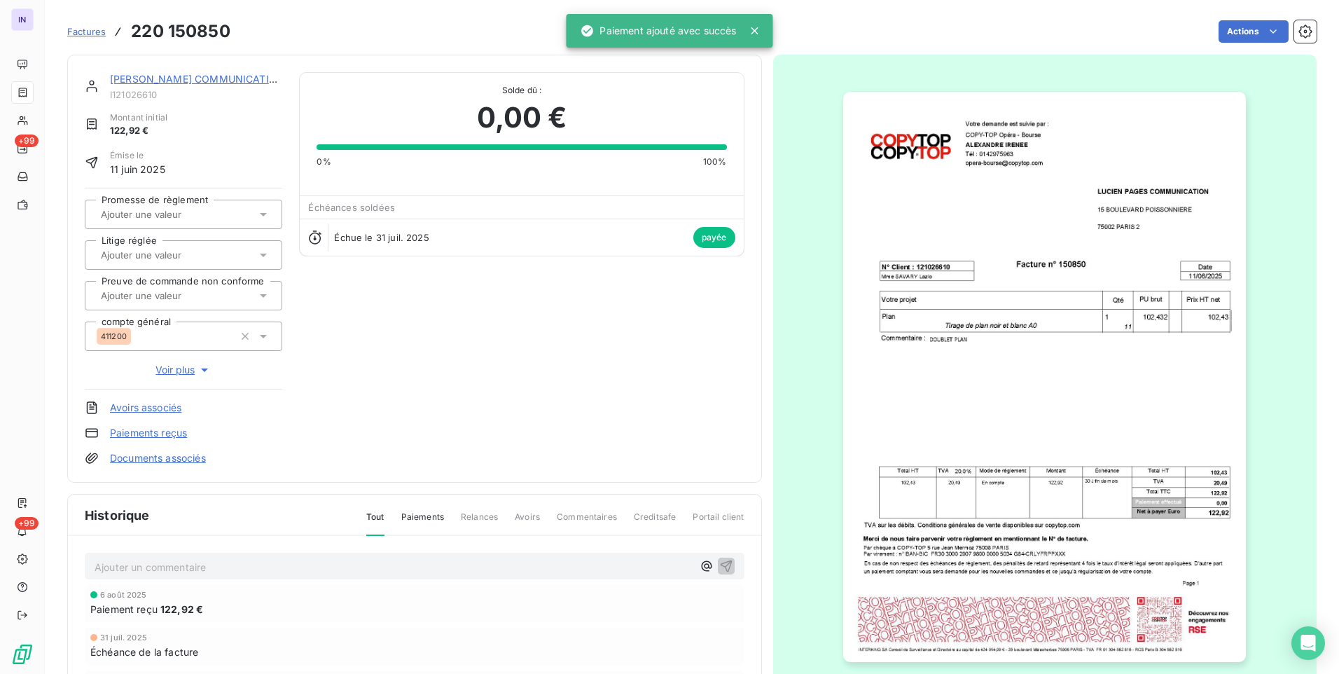
click at [251, 78] on link "[PERSON_NAME] COMMUNICATION" at bounding box center [197, 79] width 174 height 12
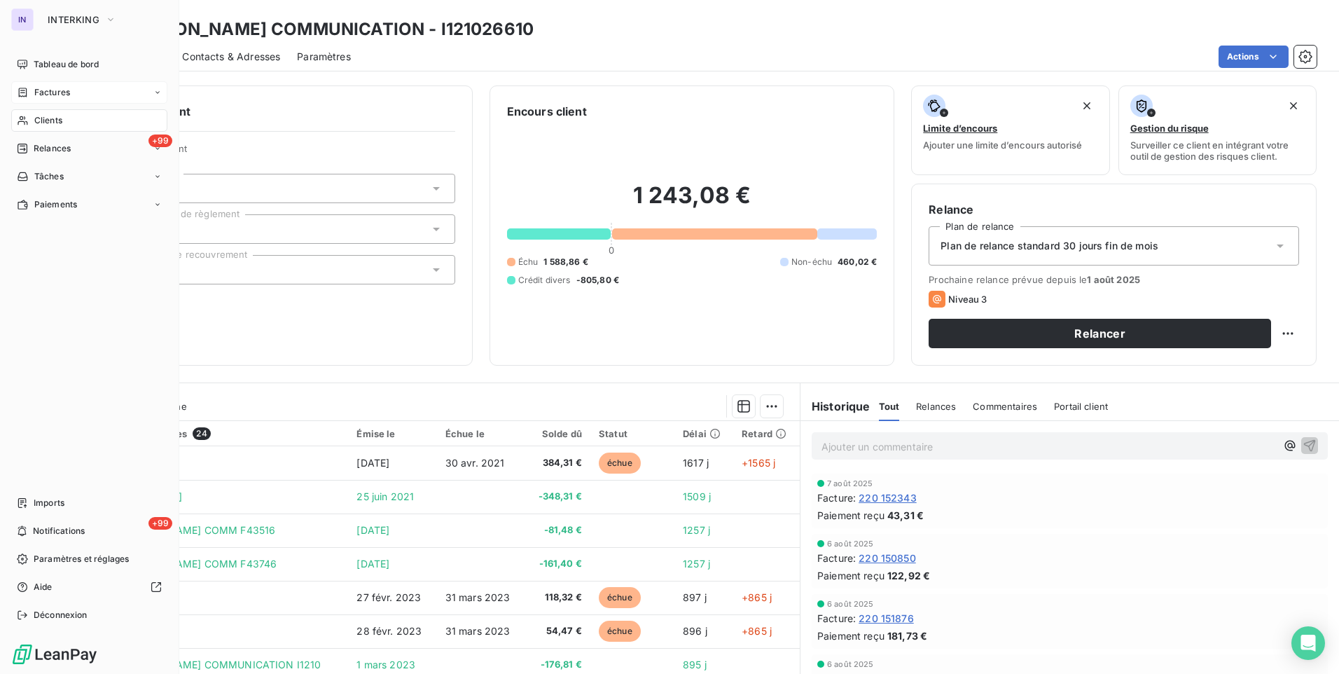
click at [71, 95] on div "Factures" at bounding box center [89, 92] width 156 height 22
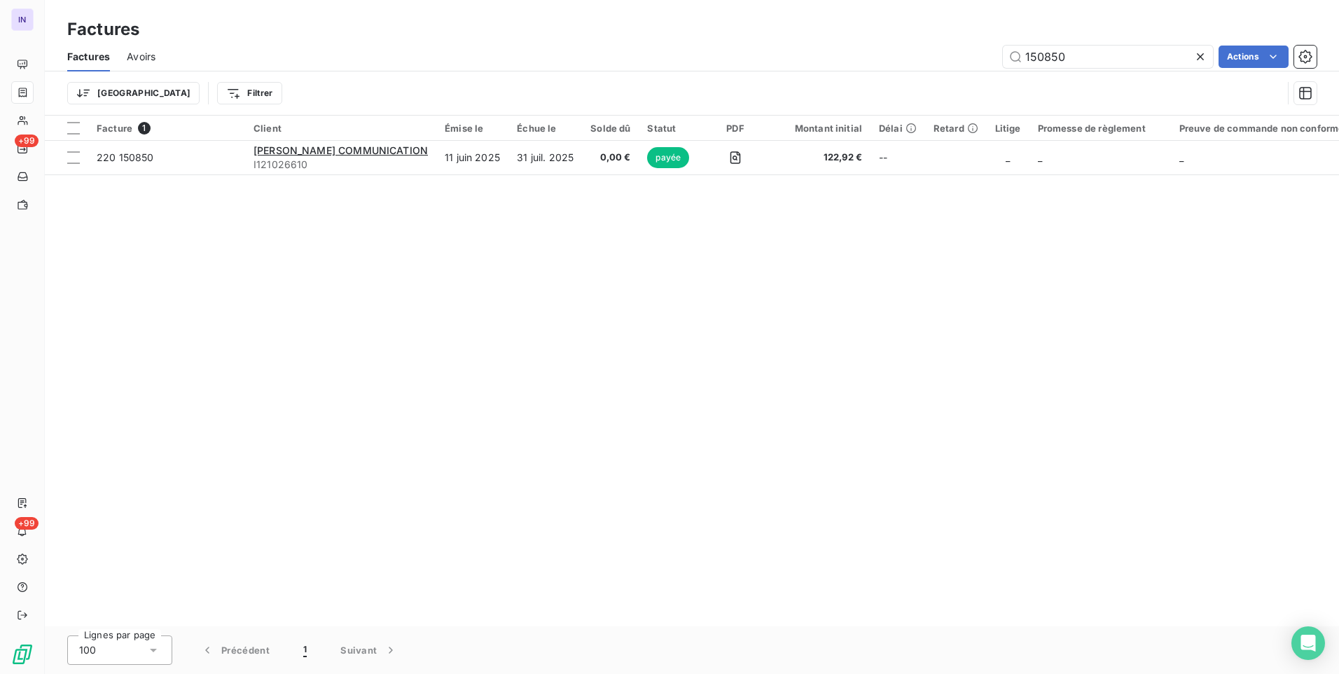
drag, startPoint x: 1096, startPoint y: 55, endPoint x: 872, endPoint y: 68, distance: 224.5
click at [860, 67] on div "150850 Actions" at bounding box center [744, 57] width 1144 height 22
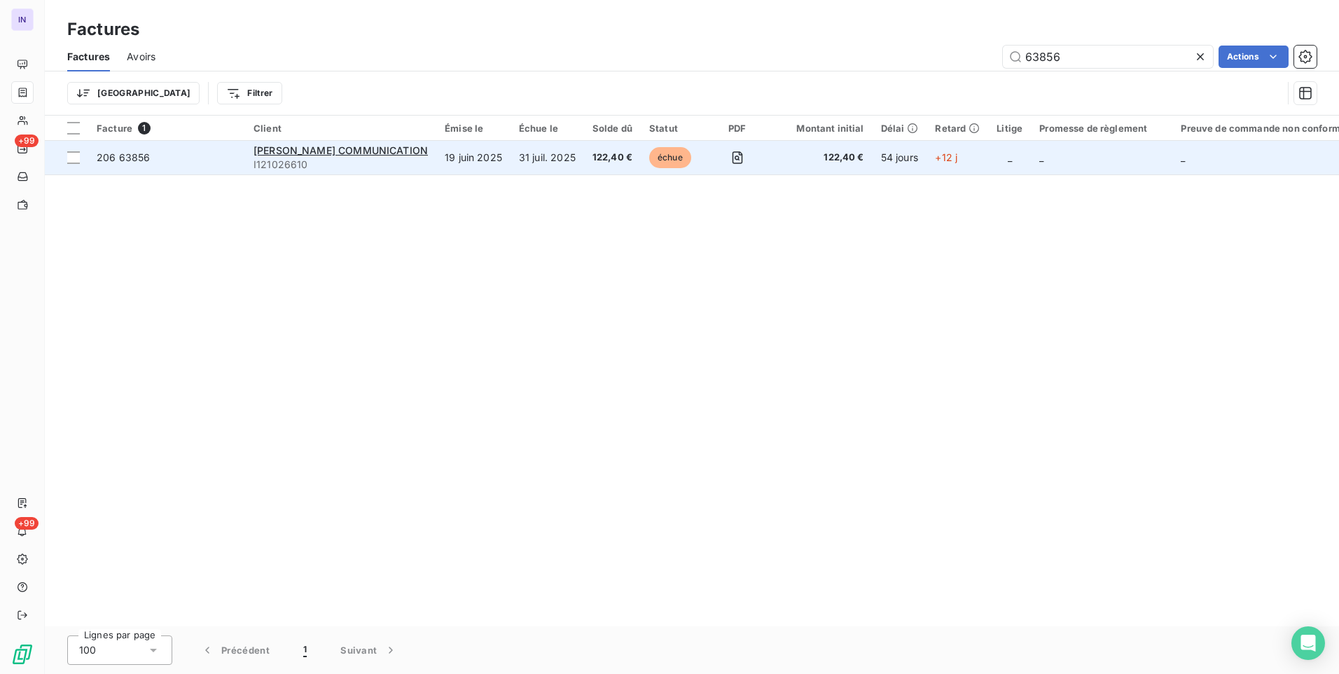
type input "63856"
click at [609, 154] on span "122,40 €" at bounding box center [613, 158] width 40 height 14
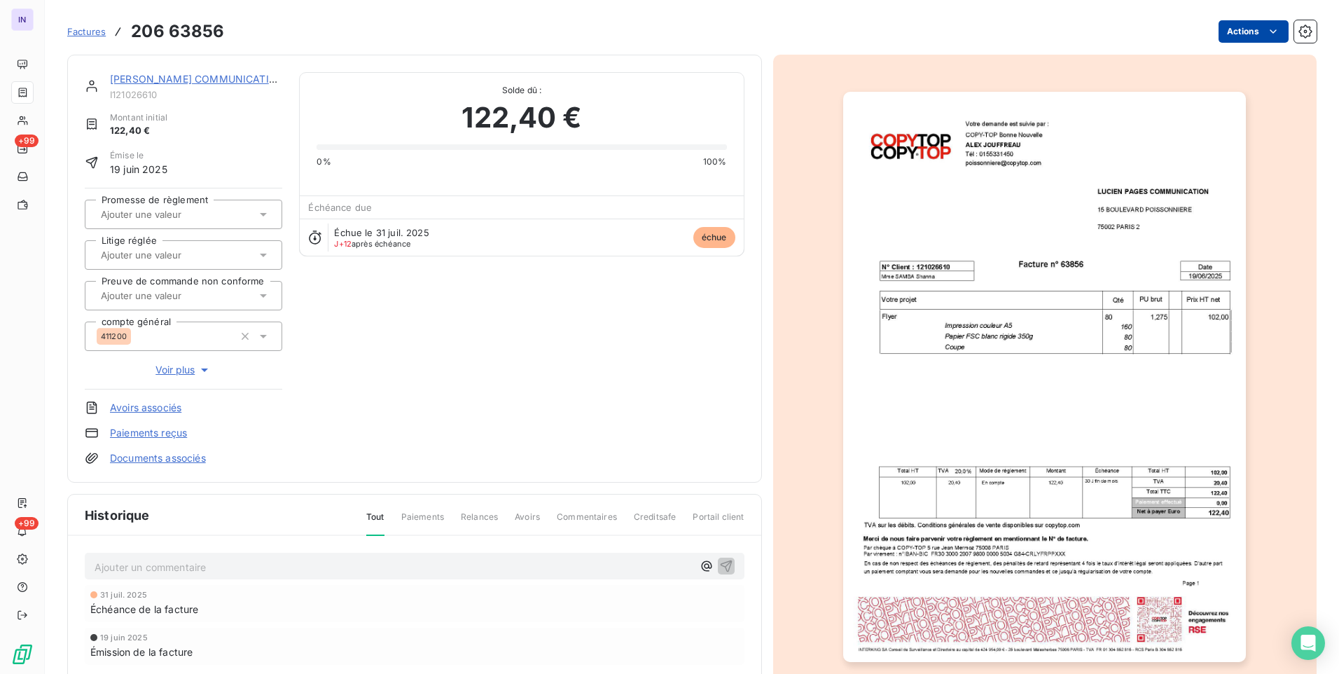
click at [1240, 36] on html "IN +99 +99 Factures 206 63856 Actions [PERSON_NAME] PAGES COMMUNICATION I121026…" at bounding box center [669, 337] width 1339 height 674
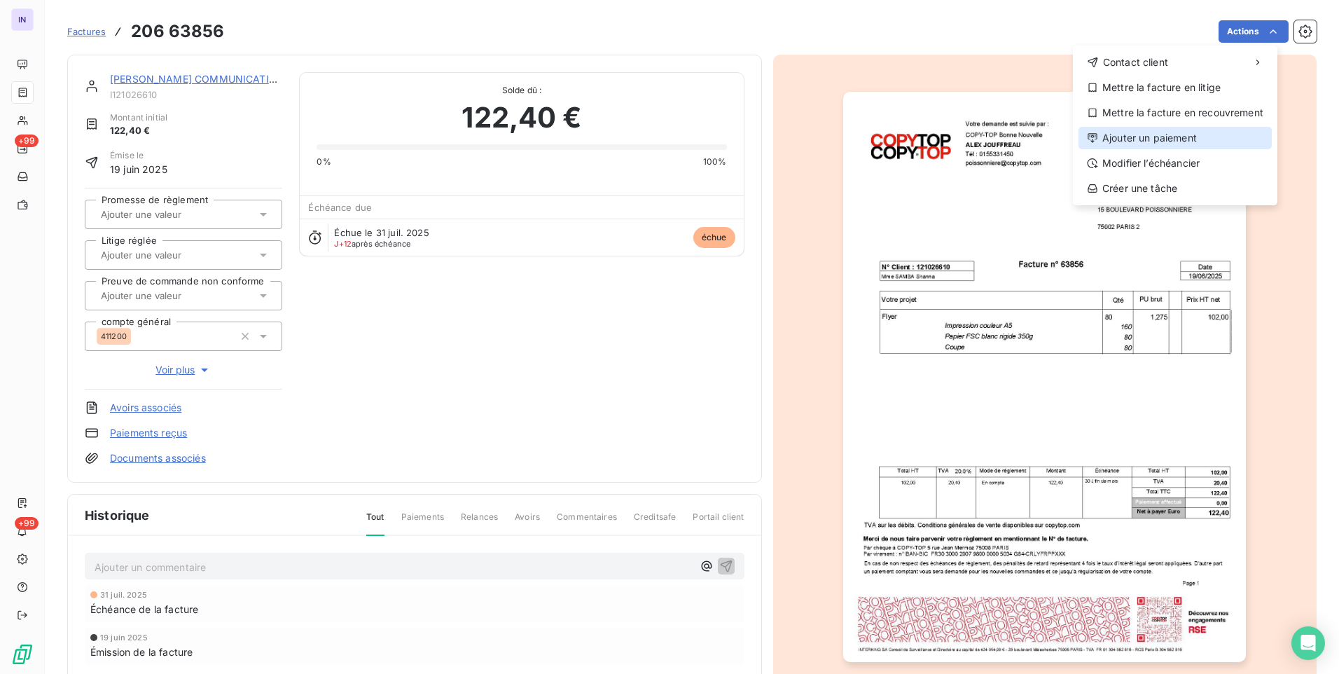
click at [1124, 137] on div "Ajouter un paiement" at bounding box center [1175, 138] width 193 height 22
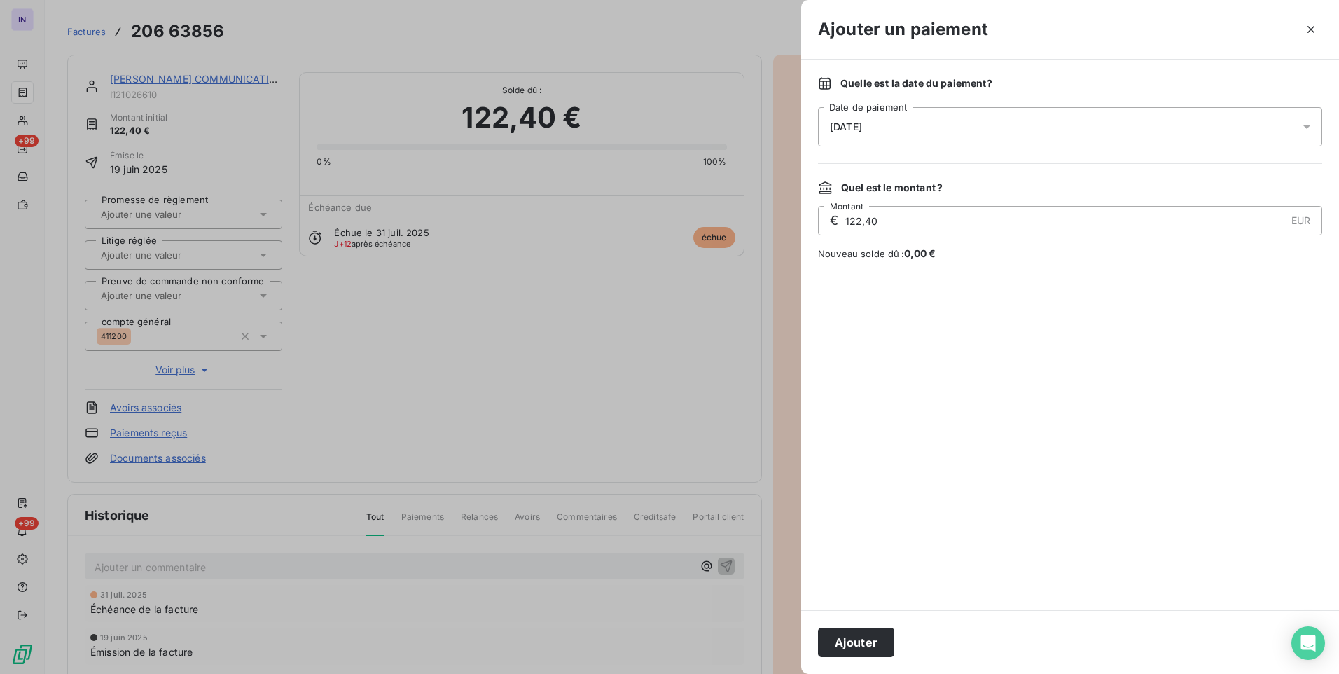
click at [1017, 118] on div "[DATE]" at bounding box center [1070, 126] width 504 height 39
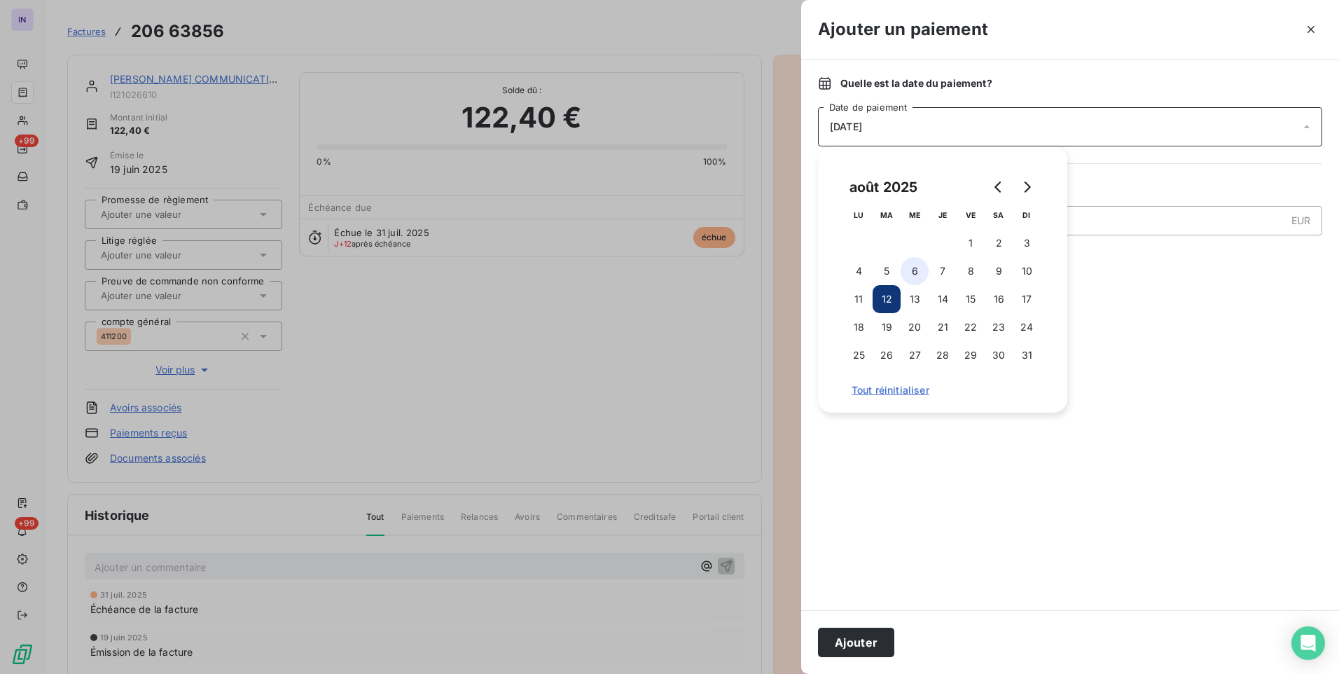
drag, startPoint x: 912, startPoint y: 265, endPoint x: 893, endPoint y: 326, distance: 64.5
click at [913, 265] on button "6" at bounding box center [915, 271] width 28 height 28
click at [875, 632] on button "Ajouter" at bounding box center [856, 642] width 76 height 29
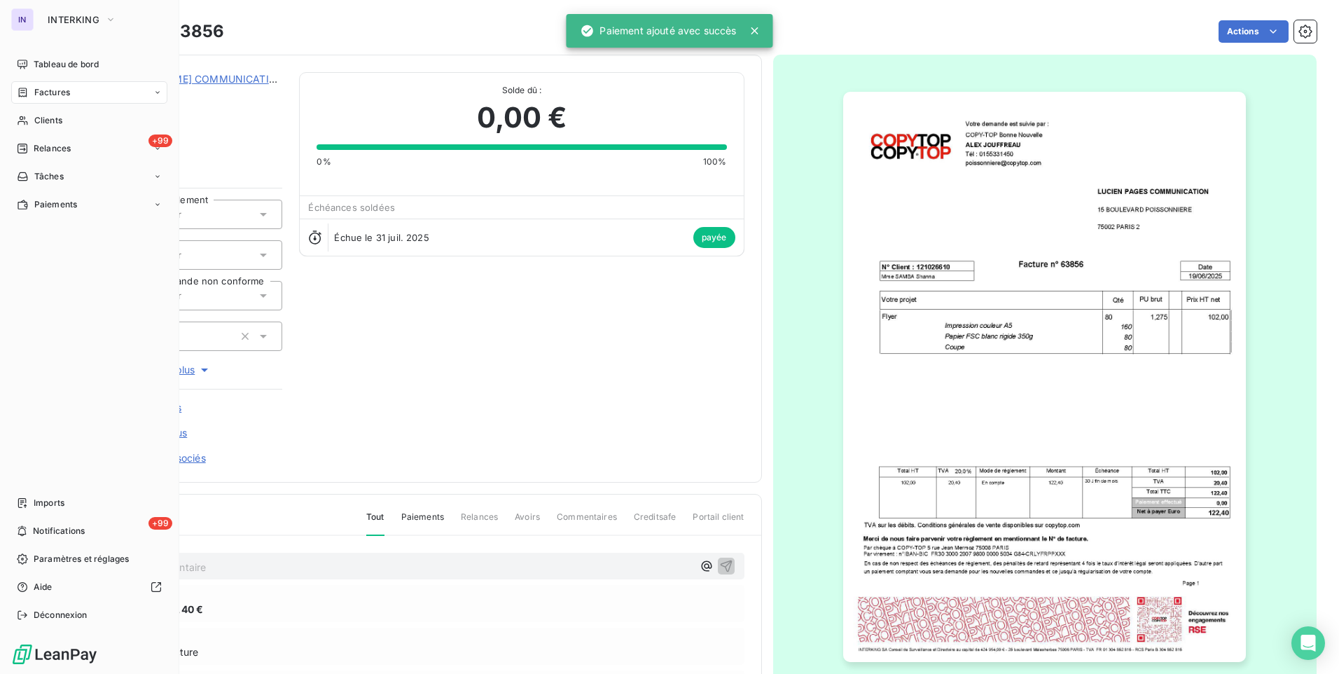
click at [34, 89] on span "Factures" at bounding box center [52, 92] width 36 height 13
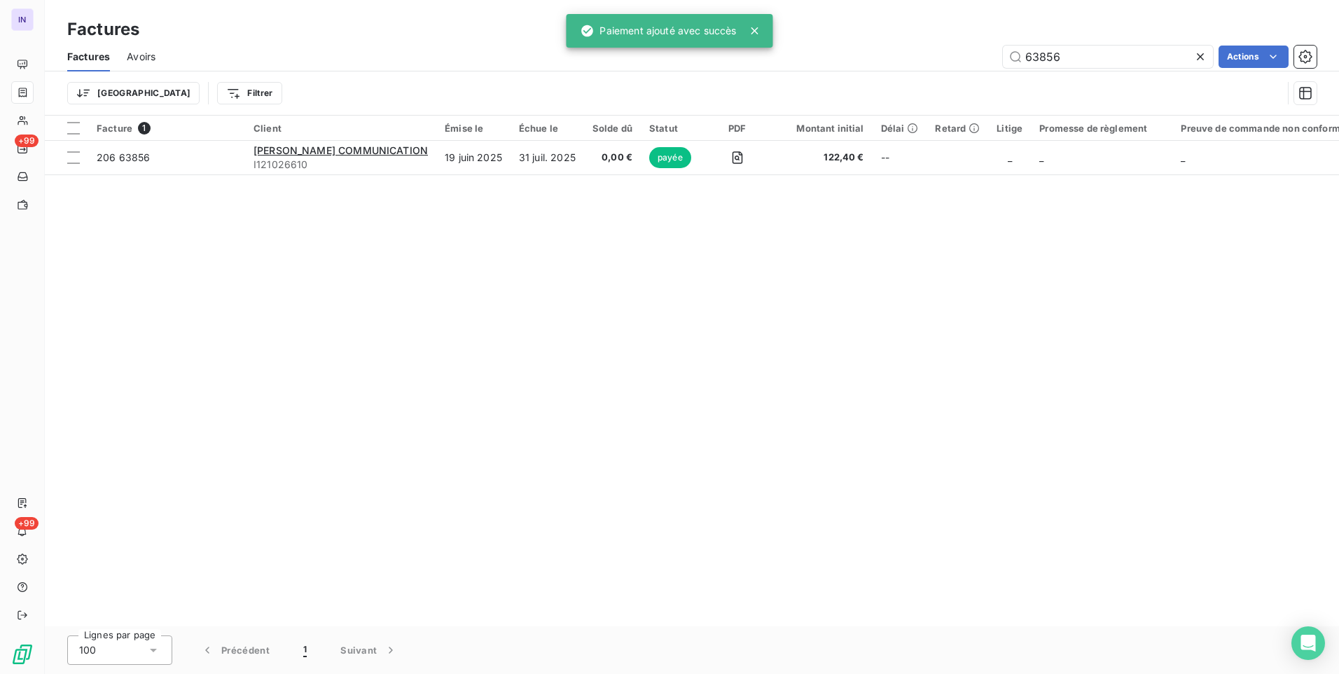
drag, startPoint x: 1003, startPoint y: 57, endPoint x: 890, endPoint y: 62, distance: 113.5
click at [890, 62] on div "63856 Actions" at bounding box center [744, 57] width 1144 height 22
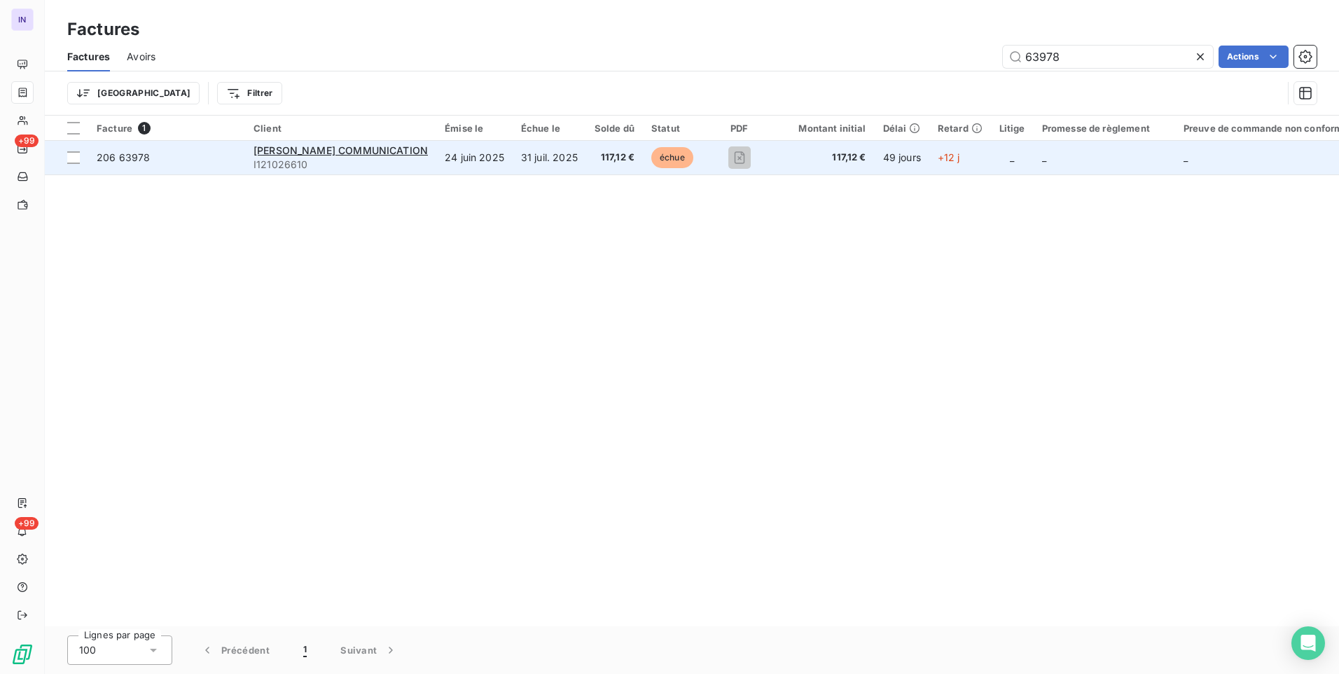
type input "63978"
click at [539, 157] on td "31 juil. 2025" at bounding box center [550, 158] width 74 height 34
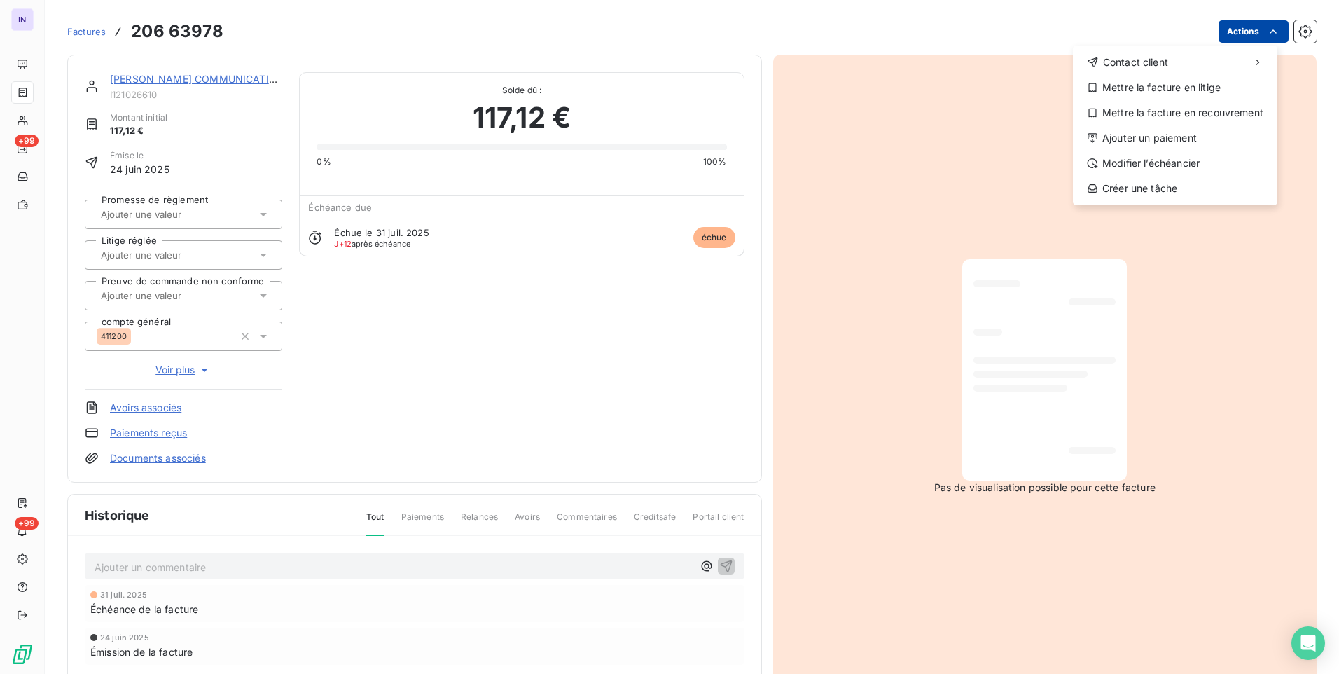
click at [1253, 29] on html "IN +99 +99 Factures [PHONE_NUMBER] Actions Contact client Mettre la facture en …" at bounding box center [669, 337] width 1339 height 674
click at [1146, 130] on div "Ajouter un paiement" at bounding box center [1175, 138] width 193 height 22
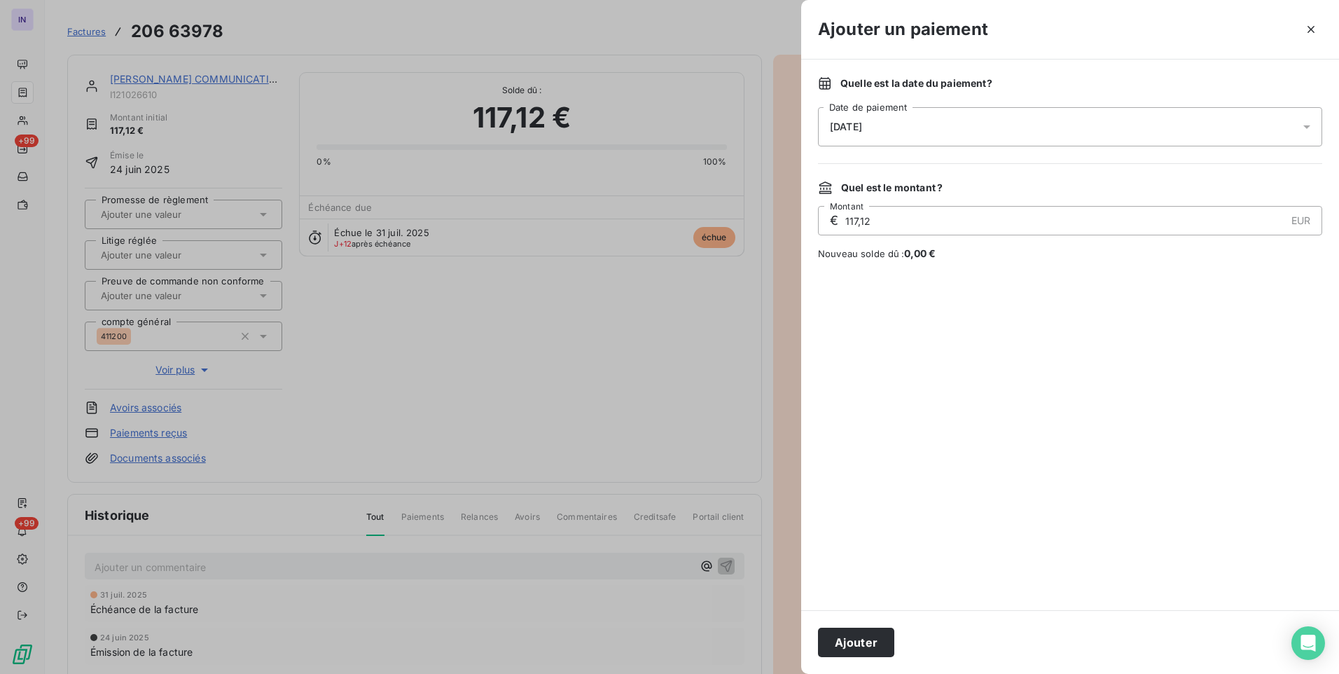
click at [957, 121] on div "[DATE]" at bounding box center [1070, 126] width 504 height 39
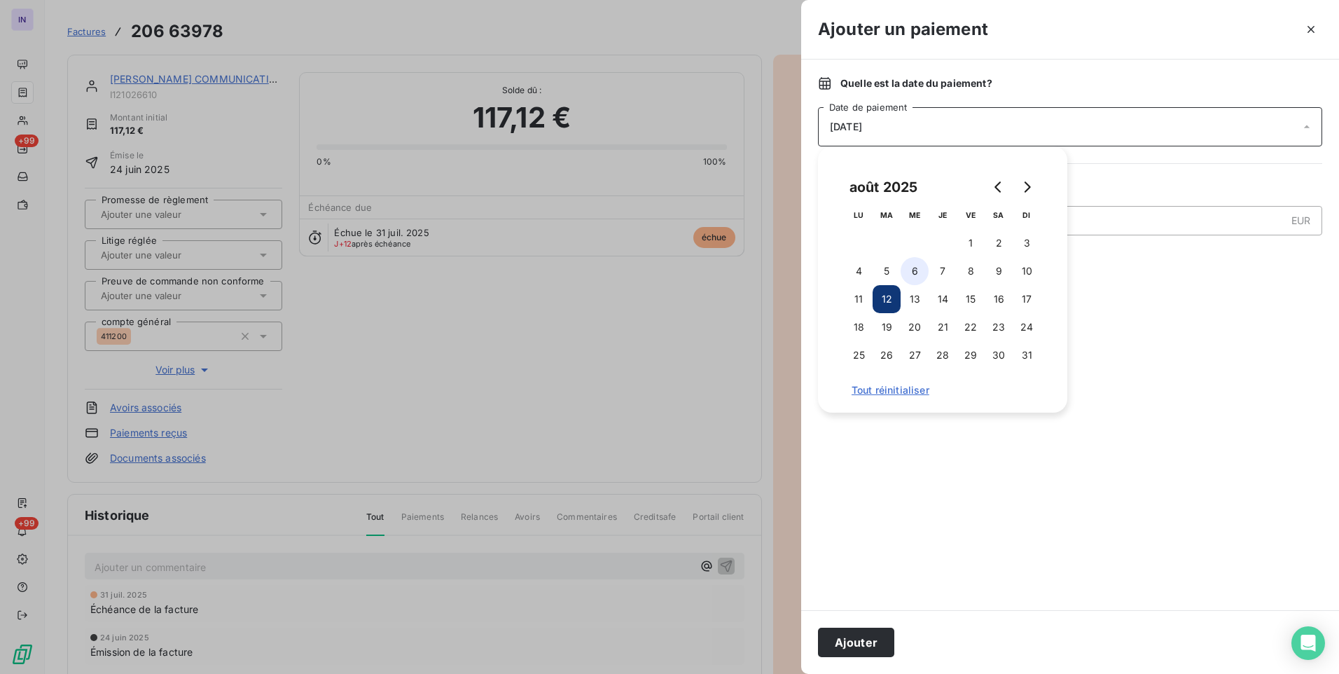
click at [916, 272] on button "6" at bounding box center [915, 271] width 28 height 28
click at [851, 635] on button "Ajouter" at bounding box center [856, 642] width 76 height 29
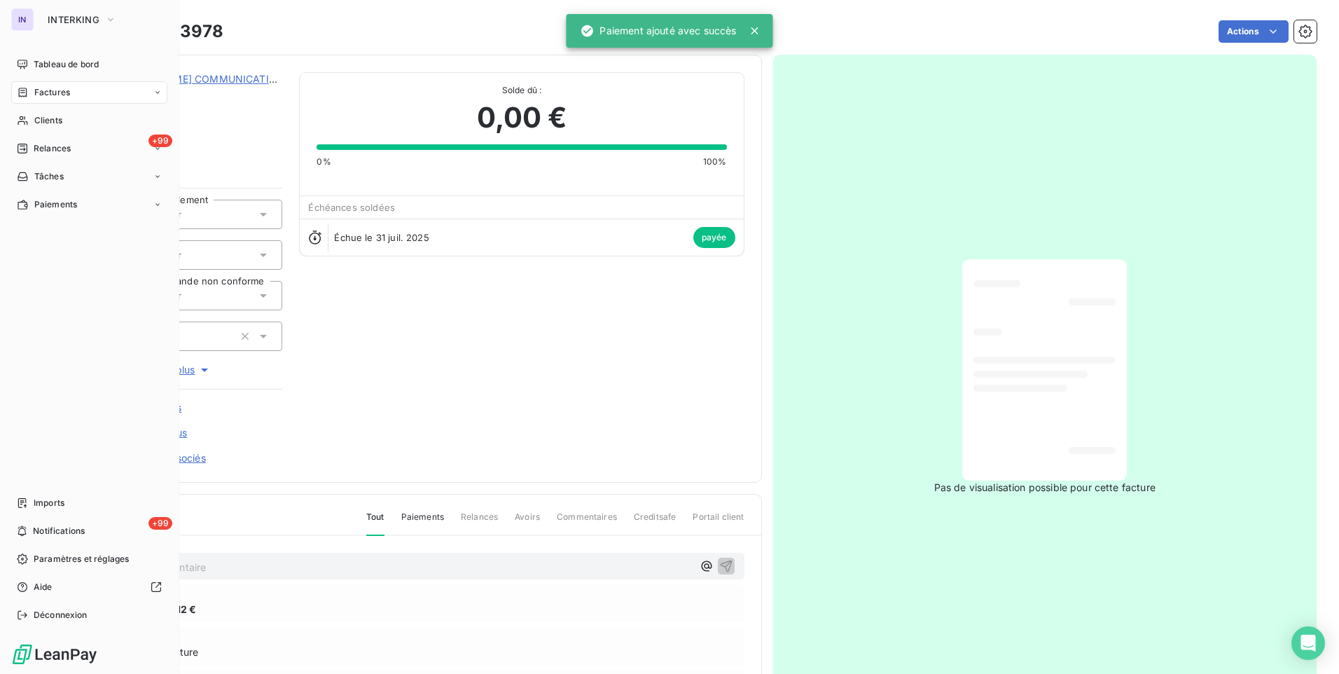
click at [64, 86] on span "Factures" at bounding box center [52, 92] width 36 height 13
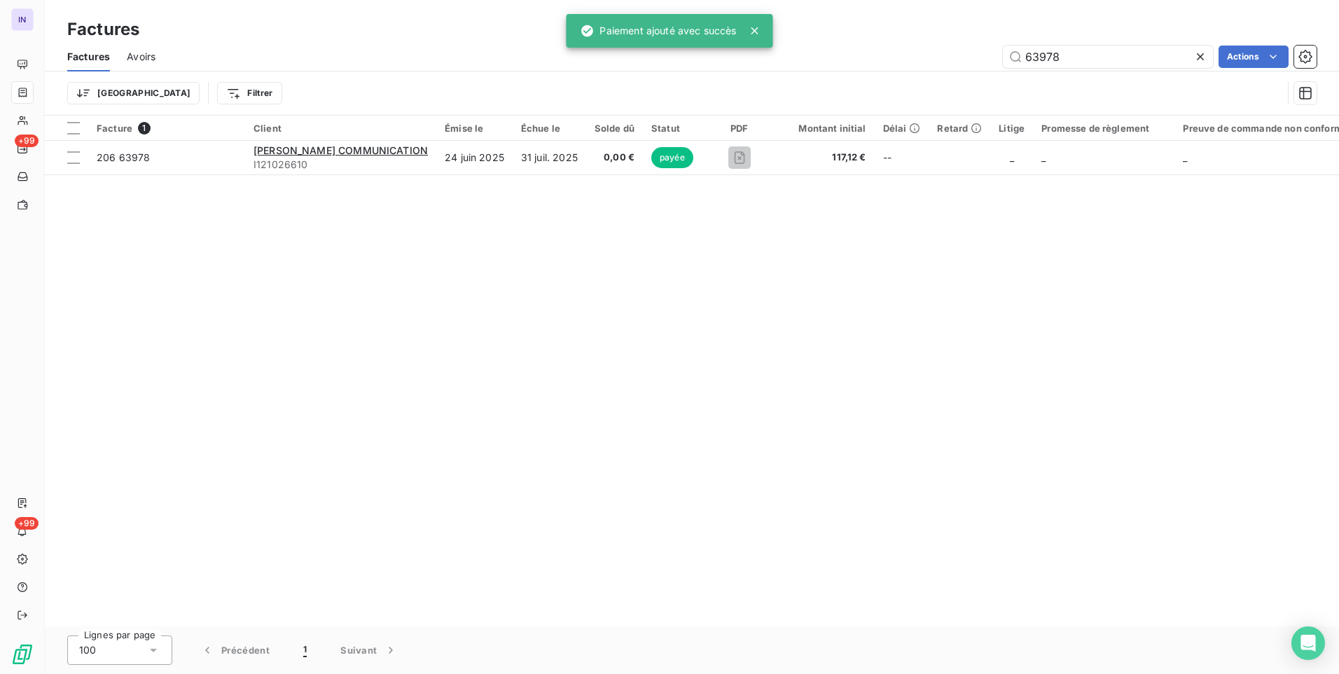
drag, startPoint x: 1065, startPoint y: 54, endPoint x: 866, endPoint y: 48, distance: 199.7
click at [866, 48] on div "63978 Actions" at bounding box center [744, 57] width 1144 height 22
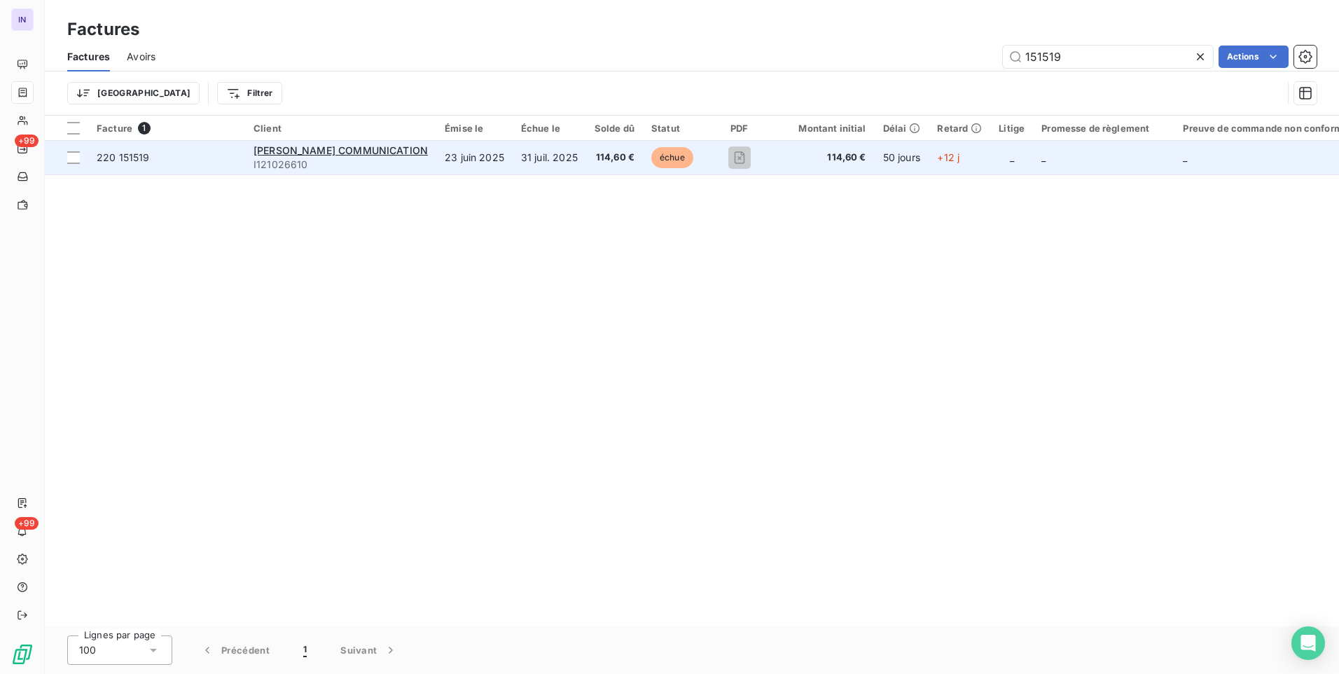
type input "151519"
click at [560, 165] on td "31 juil. 2025" at bounding box center [550, 158] width 74 height 34
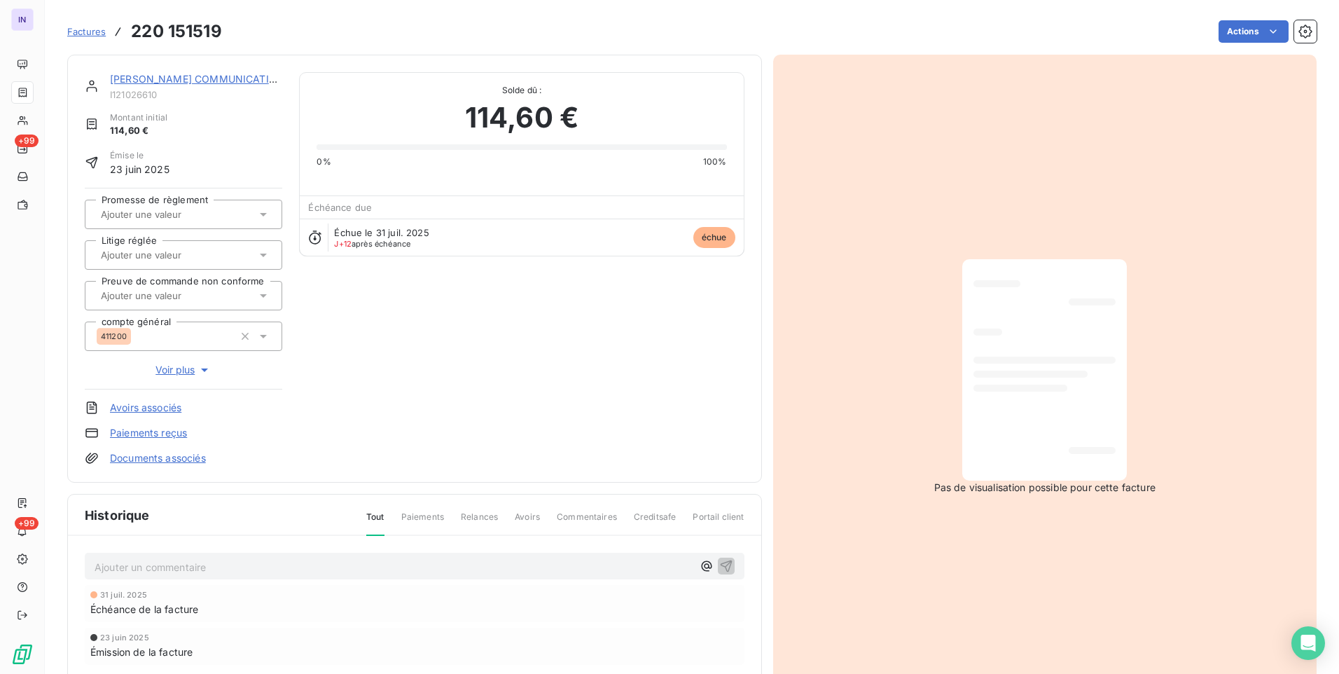
click at [1219, 41] on html "IN +99 +99 Factures 220 151519 Actions [PERSON_NAME] COMMUNICATION I121026610 M…" at bounding box center [669, 337] width 1339 height 674
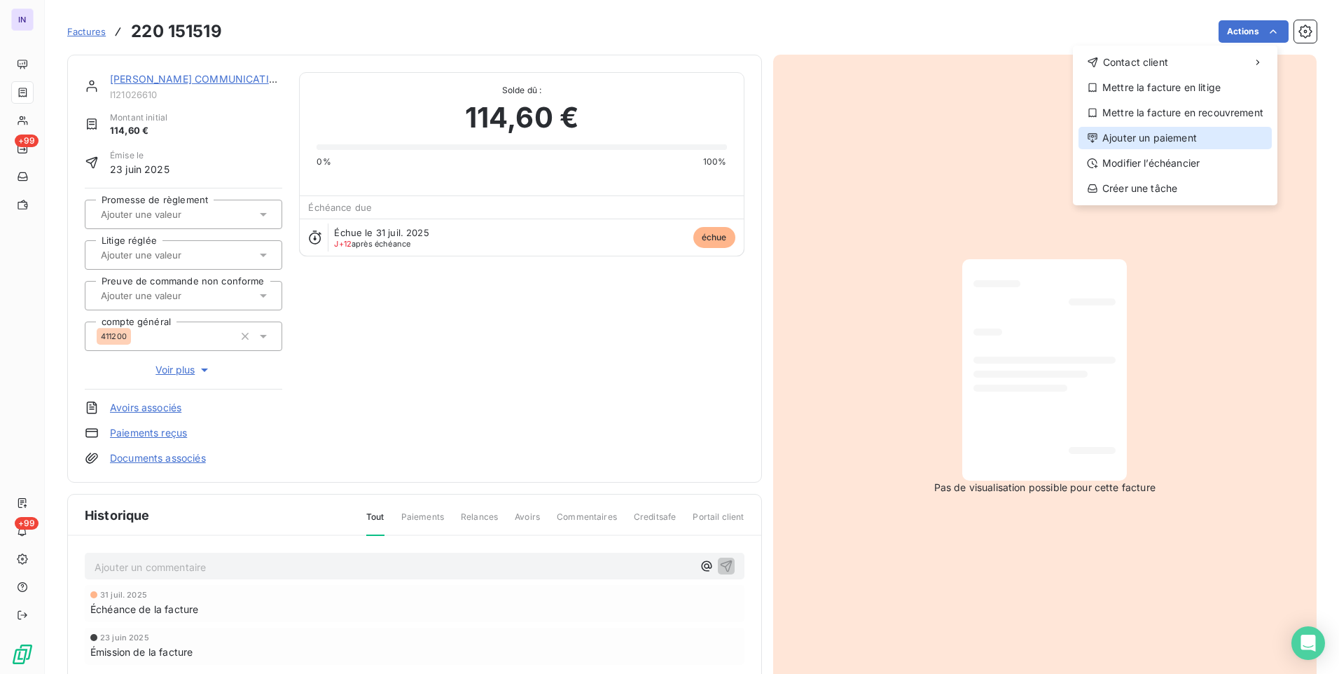
click at [1126, 137] on div "Ajouter un paiement" at bounding box center [1175, 138] width 193 height 22
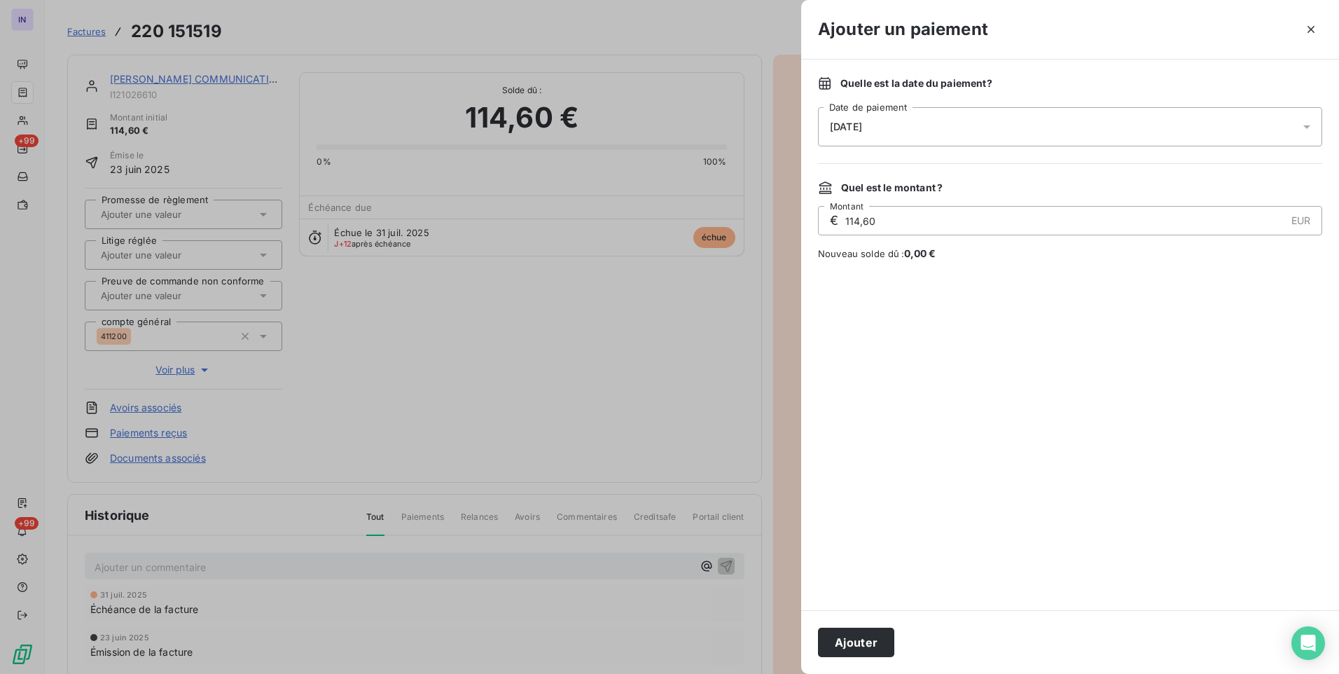
click at [973, 113] on div "[DATE]" at bounding box center [1070, 126] width 504 height 39
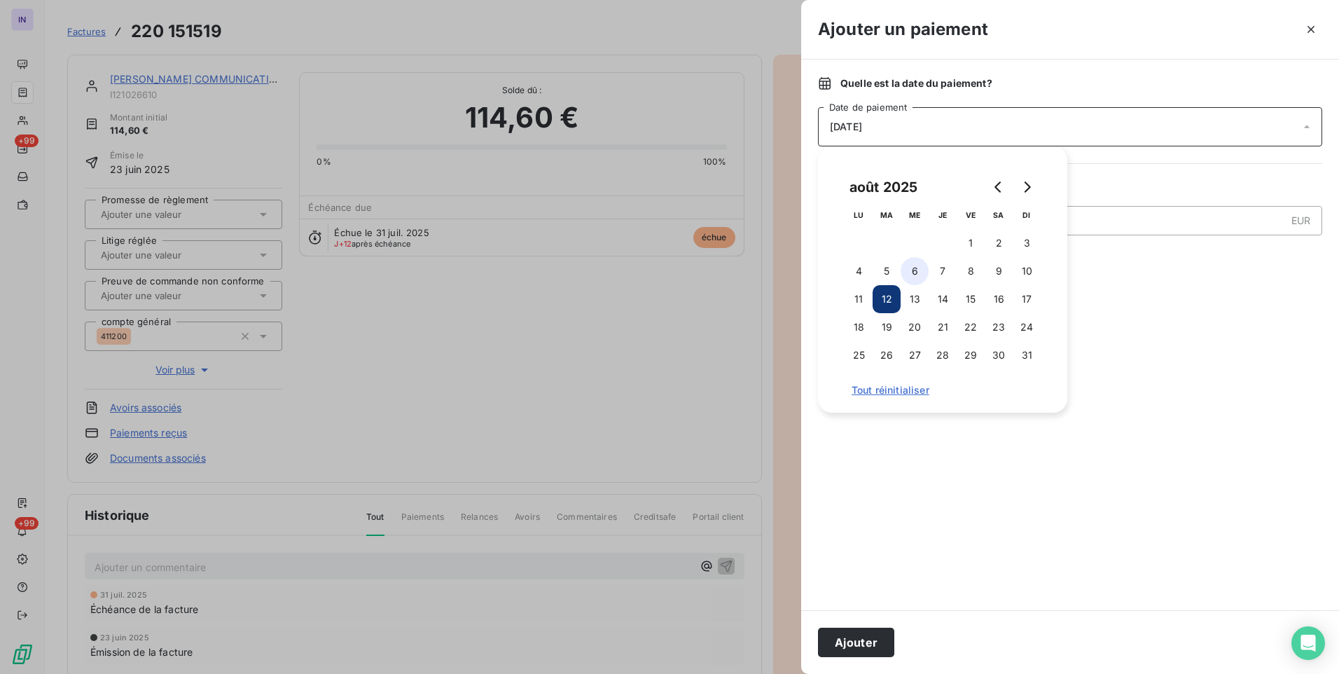
click at [921, 275] on button "6" at bounding box center [915, 271] width 28 height 28
click at [868, 643] on button "Ajouter" at bounding box center [856, 642] width 76 height 29
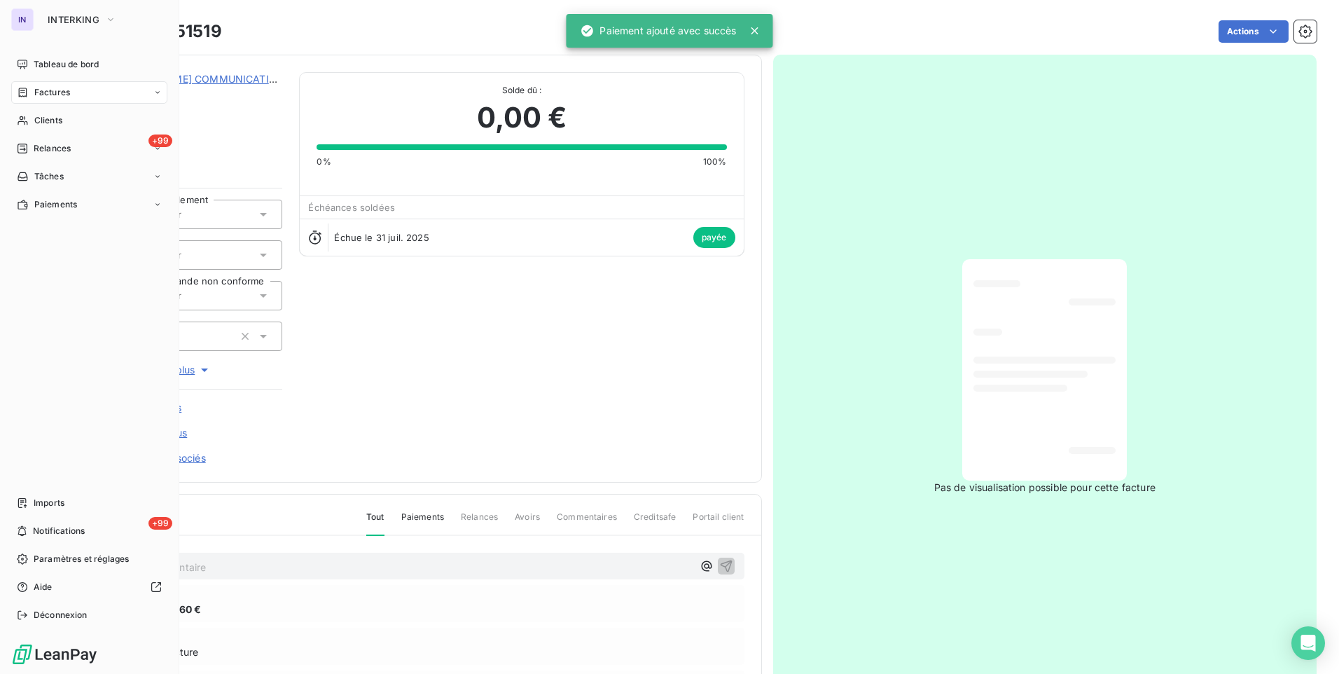
click at [60, 88] on span "Factures" at bounding box center [52, 92] width 36 height 13
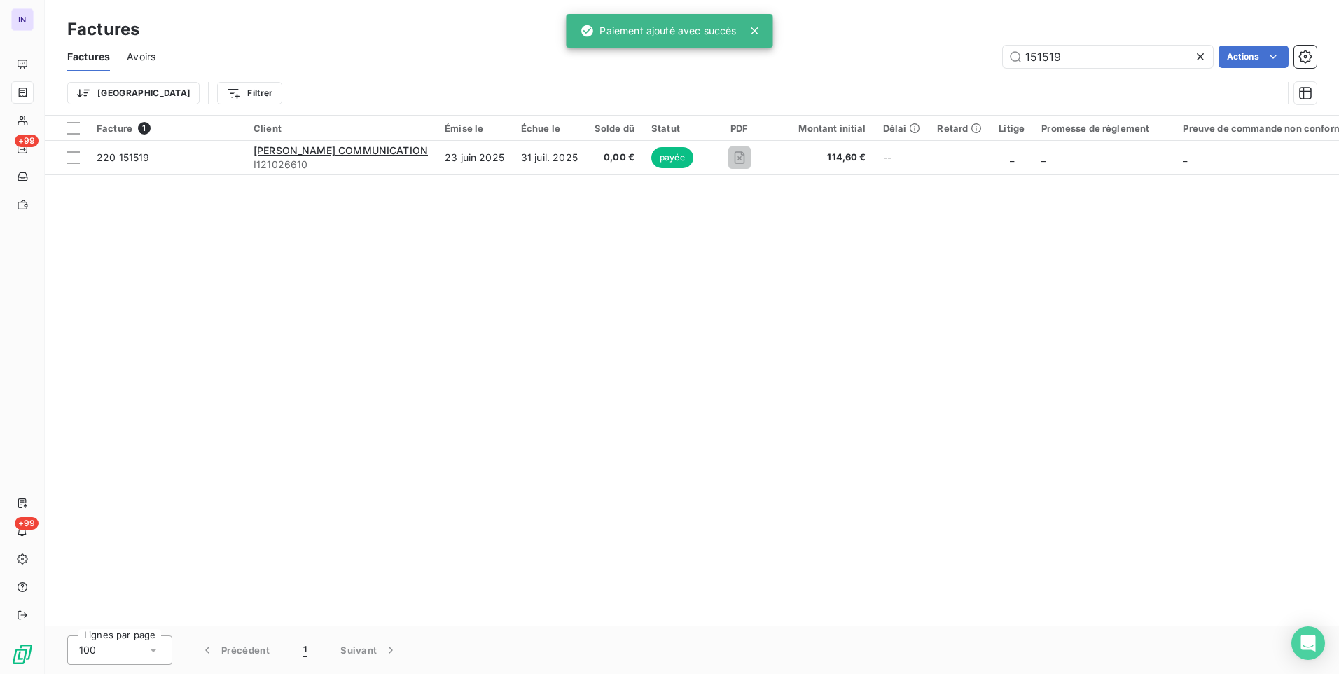
drag, startPoint x: 931, startPoint y: 56, endPoint x: 913, endPoint y: 64, distance: 19.4
click at [923, 58] on div "151519 Actions" at bounding box center [744, 57] width 1144 height 22
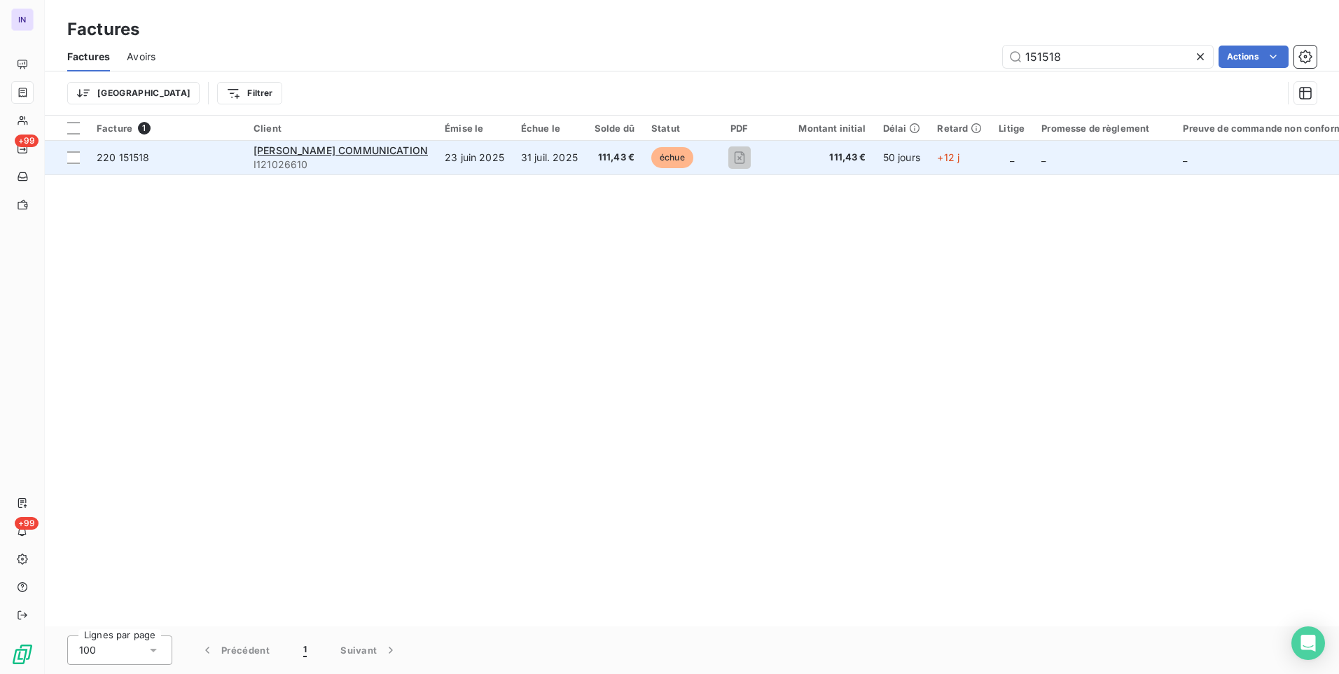
type input "151518"
click at [643, 160] on td "échue" at bounding box center [674, 158] width 62 height 34
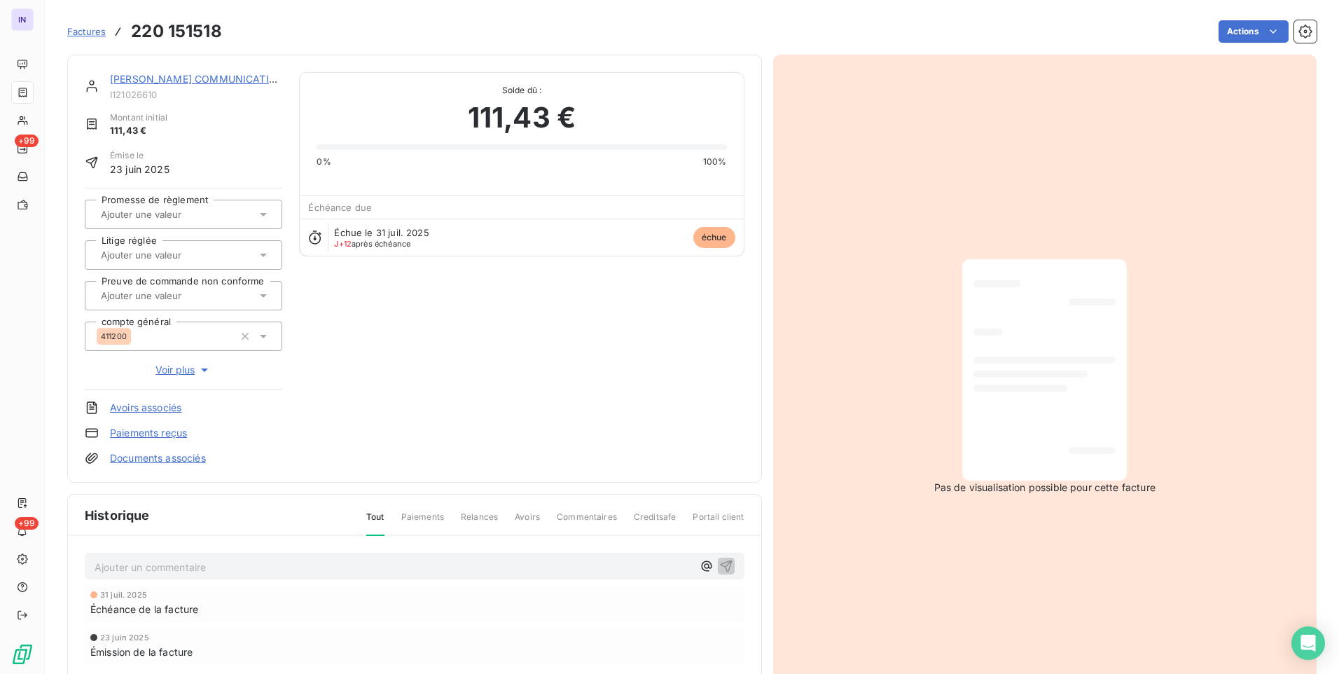
click at [1242, 31] on html "IN +99 +99 Factures 220 151518 Actions [PERSON_NAME] COMMUNICATION I121026610 M…" at bounding box center [669, 337] width 1339 height 674
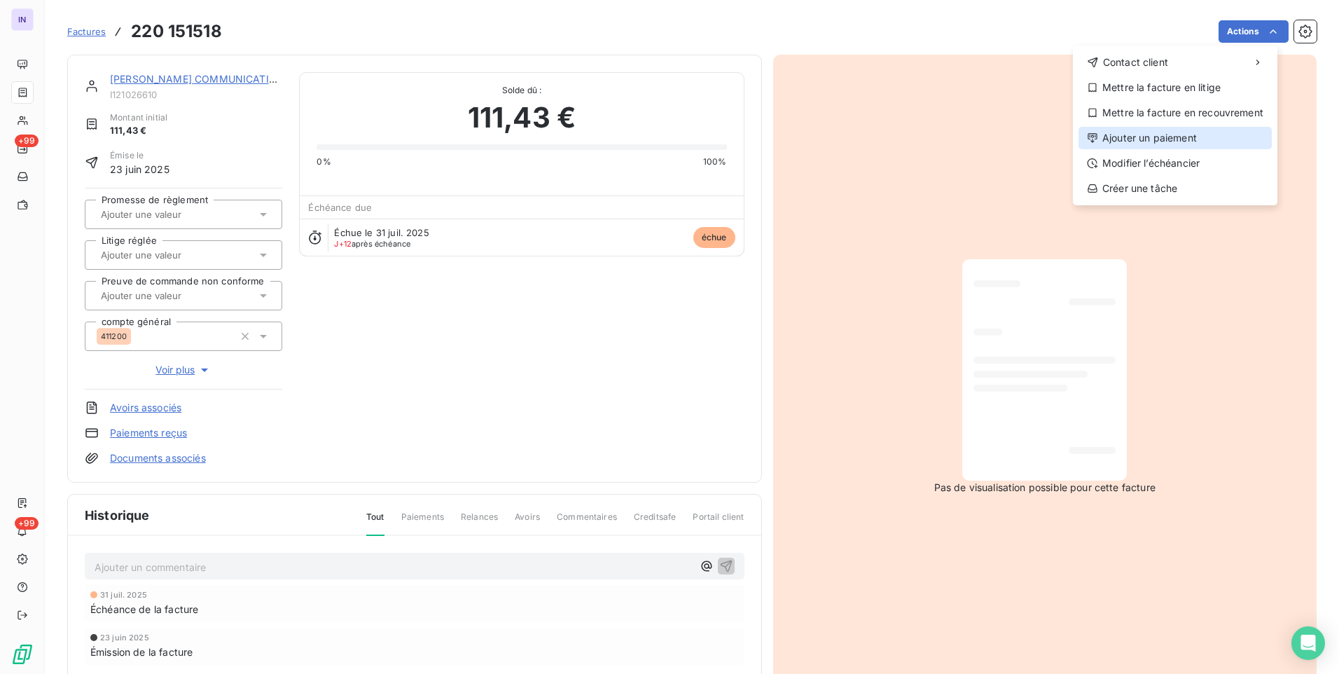
click at [1152, 130] on div "Ajouter un paiement" at bounding box center [1175, 138] width 193 height 22
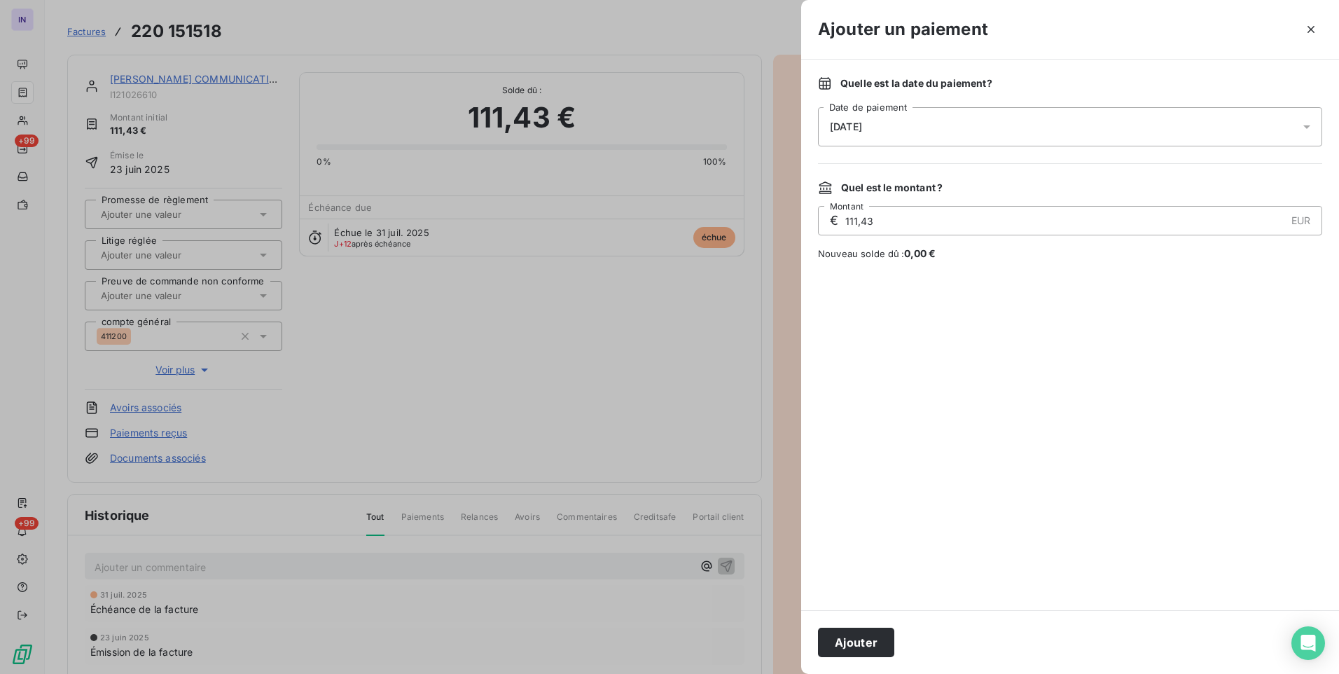
drag, startPoint x: 904, startPoint y: 130, endPoint x: 905, endPoint y: 142, distance: 12.0
click at [904, 134] on div "[DATE]" at bounding box center [1070, 126] width 504 height 39
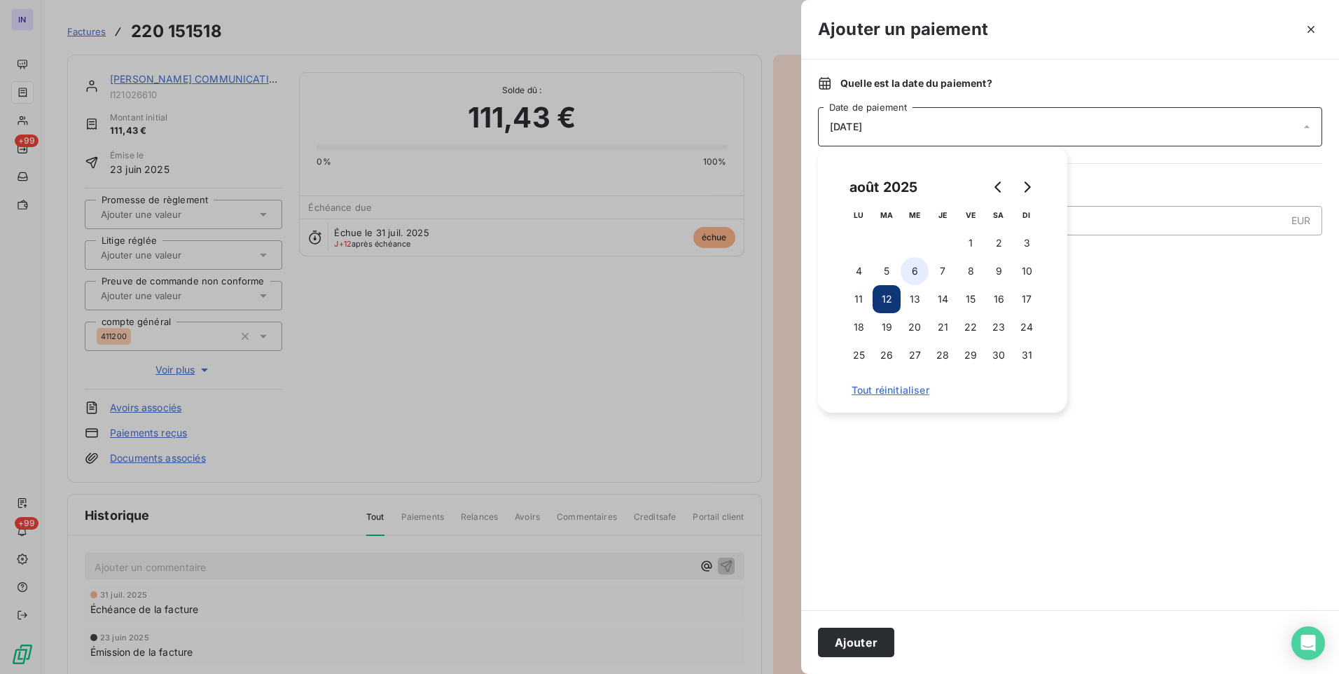
click at [918, 274] on button "6" at bounding box center [915, 271] width 28 height 28
drag, startPoint x: 846, startPoint y: 644, endPoint x: 487, endPoint y: 412, distance: 427.6
click at [844, 640] on button "Ajouter" at bounding box center [856, 642] width 76 height 29
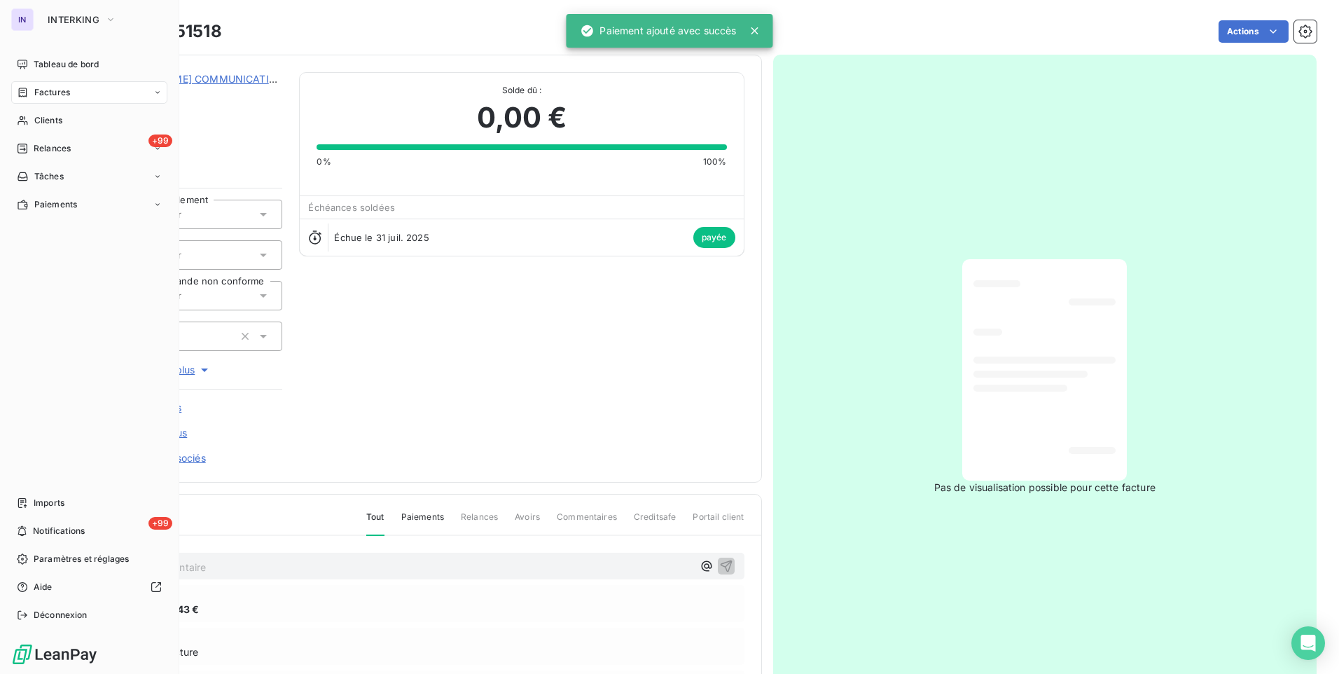
click at [59, 91] on span "Factures" at bounding box center [52, 92] width 36 height 13
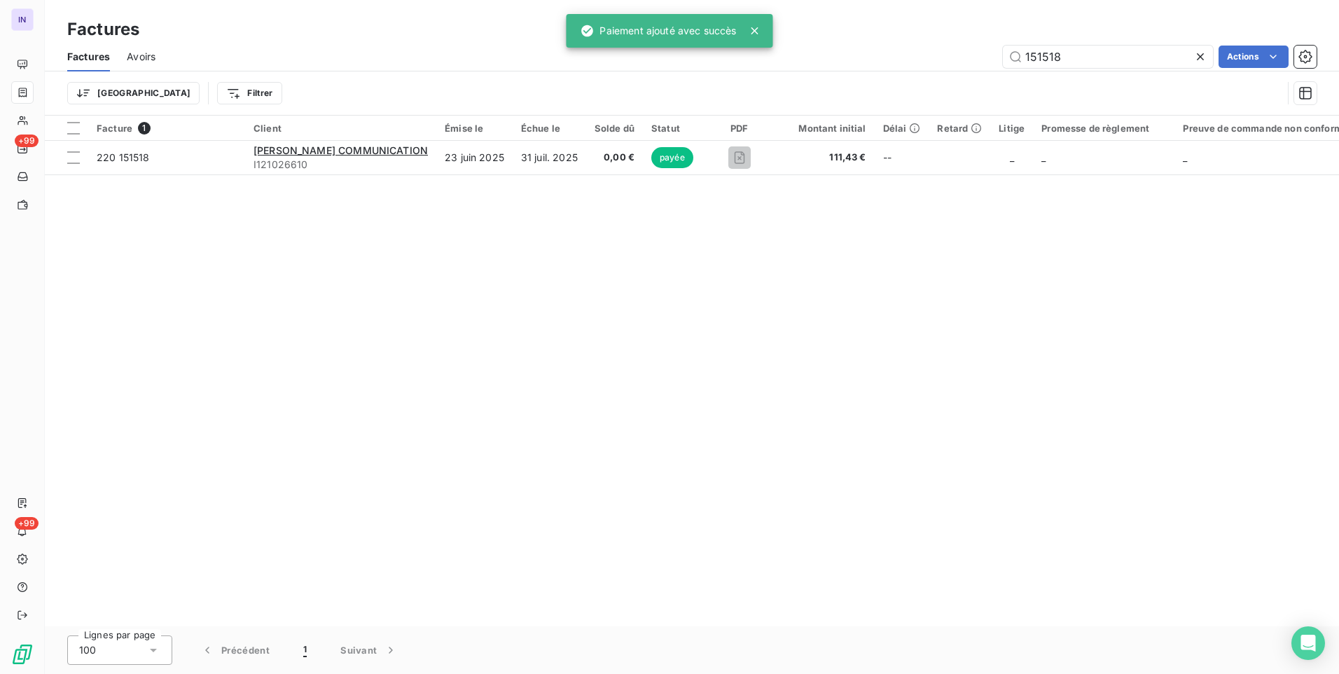
drag, startPoint x: 1071, startPoint y: 54, endPoint x: 882, endPoint y: 57, distance: 189.1
click at [882, 57] on div "151518 Actions" at bounding box center [744, 57] width 1144 height 22
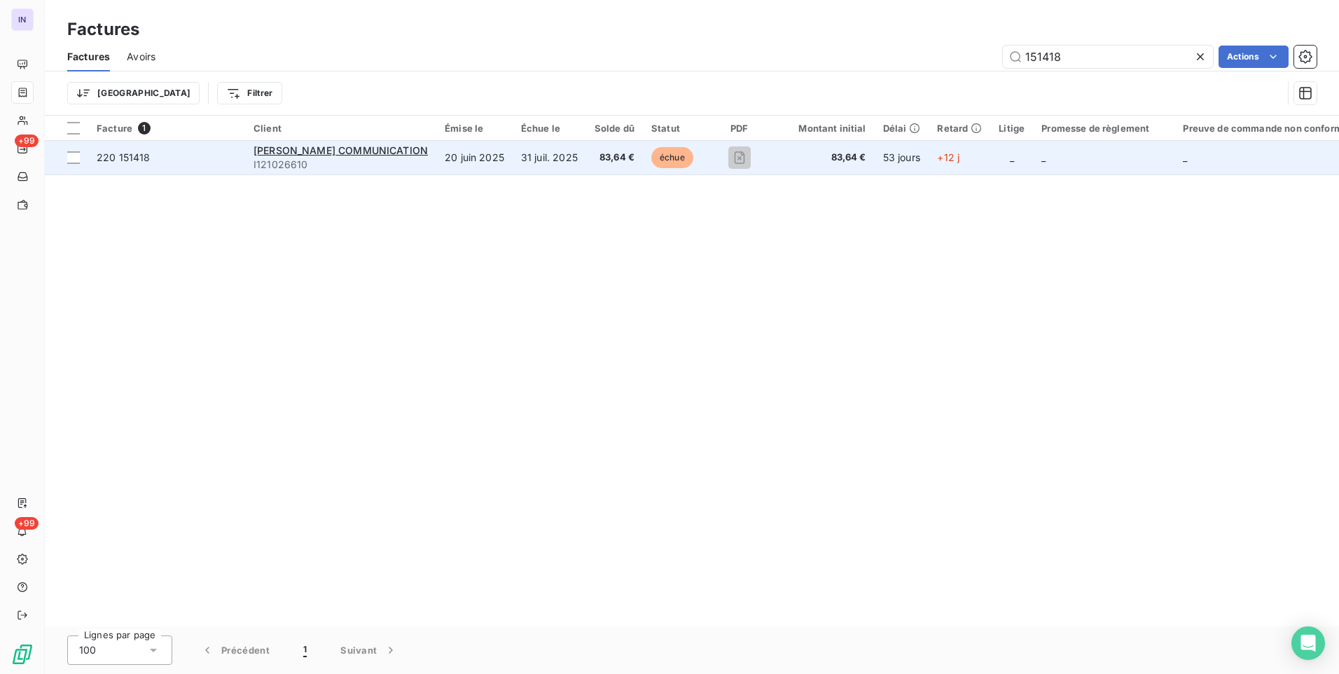
type input "151418"
click at [561, 162] on td "31 juil. 2025" at bounding box center [550, 158] width 74 height 34
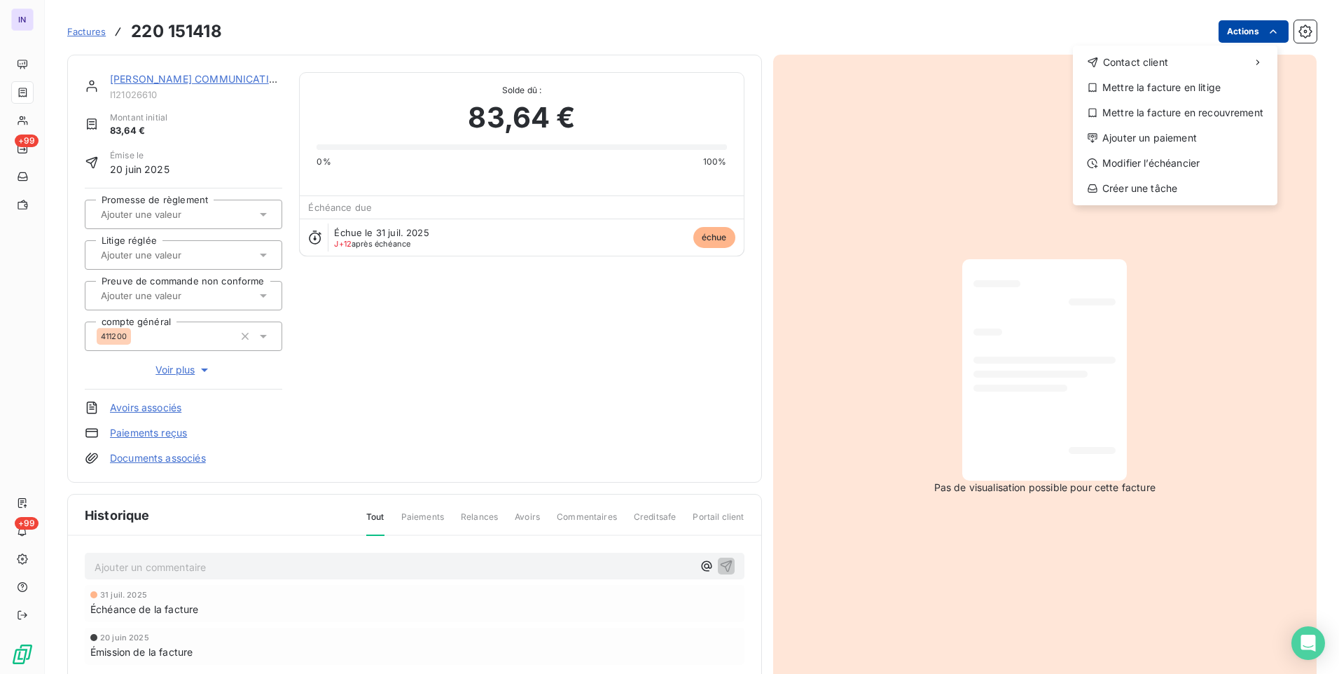
click at [1231, 36] on html "IN +99 +99 Factures [PHONE_NUMBER] Actions Contact client Mettre la facture en …" at bounding box center [669, 337] width 1339 height 674
click at [1147, 141] on div "Ajouter un paiement" at bounding box center [1175, 138] width 193 height 22
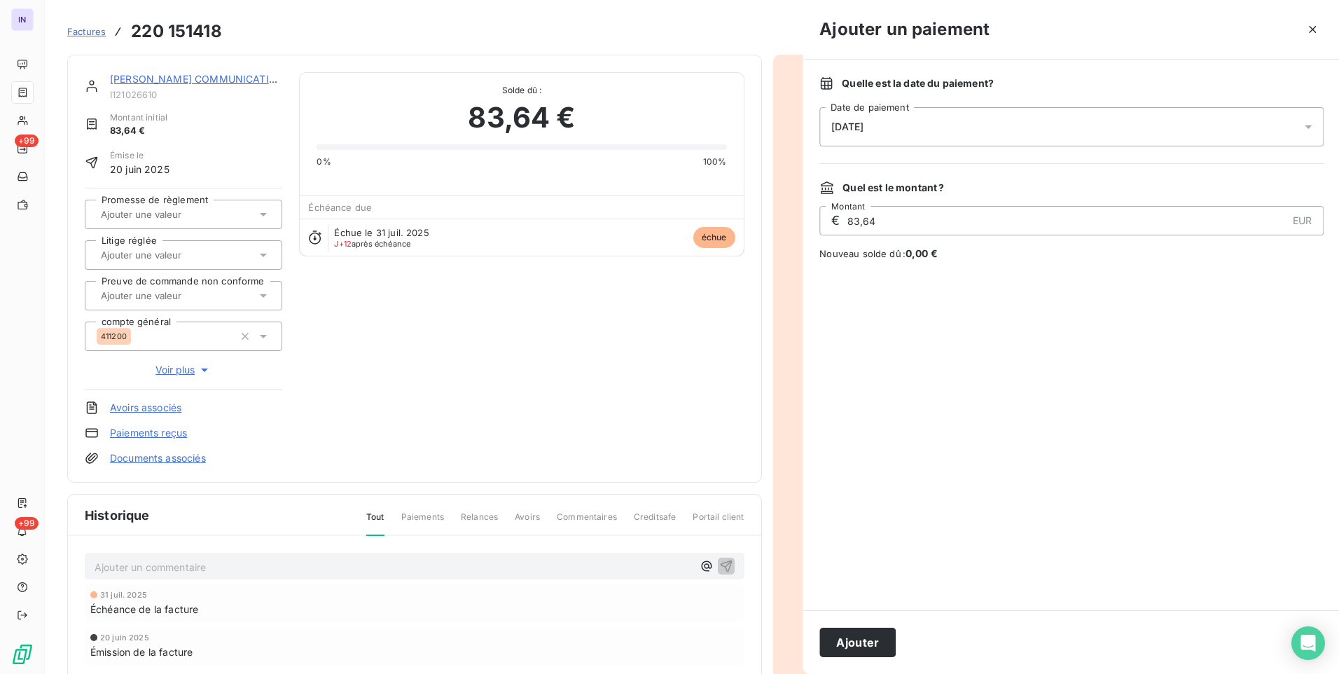
click at [1006, 117] on div "[DATE]" at bounding box center [1071, 126] width 504 height 39
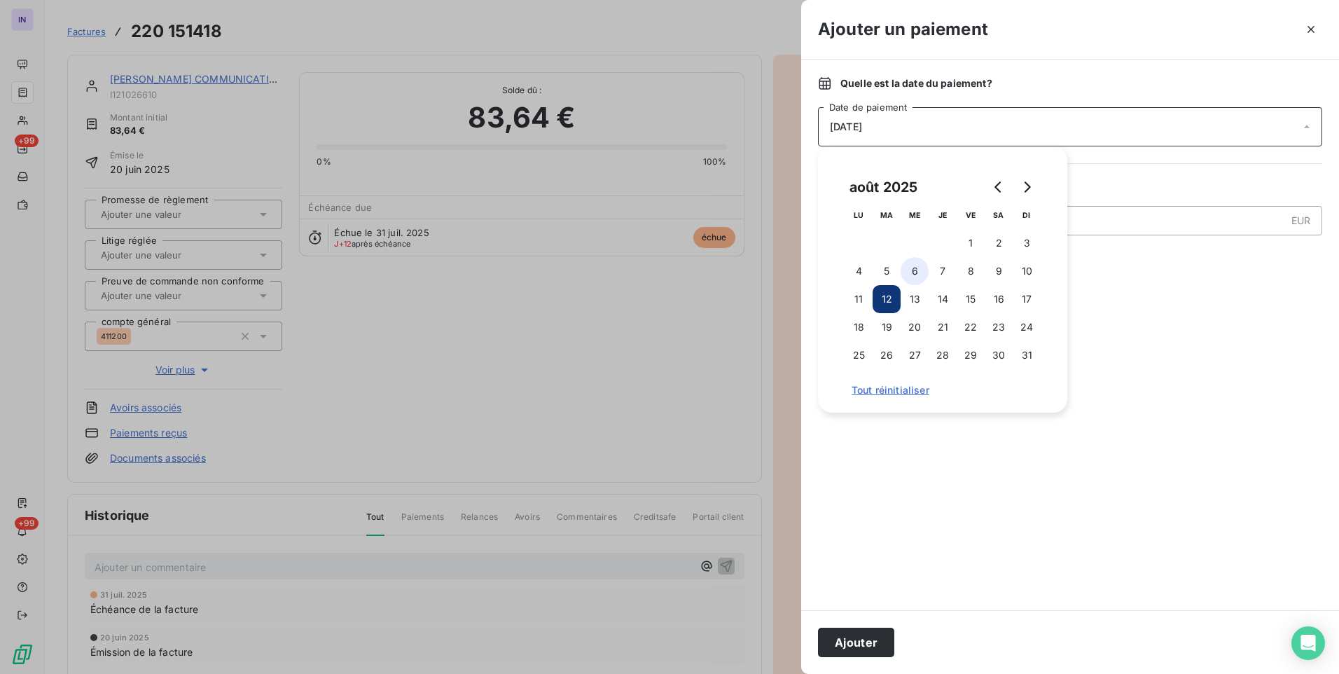
drag, startPoint x: 910, startPoint y: 258, endPoint x: 897, endPoint y: 335, distance: 78.8
click at [910, 258] on button "6" at bounding box center [915, 271] width 28 height 28
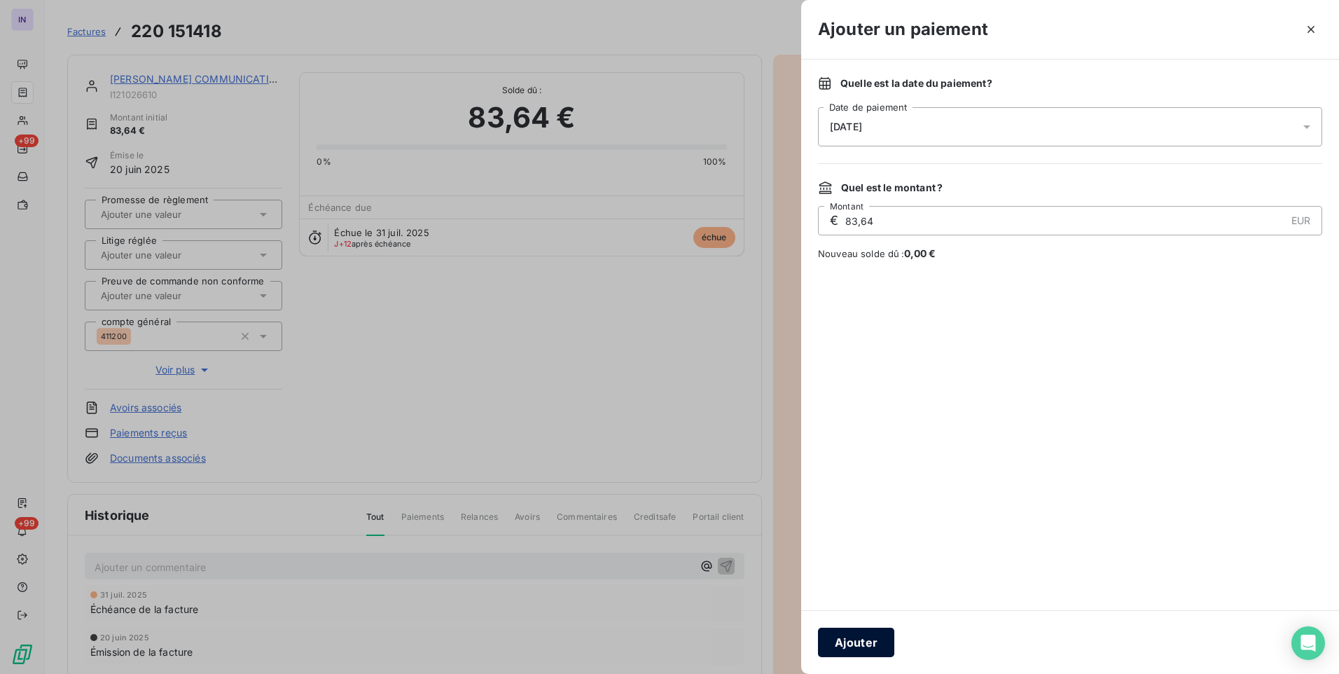
click at [849, 638] on button "Ajouter" at bounding box center [856, 642] width 76 height 29
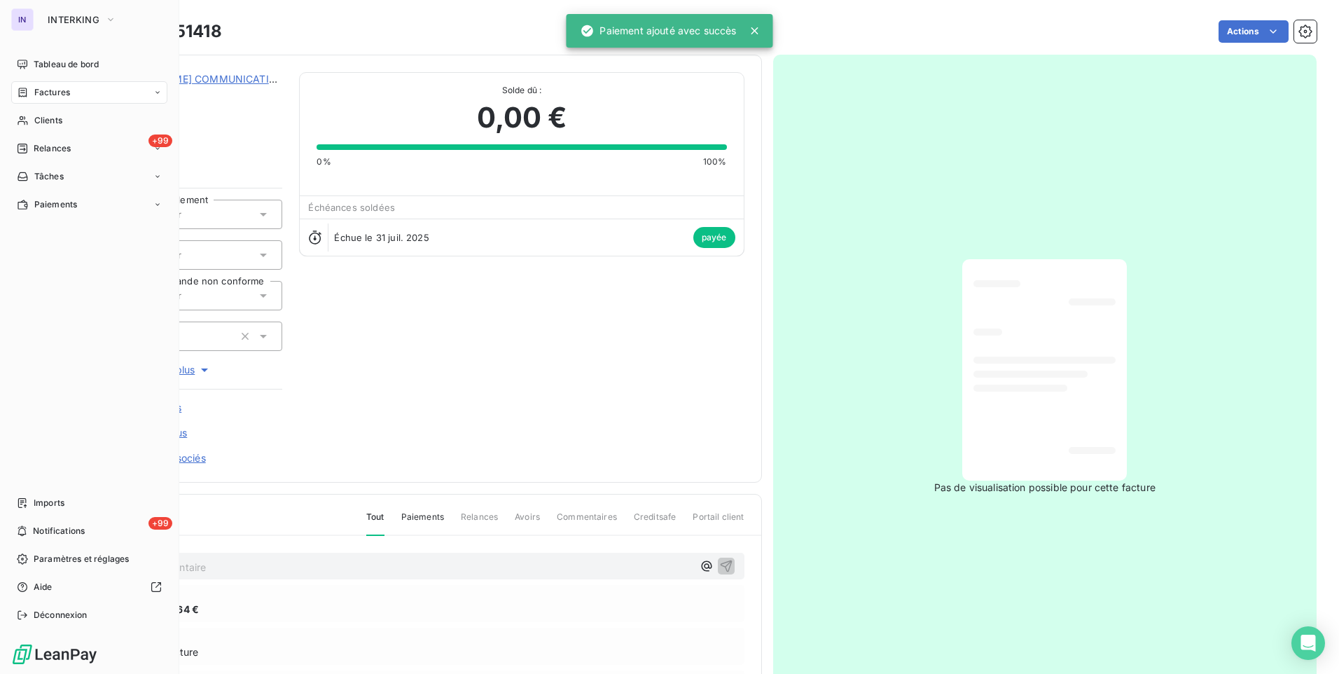
click at [63, 99] on div "Factures" at bounding box center [89, 92] width 156 height 22
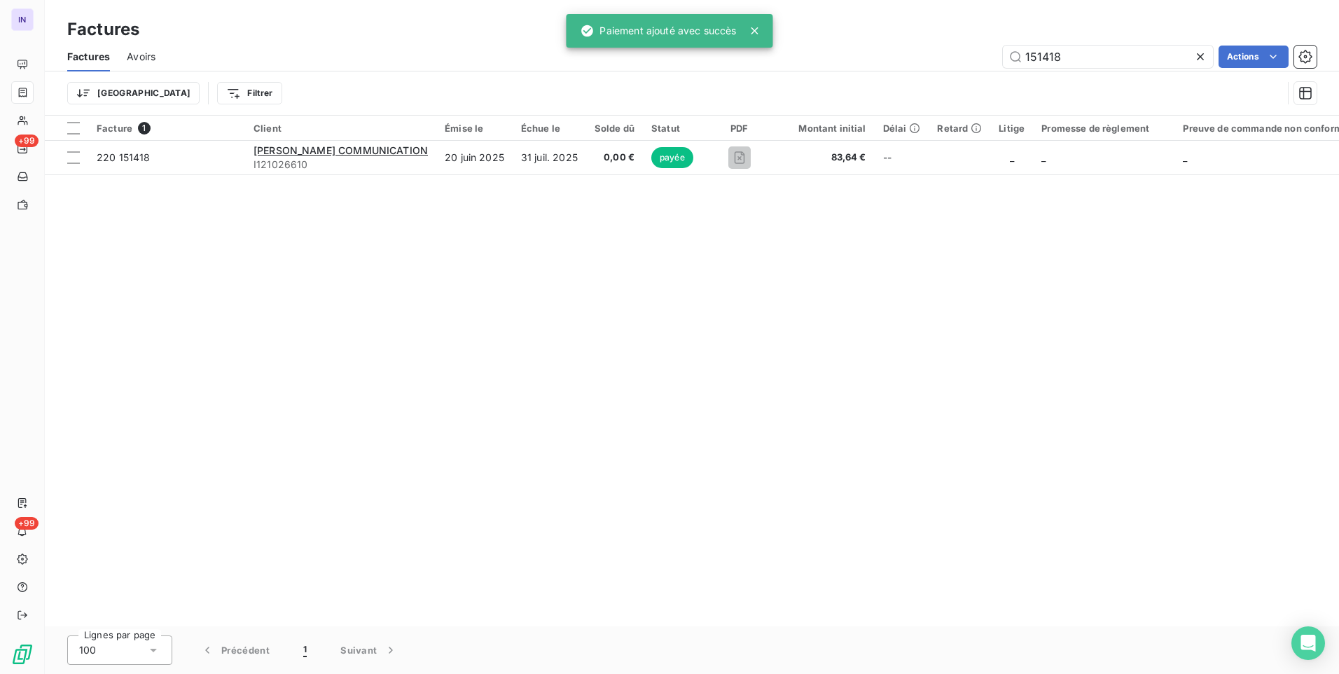
drag, startPoint x: 1089, startPoint y: 54, endPoint x: 875, endPoint y: 39, distance: 214.8
click at [875, 39] on div "Factures Factures Avoirs 151418 Actions Trier Filtrer" at bounding box center [692, 58] width 1294 height 116
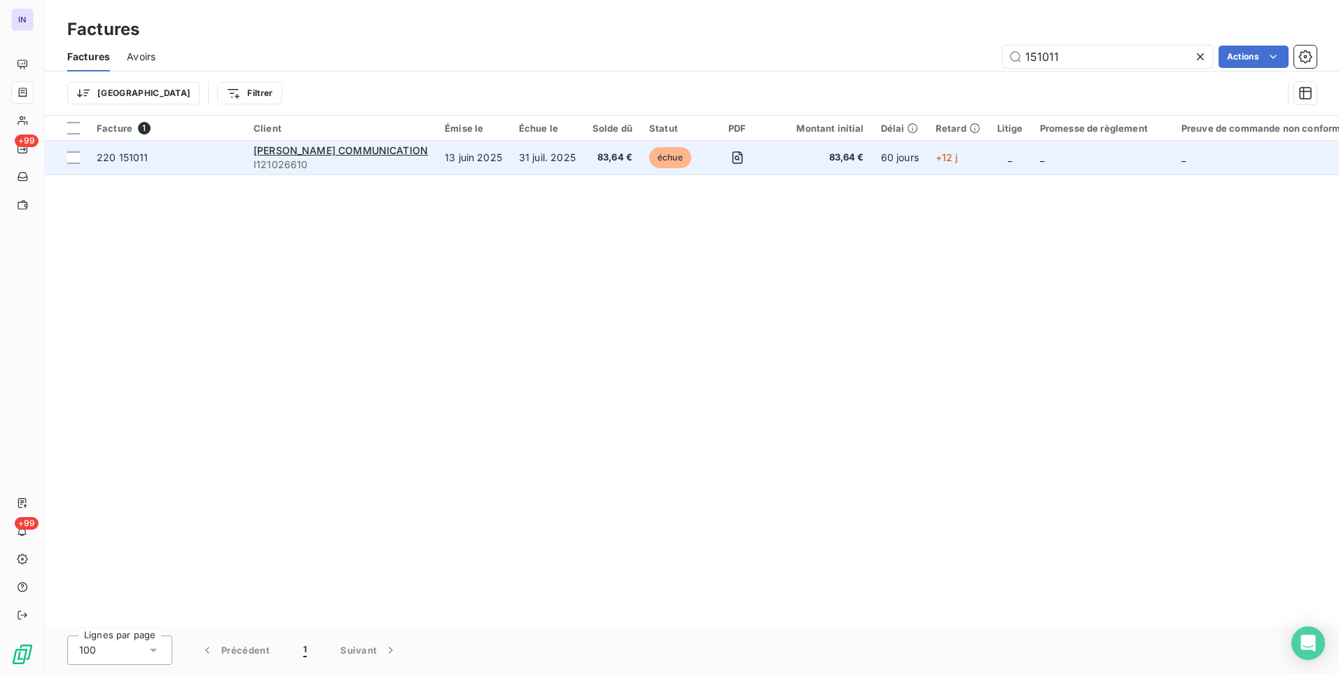
type input "151011"
click at [593, 160] on span "83,64 €" at bounding box center [613, 158] width 40 height 14
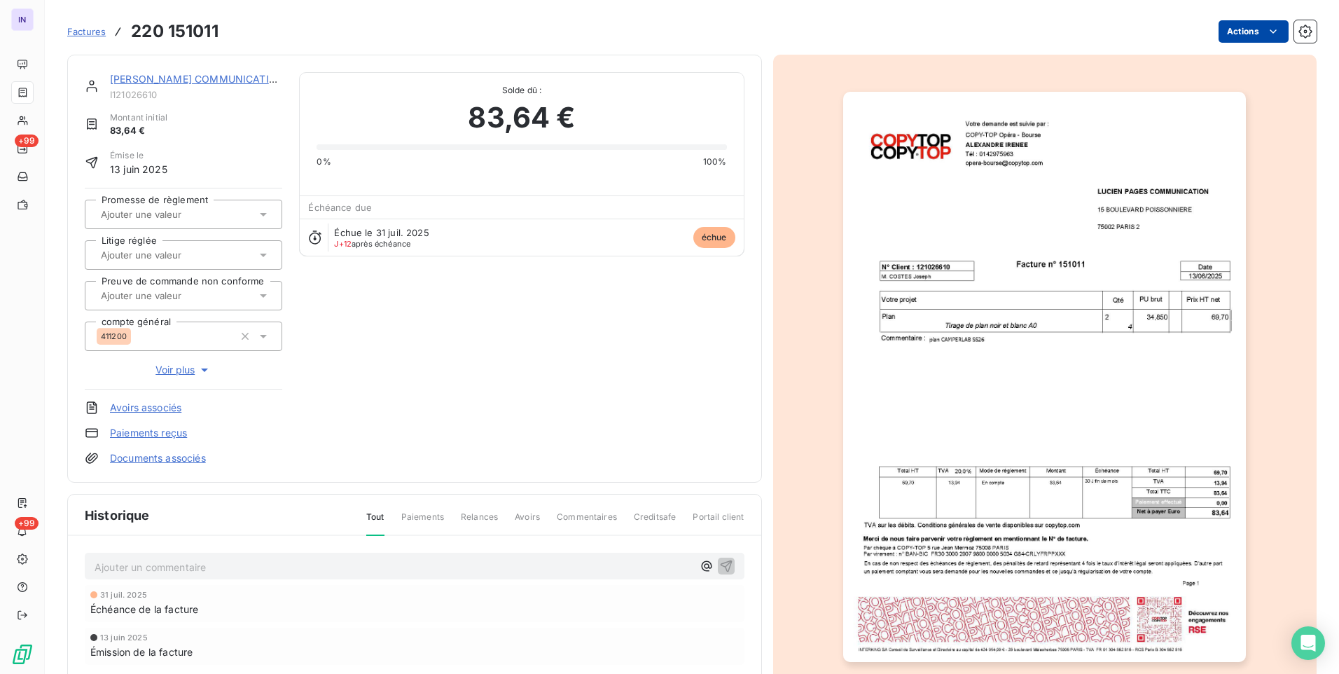
click at [1238, 34] on html "IN +99 +99 Factures 220 151011 Actions [PERSON_NAME] COMMUNICATION I121026610 M…" at bounding box center [669, 337] width 1339 height 674
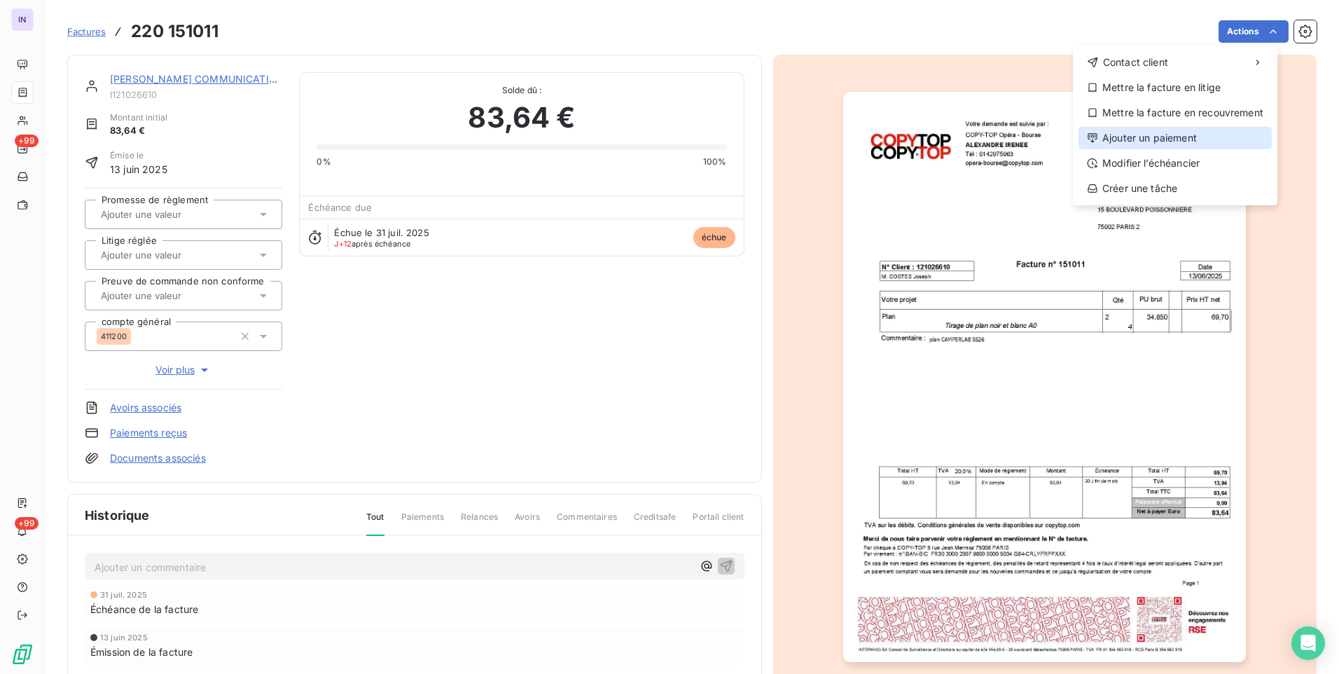
click at [1173, 139] on div "Ajouter un paiement" at bounding box center [1175, 138] width 193 height 22
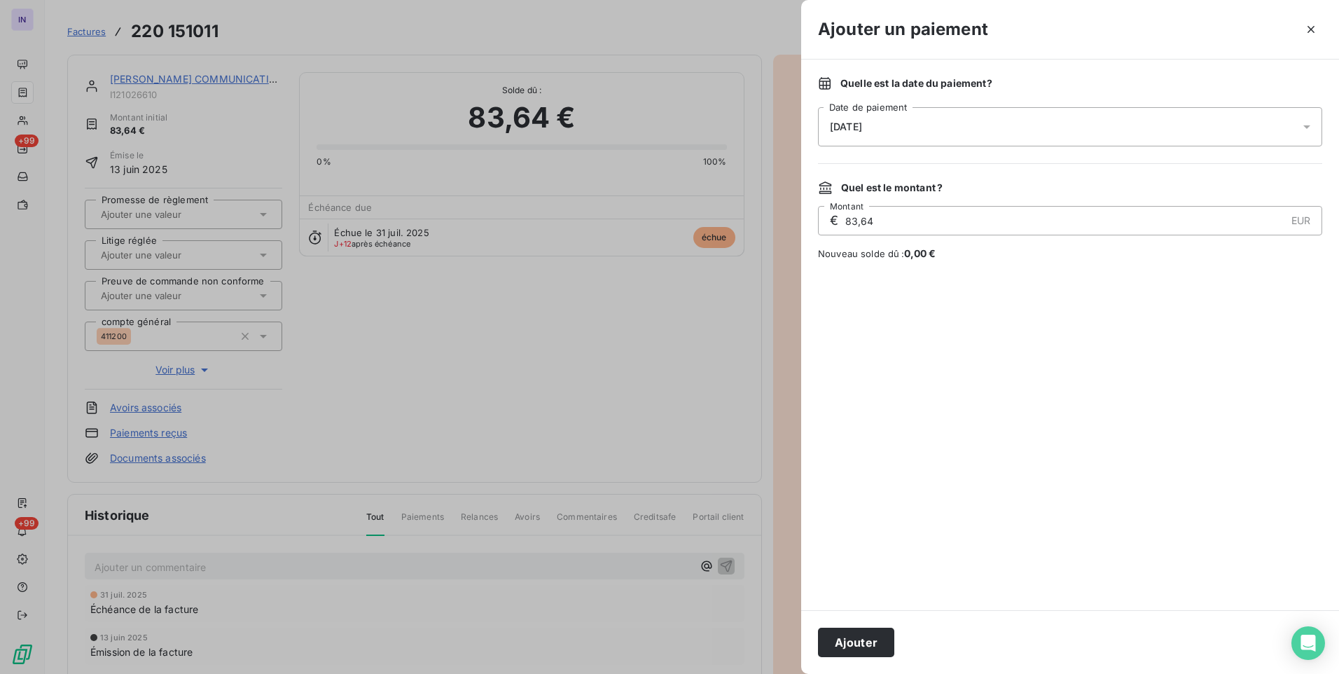
click at [918, 137] on div "[DATE]" at bounding box center [1070, 126] width 504 height 39
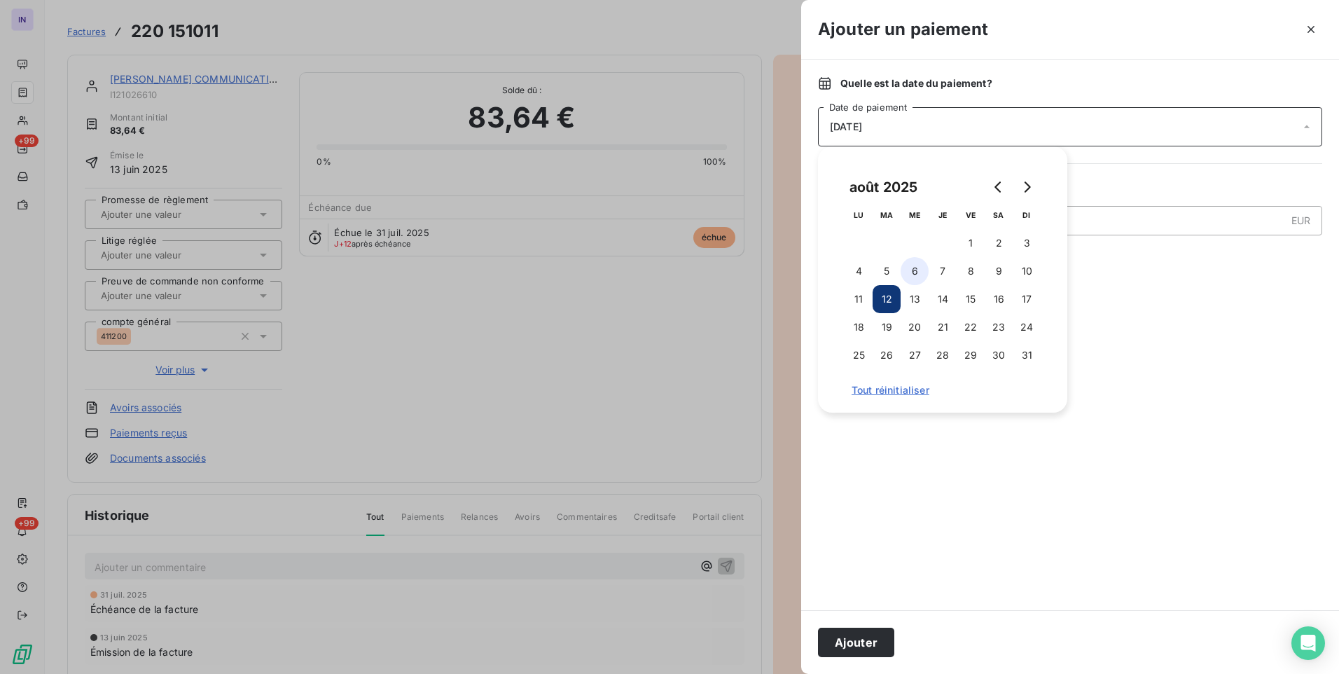
click at [908, 270] on button "6" at bounding box center [915, 271] width 28 height 28
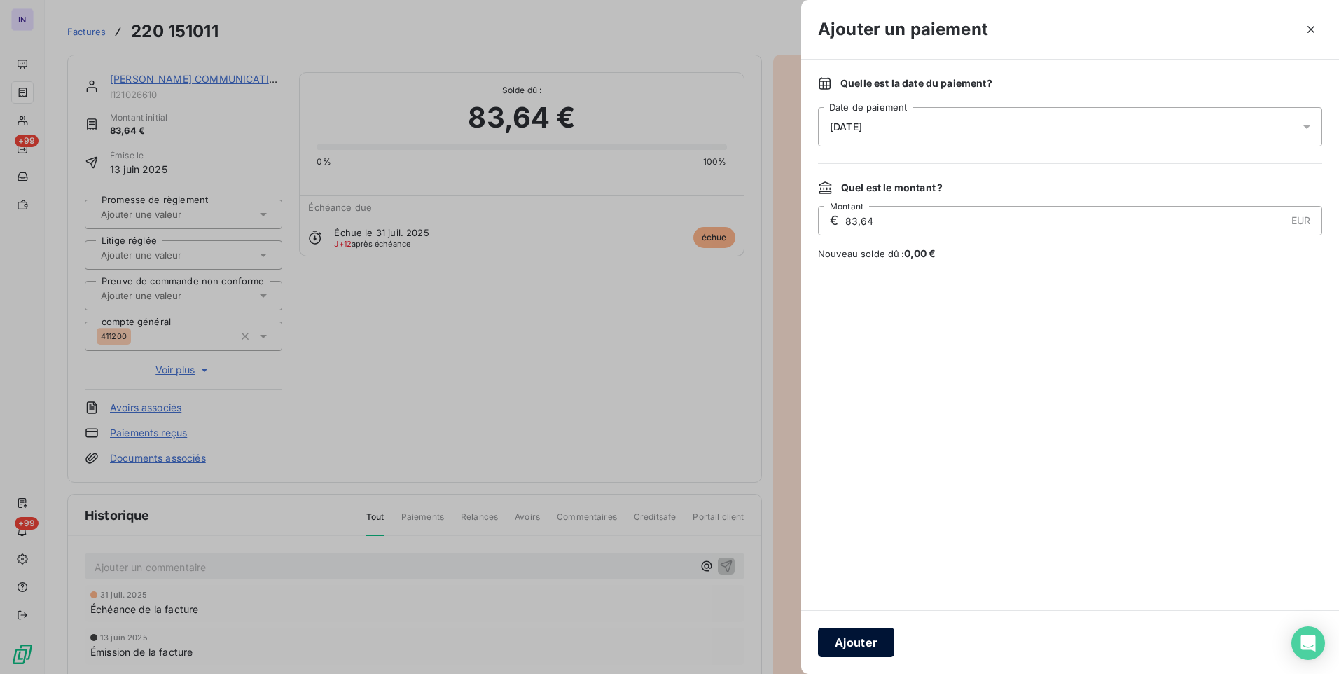
click at [860, 636] on button "Ajouter" at bounding box center [856, 642] width 76 height 29
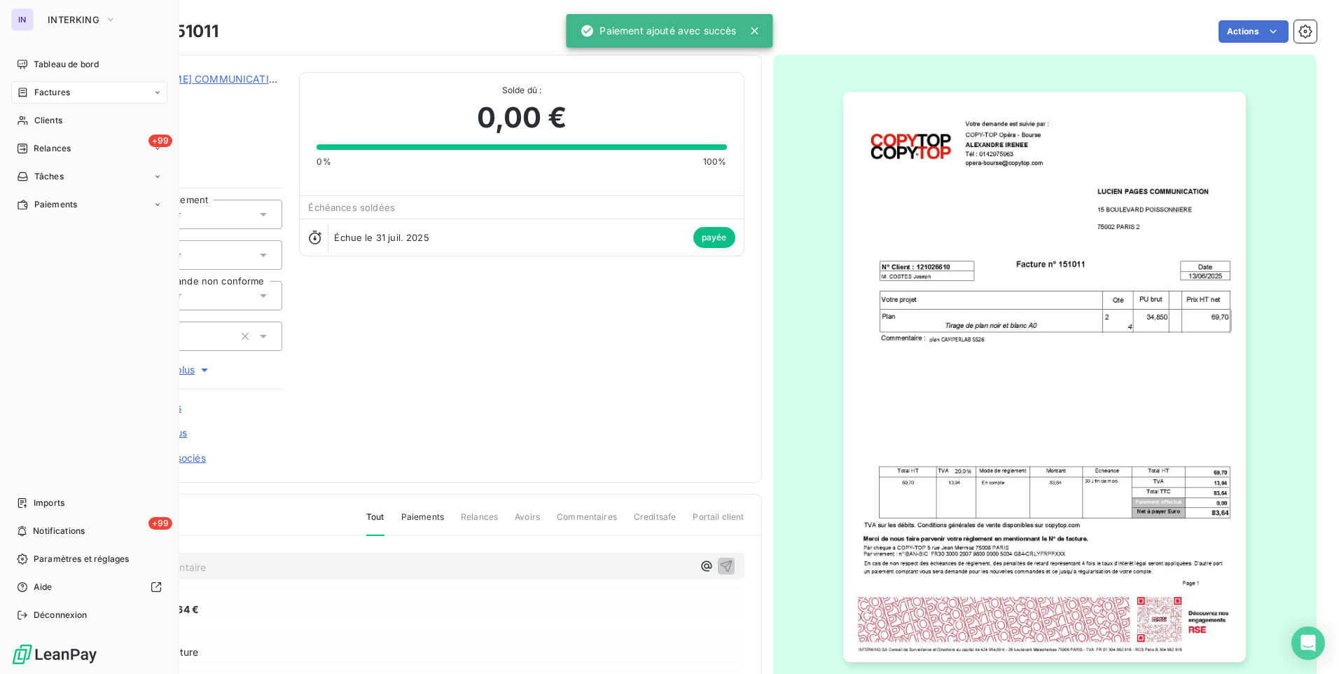
click at [51, 92] on span "Factures" at bounding box center [52, 92] width 36 height 13
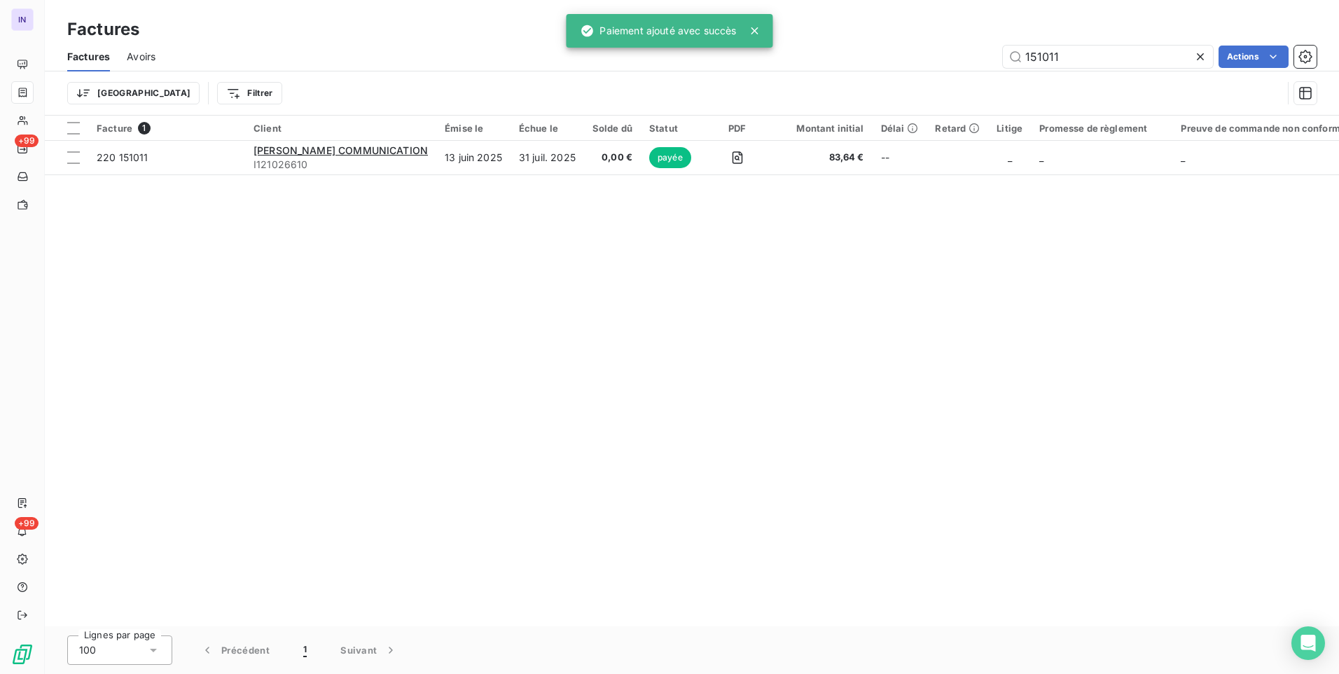
drag, startPoint x: 1035, startPoint y: 55, endPoint x: 939, endPoint y: 66, distance: 96.5
click at [940, 64] on div "151011 Actions" at bounding box center [744, 57] width 1144 height 22
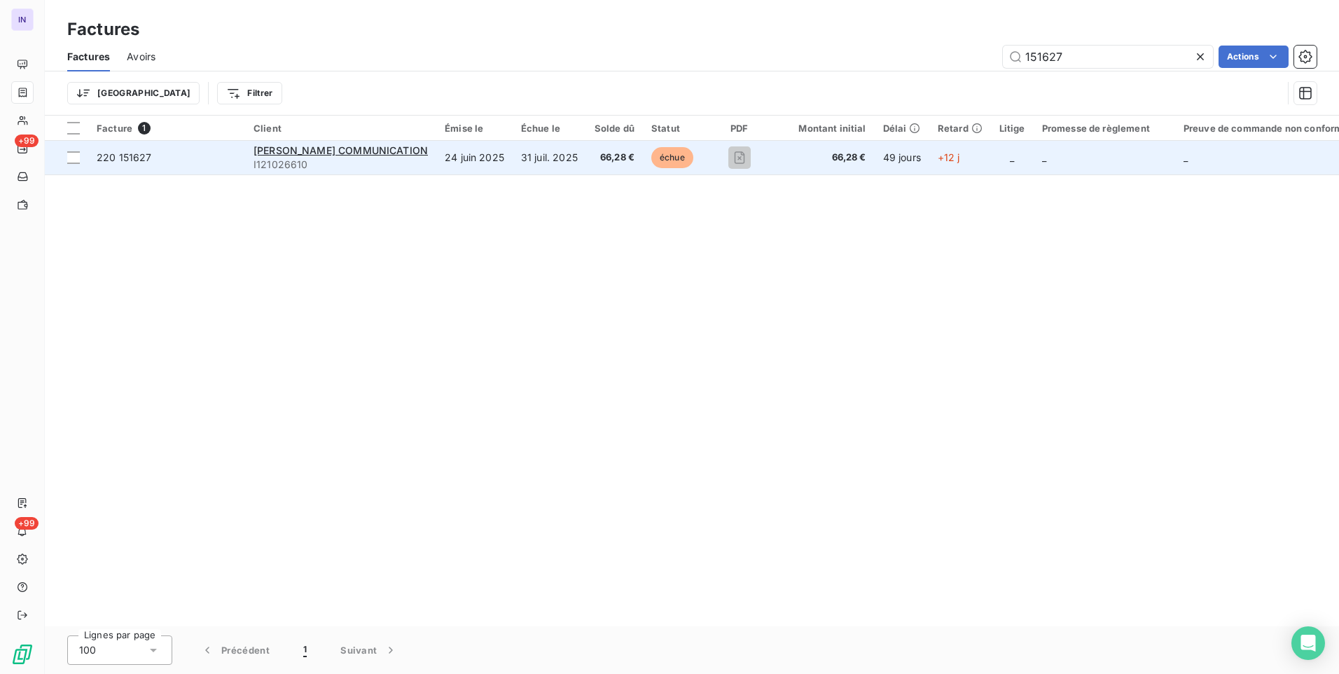
type input "151627"
drag, startPoint x: 332, startPoint y: 158, endPoint x: 340, endPoint y: 158, distance: 7.7
click at [340, 158] on span "I121026610" at bounding box center [341, 165] width 174 height 14
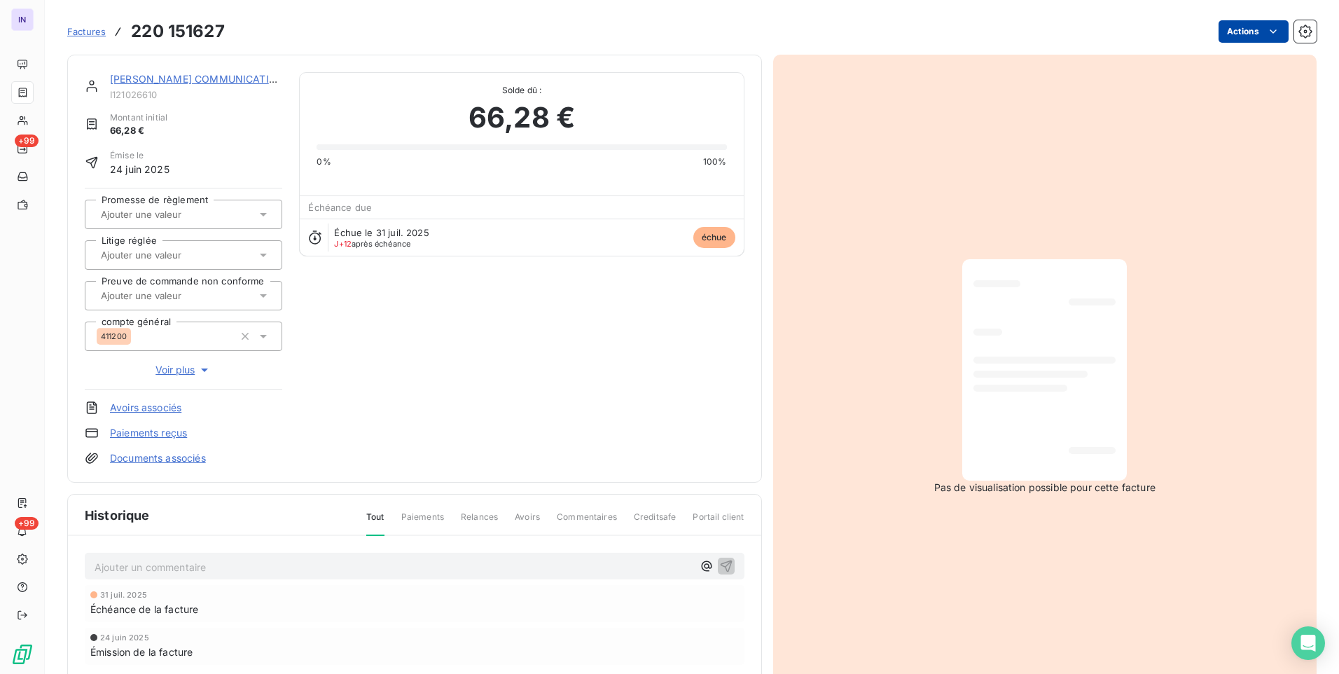
click at [1218, 36] on html "IN +99 +99 Factures 220 151627 Actions [PERSON_NAME] COMMUNICATION I121026610 M…" at bounding box center [669, 337] width 1339 height 674
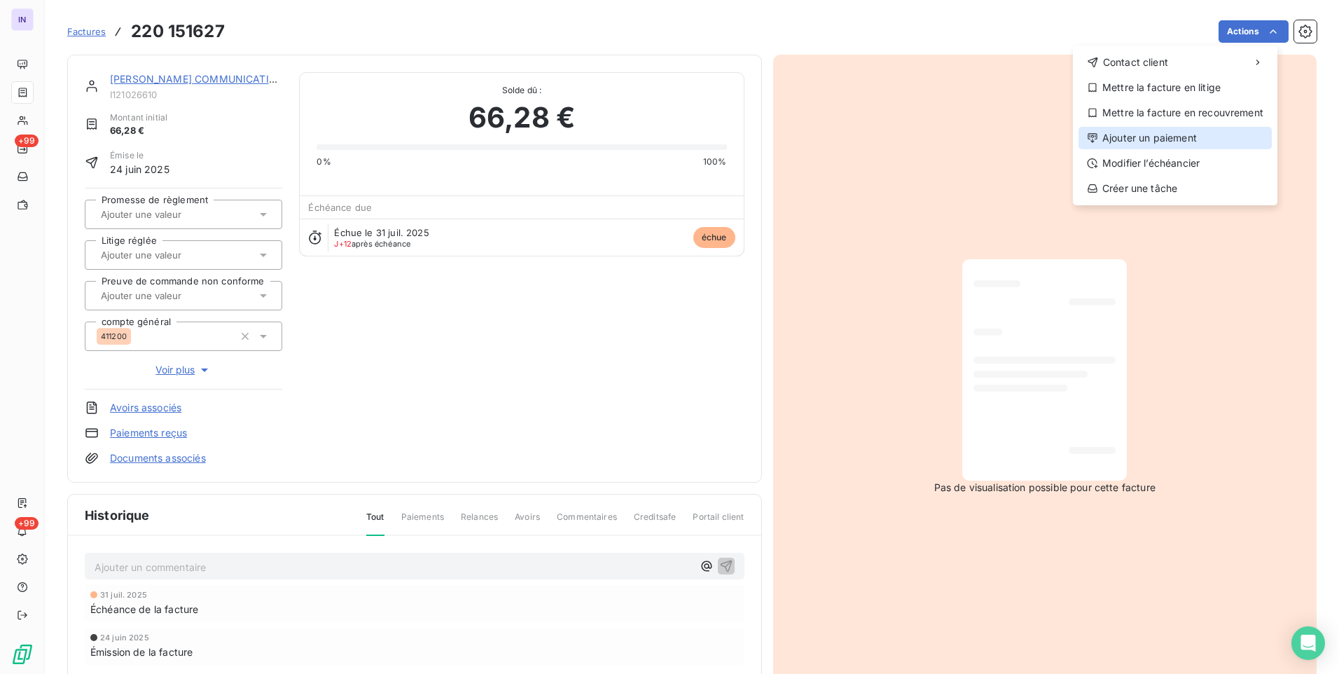
click at [1128, 130] on div "Ajouter un paiement" at bounding box center [1175, 138] width 193 height 22
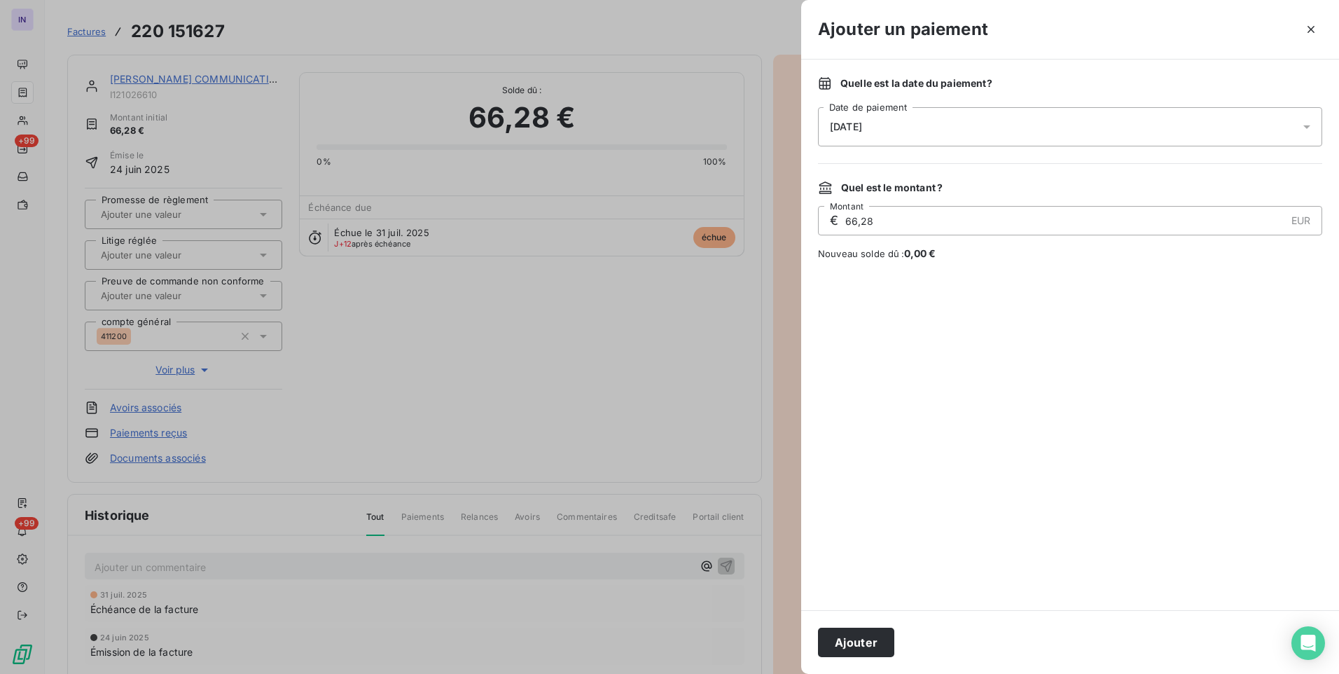
click at [925, 116] on div "[DATE]" at bounding box center [1070, 126] width 504 height 39
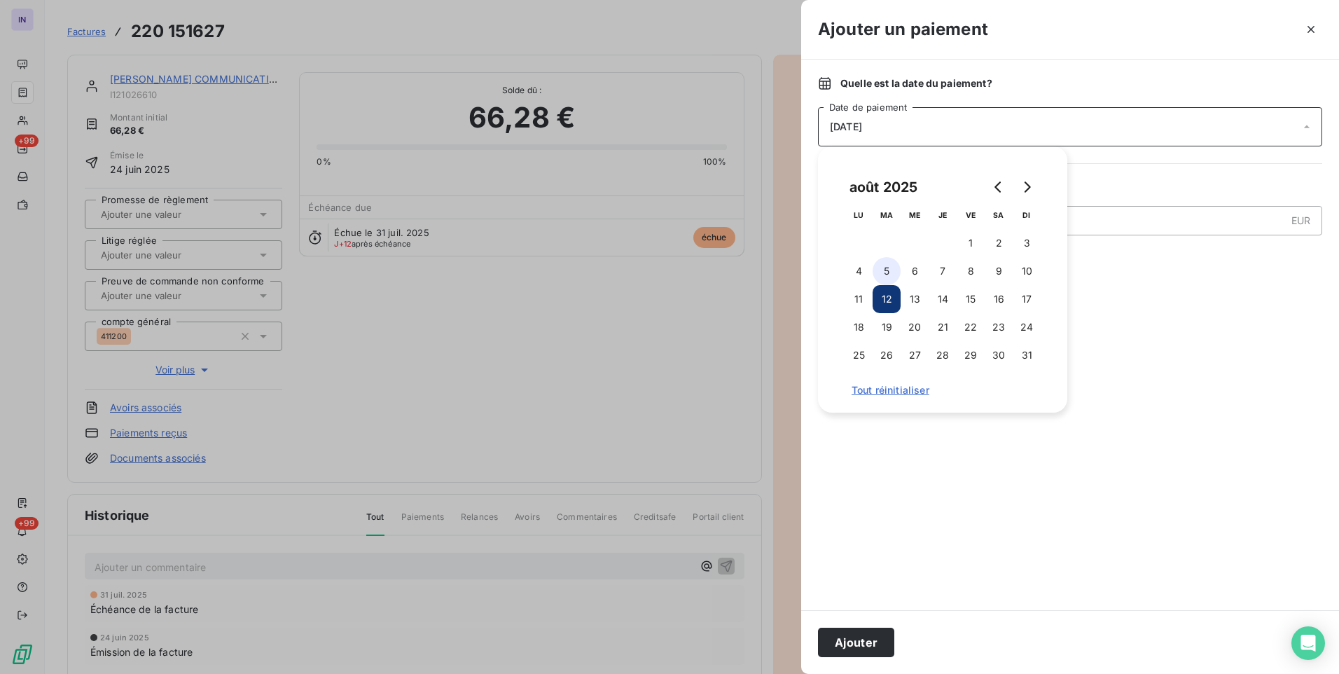
click at [885, 275] on button "5" at bounding box center [887, 271] width 28 height 28
drag, startPoint x: 911, startPoint y: 272, endPoint x: 880, endPoint y: 420, distance: 151.6
click at [911, 272] on button "6" at bounding box center [915, 271] width 28 height 28
click at [852, 644] on button "Ajouter" at bounding box center [856, 642] width 76 height 29
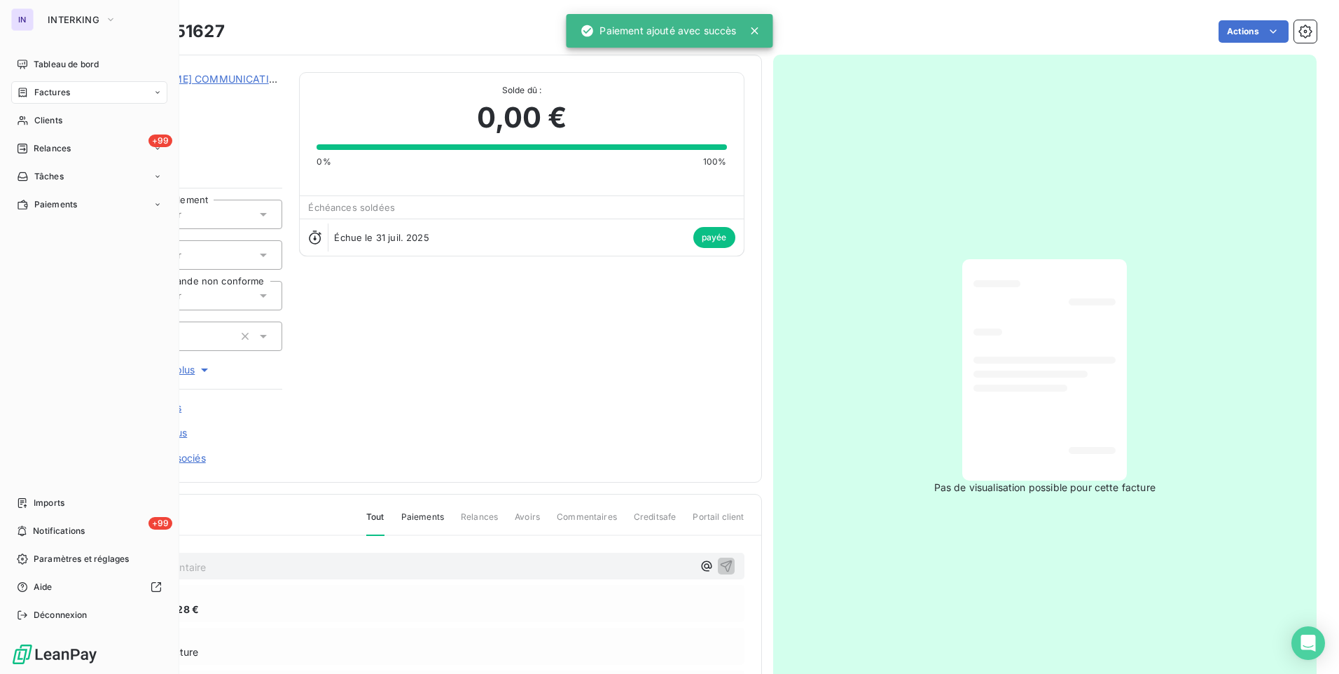
drag, startPoint x: 43, startPoint y: 91, endPoint x: 126, endPoint y: 93, distance: 83.4
click at [43, 91] on span "Factures" at bounding box center [52, 92] width 36 height 13
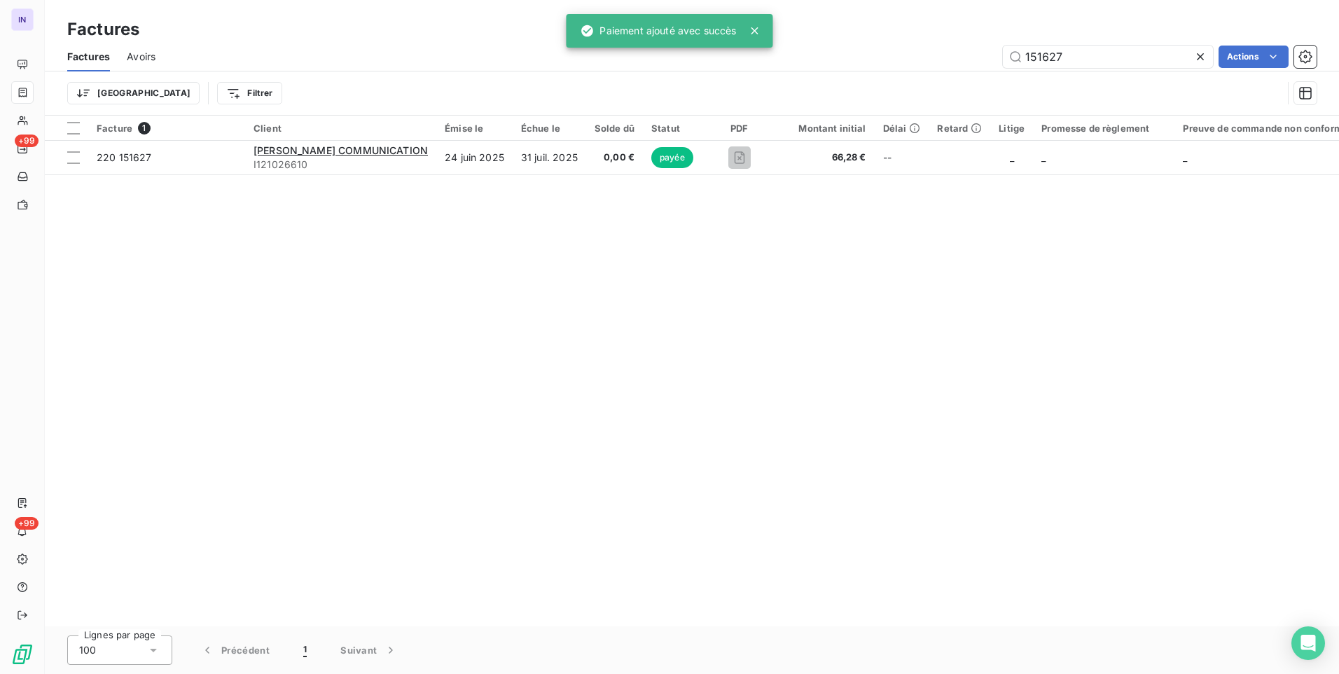
drag, startPoint x: 1091, startPoint y: 57, endPoint x: 884, endPoint y: 55, distance: 206.6
click at [874, 55] on div "151627 Actions" at bounding box center [744, 57] width 1144 height 22
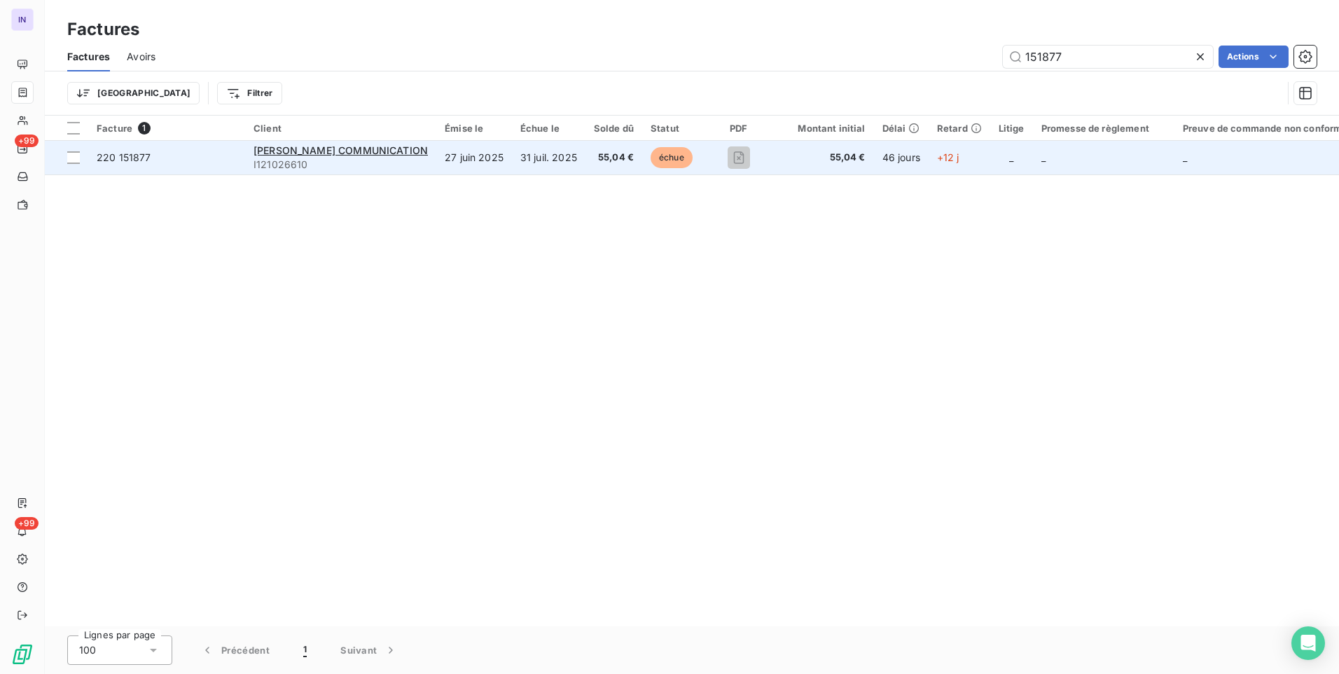
type input "151877"
click at [561, 153] on td "31 juil. 2025" at bounding box center [549, 158] width 74 height 34
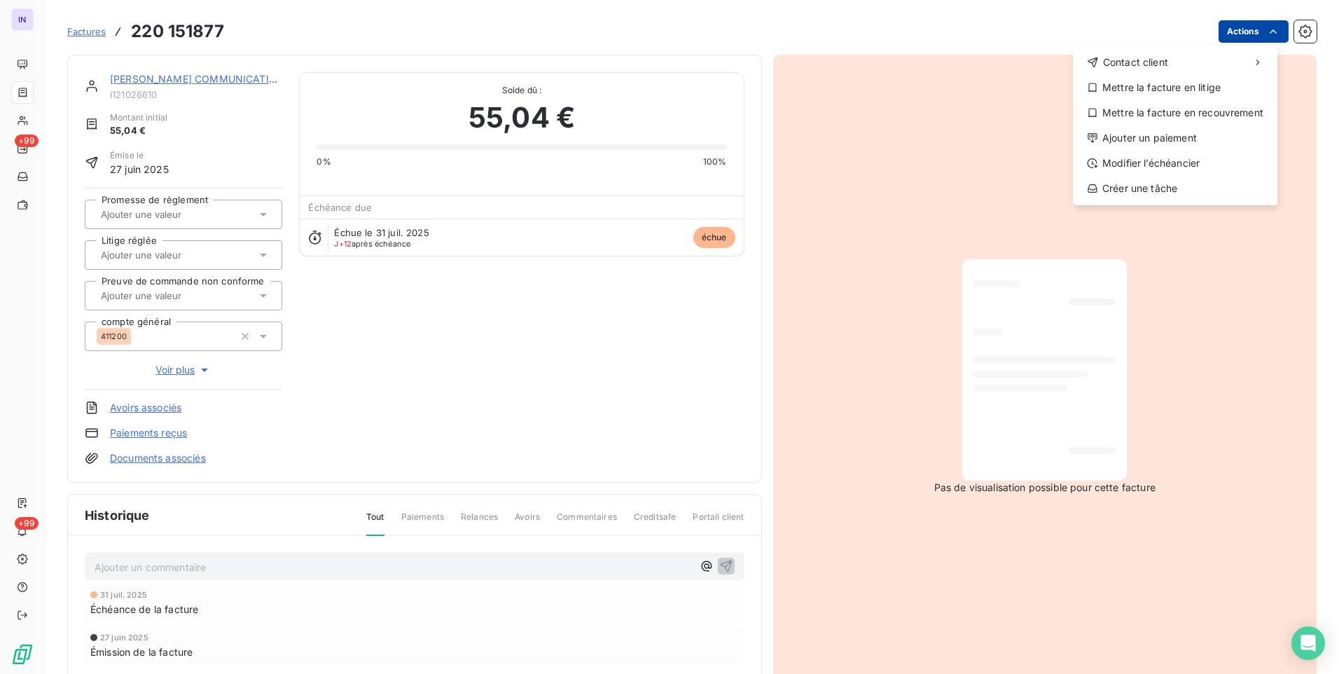
click at [1219, 36] on html "IN +99 +99 Factures [PHONE_NUMBER] Actions Contact client Mettre la facture en …" at bounding box center [669, 337] width 1339 height 674
click at [1166, 139] on div "Ajouter un paiement" at bounding box center [1175, 138] width 193 height 22
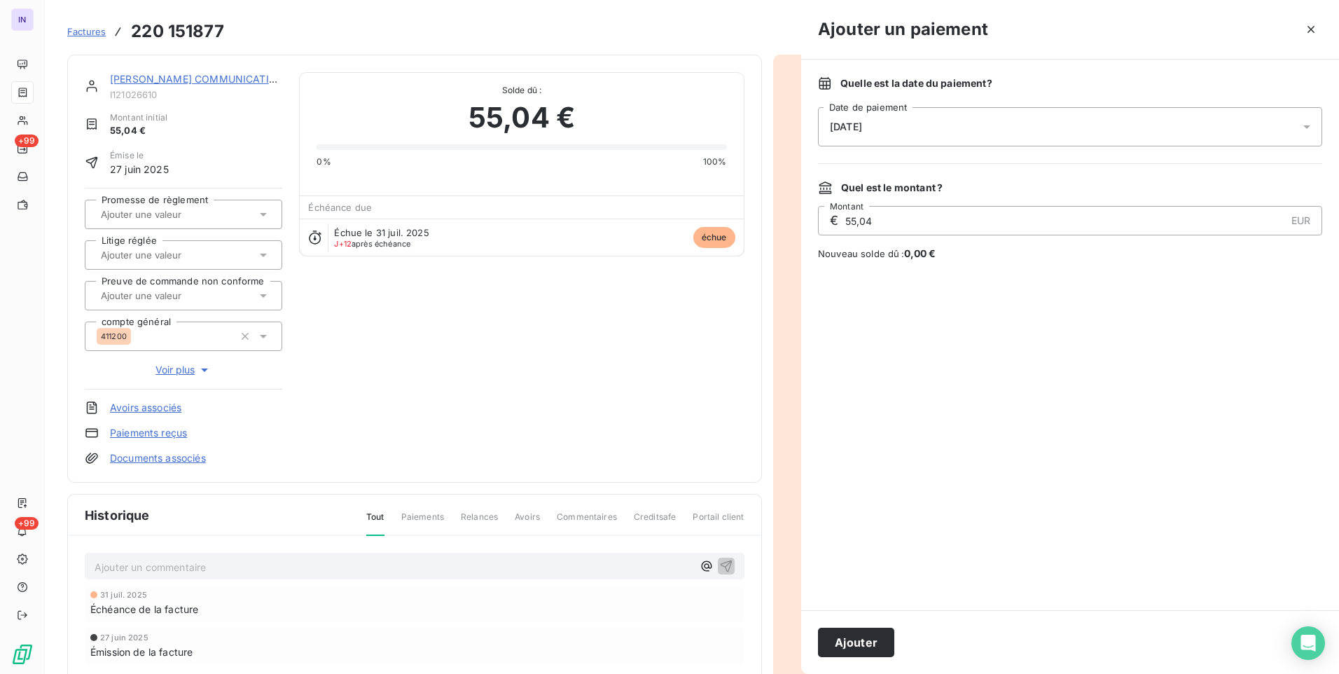
click at [963, 116] on div "[DATE]" at bounding box center [1070, 126] width 504 height 39
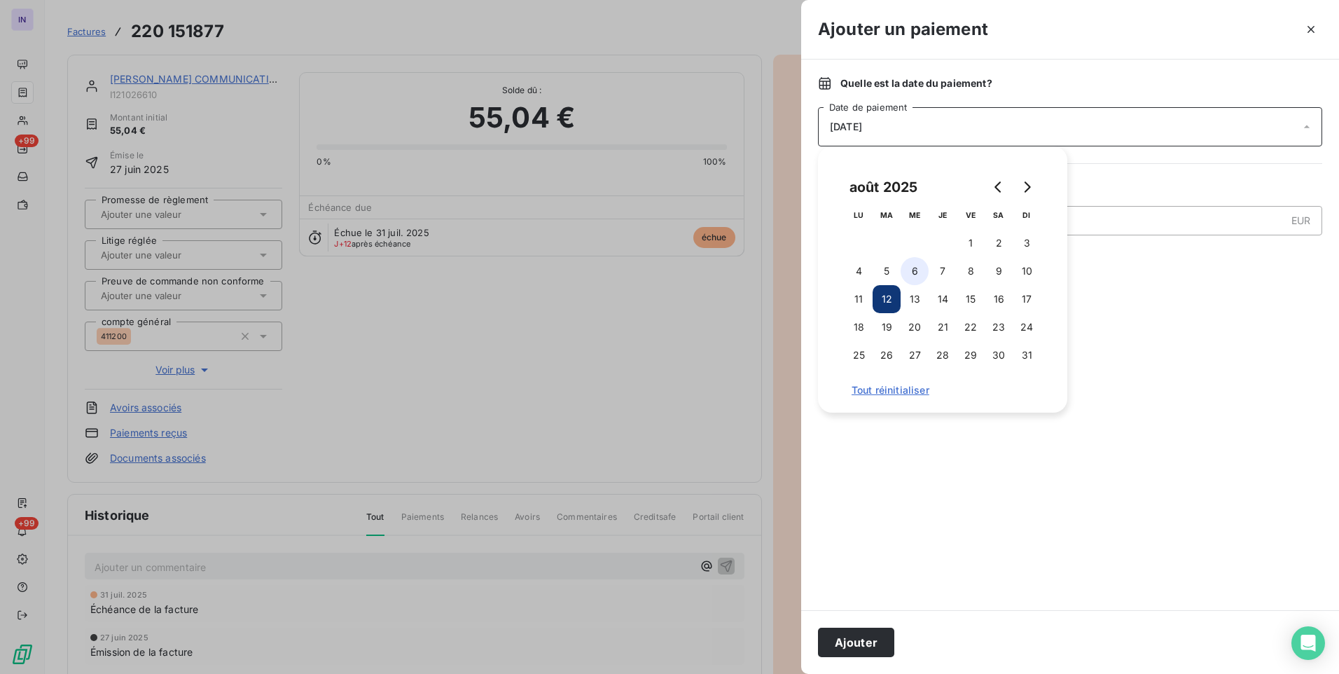
click at [914, 272] on button "6" at bounding box center [915, 271] width 28 height 28
click at [850, 640] on button "Ajouter" at bounding box center [856, 642] width 76 height 29
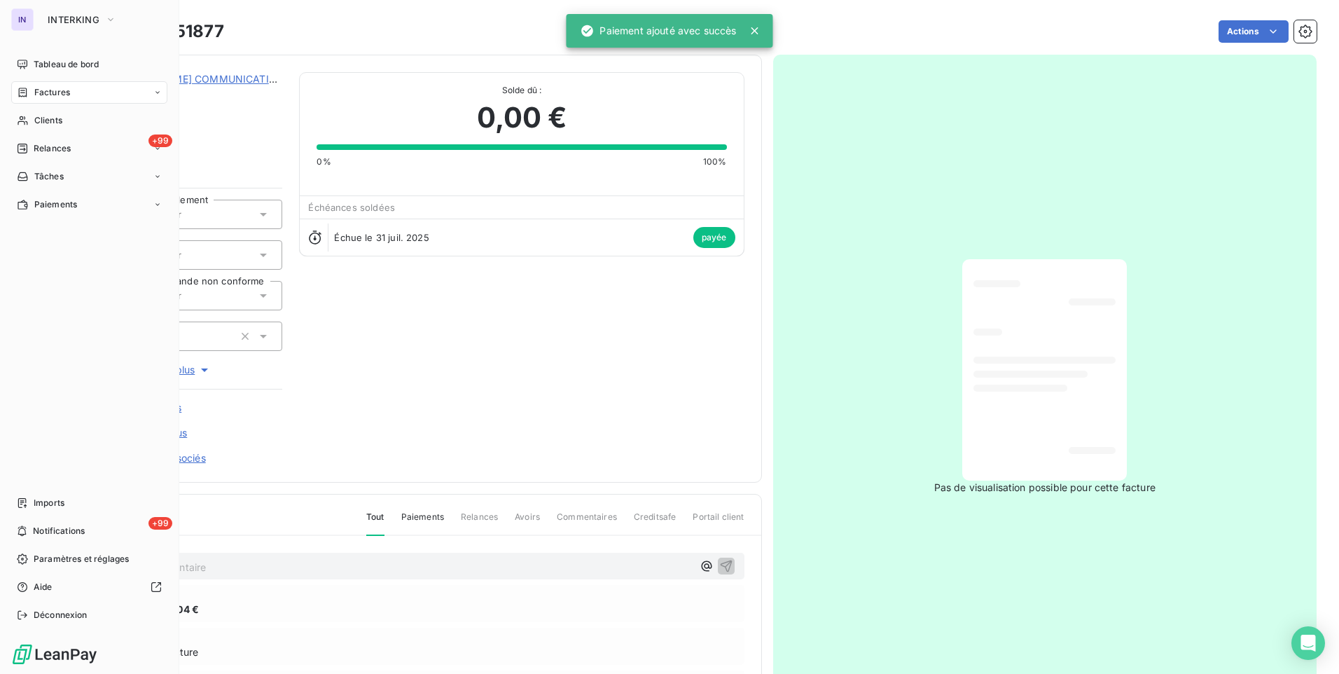
drag, startPoint x: 97, startPoint y: 89, endPoint x: 135, endPoint y: 99, distance: 39.3
click at [97, 90] on div "Factures" at bounding box center [89, 92] width 156 height 22
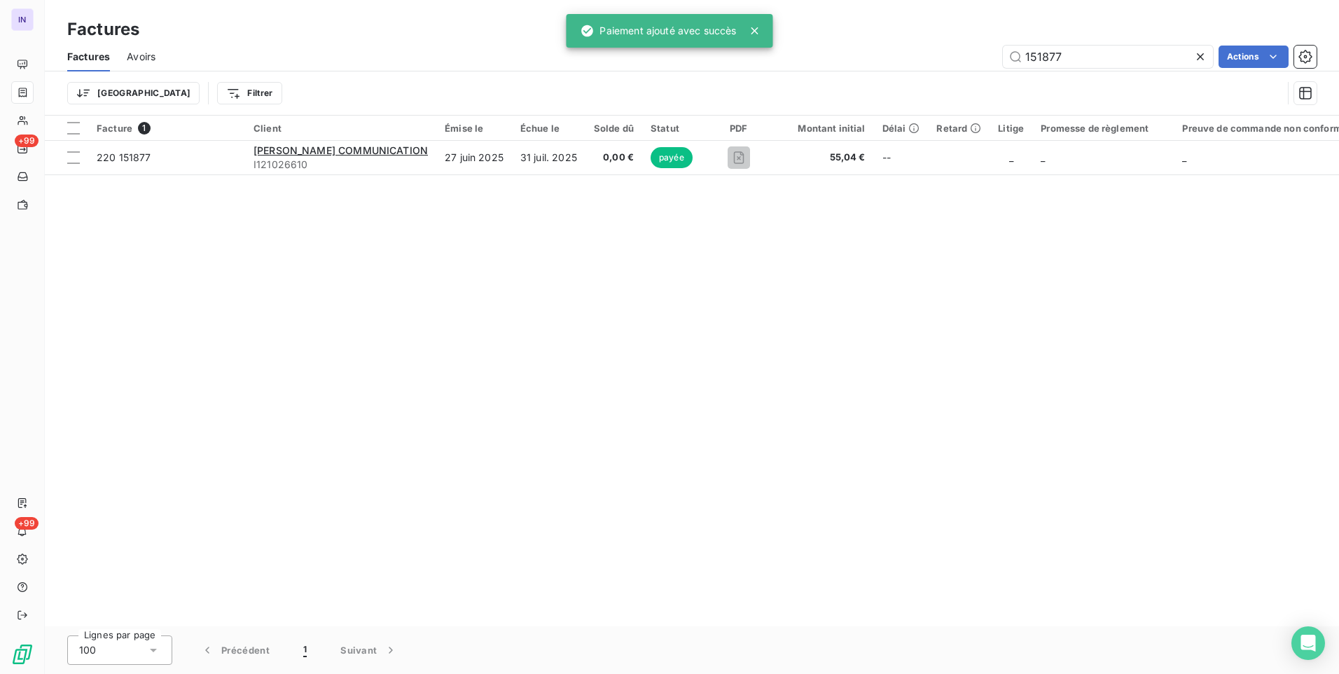
drag, startPoint x: 1072, startPoint y: 57, endPoint x: 926, endPoint y: 64, distance: 145.8
click at [906, 55] on div "151877 Actions" at bounding box center [744, 57] width 1144 height 22
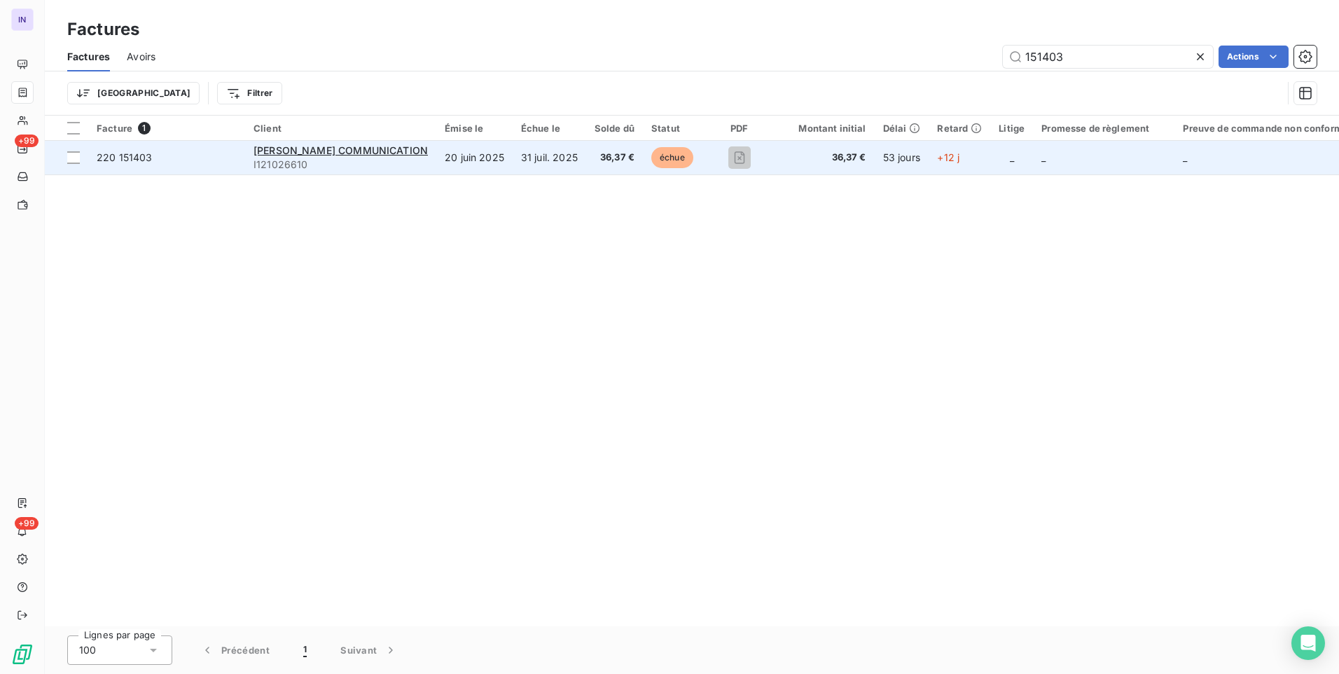
type input "151403"
click at [595, 153] on span "36,37 €" at bounding box center [615, 158] width 40 height 14
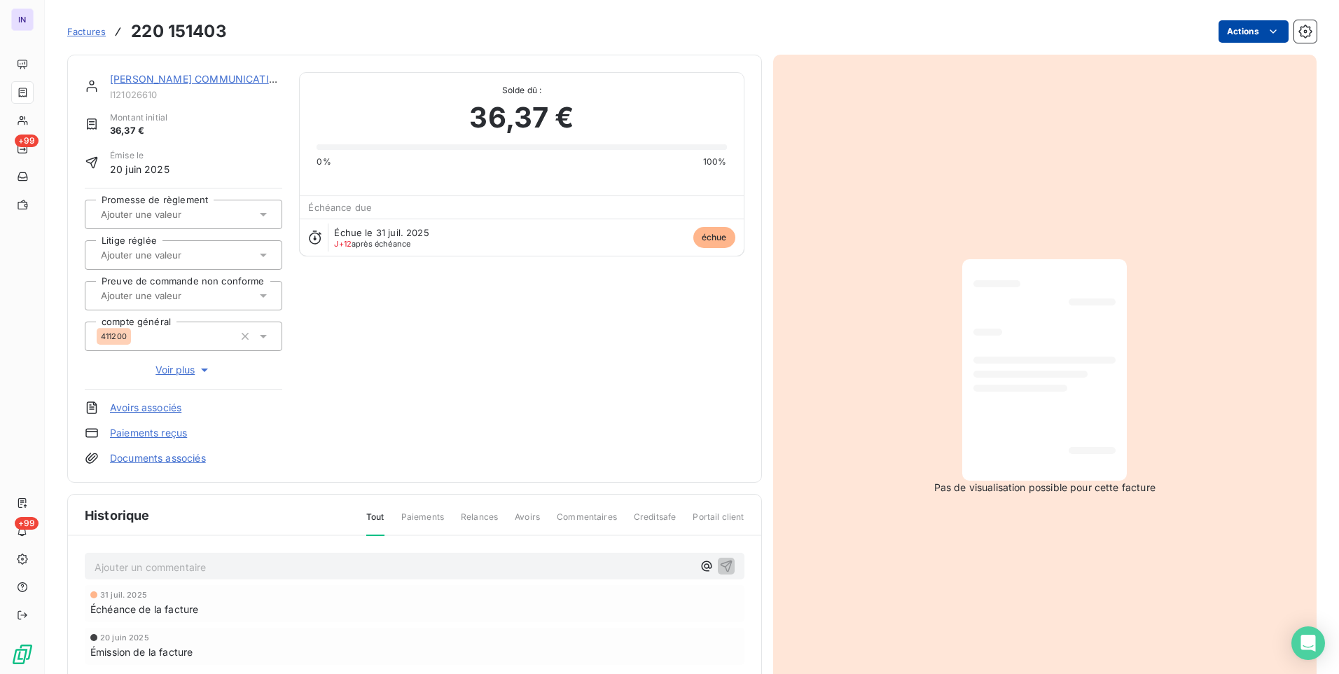
click at [1234, 36] on html "IN +99 +99 Factures 220 151403 Actions [PERSON_NAME] PAGES COMMUNICATION I12102…" at bounding box center [669, 337] width 1339 height 674
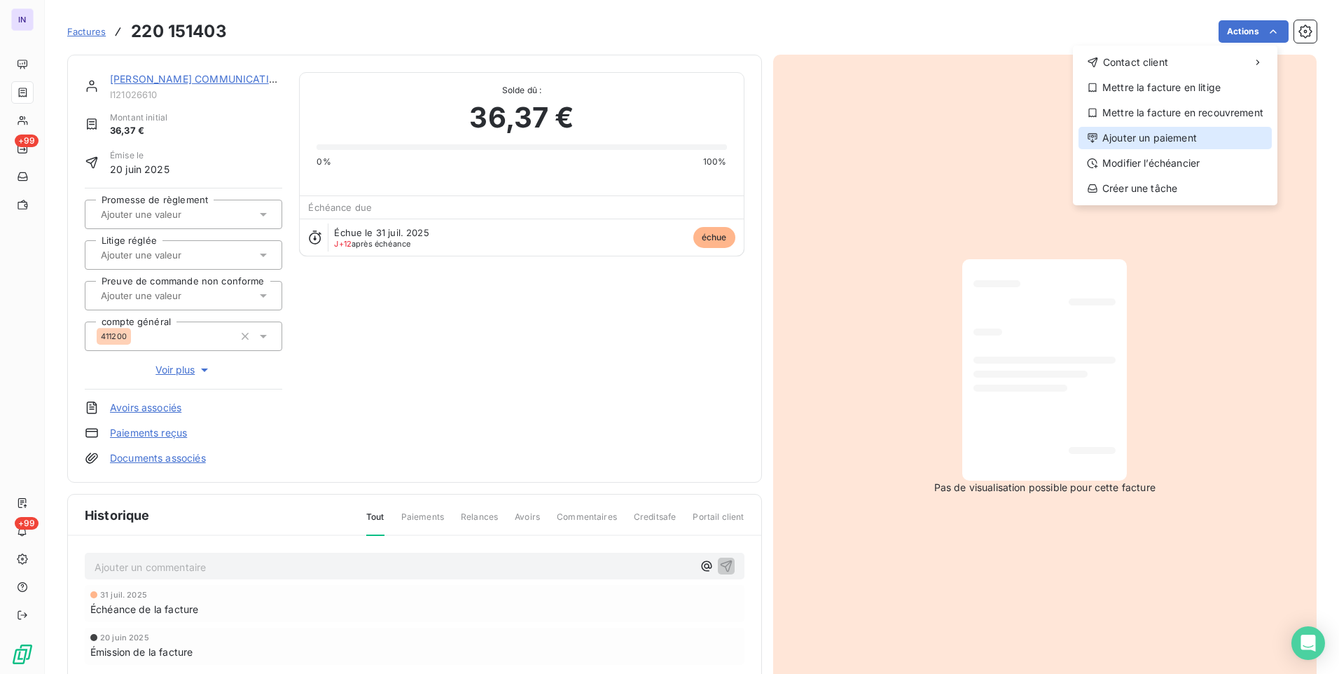
click at [1144, 136] on div "Ajouter un paiement" at bounding box center [1175, 138] width 193 height 22
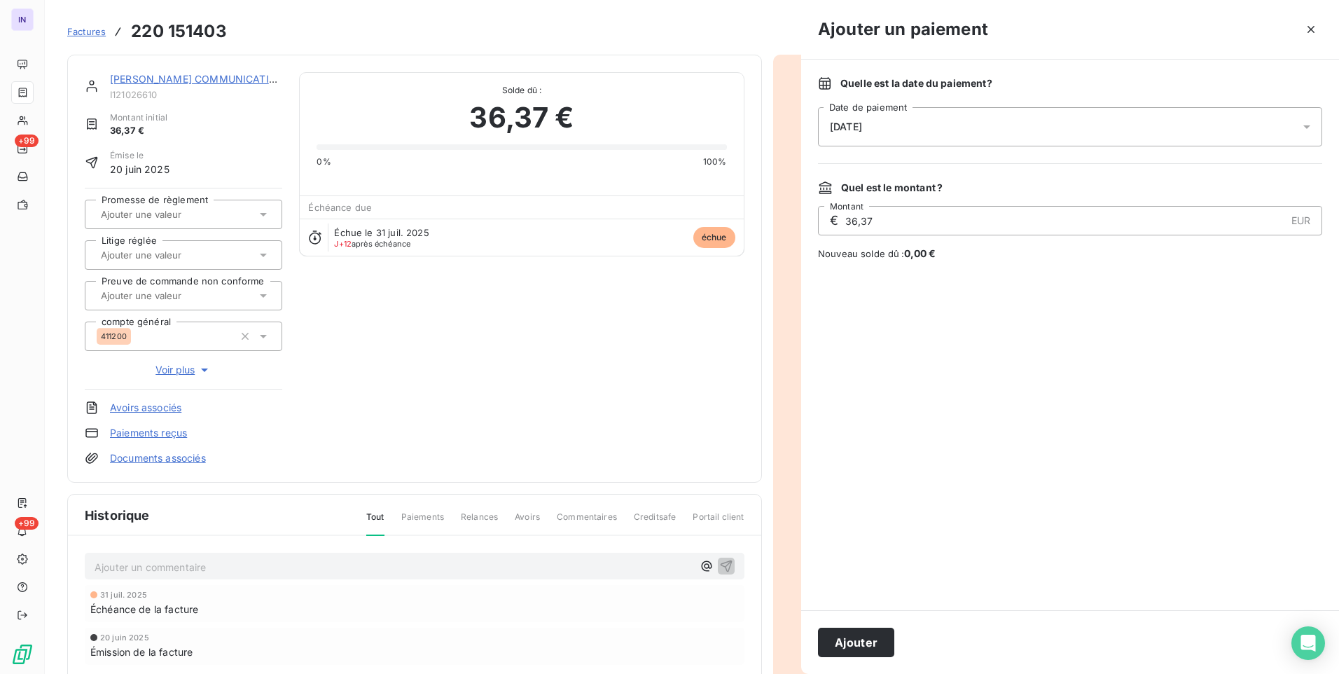
click at [978, 133] on div "[DATE]" at bounding box center [1070, 126] width 504 height 39
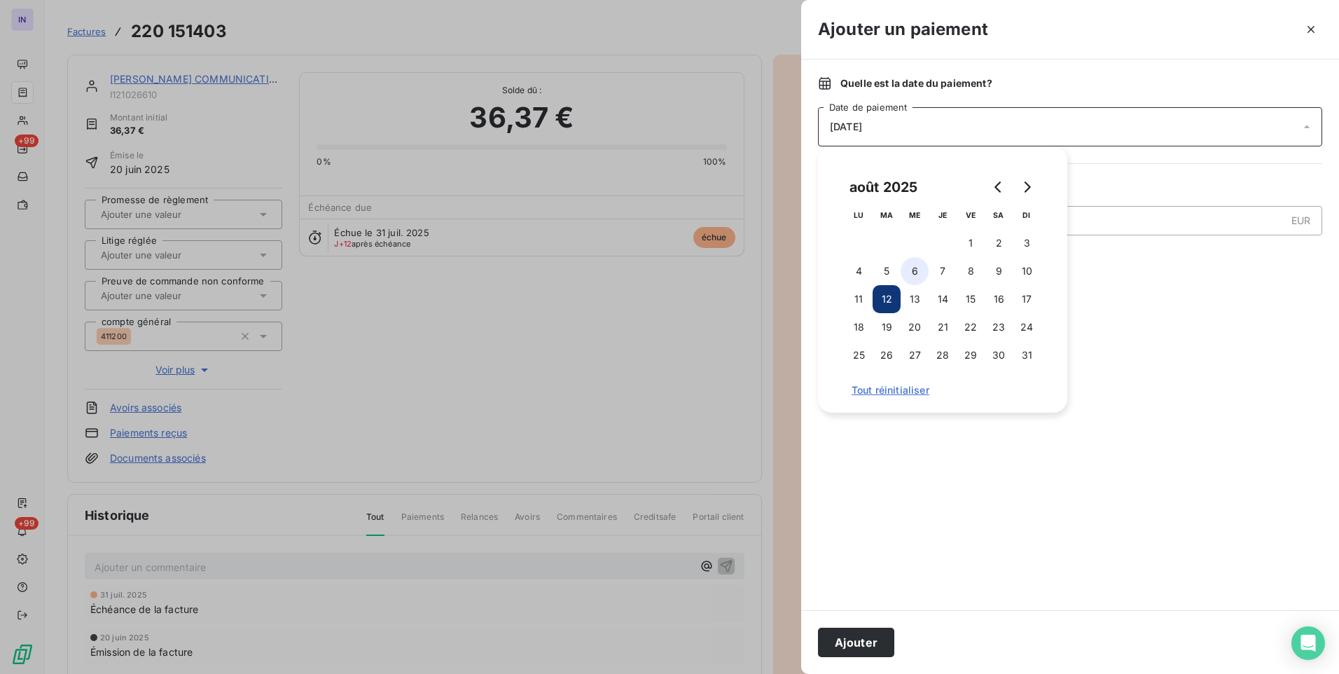
click at [918, 277] on button "6" at bounding box center [915, 271] width 28 height 28
click at [866, 636] on button "Ajouter" at bounding box center [856, 642] width 76 height 29
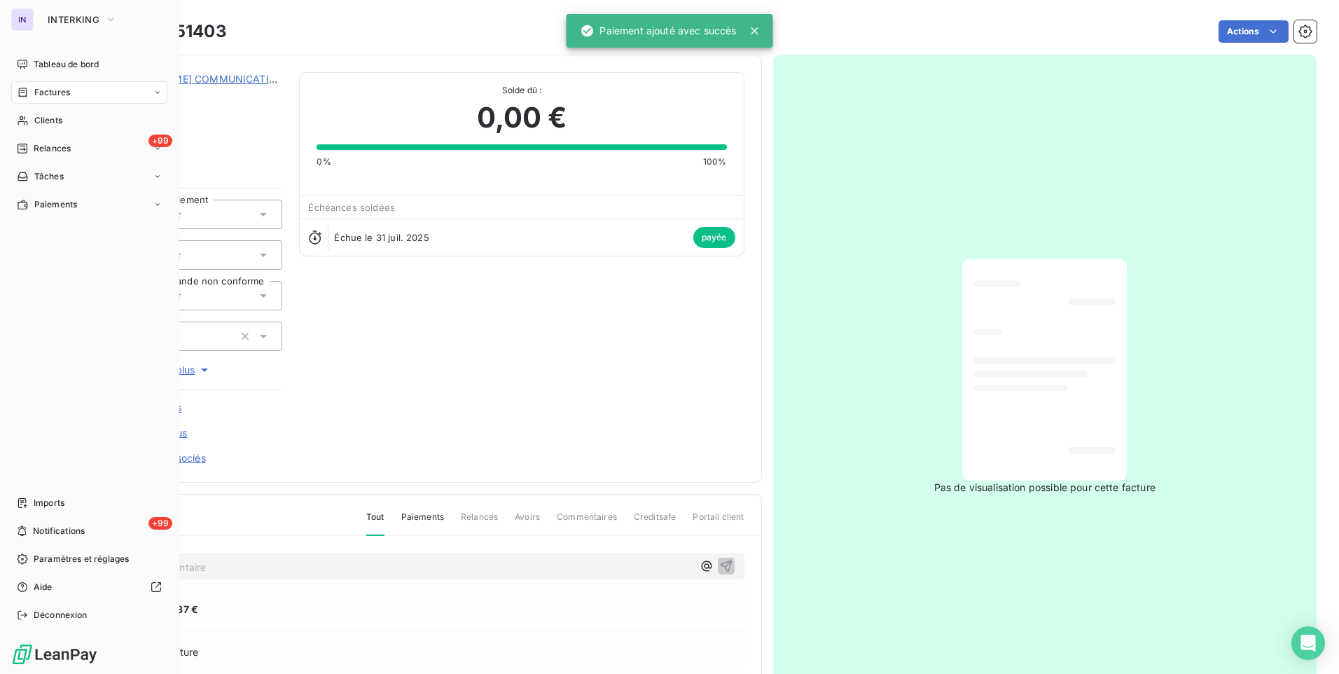
drag, startPoint x: 64, startPoint y: 89, endPoint x: 163, endPoint y: 91, distance: 99.5
click at [64, 89] on span "Factures" at bounding box center [52, 92] width 36 height 13
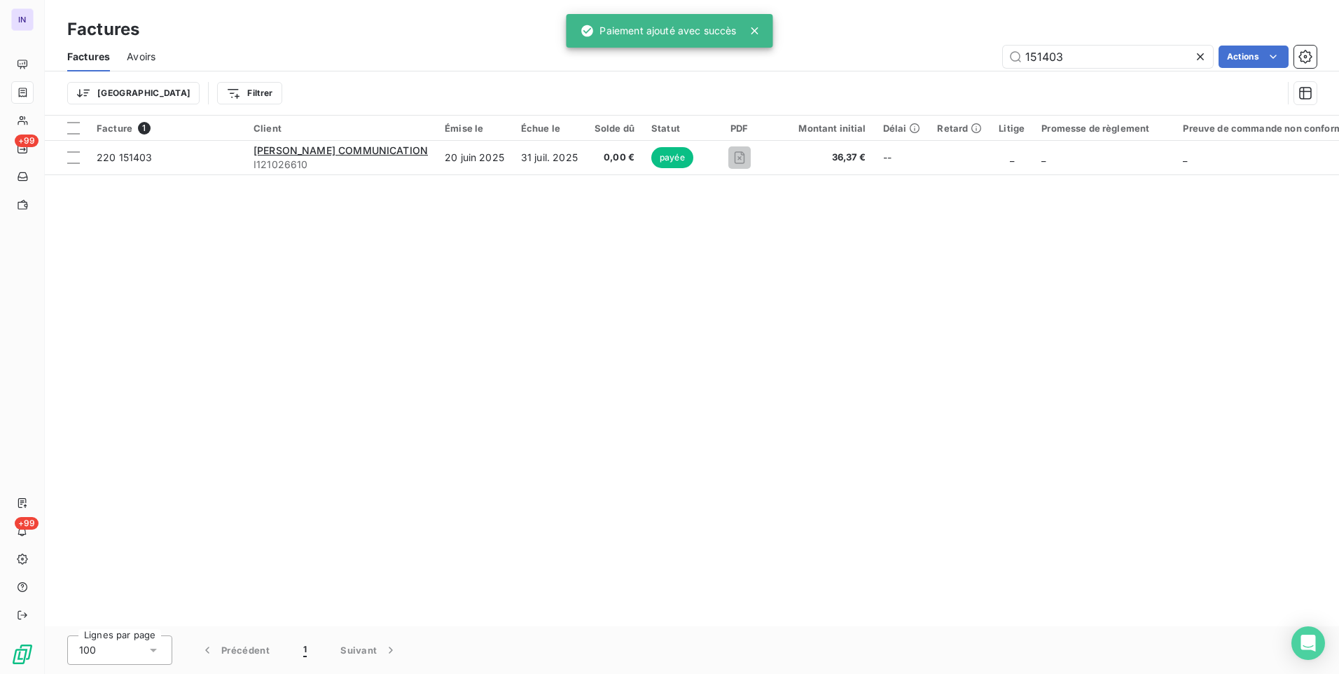
drag, startPoint x: 1069, startPoint y: 57, endPoint x: 812, endPoint y: 63, distance: 256.4
click at [812, 63] on div "151403 Actions" at bounding box center [744, 57] width 1144 height 22
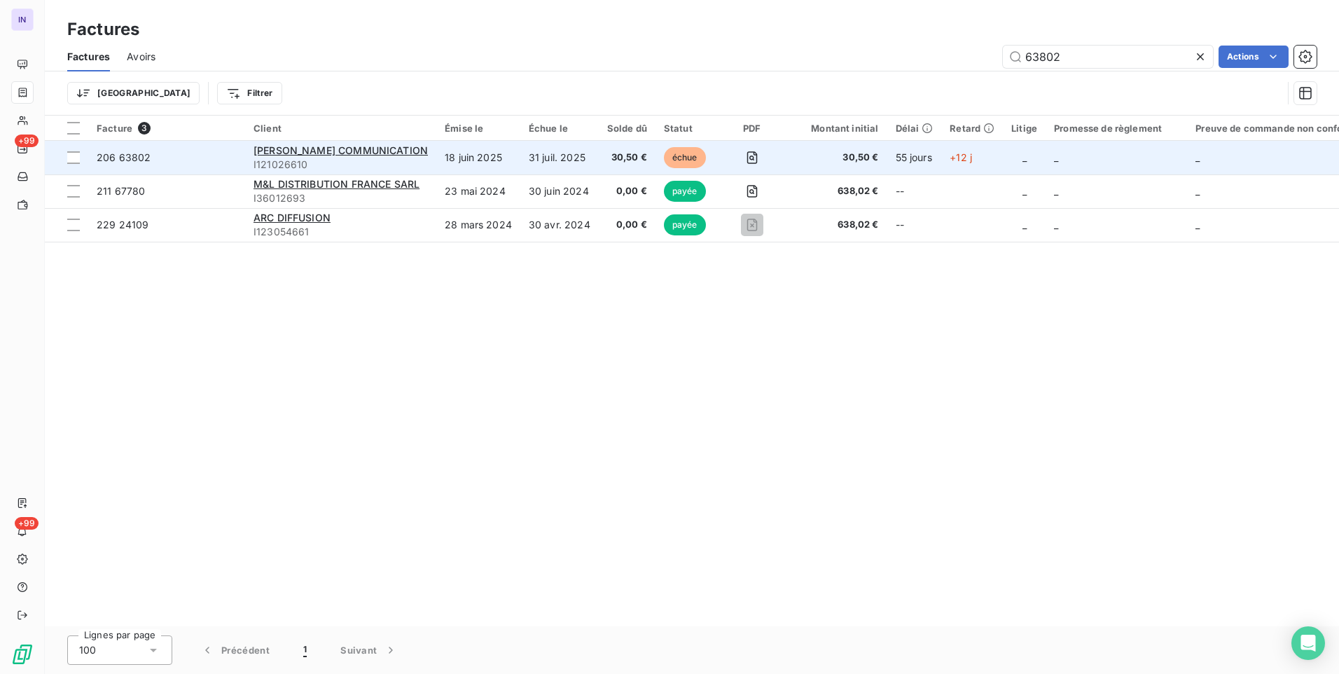
type input "63802"
click at [538, 156] on td "31 juil. 2025" at bounding box center [559, 158] width 78 height 34
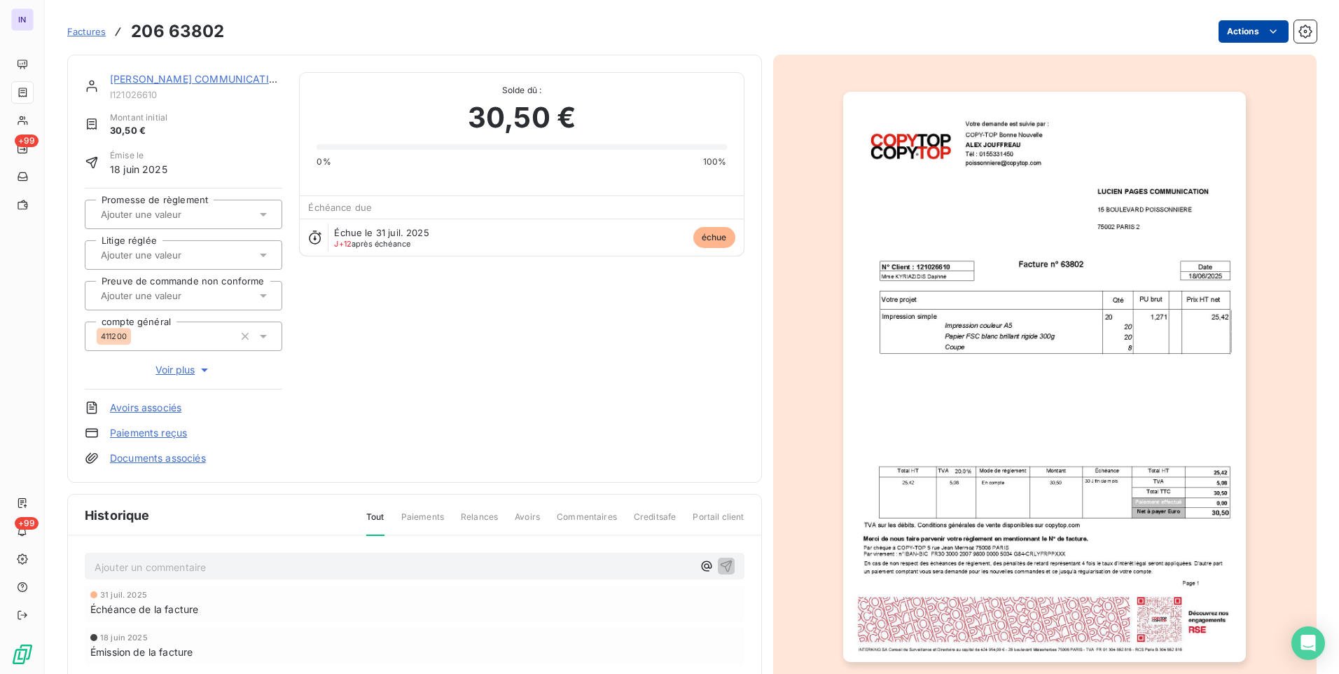
click at [1243, 19] on div "Factures 206 63802 Actions" at bounding box center [692, 31] width 1250 height 29
click at [1219, 32] on html "IN +99 +99 Factures 206 63802 Actions [PERSON_NAME] PAGES COMMUNICATION I121026…" at bounding box center [669, 337] width 1339 height 674
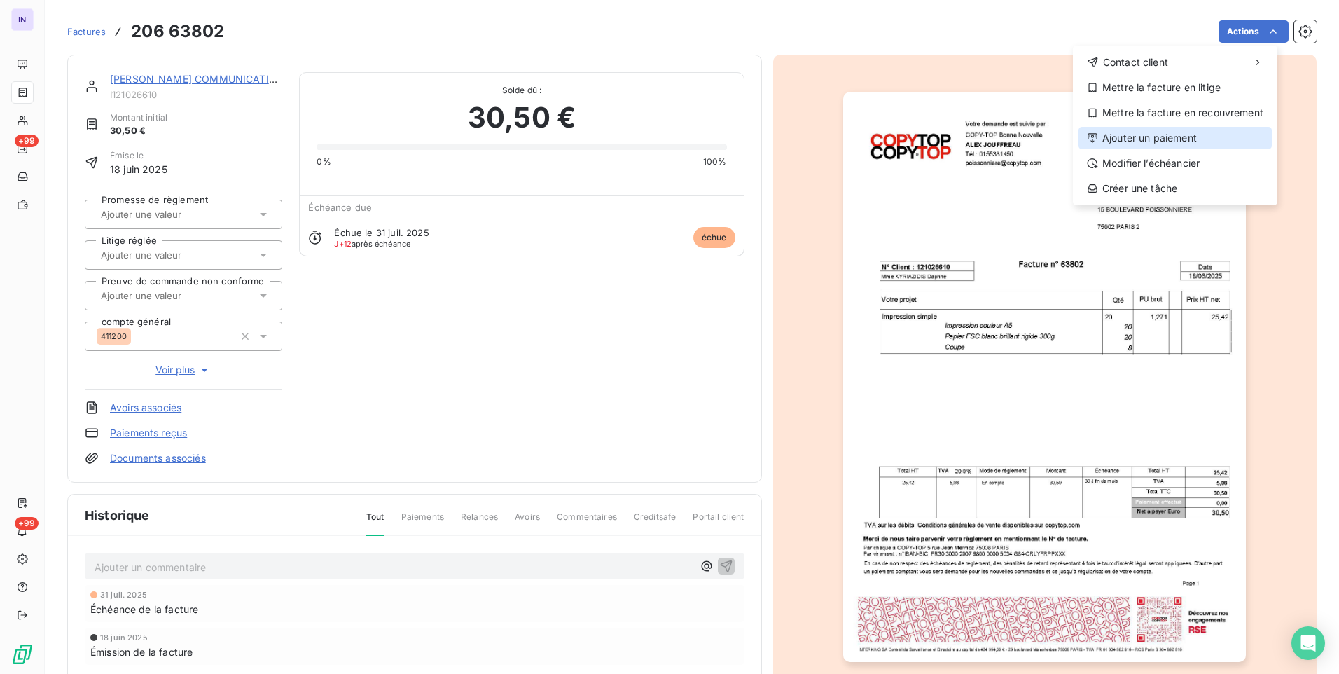
click at [1126, 141] on div "Ajouter un paiement" at bounding box center [1175, 138] width 193 height 22
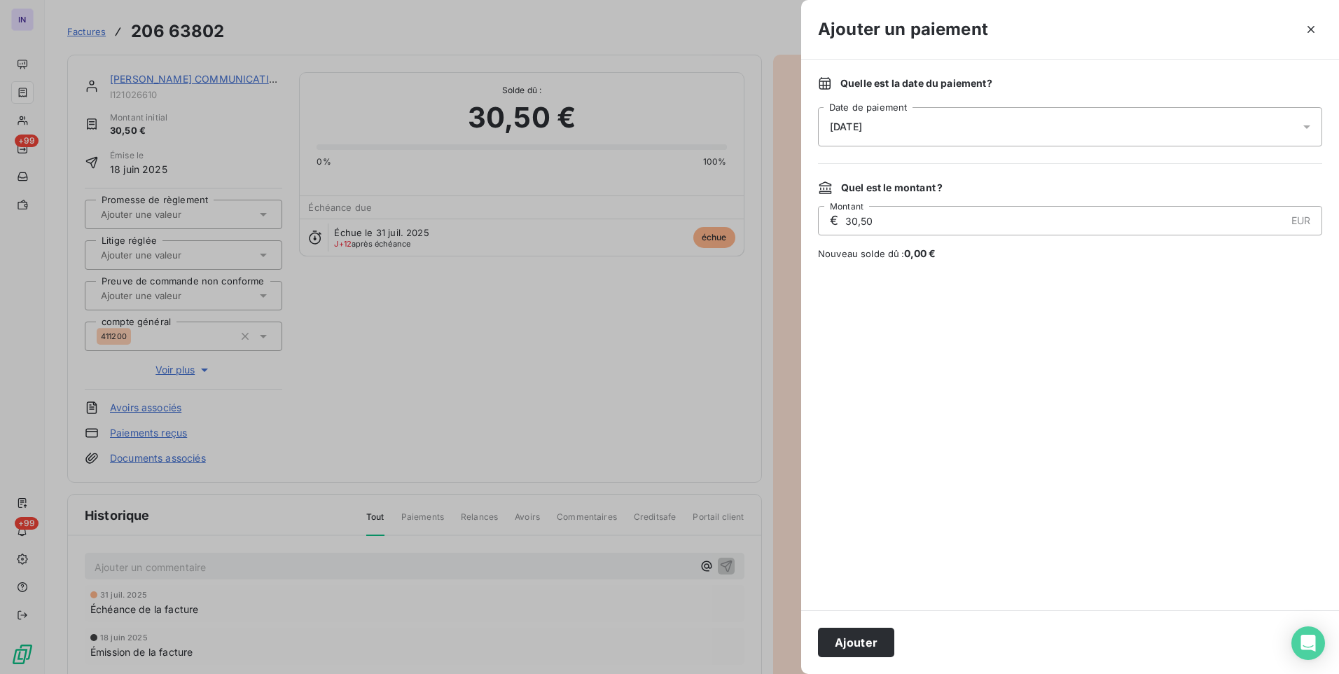
click at [981, 127] on div "[DATE]" at bounding box center [1070, 126] width 504 height 39
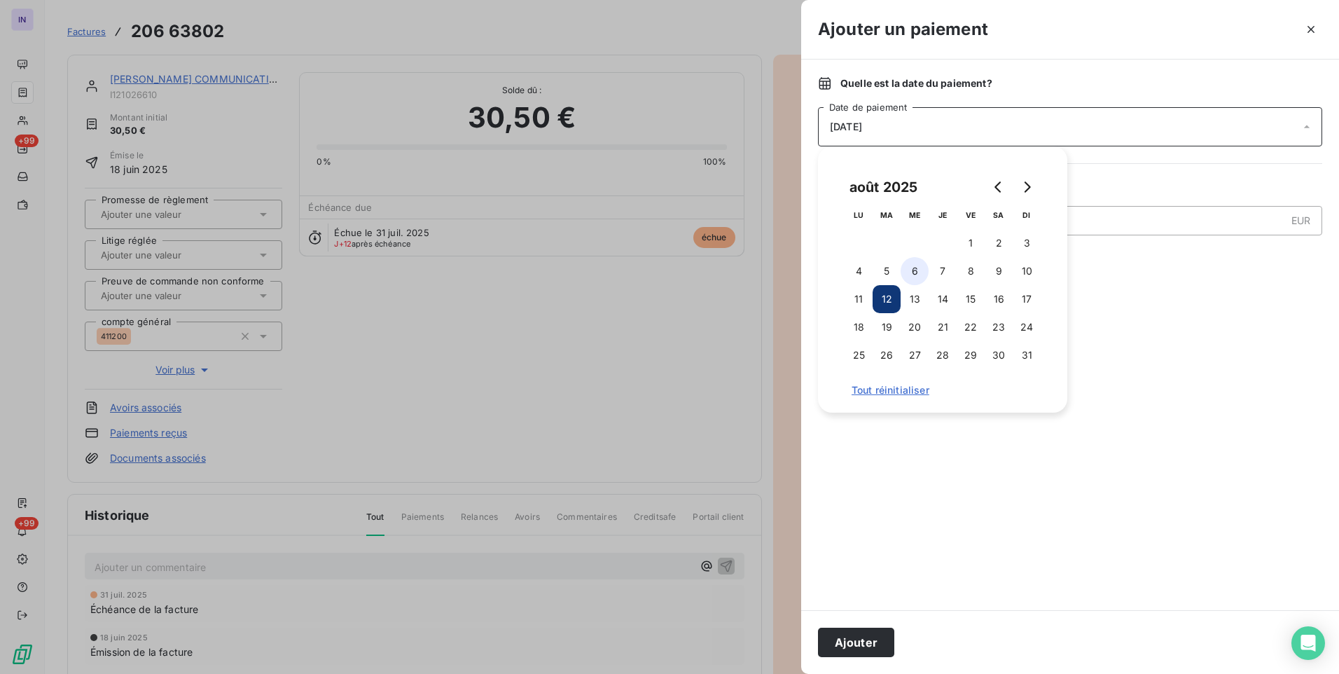
click at [913, 265] on button "6" at bounding box center [915, 271] width 28 height 28
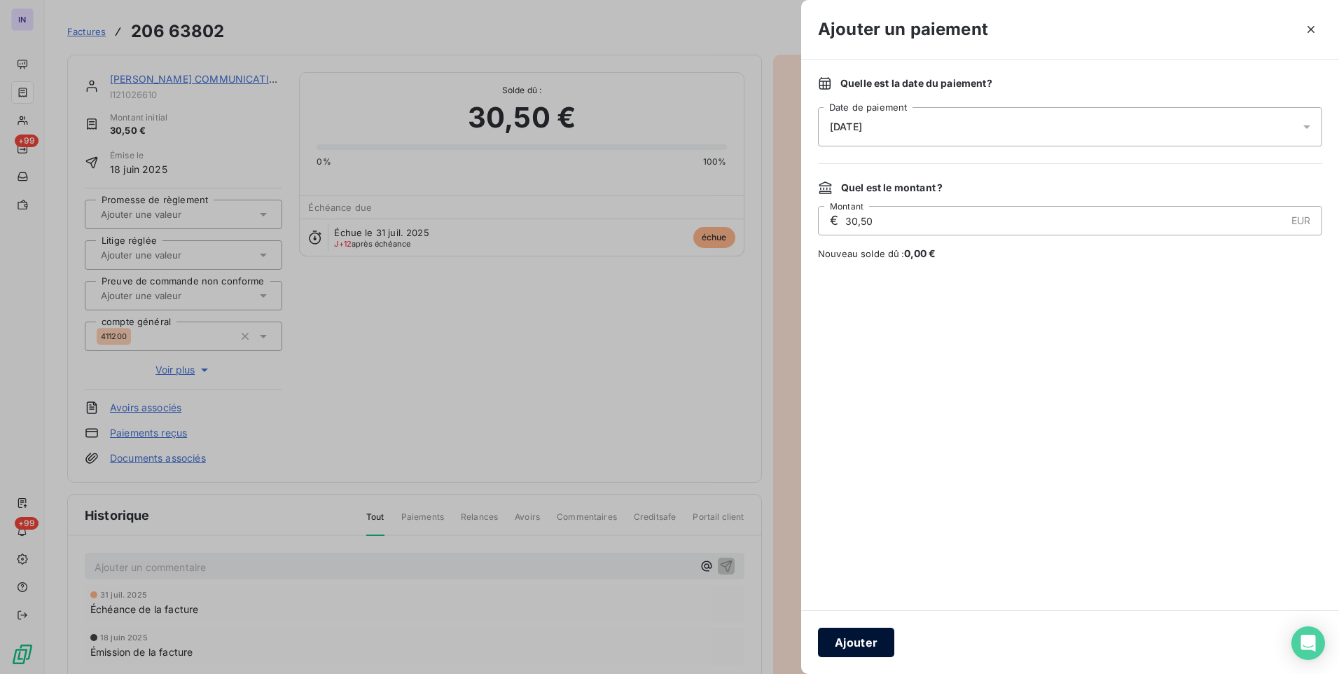
click at [861, 648] on button "Ajouter" at bounding box center [856, 642] width 76 height 29
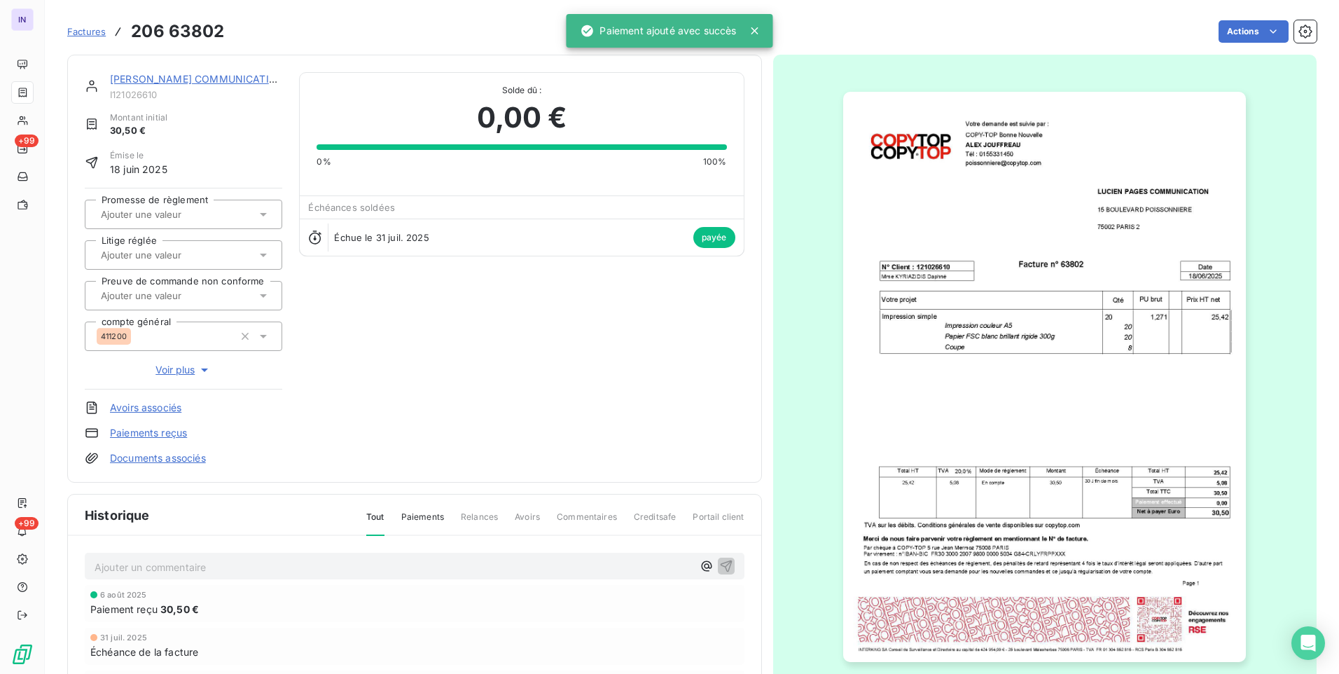
click at [268, 75] on link "[PERSON_NAME] COMMUNICATION" at bounding box center [197, 79] width 174 height 12
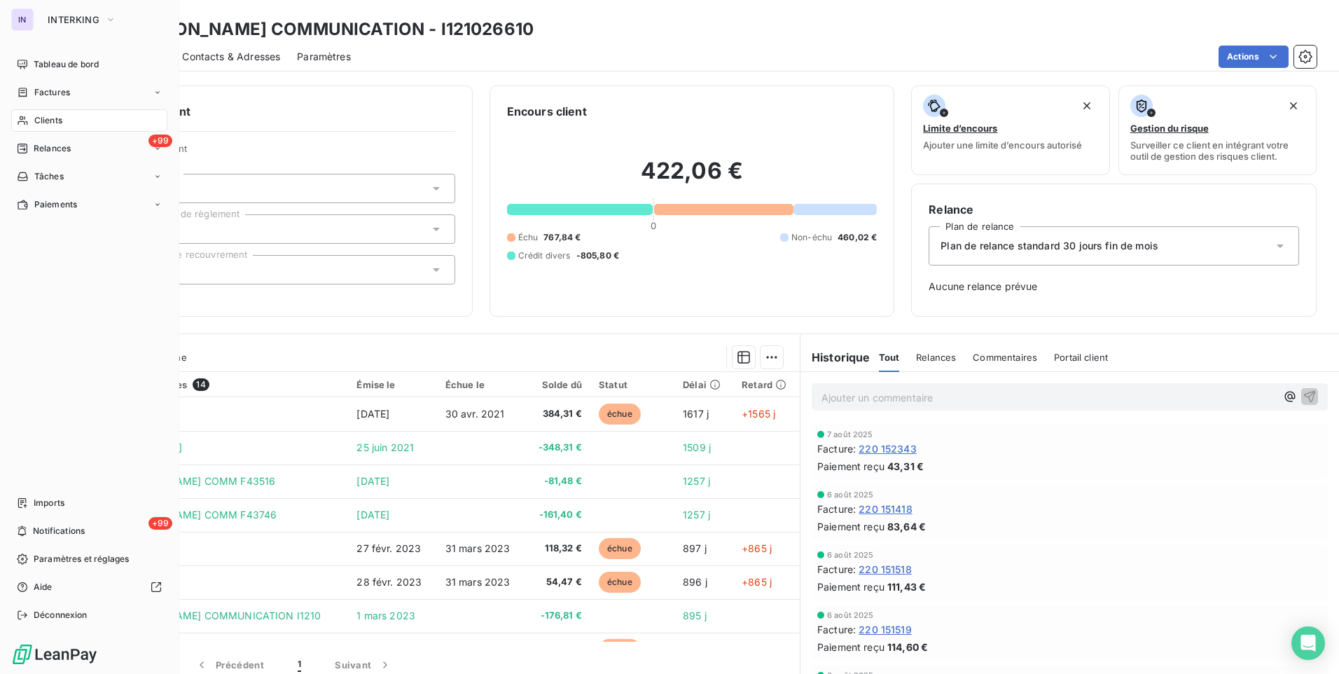
drag, startPoint x: 39, startPoint y: 93, endPoint x: 178, endPoint y: 95, distance: 138.7
click at [39, 93] on span "Factures" at bounding box center [52, 92] width 36 height 13
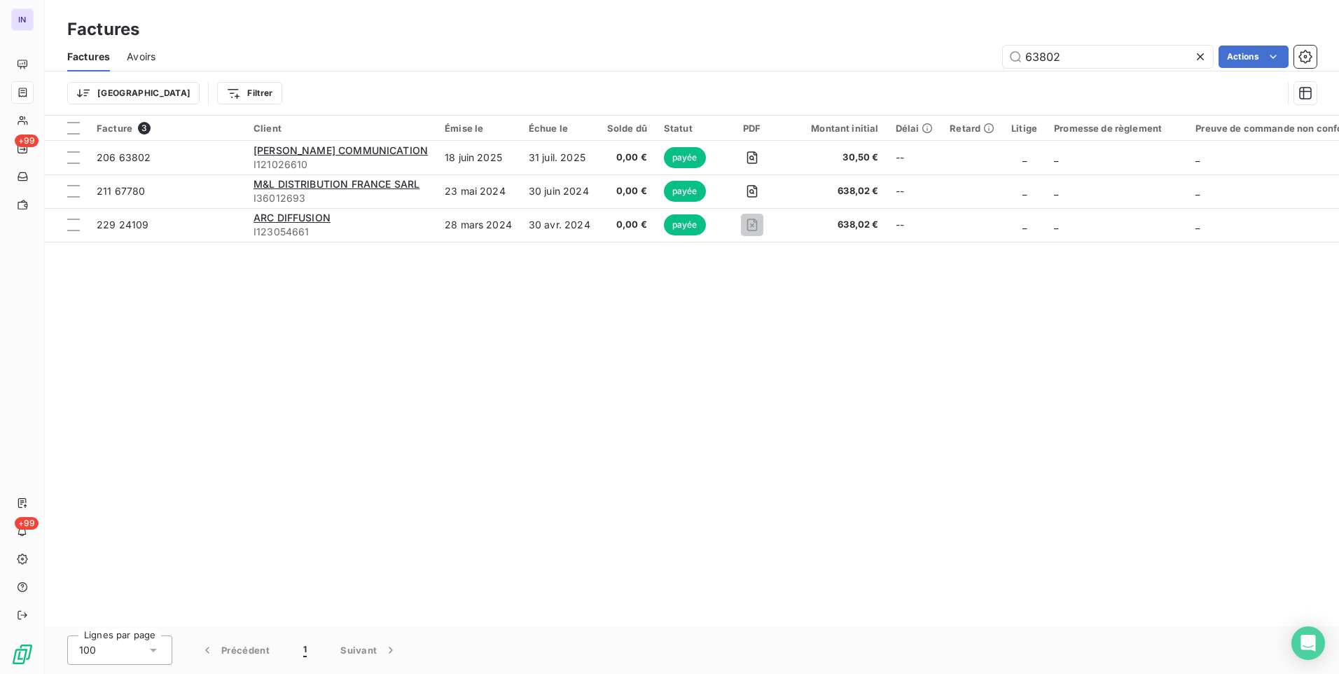
drag, startPoint x: 1088, startPoint y: 56, endPoint x: 862, endPoint y: 45, distance: 225.8
click at [866, 47] on div "63802 Actions" at bounding box center [744, 57] width 1144 height 22
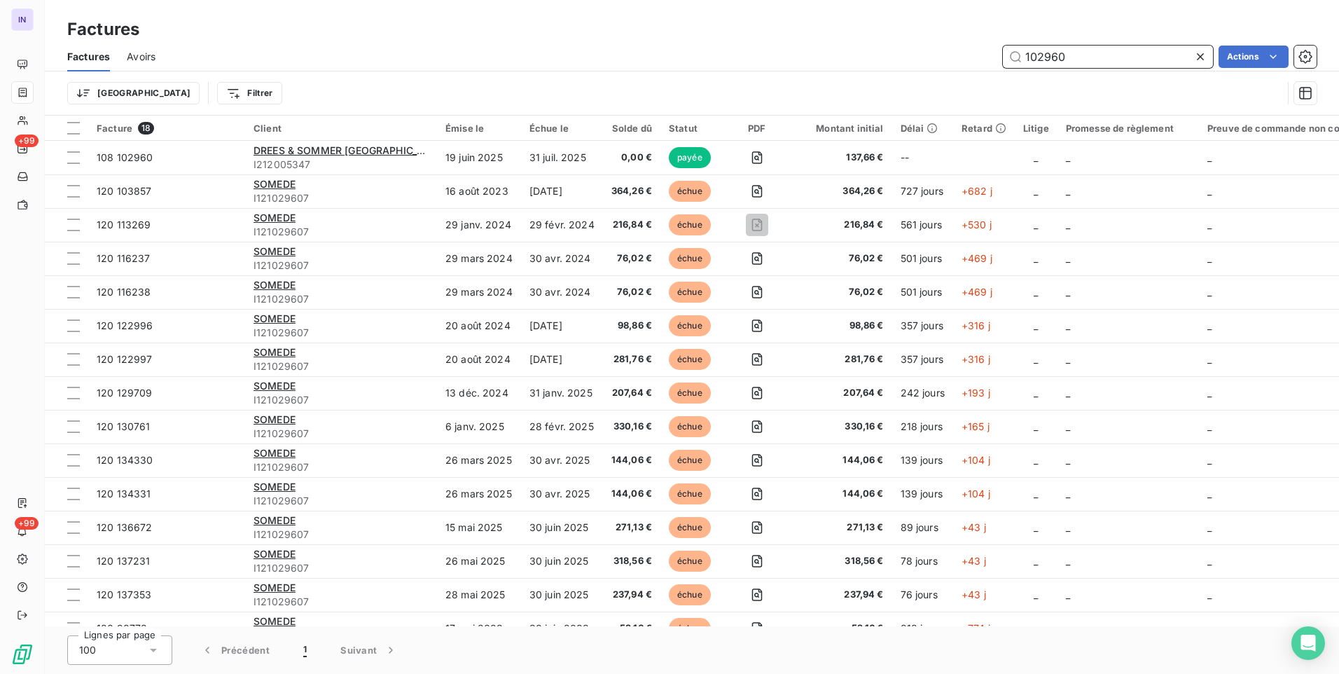
click at [1093, 55] on input "102960" at bounding box center [1108, 57] width 210 height 22
drag, startPoint x: 983, startPoint y: 53, endPoint x: 963, endPoint y: 52, distance: 20.3
click at [963, 52] on div "102960 Actions" at bounding box center [744, 57] width 1144 height 22
type input "6"
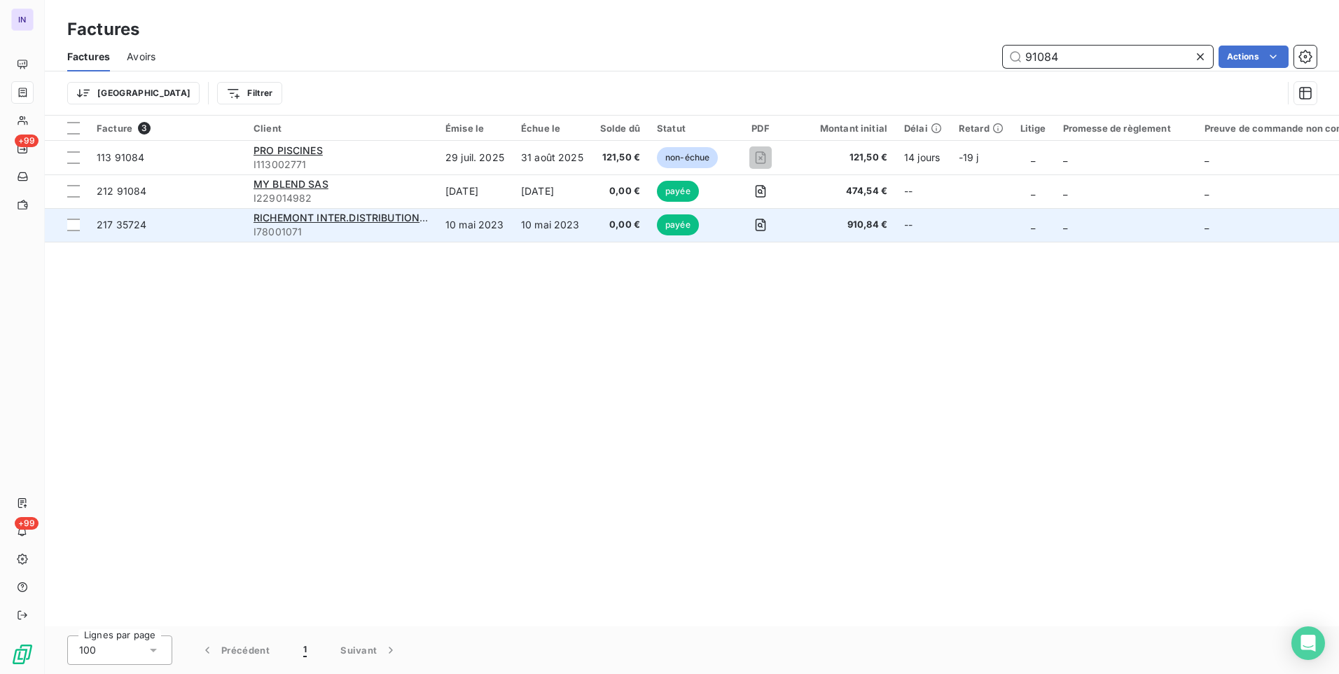
type input "91084"
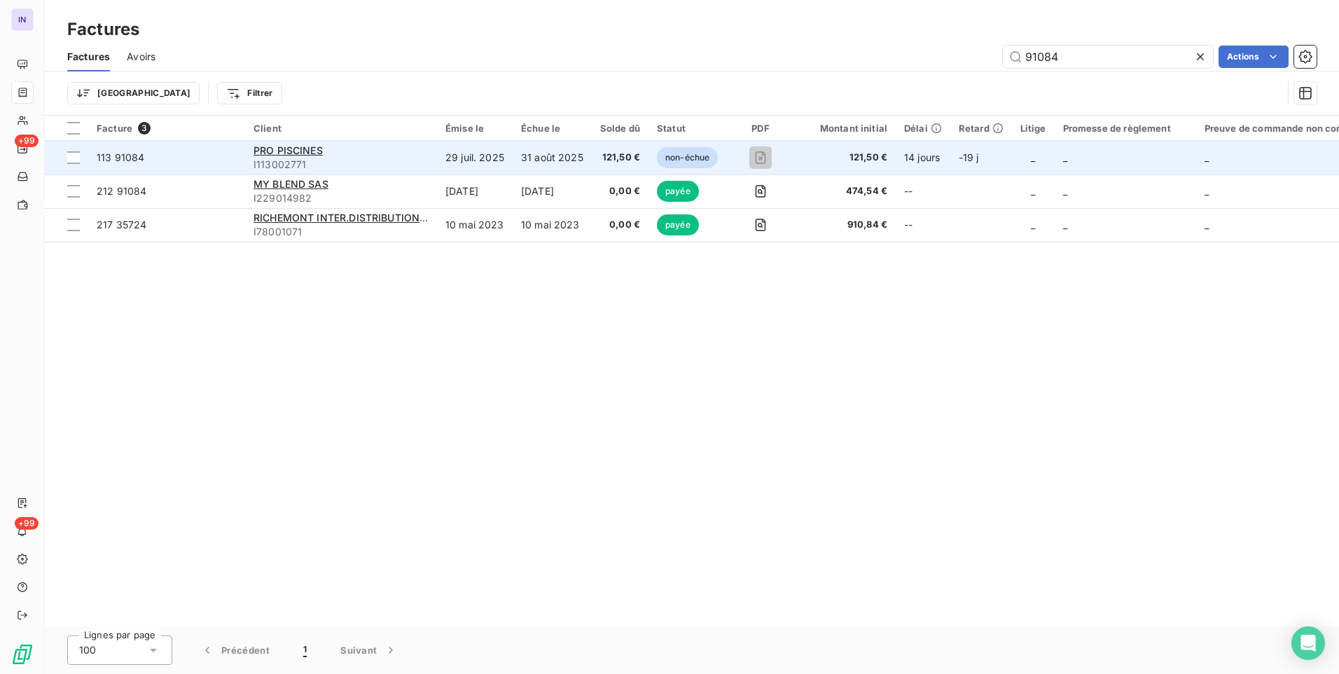
click at [534, 148] on td "31 août 2025" at bounding box center [552, 158] width 79 height 34
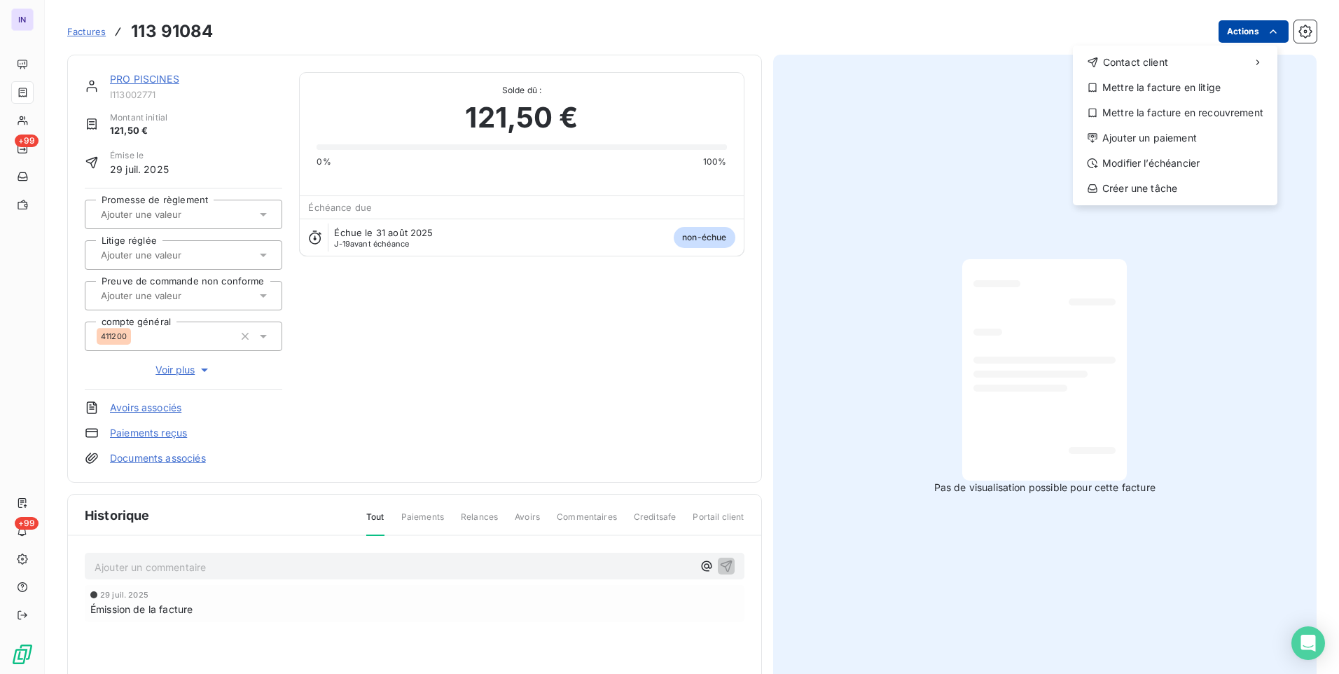
click at [1254, 34] on html "IN +99 +99 Factures [PHONE_NUMBER] Actions Contact client Mettre la facture en …" at bounding box center [669, 337] width 1339 height 674
click at [1186, 139] on div "Ajouter un paiement" at bounding box center [1175, 138] width 193 height 22
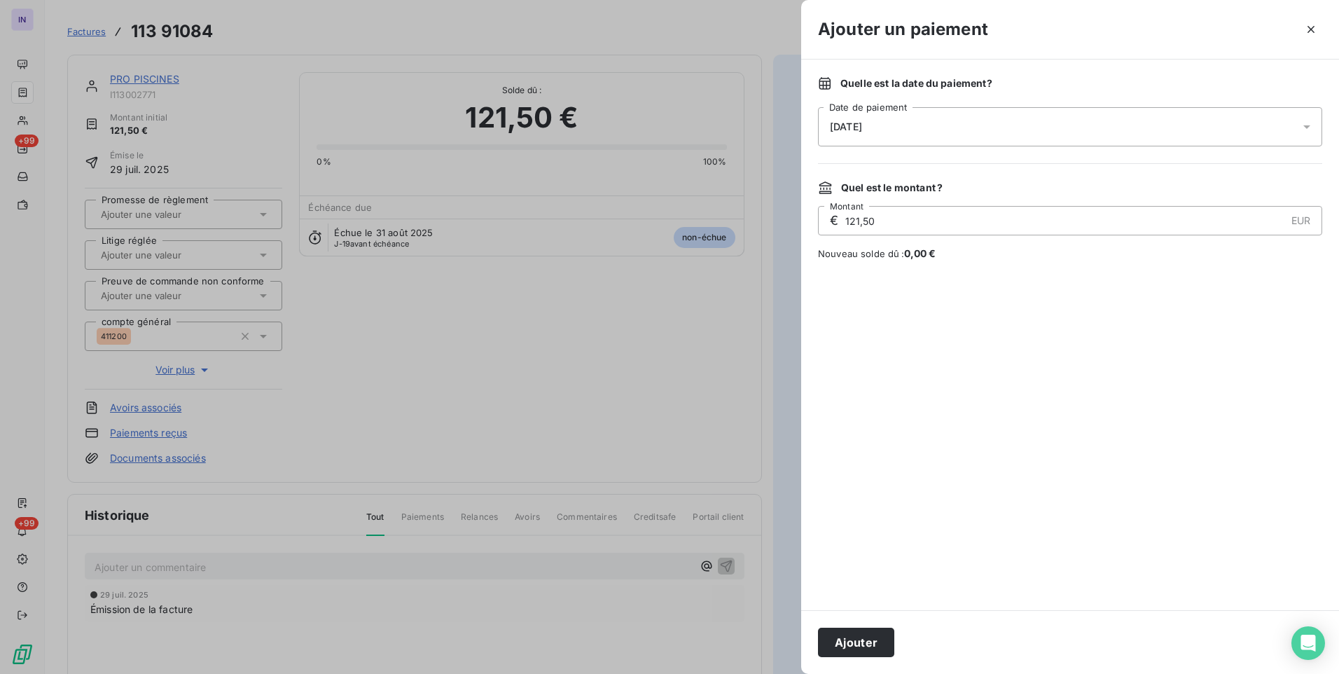
click at [951, 125] on div "[DATE]" at bounding box center [1070, 126] width 504 height 39
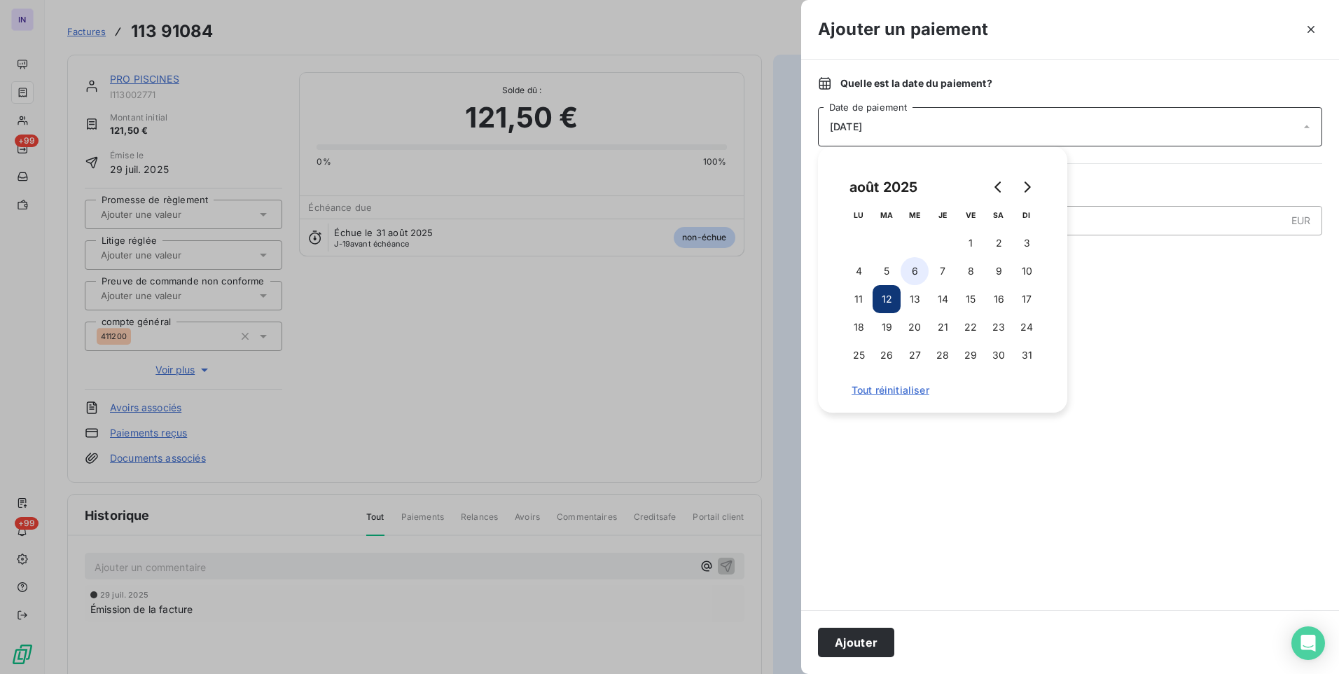
click at [913, 279] on button "6" at bounding box center [915, 271] width 28 height 28
click at [868, 635] on button "Ajouter" at bounding box center [856, 642] width 76 height 29
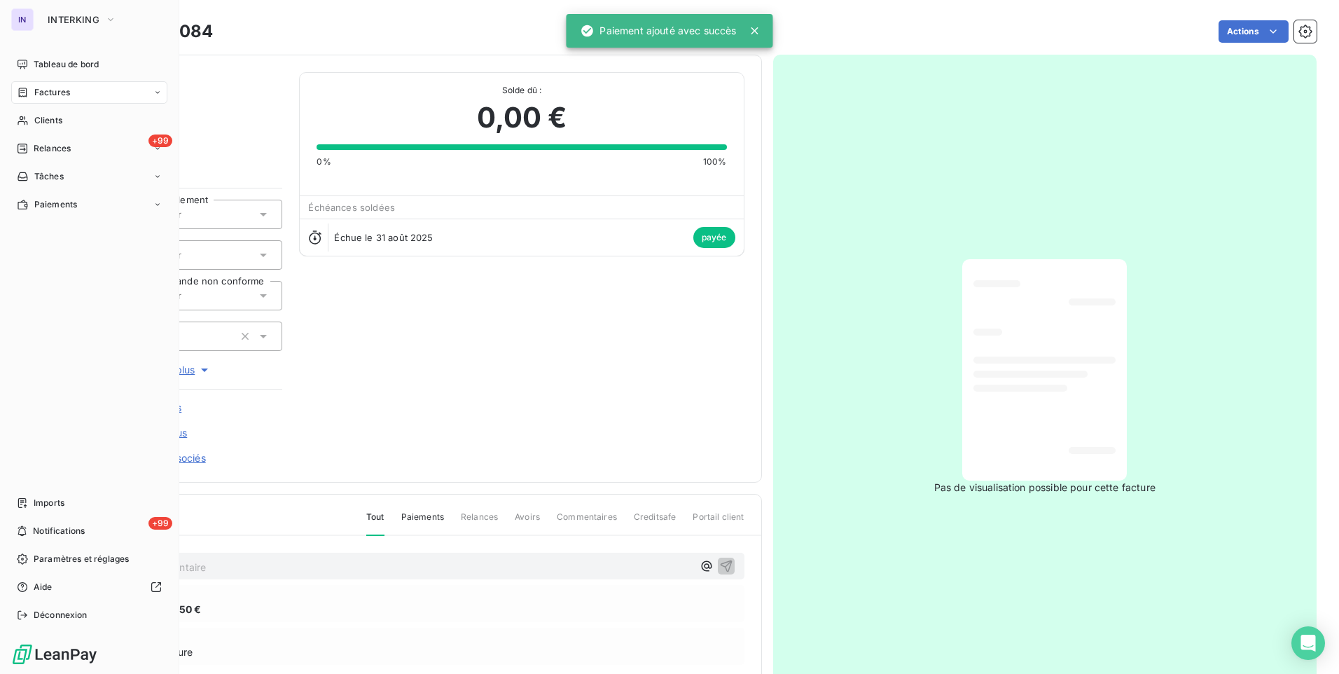
click at [62, 90] on span "Factures" at bounding box center [52, 92] width 36 height 13
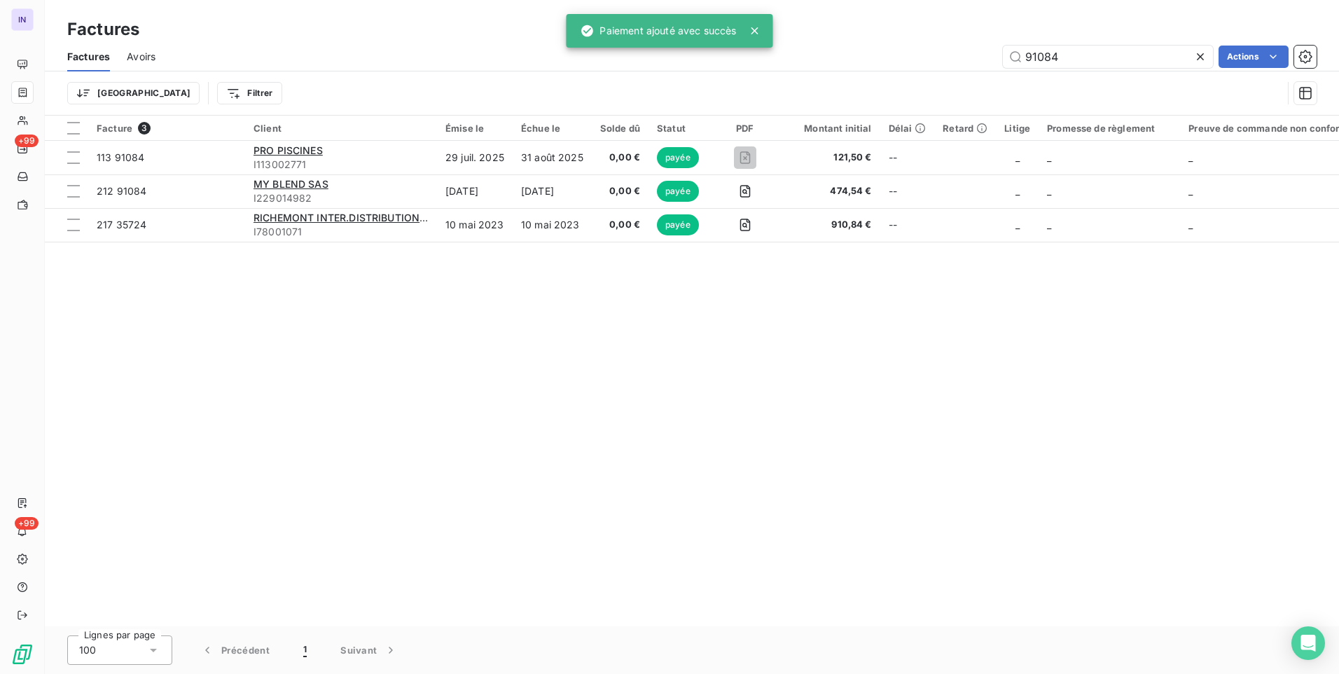
drag, startPoint x: 1005, startPoint y: 57, endPoint x: 836, endPoint y: 57, distance: 168.8
click at [852, 55] on div "91084 Actions" at bounding box center [744, 57] width 1144 height 22
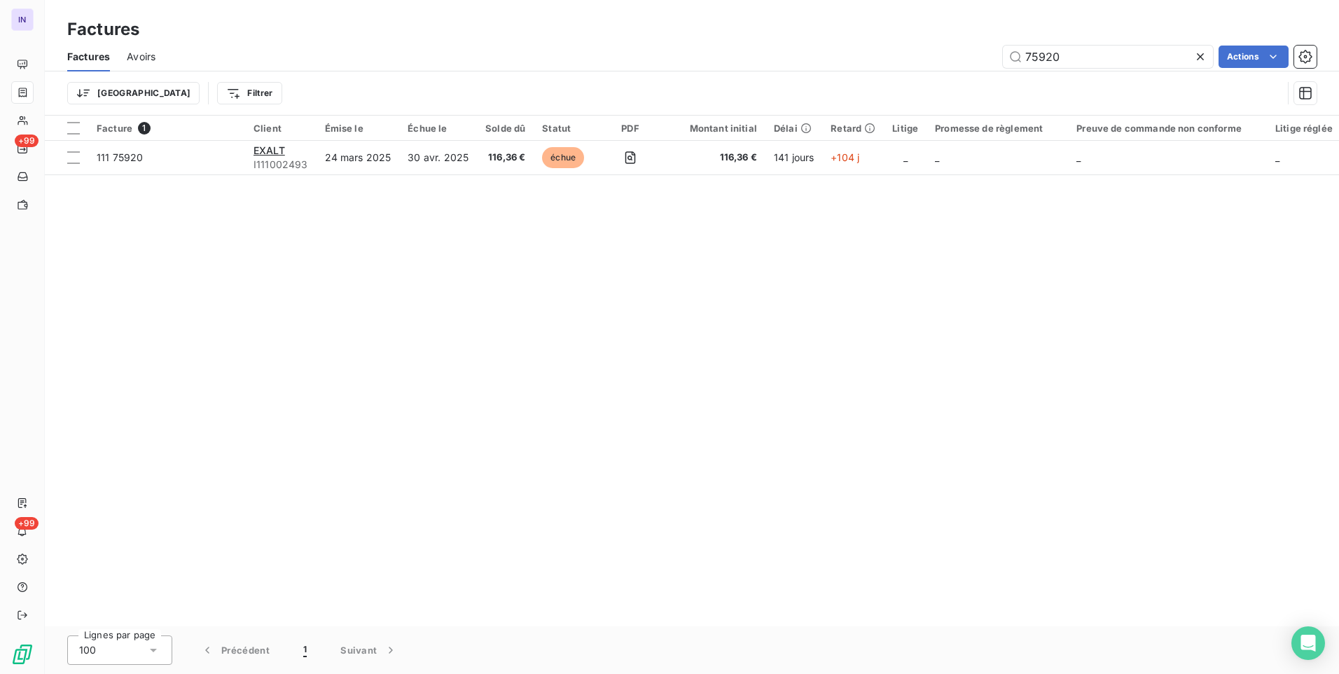
type input "75920"
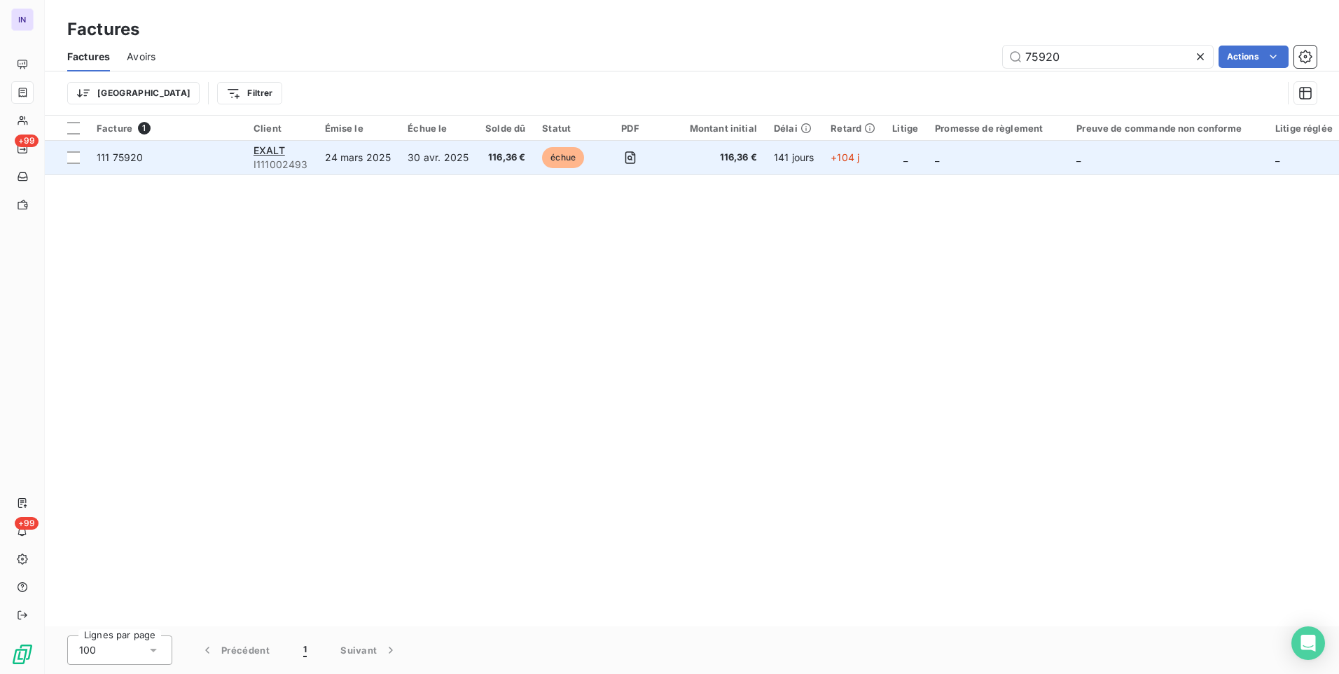
click at [574, 165] on span "échue" at bounding box center [563, 157] width 42 height 21
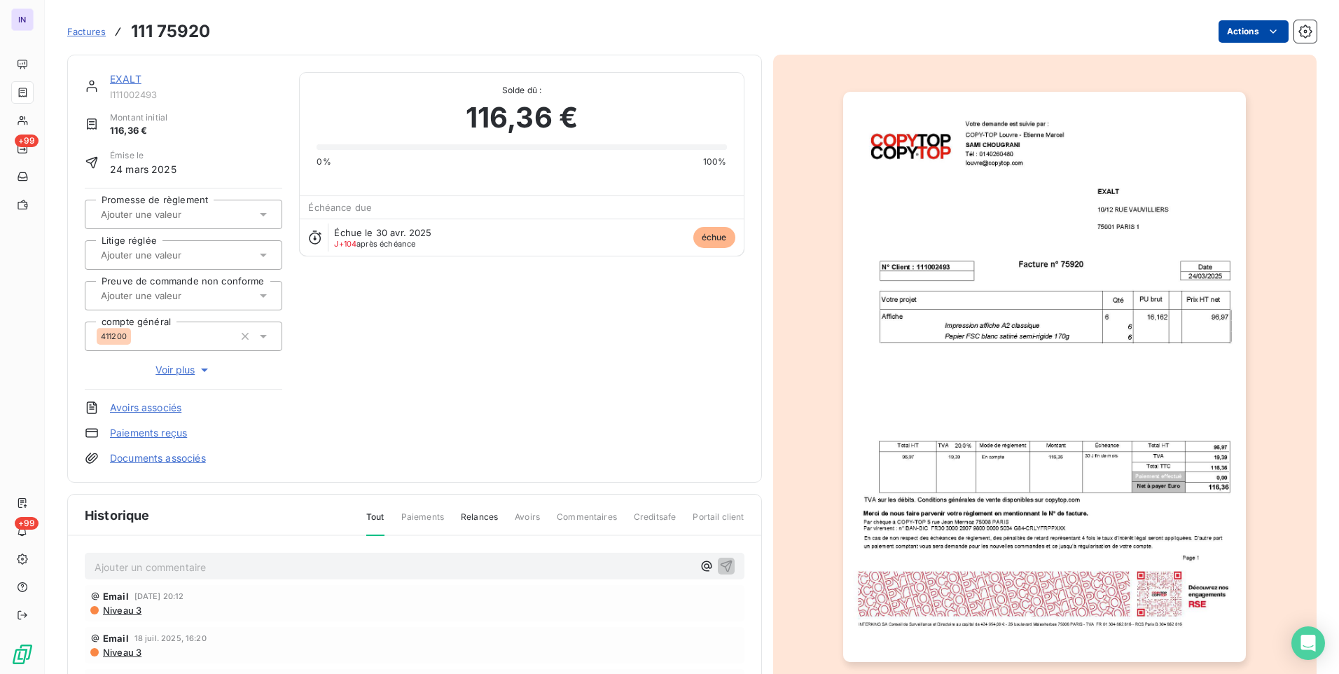
click at [1247, 33] on html "IN +99 +99 Factures 111 75920 Actions EXALT I111002493 Montant initial 116,36 €…" at bounding box center [669, 337] width 1339 height 674
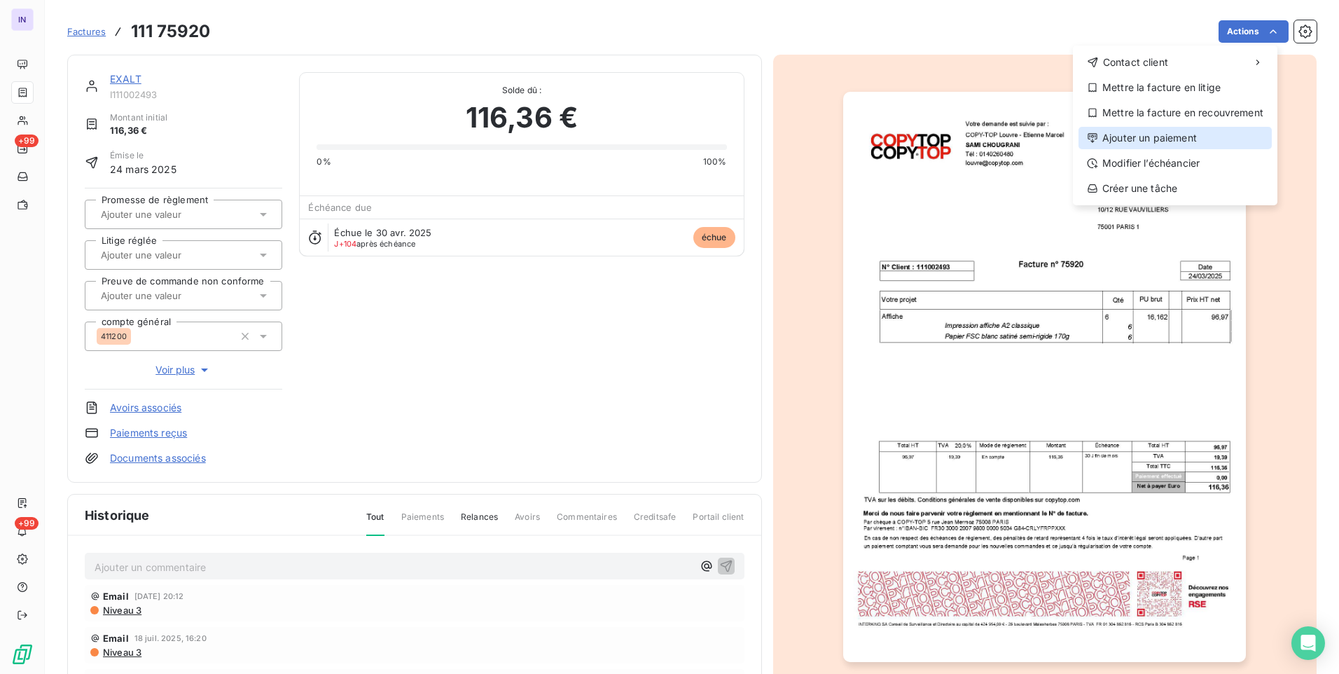
click at [1095, 136] on icon at bounding box center [1092, 137] width 11 height 11
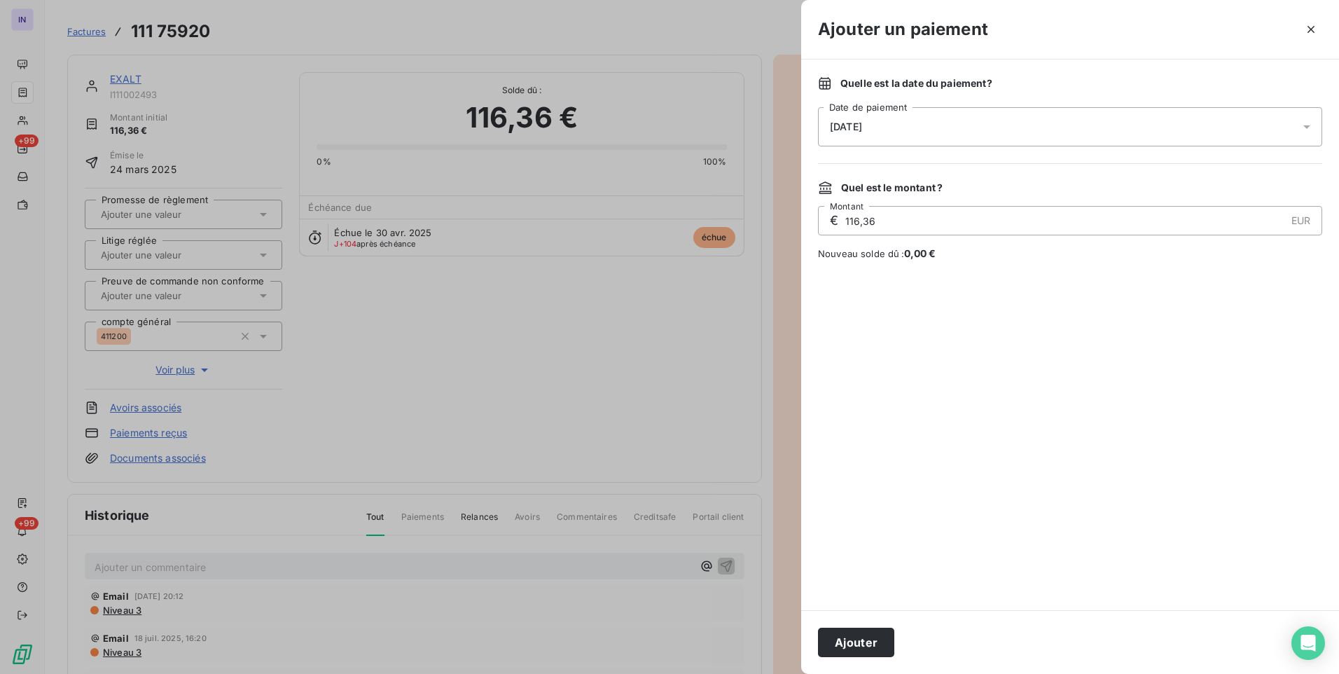
click at [892, 123] on div "[DATE]" at bounding box center [1070, 126] width 504 height 39
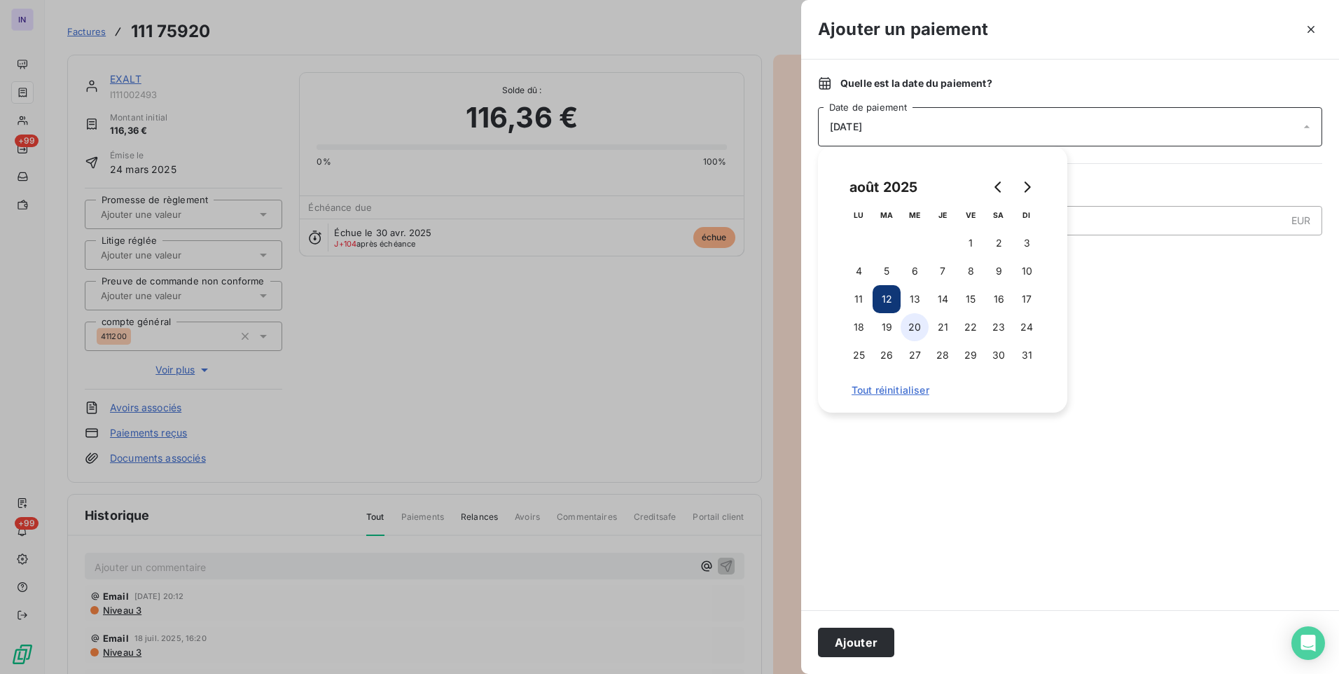
drag, startPoint x: 915, startPoint y: 268, endPoint x: 901, endPoint y: 326, distance: 59.8
click at [916, 268] on button "6" at bounding box center [915, 271] width 28 height 28
click at [875, 639] on button "Ajouter" at bounding box center [856, 642] width 76 height 29
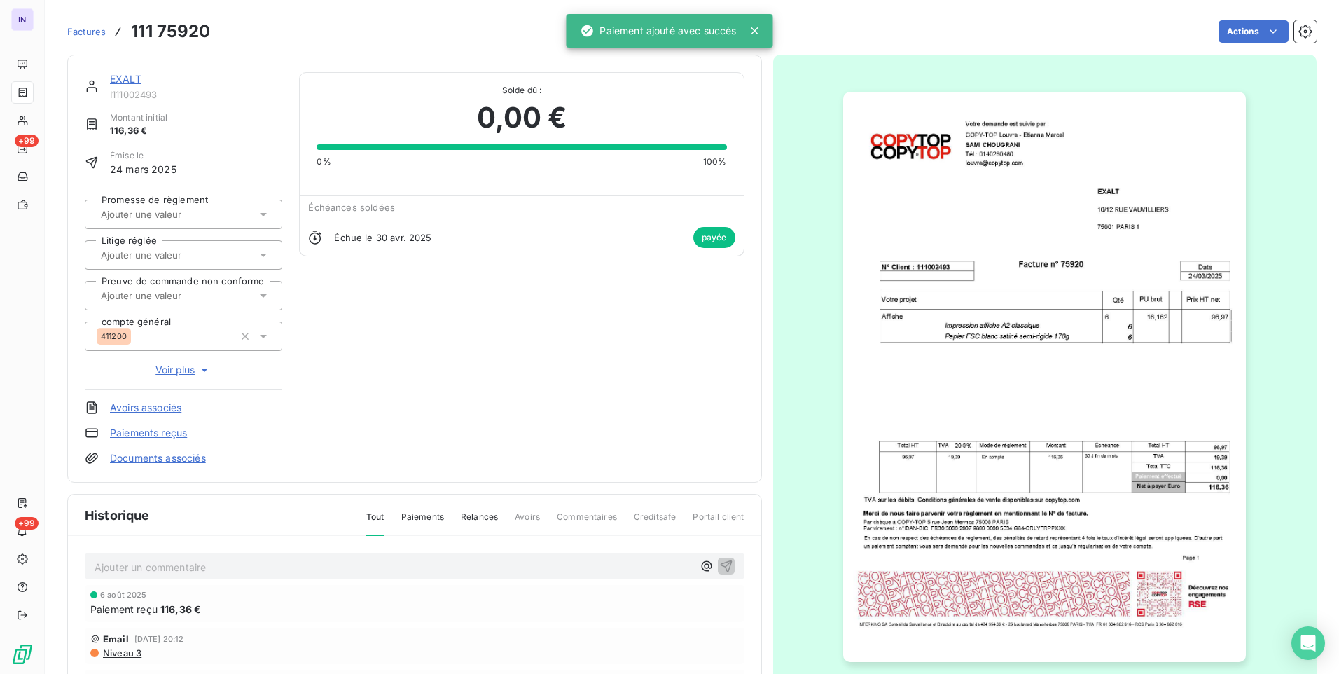
click at [127, 76] on link "EXALT" at bounding box center [126, 79] width 32 height 12
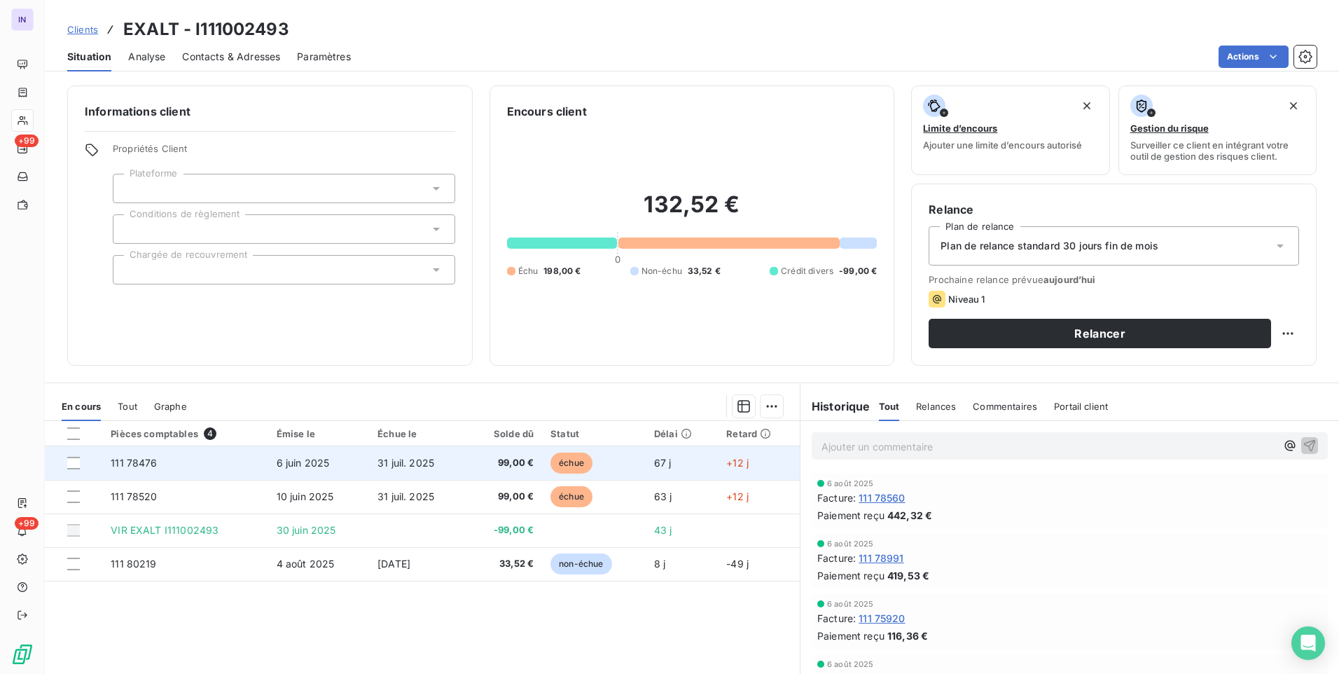
click at [422, 455] on td "31 juil. 2025" at bounding box center [417, 463] width 97 height 34
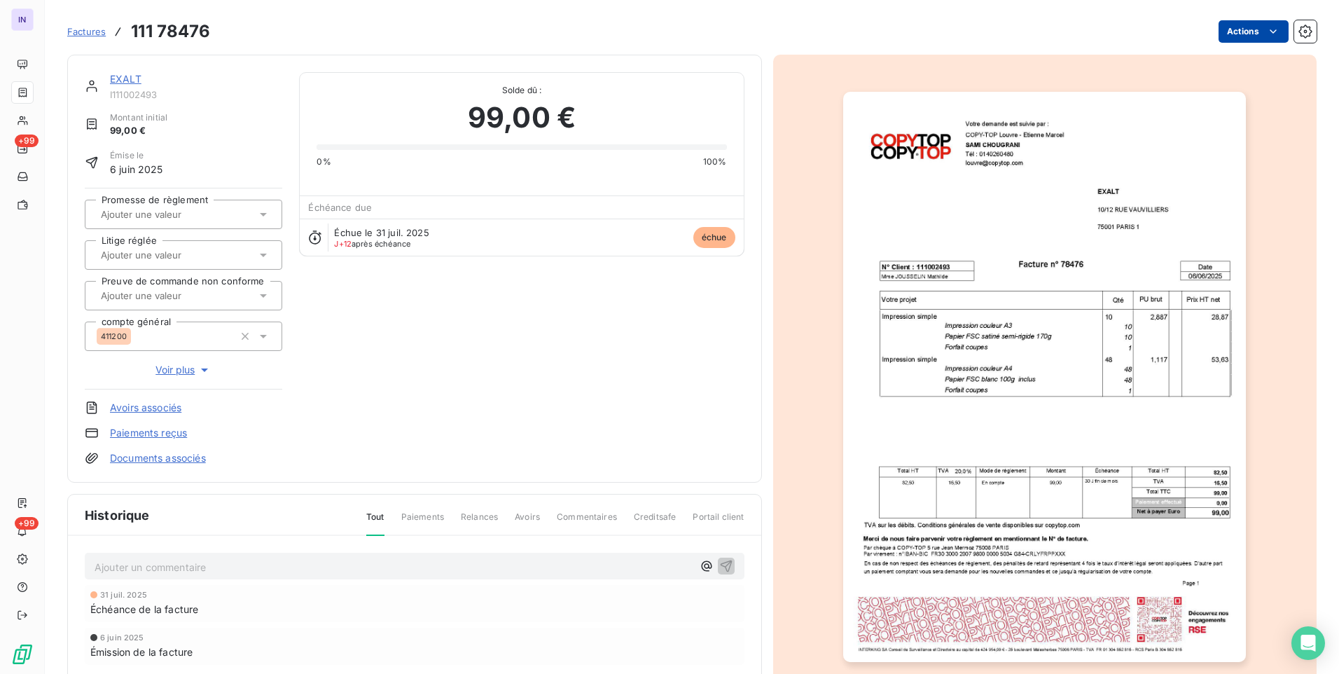
click at [1235, 29] on html "IN +99 +99 Factures 111 78476 Actions EXALT I111002493 Montant initial 99,00 € …" at bounding box center [669, 337] width 1339 height 674
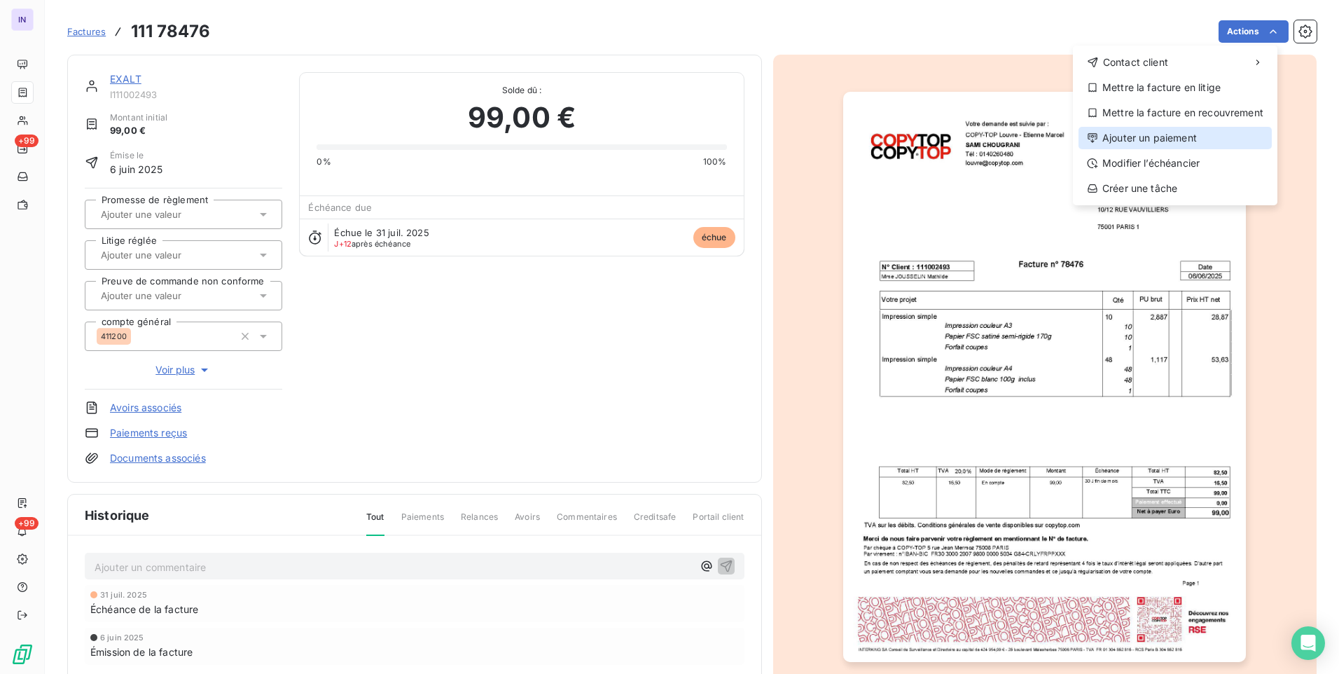
click at [1176, 136] on div "Ajouter un paiement" at bounding box center [1175, 138] width 193 height 22
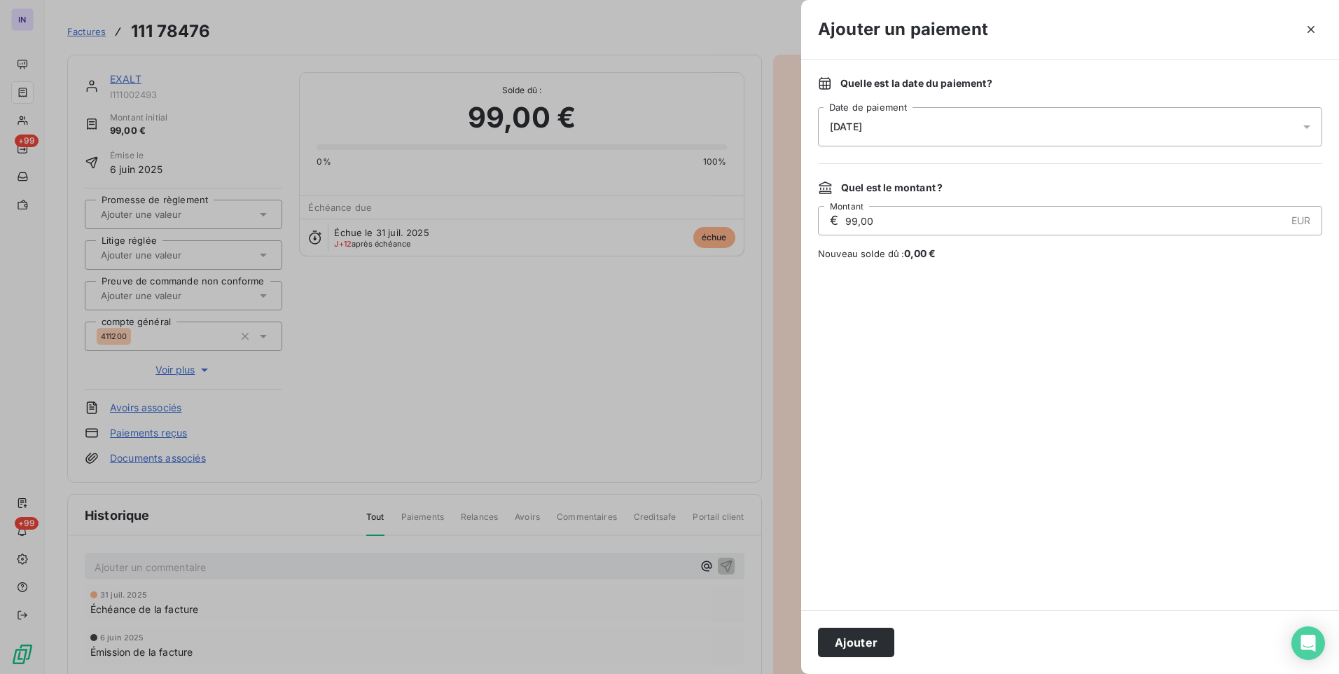
click at [942, 121] on div "[DATE]" at bounding box center [1070, 126] width 504 height 39
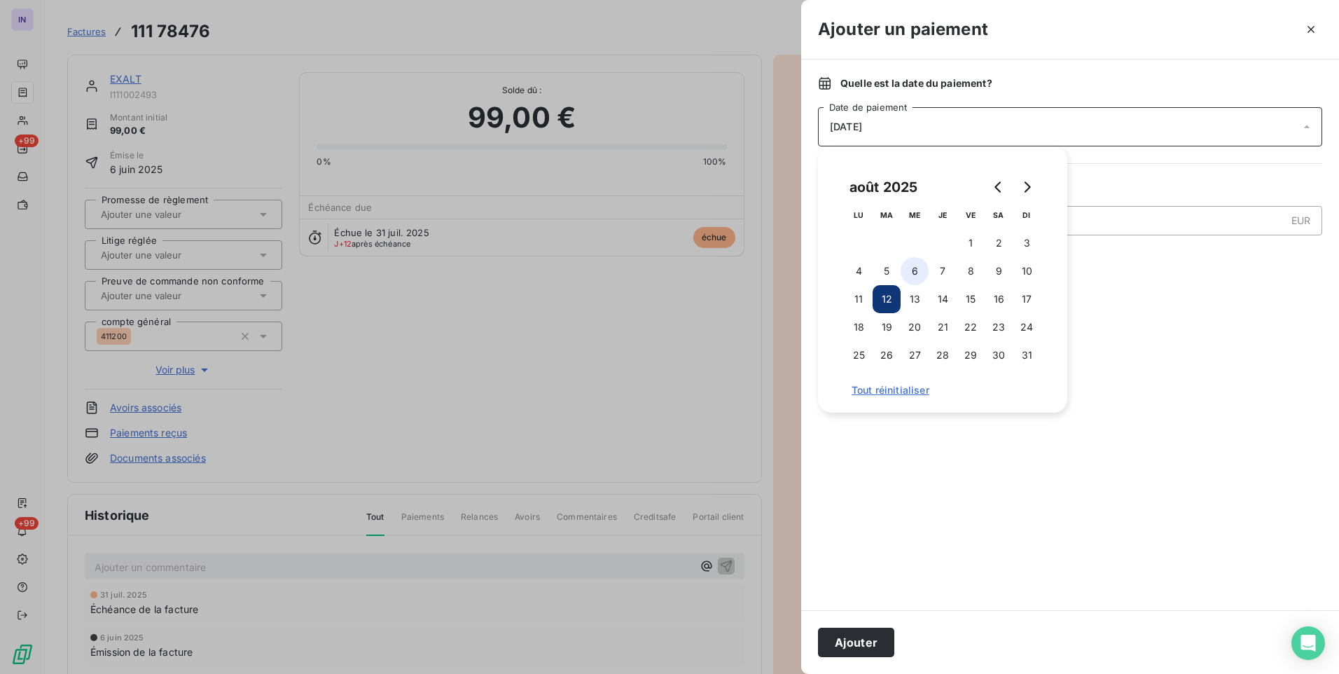
click at [909, 274] on button "6" at bounding box center [915, 271] width 28 height 28
drag, startPoint x: 885, startPoint y: 638, endPoint x: 700, endPoint y: 534, distance: 212.0
click at [883, 637] on button "Ajouter" at bounding box center [856, 642] width 76 height 29
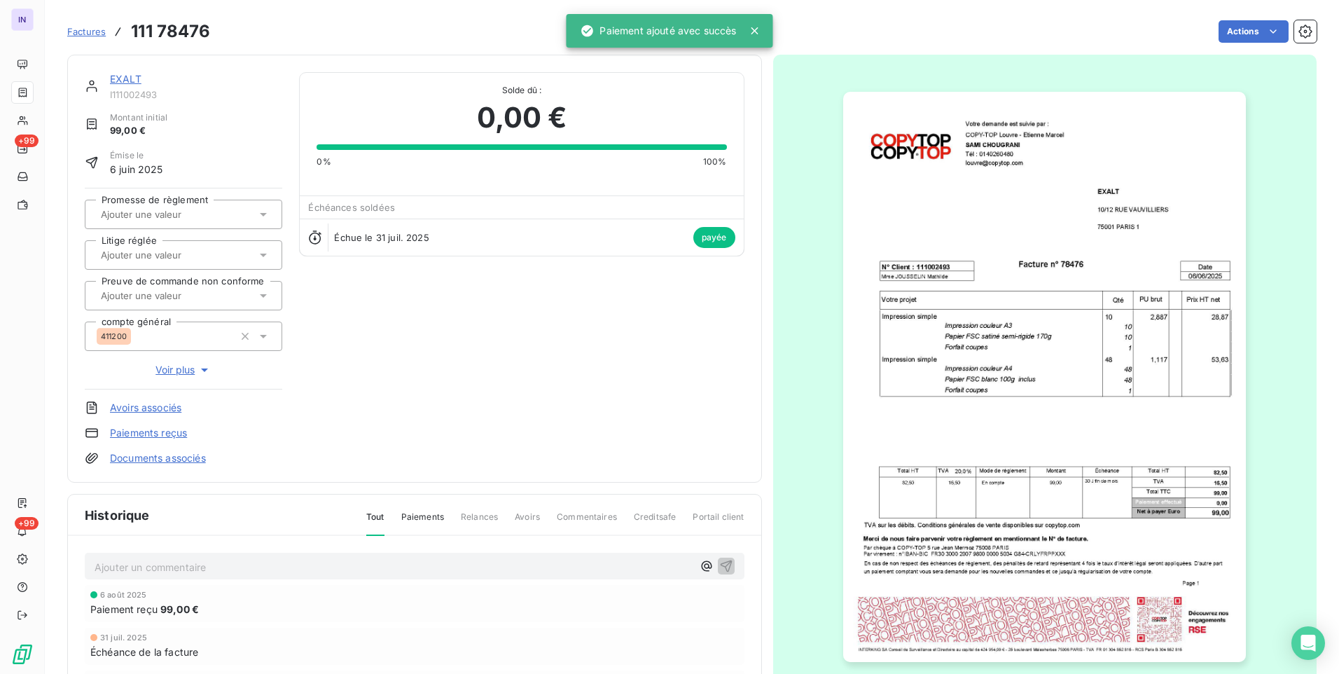
click at [120, 76] on link "EXALT" at bounding box center [126, 79] width 32 height 12
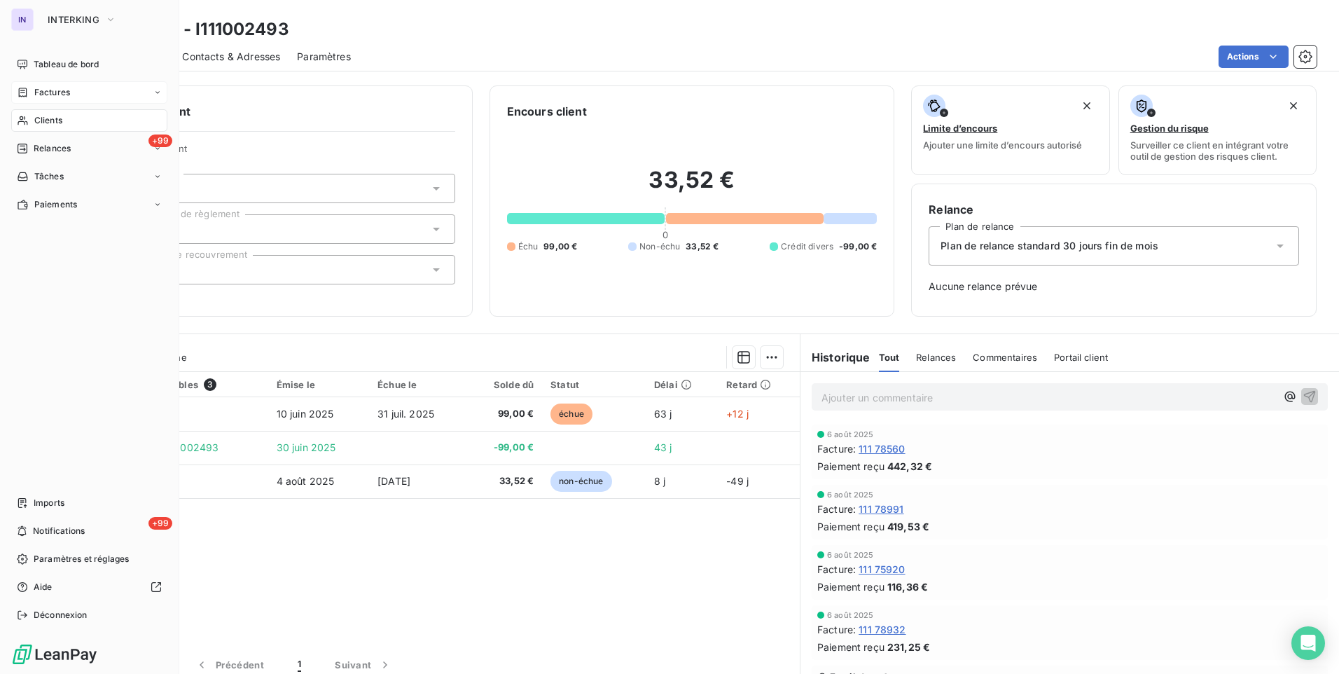
click at [52, 90] on span "Factures" at bounding box center [52, 92] width 36 height 13
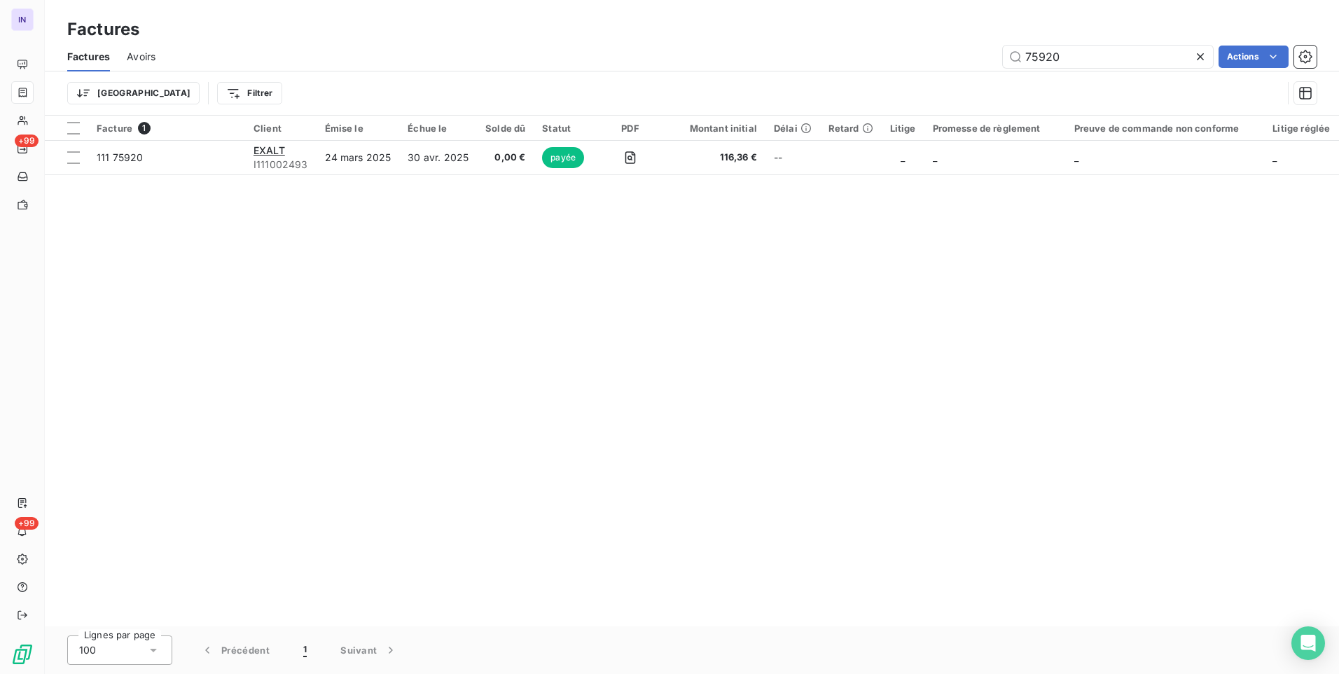
drag, startPoint x: 862, startPoint y: 79, endPoint x: 850, endPoint y: 81, distance: 12.7
click at [851, 81] on div "Factures Avoirs 75920 Actions Trier Filtrer" at bounding box center [692, 78] width 1294 height 73
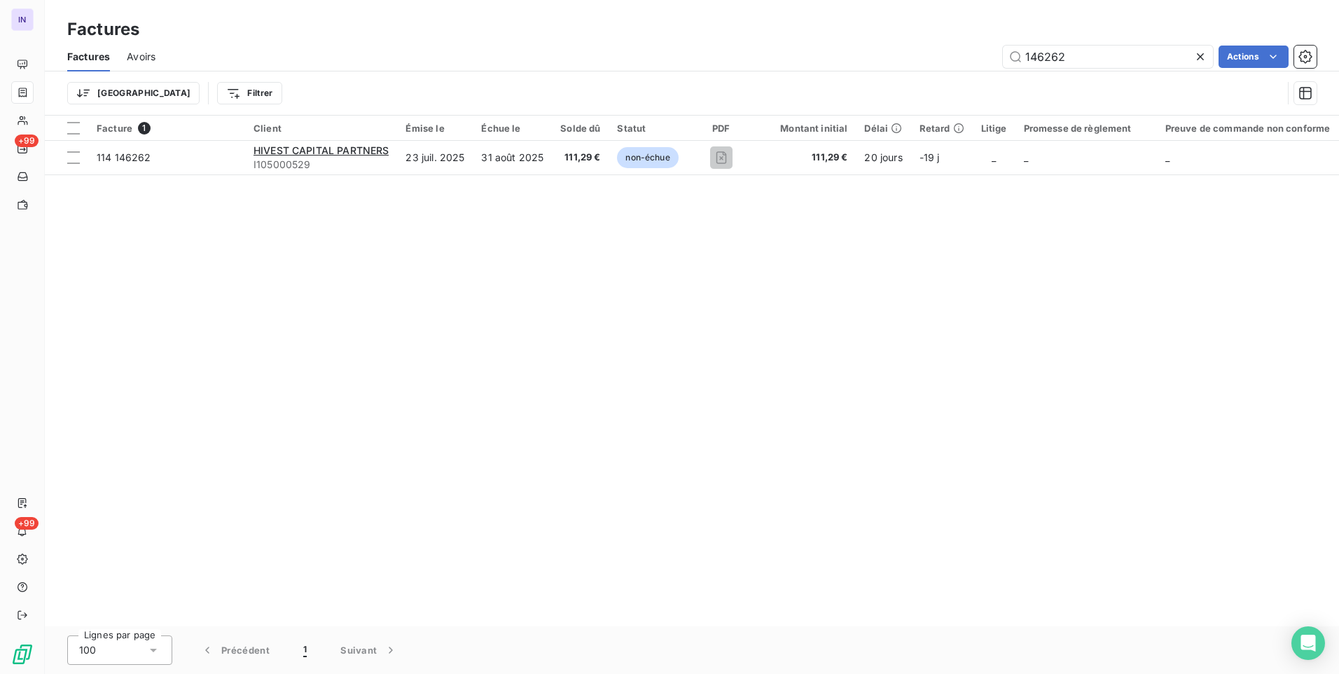
type input "146262"
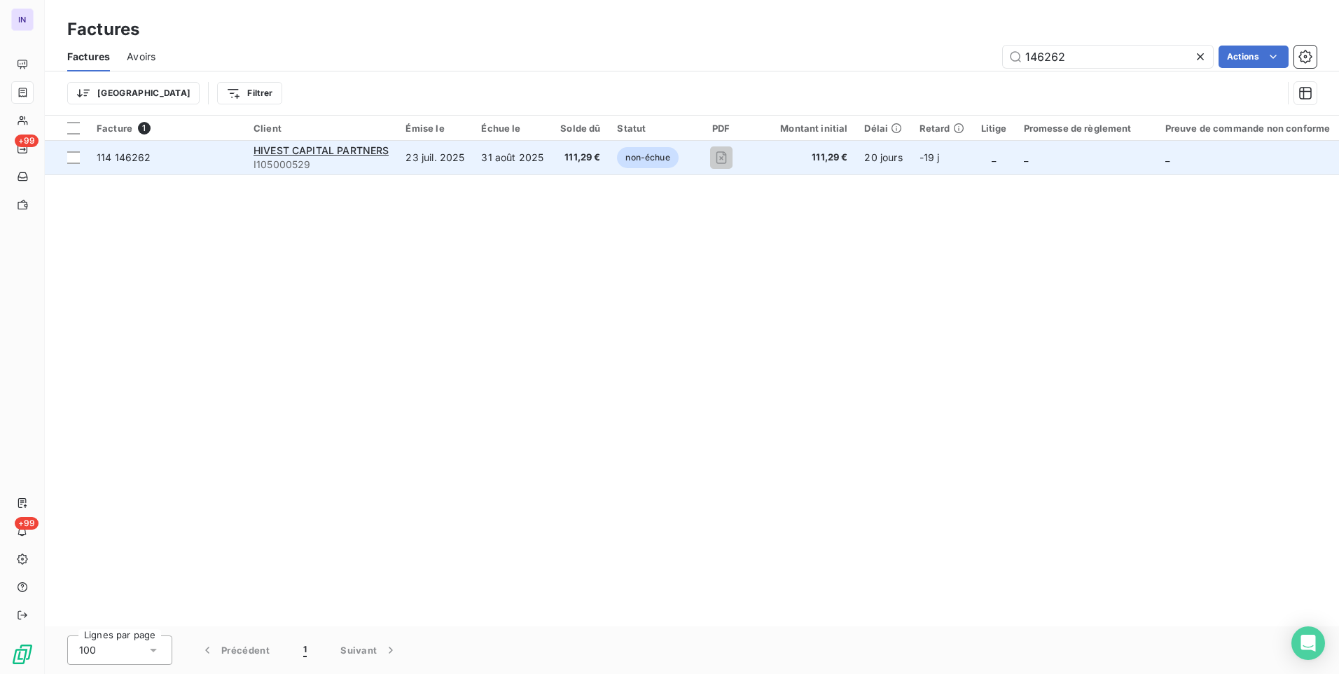
click at [565, 161] on span "111,29 €" at bounding box center [580, 158] width 40 height 14
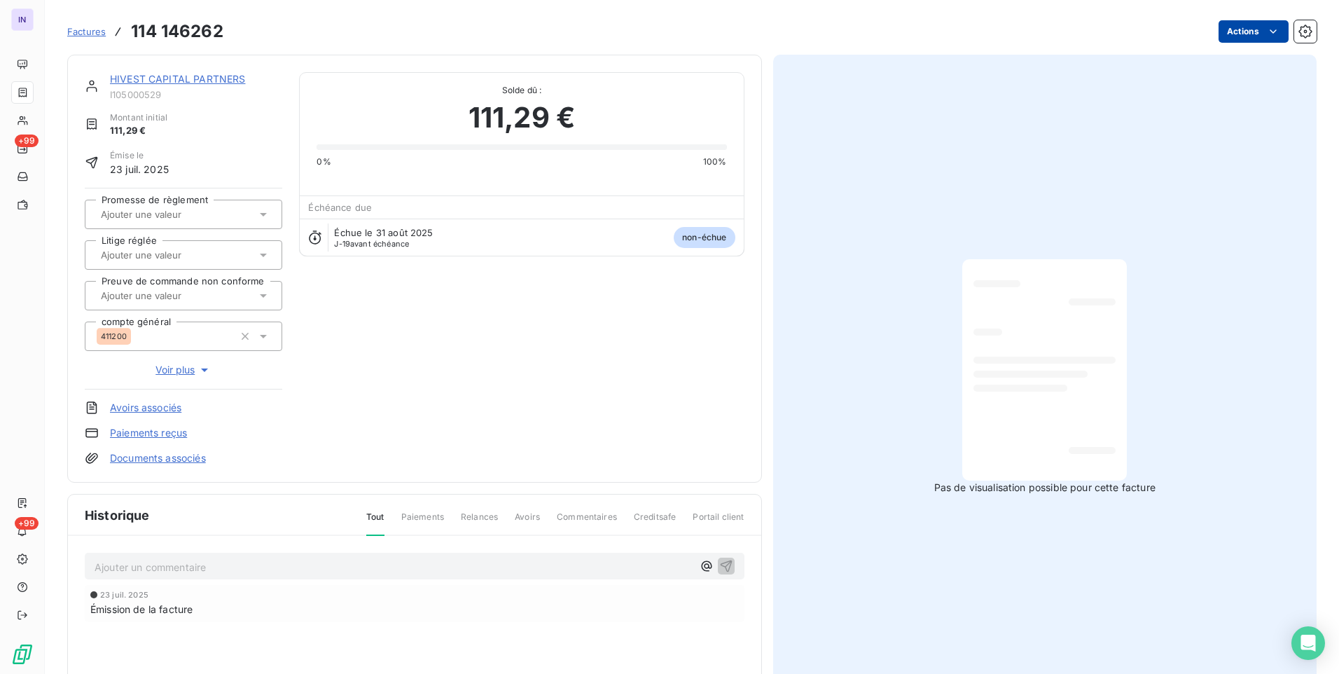
click at [1244, 32] on html "IN +99 +99 Factures 114 146262 Actions HIVEST CAPITAL PARTNERS I105000529 Monta…" at bounding box center [669, 337] width 1339 height 674
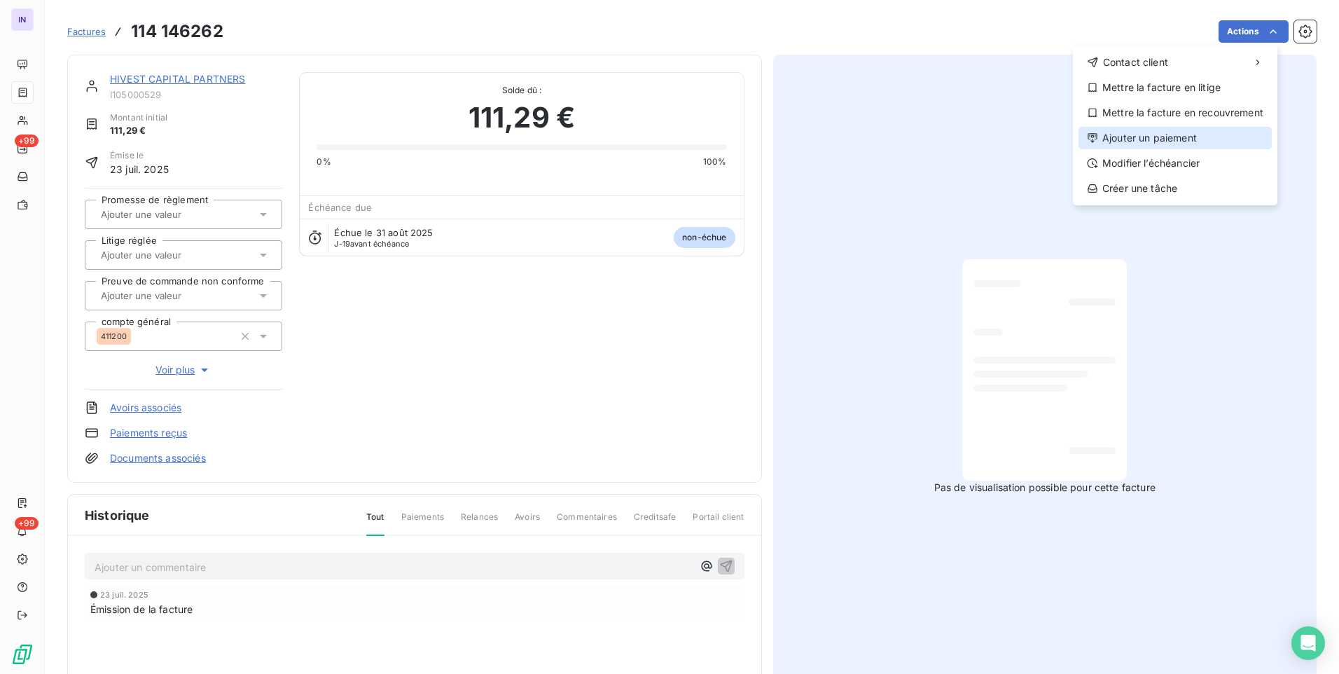
click at [1160, 140] on div "Ajouter un paiement" at bounding box center [1175, 138] width 193 height 22
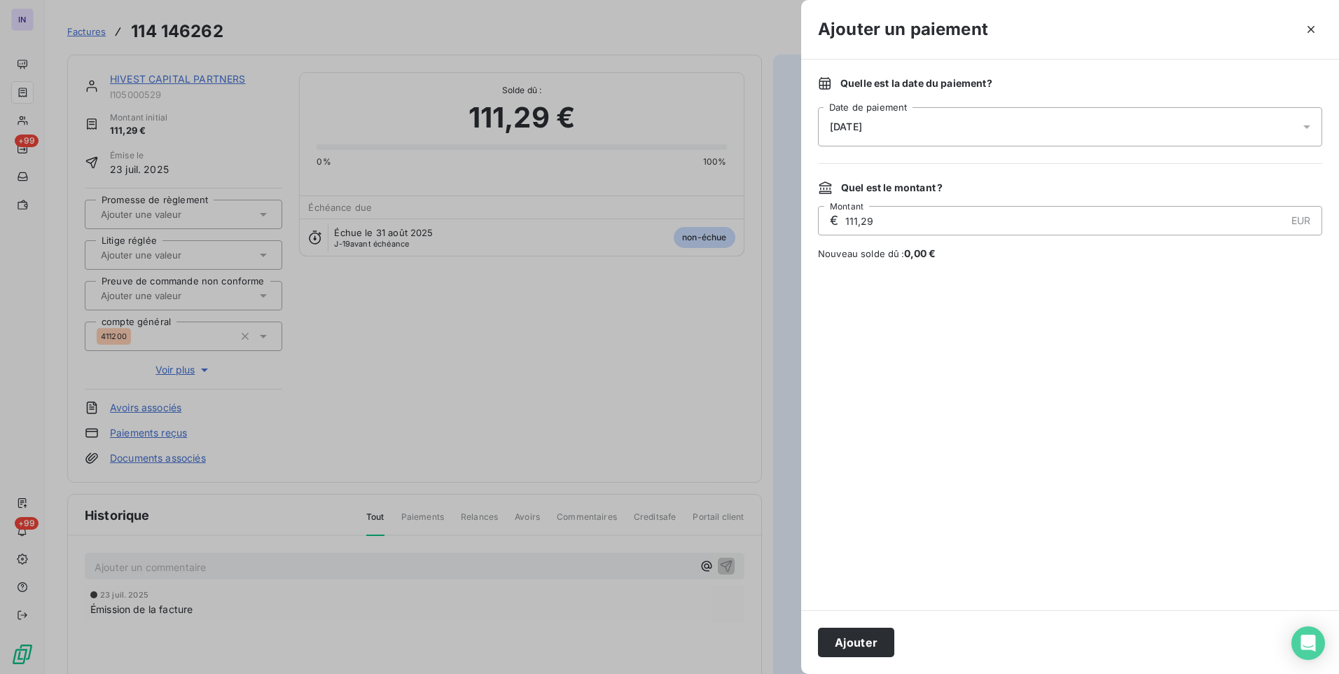
click at [862, 127] on span "[DATE]" at bounding box center [846, 126] width 32 height 11
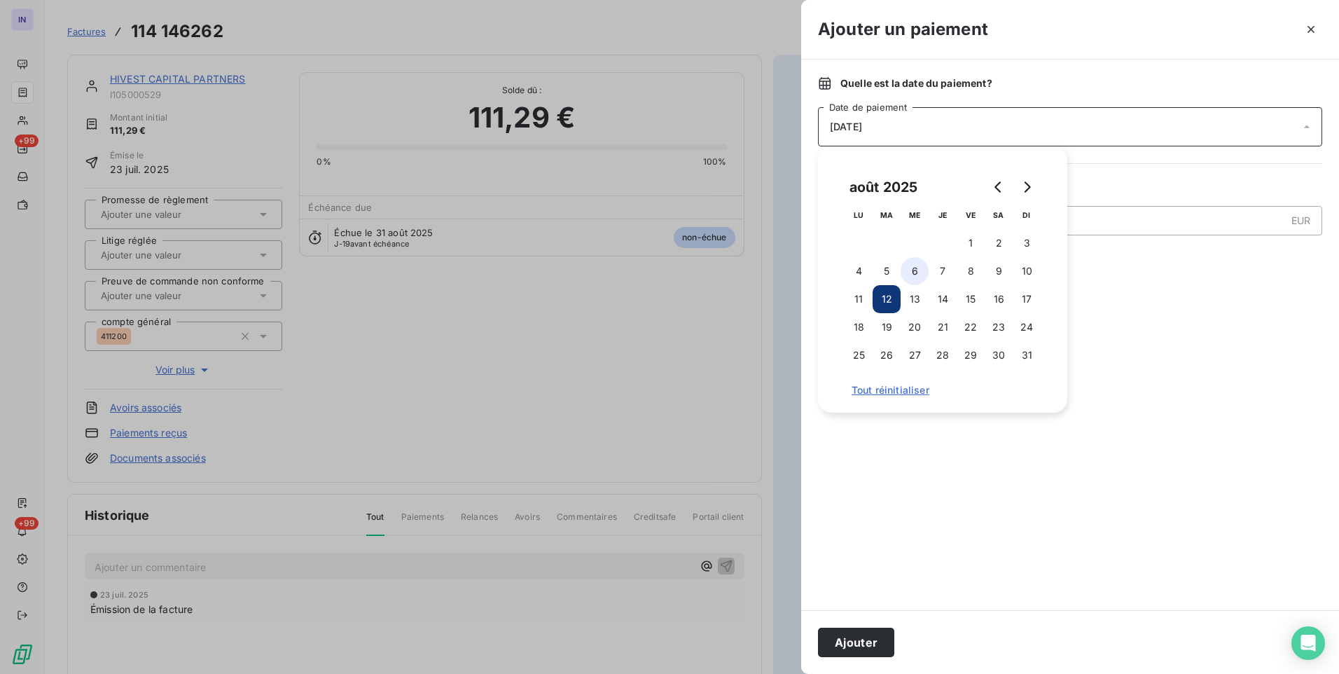
click at [919, 274] on button "6" at bounding box center [915, 271] width 28 height 28
click at [858, 637] on button "Ajouter" at bounding box center [856, 642] width 76 height 29
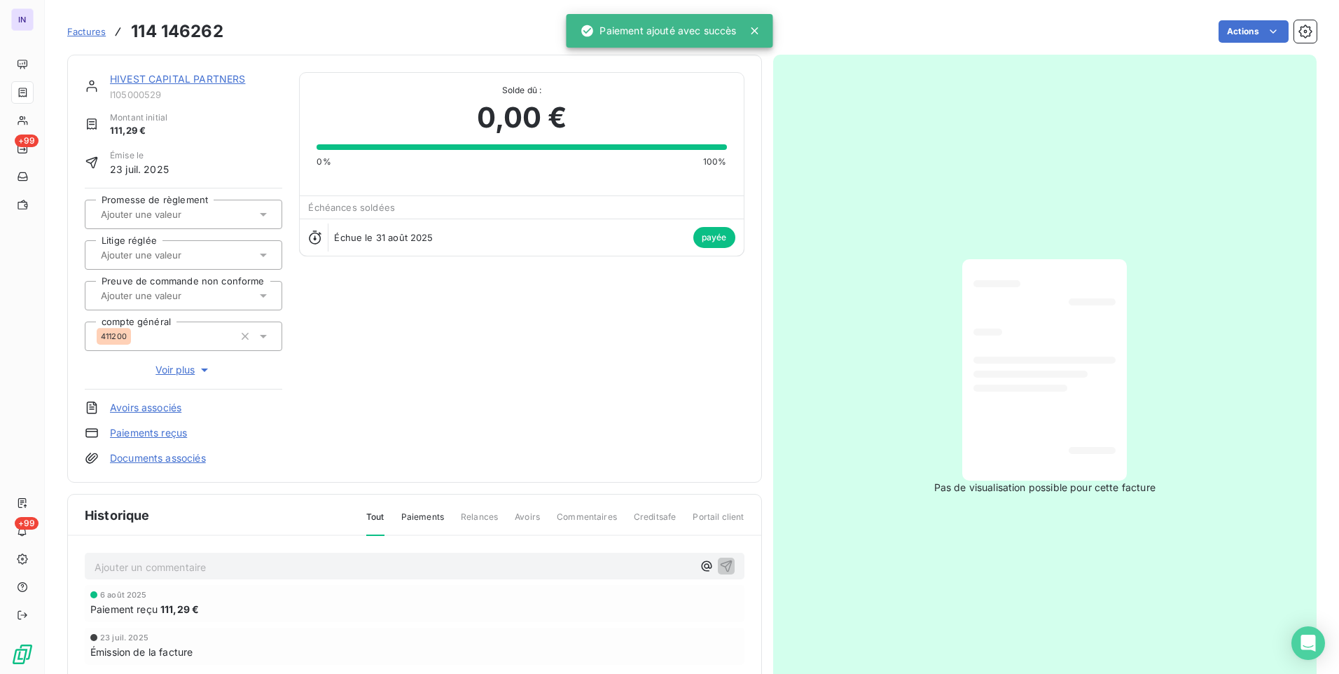
click at [144, 77] on link "HIVEST CAPITAL PARTNERS" at bounding box center [177, 79] width 135 height 12
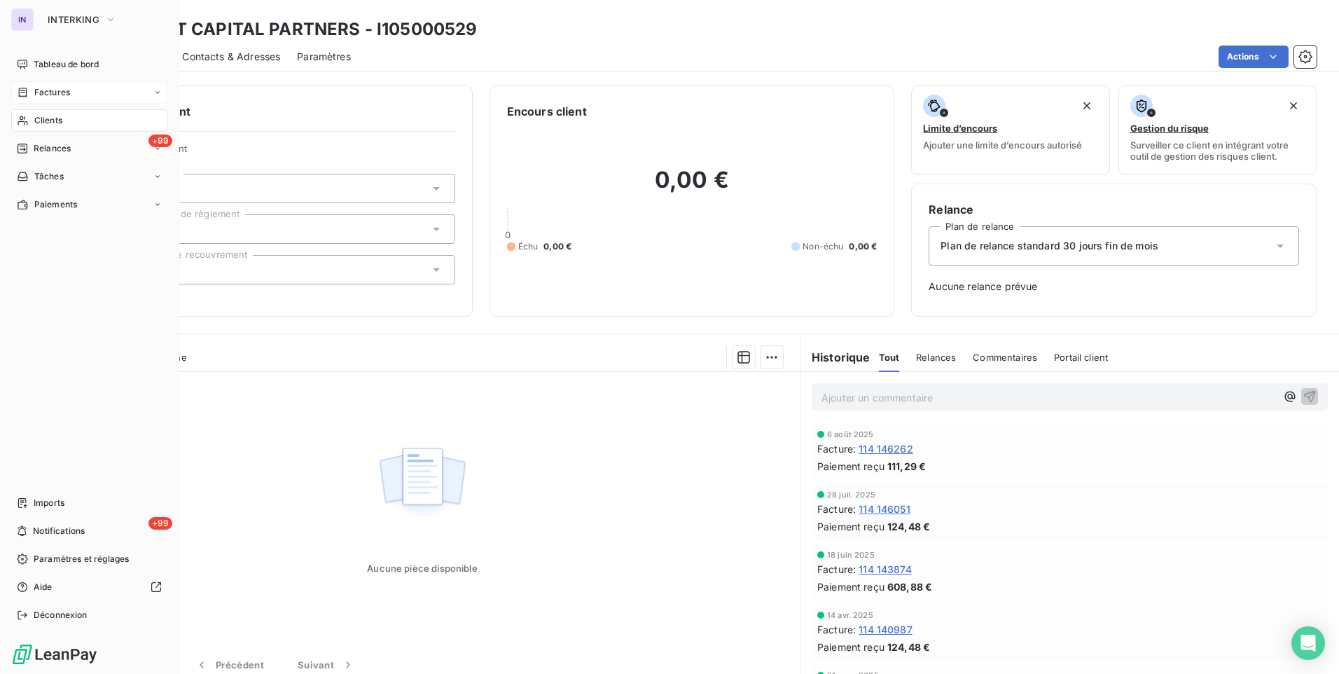
click at [48, 124] on span "Clients" at bounding box center [48, 120] width 28 height 13
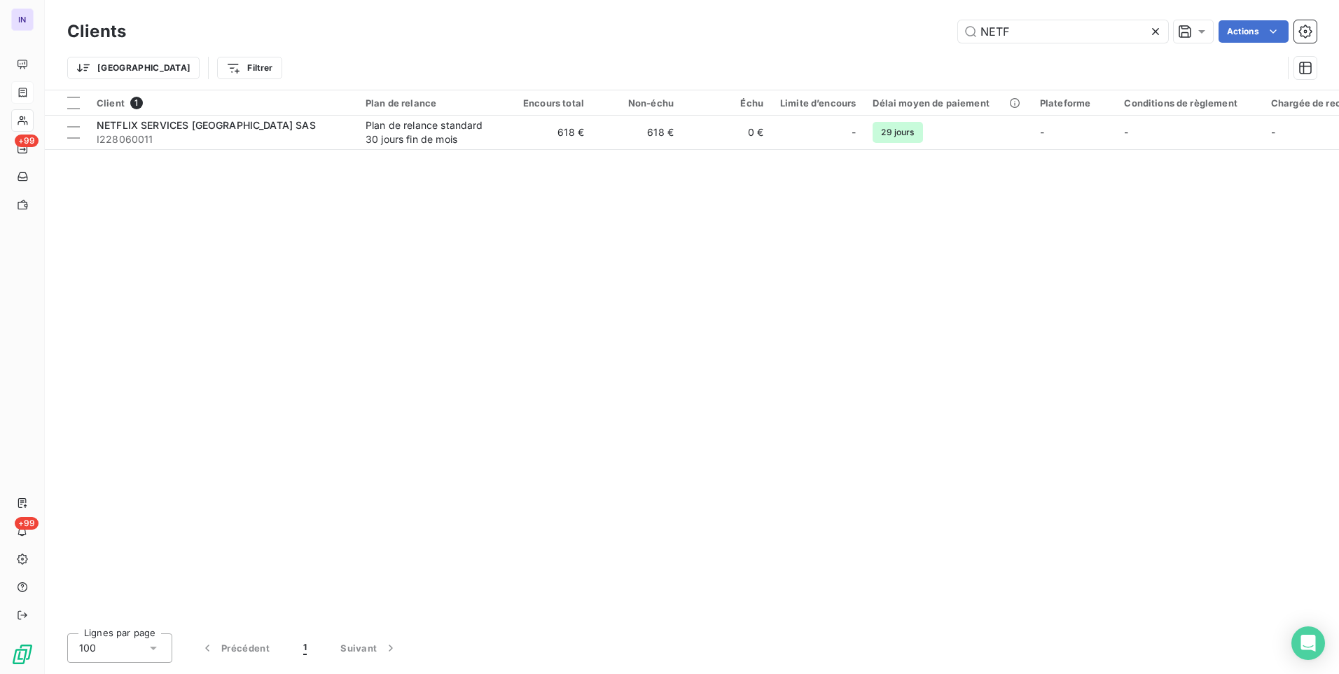
drag, startPoint x: 1034, startPoint y: 30, endPoint x: 892, endPoint y: 32, distance: 141.5
click at [901, 29] on div "NETF Actions" at bounding box center [730, 31] width 1174 height 22
drag, startPoint x: 1013, startPoint y: 36, endPoint x: 1025, endPoint y: 35, distance: 12.6
click at [1015, 36] on input "NETF" at bounding box center [1063, 31] width 210 height 22
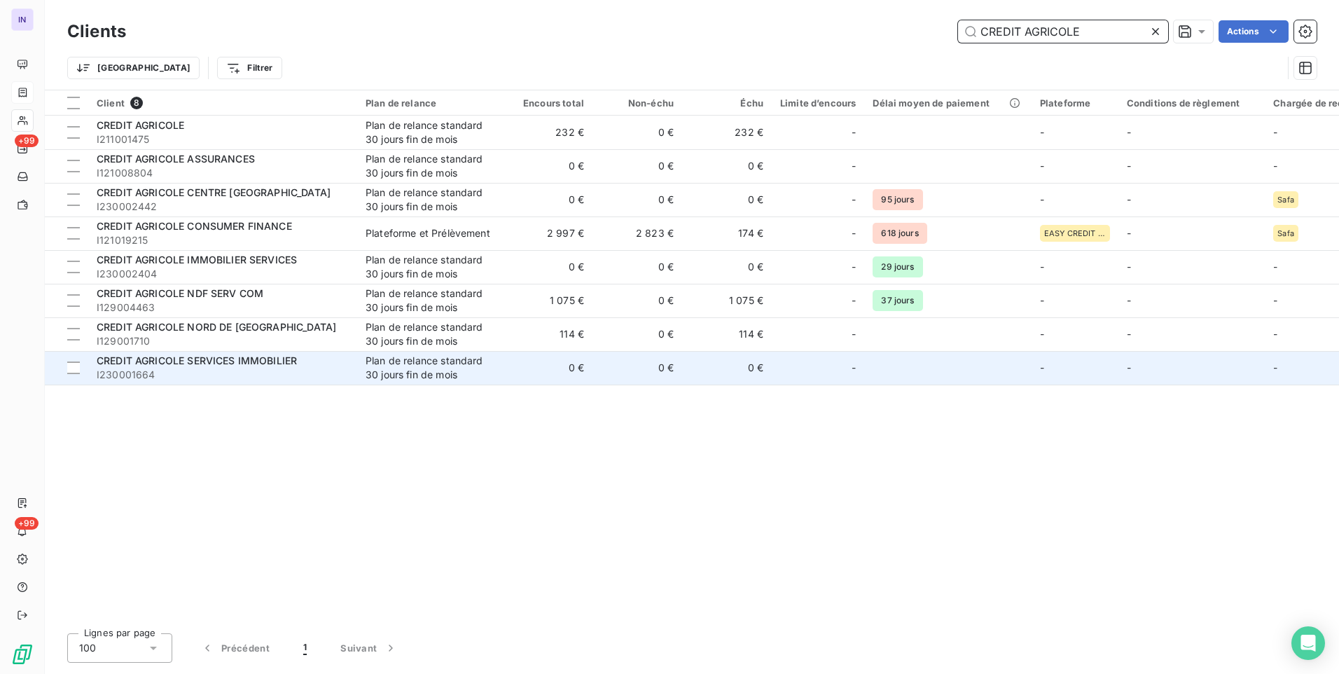
type input "CREDIT AGRICOLE"
click at [452, 373] on div "Plan de relance standard 30 jours fin de mois" at bounding box center [430, 368] width 129 height 28
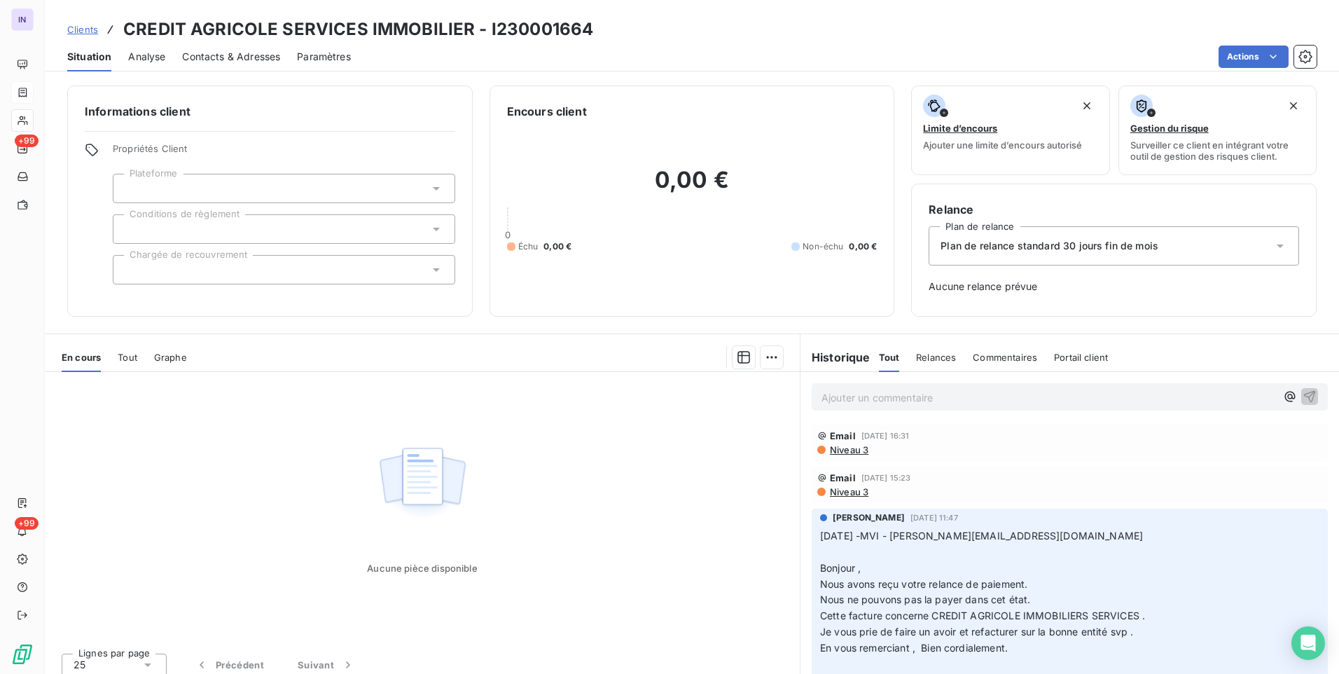
click at [125, 356] on span "Tout" at bounding box center [128, 357] width 20 height 11
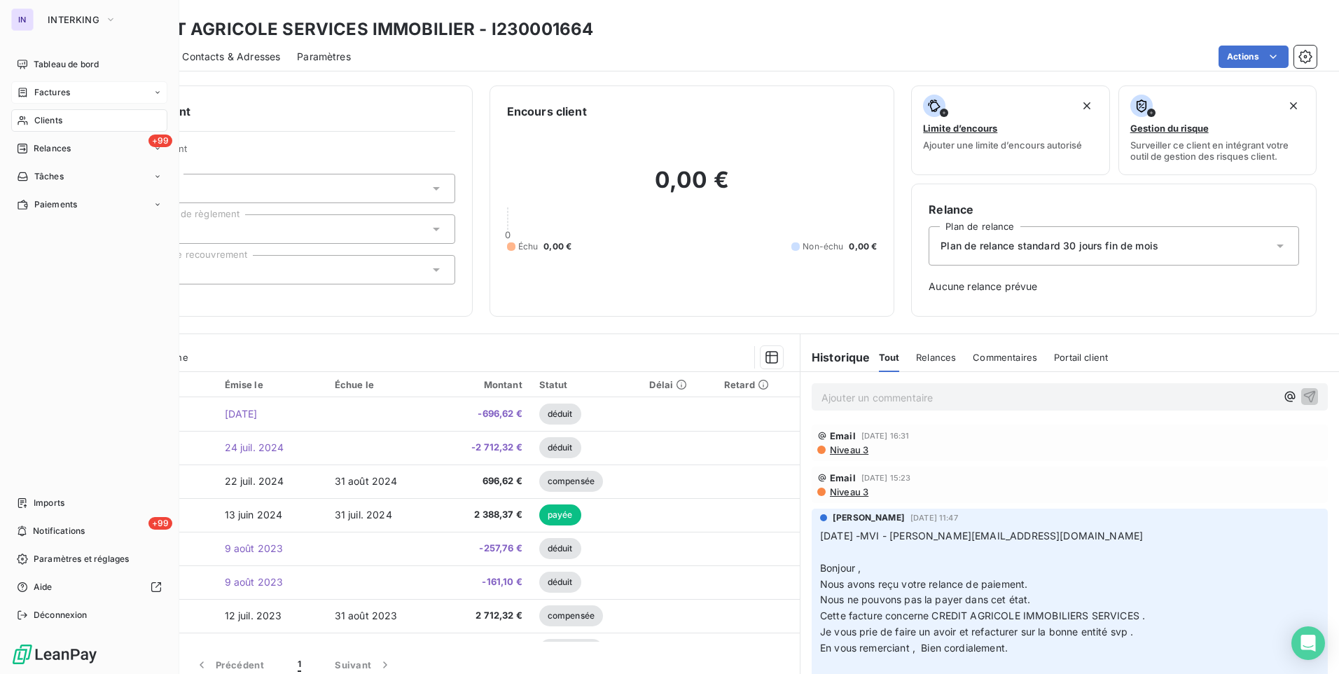
click at [51, 122] on span "Clients" at bounding box center [48, 120] width 28 height 13
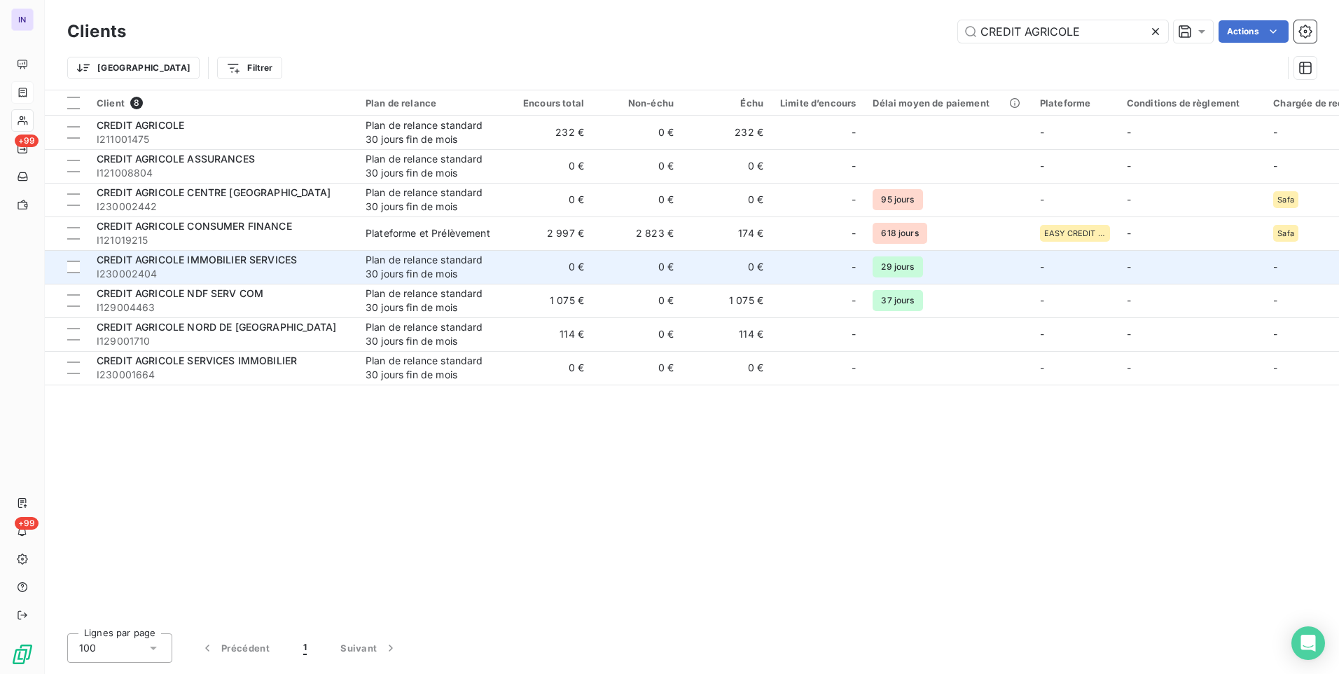
click at [268, 261] on span "CREDIT AGRICOLE IMMOBILIER SERVICES" at bounding box center [197, 260] width 200 height 12
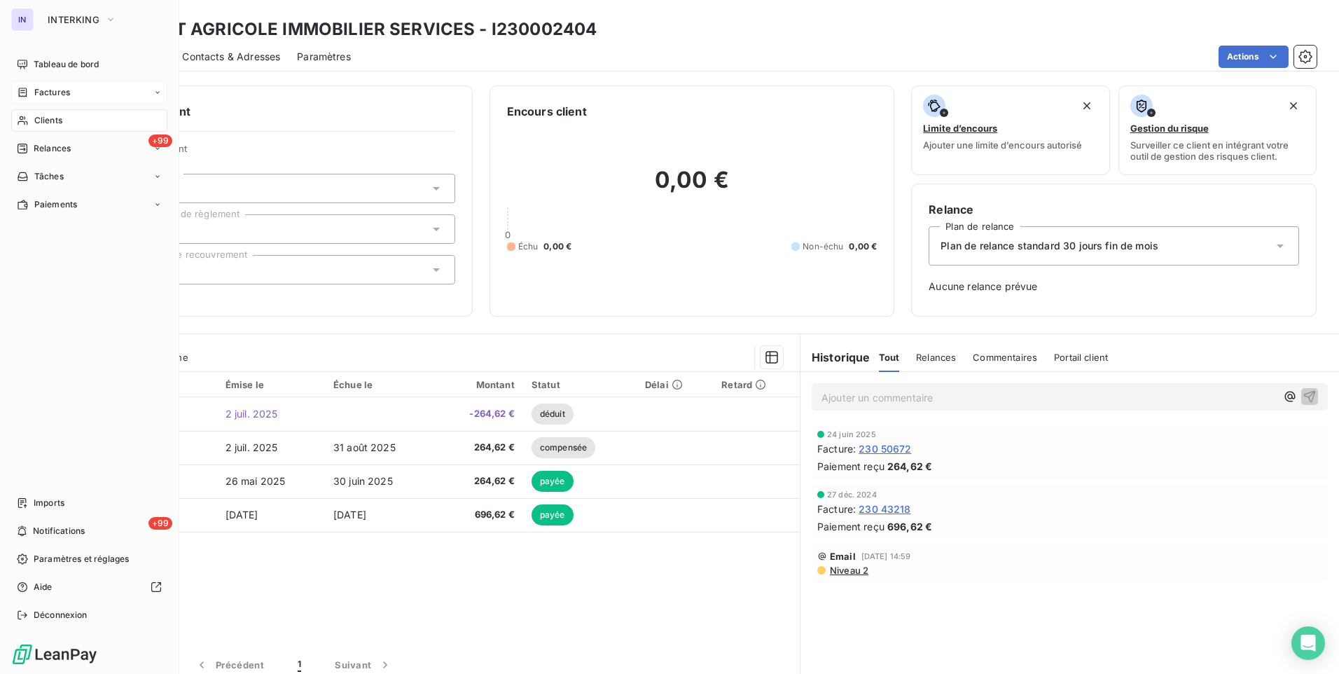
click at [54, 120] on span "Clients" at bounding box center [48, 120] width 28 height 13
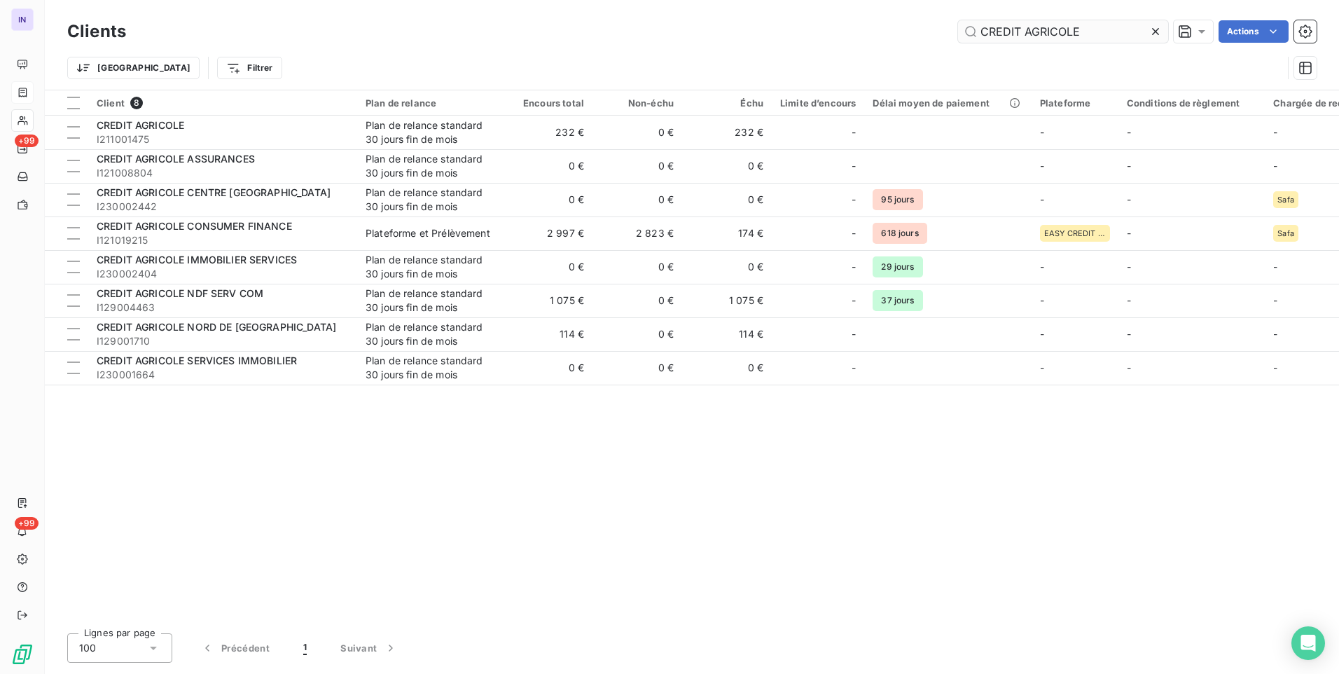
click at [1116, 27] on input "CREDIT AGRICOLE" at bounding box center [1063, 31] width 210 height 22
drag, startPoint x: 1094, startPoint y: 31, endPoint x: 859, endPoint y: 26, distance: 234.7
click at [862, 25] on div "CREDIT AGRICOLE Actions" at bounding box center [730, 31] width 1174 height 22
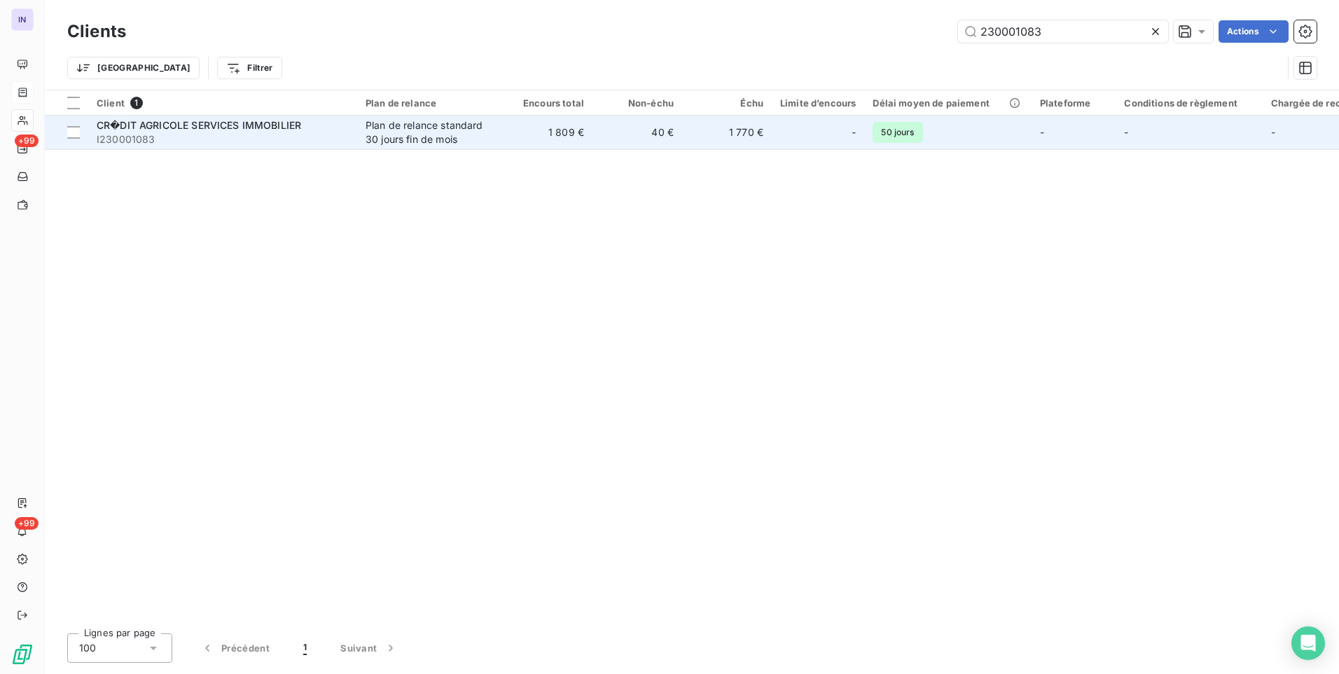
type input "230001083"
click at [275, 132] on span "I230001083" at bounding box center [223, 139] width 252 height 14
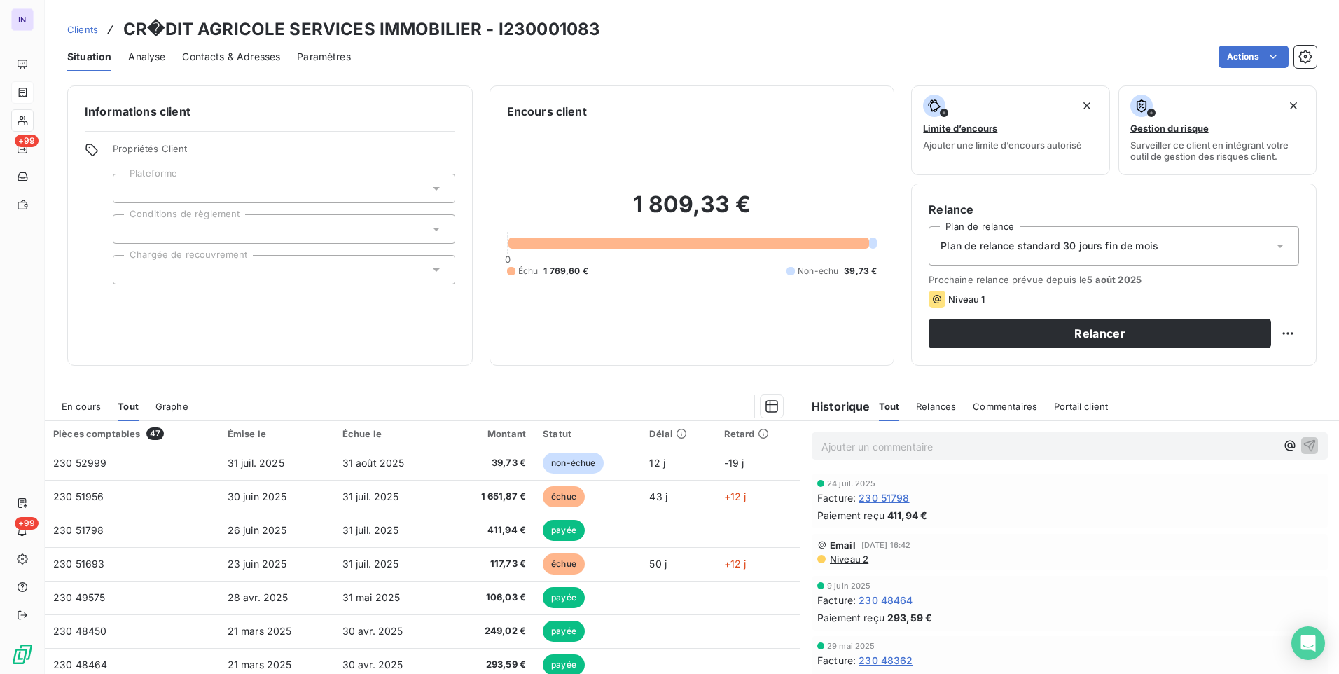
click at [75, 403] on span "En cours" at bounding box center [81, 406] width 39 height 11
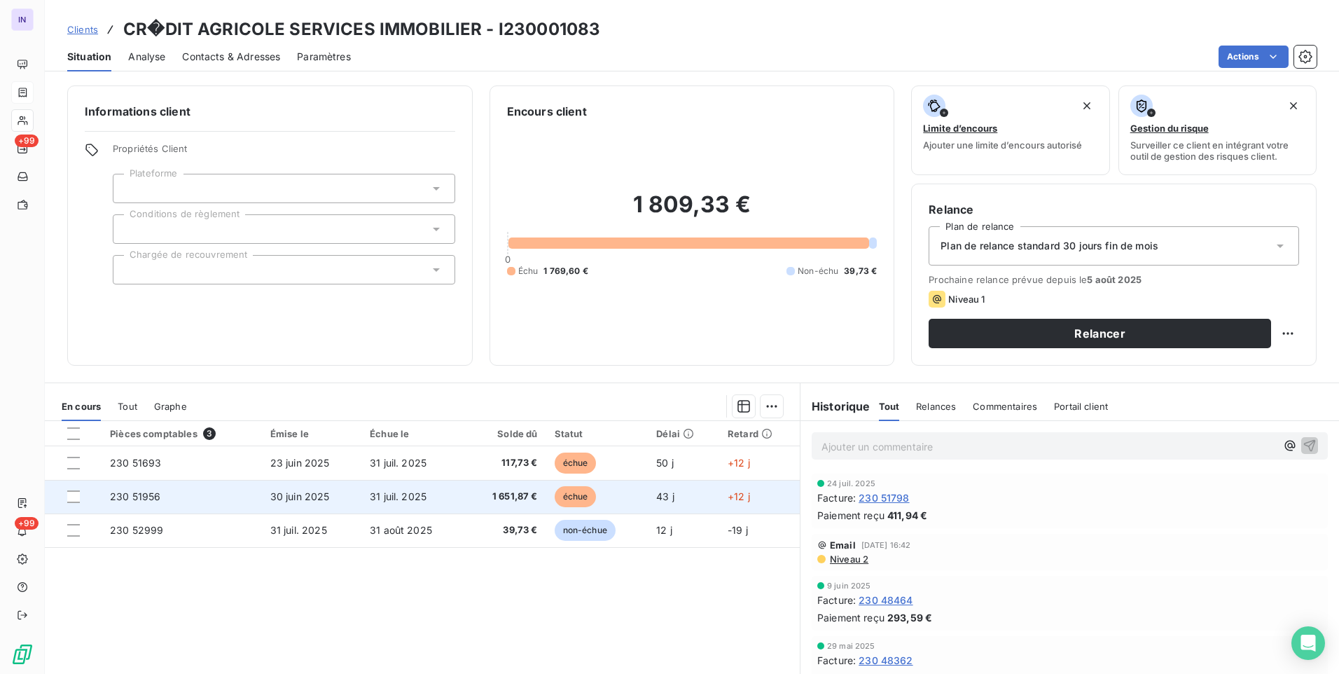
click at [209, 497] on td "230 51956" at bounding box center [182, 497] width 160 height 34
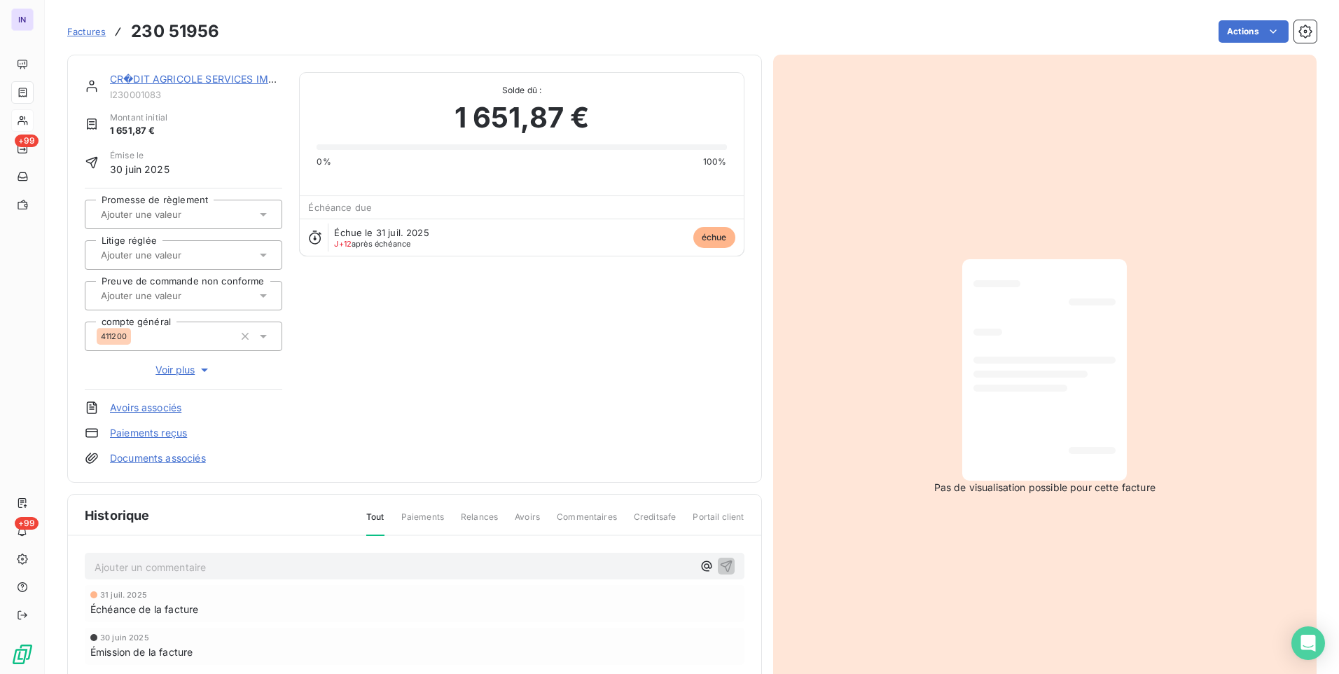
click at [198, 78] on link "CR�DIT AGRICOLE SERVICES IMMOBILIER" at bounding box center [212, 79] width 205 height 12
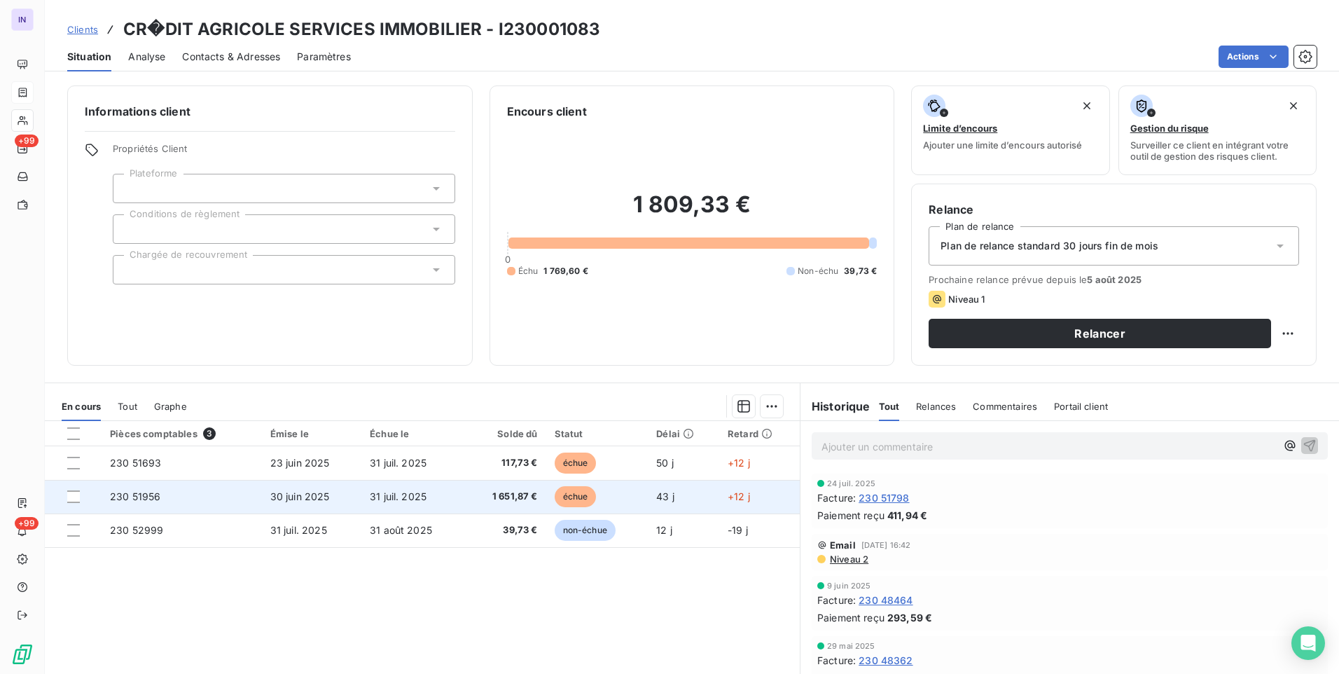
click at [434, 501] on td "31 juil. 2025" at bounding box center [413, 497] width 104 height 34
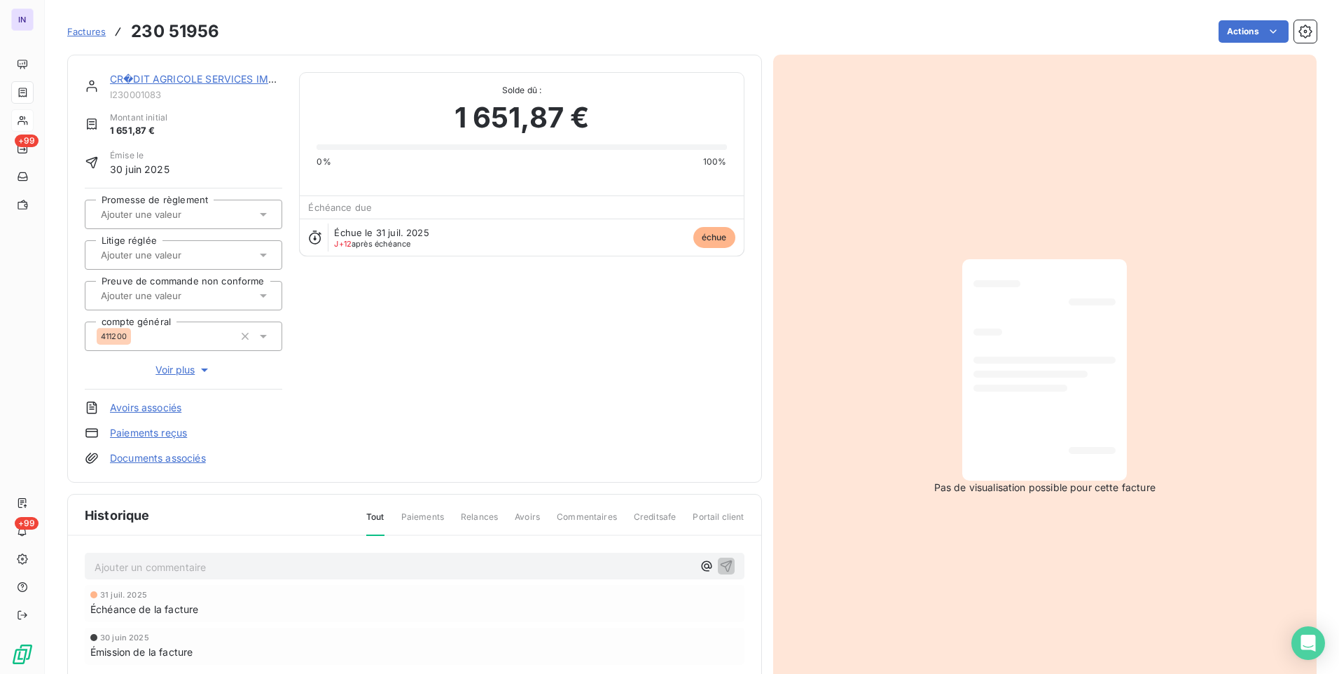
click at [215, 565] on p "Ajouter un commentaire ﻿" at bounding box center [394, 567] width 598 height 18
click at [153, 562] on span "12/08/2025 Attente validation" at bounding box center [154, 566] width 119 height 12
click at [179, 567] on span "12/08/2025 ST - SAttente validation" at bounding box center [169, 566] width 148 height 12
click at [218, 569] on span "12/08/2025 ST - Appel télAttente validation" at bounding box center [187, 566] width 184 height 12
drag, startPoint x: 272, startPoint y: 568, endPoint x: 286, endPoint y: 569, distance: 14.7
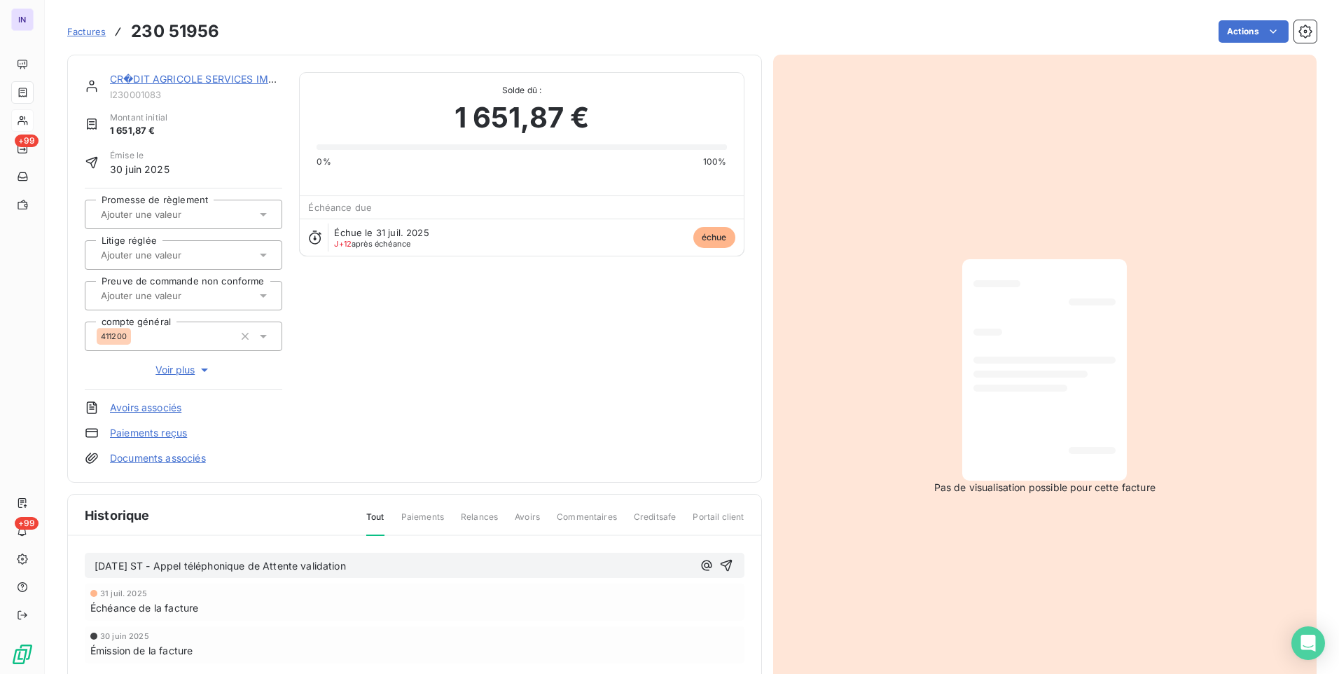
click at [272, 568] on span "12/08/2025 ST - Appel téléphonique de Attente validation" at bounding box center [220, 566] width 251 height 12
drag, startPoint x: 285, startPoint y: 562, endPoint x: 312, endPoint y: 565, distance: 27.4
click at [286, 564] on span "12/08/2025 ST - Appel téléphonique de Attente validation" at bounding box center [220, 566] width 251 height 12
click at [594, 563] on span "12/08/2025 ST - Appel téléphonique de WUNSCH Florence <florence.wunsch@ca-immob…" at bounding box center [389, 566] width 588 height 12
click at [556, 569] on span "12/08/2025 ST - Appel téléphonique de WUNSCH Florence <florence.wunsch@ca-immob…" at bounding box center [389, 566] width 588 height 12
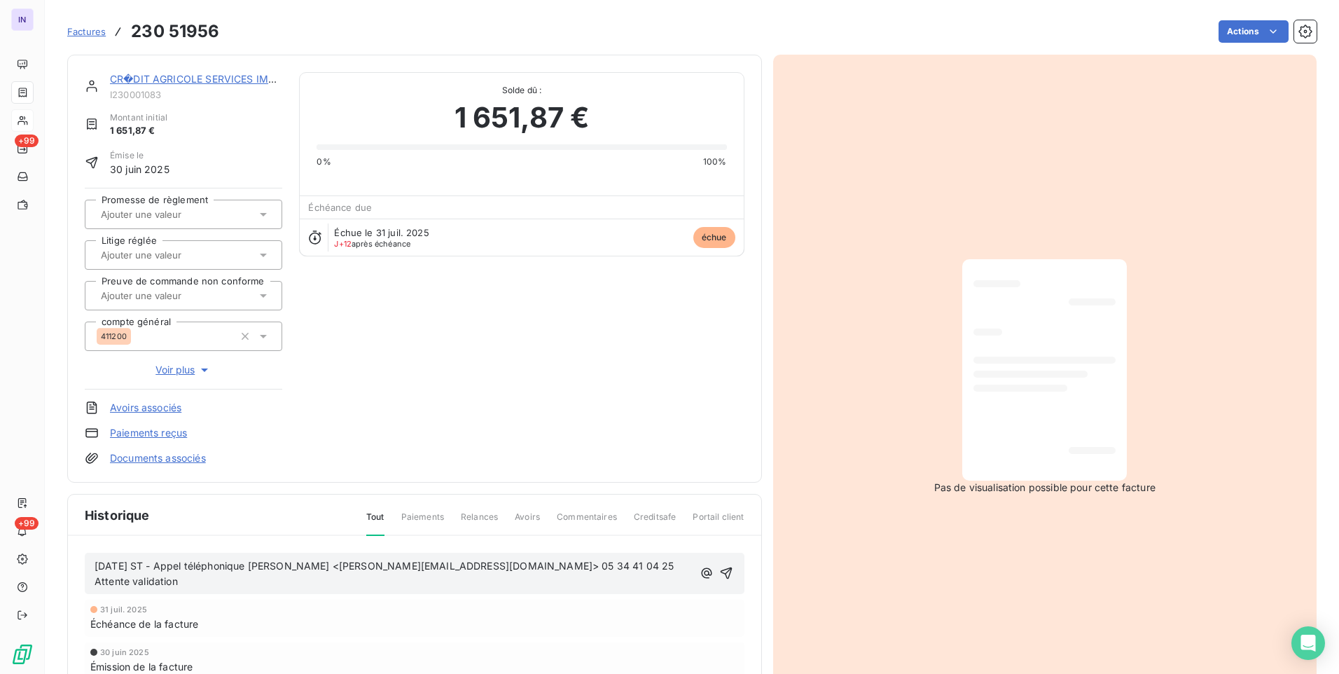
click at [209, 576] on p "12/08/2025 ST - Appel téléphonique de WUNSCH Florence <florence.wunsch@ca-immob…" at bounding box center [394, 574] width 598 height 32
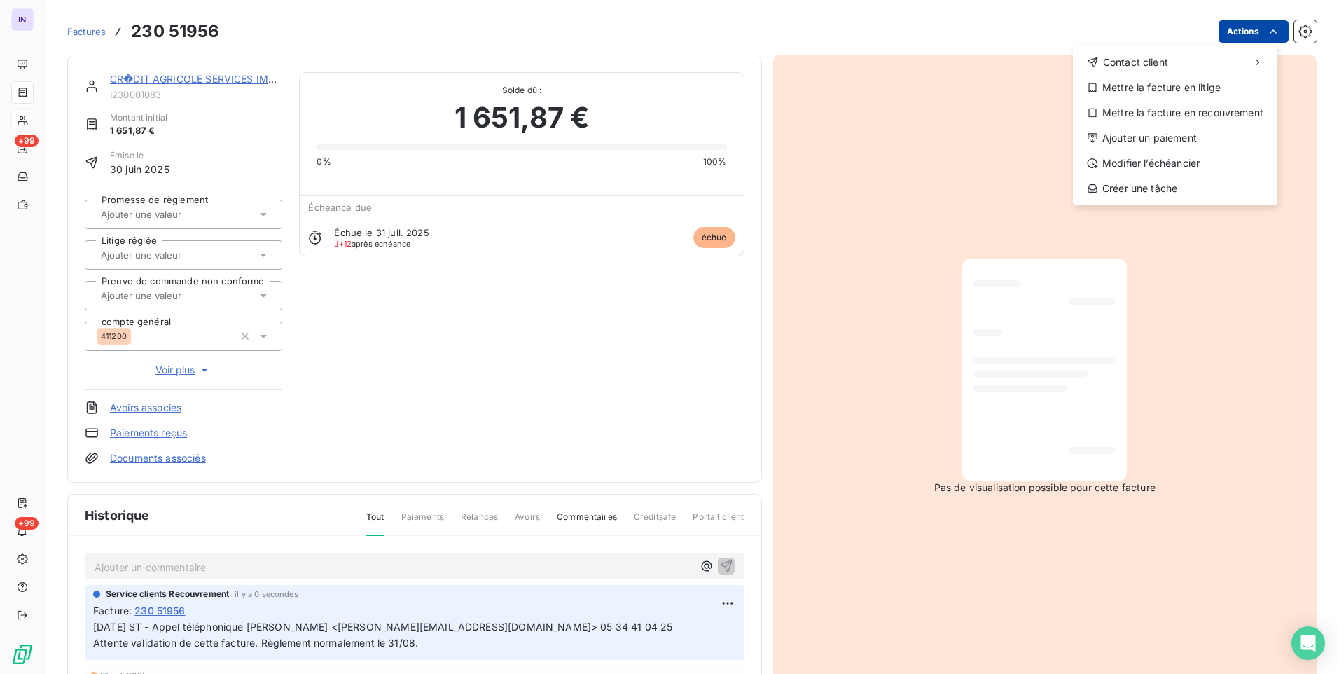
click at [1242, 36] on html "IN +99 +99 Factures 230 51956 Actions Contact client Mettre la facture en litig…" at bounding box center [669, 337] width 1339 height 674
click at [1138, 134] on div "Ajouter un paiement" at bounding box center [1175, 138] width 193 height 22
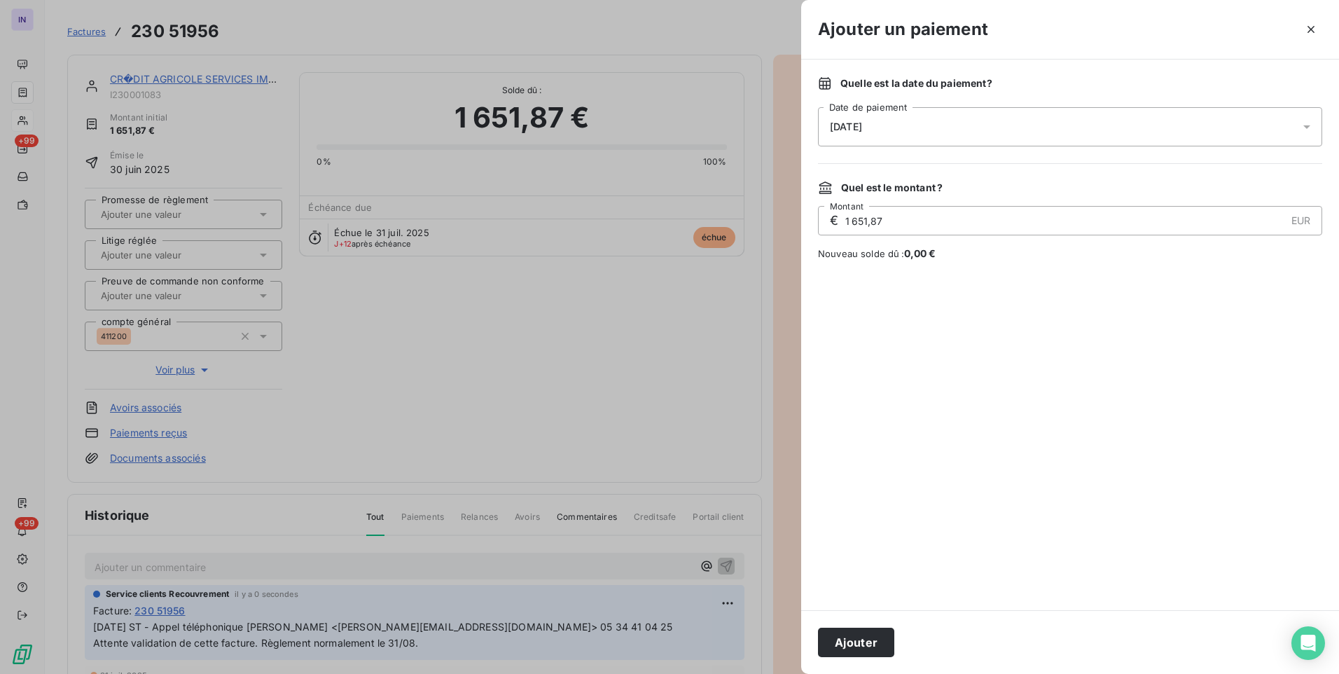
click at [925, 131] on div "[DATE]" at bounding box center [1070, 126] width 504 height 39
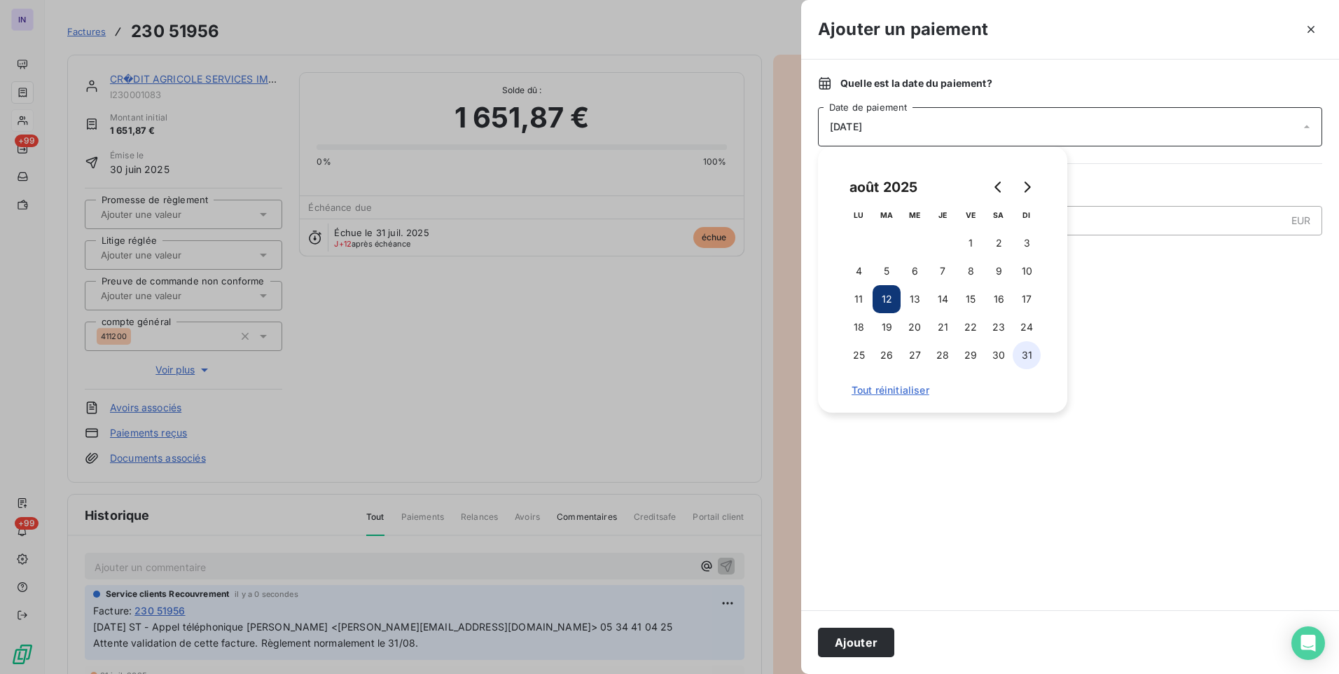
click at [1027, 355] on button "31" at bounding box center [1027, 355] width 28 height 28
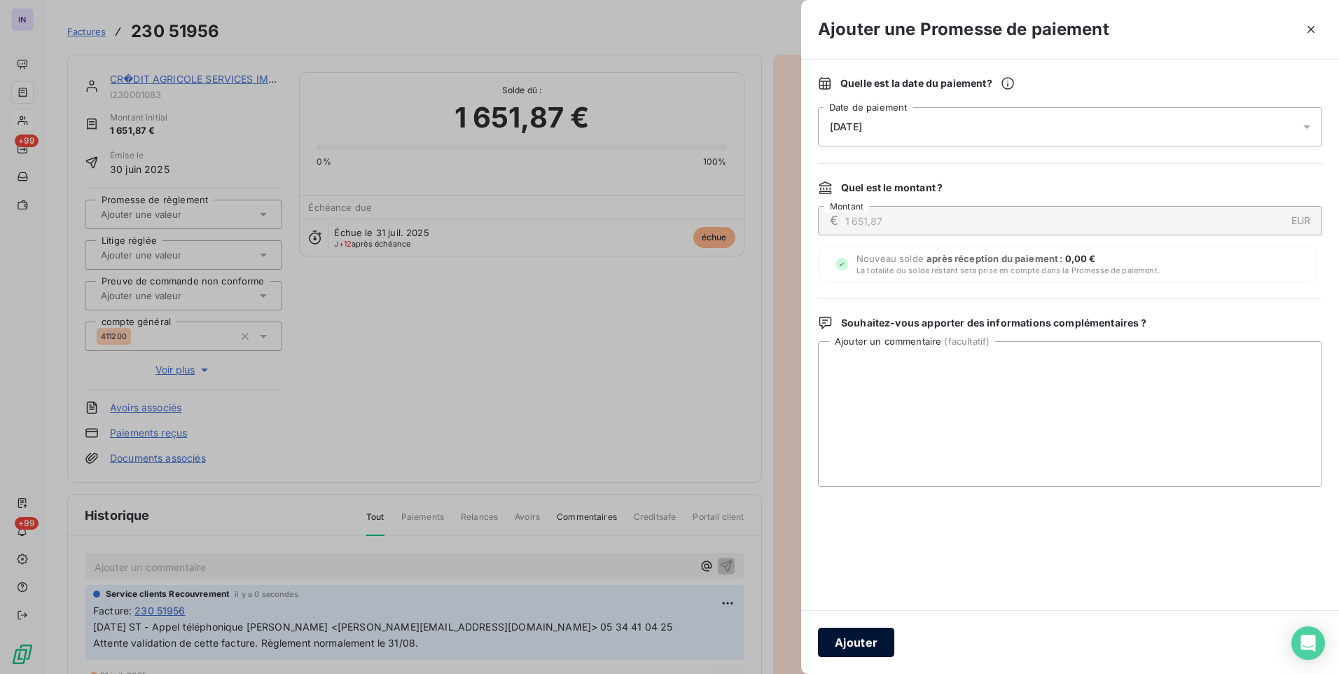
click at [851, 637] on button "Ajouter" at bounding box center [856, 642] width 76 height 29
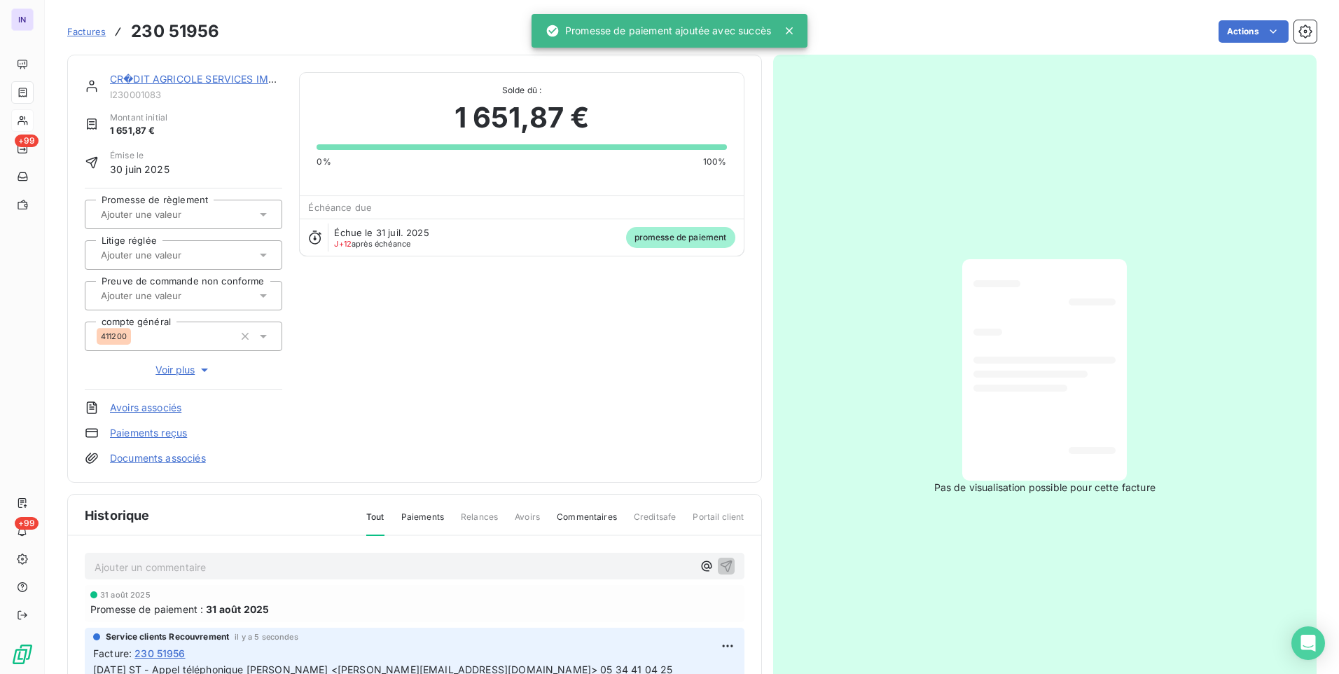
click at [152, 215] on input "text" at bounding box center [169, 214] width 141 height 13
click at [150, 250] on div "Oui" at bounding box center [192, 251] width 158 height 22
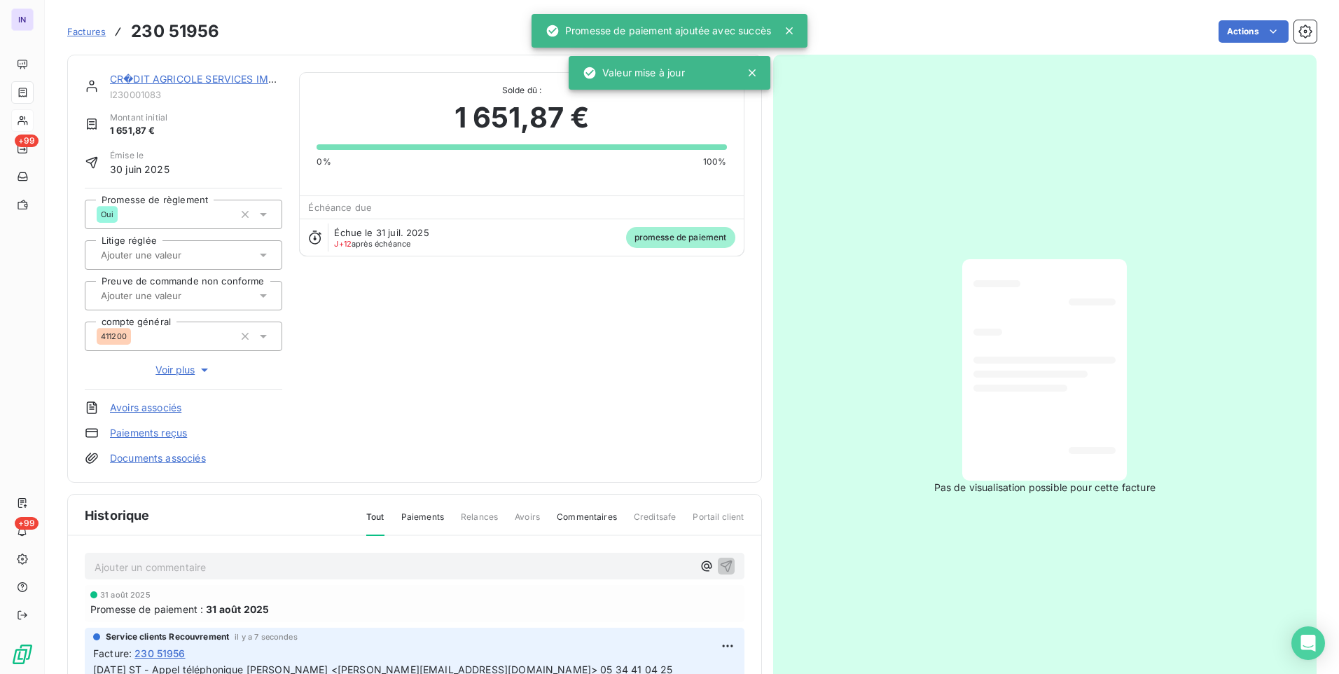
click at [232, 81] on link "CR�DIT AGRICOLE SERVICES IMMOBILIER" at bounding box center [212, 79] width 205 height 12
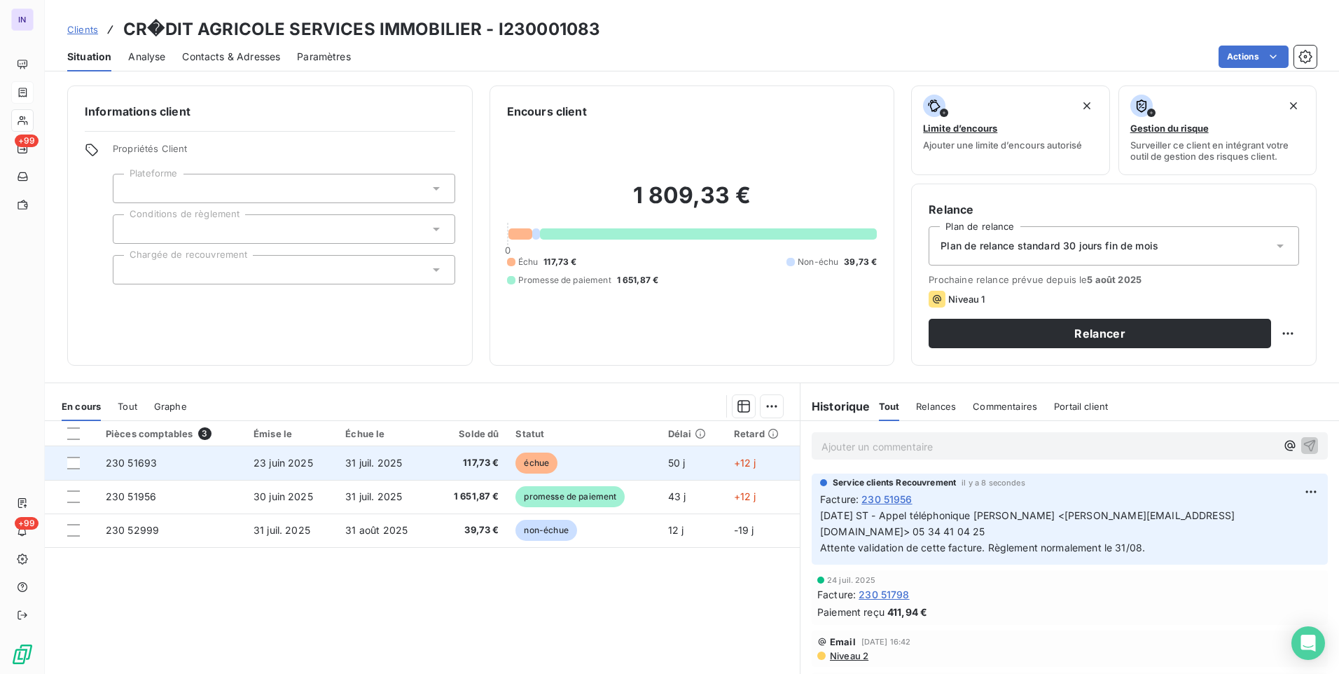
click at [318, 464] on td "23 juin 2025" at bounding box center [291, 463] width 92 height 34
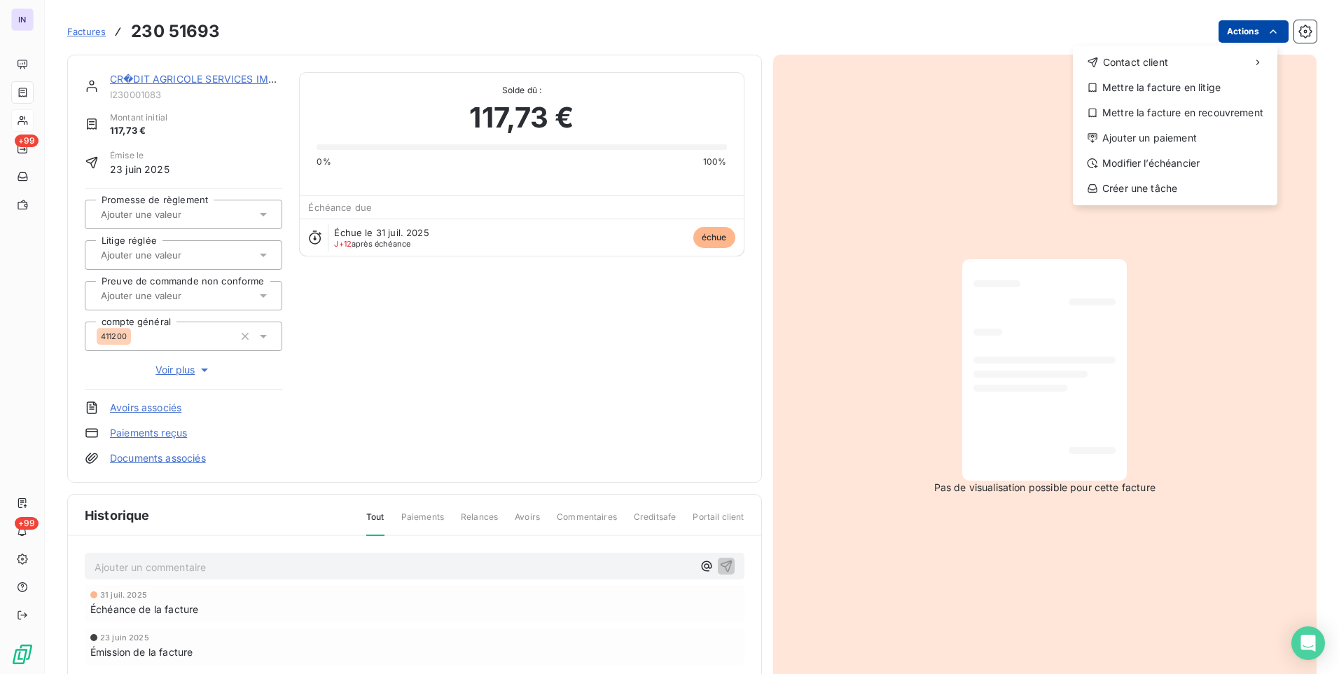
click at [1240, 21] on html "IN +99 +99 Factures 230 51693 Actions Contact client Mettre la facture en litig…" at bounding box center [669, 337] width 1339 height 674
click at [1142, 95] on div "Mettre la facture en litige" at bounding box center [1175, 87] width 193 height 22
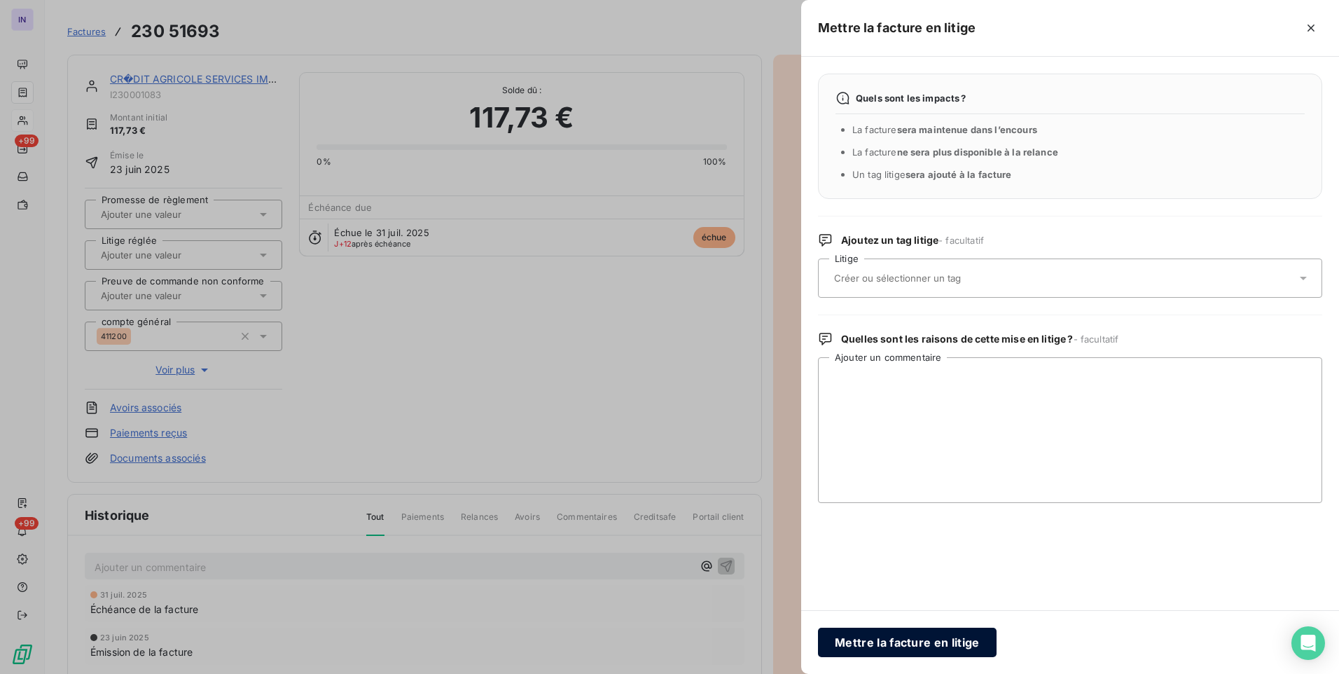
click at [904, 637] on button "Mettre la facture en litige" at bounding box center [907, 642] width 179 height 29
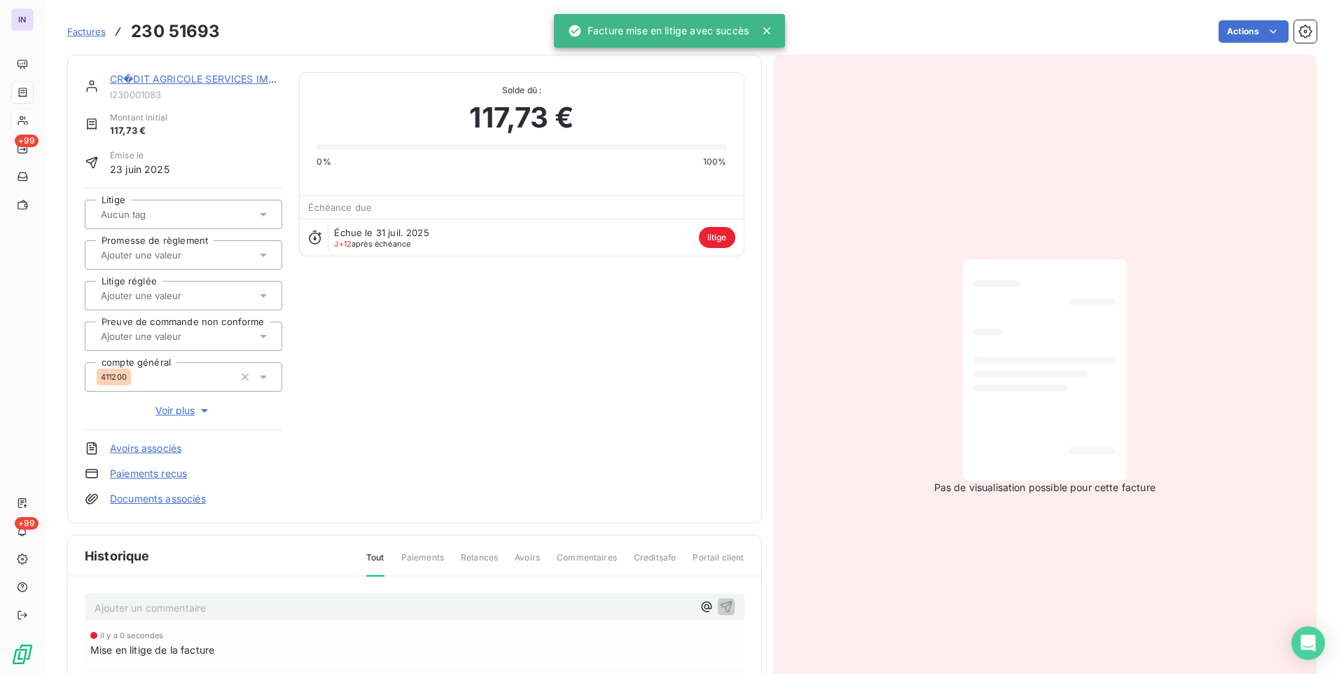
click at [186, 408] on span "Voir plus" at bounding box center [183, 410] width 56 height 14
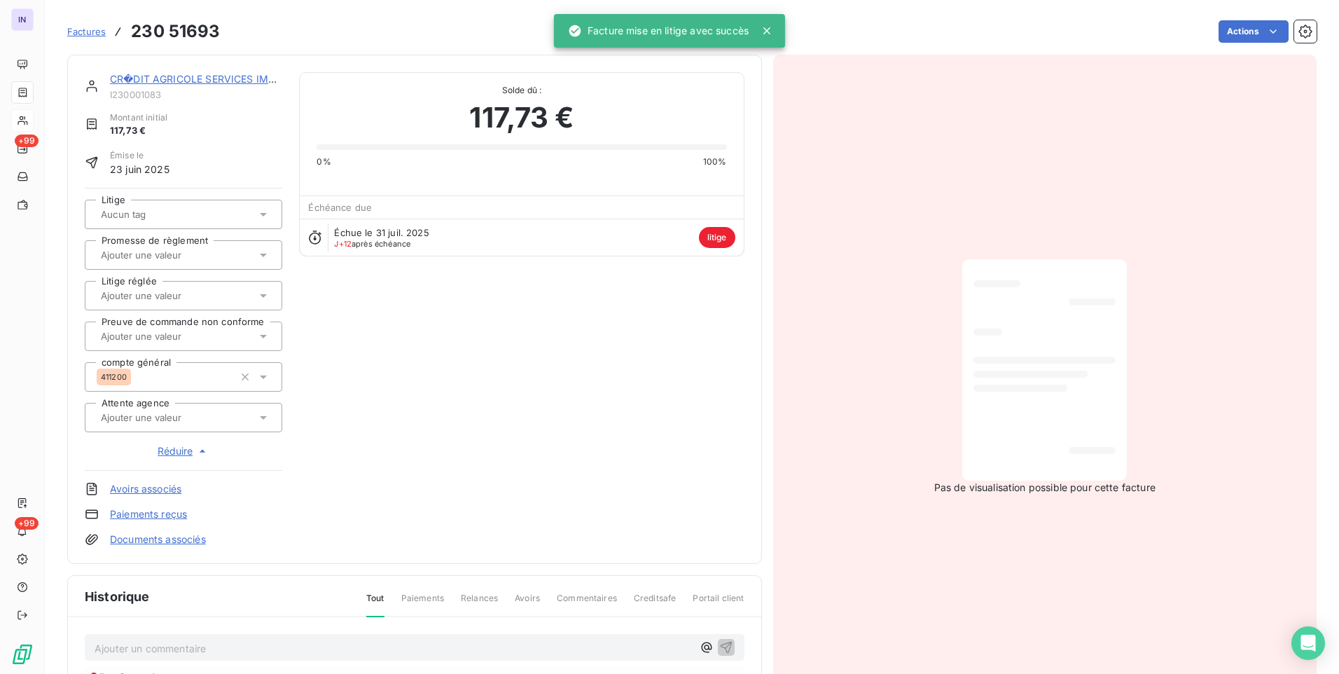
click at [174, 422] on input "text" at bounding box center [169, 417] width 141 height 13
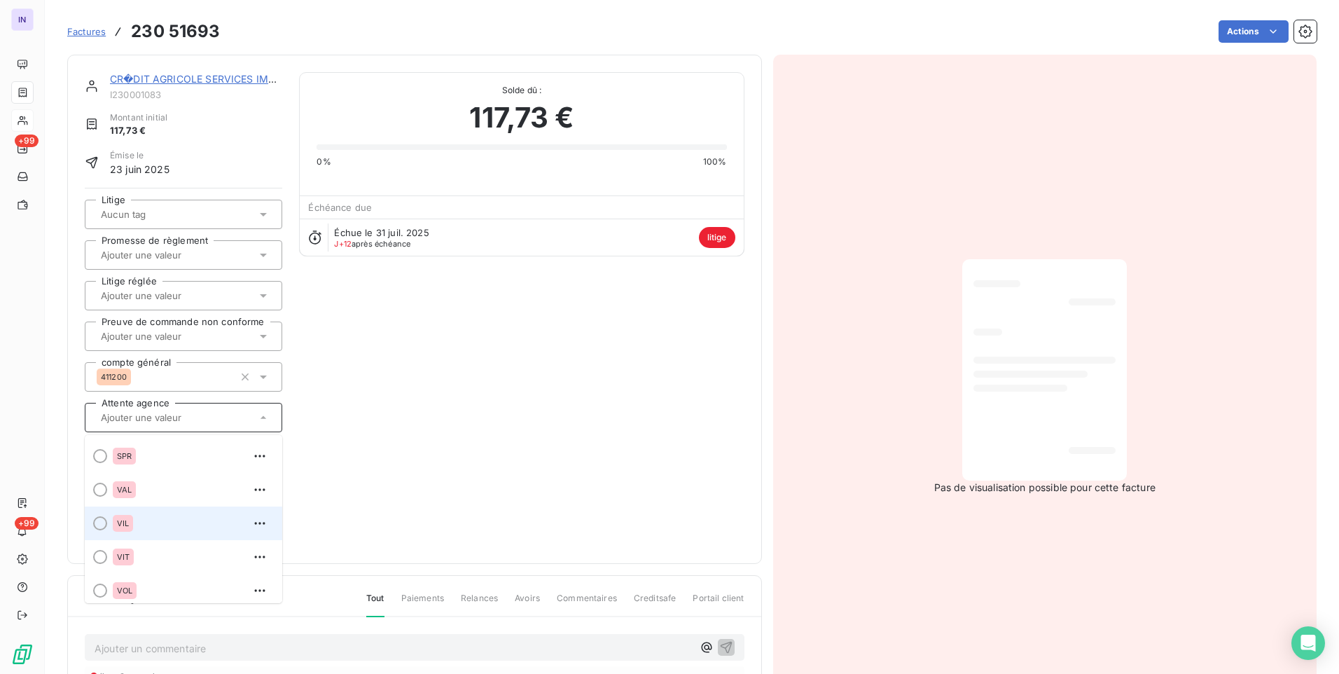
scroll to position [1283, 0]
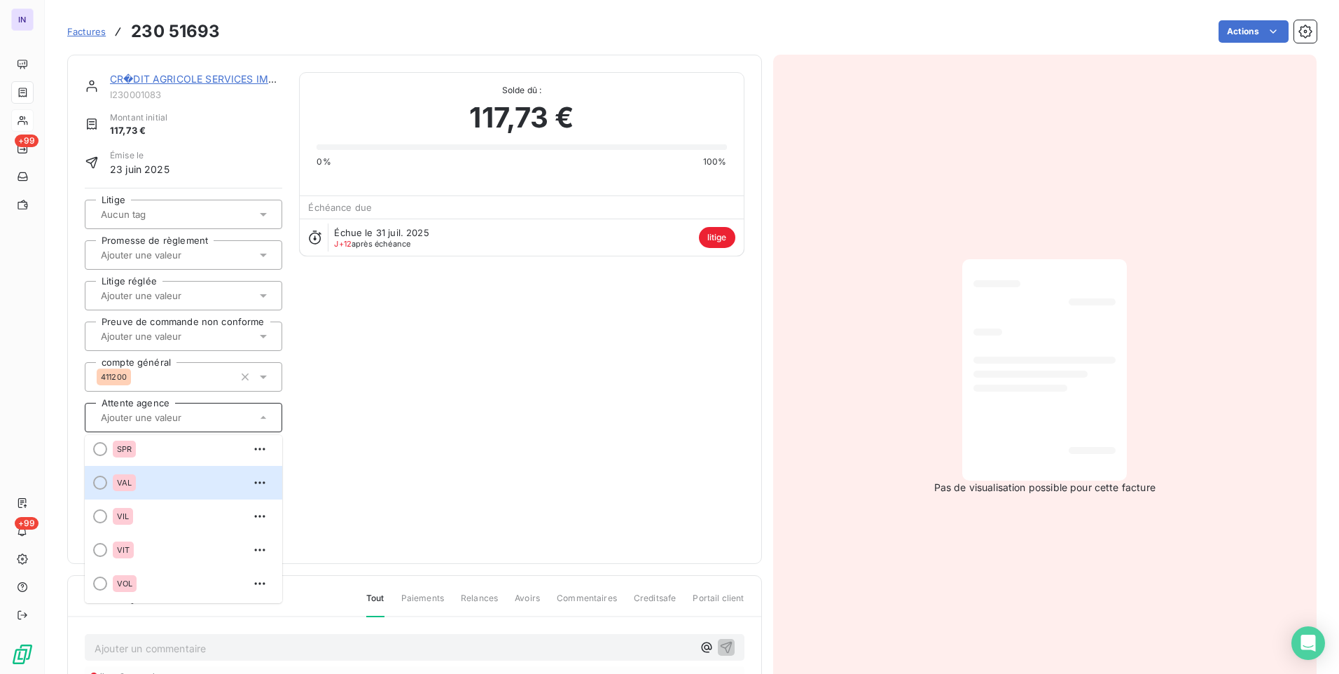
drag, startPoint x: 102, startPoint y: 483, endPoint x: 146, endPoint y: 513, distance: 53.2
click at [102, 483] on div at bounding box center [100, 483] width 14 height 14
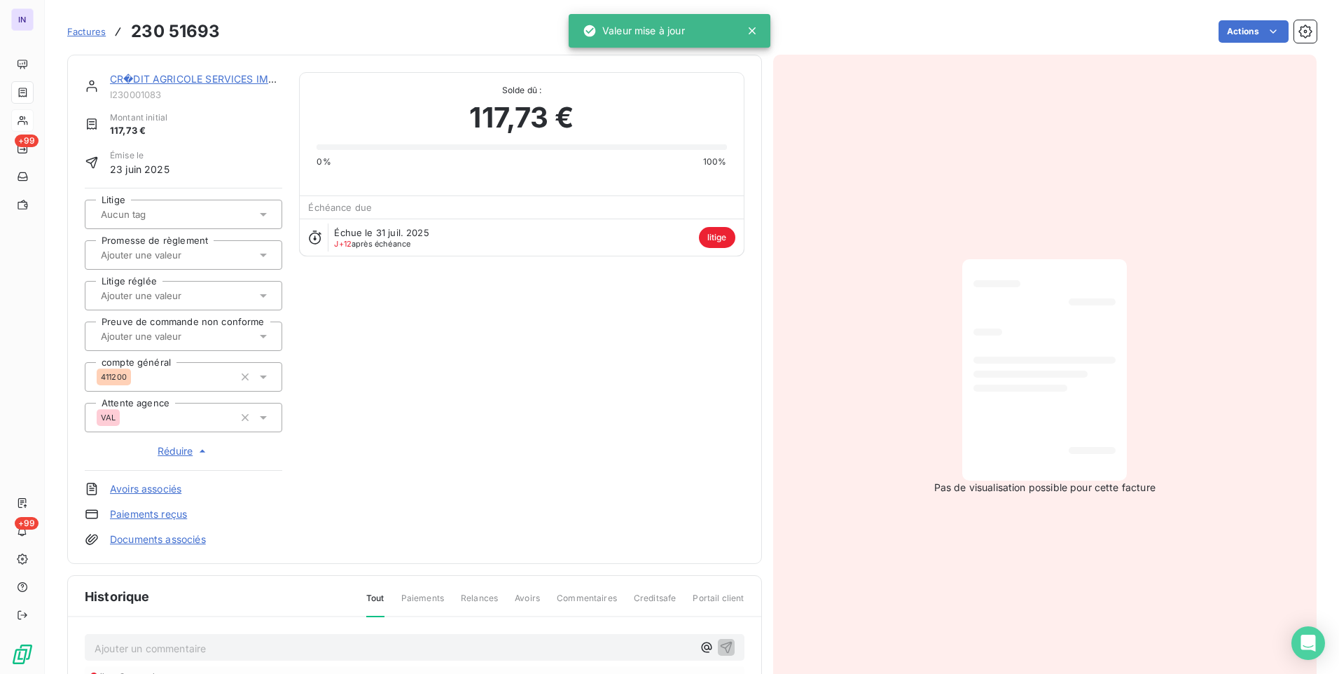
drag, startPoint x: 179, startPoint y: 649, endPoint x: 207, endPoint y: 637, distance: 30.2
click at [179, 649] on p "Ajouter un commentaire ﻿" at bounding box center [394, 648] width 598 height 18
click at [88, 32] on span "Factures" at bounding box center [86, 31] width 39 height 11
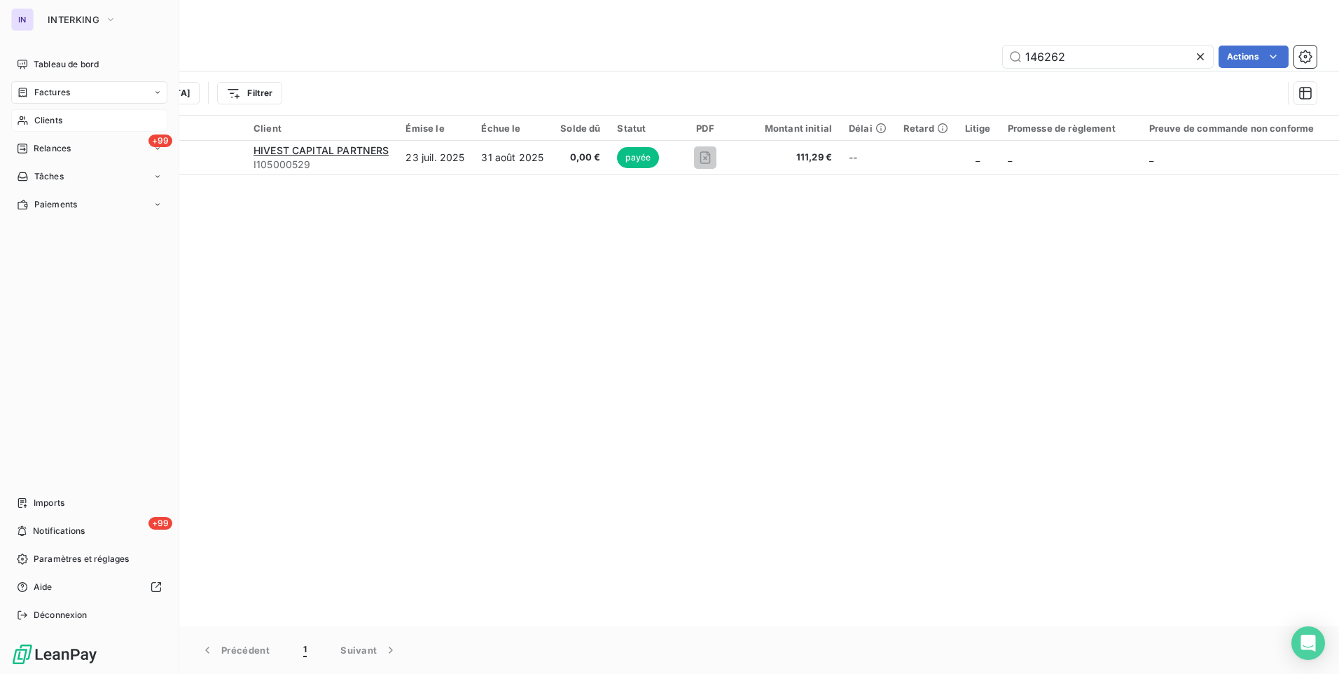
click at [43, 119] on span "Clients" at bounding box center [48, 120] width 28 height 13
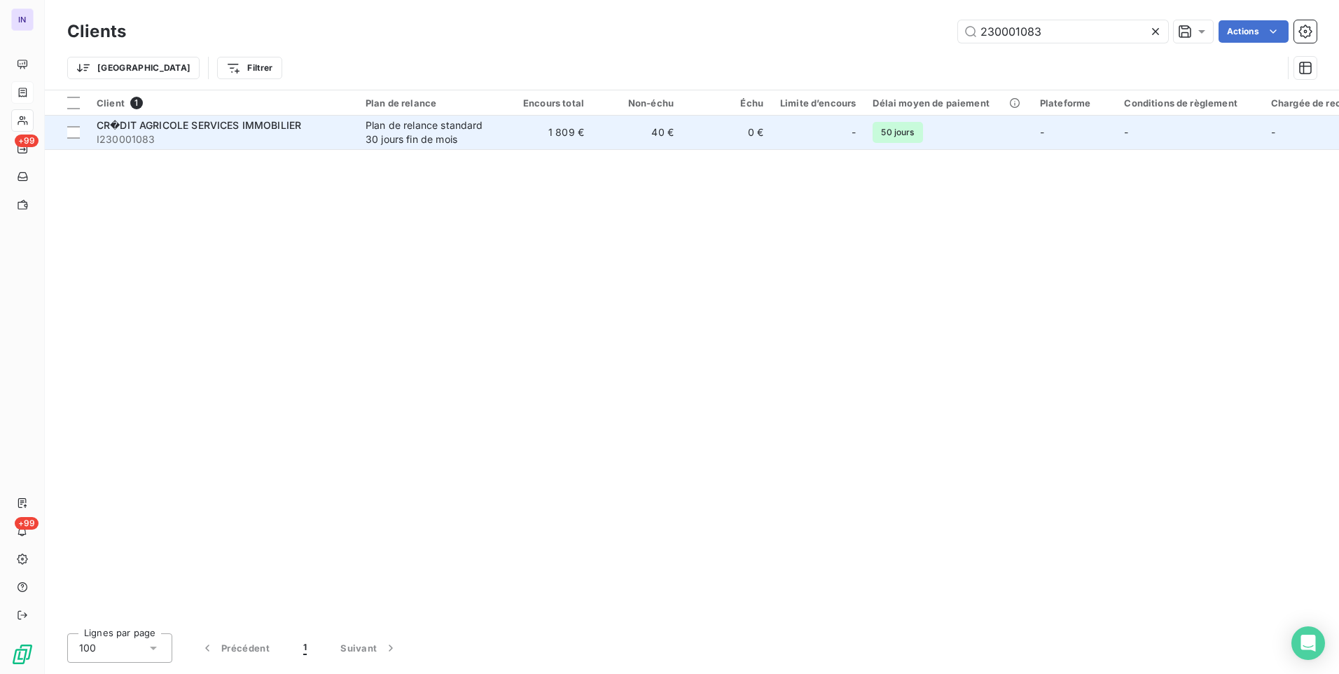
click at [273, 137] on span "I230001083" at bounding box center [223, 139] width 252 height 14
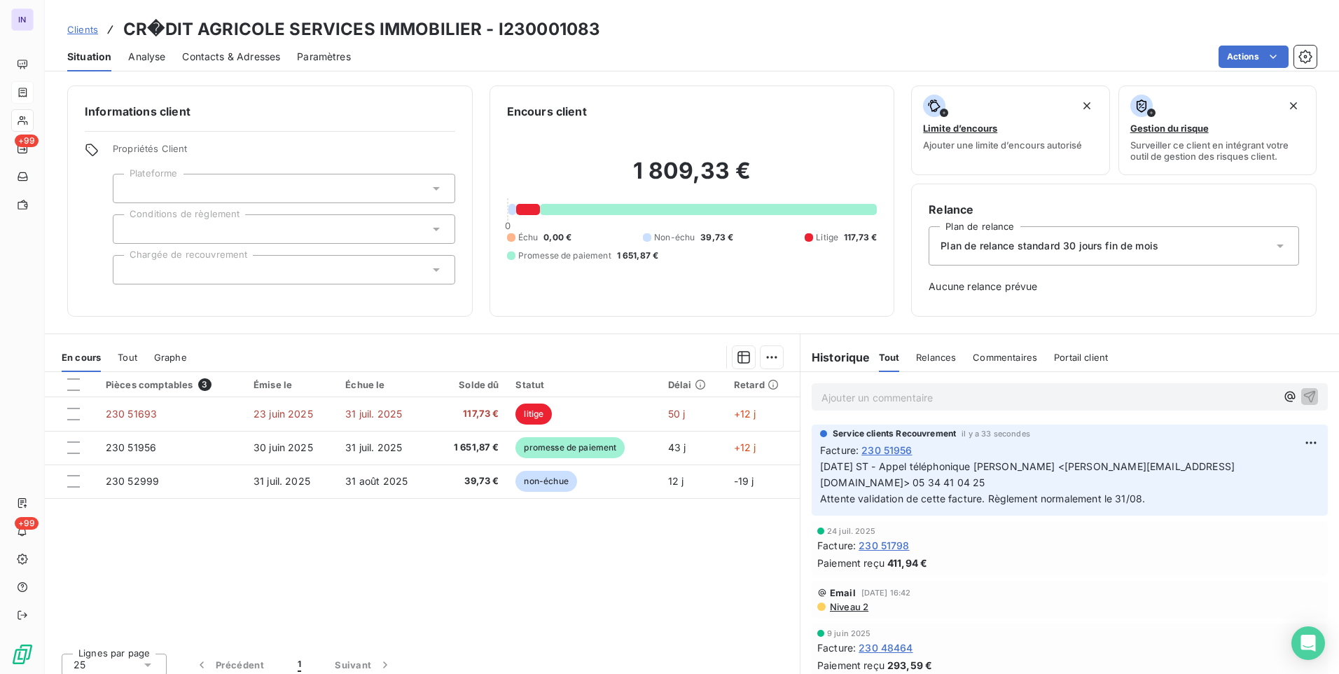
click at [899, 484] on p "12/08/2025 ST - Appel téléphonique de WUNSCH Florence <florence.wunsch@ca-immob…" at bounding box center [1069, 483] width 499 height 48
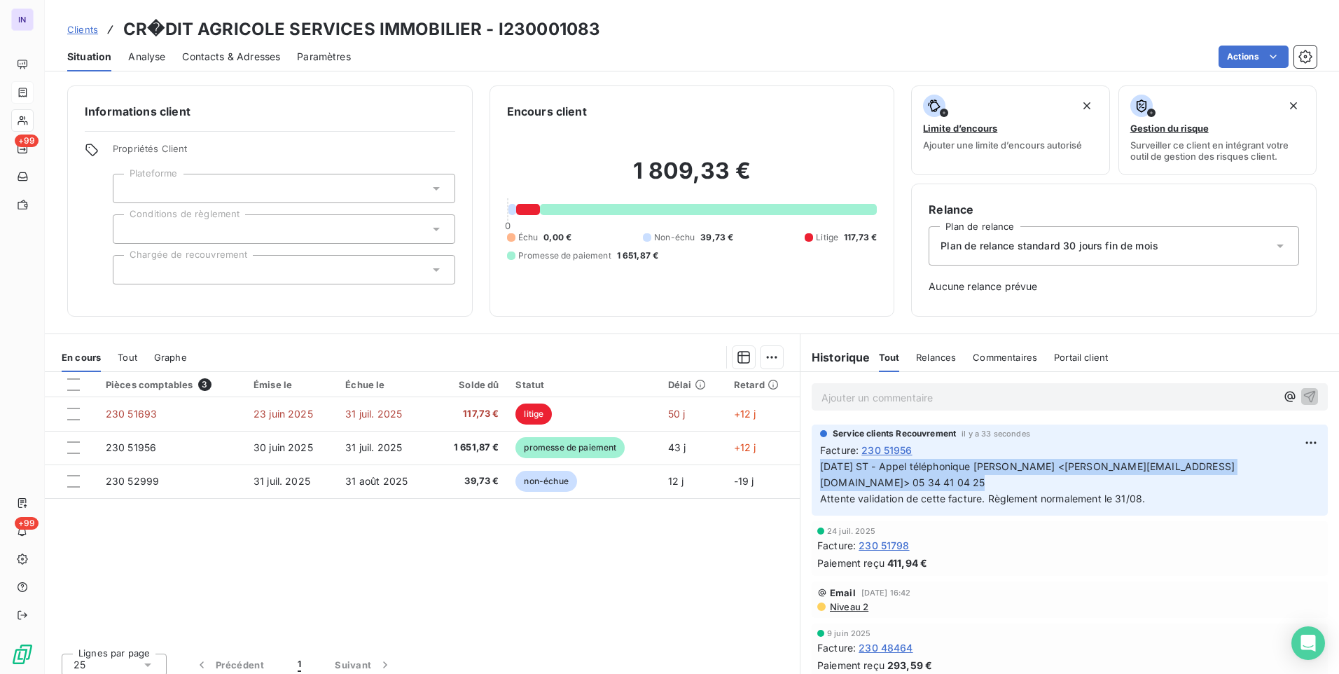
drag, startPoint x: 887, startPoint y: 481, endPoint x: 810, endPoint y: 469, distance: 77.3
click at [812, 469] on div "Service clients Recouvrement il y a 33 secondes Facture : 230 51956 12/08/2025 …" at bounding box center [1070, 469] width 516 height 91
copy span "12/08/2025 ST - Appel téléphonique de WUNSCH Florence <florence.wunsch@ca-immob…"
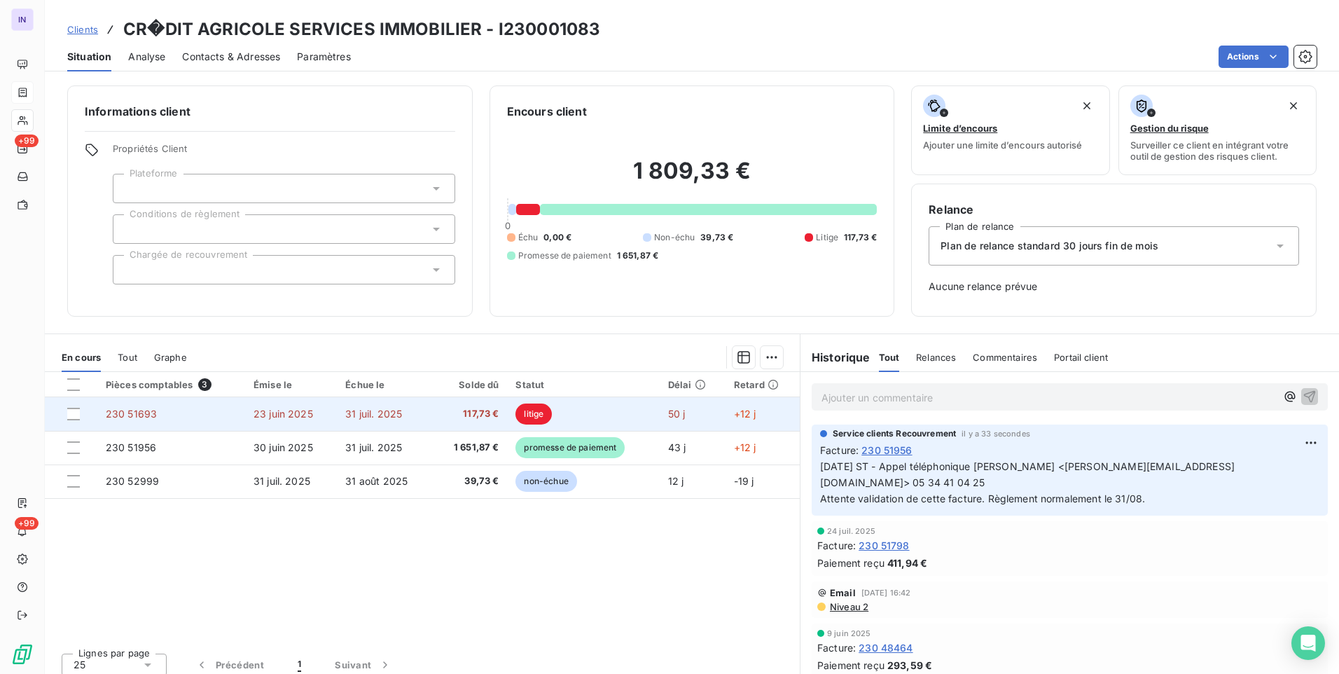
click at [337, 408] on td "31 juil. 2025" at bounding box center [384, 414] width 95 height 34
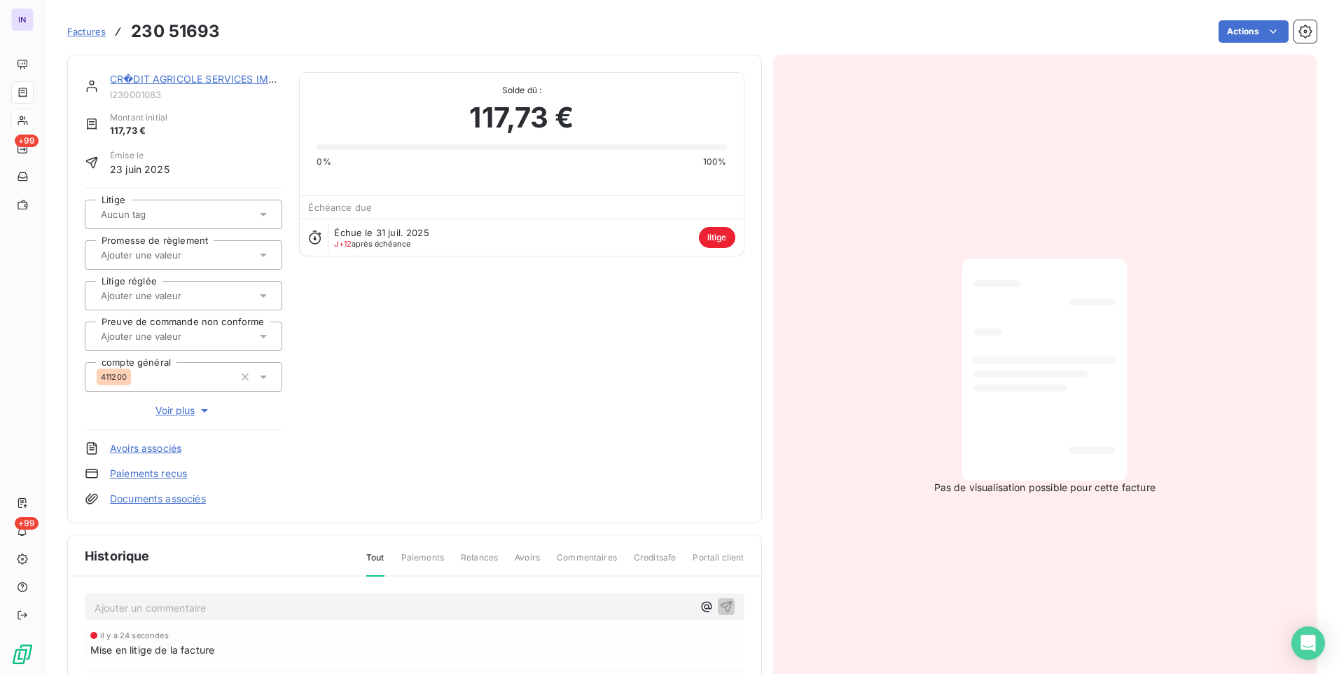
click at [254, 607] on p "Ajouter un commentaire ﻿" at bounding box center [394, 608] width 598 height 18
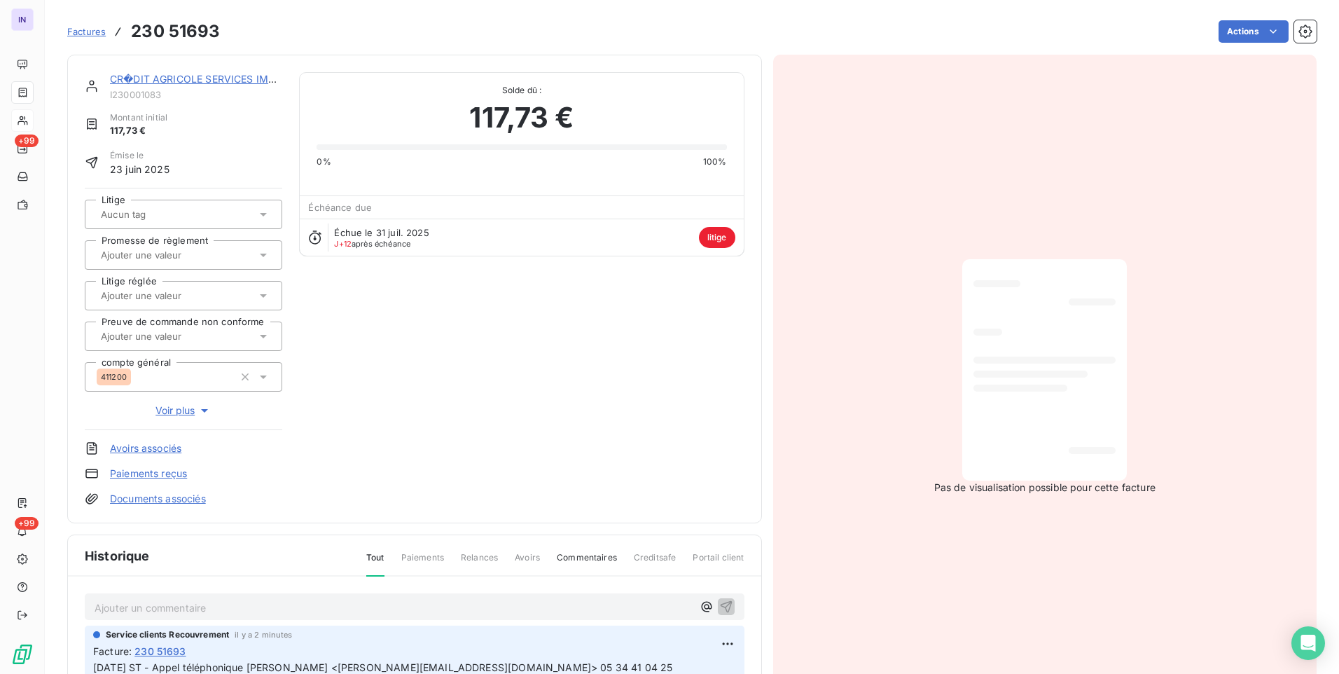
click at [168, 80] on link "CR�DIT AGRICOLE SERVICES IMMOBILIER" at bounding box center [212, 79] width 205 height 12
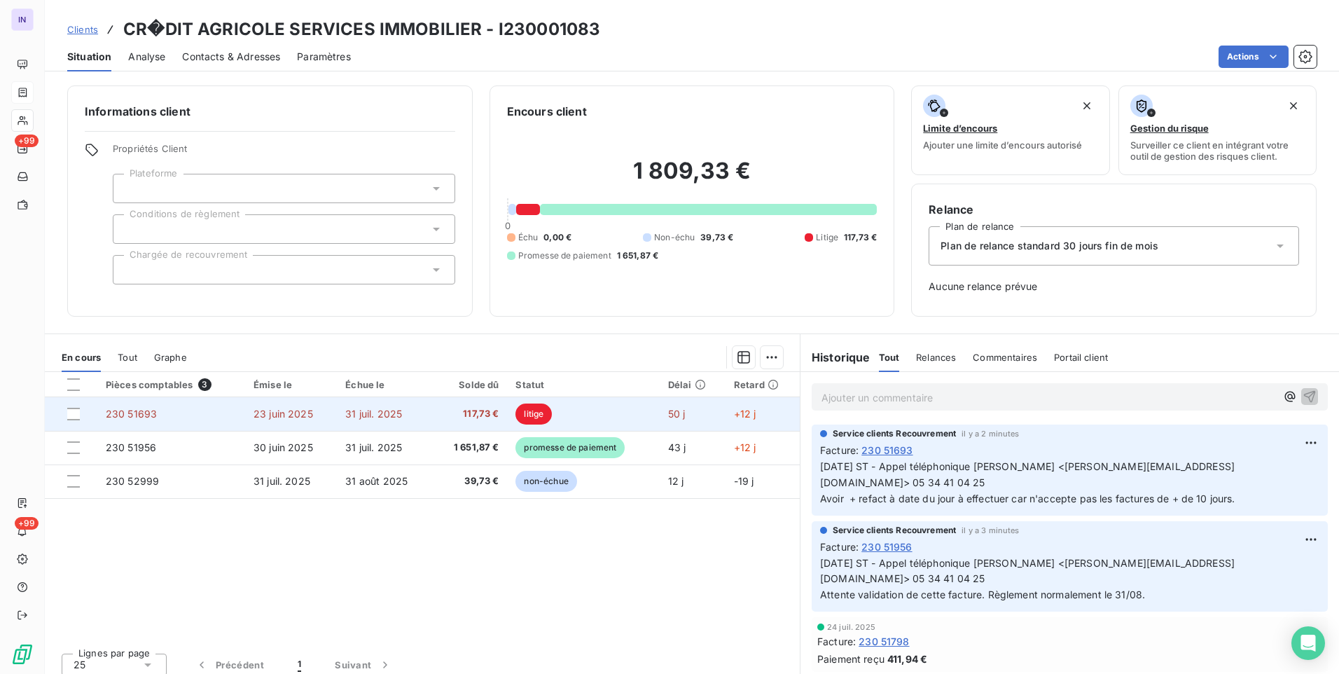
click at [331, 413] on td "23 juin 2025" at bounding box center [291, 414] width 92 height 34
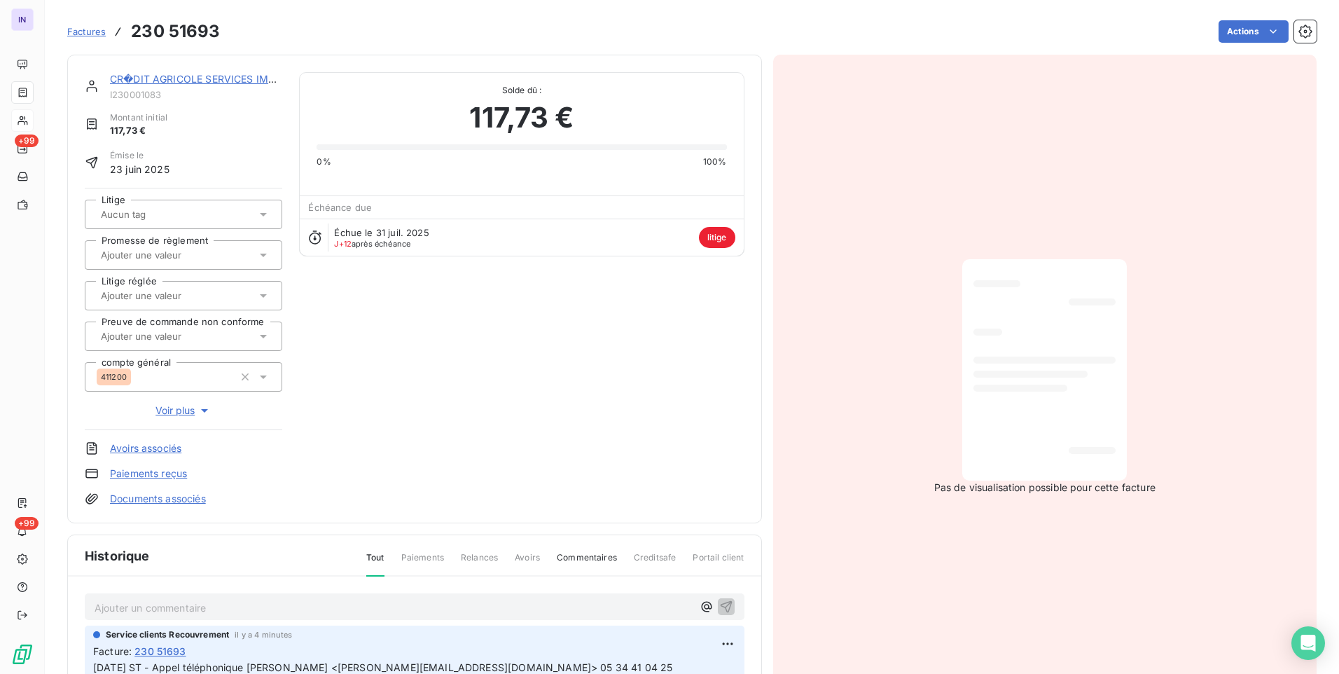
click at [177, 411] on span "Voir plus" at bounding box center [183, 410] width 56 height 14
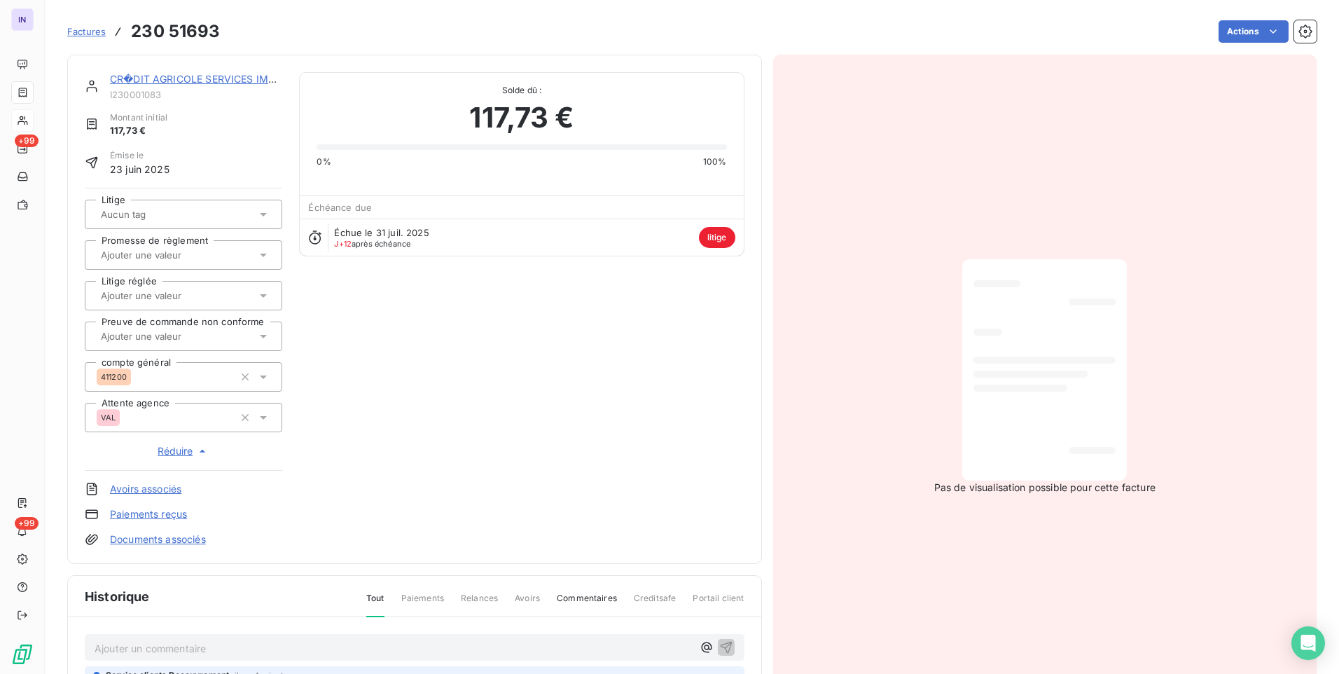
click at [234, 81] on link "CR�DIT AGRICOLE SERVICES IMMOBILIER" at bounding box center [212, 79] width 205 height 12
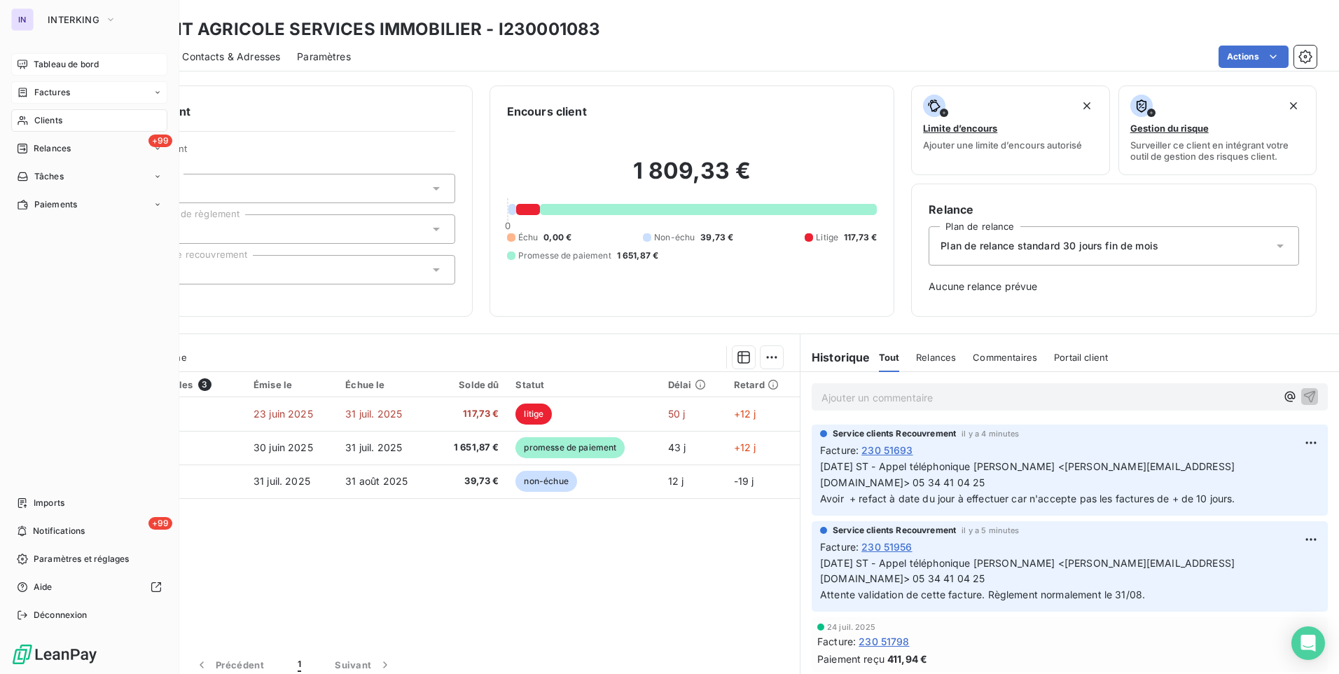
click at [82, 62] on span "Tableau de bord" at bounding box center [66, 64] width 65 height 13
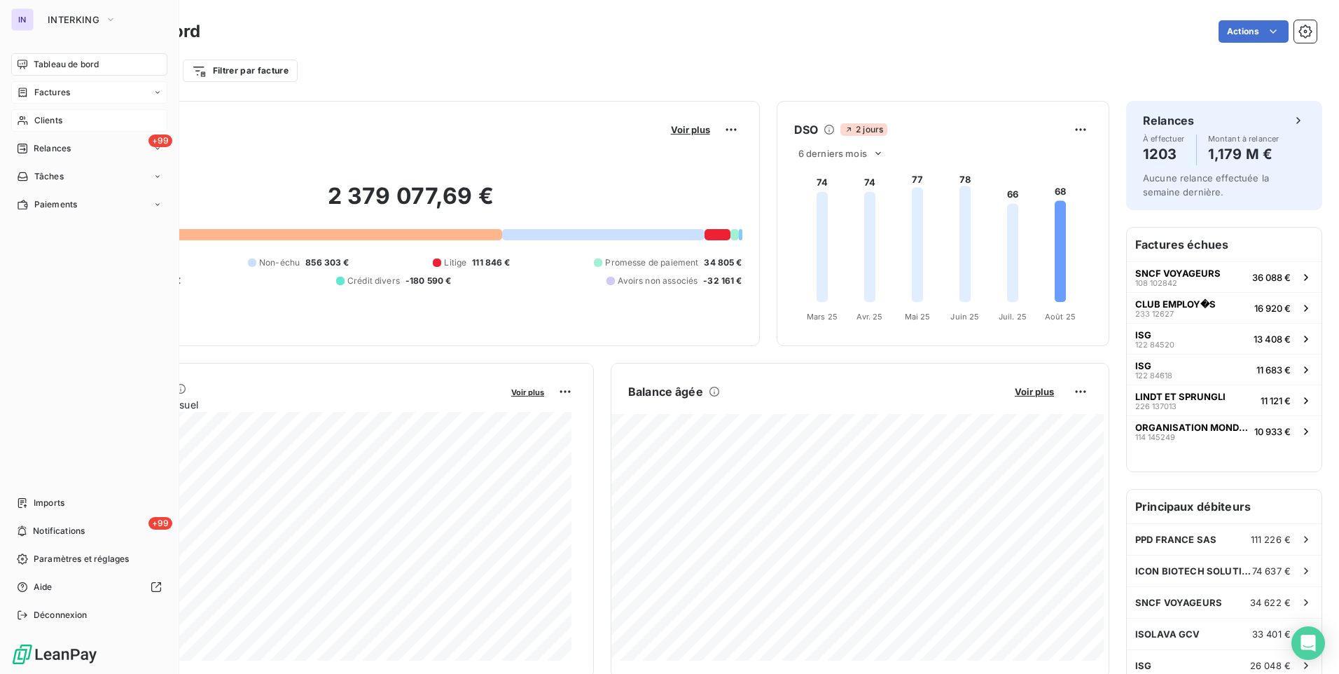
click at [41, 90] on span "Factures" at bounding box center [52, 92] width 36 height 13
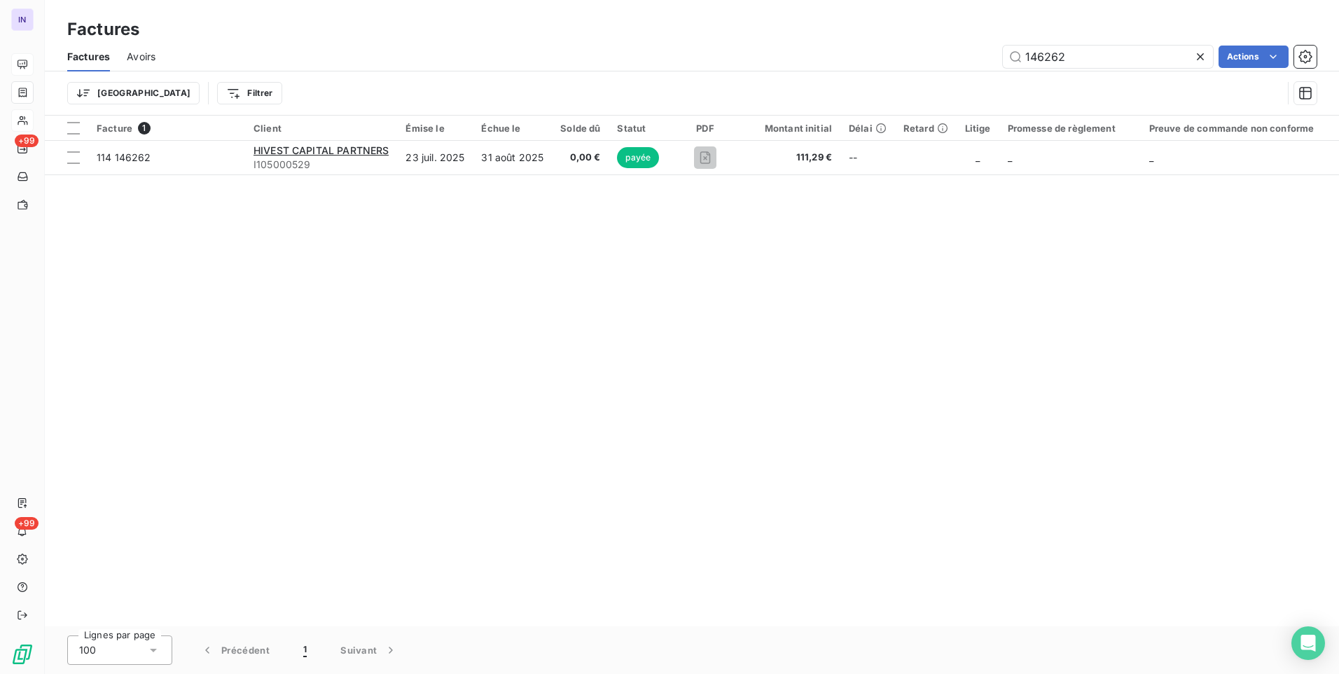
drag, startPoint x: 986, startPoint y: 50, endPoint x: 916, endPoint y: 45, distance: 70.2
click at [916, 46] on div "146262 Actions" at bounding box center [744, 57] width 1144 height 22
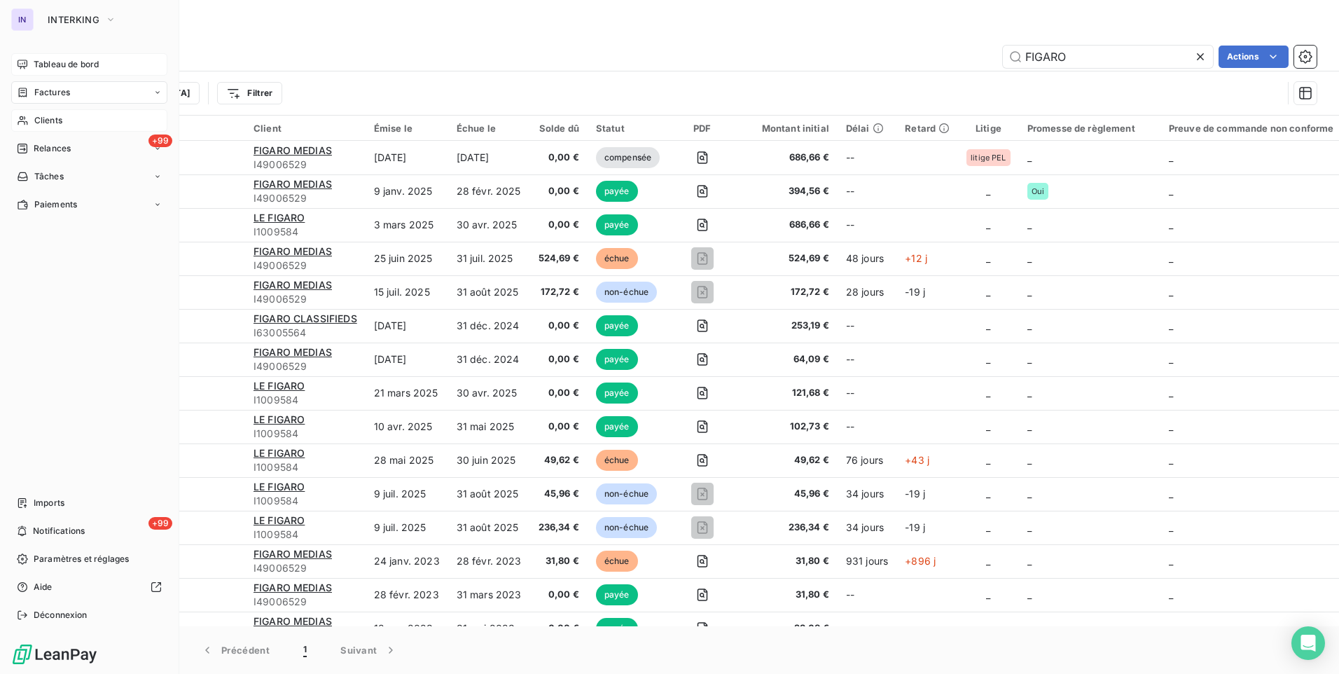
type input "FIGARO"
click at [51, 123] on span "Clients" at bounding box center [48, 120] width 28 height 13
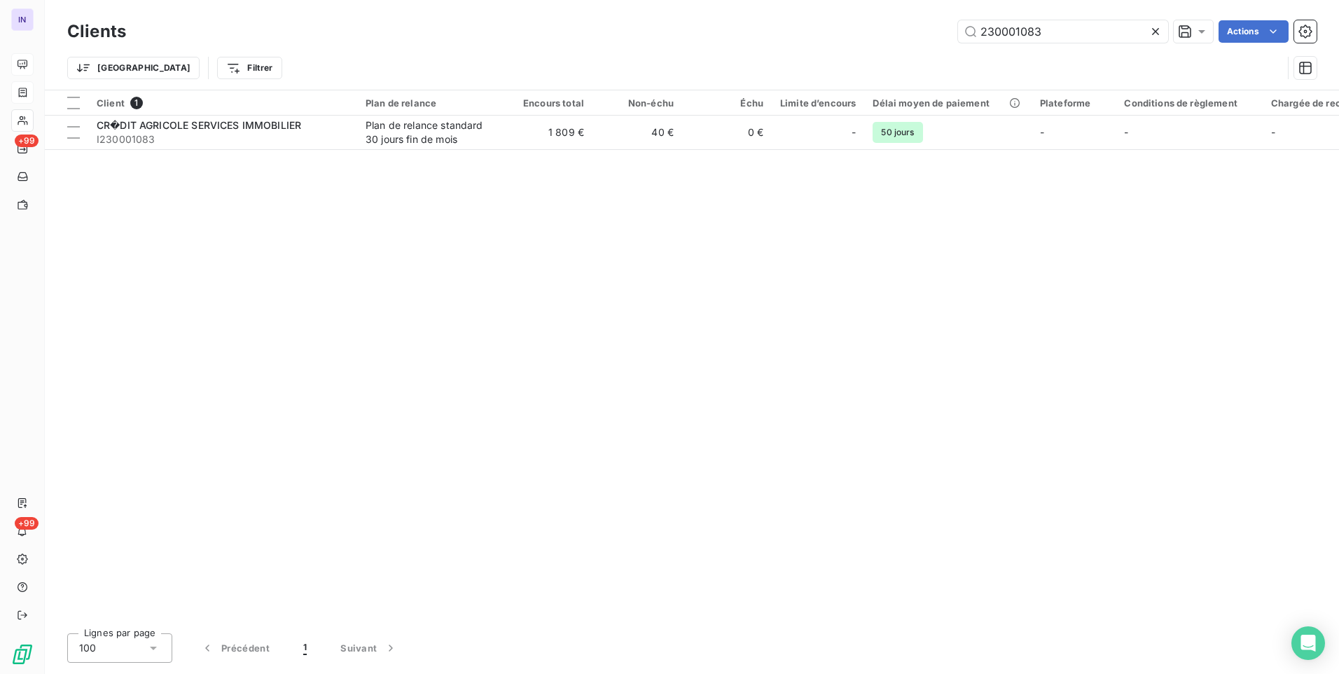
drag, startPoint x: 855, startPoint y: 37, endPoint x: 828, endPoint y: 39, distance: 27.4
click at [828, 39] on div "230001083 Actions" at bounding box center [730, 31] width 1174 height 22
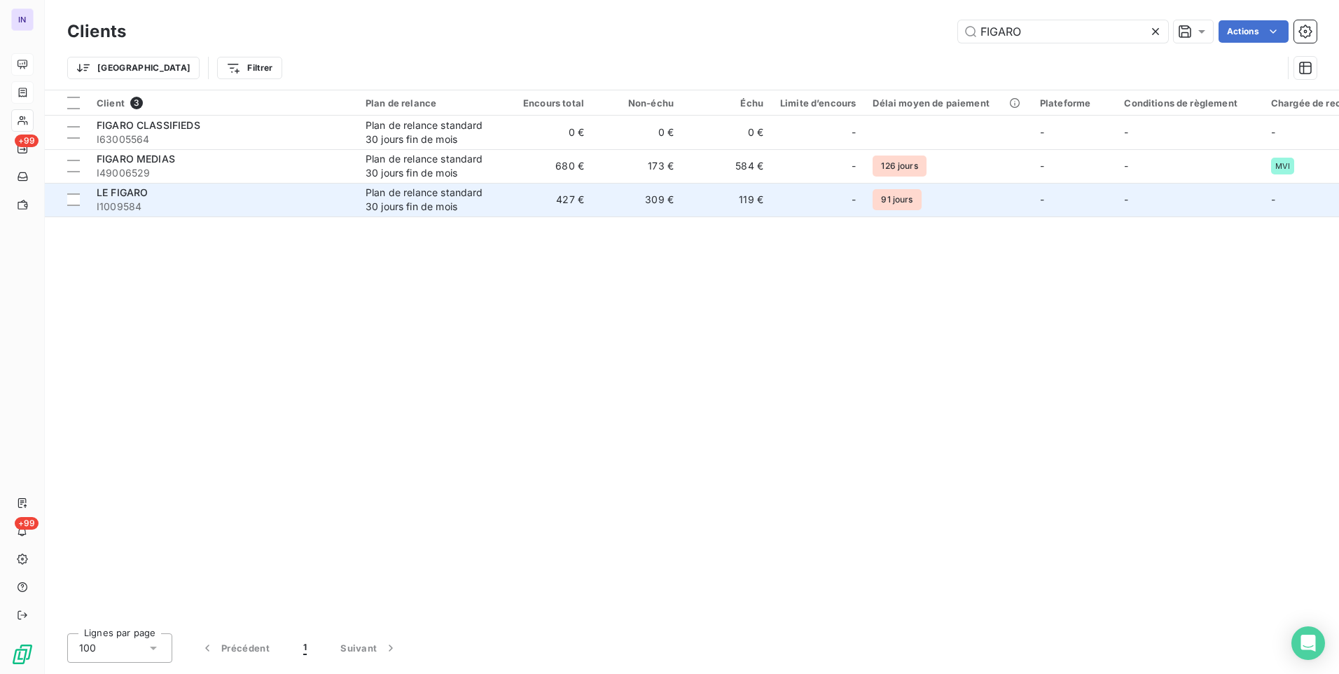
type input "FIGARO"
click at [485, 204] on div "Plan de relance standard 30 jours fin de mois" at bounding box center [430, 200] width 129 height 28
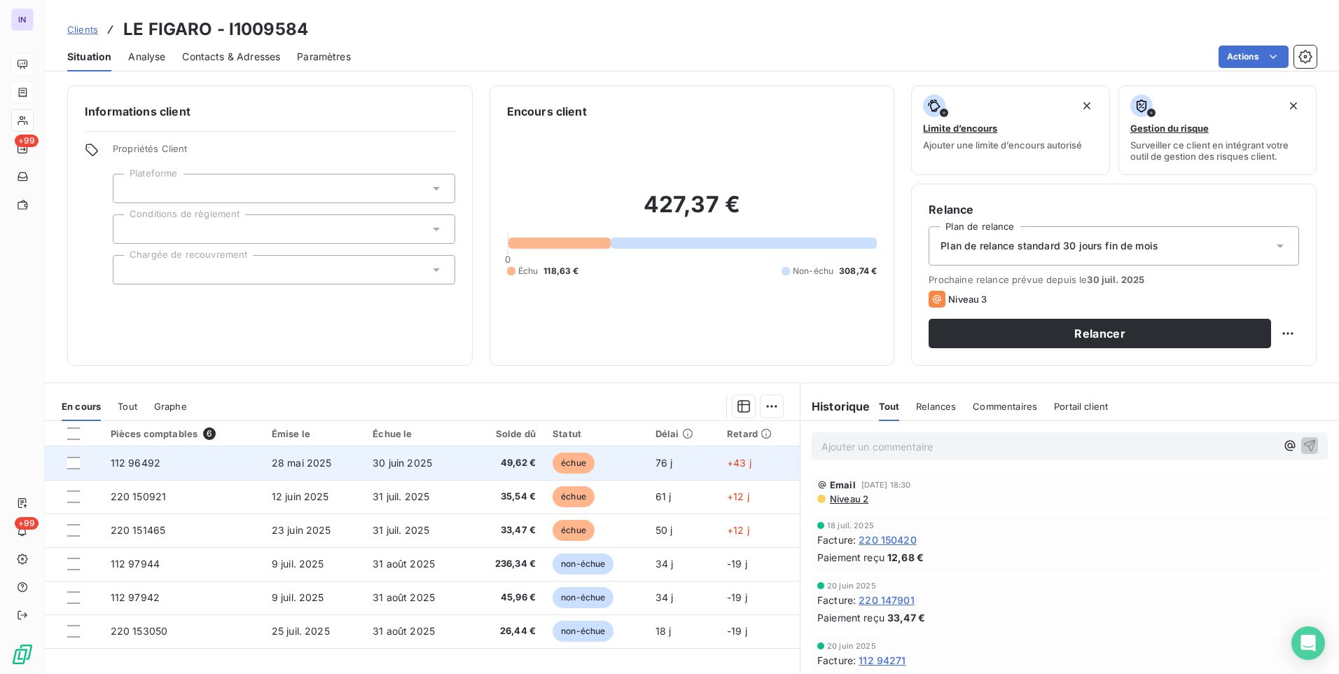
click at [490, 459] on span "49,62 €" at bounding box center [506, 463] width 59 height 14
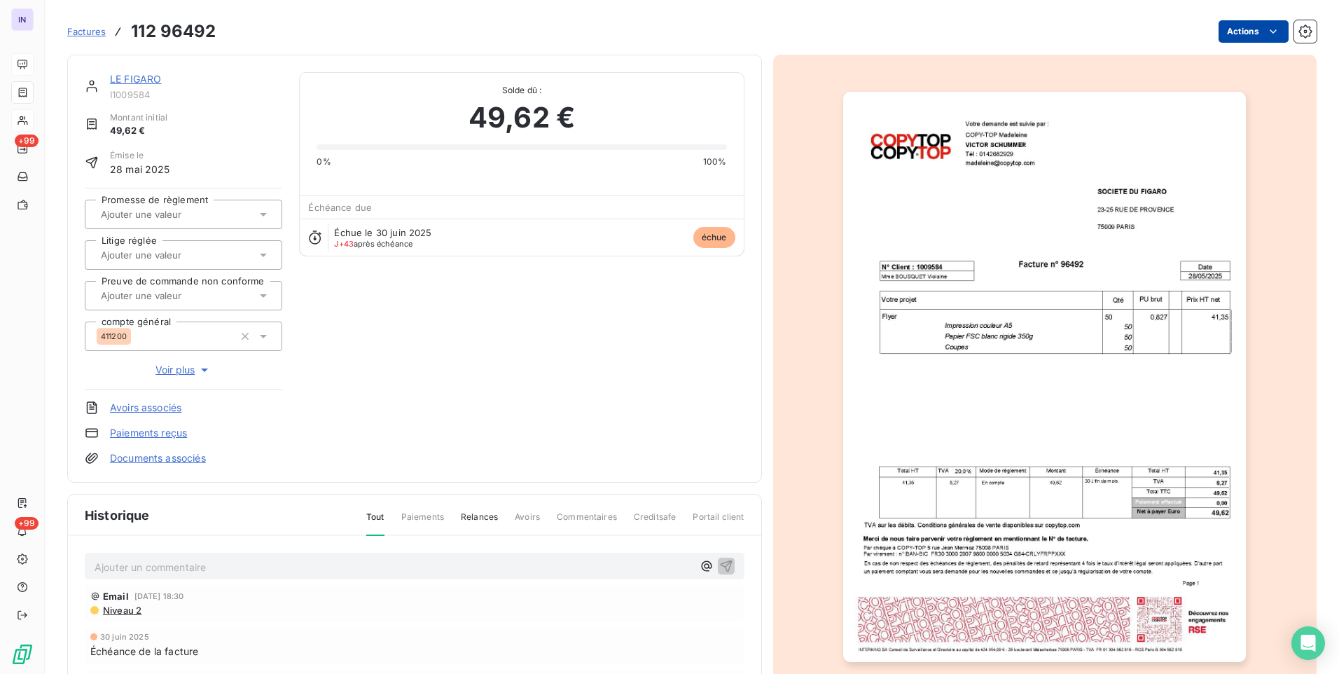
click at [1218, 32] on html "IN +99 +99 Factures 112 96492 Actions LE FIGARO I1009584 Montant initial 49,62 …" at bounding box center [669, 337] width 1339 height 674
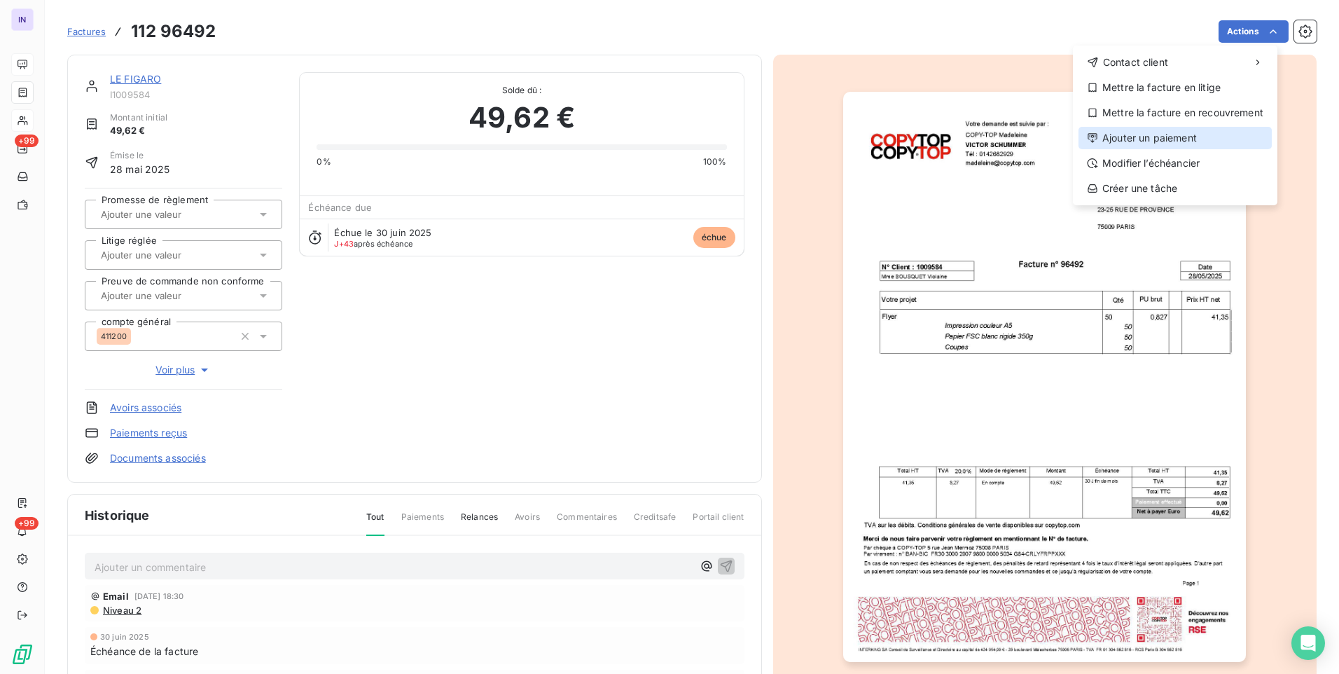
click at [1141, 137] on div "Ajouter un paiement" at bounding box center [1175, 138] width 193 height 22
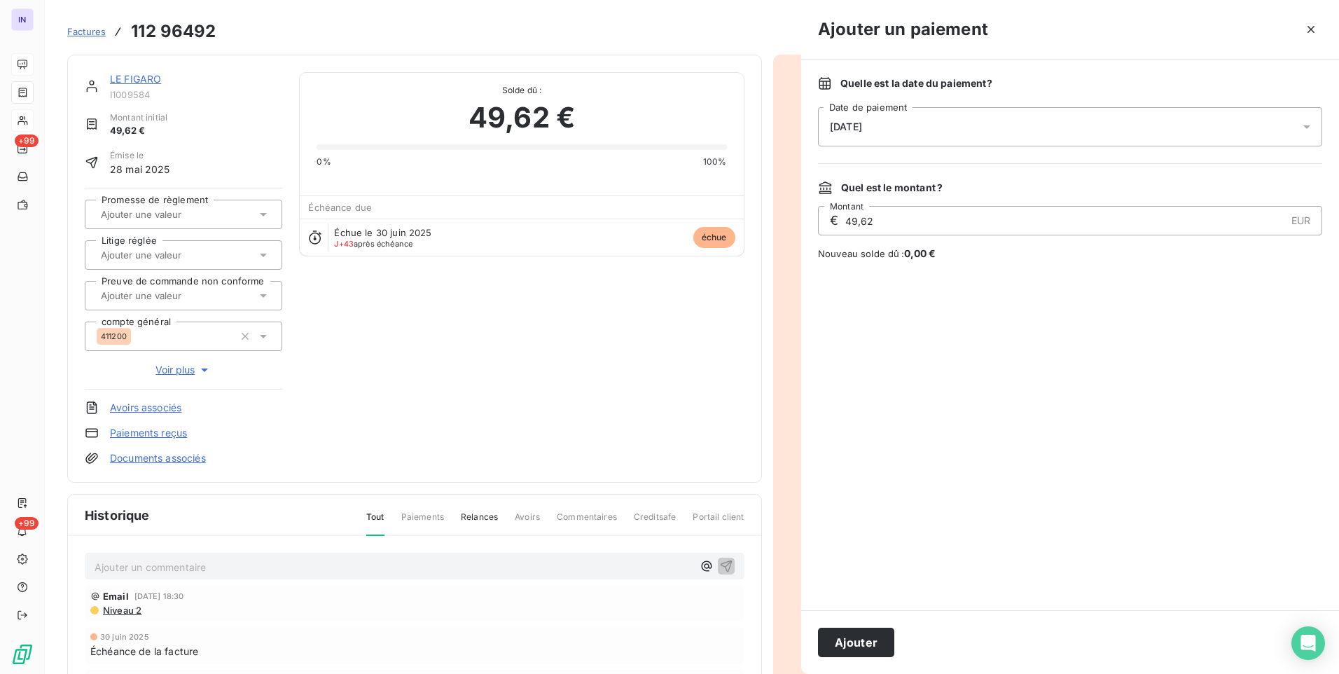
click at [986, 128] on div "[DATE]" at bounding box center [1070, 126] width 504 height 39
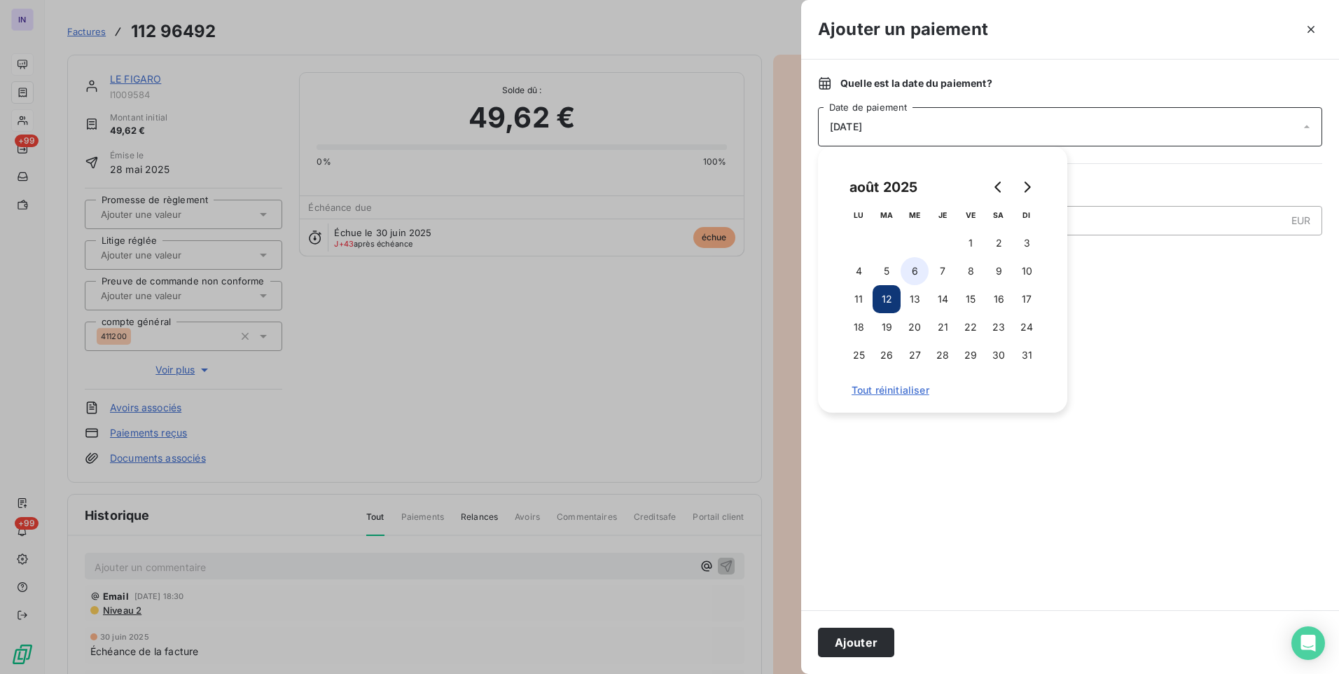
click at [917, 277] on button "6" at bounding box center [915, 271] width 28 height 28
click at [873, 639] on button "Ajouter" at bounding box center [856, 642] width 76 height 29
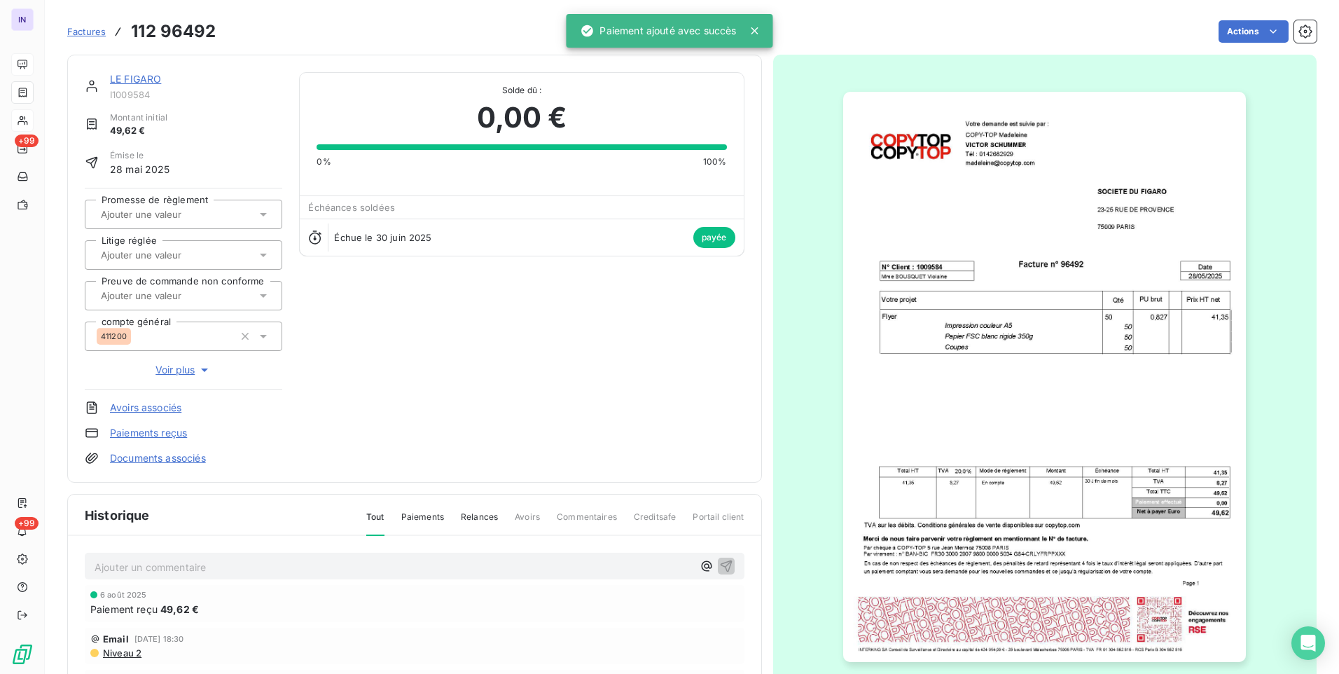
click at [147, 79] on link "LE FIGARO" at bounding box center [135, 79] width 51 height 12
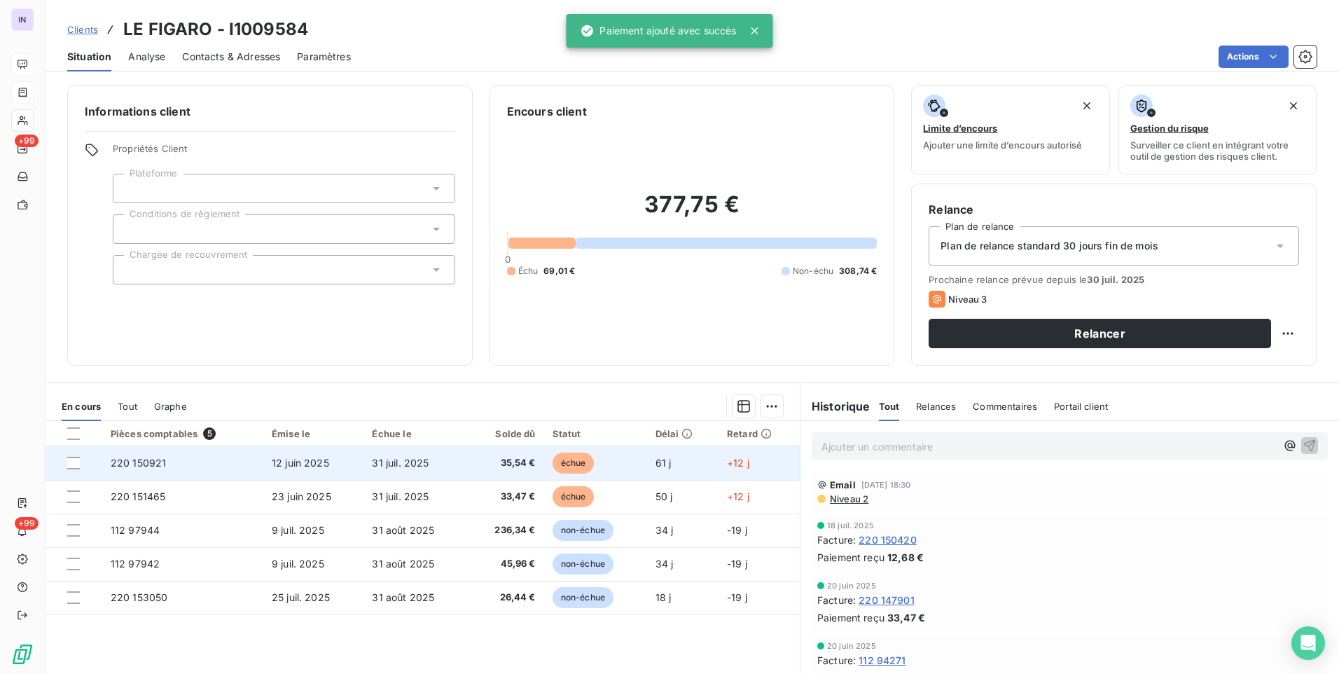
click at [328, 466] on td "12 juin 2025" at bounding box center [313, 463] width 101 height 34
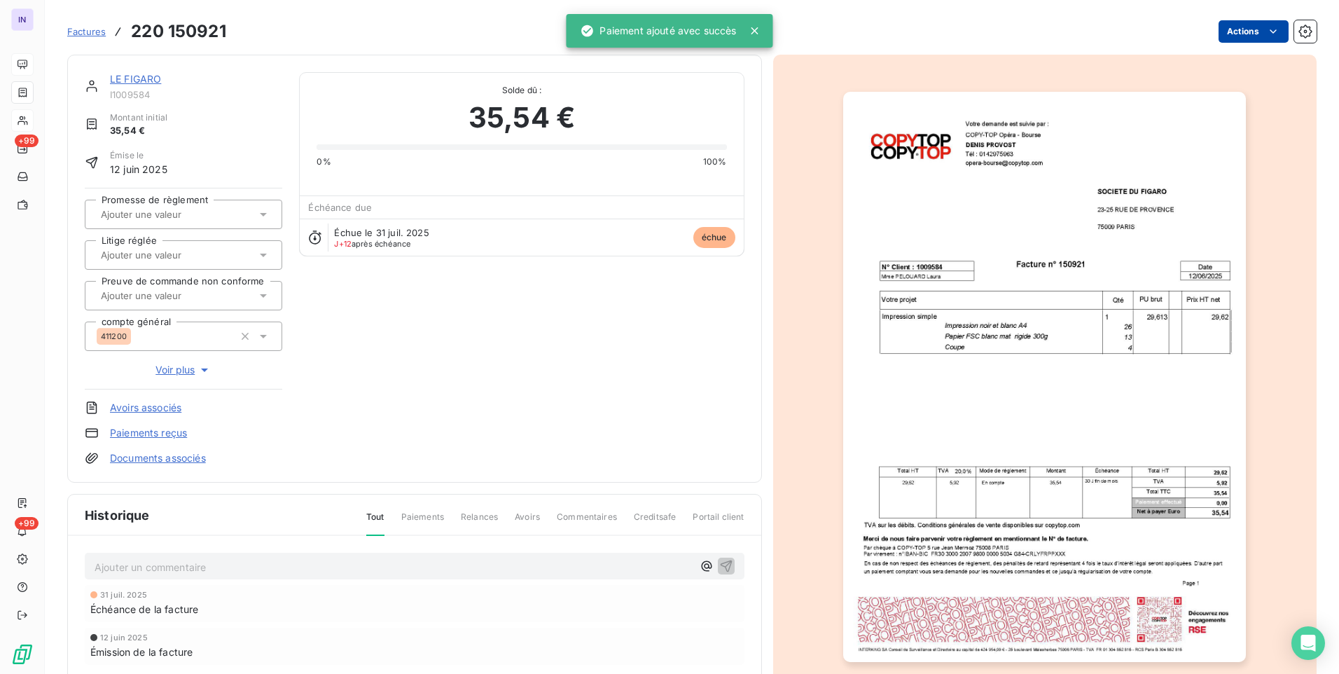
click at [1217, 36] on html "IN +99 +99 Factures 220 150921 Actions LE FIGARO I1009584 Montant initial 35,54…" at bounding box center [669, 337] width 1339 height 674
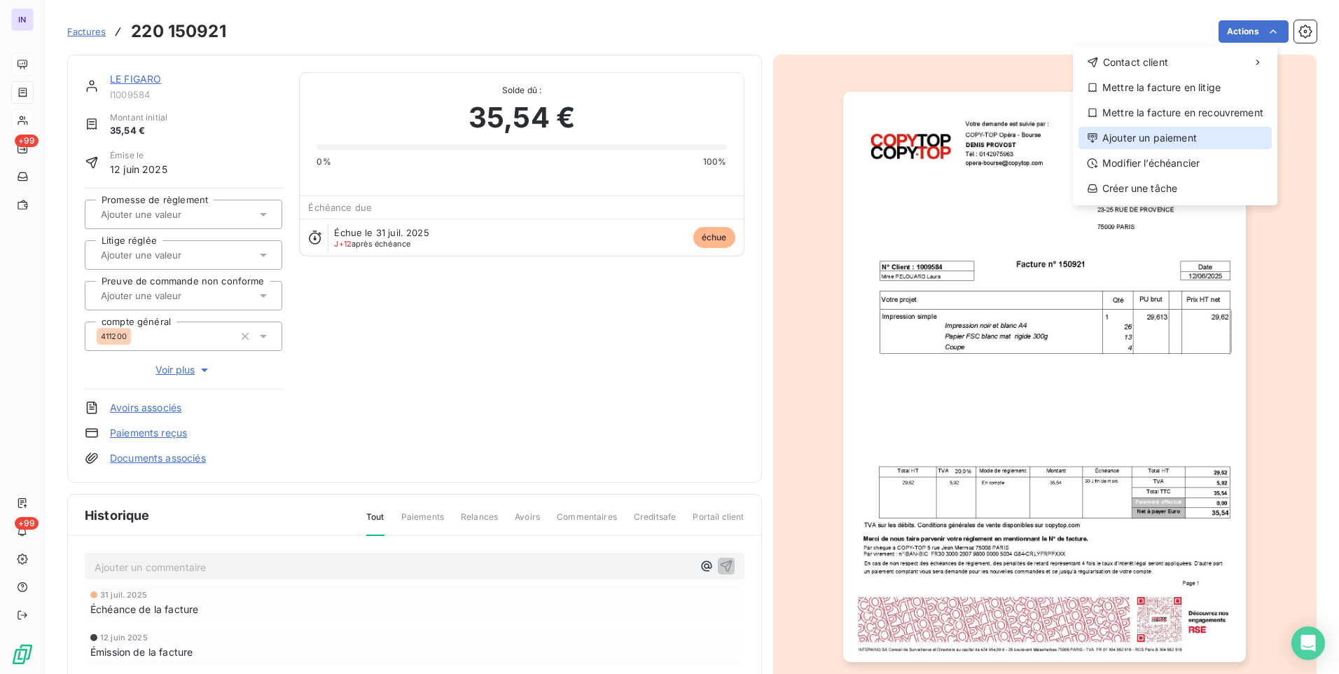
click at [1130, 137] on div "Ajouter un paiement" at bounding box center [1175, 138] width 193 height 22
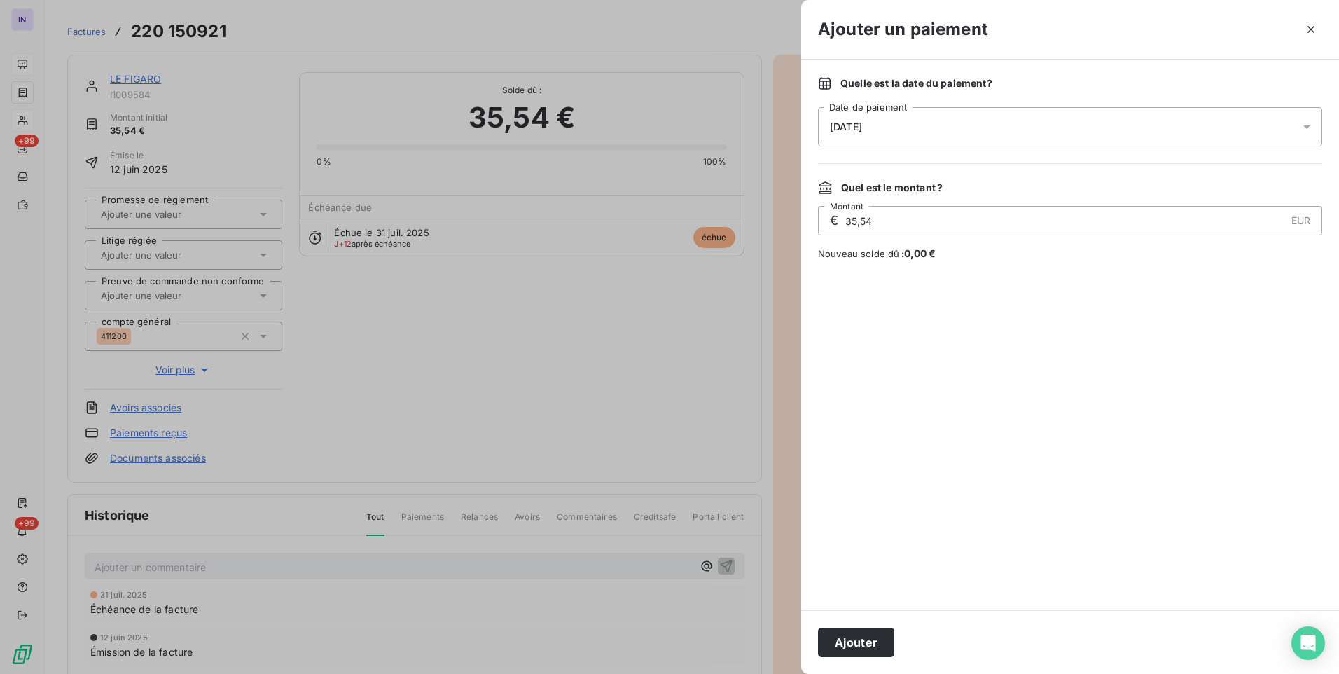
click at [1009, 122] on div "[DATE]" at bounding box center [1070, 126] width 504 height 39
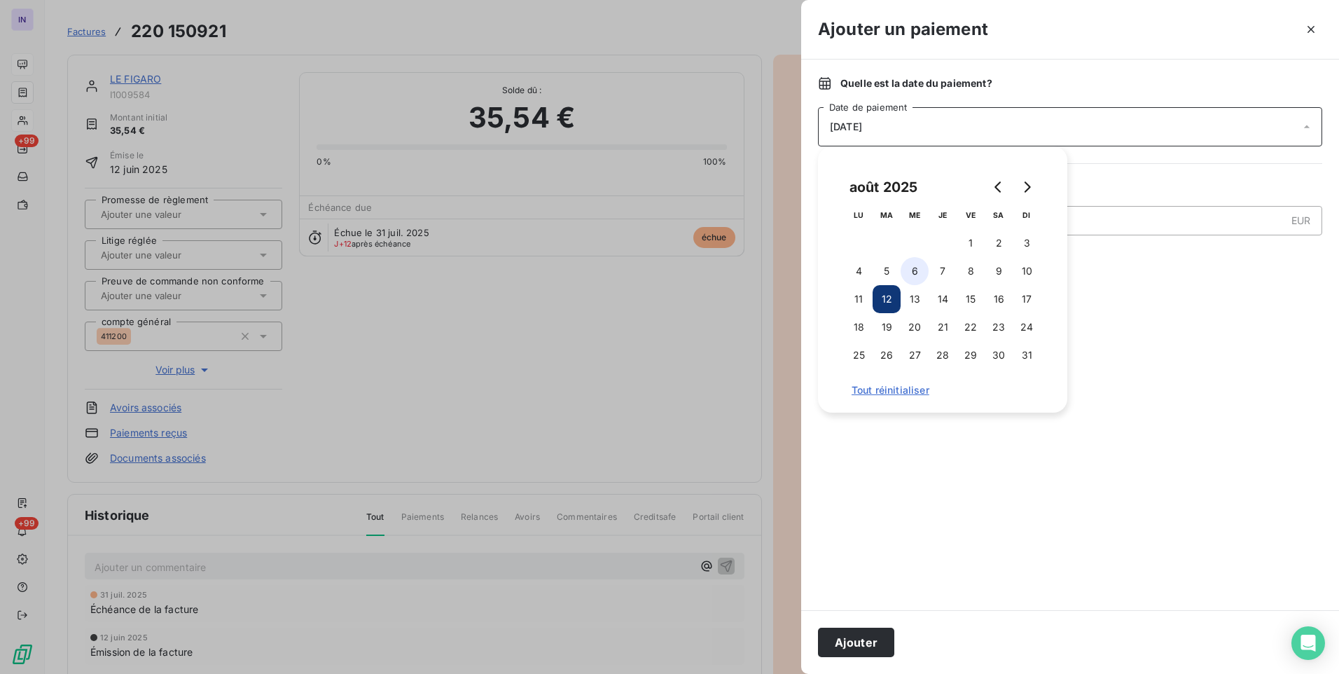
click at [915, 270] on button "6" at bounding box center [915, 271] width 28 height 28
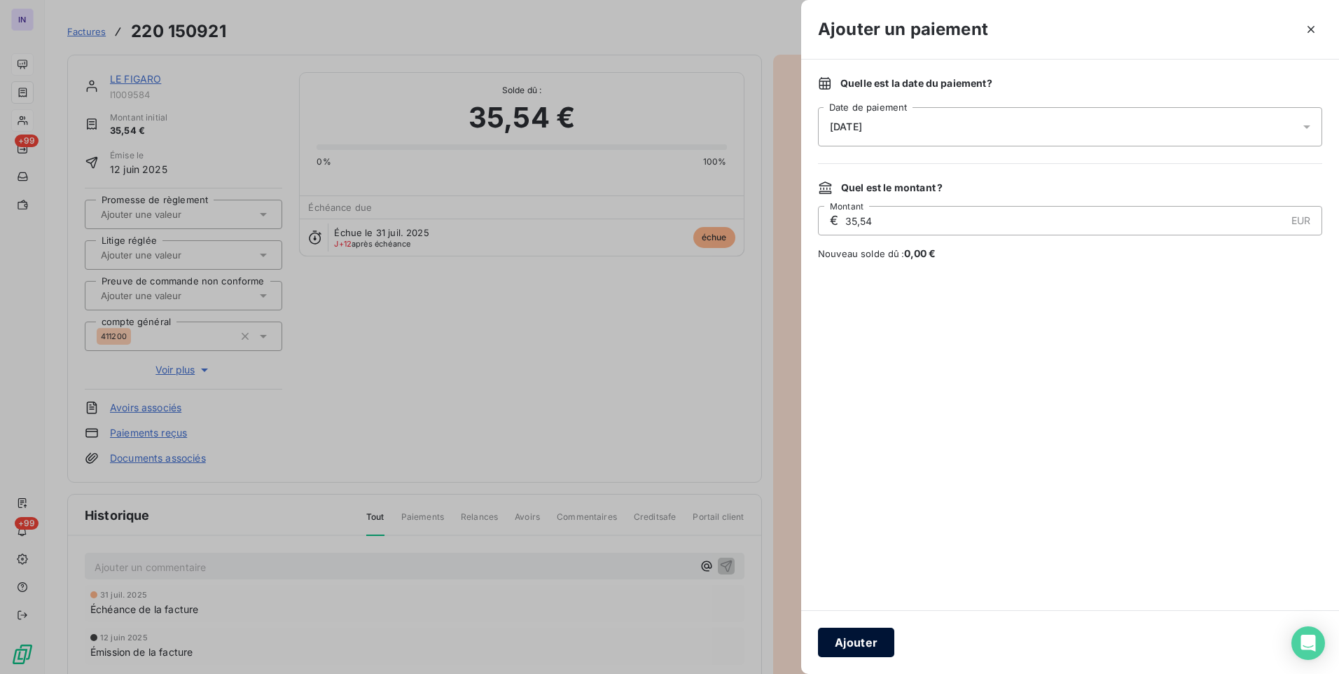
click at [878, 634] on button "Ajouter" at bounding box center [856, 642] width 76 height 29
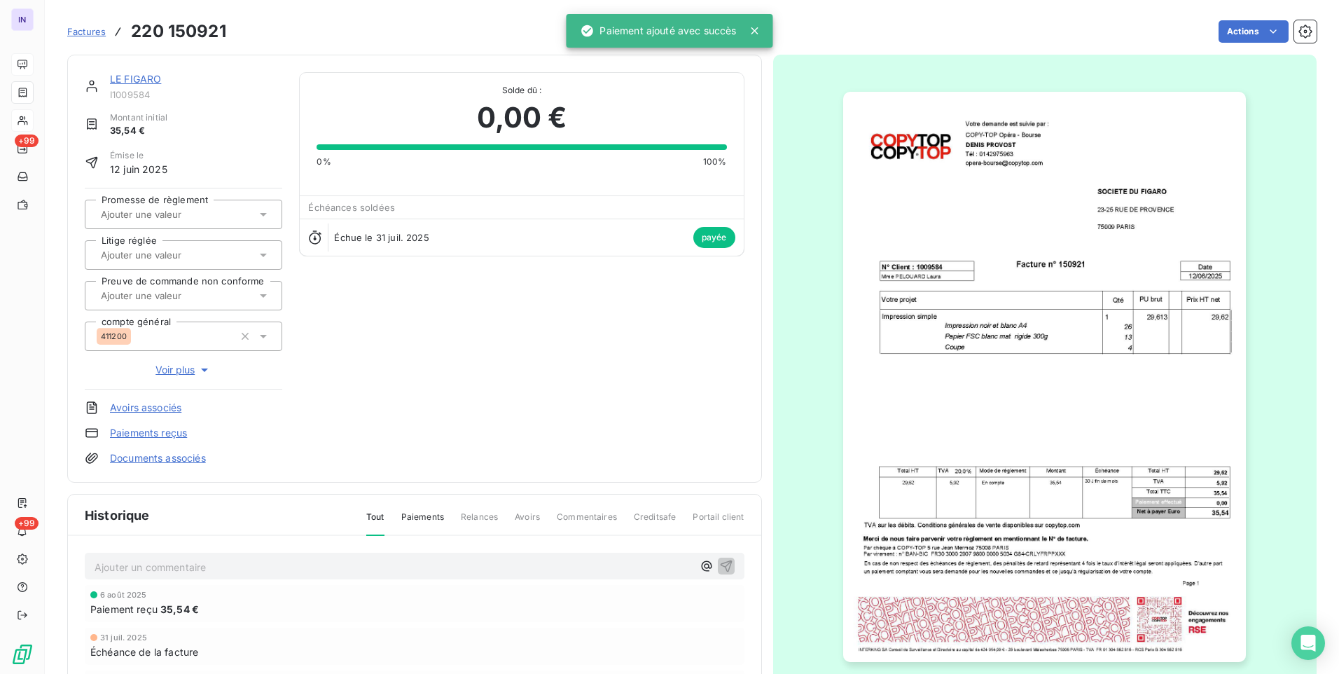
click at [128, 76] on link "LE FIGARO" at bounding box center [135, 79] width 51 height 12
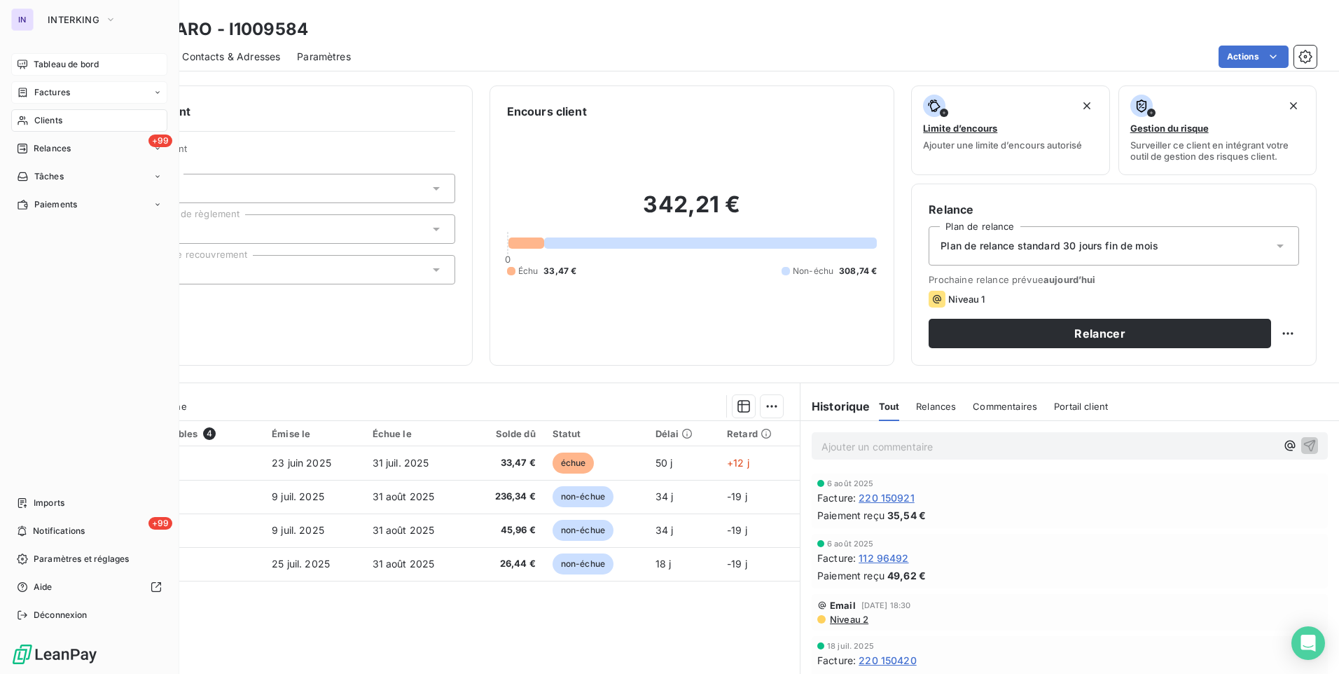
drag, startPoint x: 38, startPoint y: 118, endPoint x: 94, endPoint y: 113, distance: 56.2
click at [38, 118] on span "Clients" at bounding box center [48, 120] width 28 height 13
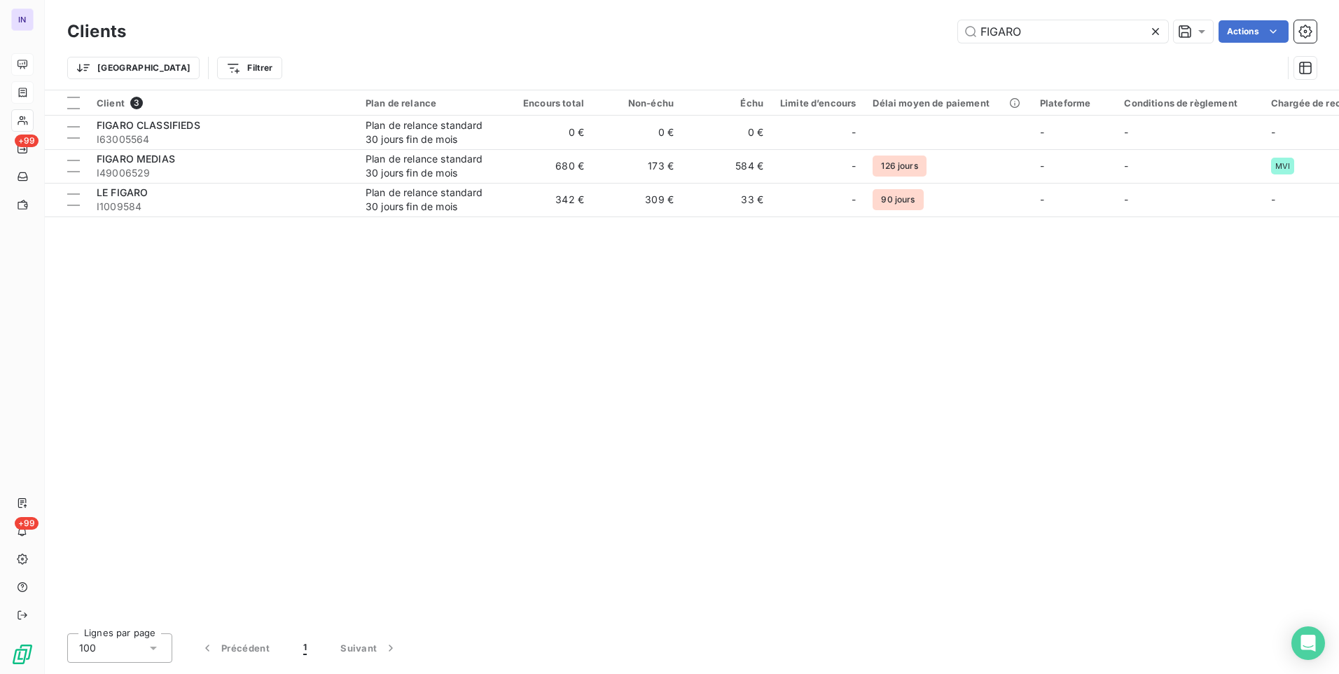
drag, startPoint x: 932, startPoint y: 29, endPoint x: 840, endPoint y: 19, distance: 92.3
click at [840, 19] on div "Clients FIGARO Actions" at bounding box center [692, 31] width 1250 height 29
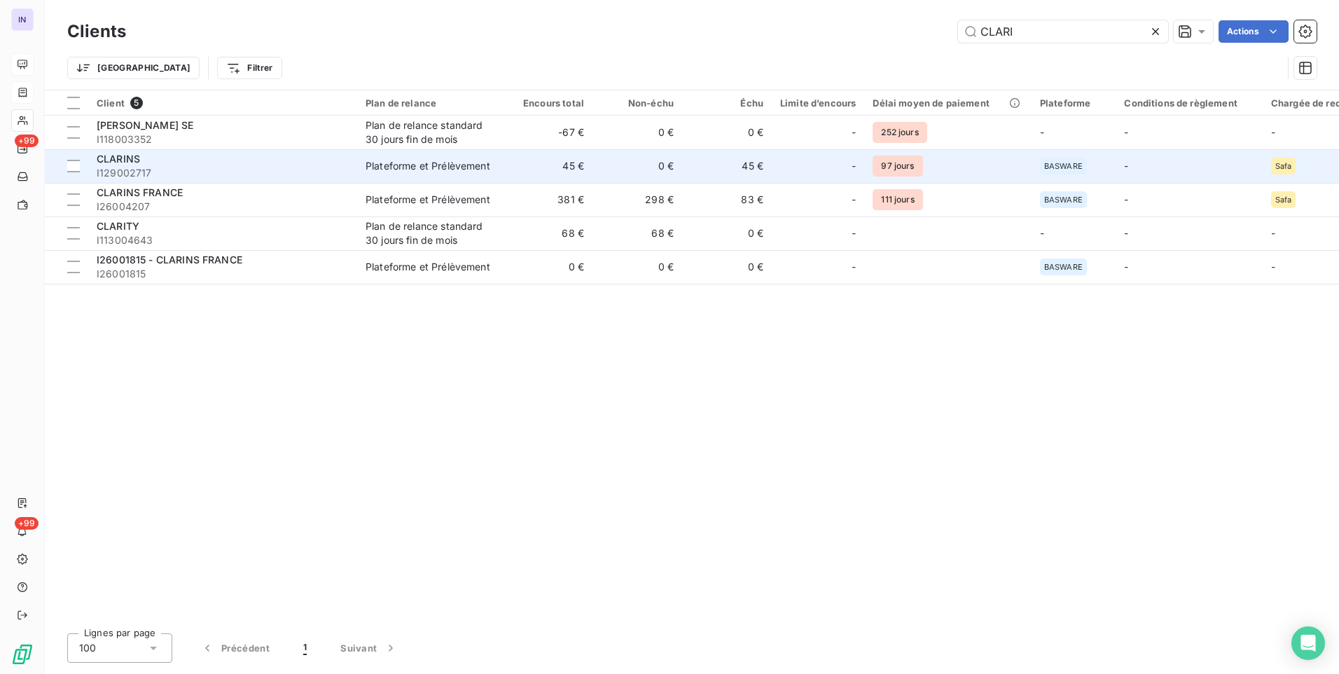
type input "CLARI"
click at [288, 169] on span "I129002717" at bounding box center [223, 173] width 252 height 14
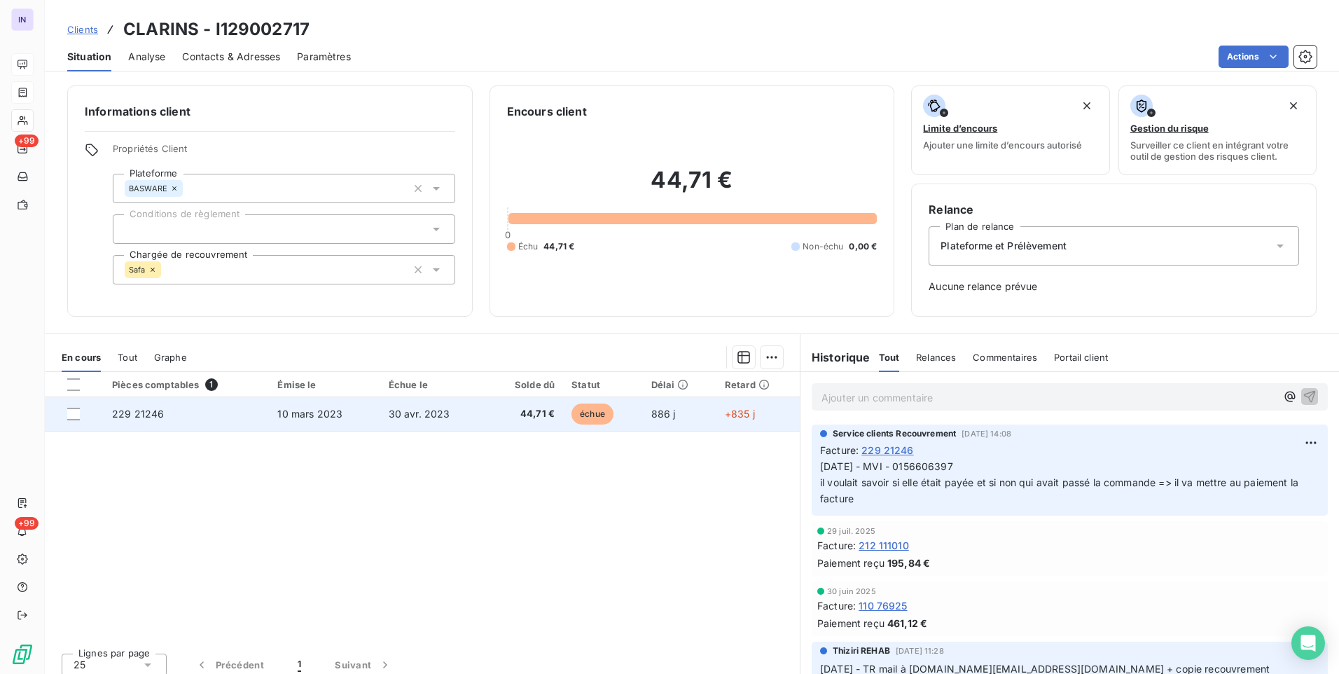
click at [458, 411] on td "30 avr. 2023" at bounding box center [433, 414] width 106 height 34
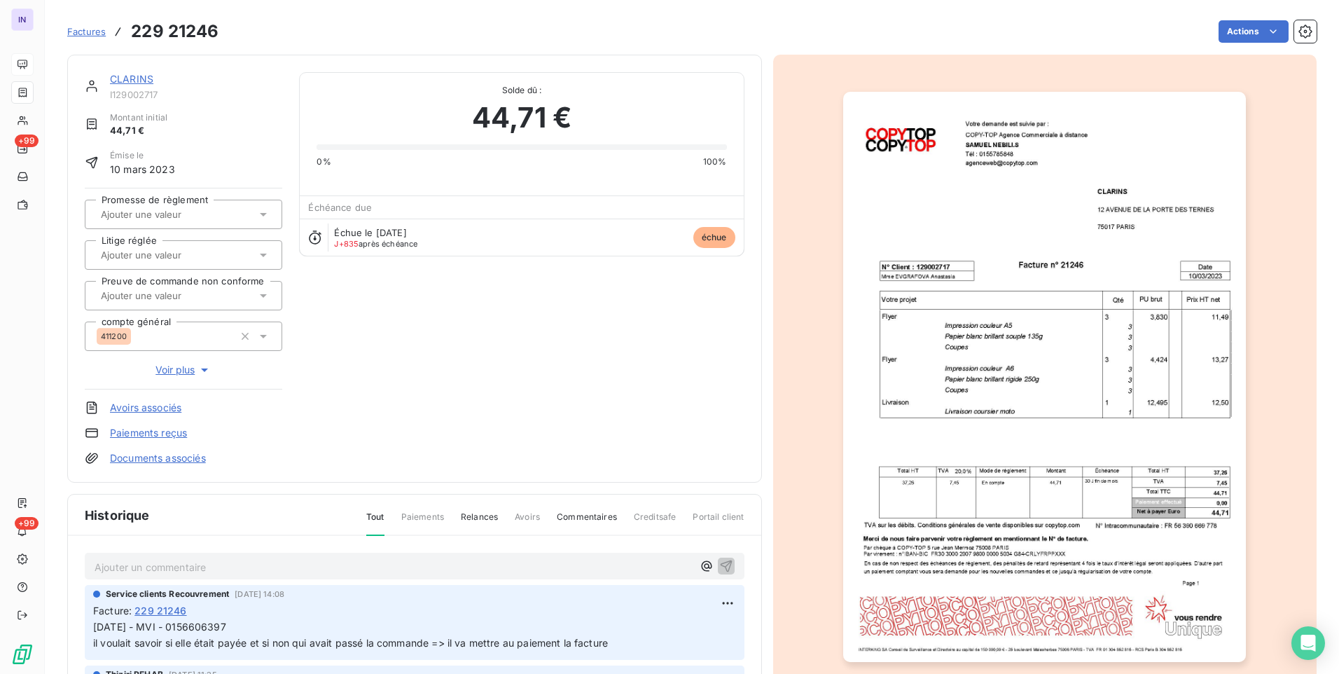
click at [1240, 33] on html "IN +99 +99 Factures 229 21246 Actions CLARINS I129002717 Montant initial 44,71 …" at bounding box center [669, 337] width 1339 height 674
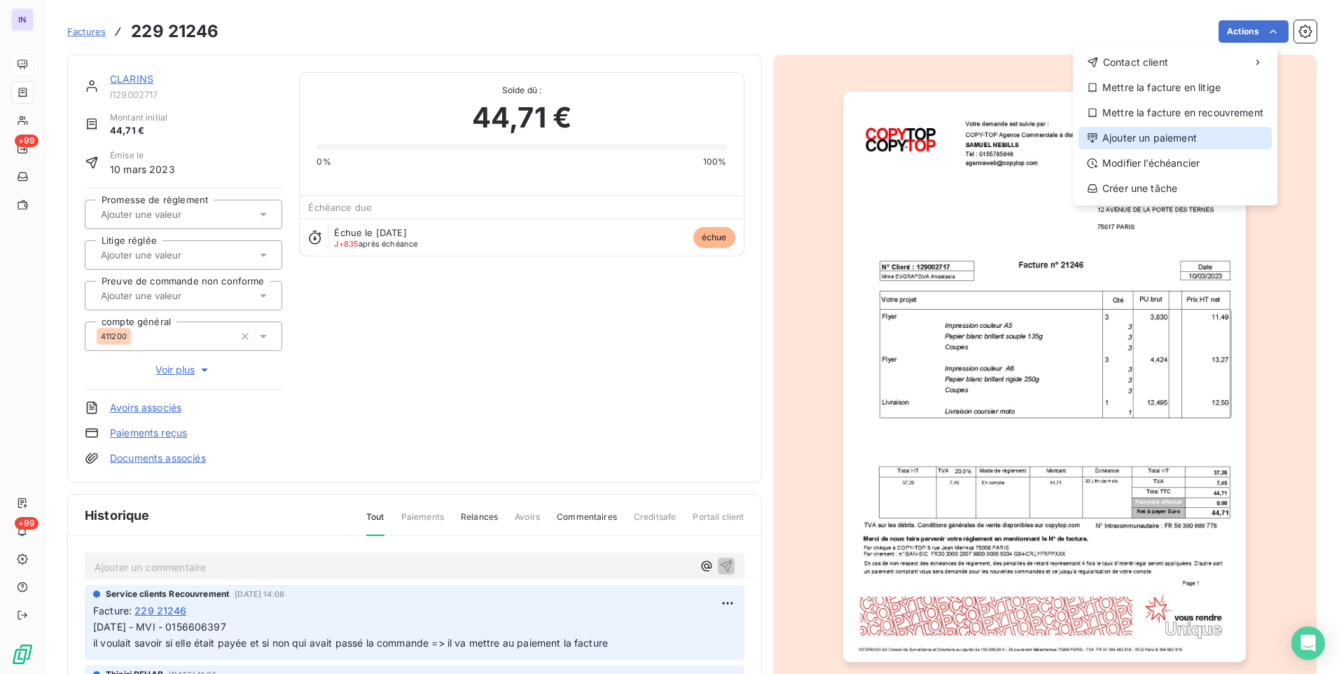
click at [1166, 134] on div "Ajouter un paiement" at bounding box center [1175, 138] width 193 height 22
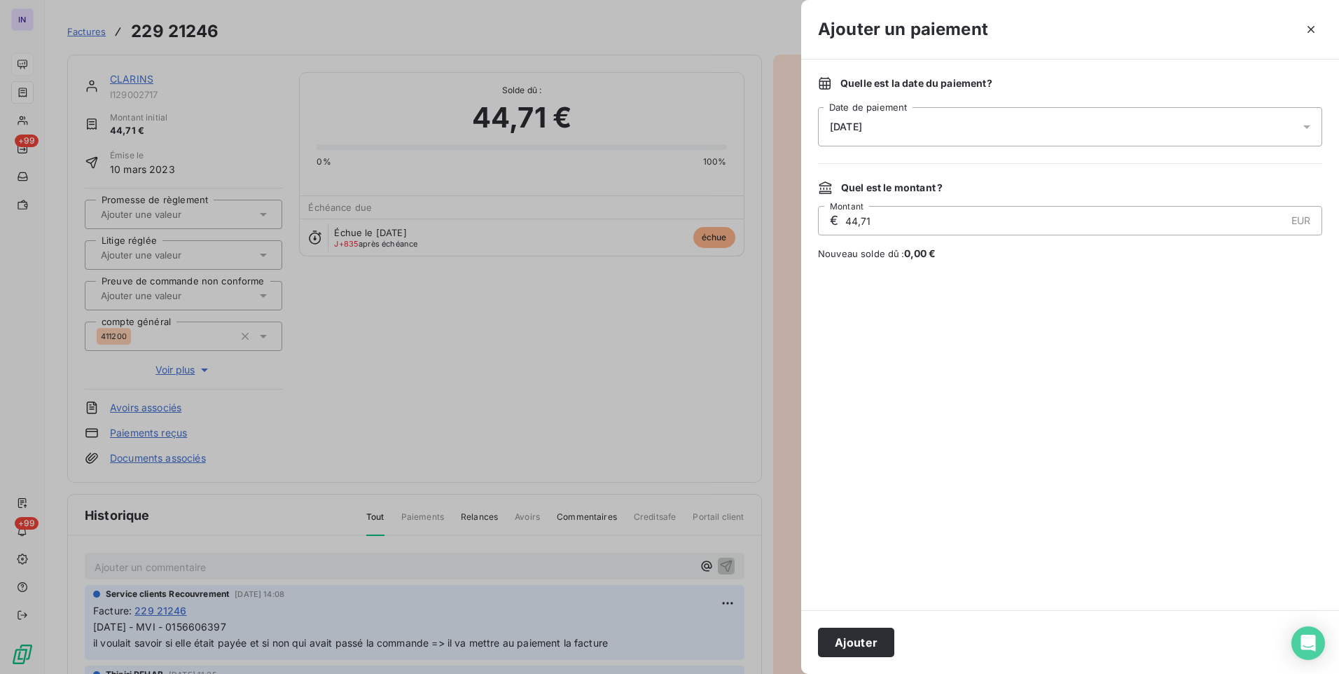
click at [1005, 129] on div "[DATE]" at bounding box center [1070, 126] width 504 height 39
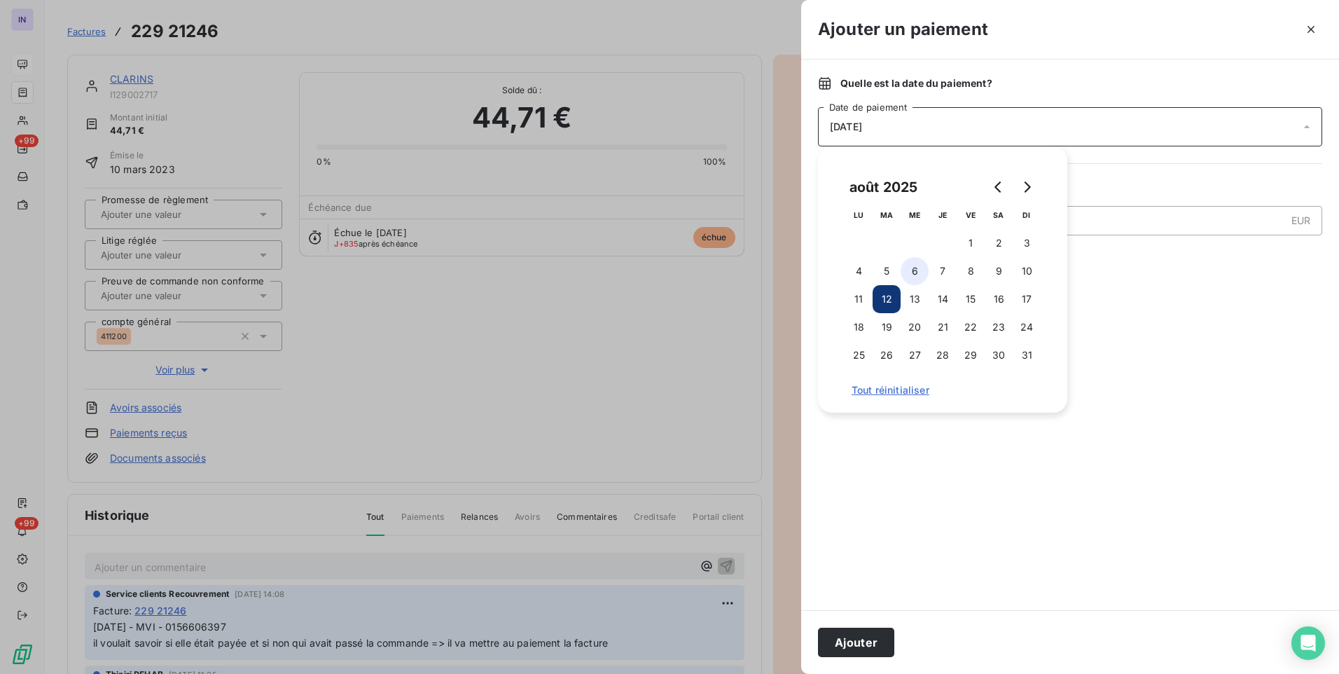
click at [915, 264] on button "6" at bounding box center [915, 271] width 28 height 28
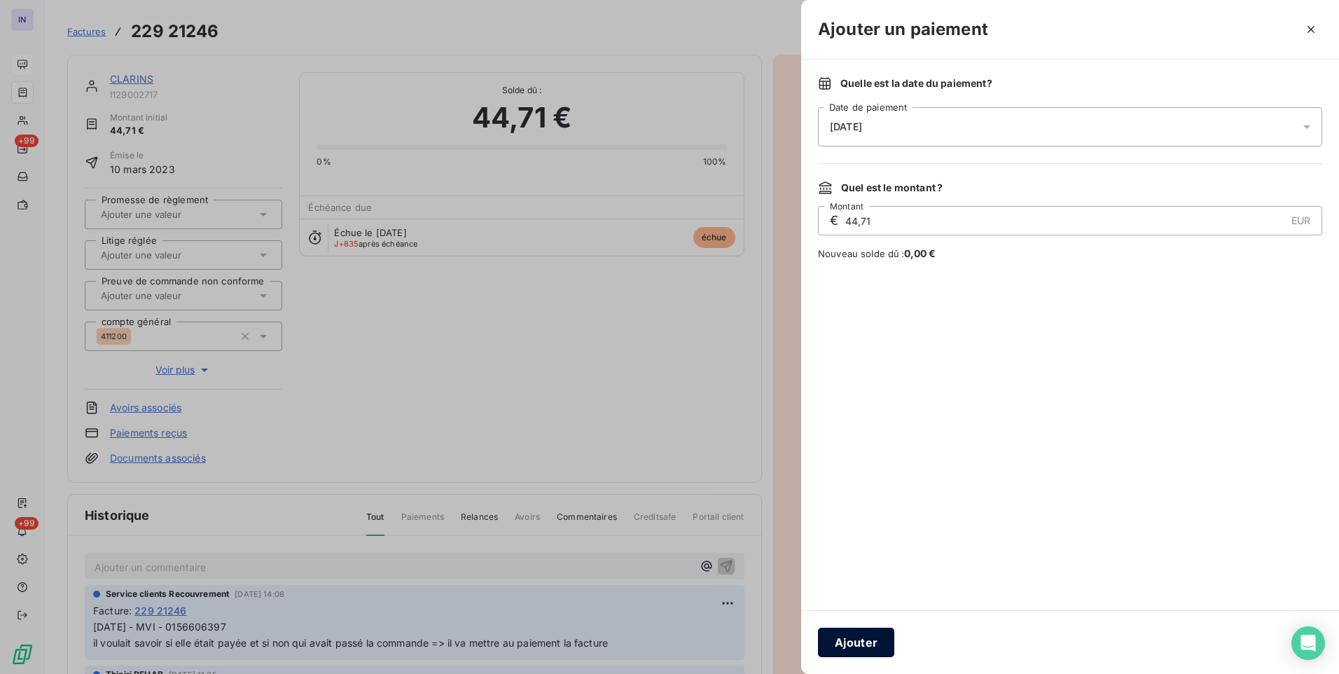
click at [854, 641] on button "Ajouter" at bounding box center [856, 642] width 76 height 29
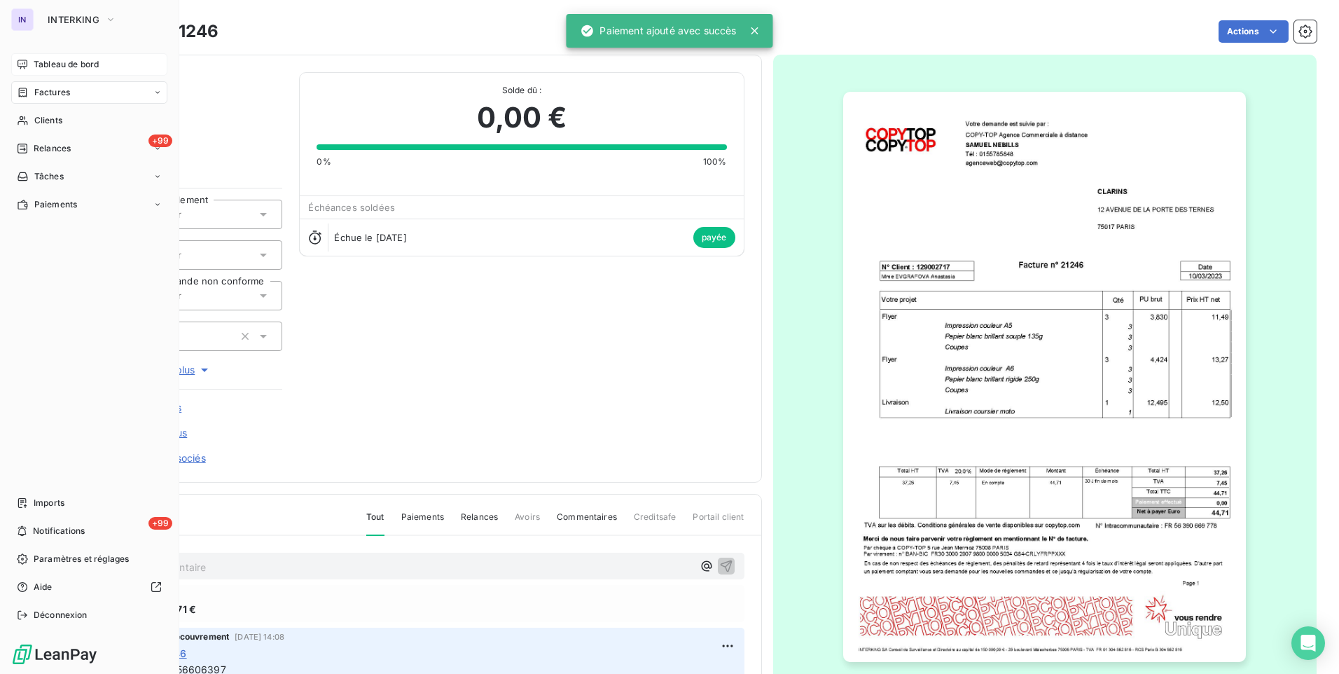
drag, startPoint x: 52, startPoint y: 90, endPoint x: 102, endPoint y: 92, distance: 49.7
click at [52, 90] on span "Factures" at bounding box center [52, 92] width 36 height 13
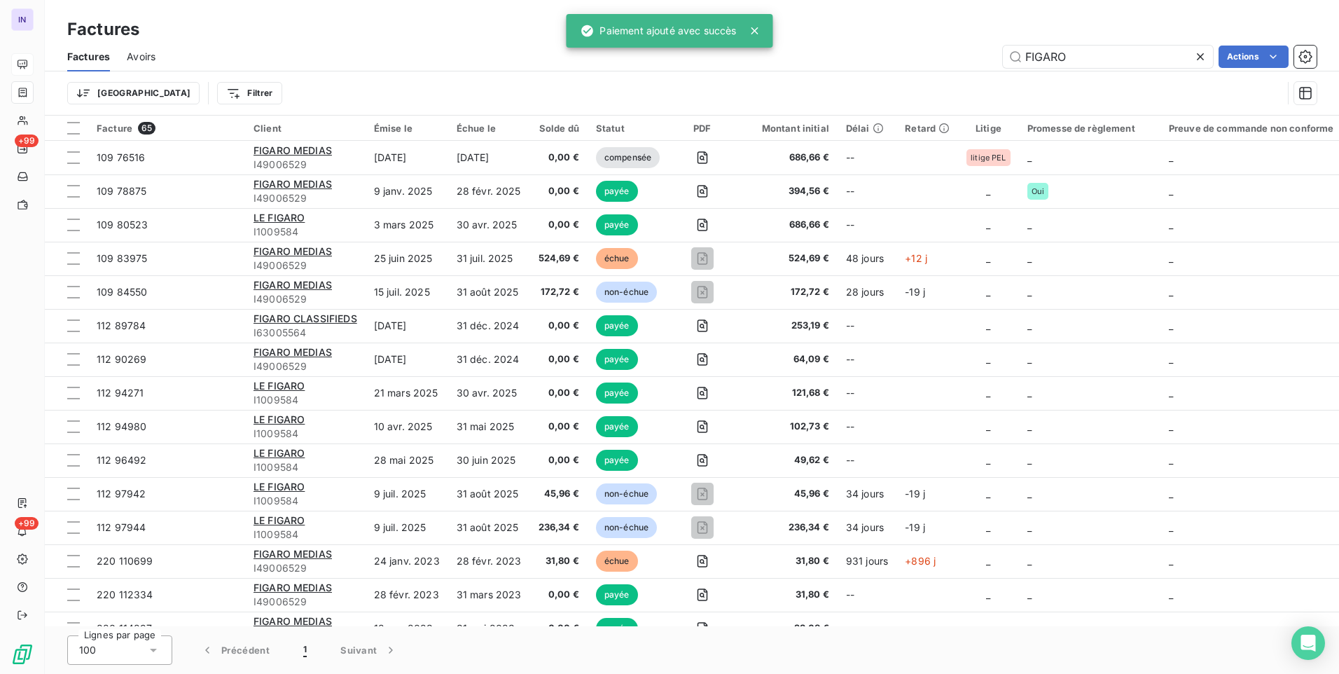
drag, startPoint x: 1081, startPoint y: 53, endPoint x: 808, endPoint y: 71, distance: 273.1
click at [815, 76] on div "Factures Avoirs FIGARO Actions Trier Filtrer" at bounding box center [692, 78] width 1294 height 73
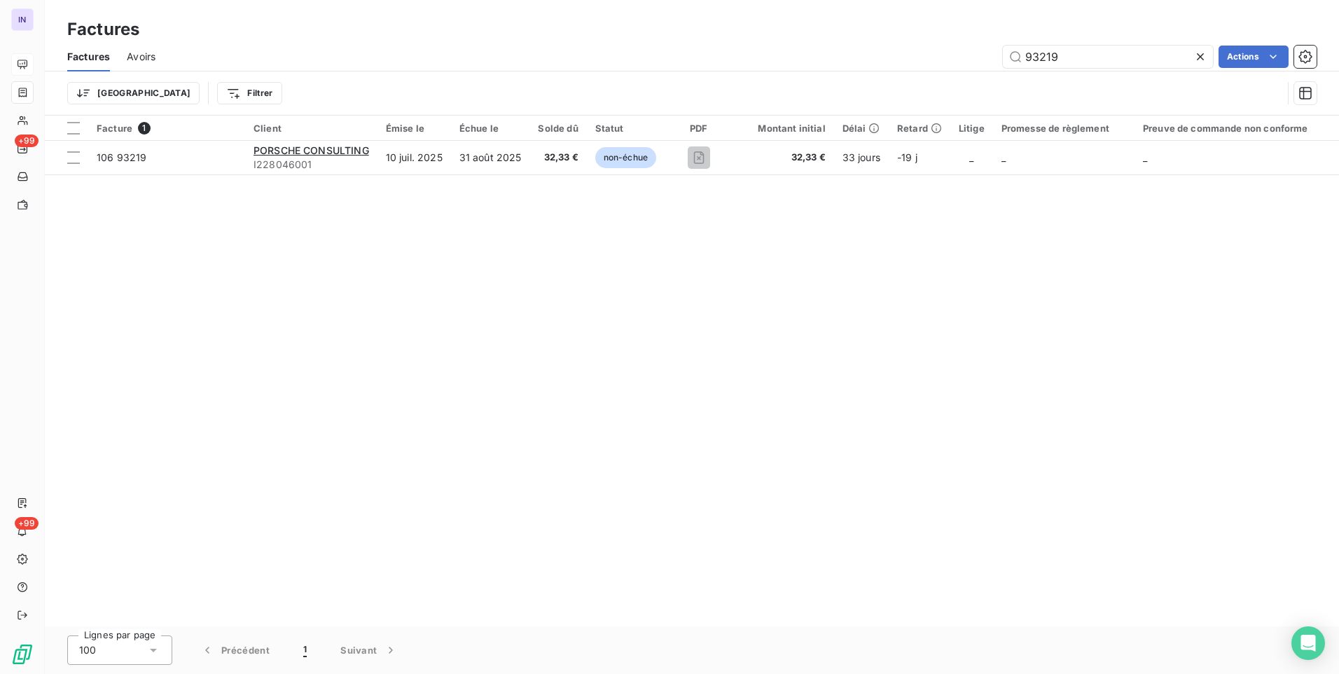
type input "93219"
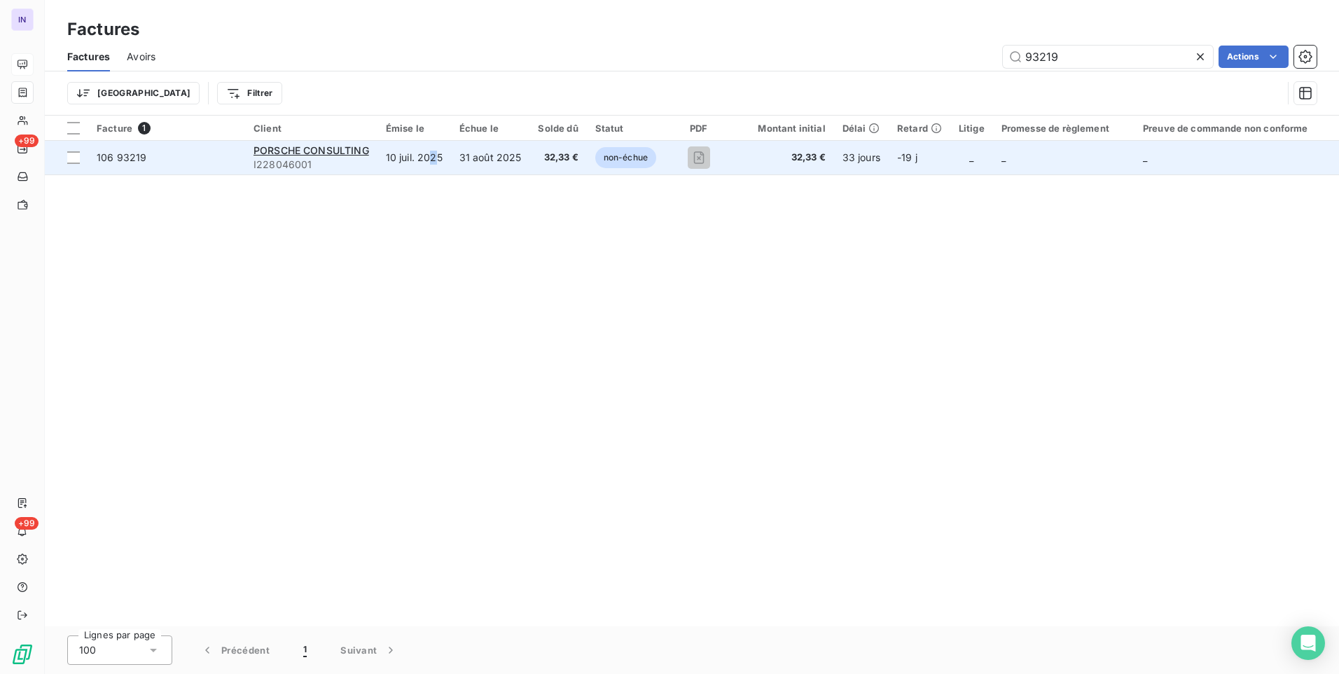
click at [436, 163] on td "10 juil. 2025" at bounding box center [415, 158] width 74 height 34
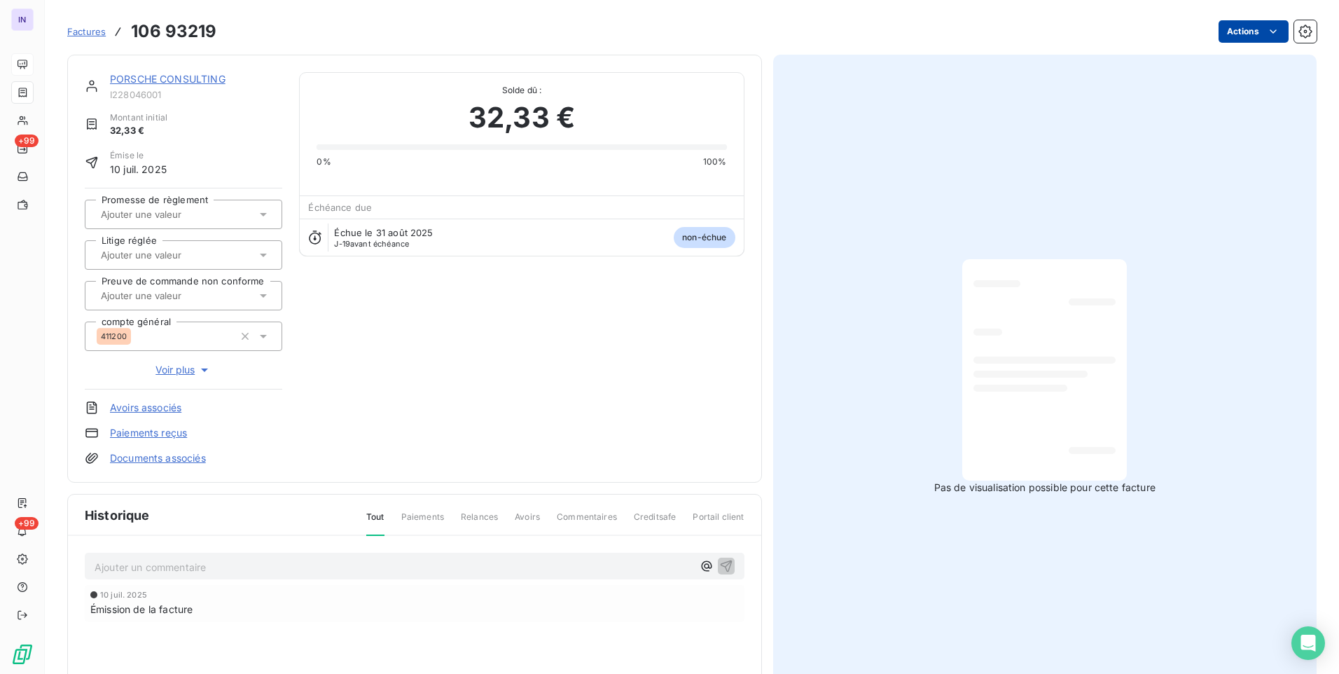
click at [1234, 33] on html "IN +99 +99 Factures 106 93219 Actions PORSCHE CONSULTING I228046001 Montant ini…" at bounding box center [669, 337] width 1339 height 674
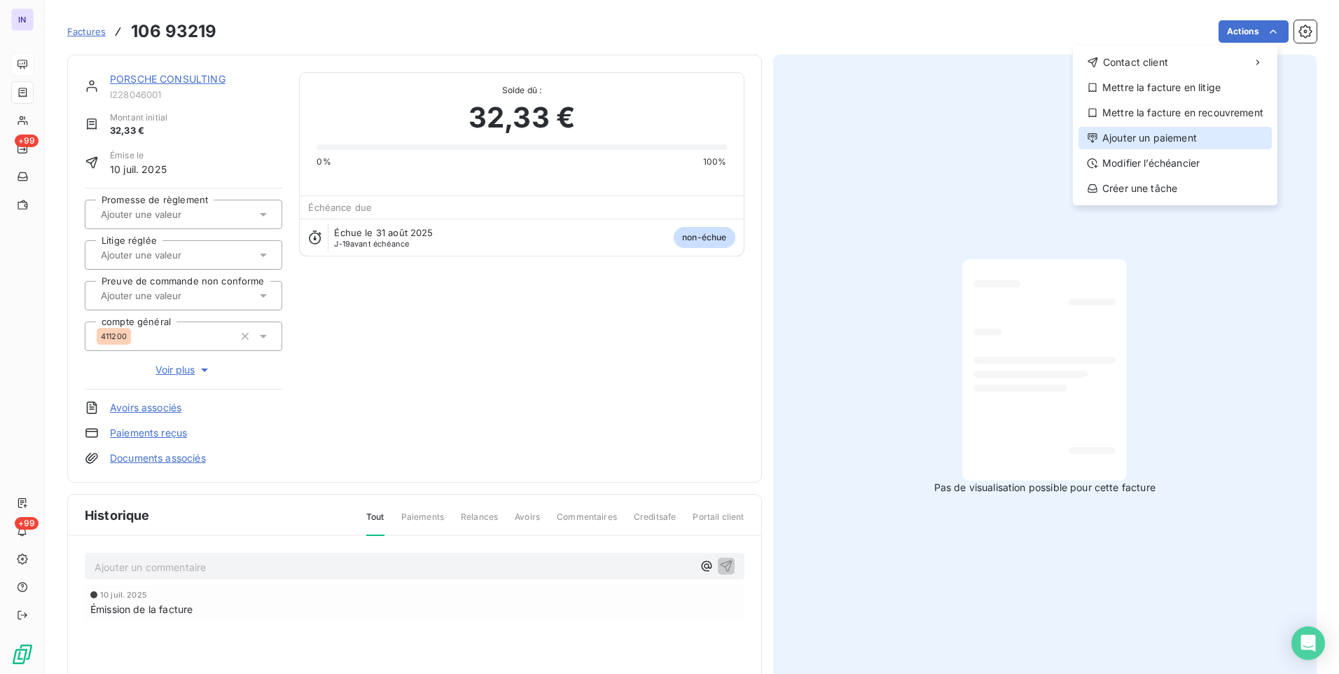
click at [1164, 137] on div "Ajouter un paiement" at bounding box center [1175, 138] width 193 height 22
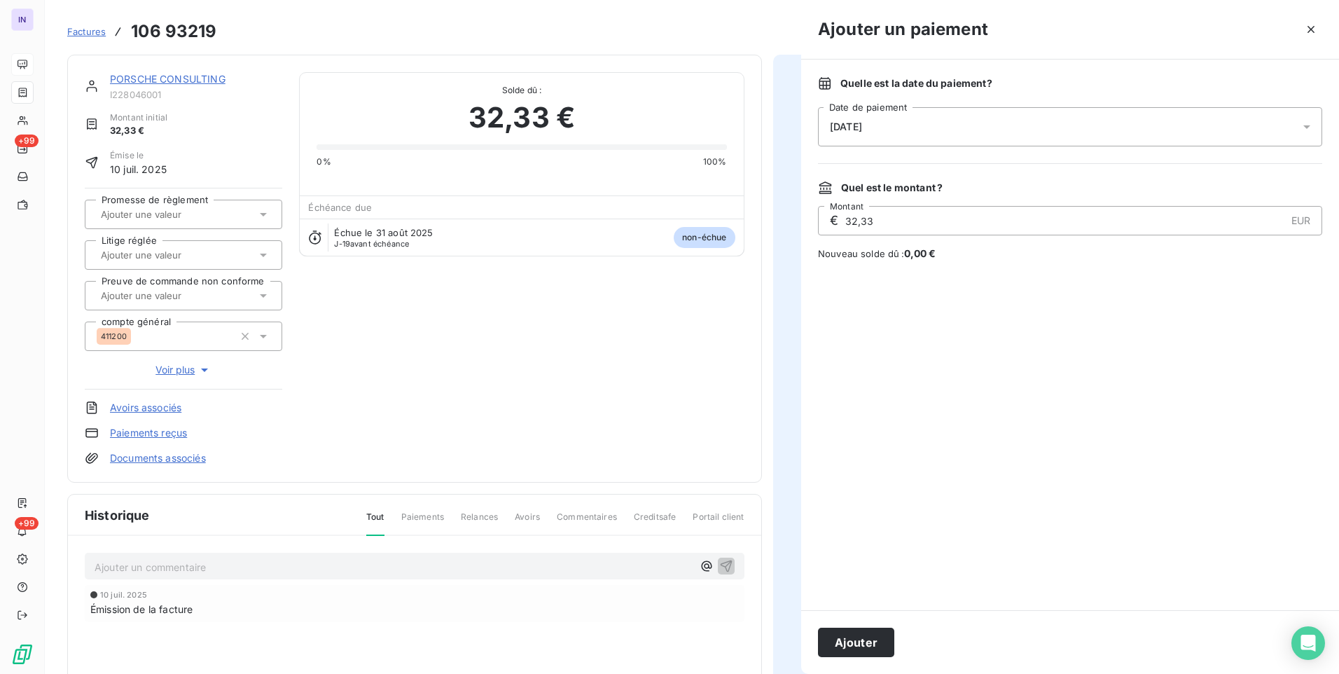
click at [1008, 122] on div "[DATE]" at bounding box center [1070, 126] width 504 height 39
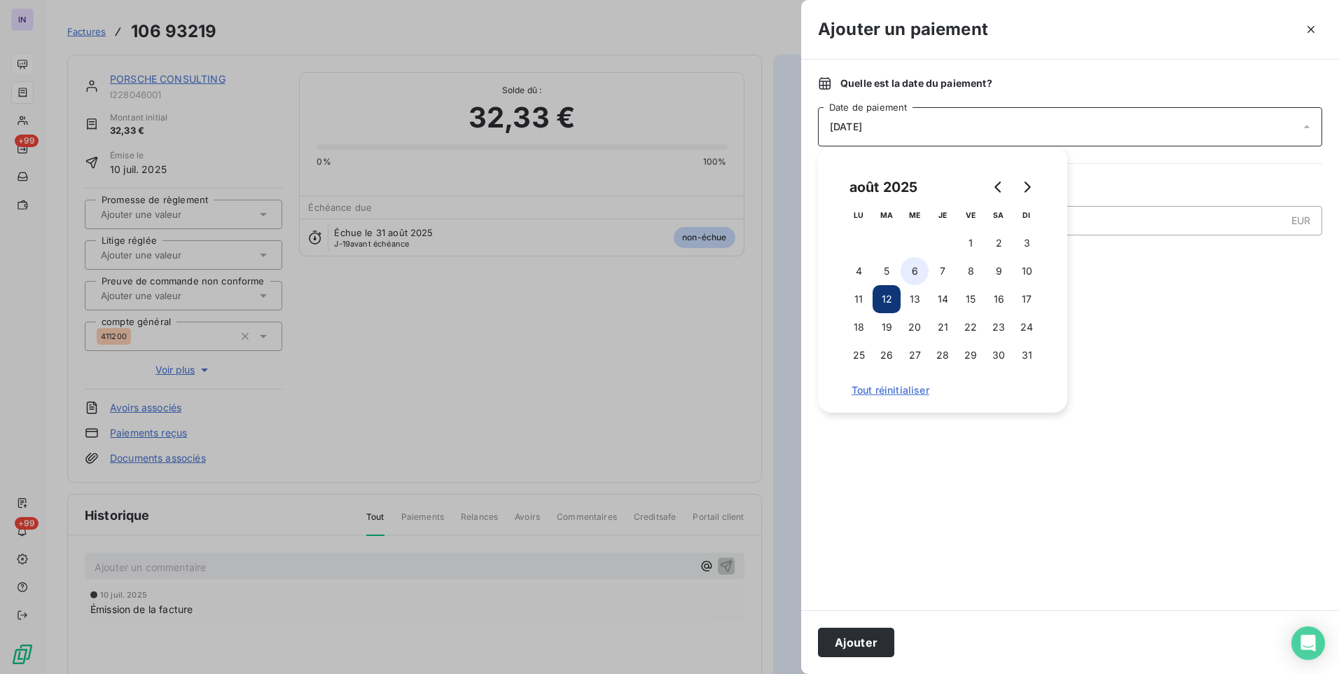
click at [914, 272] on button "6" at bounding box center [915, 271] width 28 height 28
drag, startPoint x: 875, startPoint y: 650, endPoint x: 906, endPoint y: 641, distance: 32.8
click at [875, 649] on button "Ajouter" at bounding box center [856, 642] width 76 height 29
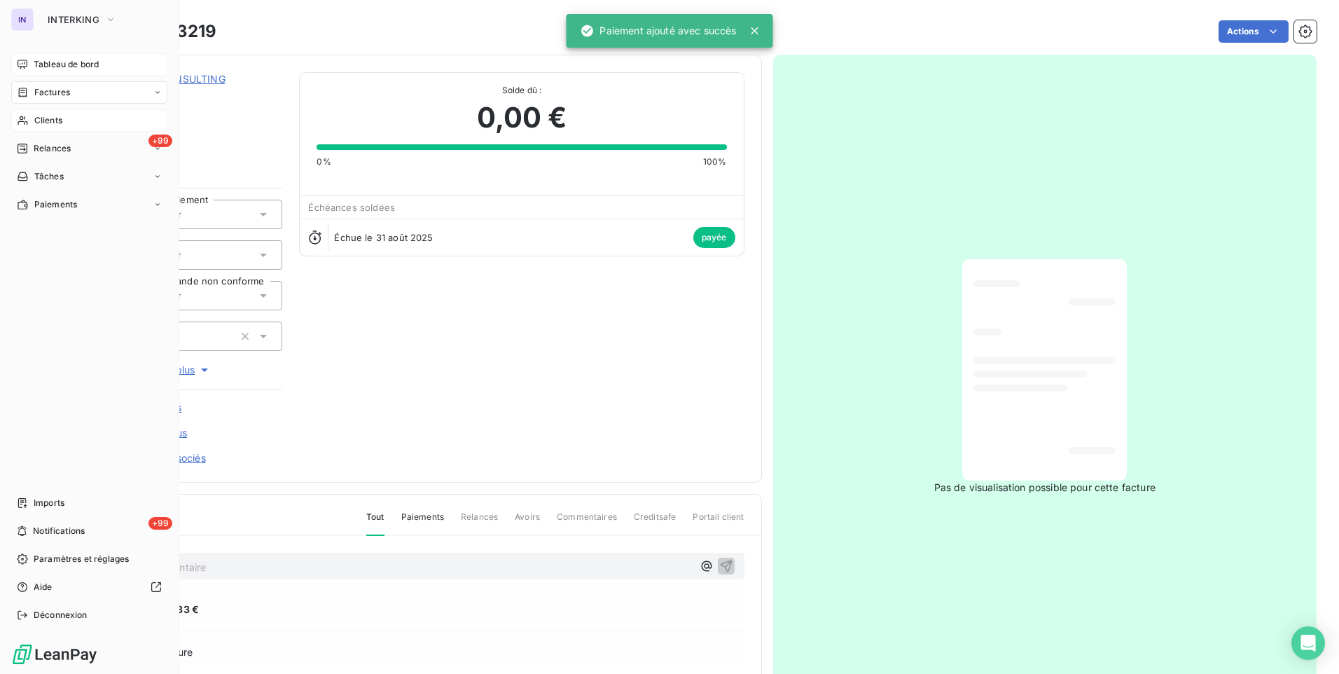
drag, startPoint x: 62, startPoint y: 123, endPoint x: 142, endPoint y: 127, distance: 80.7
click at [62, 123] on span "Clients" at bounding box center [48, 120] width 28 height 13
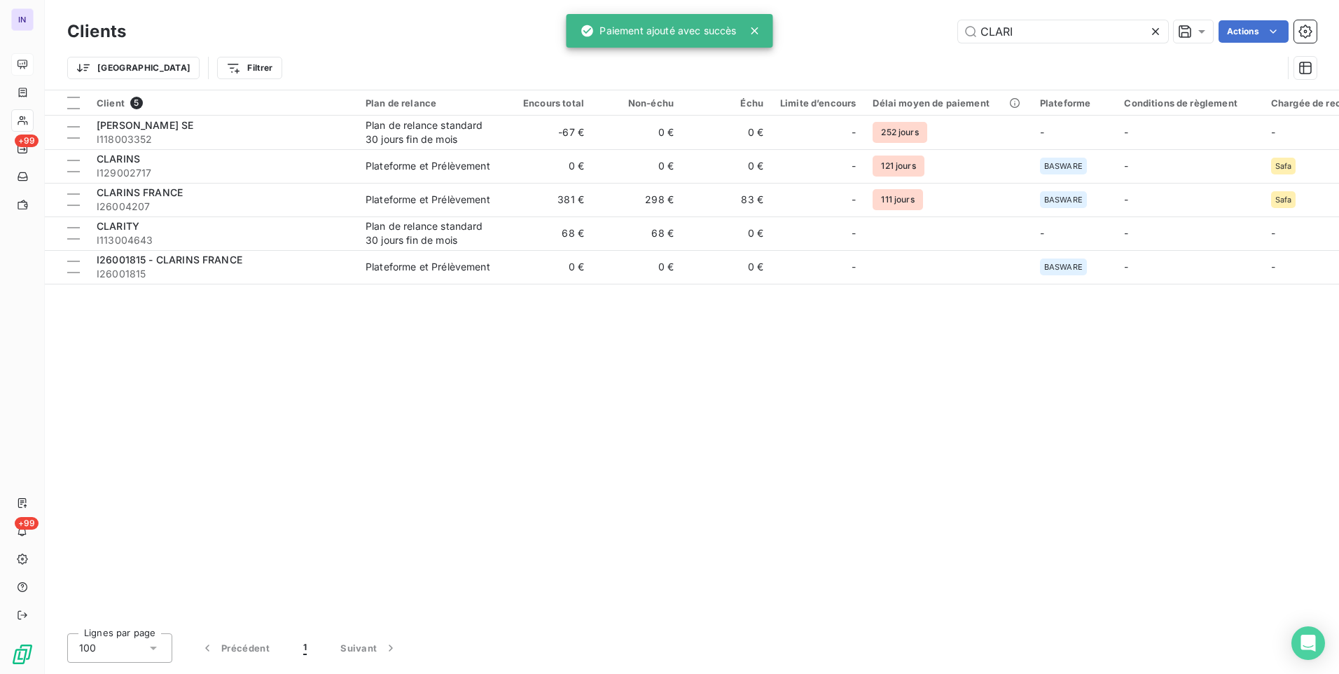
drag, startPoint x: 954, startPoint y: 38, endPoint x: 913, endPoint y: 44, distance: 41.1
click at [913, 44] on div "Clients CLARI Actions" at bounding box center [692, 31] width 1250 height 29
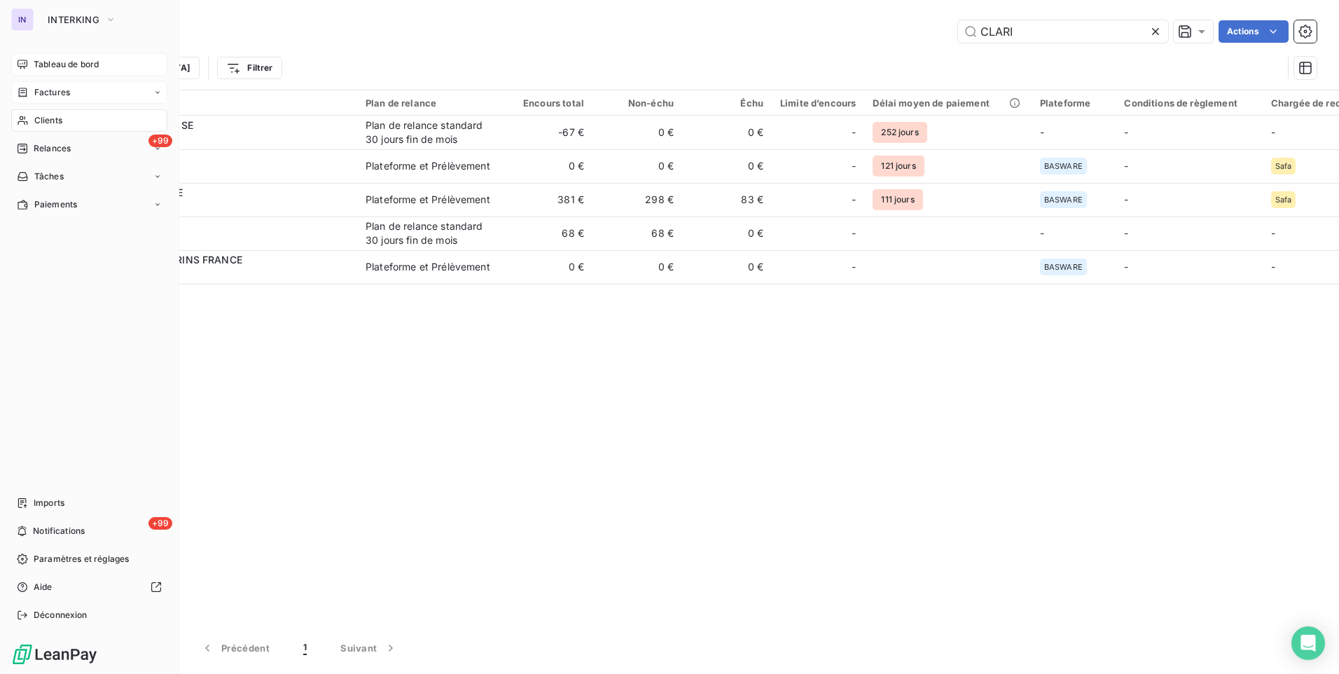
click at [42, 90] on span "Factures" at bounding box center [52, 92] width 36 height 13
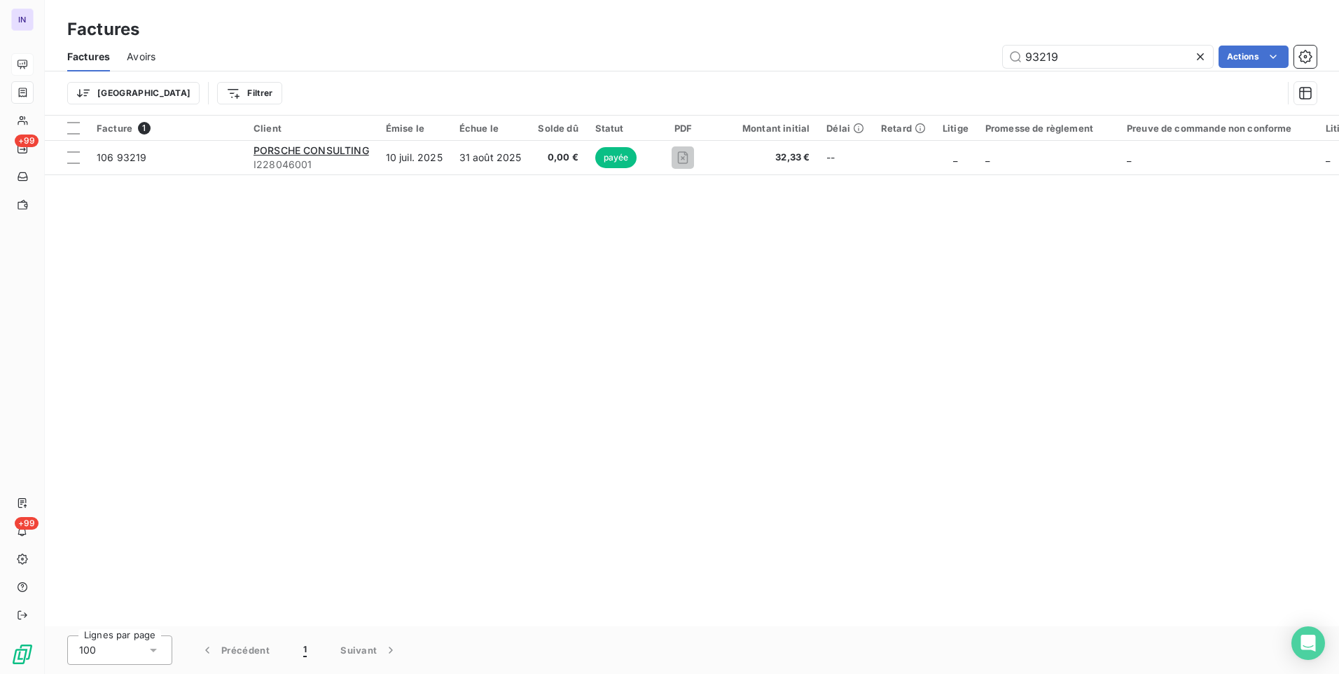
click at [887, 60] on div "93219 Actions" at bounding box center [744, 57] width 1144 height 22
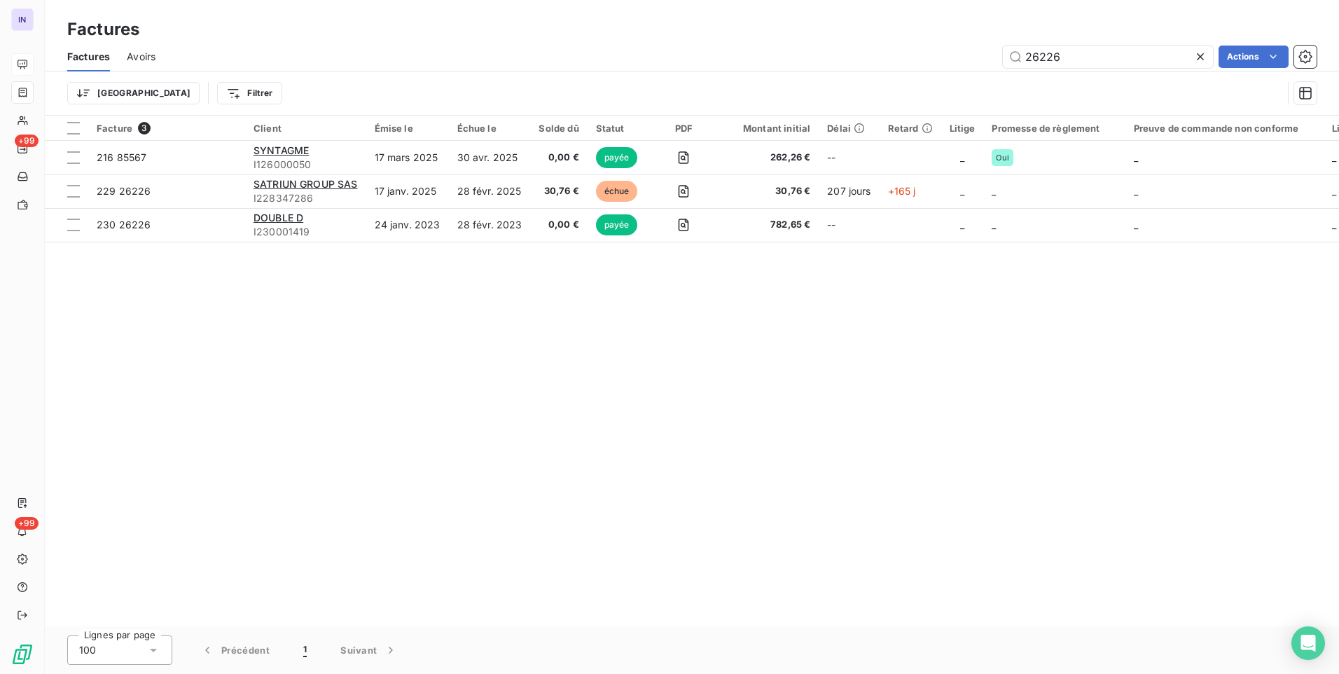
type input "26226"
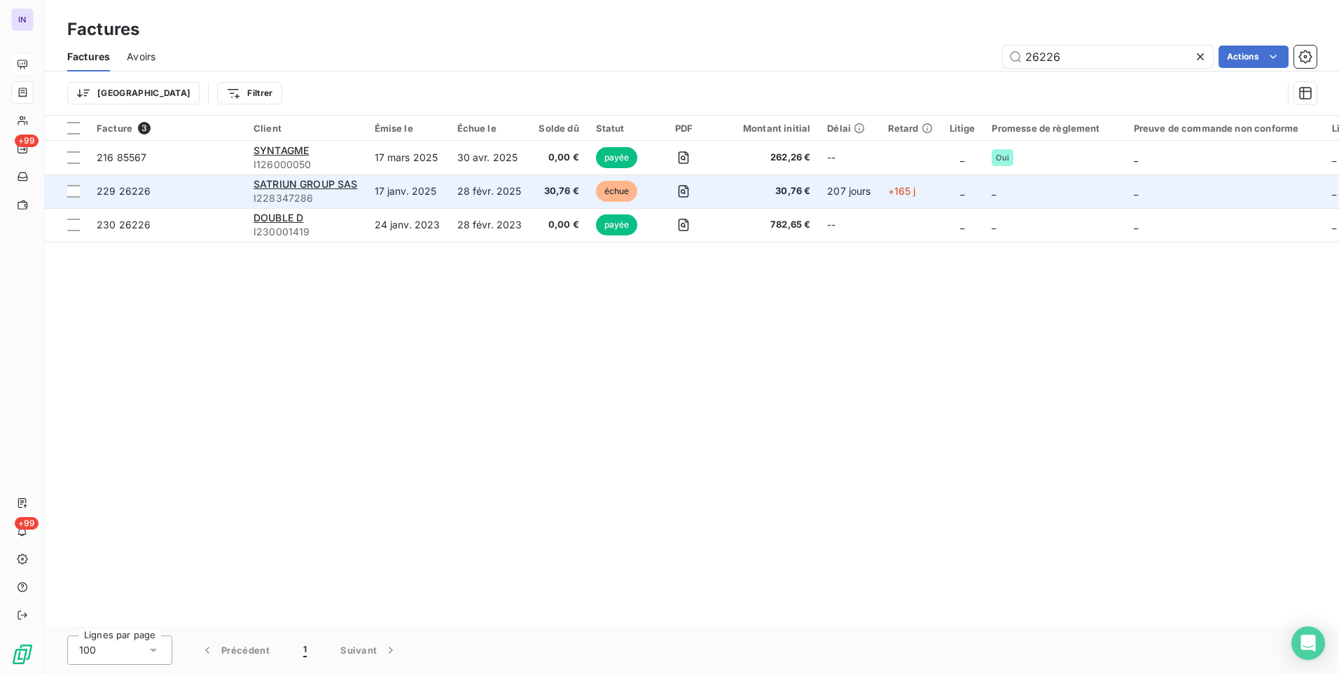
click at [399, 194] on td "17 janv. 2025" at bounding box center [407, 191] width 83 height 34
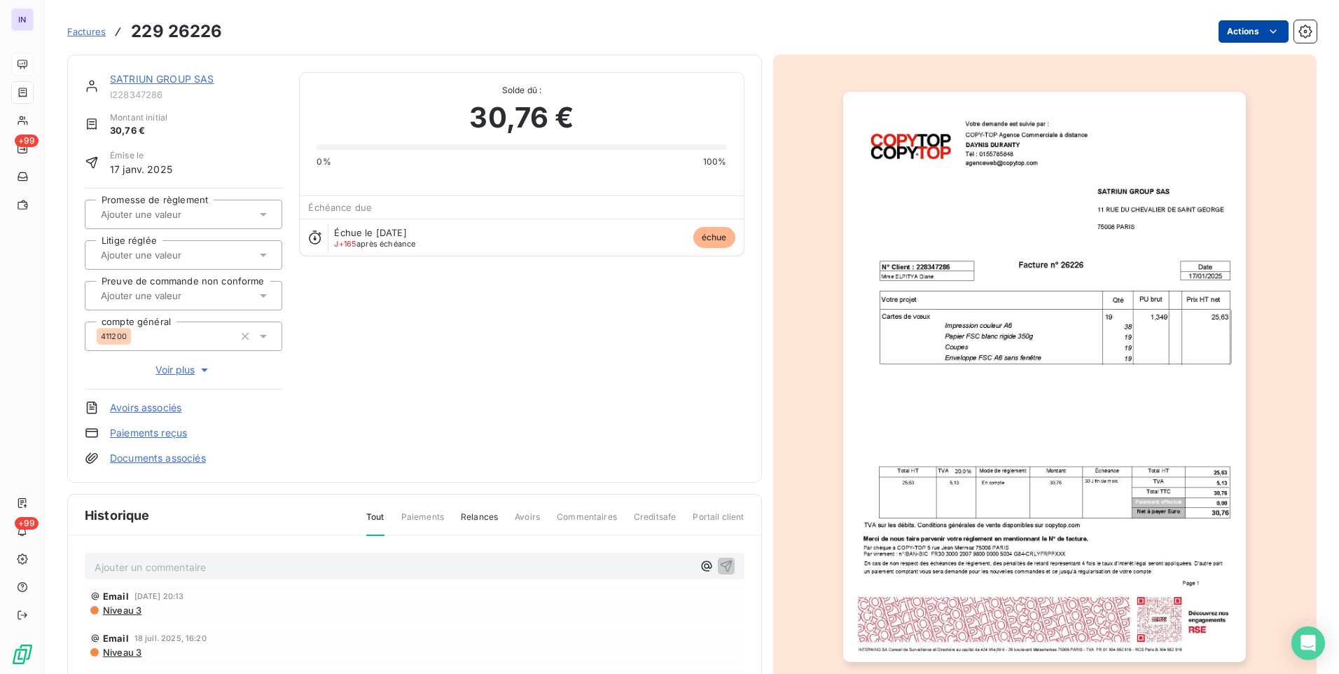
click at [1246, 31] on html "IN +99 +99 Factures 229 26226 Actions SATRIUN GROUP SAS I228347286 Montant init…" at bounding box center [669, 337] width 1339 height 674
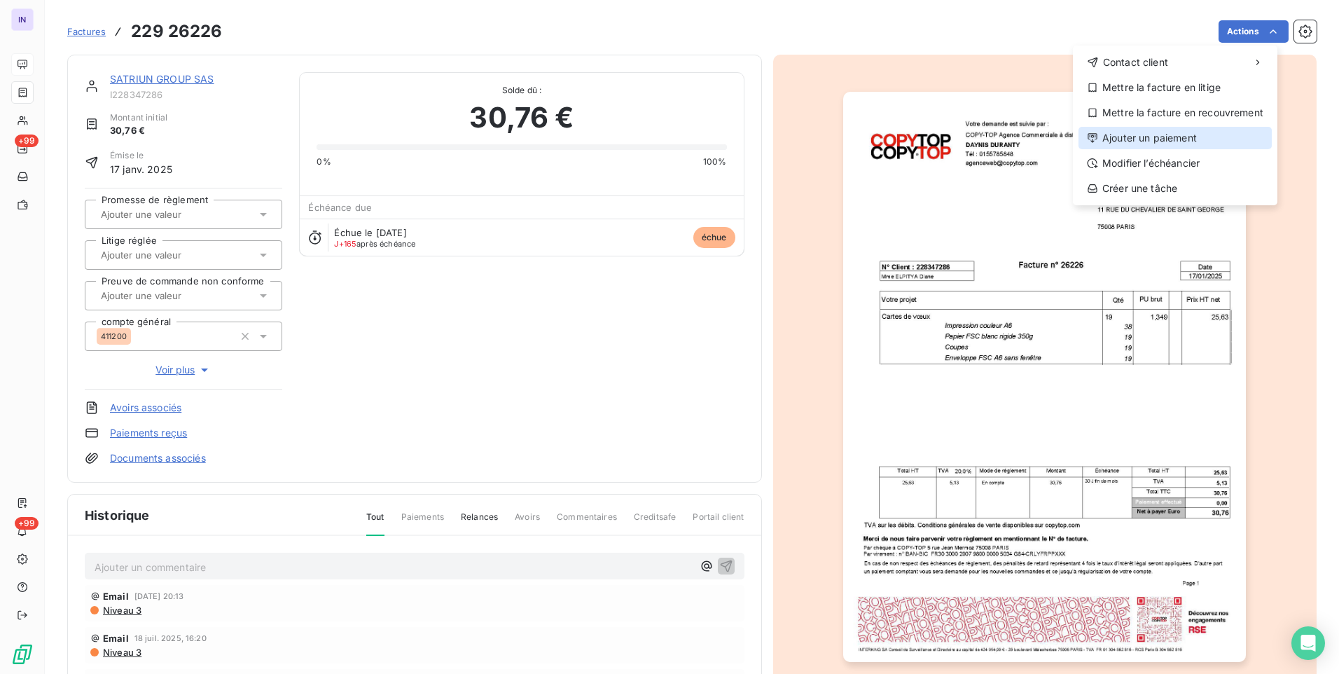
click at [1136, 141] on div "Ajouter un paiement" at bounding box center [1175, 138] width 193 height 22
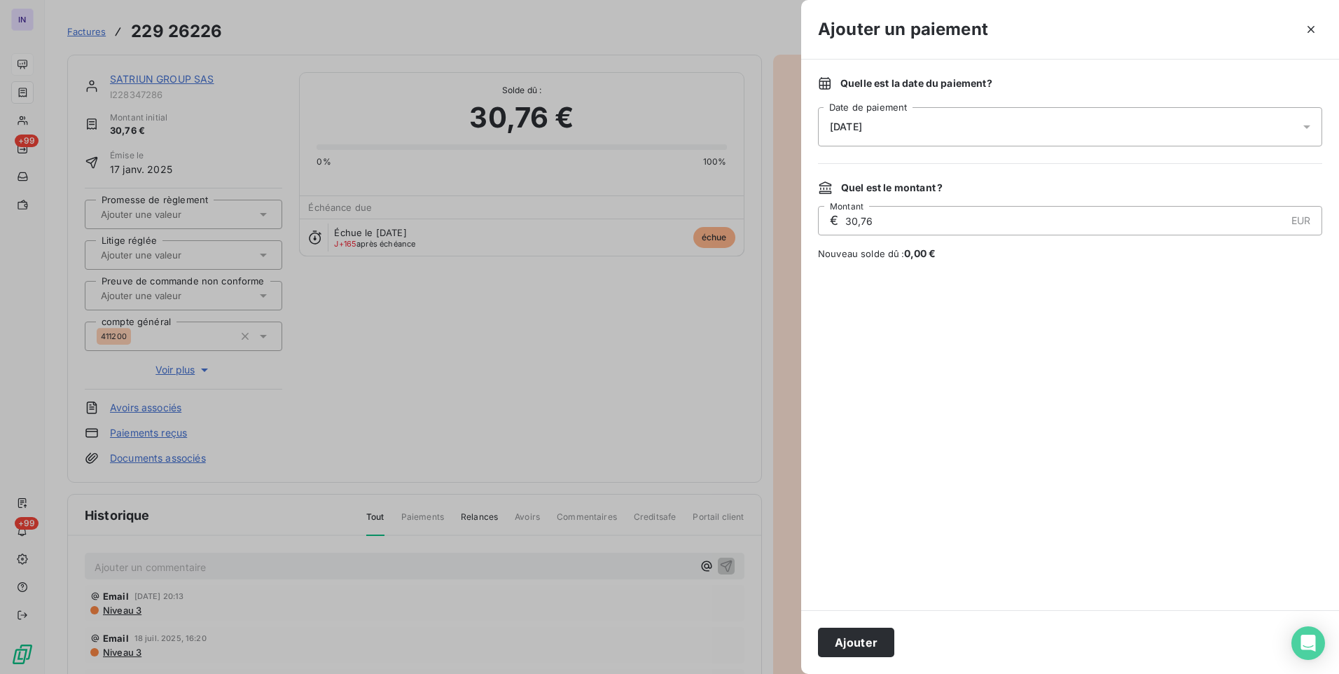
click at [932, 130] on div "[DATE]" at bounding box center [1070, 126] width 504 height 39
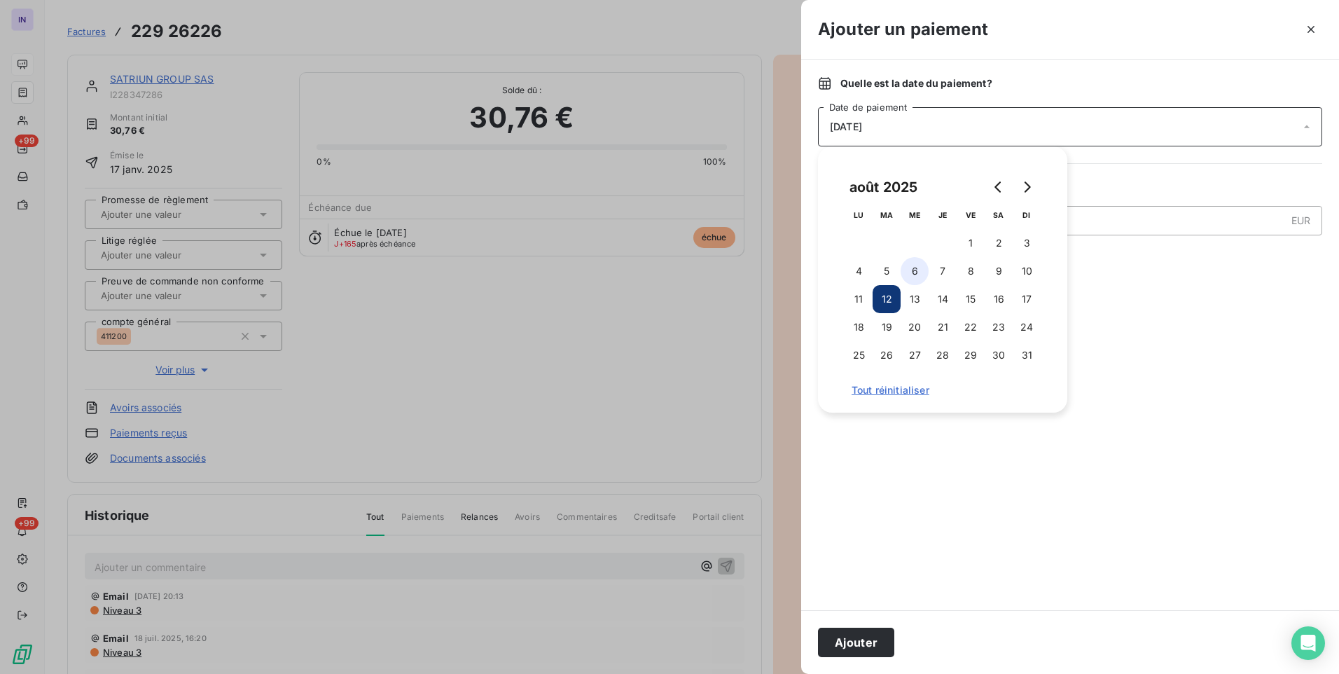
click at [918, 267] on button "6" at bounding box center [915, 271] width 28 height 28
click at [850, 647] on button "Ajouter" at bounding box center [856, 642] width 76 height 29
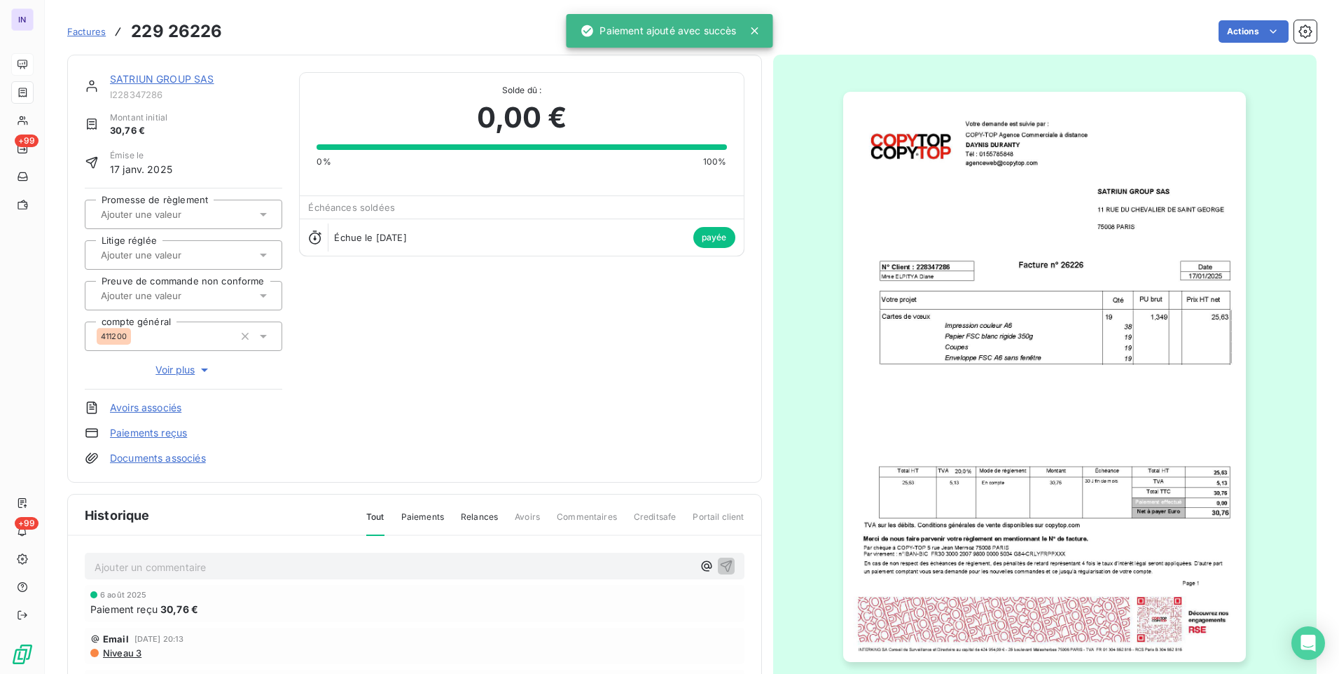
click at [193, 78] on link "SATRIUN GROUP SAS" at bounding box center [162, 79] width 104 height 12
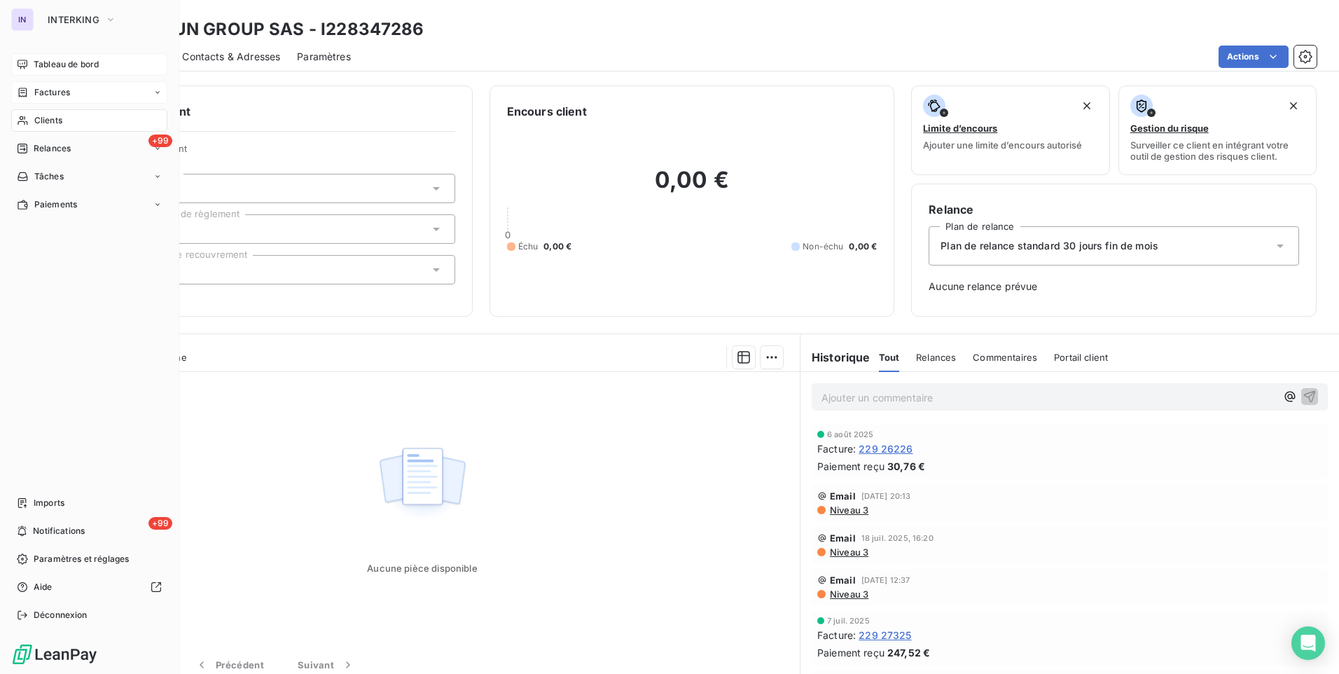
click at [62, 92] on span "Factures" at bounding box center [52, 92] width 36 height 13
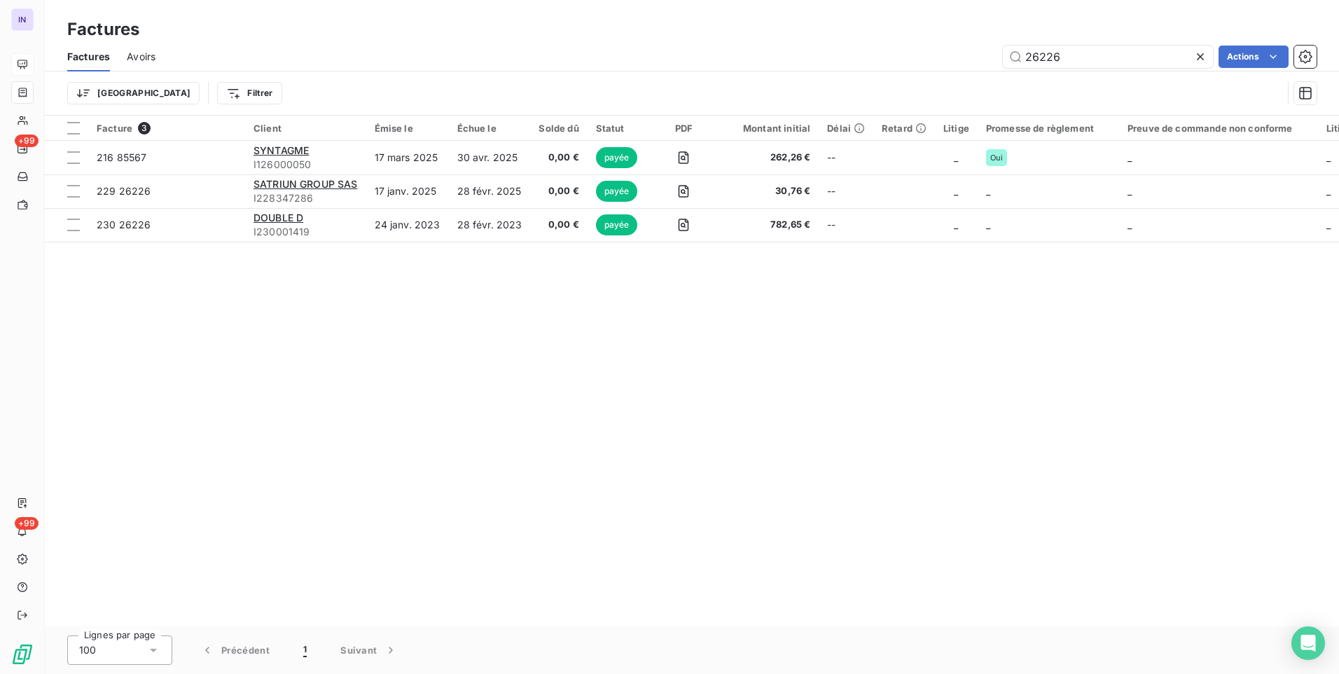
drag, startPoint x: 1072, startPoint y: 53, endPoint x: 990, endPoint y: 57, distance: 82.1
click at [990, 57] on div "26226 Actions" at bounding box center [744, 57] width 1144 height 22
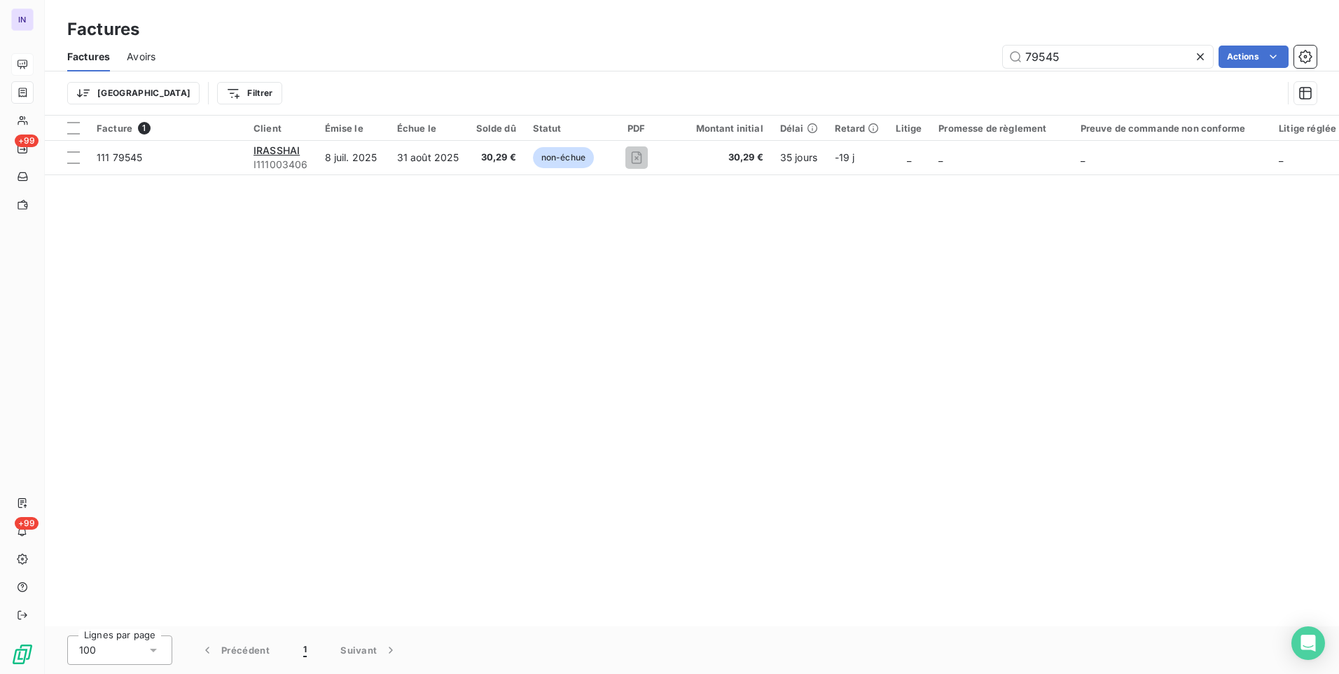
type input "79545"
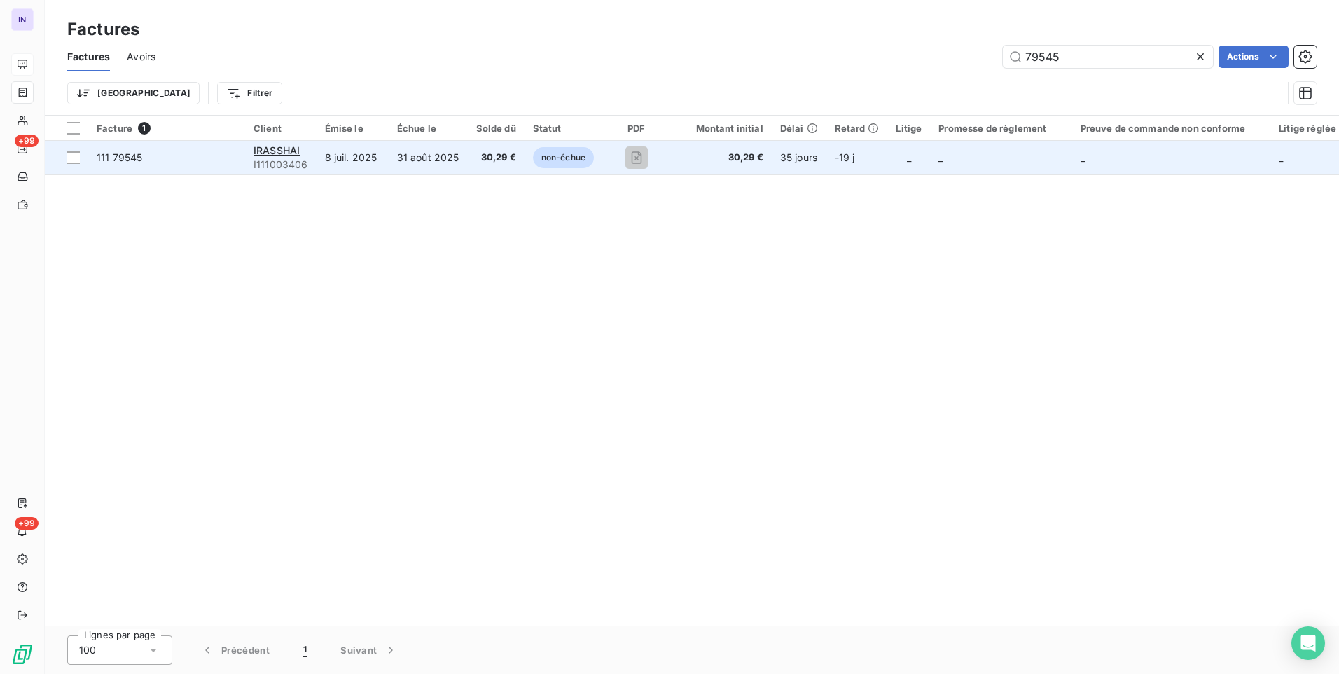
click at [469, 164] on td "30,29 €" at bounding box center [496, 158] width 57 height 34
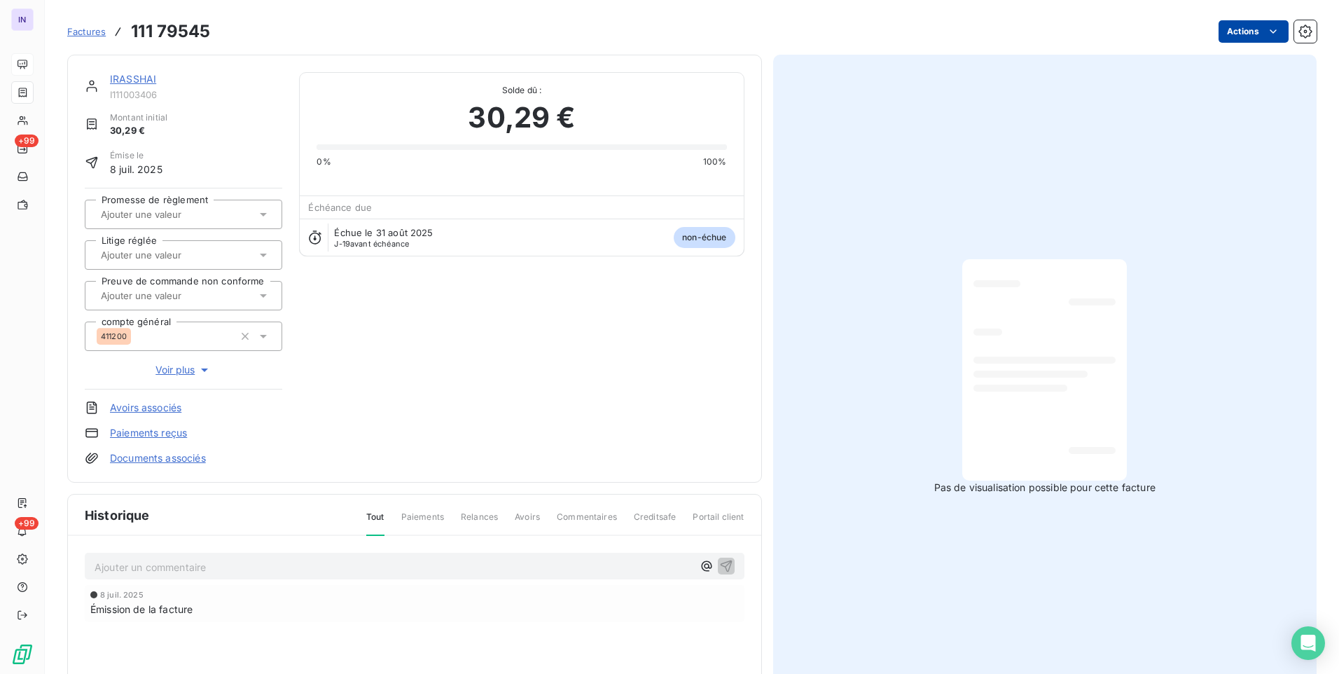
click at [1237, 32] on html "IN +99 +99 Factures 111 79545 Actions IRASSHAI I111003406 Montant initial 30,29…" at bounding box center [669, 337] width 1339 height 674
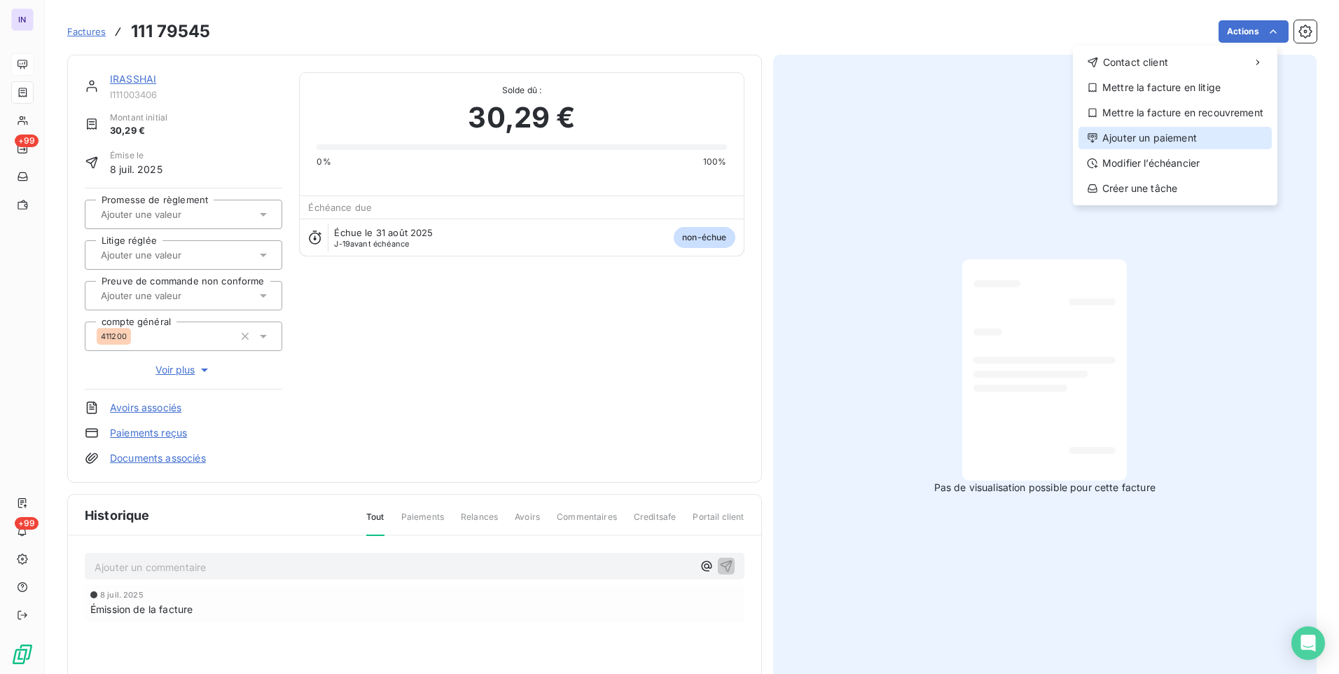
click at [1147, 139] on div "Ajouter un paiement" at bounding box center [1175, 138] width 193 height 22
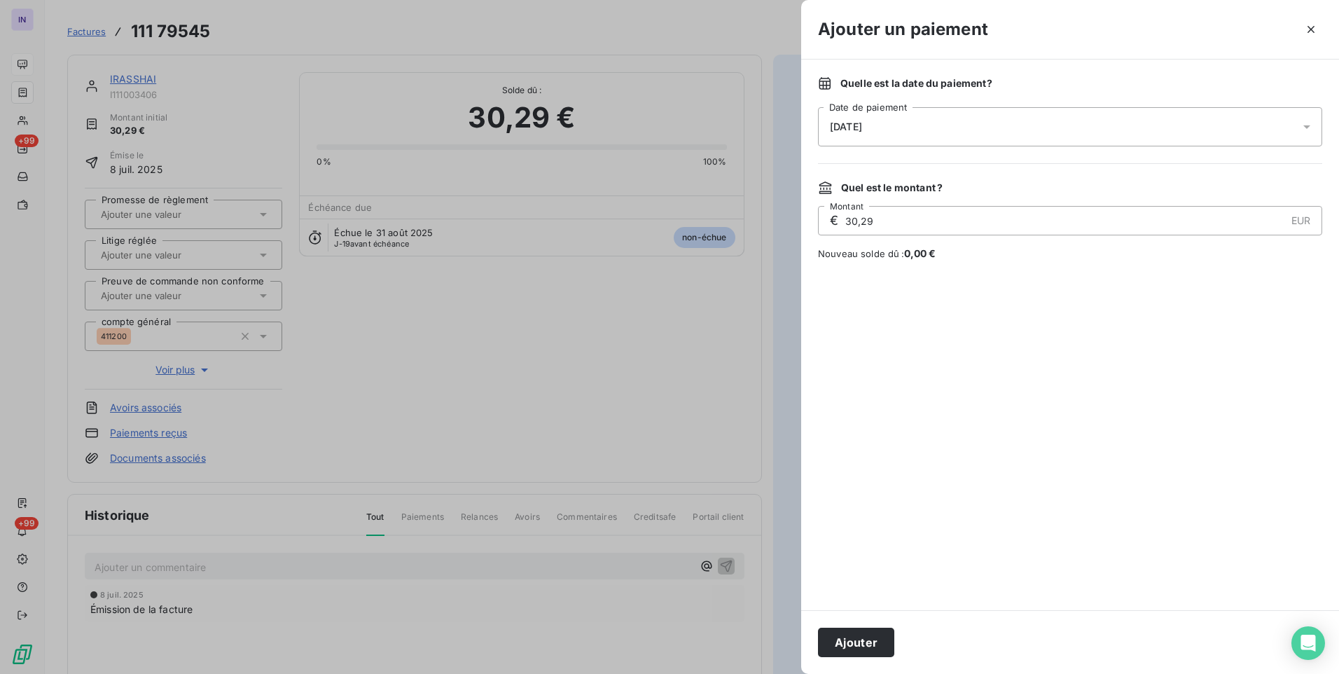
drag, startPoint x: 942, startPoint y: 113, endPoint x: 941, endPoint y: 139, distance: 26.6
click at [942, 113] on div "[DATE]" at bounding box center [1070, 126] width 504 height 39
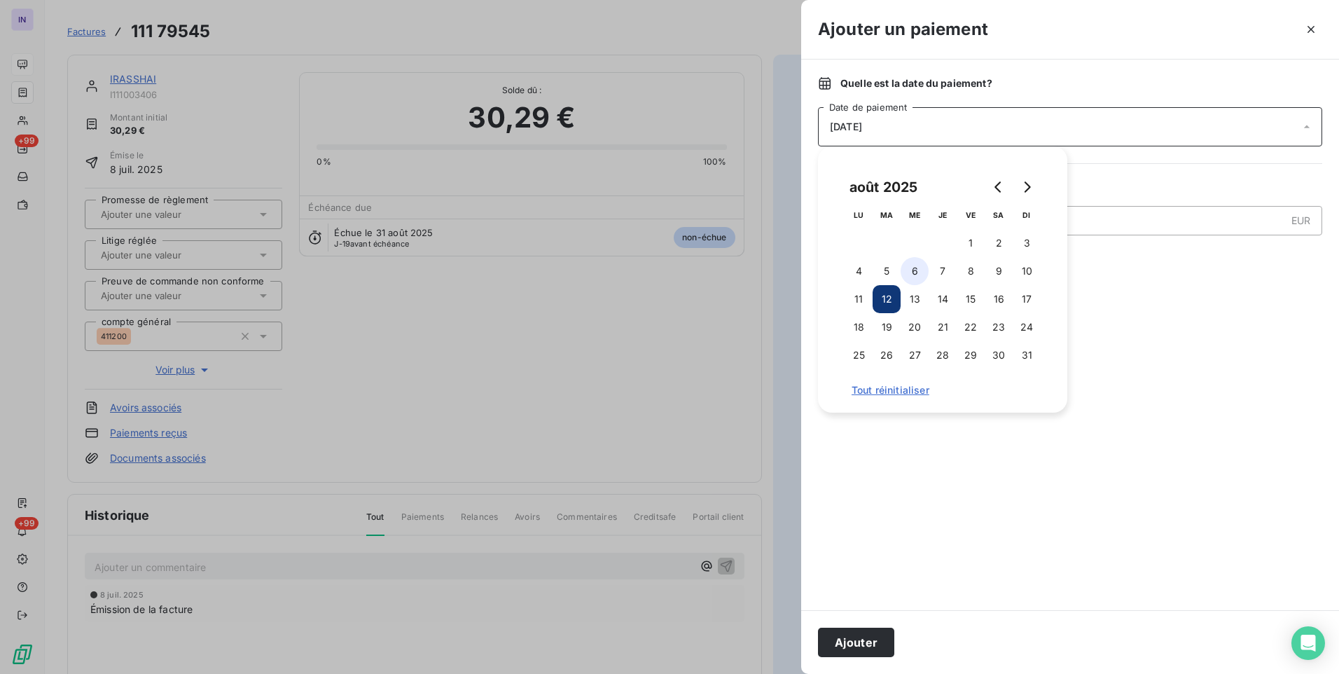
click at [904, 273] on button "6" at bounding box center [915, 271] width 28 height 28
click at [873, 641] on button "Ajouter" at bounding box center [856, 642] width 76 height 29
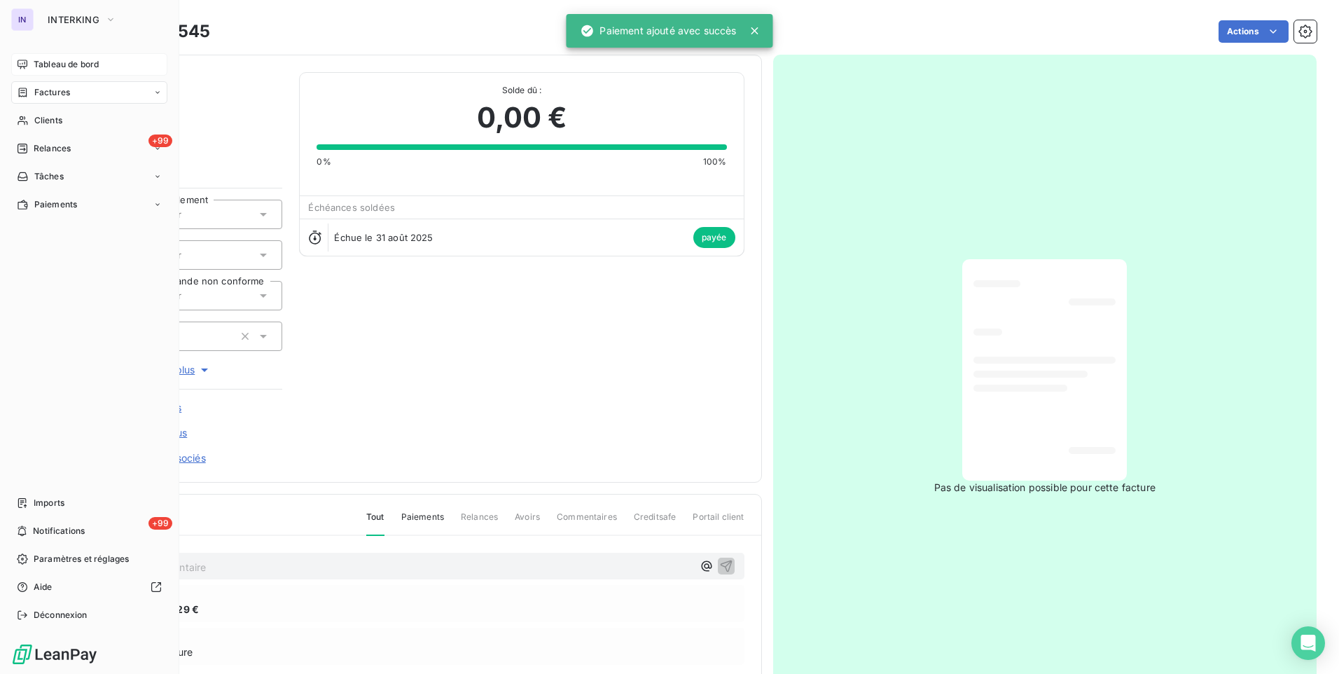
click at [55, 90] on span "Factures" at bounding box center [52, 92] width 36 height 13
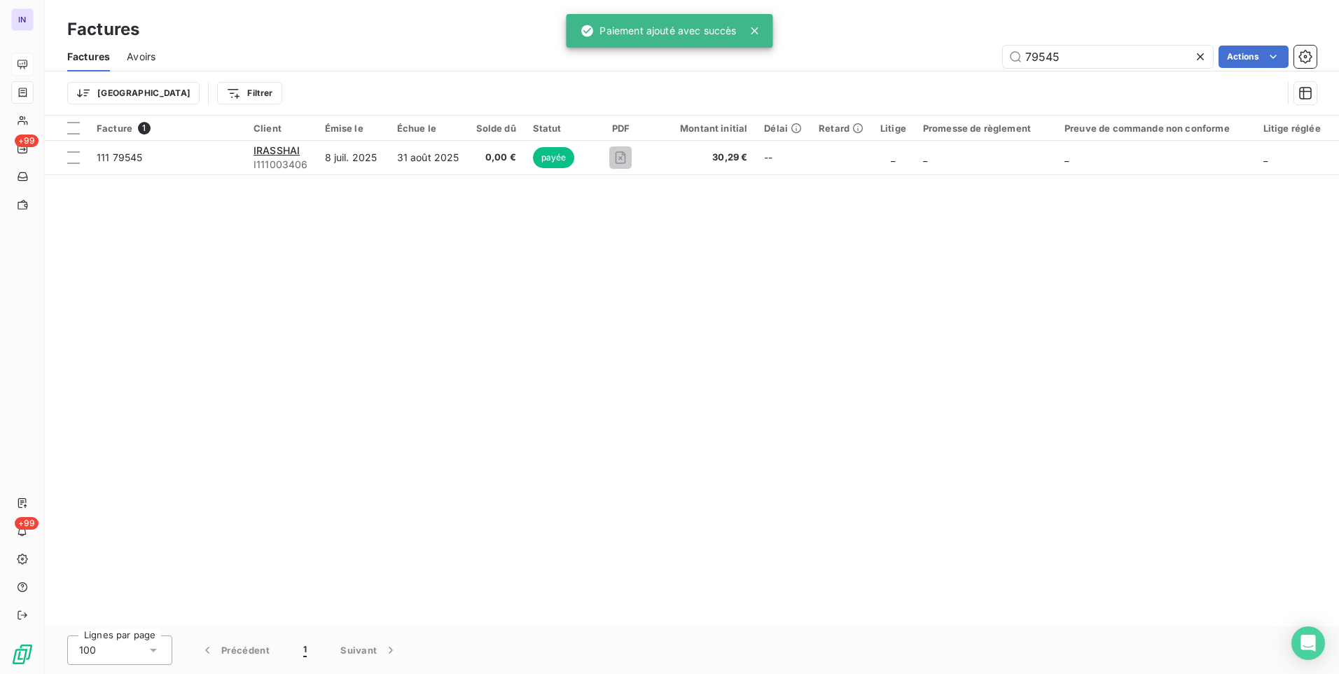
drag, startPoint x: 1015, startPoint y: 53, endPoint x: 887, endPoint y: 56, distance: 127.5
click at [896, 53] on div "79545 Actions" at bounding box center [744, 57] width 1144 height 22
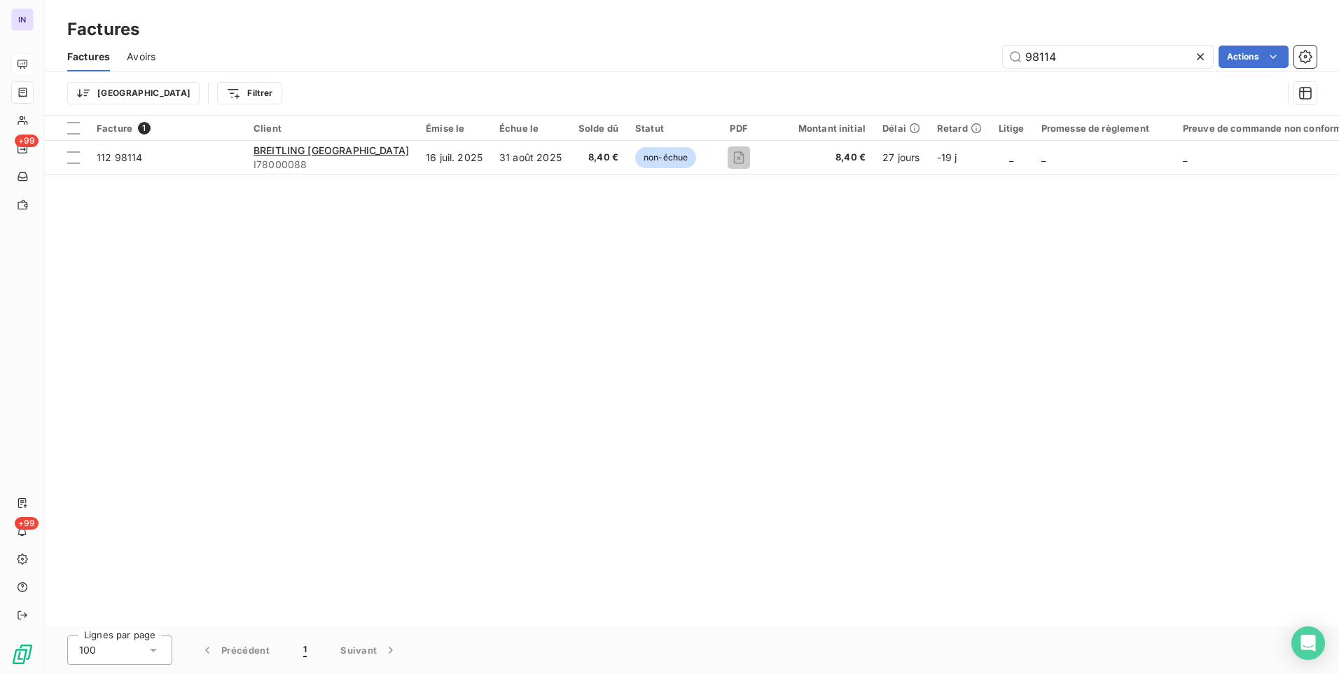
type input "98114"
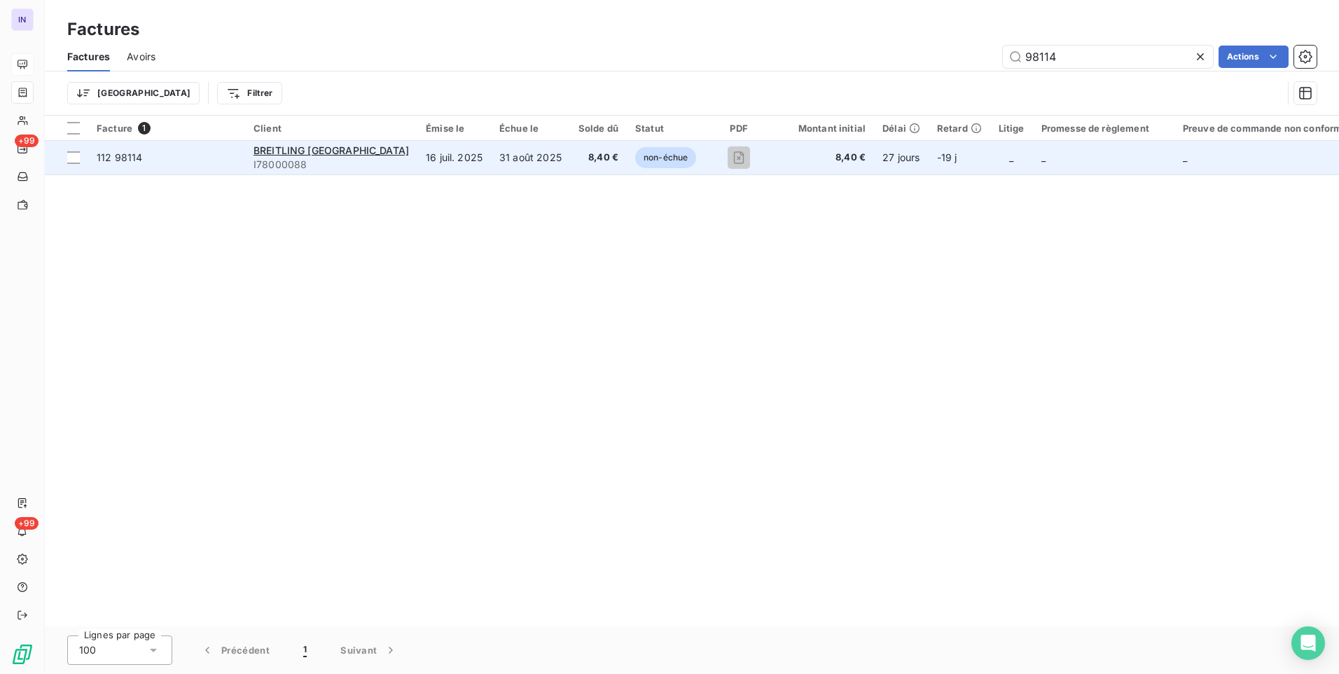
click at [570, 165] on td "8,40 €" at bounding box center [598, 158] width 57 height 34
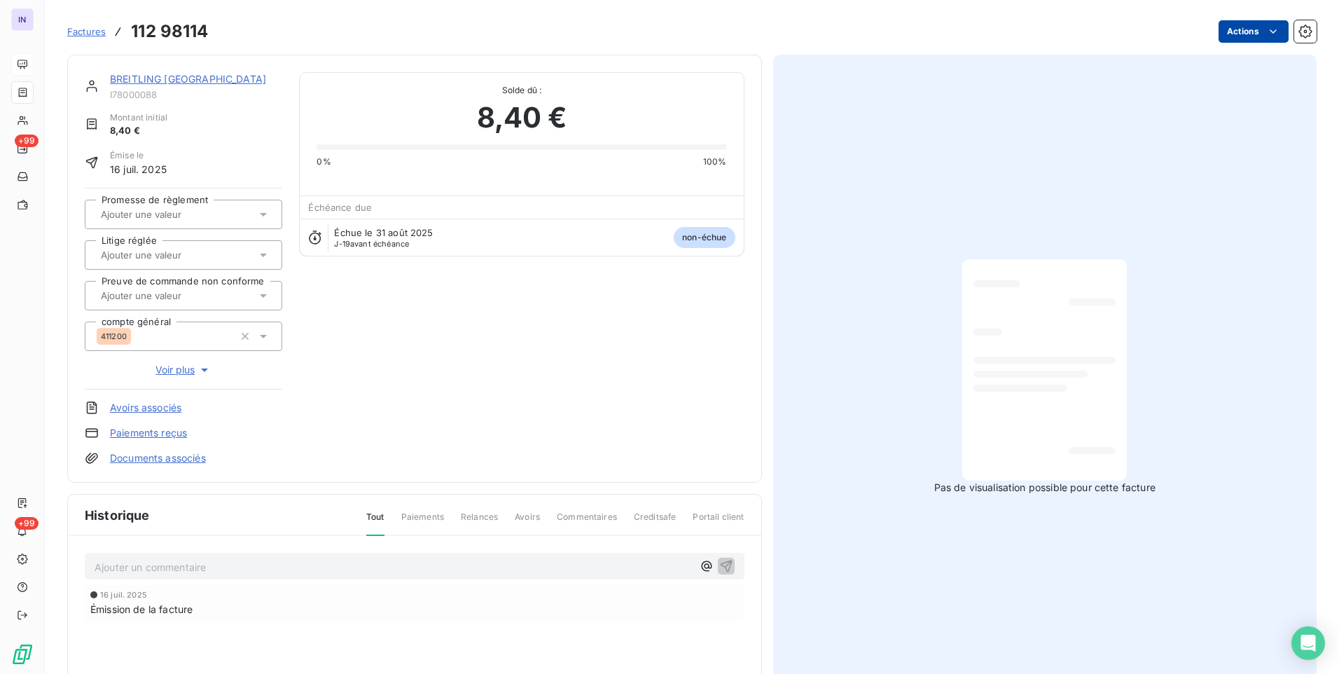
click at [1245, 26] on html "IN +99 +99 Factures 112 98114 Actions BREITLING FRANCE I78000088 Montant initia…" at bounding box center [669, 337] width 1339 height 674
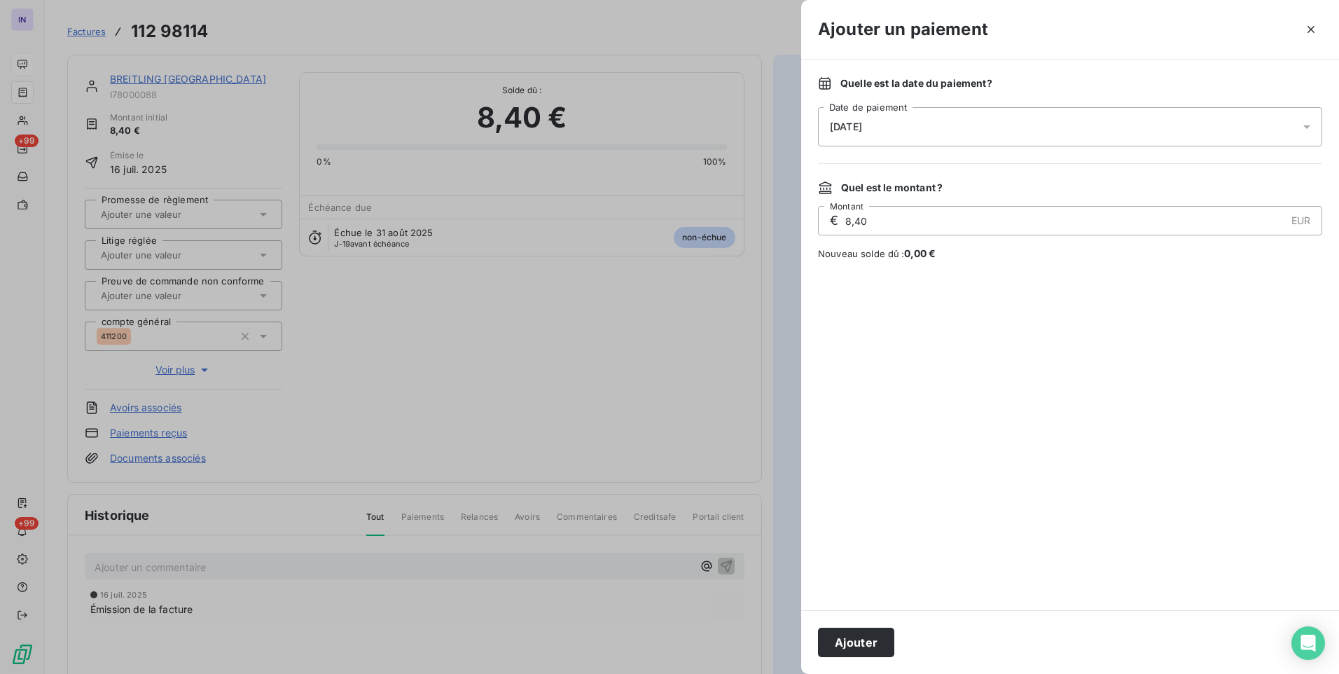
click at [967, 102] on div "Quelle est la date du paiement ? 12/08/2025 Date de paiement" at bounding box center [1070, 111] width 504 height 70
click at [955, 120] on div "[DATE]" at bounding box center [1070, 126] width 504 height 39
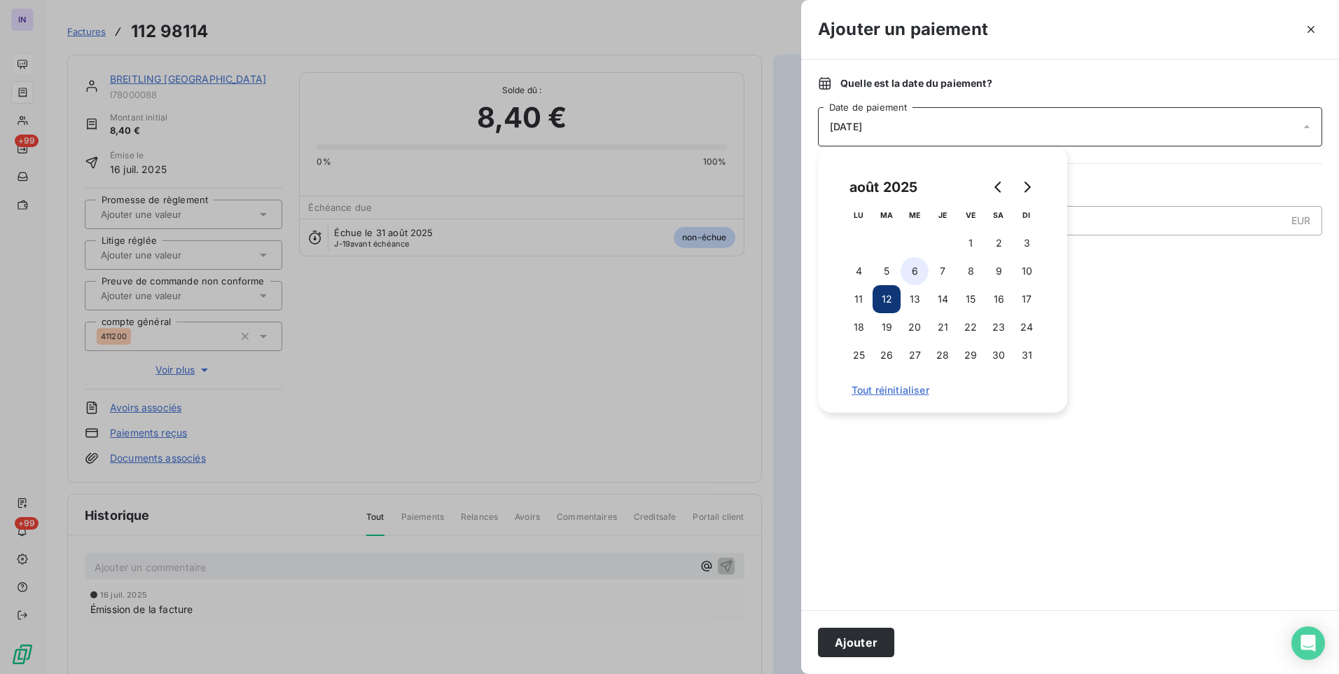
click at [919, 268] on button "6" at bounding box center [915, 271] width 28 height 28
click at [862, 642] on button "Ajouter" at bounding box center [856, 642] width 76 height 29
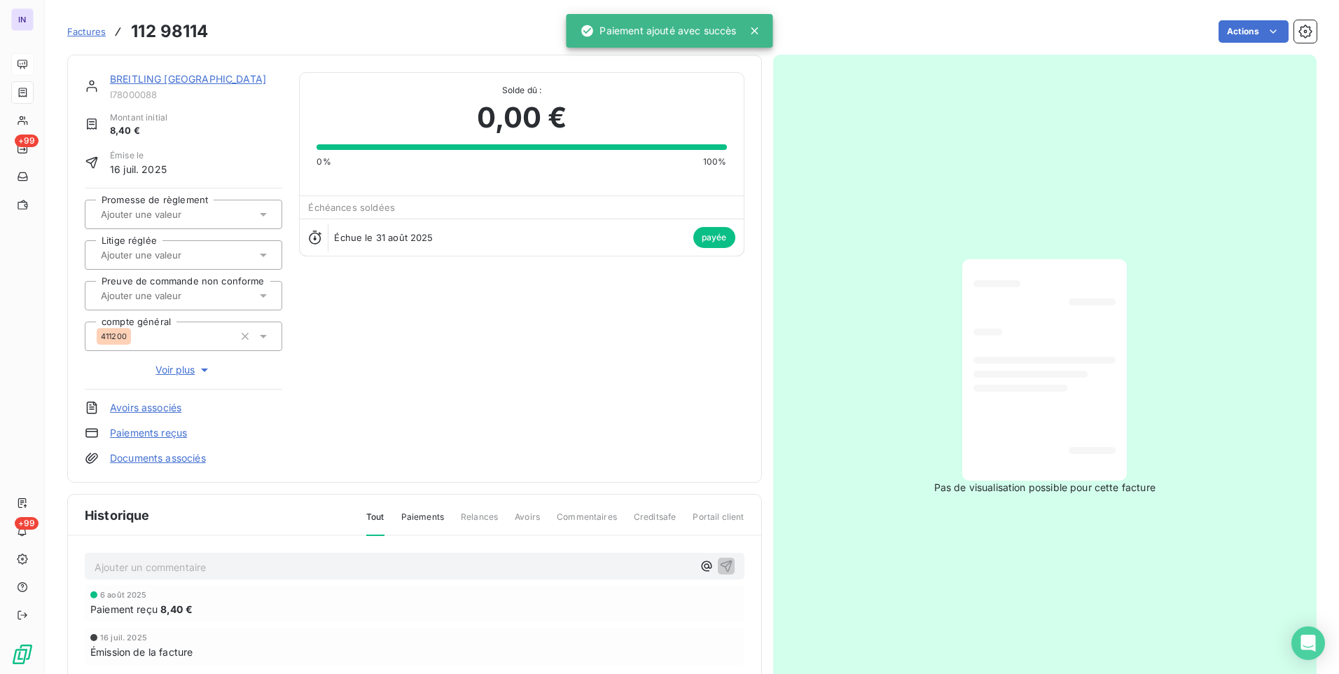
click at [177, 81] on link "BREITLING FRANCE" at bounding box center [188, 79] width 156 height 12
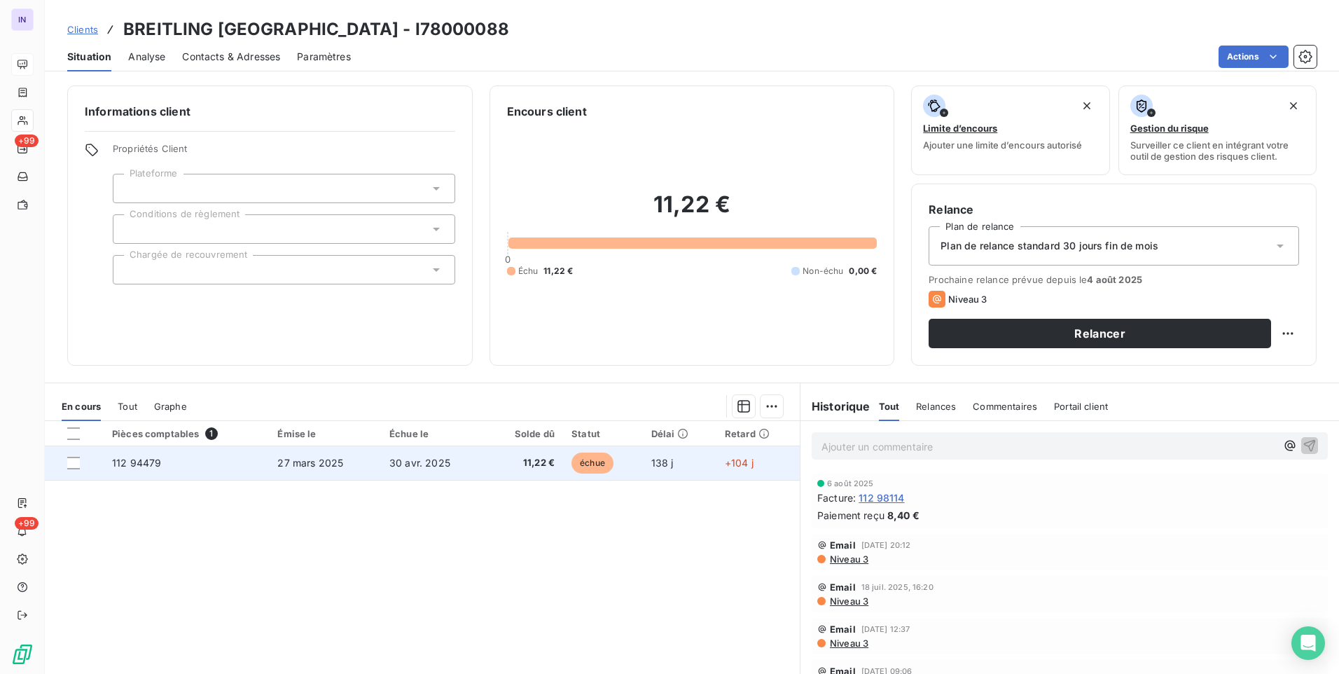
click at [434, 466] on span "30 avr. 2025" at bounding box center [419, 463] width 61 height 12
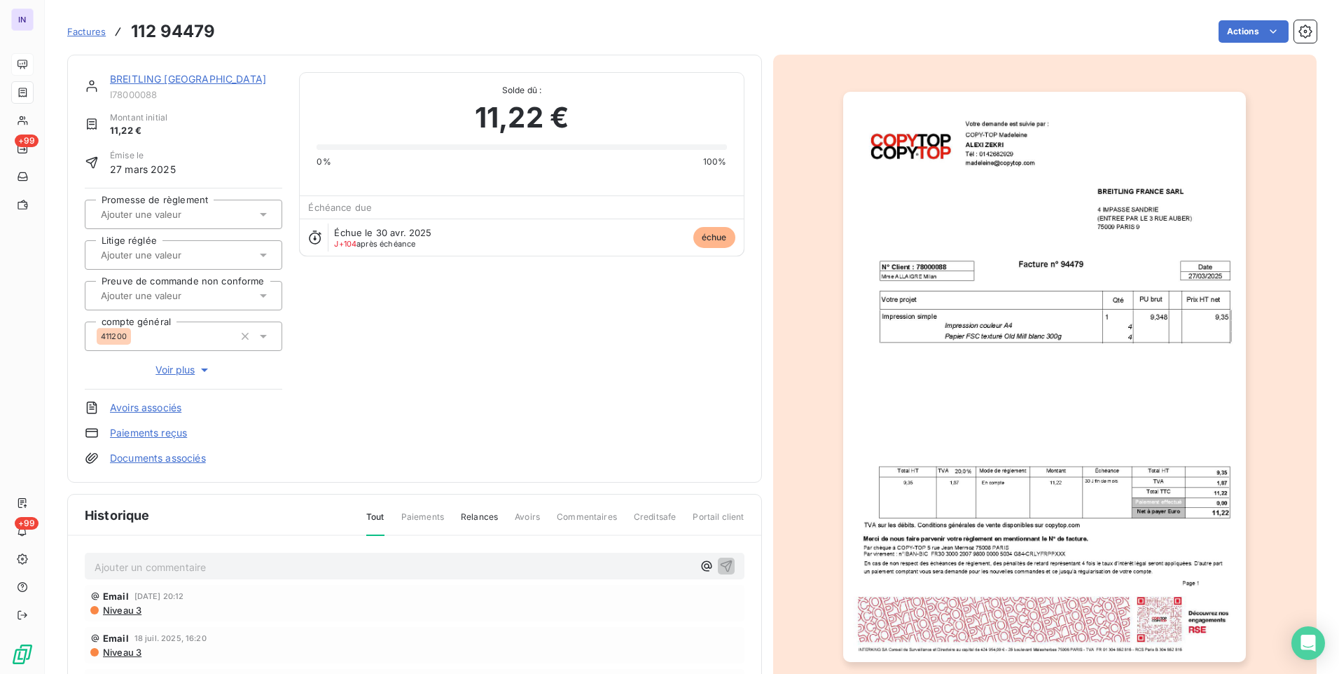
click at [171, 77] on link "BREITLING FRANCE" at bounding box center [188, 79] width 156 height 12
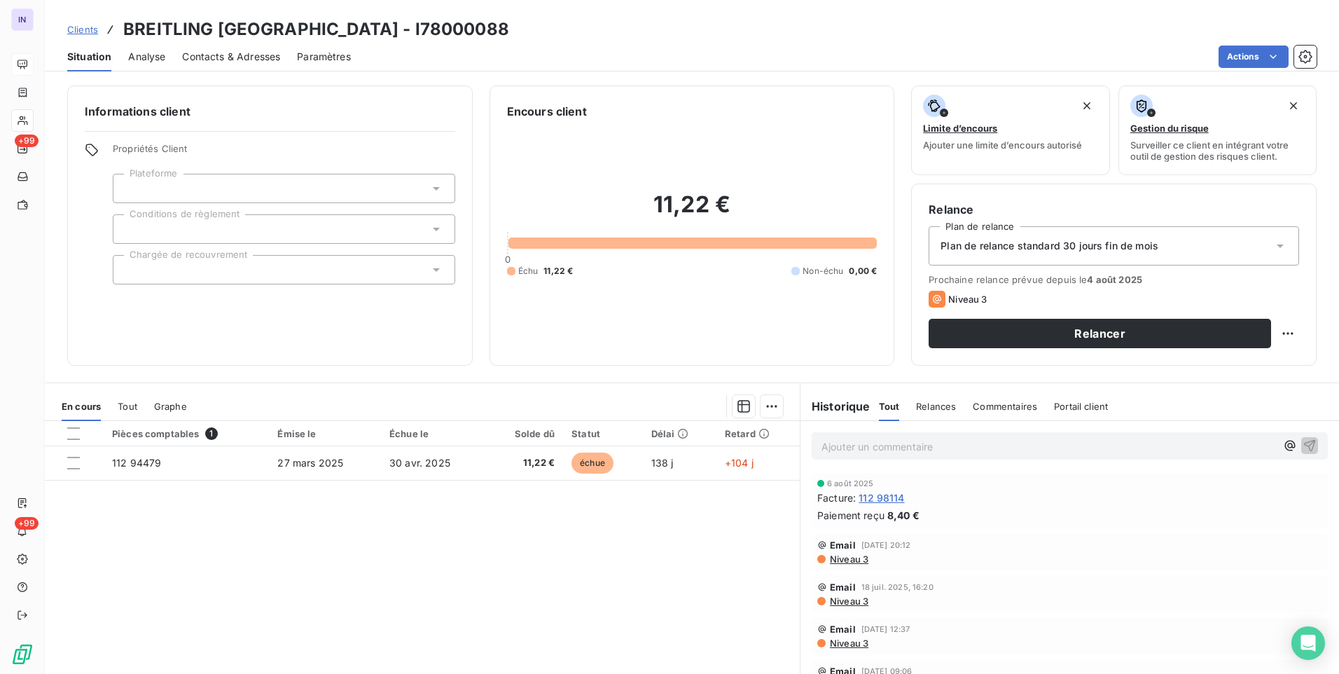
click at [269, 62] on span "Contacts & Adresses" at bounding box center [231, 57] width 98 height 14
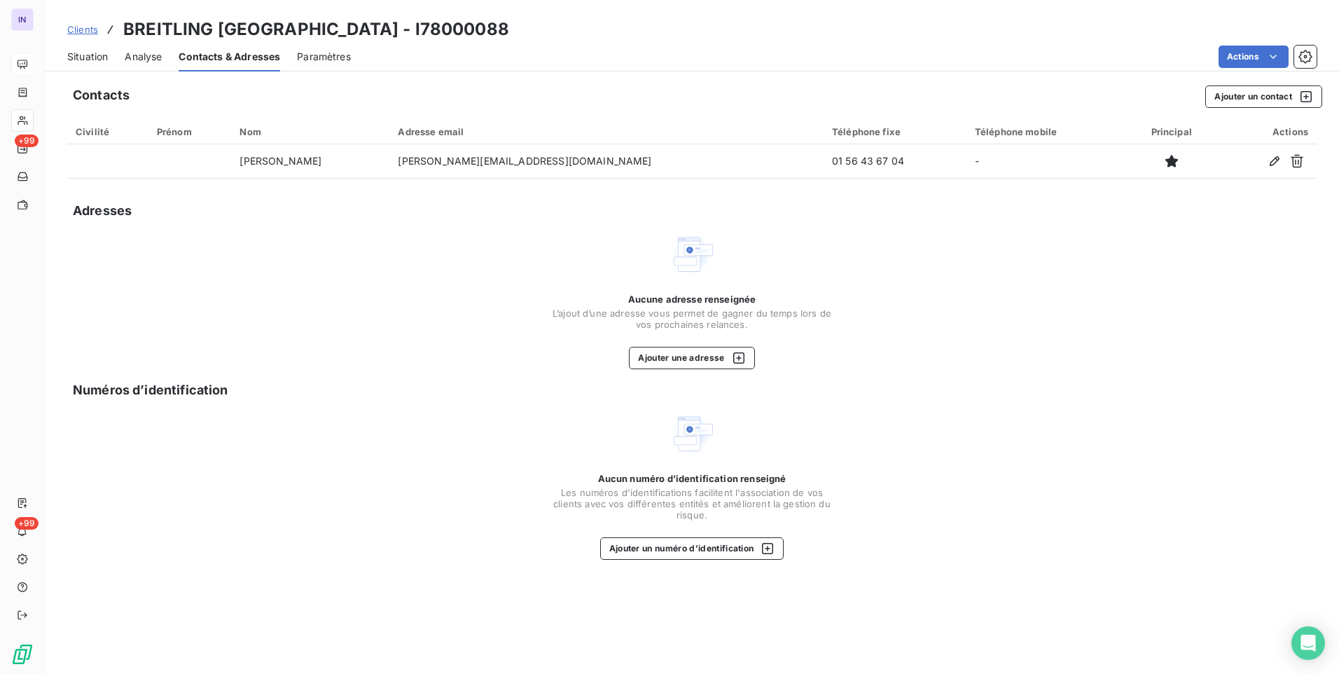
click at [98, 56] on span "Situation" at bounding box center [87, 57] width 41 height 14
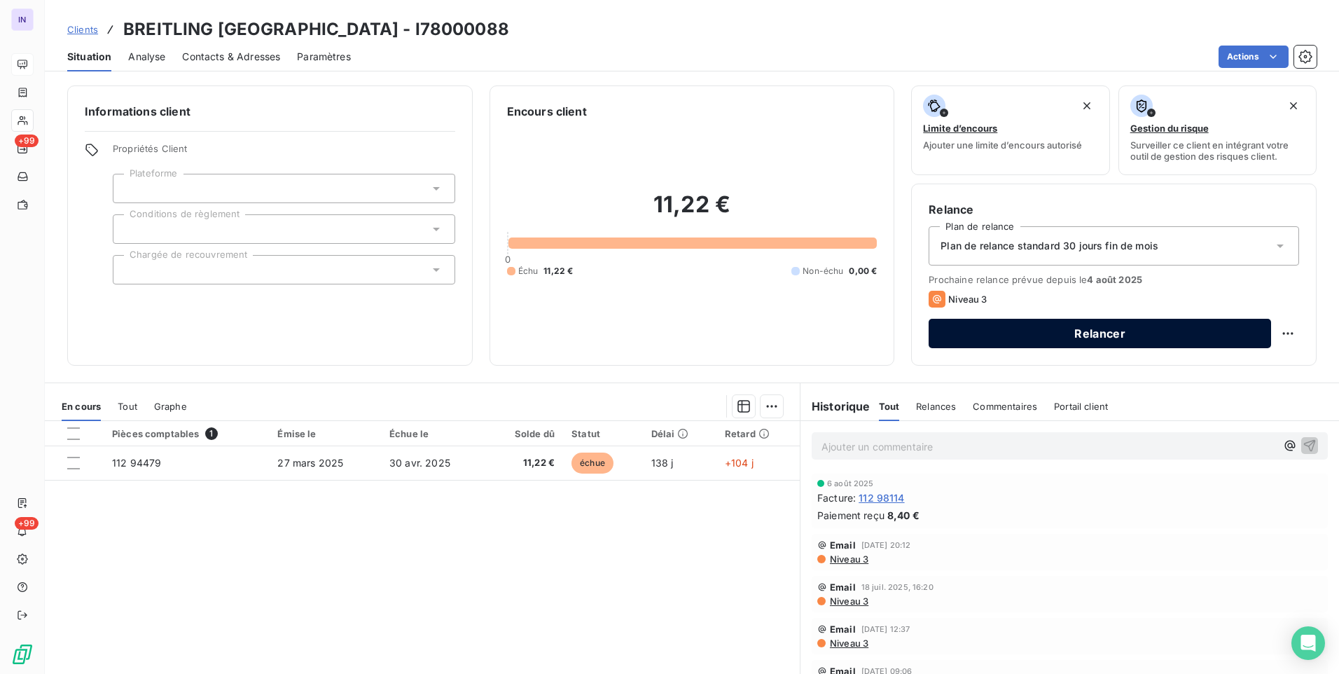
click at [1086, 334] on button "Relancer" at bounding box center [1100, 333] width 342 height 29
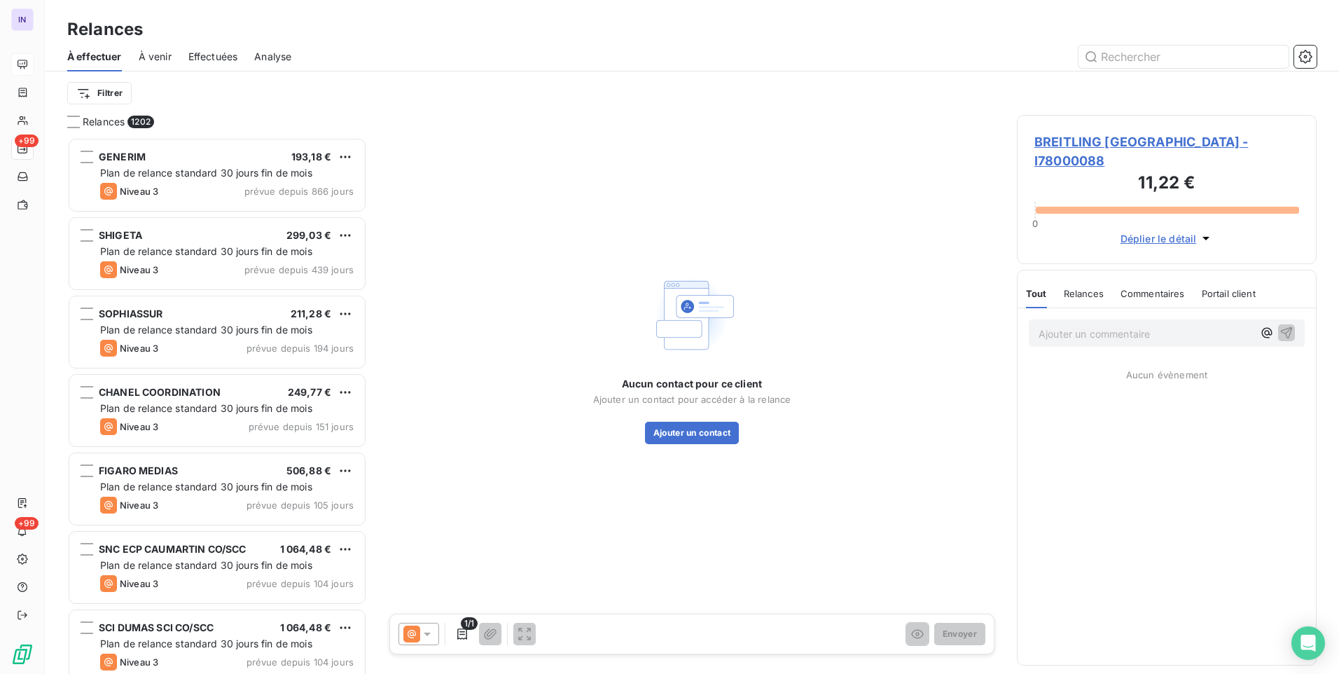
scroll to position [526, 289]
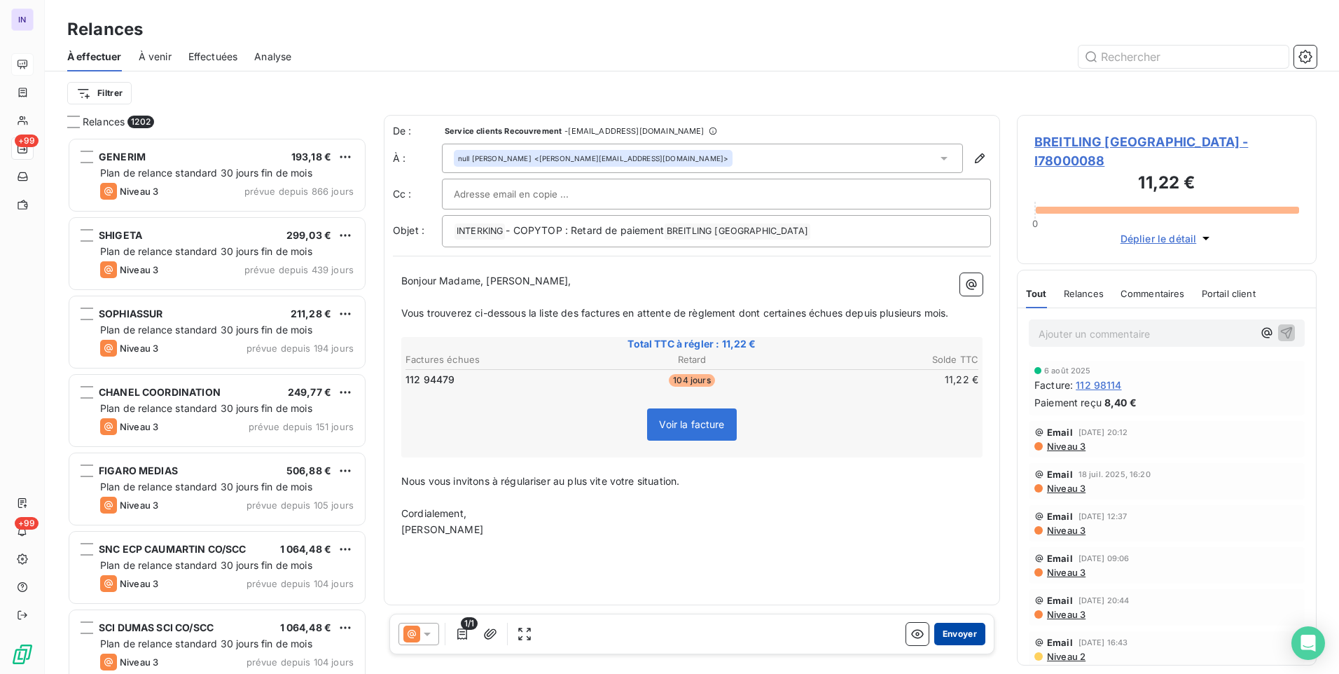
click at [963, 632] on button "Envoyer" at bounding box center [959, 634] width 51 height 22
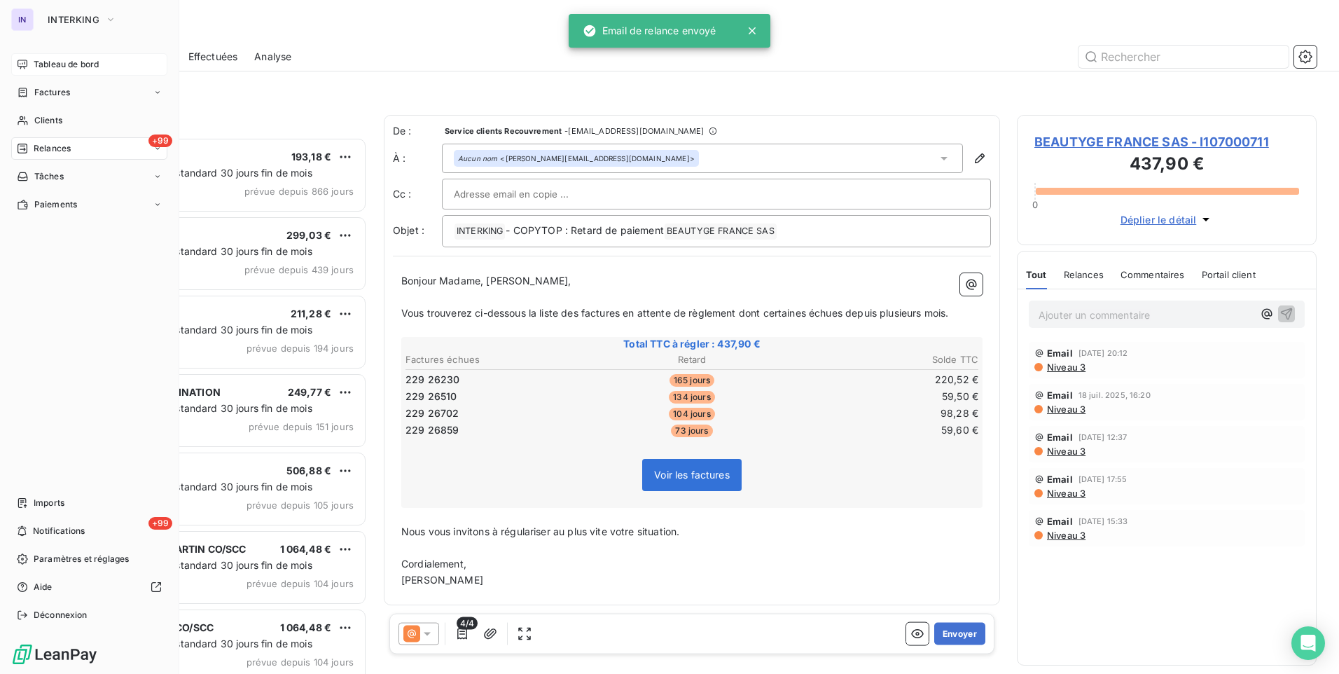
click at [52, 63] on span "Tableau de bord" at bounding box center [66, 64] width 65 height 13
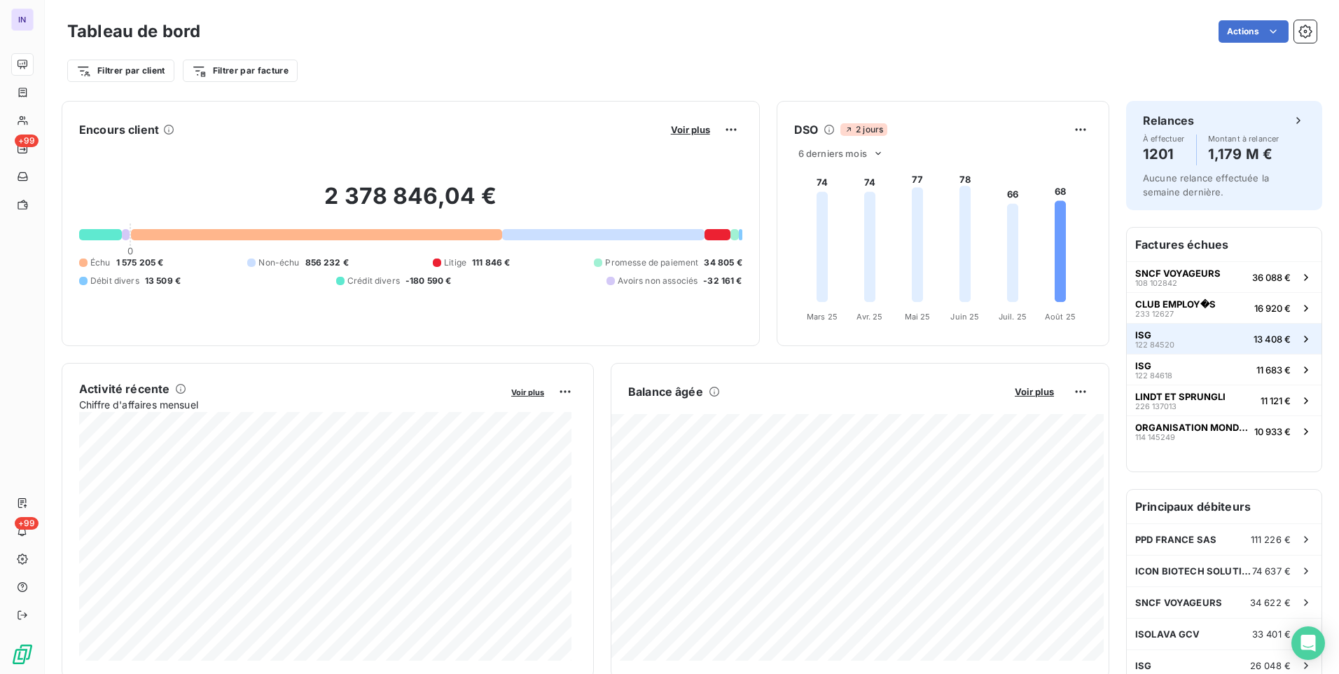
click at [1163, 339] on div "ISG 122 84520" at bounding box center [1154, 339] width 39 height 20
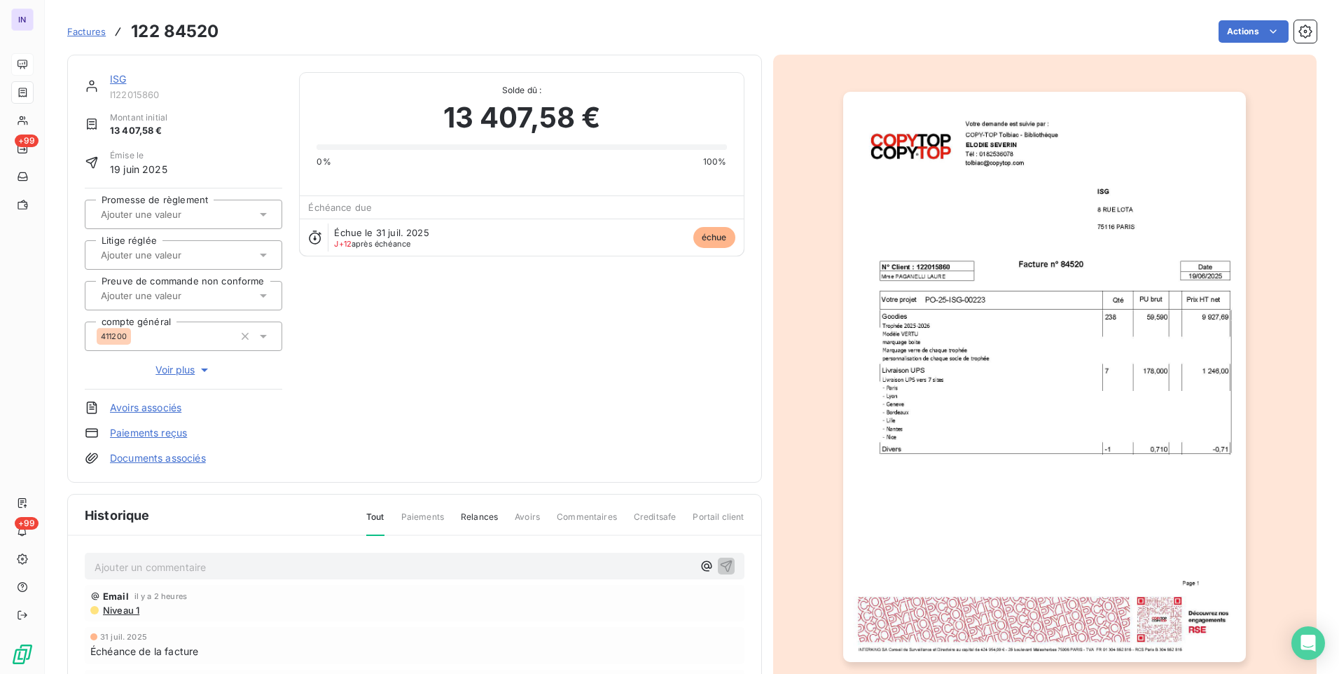
click at [119, 78] on link "ISG" at bounding box center [118, 79] width 16 height 12
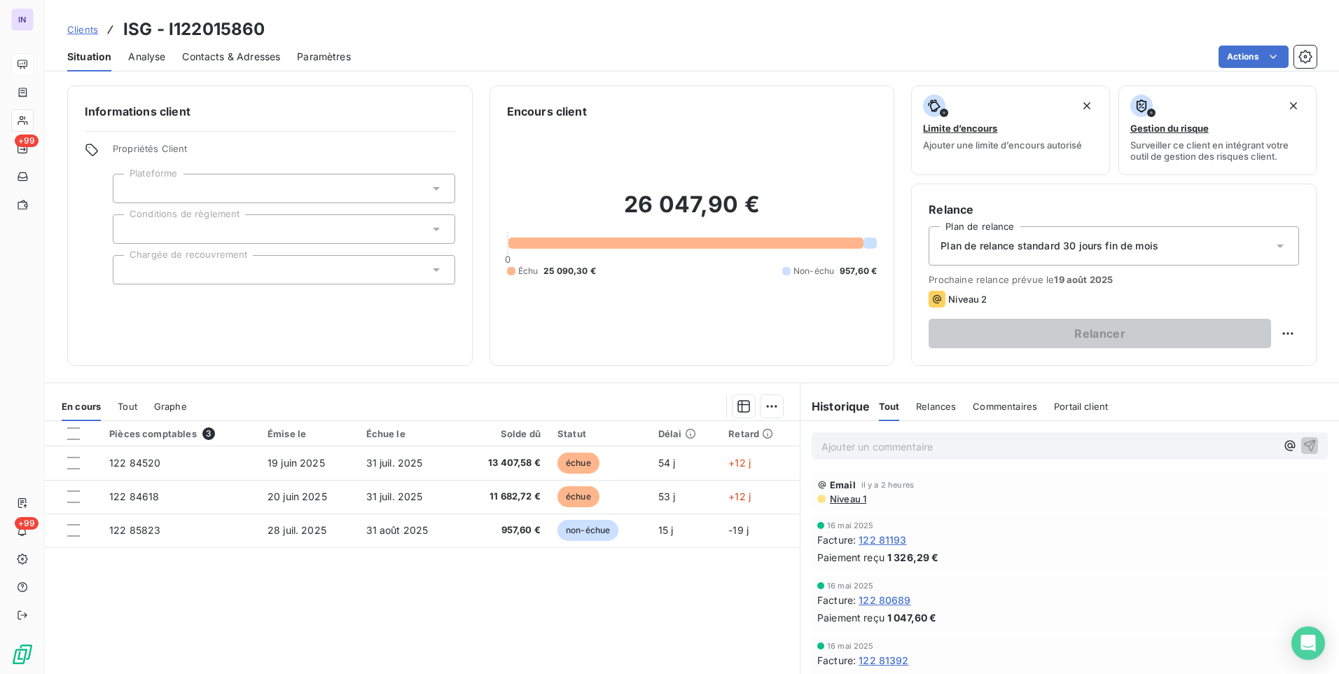
click at [843, 492] on div "Email il y a 2 heures Niveau 1" at bounding box center [1069, 491] width 505 height 25
click at [836, 503] on span "Niveau 1" at bounding box center [848, 498] width 38 height 11
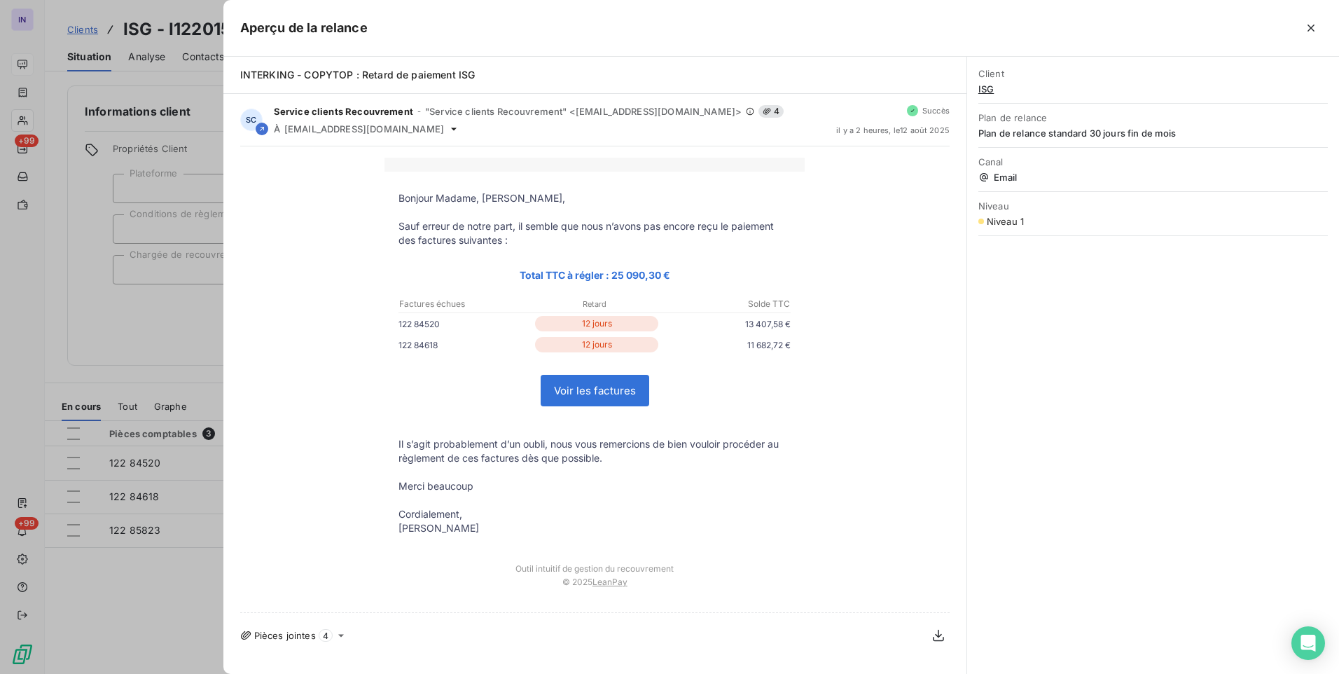
drag, startPoint x: 1308, startPoint y: 29, endPoint x: 1294, endPoint y: 32, distance: 13.6
click at [1308, 30] on icon "button" at bounding box center [1311, 28] width 14 height 14
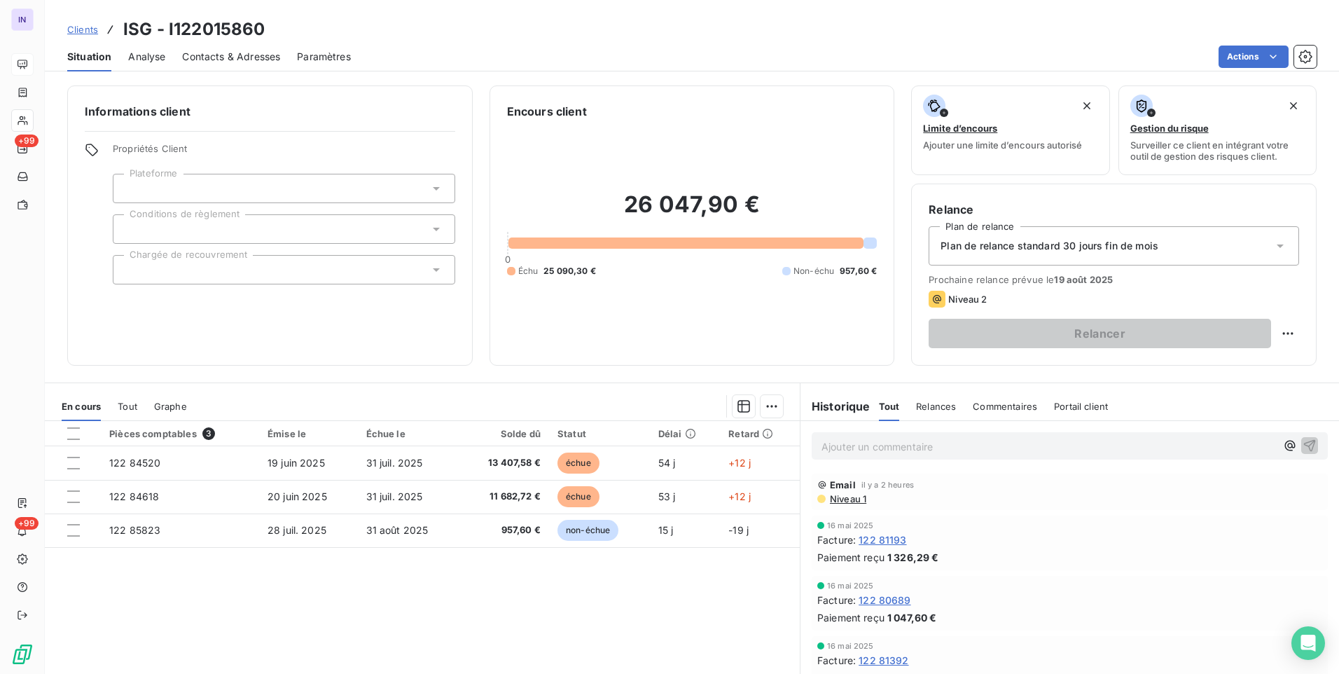
click at [78, 29] on span "Clients" at bounding box center [82, 29] width 31 height 11
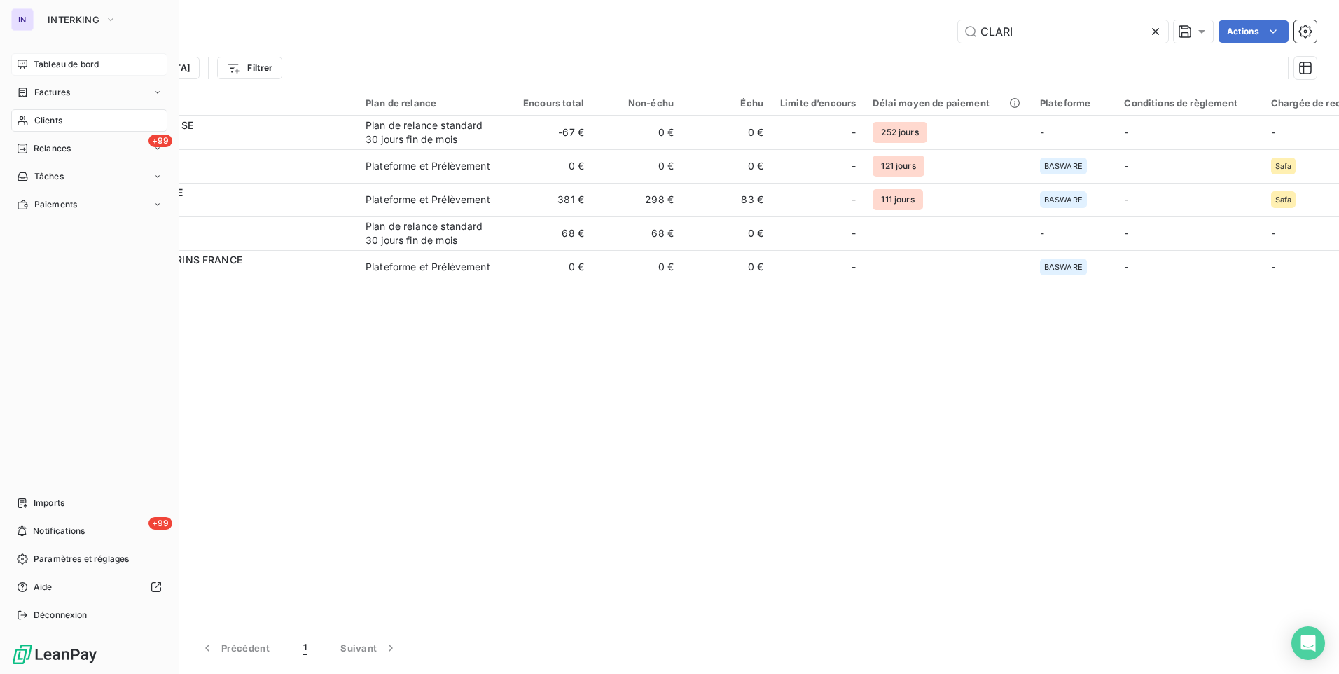
click at [50, 120] on span "Clients" at bounding box center [48, 120] width 28 height 13
drag, startPoint x: 43, startPoint y: 59, endPoint x: 67, endPoint y: 67, distance: 25.0
click at [43, 60] on span "Tableau de bord" at bounding box center [66, 64] width 65 height 13
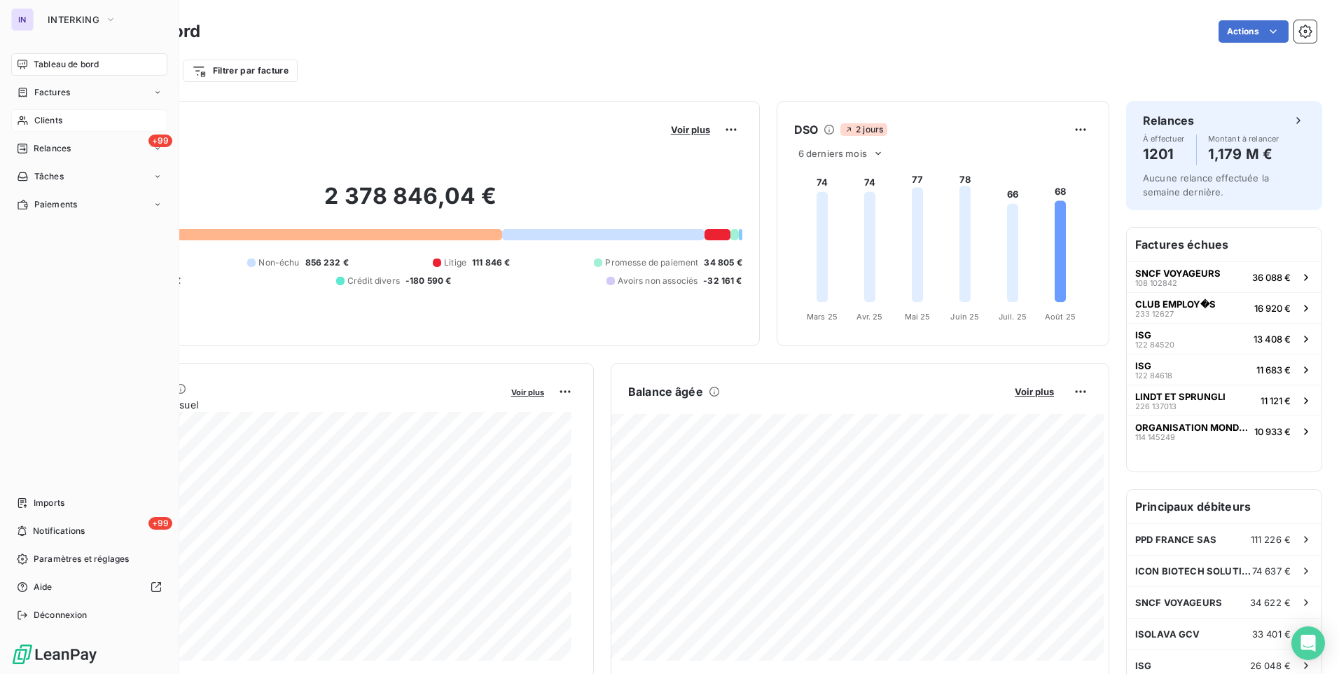
click at [56, 123] on span "Clients" at bounding box center [48, 120] width 28 height 13
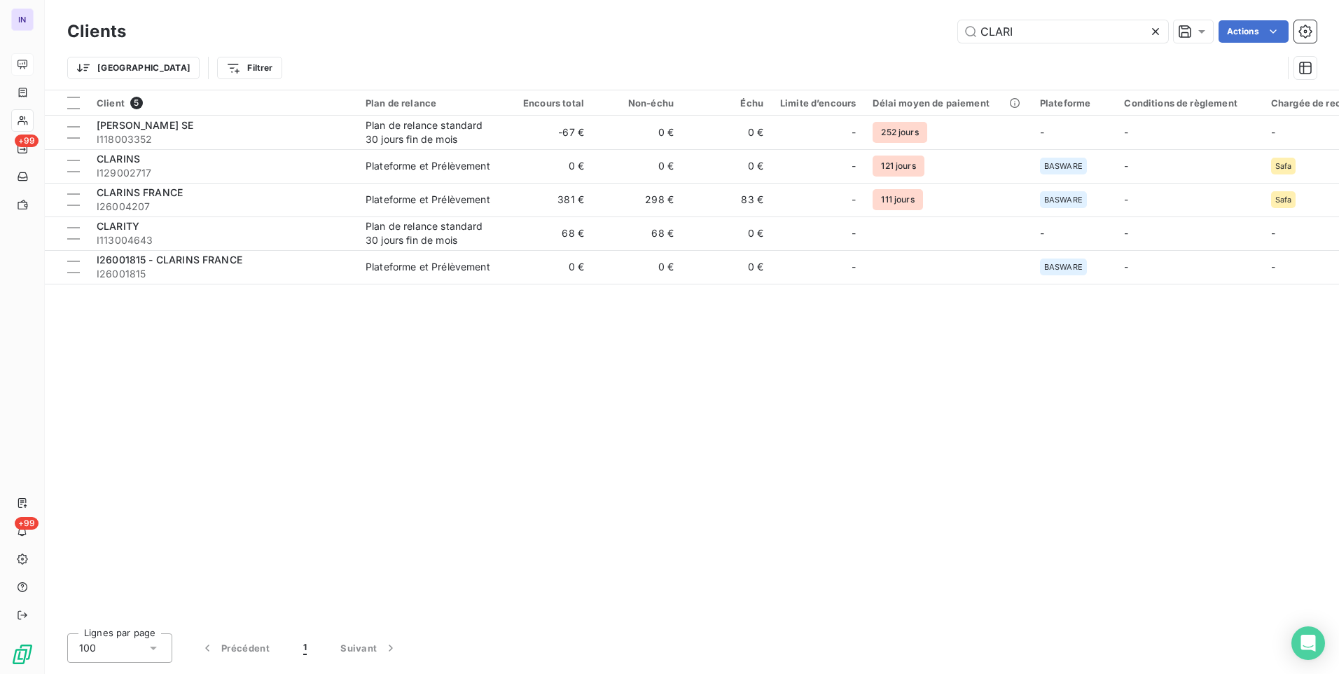
drag, startPoint x: 1039, startPoint y: 34, endPoint x: 859, endPoint y: 33, distance: 180.0
click at [863, 29] on div "CLARI Actions" at bounding box center [730, 31] width 1174 height 22
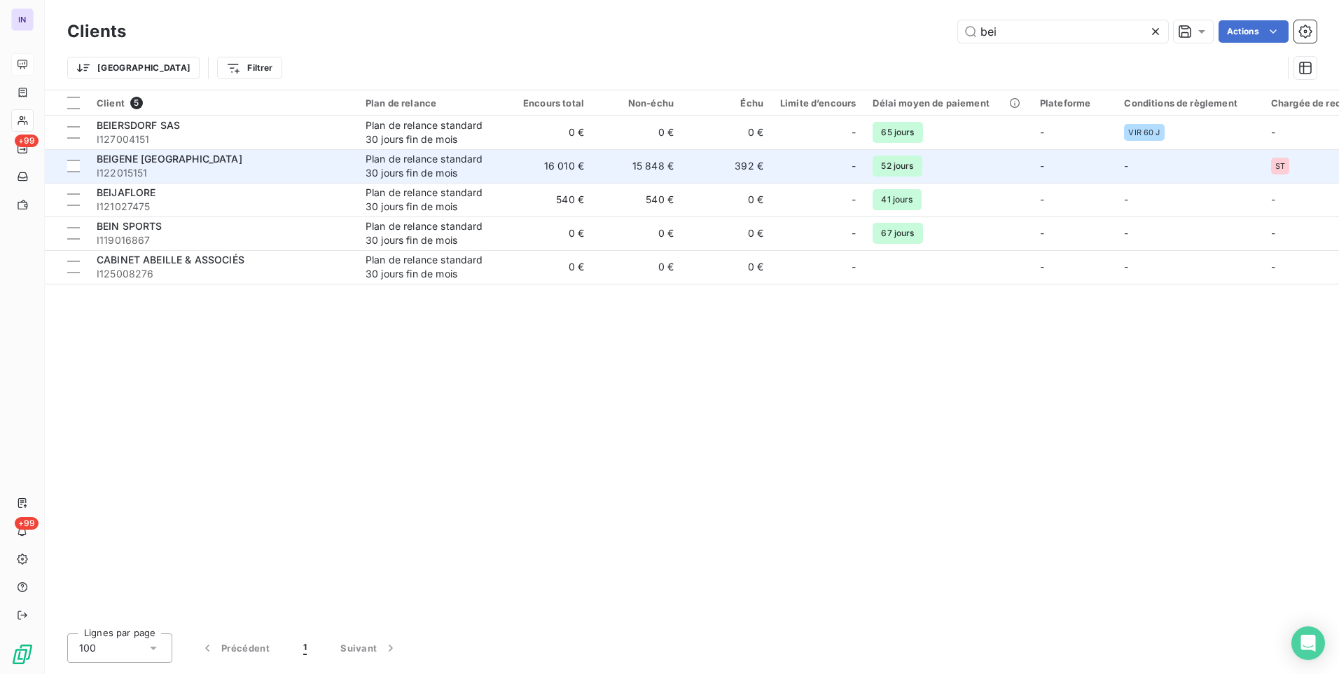
type input "bei"
click at [249, 173] on span "I122015151" at bounding box center [223, 173] width 252 height 14
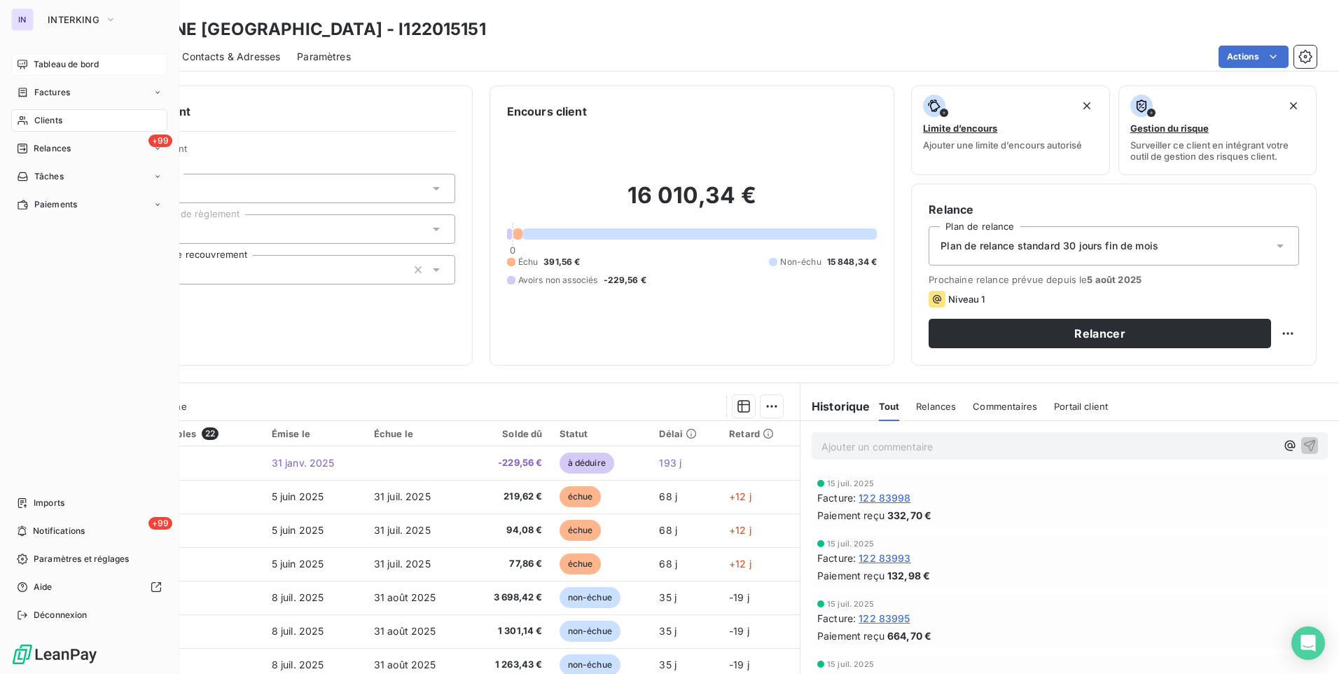
click at [33, 62] on div "Tableau de bord" at bounding box center [89, 64] width 156 height 22
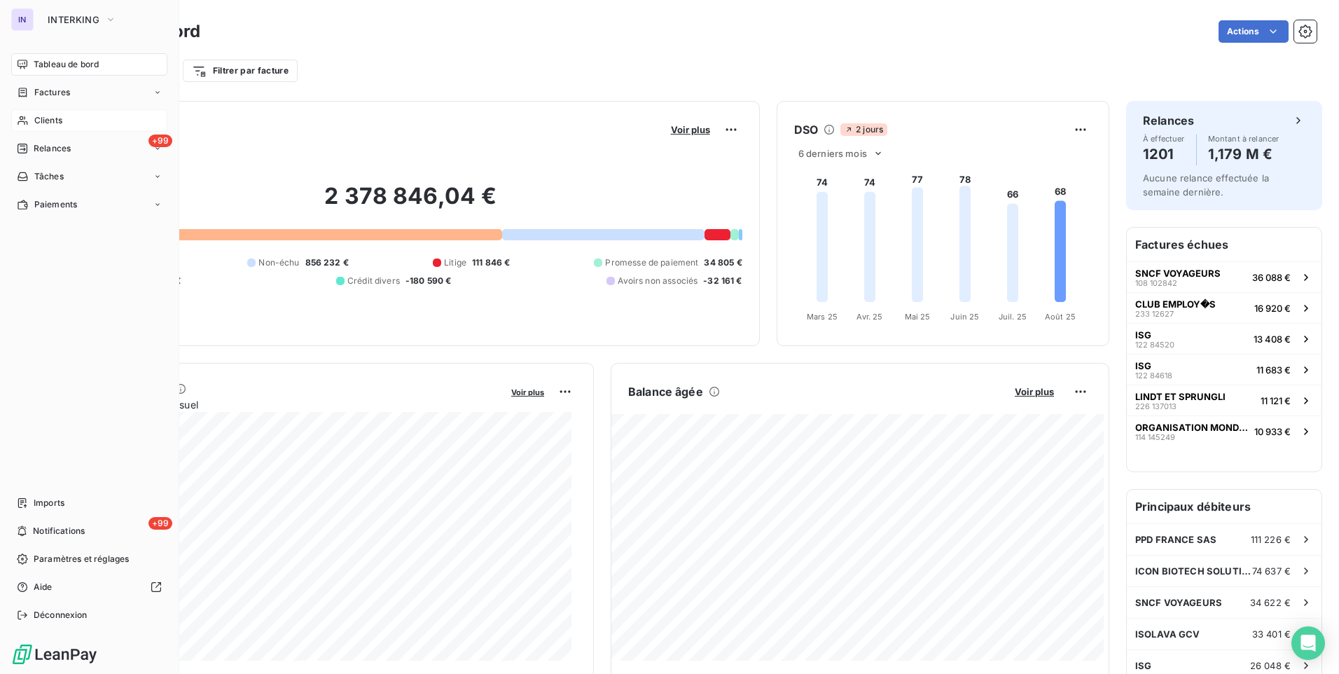
drag, startPoint x: 63, startPoint y: 94, endPoint x: 143, endPoint y: 98, distance: 80.0
click at [63, 94] on span "Factures" at bounding box center [52, 92] width 36 height 13
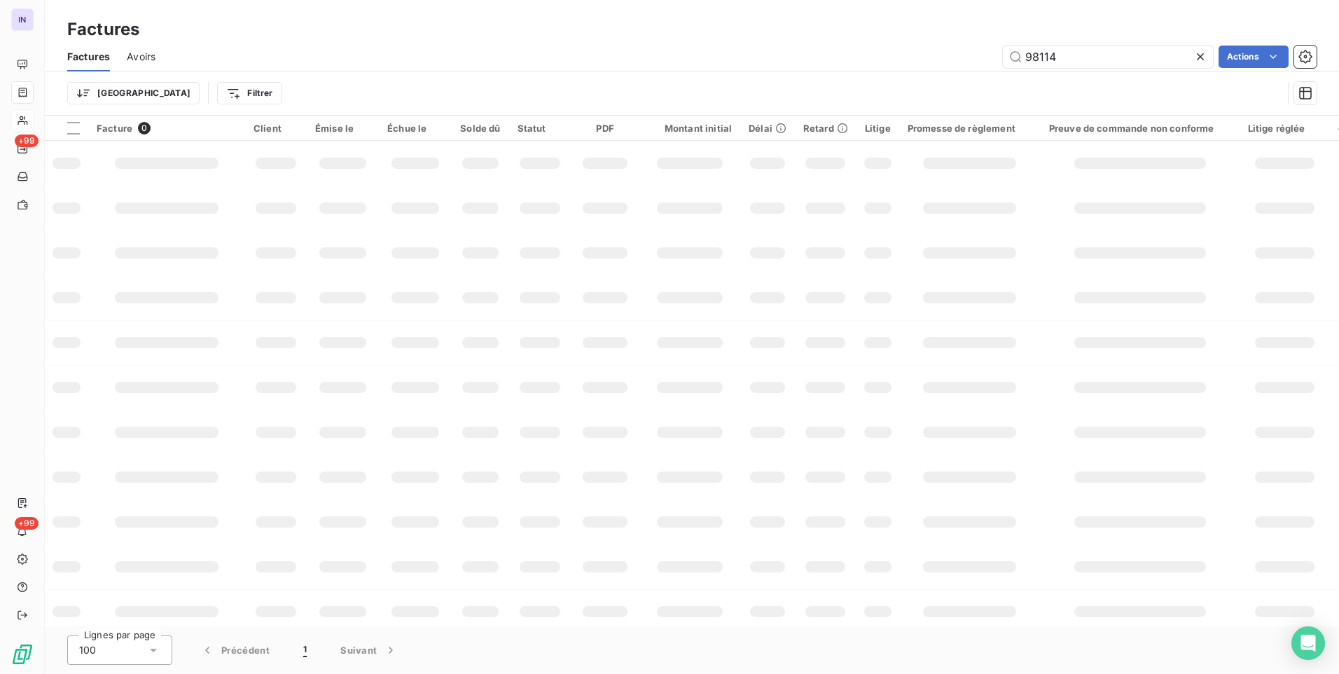
drag, startPoint x: 1073, startPoint y: 53, endPoint x: 817, endPoint y: 33, distance: 256.4
click at [817, 34] on div "Factures Factures Avoirs 98114 Actions Trier Filtrer" at bounding box center [692, 58] width 1294 height 116
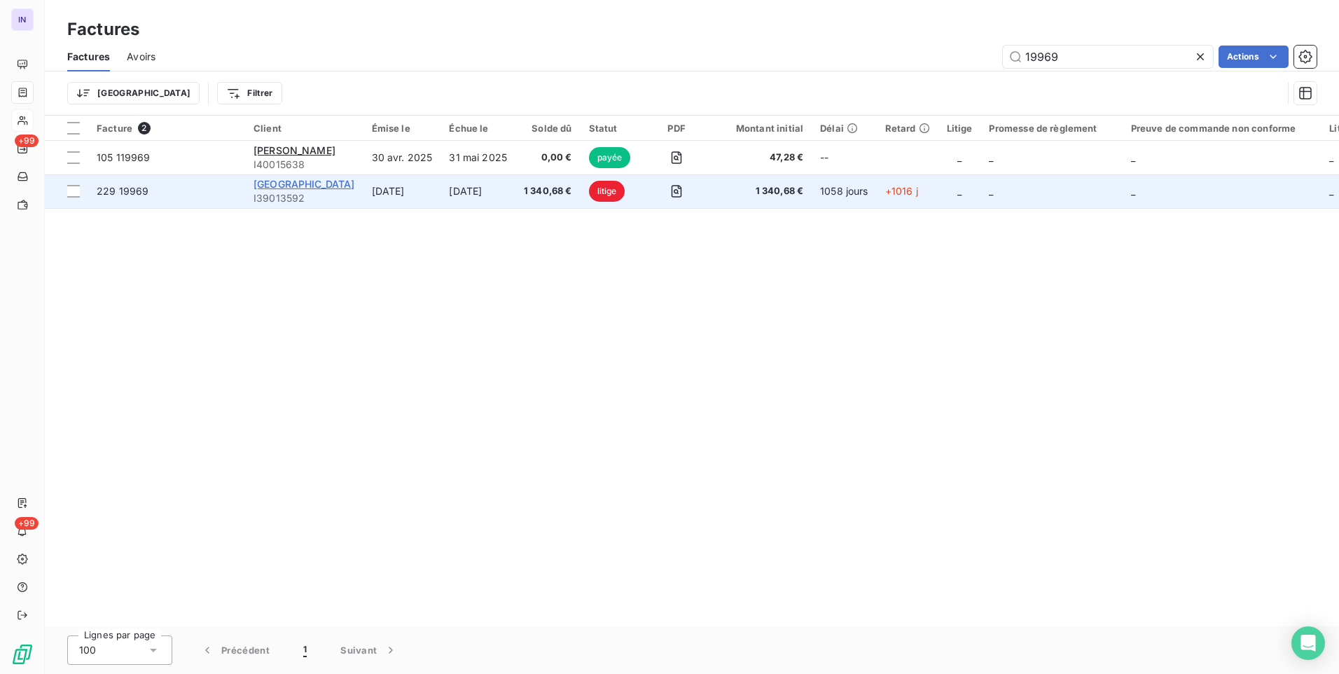
type input "19969"
click at [310, 181] on span "RUE DE SEVRES" at bounding box center [305, 184] width 102 height 12
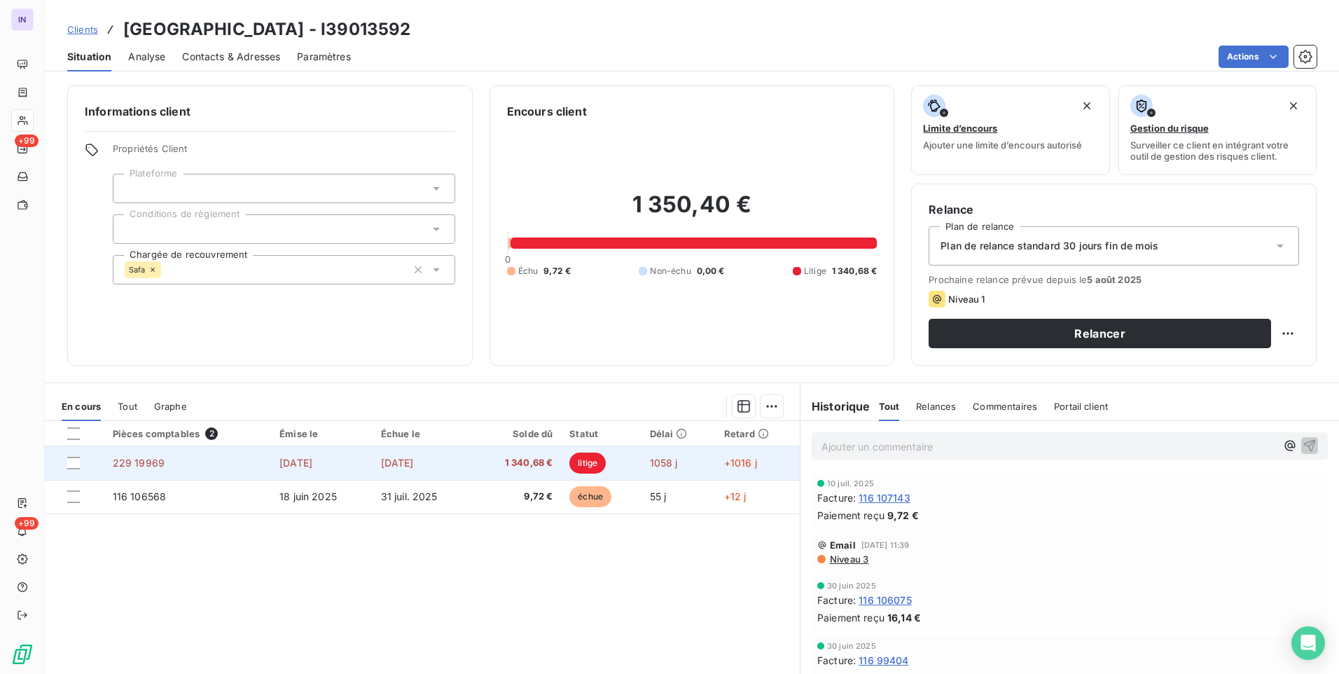
click at [443, 468] on td "[DATE]" at bounding box center [423, 463] width 100 height 34
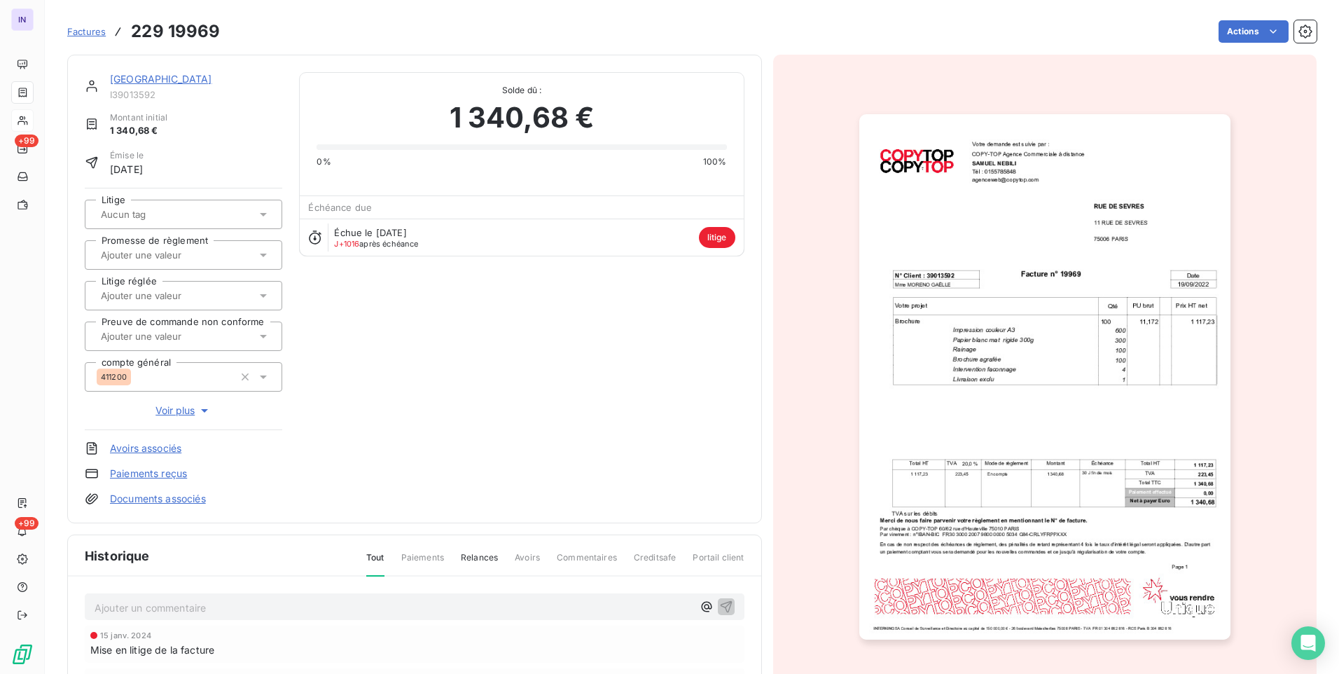
click at [176, 74] on link "RUE DE SEVRES" at bounding box center [161, 79] width 102 height 12
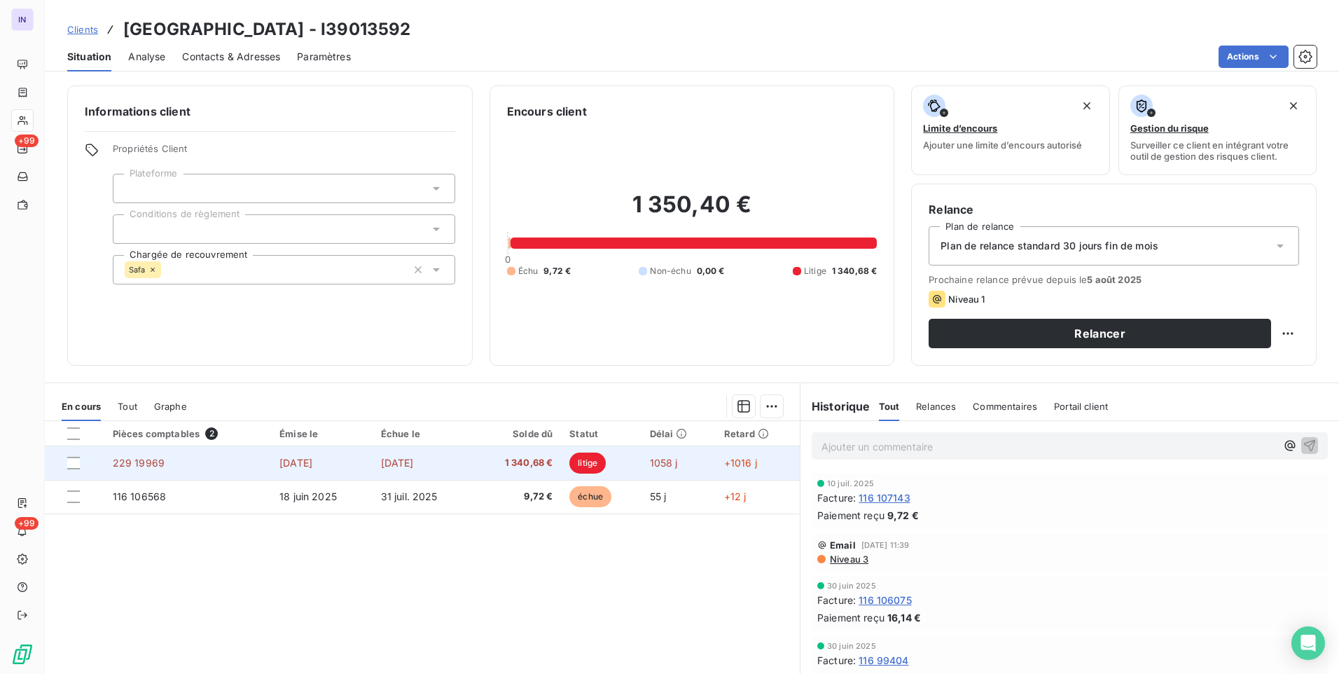
click at [387, 467] on span "[DATE]" at bounding box center [397, 463] width 33 height 12
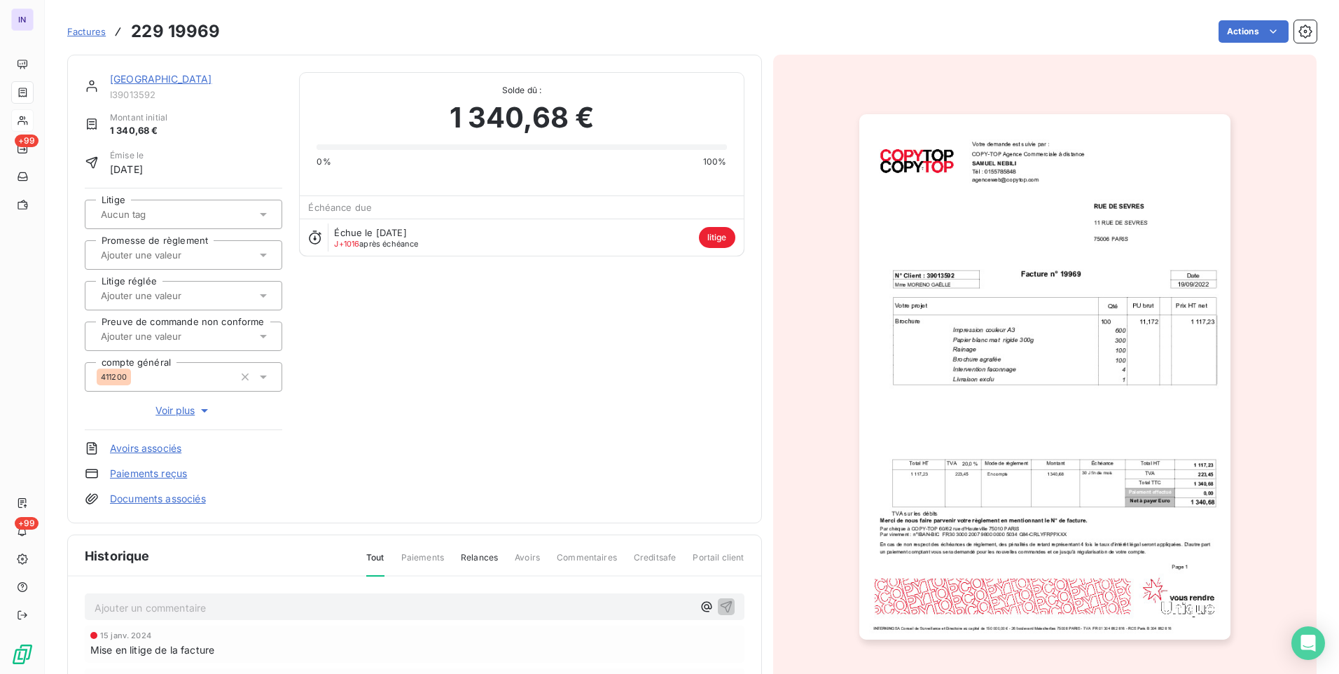
click at [193, 606] on p "Ajouter un commentaire ﻿" at bounding box center [394, 608] width 598 height 18
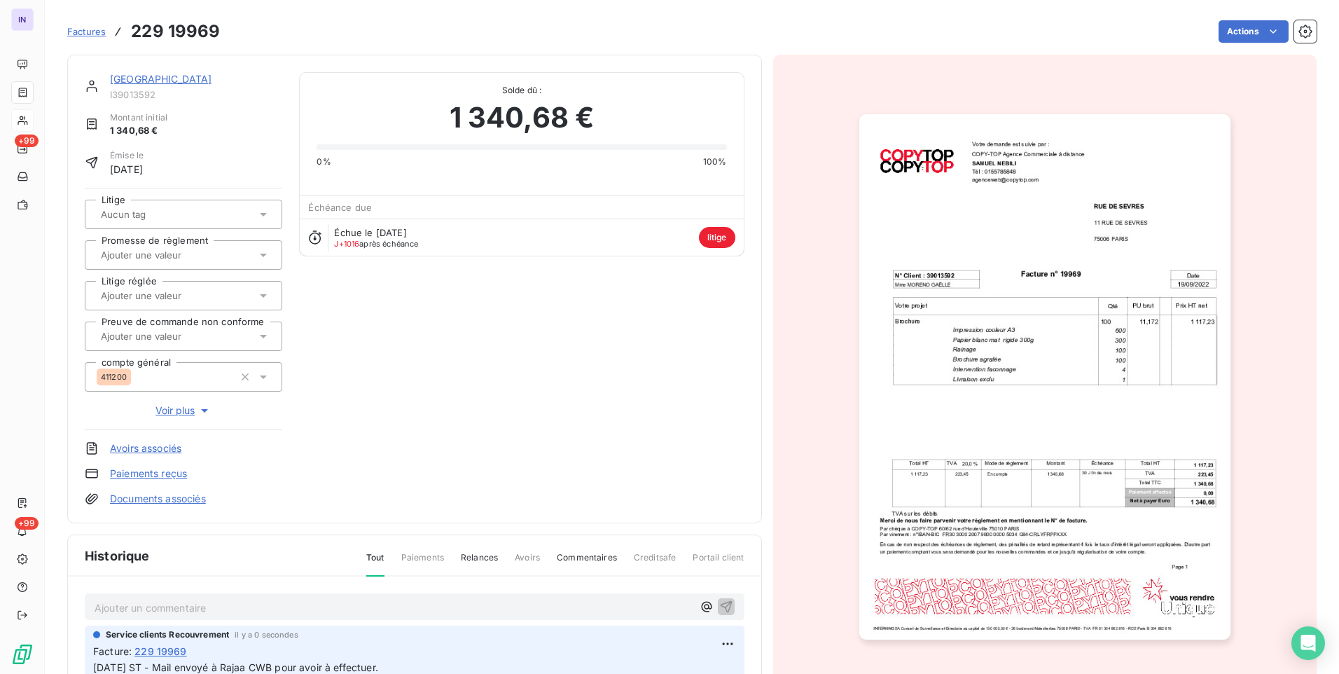
click at [137, 70] on div "RUE DE SEVRES I39013592 Montant initial 1 340,68 € Émise le 19 sept. 2022 Litig…" at bounding box center [414, 289] width 695 height 469
click at [139, 81] on link "RUE DE SEVRES" at bounding box center [161, 79] width 102 height 12
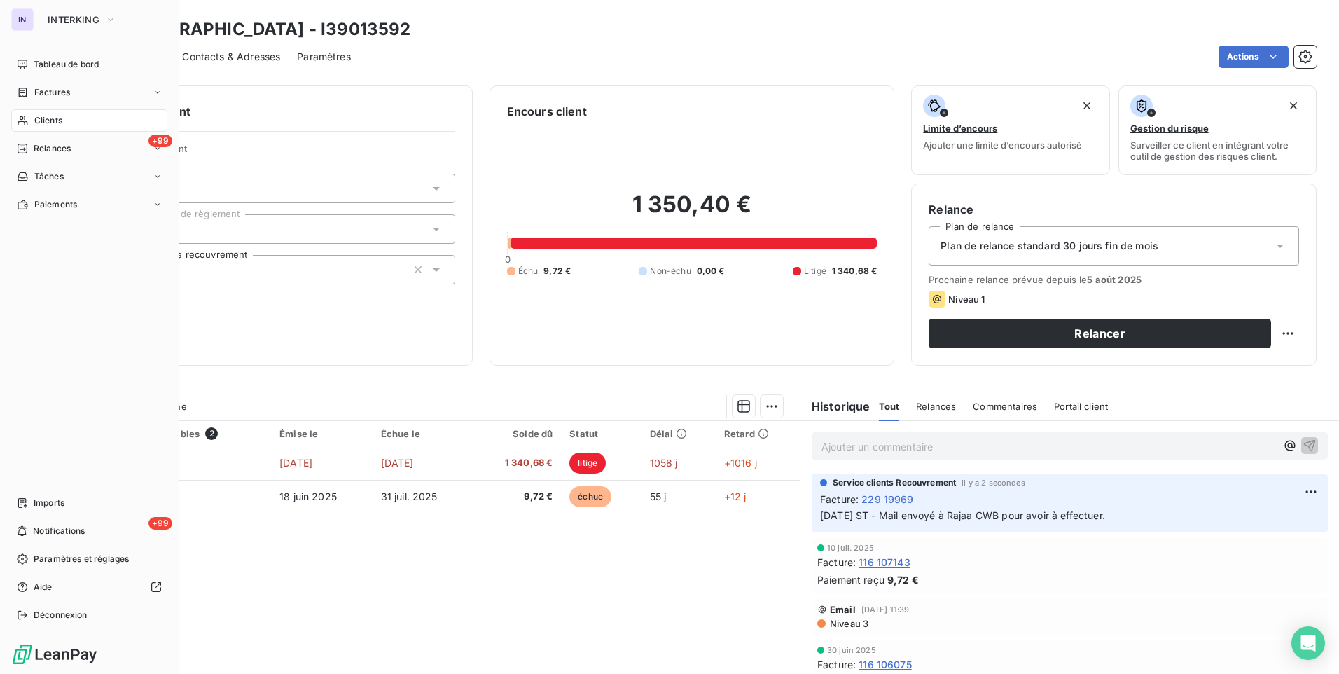
drag, startPoint x: 50, startPoint y: 66, endPoint x: 77, endPoint y: 78, distance: 29.8
click at [50, 66] on span "Tableau de bord" at bounding box center [66, 64] width 65 height 13
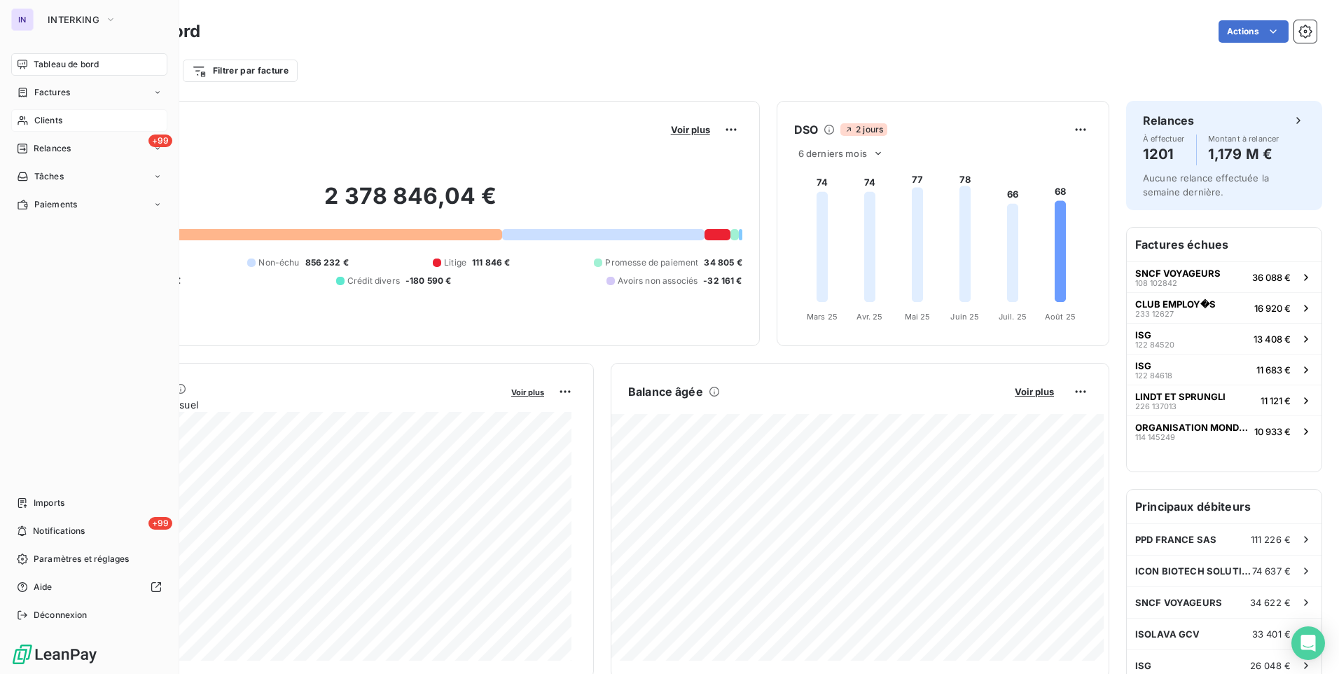
drag, startPoint x: 40, startPoint y: 117, endPoint x: 99, endPoint y: 120, distance: 59.6
click at [40, 117] on span "Clients" at bounding box center [48, 120] width 28 height 13
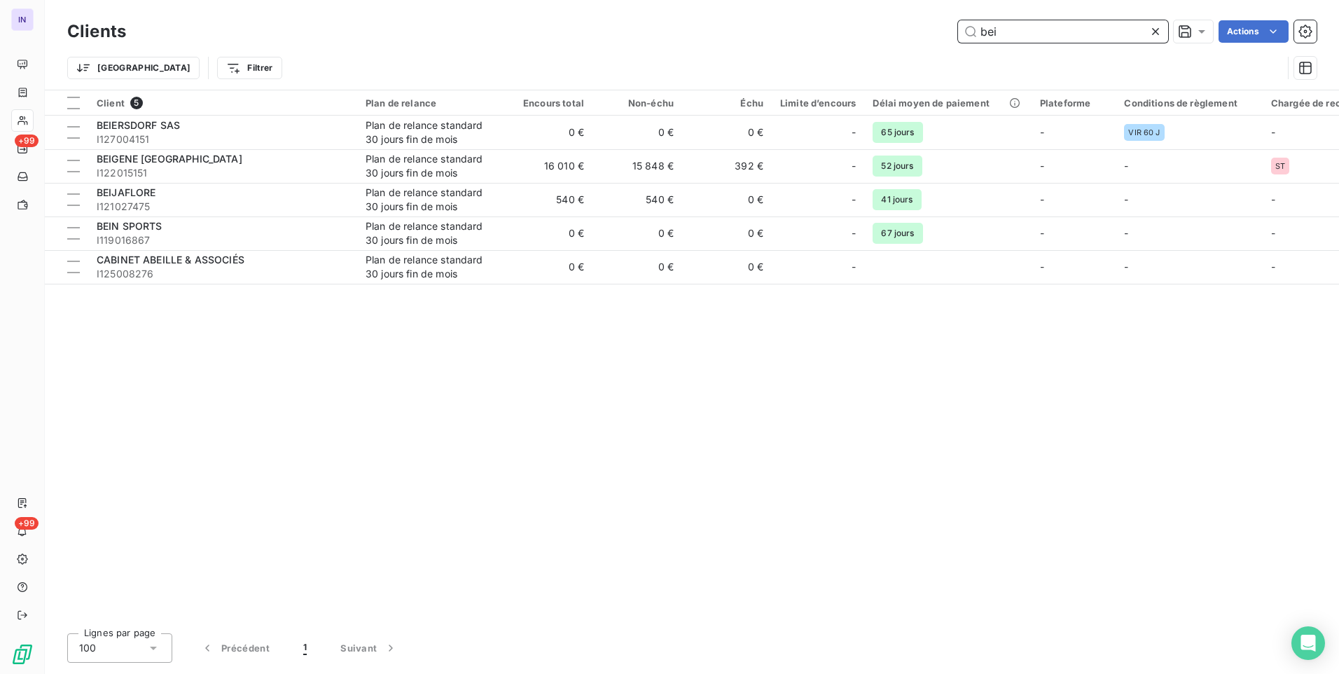
click at [1000, 37] on input "bei" at bounding box center [1063, 31] width 210 height 22
drag, startPoint x: 1000, startPoint y: 32, endPoint x: 914, endPoint y: 27, distance: 86.3
click at [914, 27] on div "bei Actions" at bounding box center [730, 31] width 1174 height 22
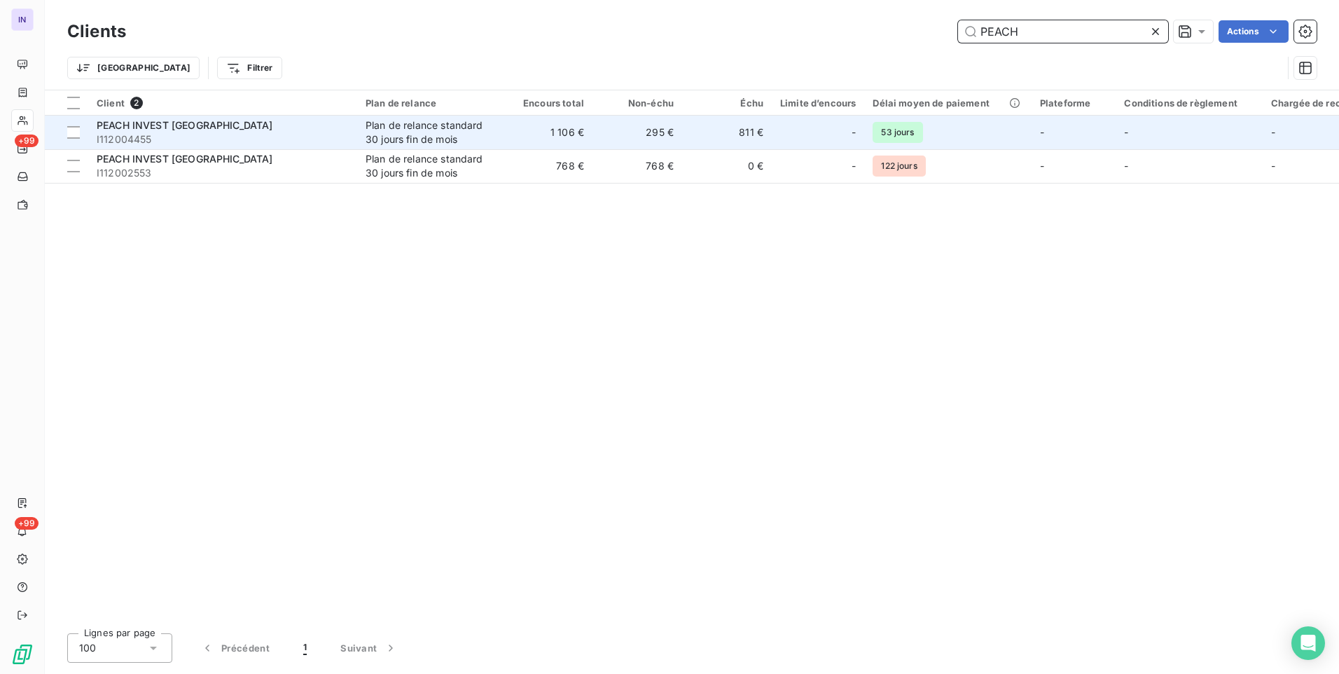
type input "PEACH"
click at [526, 136] on td "1 106 €" at bounding box center [548, 133] width 90 height 34
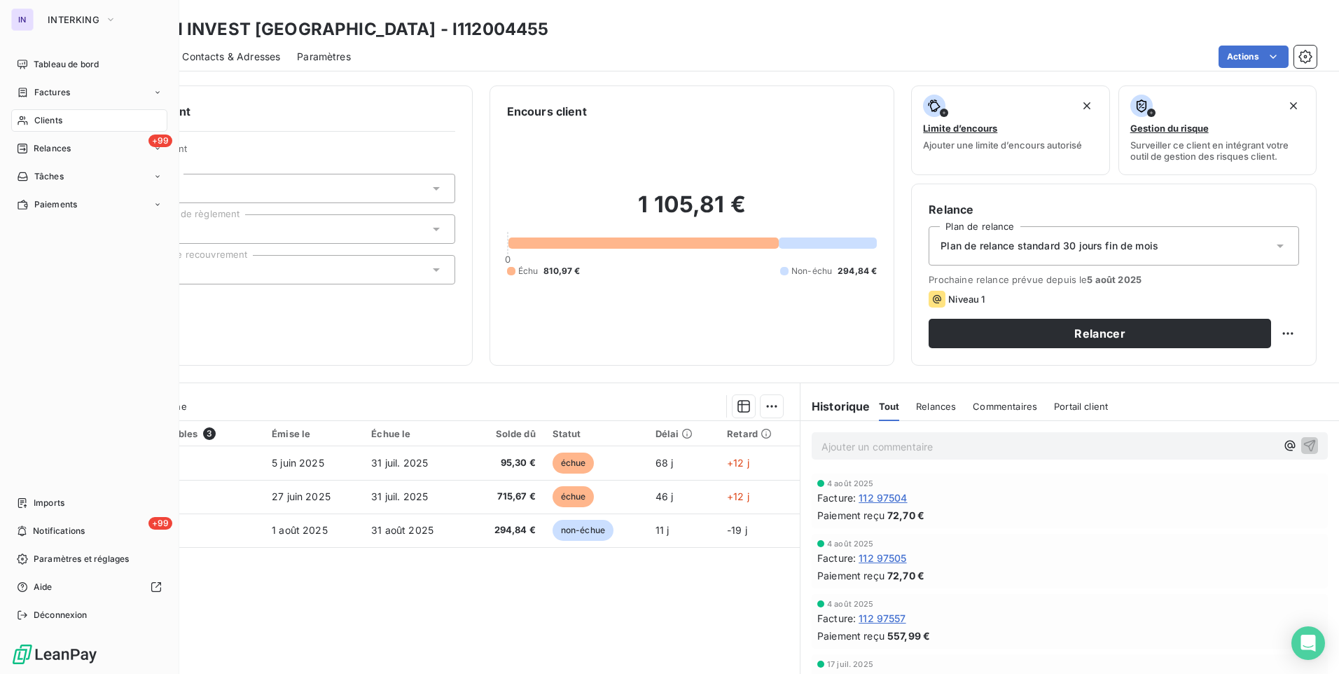
click at [40, 117] on span "Clients" at bounding box center [48, 120] width 28 height 13
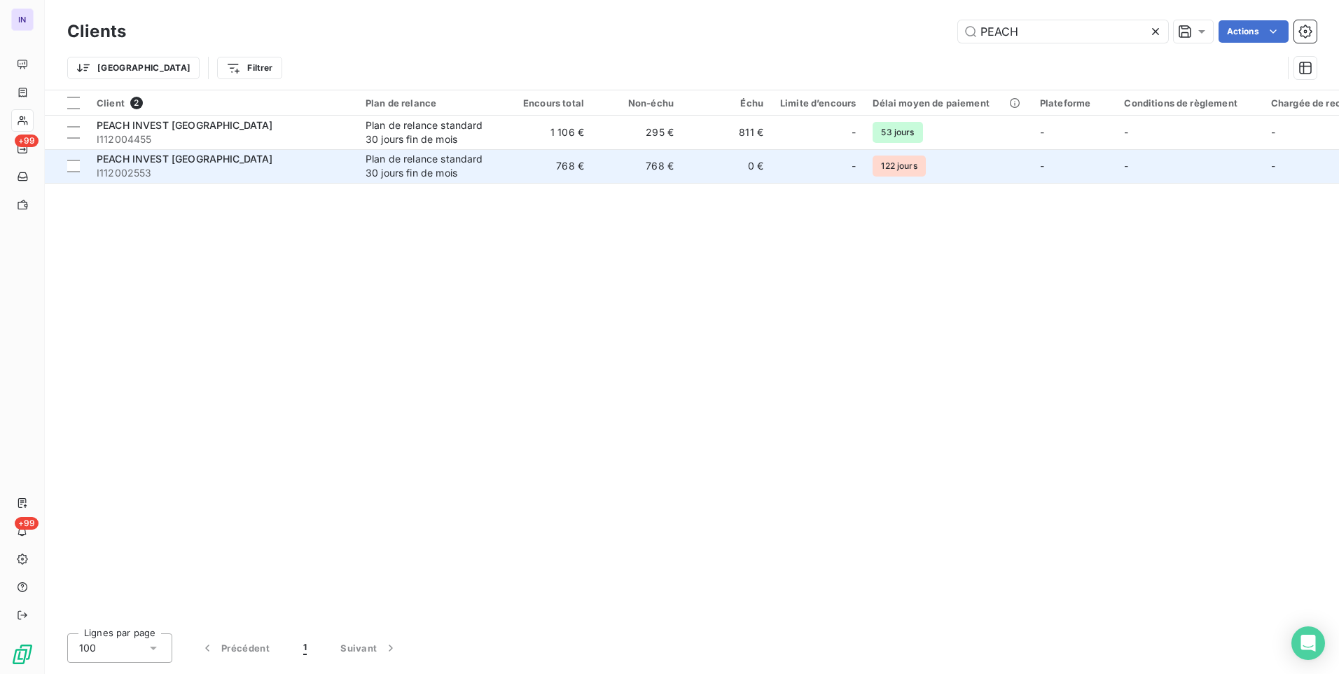
click at [207, 170] on span "I112002553" at bounding box center [223, 173] width 252 height 14
